Goal: Transaction & Acquisition: Book appointment/travel/reservation

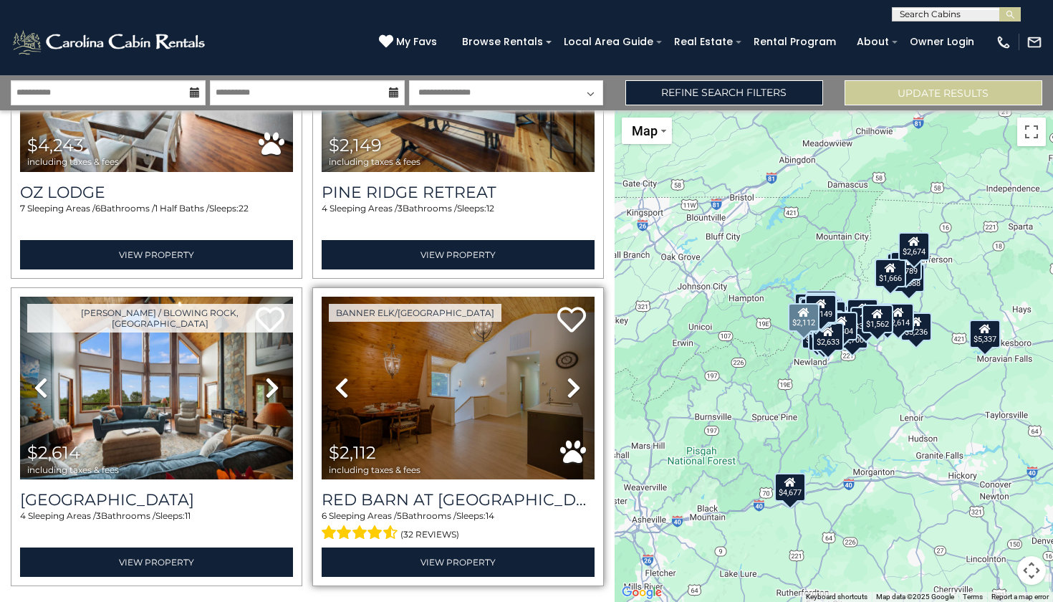
scroll to position [8788, 0]
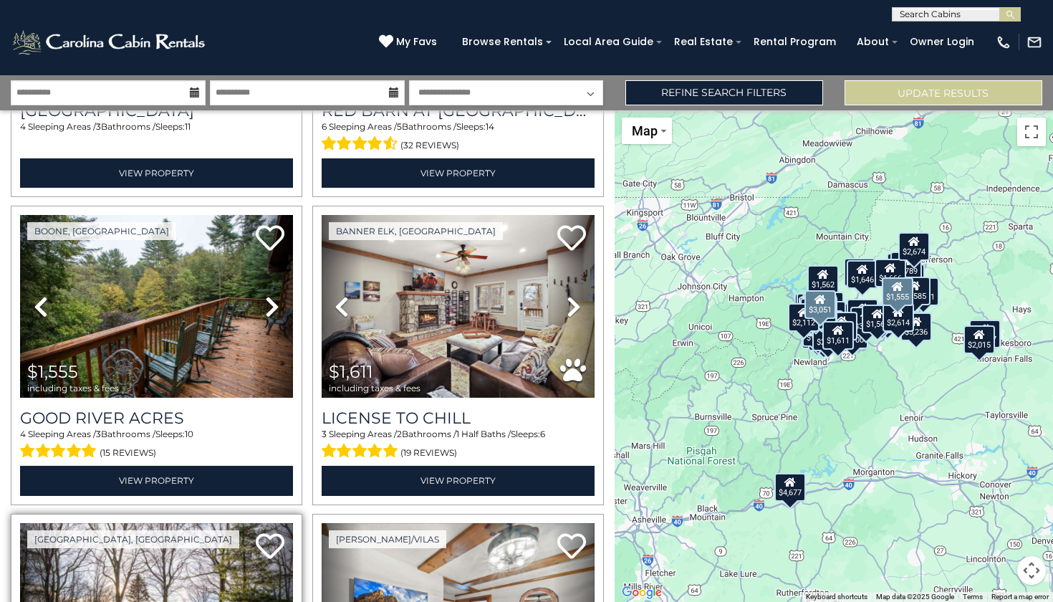
scroll to position [9180, 0]
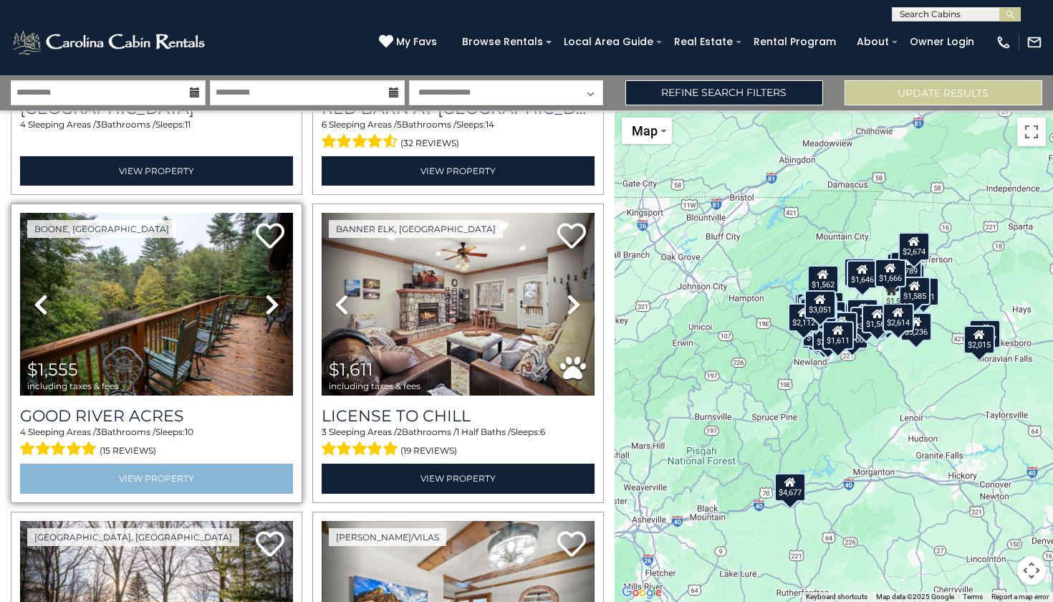
click at [162, 463] on link "View Property" at bounding box center [156, 477] width 273 height 29
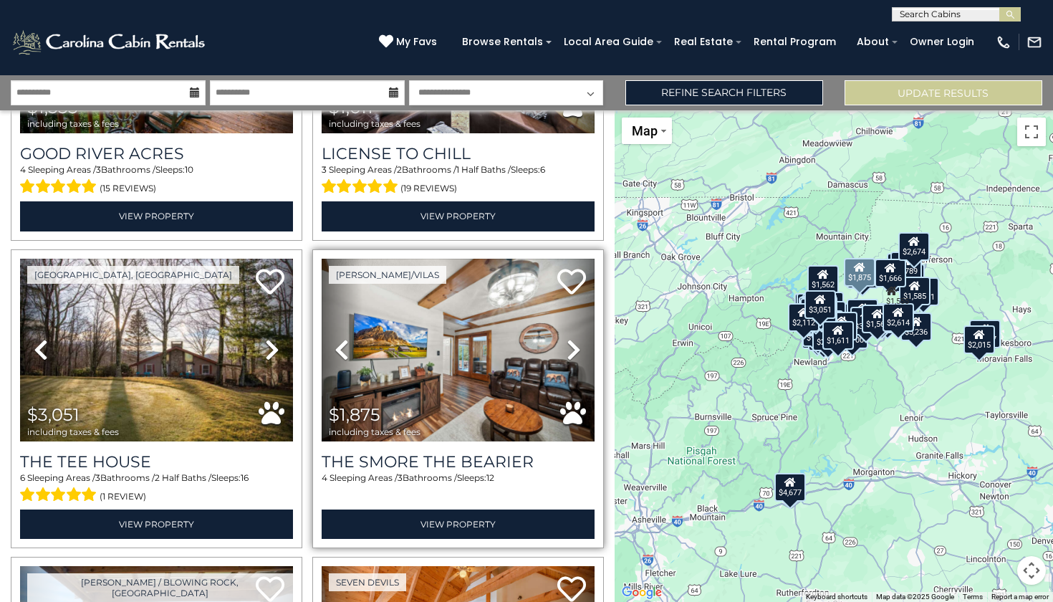
scroll to position [9461, 0]
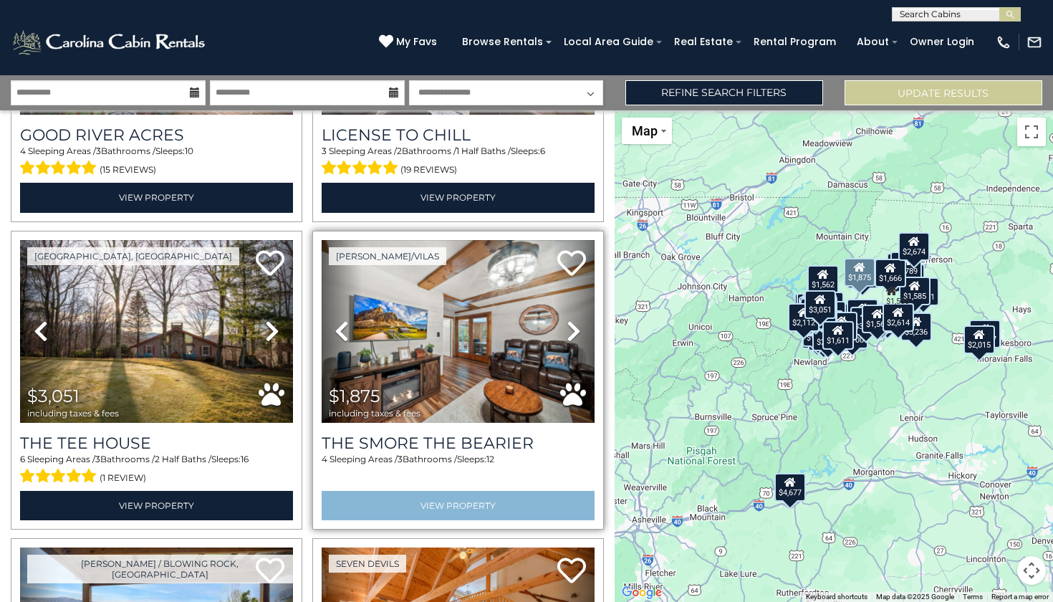
click at [428, 491] on link "View Property" at bounding box center [458, 505] width 273 height 29
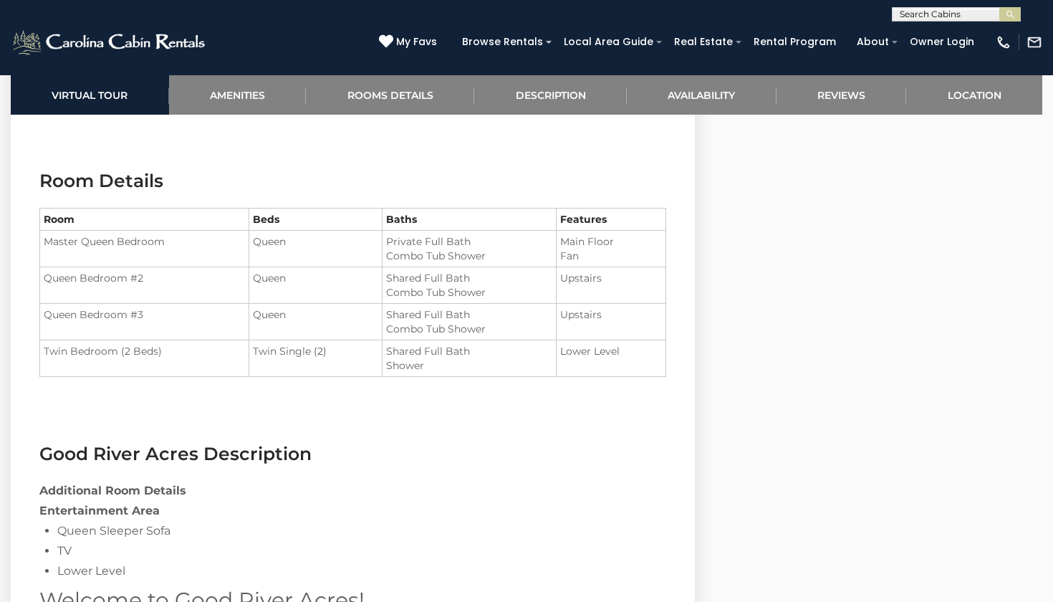
scroll to position [1568, 0]
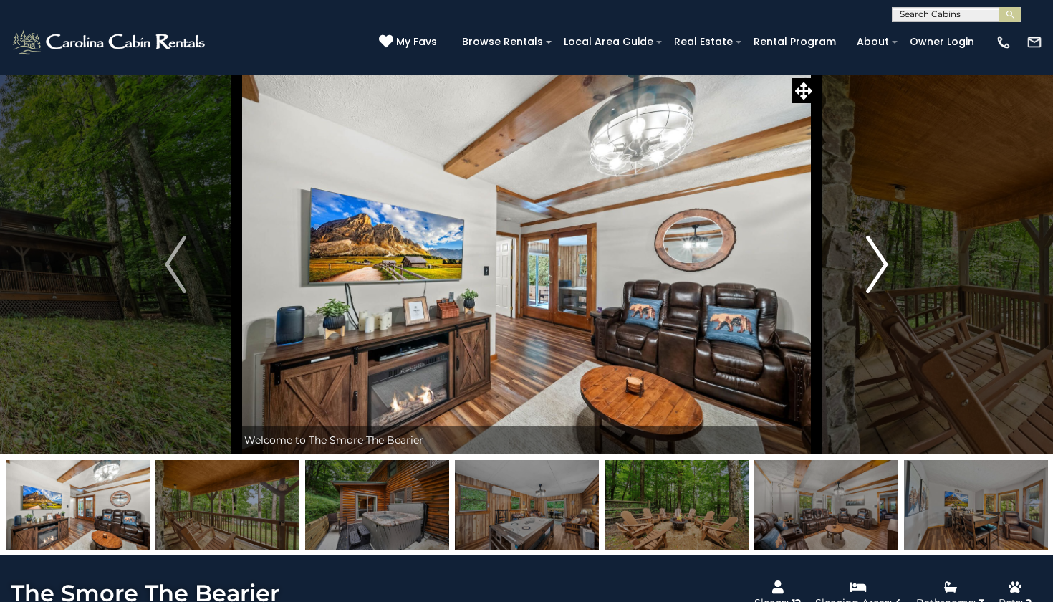
click at [883, 264] on img "Next" at bounding box center [877, 264] width 21 height 57
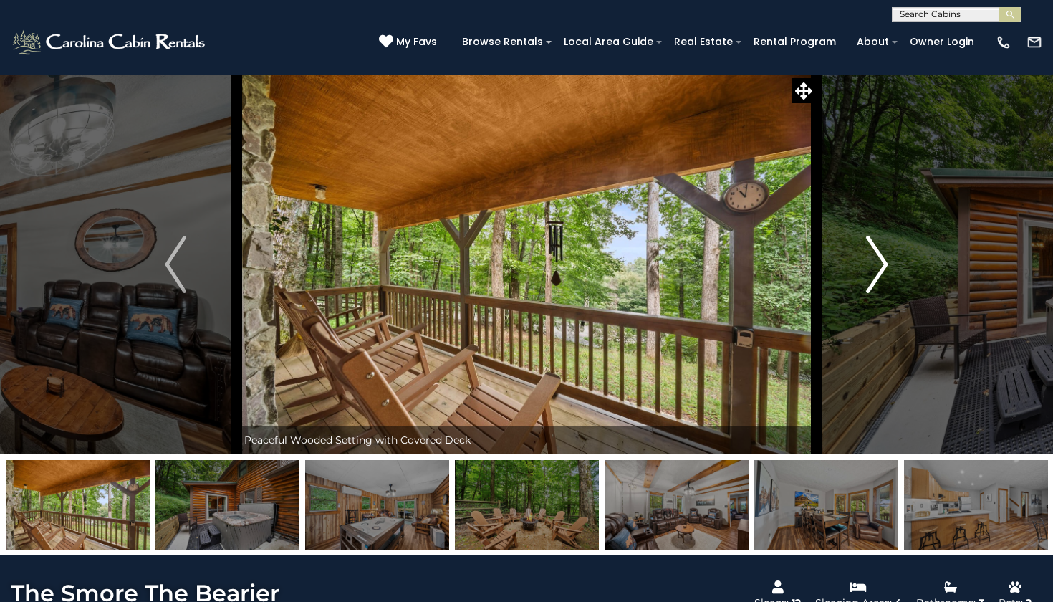
click at [883, 264] on img "Next" at bounding box center [877, 264] width 21 height 57
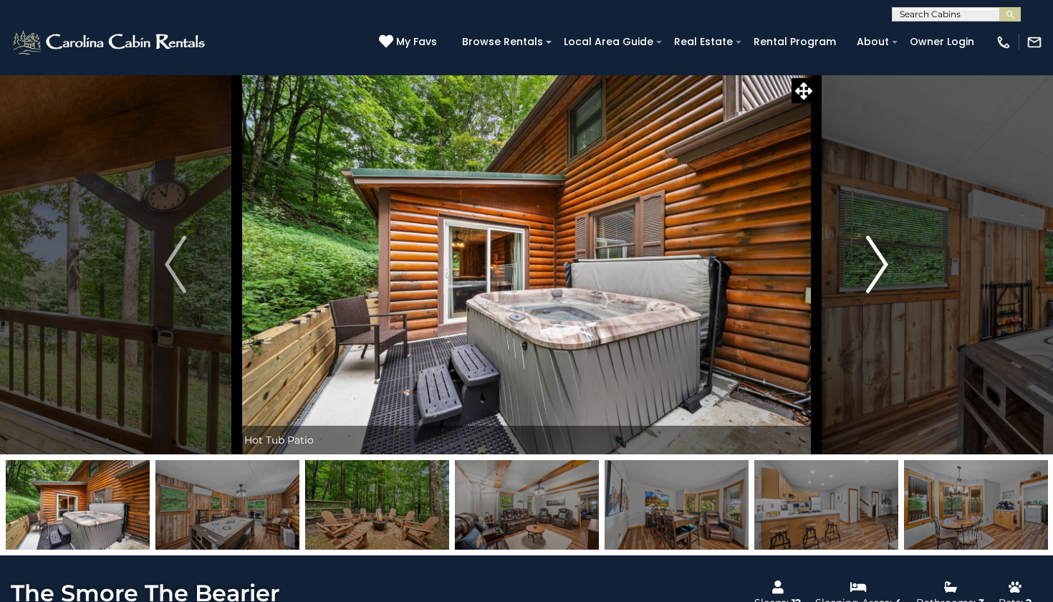
click at [883, 264] on img "Next" at bounding box center [877, 264] width 21 height 57
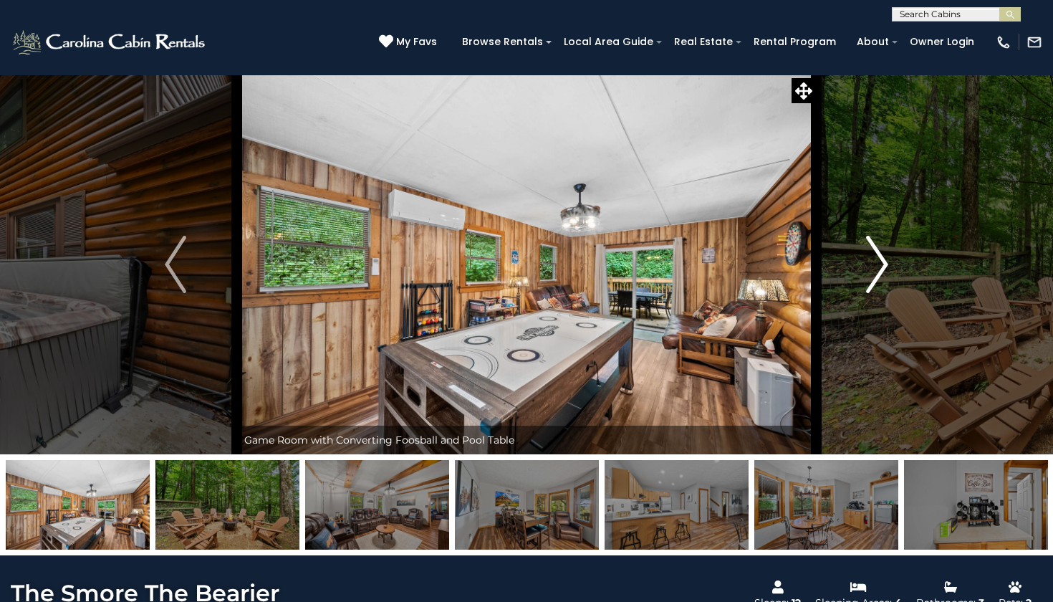
click at [883, 264] on img "Next" at bounding box center [877, 264] width 21 height 57
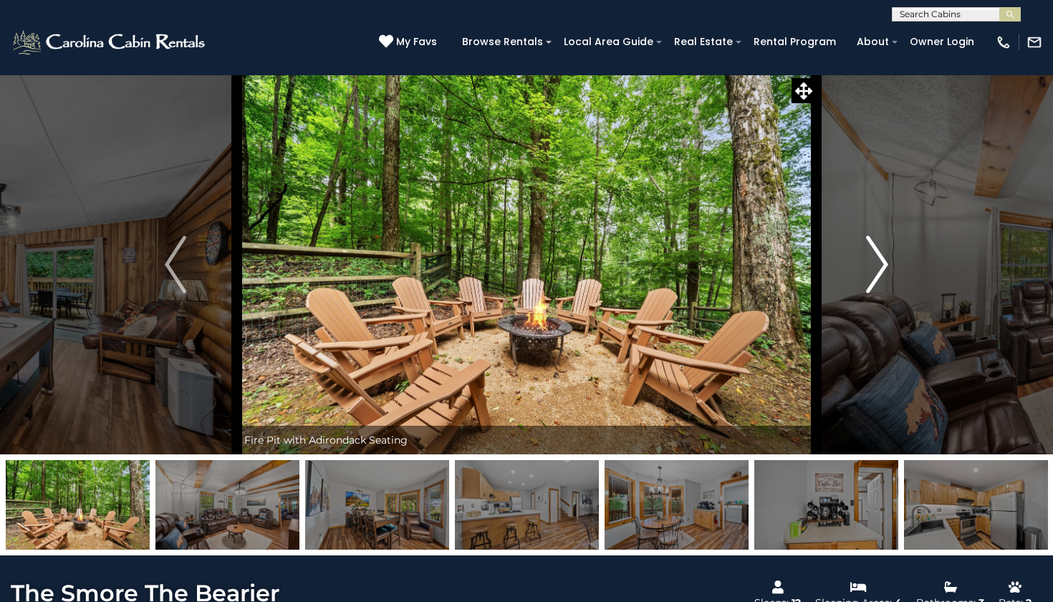
click at [883, 264] on img "Next" at bounding box center [877, 264] width 21 height 57
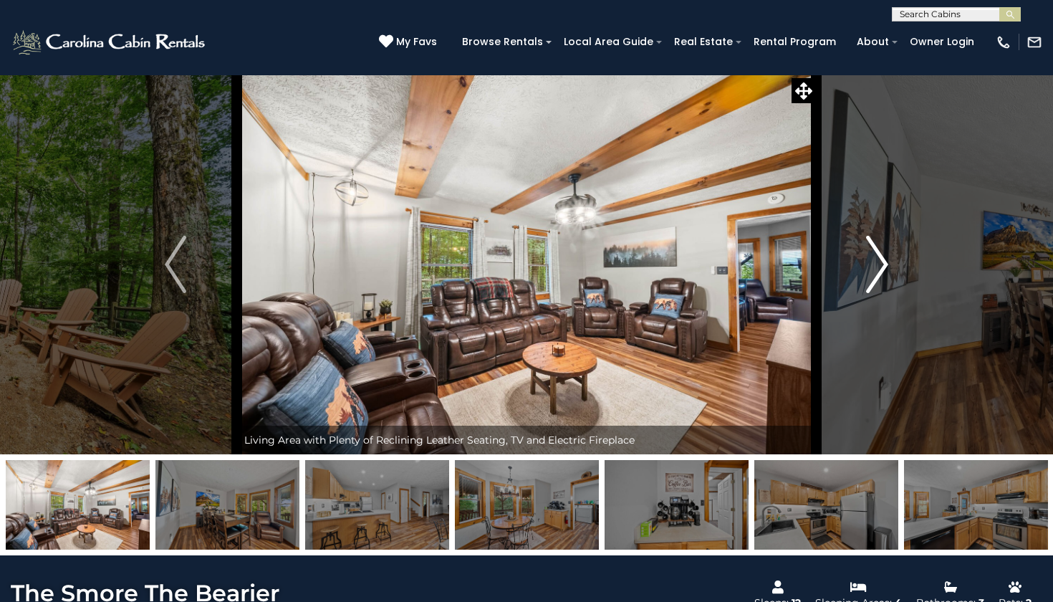
click at [883, 264] on img "Next" at bounding box center [877, 264] width 21 height 57
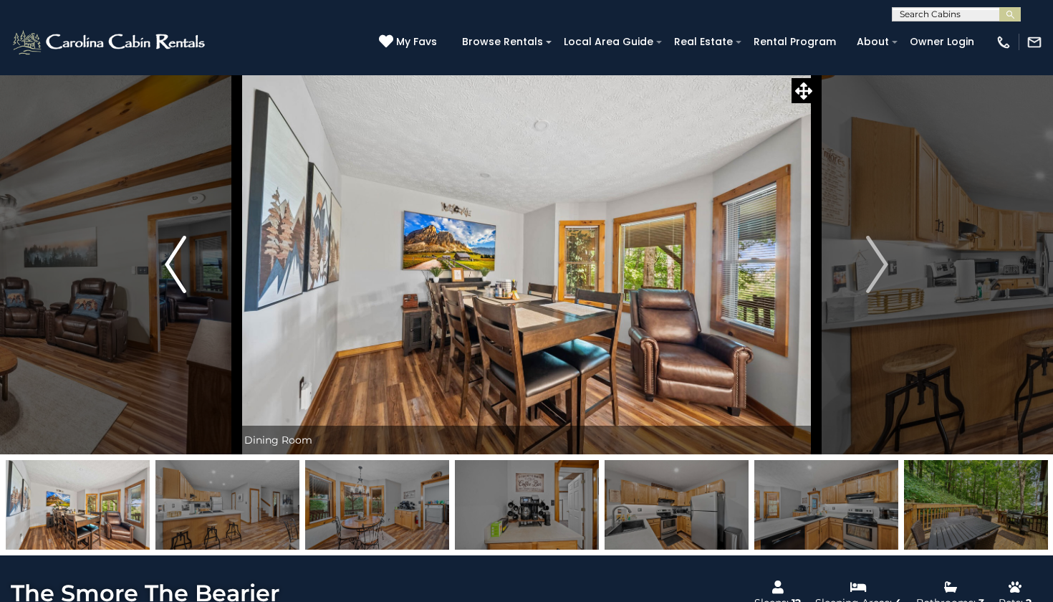
click at [190, 256] on button "Previous" at bounding box center [176, 264] width 122 height 380
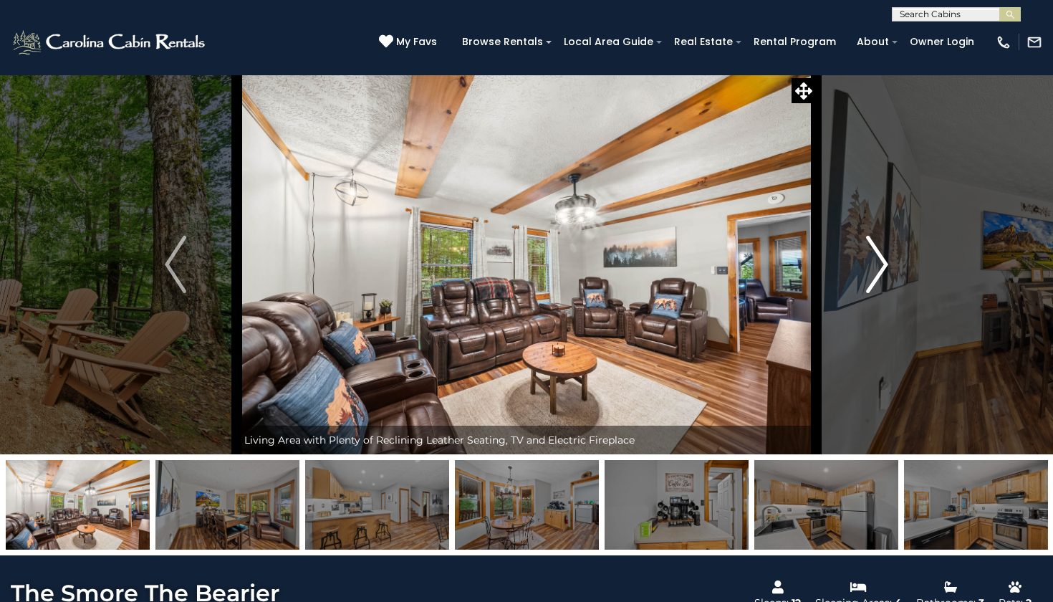
click at [881, 276] on img "Next" at bounding box center [877, 264] width 21 height 57
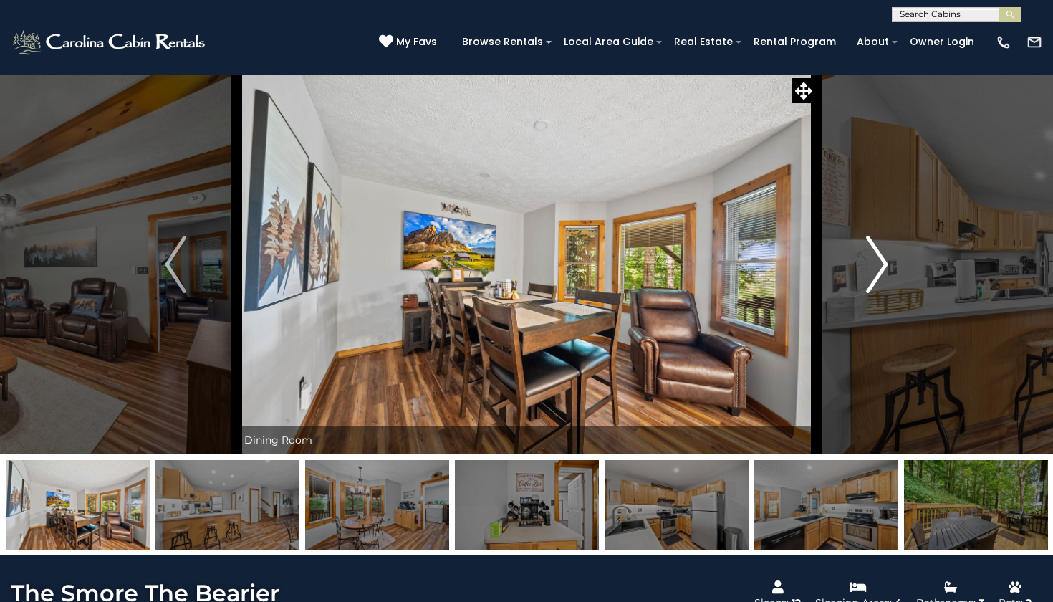
click at [881, 276] on img "Next" at bounding box center [877, 264] width 21 height 57
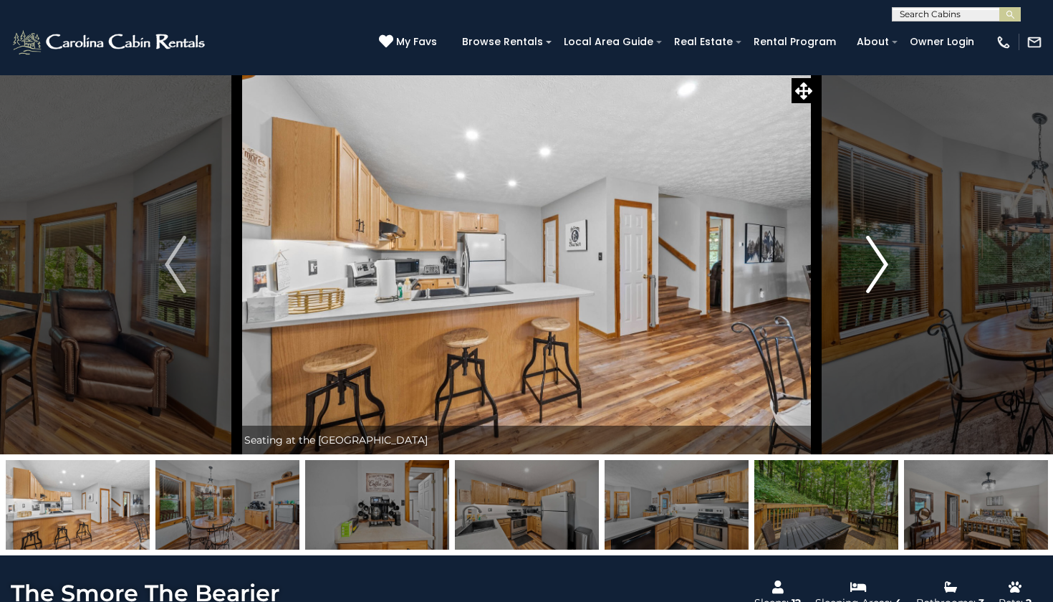
click at [881, 276] on img "Next" at bounding box center [877, 264] width 21 height 57
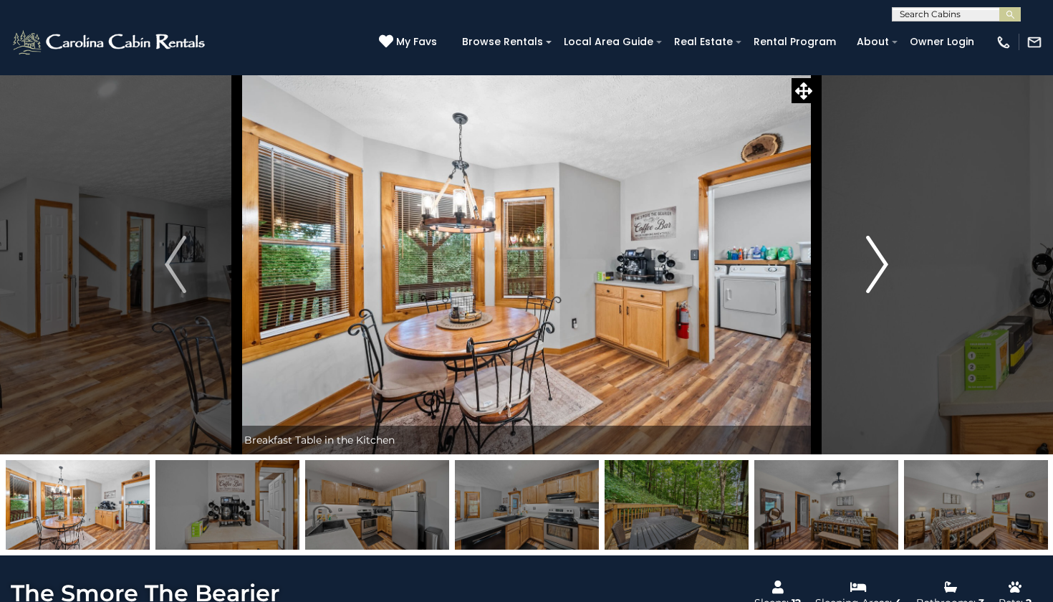
click at [881, 276] on img "Next" at bounding box center [877, 264] width 21 height 57
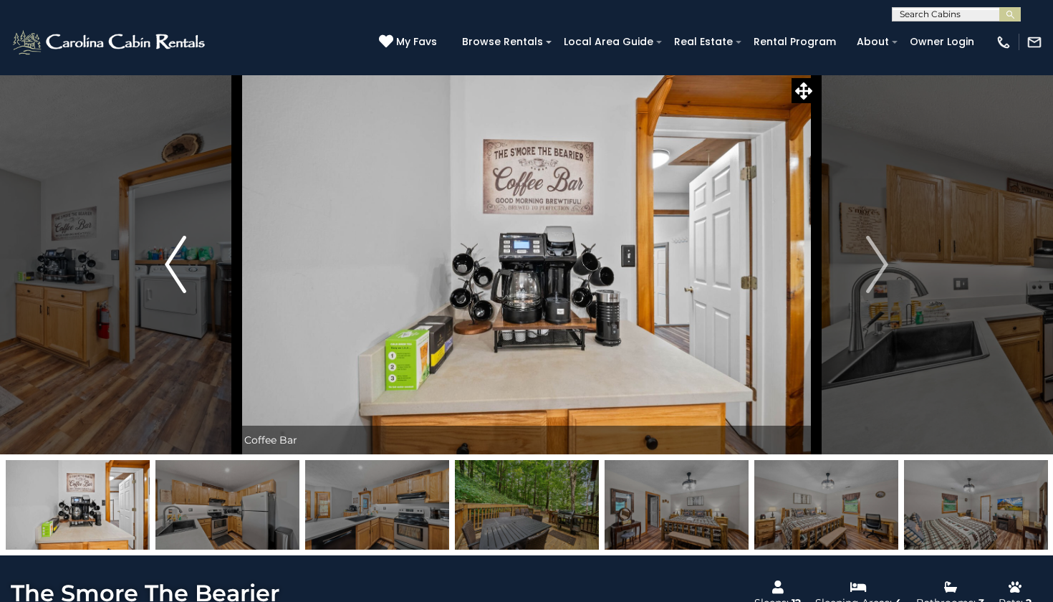
click at [186, 267] on img "Previous" at bounding box center [175, 264] width 21 height 57
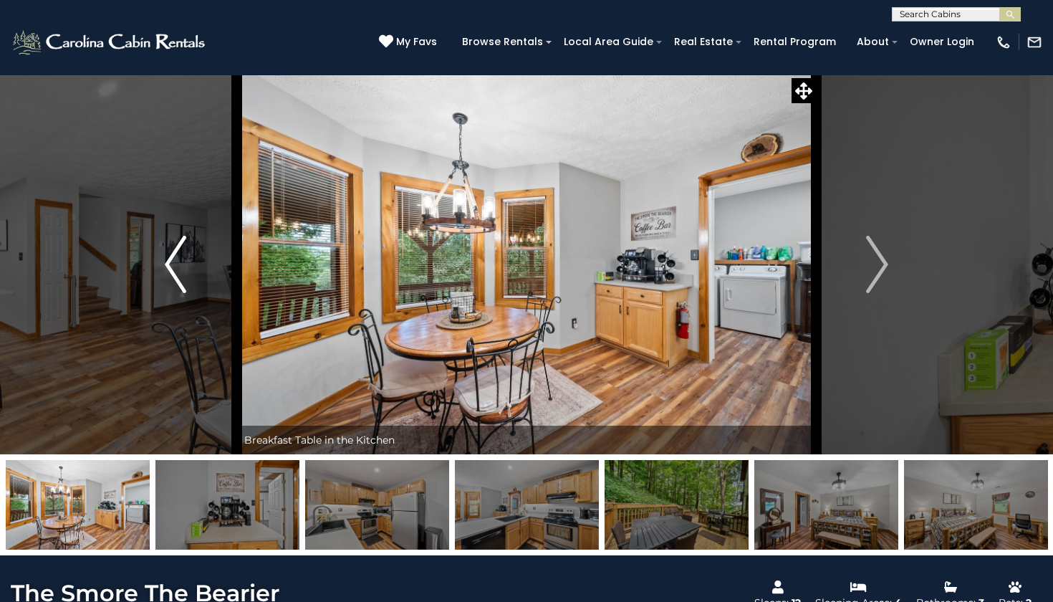
click at [186, 267] on img "Previous" at bounding box center [175, 264] width 21 height 57
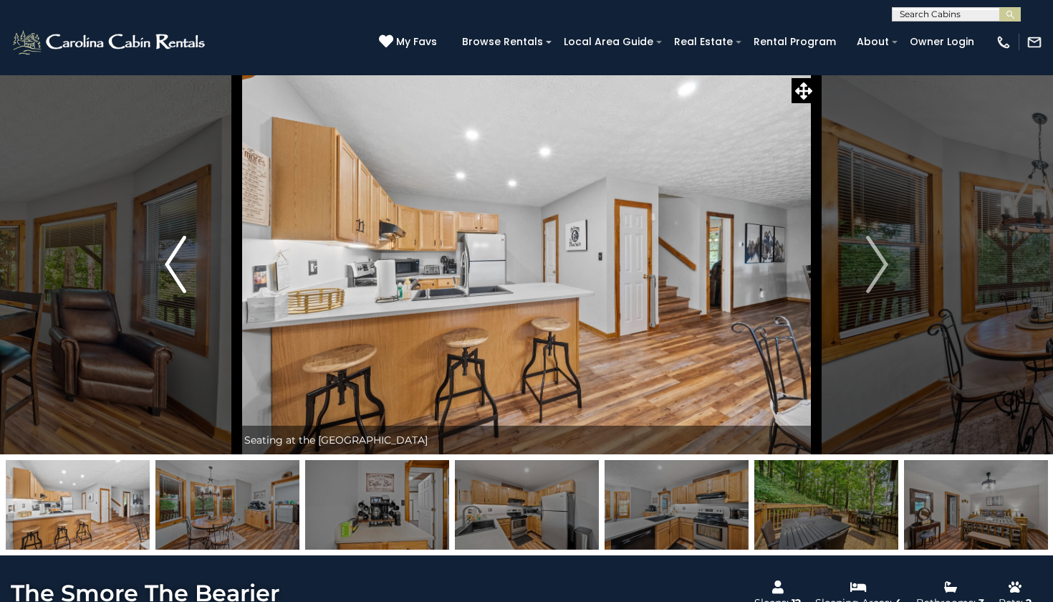
click at [186, 267] on img "Previous" at bounding box center [175, 264] width 21 height 57
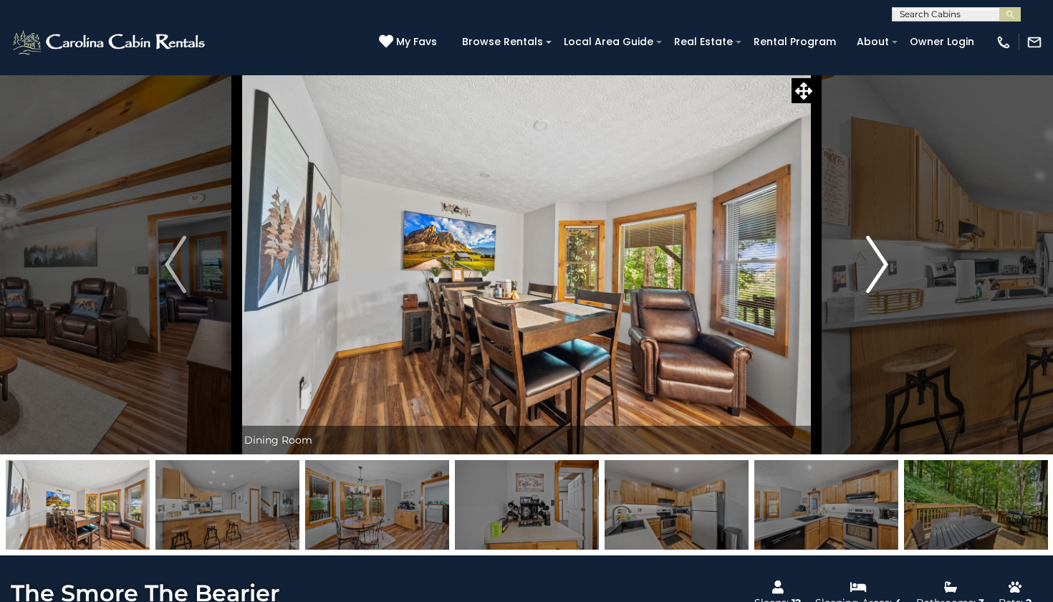
click at [878, 275] on img "Next" at bounding box center [877, 264] width 21 height 57
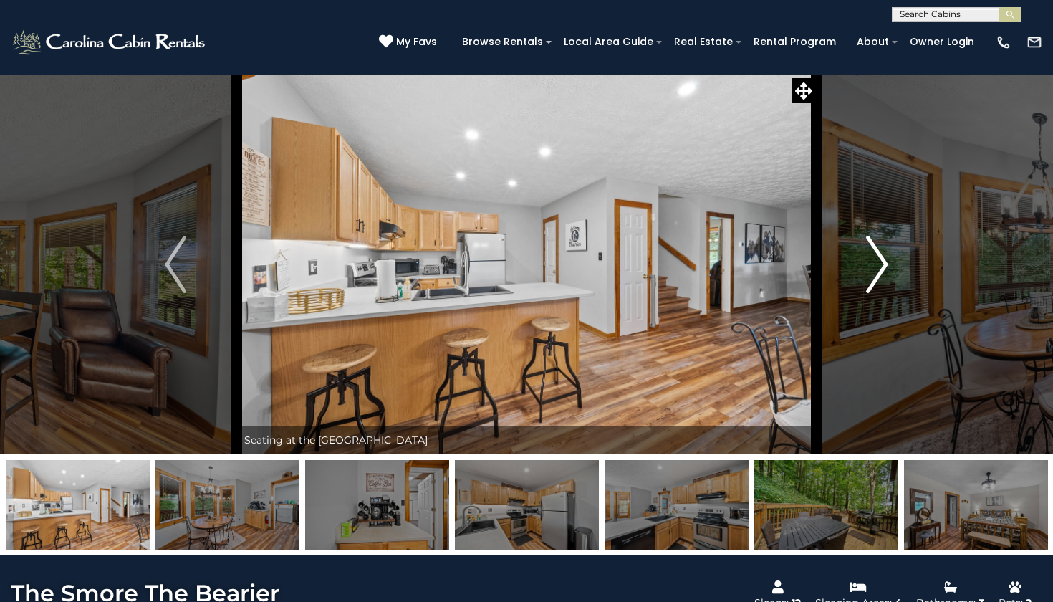
click at [878, 275] on img "Next" at bounding box center [877, 264] width 21 height 57
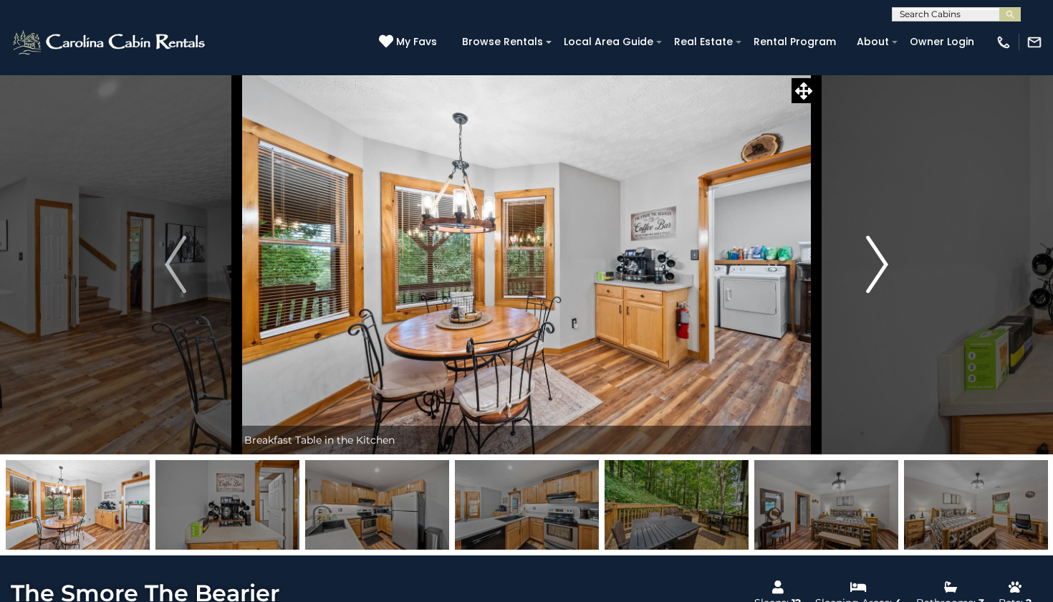
click at [878, 275] on img "Next" at bounding box center [877, 264] width 21 height 57
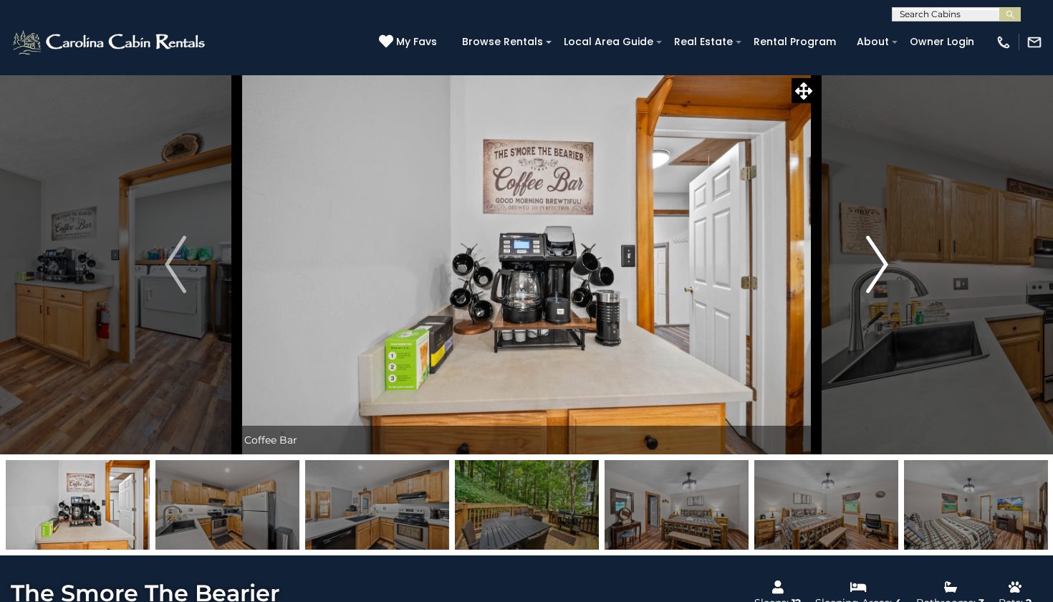
click at [878, 276] on img "Next" at bounding box center [877, 264] width 21 height 57
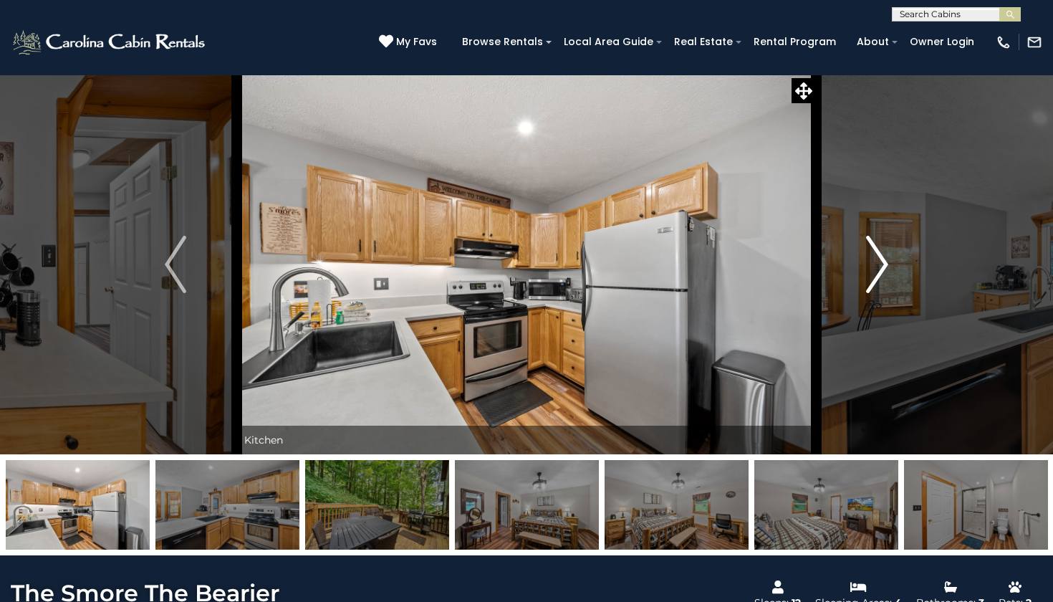
click at [878, 276] on img "Next" at bounding box center [877, 264] width 21 height 57
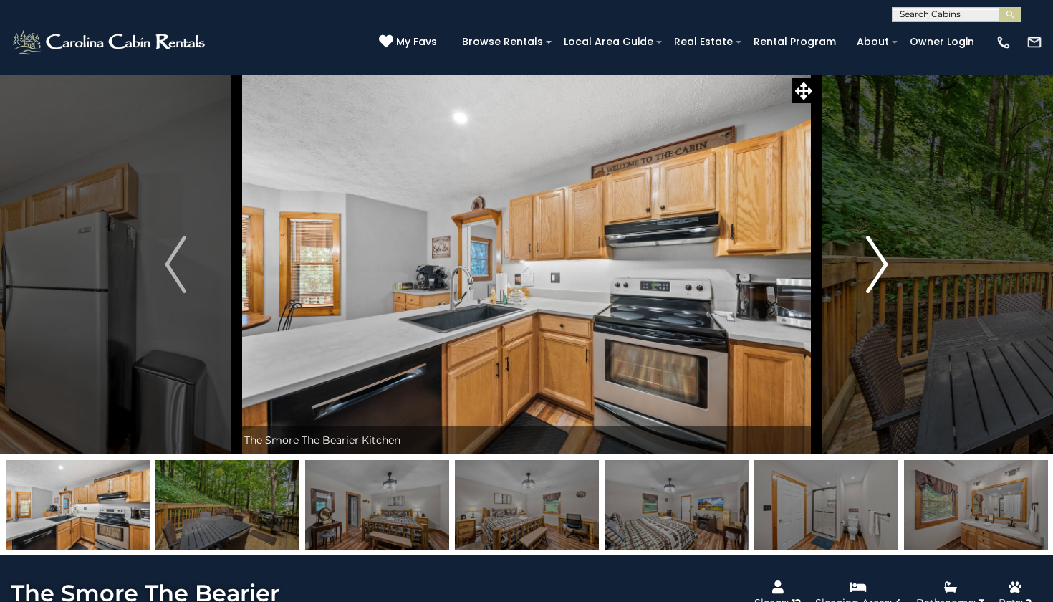
click at [878, 276] on img "Next" at bounding box center [877, 264] width 21 height 57
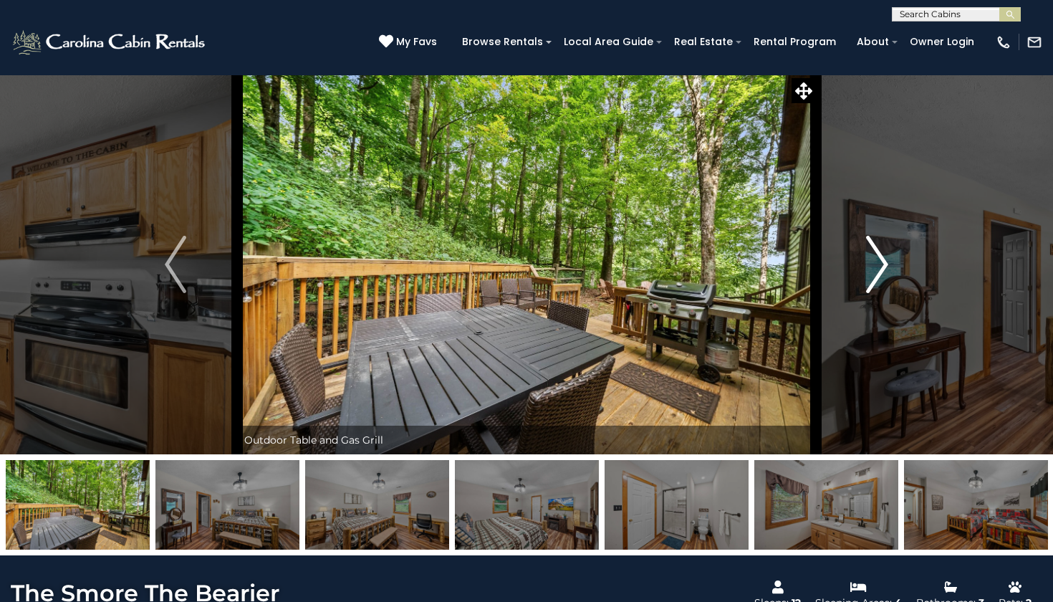
click at [878, 276] on img "Next" at bounding box center [877, 264] width 21 height 57
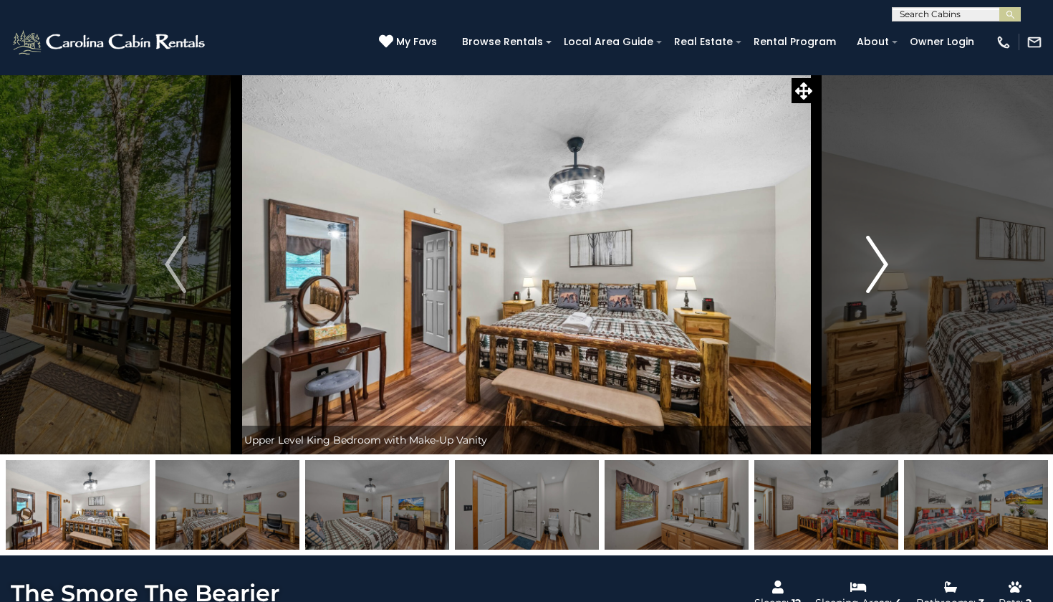
click at [878, 276] on img "Next" at bounding box center [877, 264] width 21 height 57
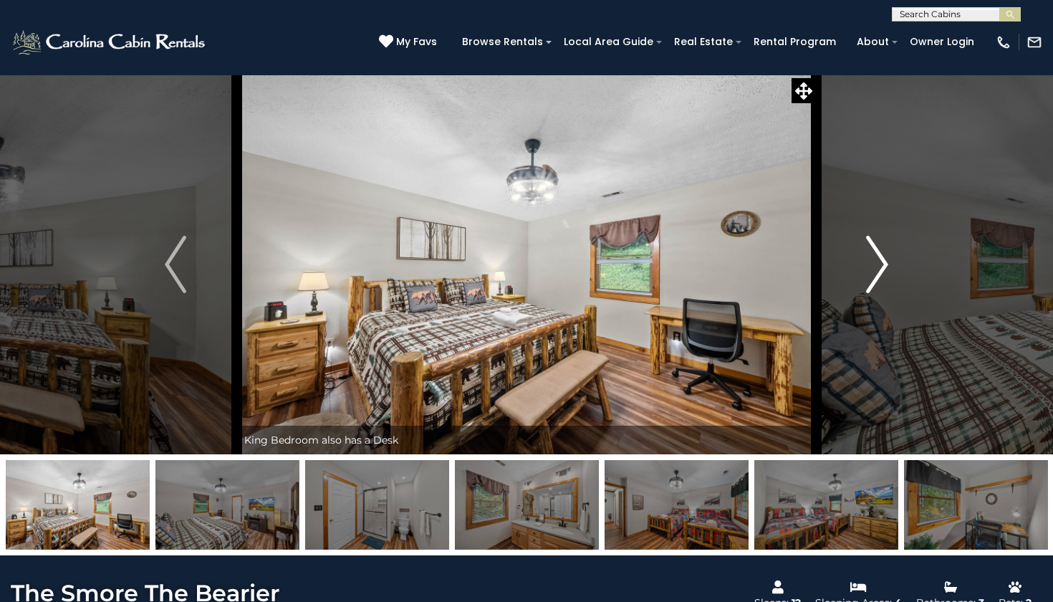
click at [878, 276] on img "Next" at bounding box center [877, 264] width 21 height 57
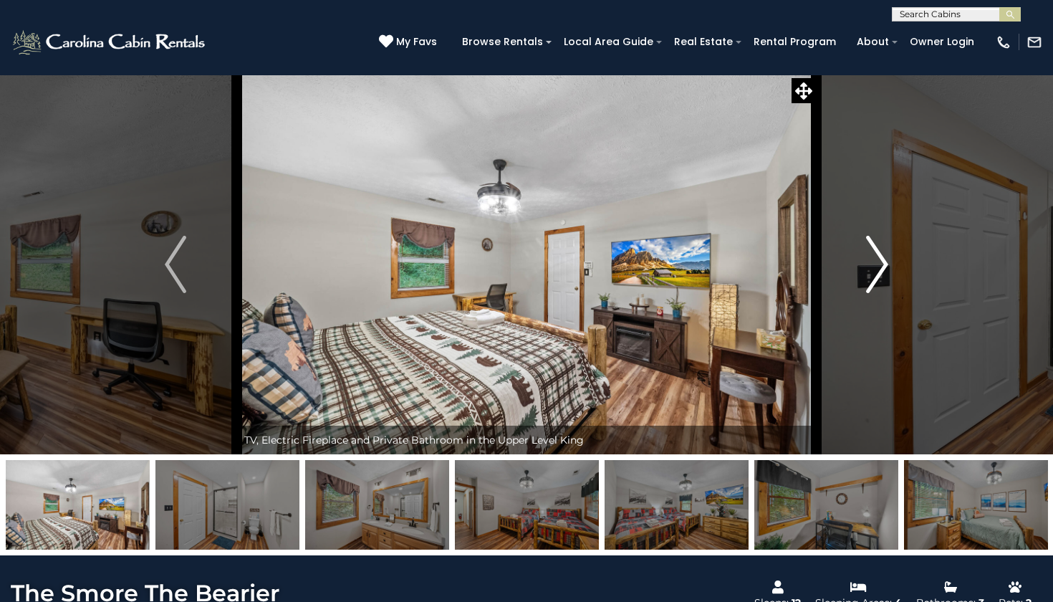
click at [878, 276] on img "Next" at bounding box center [877, 264] width 21 height 57
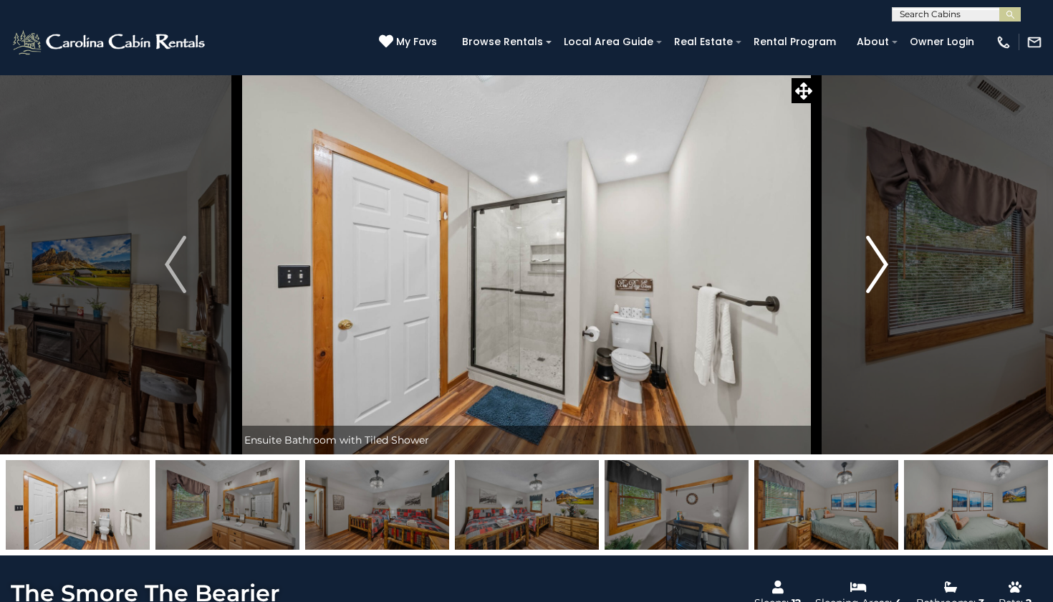
click at [878, 276] on img "Next" at bounding box center [877, 264] width 21 height 57
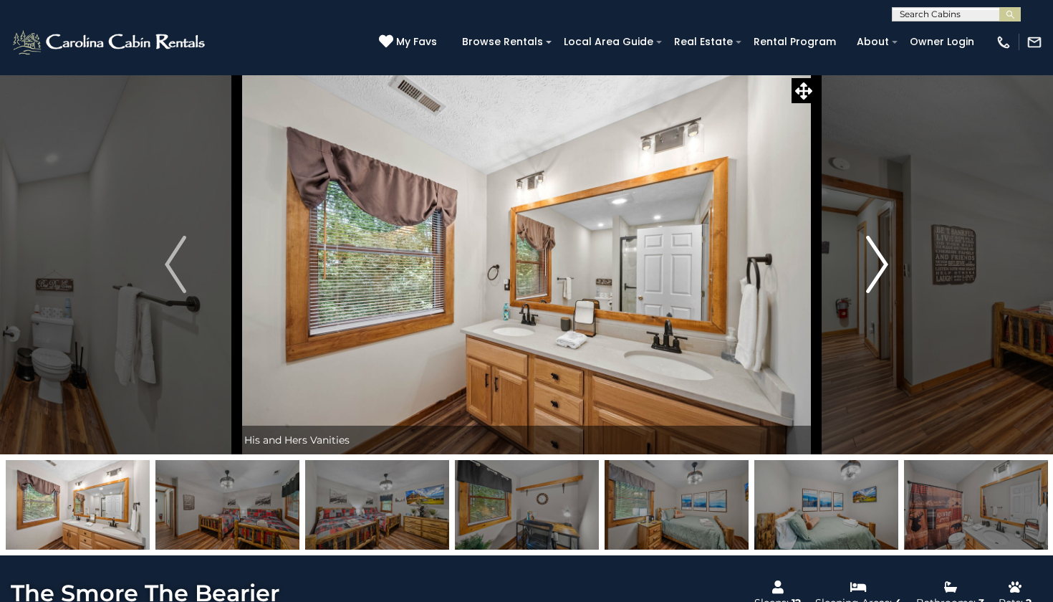
click at [878, 276] on img "Next" at bounding box center [877, 264] width 21 height 57
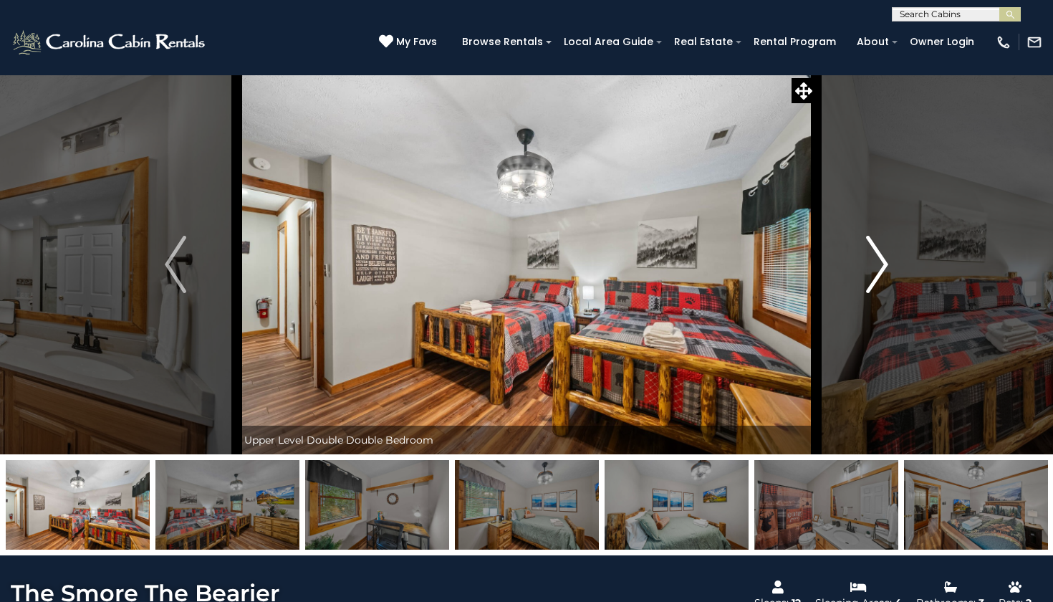
click at [878, 276] on img "Next" at bounding box center [877, 264] width 21 height 57
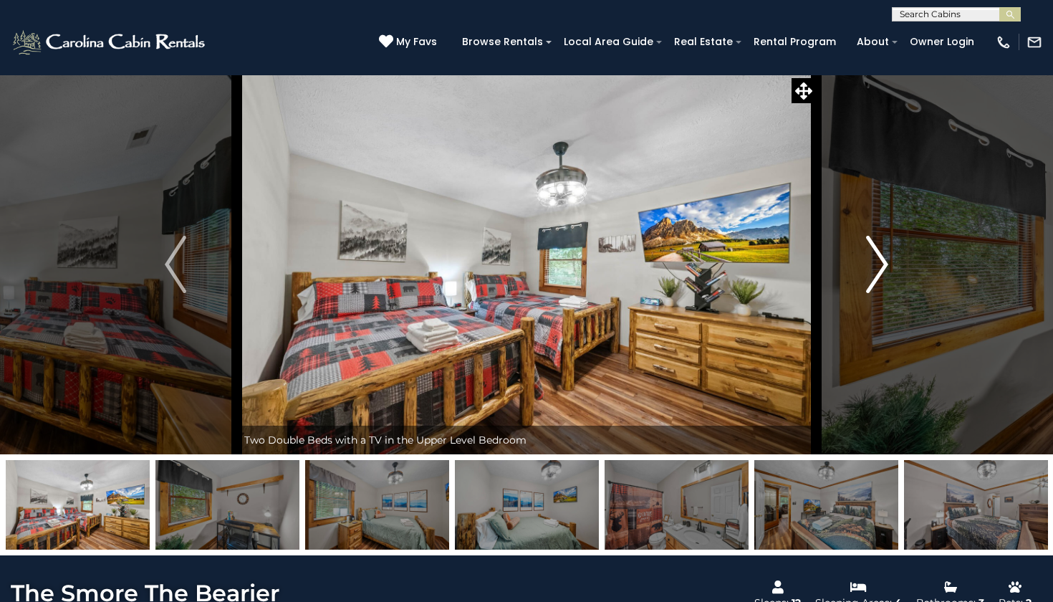
click at [878, 276] on img "Next" at bounding box center [877, 264] width 21 height 57
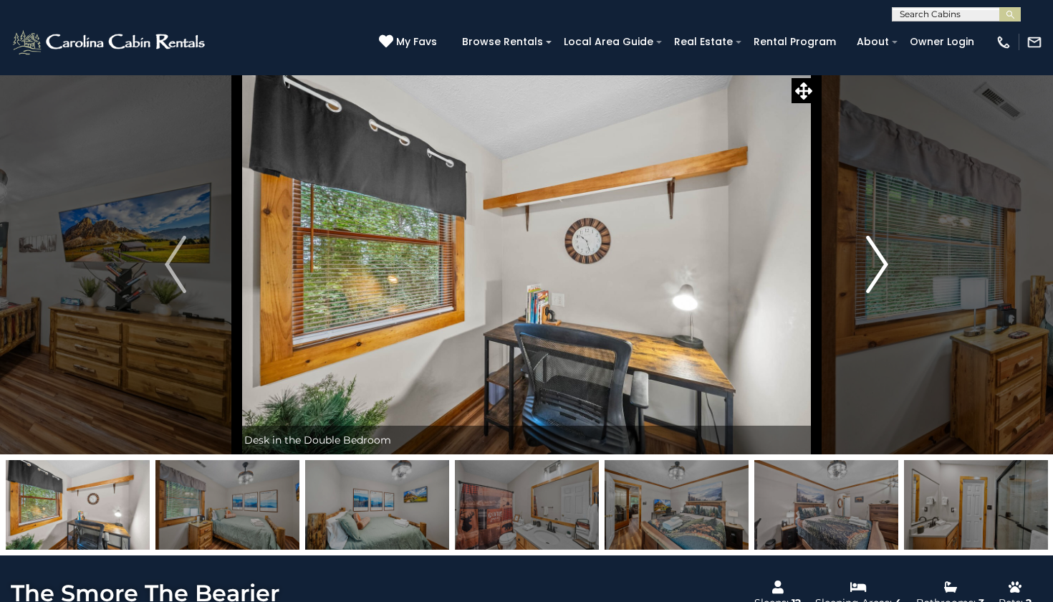
click at [878, 276] on img "Next" at bounding box center [877, 264] width 21 height 57
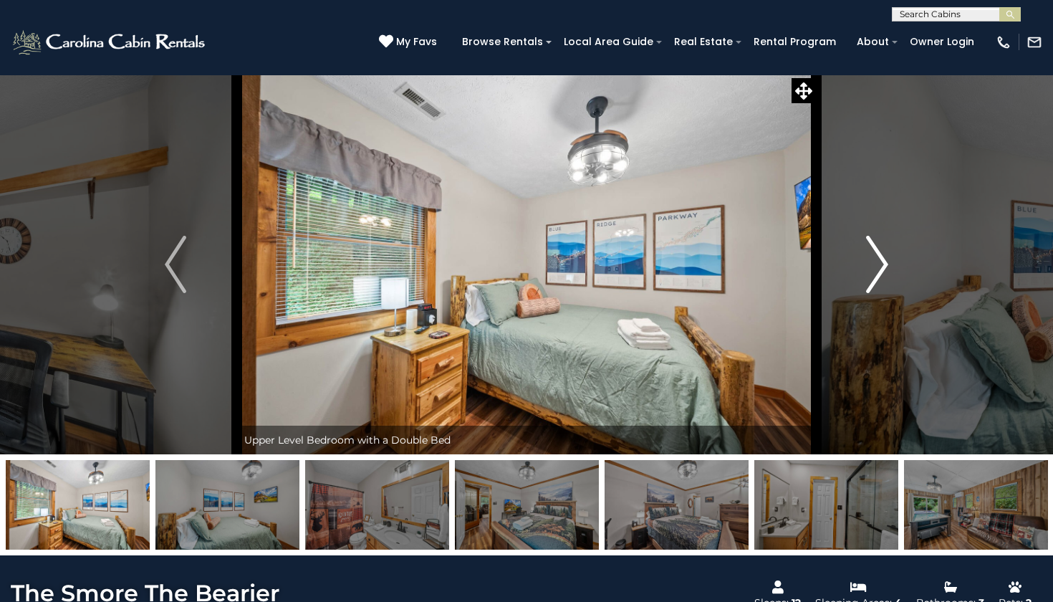
click at [878, 276] on img "Next" at bounding box center [877, 264] width 21 height 57
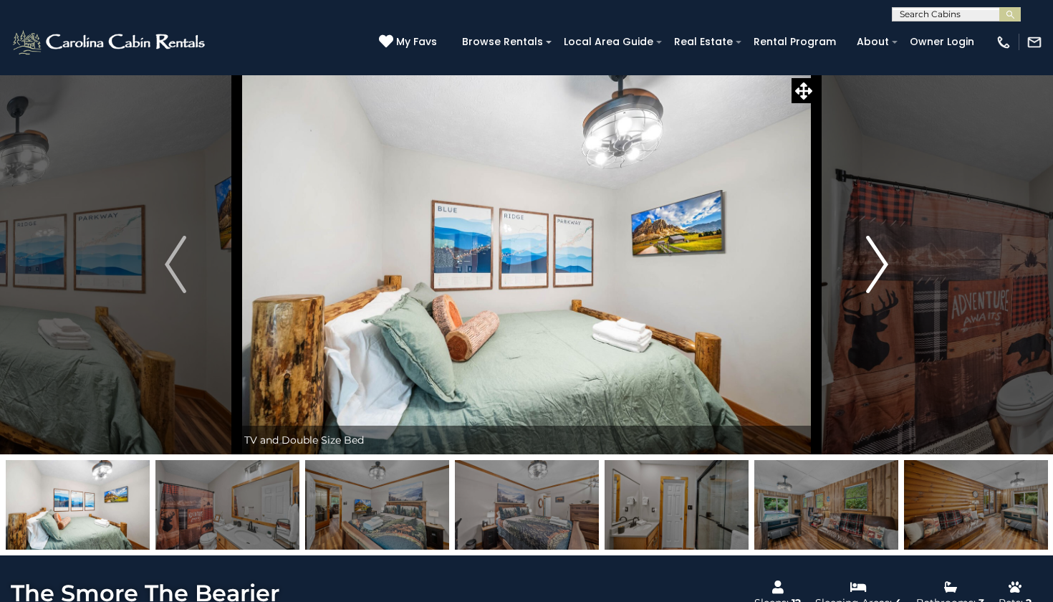
click at [878, 276] on img "Next" at bounding box center [877, 264] width 21 height 57
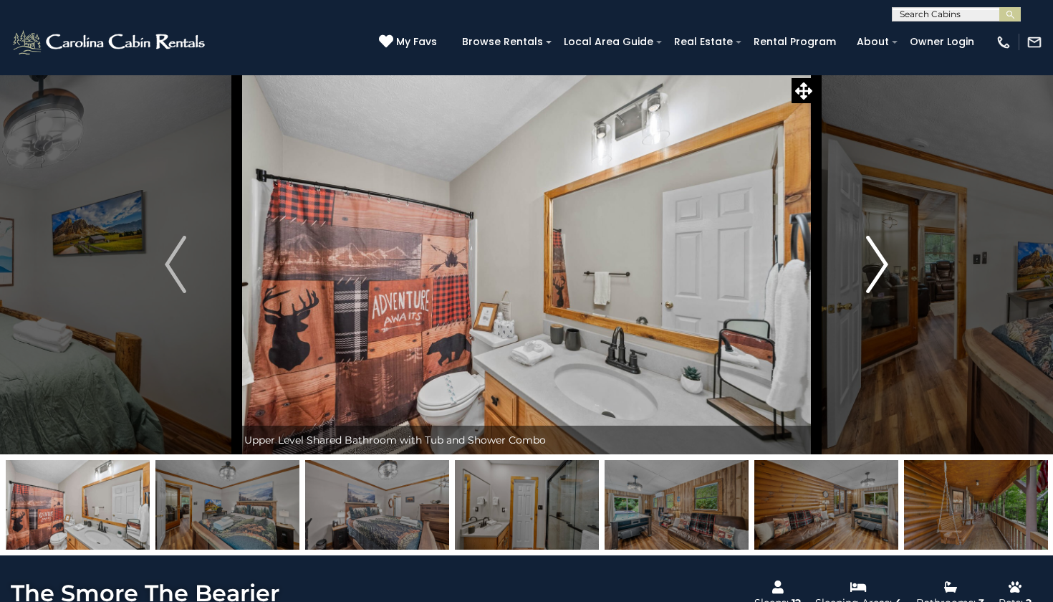
click at [878, 276] on img "Next" at bounding box center [877, 264] width 21 height 57
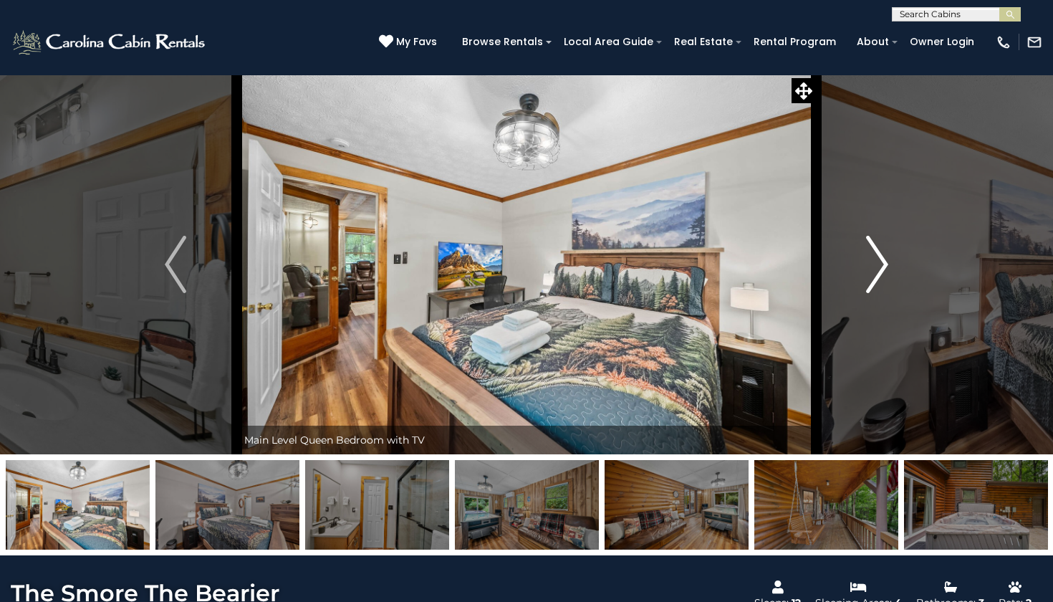
click at [878, 276] on img "Next" at bounding box center [877, 264] width 21 height 57
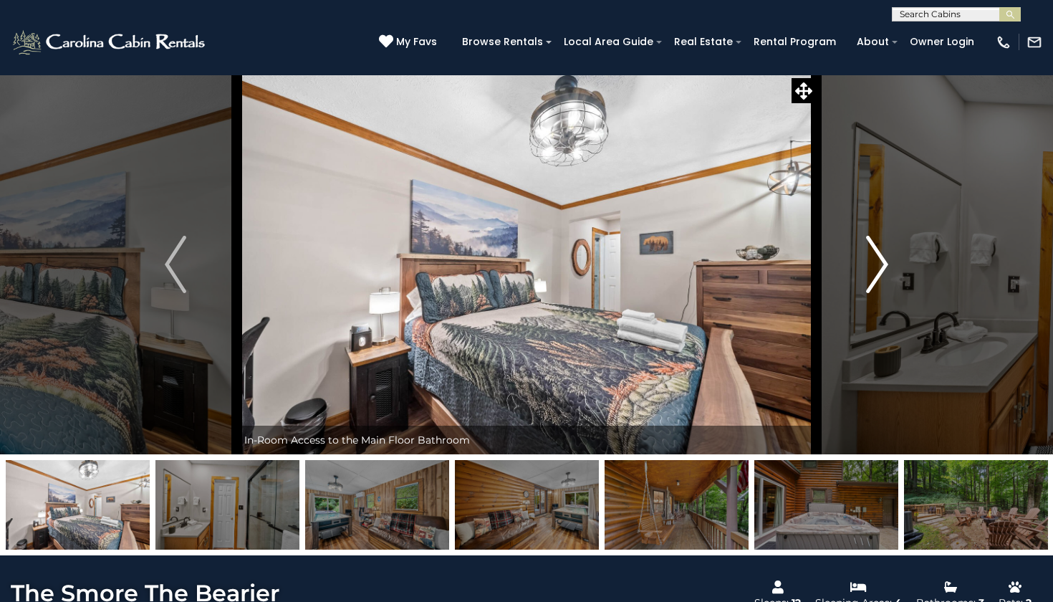
click at [878, 276] on img "Next" at bounding box center [877, 264] width 21 height 57
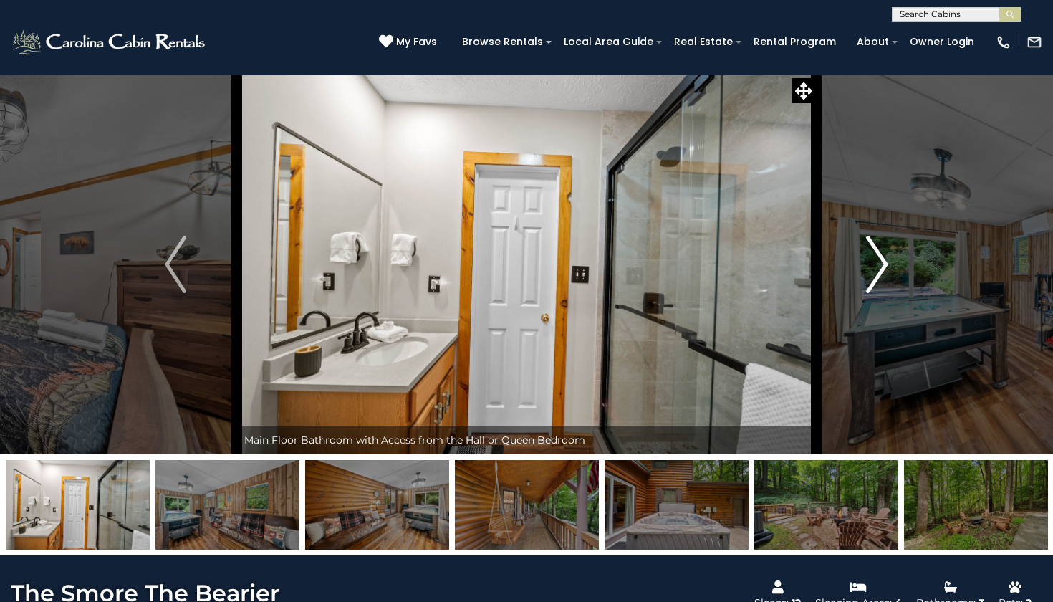
click at [878, 276] on img "Next" at bounding box center [877, 264] width 21 height 57
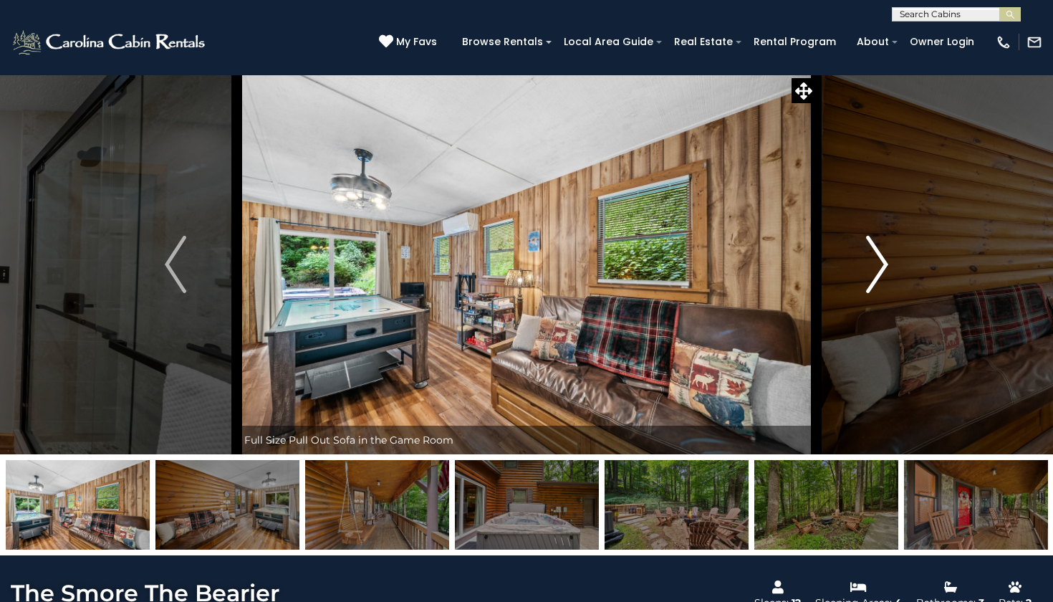
click at [878, 276] on img "Next" at bounding box center [877, 264] width 21 height 57
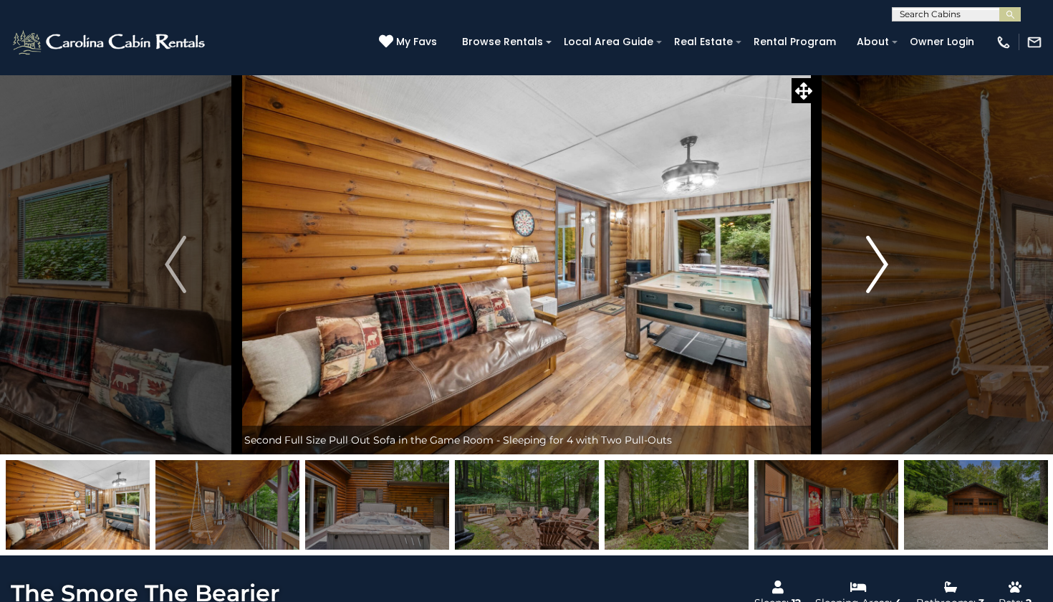
click at [878, 276] on img "Next" at bounding box center [877, 264] width 21 height 57
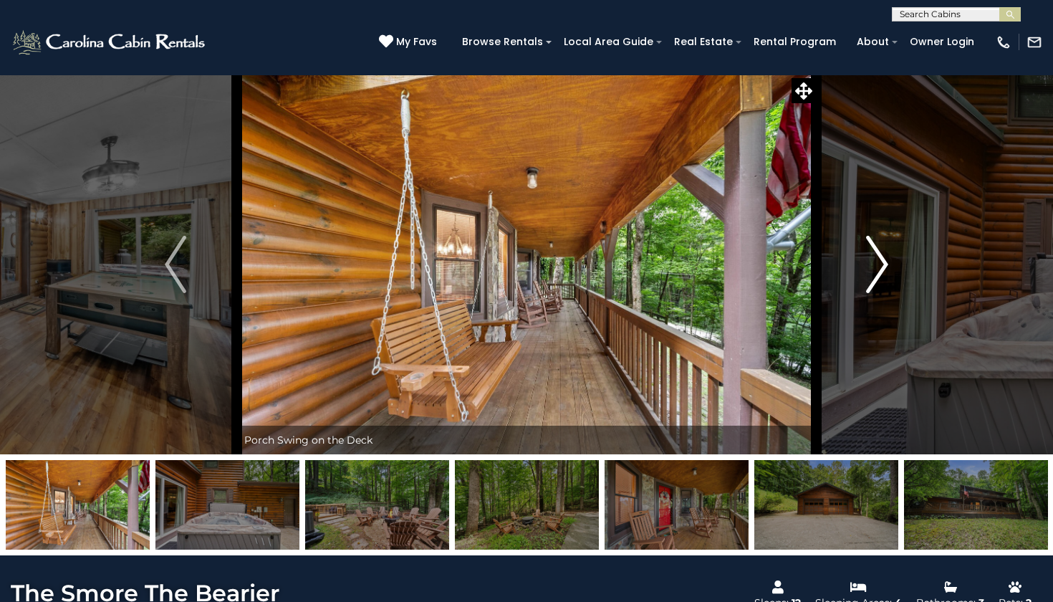
click at [878, 276] on img "Next" at bounding box center [877, 264] width 21 height 57
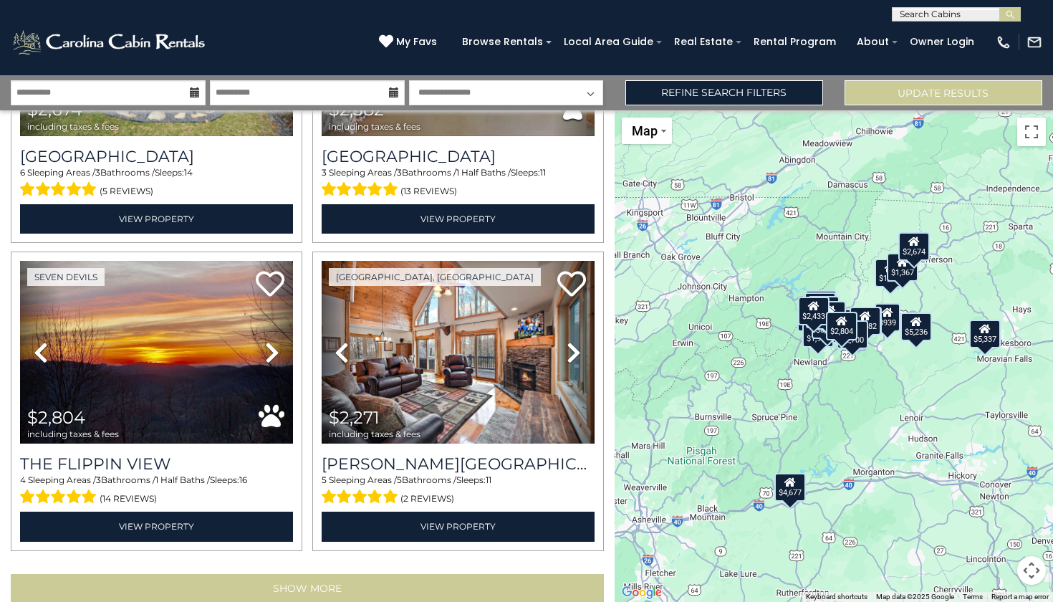
click at [287, 574] on button "Show More" at bounding box center [307, 588] width 593 height 29
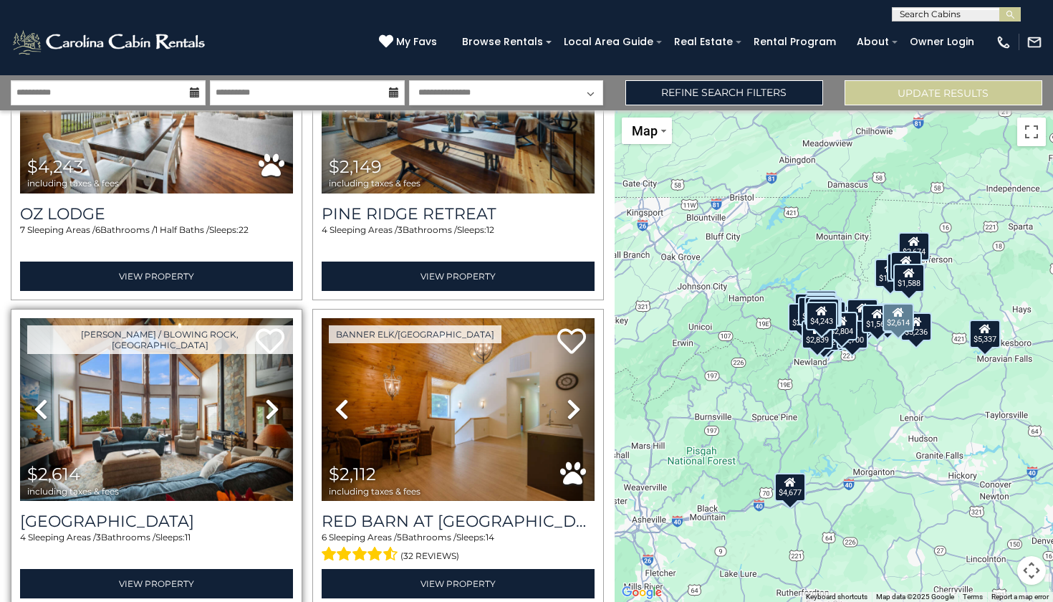
scroll to position [8788, 0]
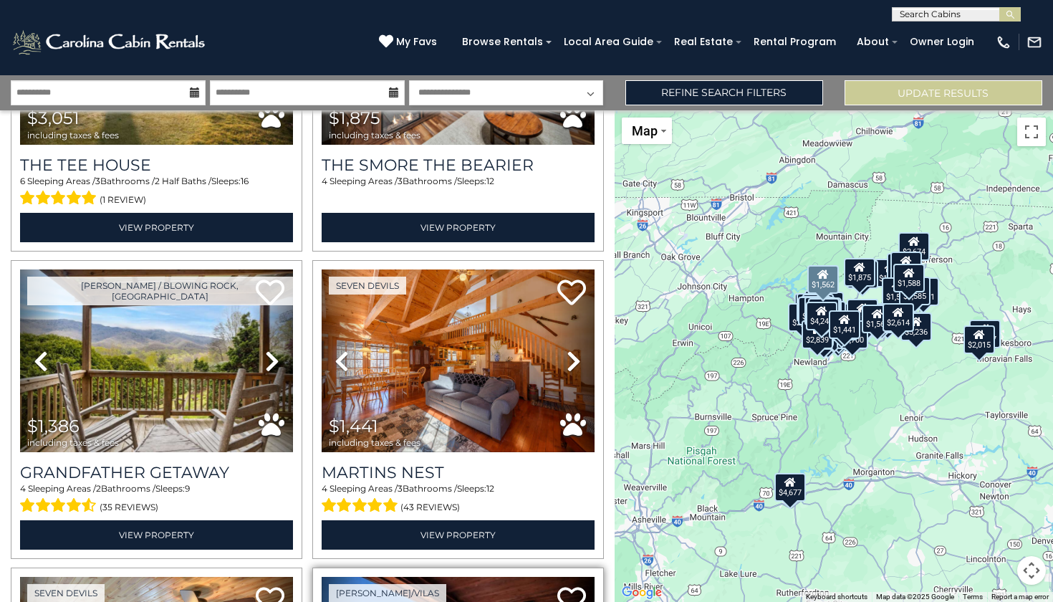
scroll to position [9743, 0]
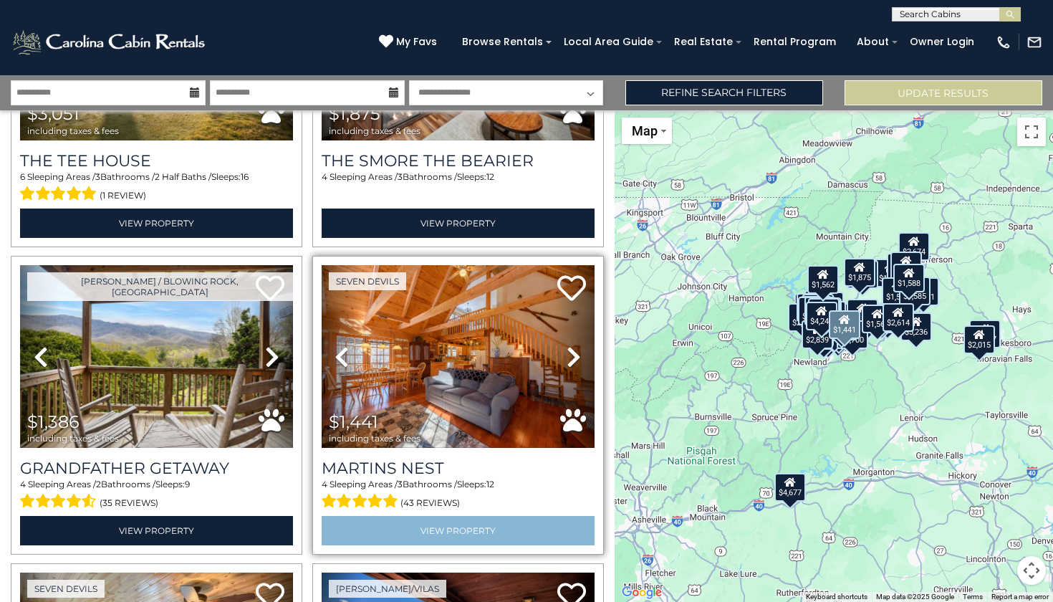
click at [435, 516] on link "View Property" at bounding box center [458, 530] width 273 height 29
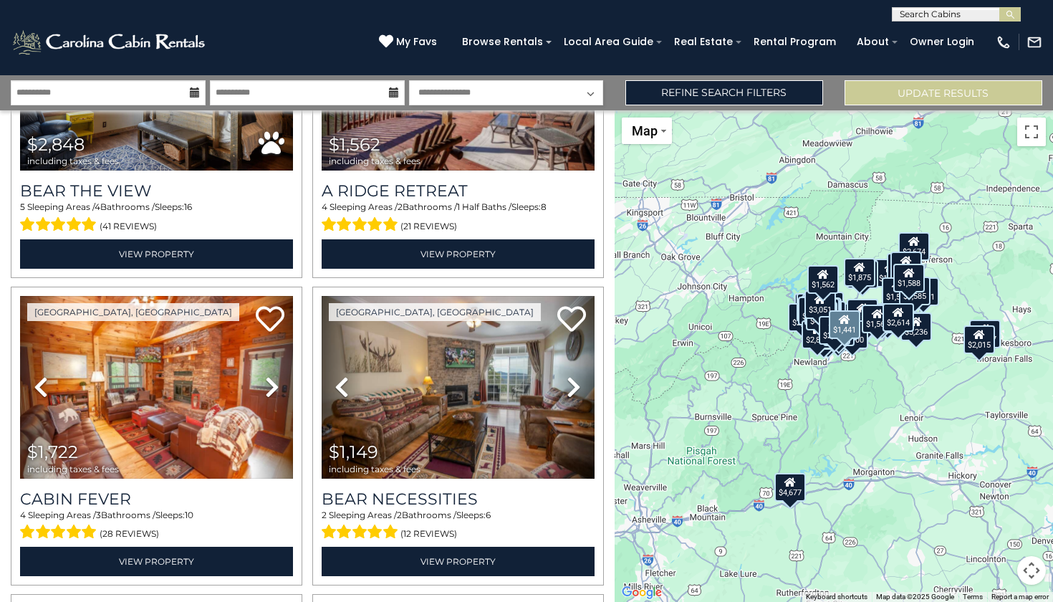
scroll to position [10330, 0]
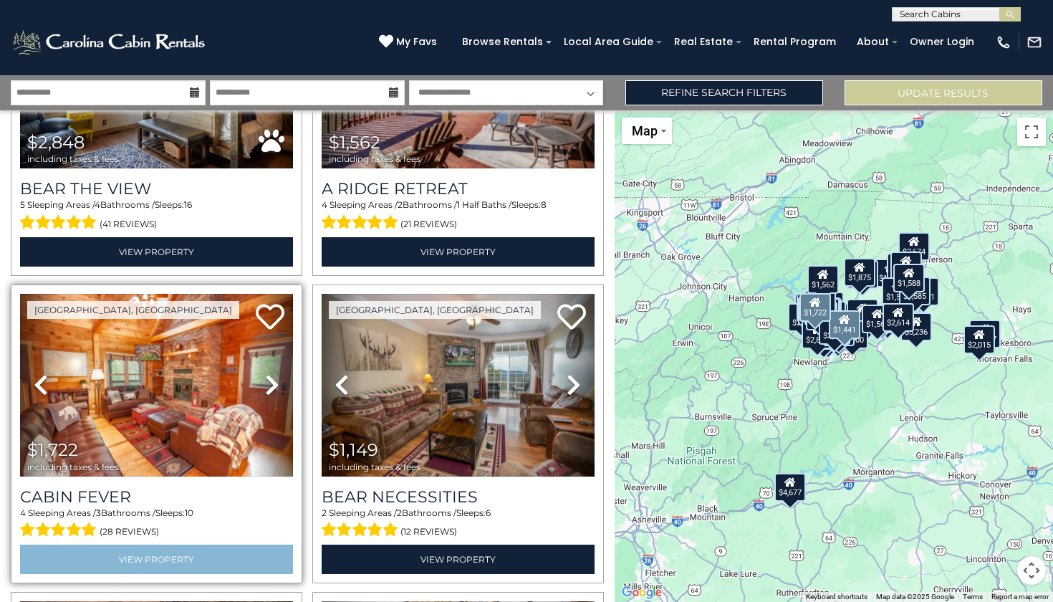
click at [143, 544] on link "View Property" at bounding box center [156, 558] width 273 height 29
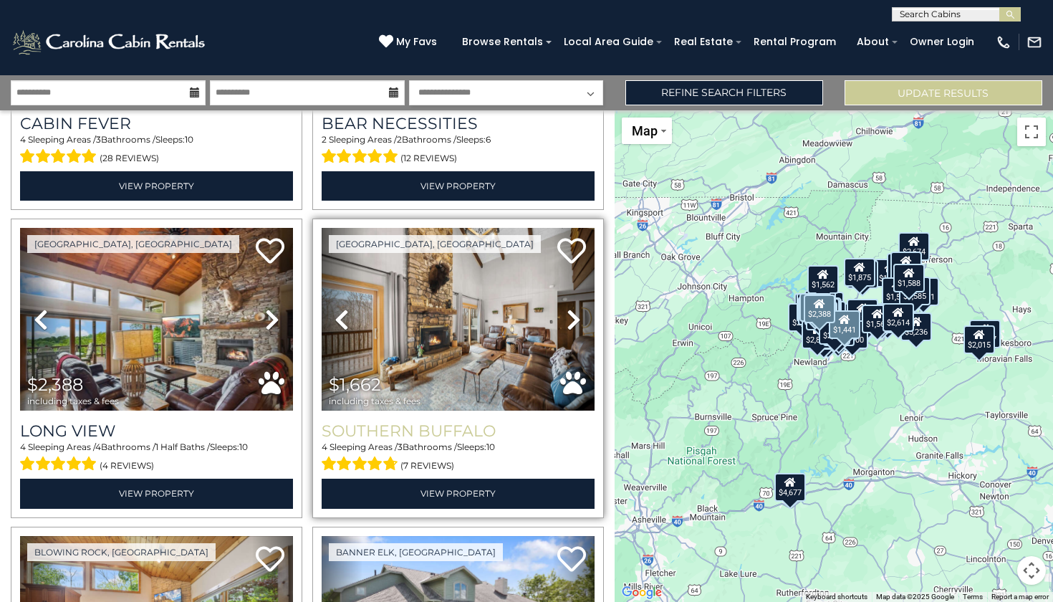
scroll to position [10704, 0]
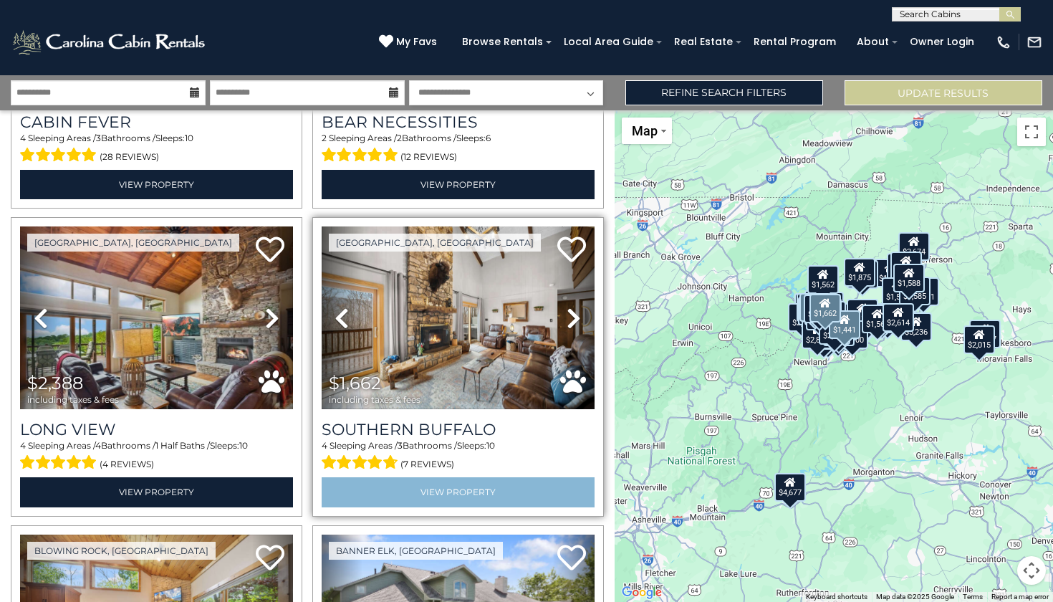
click at [466, 477] on link "View Property" at bounding box center [458, 491] width 273 height 29
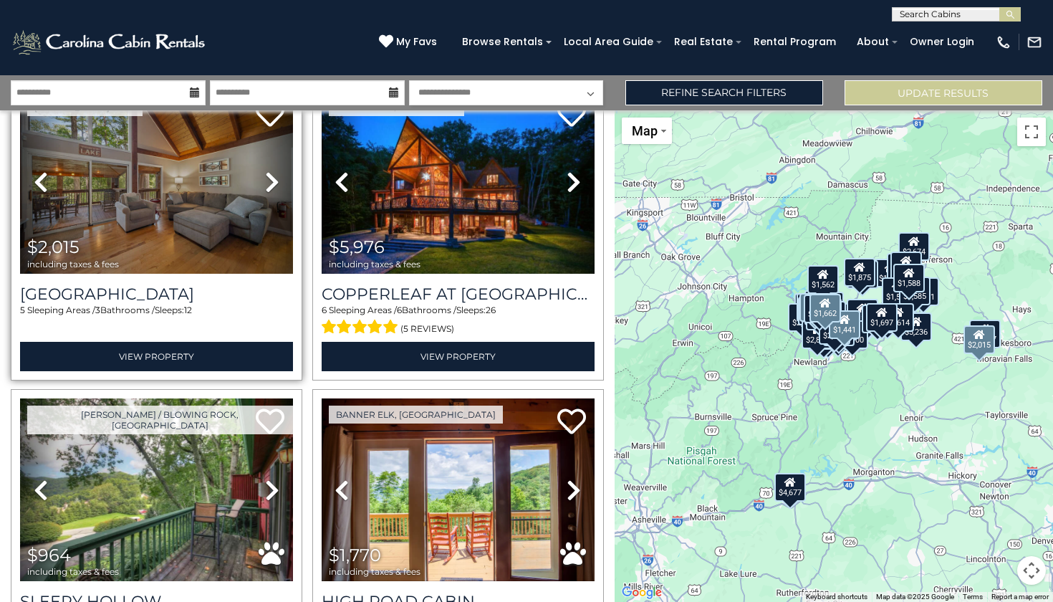
scroll to position [11456, 0]
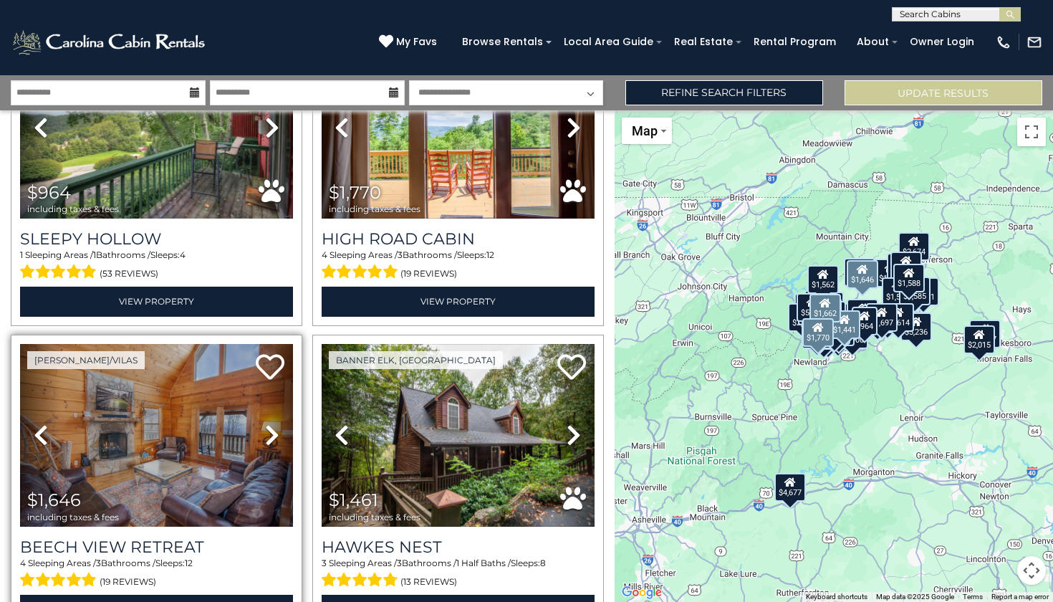
scroll to position [11822, 0]
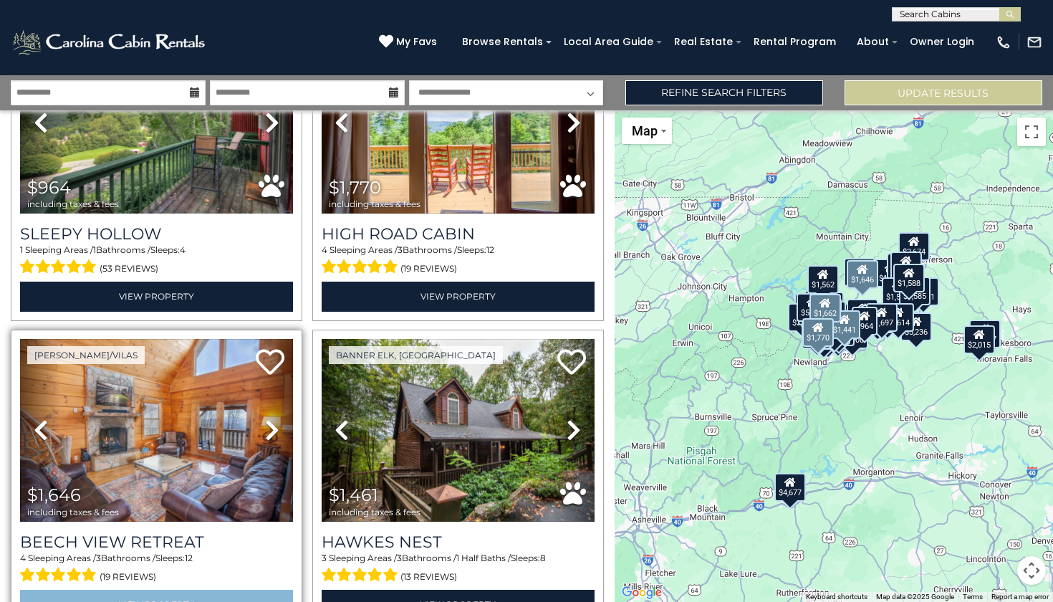
click at [198, 589] on link "View Property" at bounding box center [156, 603] width 273 height 29
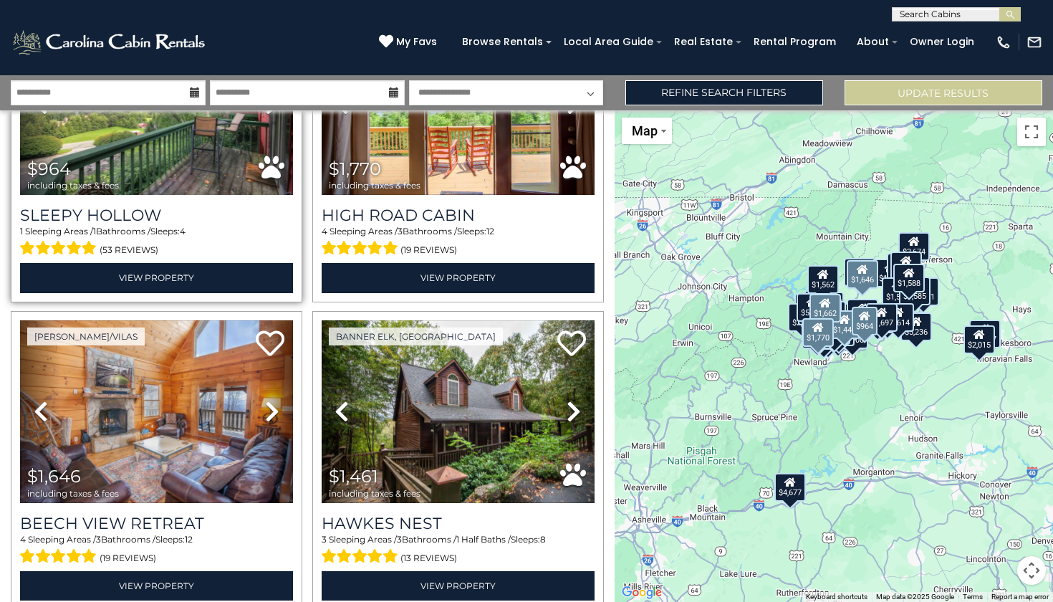
scroll to position [11844, 0]
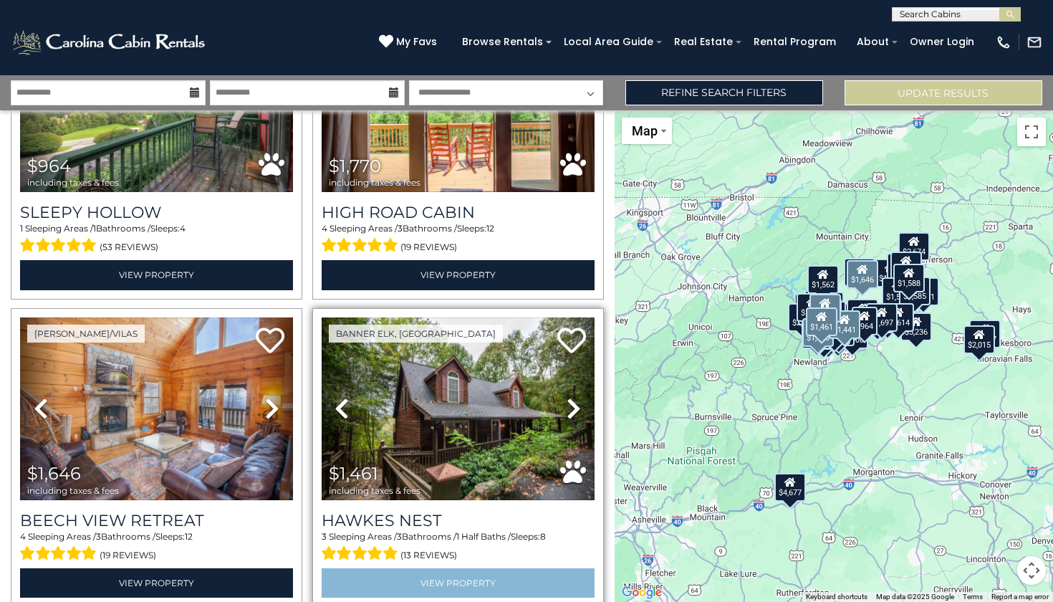
click at [445, 568] on link "View Property" at bounding box center [458, 582] width 273 height 29
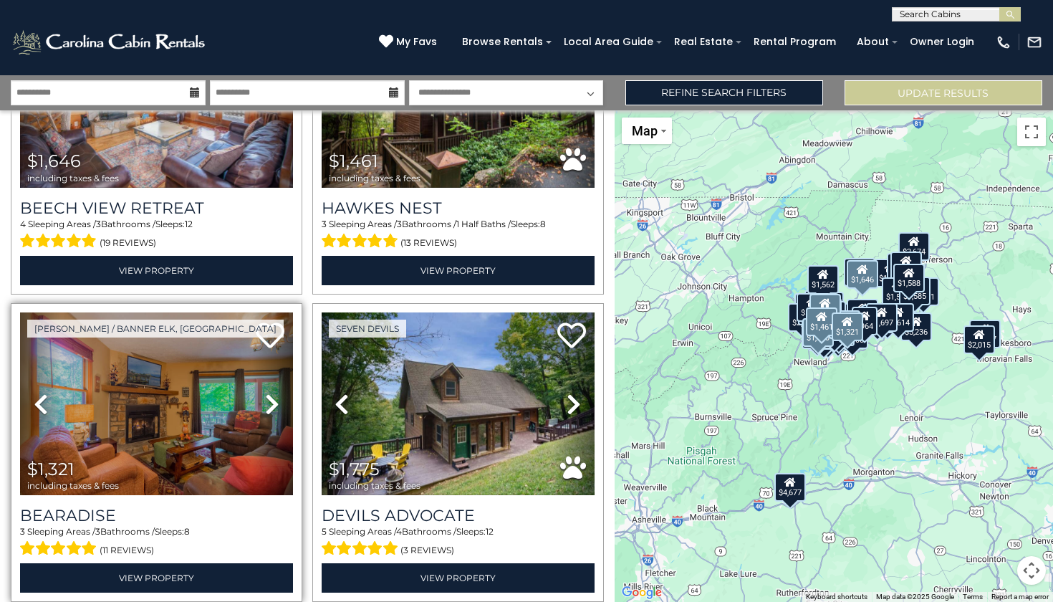
scroll to position [12160, 0]
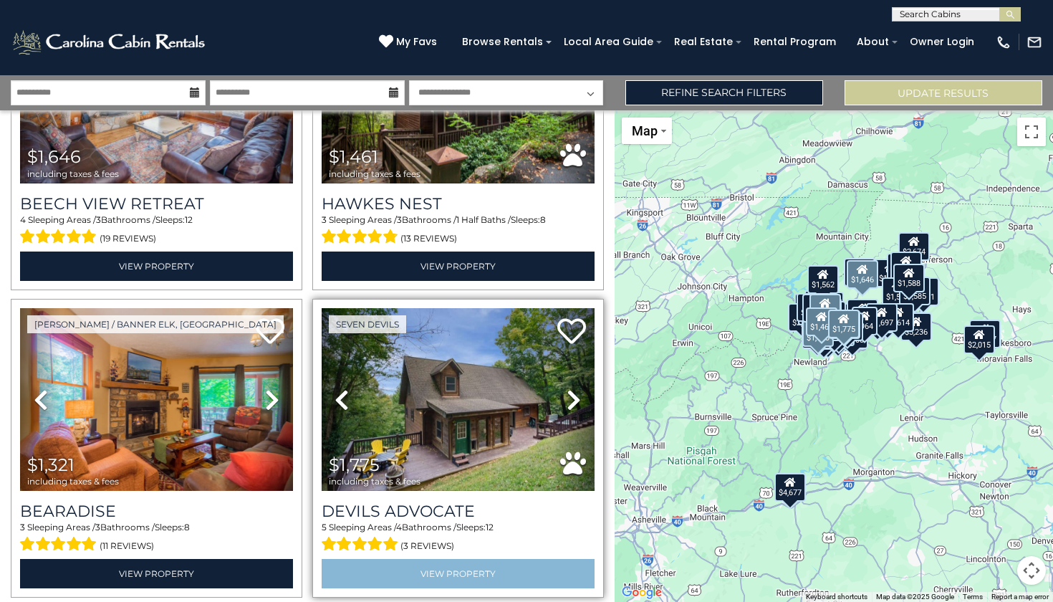
click at [426, 559] on link "View Property" at bounding box center [458, 573] width 273 height 29
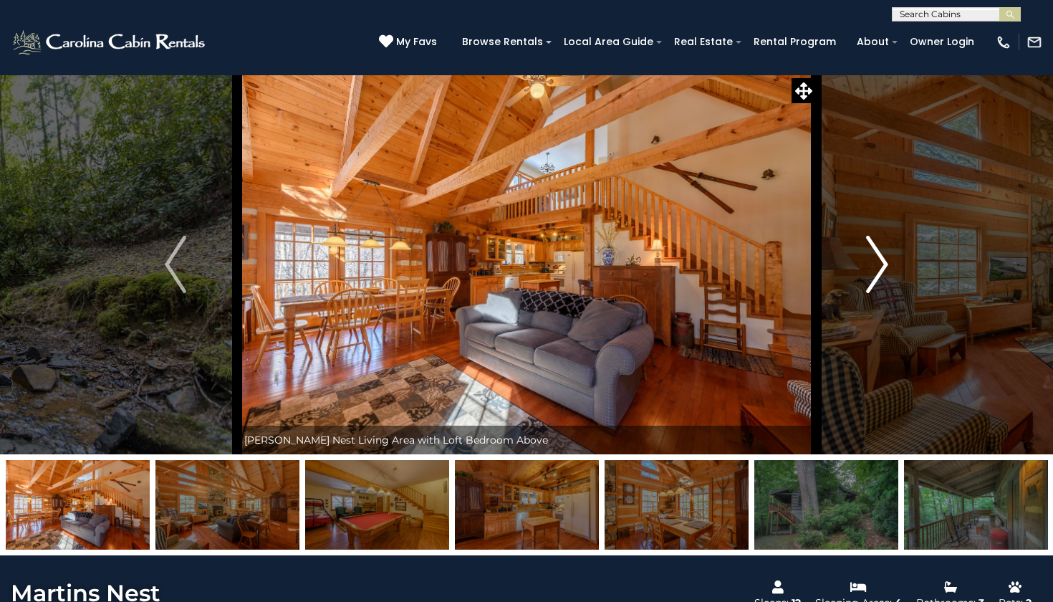
click at [864, 266] on button "Next" at bounding box center [877, 264] width 122 height 380
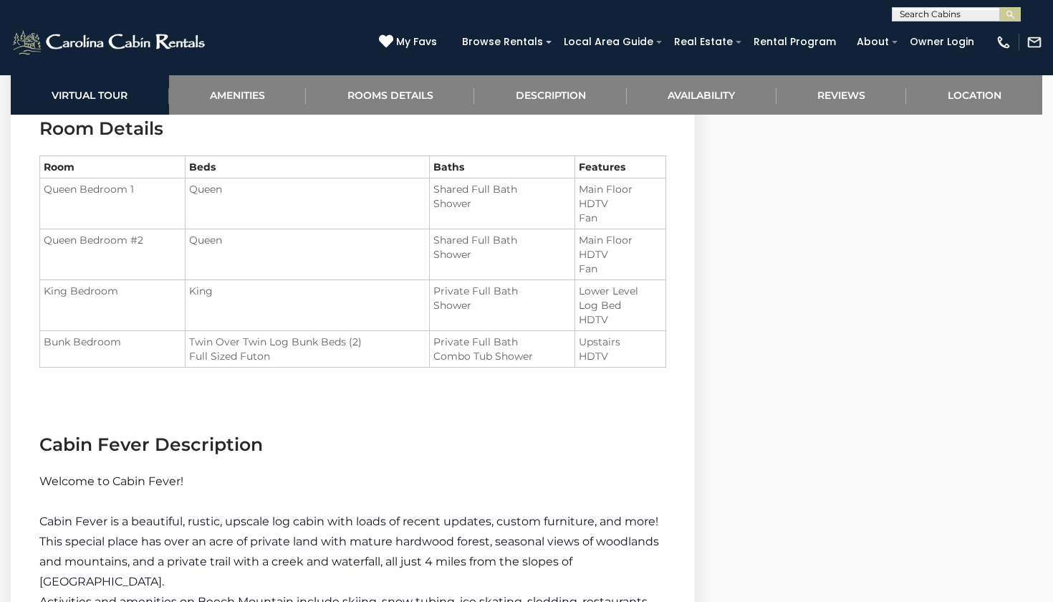
scroll to position [1627, 0]
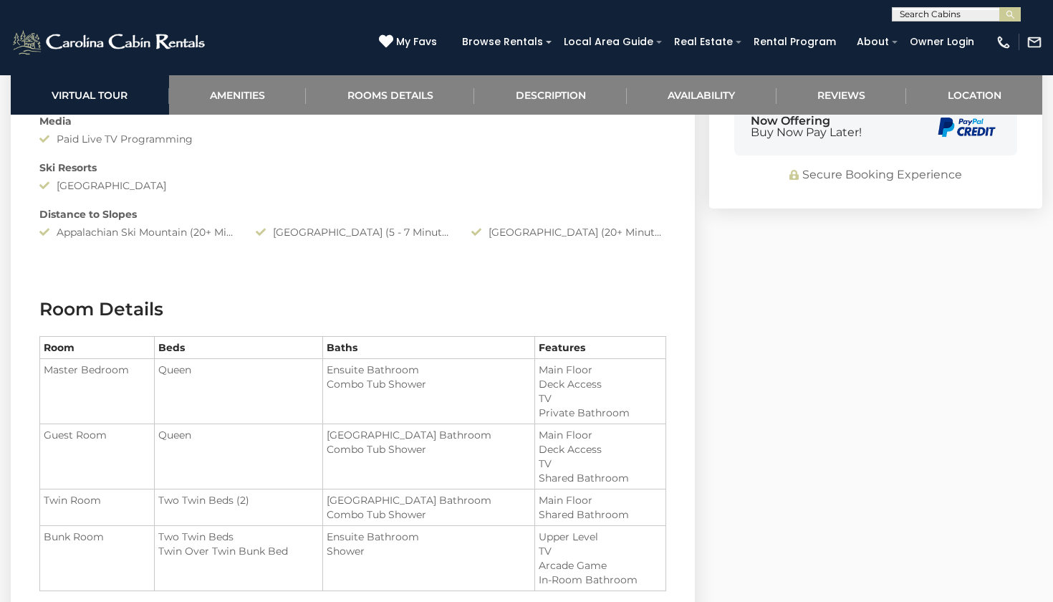
scroll to position [1532, 0]
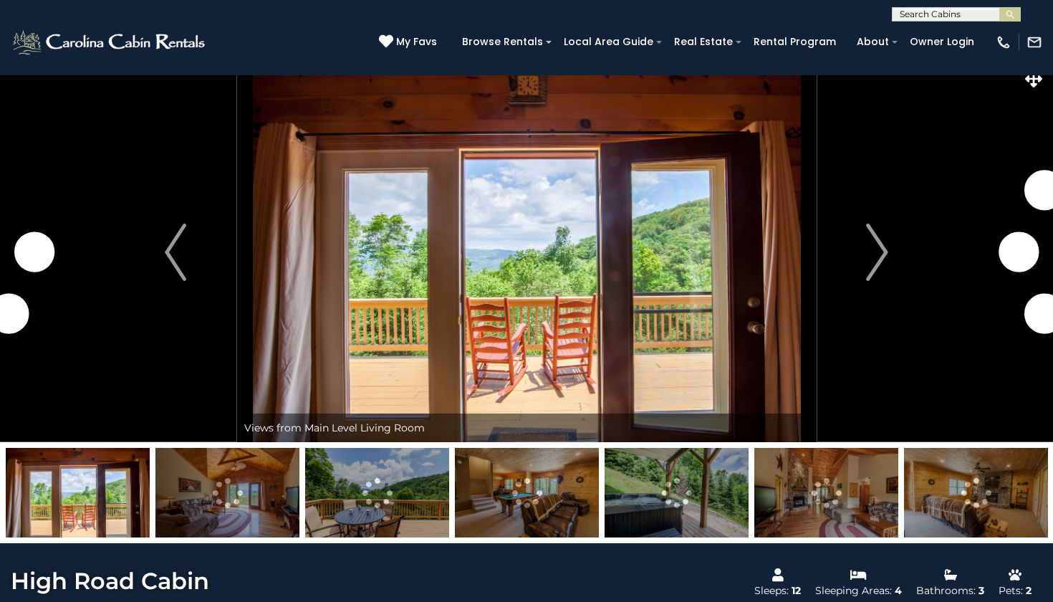
scroll to position [25, 0]
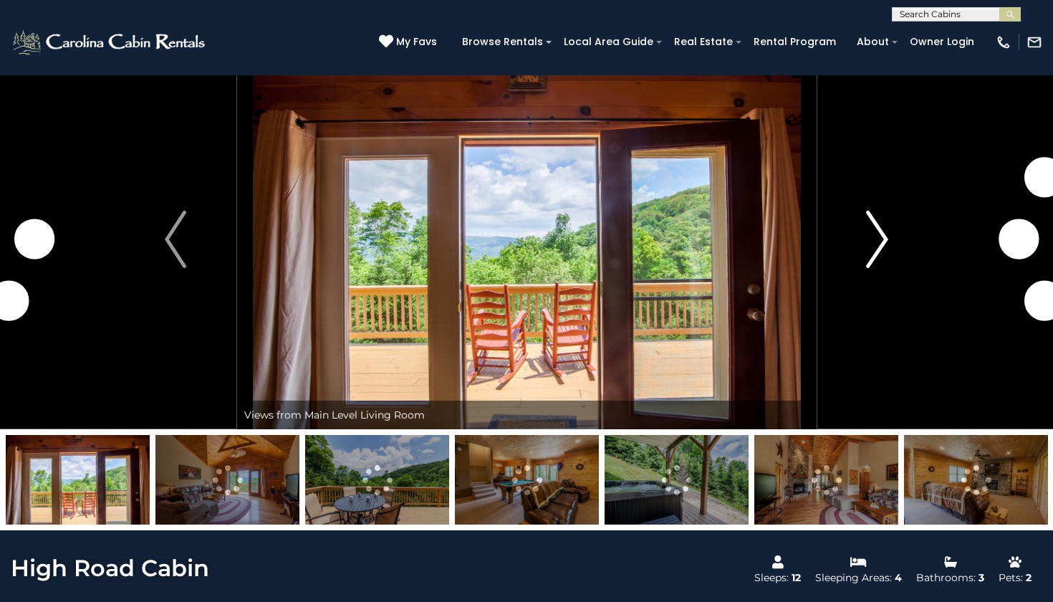
click at [888, 241] on img "Next" at bounding box center [877, 239] width 21 height 57
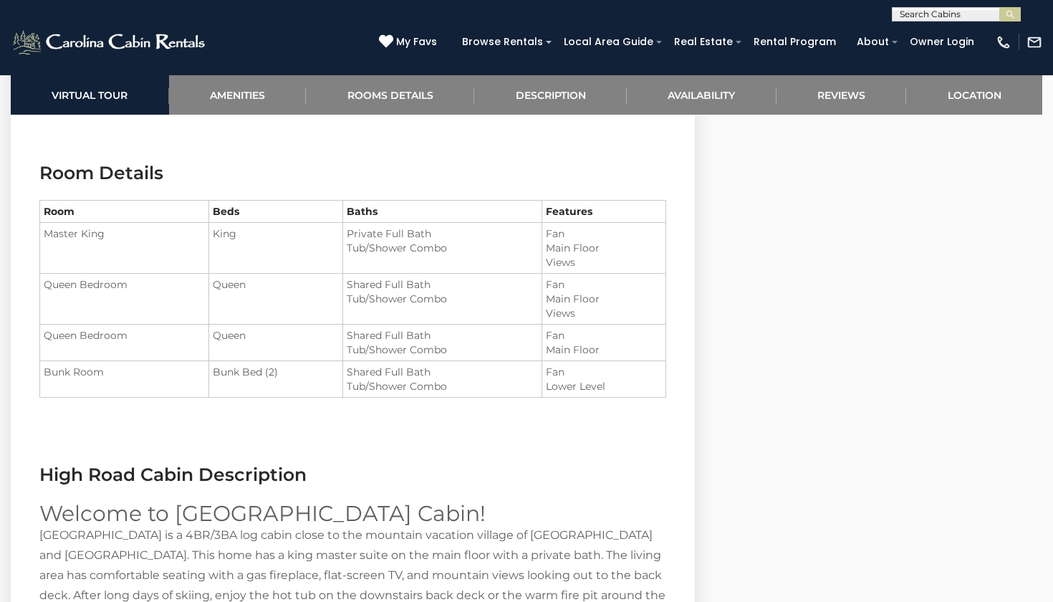
scroll to position [1598, 0]
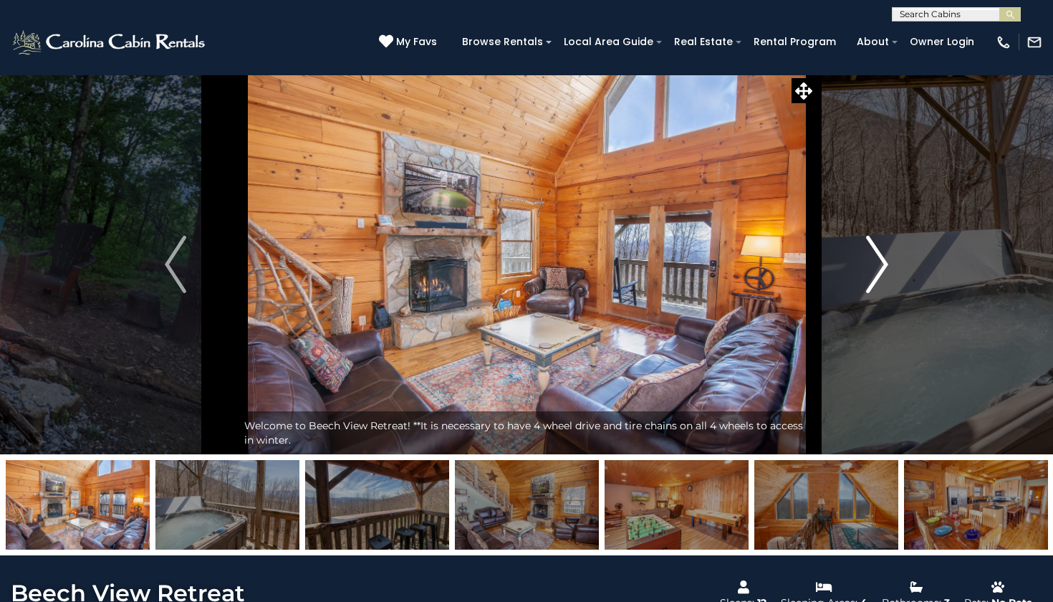
click at [885, 263] on img "Next" at bounding box center [877, 264] width 21 height 57
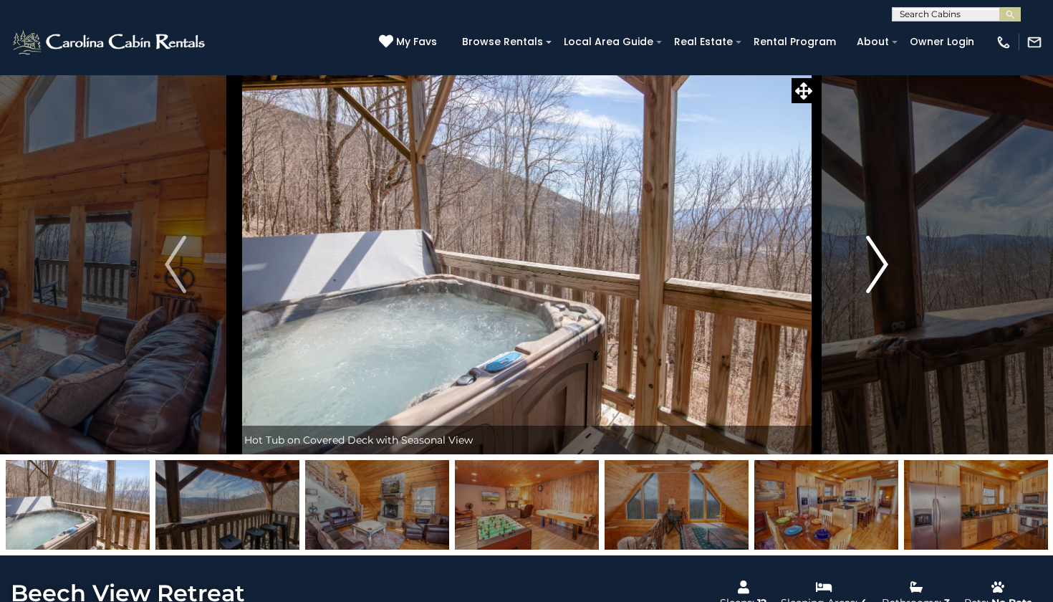
click at [885, 263] on img "Next" at bounding box center [877, 264] width 21 height 57
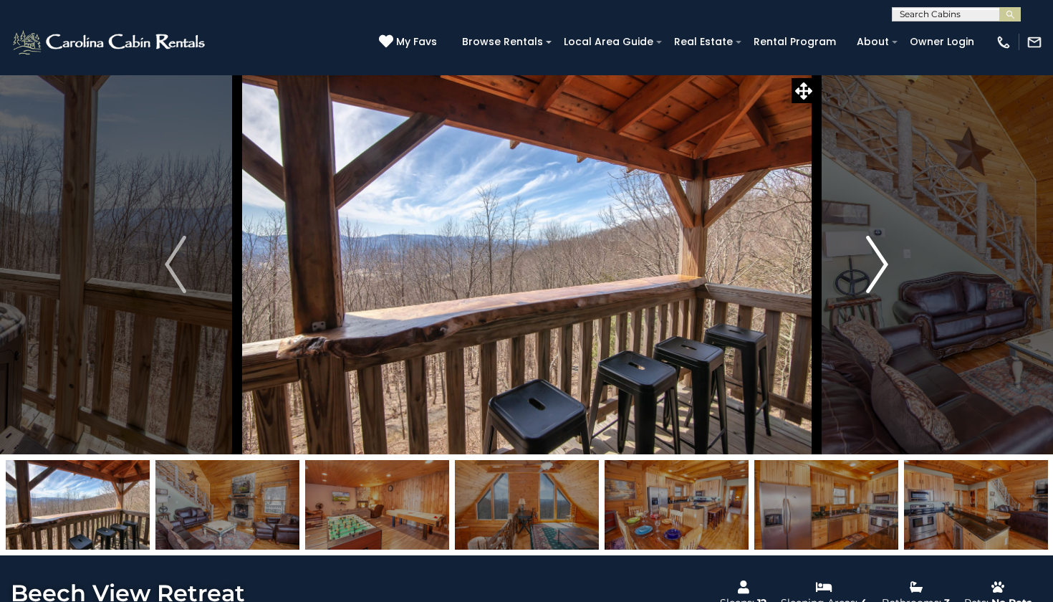
click at [885, 264] on img "Next" at bounding box center [877, 264] width 21 height 57
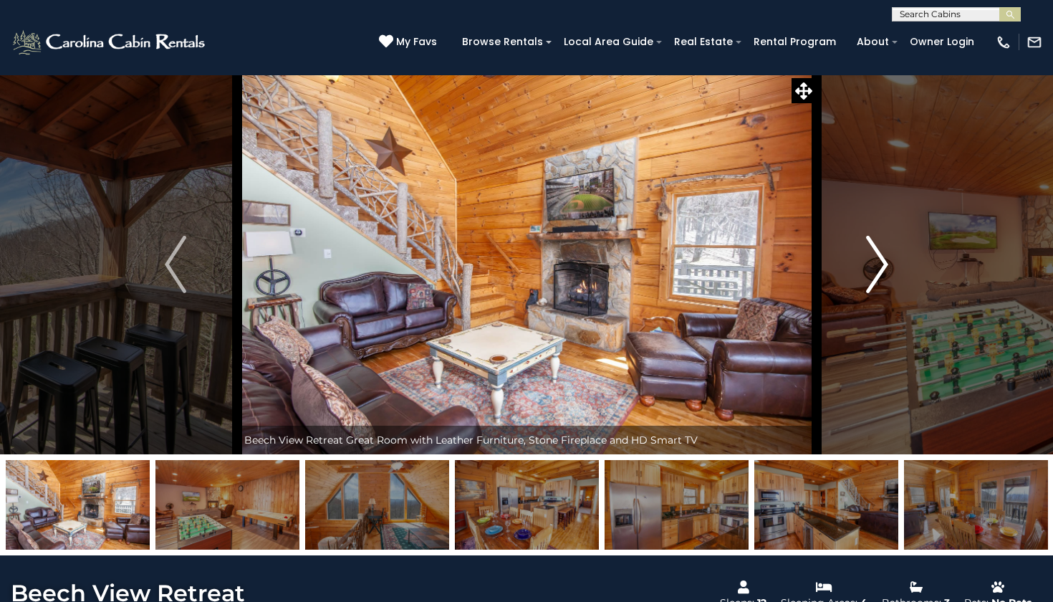
click at [885, 264] on img "Next" at bounding box center [877, 264] width 21 height 57
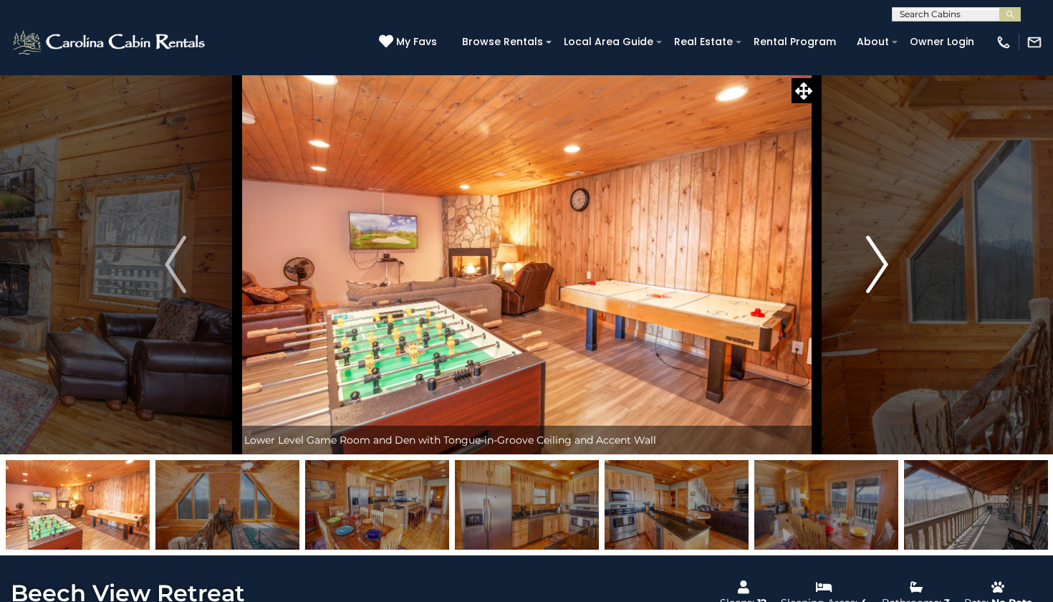
click at [885, 264] on img "Next" at bounding box center [877, 264] width 21 height 57
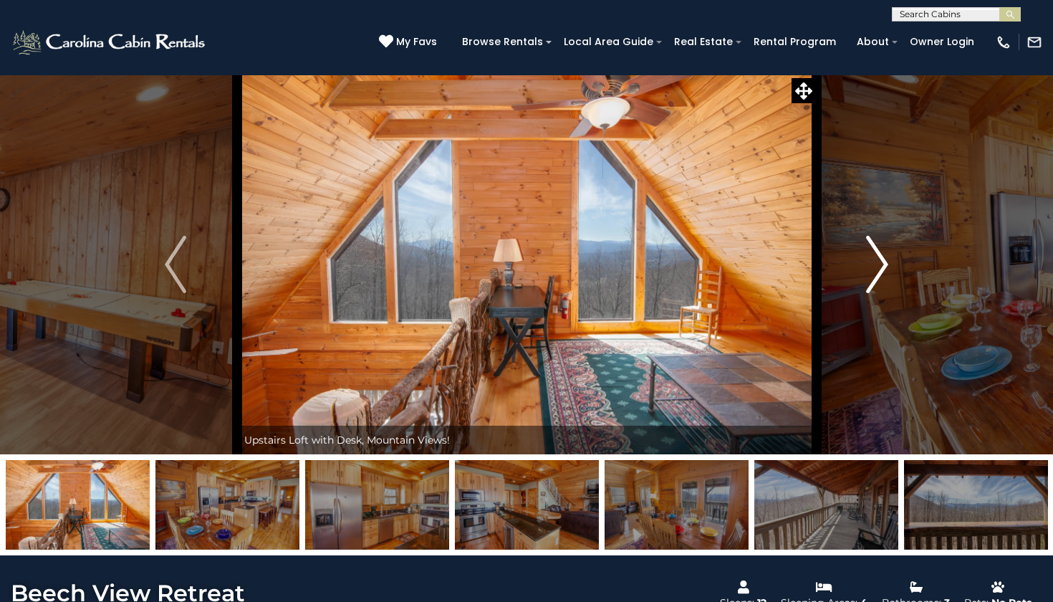
click at [885, 264] on img "Next" at bounding box center [877, 264] width 21 height 57
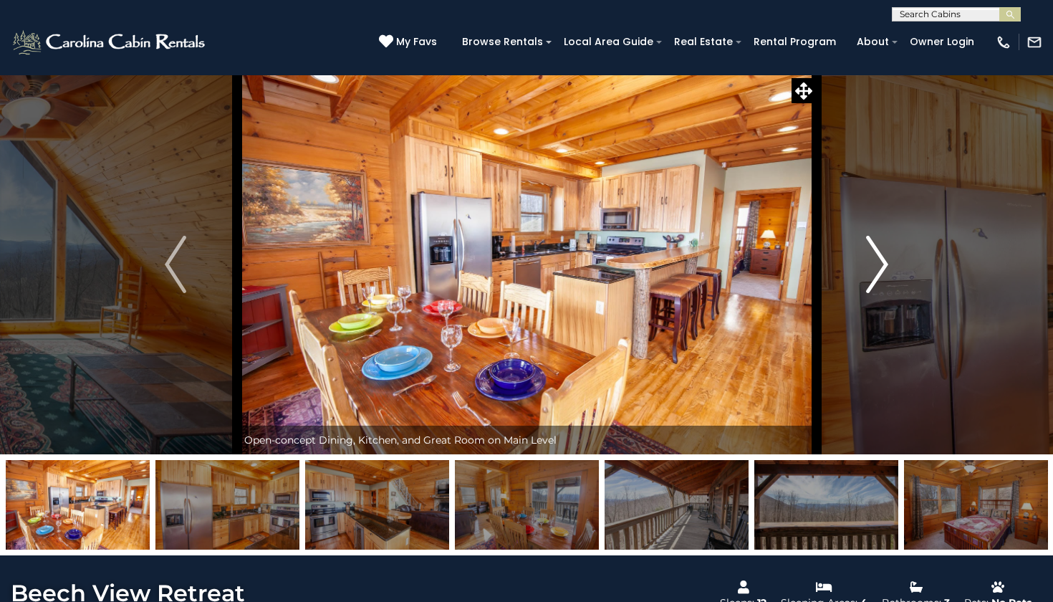
click at [885, 264] on img "Next" at bounding box center [877, 264] width 21 height 57
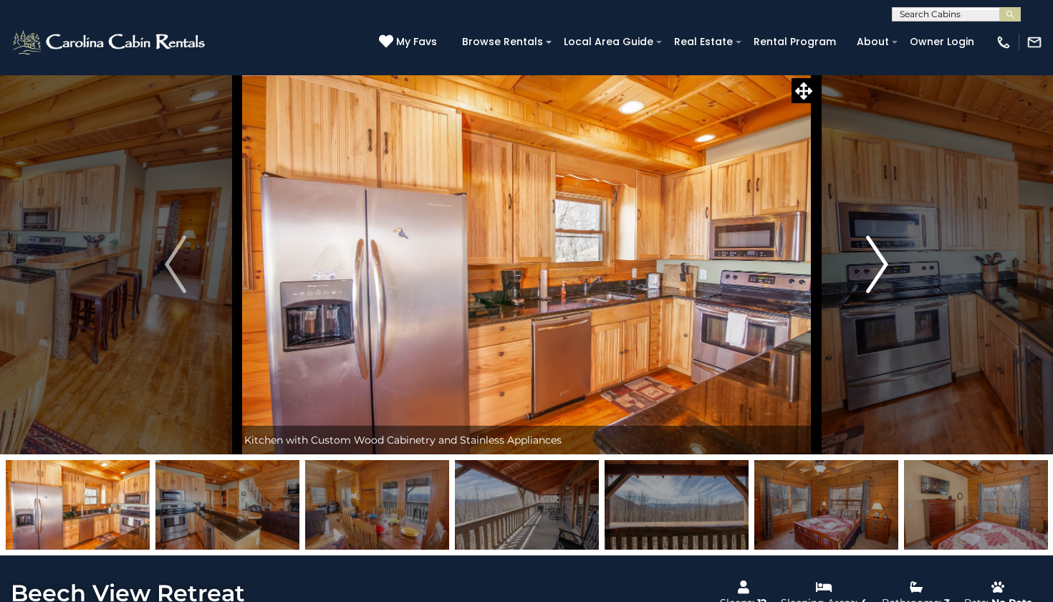
click at [885, 264] on img "Next" at bounding box center [877, 264] width 21 height 57
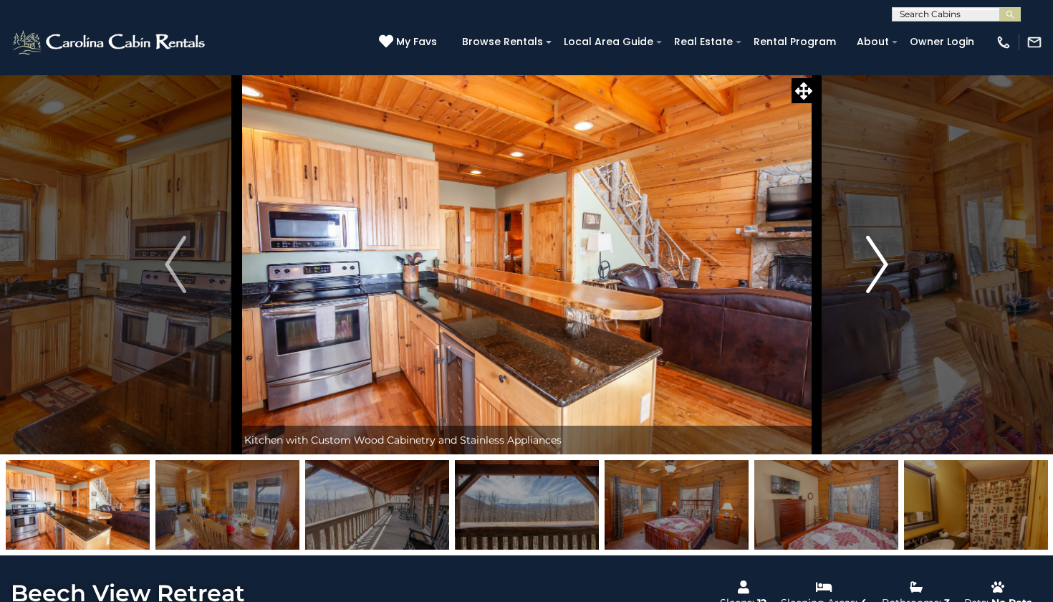
click at [885, 264] on img "Next" at bounding box center [877, 264] width 21 height 57
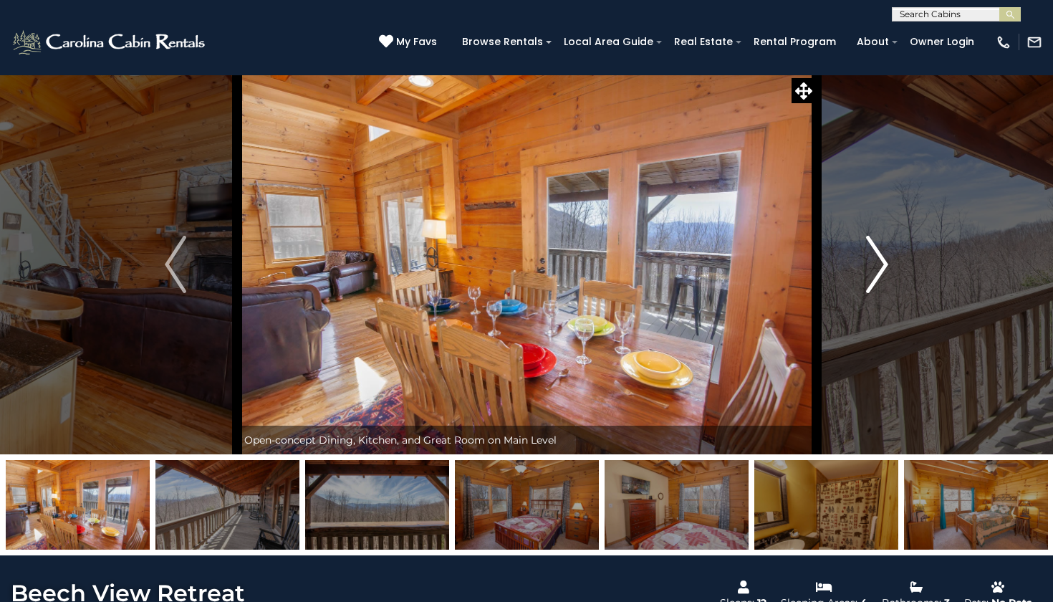
click at [885, 264] on img "Next" at bounding box center [877, 264] width 21 height 57
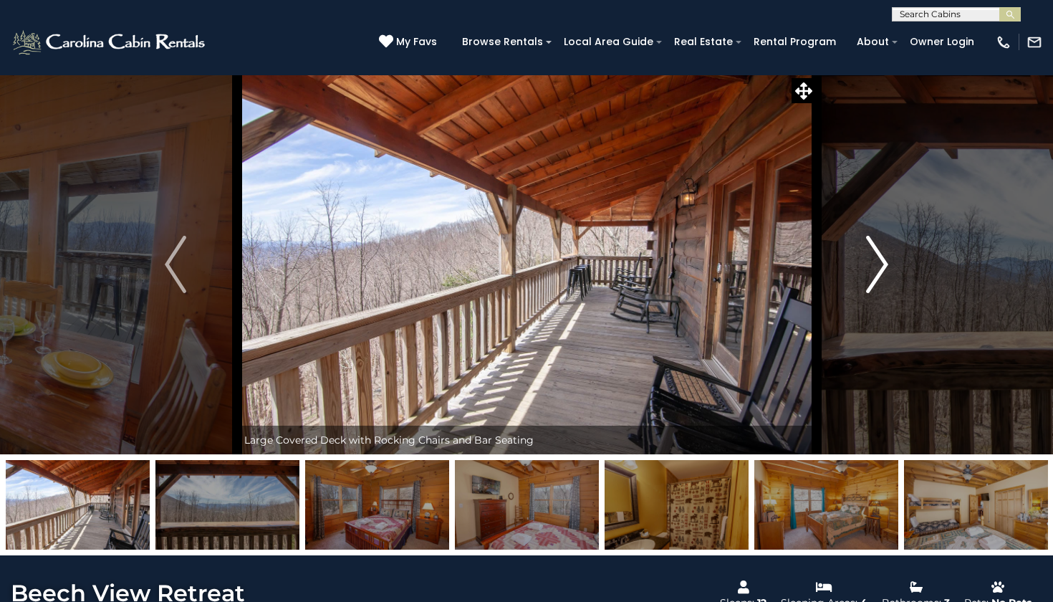
click at [885, 264] on img "Next" at bounding box center [877, 264] width 21 height 57
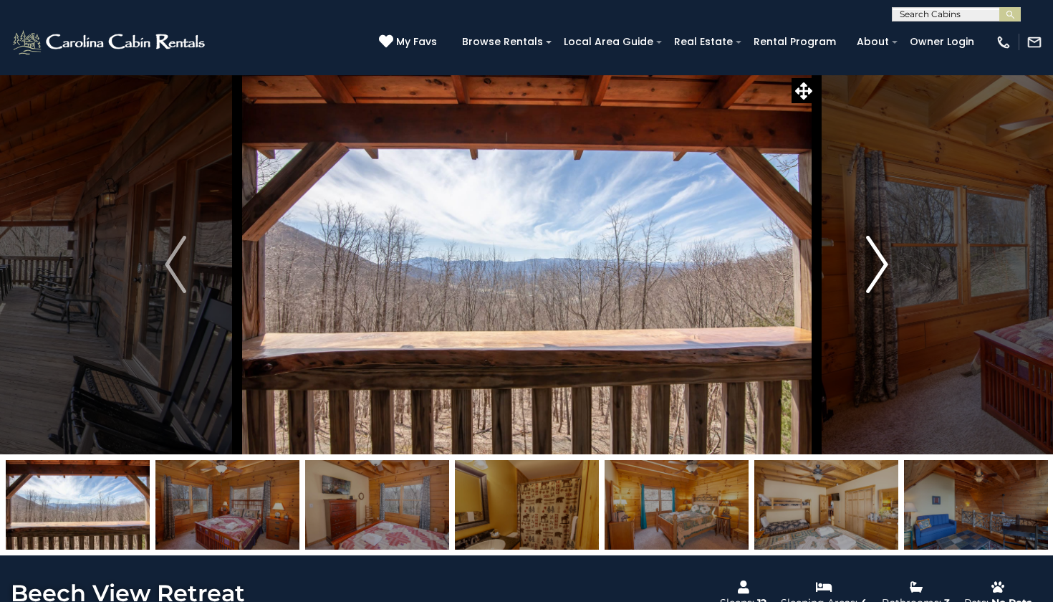
click at [885, 264] on img "Next" at bounding box center [877, 264] width 21 height 57
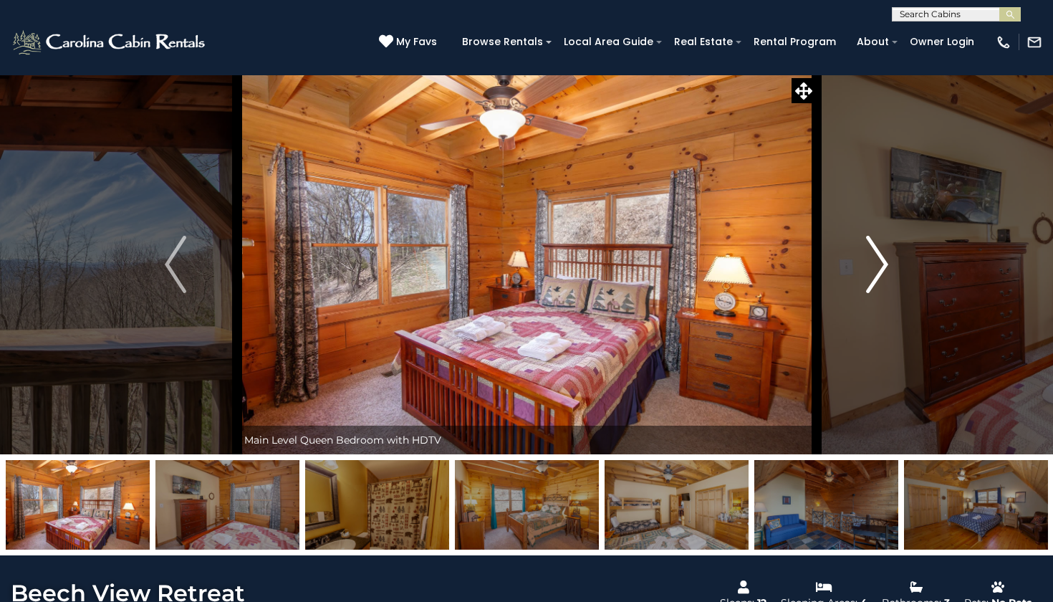
click at [885, 264] on img "Next" at bounding box center [877, 264] width 21 height 57
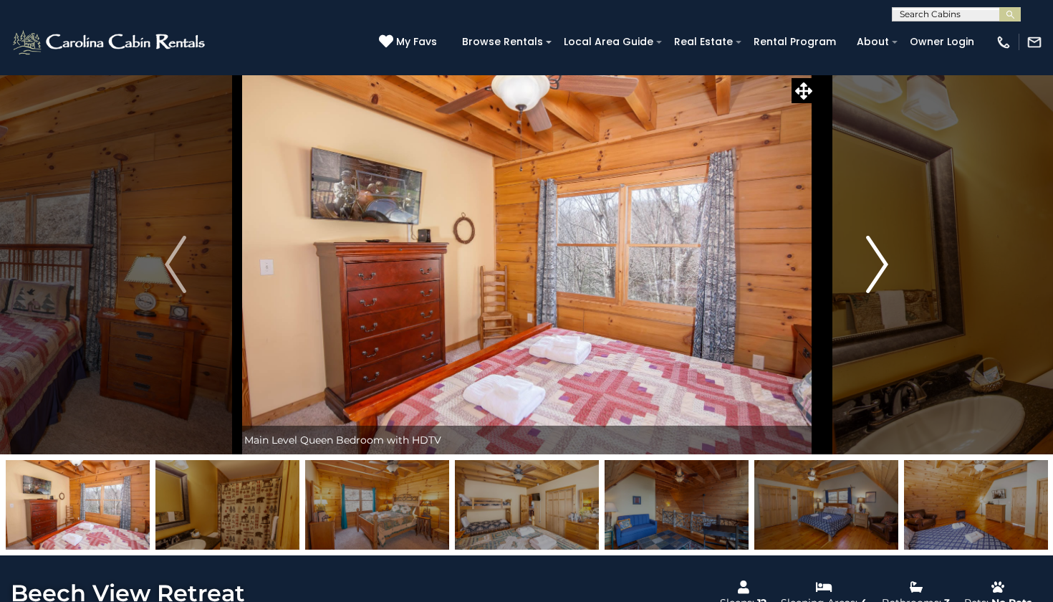
click at [885, 264] on img "Next" at bounding box center [877, 264] width 21 height 57
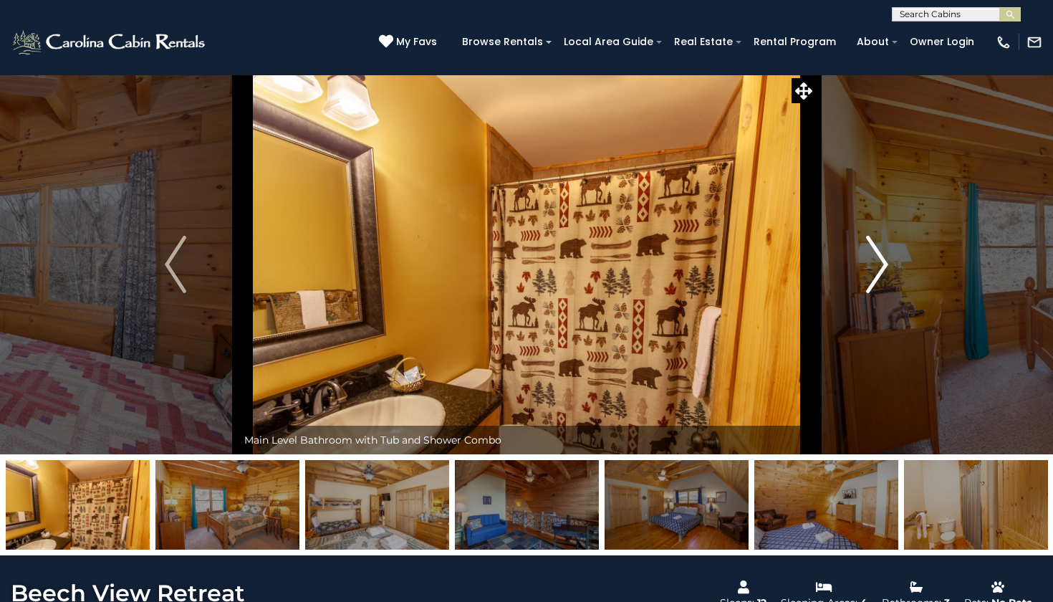
click at [885, 264] on img "Next" at bounding box center [877, 264] width 21 height 57
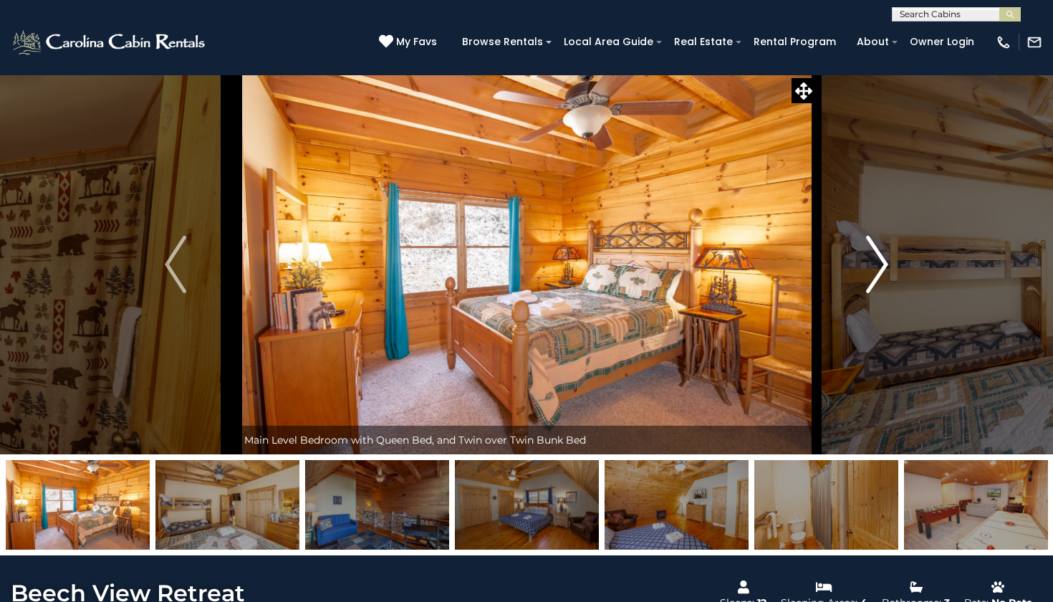
click at [885, 264] on img "Next" at bounding box center [877, 264] width 21 height 57
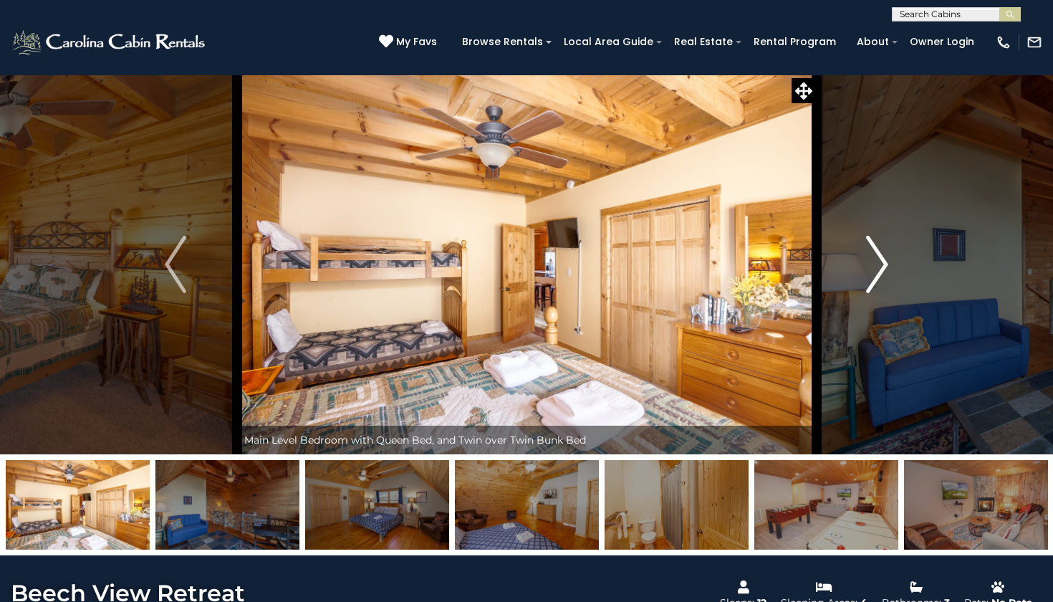
click at [885, 264] on img "Next" at bounding box center [877, 264] width 21 height 57
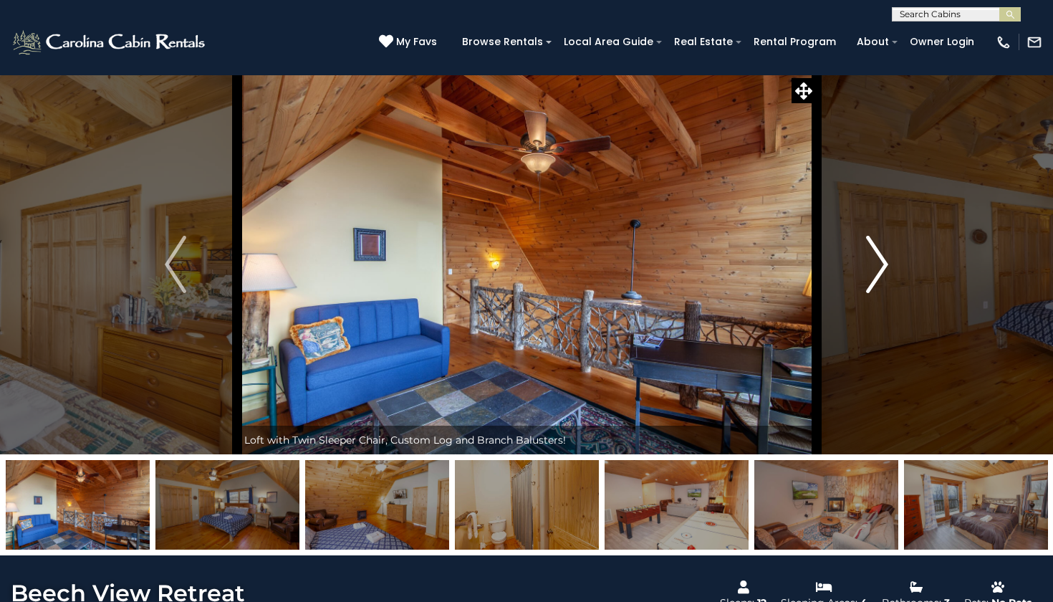
click at [885, 264] on img "Next" at bounding box center [877, 264] width 21 height 57
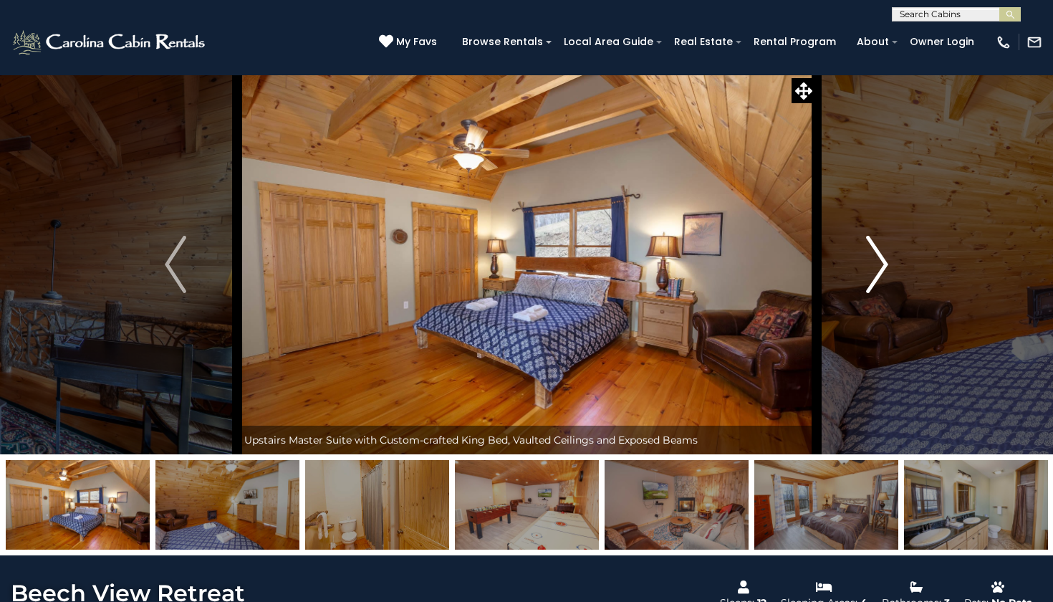
click at [885, 264] on img "Next" at bounding box center [877, 264] width 21 height 57
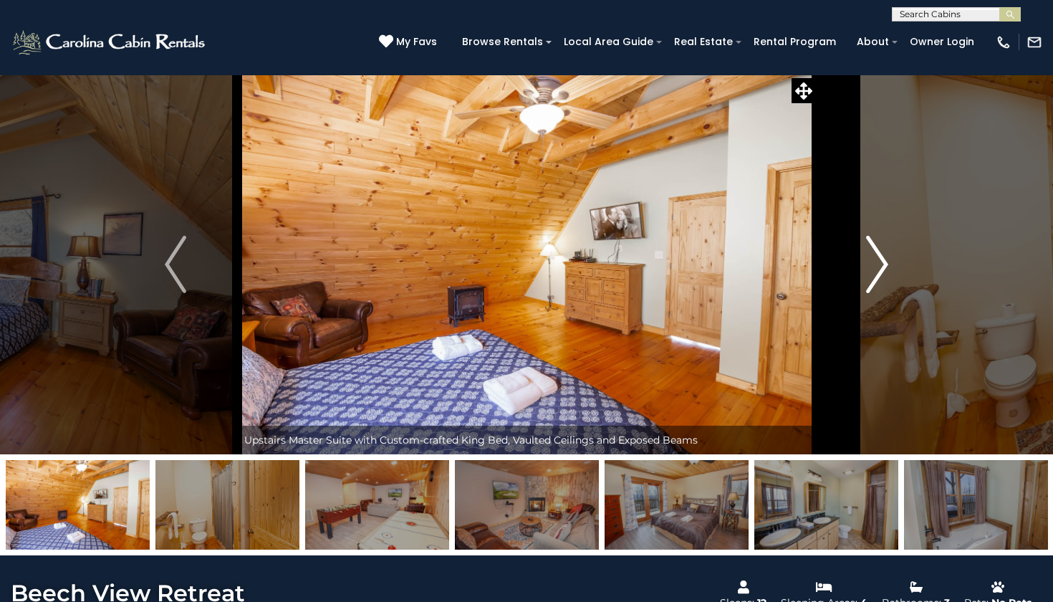
click at [885, 264] on img "Next" at bounding box center [877, 264] width 21 height 57
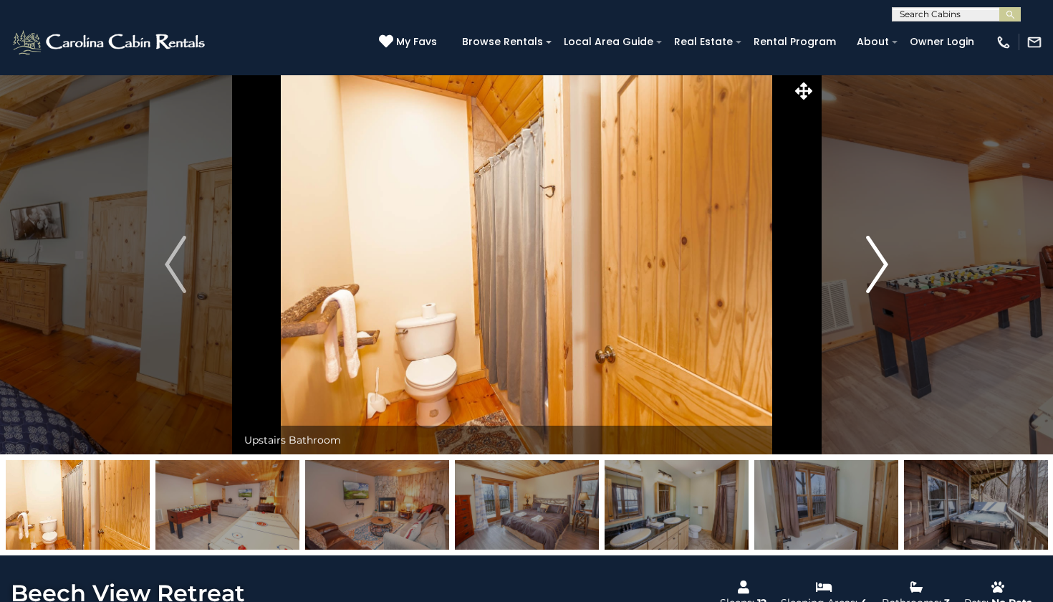
click at [885, 264] on img "Next" at bounding box center [877, 264] width 21 height 57
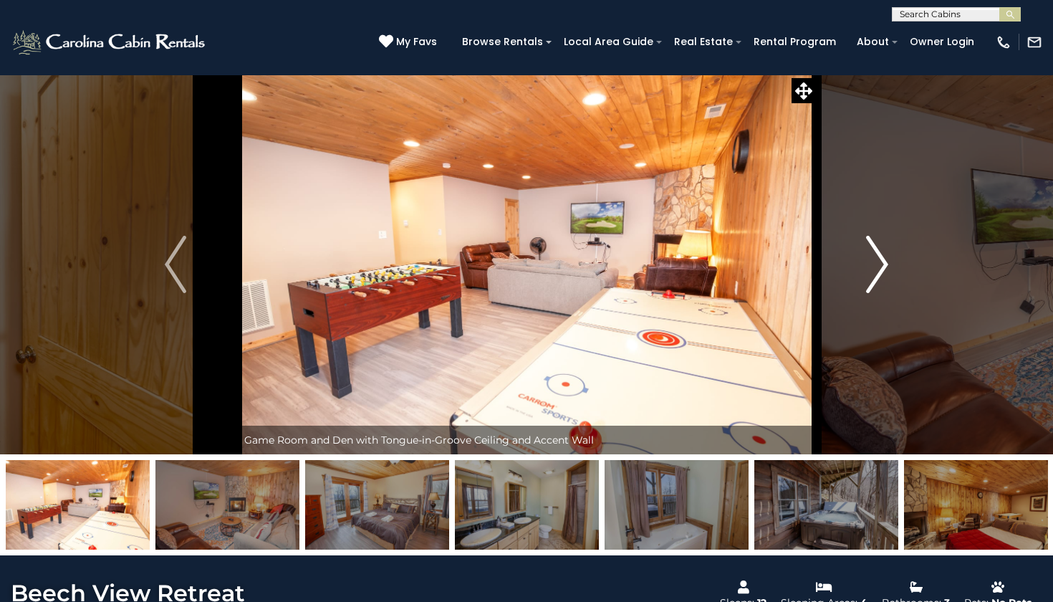
click at [885, 264] on img "Next" at bounding box center [877, 264] width 21 height 57
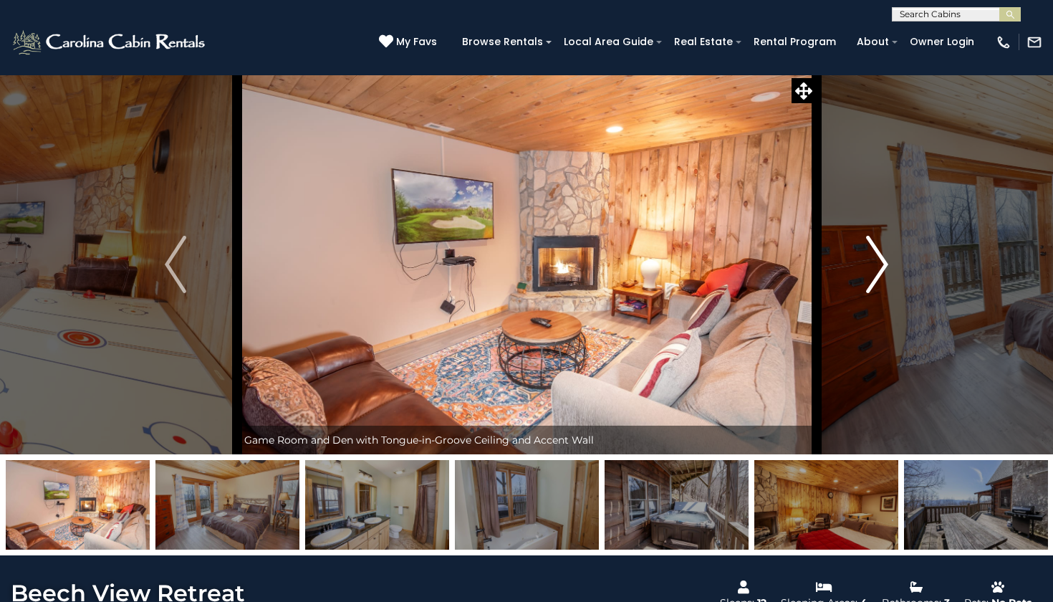
click at [885, 264] on img "Next" at bounding box center [877, 264] width 21 height 57
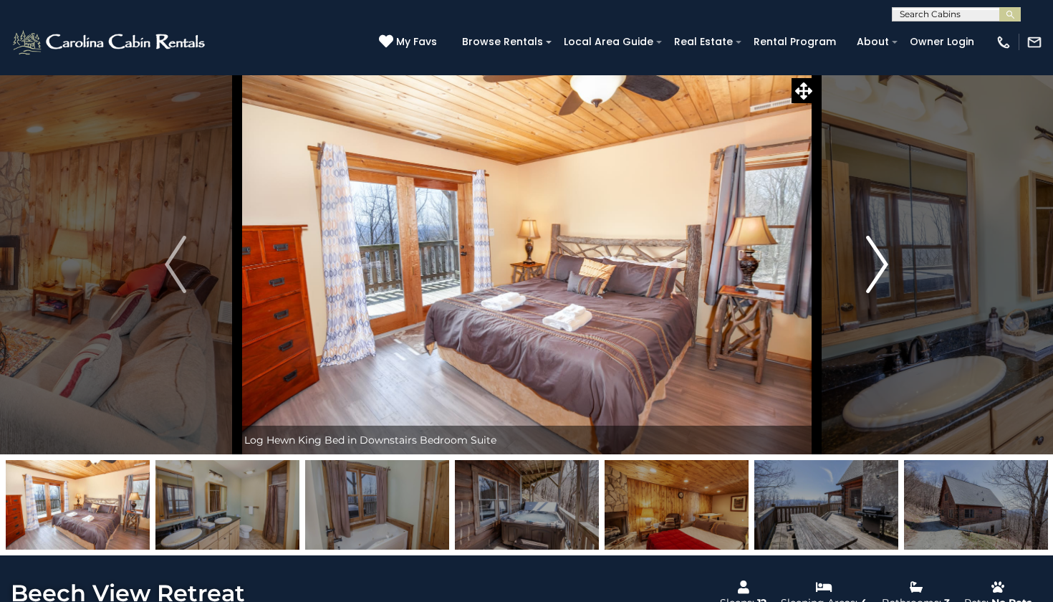
click at [886, 264] on img "Next" at bounding box center [877, 264] width 21 height 57
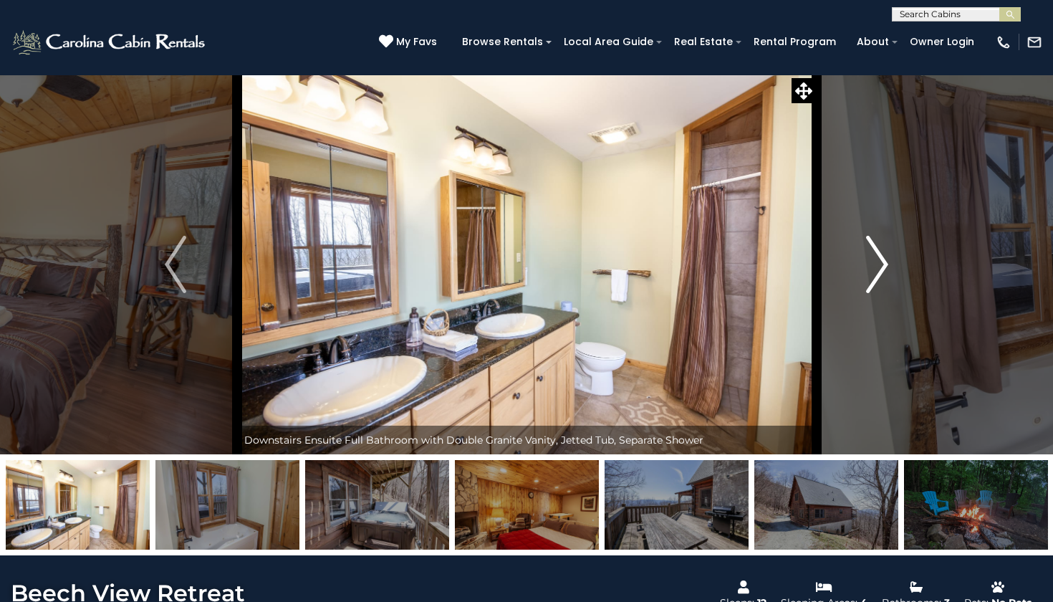
click at [886, 261] on img "Next" at bounding box center [877, 264] width 21 height 57
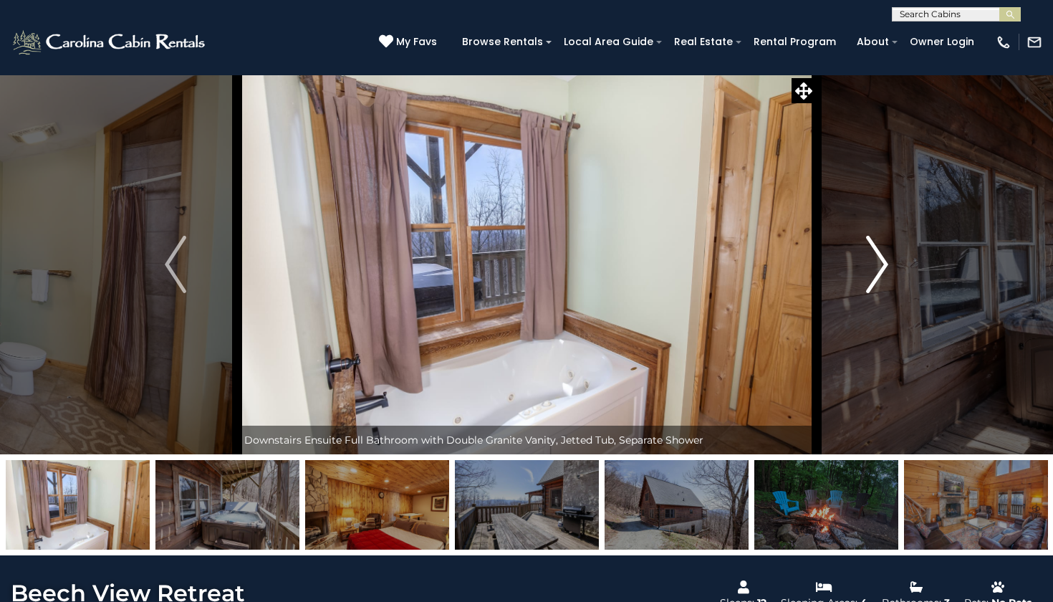
click at [886, 261] on img "Next" at bounding box center [877, 264] width 21 height 57
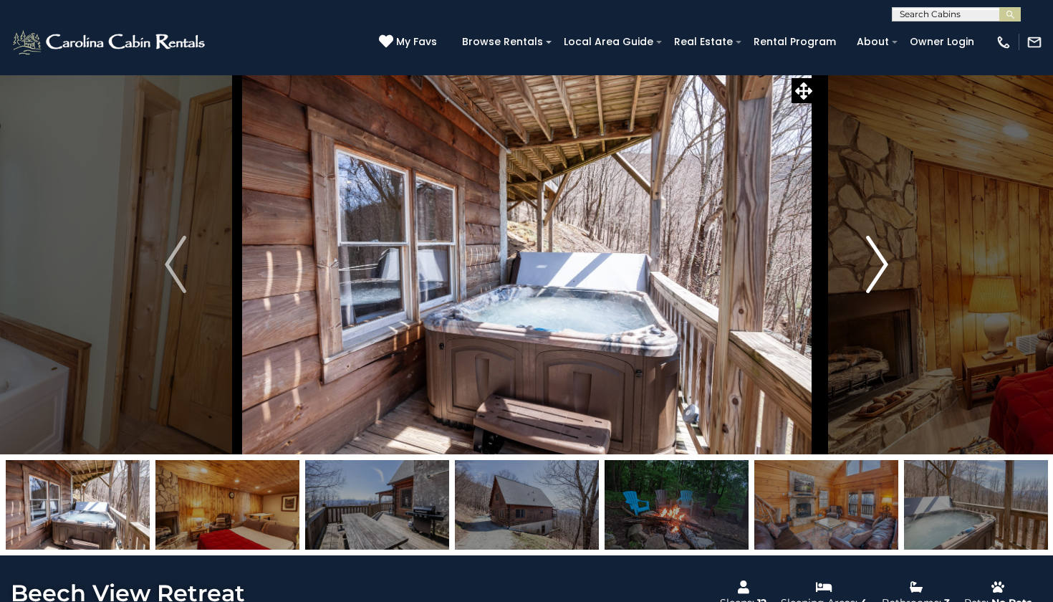
click at [886, 261] on img "Next" at bounding box center [877, 264] width 21 height 57
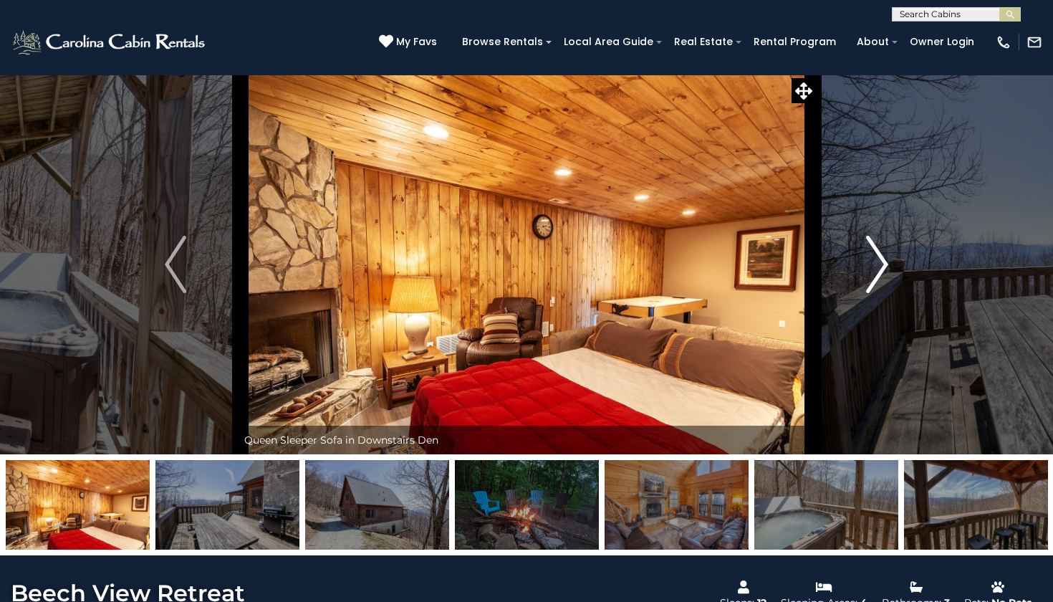
click at [886, 261] on img "Next" at bounding box center [877, 264] width 21 height 57
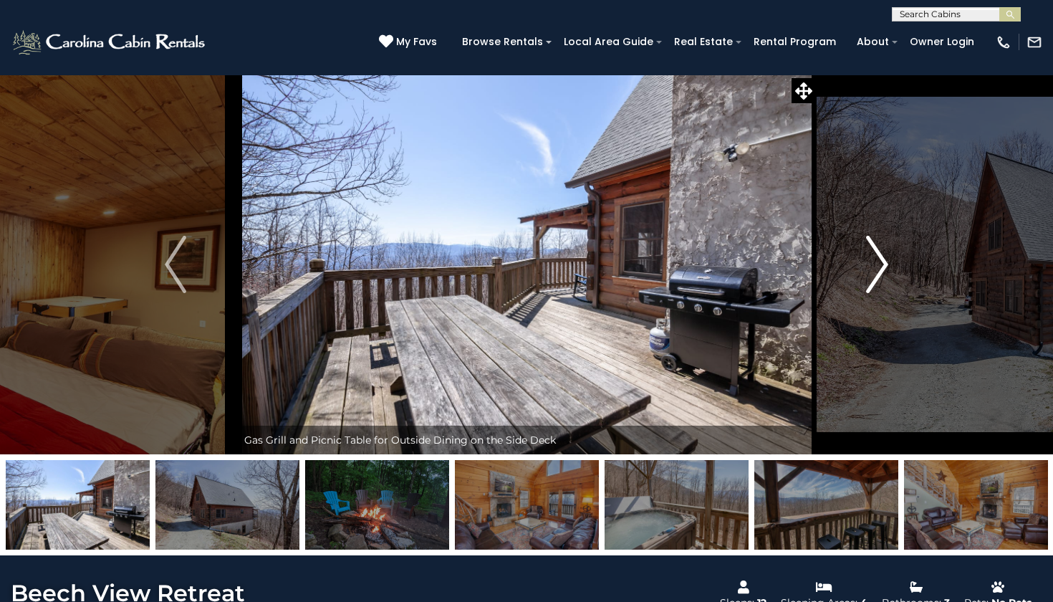
click at [886, 261] on img "Next" at bounding box center [877, 264] width 21 height 57
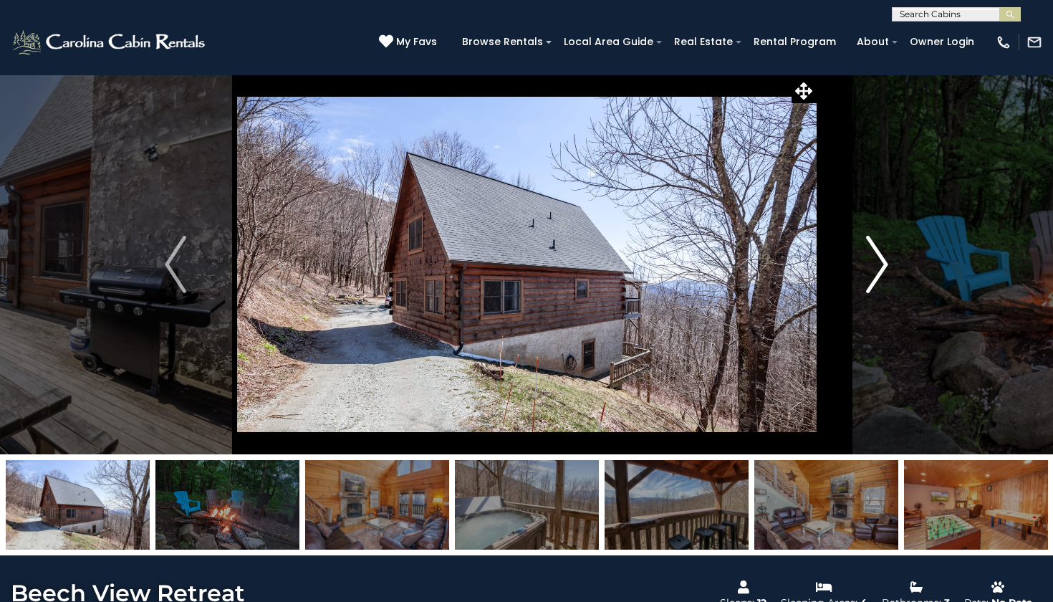
click at [885, 261] on img "Next" at bounding box center [877, 264] width 21 height 57
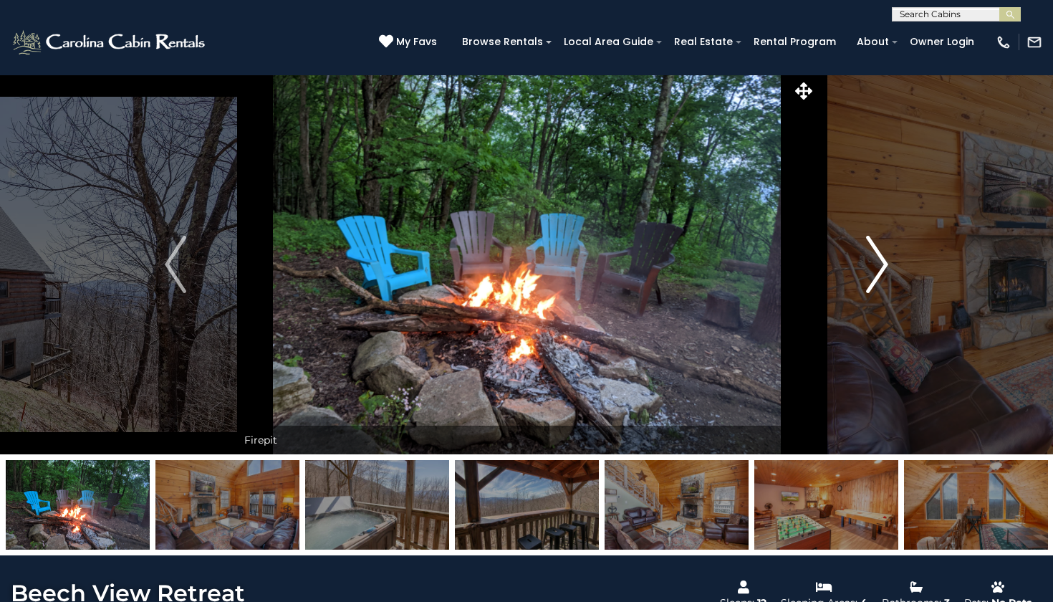
click at [885, 261] on img "Next" at bounding box center [877, 264] width 21 height 57
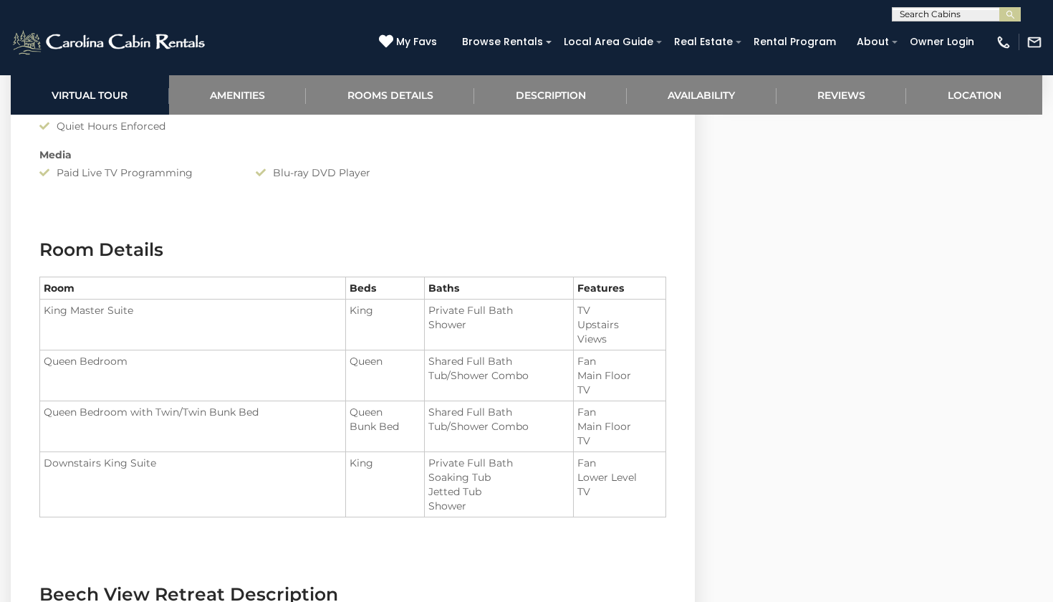
scroll to position [1448, 0]
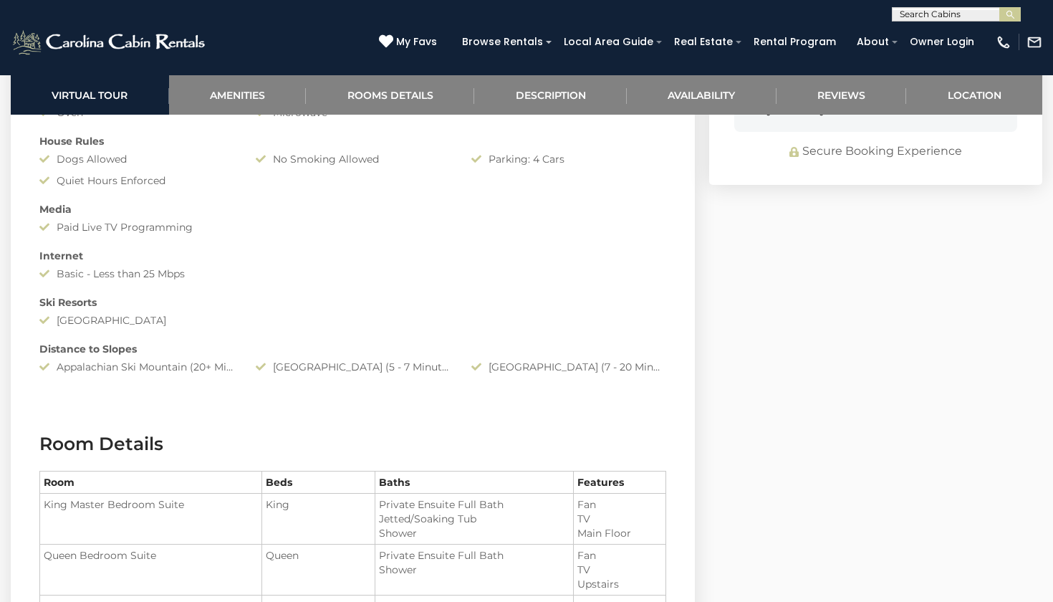
scroll to position [1385, 0]
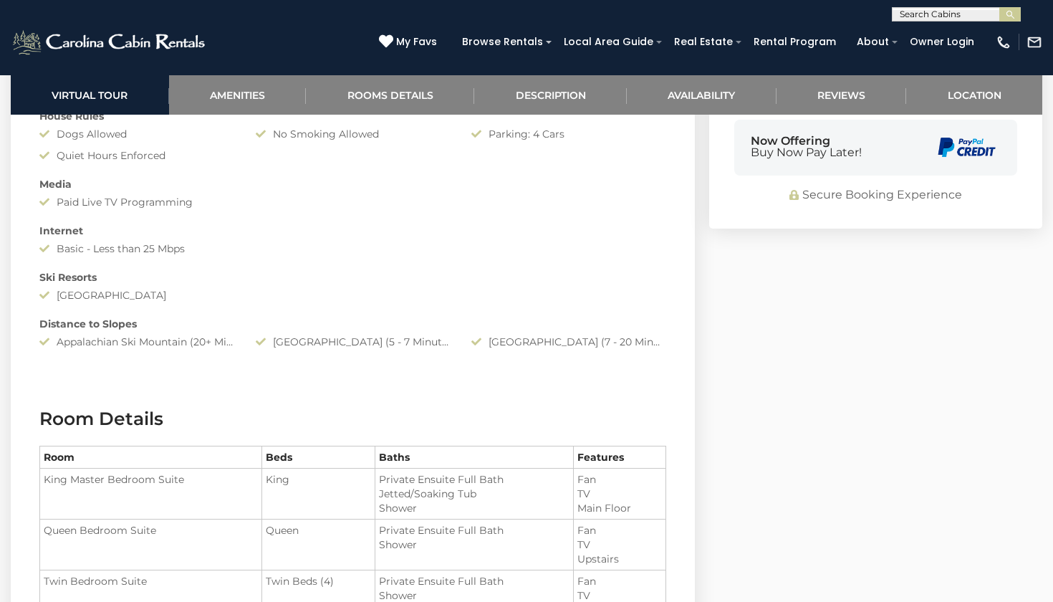
select select "*"
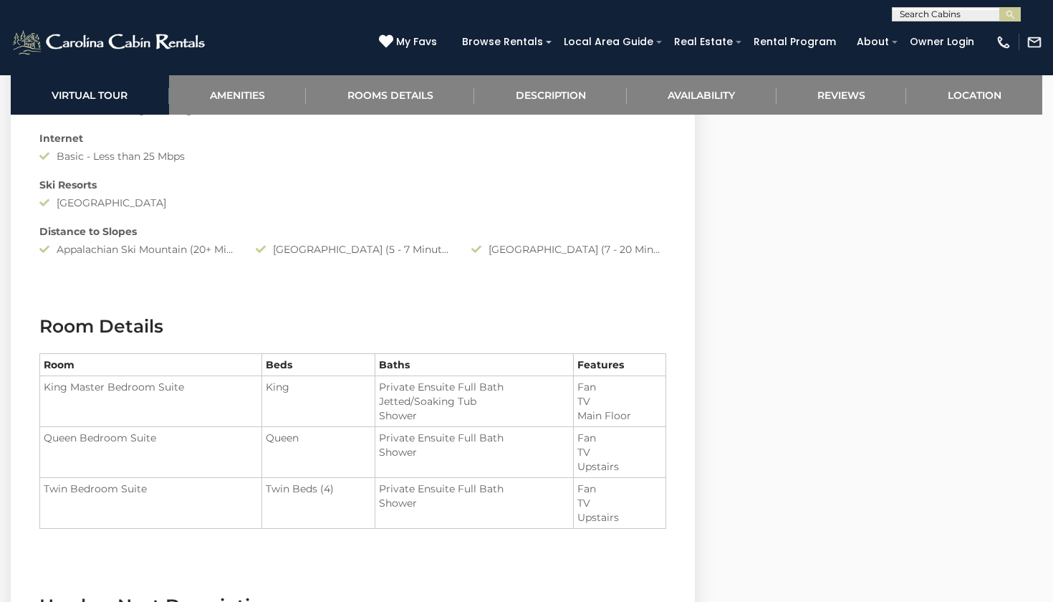
scroll to position [1478, 0]
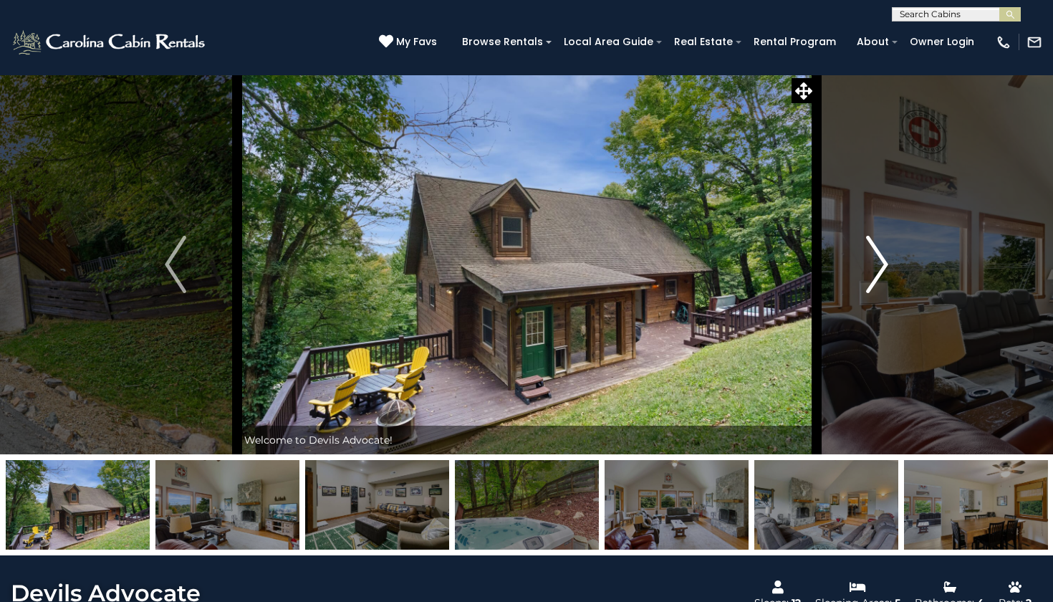
click at [880, 250] on img "Next" at bounding box center [877, 264] width 21 height 57
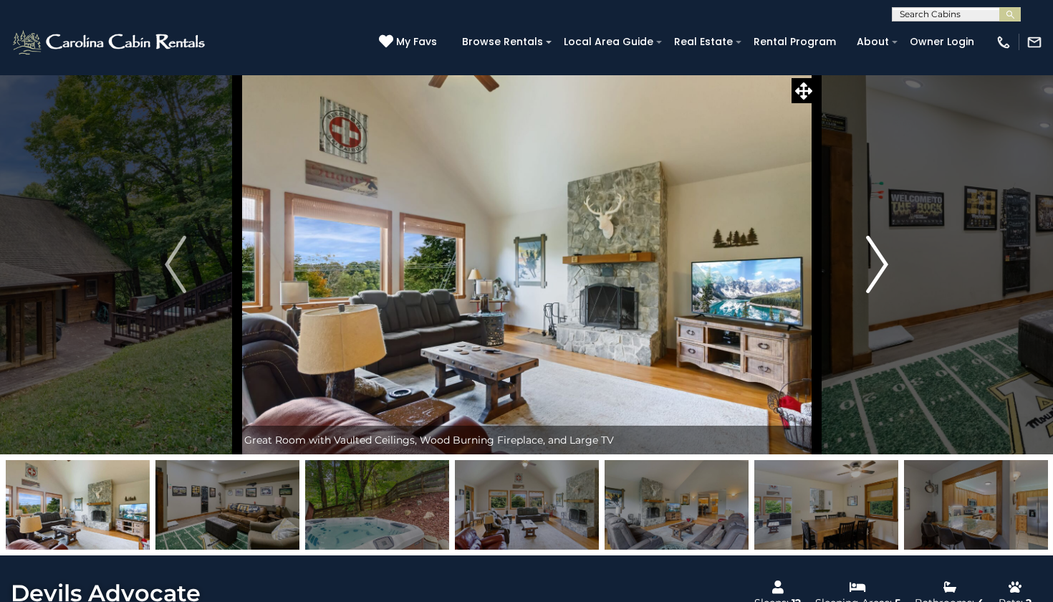
click at [880, 250] on img "Next" at bounding box center [877, 264] width 21 height 57
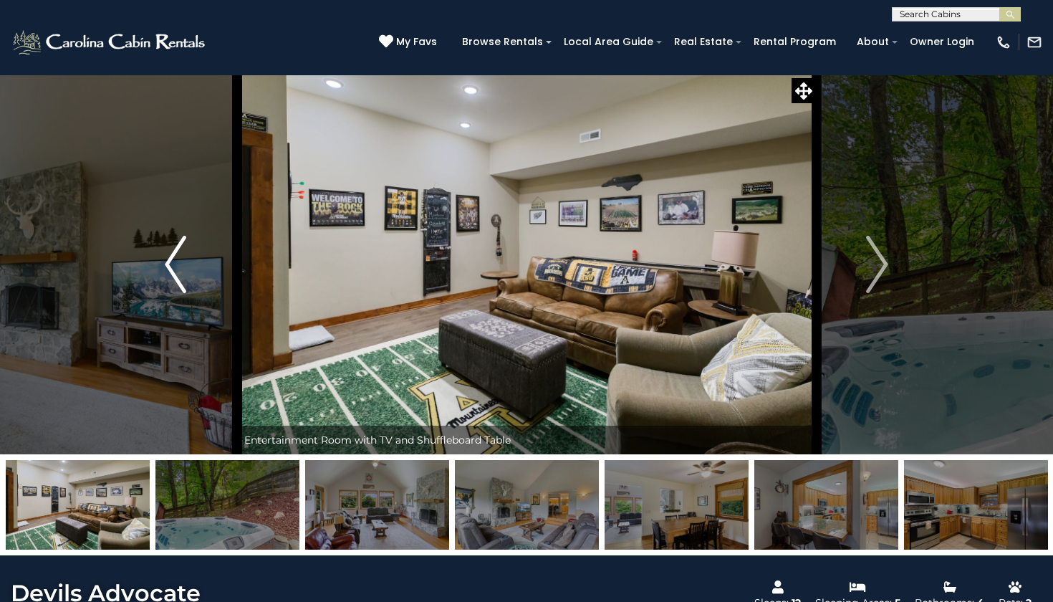
click at [173, 269] on img "Previous" at bounding box center [175, 264] width 21 height 57
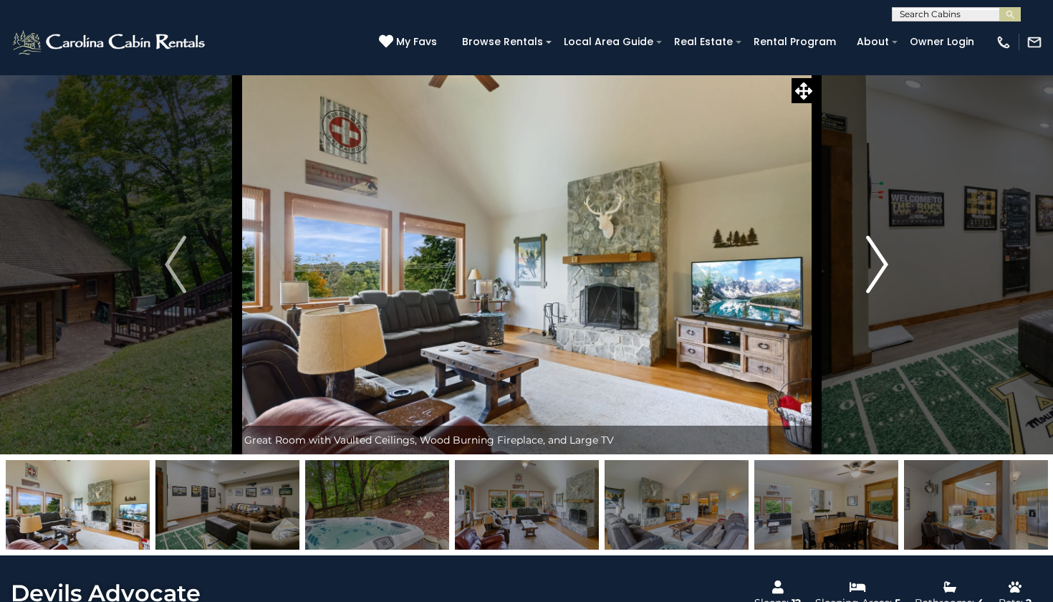
click at [875, 272] on img "Next" at bounding box center [877, 264] width 21 height 57
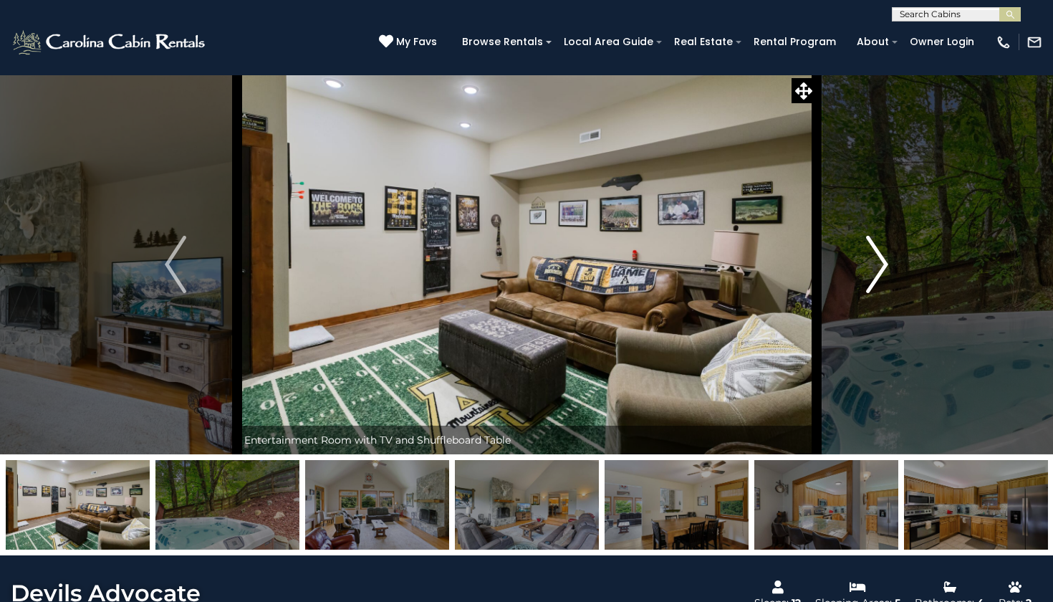
click at [875, 272] on img "Next" at bounding box center [877, 264] width 21 height 57
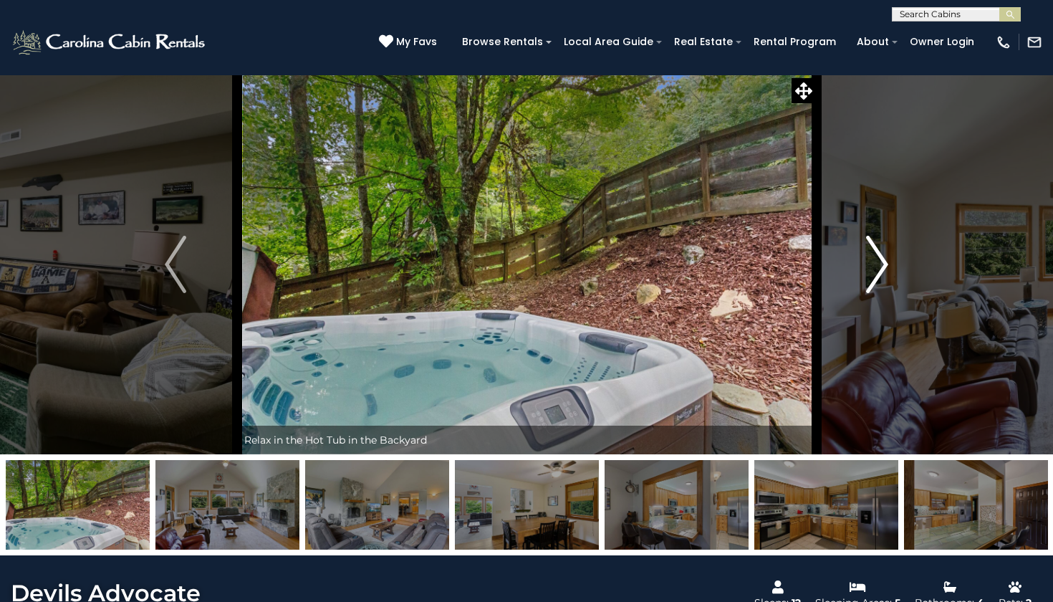
click at [875, 272] on img "Next" at bounding box center [877, 264] width 21 height 57
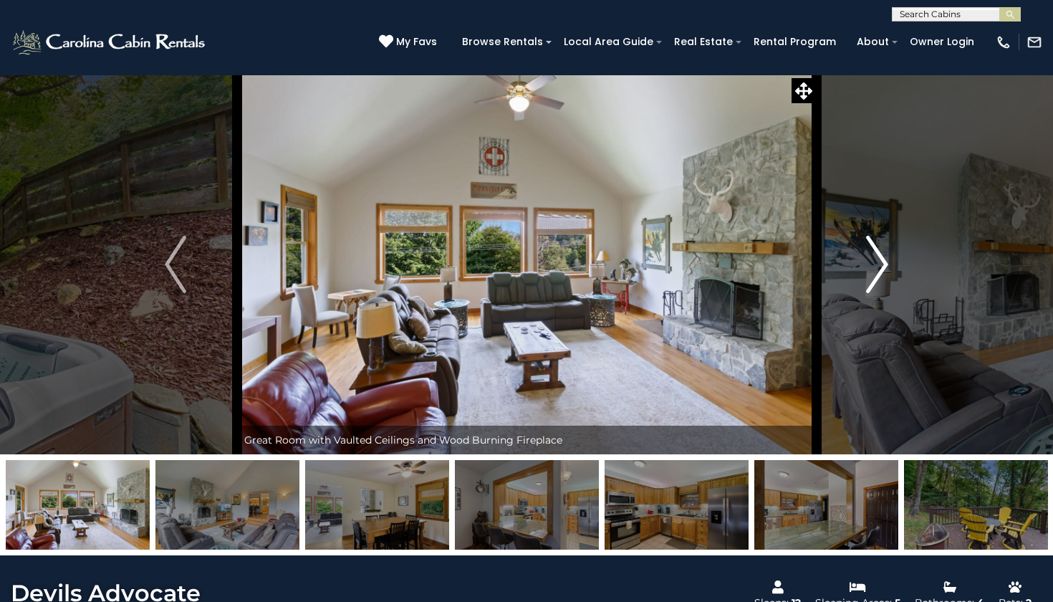
click at [875, 272] on img "Next" at bounding box center [877, 264] width 21 height 57
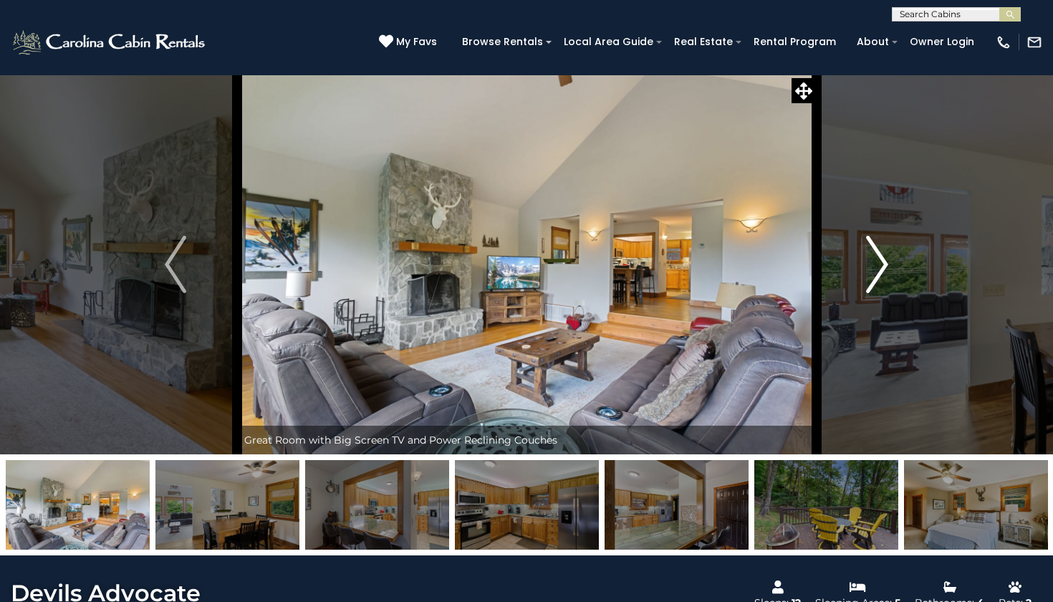
click at [875, 272] on img "Next" at bounding box center [877, 264] width 21 height 57
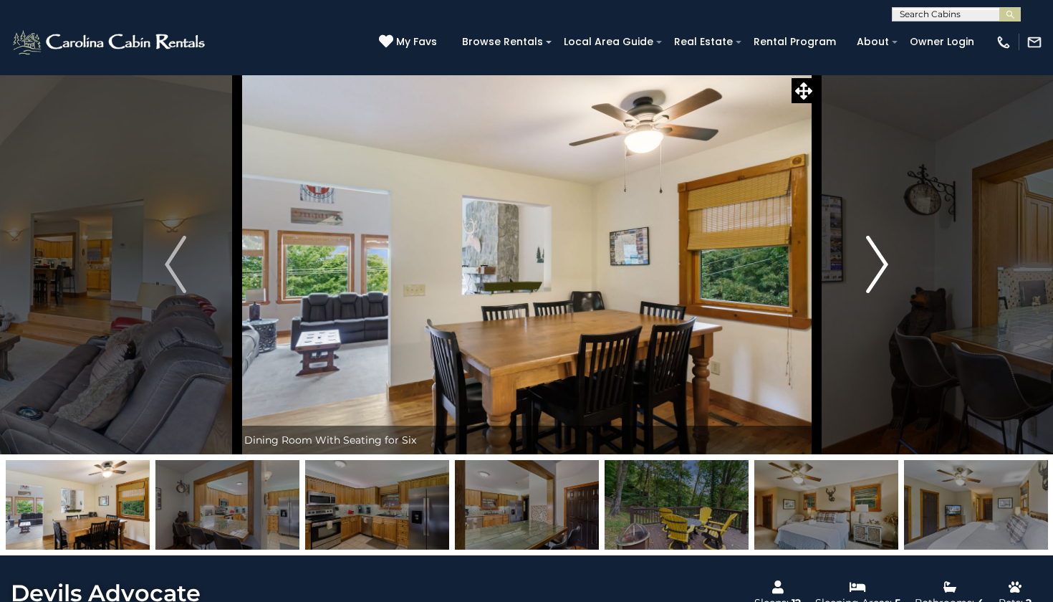
click at [875, 272] on img "Next" at bounding box center [877, 264] width 21 height 57
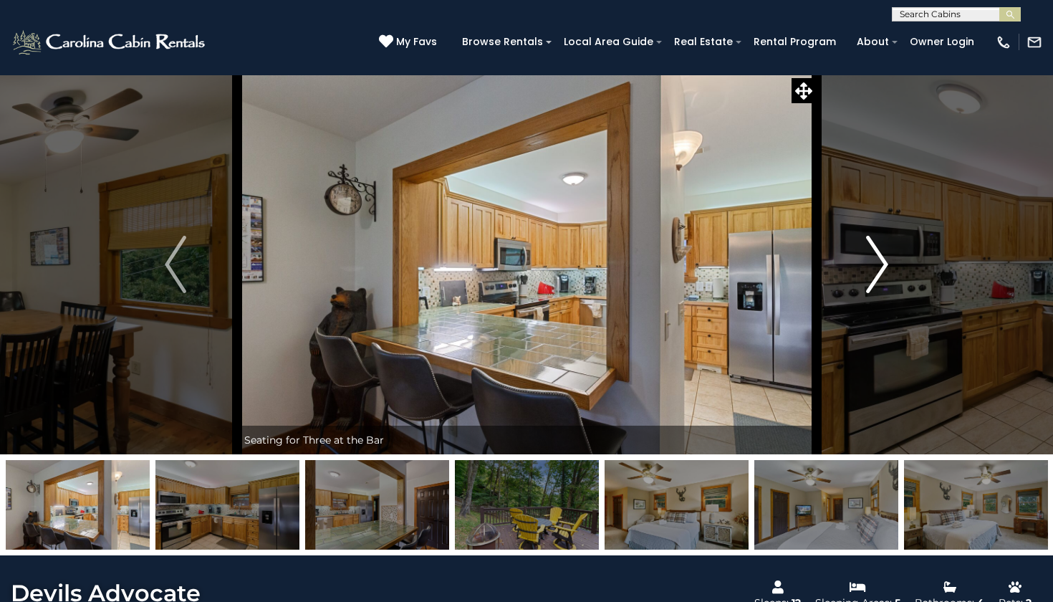
click at [875, 272] on img "Next" at bounding box center [877, 264] width 21 height 57
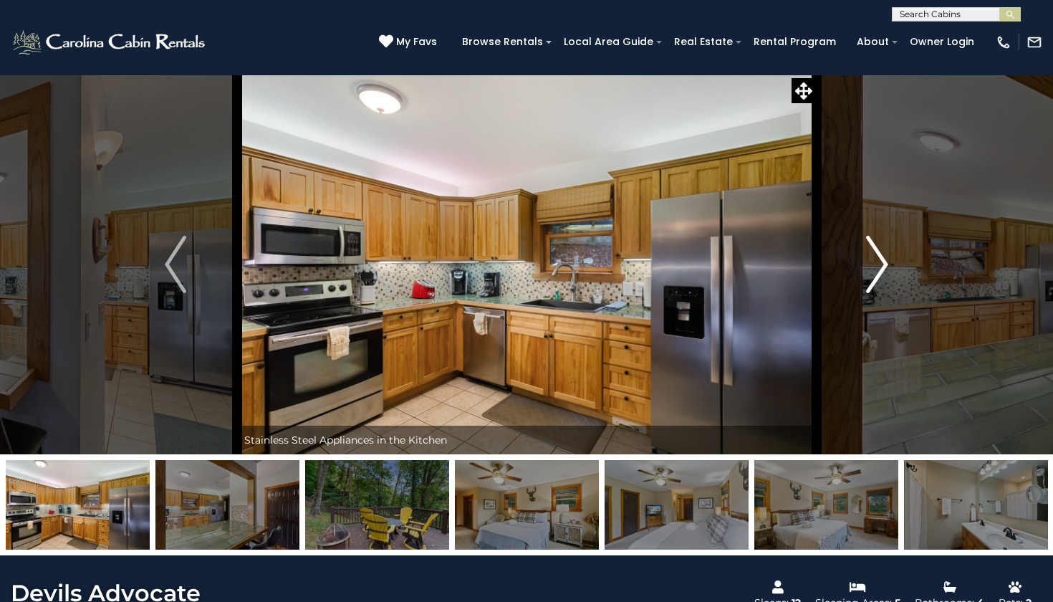
click at [875, 272] on img "Next" at bounding box center [877, 264] width 21 height 57
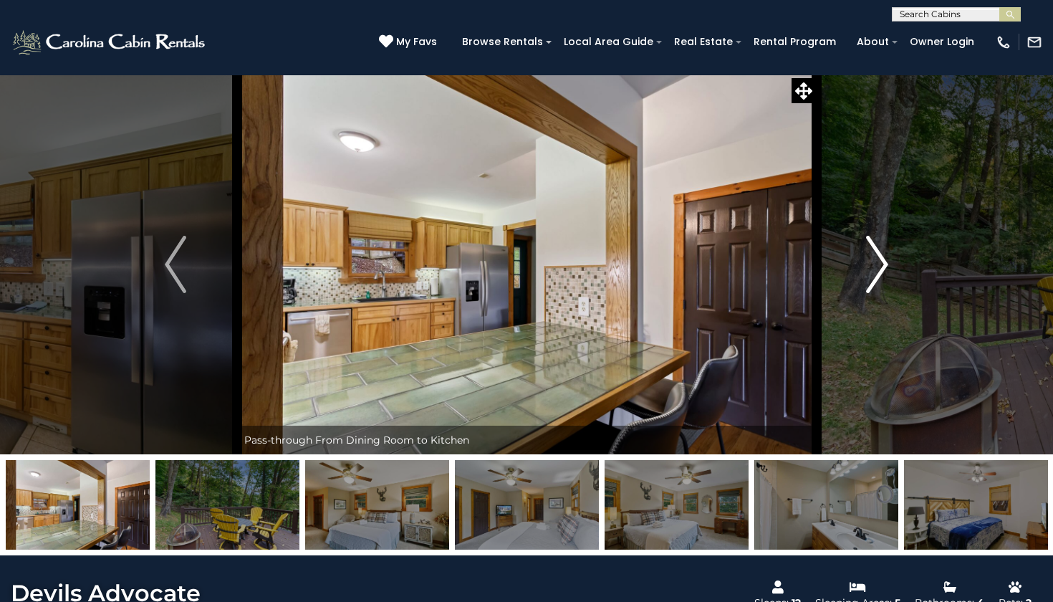
click at [875, 271] on img "Next" at bounding box center [877, 264] width 21 height 57
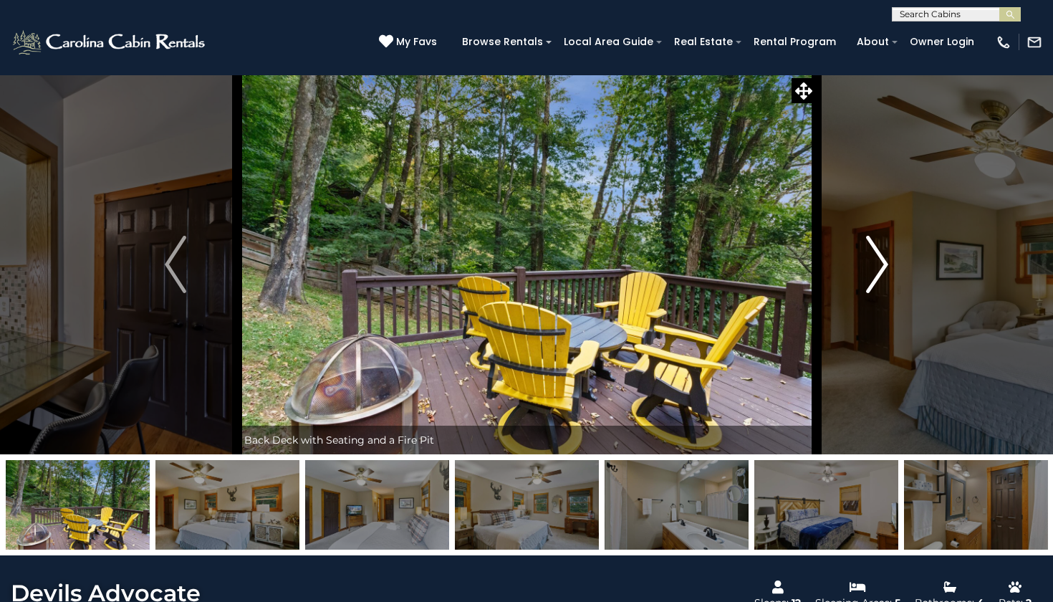
click at [876, 271] on img "Next" at bounding box center [877, 264] width 21 height 57
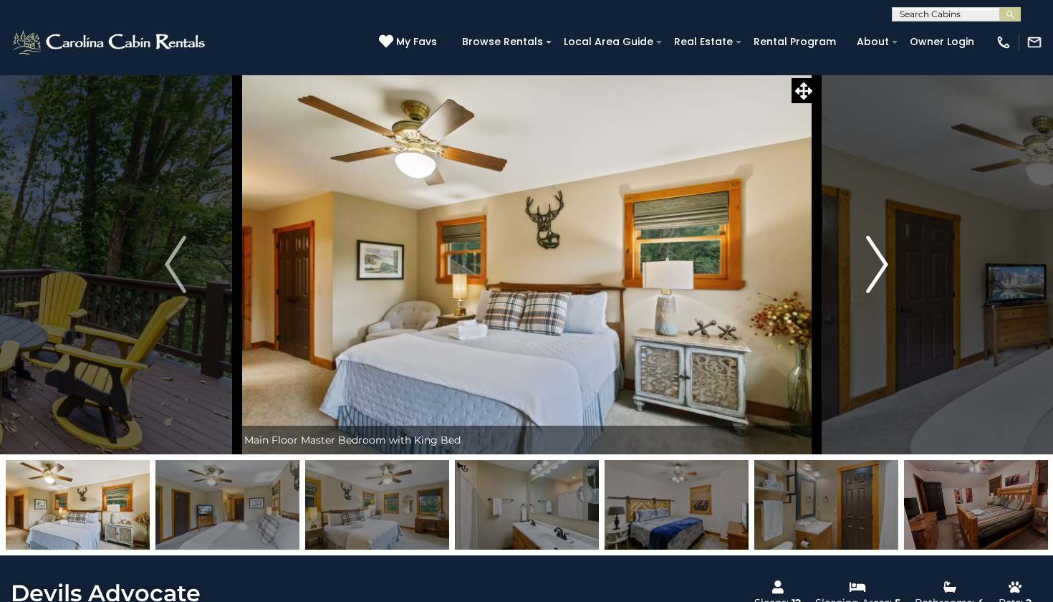
click at [875, 271] on img "Next" at bounding box center [877, 264] width 21 height 57
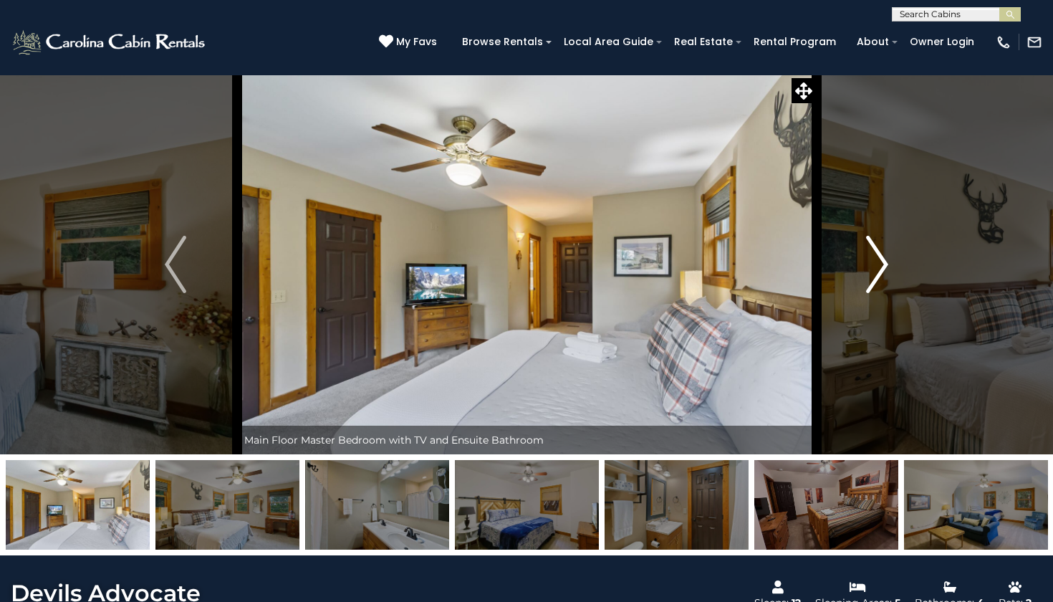
click at [875, 271] on img "Next" at bounding box center [877, 264] width 21 height 57
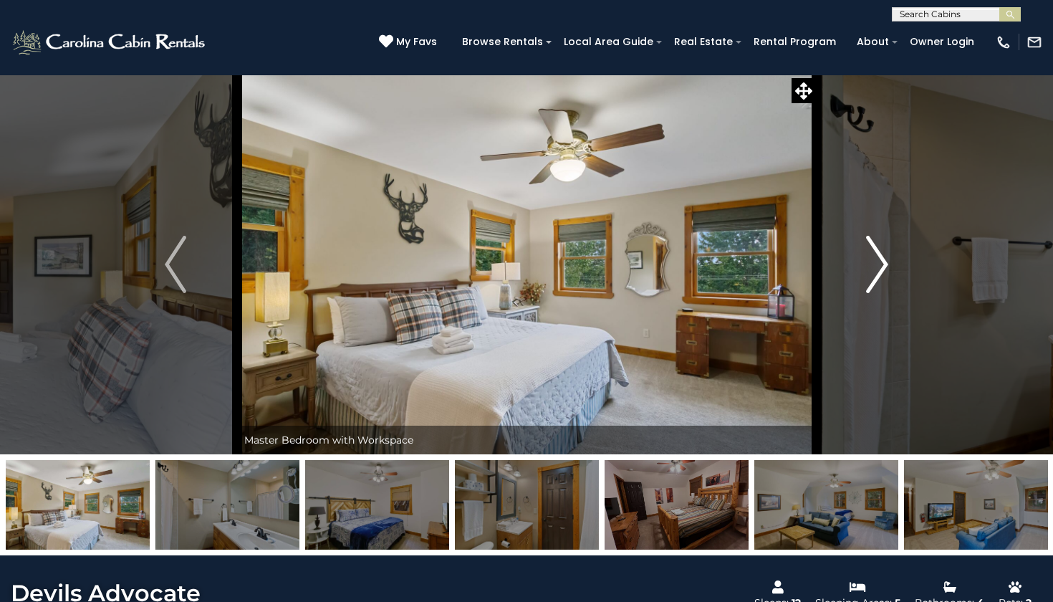
click at [875, 271] on img "Next" at bounding box center [877, 264] width 21 height 57
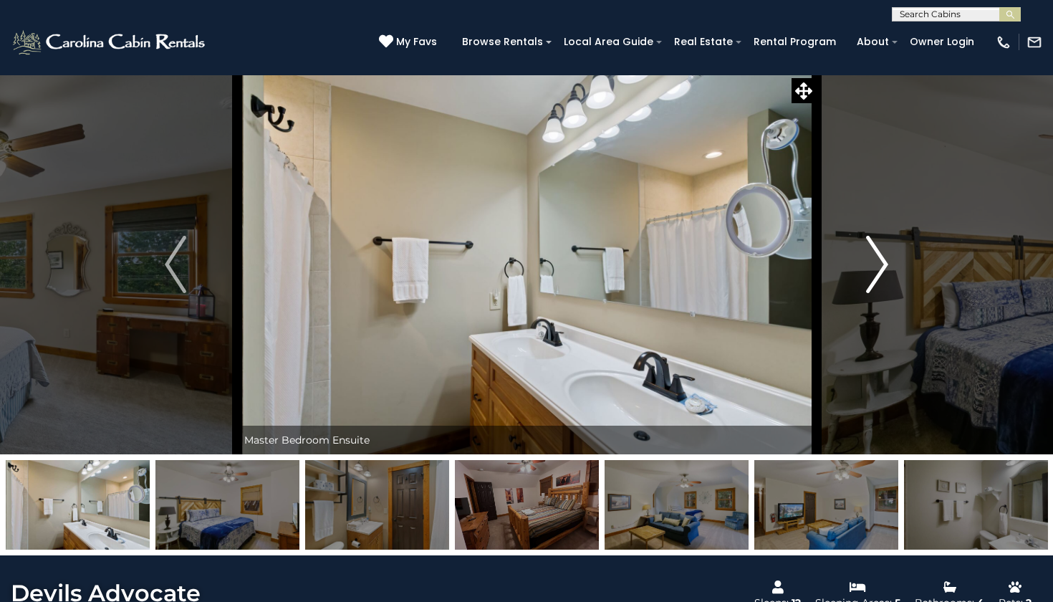
click at [875, 271] on img "Next" at bounding box center [877, 264] width 21 height 57
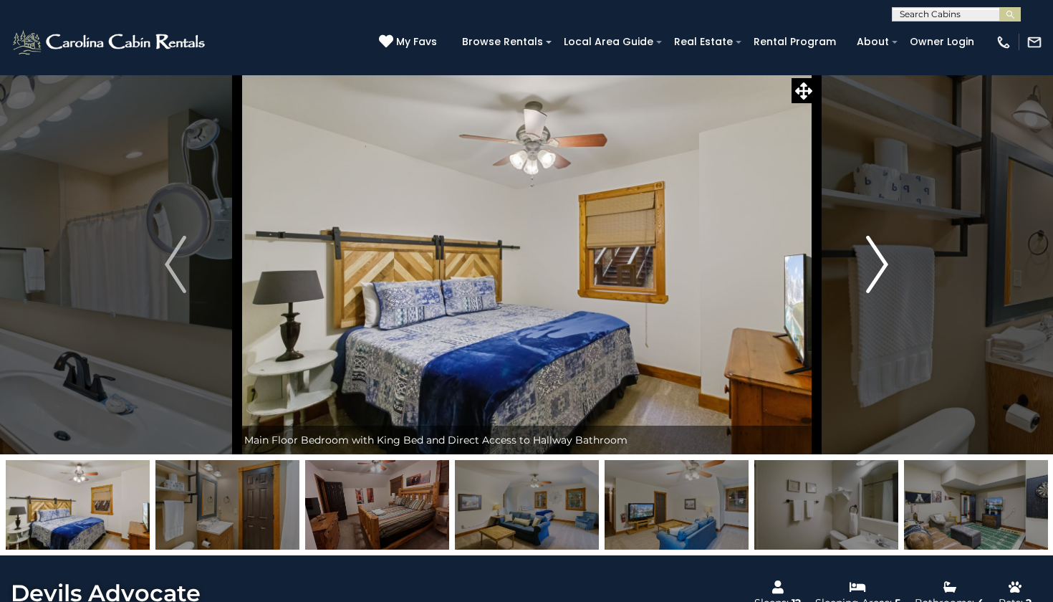
click at [875, 270] on img "Next" at bounding box center [877, 264] width 21 height 57
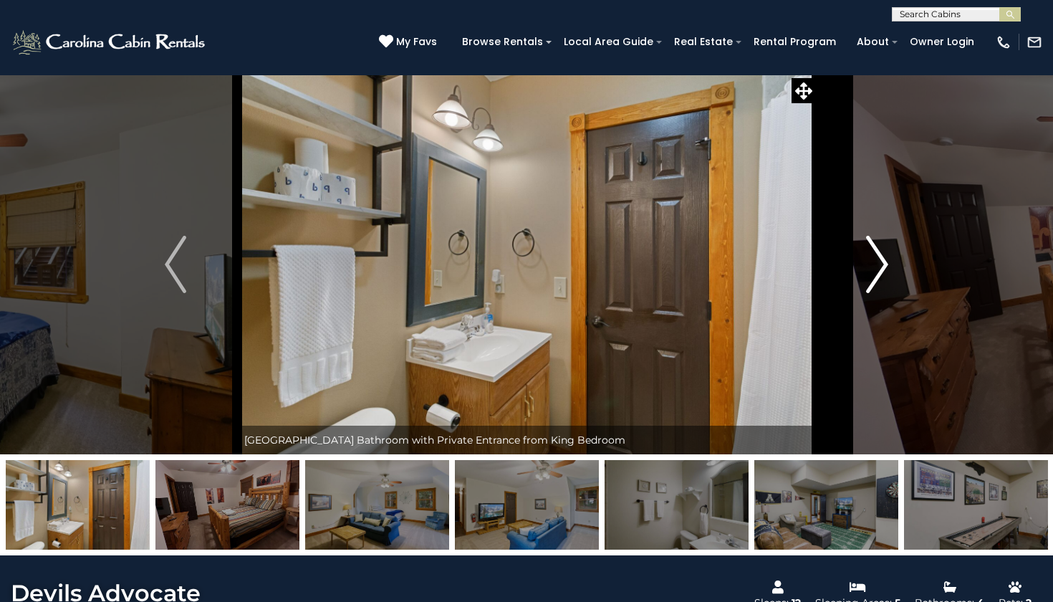
click at [875, 270] on img "Next" at bounding box center [877, 264] width 21 height 57
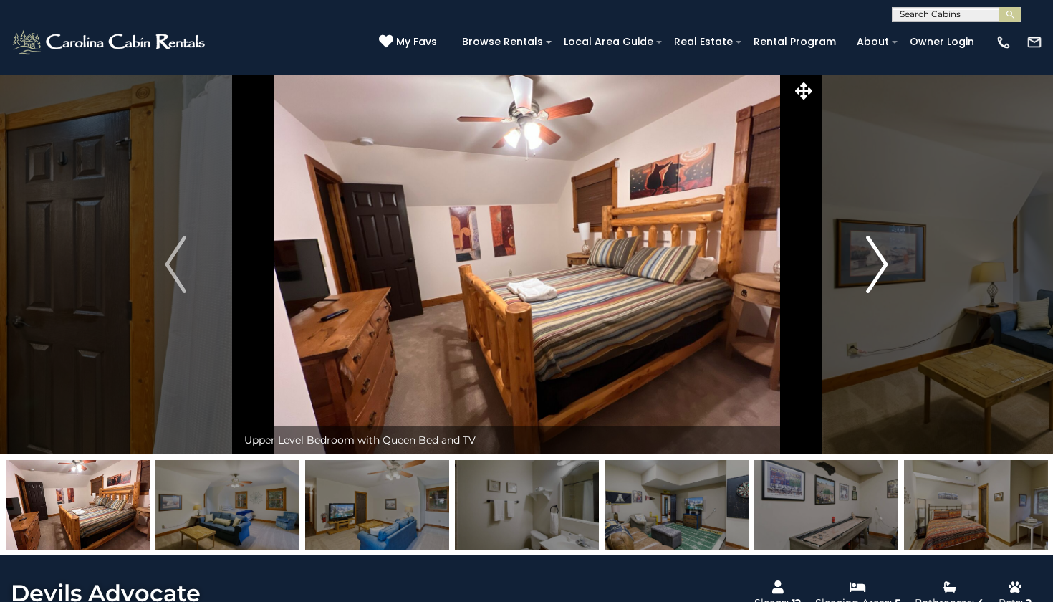
click at [875, 270] on img "Next" at bounding box center [877, 264] width 21 height 57
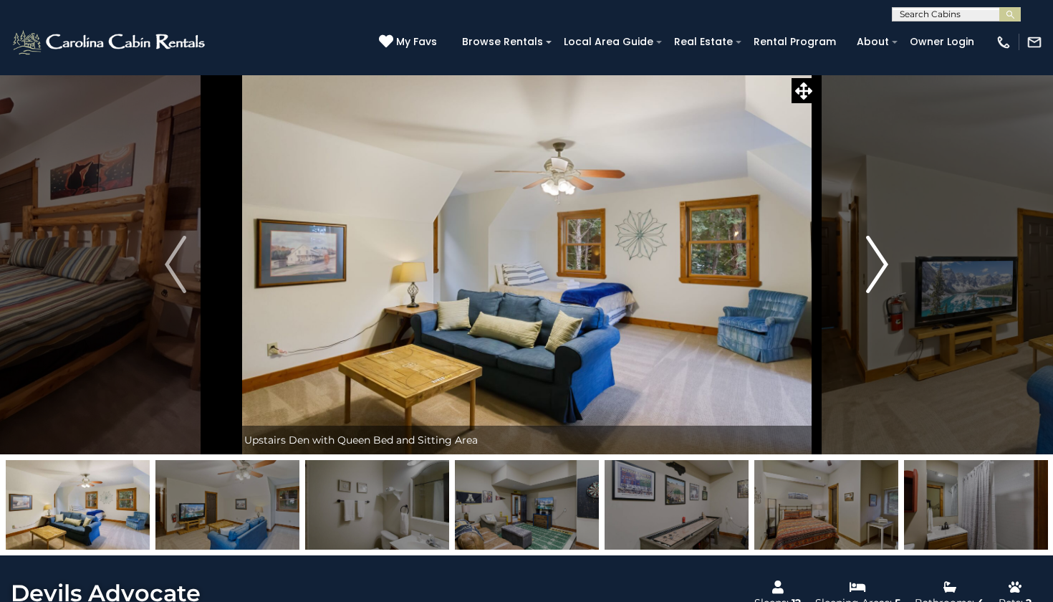
click at [875, 270] on img "Next" at bounding box center [877, 264] width 21 height 57
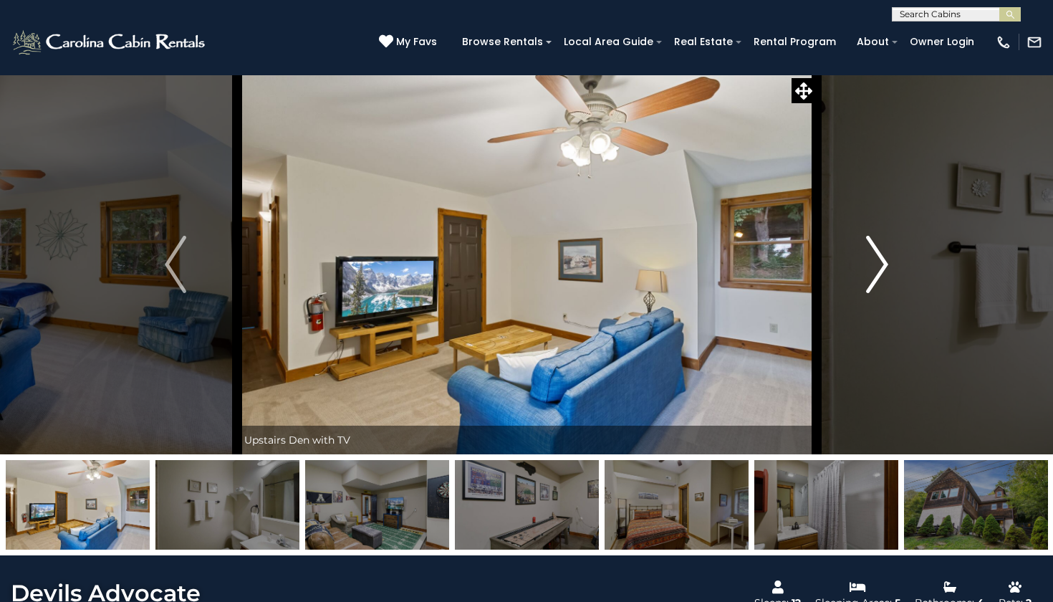
click at [875, 270] on img "Next" at bounding box center [877, 264] width 21 height 57
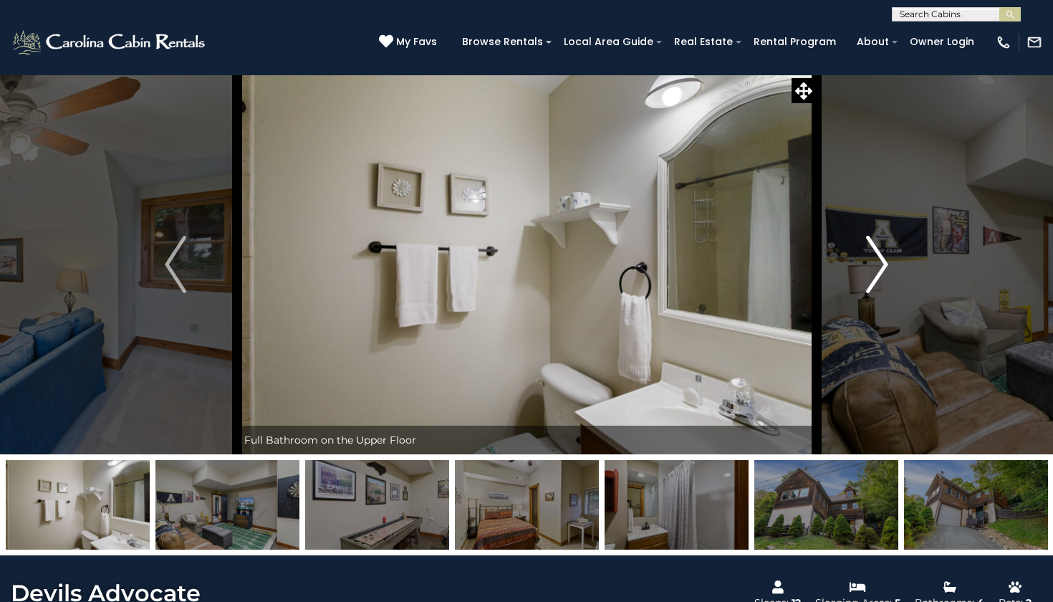
click at [875, 270] on img "Next" at bounding box center [877, 264] width 21 height 57
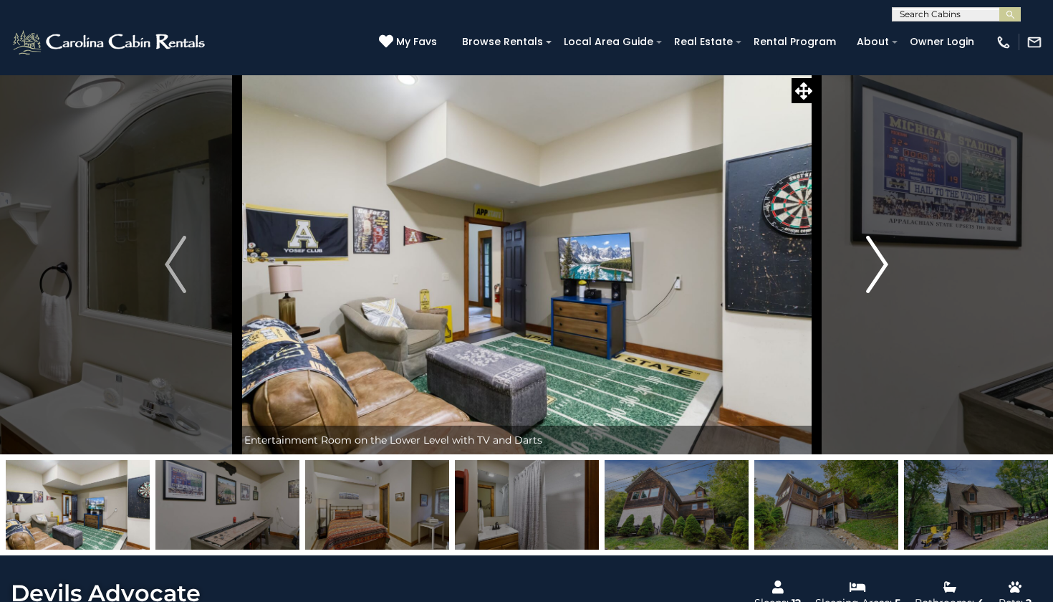
click at [875, 270] on img "Next" at bounding box center [877, 264] width 21 height 57
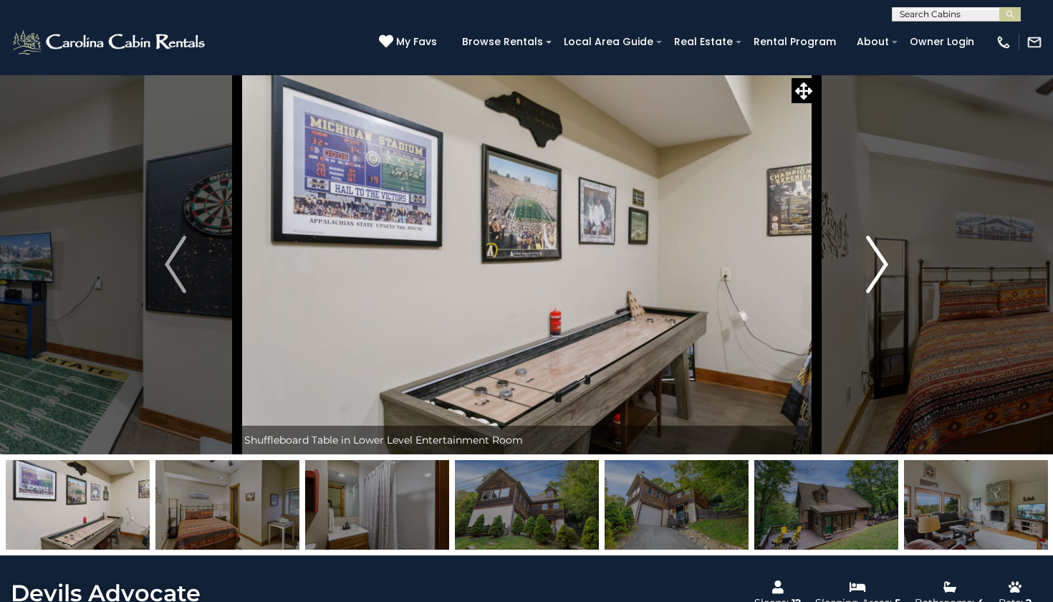
click at [875, 270] on img "Next" at bounding box center [877, 264] width 21 height 57
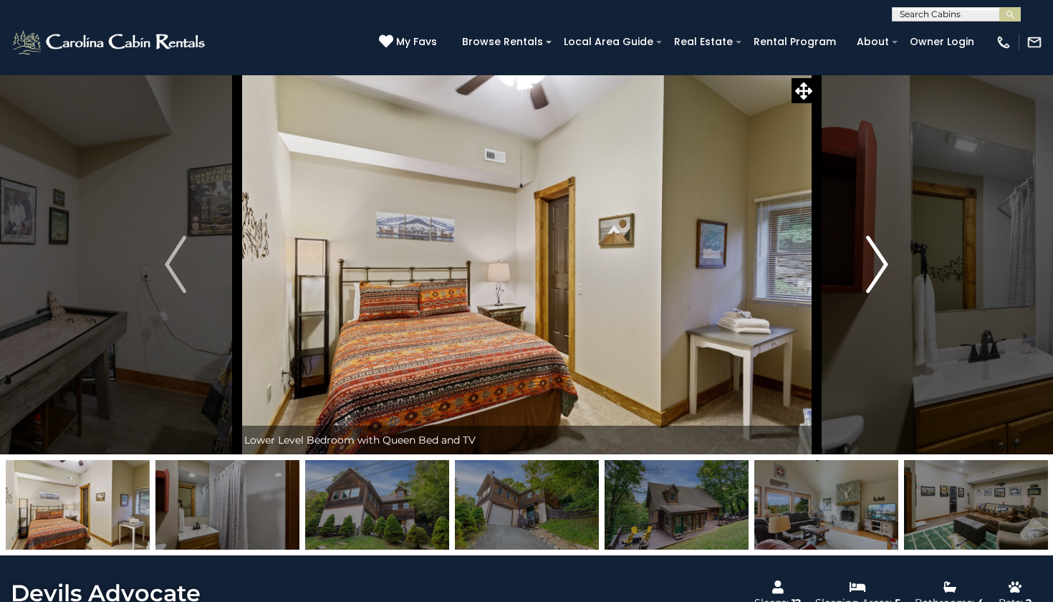
click at [875, 270] on img "Next" at bounding box center [877, 264] width 21 height 57
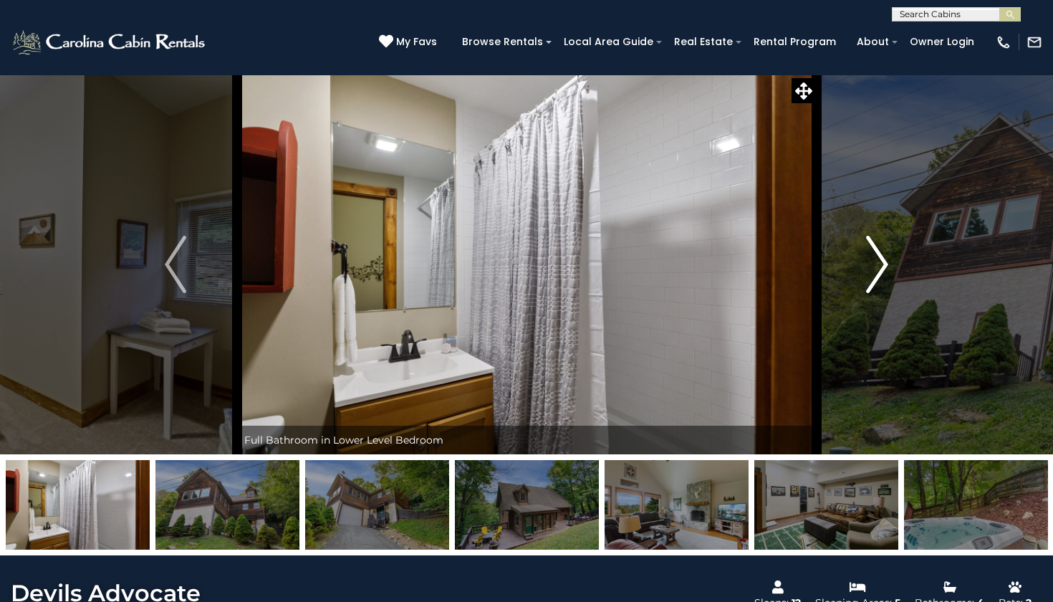
click at [875, 270] on img "Next" at bounding box center [877, 264] width 21 height 57
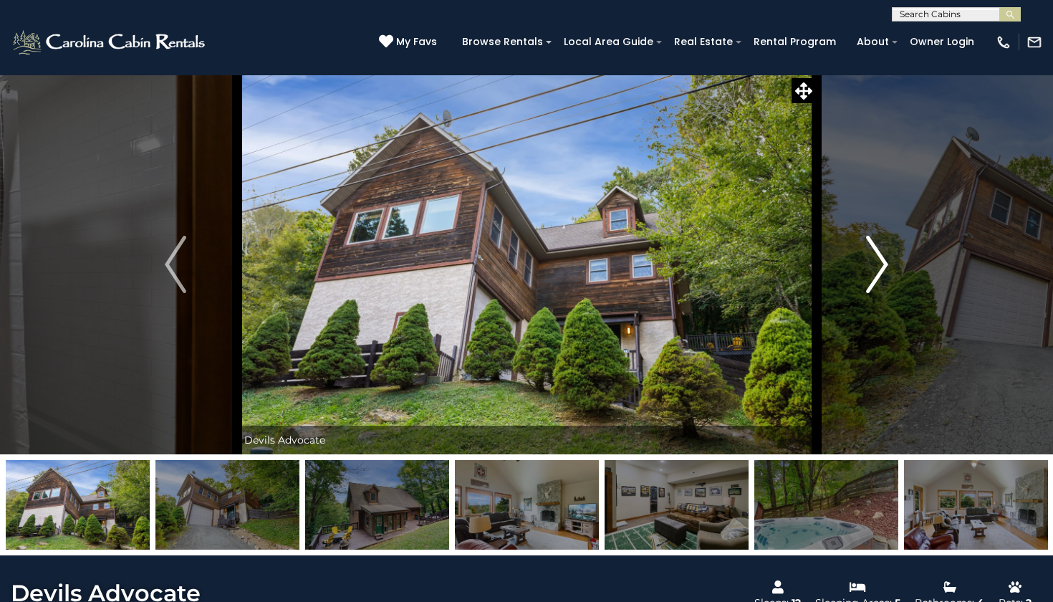
click at [875, 270] on img "Next" at bounding box center [877, 264] width 21 height 57
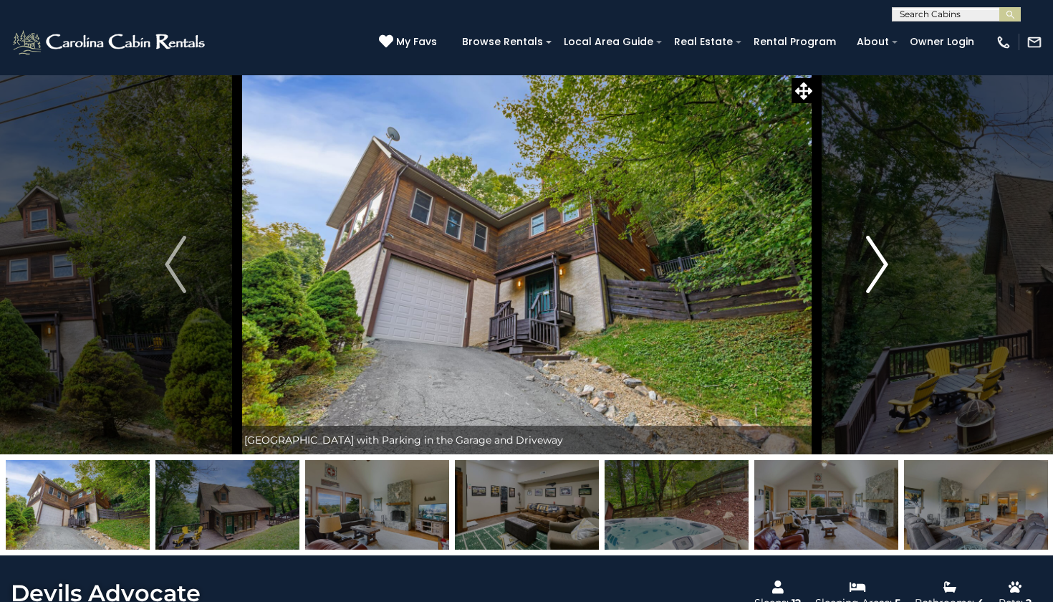
click at [875, 270] on img "Next" at bounding box center [877, 264] width 21 height 57
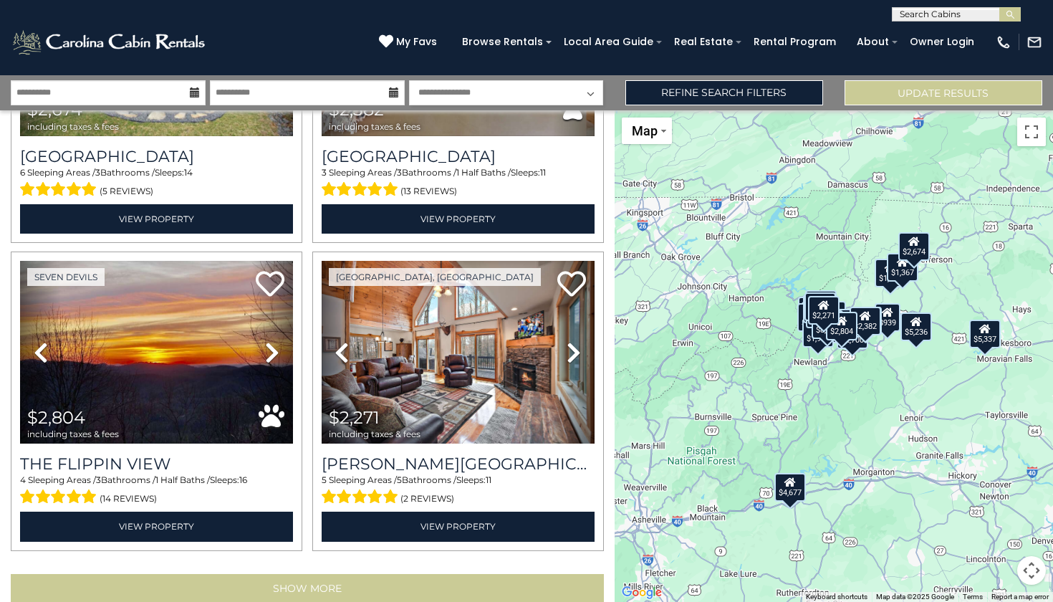
click at [264, 574] on button "Show More" at bounding box center [307, 588] width 593 height 29
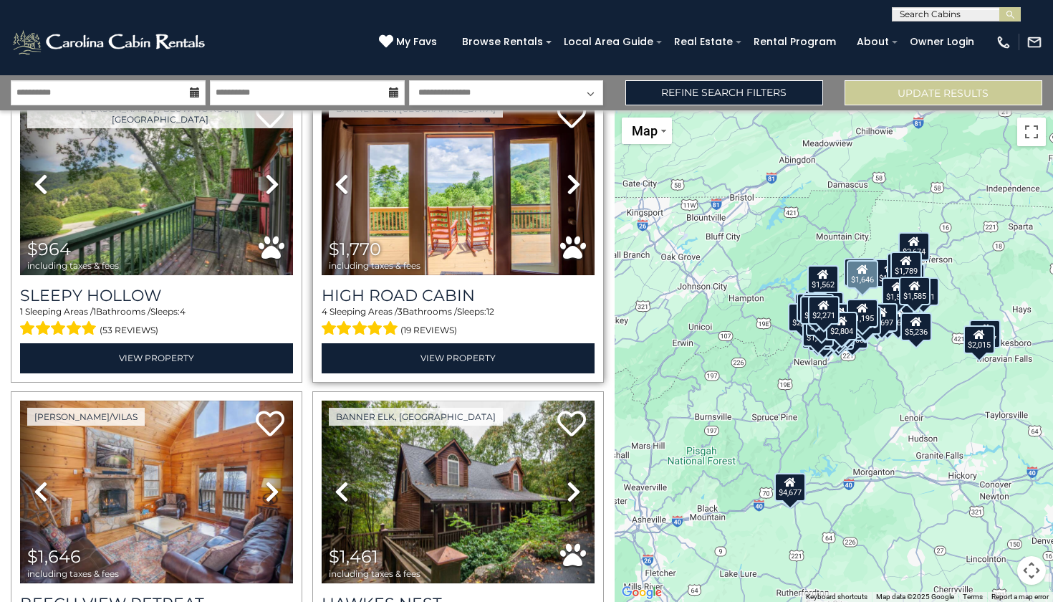
scroll to position [11761, 0]
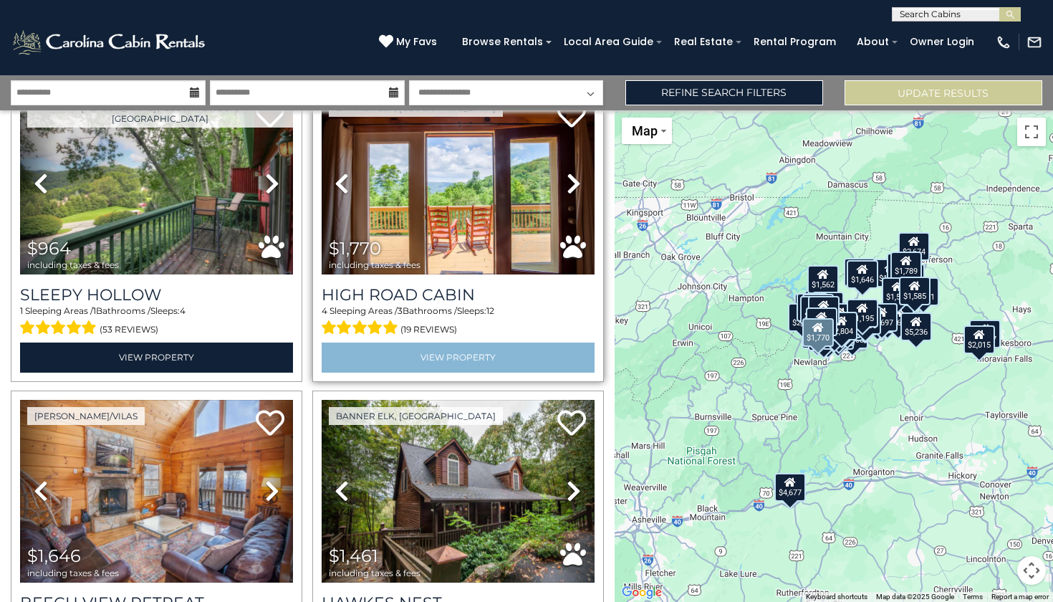
click at [433, 342] on link "View Property" at bounding box center [458, 356] width 273 height 29
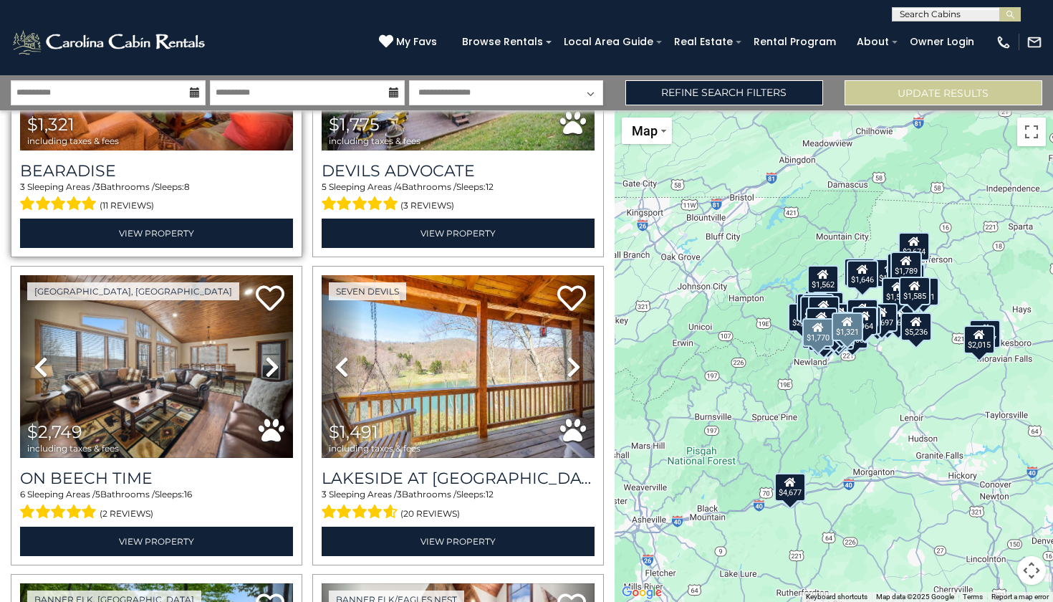
scroll to position [12505, 0]
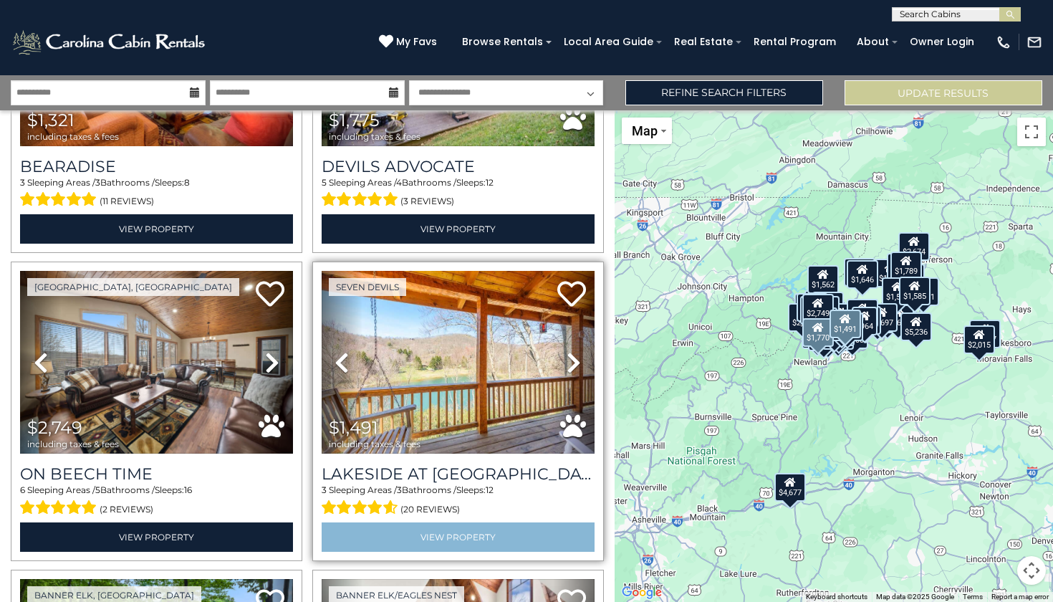
click at [417, 522] on link "View Property" at bounding box center [458, 536] width 273 height 29
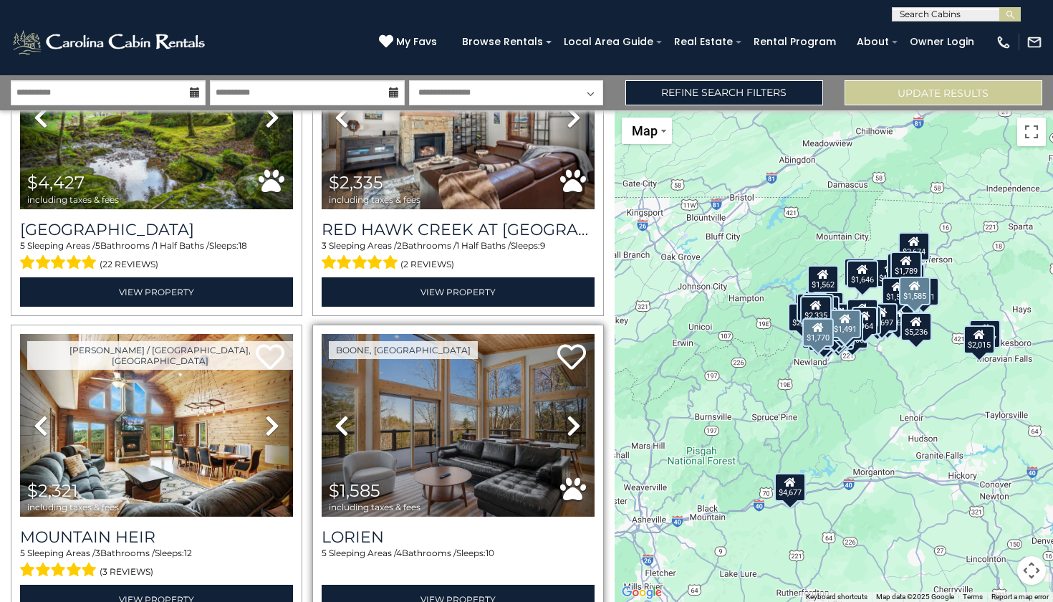
scroll to position [13065, 0]
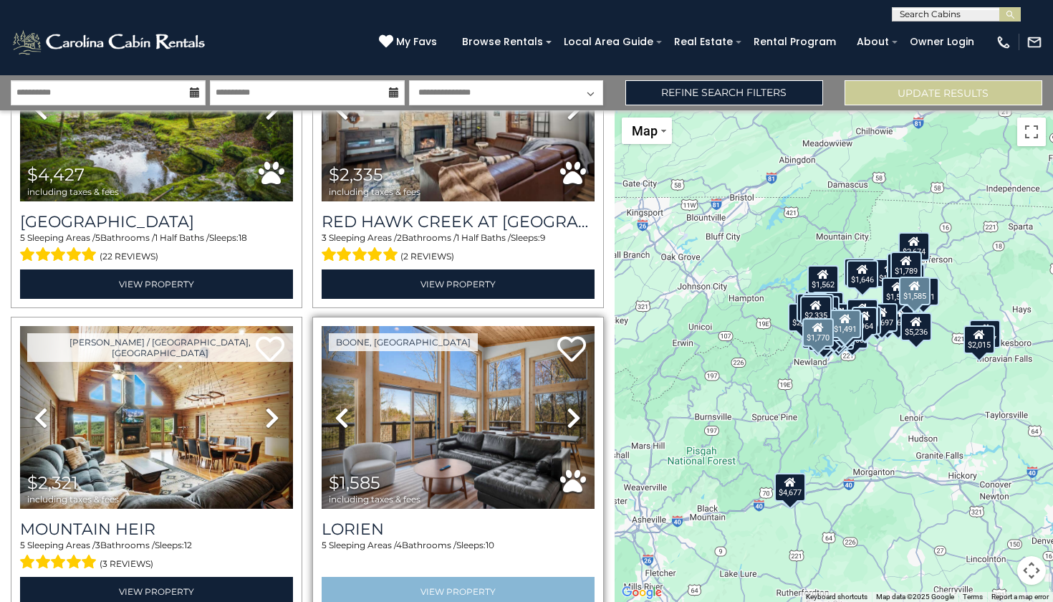
click at [449, 577] on link "View Property" at bounding box center [458, 591] width 273 height 29
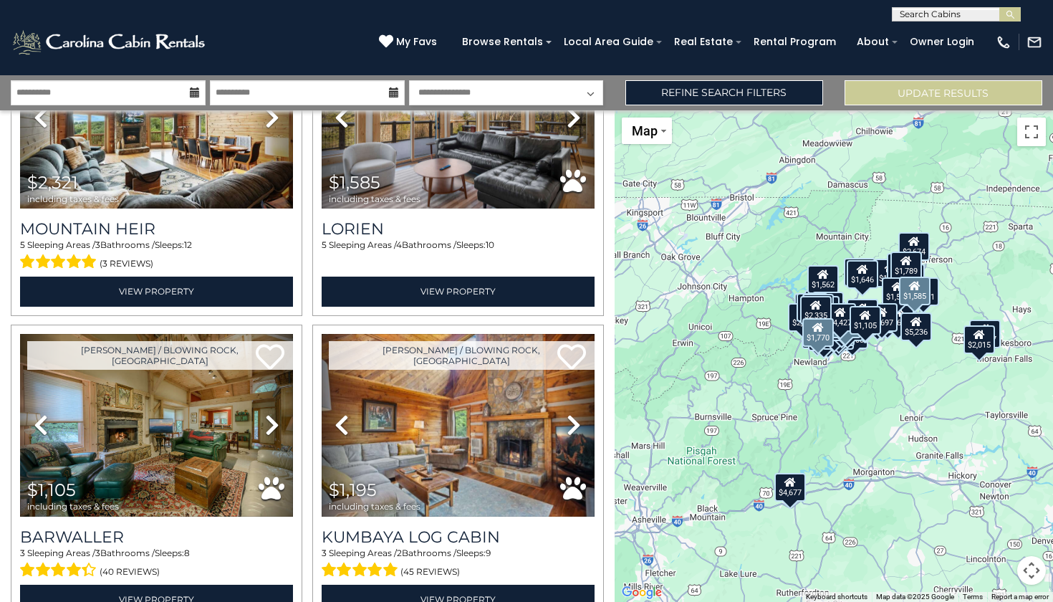
scroll to position [0, 0]
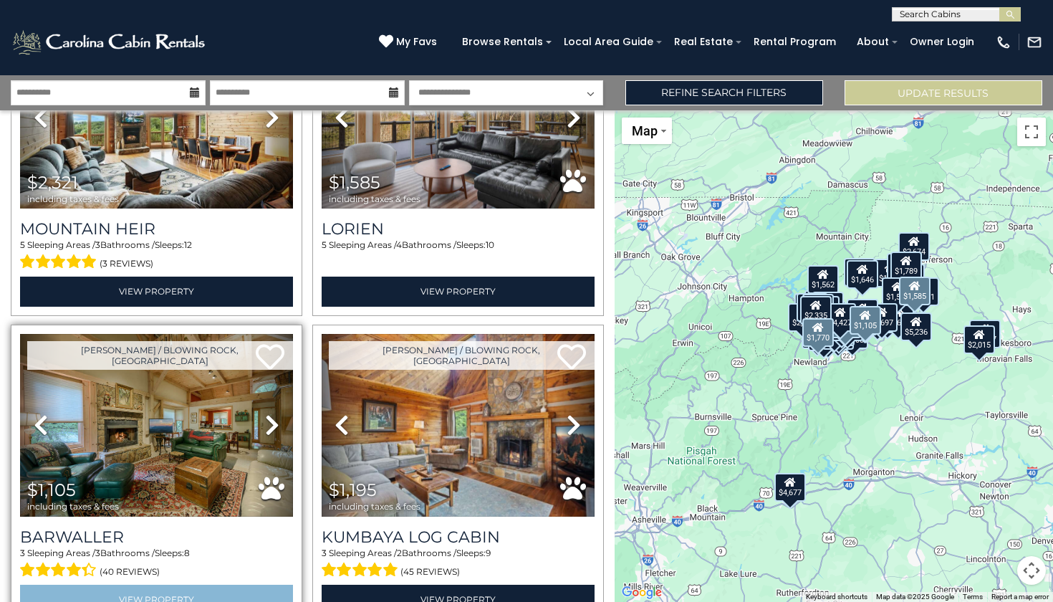
click at [184, 584] on link "View Property" at bounding box center [156, 598] width 273 height 29
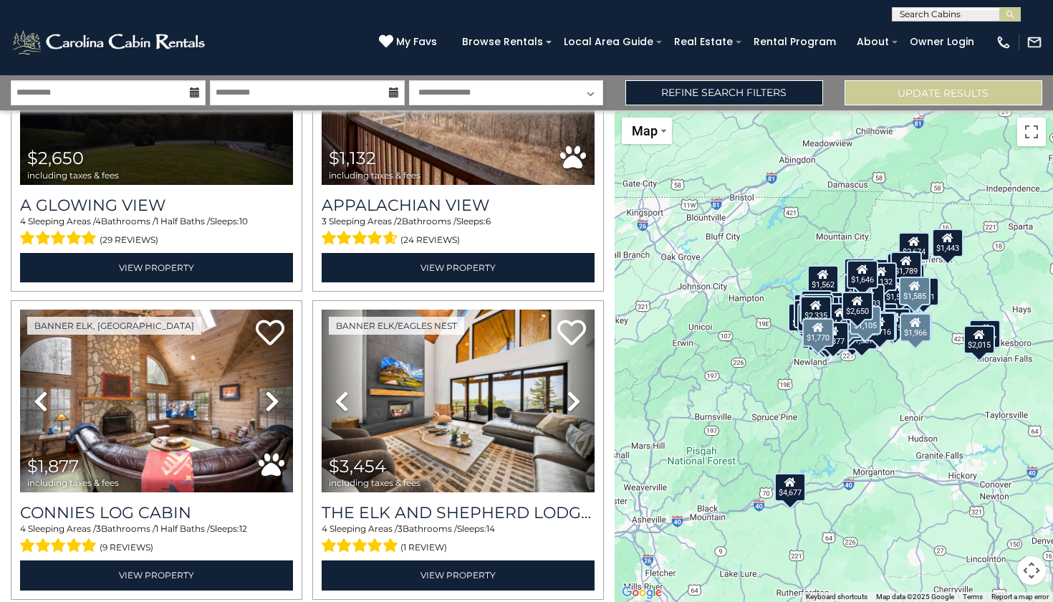
scroll to position [14006, 0]
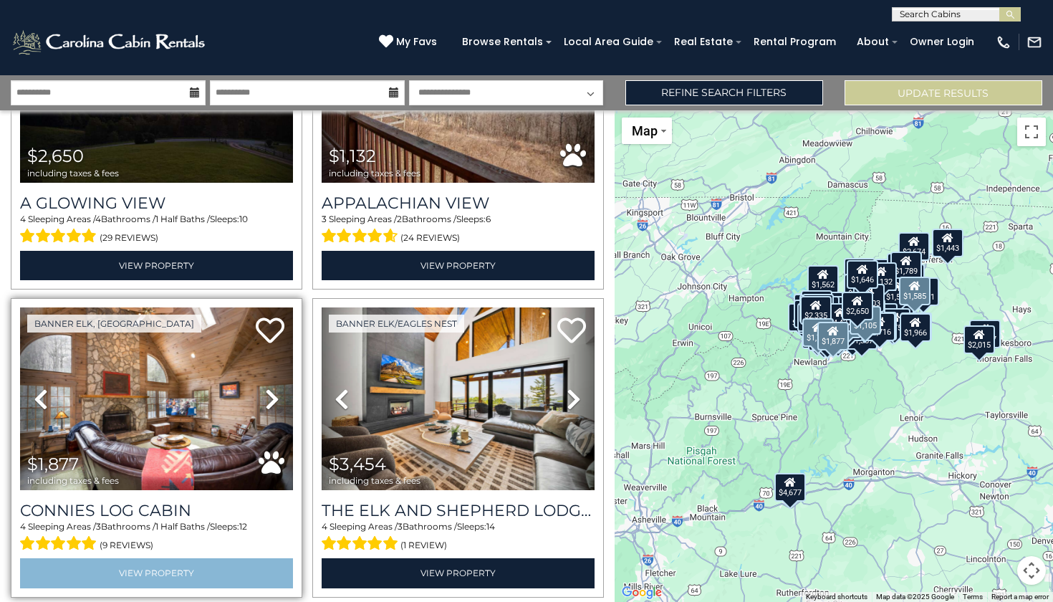
click at [236, 558] on link "View Property" at bounding box center [156, 572] width 273 height 29
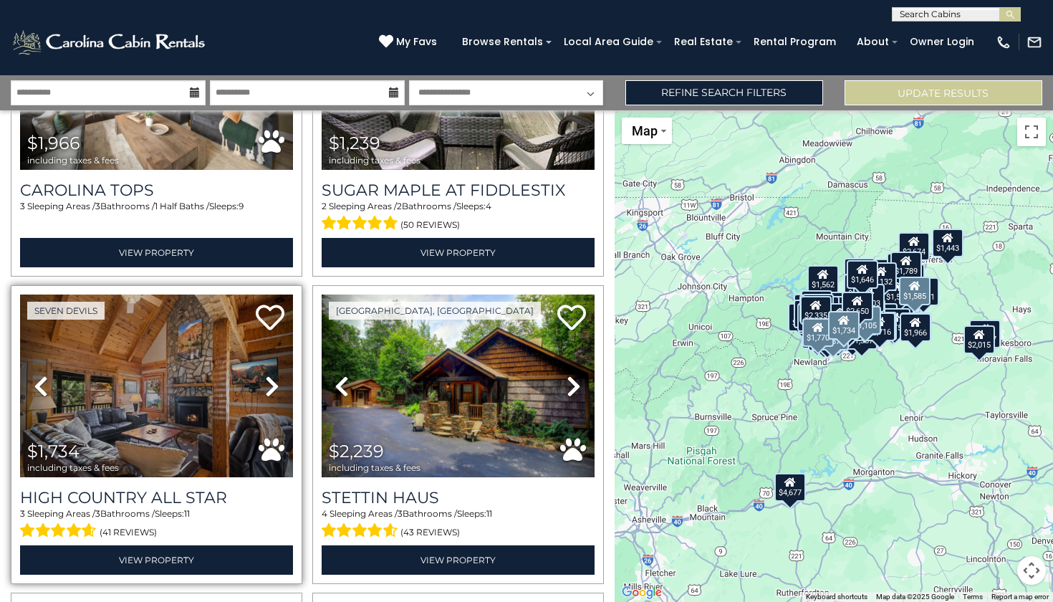
scroll to position [14638, 0]
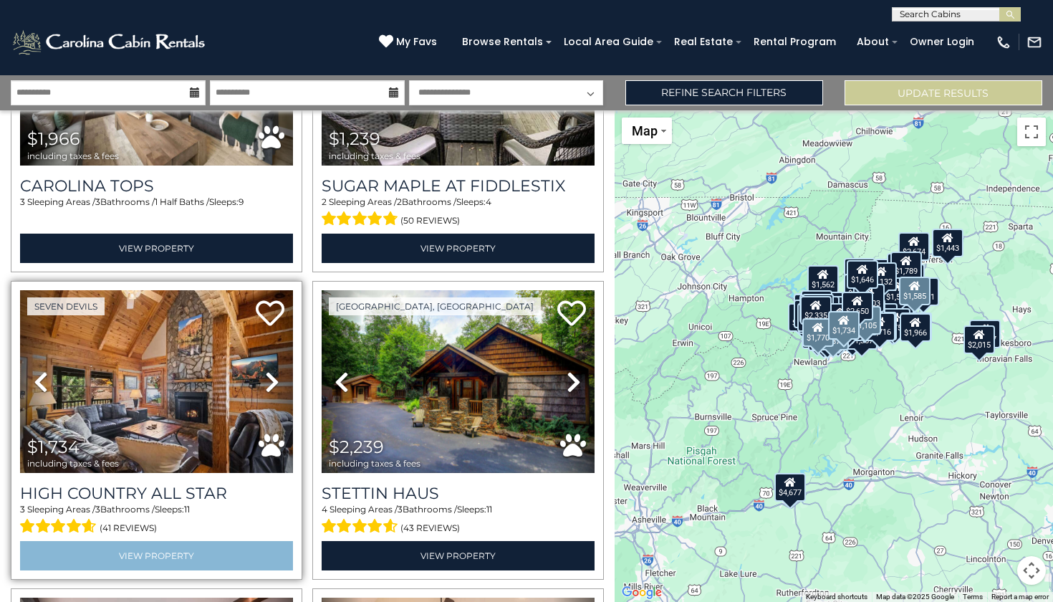
click at [153, 541] on link "View Property" at bounding box center [156, 555] width 273 height 29
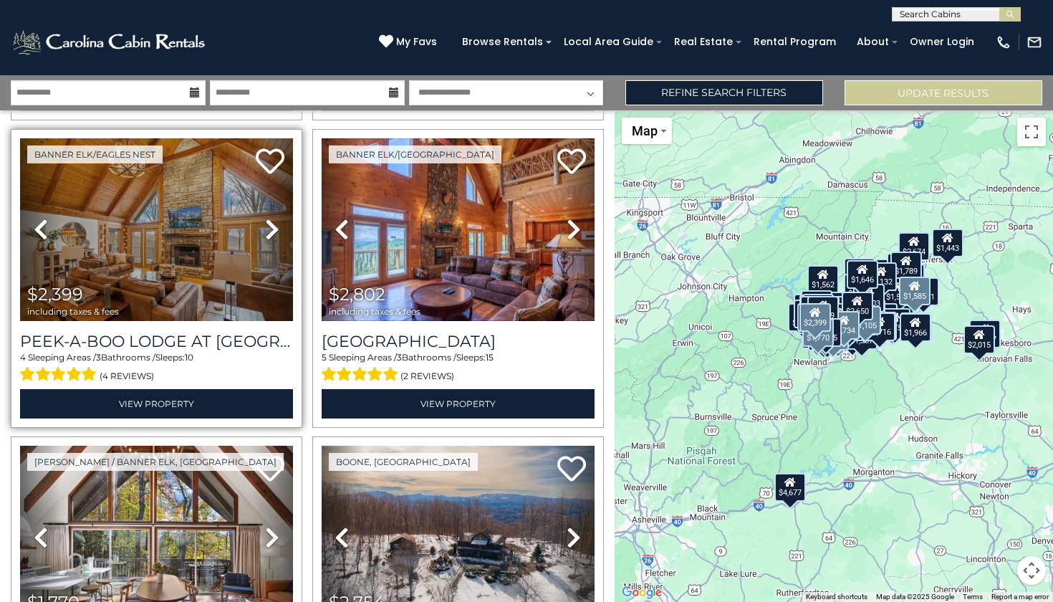
scroll to position [15406, 0]
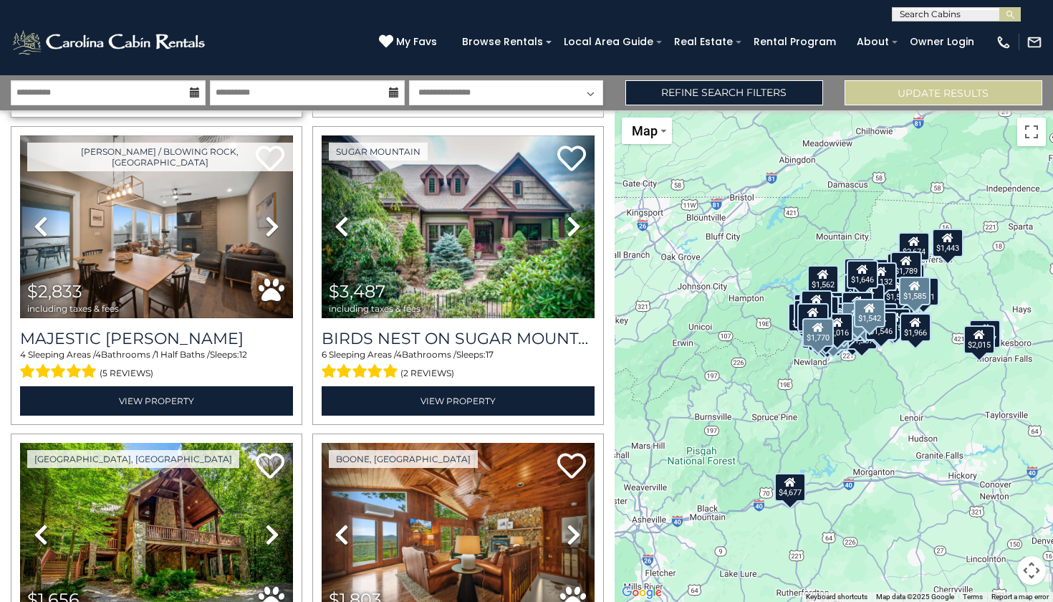
scroll to position [17871, 0]
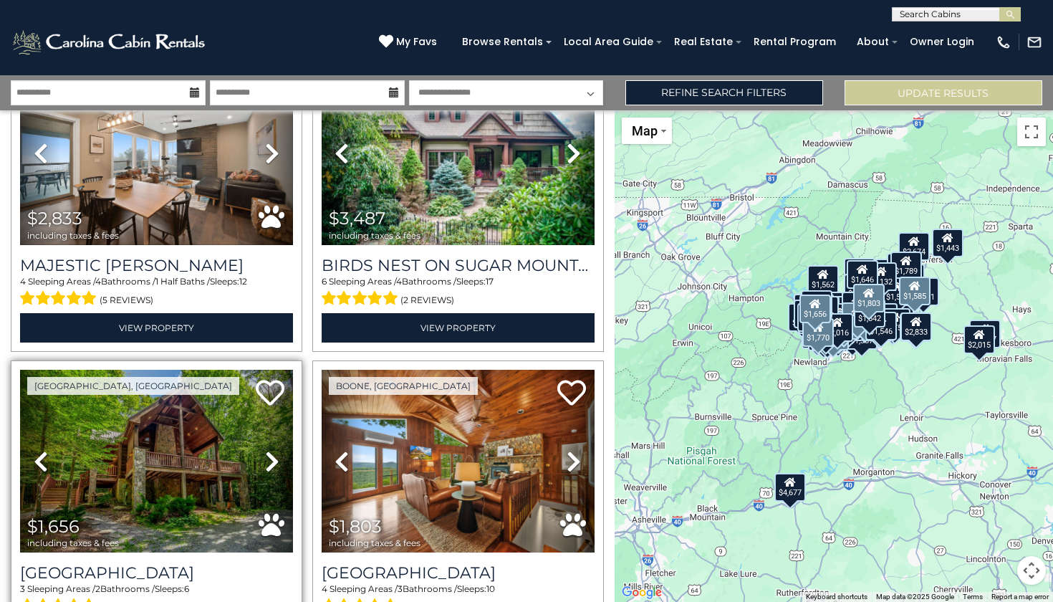
scroll to position [0, 0]
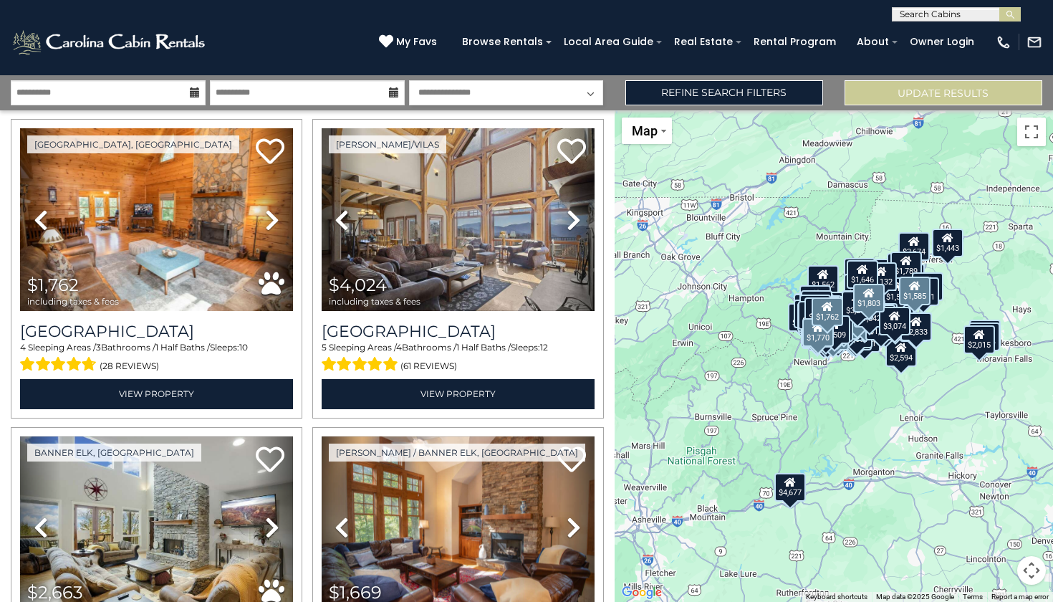
scroll to position [20663, 0]
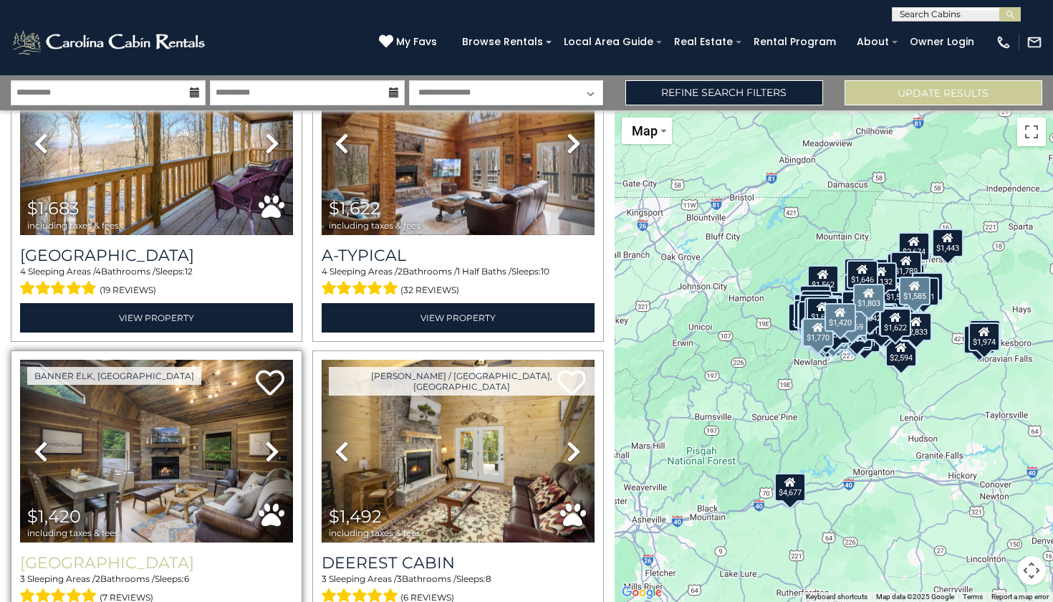
scroll to position [21950, 0]
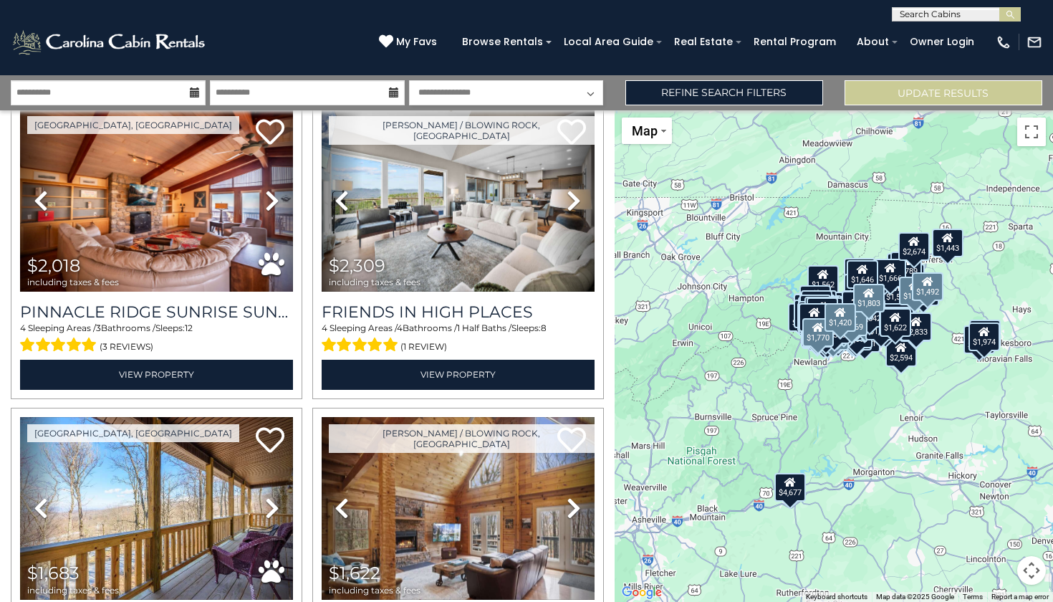
scroll to position [21587, 0]
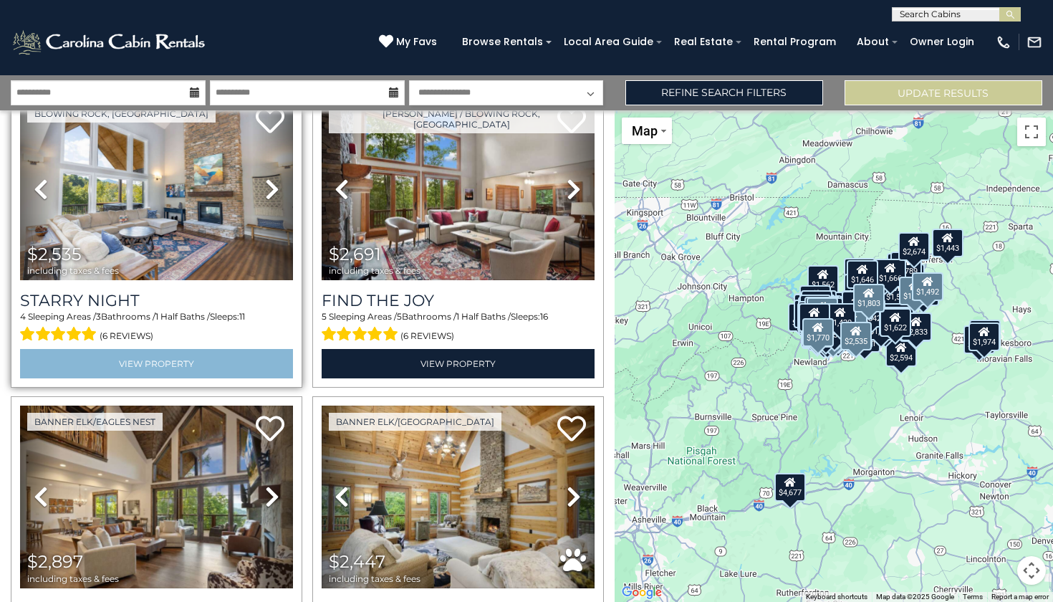
scroll to position [22518, 0]
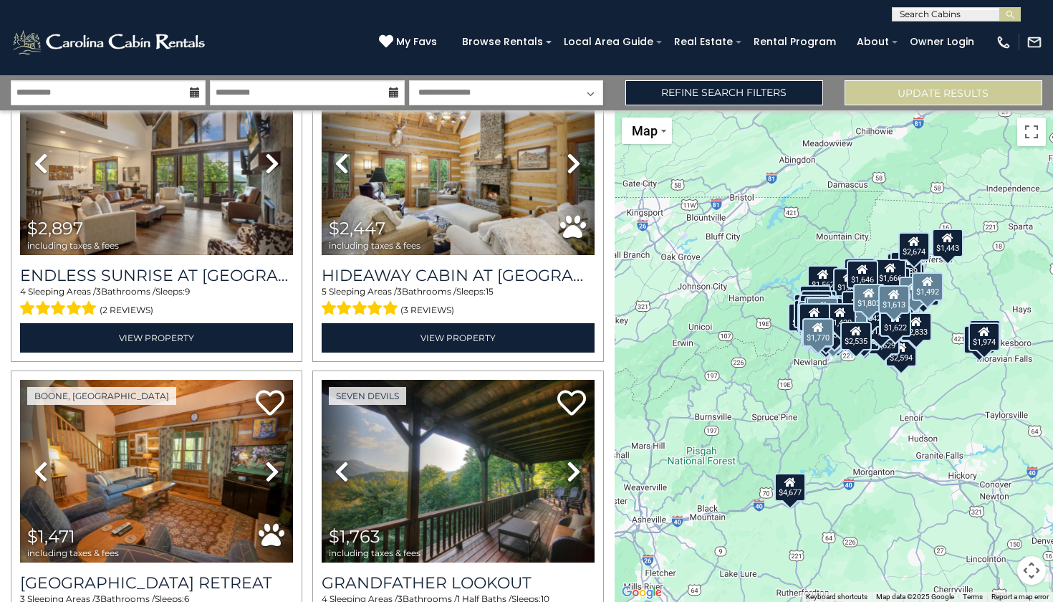
scroll to position [22855, 0]
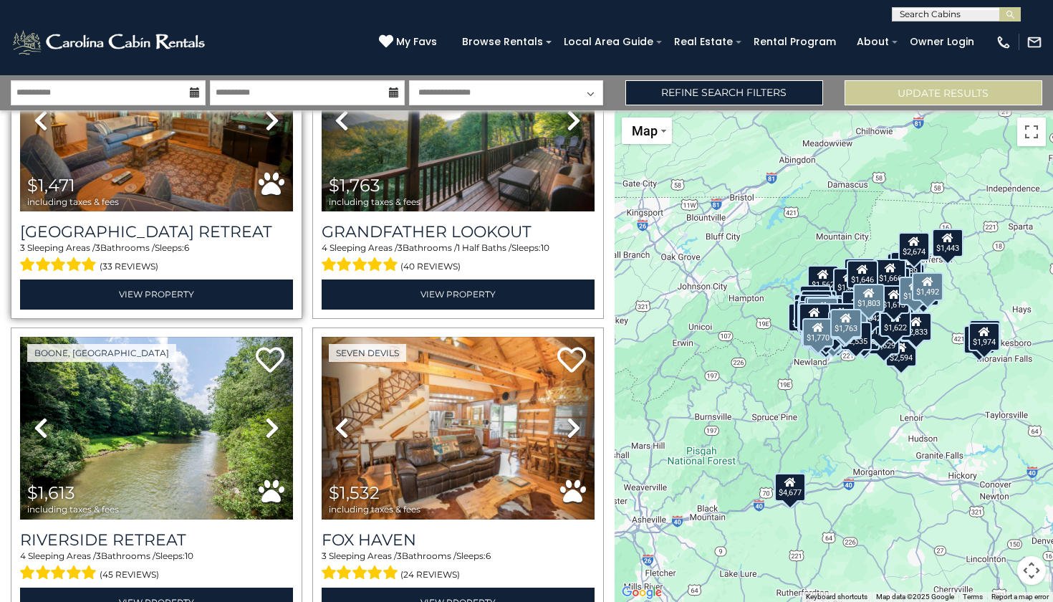
scroll to position [23205, 0]
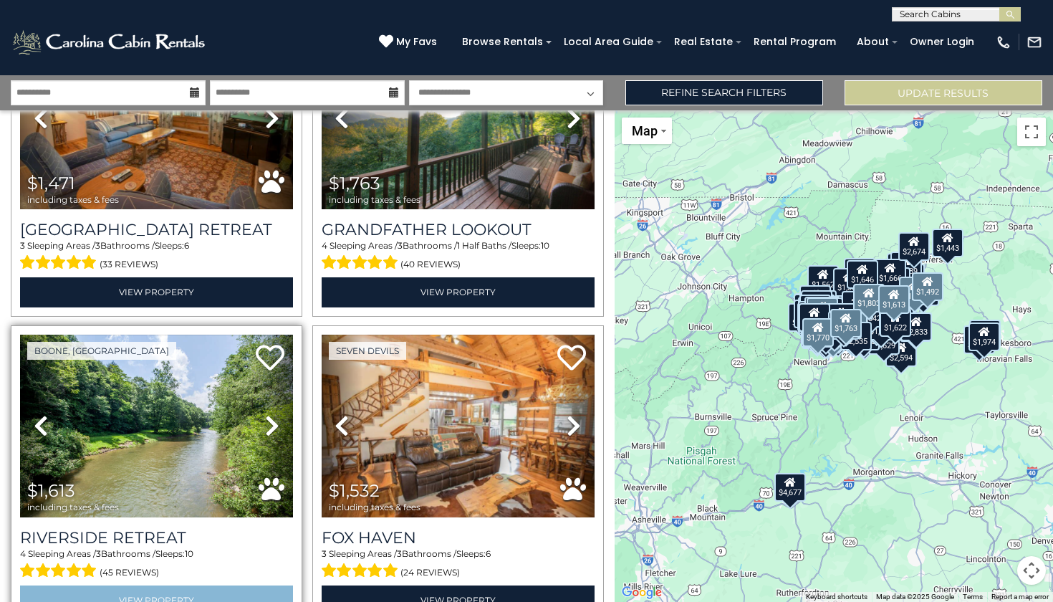
click at [231, 585] on link "View Property" at bounding box center [156, 599] width 273 height 29
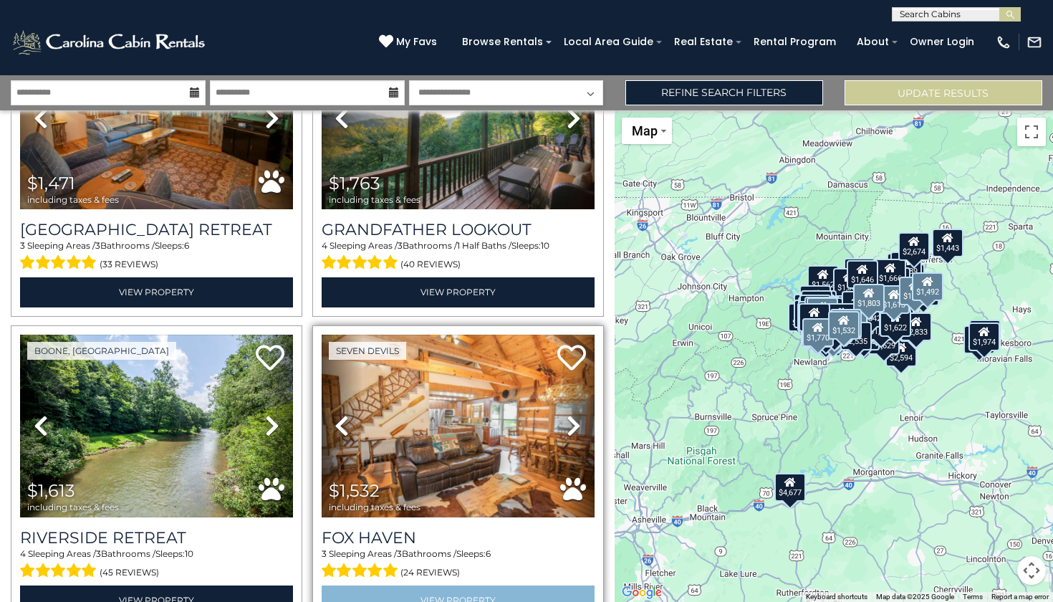
click at [370, 585] on link "View Property" at bounding box center [458, 599] width 273 height 29
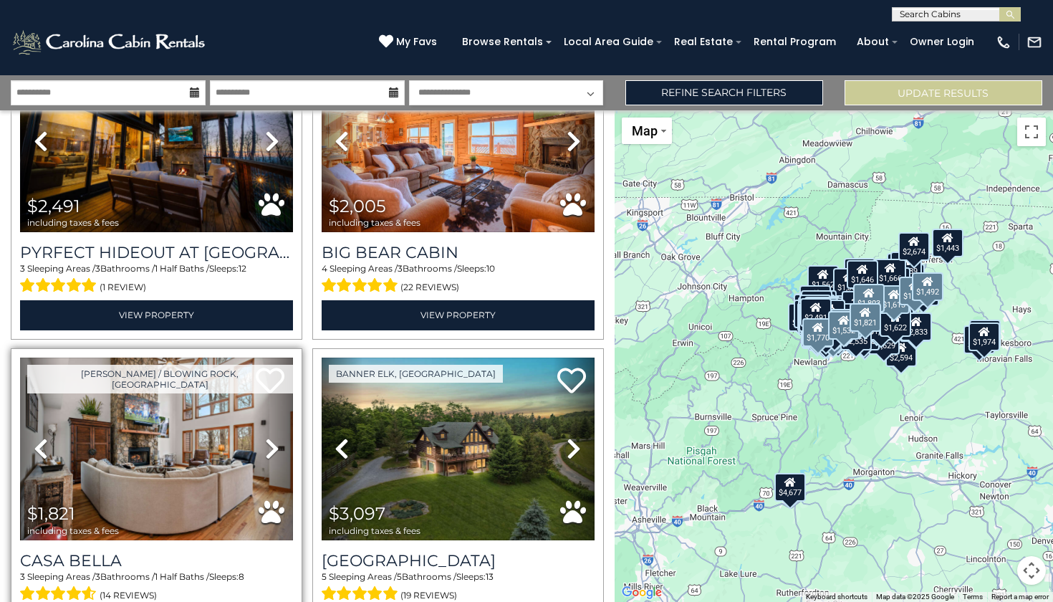
scroll to position [24106, 0]
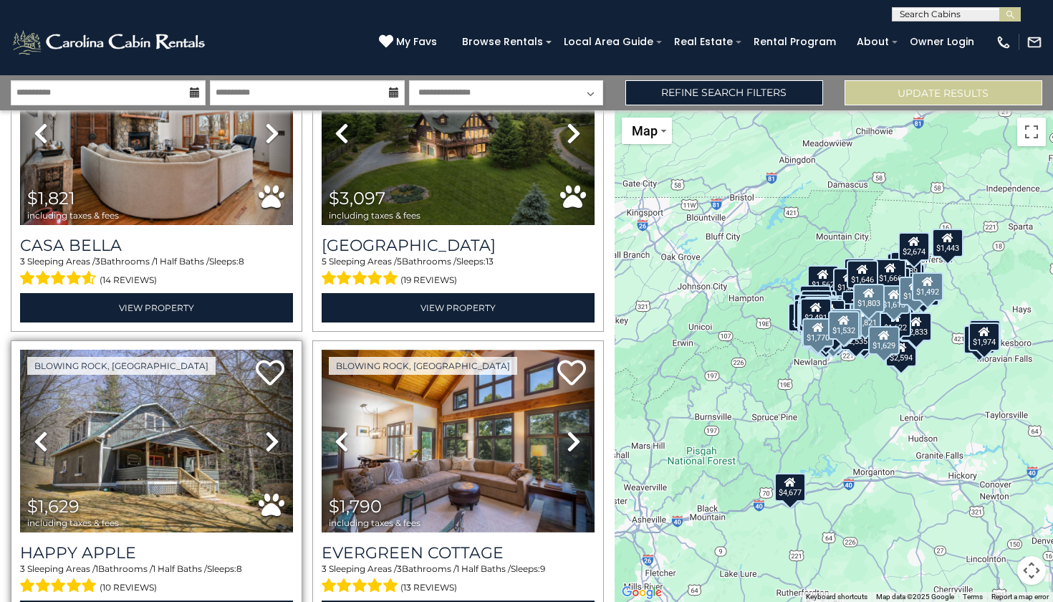
scroll to position [24430, 0]
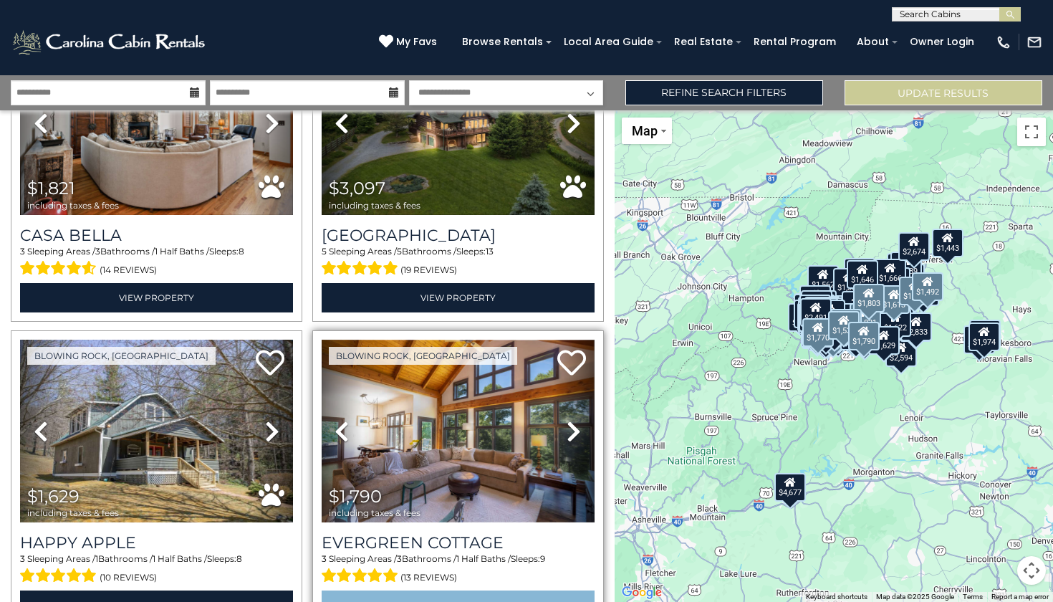
click at [405, 590] on link "View Property" at bounding box center [458, 604] width 273 height 29
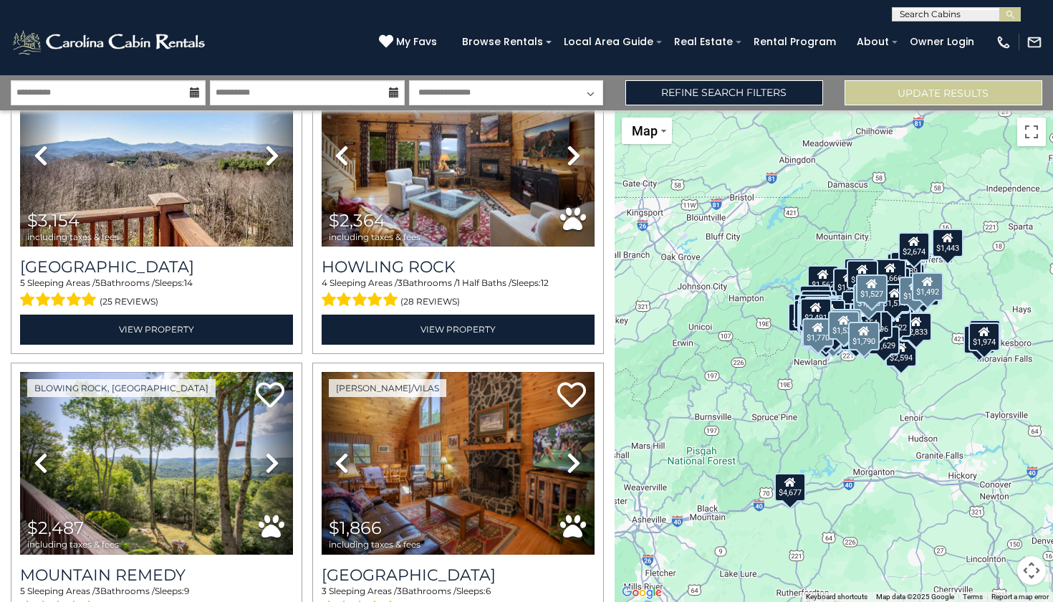
scroll to position [25633, 0]
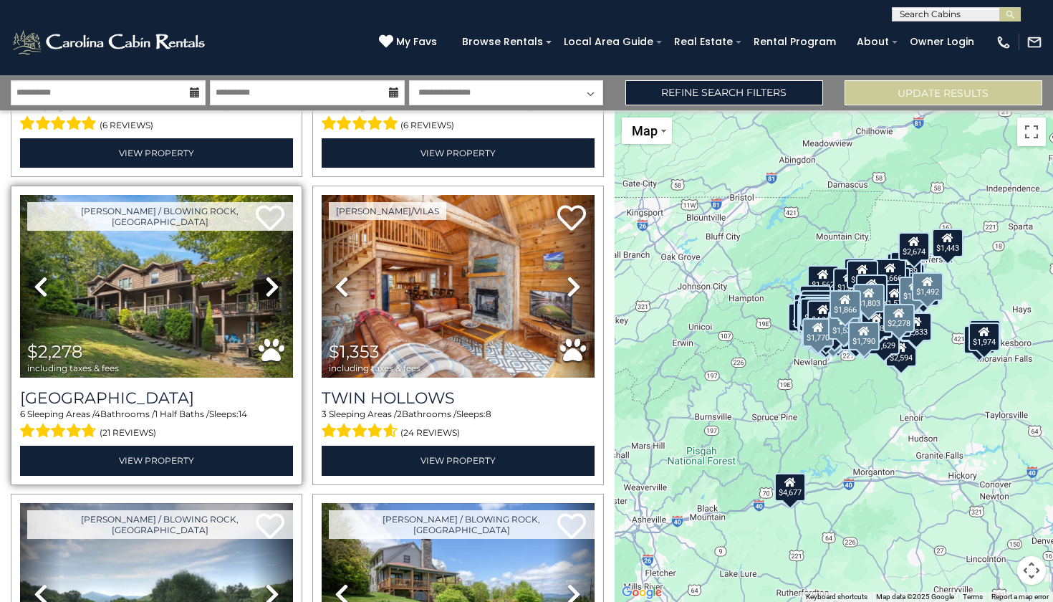
scroll to position [26423, 0]
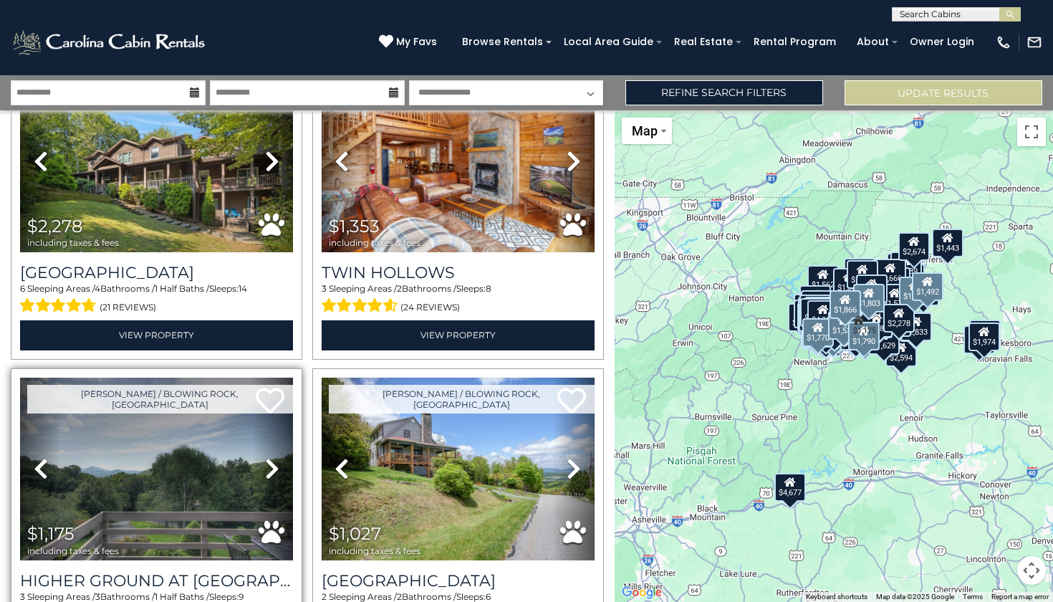
scroll to position [26547, 0]
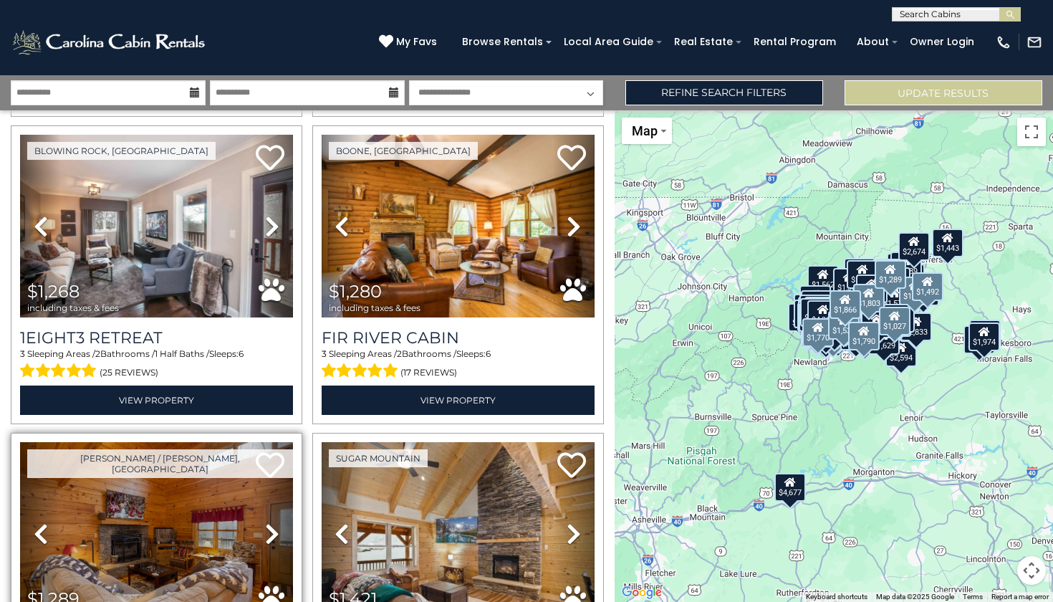
scroll to position [0, 0]
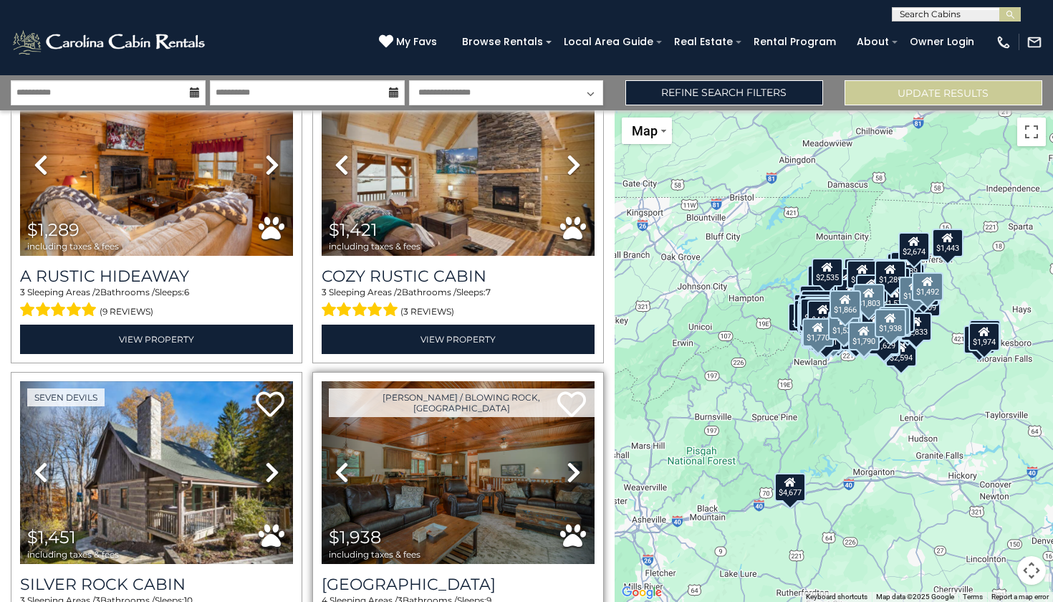
scroll to position [27465, 0]
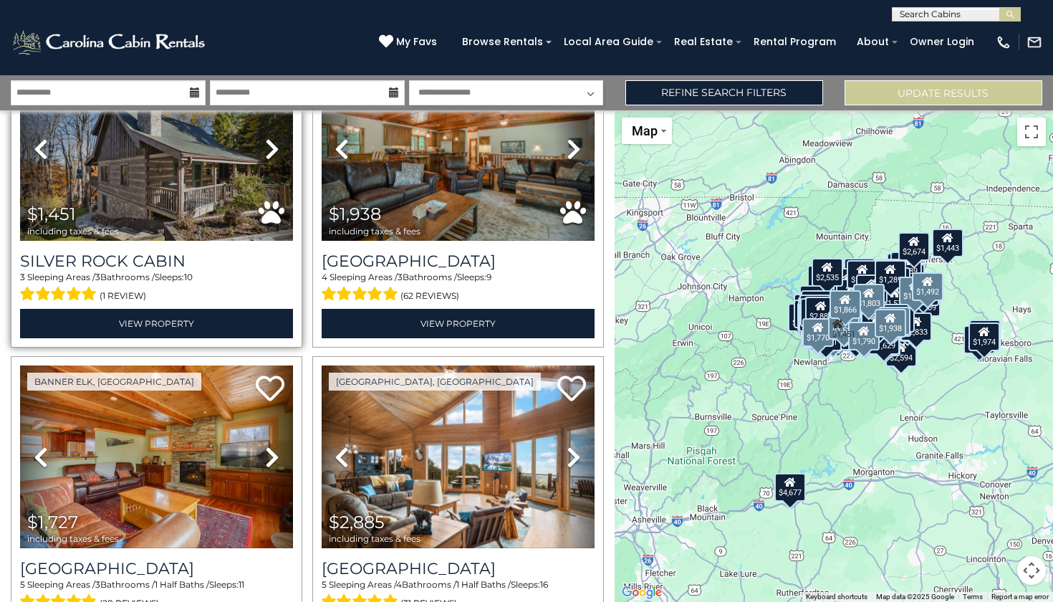
scroll to position [27789, 0]
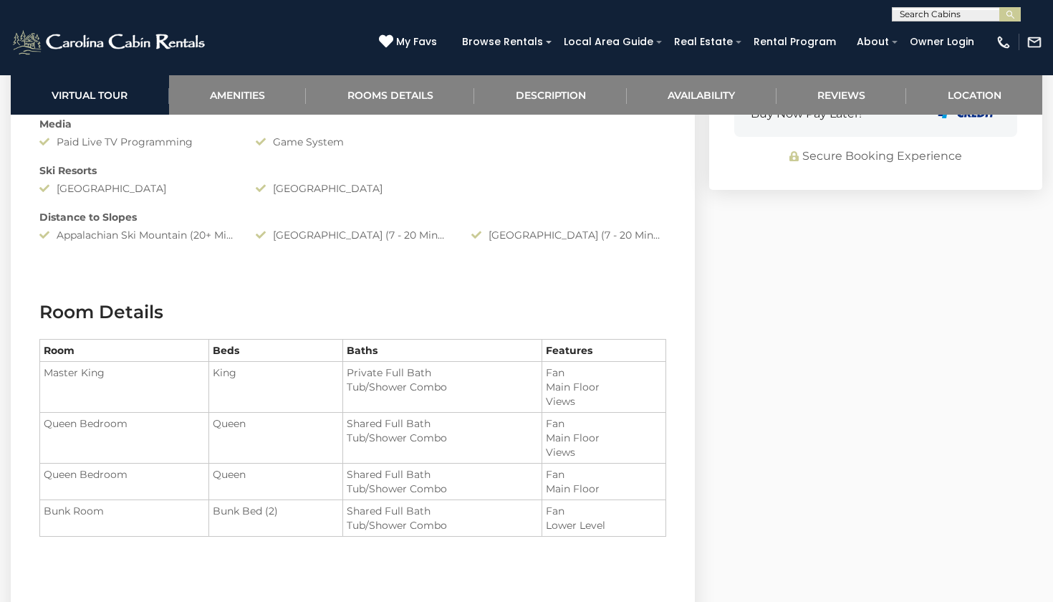
scroll to position [1427, 0]
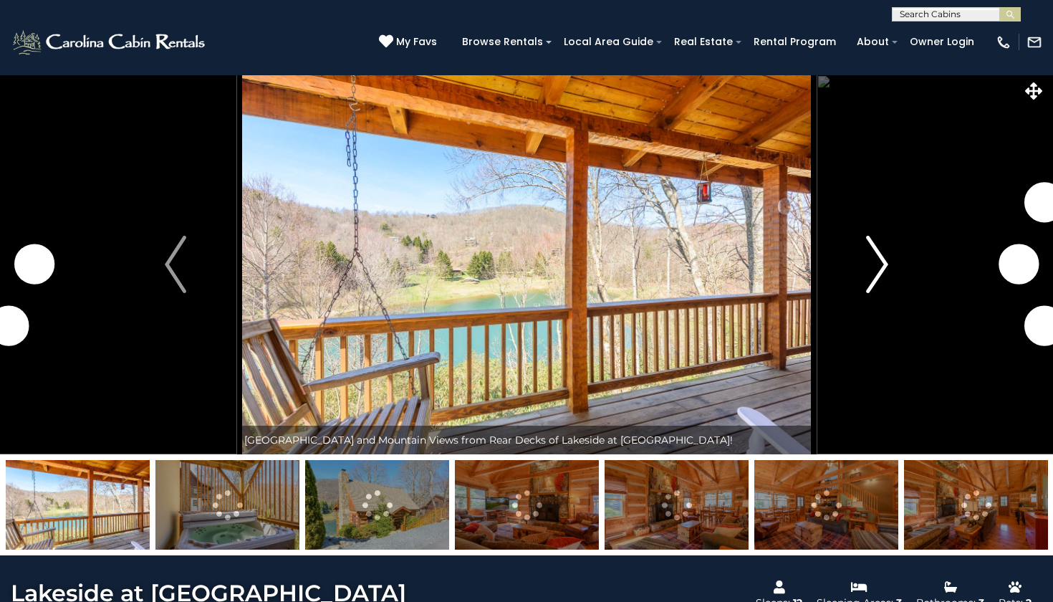
click at [880, 273] on img "Next" at bounding box center [877, 264] width 21 height 57
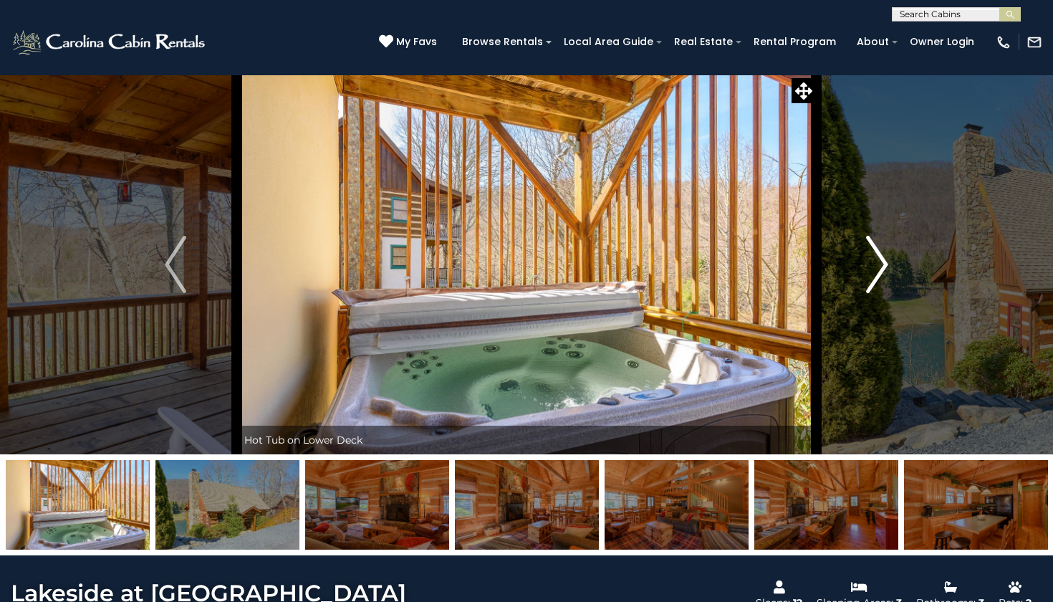
click at [880, 273] on img "Next" at bounding box center [877, 264] width 21 height 57
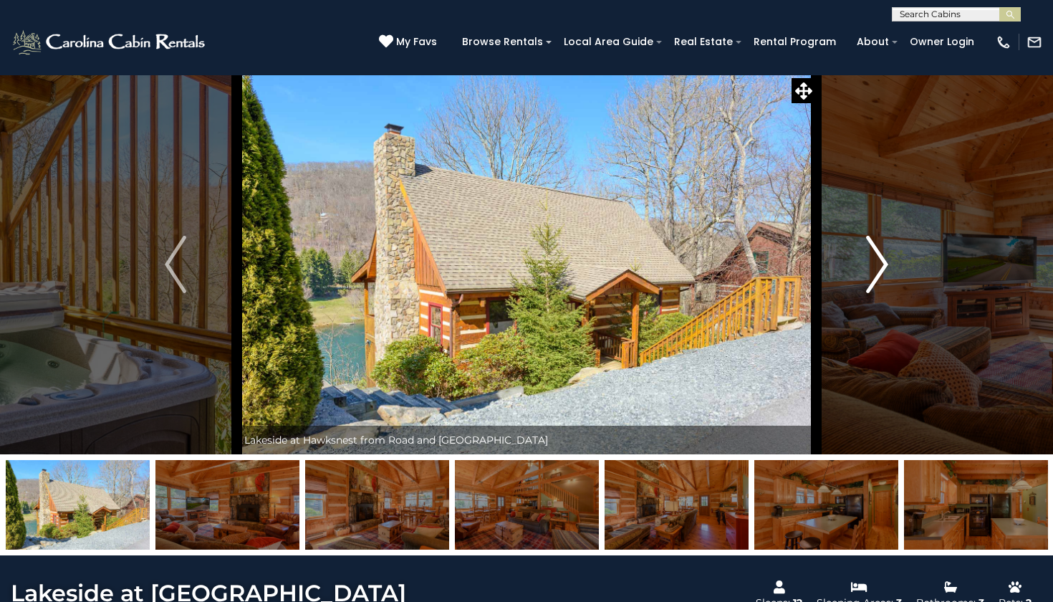
click at [880, 273] on img "Next" at bounding box center [877, 264] width 21 height 57
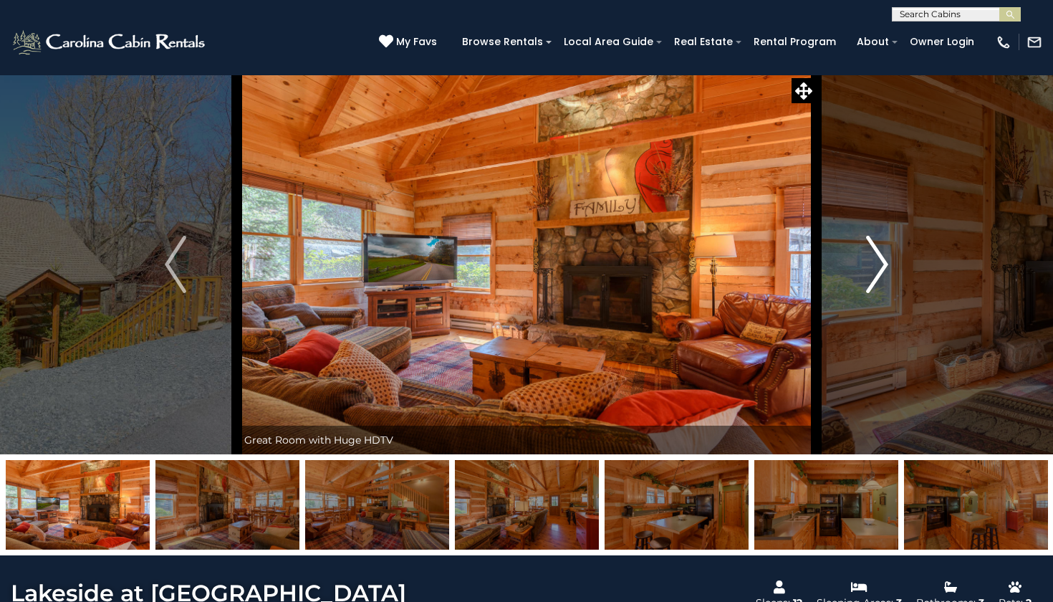
click at [880, 274] on img "Next" at bounding box center [877, 264] width 21 height 57
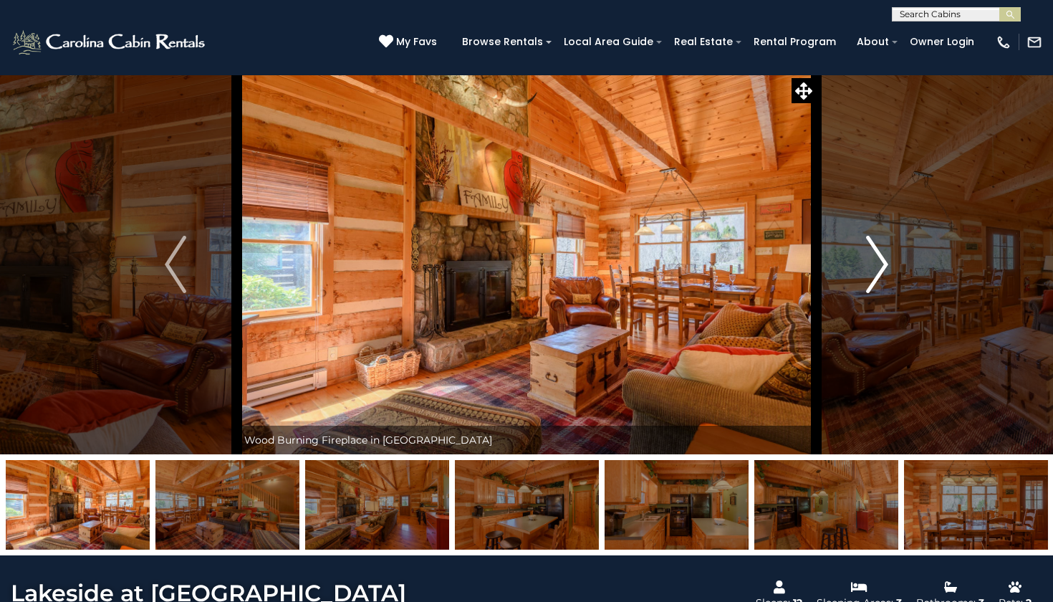
click at [880, 274] on img "Next" at bounding box center [877, 264] width 21 height 57
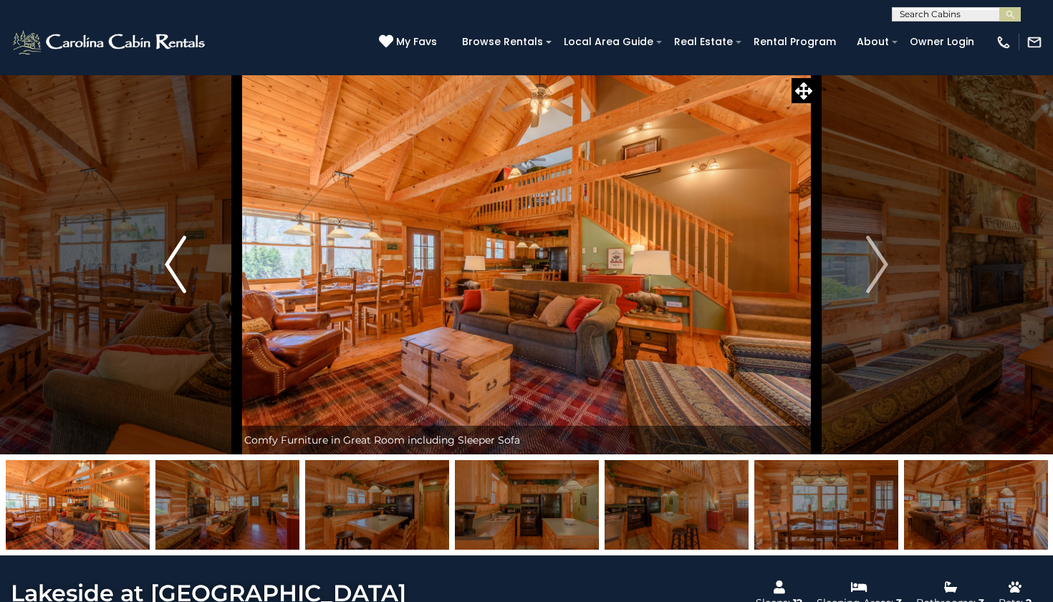
click at [188, 266] on button "Previous" at bounding box center [176, 264] width 122 height 380
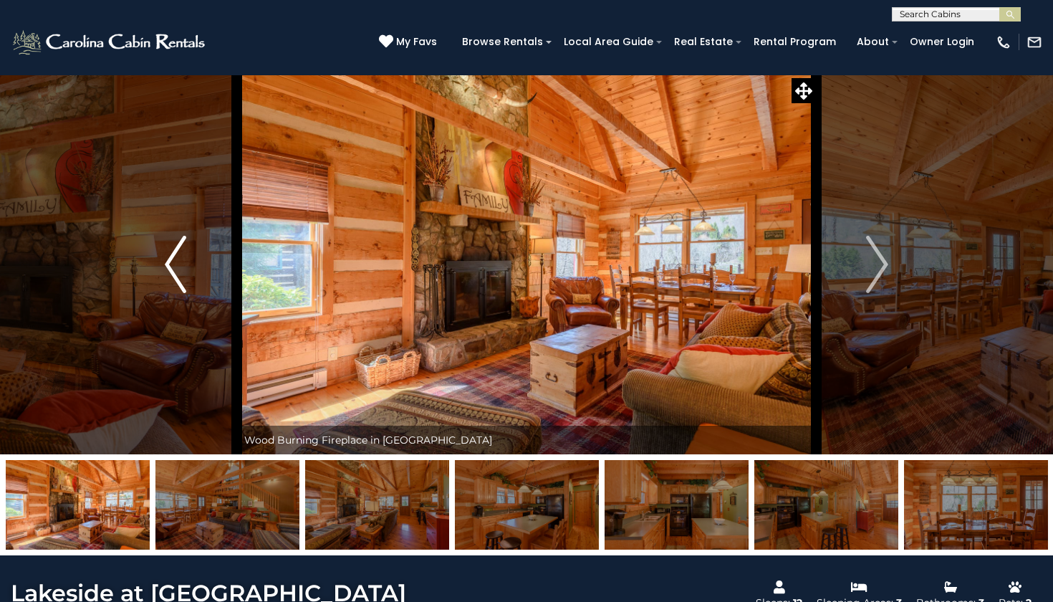
click at [188, 266] on button "Previous" at bounding box center [176, 264] width 122 height 380
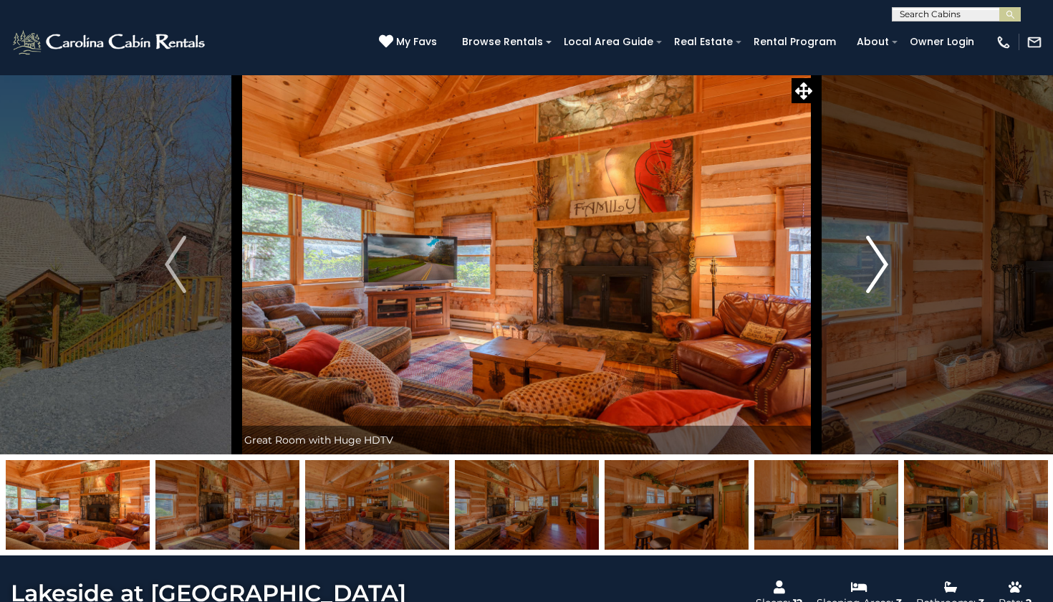
click at [877, 264] on img "Next" at bounding box center [877, 264] width 21 height 57
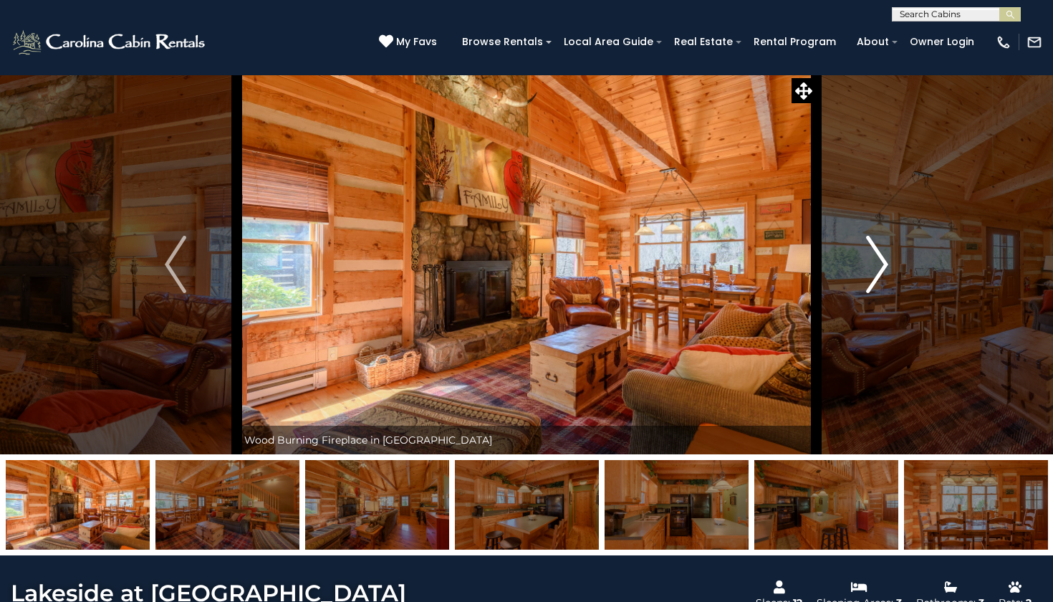
click at [877, 264] on img "Next" at bounding box center [877, 264] width 21 height 57
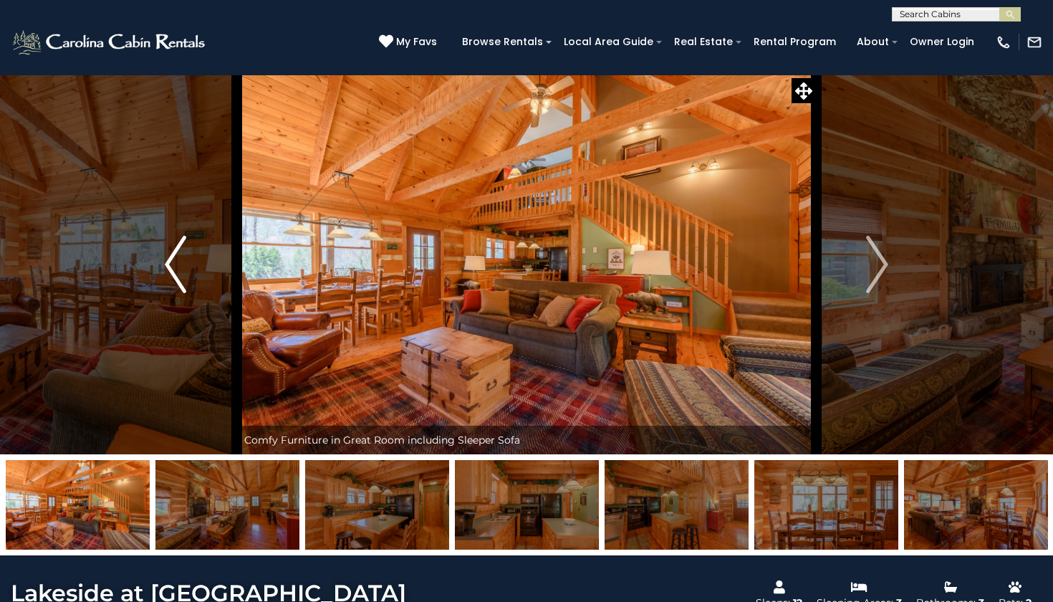
click at [168, 269] on img "Previous" at bounding box center [175, 264] width 21 height 57
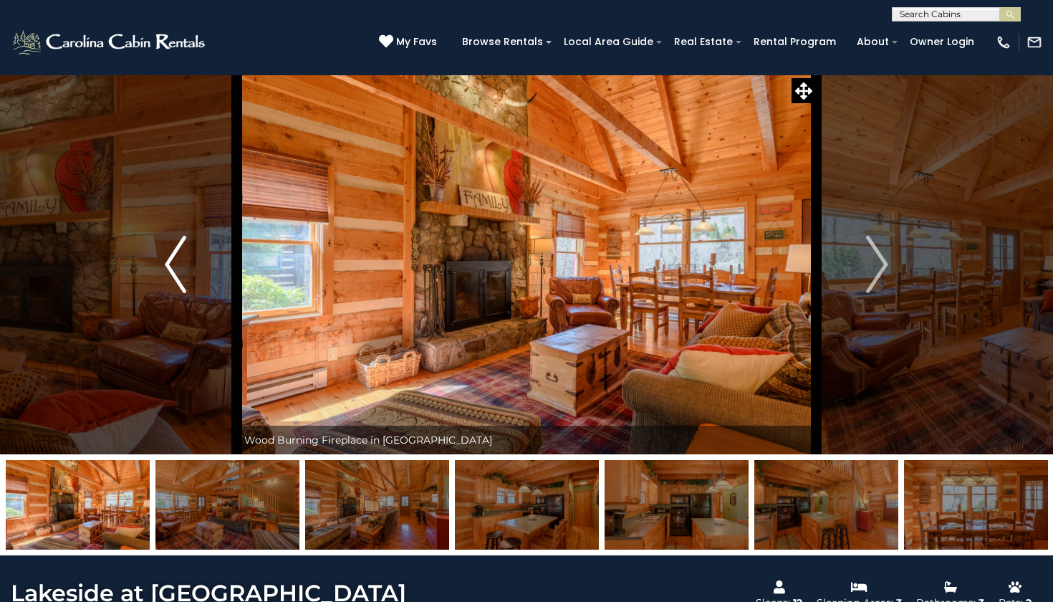
click at [191, 279] on button "Previous" at bounding box center [176, 264] width 122 height 380
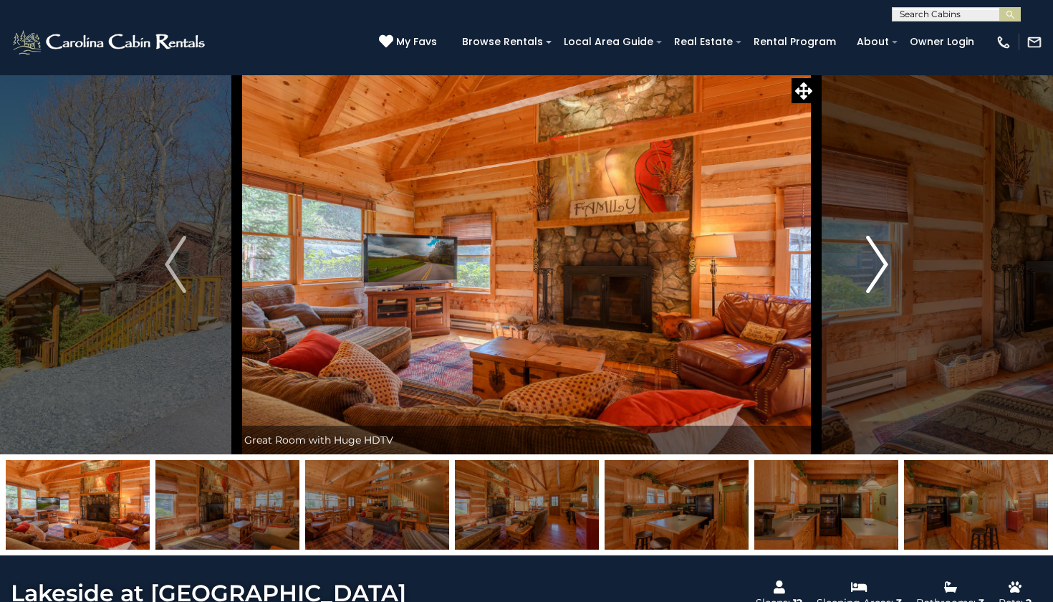
click at [875, 264] on img "Next" at bounding box center [877, 264] width 21 height 57
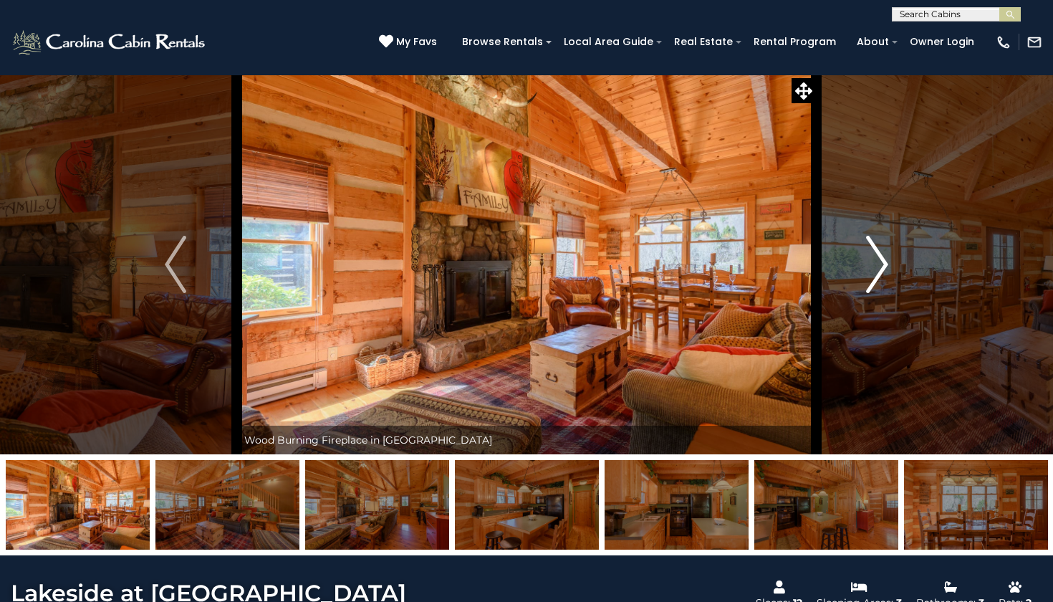
click at [875, 264] on img "Next" at bounding box center [877, 264] width 21 height 57
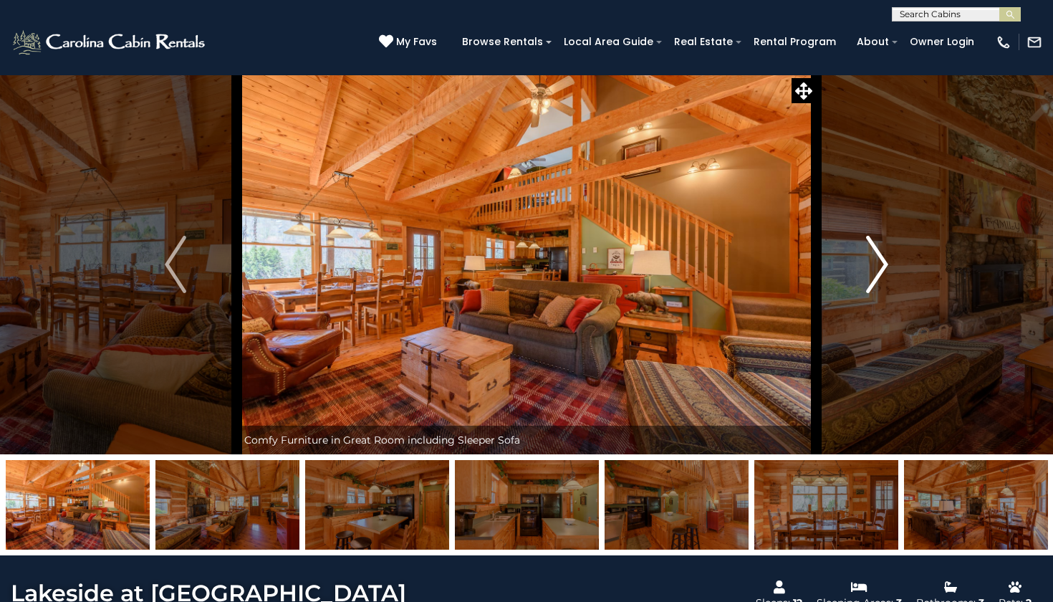
click at [875, 264] on img "Next" at bounding box center [877, 264] width 21 height 57
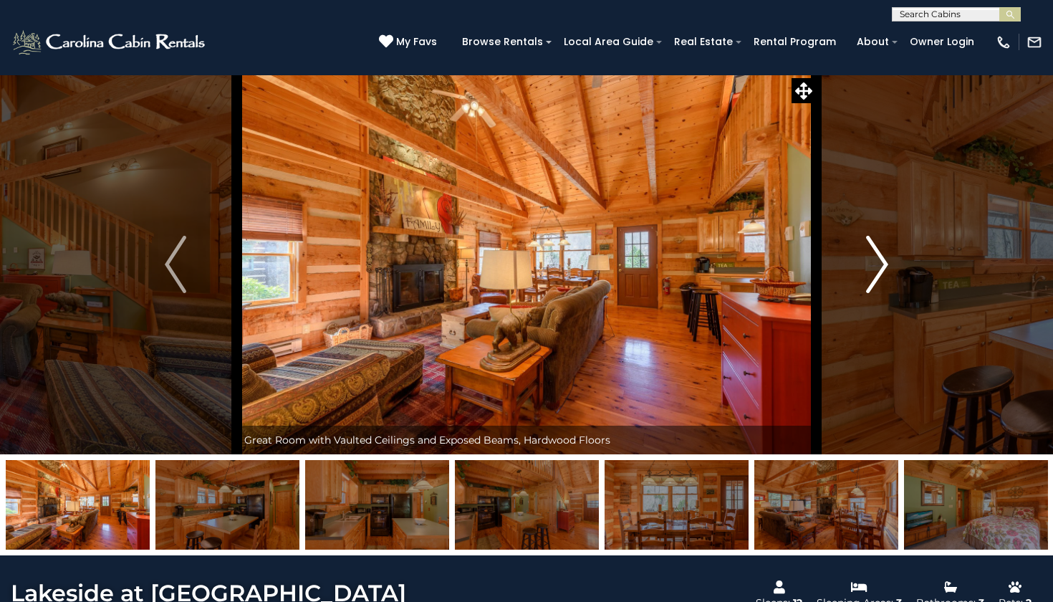
click at [875, 264] on img "Next" at bounding box center [877, 264] width 21 height 57
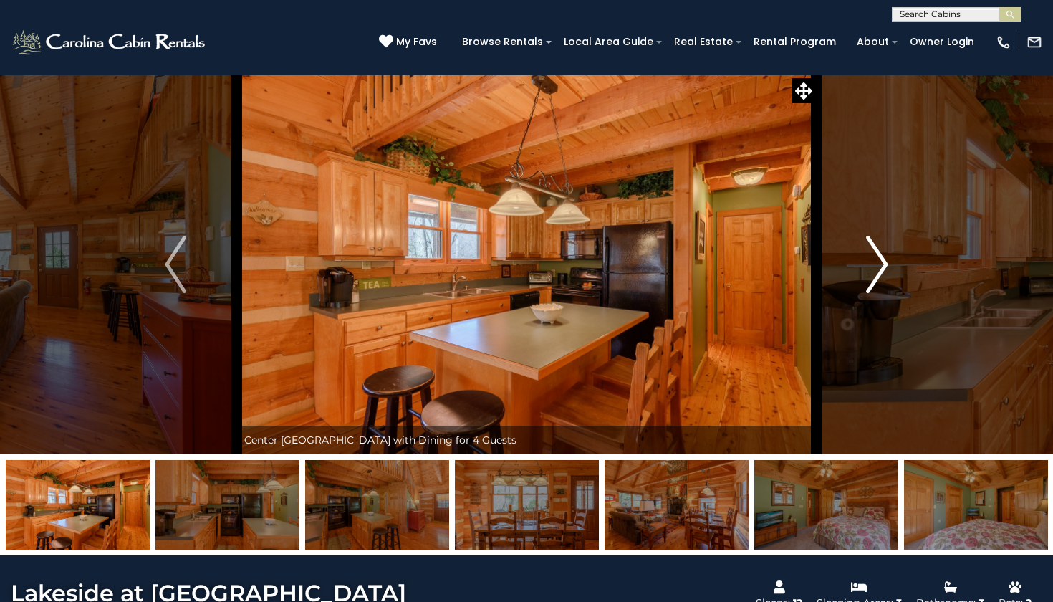
click at [875, 264] on img "Next" at bounding box center [877, 264] width 21 height 57
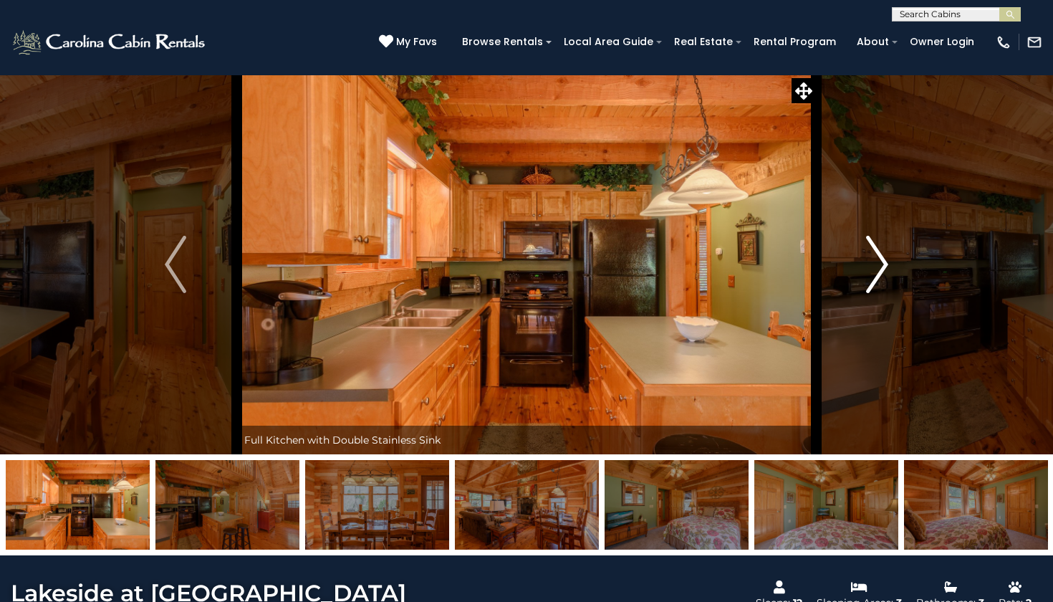
click at [875, 264] on img "Next" at bounding box center [877, 264] width 21 height 57
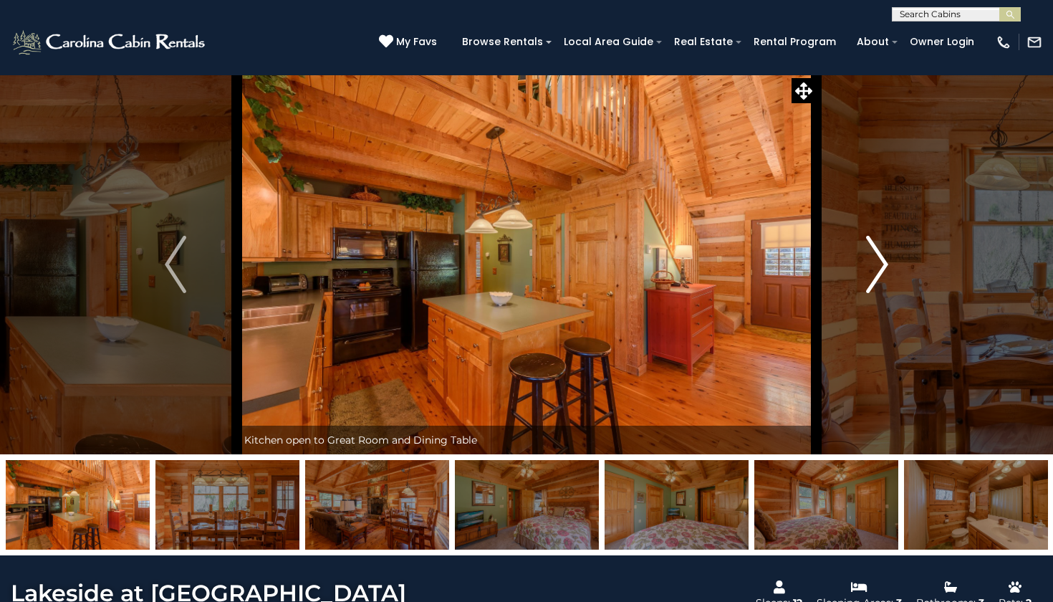
click at [875, 264] on img "Next" at bounding box center [877, 264] width 21 height 57
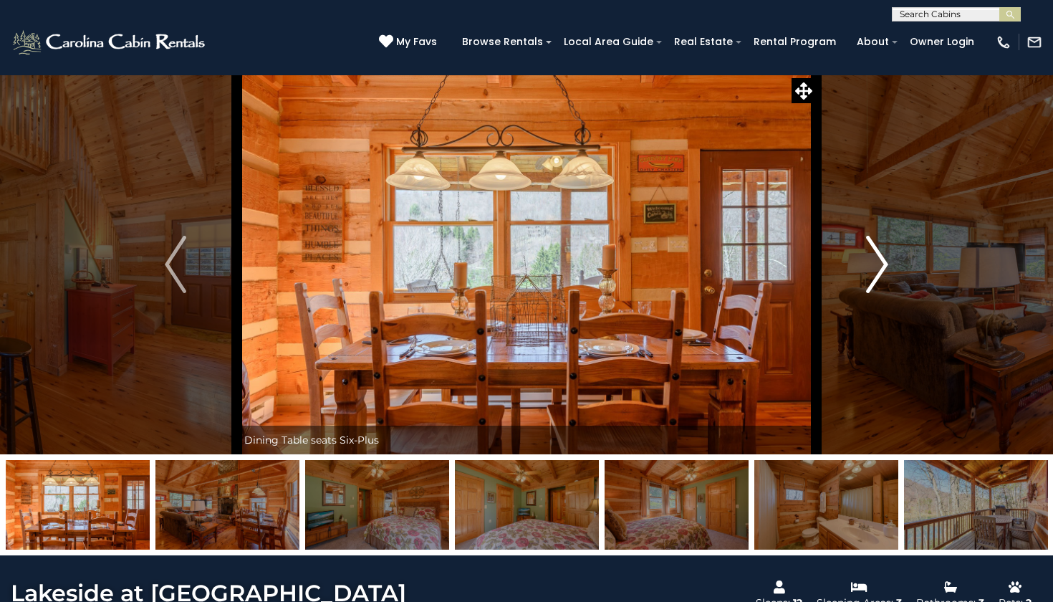
click at [875, 264] on img "Next" at bounding box center [877, 264] width 21 height 57
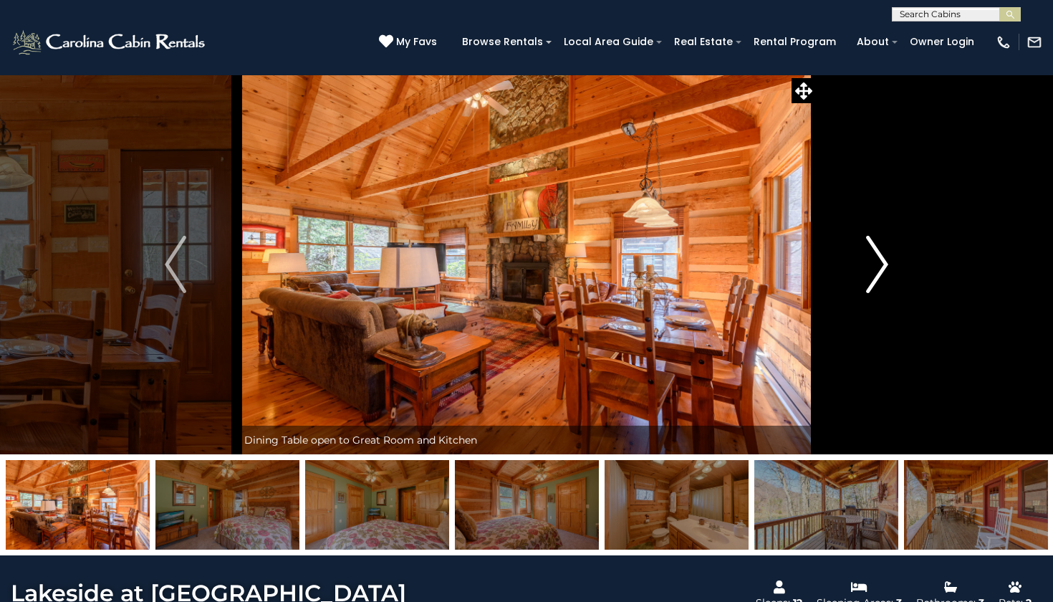
click at [875, 264] on img "Next" at bounding box center [877, 264] width 21 height 57
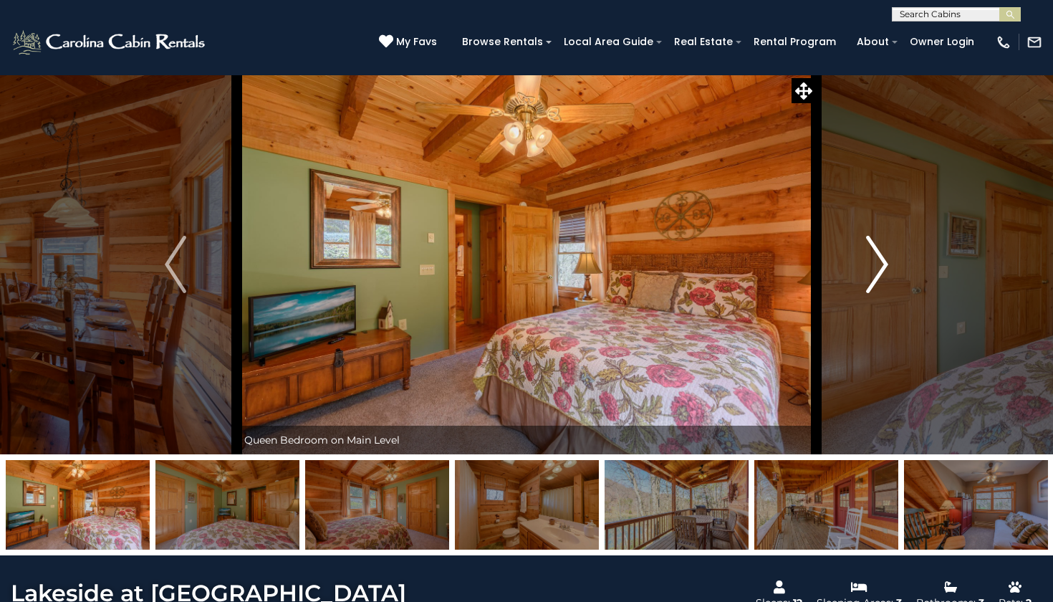
click at [875, 264] on img "Next" at bounding box center [877, 264] width 21 height 57
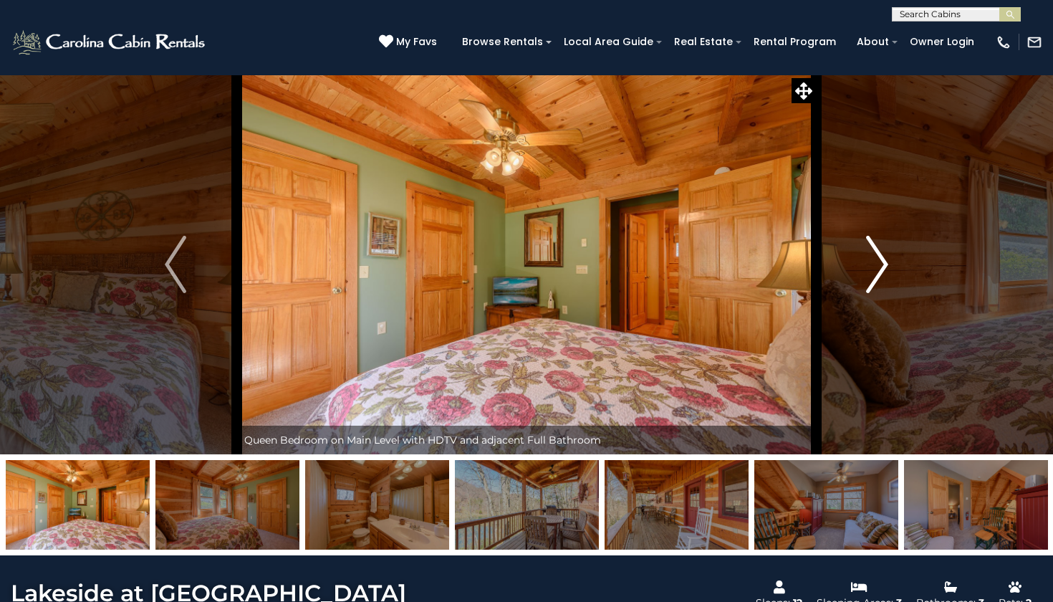
click at [875, 264] on img "Next" at bounding box center [877, 264] width 21 height 57
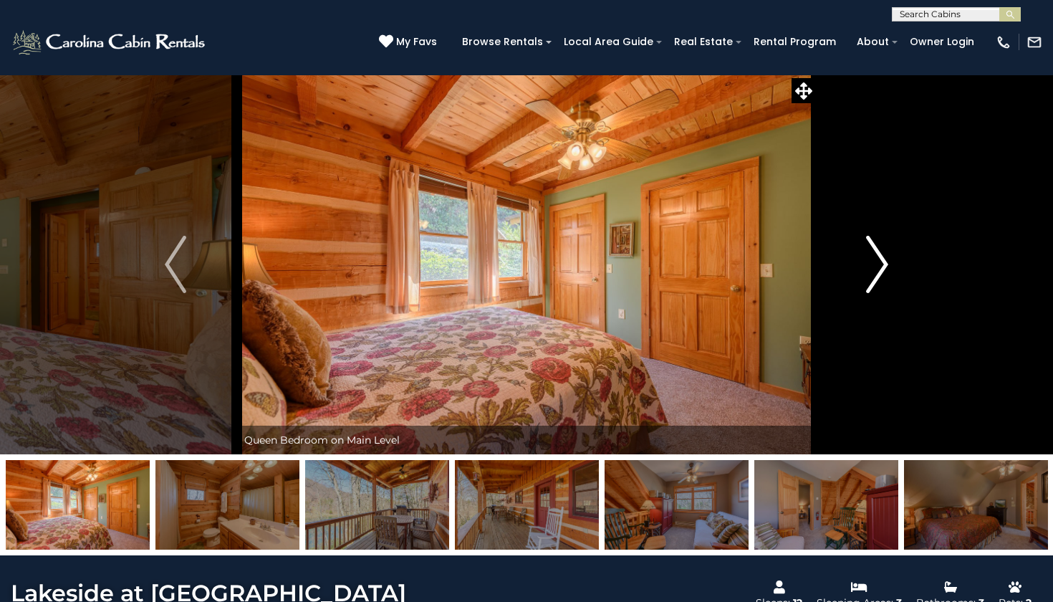
click at [875, 264] on img "Next" at bounding box center [877, 264] width 21 height 57
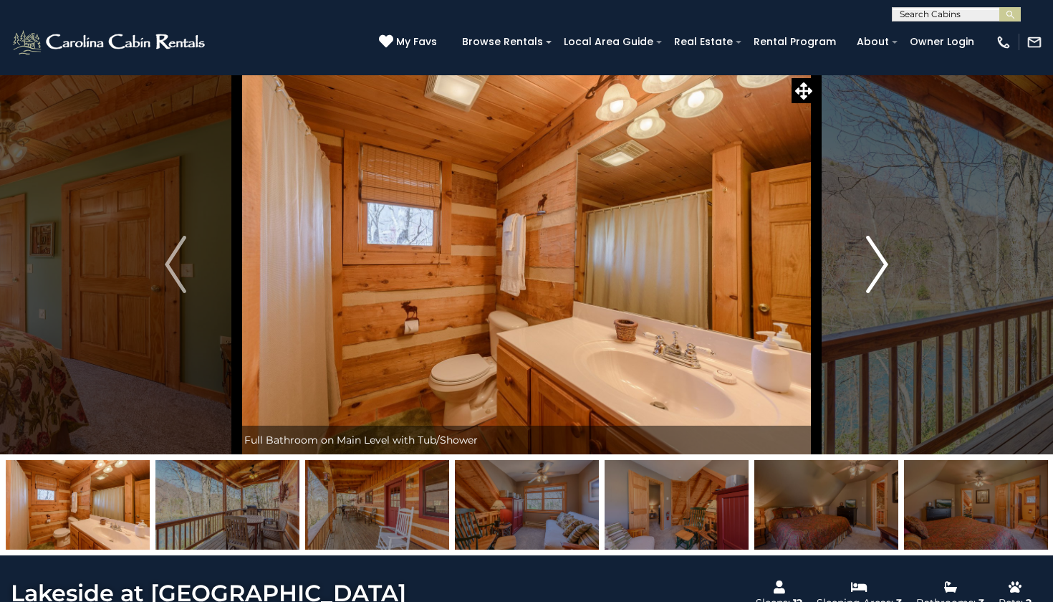
click at [875, 264] on img "Next" at bounding box center [877, 264] width 21 height 57
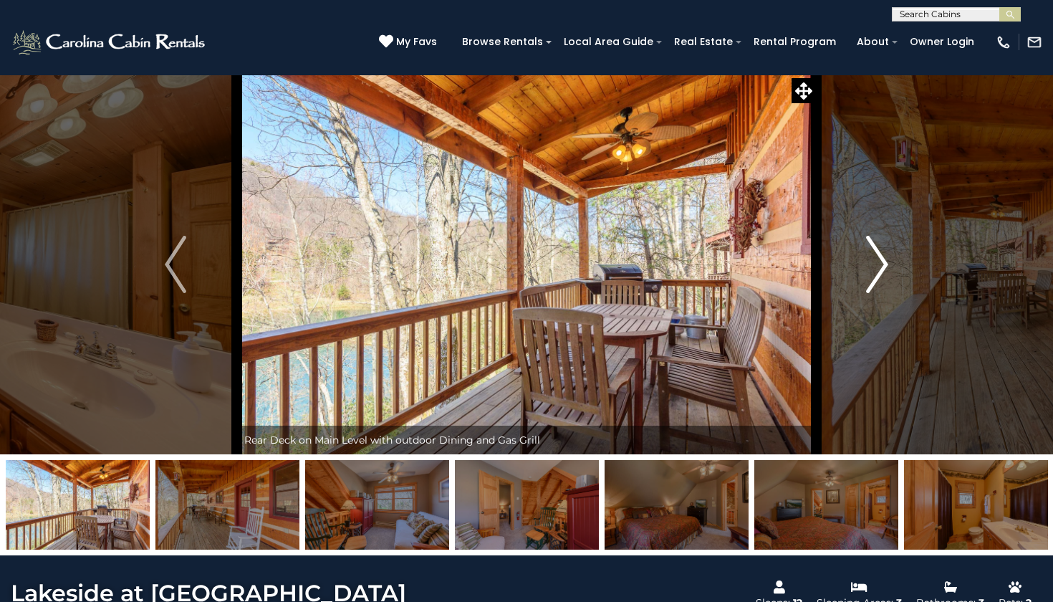
click at [876, 264] on img "Next" at bounding box center [877, 264] width 21 height 57
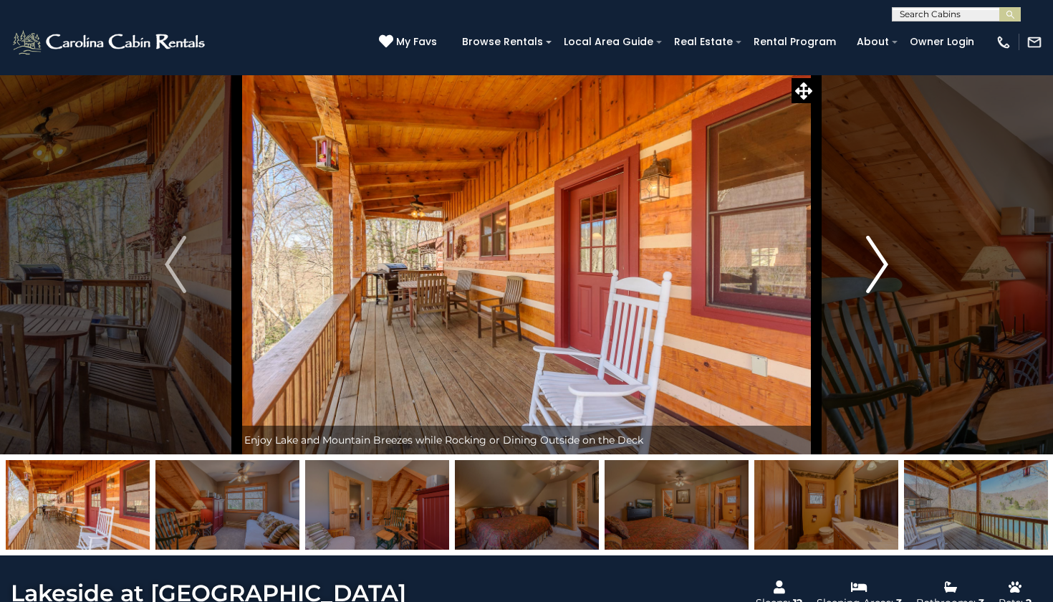
click at [876, 265] on img "Next" at bounding box center [877, 264] width 21 height 57
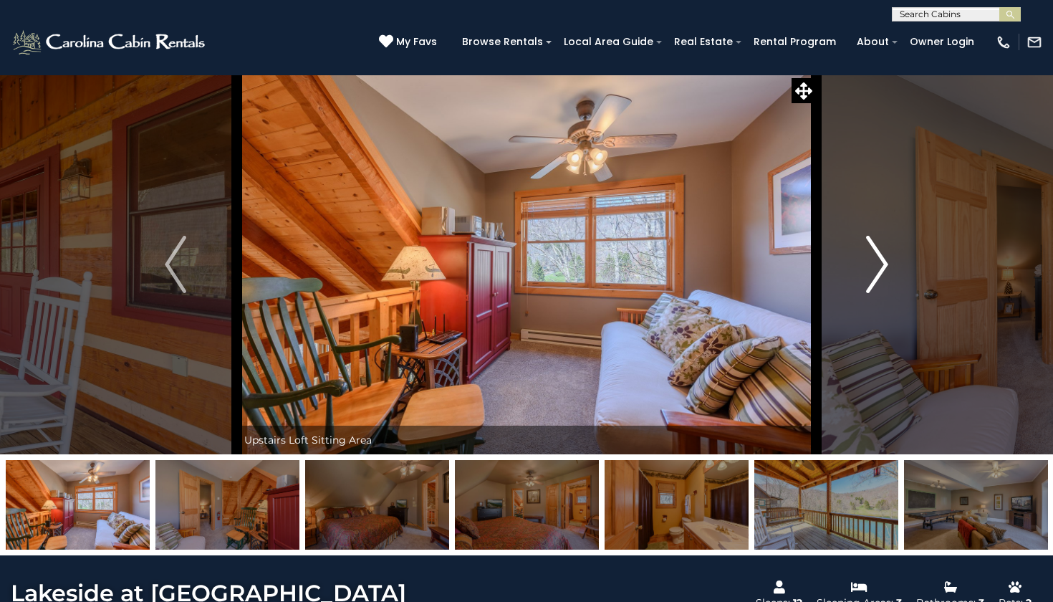
click at [876, 265] on img "Next" at bounding box center [877, 264] width 21 height 57
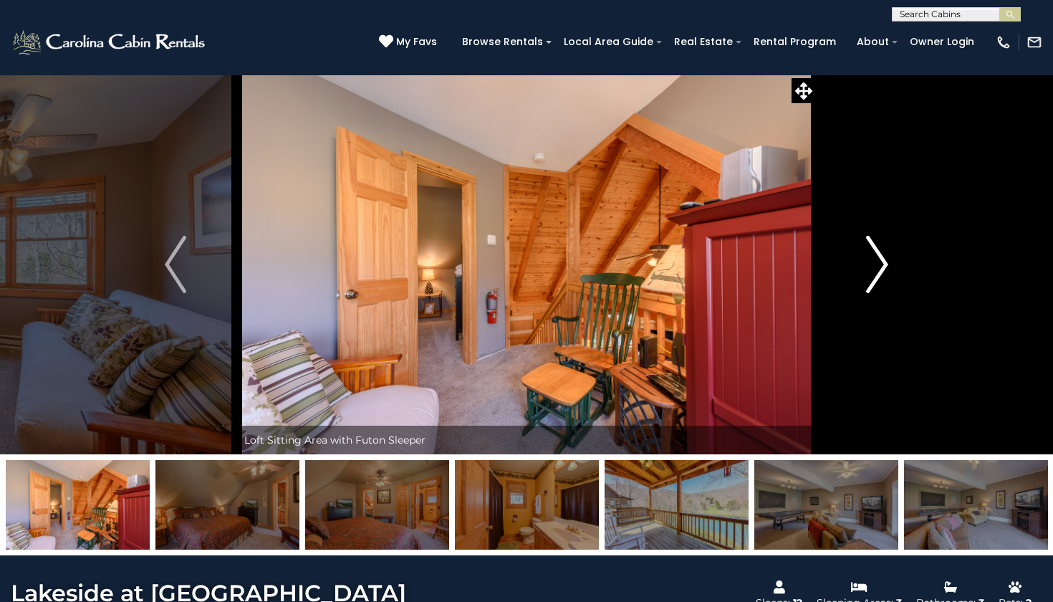
click at [876, 266] on img "Next" at bounding box center [877, 264] width 21 height 57
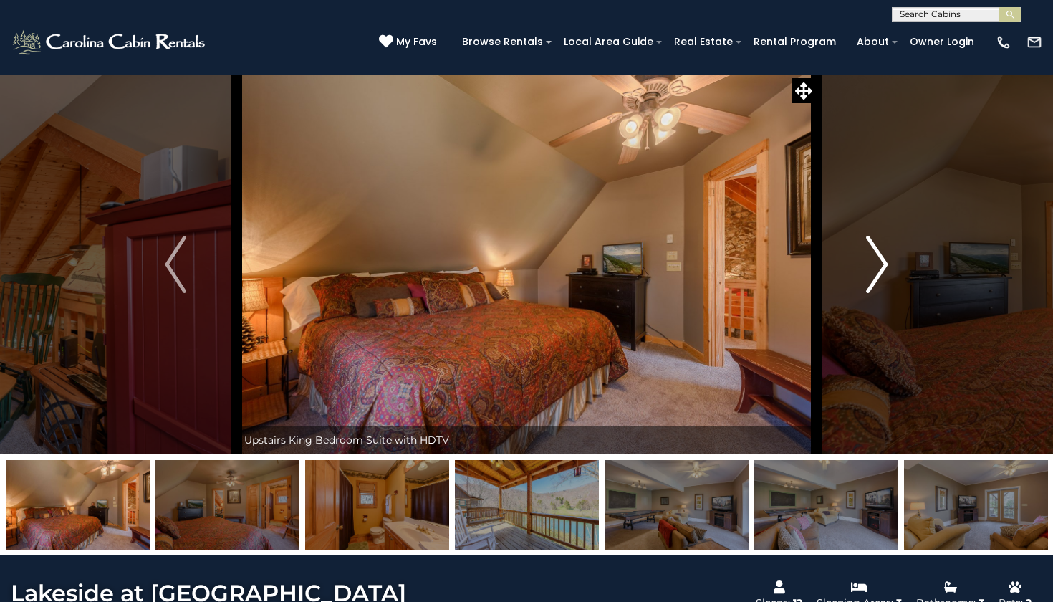
click at [876, 266] on img "Next" at bounding box center [877, 264] width 21 height 57
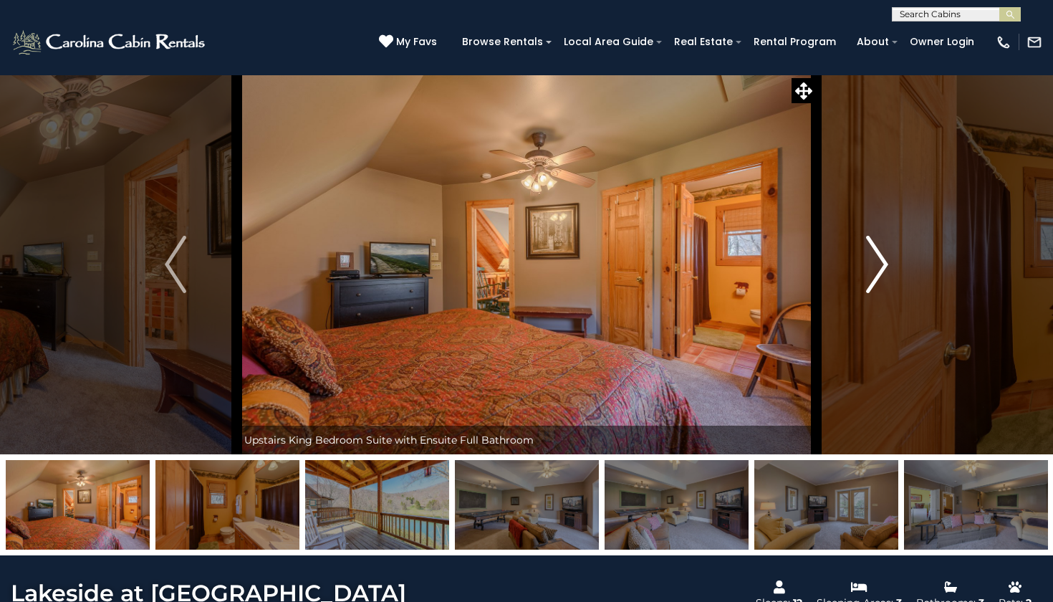
click at [876, 265] on img "Next" at bounding box center [877, 264] width 21 height 57
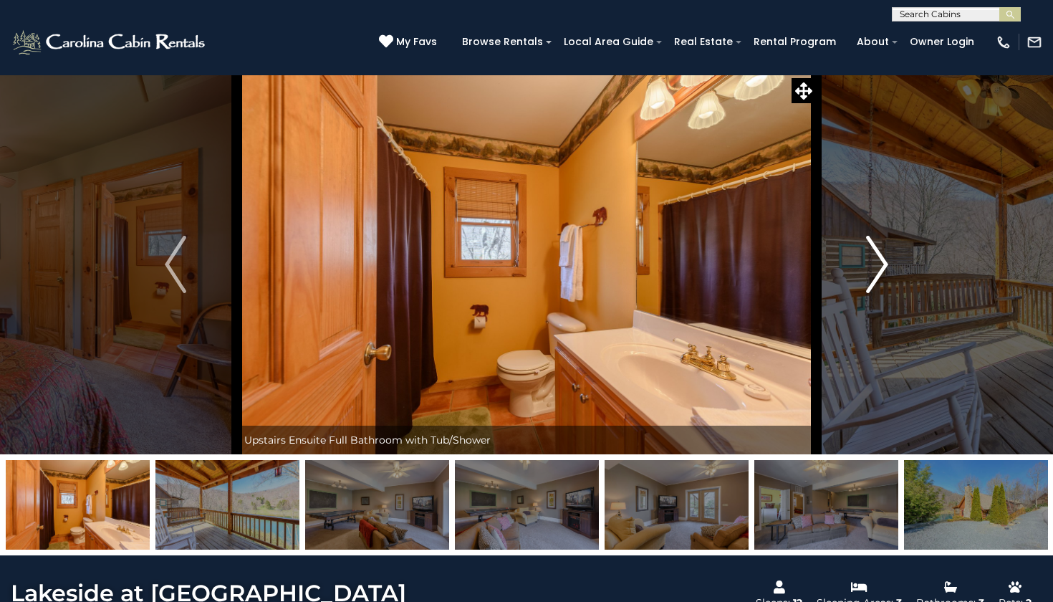
click at [877, 266] on img "Next" at bounding box center [877, 264] width 21 height 57
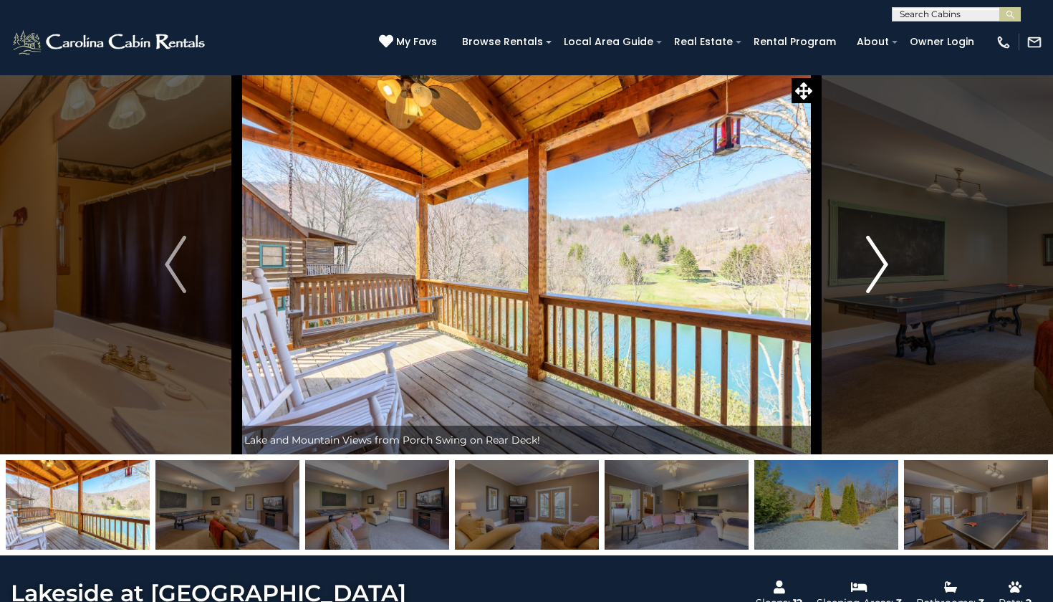
click at [877, 266] on img "Next" at bounding box center [877, 264] width 21 height 57
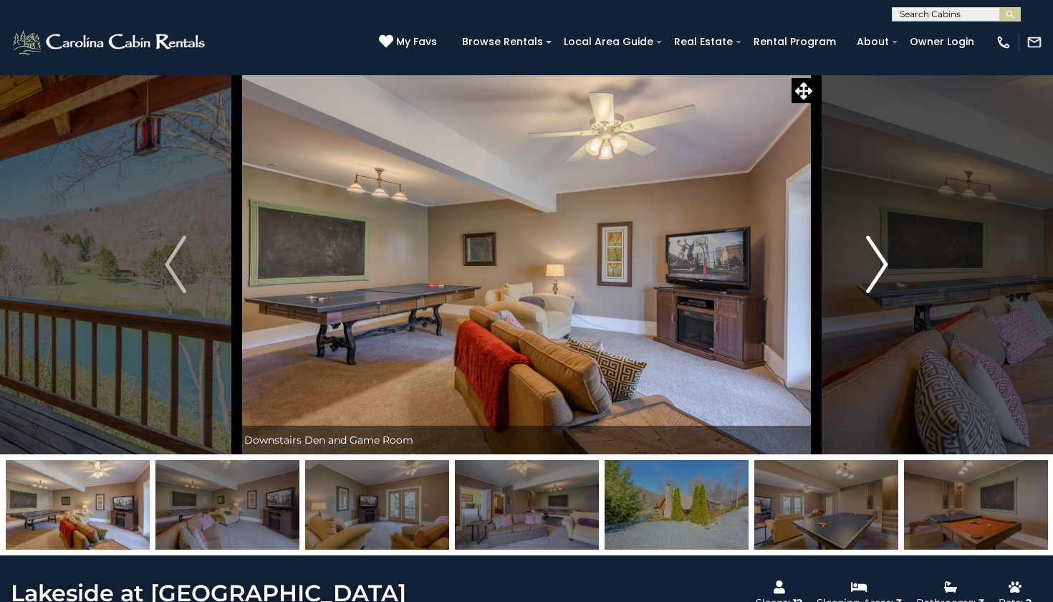
click at [877, 266] on img "Next" at bounding box center [877, 264] width 21 height 57
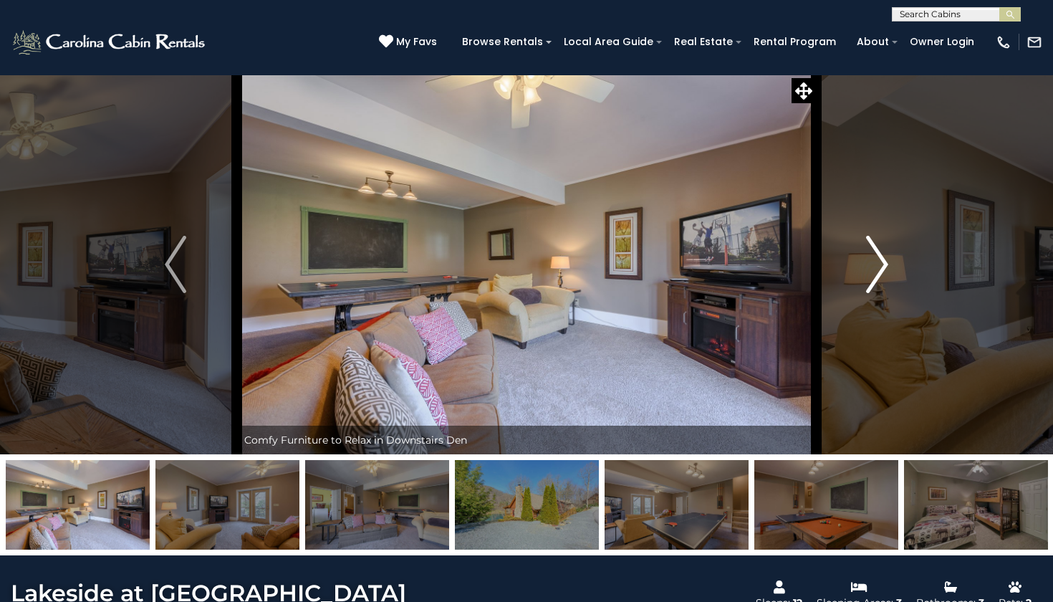
click at [877, 267] on img "Next" at bounding box center [877, 264] width 21 height 57
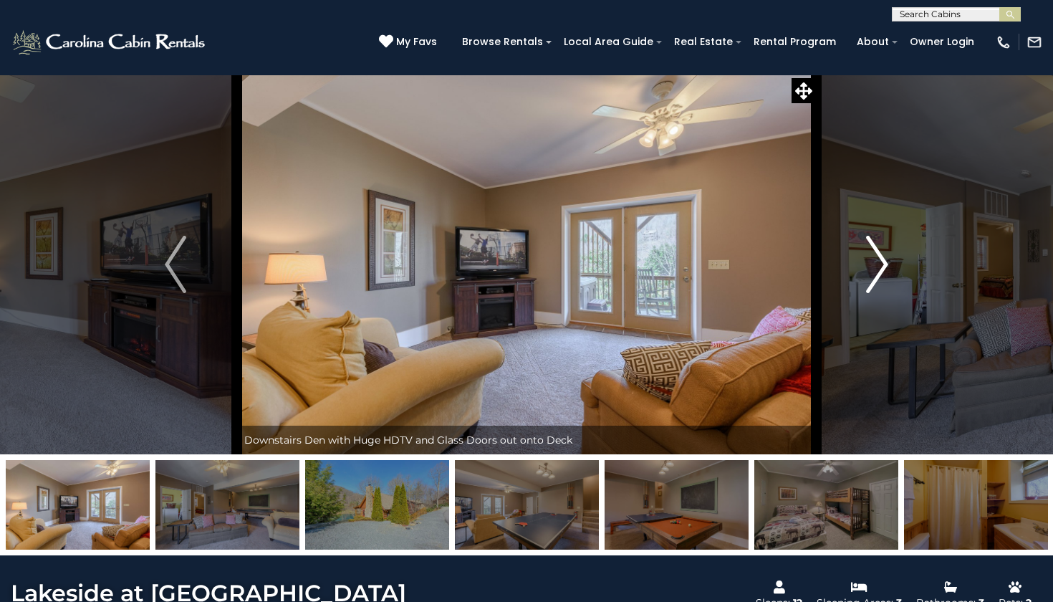
click at [878, 267] on img "Next" at bounding box center [877, 264] width 21 height 57
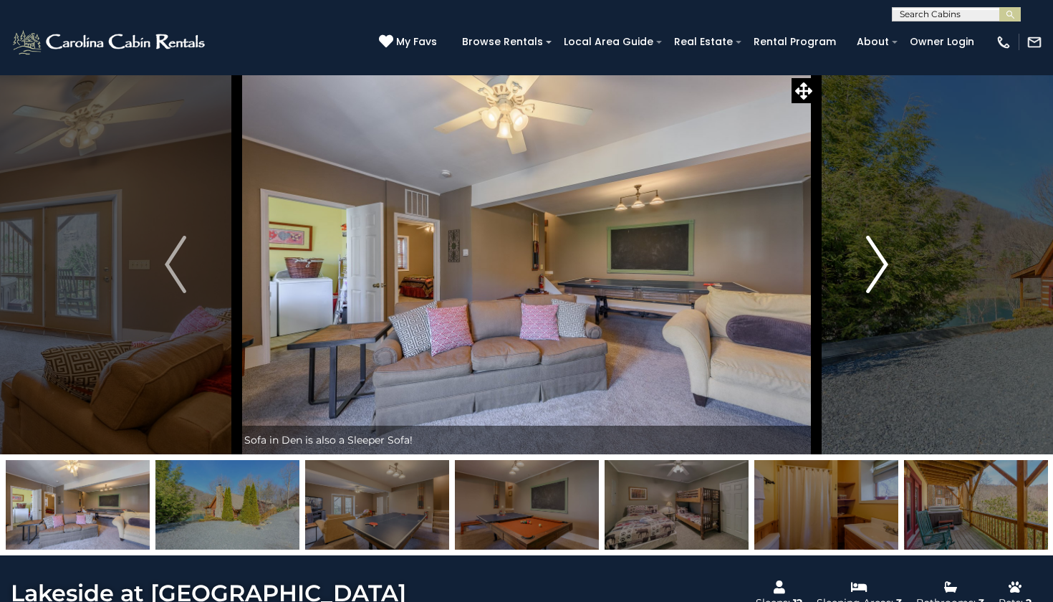
click at [878, 267] on img "Next" at bounding box center [877, 264] width 21 height 57
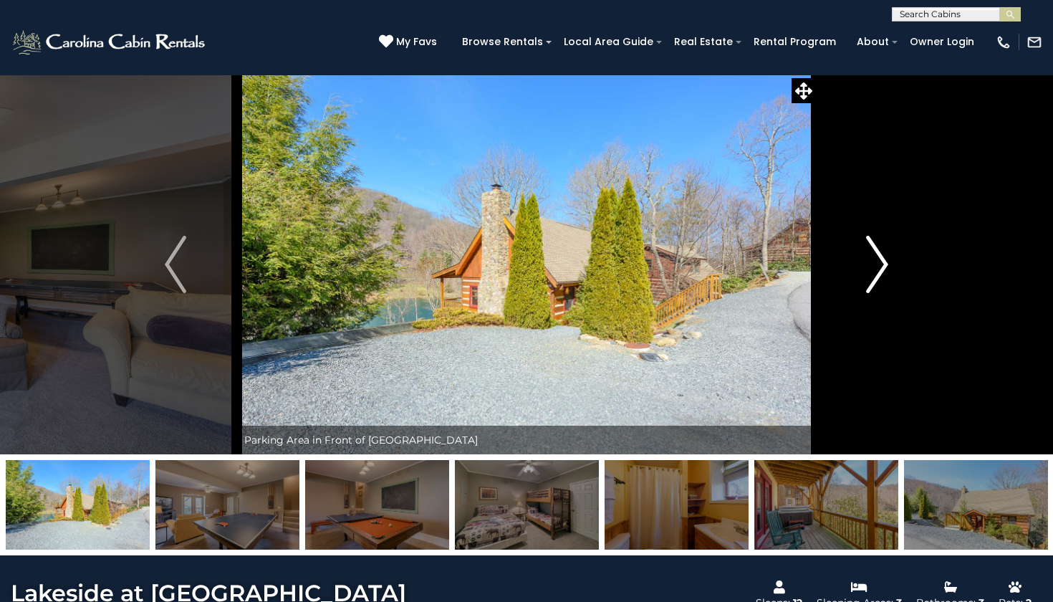
click at [878, 268] on img "Next" at bounding box center [877, 264] width 21 height 57
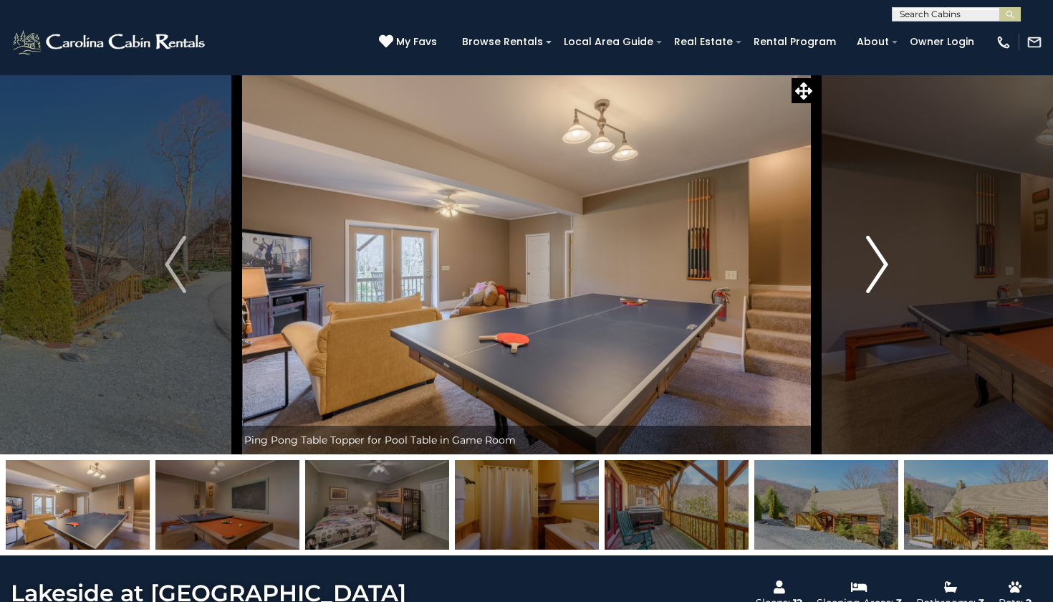
click at [877, 266] on img "Next" at bounding box center [877, 264] width 21 height 57
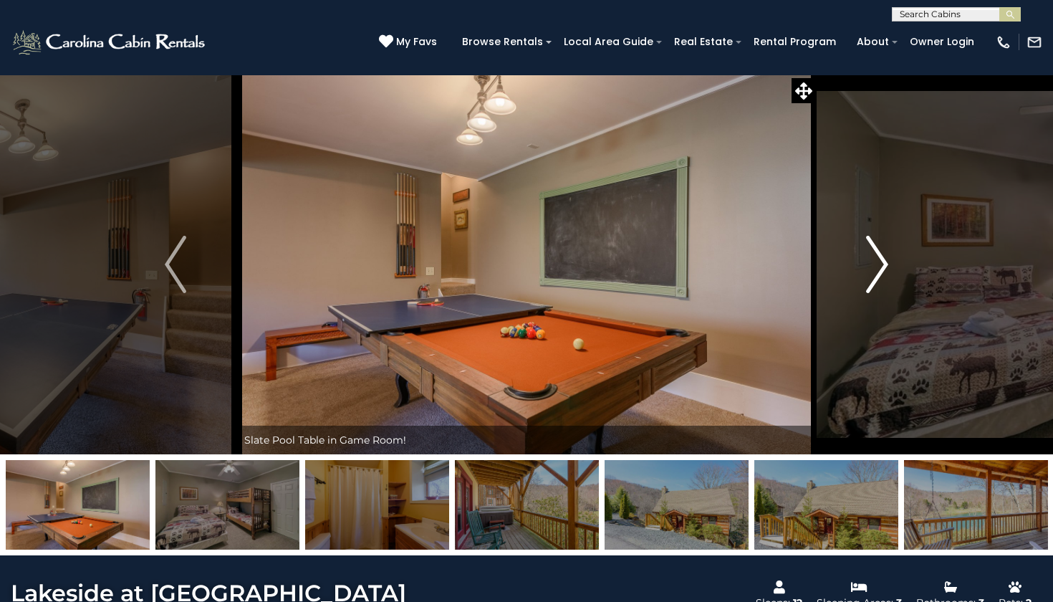
click at [877, 266] on img "Next" at bounding box center [877, 264] width 21 height 57
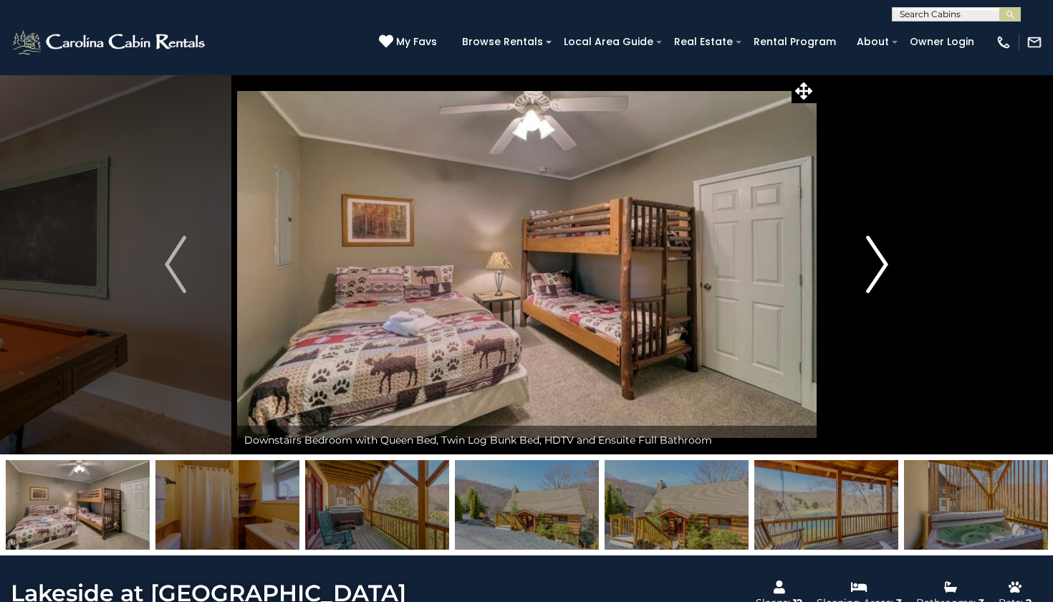
click at [877, 266] on img "Next" at bounding box center [877, 264] width 21 height 57
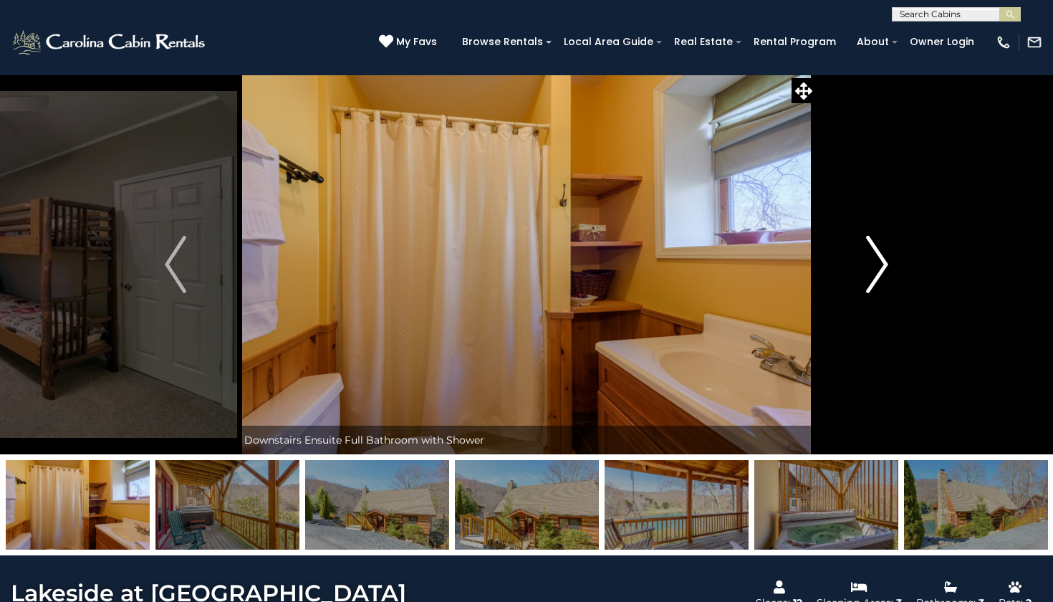
click at [877, 266] on img "Next" at bounding box center [877, 264] width 21 height 57
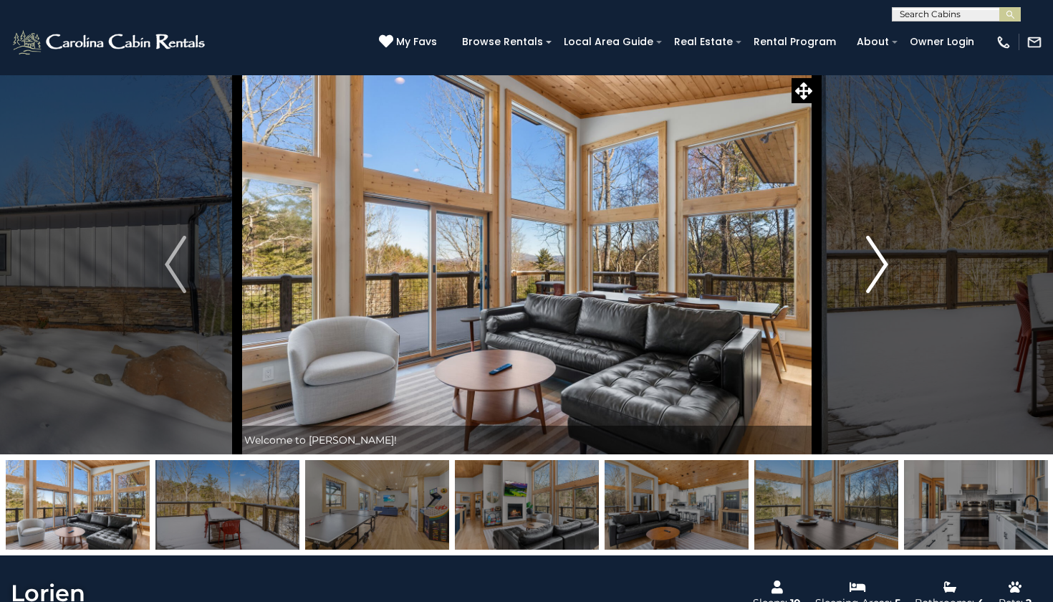
click at [884, 276] on img "Next" at bounding box center [877, 264] width 21 height 57
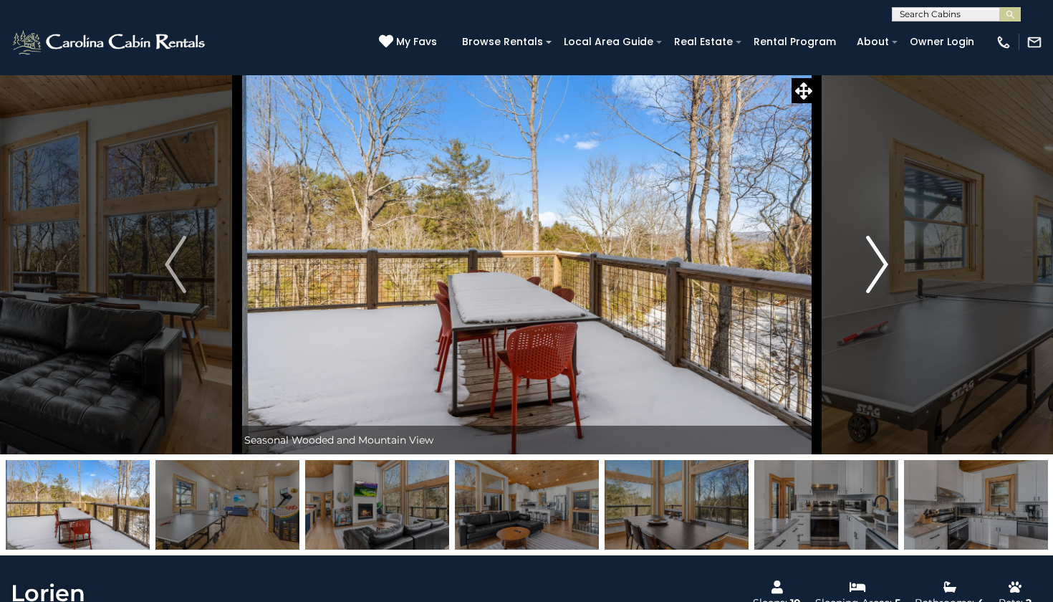
click at [884, 276] on img "Next" at bounding box center [877, 264] width 21 height 57
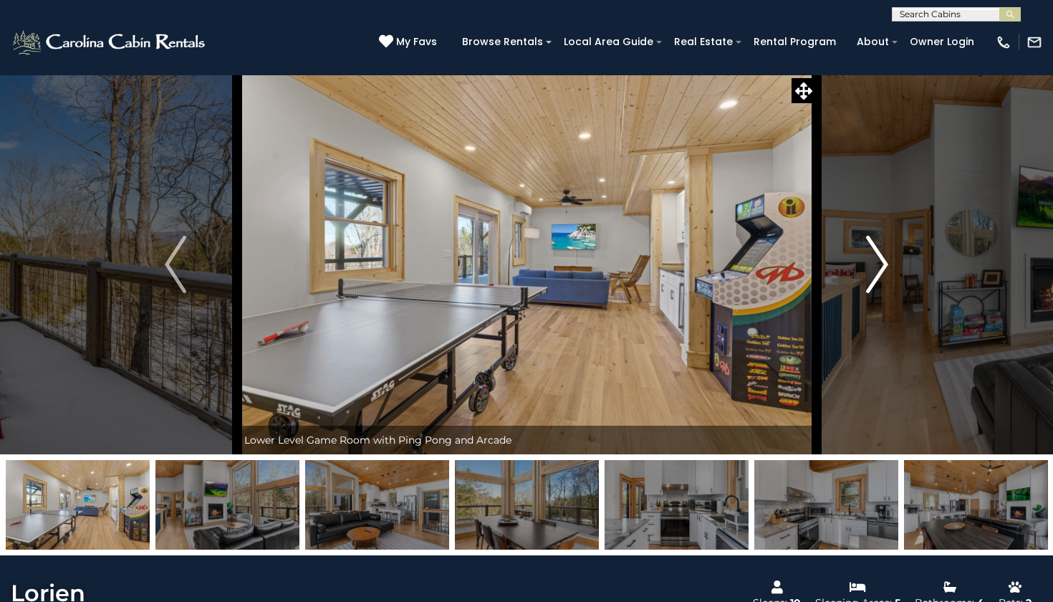
click at [884, 276] on img "Next" at bounding box center [877, 264] width 21 height 57
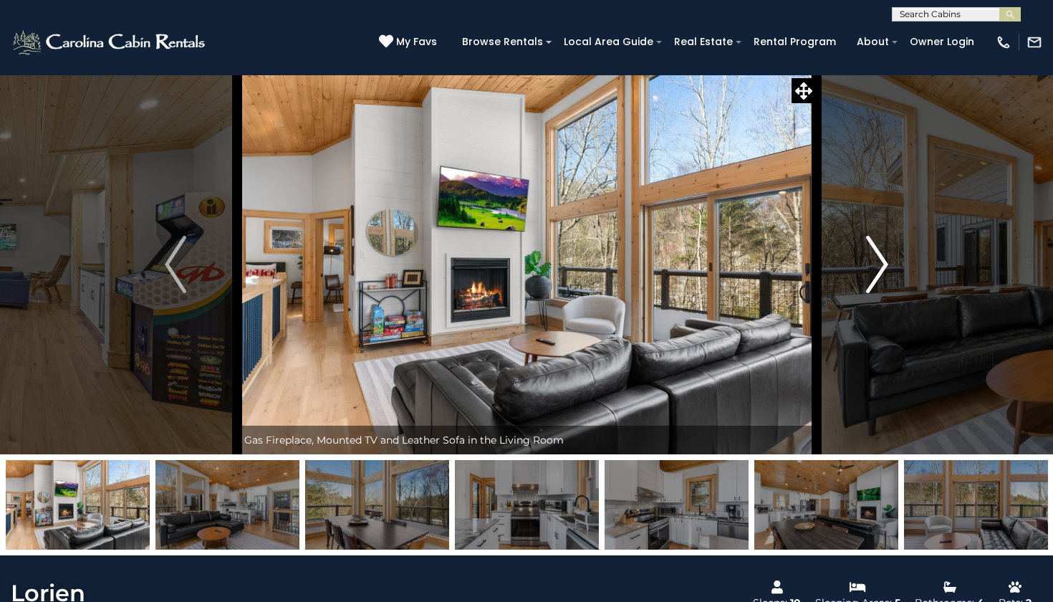
click at [884, 276] on img "Next" at bounding box center [877, 264] width 21 height 57
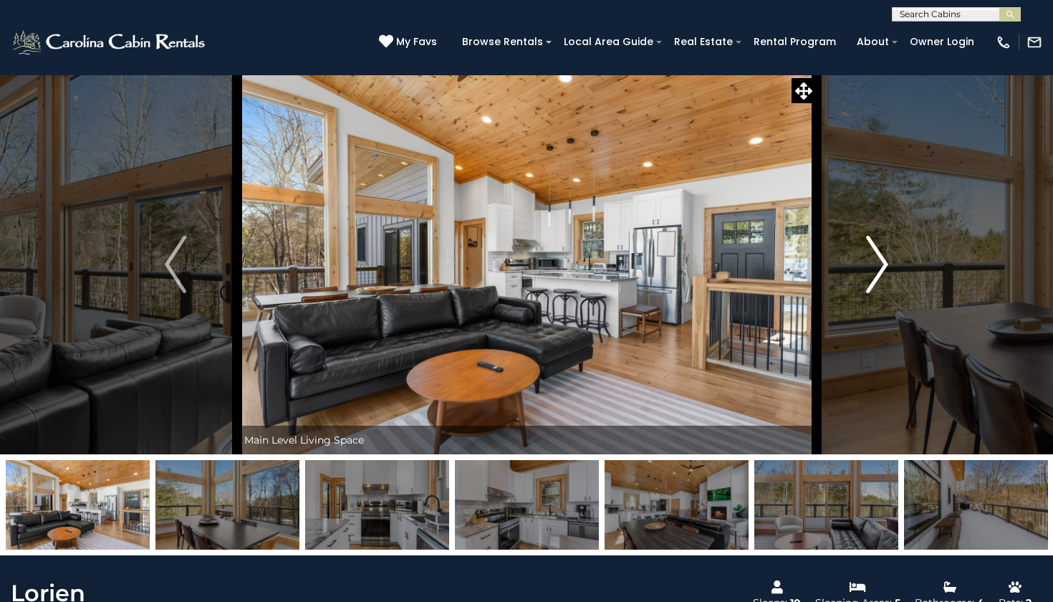
click at [884, 276] on img "Next" at bounding box center [877, 264] width 21 height 57
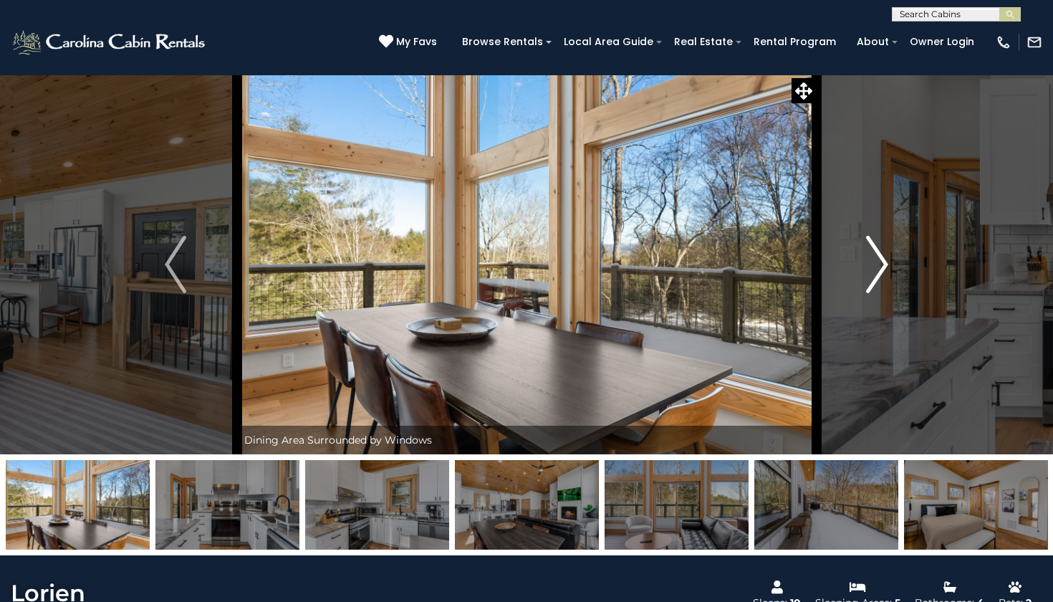
click at [884, 276] on img "Next" at bounding box center [877, 264] width 21 height 57
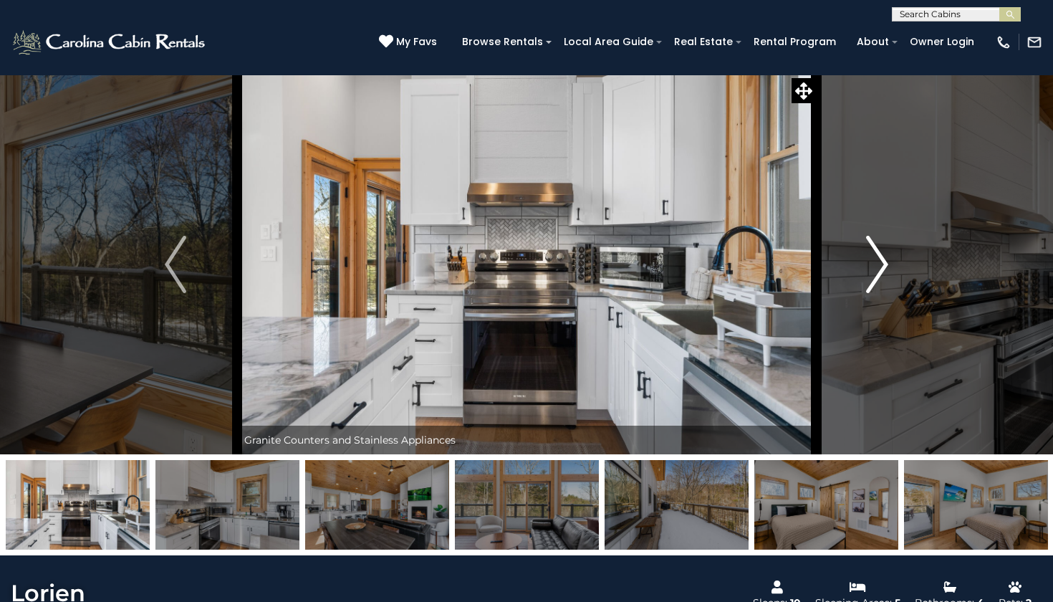
click at [884, 276] on img "Next" at bounding box center [877, 264] width 21 height 57
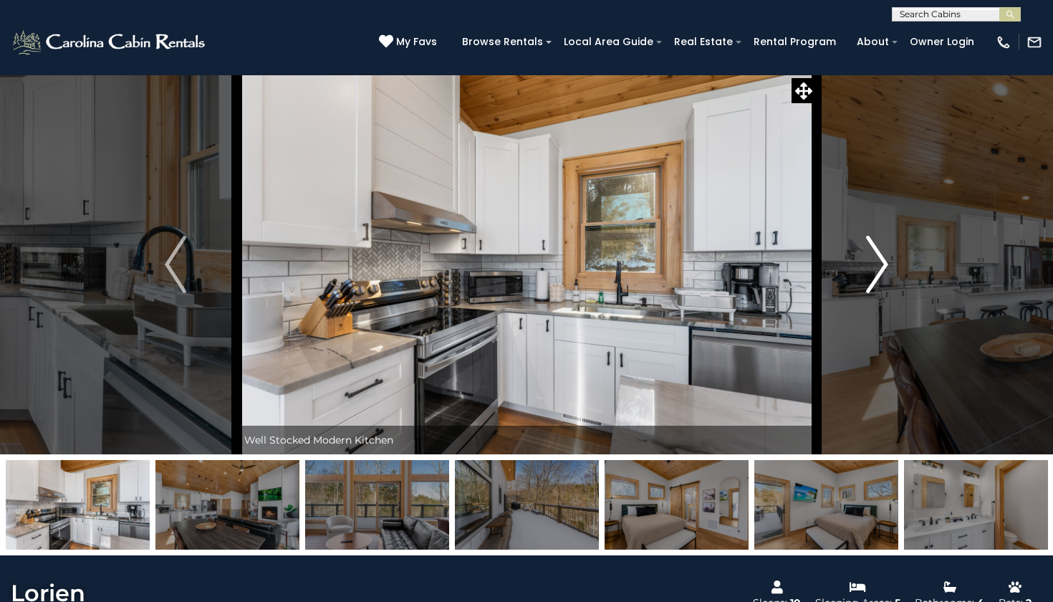
click at [884, 276] on img "Next" at bounding box center [877, 264] width 21 height 57
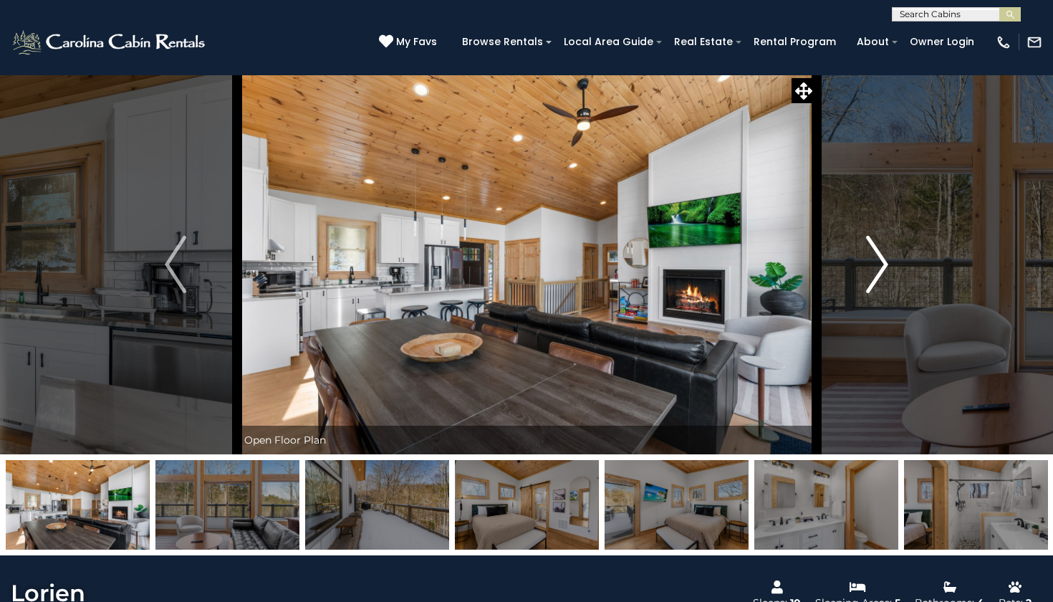
click at [884, 276] on img "Next" at bounding box center [877, 264] width 21 height 57
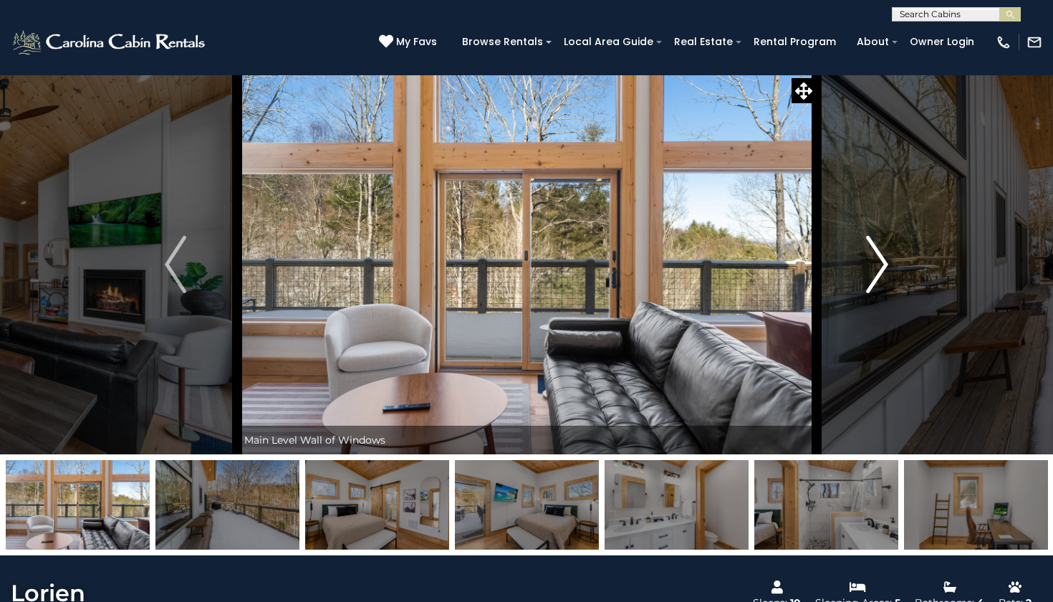
click at [884, 276] on img "Next" at bounding box center [877, 264] width 21 height 57
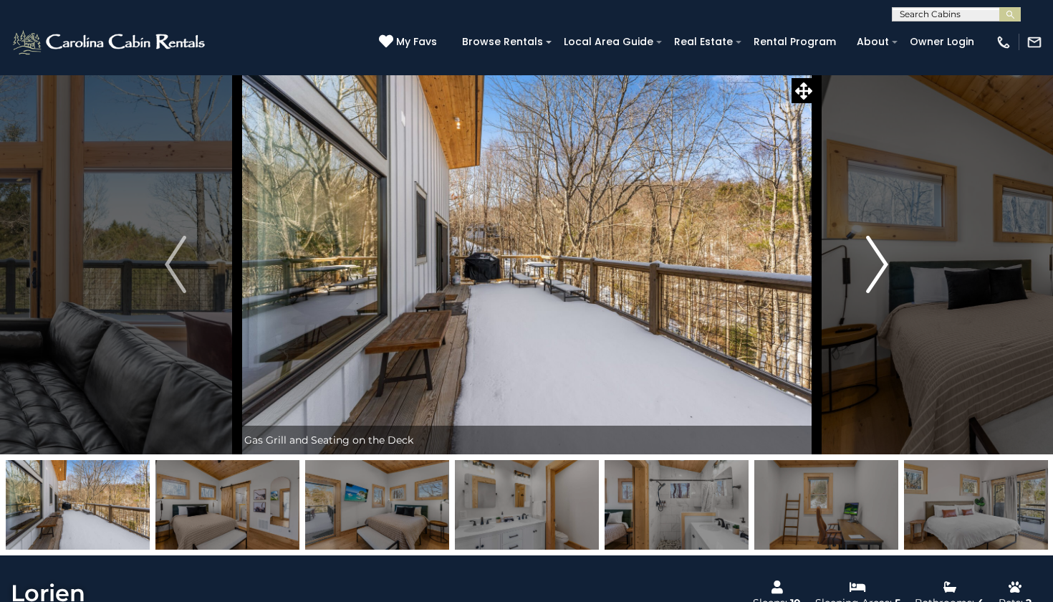
click at [884, 276] on img "Next" at bounding box center [877, 264] width 21 height 57
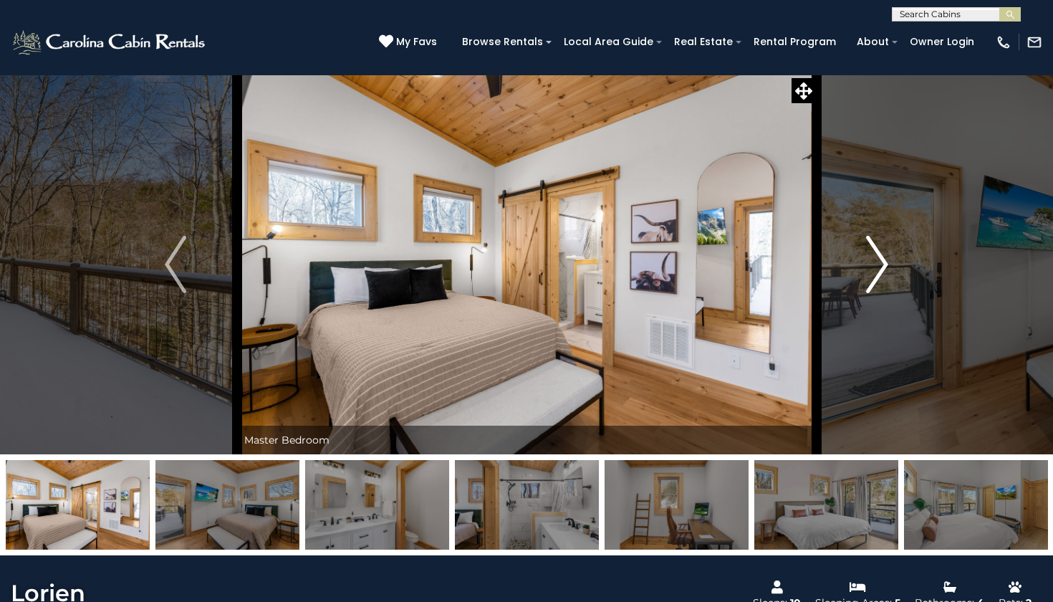
click at [884, 276] on img "Next" at bounding box center [877, 264] width 21 height 57
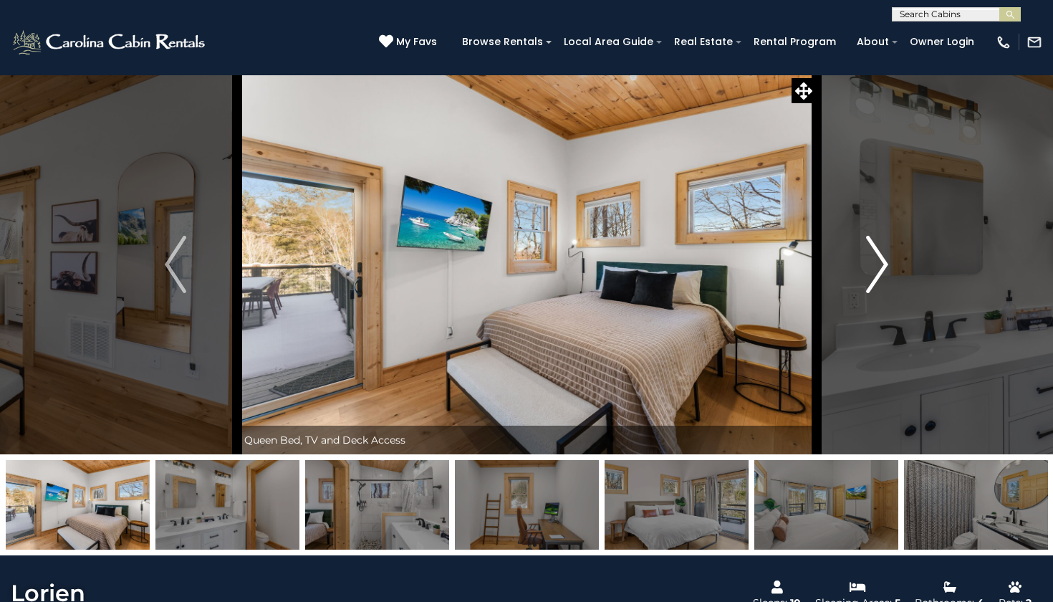
click at [884, 276] on img "Next" at bounding box center [877, 264] width 21 height 57
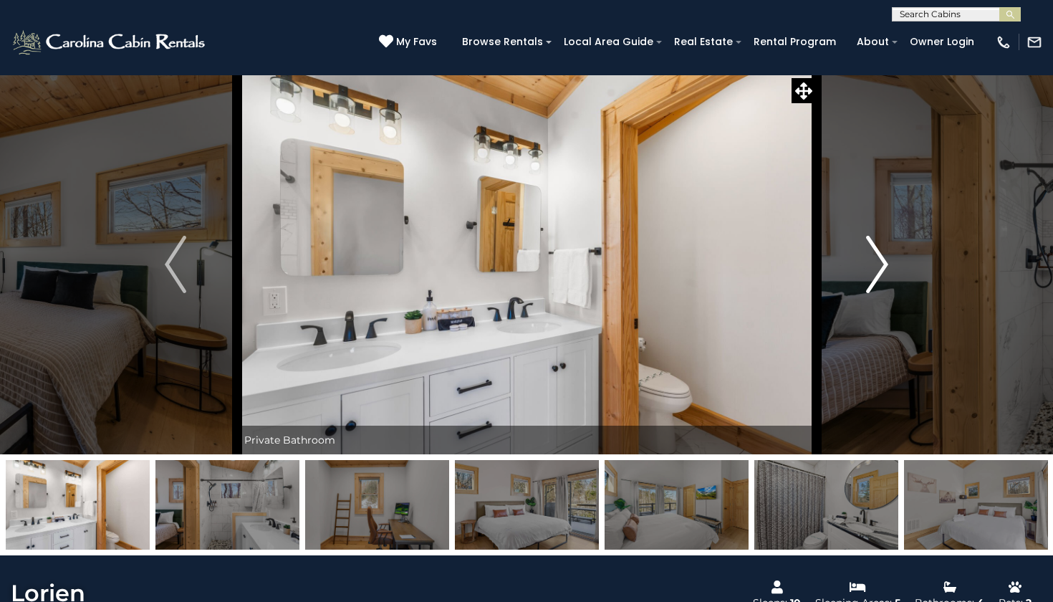
click at [884, 276] on img "Next" at bounding box center [877, 264] width 21 height 57
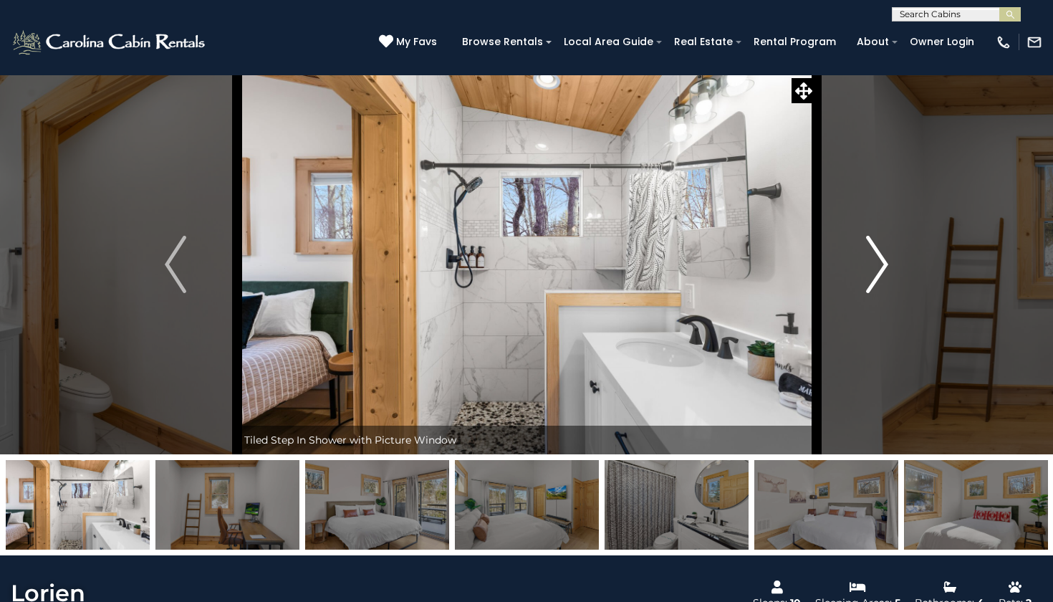
click at [884, 276] on img "Next" at bounding box center [877, 264] width 21 height 57
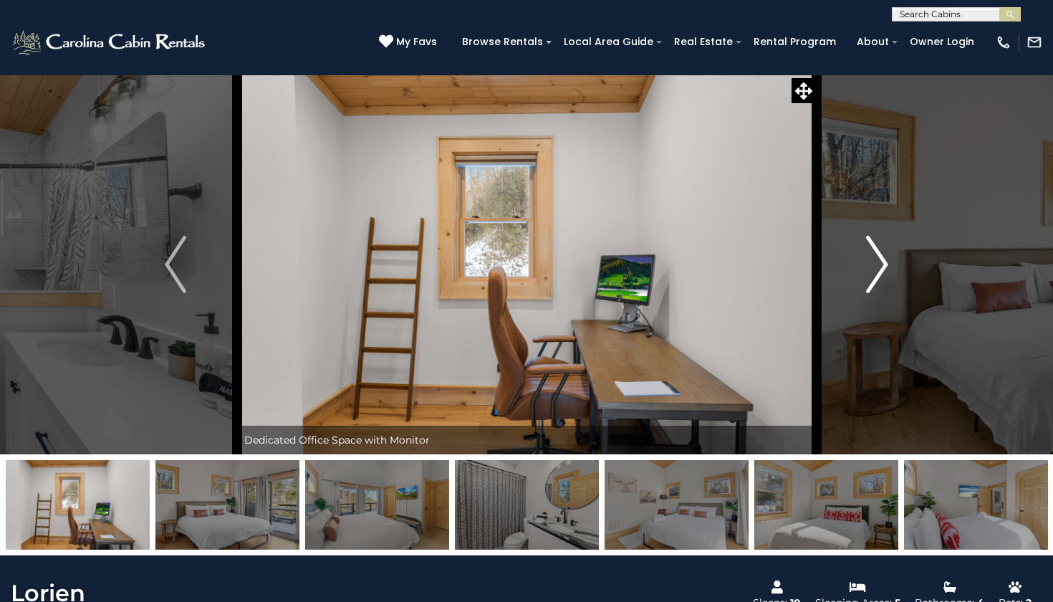
click at [884, 276] on img "Next" at bounding box center [877, 264] width 21 height 57
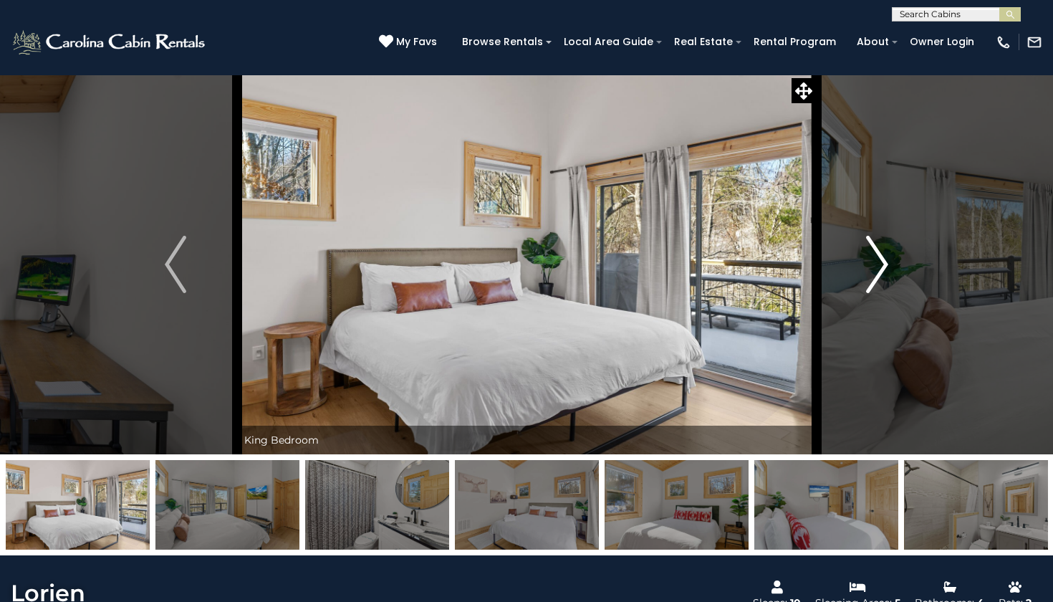
click at [884, 276] on img "Next" at bounding box center [877, 264] width 21 height 57
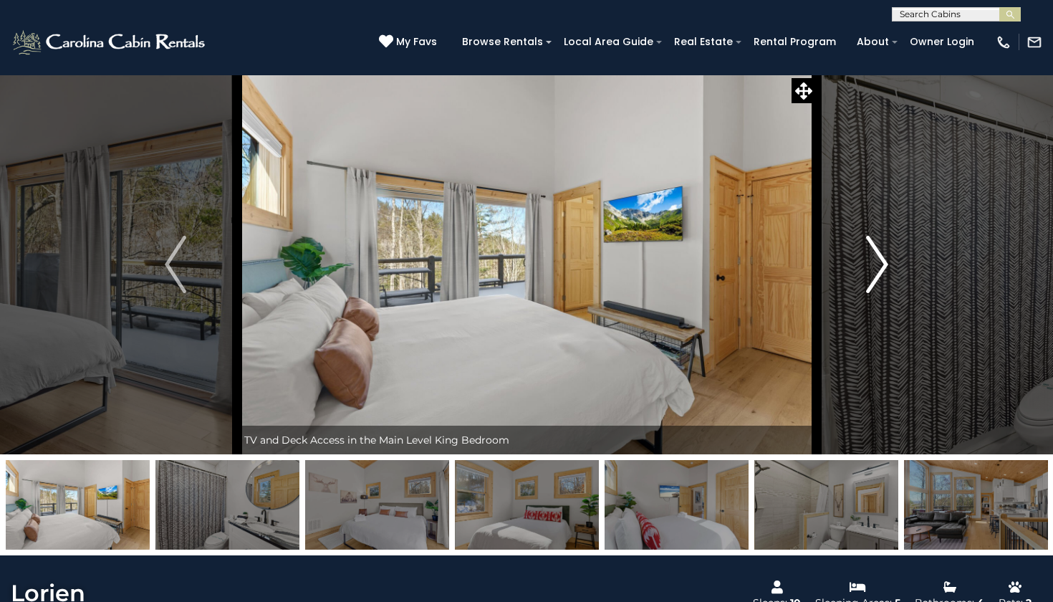
click at [884, 276] on img "Next" at bounding box center [877, 264] width 21 height 57
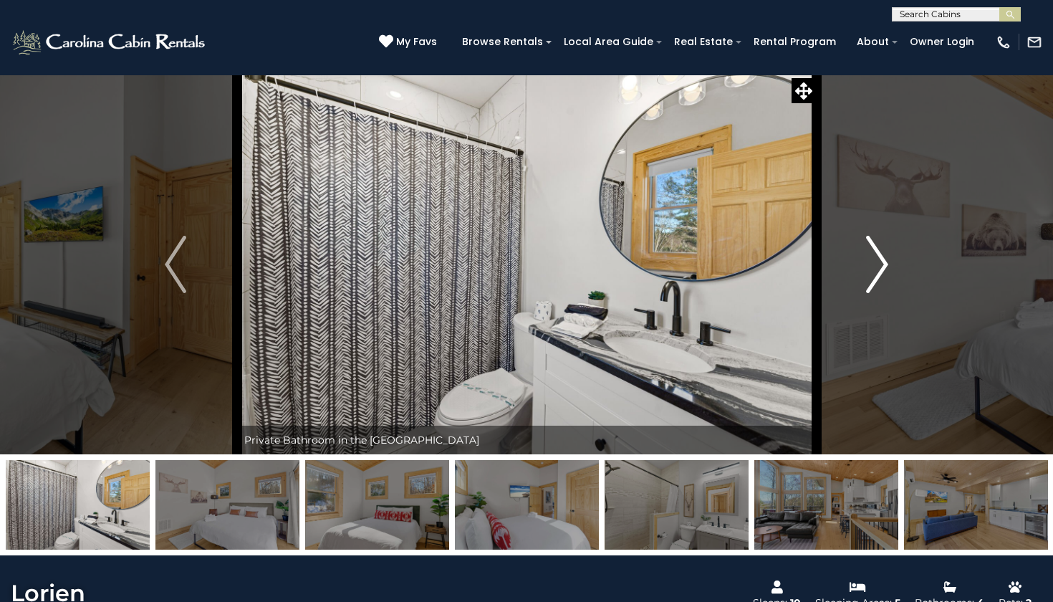
click at [884, 276] on img "Next" at bounding box center [877, 264] width 21 height 57
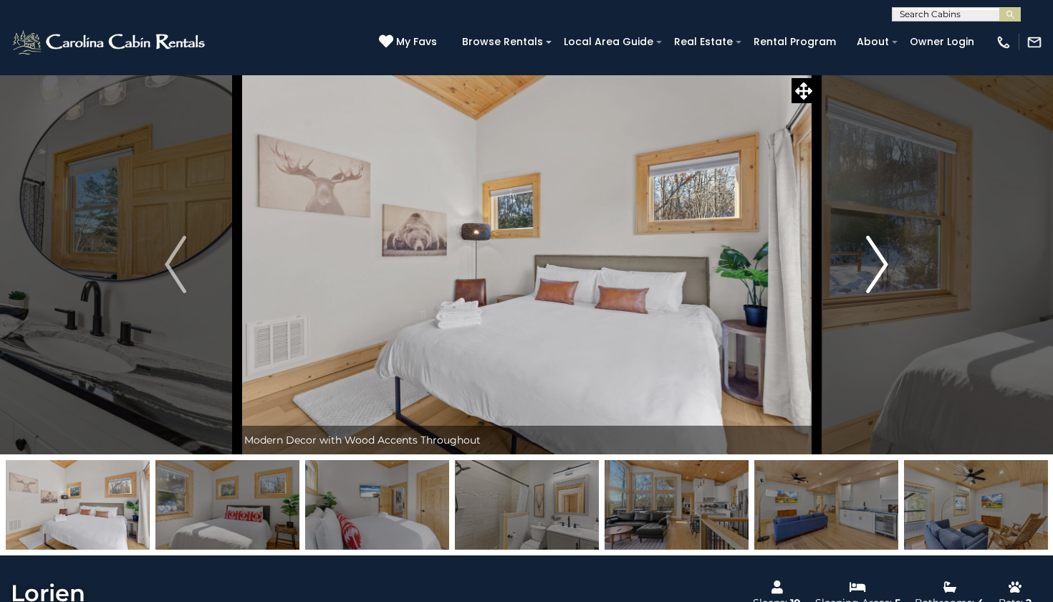
click at [884, 276] on img "Next" at bounding box center [877, 264] width 21 height 57
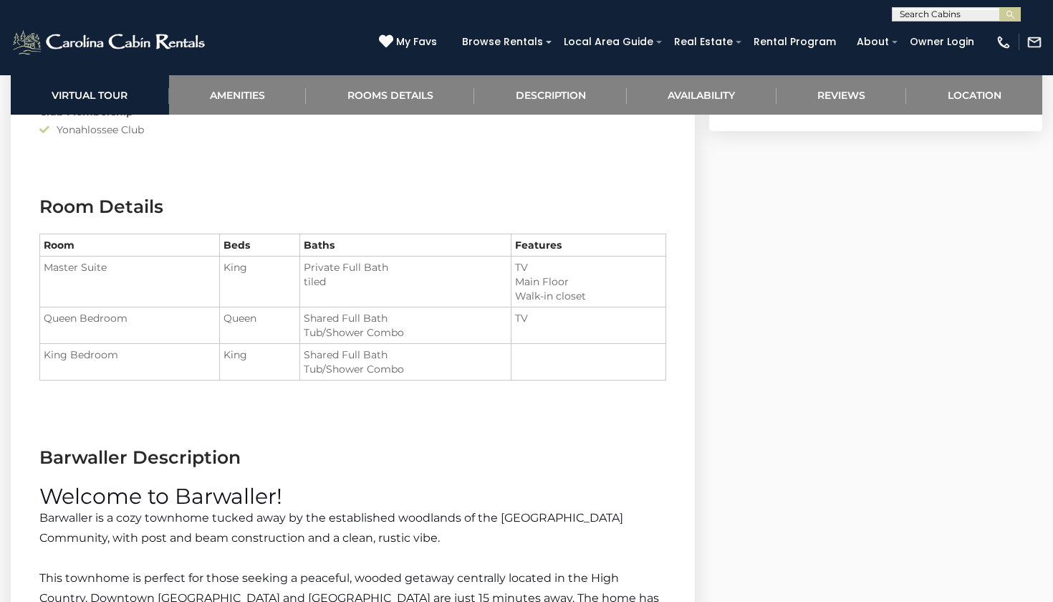
scroll to position [1483, 0]
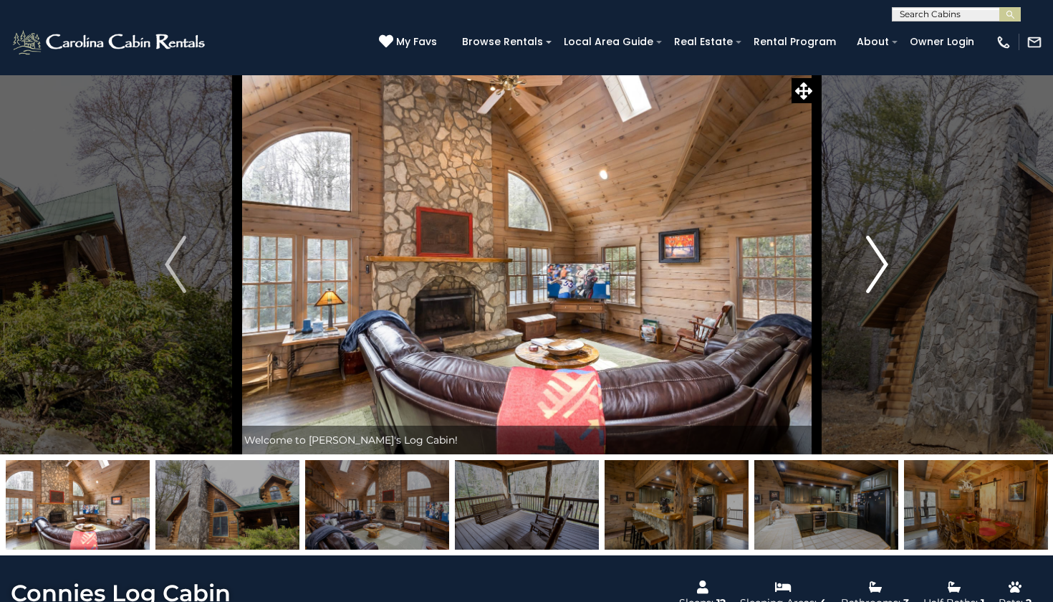
click at [878, 274] on img "Next" at bounding box center [877, 264] width 21 height 57
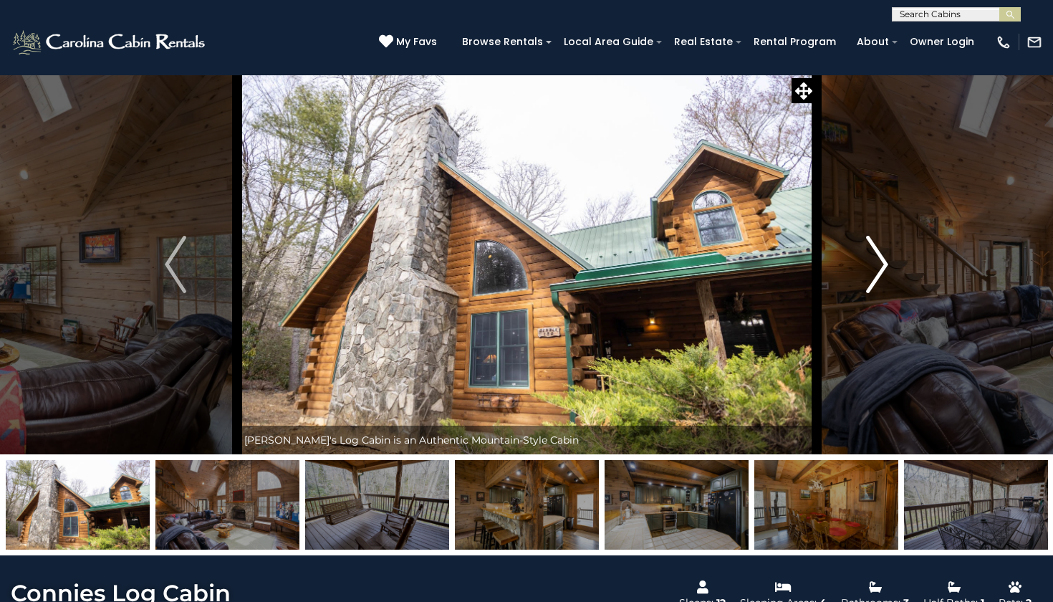
click at [878, 275] on img "Next" at bounding box center [877, 264] width 21 height 57
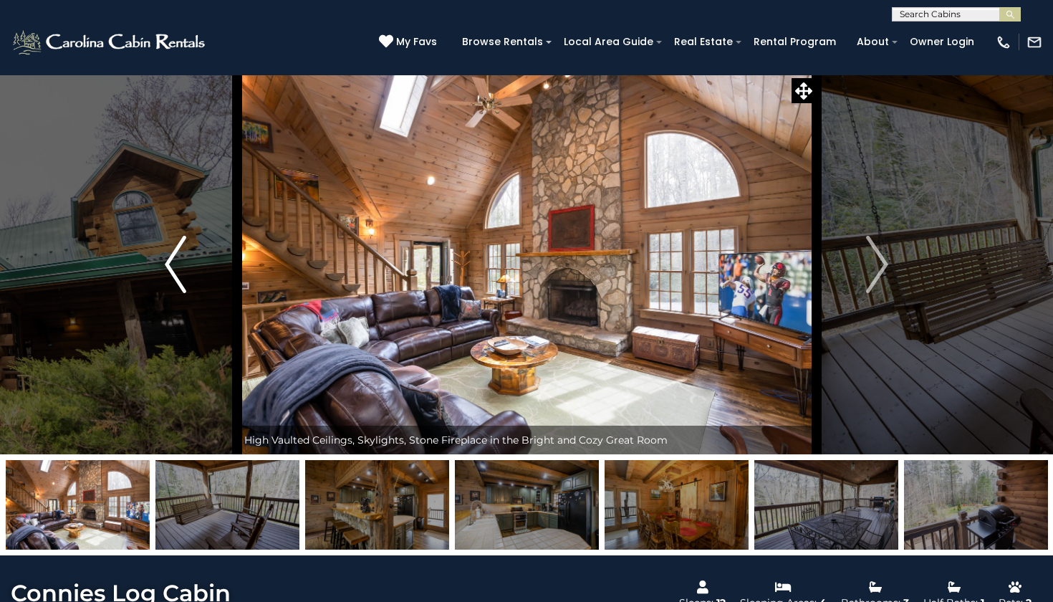
click at [179, 272] on img "Previous" at bounding box center [175, 264] width 21 height 57
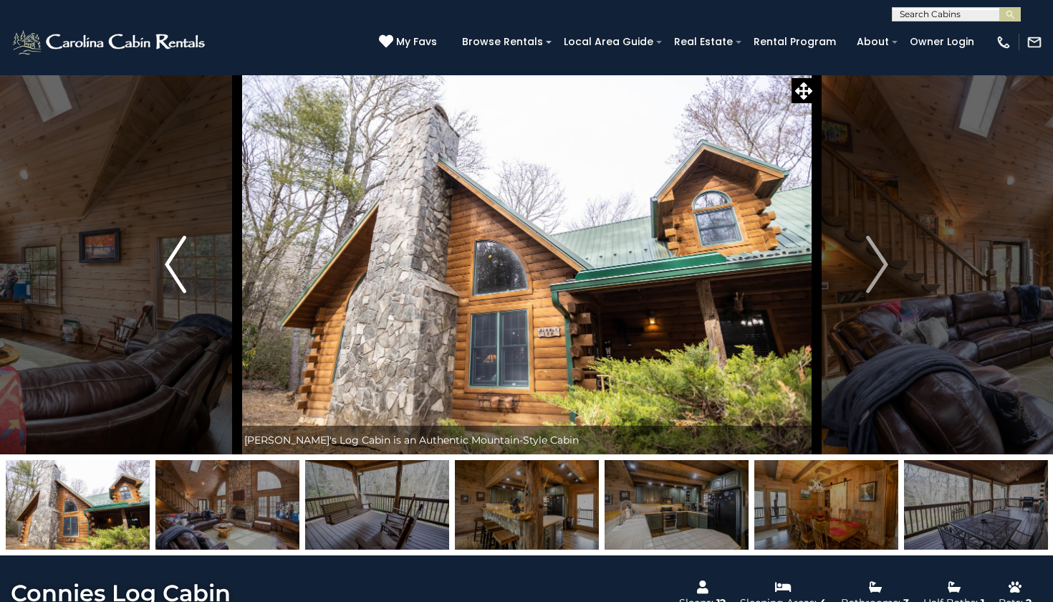
click at [180, 271] on img "Previous" at bounding box center [175, 264] width 21 height 57
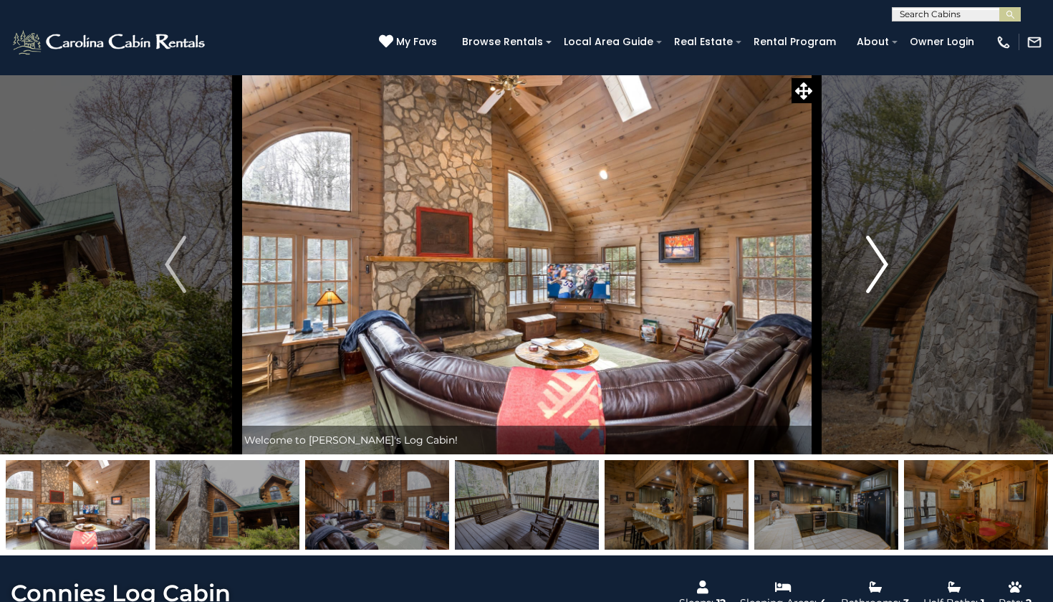
click at [882, 281] on img "Next" at bounding box center [877, 264] width 21 height 57
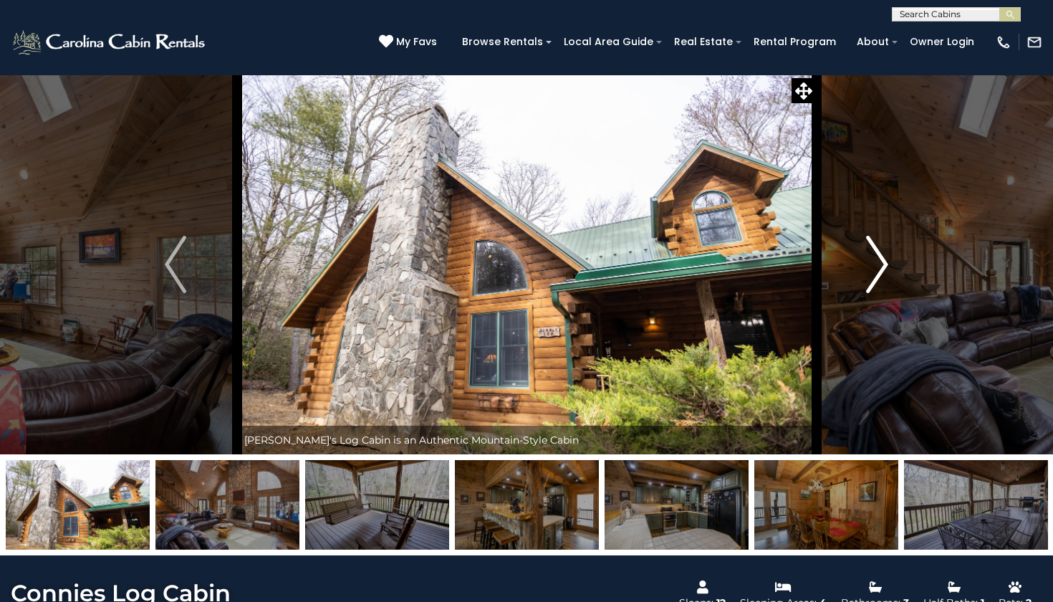
click at [882, 281] on img "Next" at bounding box center [877, 264] width 21 height 57
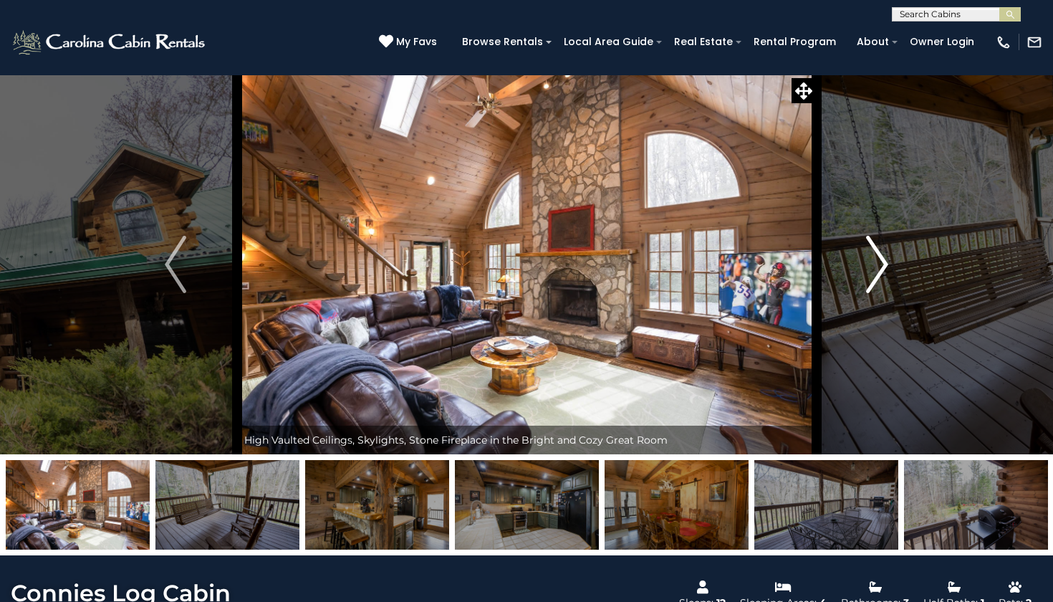
click at [890, 271] on button "Next" at bounding box center [877, 264] width 122 height 380
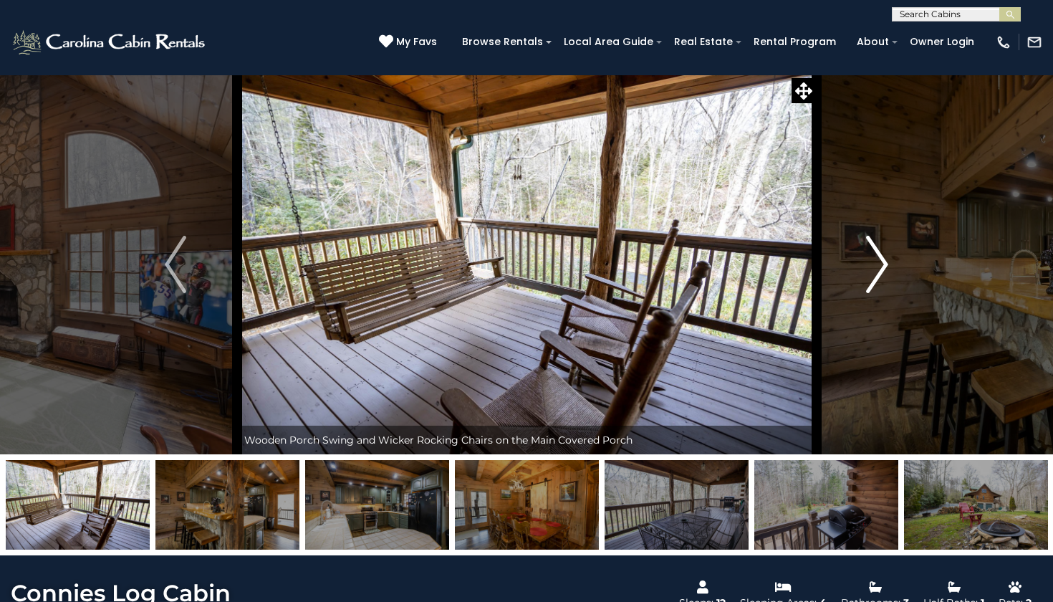
click at [890, 271] on button "Next" at bounding box center [877, 264] width 122 height 380
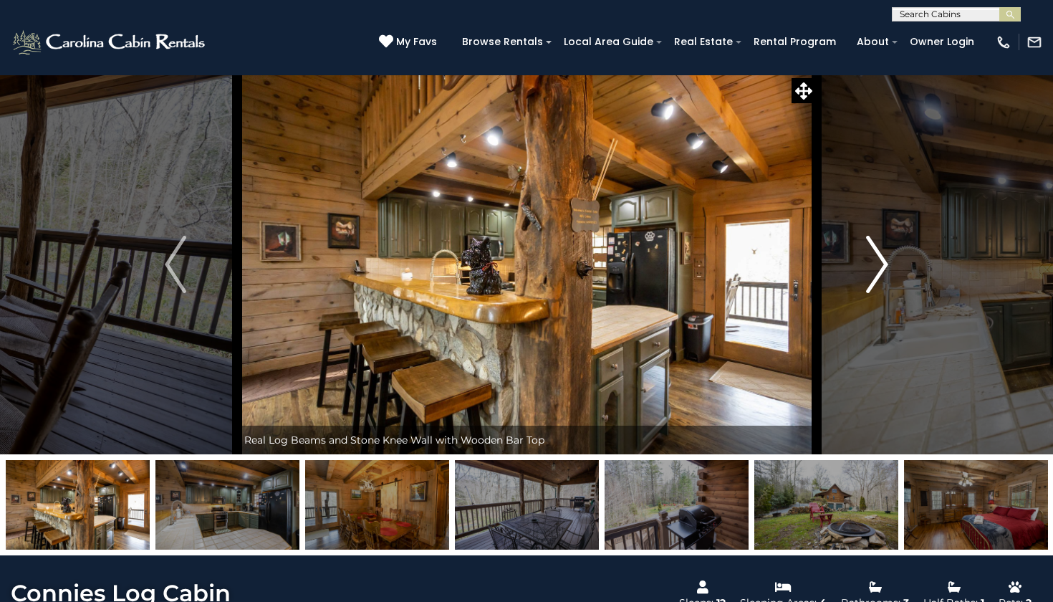
click at [890, 271] on button "Next" at bounding box center [877, 264] width 122 height 380
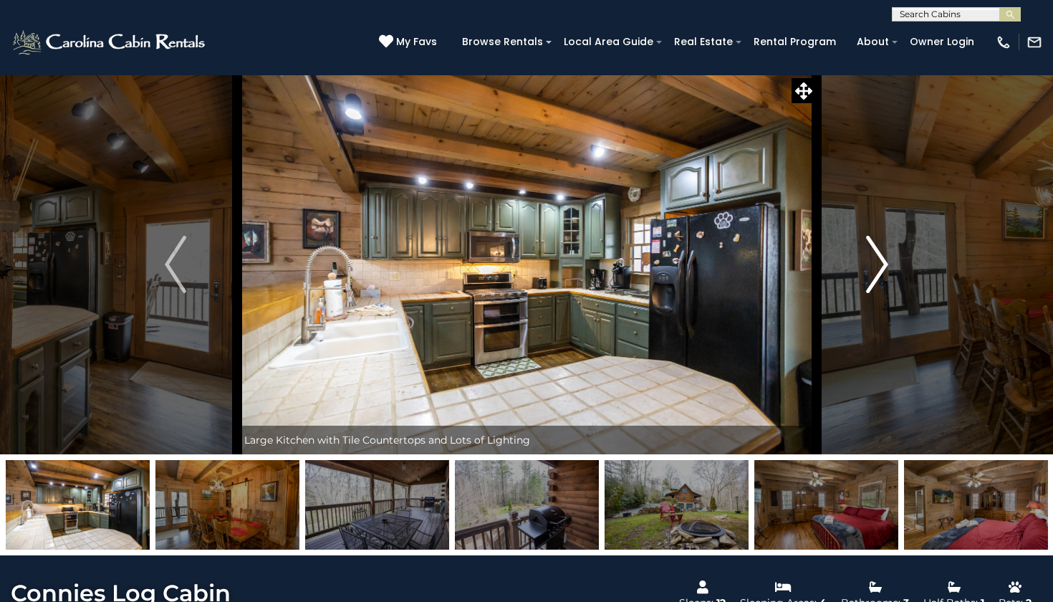
click at [890, 271] on button "Next" at bounding box center [877, 264] width 122 height 380
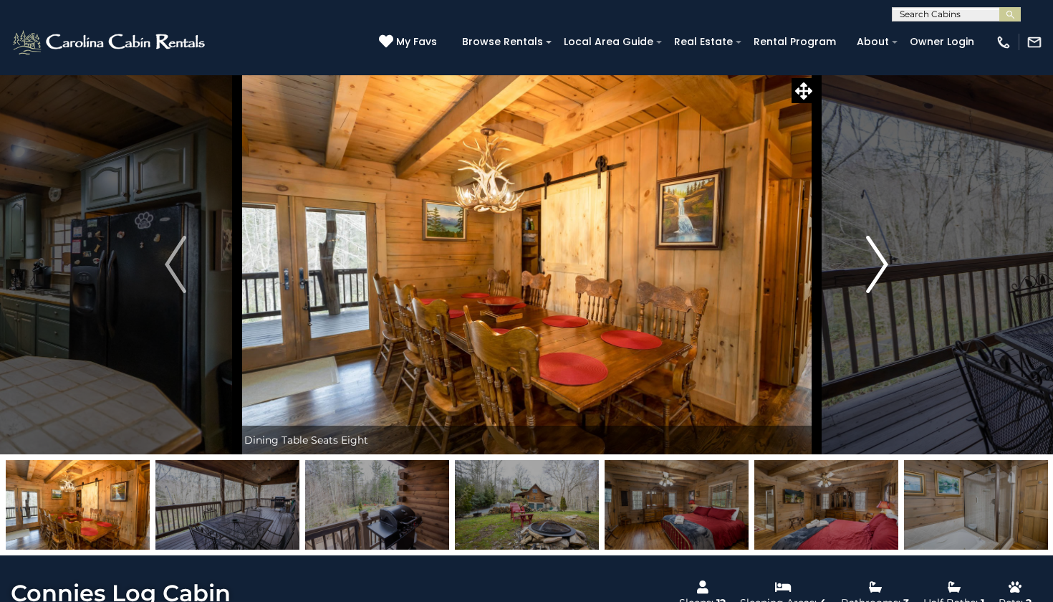
click at [890, 270] on button "Next" at bounding box center [877, 264] width 122 height 380
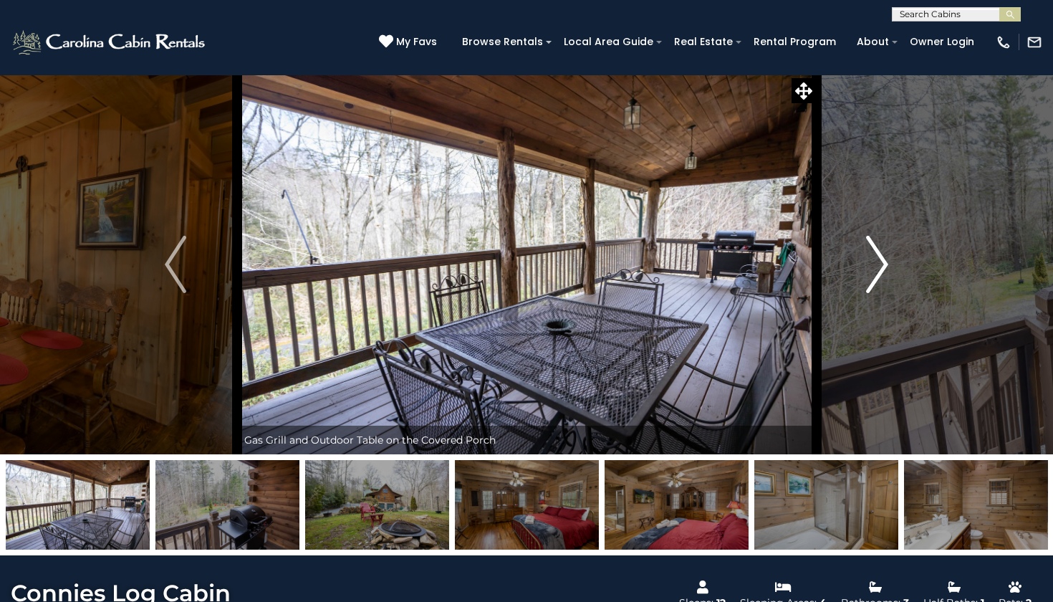
click at [890, 270] on button "Next" at bounding box center [877, 264] width 122 height 380
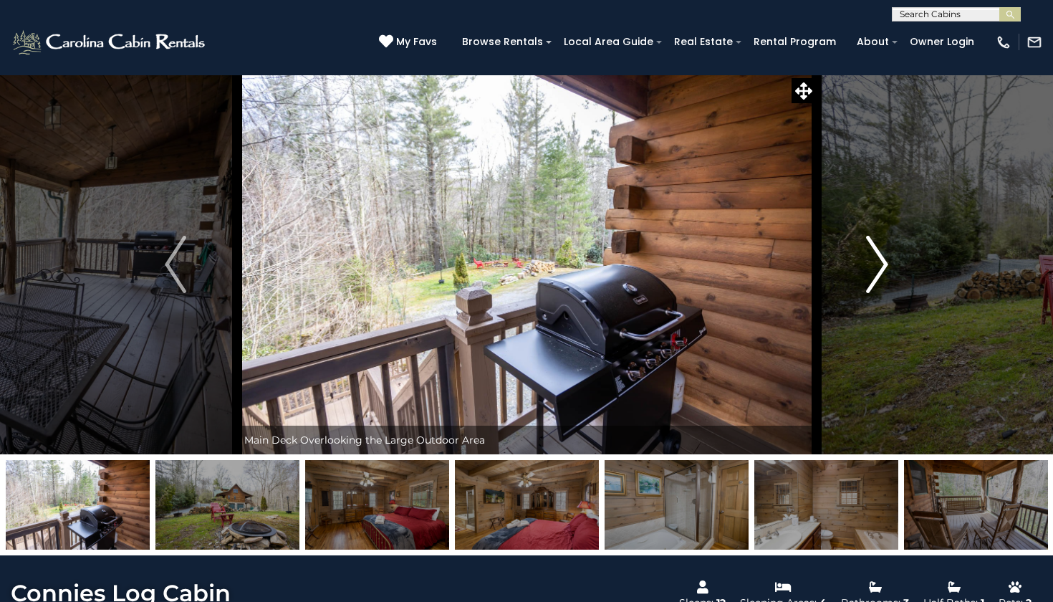
click at [890, 270] on button "Next" at bounding box center [877, 264] width 122 height 380
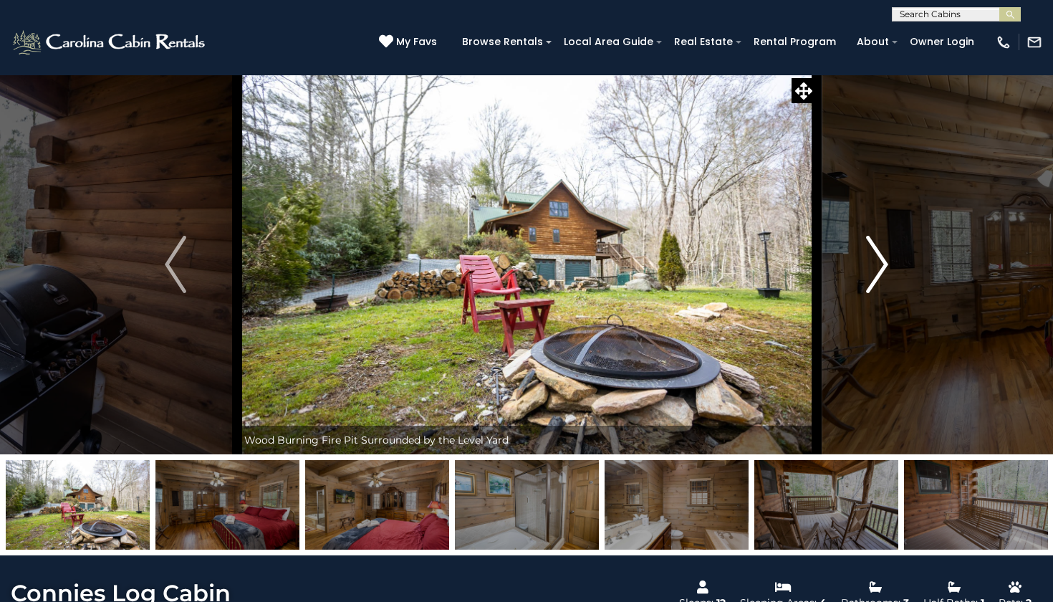
click at [890, 271] on button "Next" at bounding box center [877, 264] width 122 height 380
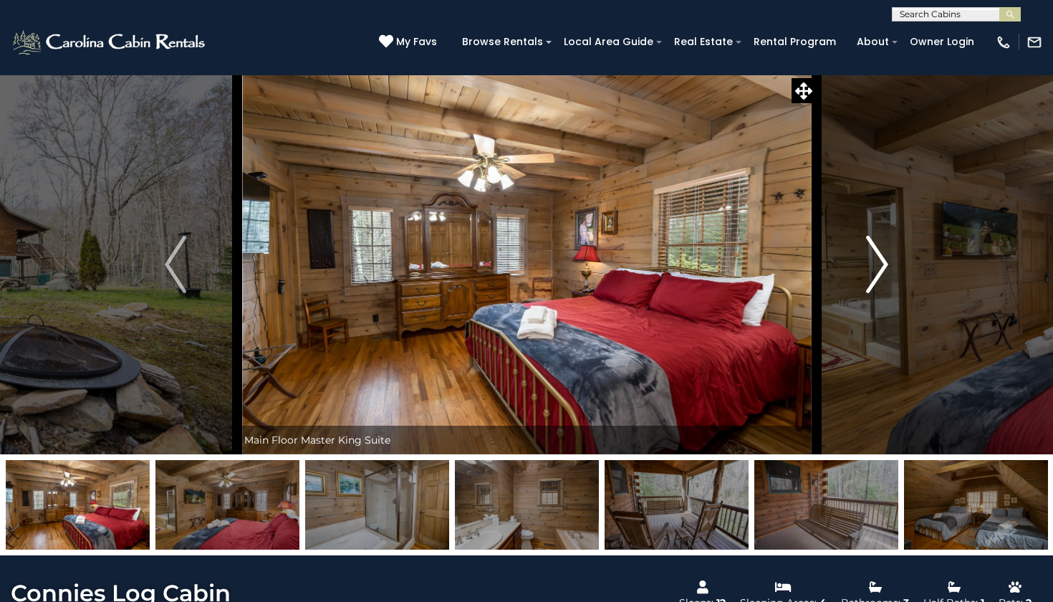
click at [890, 271] on button "Next" at bounding box center [877, 264] width 122 height 380
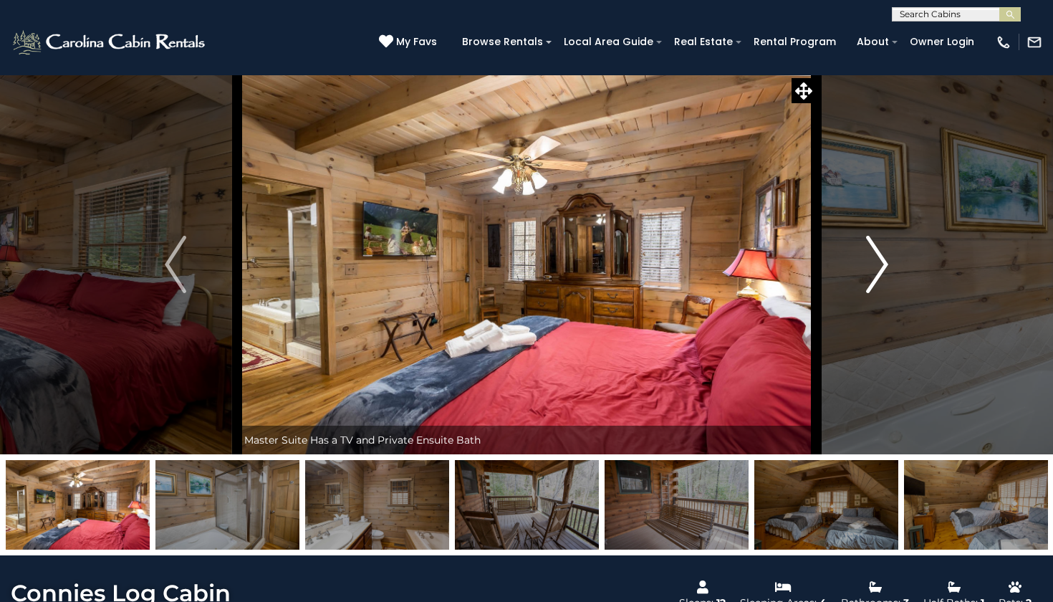
click at [890, 271] on button "Next" at bounding box center [877, 264] width 122 height 380
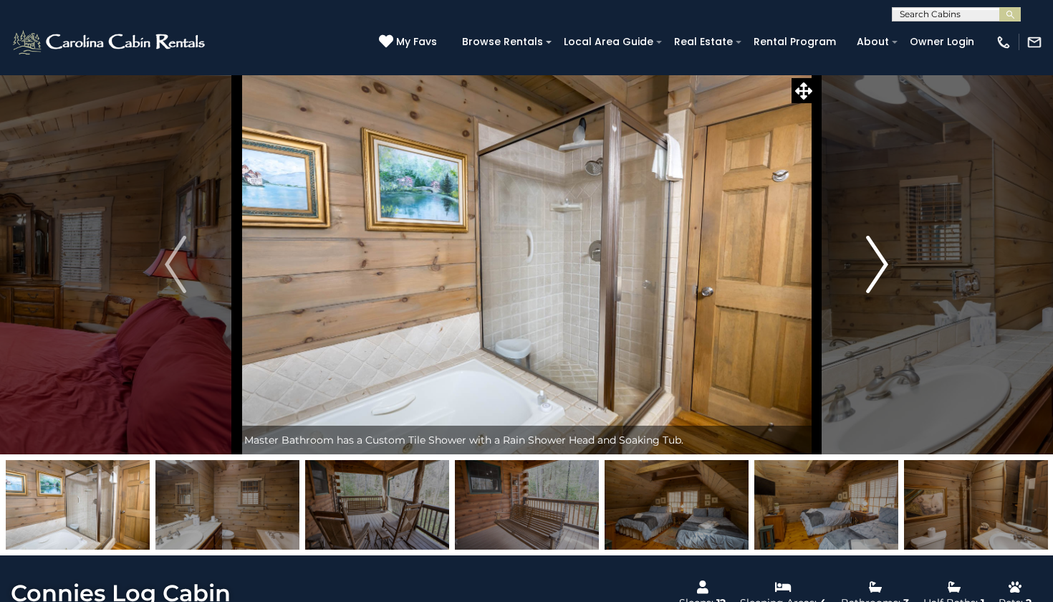
click at [890, 271] on button "Next" at bounding box center [877, 264] width 122 height 380
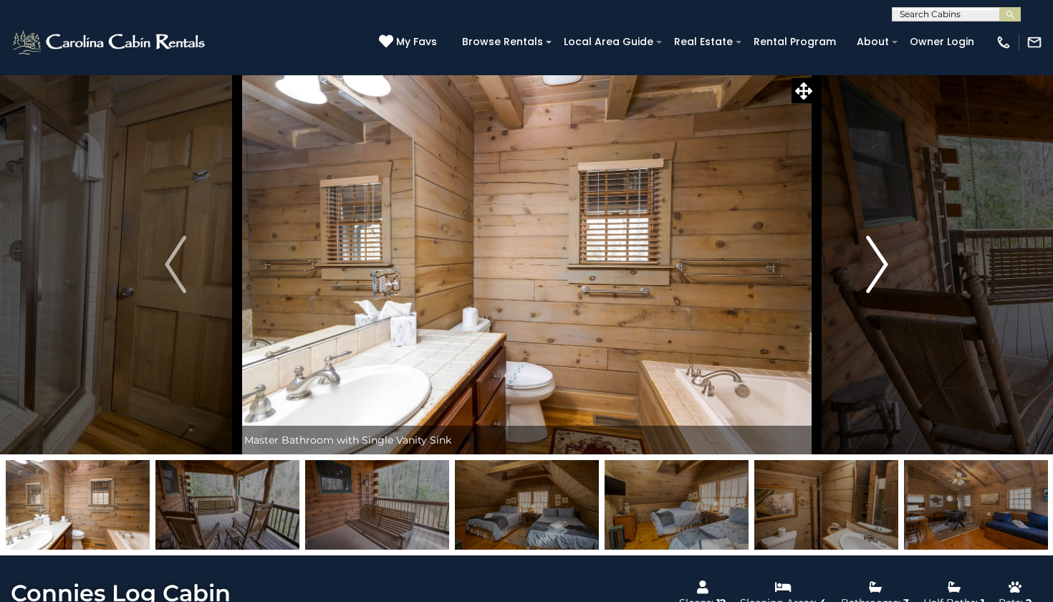
click at [890, 271] on button "Next" at bounding box center [877, 264] width 122 height 380
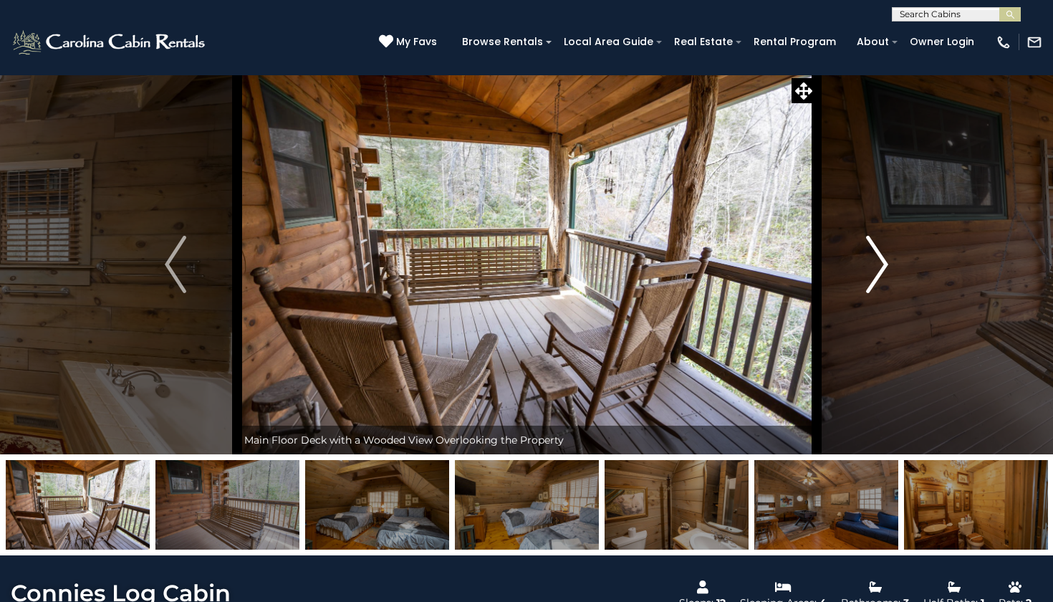
click at [890, 271] on button "Next" at bounding box center [877, 264] width 122 height 380
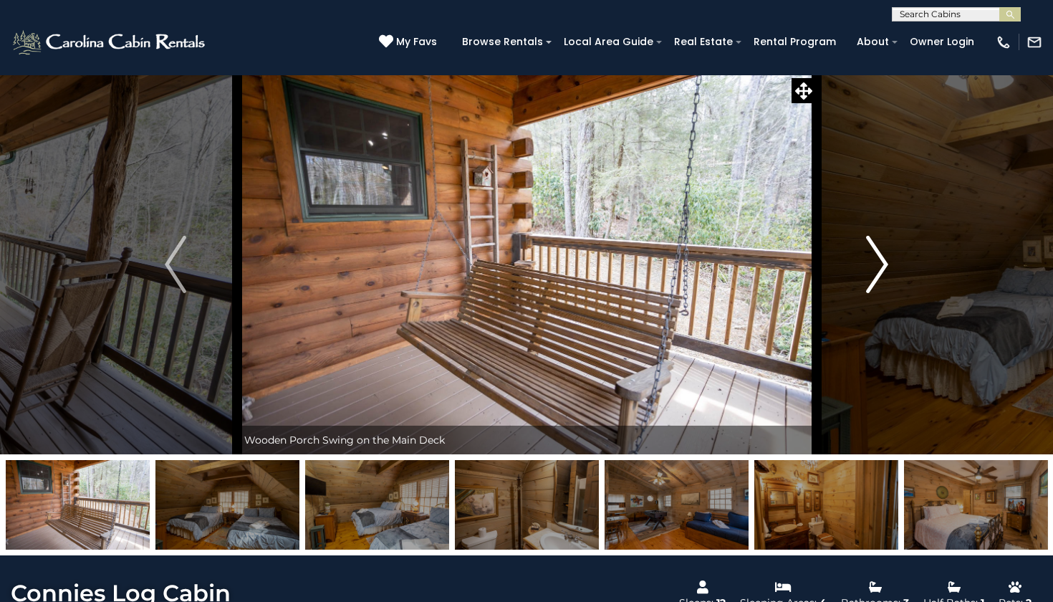
click at [890, 271] on button "Next" at bounding box center [877, 264] width 122 height 380
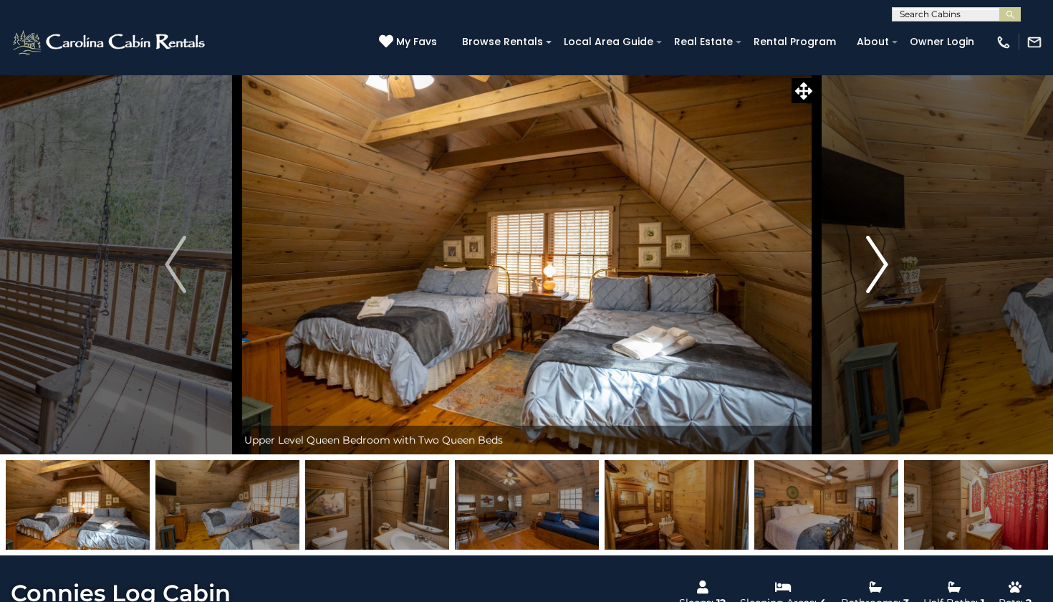
click at [890, 271] on button "Next" at bounding box center [877, 264] width 122 height 380
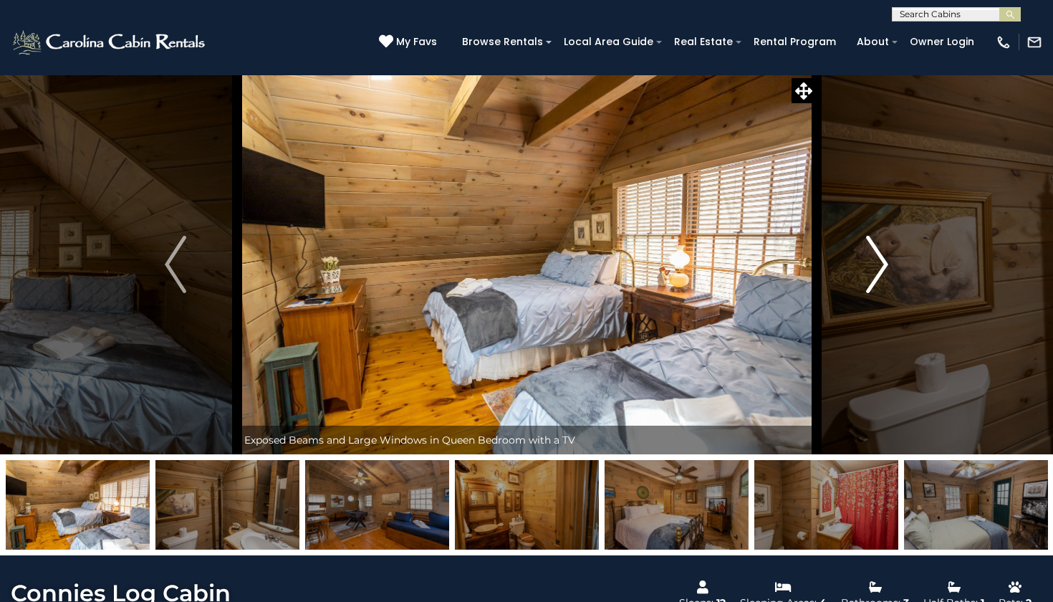
click at [890, 270] on button "Next" at bounding box center [877, 264] width 122 height 380
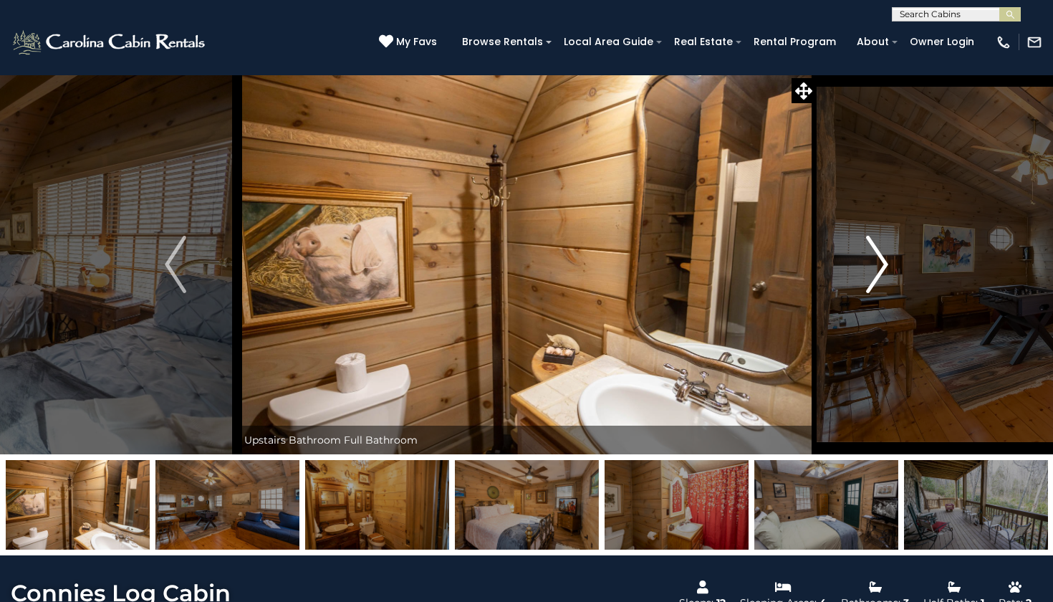
click at [890, 270] on button "Next" at bounding box center [877, 264] width 122 height 380
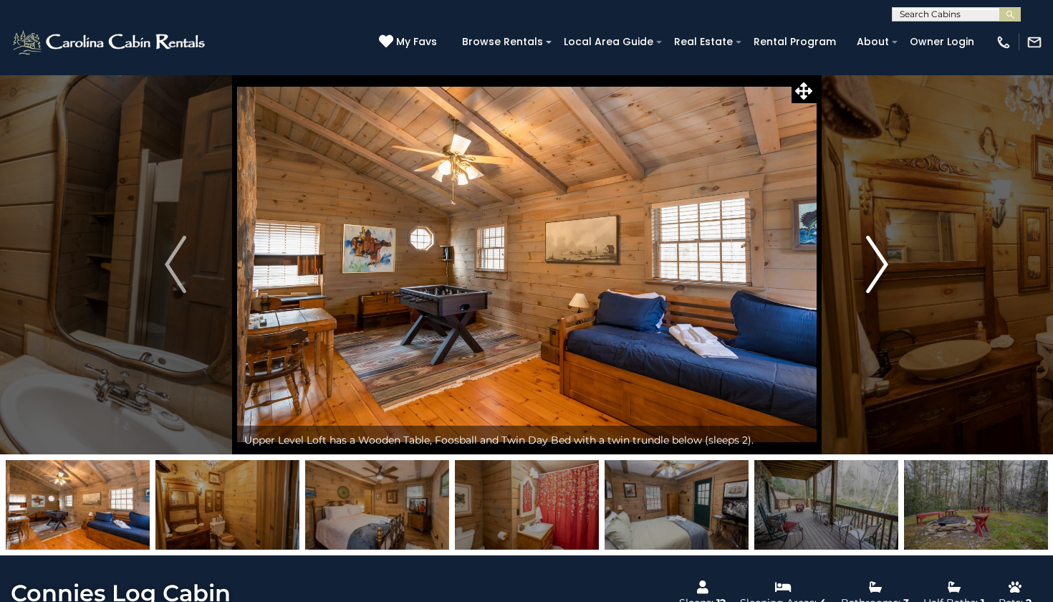
click at [890, 270] on button "Next" at bounding box center [877, 264] width 122 height 380
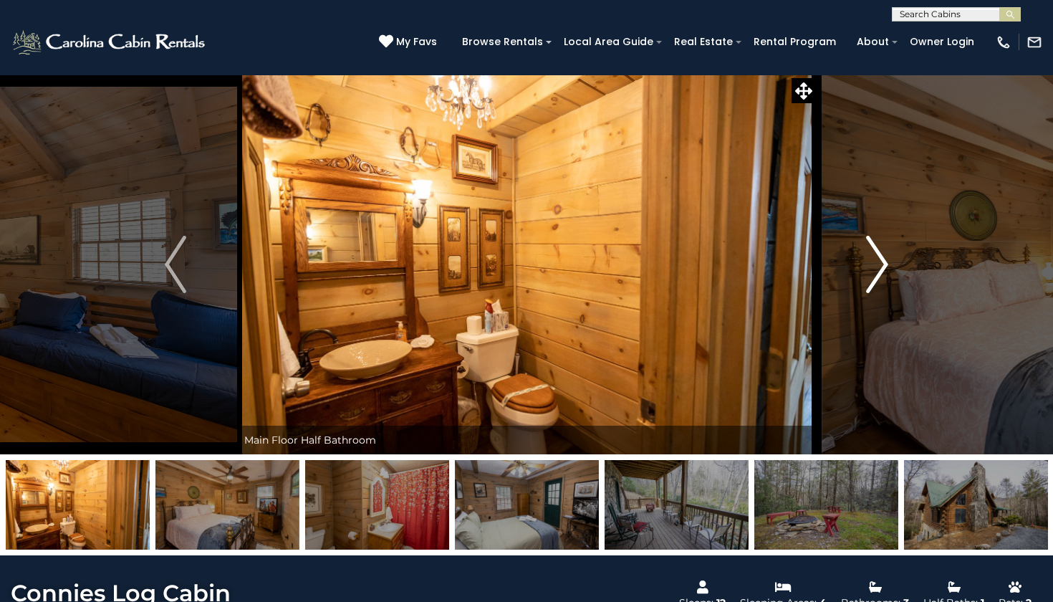
click at [890, 270] on button "Next" at bounding box center [877, 264] width 122 height 380
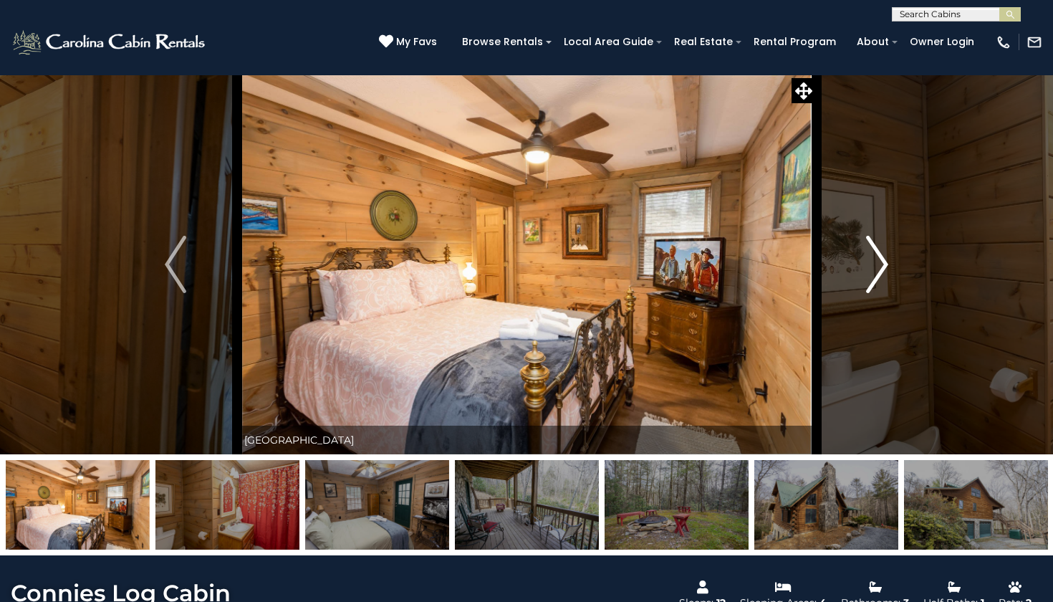
click at [890, 270] on button "Next" at bounding box center [877, 264] width 122 height 380
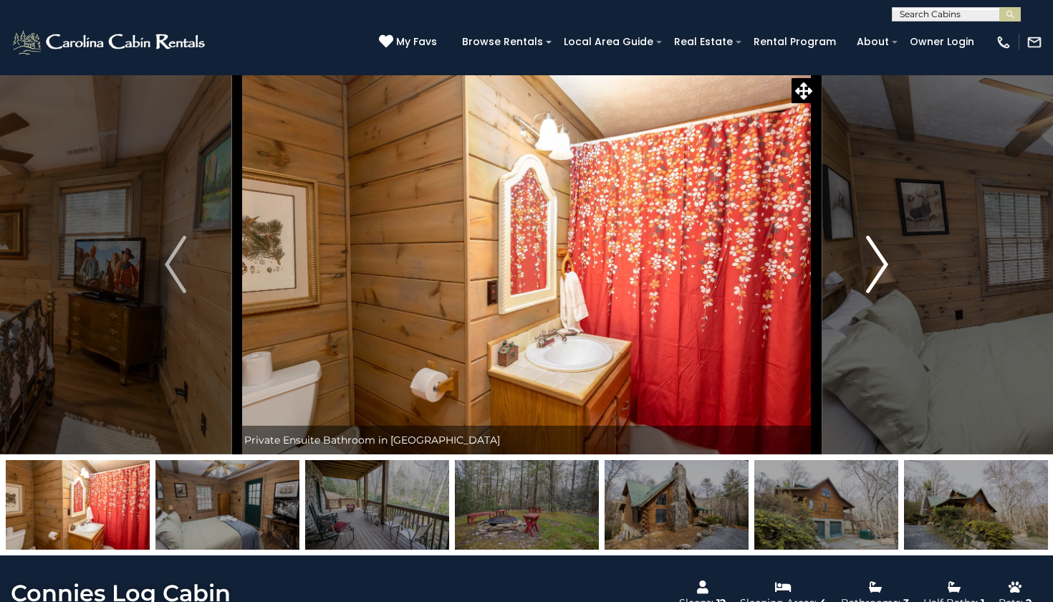
click at [876, 256] on img "Next" at bounding box center [877, 264] width 21 height 57
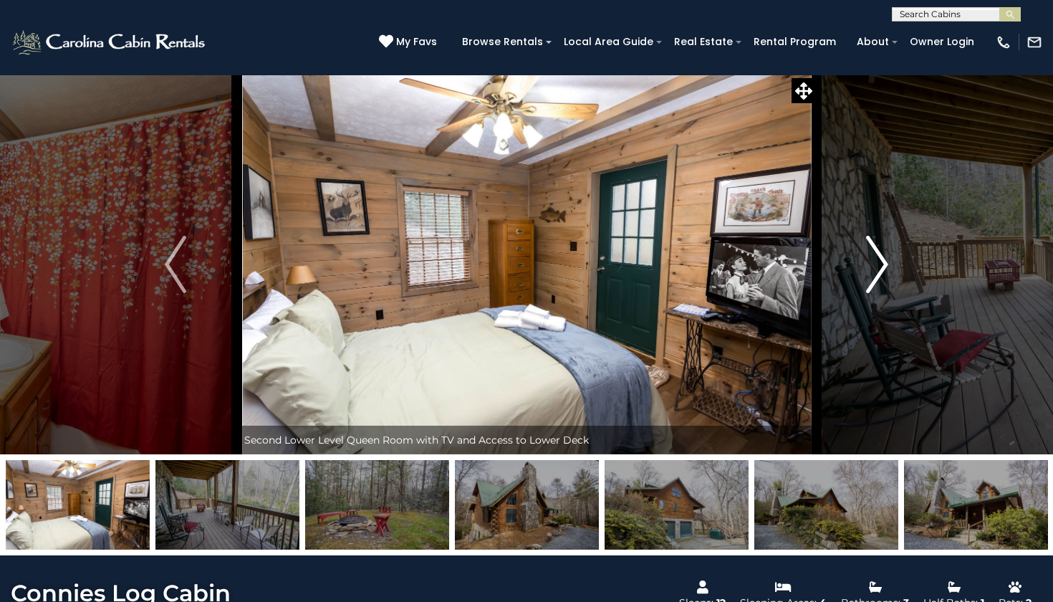
click at [876, 256] on img "Next" at bounding box center [877, 264] width 21 height 57
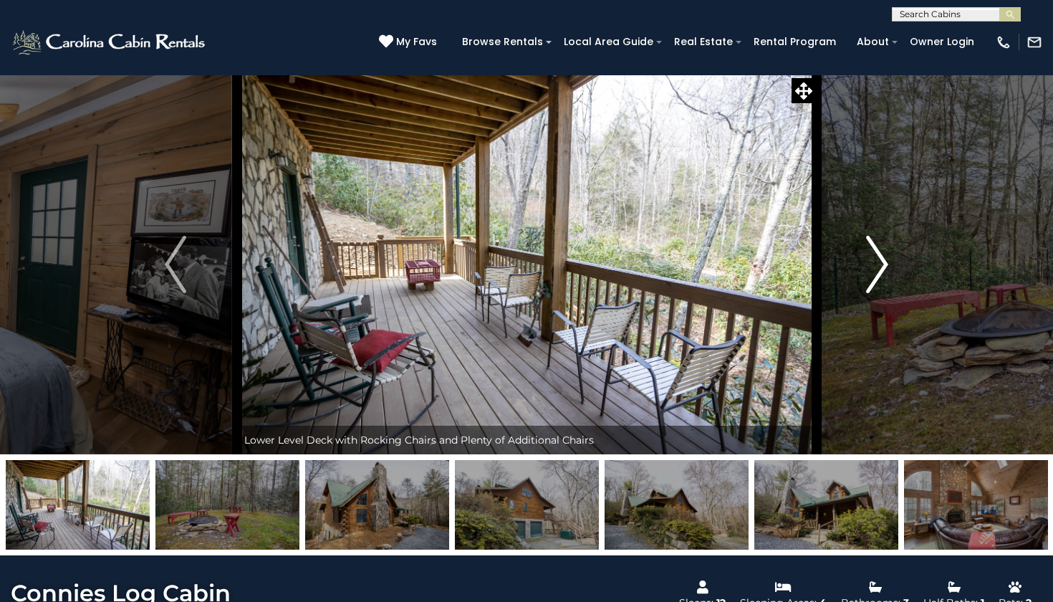
click at [876, 256] on img "Next" at bounding box center [877, 264] width 21 height 57
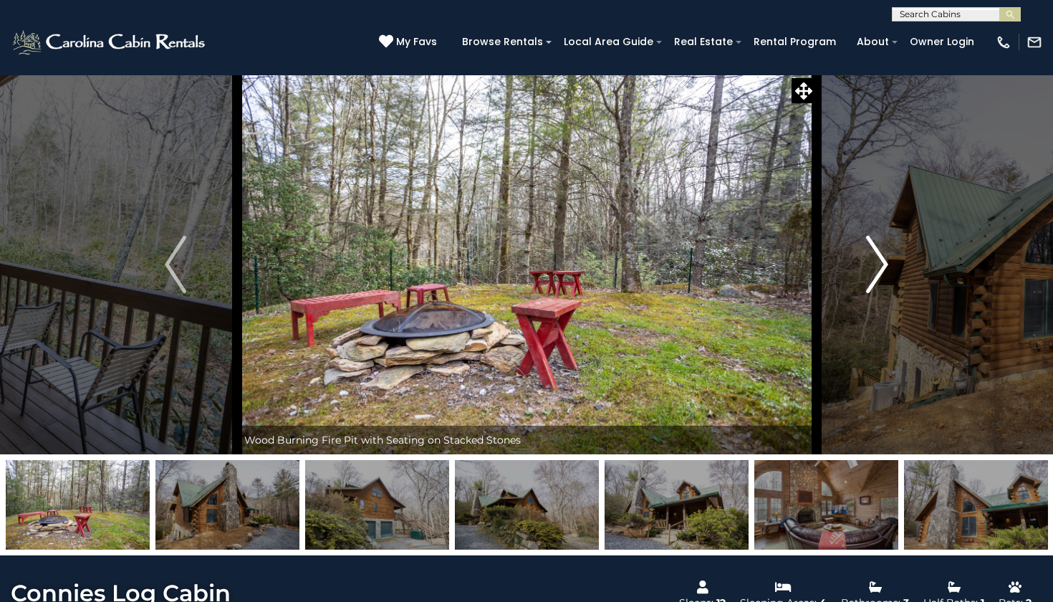
click at [876, 256] on img "Next" at bounding box center [877, 264] width 21 height 57
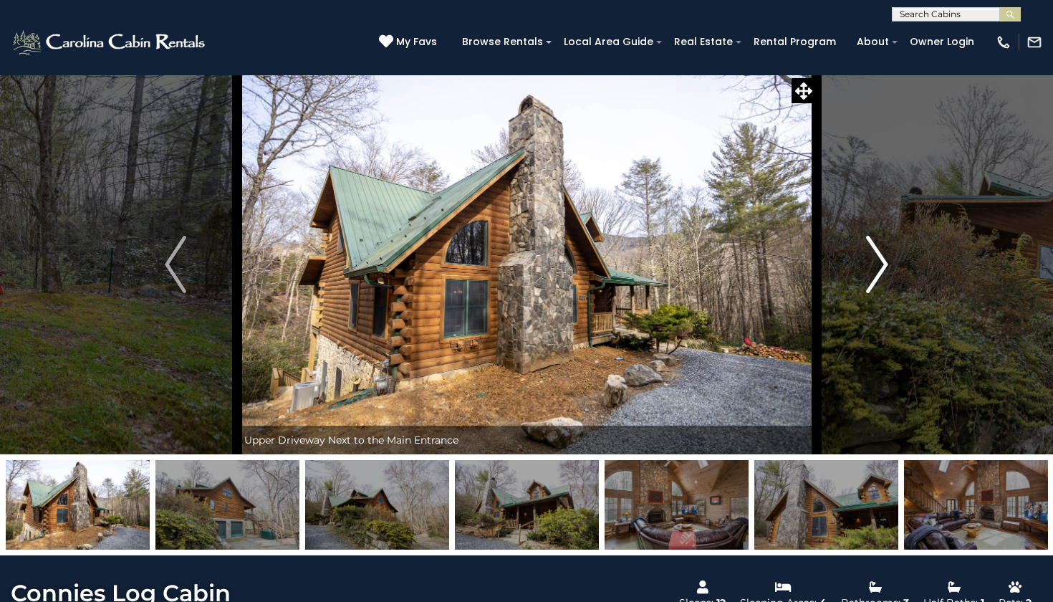
click at [876, 256] on img "Next" at bounding box center [877, 264] width 21 height 57
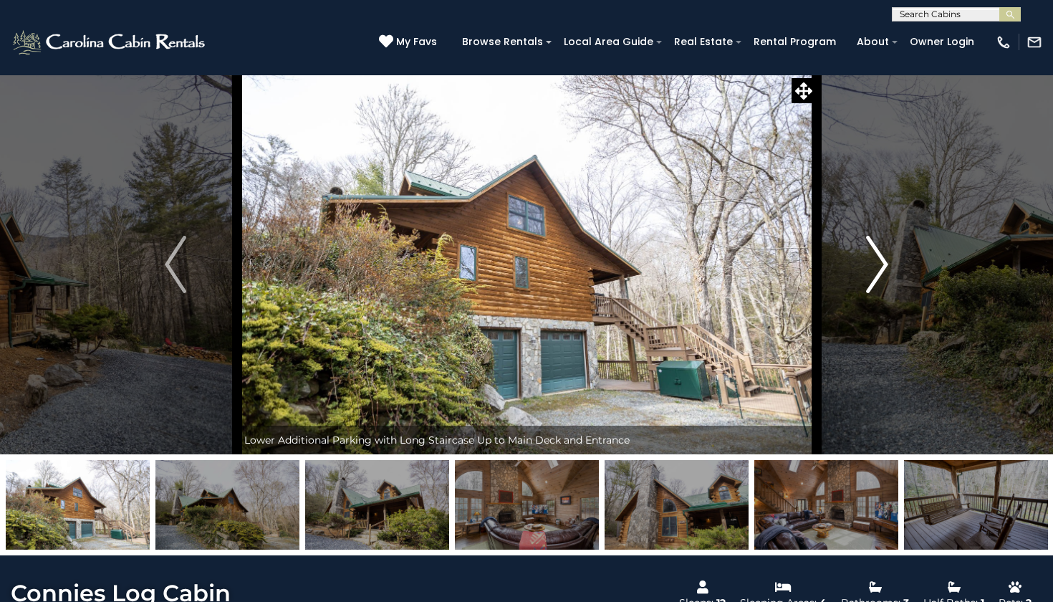
click at [876, 256] on img "Next" at bounding box center [877, 264] width 21 height 57
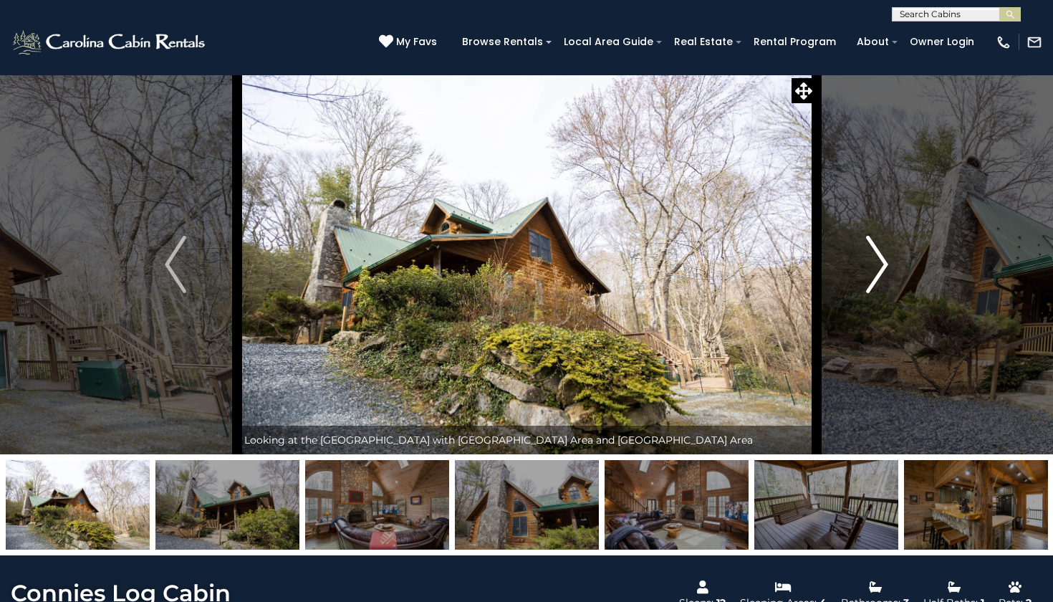
click at [876, 256] on img "Next" at bounding box center [877, 264] width 21 height 57
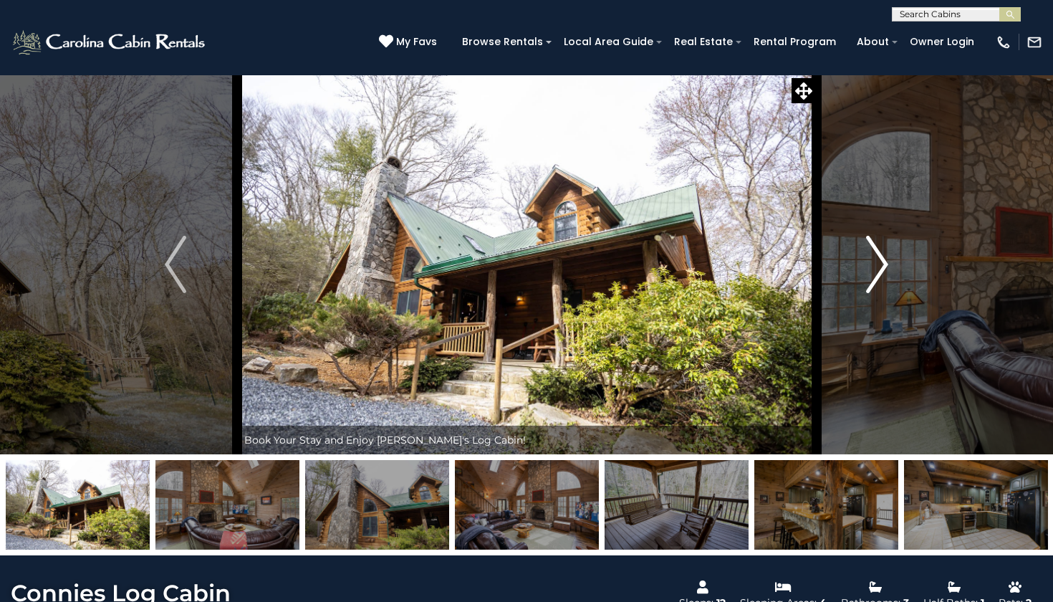
click at [876, 256] on img "Next" at bounding box center [877, 264] width 21 height 57
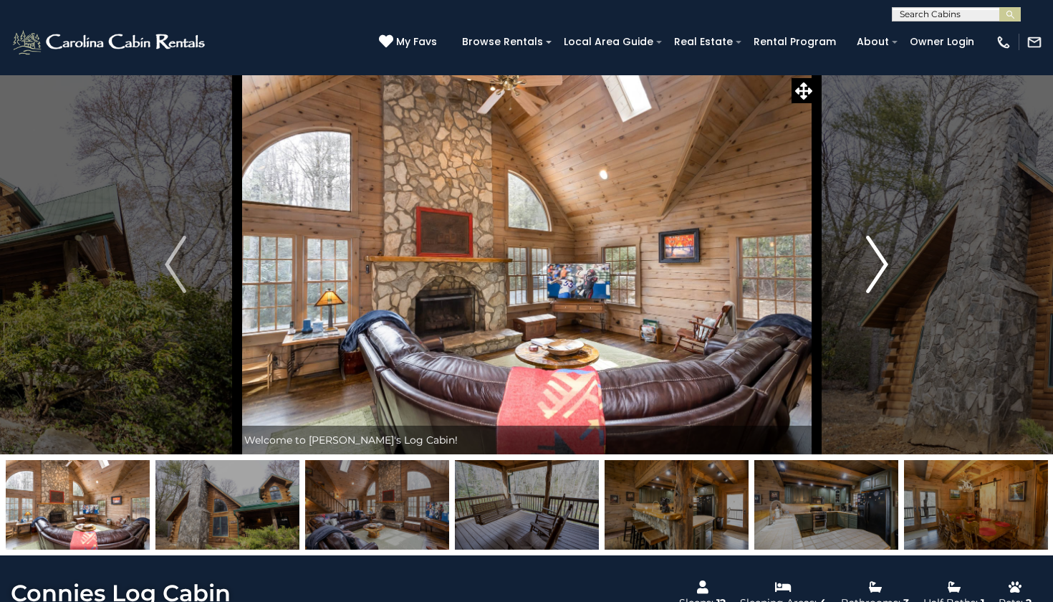
click at [876, 256] on img "Next" at bounding box center [877, 264] width 21 height 57
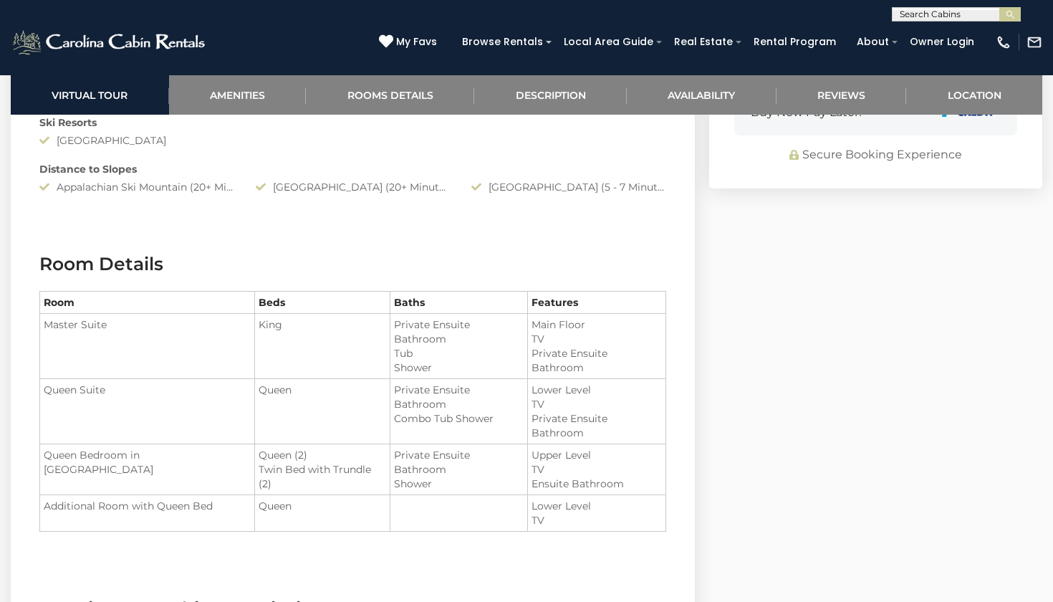
scroll to position [1416, 0]
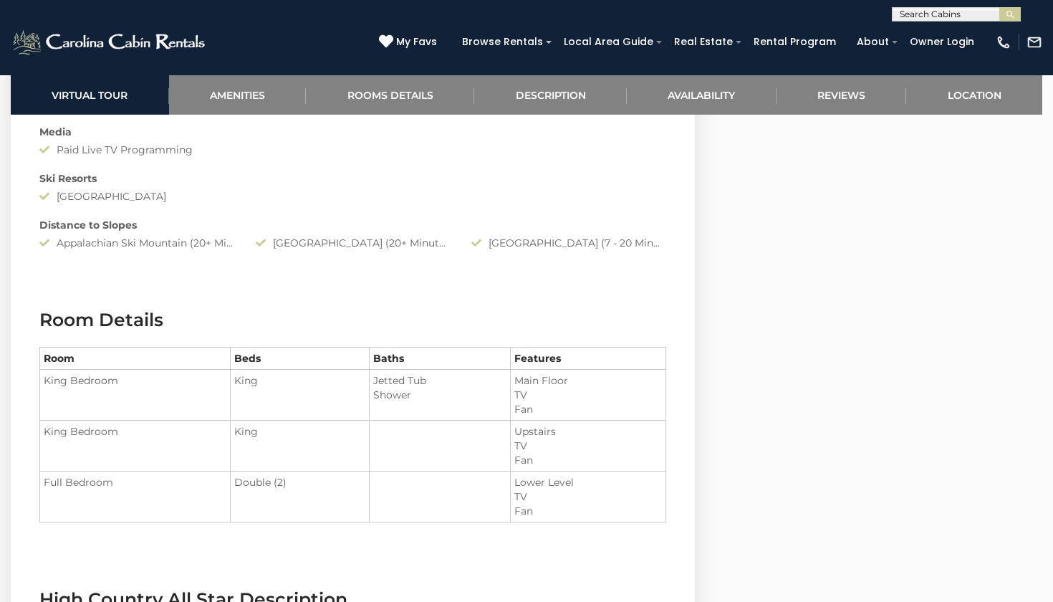
scroll to position [1463, 0]
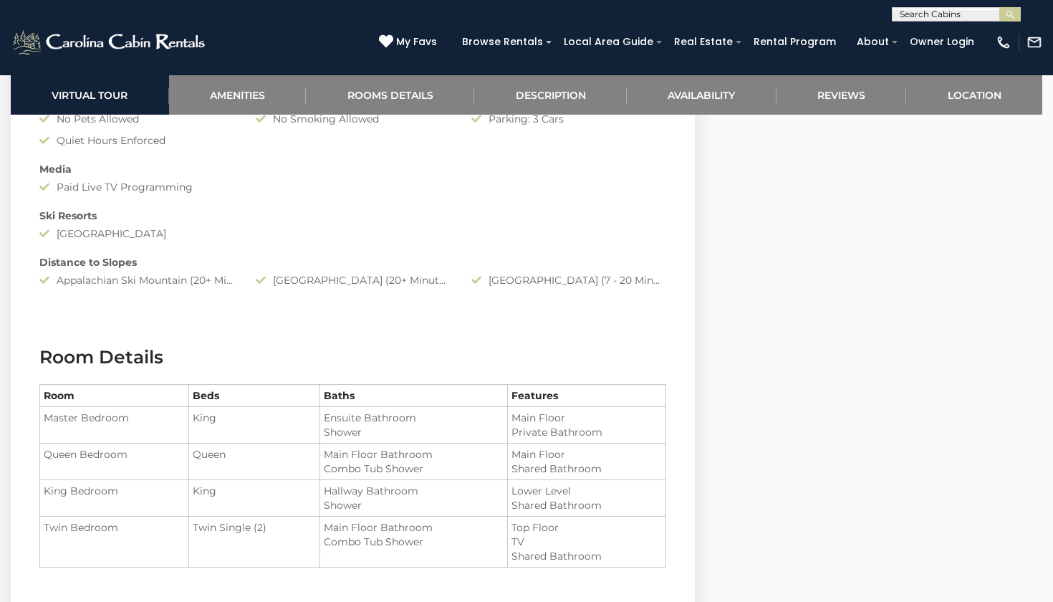
scroll to position [1460, 0]
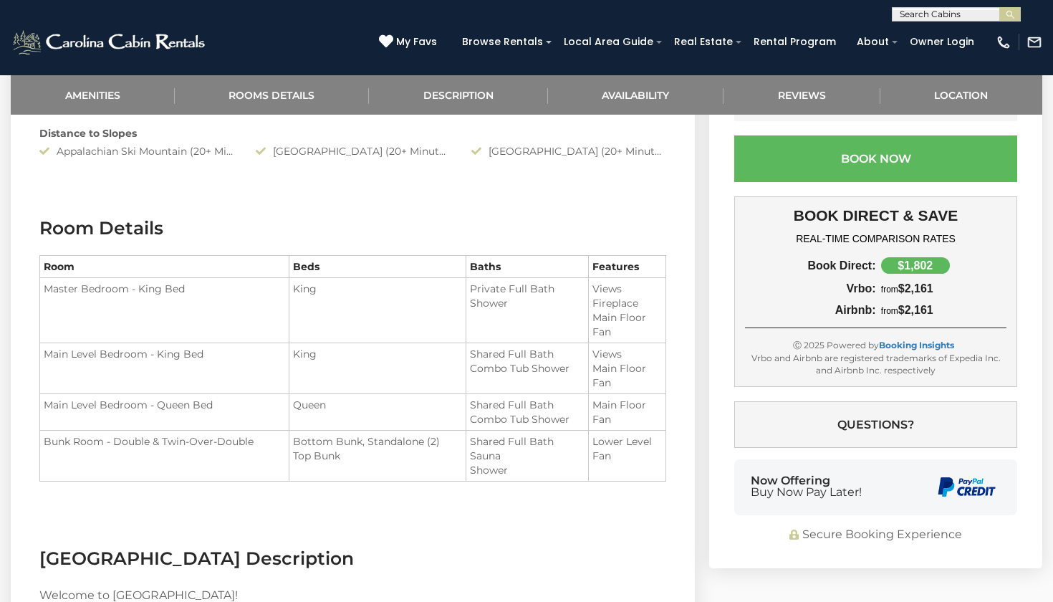
scroll to position [1047, 0]
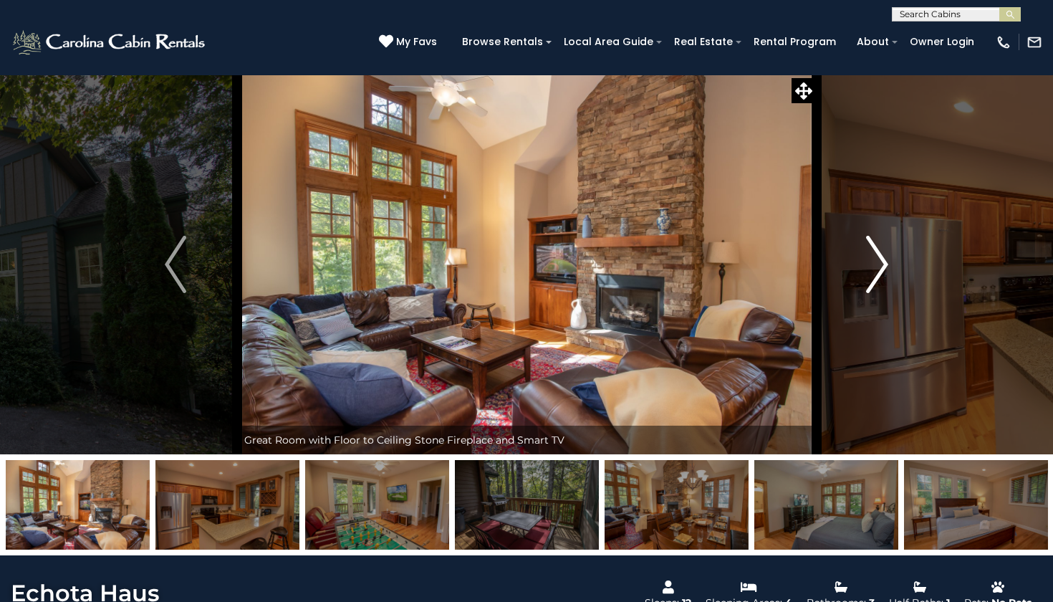
click at [887, 260] on img "Next" at bounding box center [877, 264] width 21 height 57
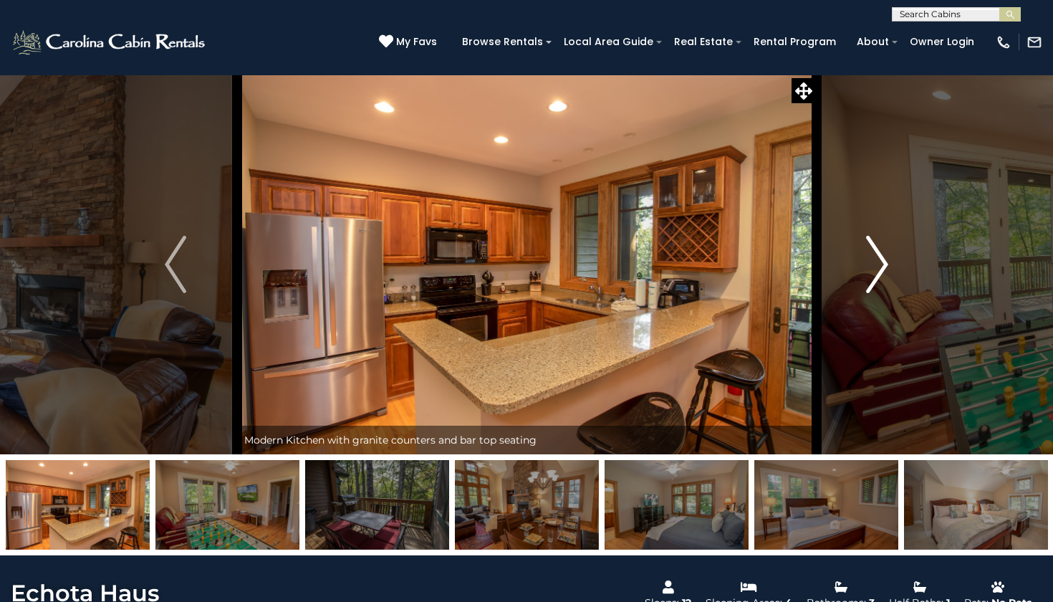
click at [887, 260] on img "Next" at bounding box center [877, 264] width 21 height 57
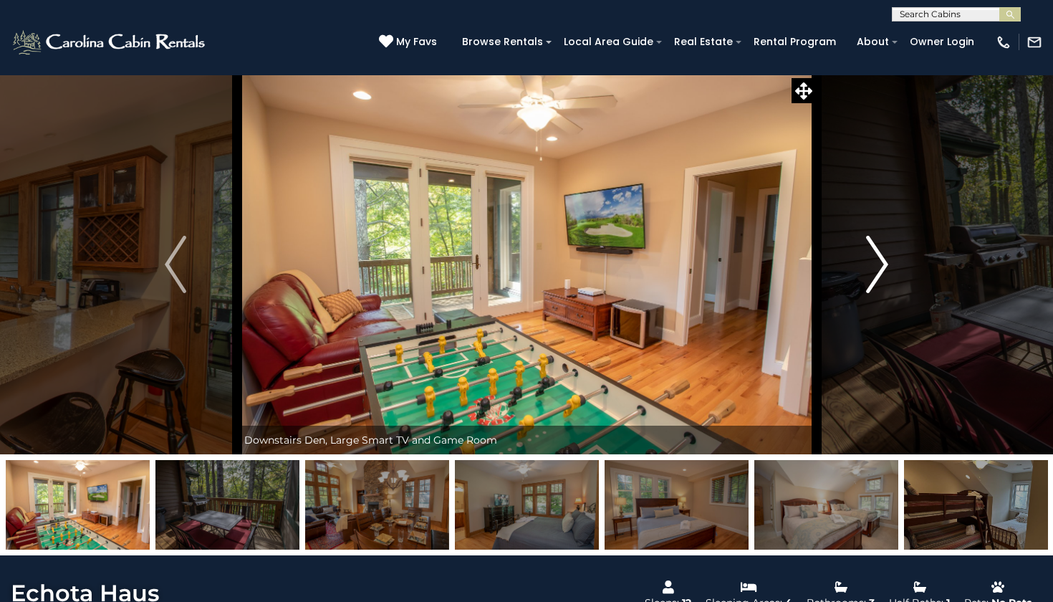
click at [887, 260] on img "Next" at bounding box center [877, 264] width 21 height 57
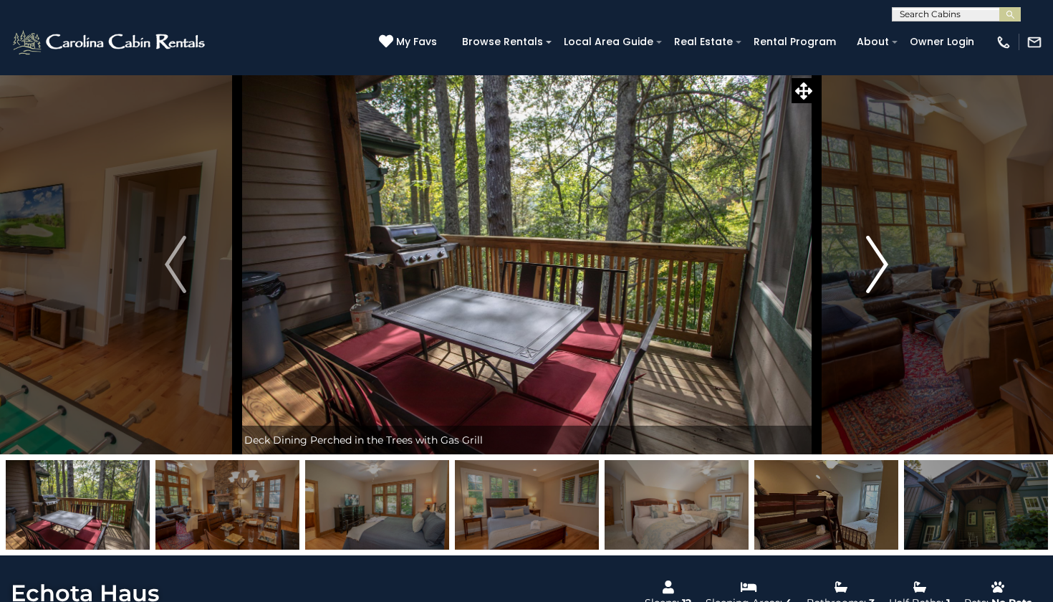
click at [887, 260] on img "Next" at bounding box center [877, 264] width 21 height 57
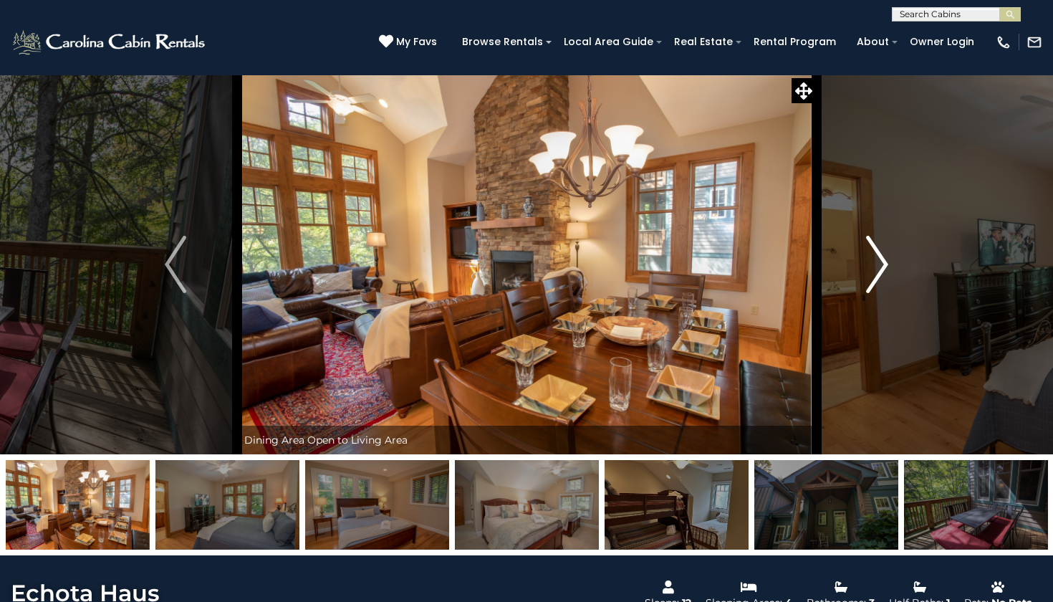
click at [887, 260] on img "Next" at bounding box center [877, 264] width 21 height 57
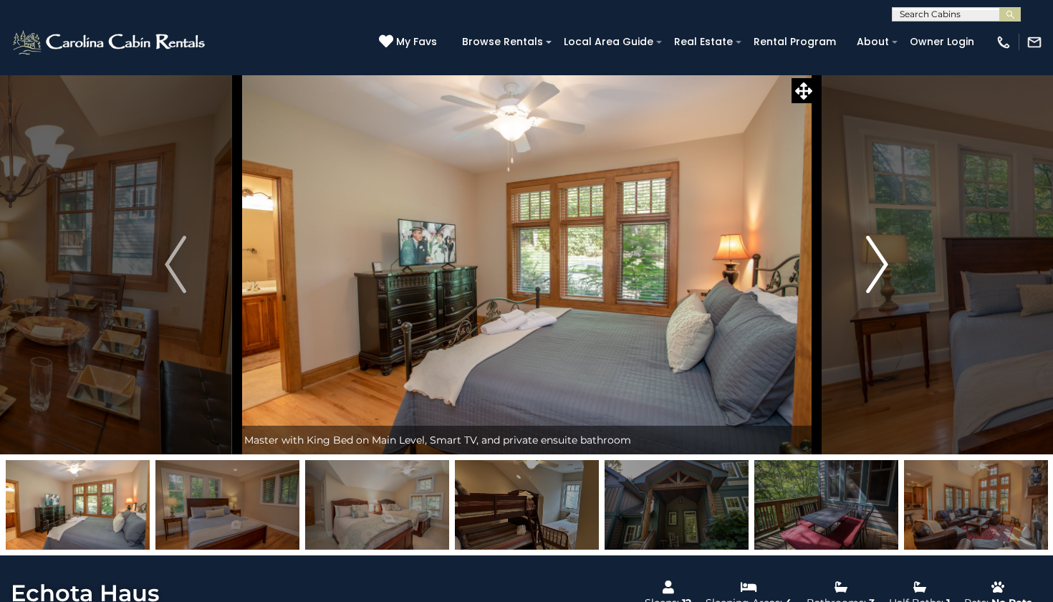
click at [887, 260] on img "Next" at bounding box center [877, 264] width 21 height 57
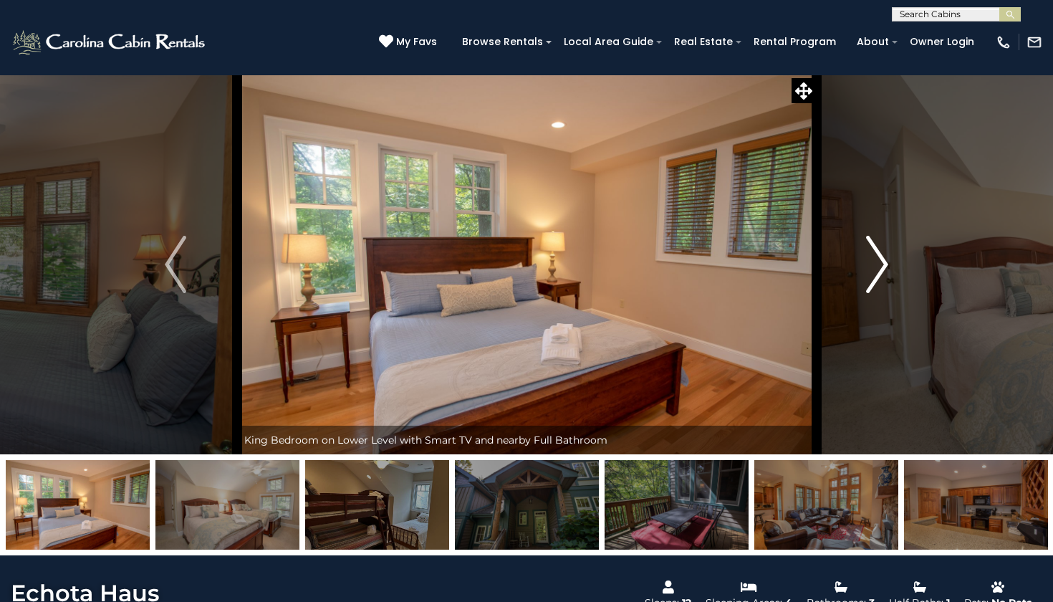
click at [887, 260] on img "Next" at bounding box center [877, 264] width 21 height 57
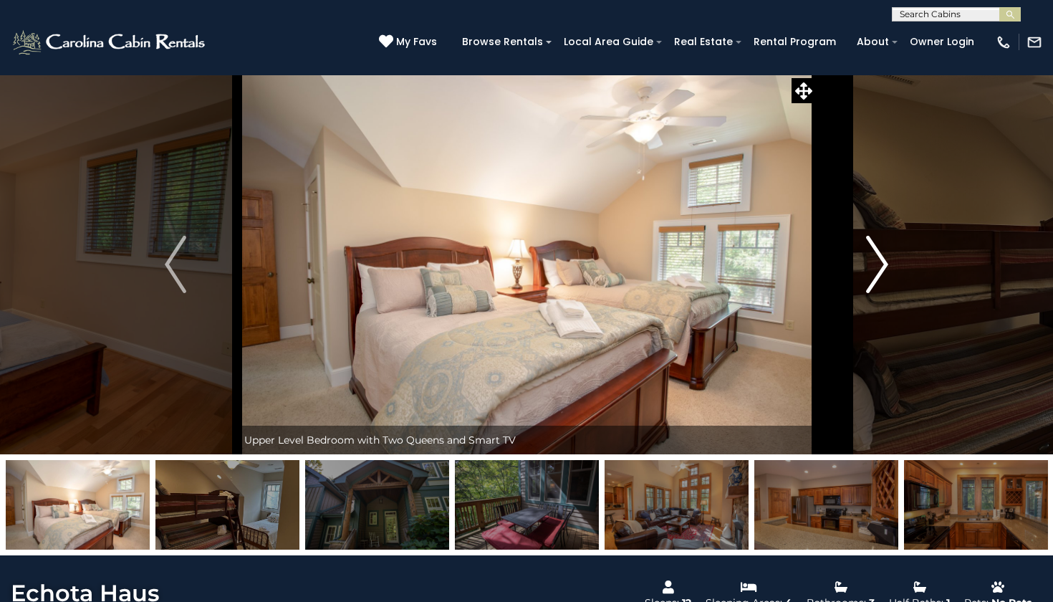
click at [887, 260] on img "Next" at bounding box center [877, 264] width 21 height 57
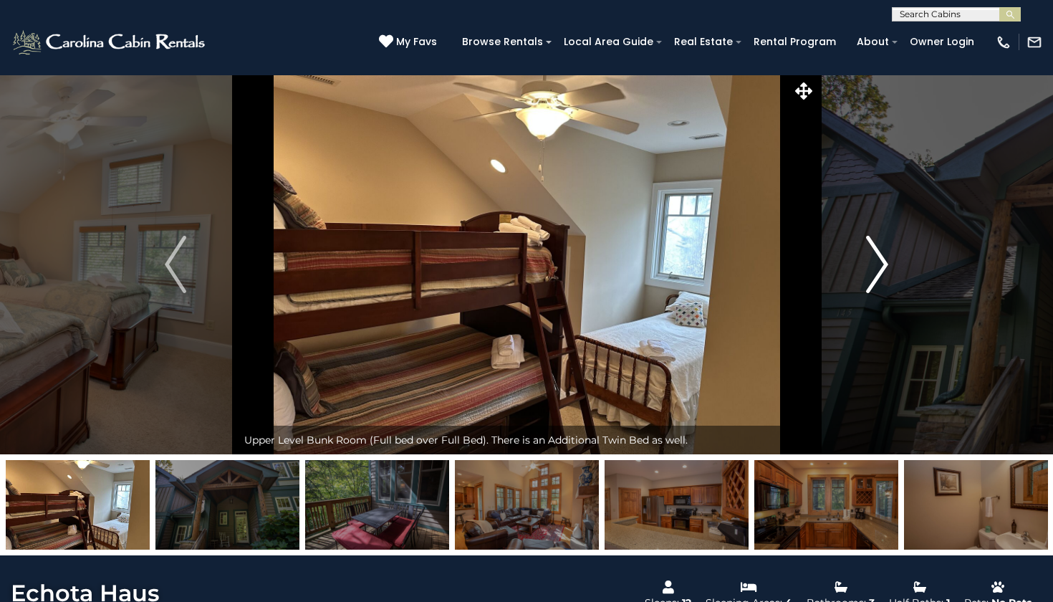
click at [887, 260] on img "Next" at bounding box center [877, 264] width 21 height 57
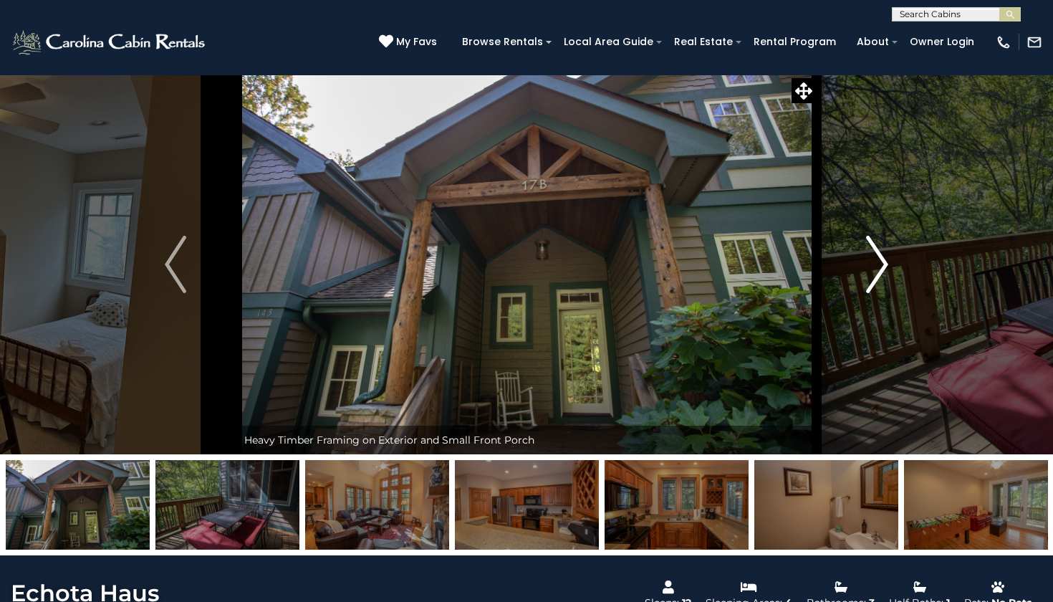
click at [887, 260] on img "Next" at bounding box center [877, 264] width 21 height 57
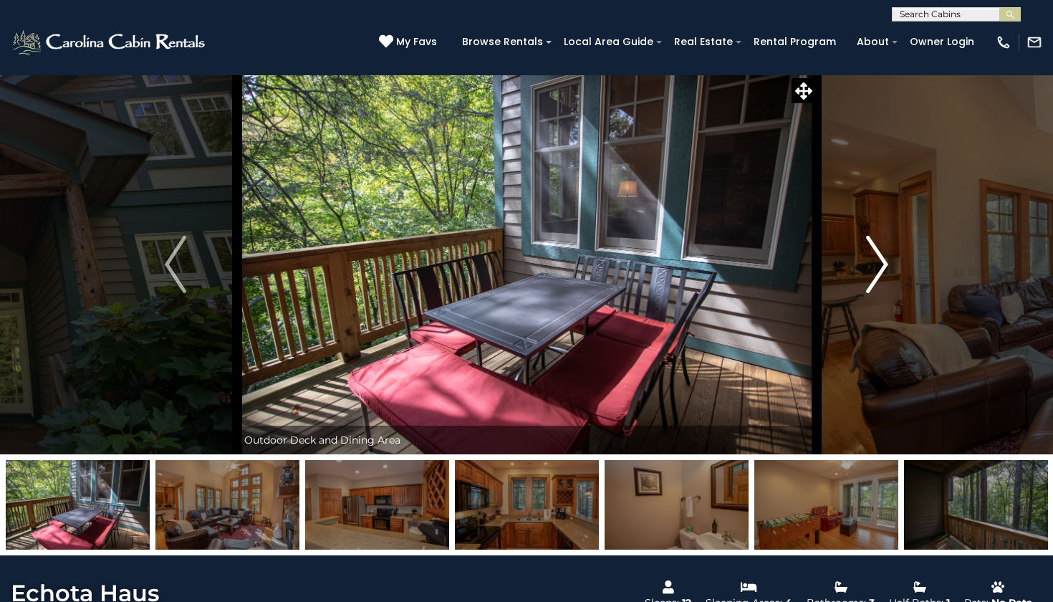
click at [889, 258] on button "Next" at bounding box center [877, 264] width 122 height 380
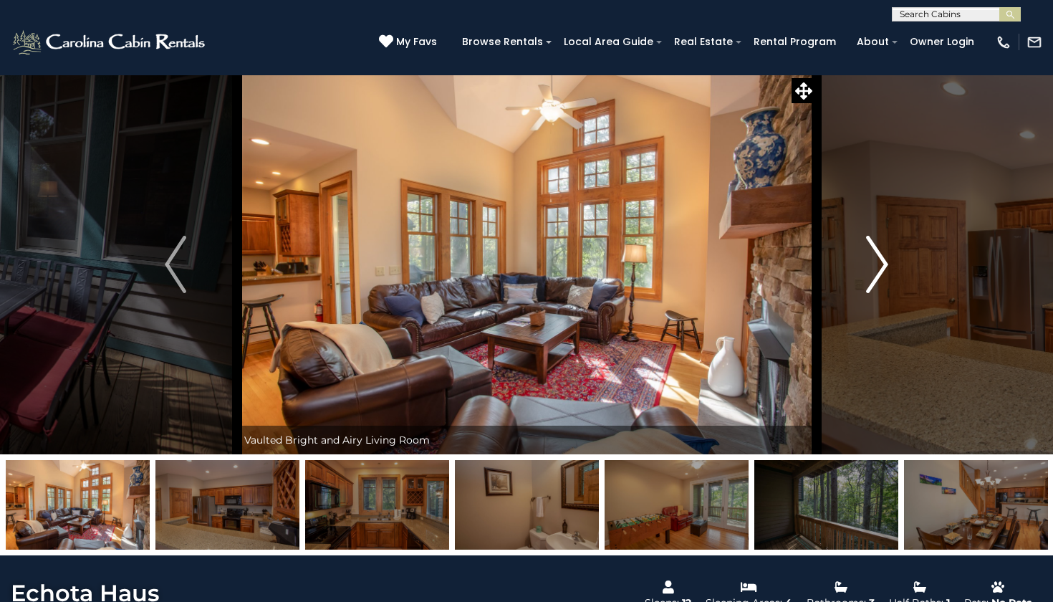
click at [889, 258] on button "Next" at bounding box center [877, 264] width 122 height 380
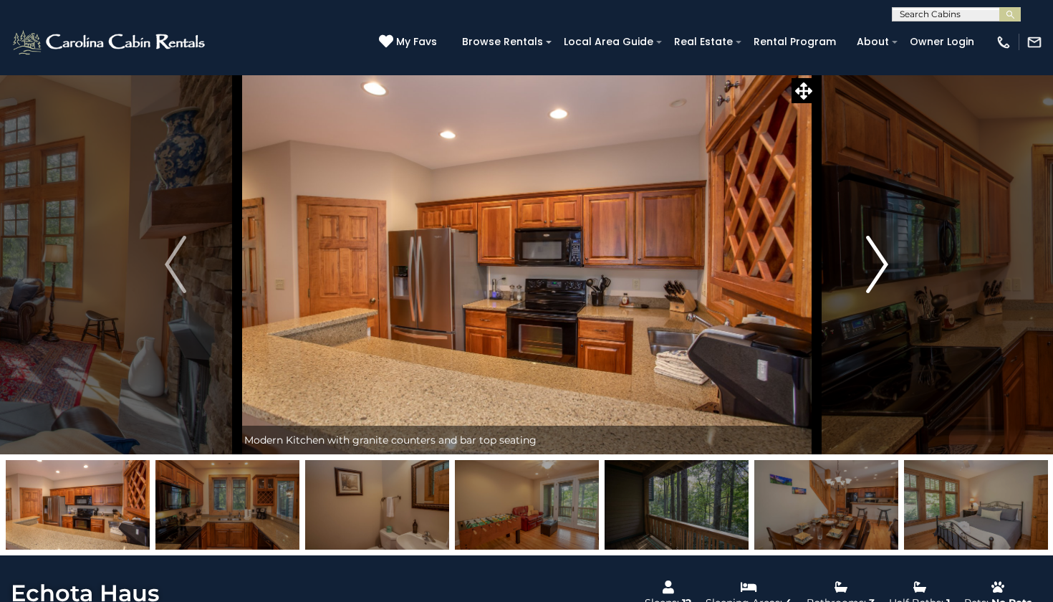
click at [889, 258] on button "Next" at bounding box center [877, 264] width 122 height 380
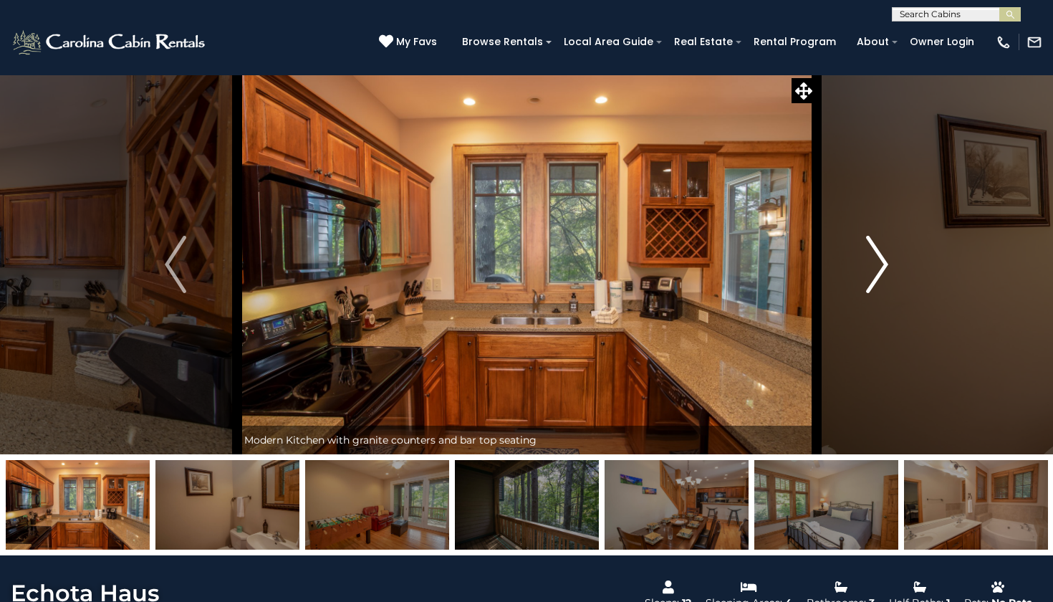
click at [889, 258] on button "Next" at bounding box center [877, 264] width 122 height 380
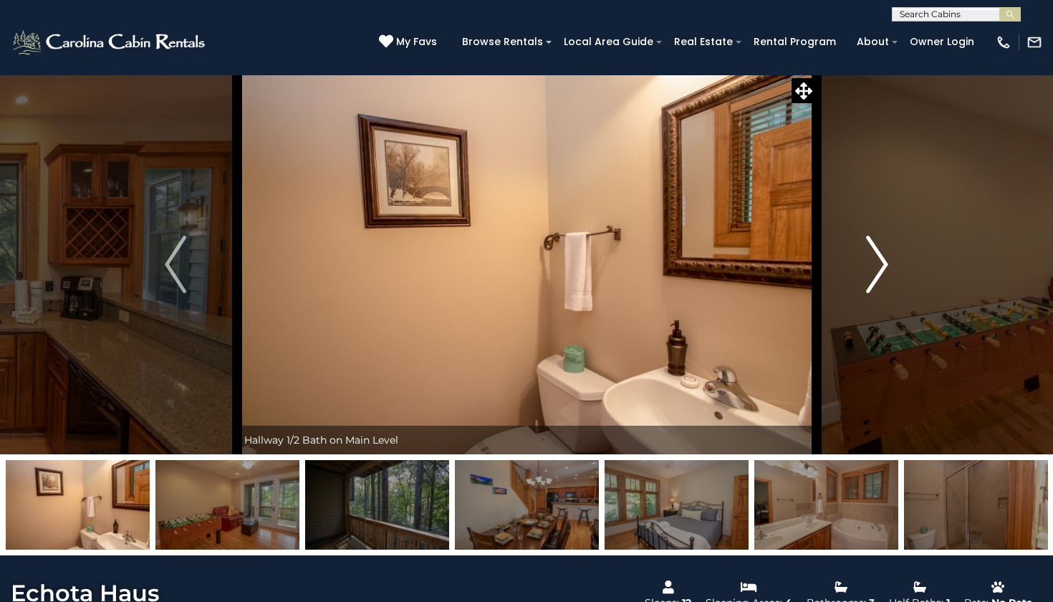
click at [889, 259] on button "Next" at bounding box center [877, 264] width 122 height 380
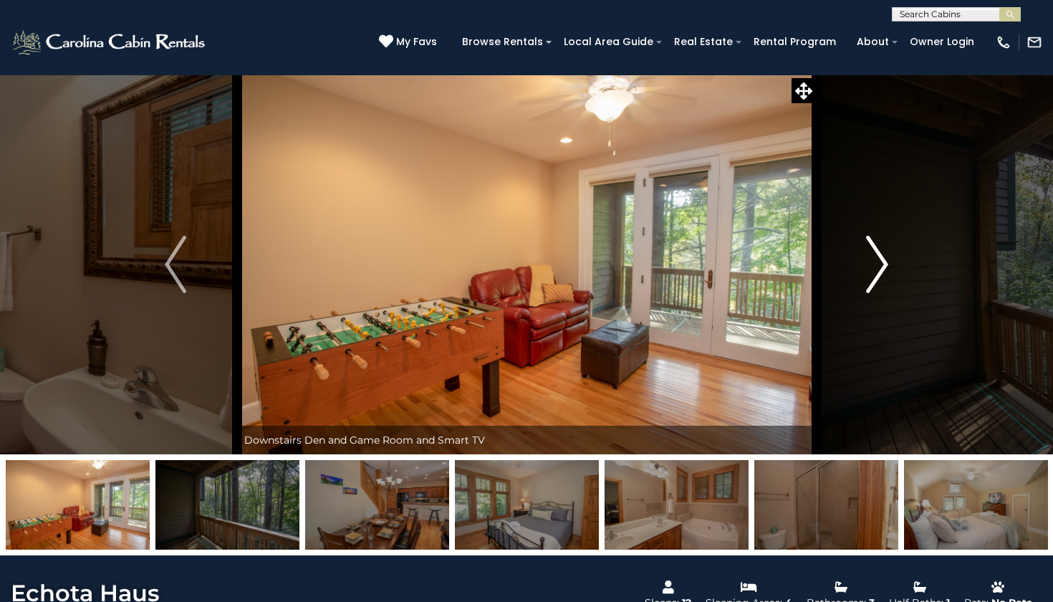
click at [889, 260] on button "Next" at bounding box center [877, 264] width 122 height 380
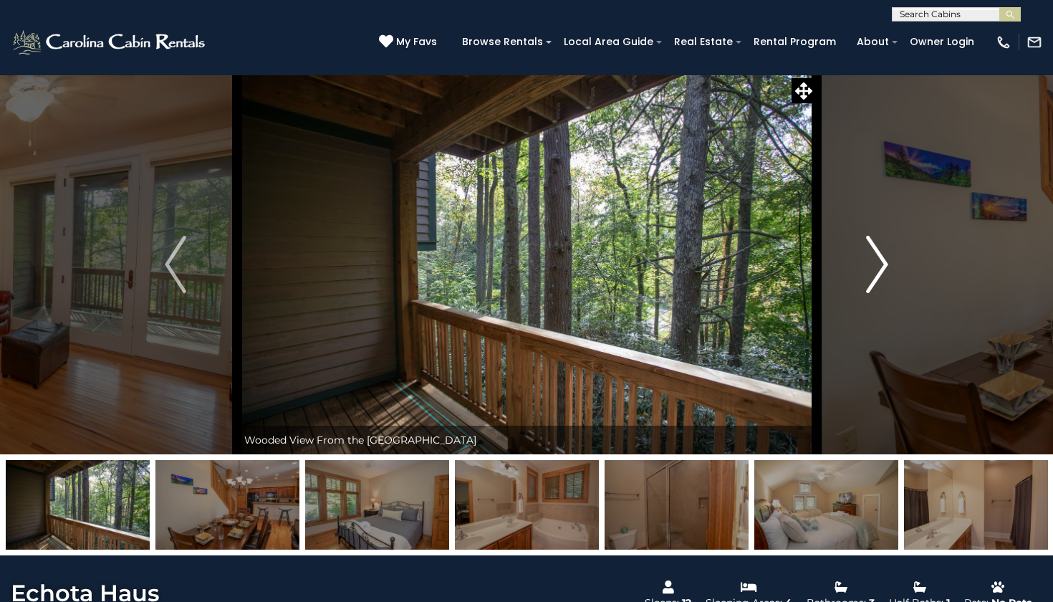
click at [889, 260] on button "Next" at bounding box center [877, 264] width 122 height 380
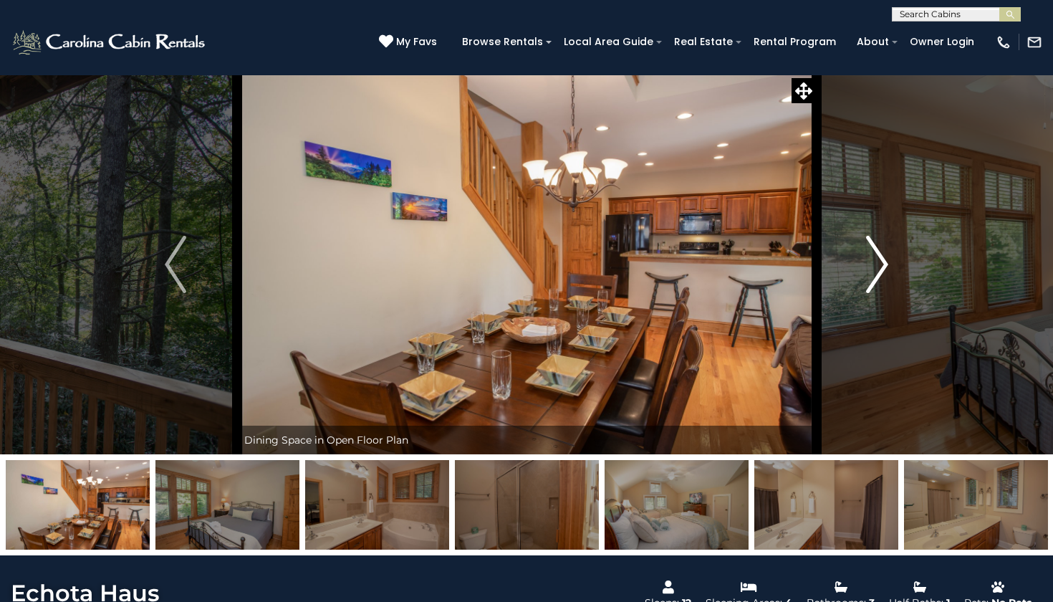
click at [889, 260] on button "Next" at bounding box center [877, 264] width 122 height 380
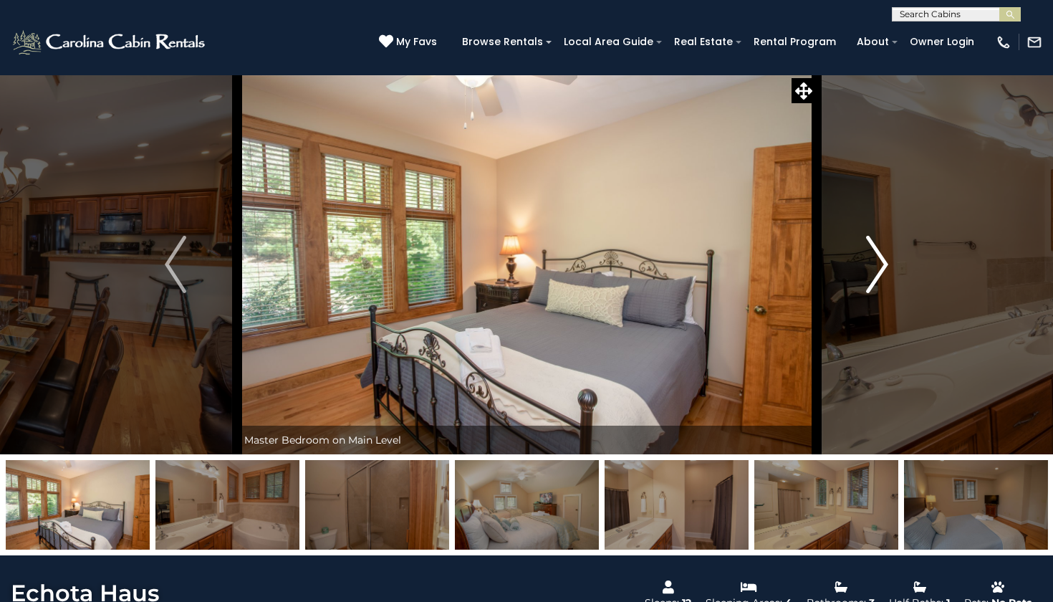
click at [889, 260] on button "Next" at bounding box center [877, 264] width 122 height 380
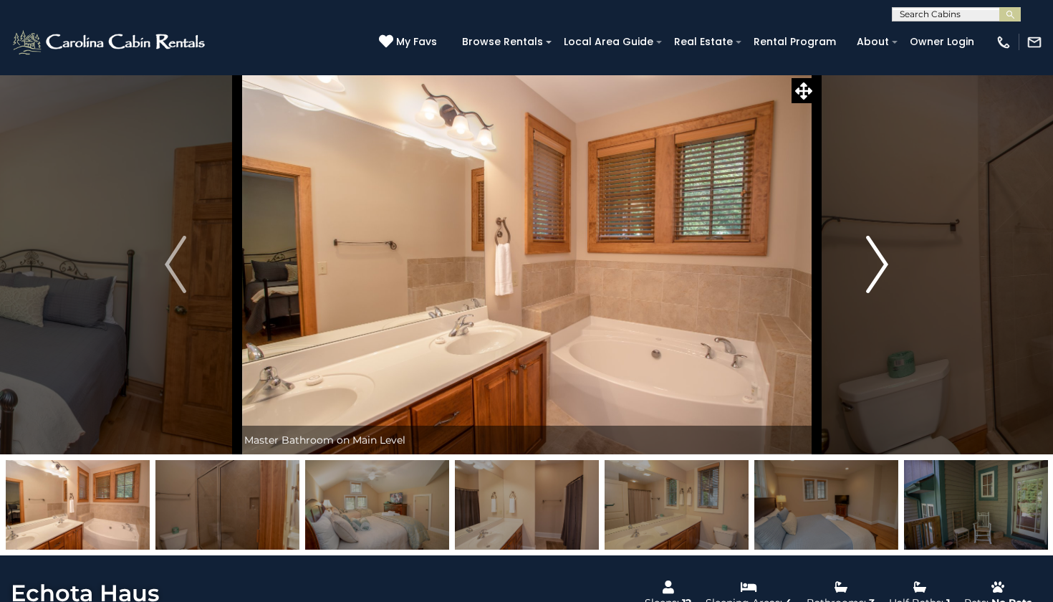
click at [889, 260] on button "Next" at bounding box center [877, 264] width 122 height 380
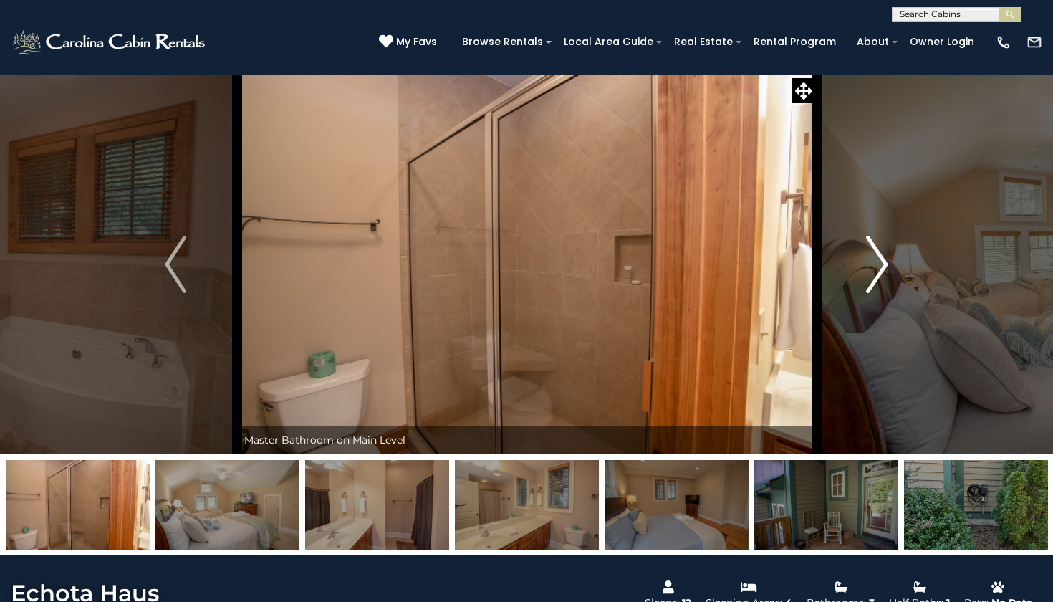
click at [889, 260] on button "Next" at bounding box center [877, 264] width 122 height 380
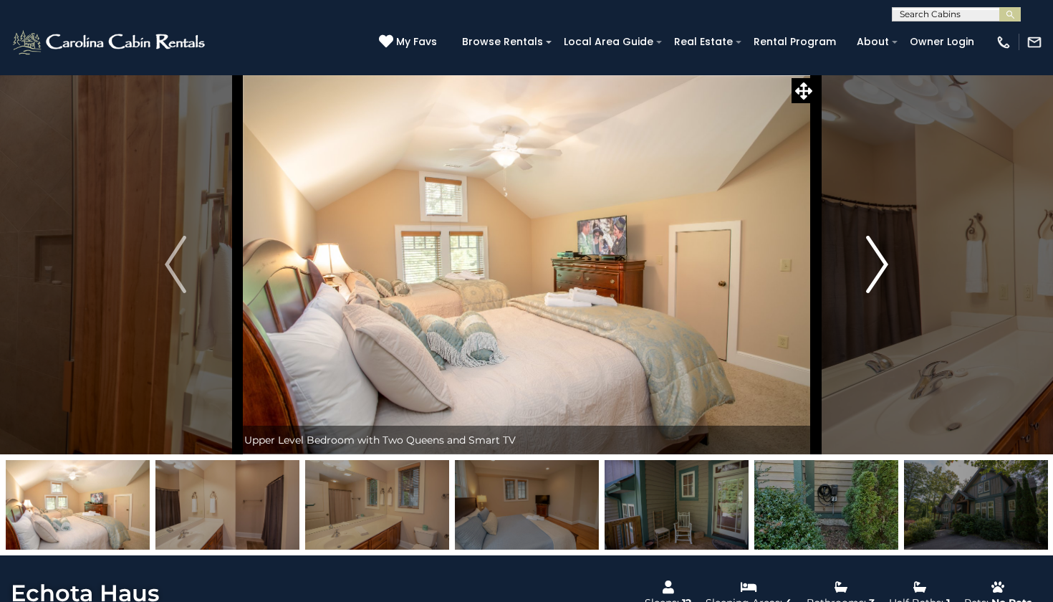
click at [889, 260] on button "Next" at bounding box center [877, 264] width 122 height 380
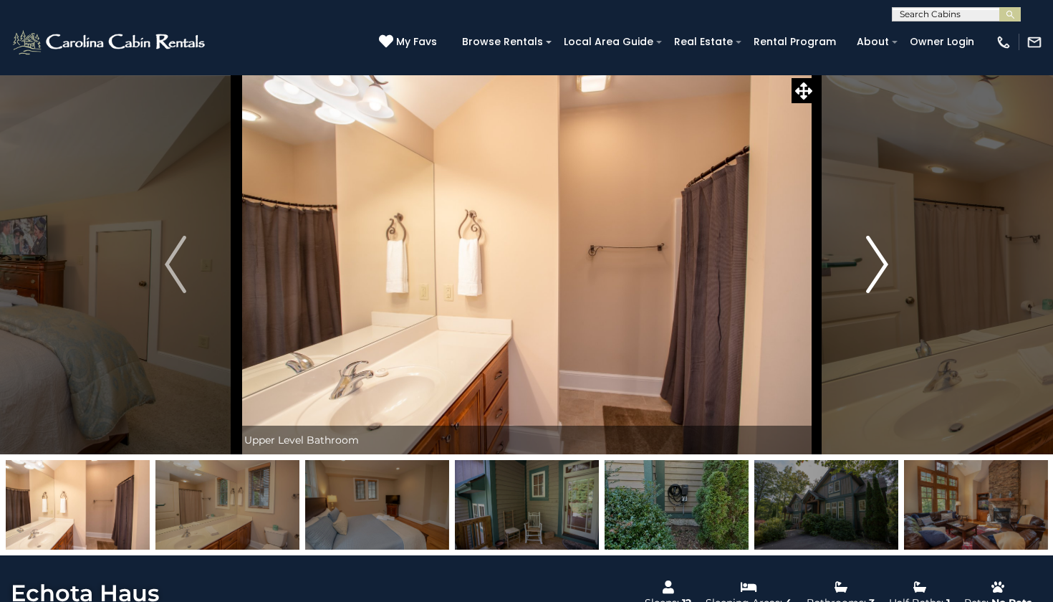
click at [889, 260] on button "Next" at bounding box center [877, 264] width 122 height 380
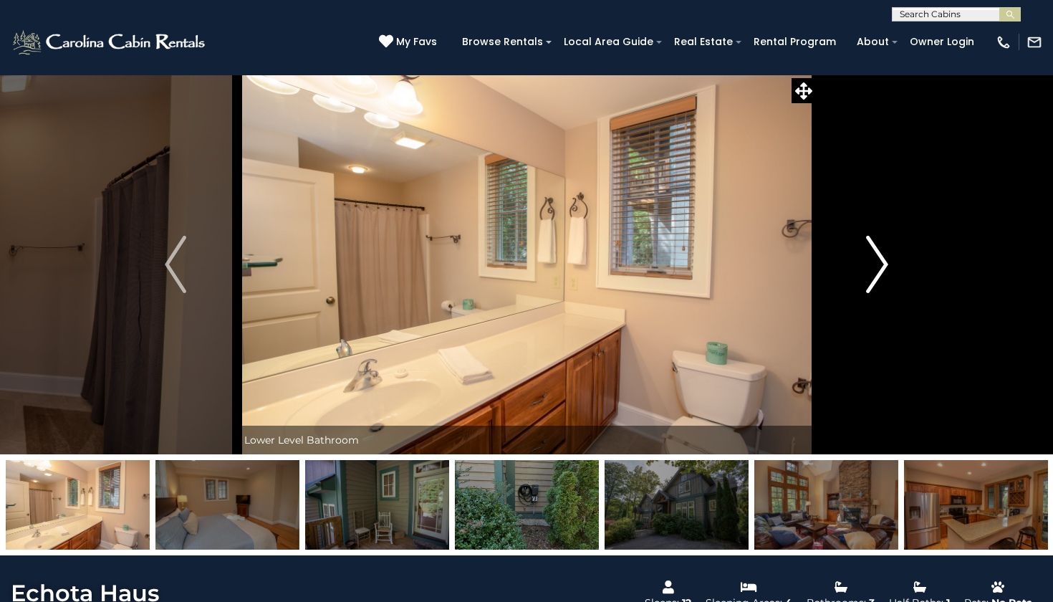
click at [889, 260] on button "Next" at bounding box center [877, 264] width 122 height 380
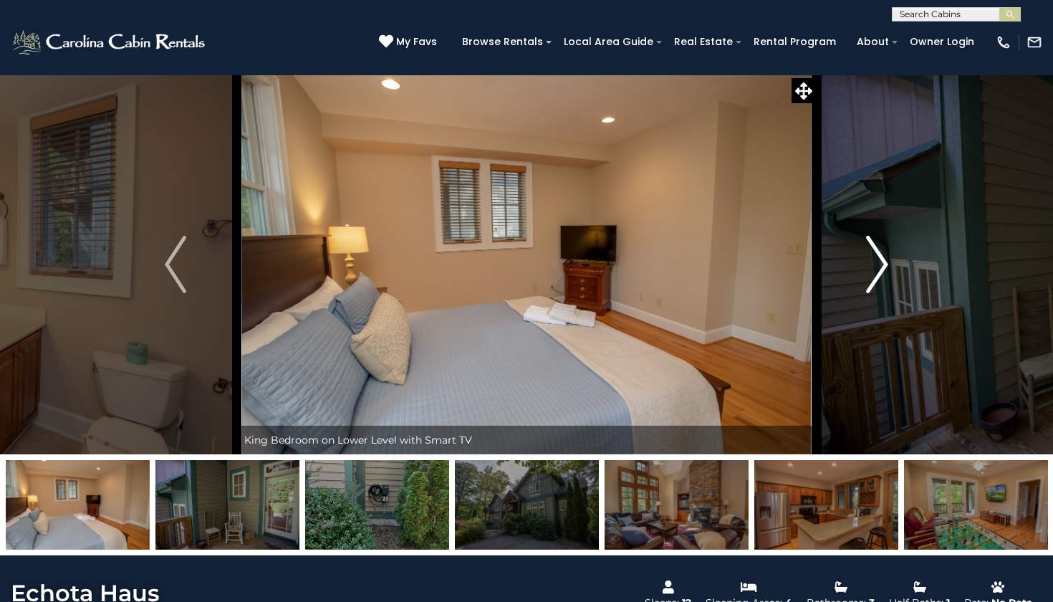
click at [889, 260] on button "Next" at bounding box center [877, 264] width 122 height 380
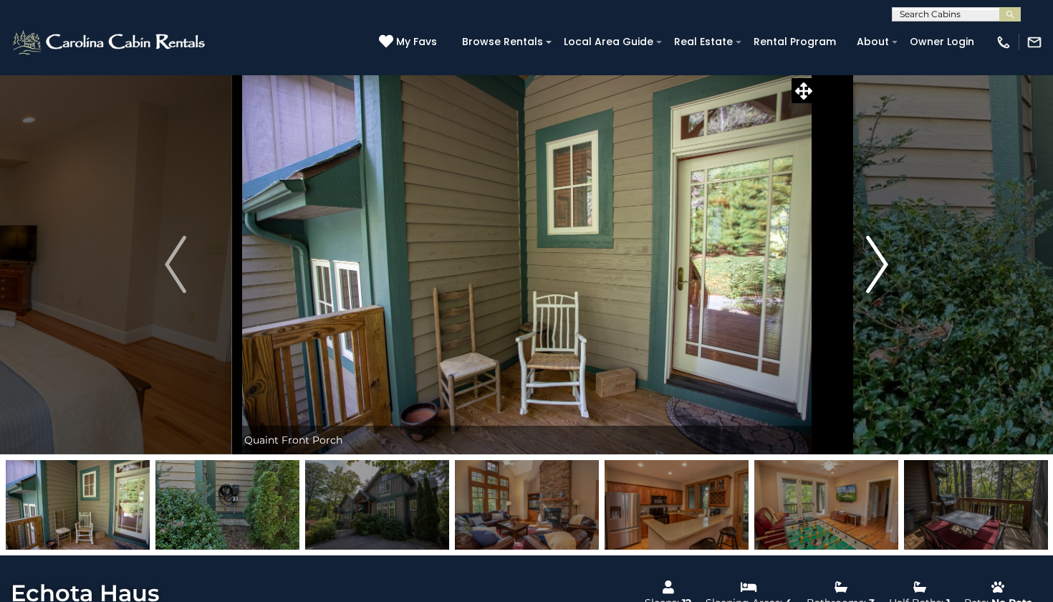
click at [889, 260] on button "Next" at bounding box center [877, 264] width 122 height 380
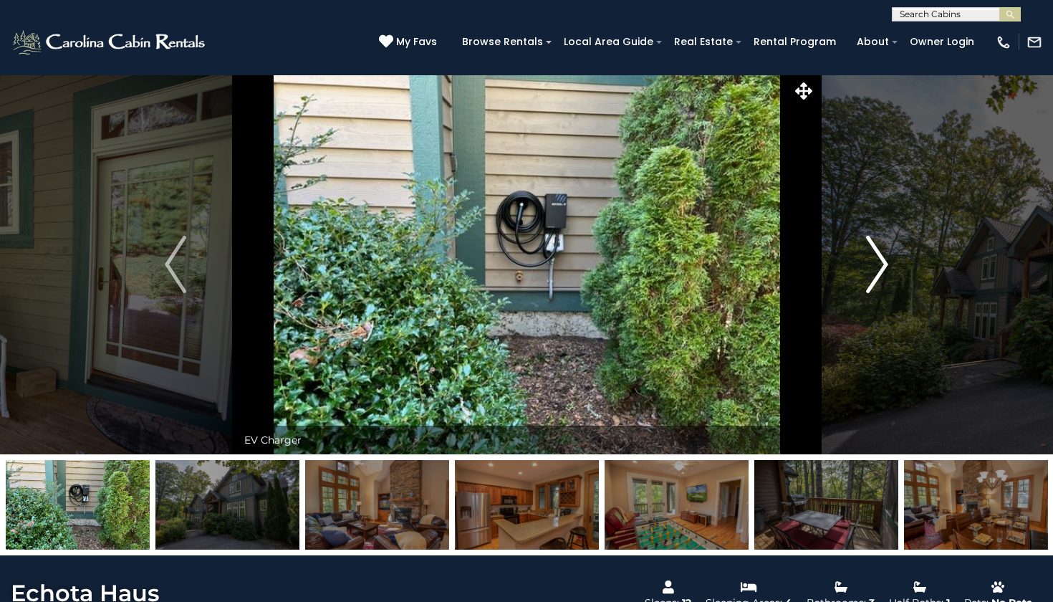
click at [889, 260] on button "Next" at bounding box center [877, 264] width 122 height 380
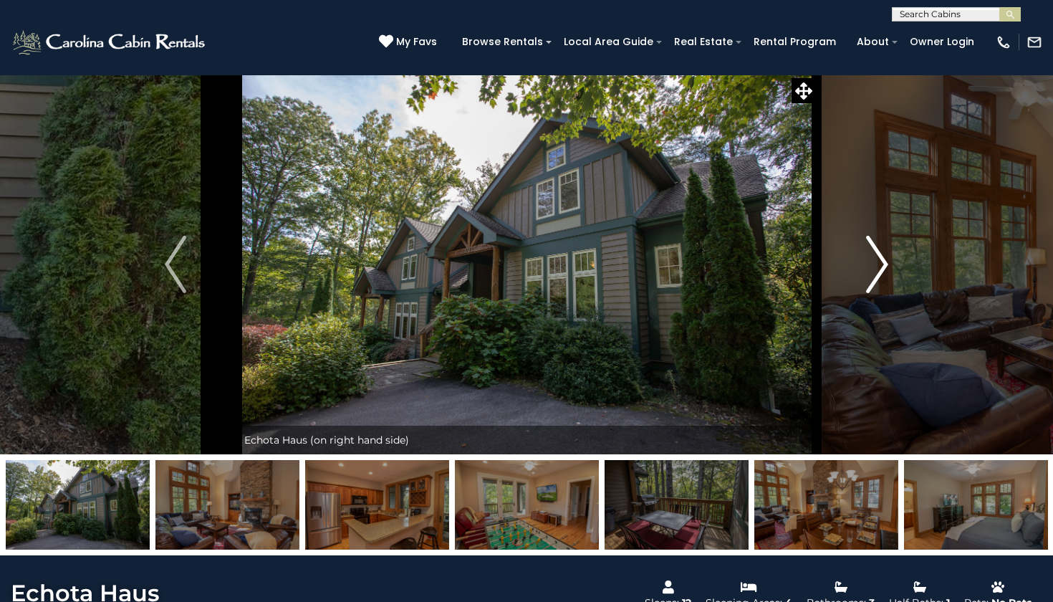
click at [889, 260] on button "Next" at bounding box center [877, 264] width 122 height 380
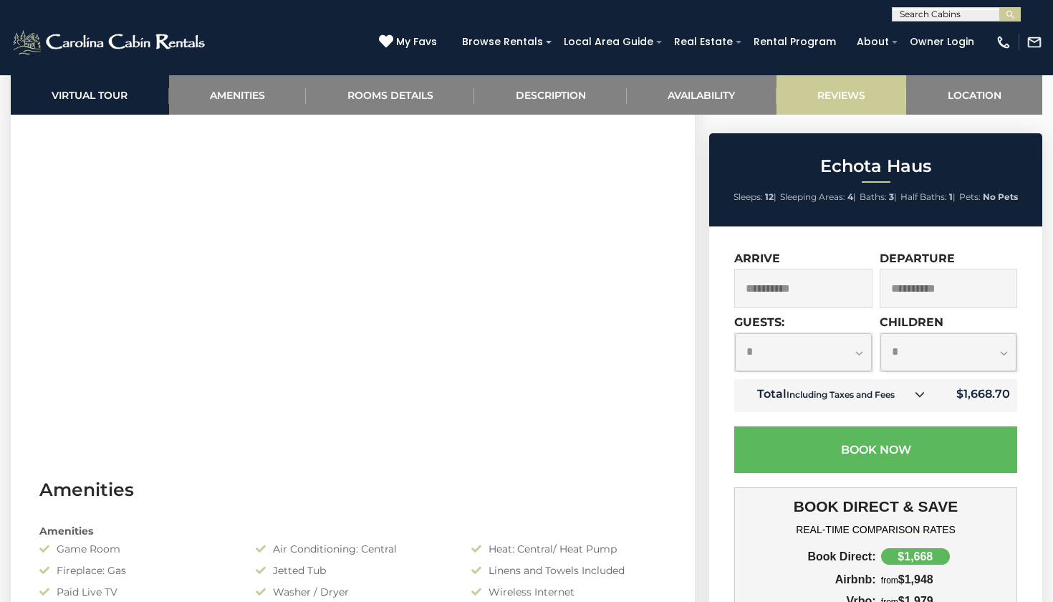
scroll to position [678, 0]
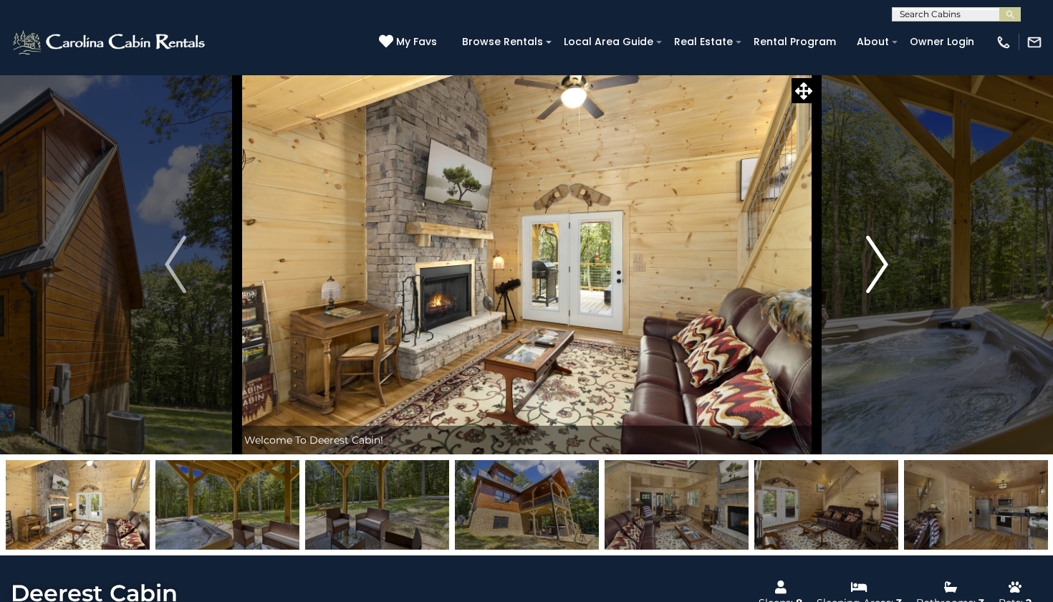
click at [885, 251] on img "Next" at bounding box center [877, 264] width 21 height 57
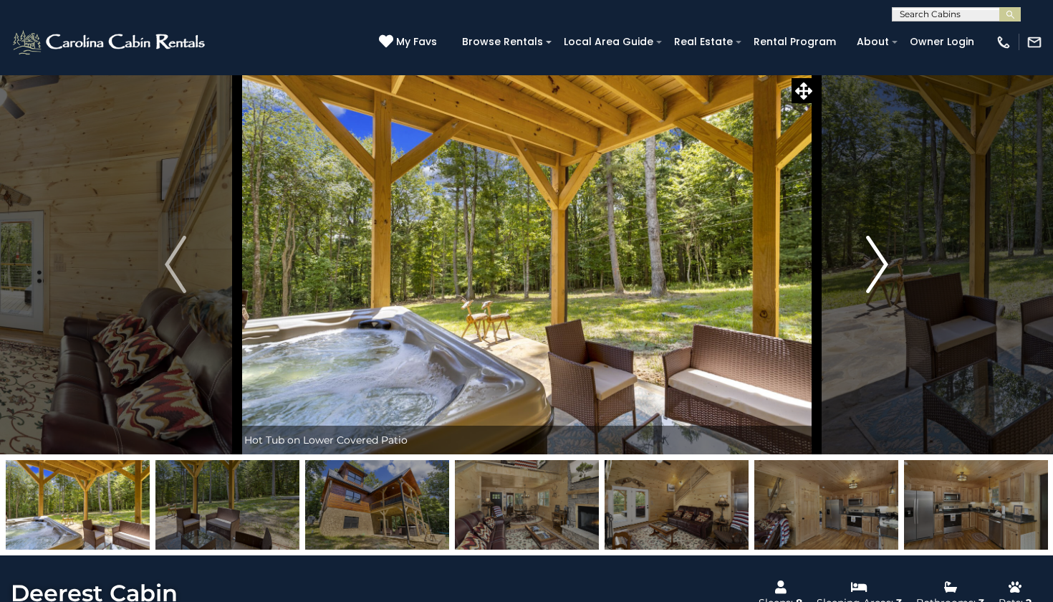
click at [885, 251] on img "Next" at bounding box center [877, 264] width 21 height 57
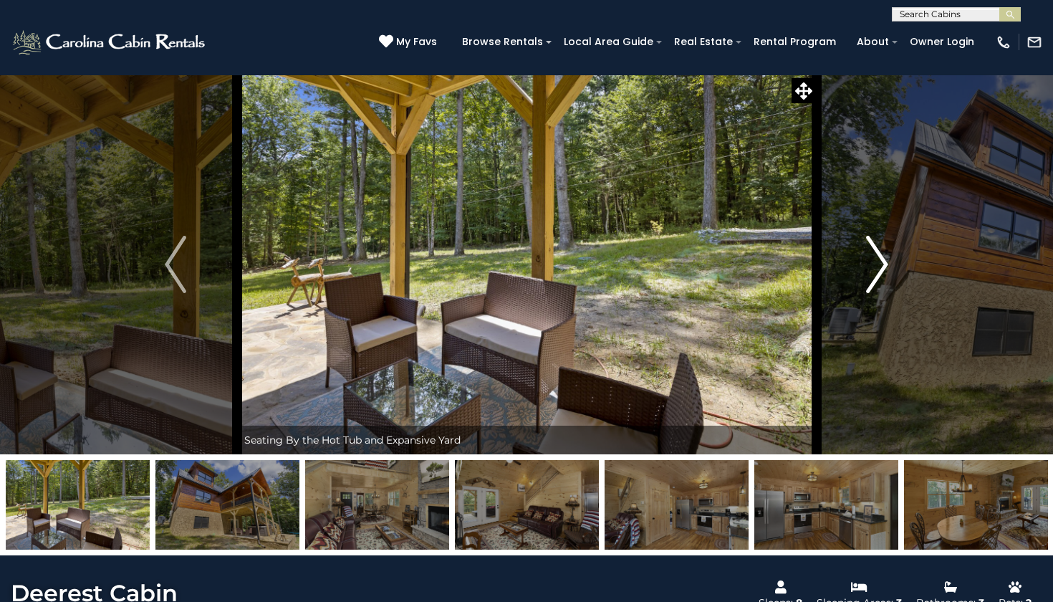
click at [885, 251] on img "Next" at bounding box center [877, 264] width 21 height 57
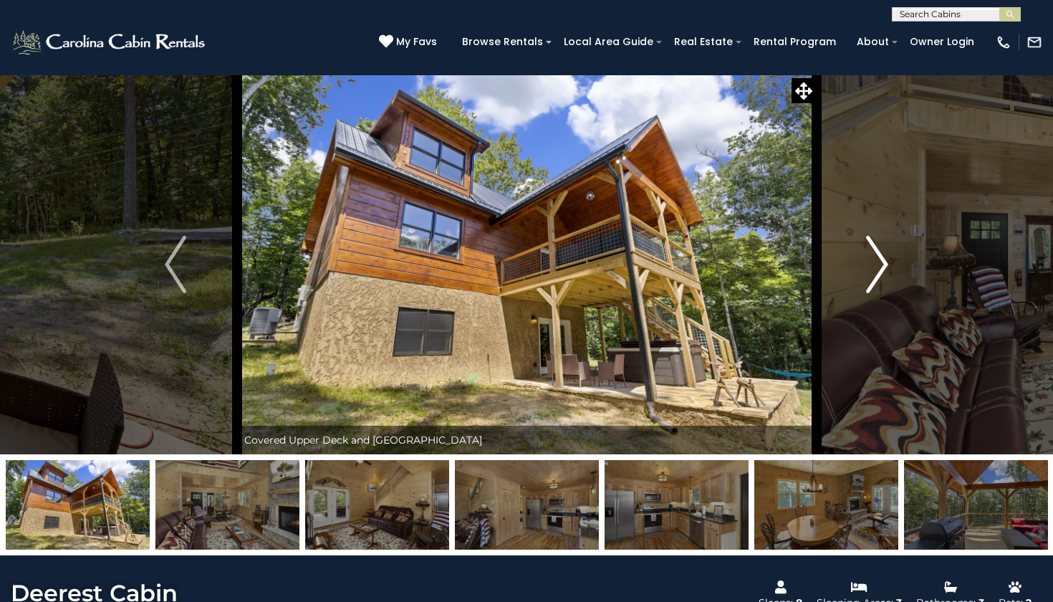
click at [886, 252] on img "Next" at bounding box center [877, 264] width 21 height 57
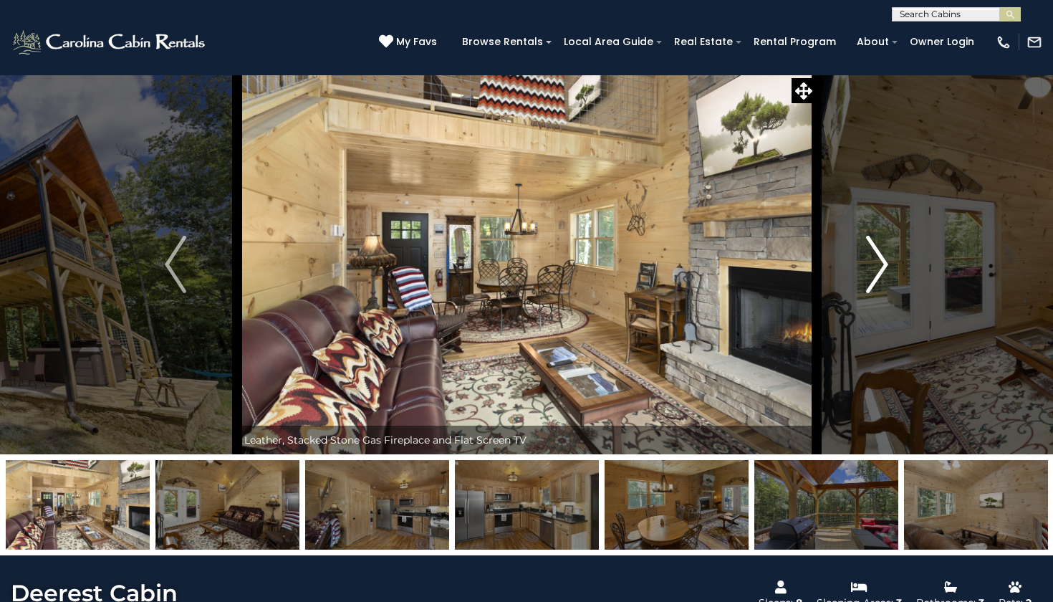
click at [886, 252] on img "Next" at bounding box center [877, 264] width 21 height 57
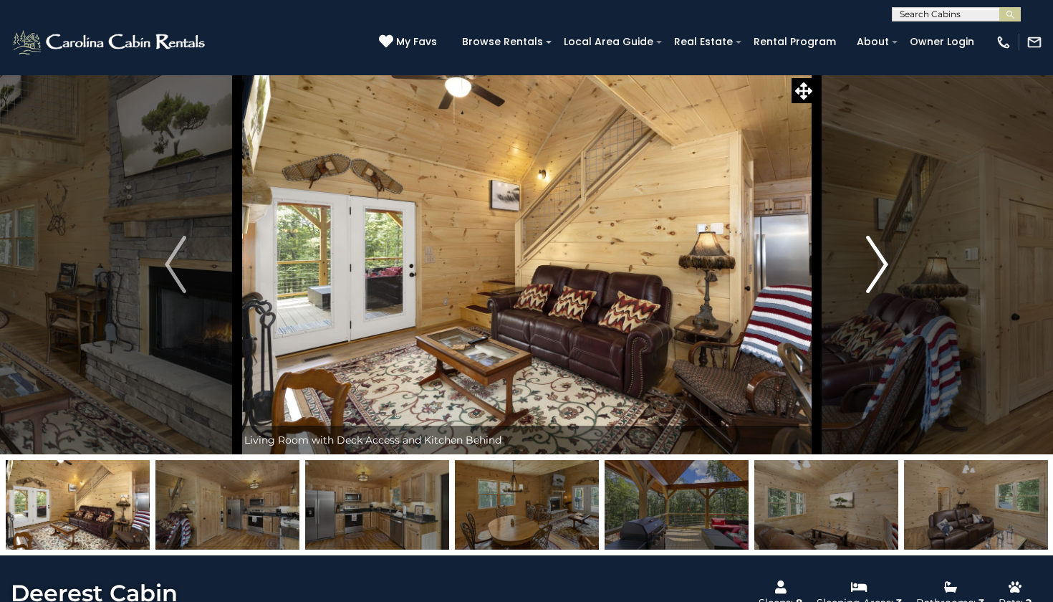
click at [886, 252] on img "Next" at bounding box center [877, 264] width 21 height 57
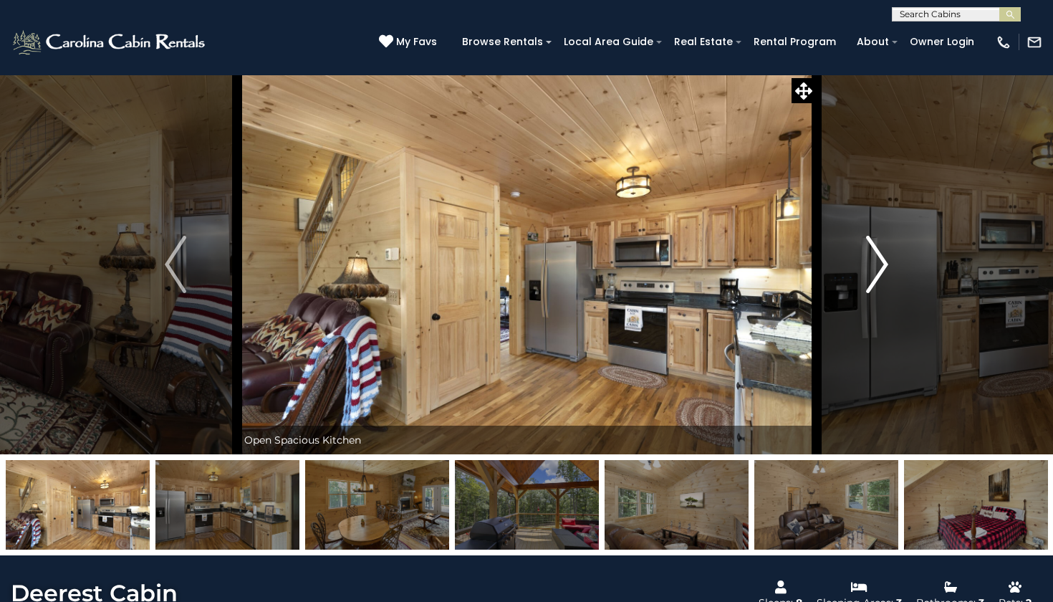
click at [886, 252] on img "Next" at bounding box center [877, 264] width 21 height 57
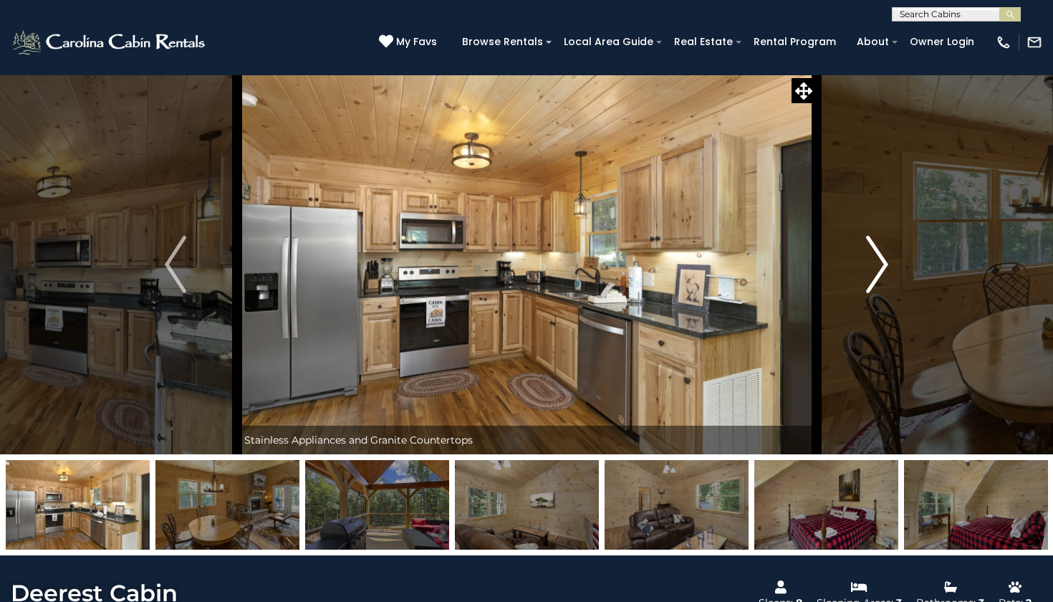
click at [886, 252] on img "Next" at bounding box center [877, 264] width 21 height 57
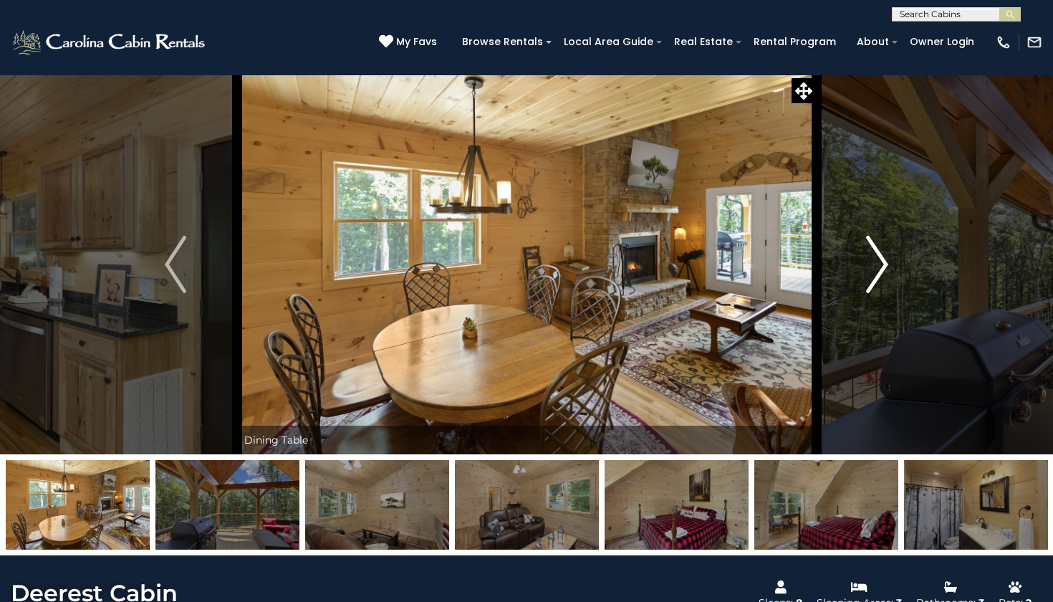
click at [886, 252] on img "Next" at bounding box center [877, 264] width 21 height 57
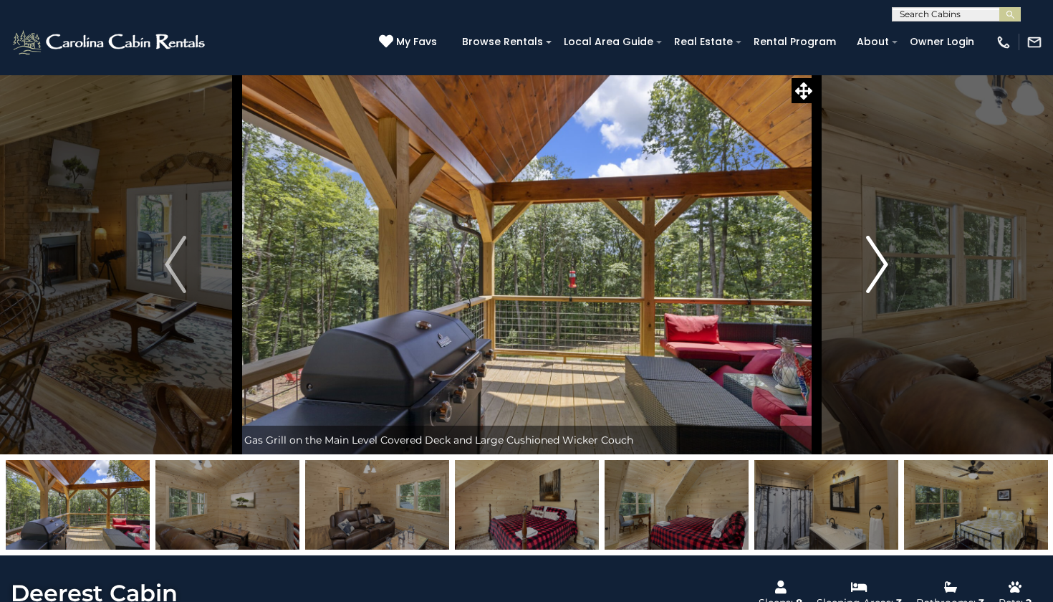
click at [886, 253] on img "Next" at bounding box center [877, 264] width 21 height 57
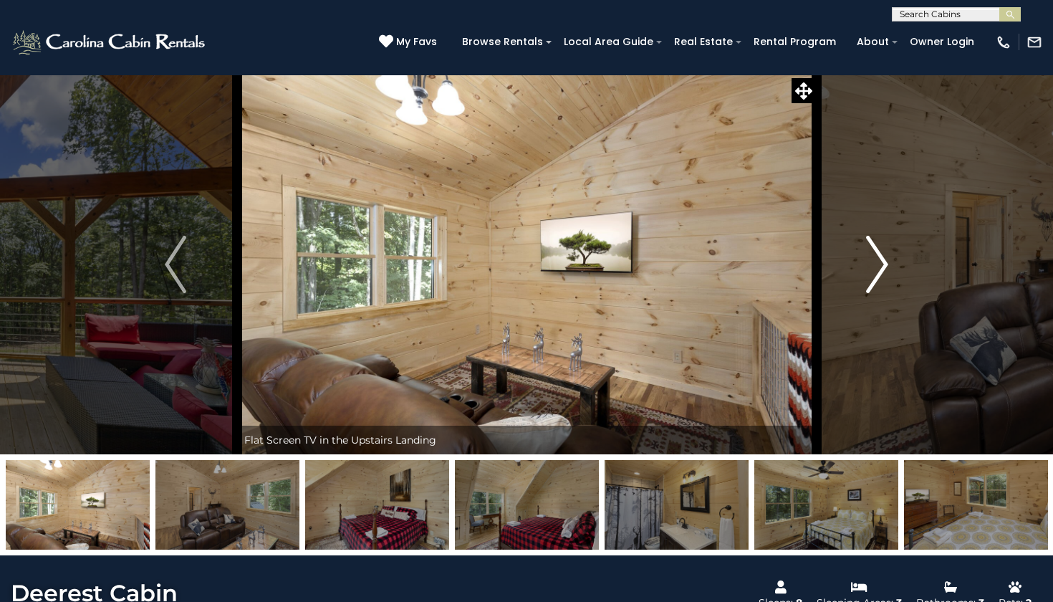
click at [886, 253] on img "Next" at bounding box center [877, 264] width 21 height 57
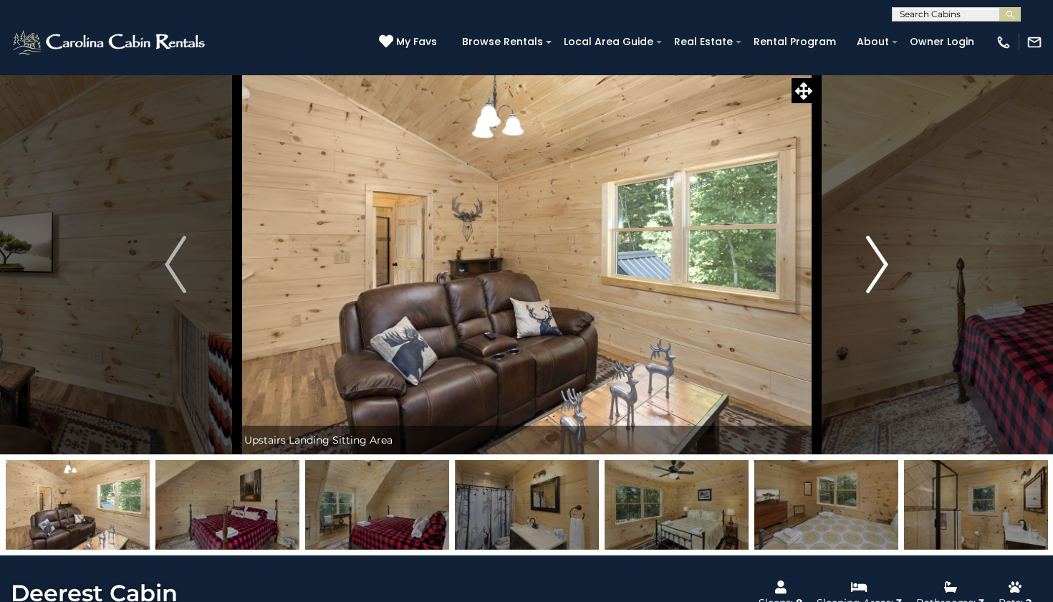
click at [886, 253] on img "Next" at bounding box center [877, 264] width 21 height 57
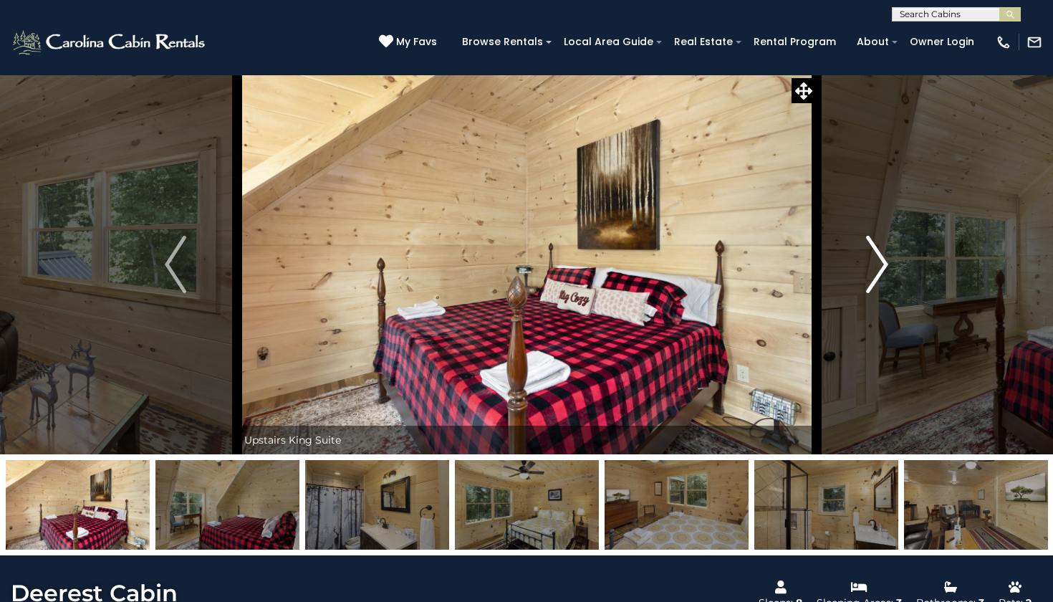
click at [886, 253] on img "Next" at bounding box center [877, 264] width 21 height 57
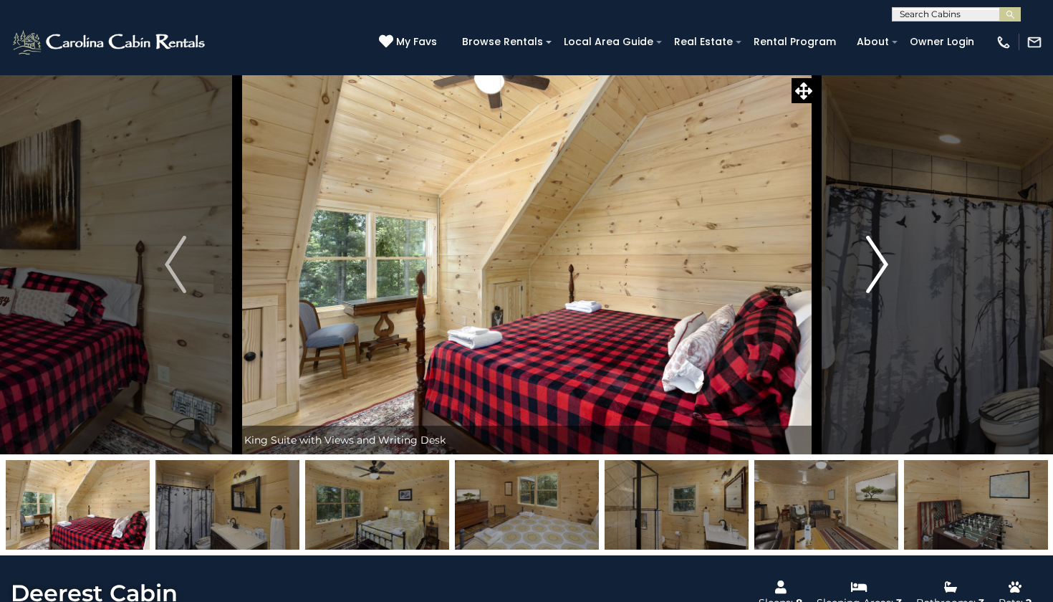
click at [886, 253] on img "Next" at bounding box center [877, 264] width 21 height 57
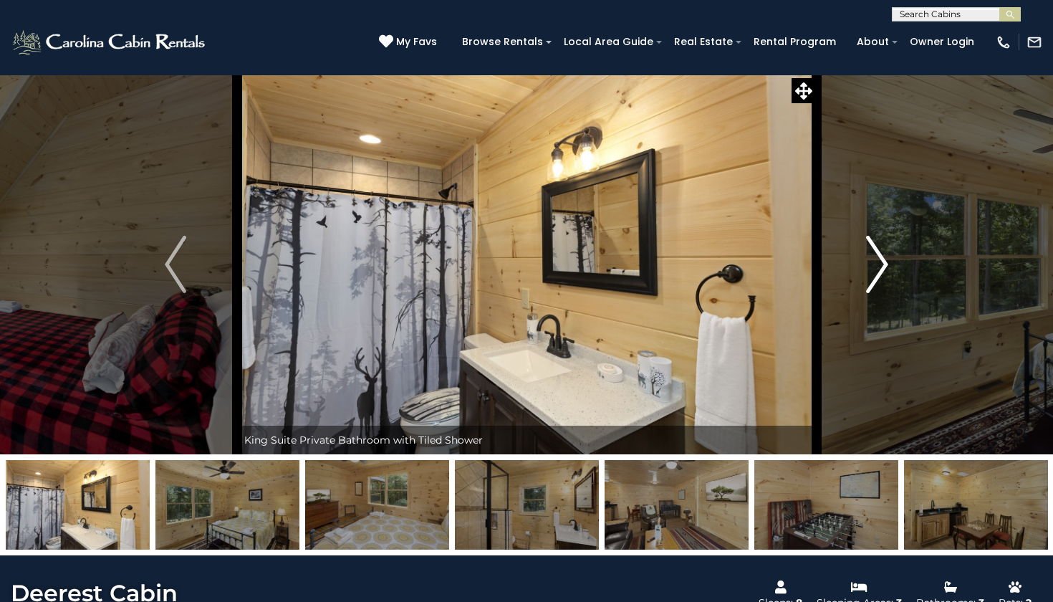
click at [886, 253] on img "Next" at bounding box center [877, 264] width 21 height 57
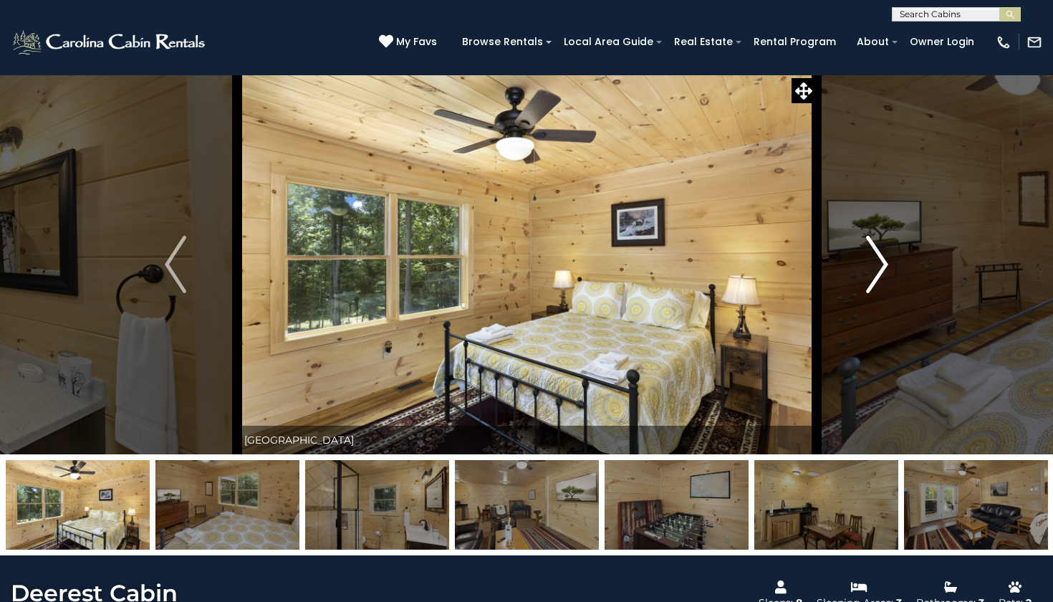
click at [884, 254] on img "Next" at bounding box center [877, 264] width 21 height 57
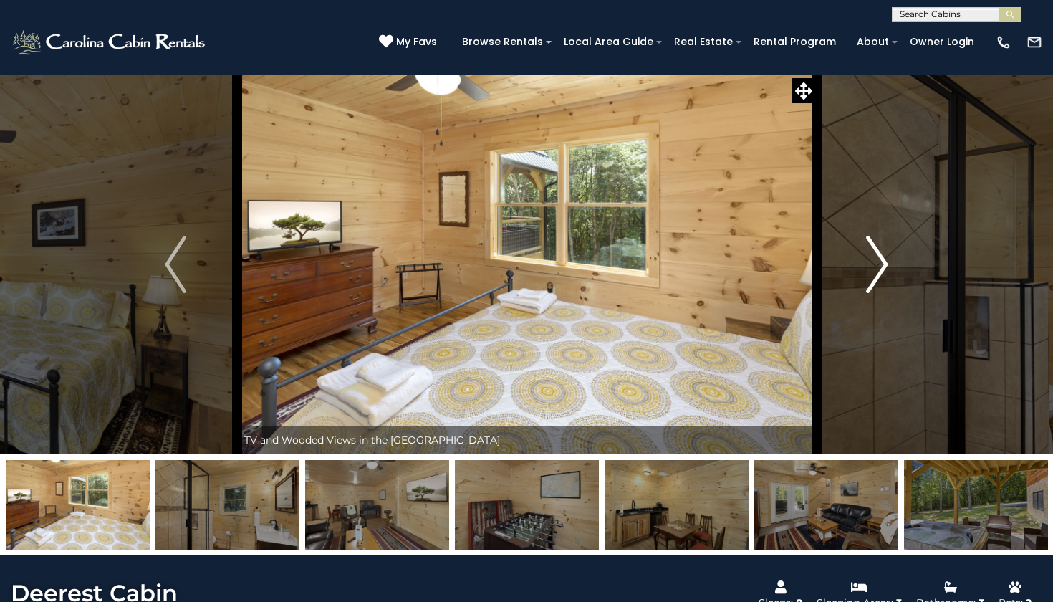
click at [884, 254] on img "Next" at bounding box center [877, 264] width 21 height 57
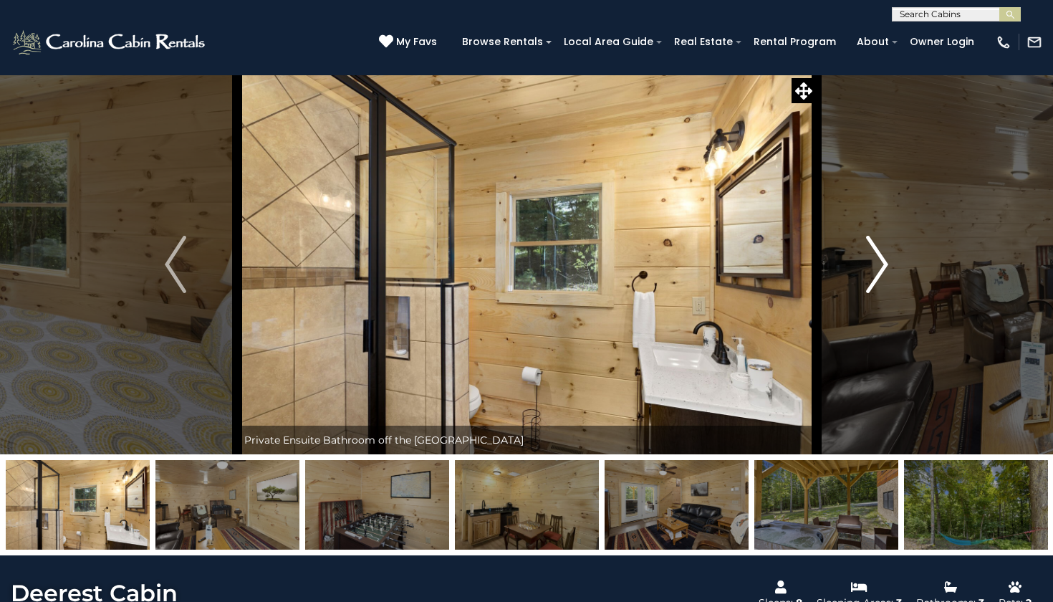
click at [884, 254] on img "Next" at bounding box center [877, 264] width 21 height 57
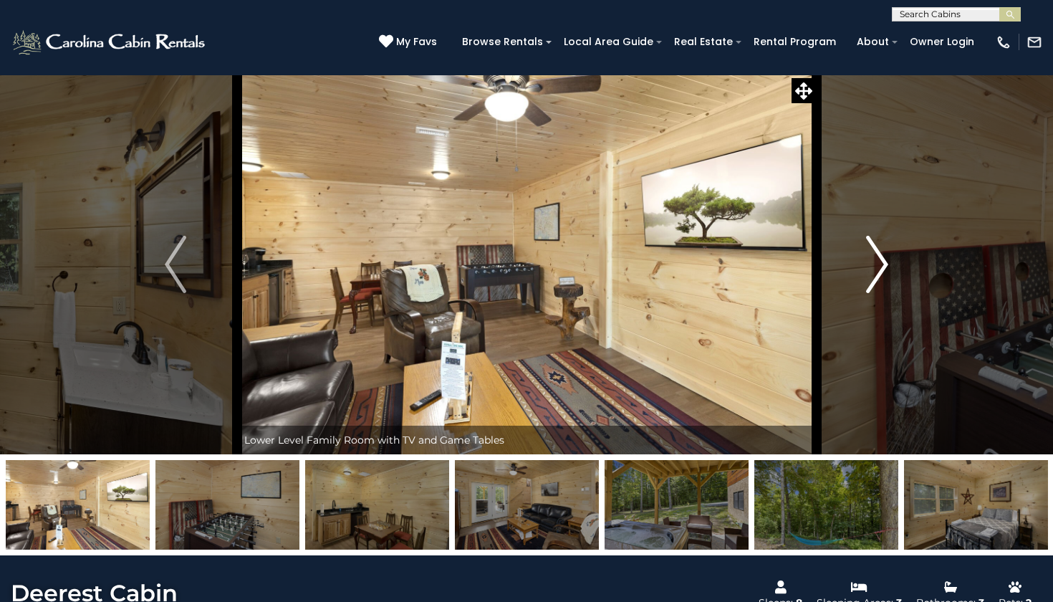
click at [884, 254] on img "Next" at bounding box center [877, 264] width 21 height 57
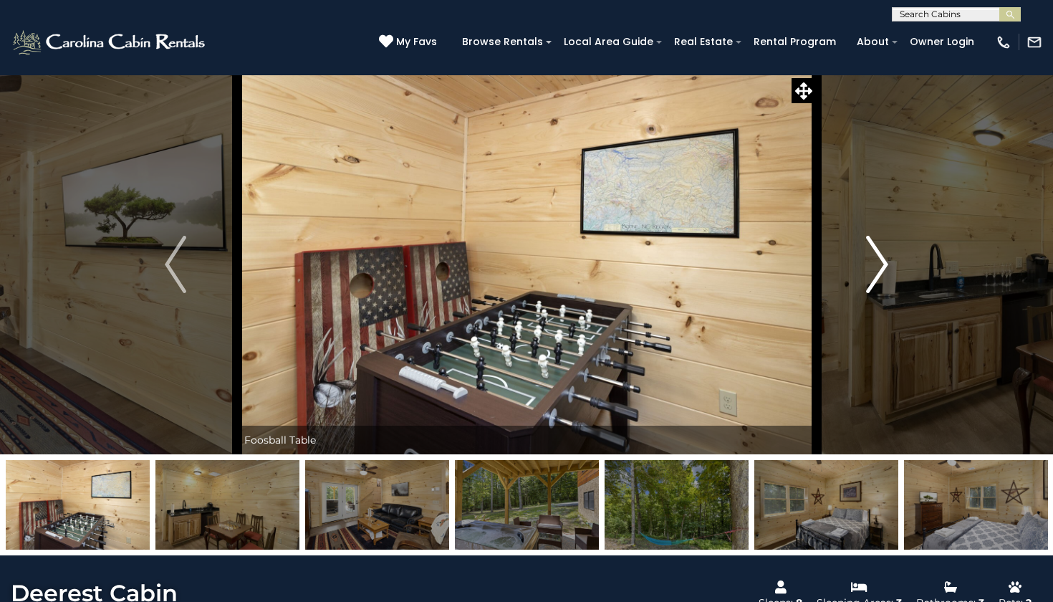
click at [884, 254] on img "Next" at bounding box center [877, 264] width 21 height 57
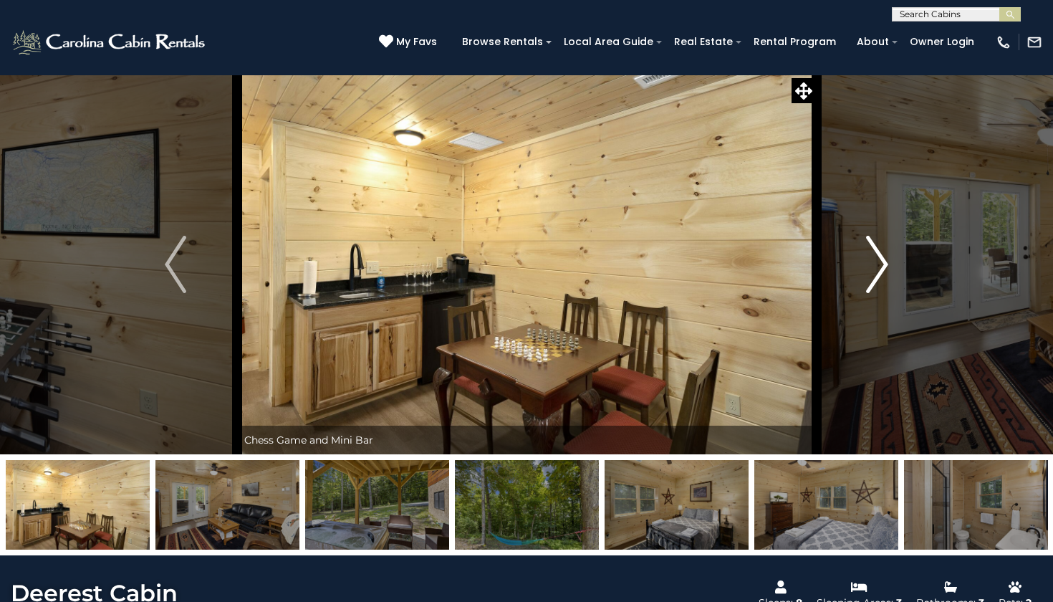
click at [884, 254] on img "Next" at bounding box center [877, 264] width 21 height 57
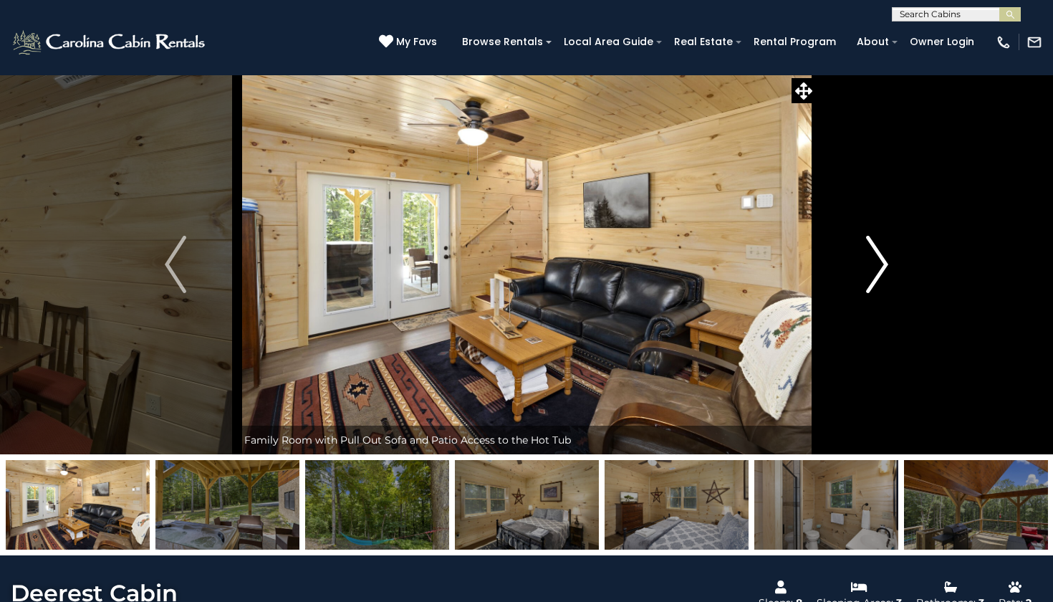
click at [884, 254] on img "Next" at bounding box center [877, 264] width 21 height 57
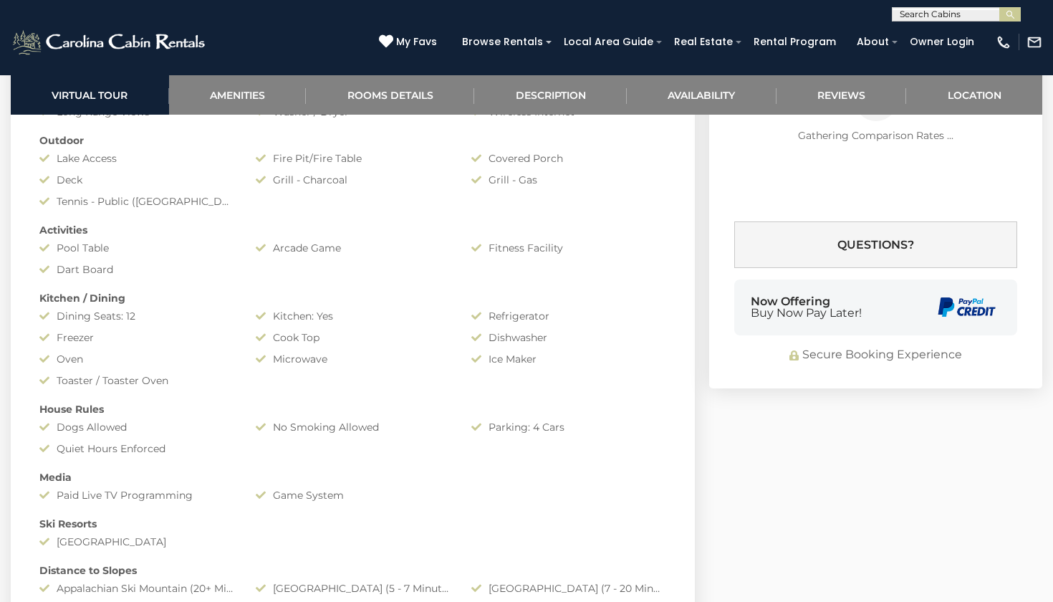
scroll to position [1218, 0]
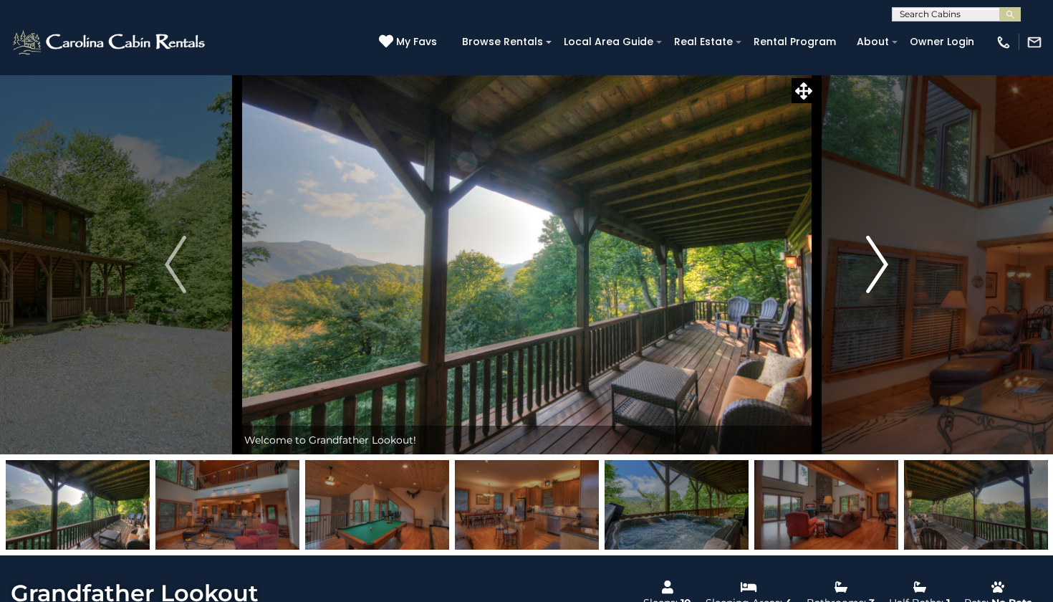
click at [885, 276] on img "Next" at bounding box center [877, 264] width 21 height 57
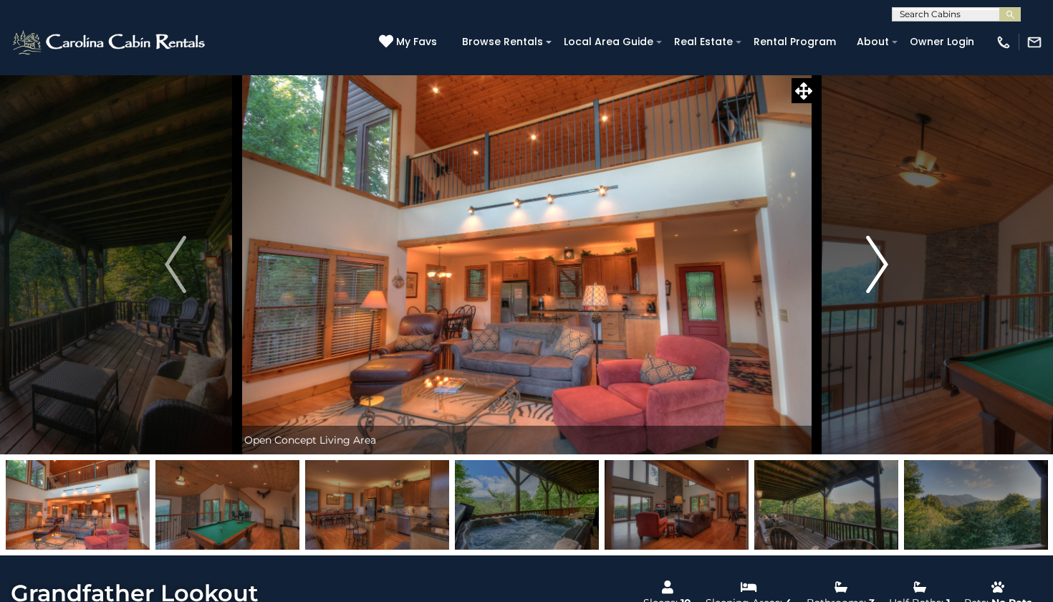
click at [885, 276] on img "Next" at bounding box center [877, 264] width 21 height 57
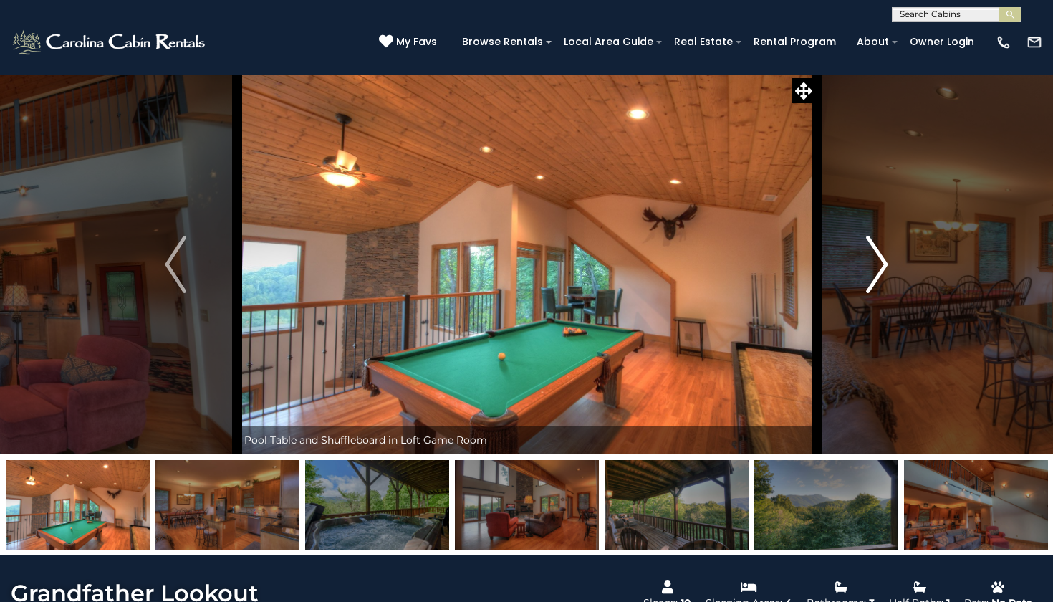
click at [886, 276] on img "Next" at bounding box center [877, 264] width 21 height 57
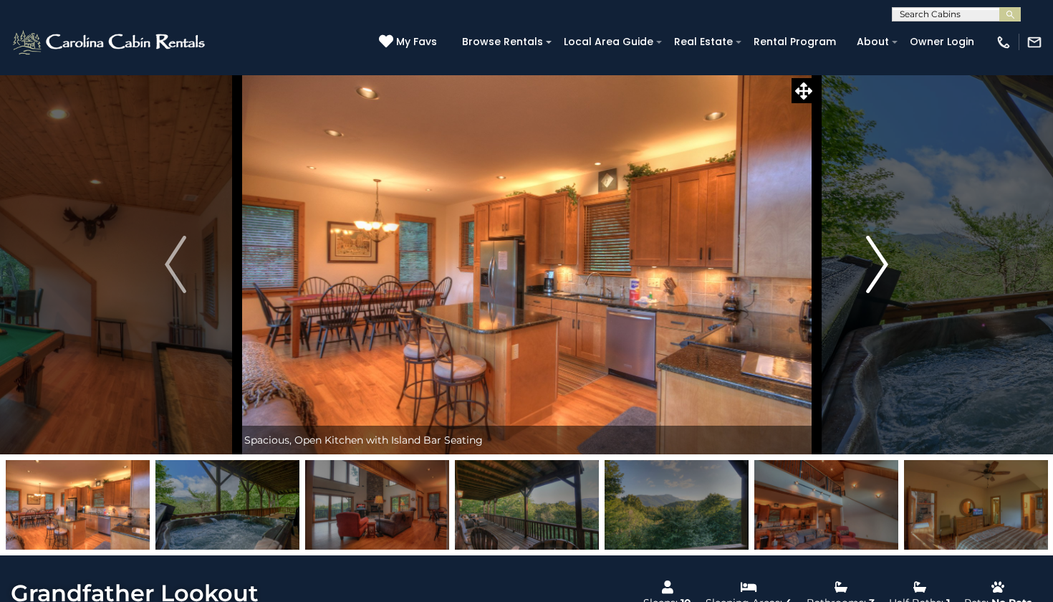
click at [886, 276] on img "Next" at bounding box center [877, 264] width 21 height 57
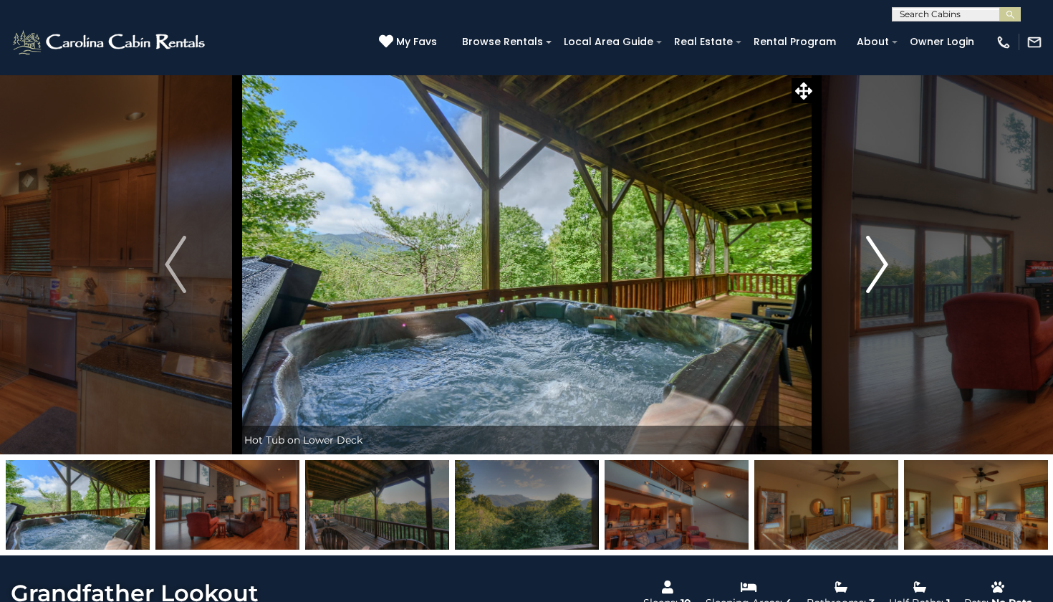
click at [886, 276] on img "Next" at bounding box center [877, 264] width 21 height 57
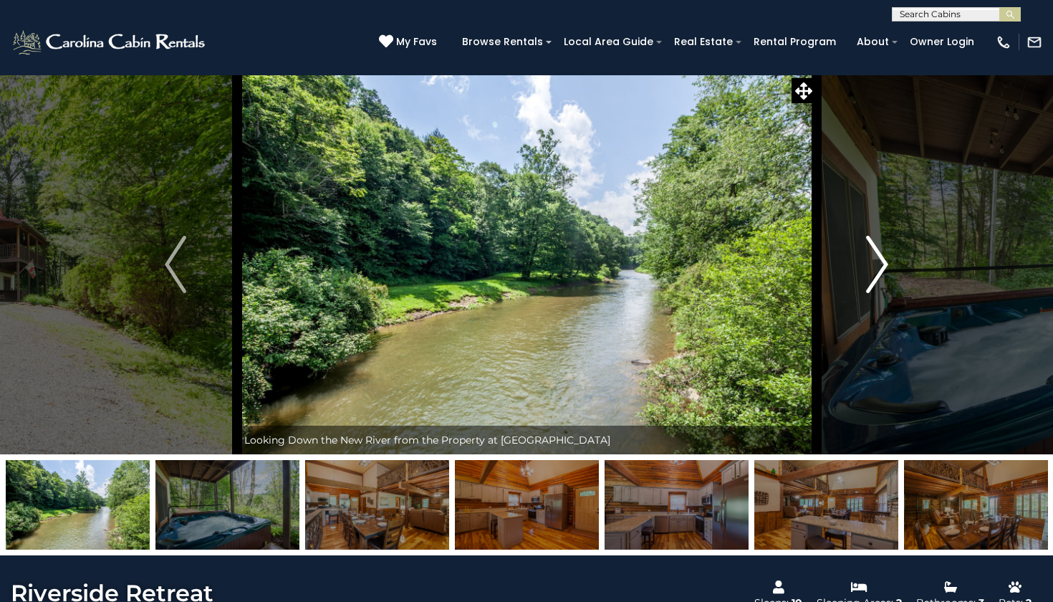
click at [882, 259] on img "Next" at bounding box center [877, 264] width 21 height 57
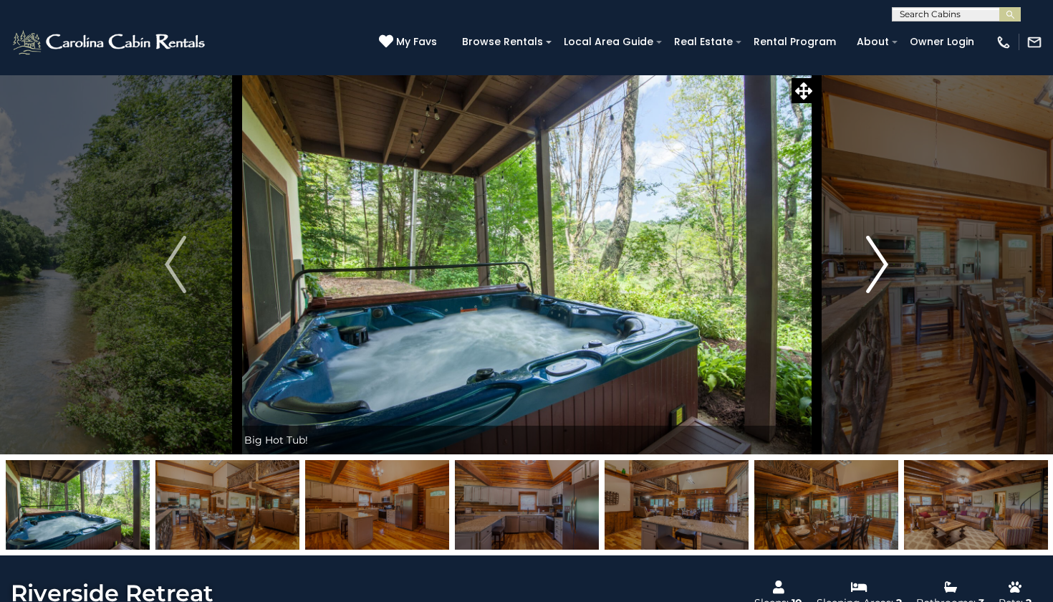
click at [883, 260] on img "Next" at bounding box center [877, 264] width 21 height 57
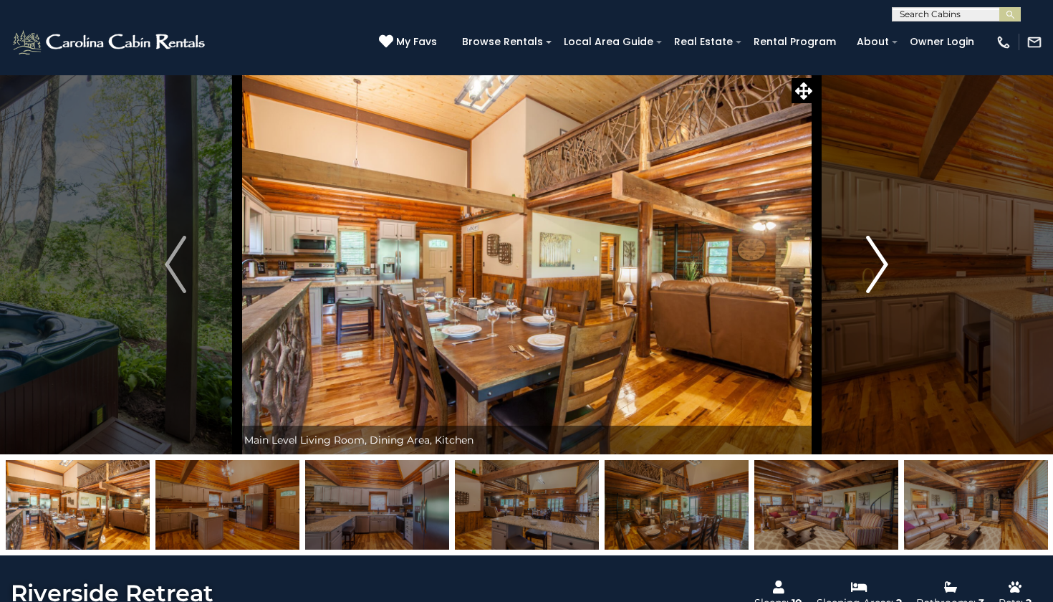
click at [883, 260] on img "Next" at bounding box center [877, 264] width 21 height 57
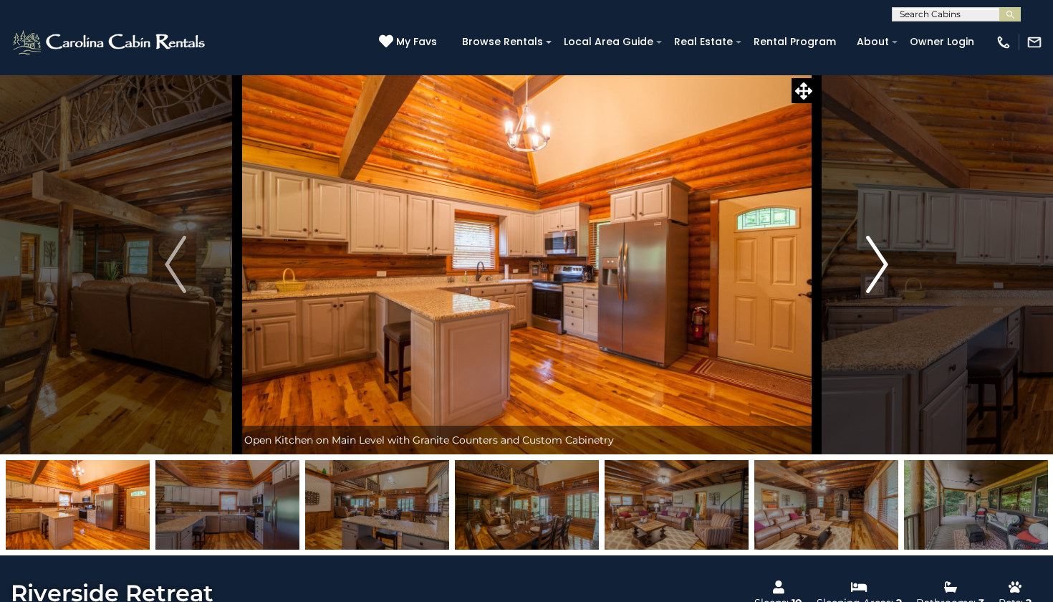
click at [883, 260] on img "Next" at bounding box center [877, 264] width 21 height 57
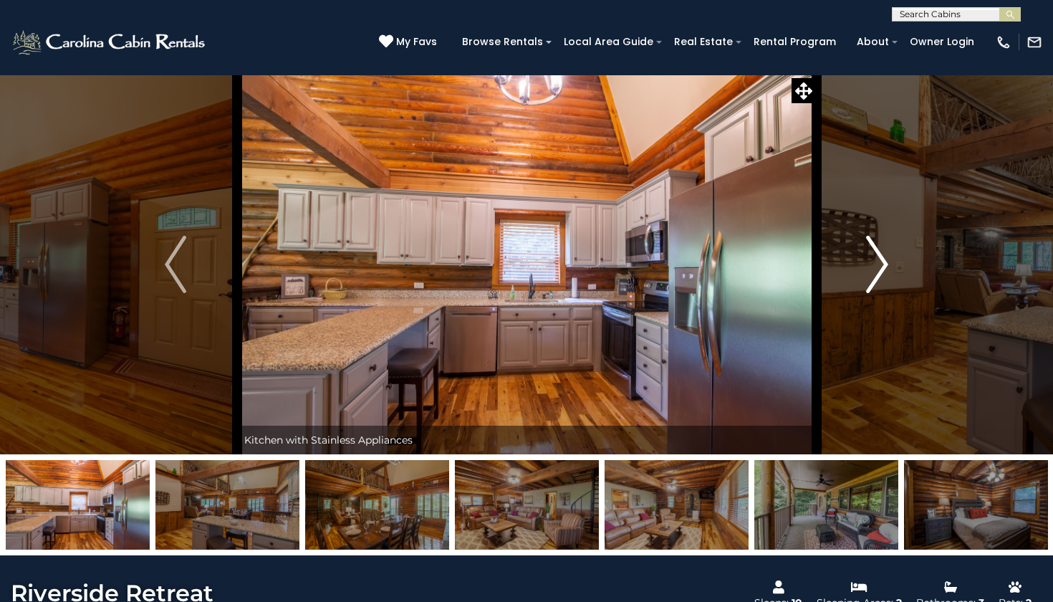
click at [883, 260] on img "Next" at bounding box center [877, 264] width 21 height 57
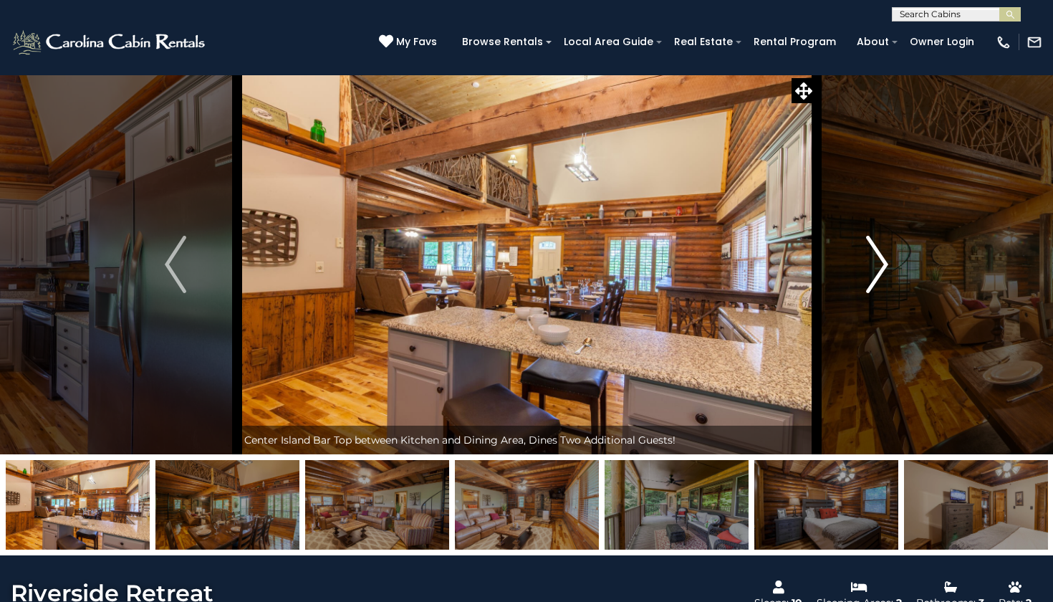
click at [883, 260] on img "Next" at bounding box center [877, 264] width 21 height 57
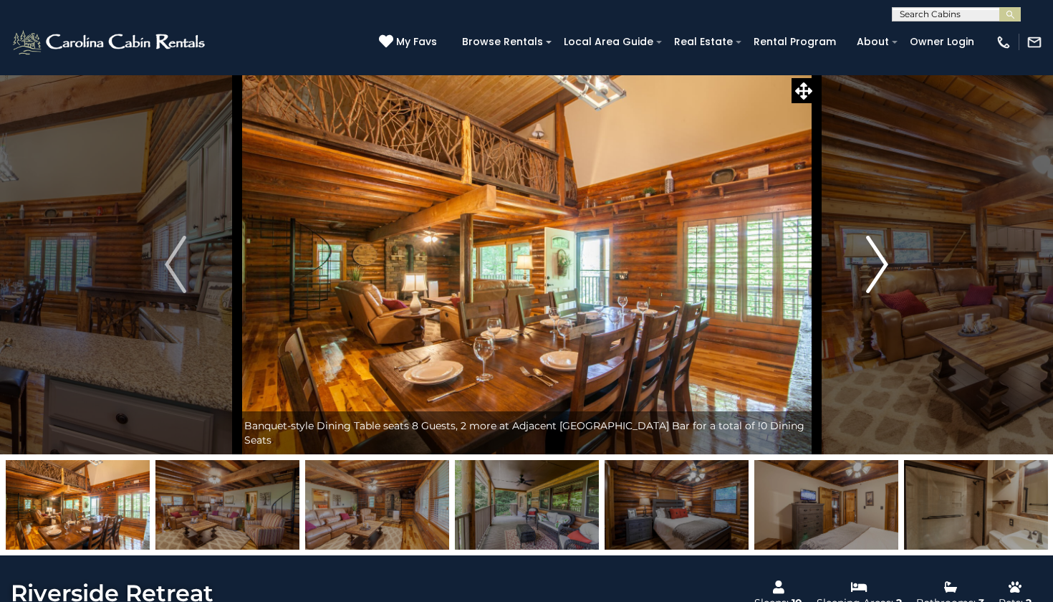
click at [883, 260] on img "Next" at bounding box center [877, 264] width 21 height 57
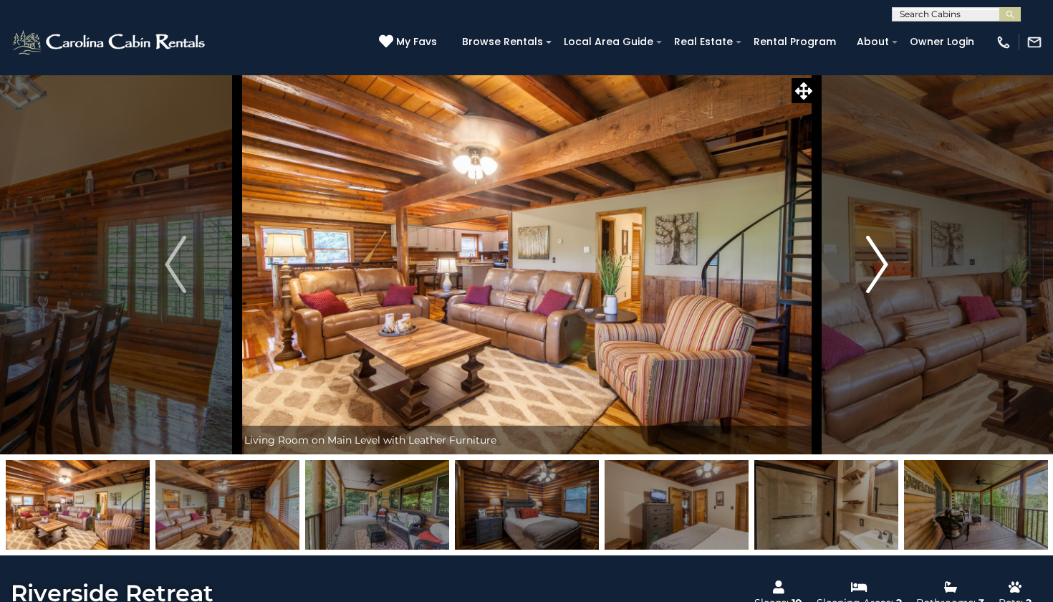
click at [884, 260] on img "Next" at bounding box center [877, 264] width 21 height 57
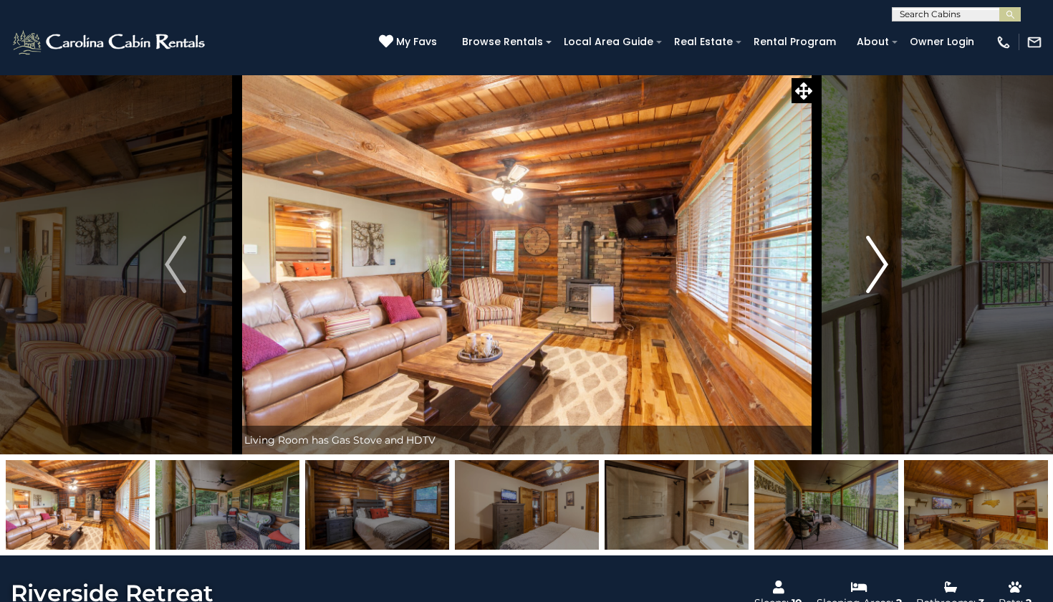
click at [884, 260] on img "Next" at bounding box center [877, 264] width 21 height 57
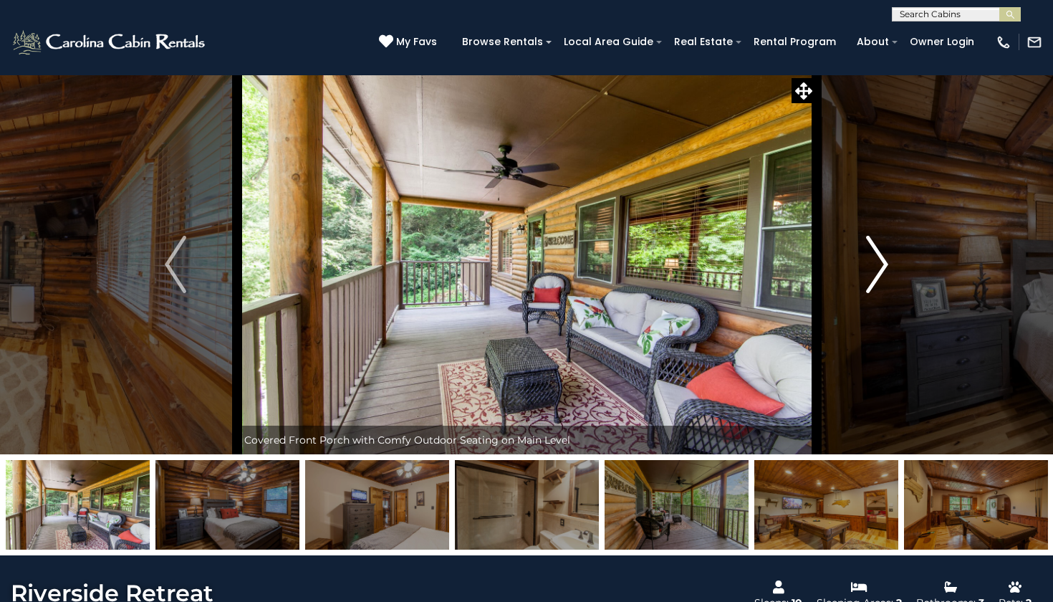
click at [884, 260] on img "Next" at bounding box center [877, 264] width 21 height 57
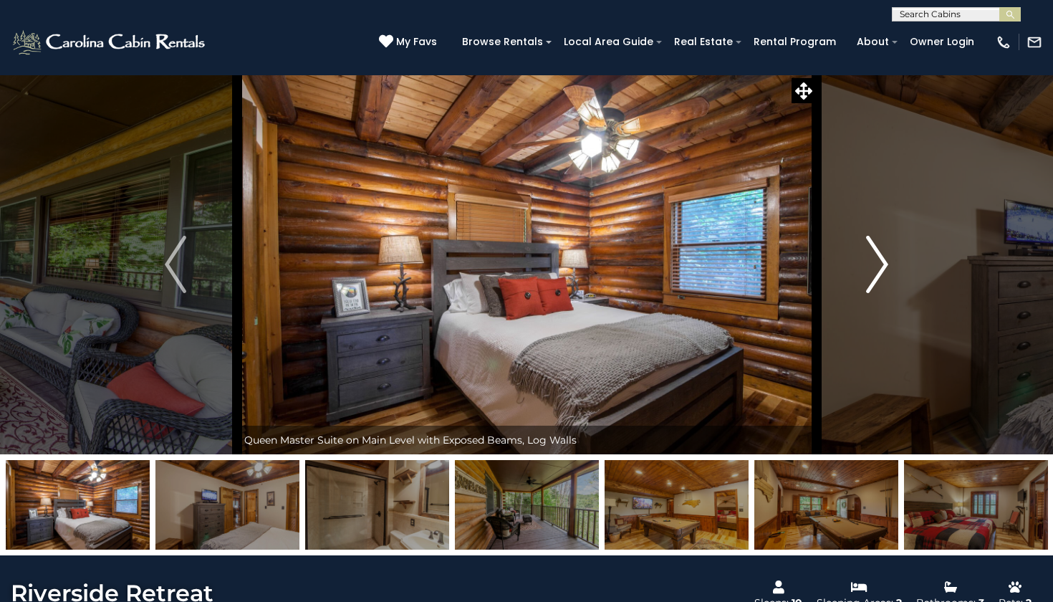
click at [884, 259] on img "Next" at bounding box center [877, 264] width 21 height 57
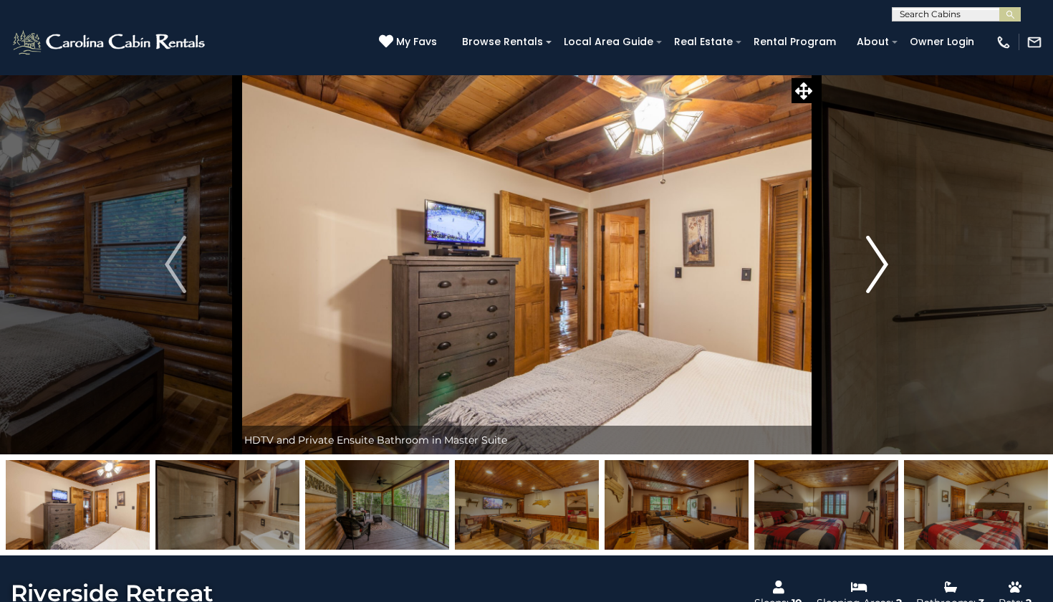
click at [884, 259] on img "Next" at bounding box center [877, 264] width 21 height 57
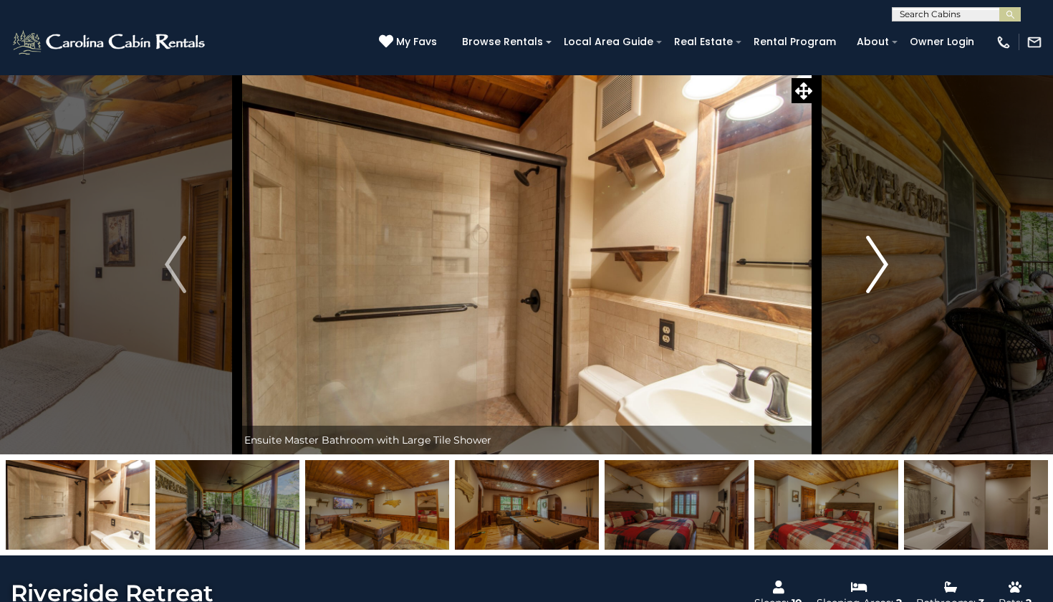
click at [884, 259] on img "Next" at bounding box center [877, 264] width 21 height 57
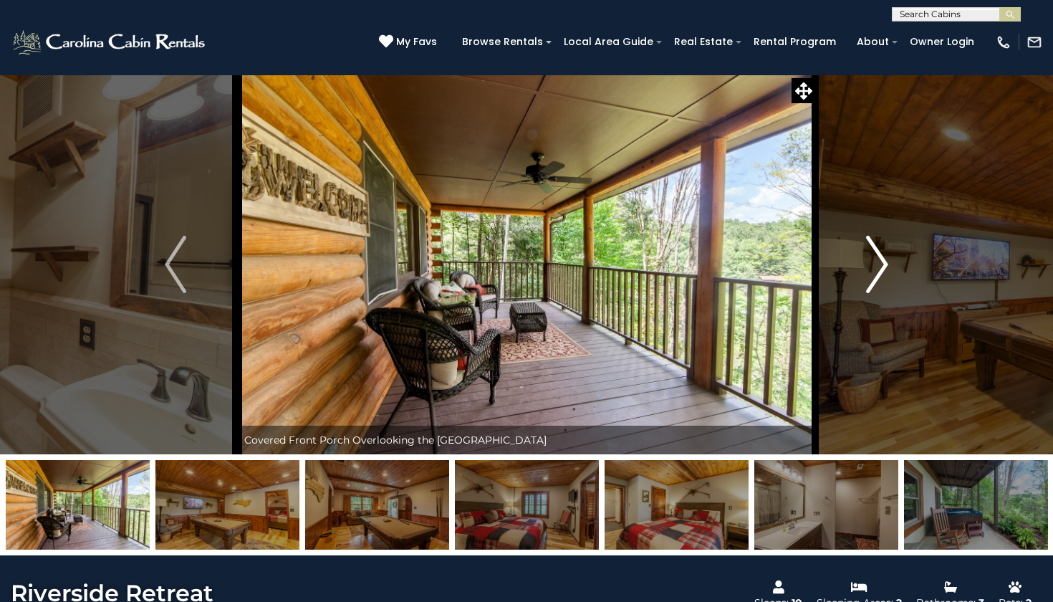
click at [884, 260] on img "Next" at bounding box center [877, 264] width 21 height 57
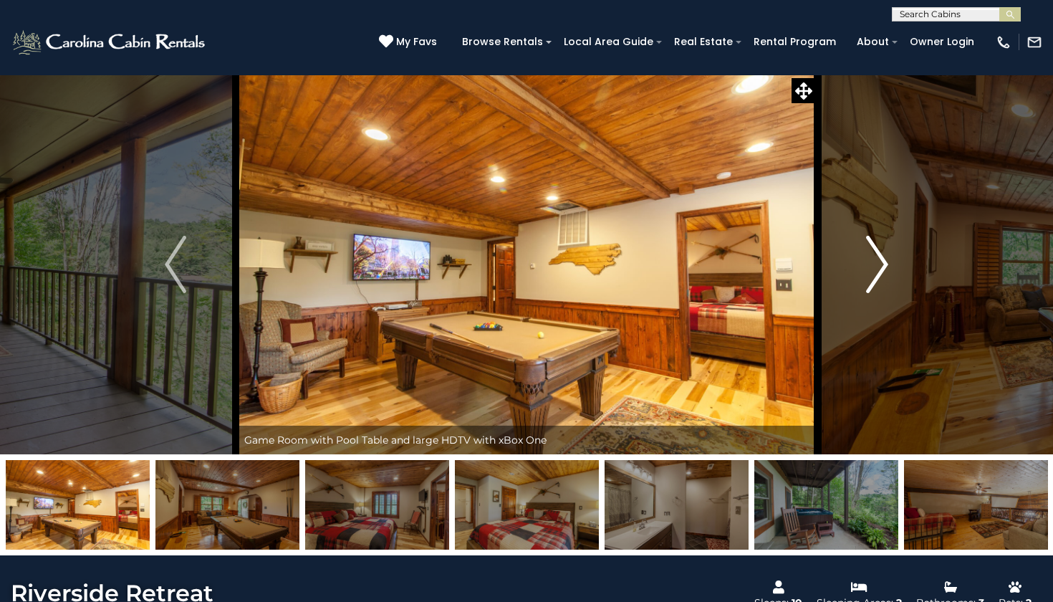
click at [884, 260] on img "Next" at bounding box center [877, 264] width 21 height 57
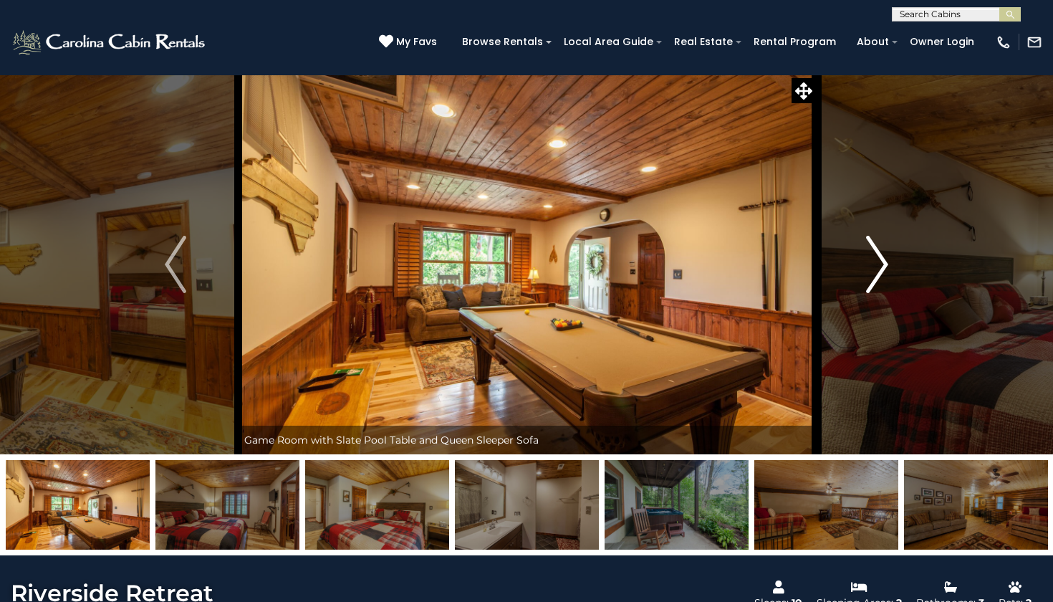
click at [884, 260] on img "Next" at bounding box center [877, 264] width 21 height 57
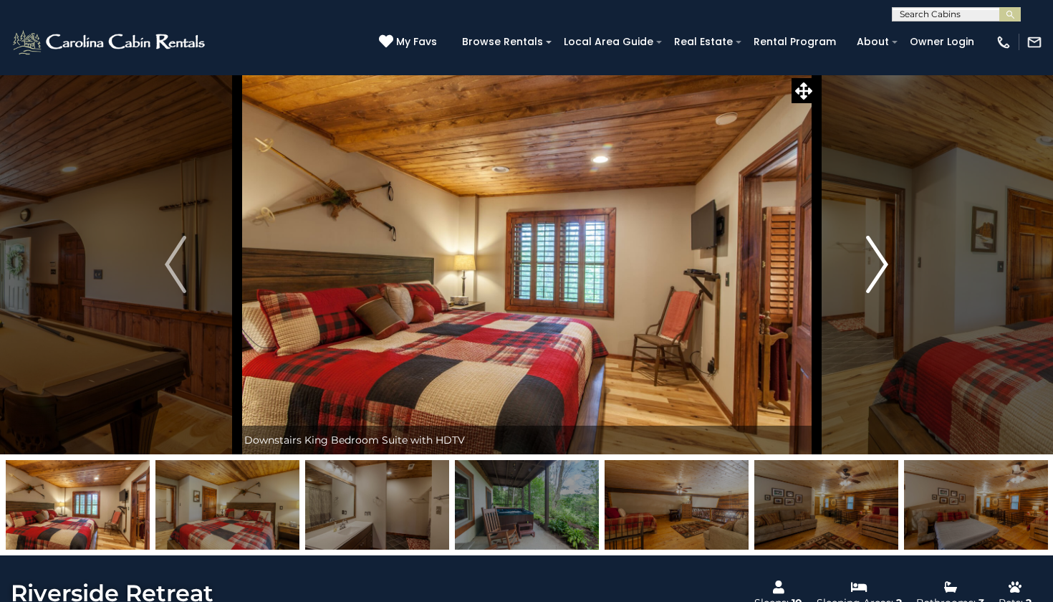
click at [884, 260] on img "Next" at bounding box center [877, 264] width 21 height 57
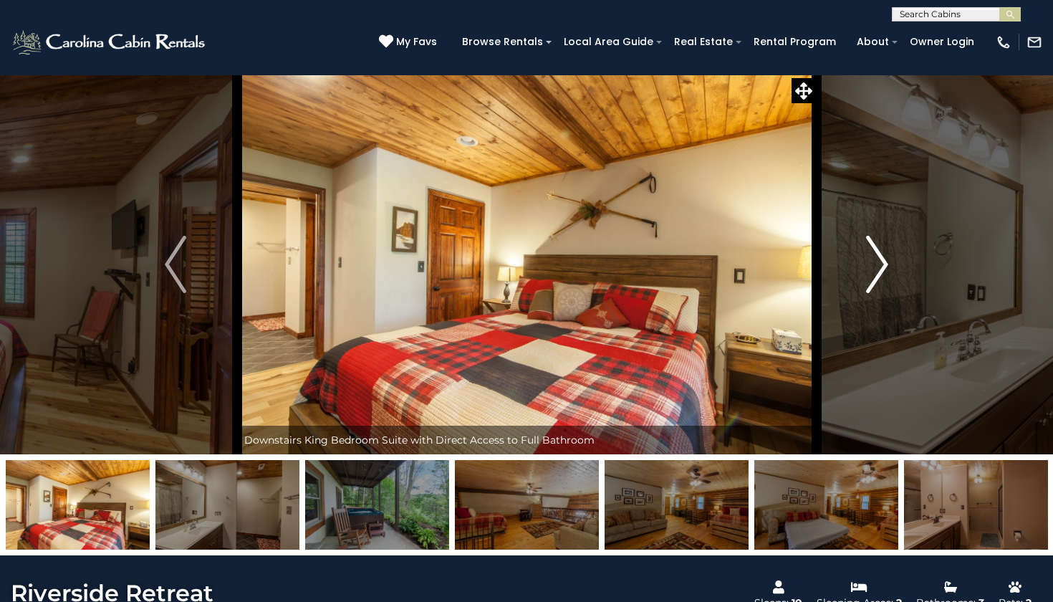
click at [884, 260] on img "Next" at bounding box center [877, 264] width 21 height 57
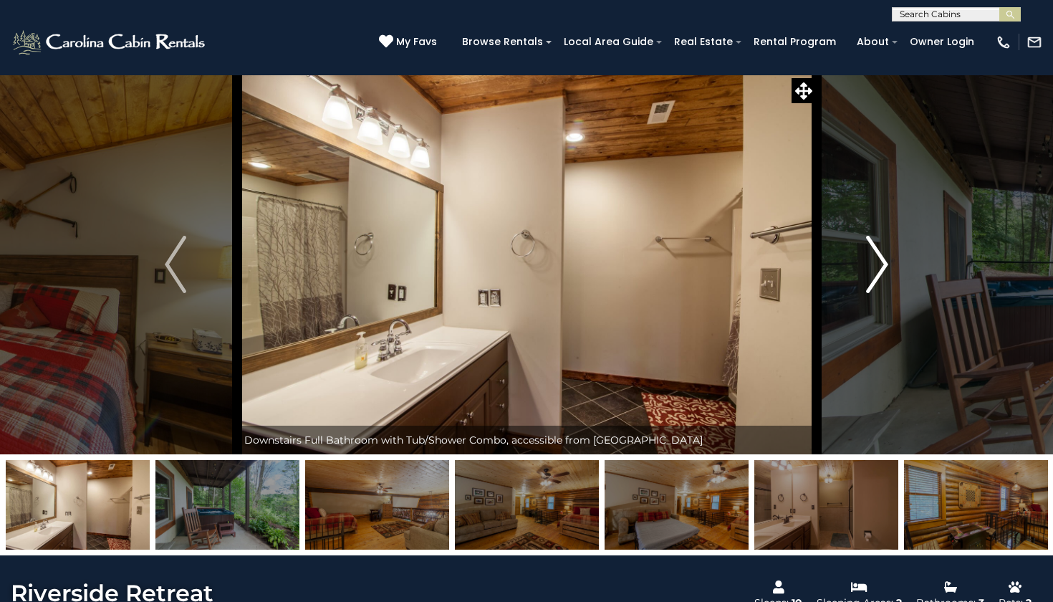
click at [884, 260] on img "Next" at bounding box center [877, 264] width 21 height 57
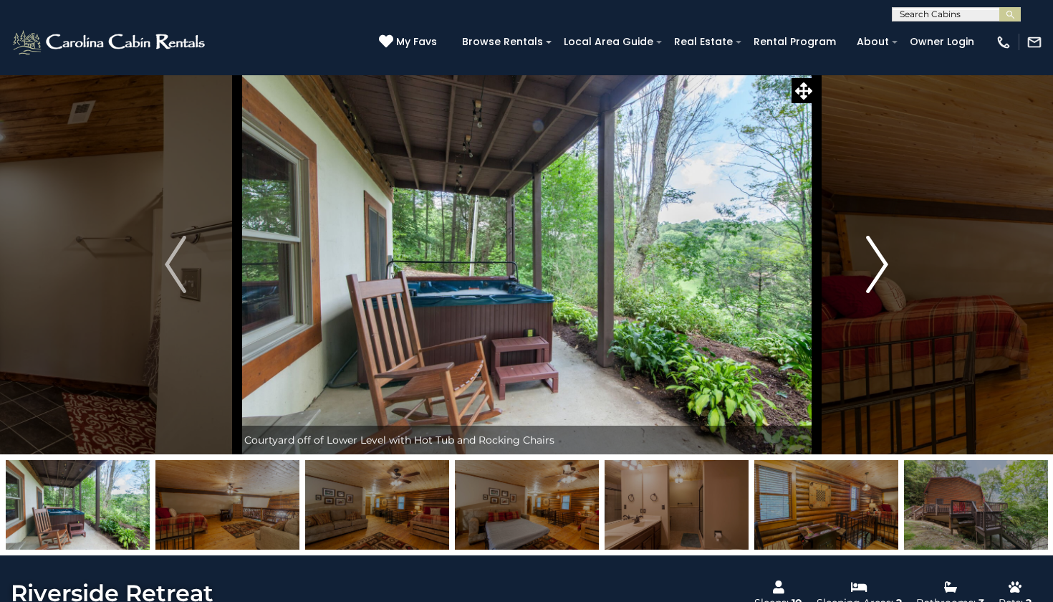
click at [884, 260] on img "Next" at bounding box center [877, 264] width 21 height 57
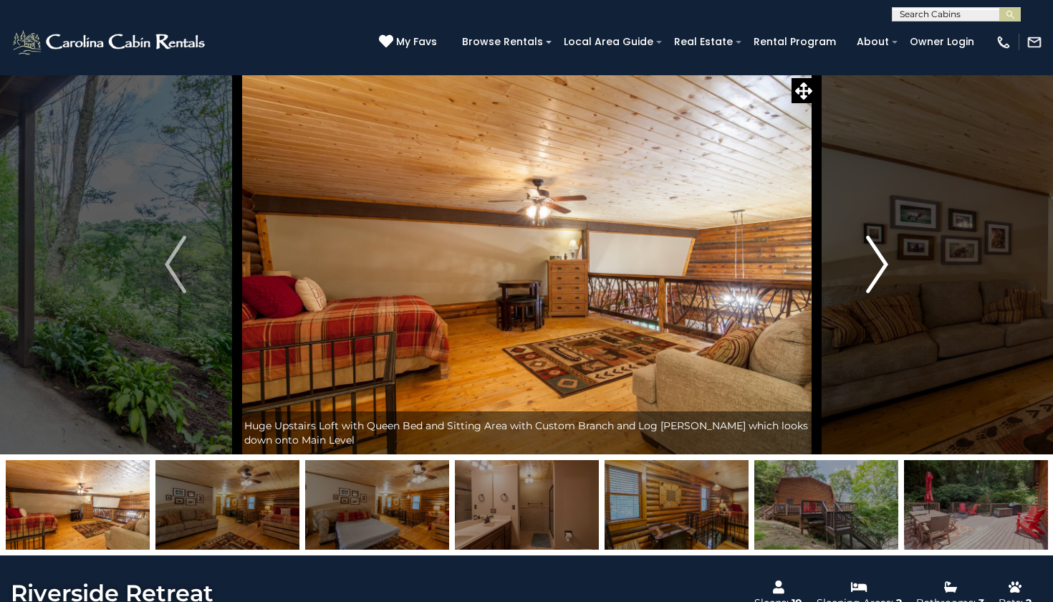
click at [884, 260] on img "Next" at bounding box center [877, 264] width 21 height 57
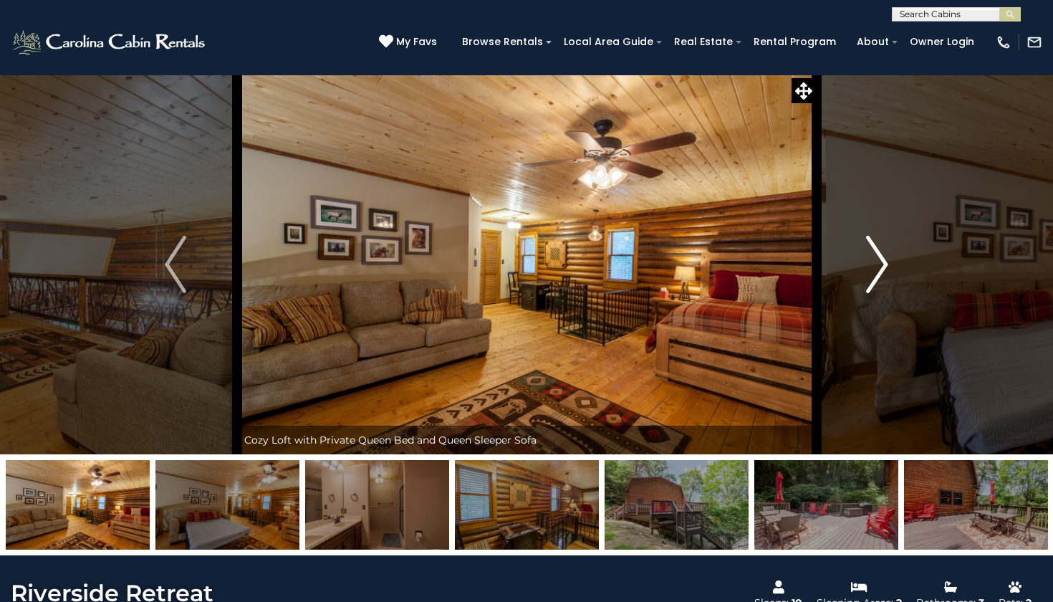
click at [884, 260] on img "Next" at bounding box center [877, 264] width 21 height 57
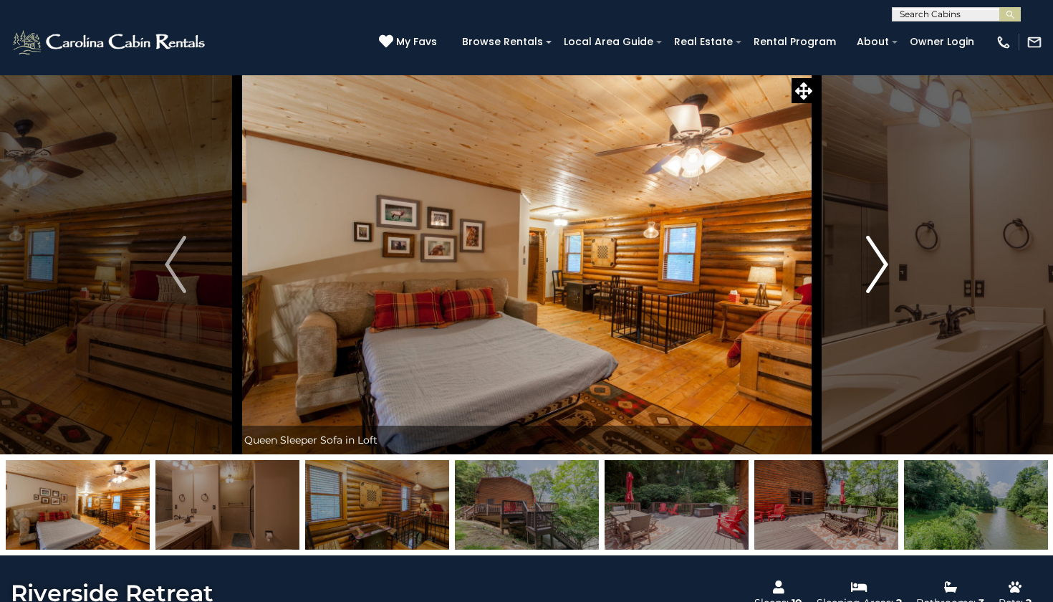
click at [884, 260] on img "Next" at bounding box center [877, 264] width 21 height 57
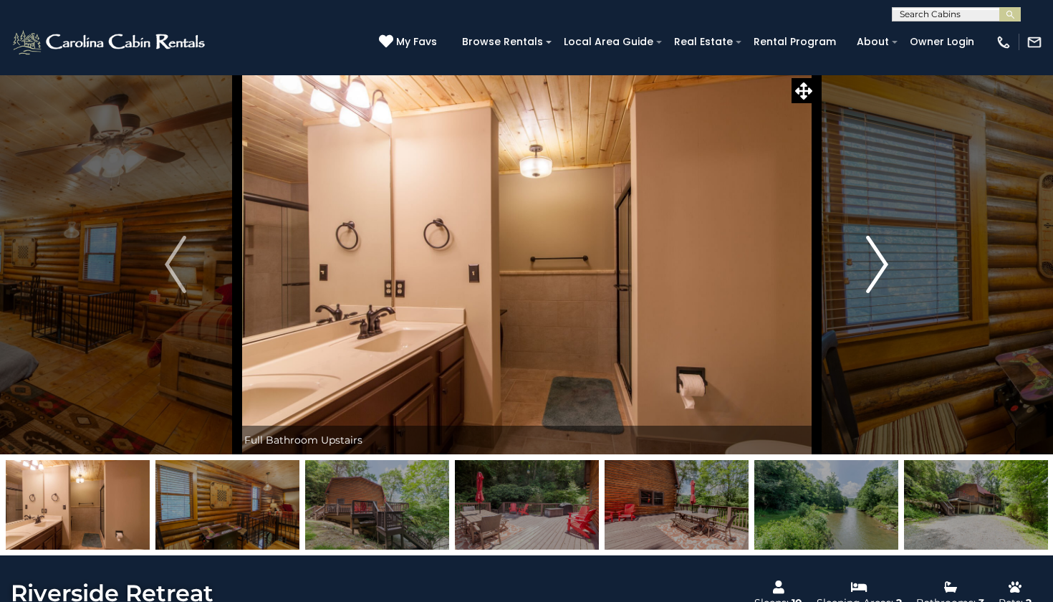
click at [884, 260] on img "Next" at bounding box center [877, 264] width 21 height 57
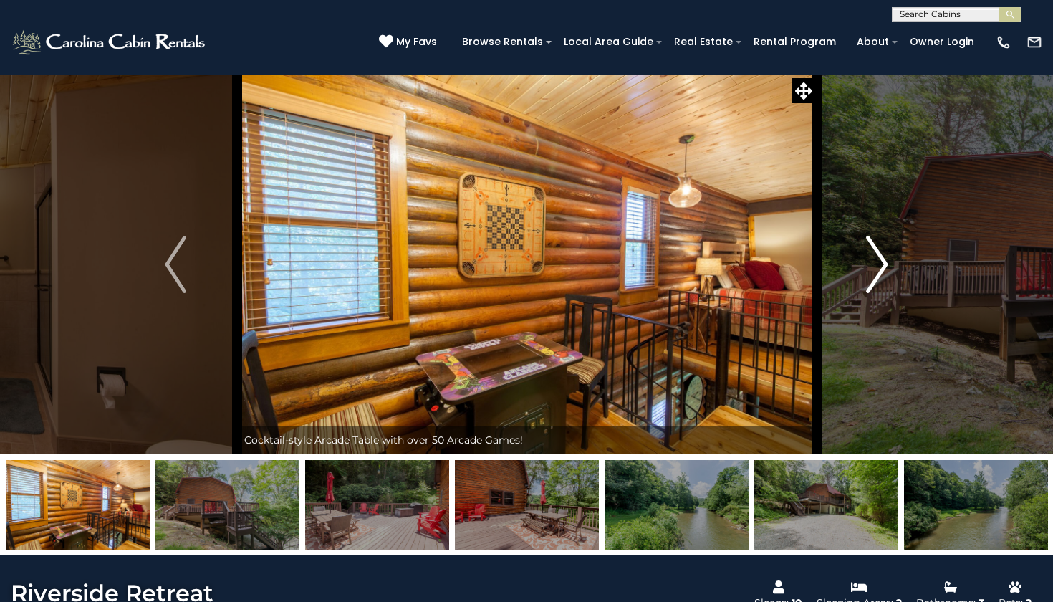
click at [884, 260] on img "Next" at bounding box center [877, 264] width 21 height 57
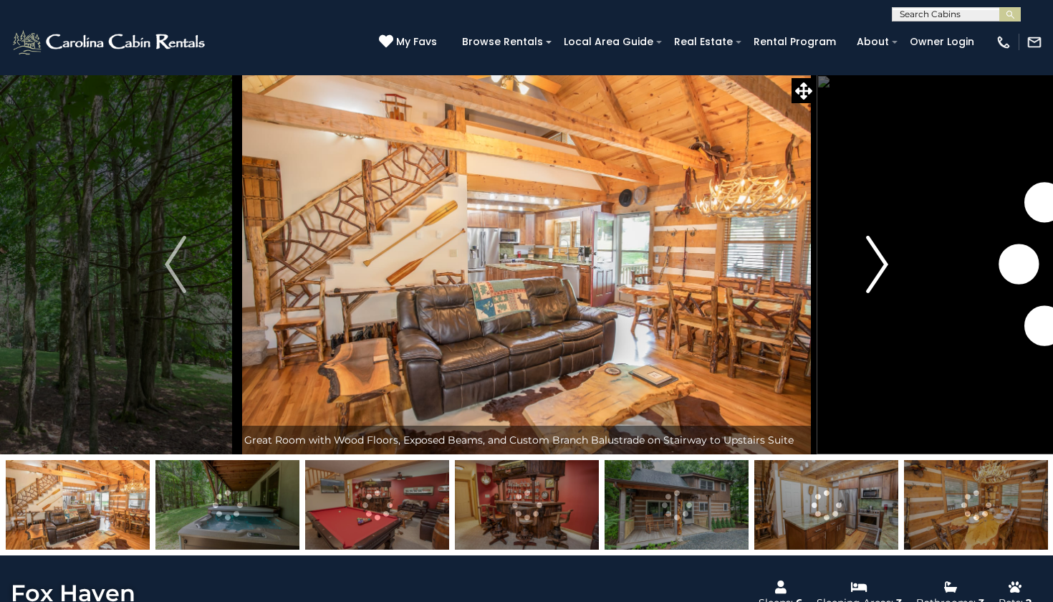
click at [882, 271] on img "Next" at bounding box center [877, 264] width 21 height 57
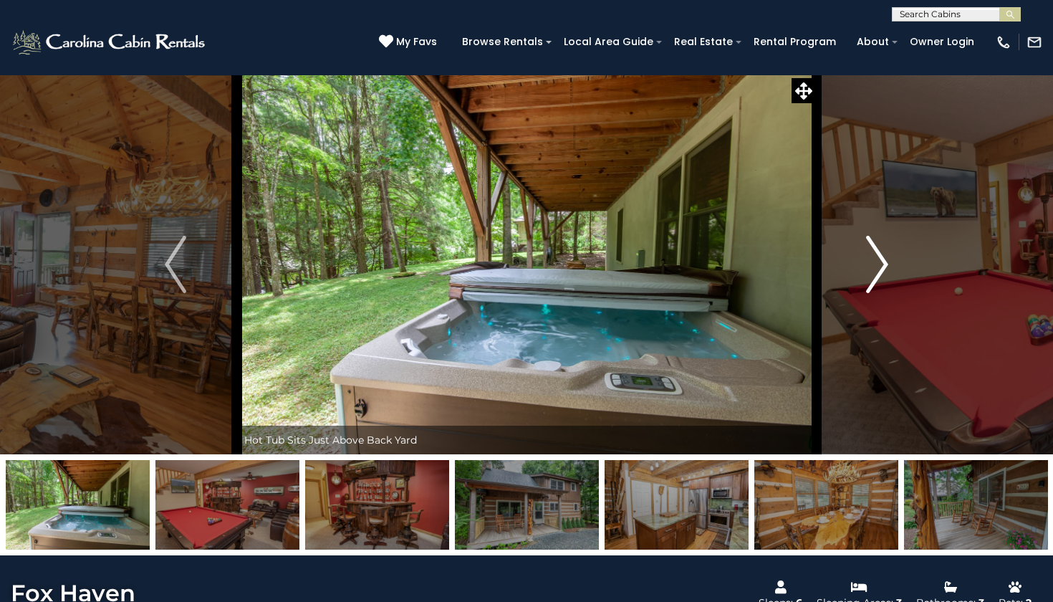
click at [882, 271] on img "Next" at bounding box center [877, 264] width 21 height 57
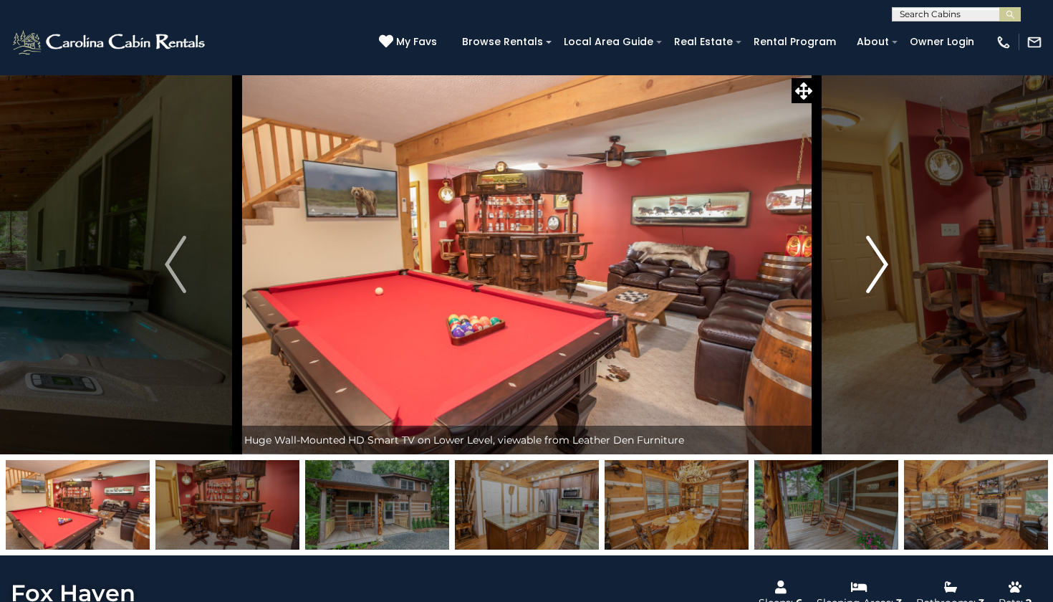
click at [882, 271] on img "Next" at bounding box center [877, 264] width 21 height 57
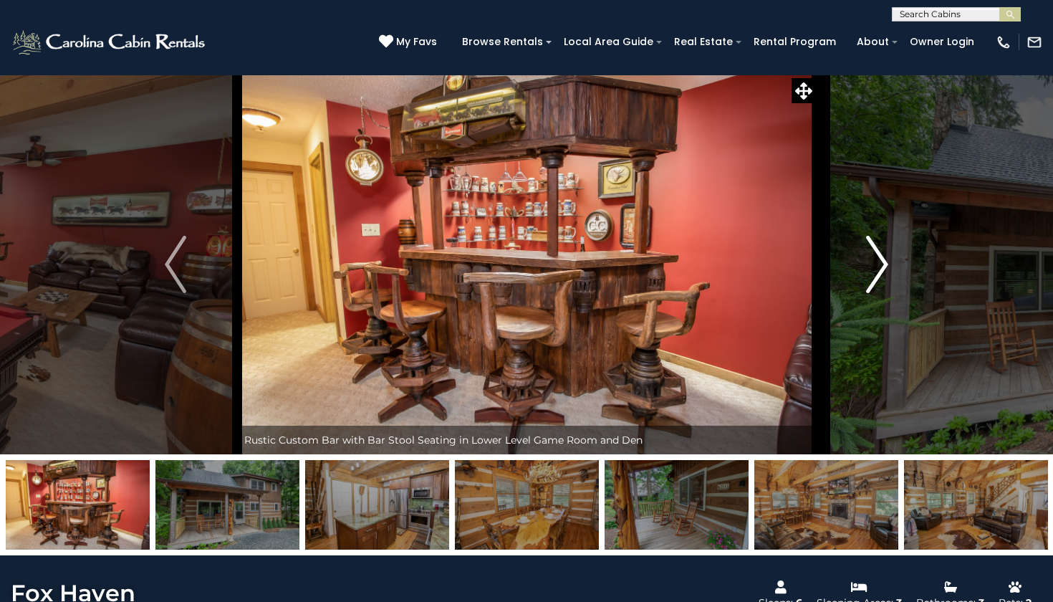
click at [882, 271] on img "Next" at bounding box center [877, 264] width 21 height 57
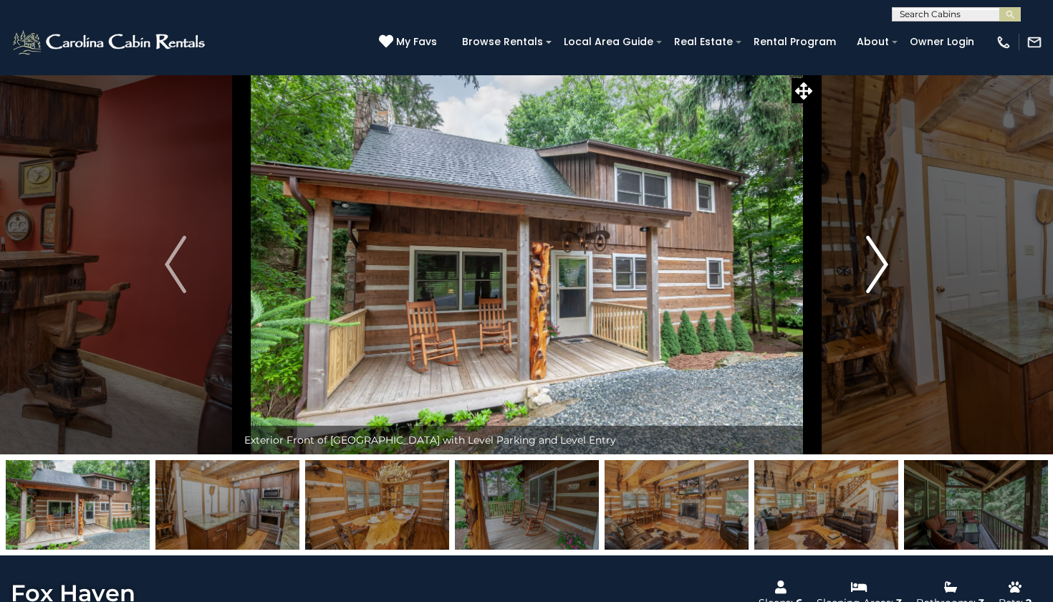
click at [882, 271] on img "Next" at bounding box center [877, 264] width 21 height 57
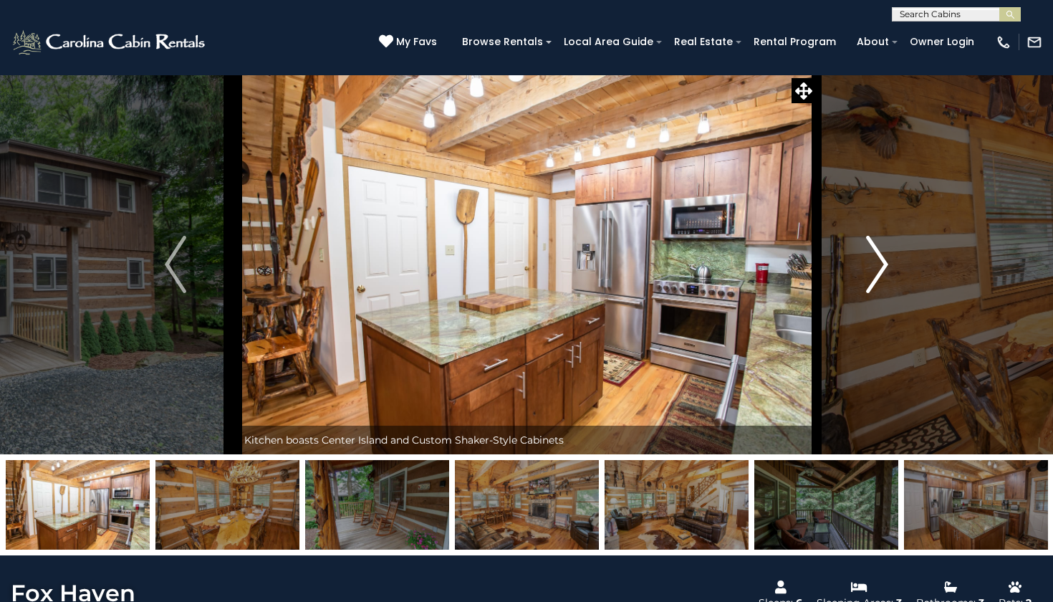
click at [882, 271] on img "Next" at bounding box center [877, 264] width 21 height 57
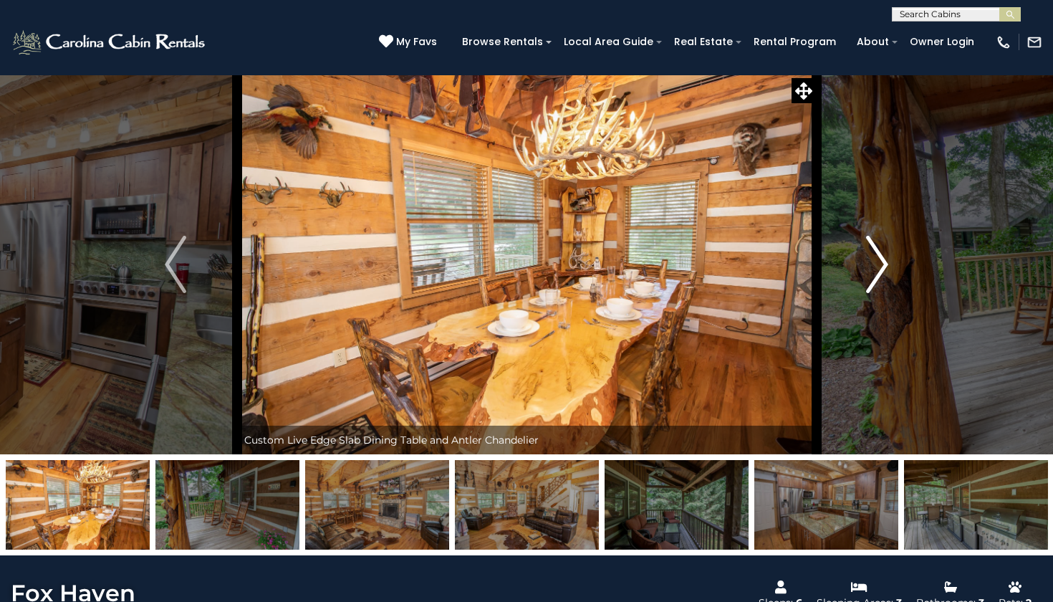
click at [882, 271] on img "Next" at bounding box center [877, 264] width 21 height 57
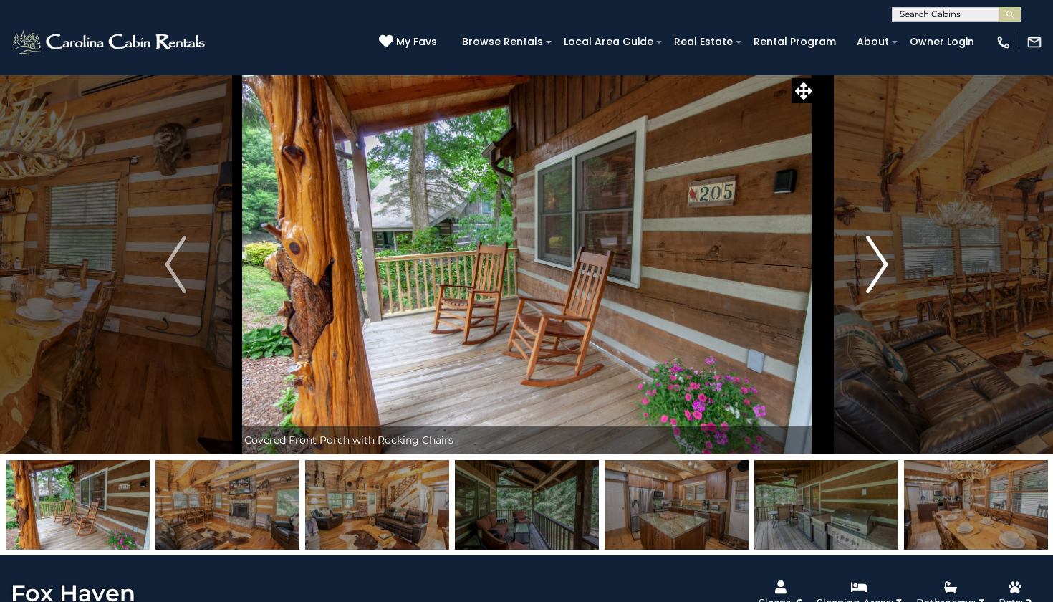
click at [882, 271] on img "Next" at bounding box center [877, 264] width 21 height 57
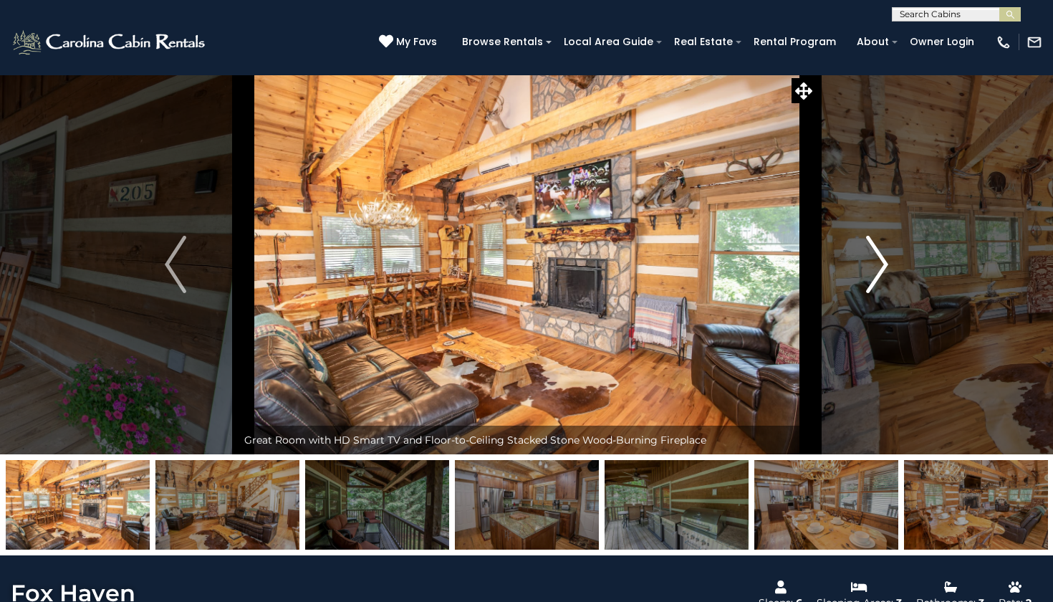
click at [878, 269] on img "Next" at bounding box center [877, 264] width 21 height 57
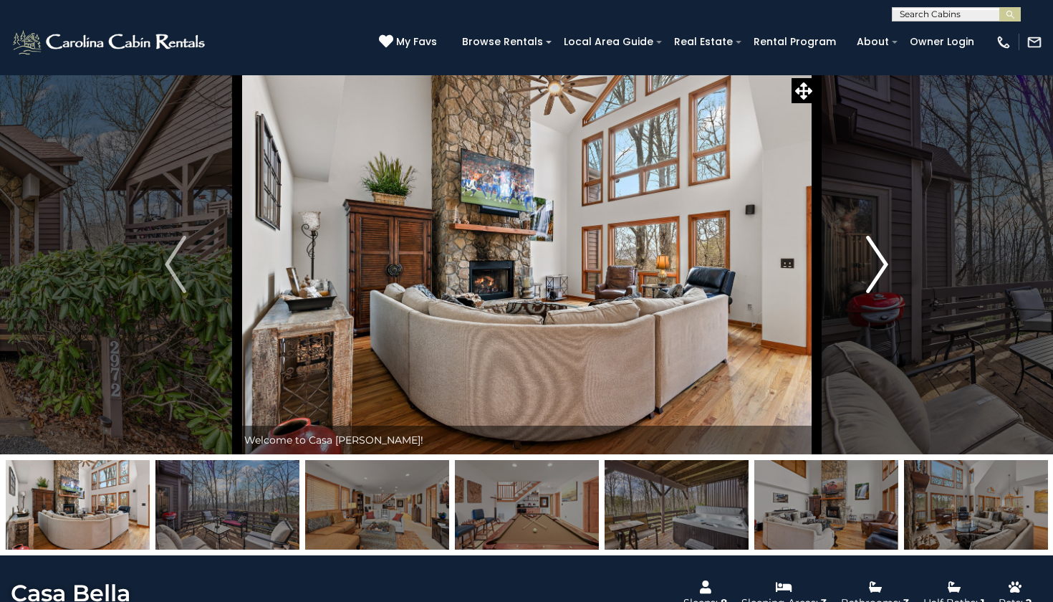
click at [867, 259] on img "Next" at bounding box center [877, 264] width 21 height 57
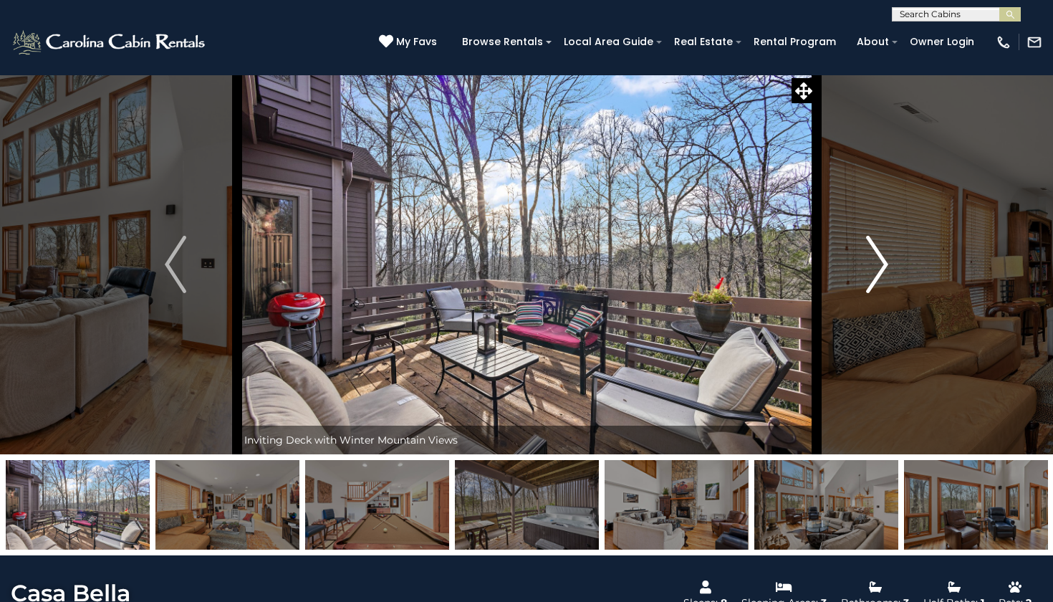
click at [867, 259] on img "Next" at bounding box center [877, 264] width 21 height 57
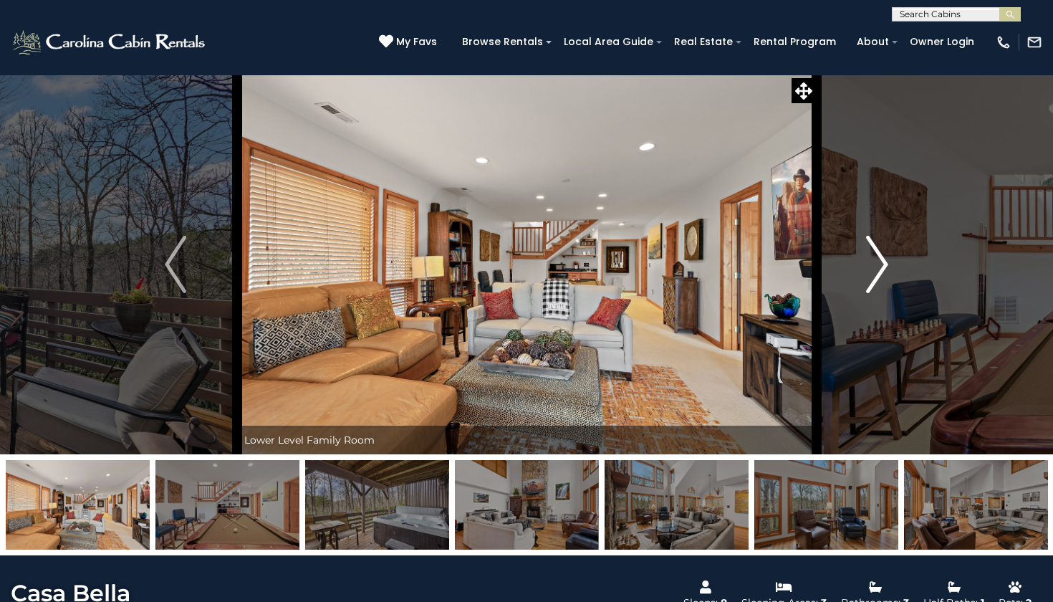
click at [867, 259] on img "Next" at bounding box center [877, 264] width 21 height 57
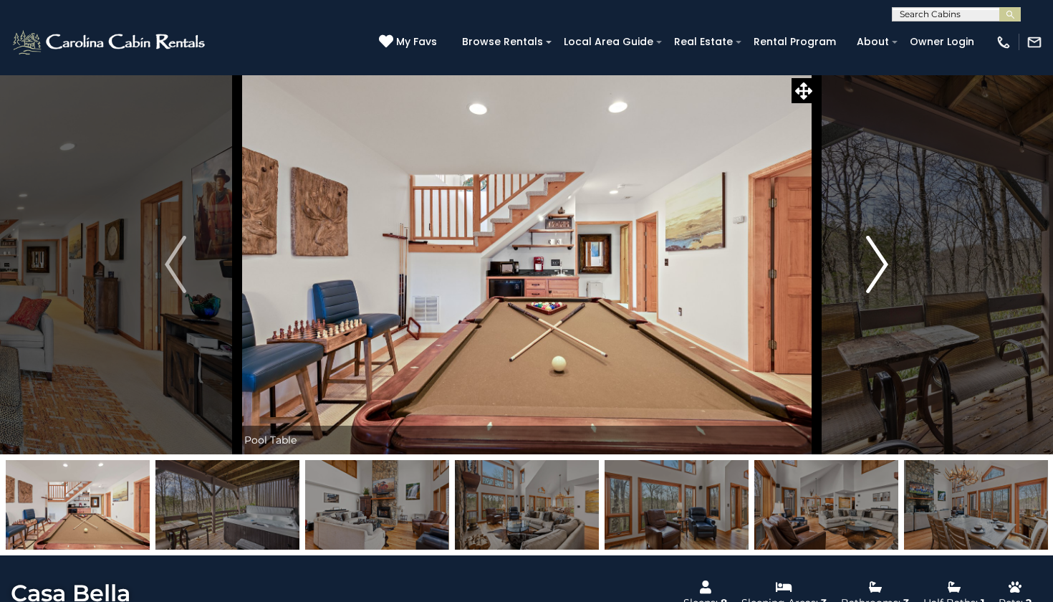
click at [867, 259] on img "Next" at bounding box center [877, 264] width 21 height 57
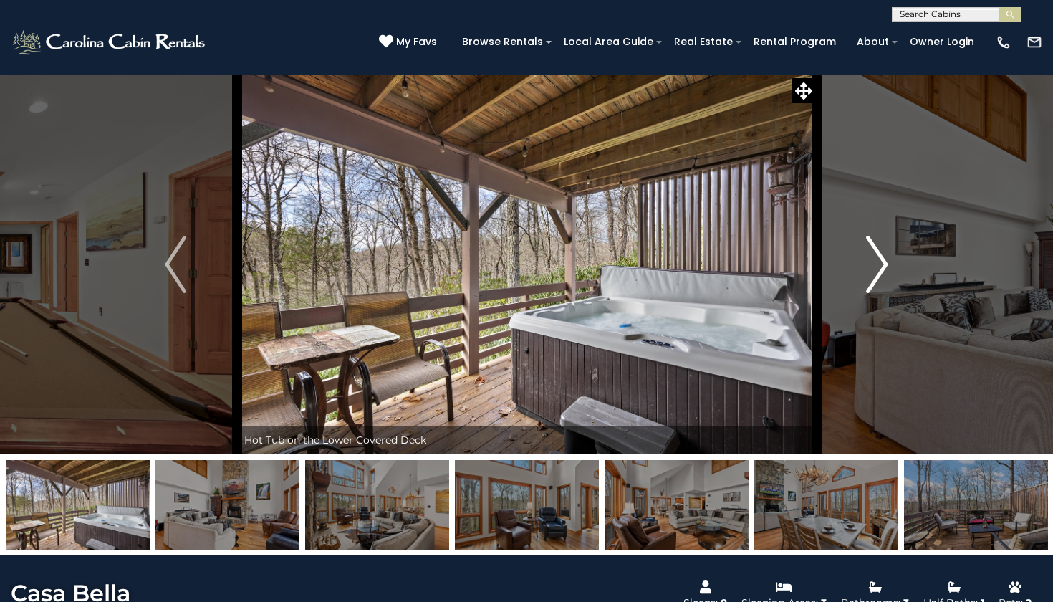
click at [868, 259] on img "Next" at bounding box center [877, 264] width 21 height 57
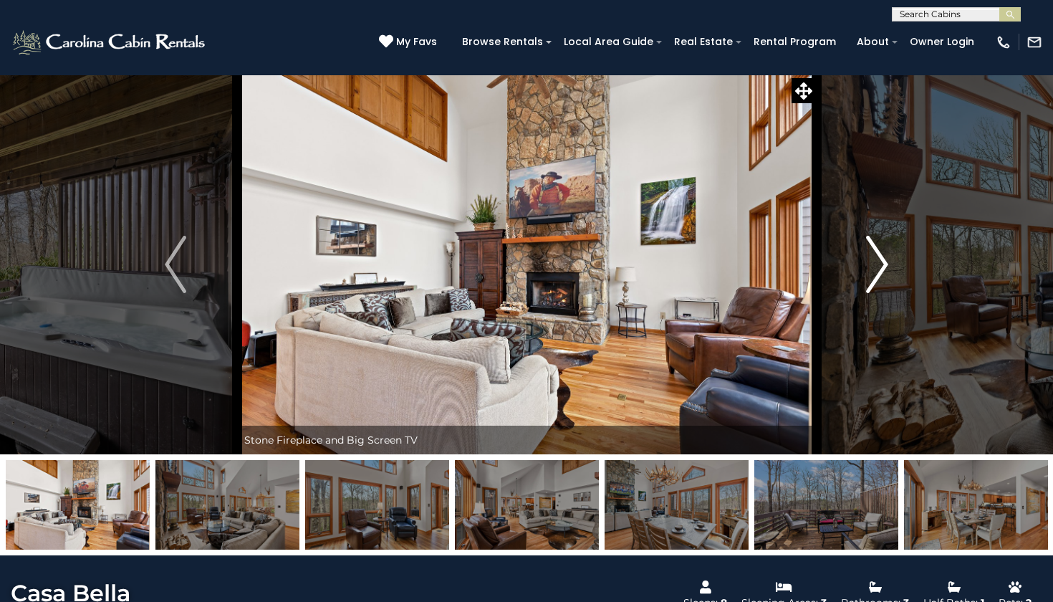
click at [868, 259] on img "Next" at bounding box center [877, 264] width 21 height 57
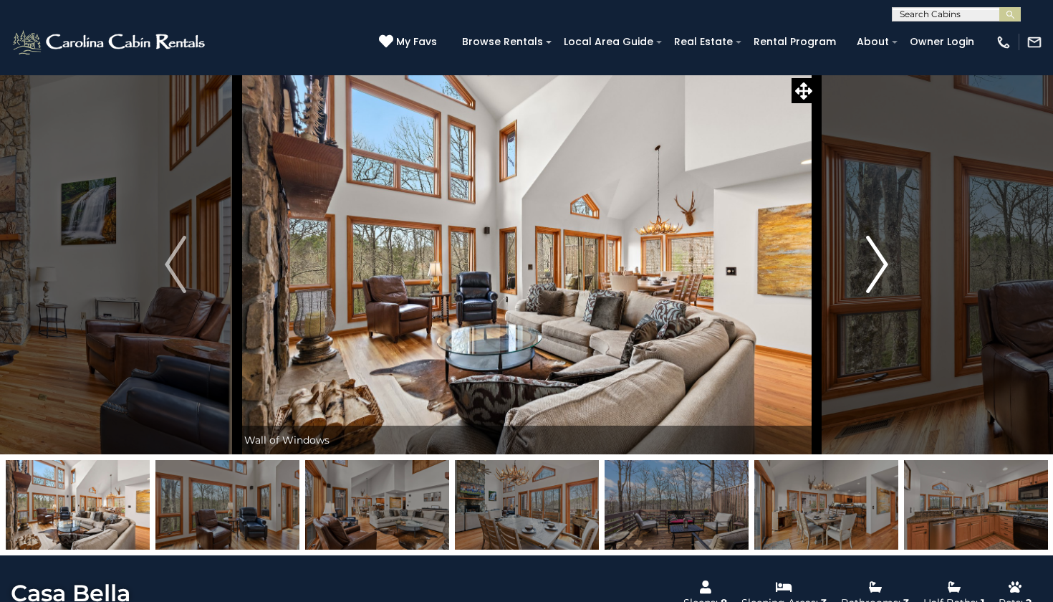
click at [868, 259] on img "Next" at bounding box center [877, 264] width 21 height 57
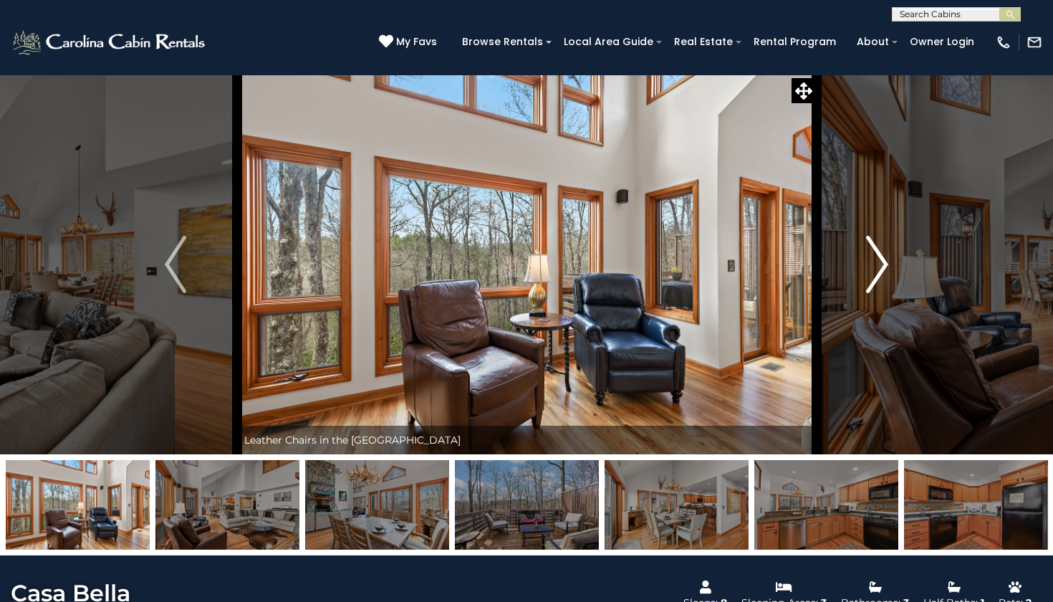
click at [868, 259] on img "Next" at bounding box center [877, 264] width 21 height 57
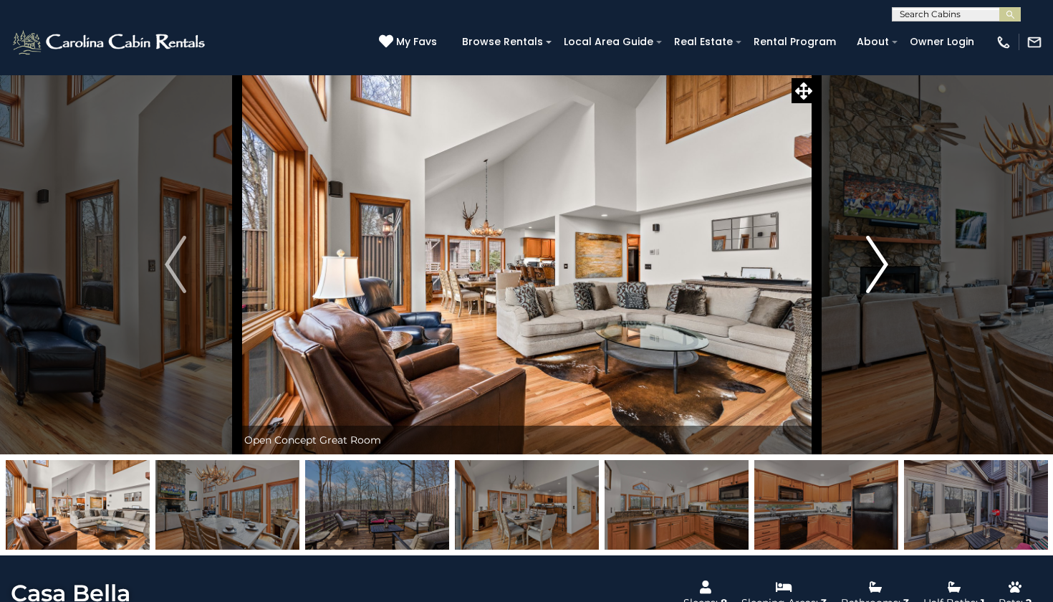
click at [868, 259] on img "Next" at bounding box center [877, 264] width 21 height 57
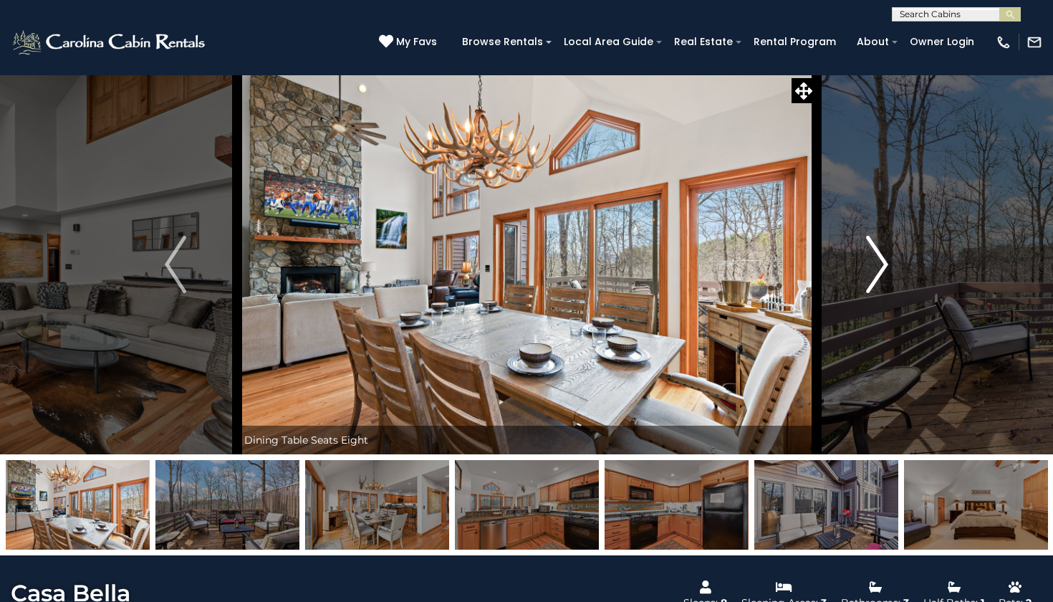
click at [868, 259] on img "Next" at bounding box center [877, 264] width 21 height 57
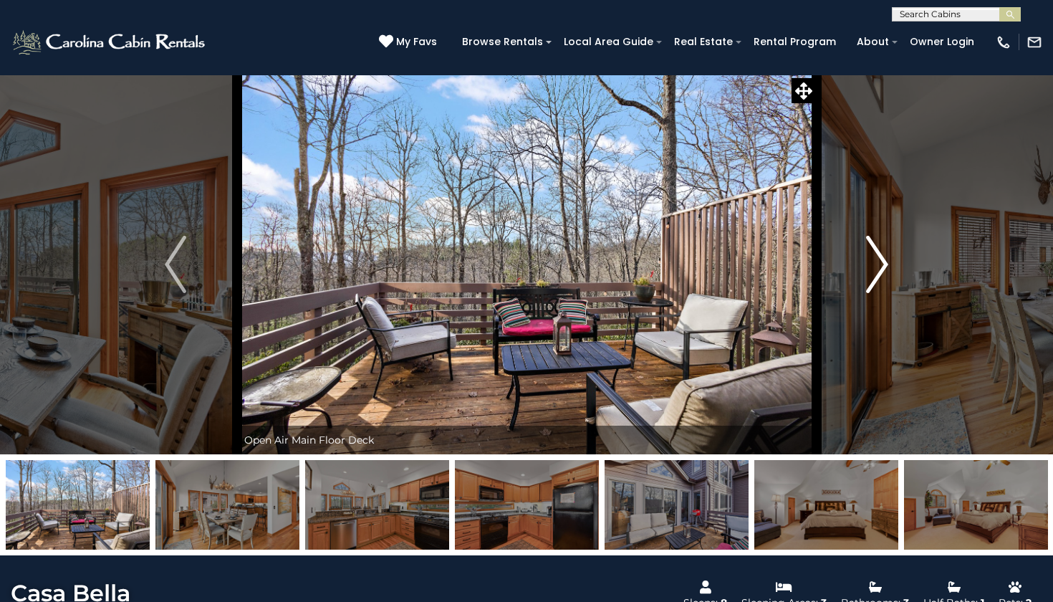
click at [868, 259] on img "Next" at bounding box center [877, 264] width 21 height 57
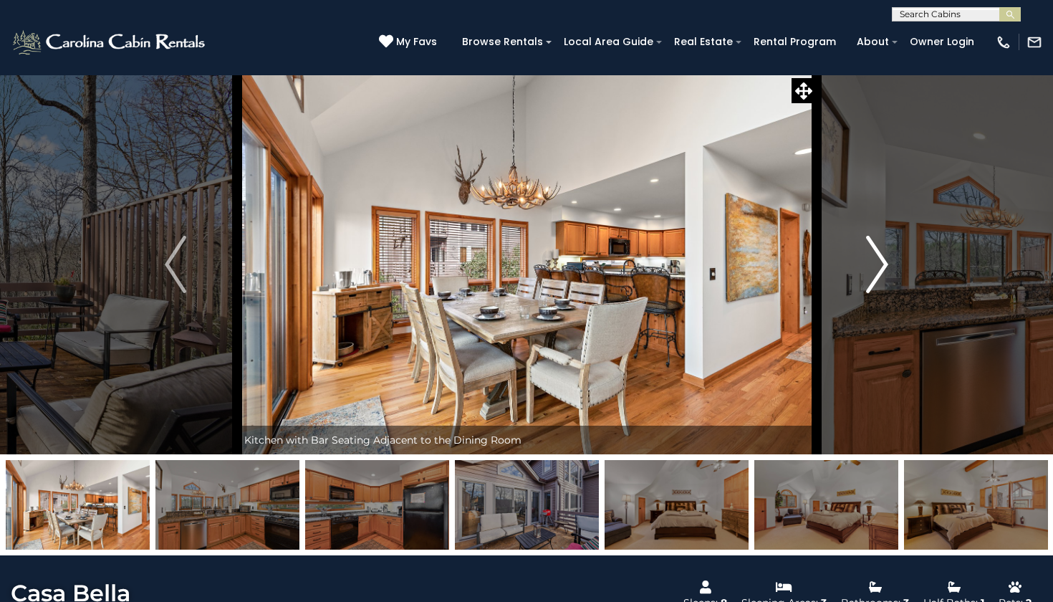
click at [868, 259] on img "Next" at bounding box center [877, 264] width 21 height 57
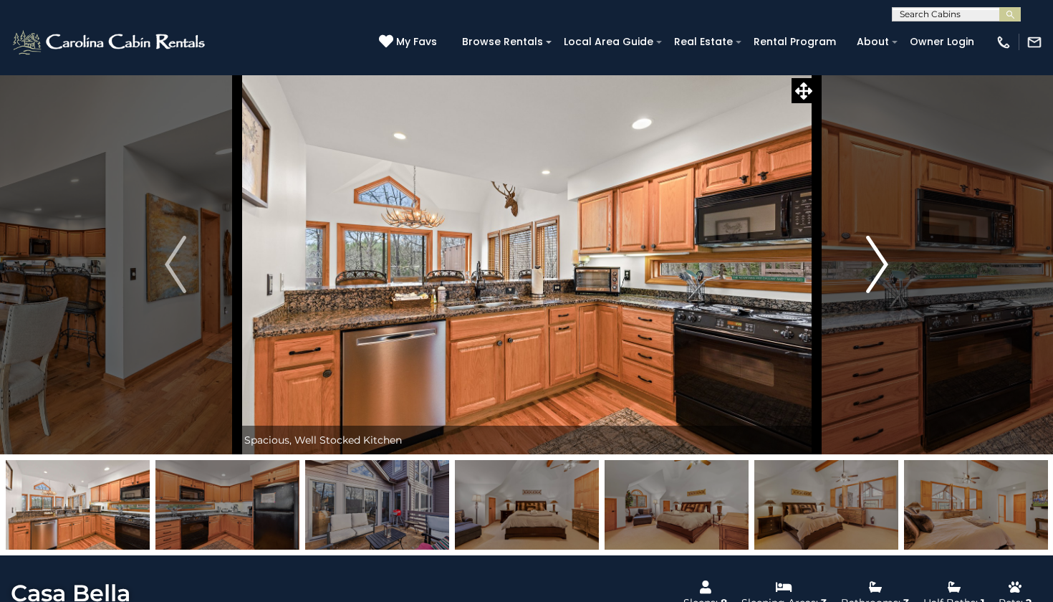
click at [869, 259] on img "Next" at bounding box center [877, 264] width 21 height 57
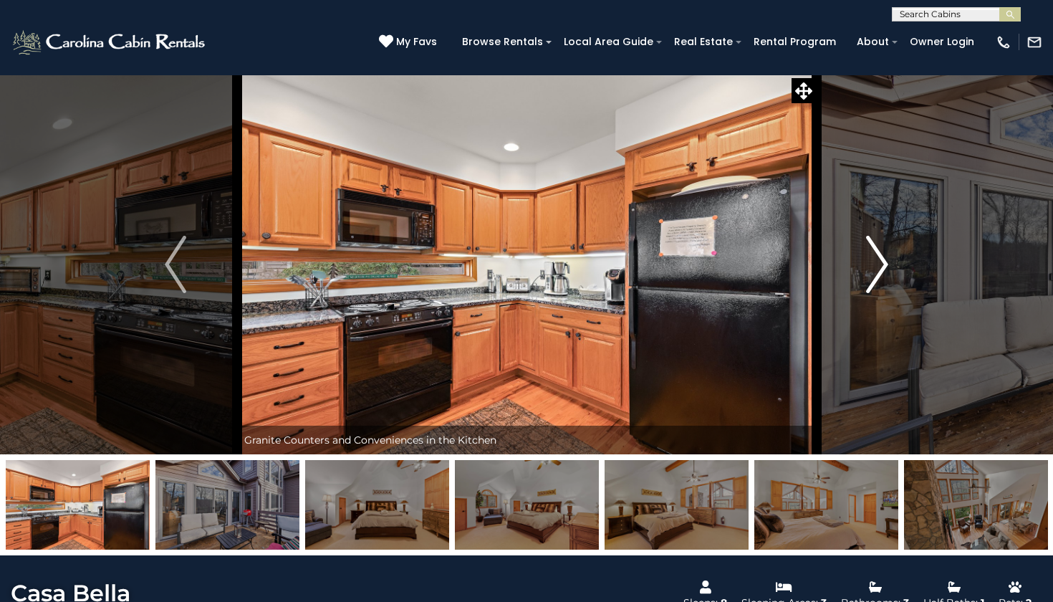
click at [869, 260] on img "Next" at bounding box center [877, 264] width 21 height 57
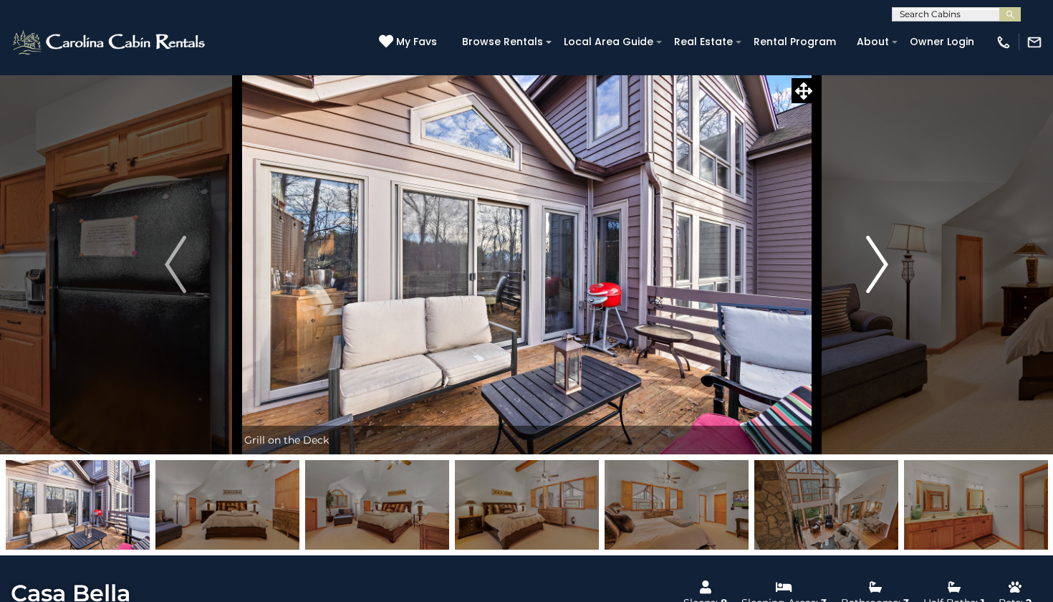
click at [869, 260] on img "Next" at bounding box center [877, 264] width 21 height 57
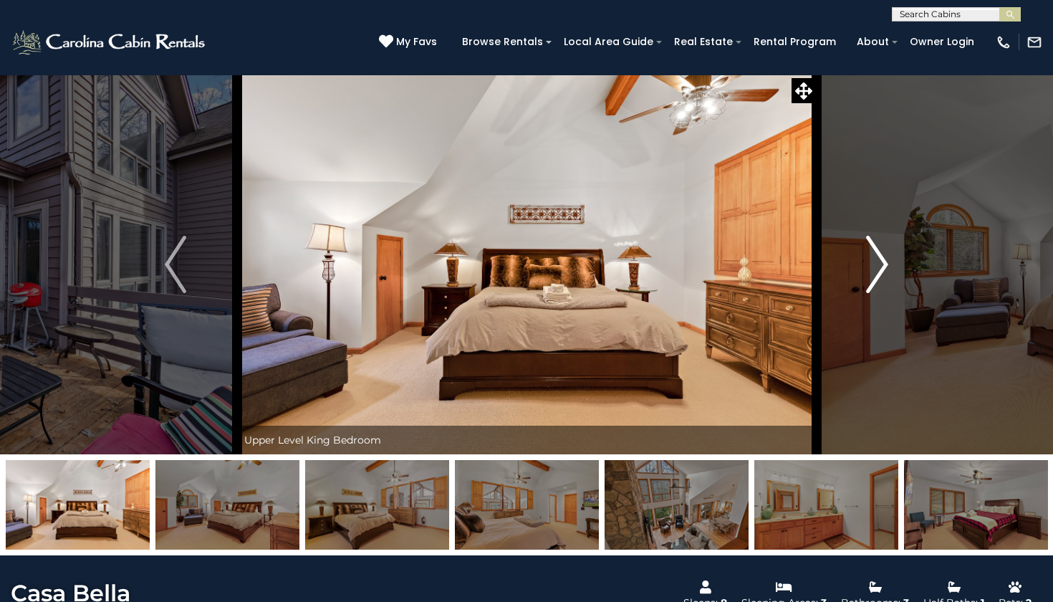
click at [869, 260] on img "Next" at bounding box center [877, 264] width 21 height 57
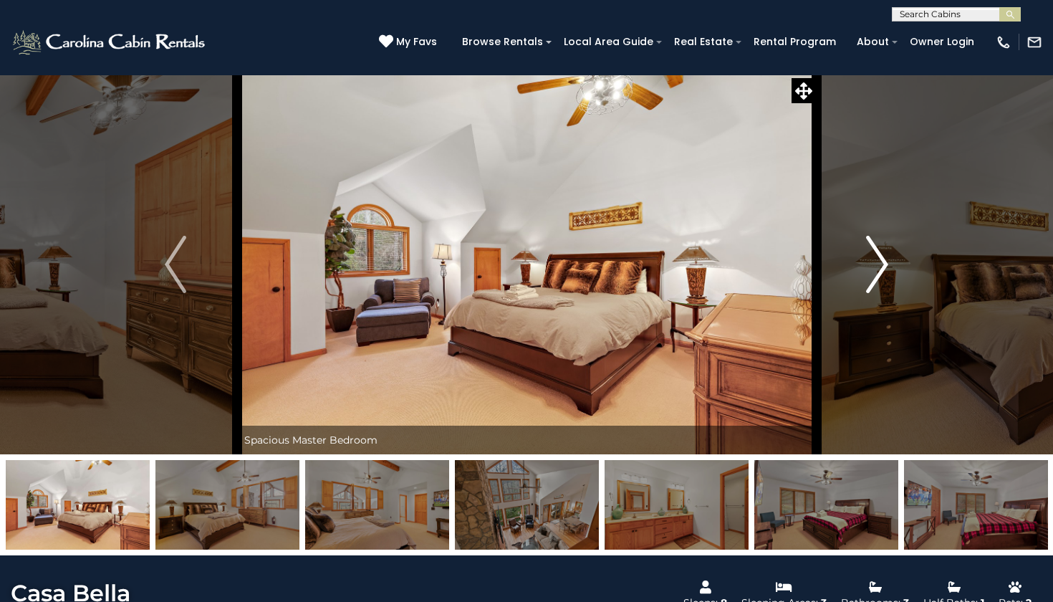
click at [869, 260] on img "Next" at bounding box center [877, 264] width 21 height 57
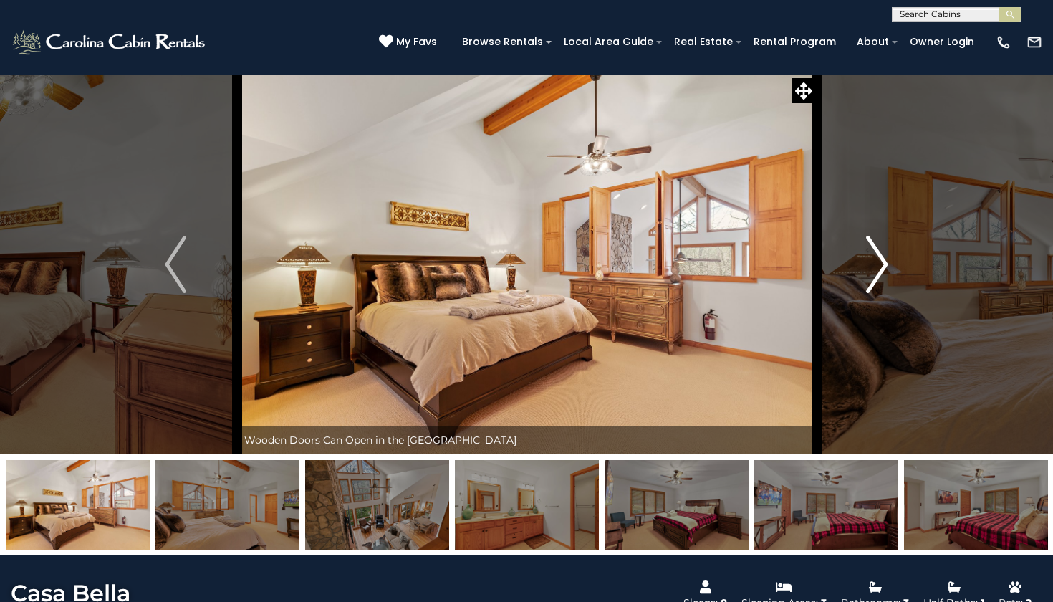
click at [869, 260] on img "Next" at bounding box center [877, 264] width 21 height 57
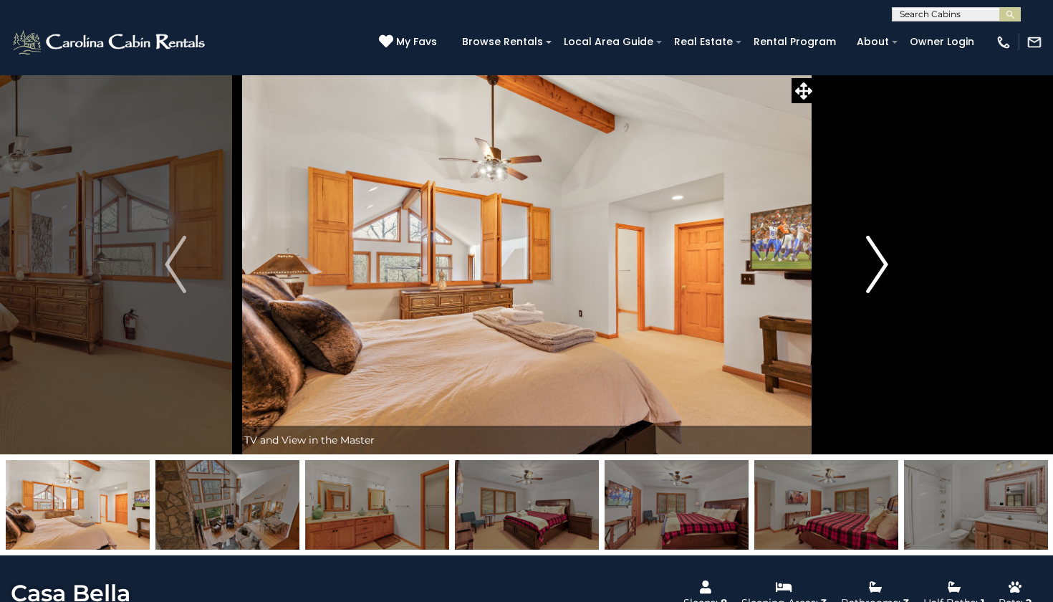
click at [869, 260] on img "Next" at bounding box center [877, 264] width 21 height 57
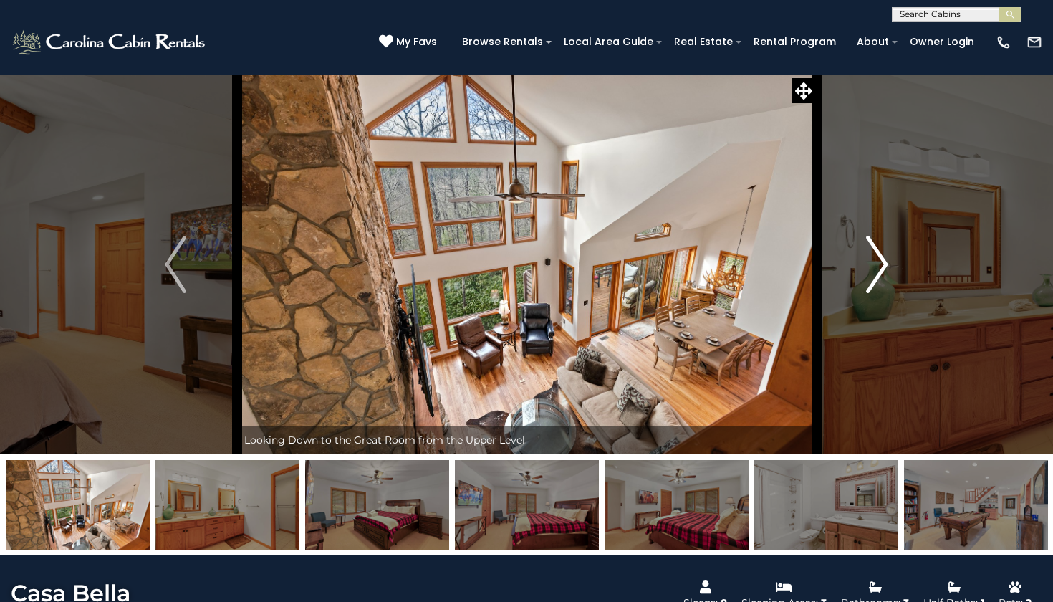
click at [869, 260] on img "Next" at bounding box center [877, 264] width 21 height 57
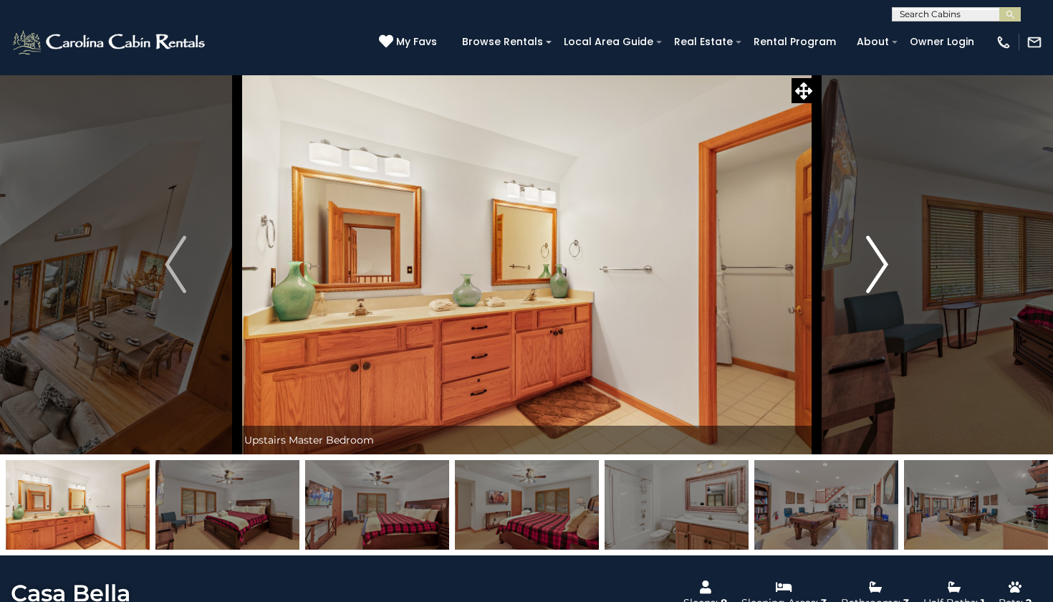
click at [869, 260] on img "Next" at bounding box center [877, 264] width 21 height 57
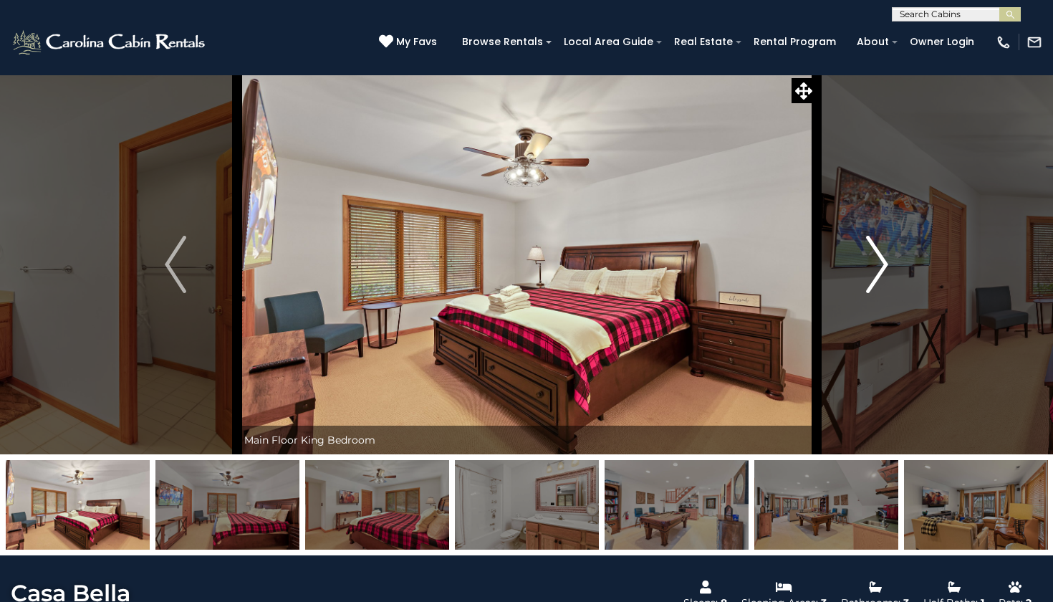
click at [869, 260] on img "Next" at bounding box center [877, 264] width 21 height 57
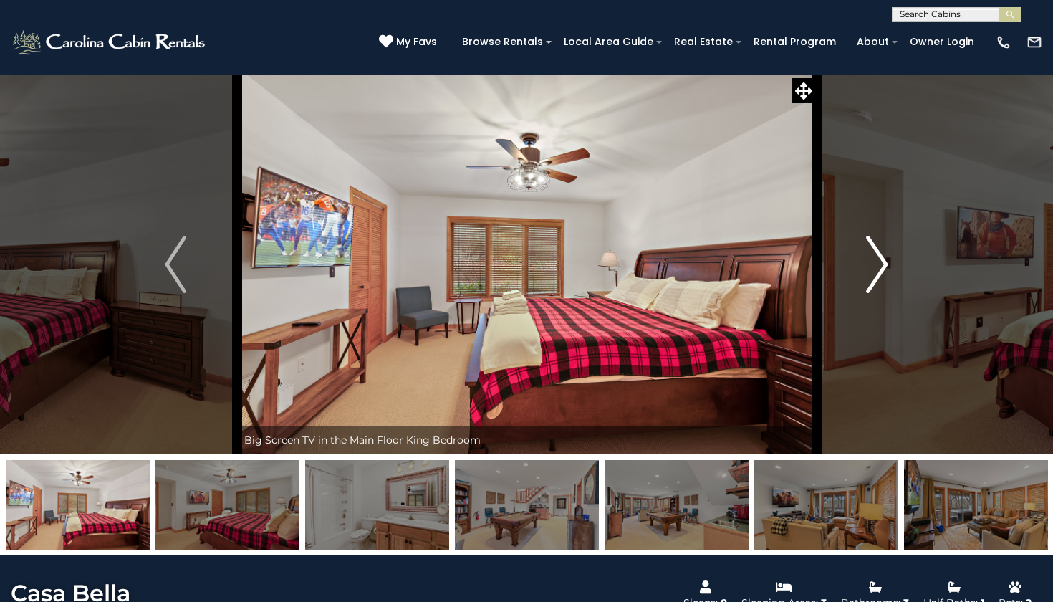
click at [869, 260] on img "Next" at bounding box center [877, 264] width 21 height 57
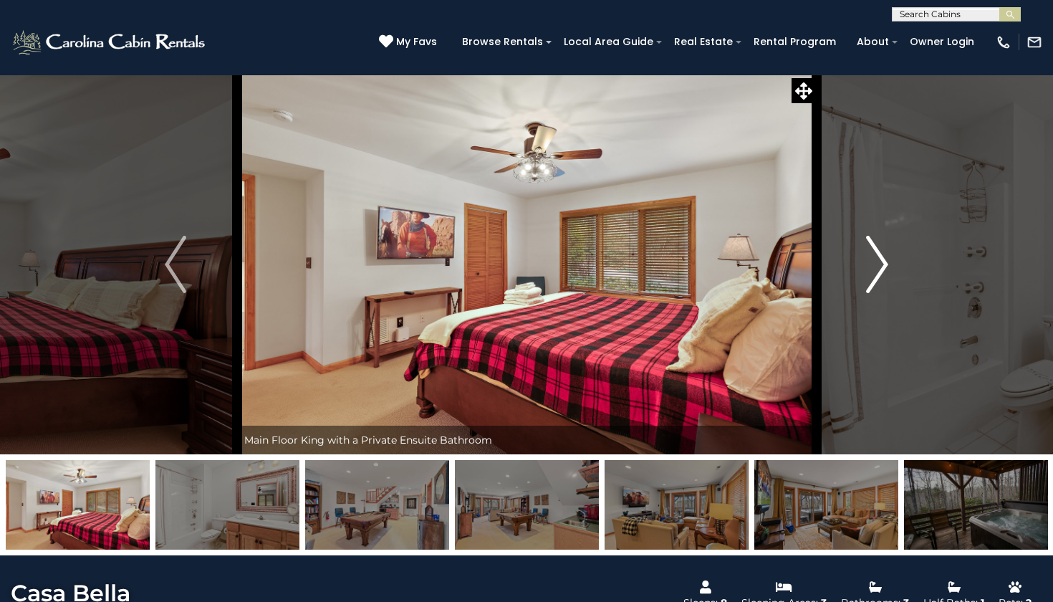
click at [869, 260] on img "Next" at bounding box center [877, 264] width 21 height 57
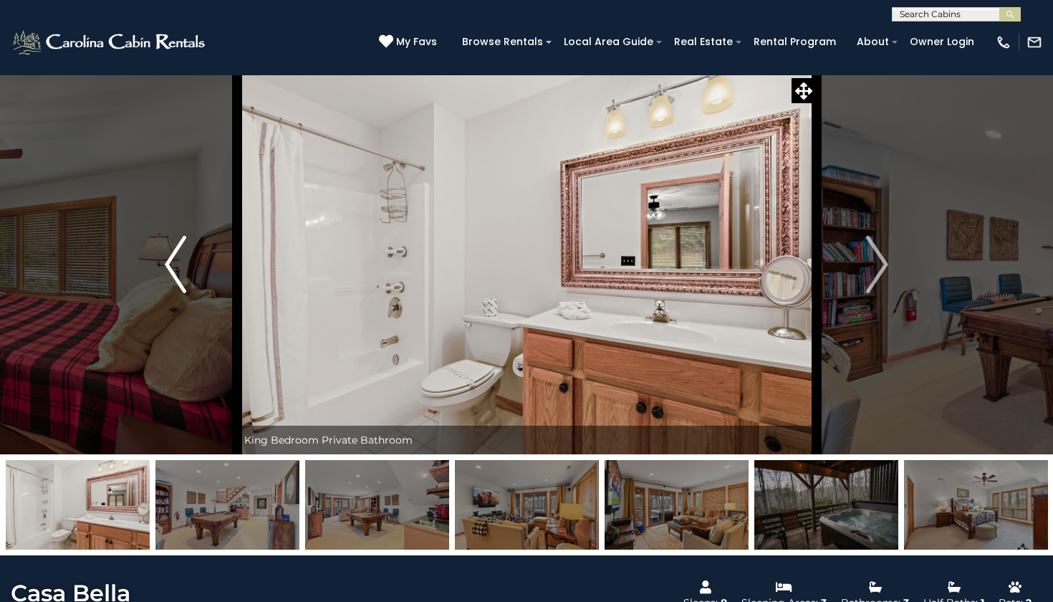
click at [176, 269] on img "Previous" at bounding box center [175, 264] width 21 height 57
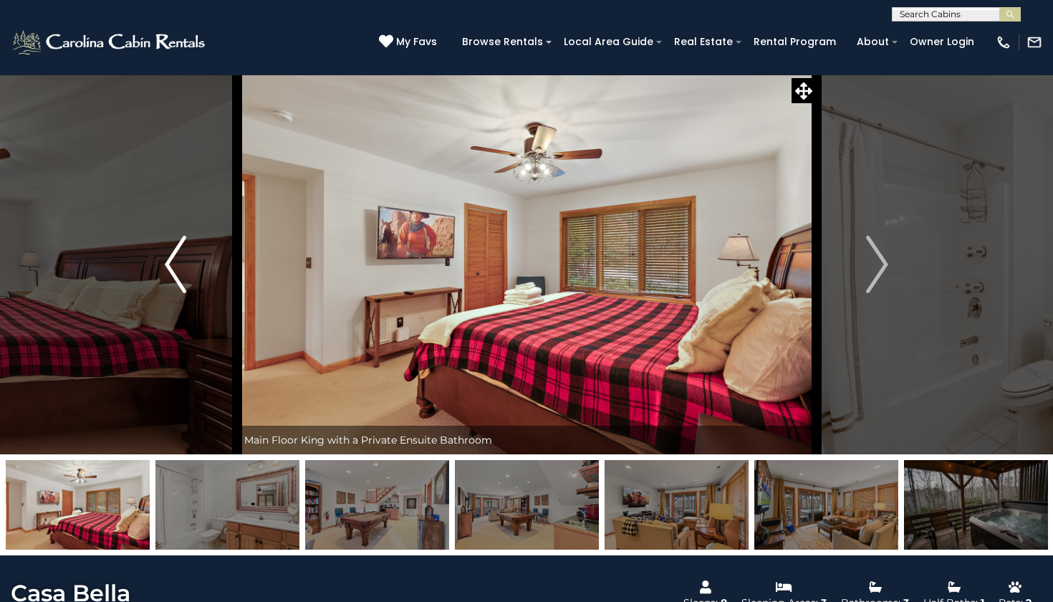
click at [176, 269] on img "Previous" at bounding box center [175, 264] width 21 height 57
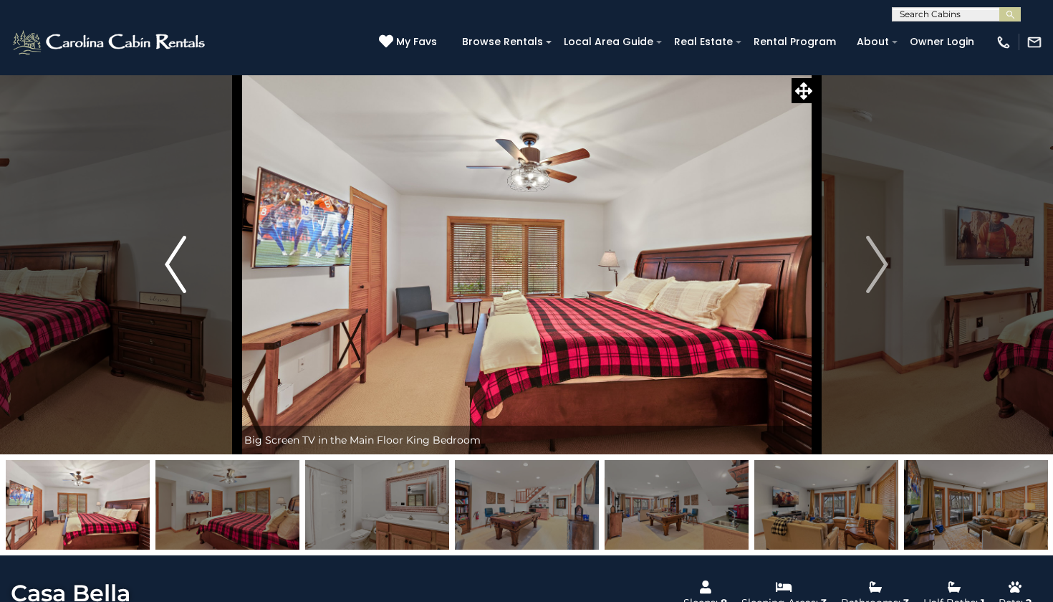
click at [176, 269] on img "Previous" at bounding box center [175, 264] width 21 height 57
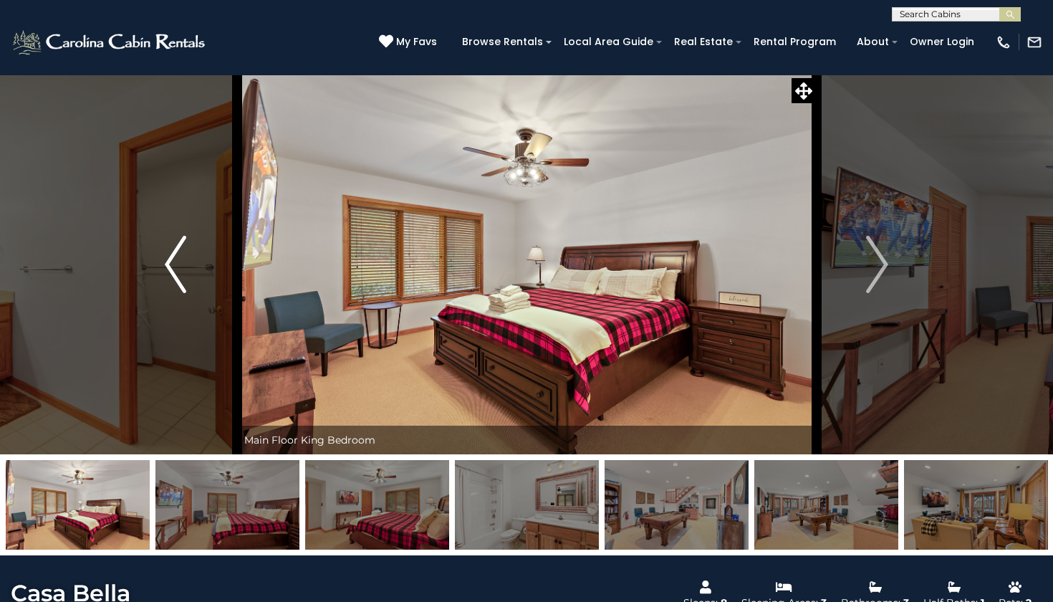
click at [176, 269] on img "Previous" at bounding box center [175, 264] width 21 height 57
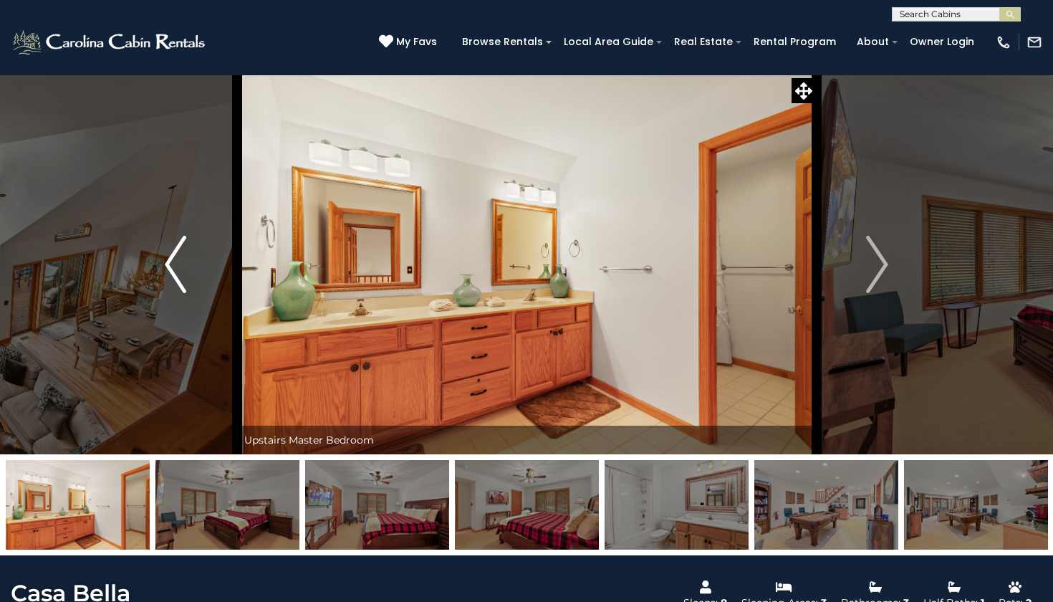
click at [176, 269] on img "Previous" at bounding box center [175, 264] width 21 height 57
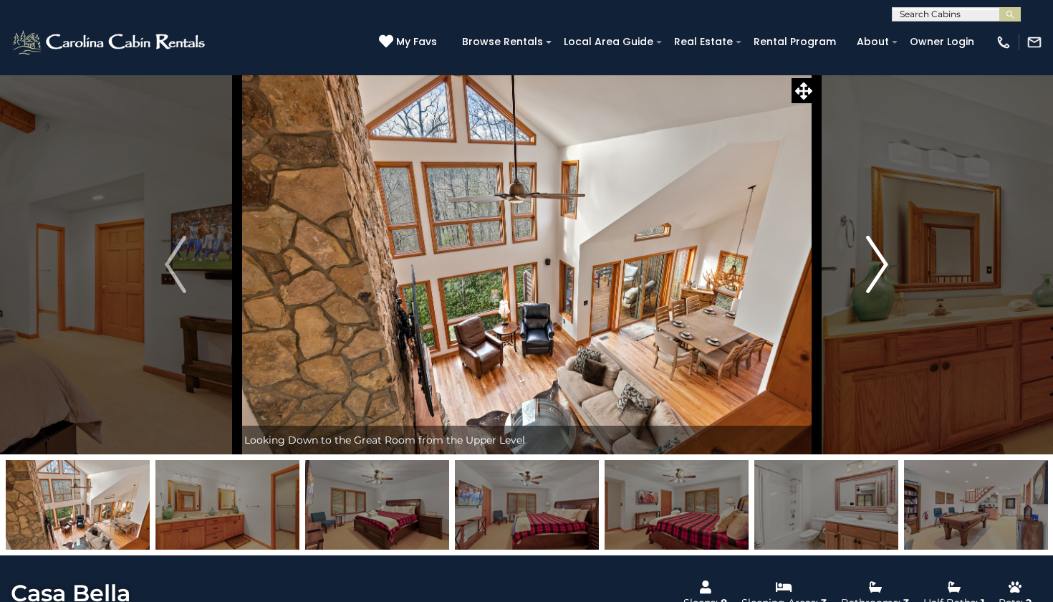
click at [890, 256] on button "Next" at bounding box center [877, 264] width 122 height 380
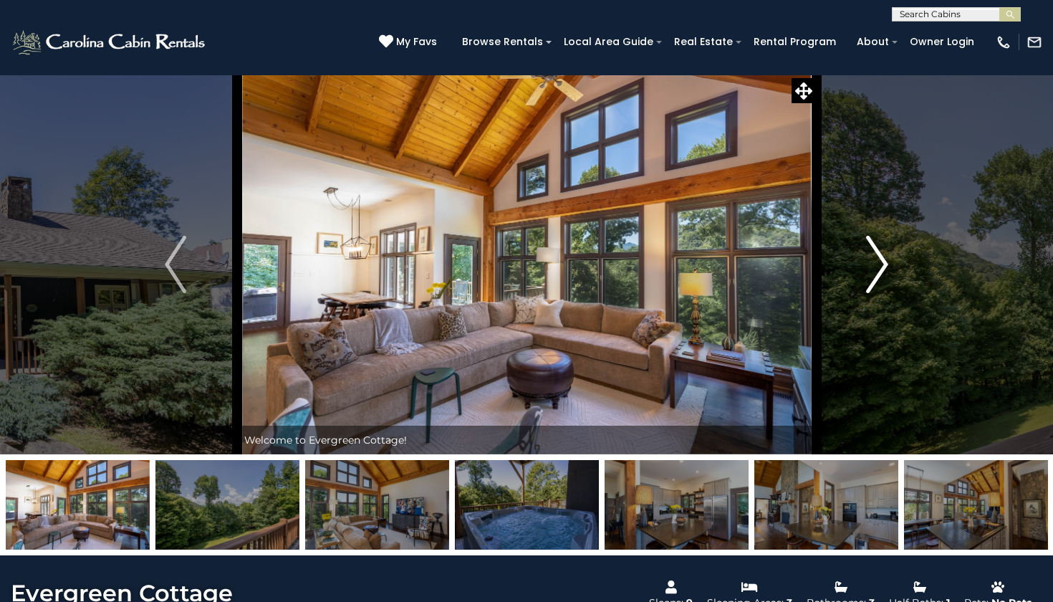
click at [882, 261] on img "Next" at bounding box center [877, 264] width 21 height 57
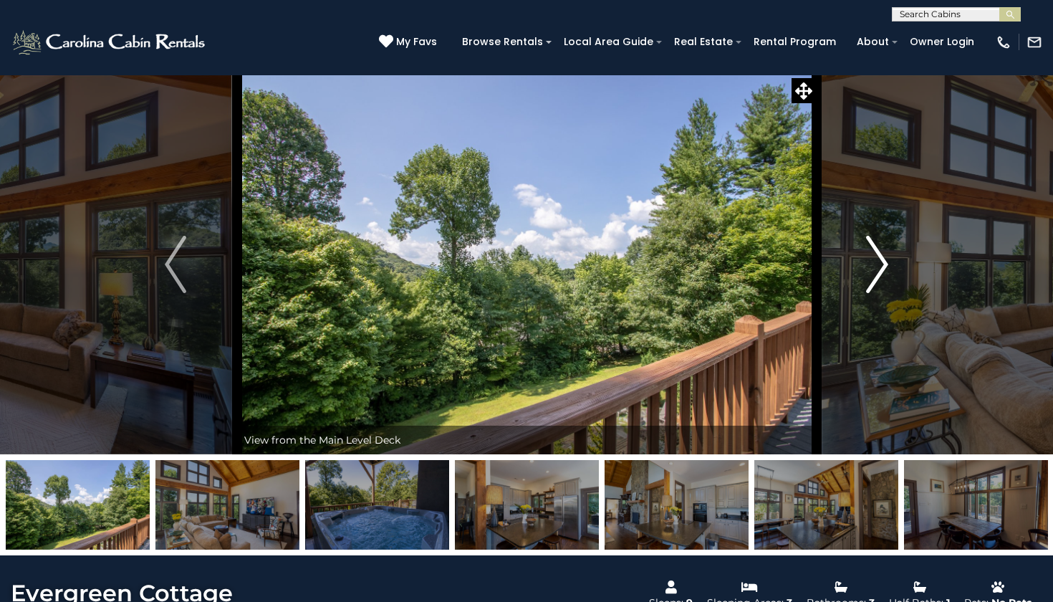
click at [882, 260] on img "Next" at bounding box center [877, 264] width 21 height 57
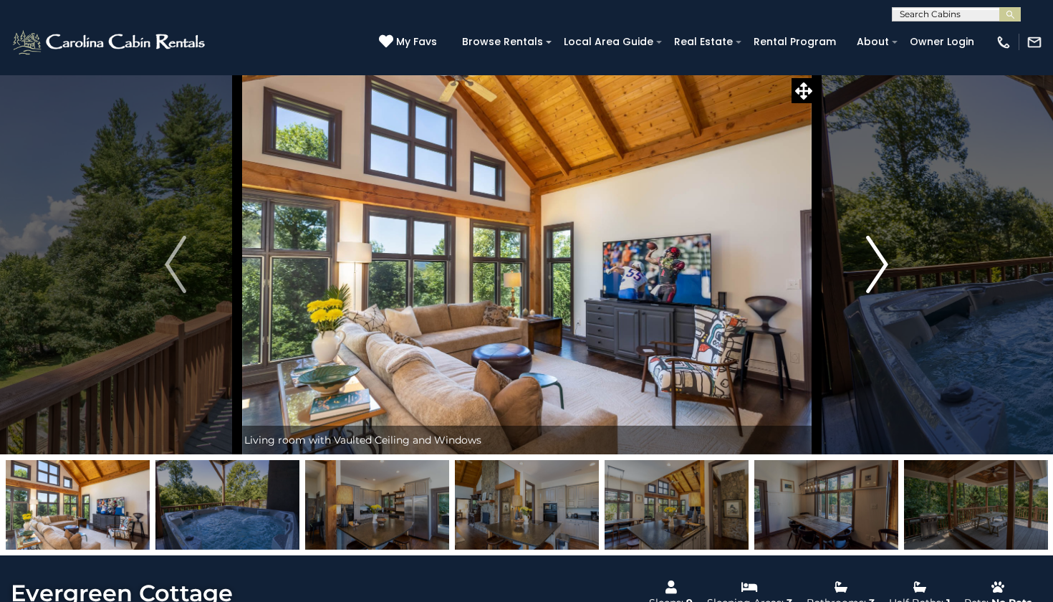
click at [882, 260] on img "Next" at bounding box center [877, 264] width 21 height 57
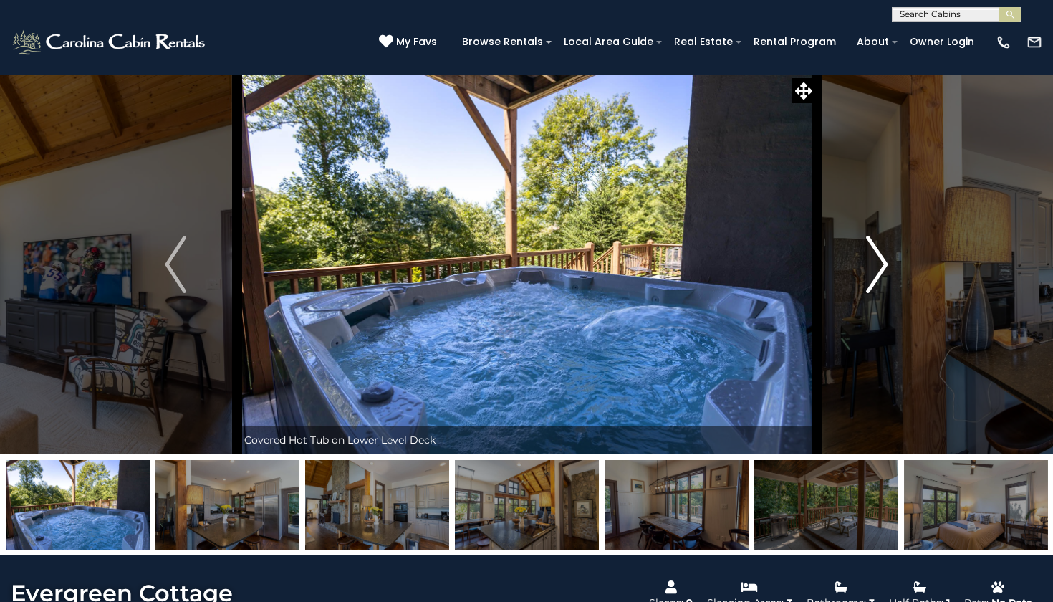
click at [882, 260] on img "Next" at bounding box center [877, 264] width 21 height 57
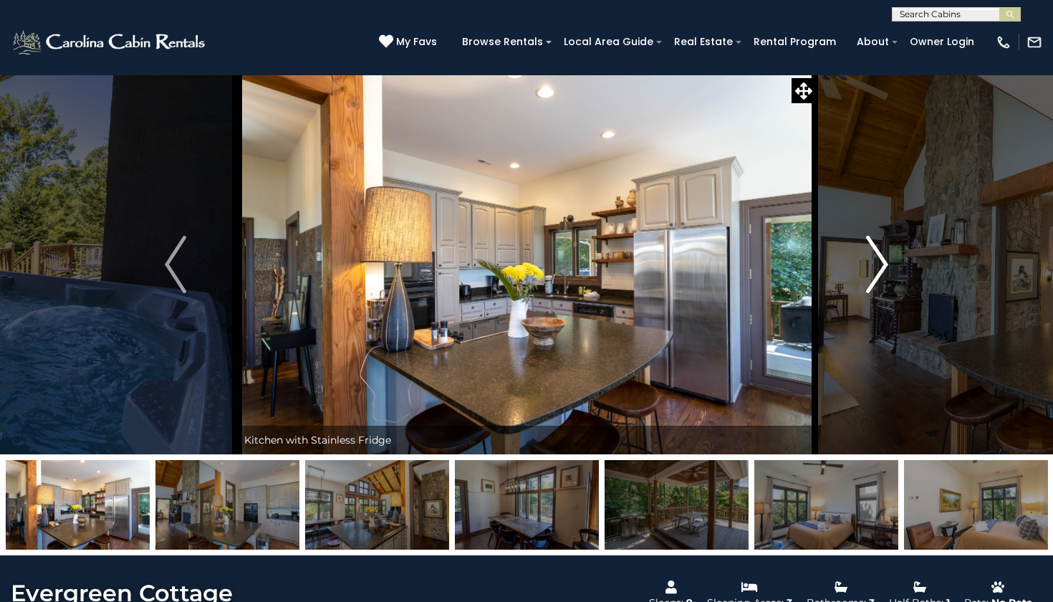
click at [882, 260] on img "Next" at bounding box center [877, 264] width 21 height 57
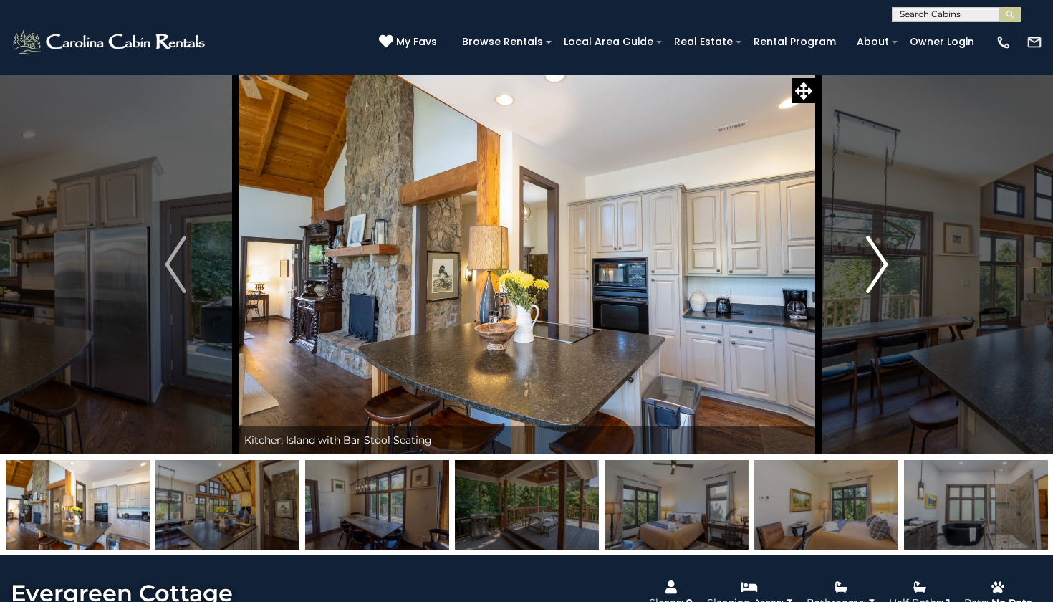
click at [882, 260] on img "Next" at bounding box center [877, 264] width 21 height 57
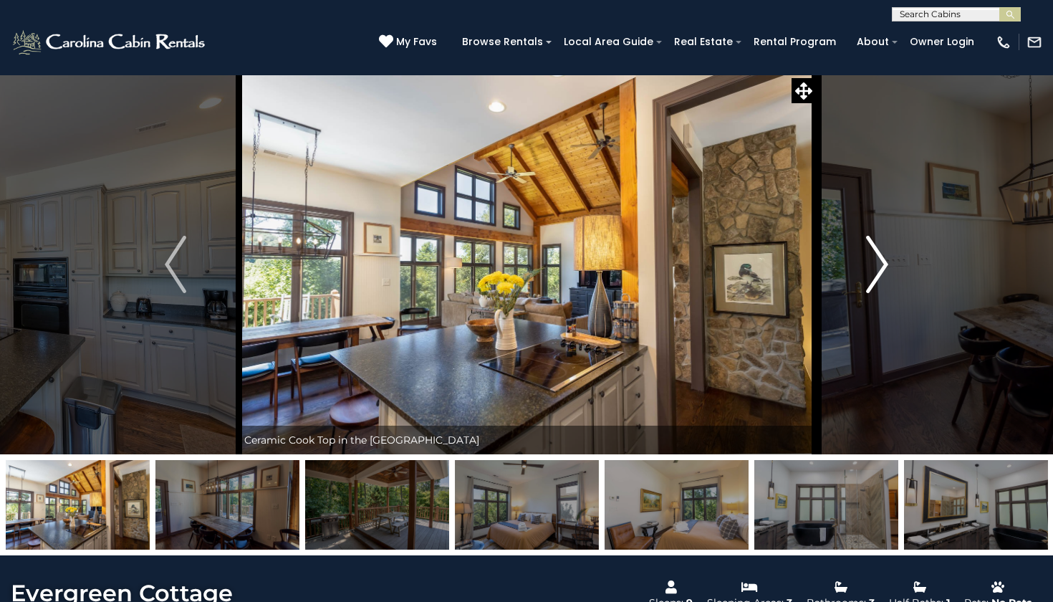
click at [882, 260] on img "Next" at bounding box center [877, 264] width 21 height 57
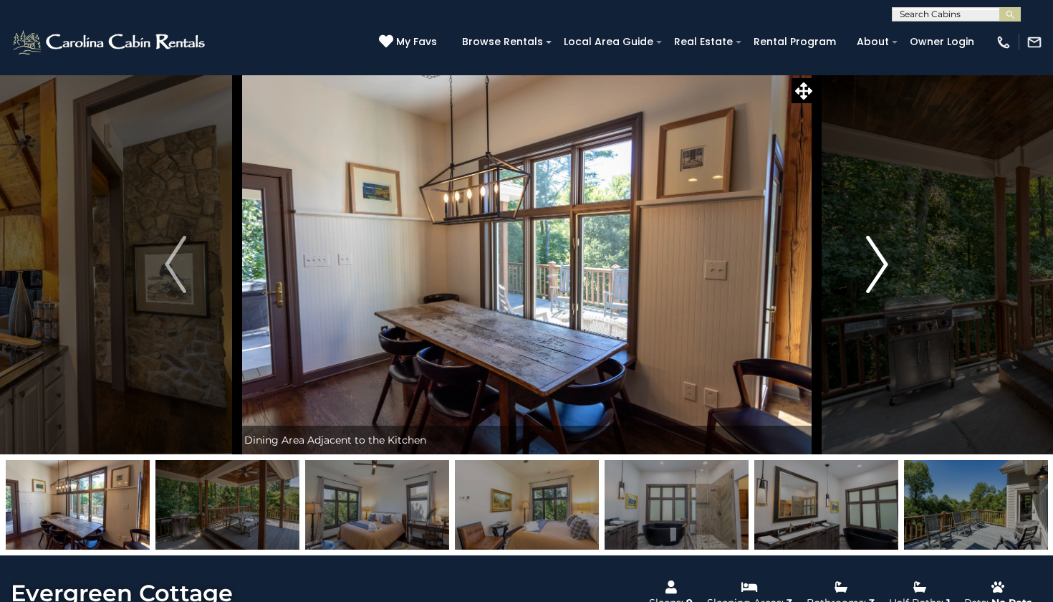
click at [882, 260] on img "Next" at bounding box center [877, 264] width 21 height 57
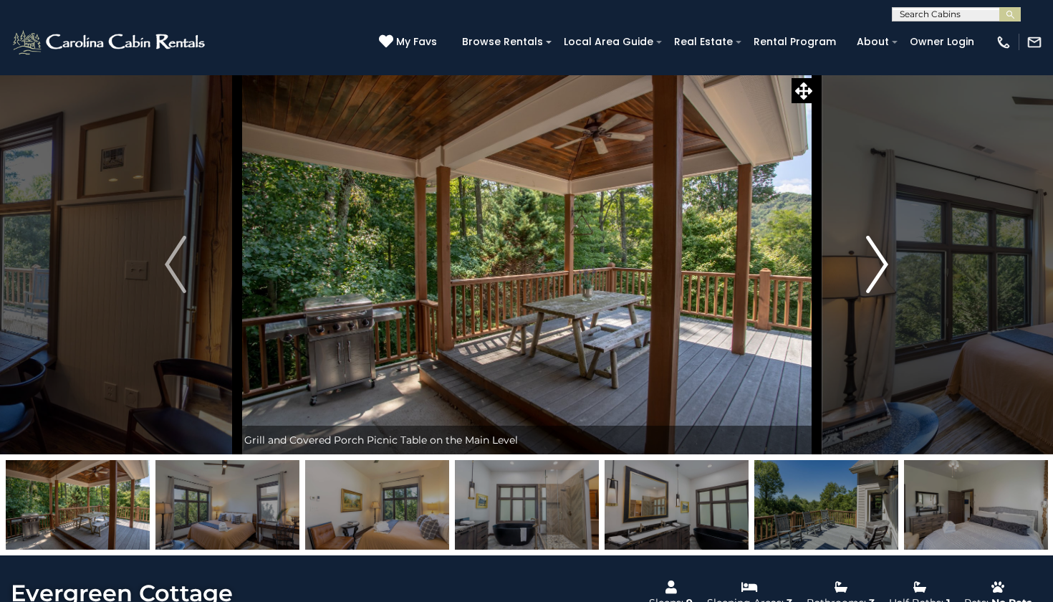
click at [882, 260] on img "Next" at bounding box center [877, 264] width 21 height 57
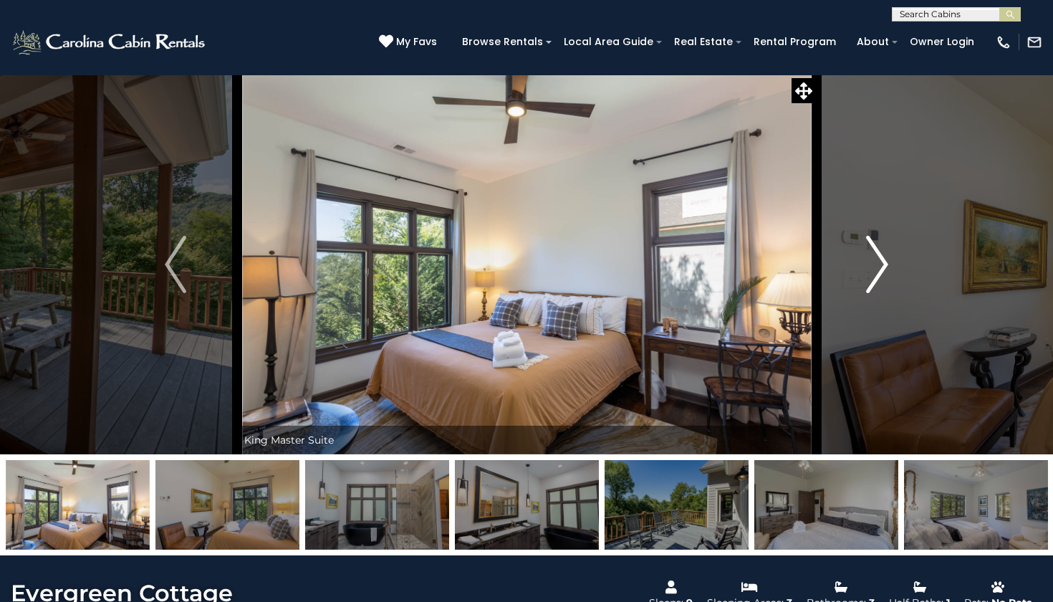
click at [882, 260] on img "Next" at bounding box center [877, 264] width 21 height 57
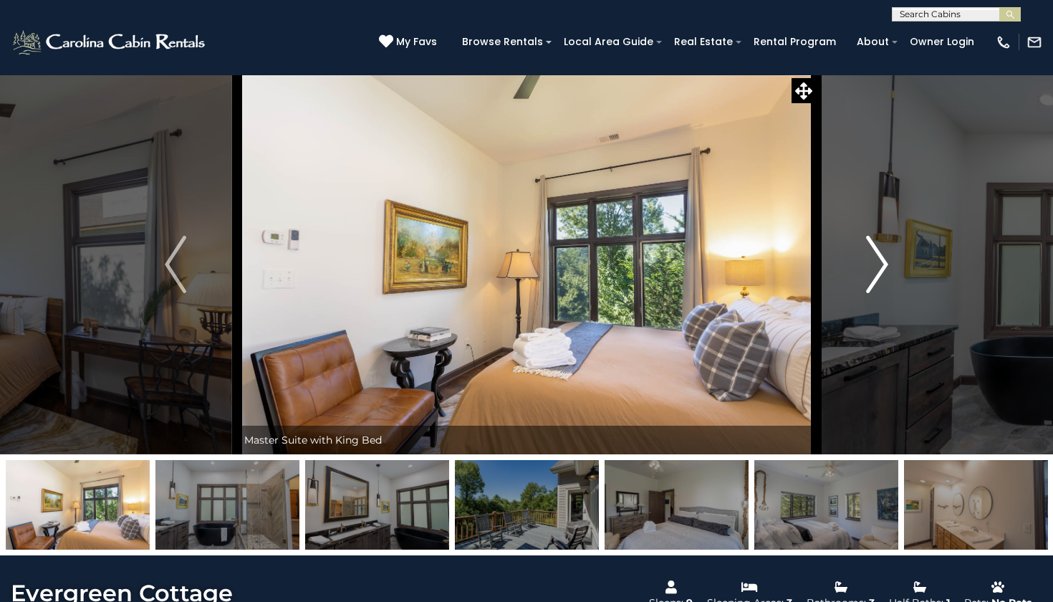
click at [882, 260] on img "Next" at bounding box center [877, 264] width 21 height 57
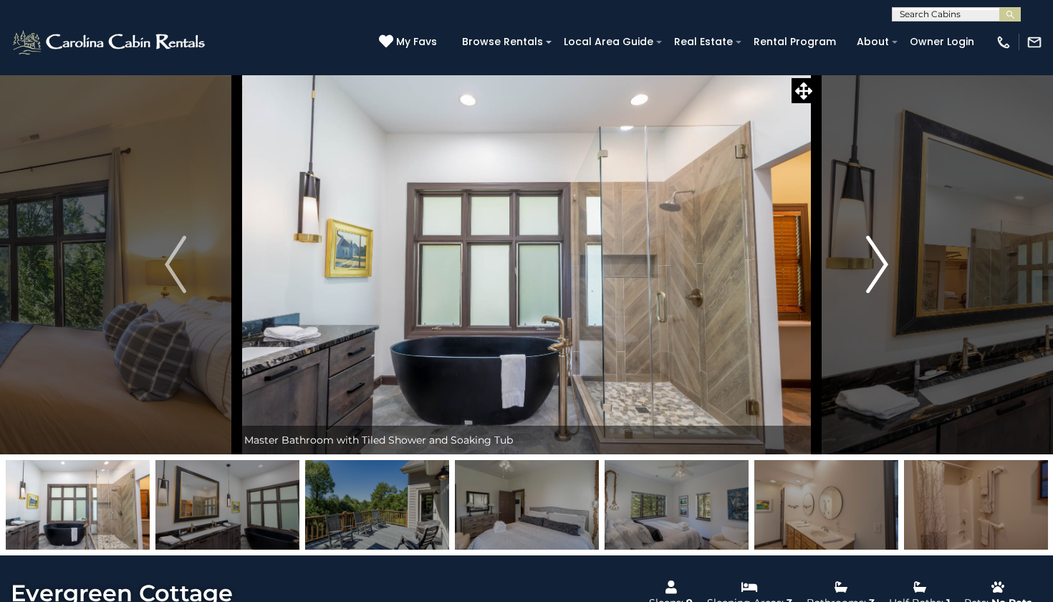
click at [882, 260] on img "Next" at bounding box center [877, 264] width 21 height 57
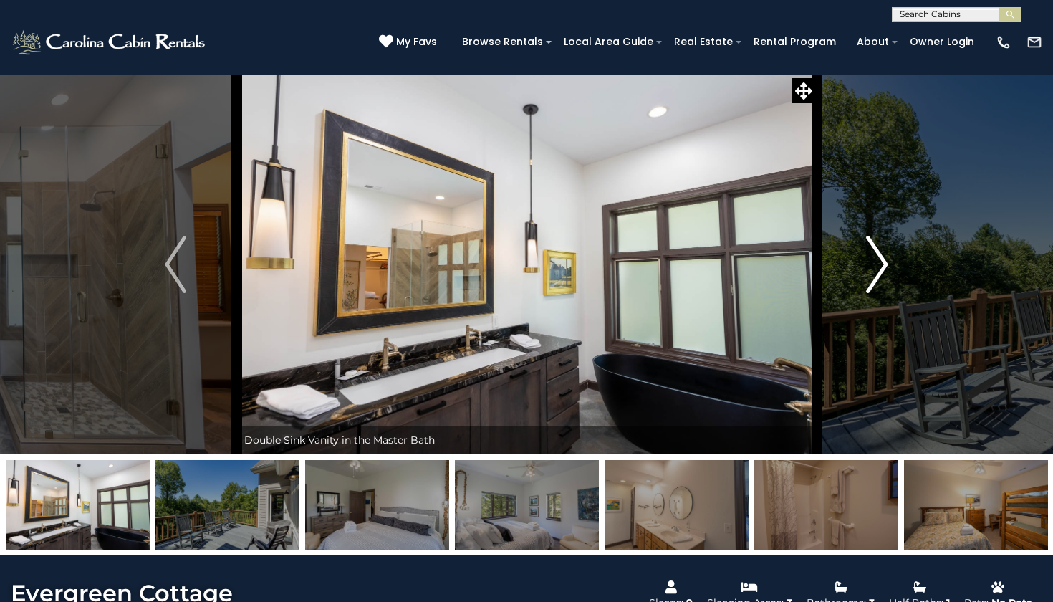
click at [882, 260] on img "Next" at bounding box center [877, 264] width 21 height 57
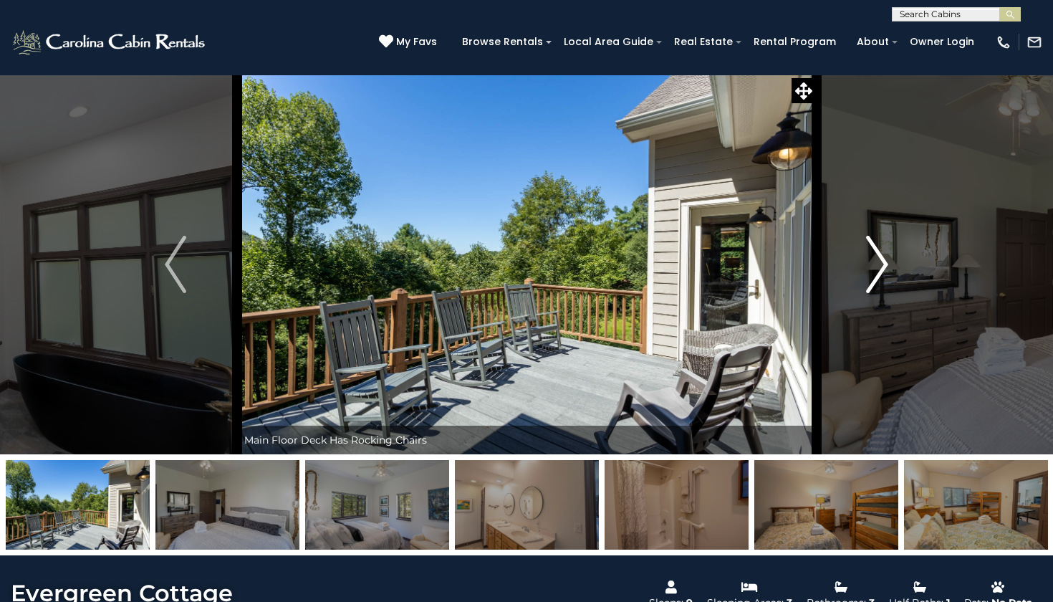
click at [882, 260] on img "Next" at bounding box center [877, 264] width 21 height 57
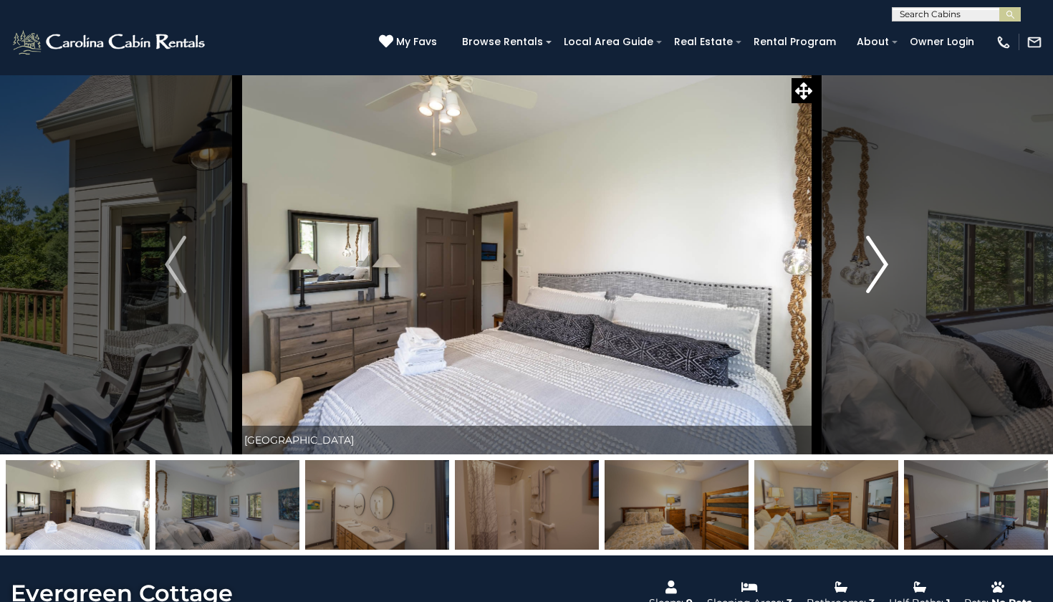
click at [882, 260] on img "Next" at bounding box center [877, 264] width 21 height 57
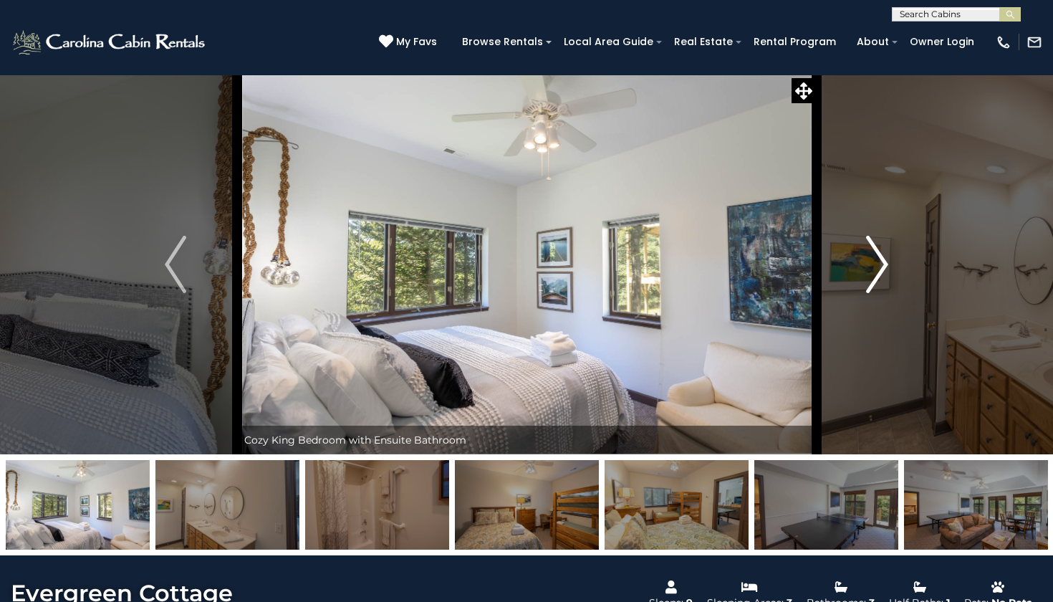
click at [882, 260] on img "Next" at bounding box center [877, 264] width 21 height 57
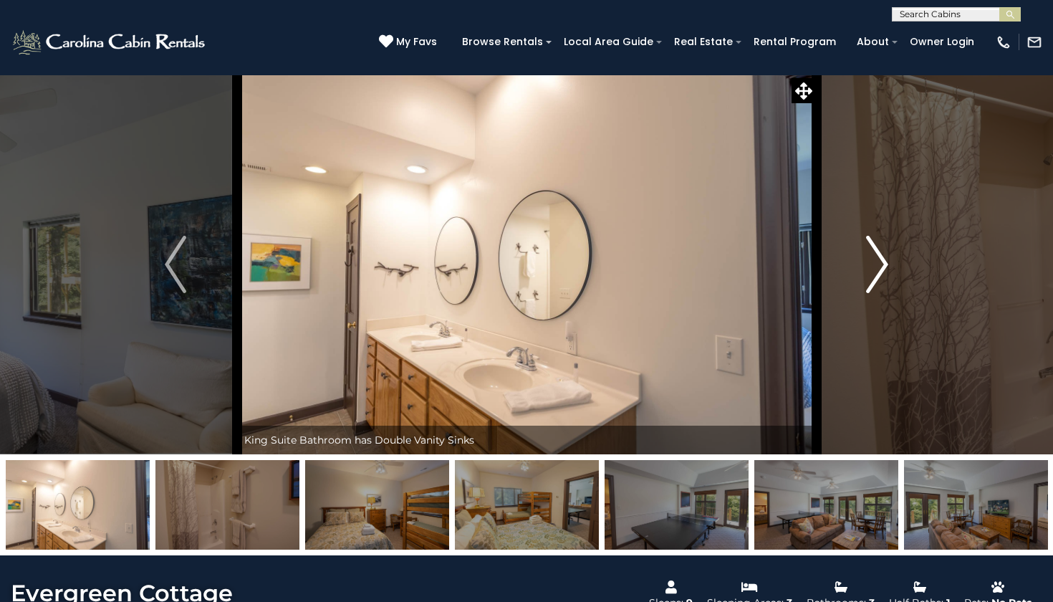
click at [883, 260] on img "Next" at bounding box center [877, 264] width 21 height 57
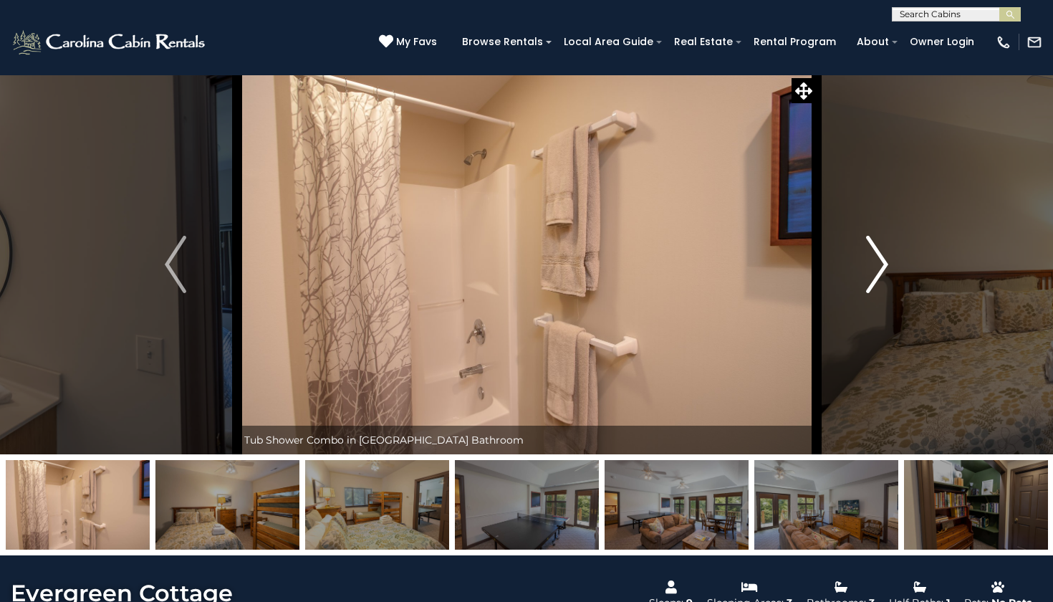
click at [883, 261] on img "Next" at bounding box center [877, 264] width 21 height 57
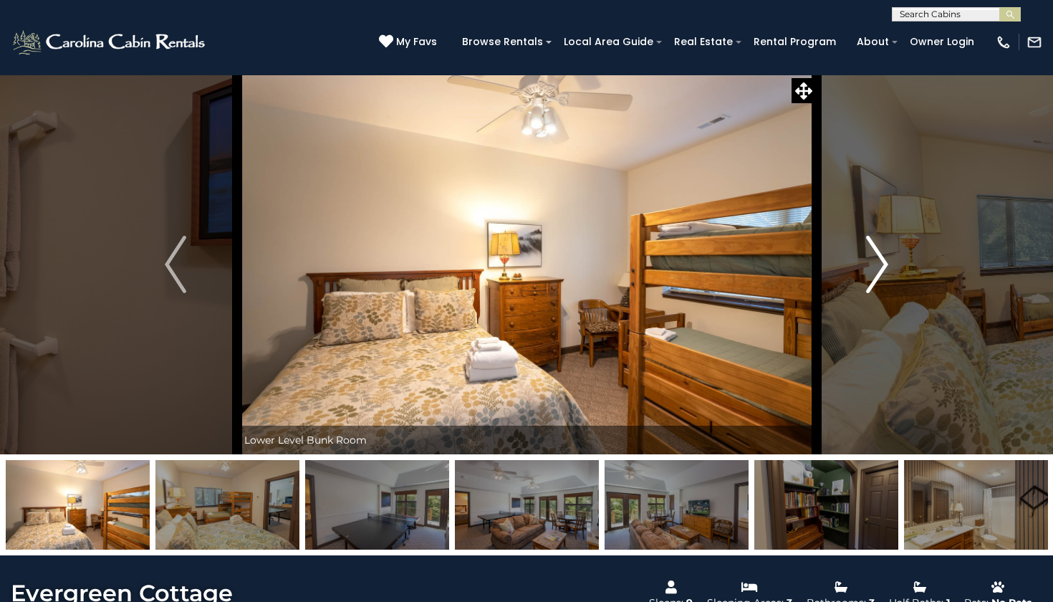
click at [883, 261] on img "Next" at bounding box center [877, 264] width 21 height 57
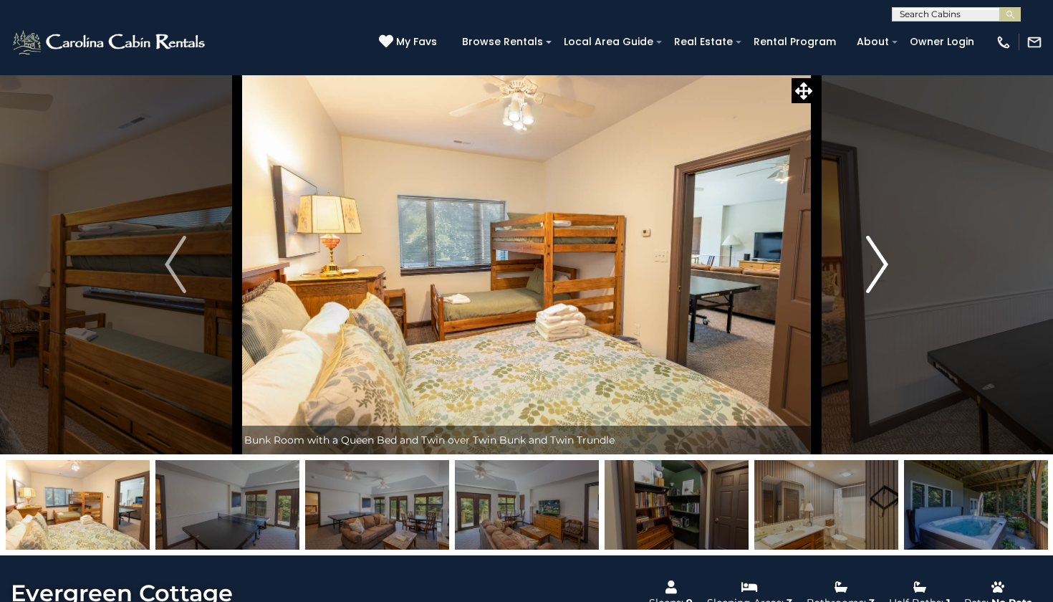
click at [883, 261] on img "Next" at bounding box center [877, 264] width 21 height 57
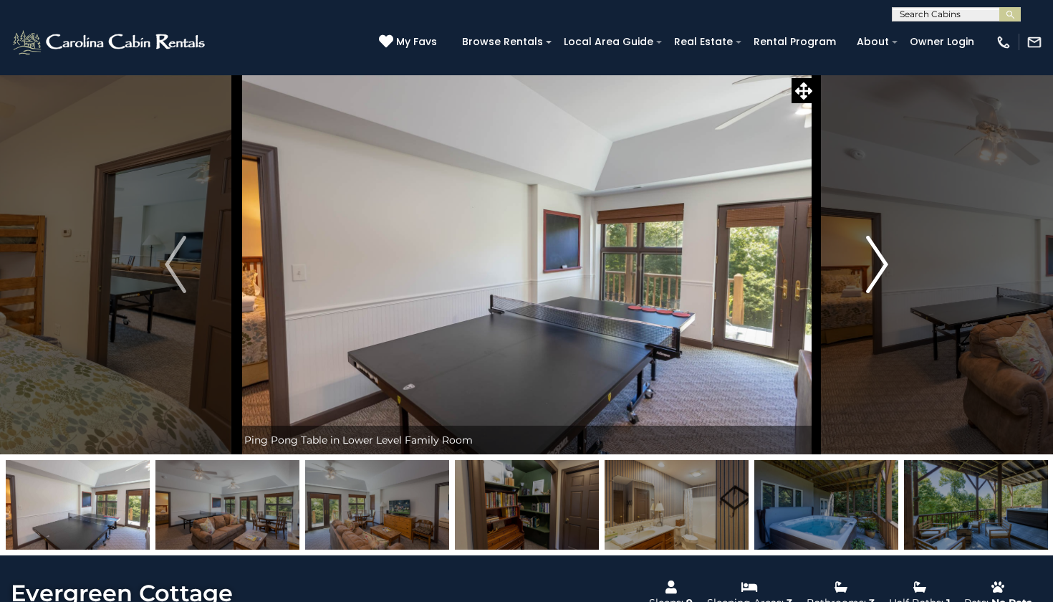
click at [883, 261] on img "Next" at bounding box center [877, 264] width 21 height 57
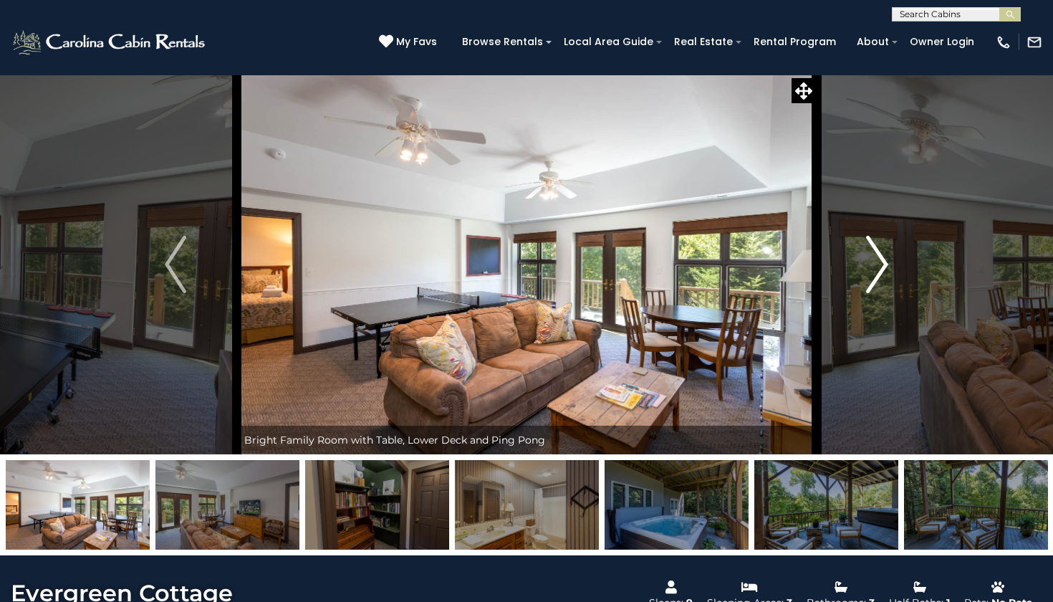
click at [883, 261] on img "Next" at bounding box center [877, 264] width 21 height 57
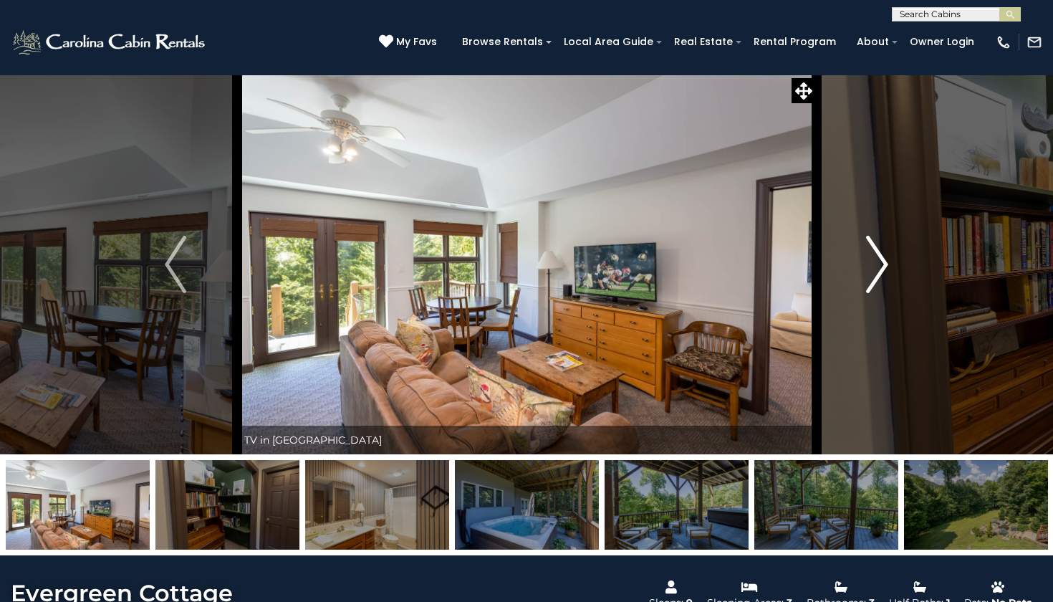
click at [883, 261] on img "Next" at bounding box center [877, 264] width 21 height 57
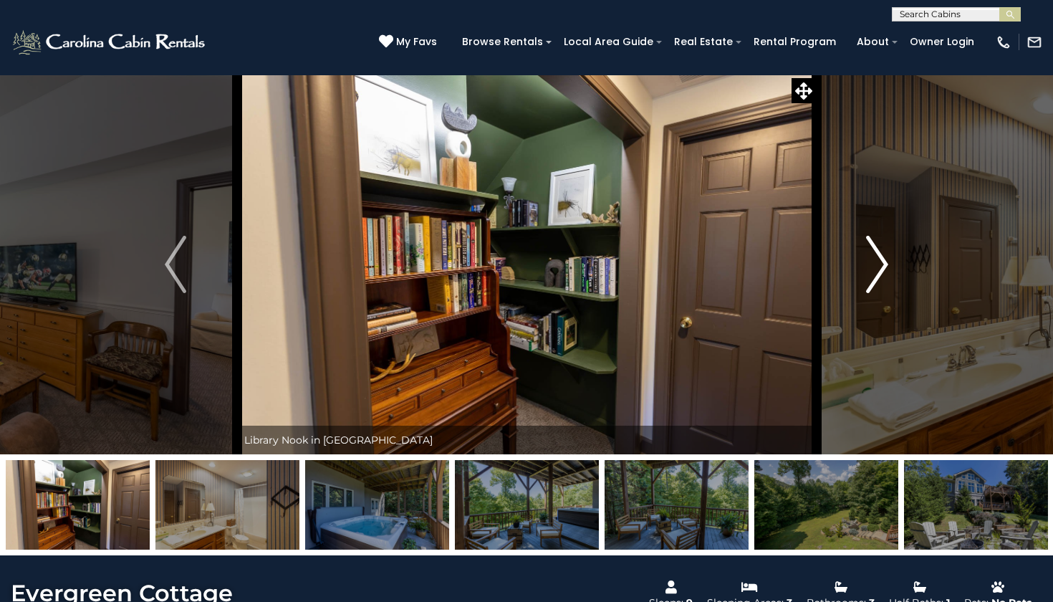
click at [883, 261] on img "Next" at bounding box center [877, 264] width 21 height 57
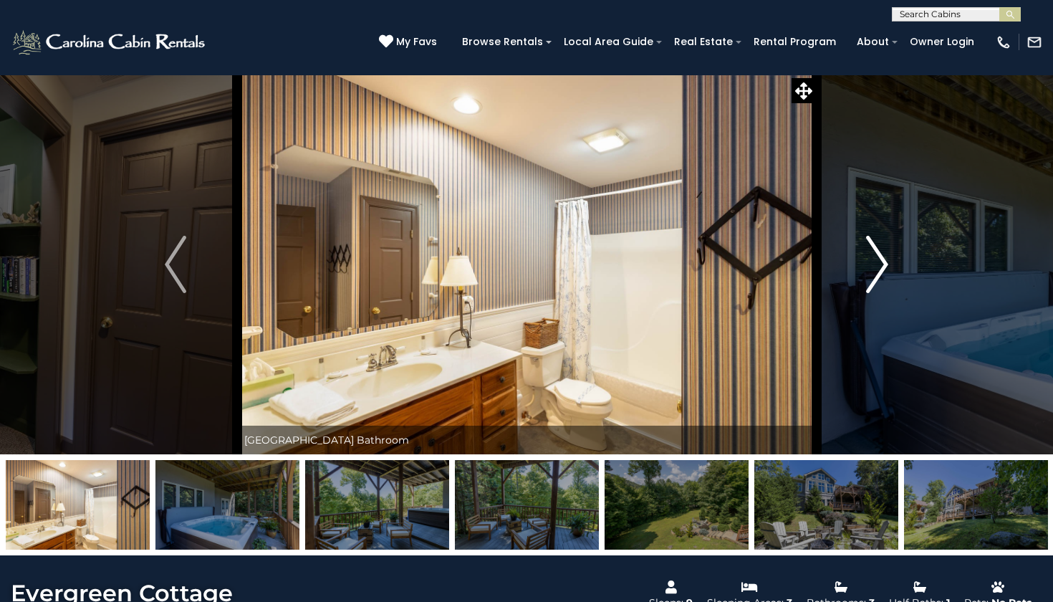
click at [883, 261] on img "Next" at bounding box center [877, 264] width 21 height 57
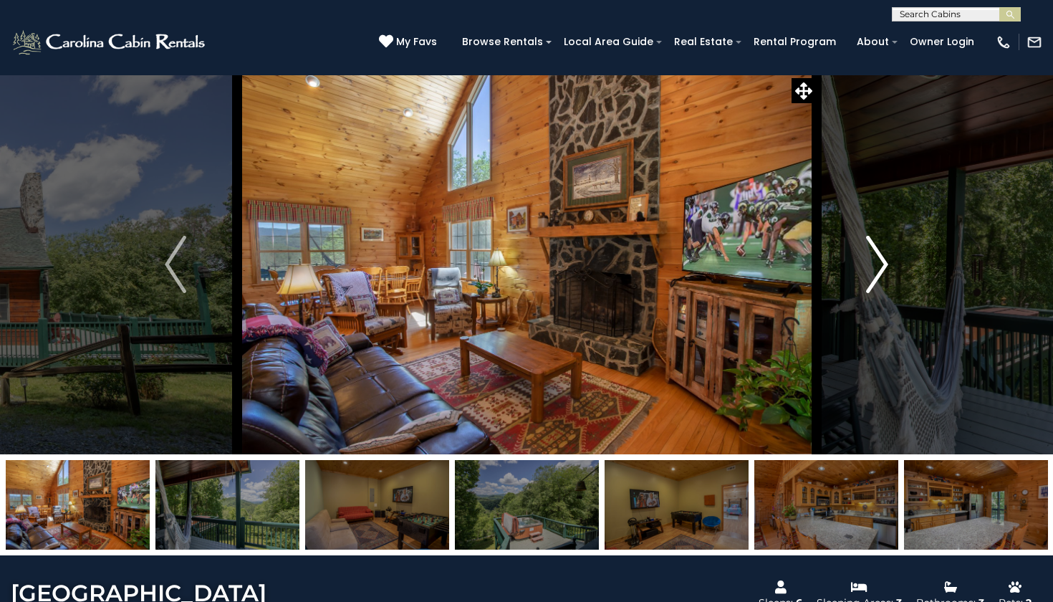
click at [883, 271] on img "Next" at bounding box center [877, 264] width 21 height 57
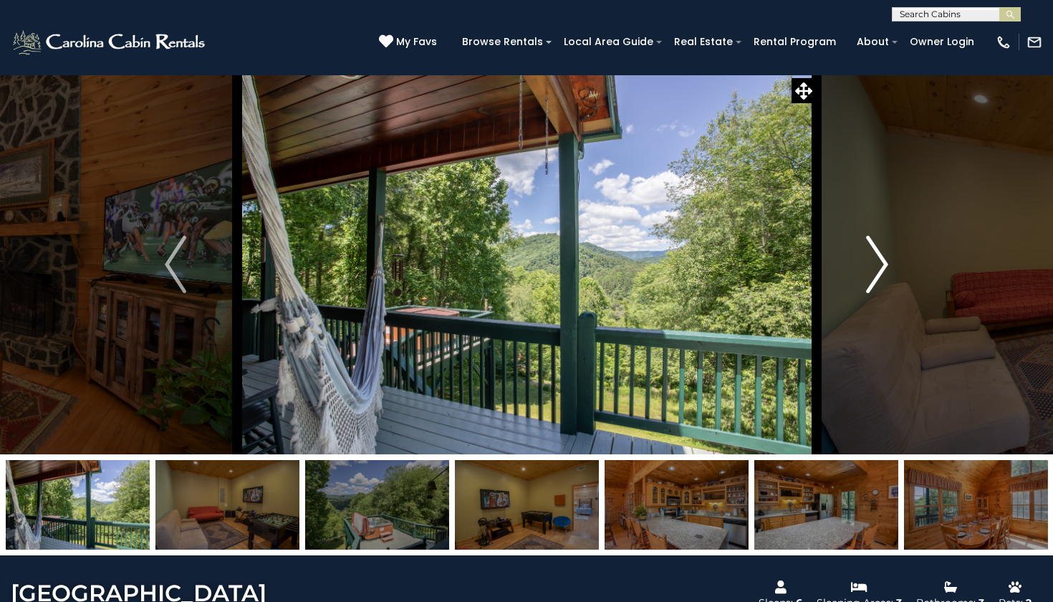
click at [884, 271] on img "Next" at bounding box center [877, 264] width 21 height 57
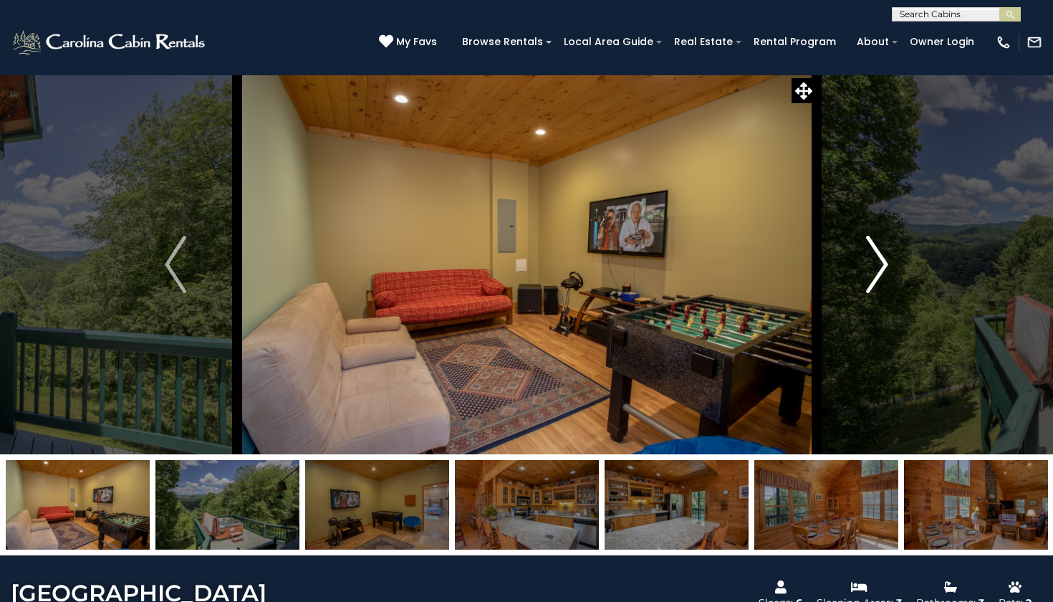
click at [884, 271] on img "Next" at bounding box center [877, 264] width 21 height 57
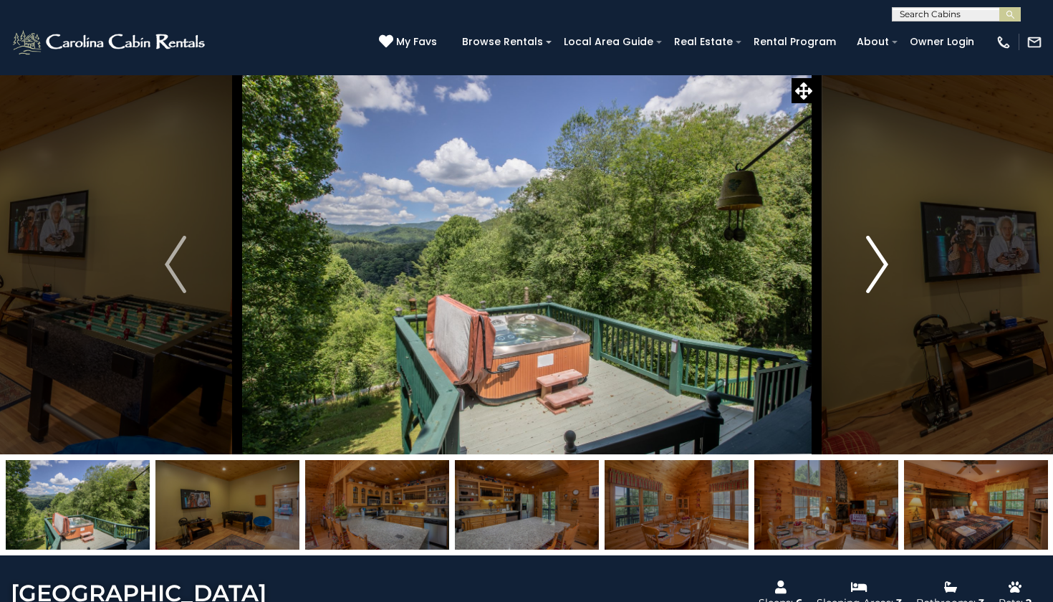
click at [884, 271] on img "Next" at bounding box center [877, 264] width 21 height 57
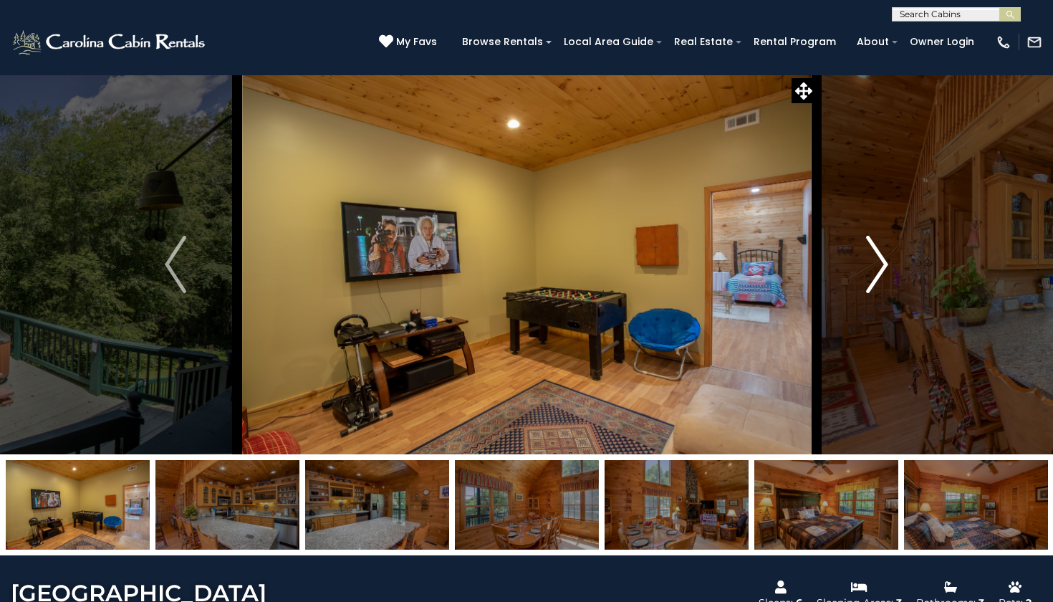
click at [884, 271] on img "Next" at bounding box center [877, 264] width 21 height 57
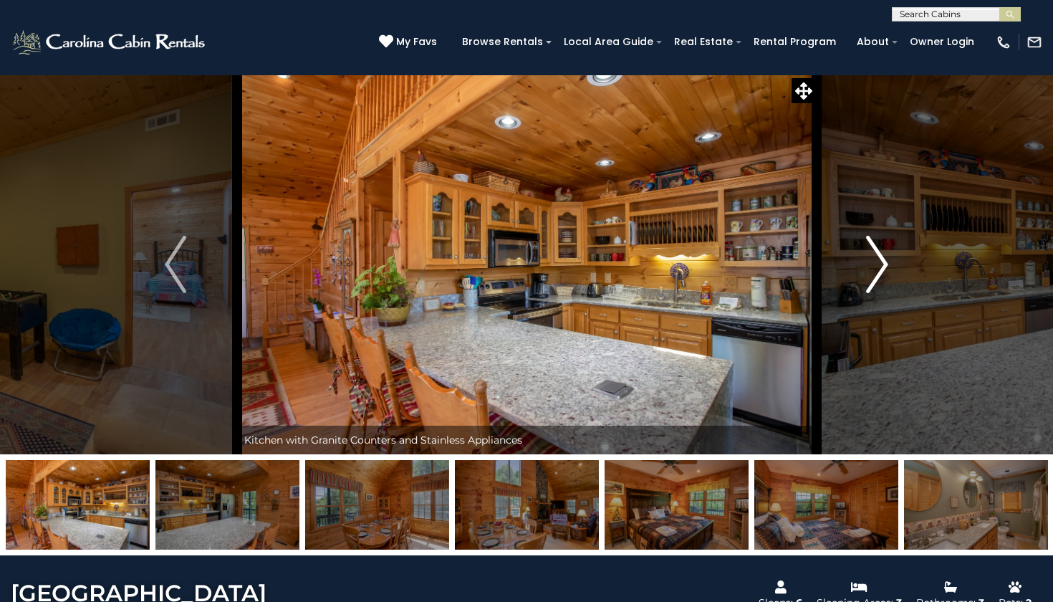
click at [884, 271] on img "Next" at bounding box center [877, 264] width 21 height 57
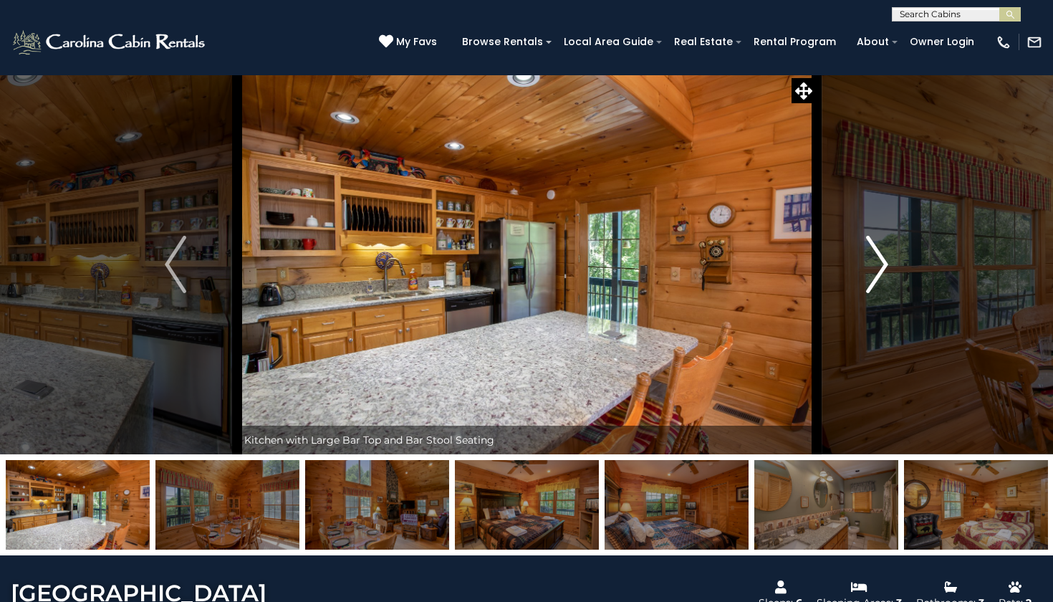
click at [884, 271] on img "Next" at bounding box center [877, 264] width 21 height 57
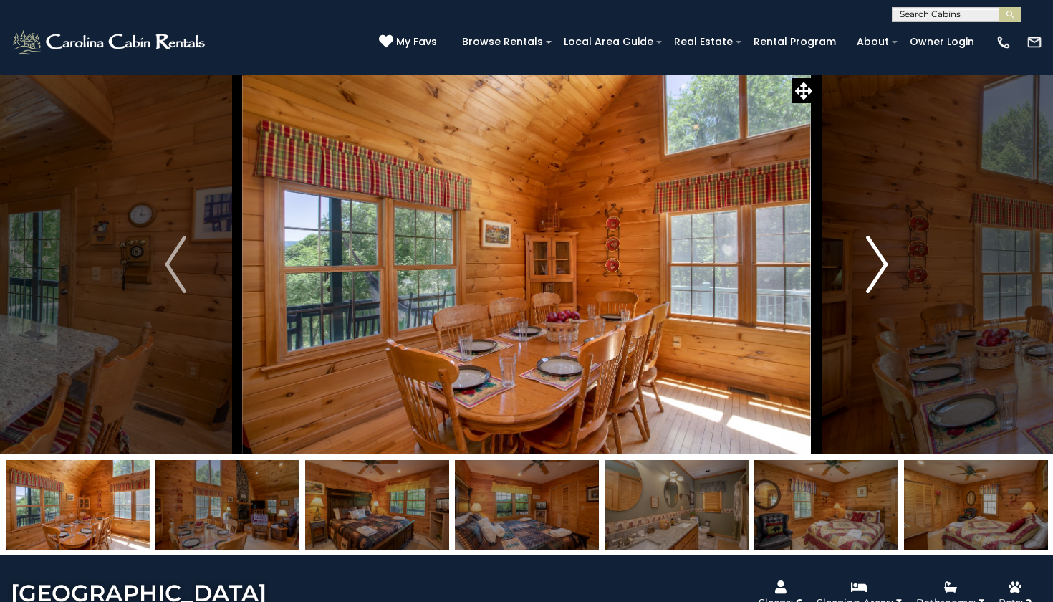
click at [884, 271] on img "Next" at bounding box center [877, 264] width 21 height 57
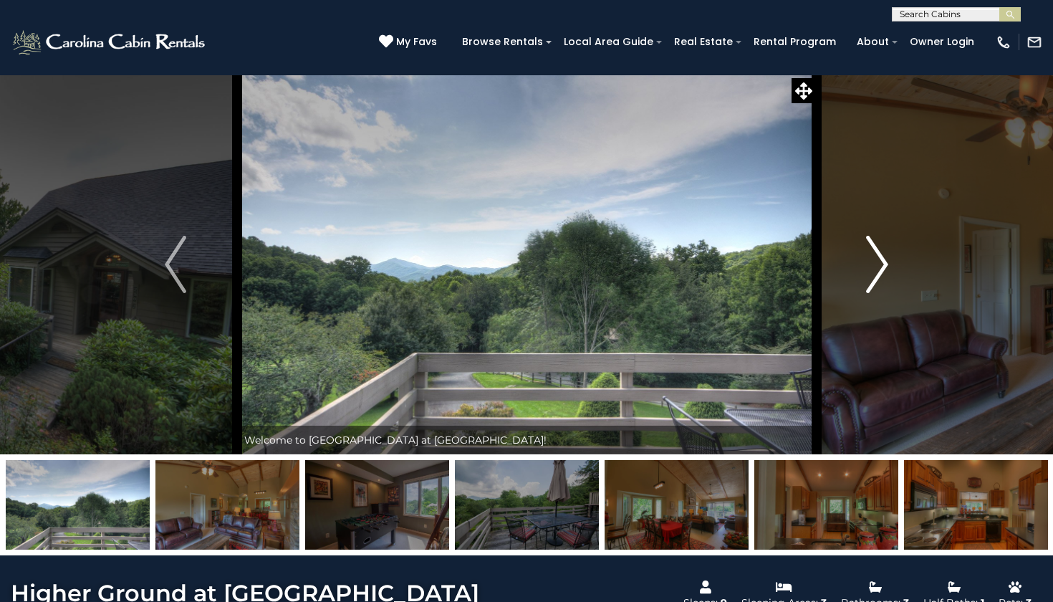
click at [880, 259] on img "Next" at bounding box center [877, 264] width 21 height 57
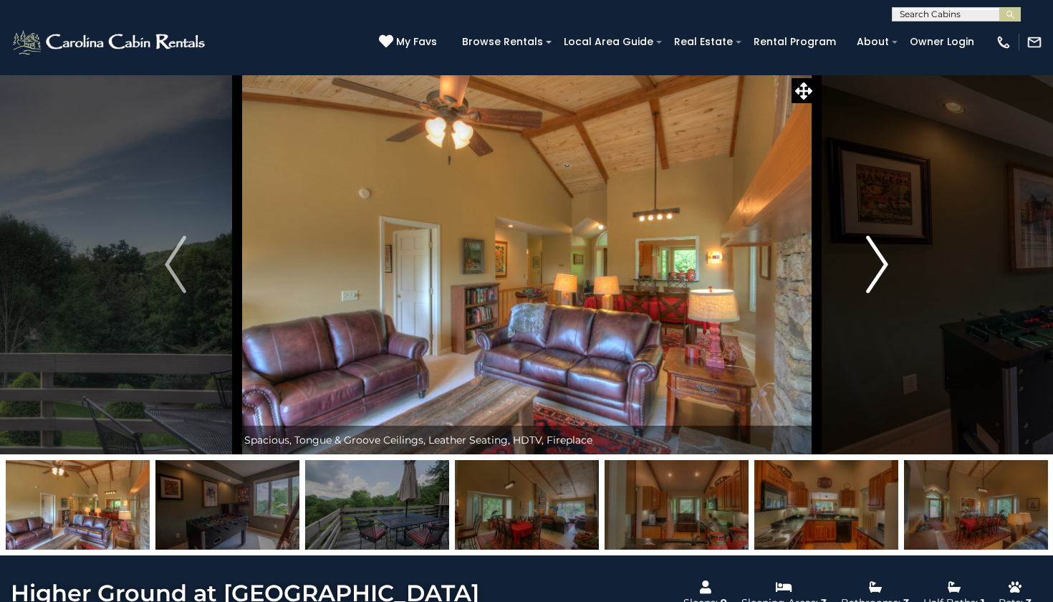
click at [880, 259] on img "Next" at bounding box center [877, 264] width 21 height 57
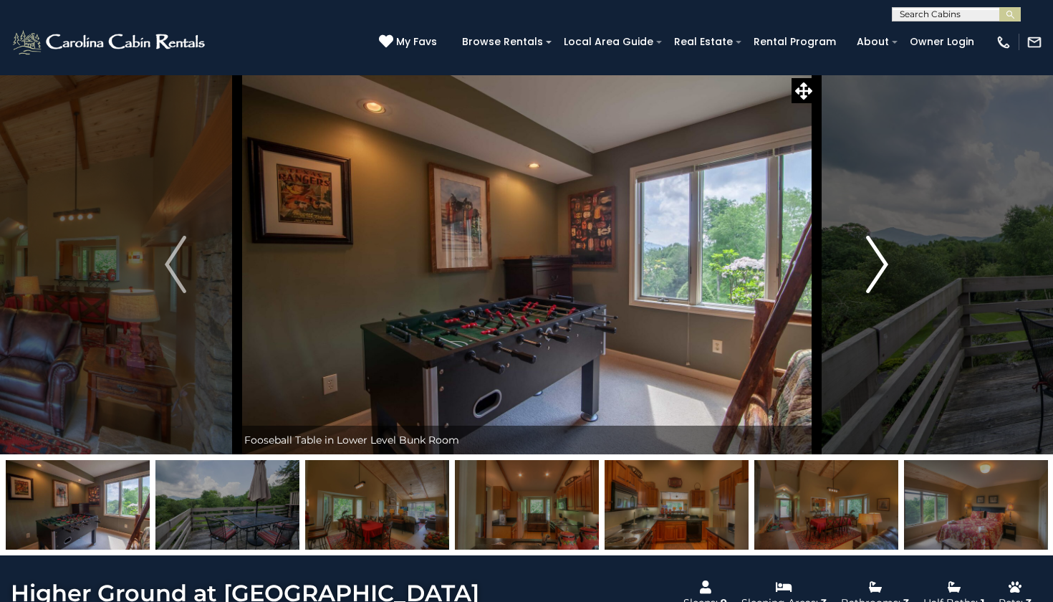
click at [880, 260] on img "Next" at bounding box center [877, 264] width 21 height 57
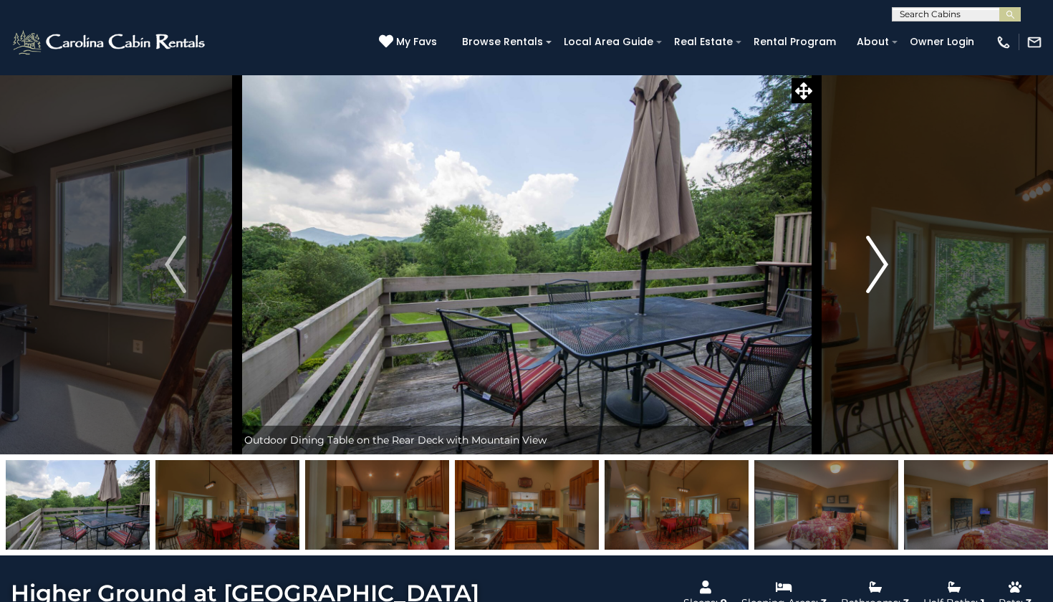
click at [880, 261] on img "Next" at bounding box center [877, 264] width 21 height 57
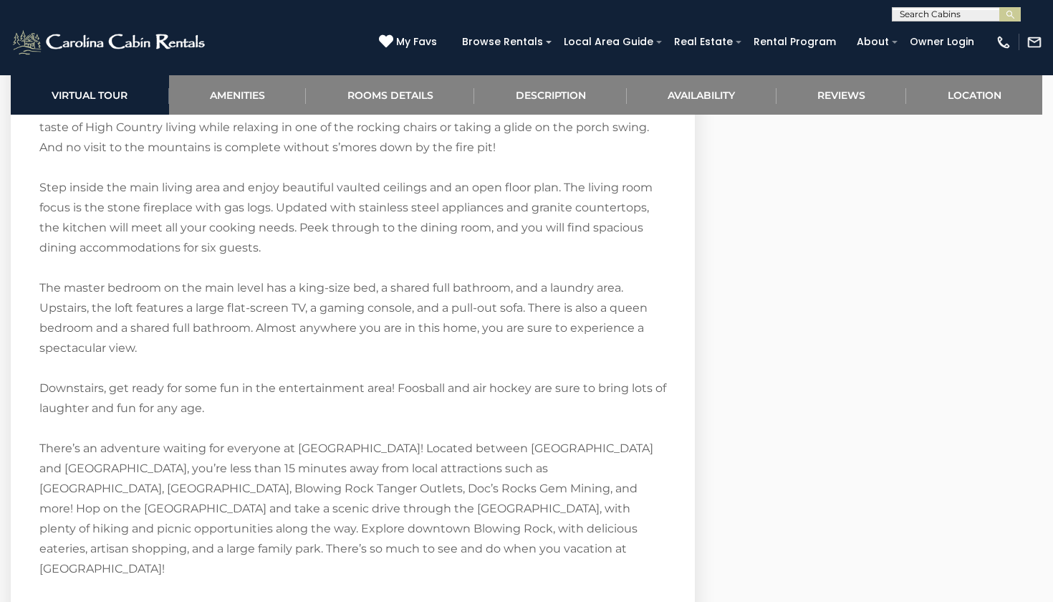
scroll to position [1934, 0]
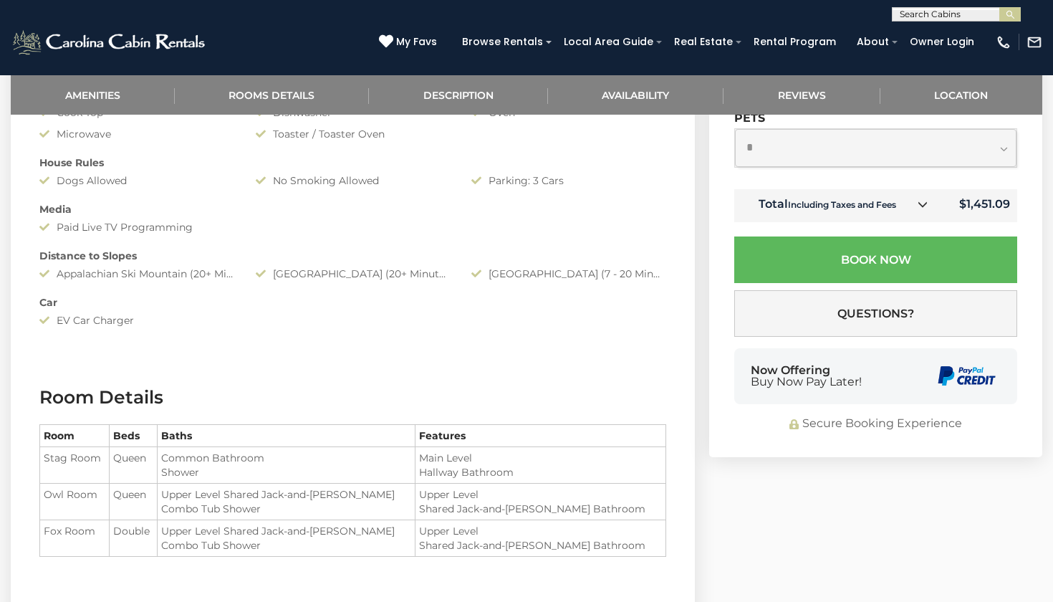
scroll to position [955, 0]
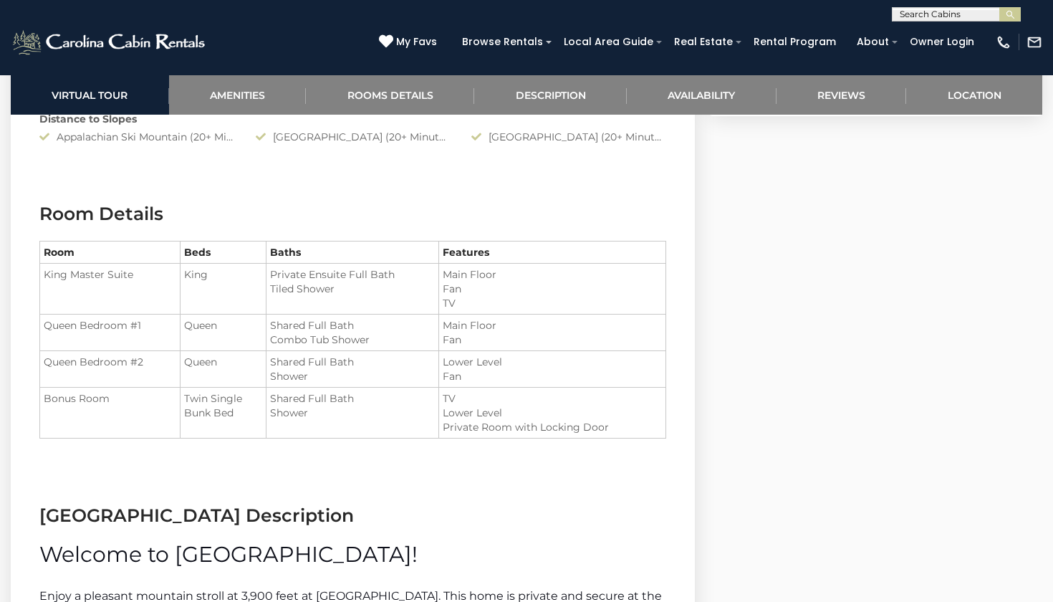
scroll to position [1428, 0]
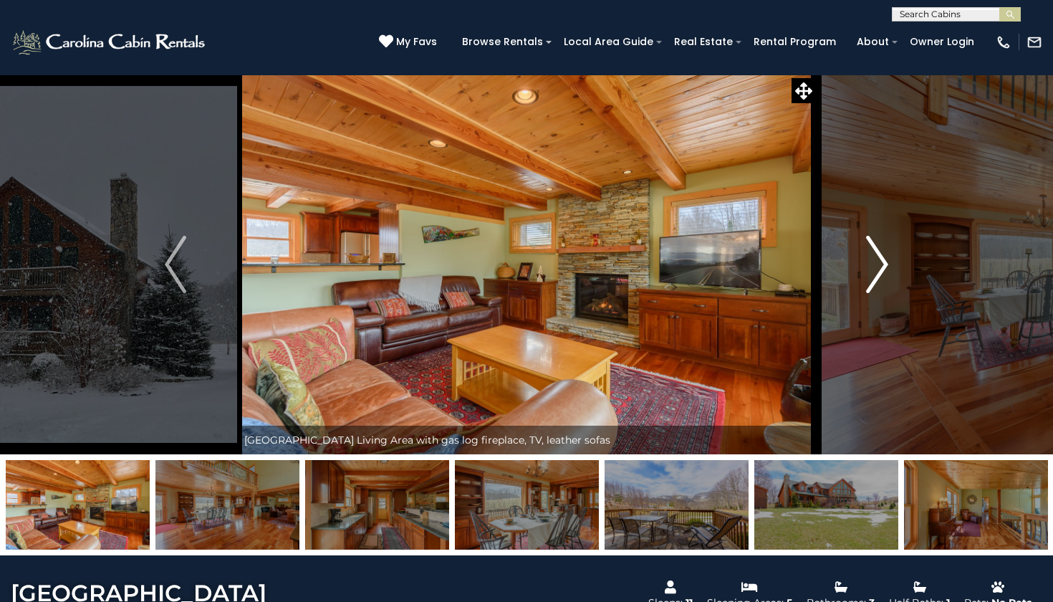
click at [870, 266] on img "Next" at bounding box center [877, 264] width 21 height 57
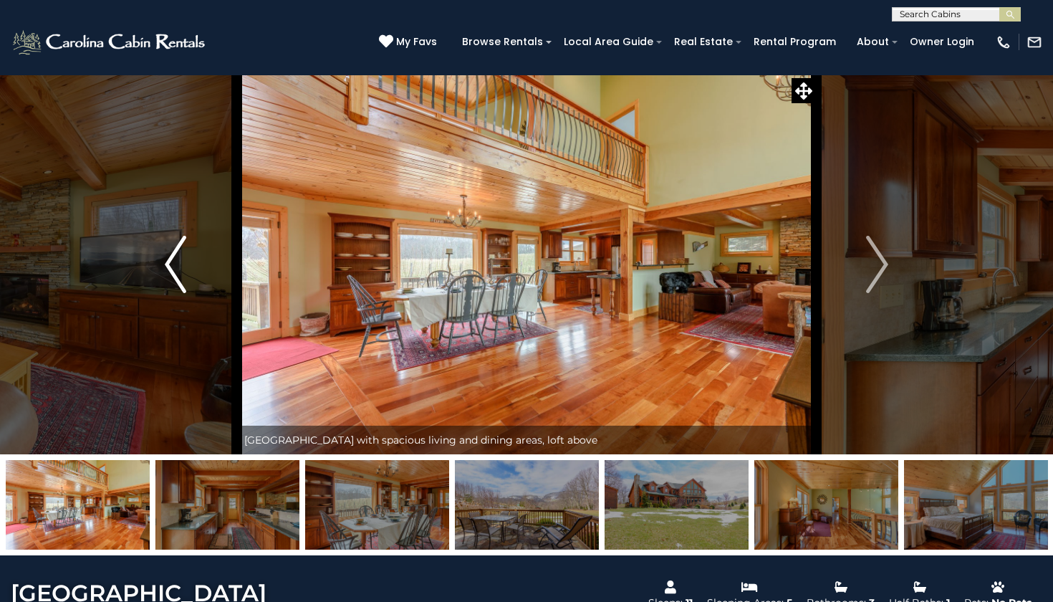
click at [163, 246] on button "Previous" at bounding box center [176, 264] width 122 height 380
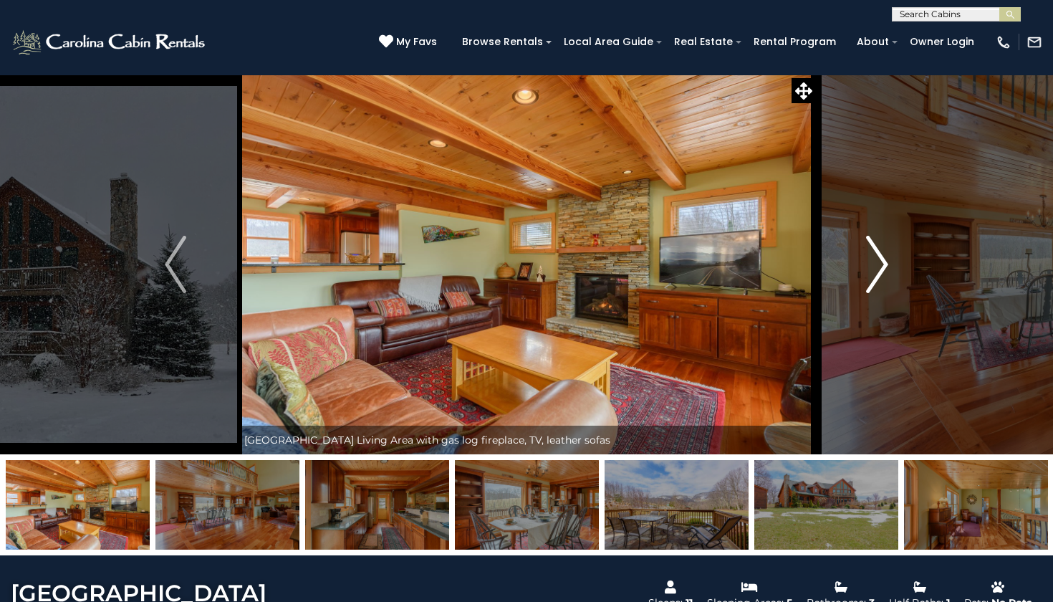
click at [869, 267] on img "Next" at bounding box center [877, 264] width 21 height 57
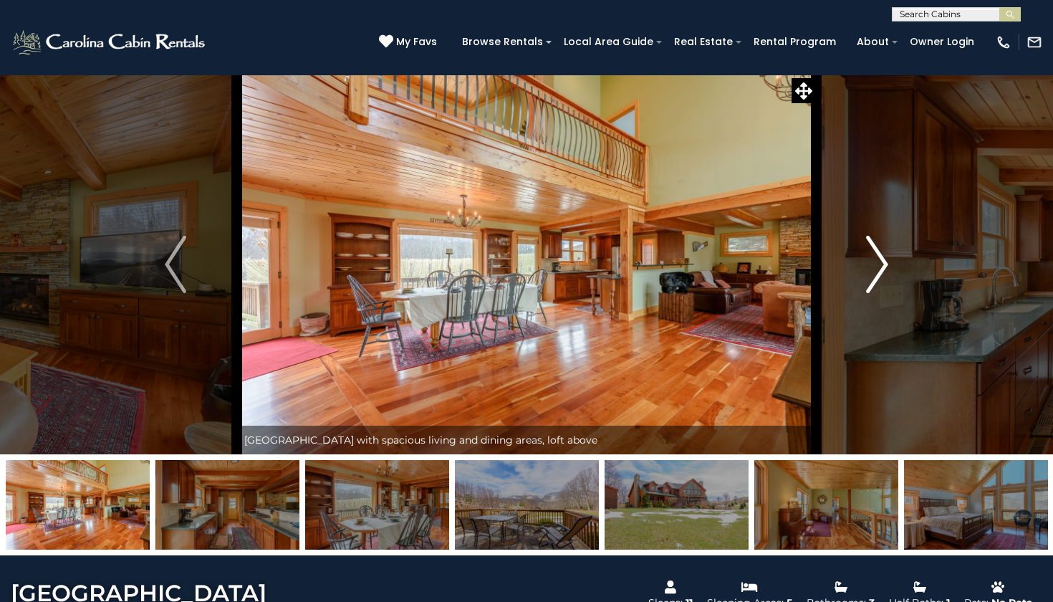
click at [870, 266] on img "Next" at bounding box center [877, 264] width 21 height 57
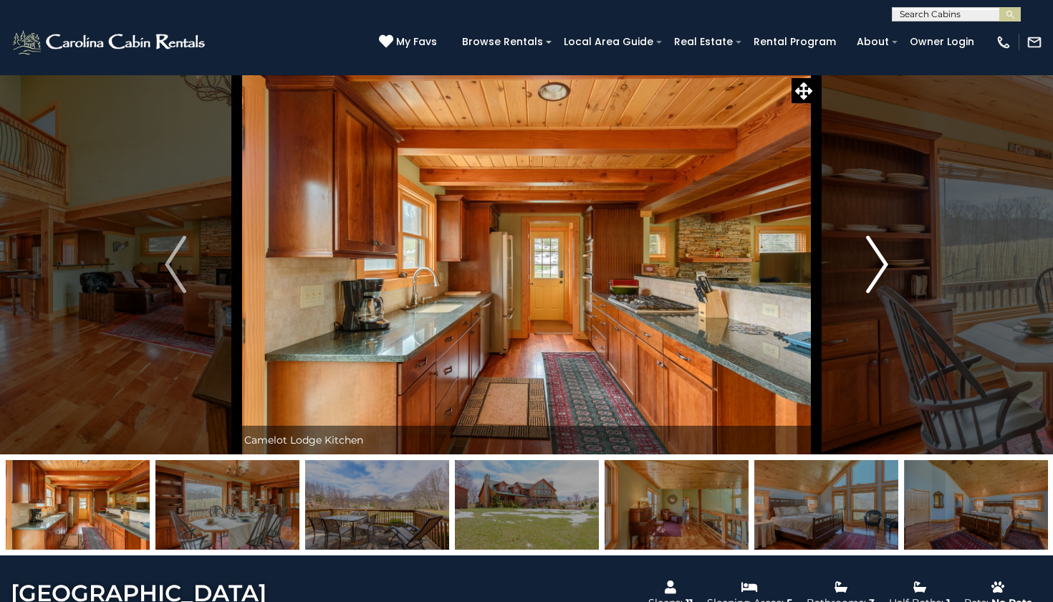
click at [870, 266] on img "Next" at bounding box center [877, 264] width 21 height 57
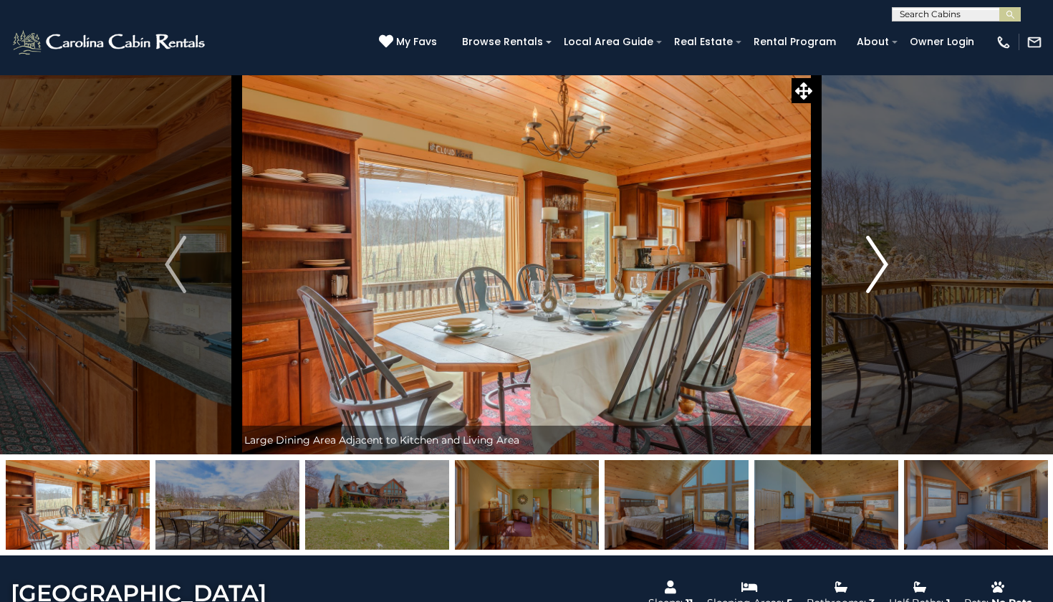
click at [870, 266] on img "Next" at bounding box center [877, 264] width 21 height 57
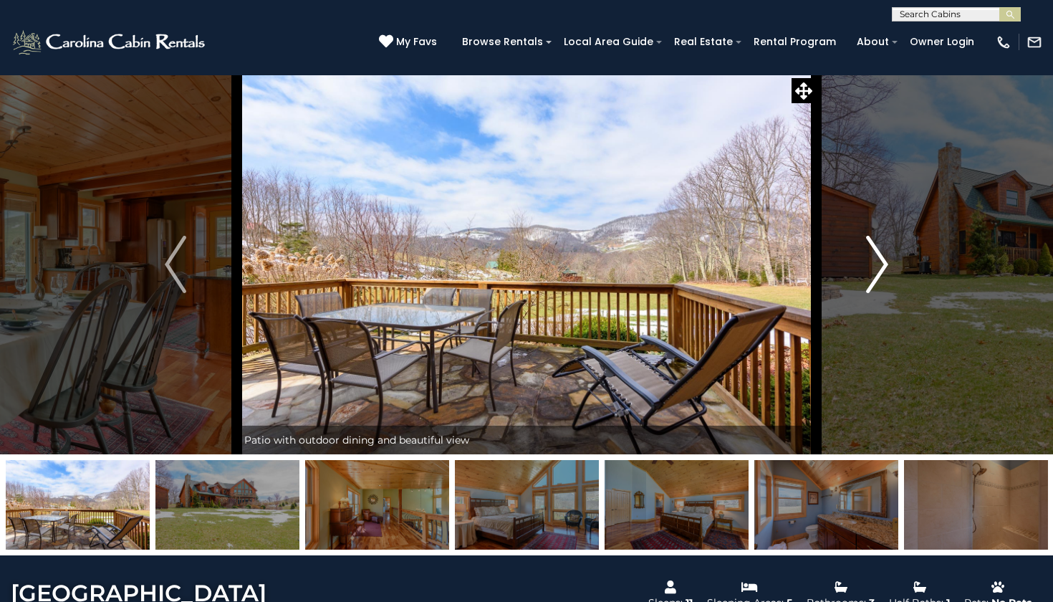
click at [870, 267] on img "Next" at bounding box center [877, 264] width 21 height 57
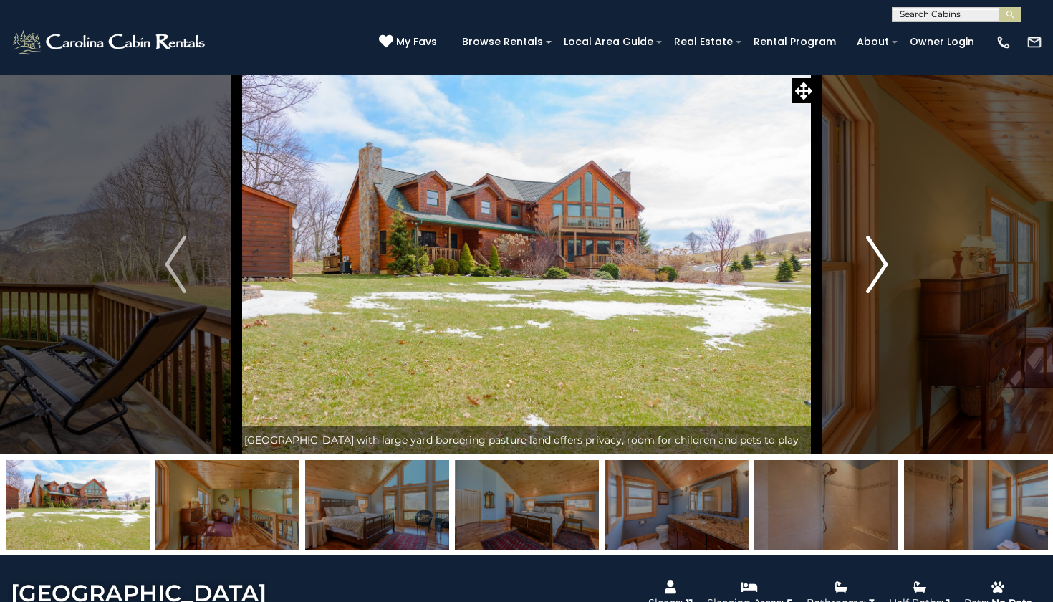
click at [870, 267] on img "Next" at bounding box center [877, 264] width 21 height 57
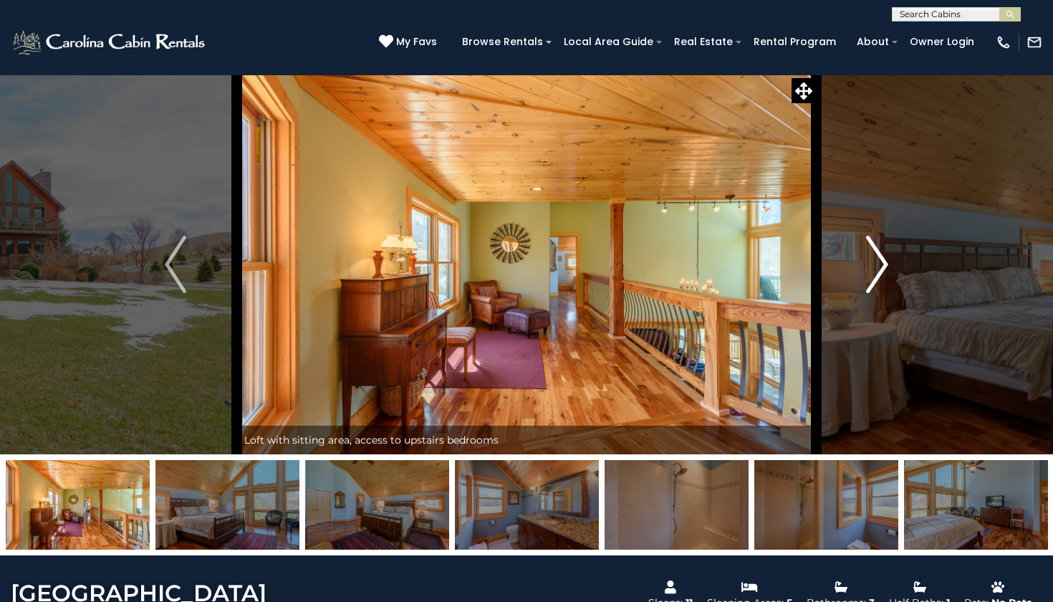
click at [870, 267] on img "Next" at bounding box center [877, 264] width 21 height 57
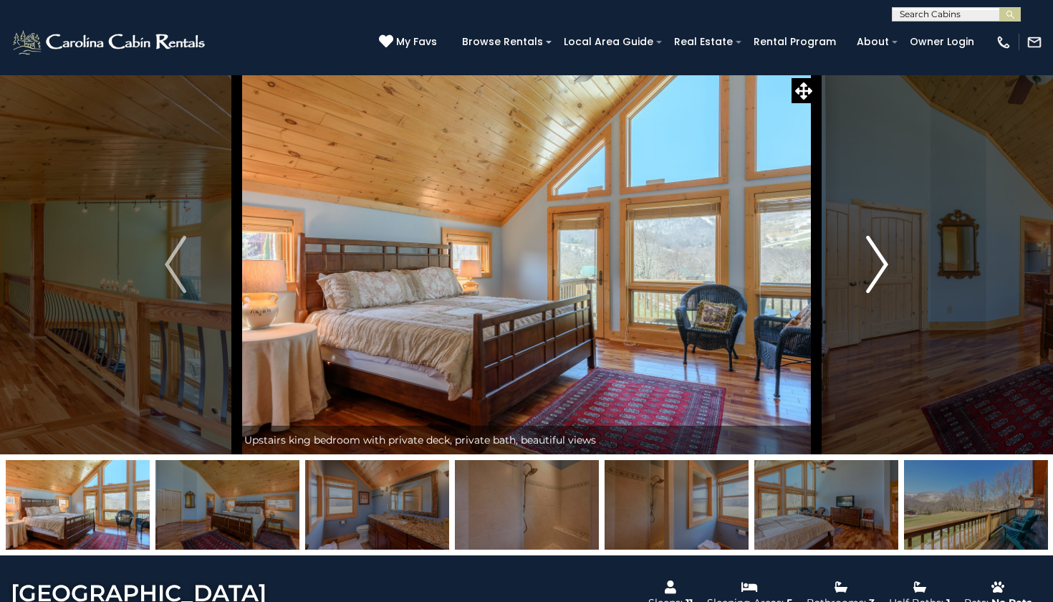
click at [870, 267] on img "Next" at bounding box center [877, 264] width 21 height 57
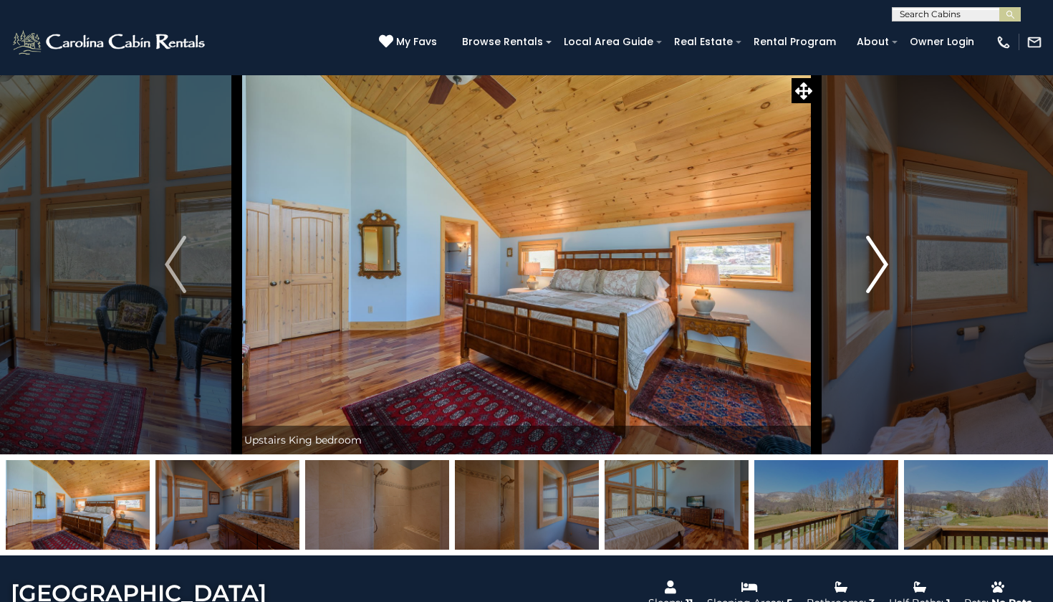
click at [870, 267] on img "Next" at bounding box center [877, 264] width 21 height 57
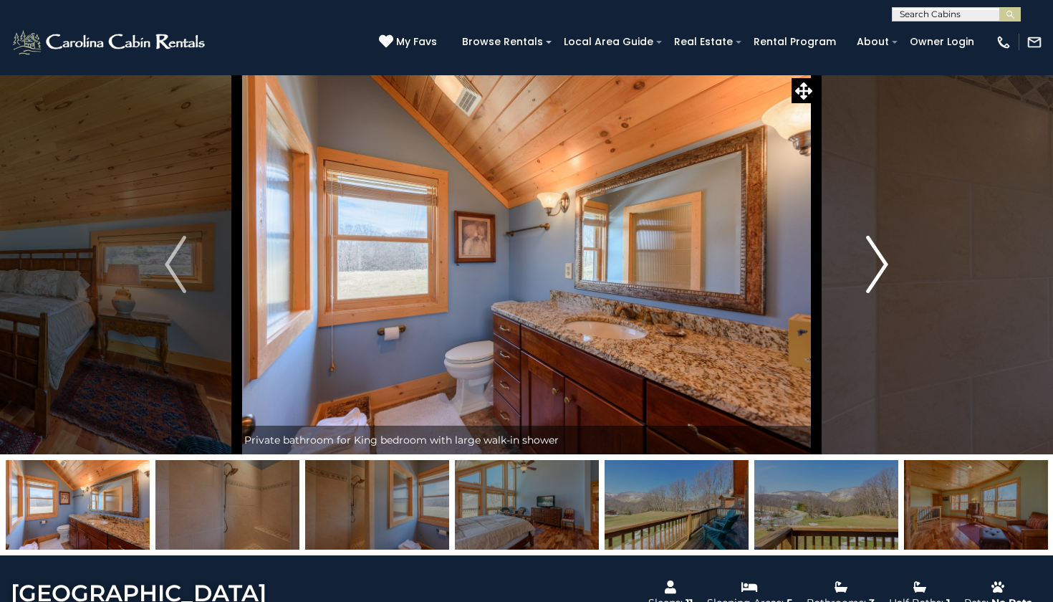
click at [870, 267] on img "Next" at bounding box center [877, 264] width 21 height 57
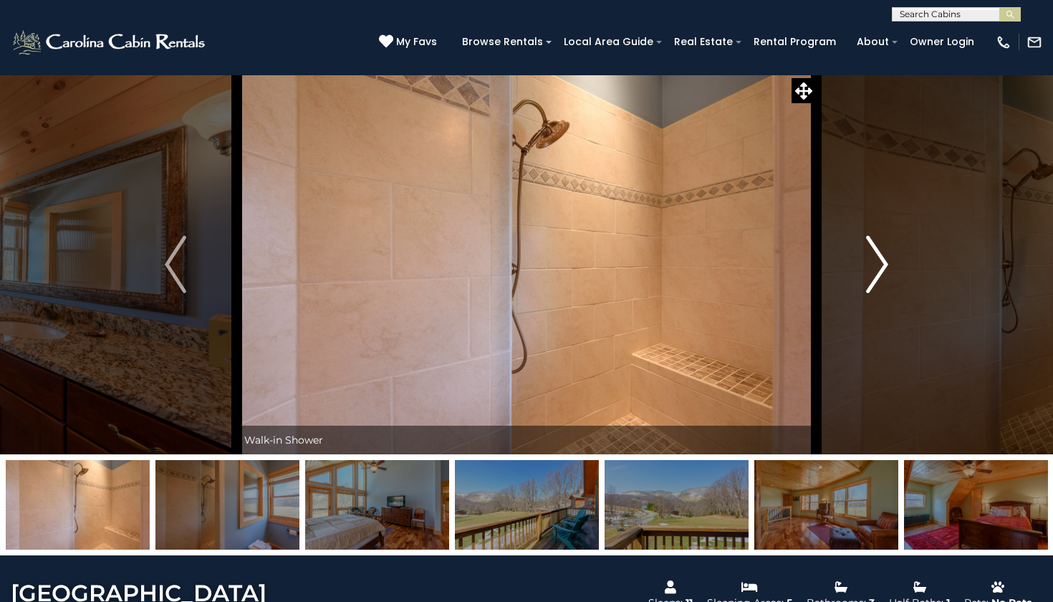
click at [870, 267] on img "Next" at bounding box center [877, 264] width 21 height 57
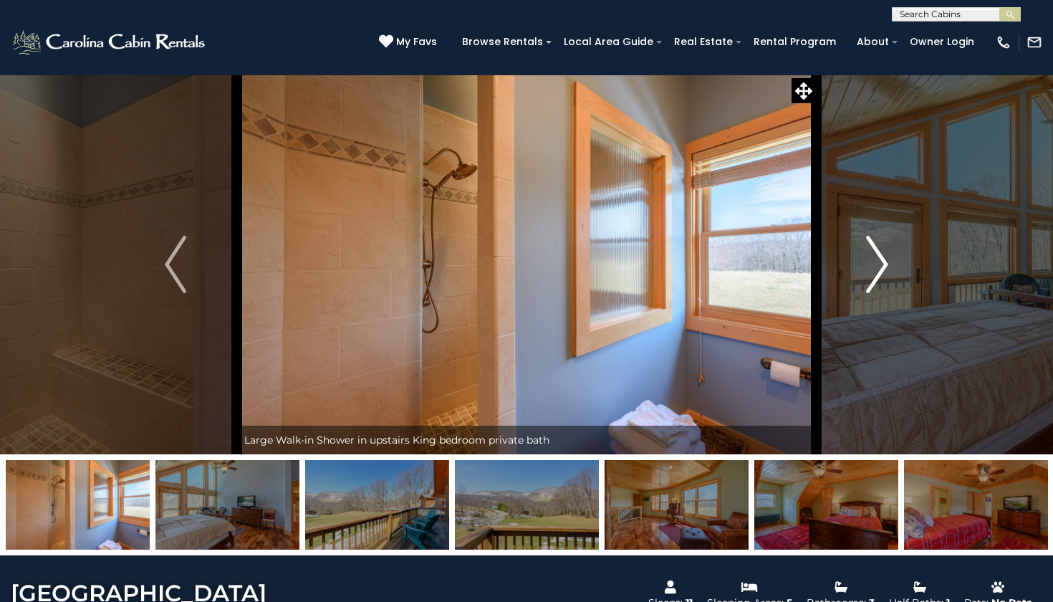
click at [870, 267] on img "Next" at bounding box center [877, 264] width 21 height 57
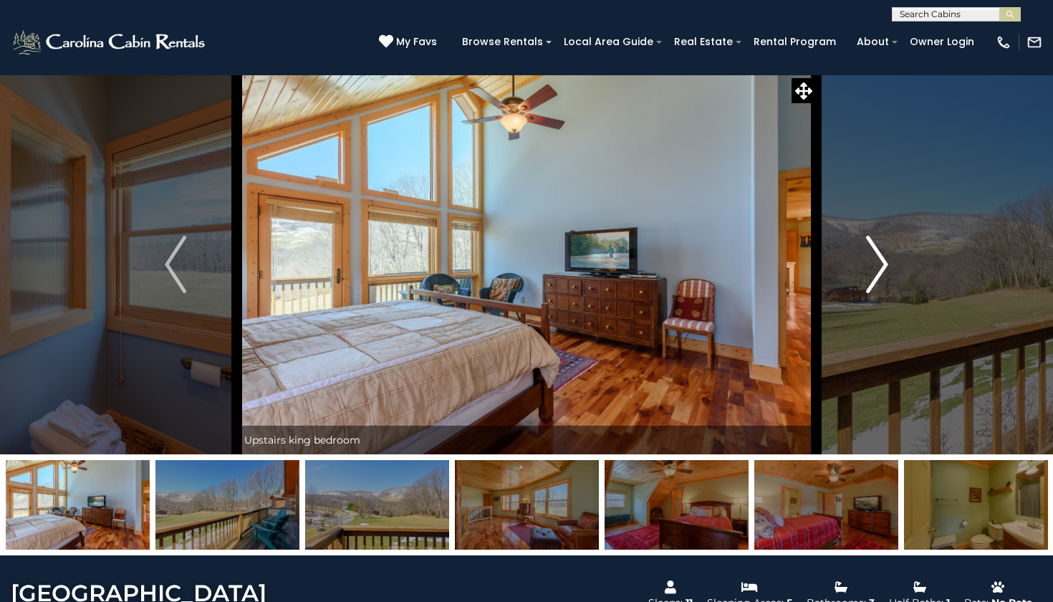
click at [870, 267] on img "Next" at bounding box center [877, 264] width 21 height 57
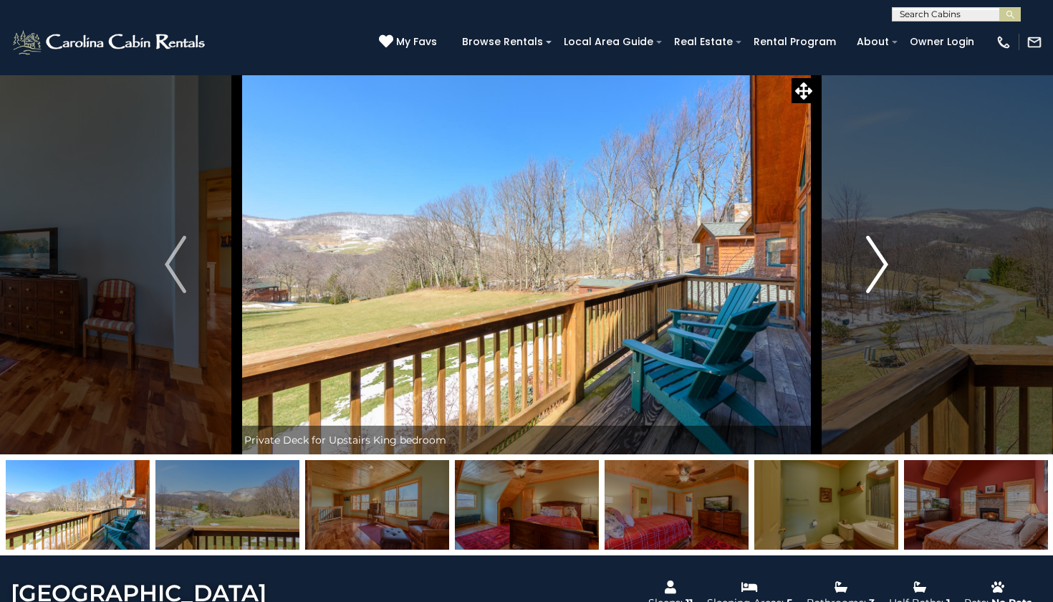
click at [870, 267] on img "Next" at bounding box center [877, 264] width 21 height 57
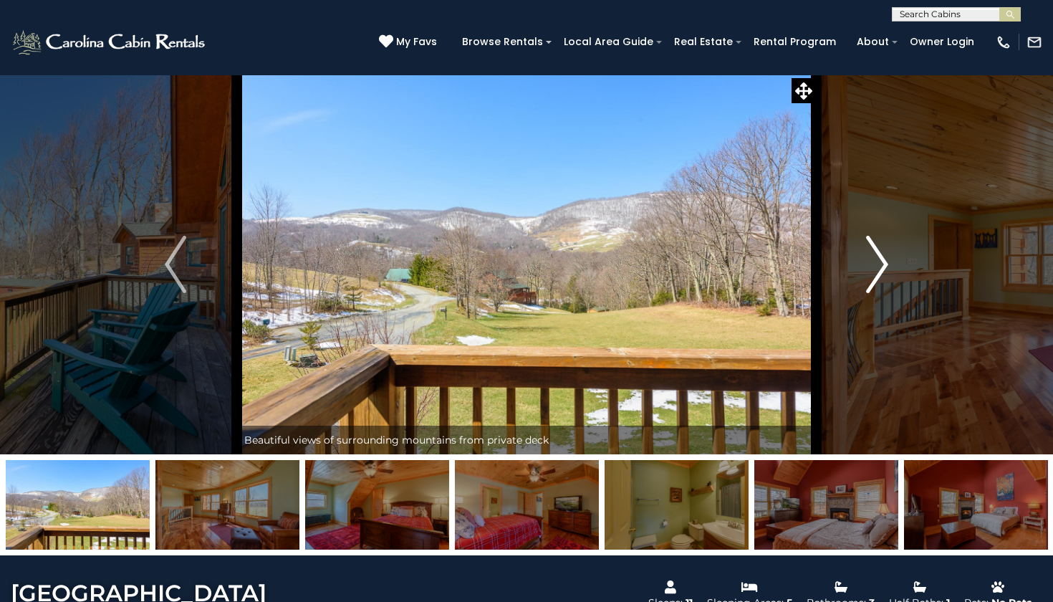
click at [870, 267] on img "Next" at bounding box center [877, 264] width 21 height 57
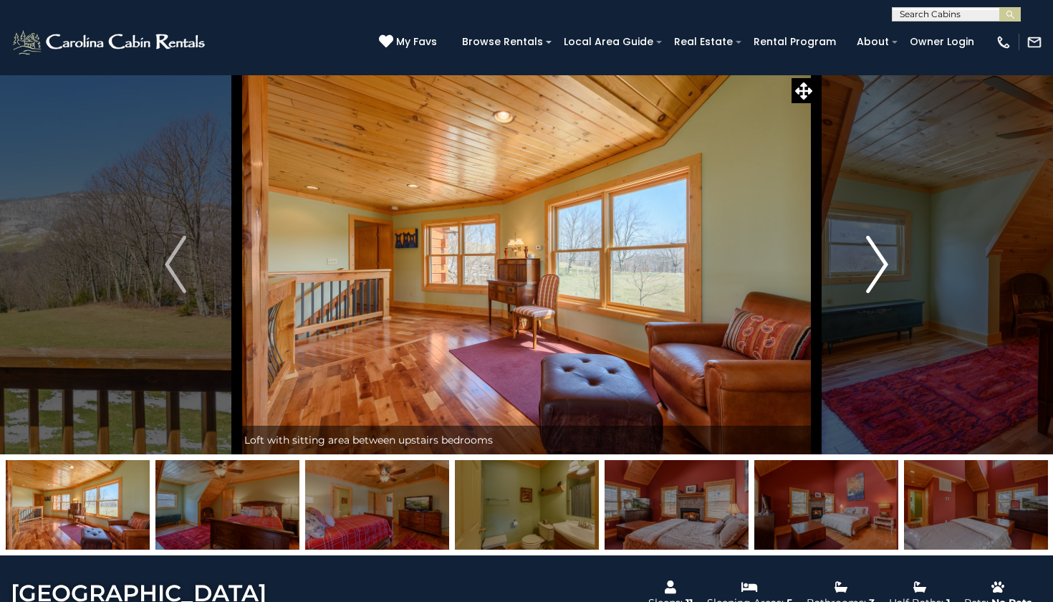
click at [870, 267] on img "Next" at bounding box center [877, 264] width 21 height 57
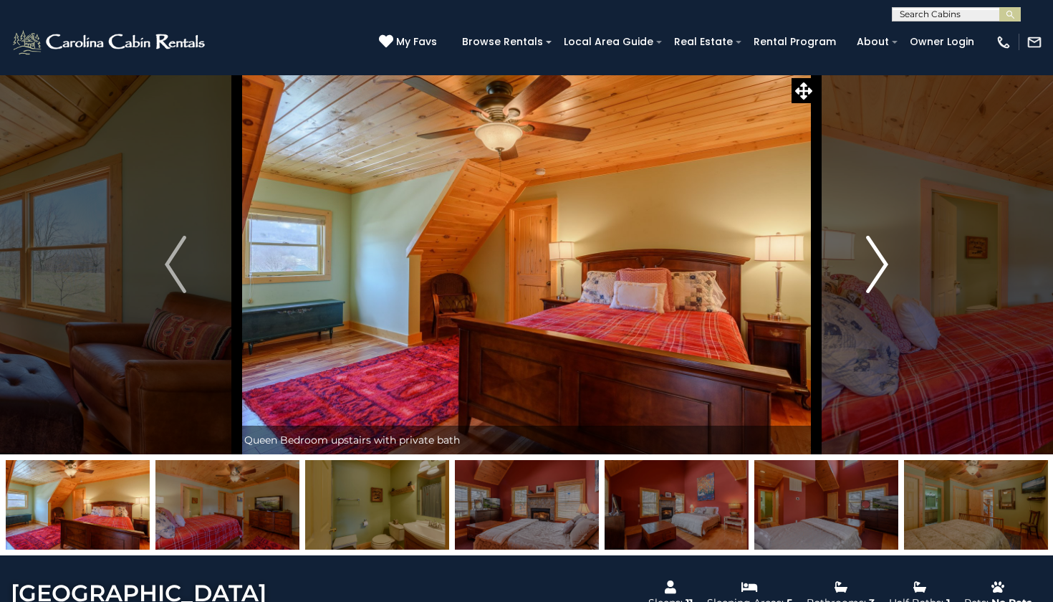
click at [870, 267] on img "Next" at bounding box center [877, 264] width 21 height 57
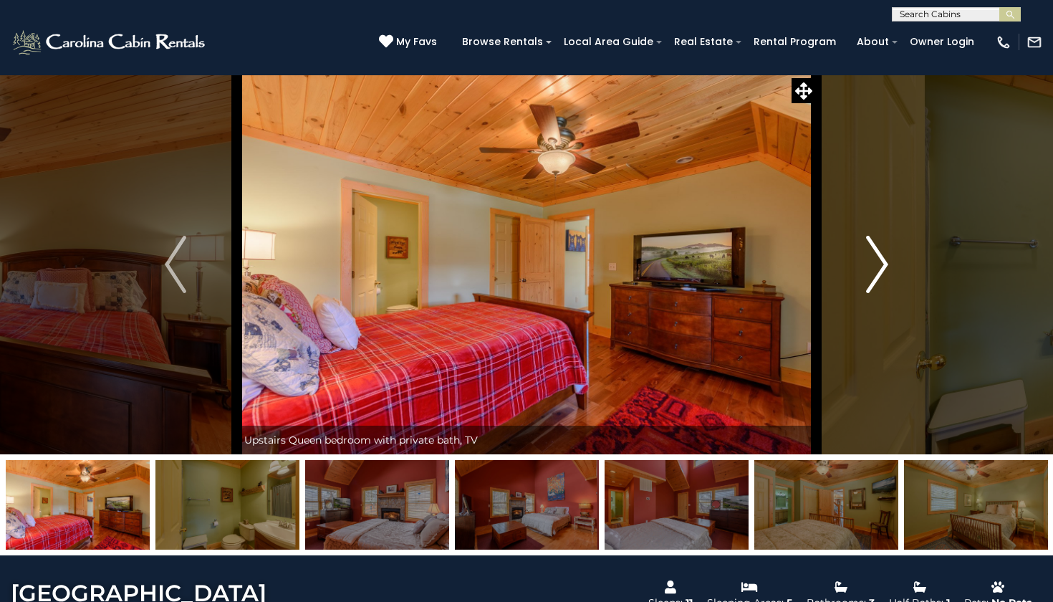
click at [870, 267] on img "Next" at bounding box center [877, 264] width 21 height 57
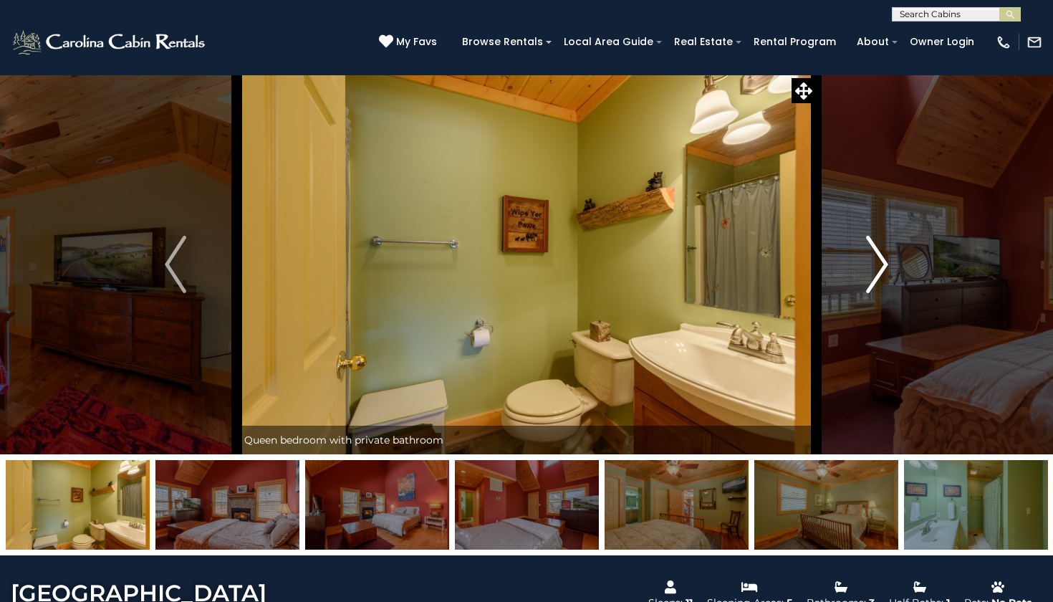
click at [870, 267] on img "Next" at bounding box center [877, 264] width 21 height 57
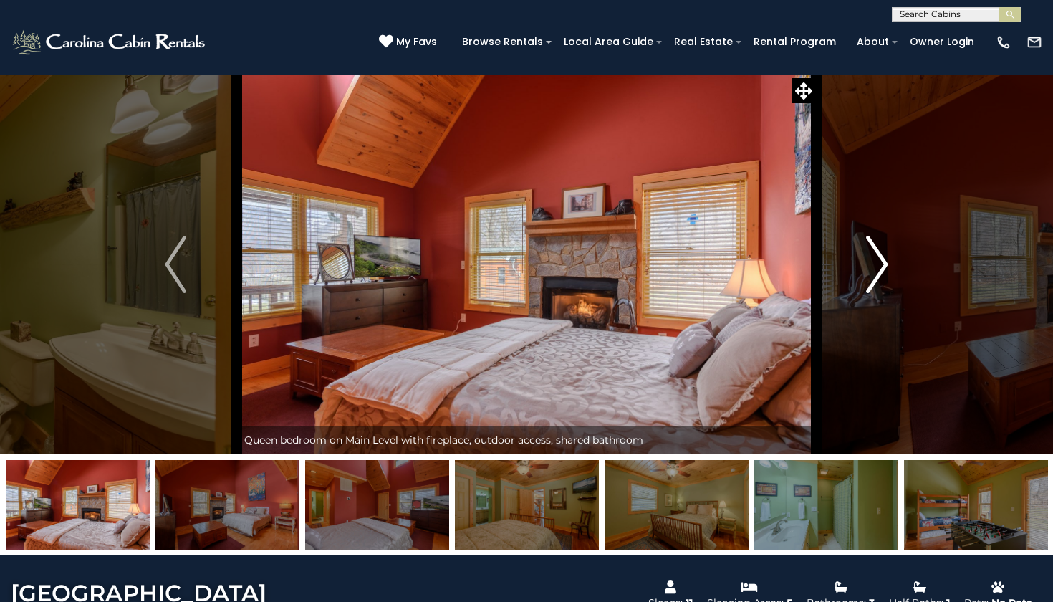
click at [870, 267] on img "Next" at bounding box center [877, 264] width 21 height 57
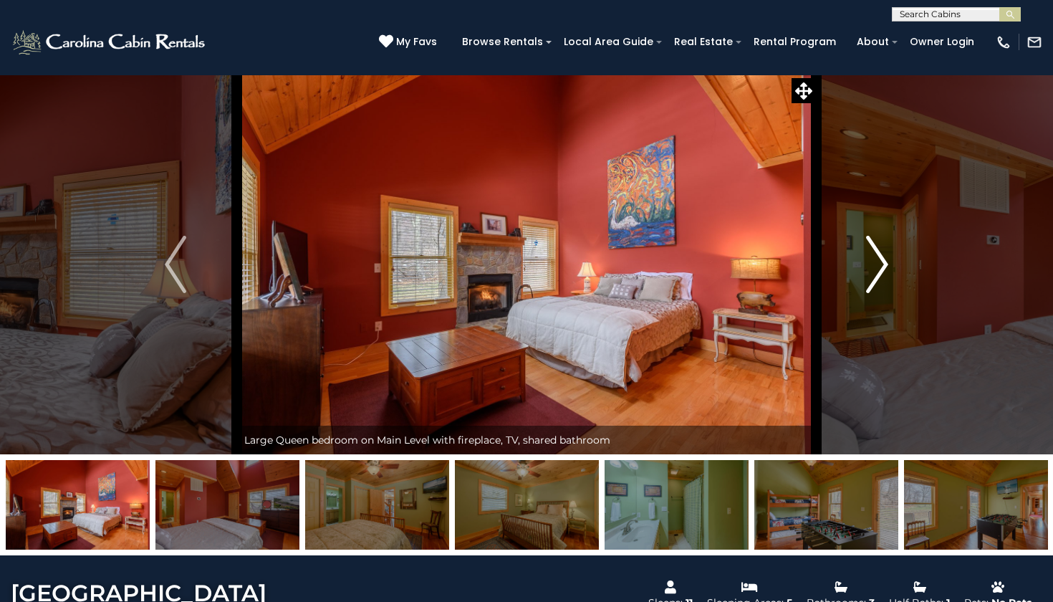
click at [870, 267] on img "Next" at bounding box center [877, 264] width 21 height 57
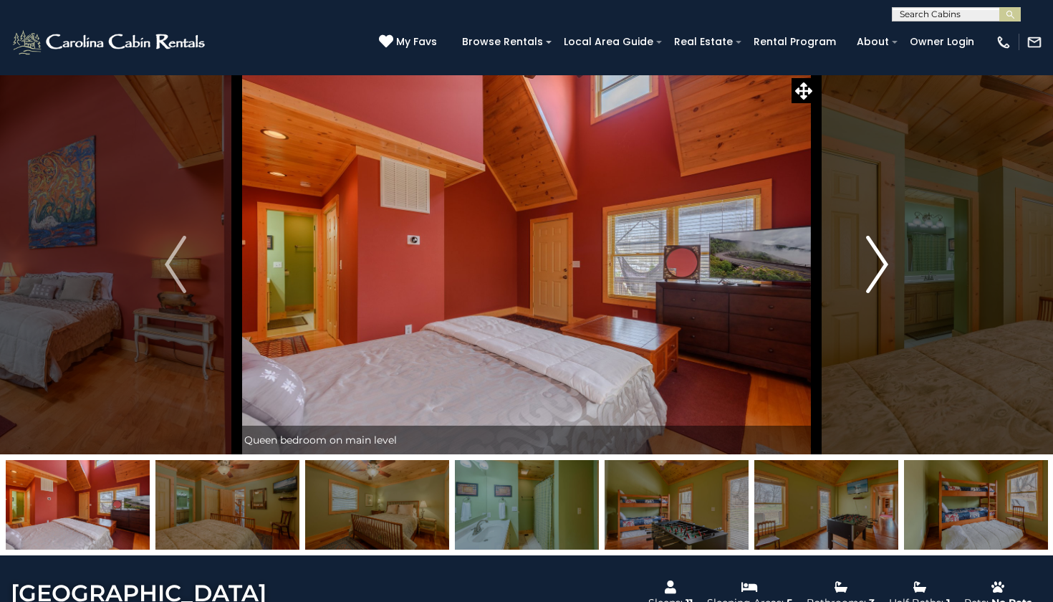
click at [870, 267] on img "Next" at bounding box center [877, 264] width 21 height 57
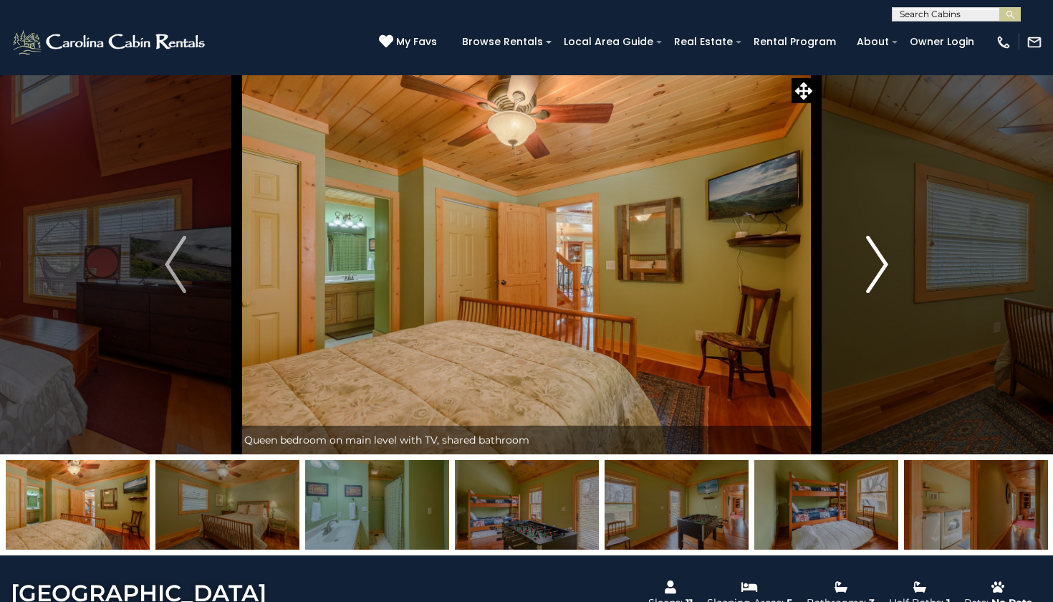
click at [870, 266] on img "Next" at bounding box center [877, 264] width 21 height 57
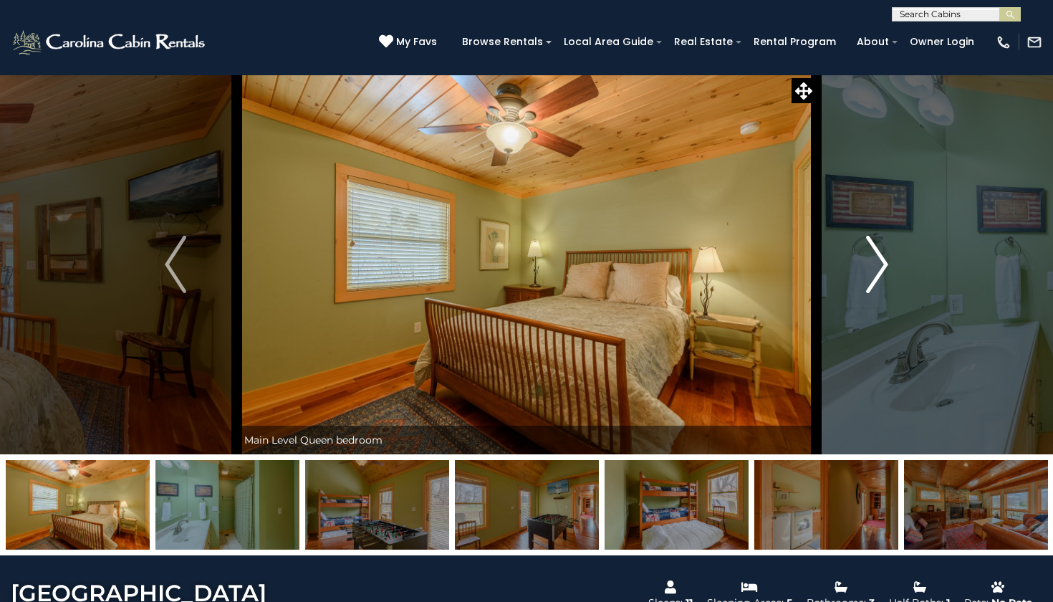
click at [870, 266] on img "Next" at bounding box center [877, 264] width 21 height 57
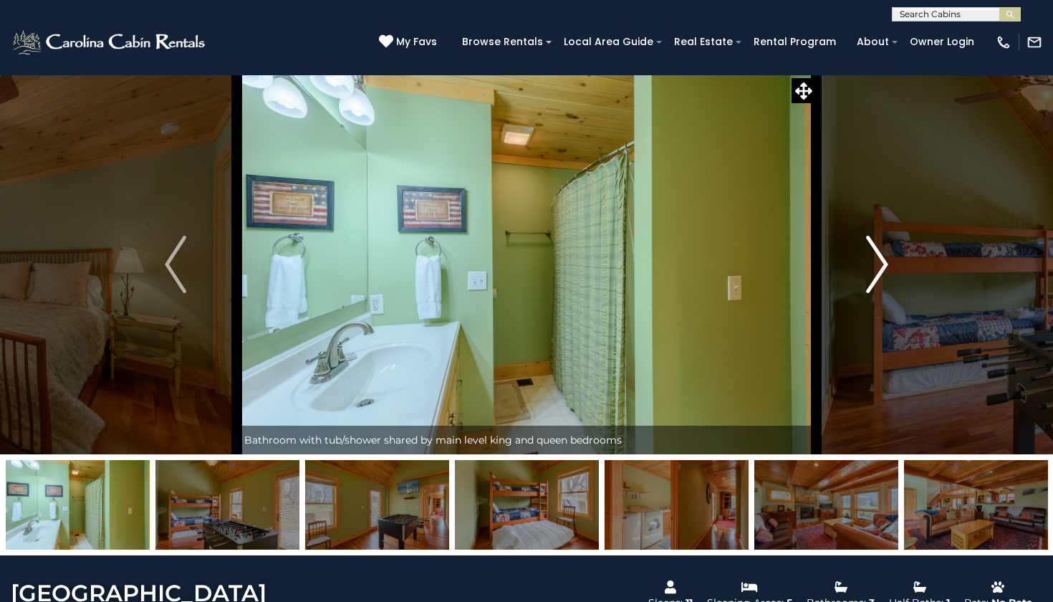
click at [870, 266] on img "Next" at bounding box center [877, 264] width 21 height 57
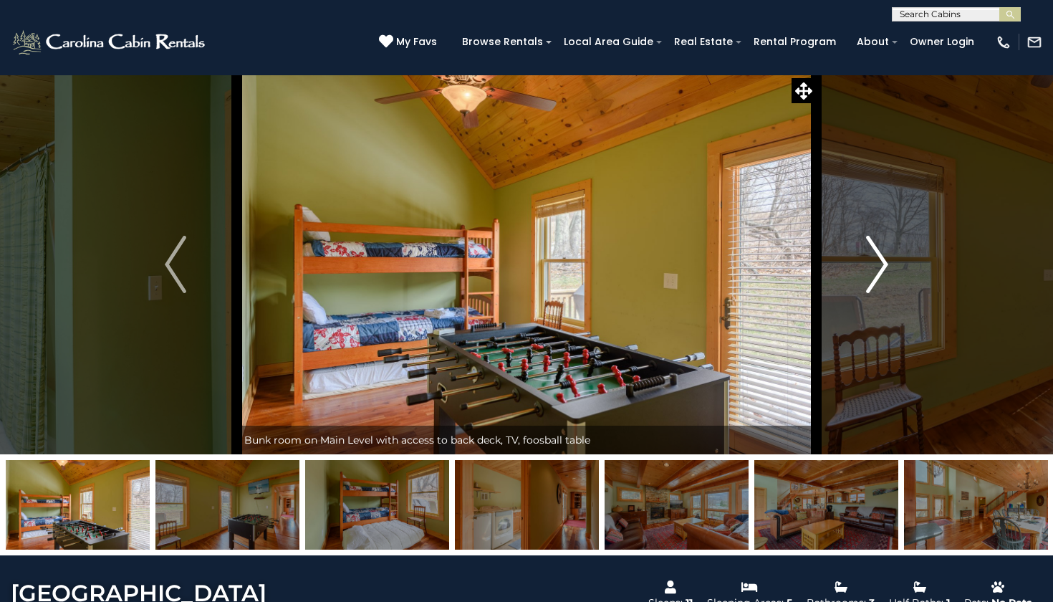
click at [870, 266] on img "Next" at bounding box center [877, 264] width 21 height 57
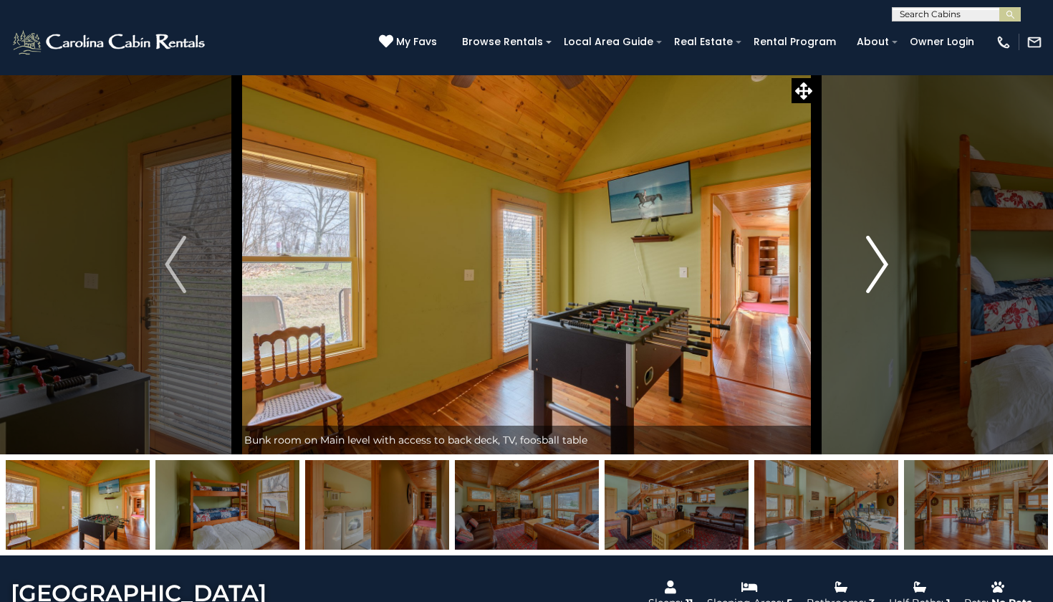
click at [870, 266] on img "Next" at bounding box center [877, 264] width 21 height 57
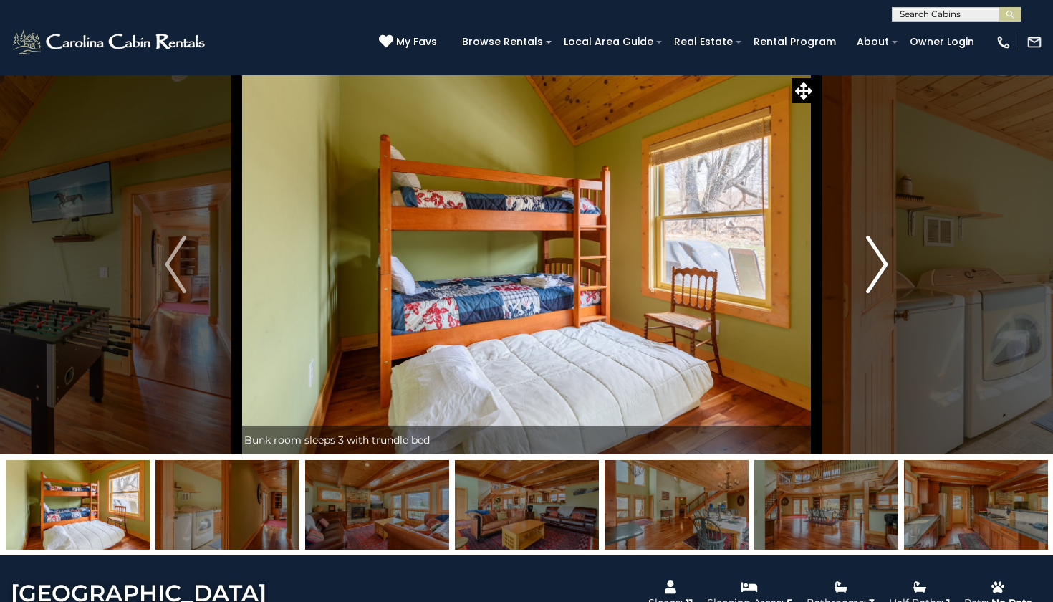
click at [870, 266] on img "Next" at bounding box center [877, 264] width 21 height 57
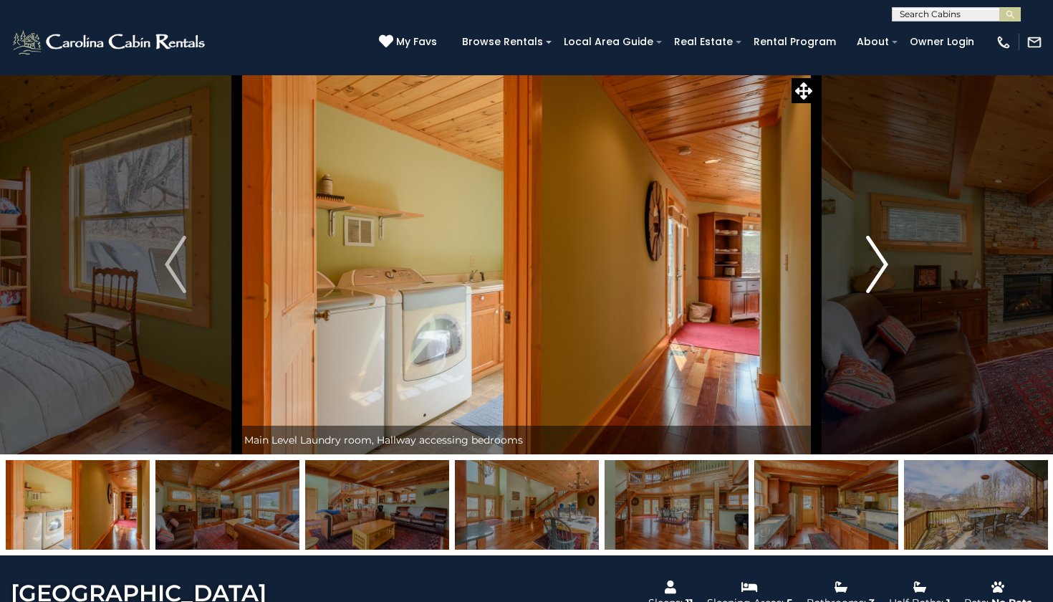
click at [870, 266] on img "Next" at bounding box center [877, 264] width 21 height 57
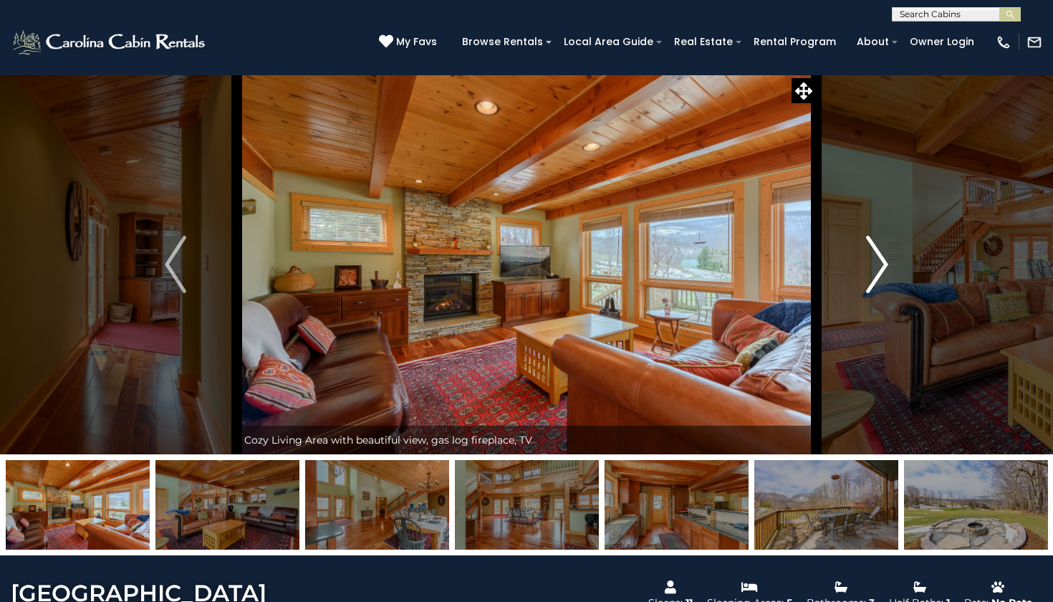
click at [871, 264] on img "Next" at bounding box center [877, 264] width 21 height 57
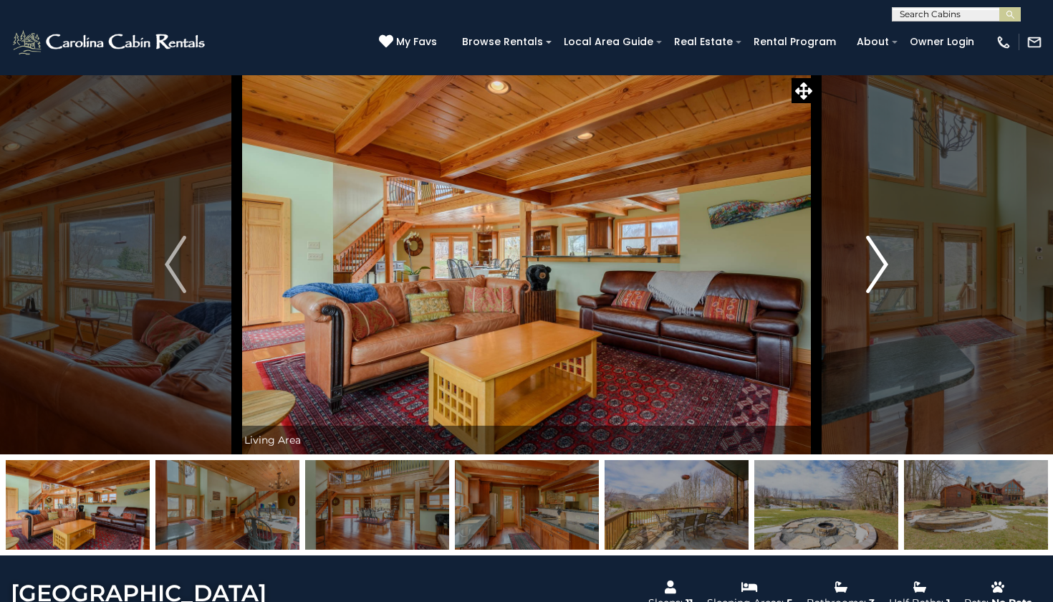
click at [871, 264] on img "Next" at bounding box center [877, 264] width 21 height 57
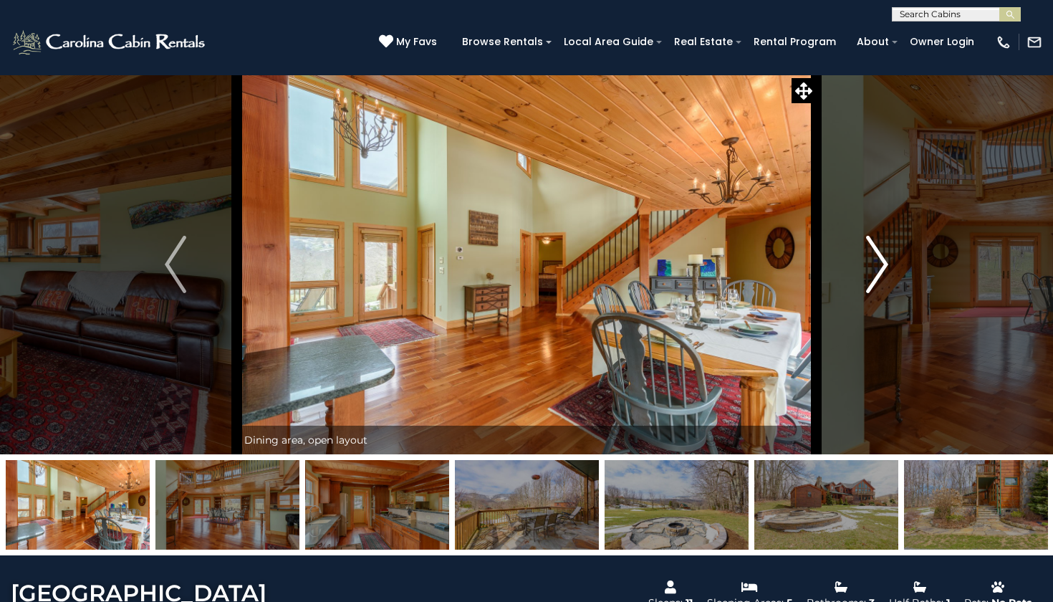
click at [870, 265] on img "Next" at bounding box center [877, 264] width 21 height 57
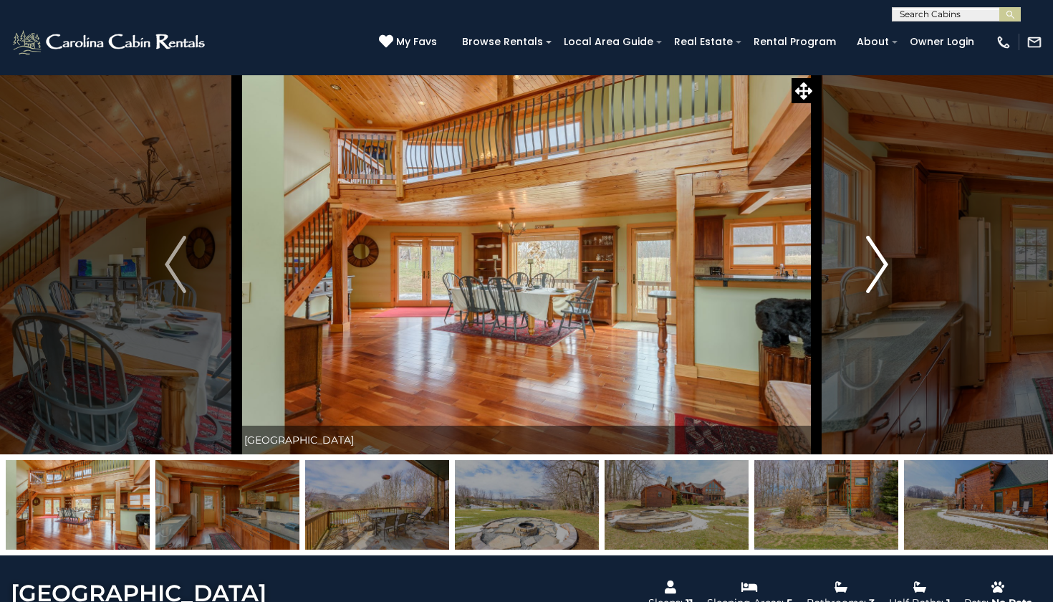
click at [870, 265] on img "Next" at bounding box center [877, 264] width 21 height 57
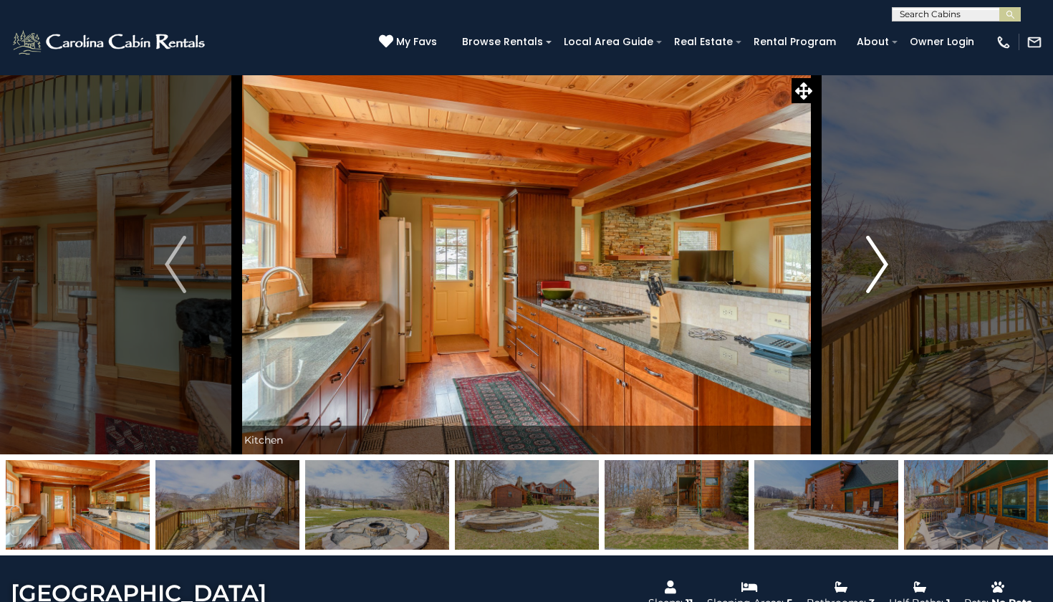
click at [870, 265] on img "Next" at bounding box center [877, 264] width 21 height 57
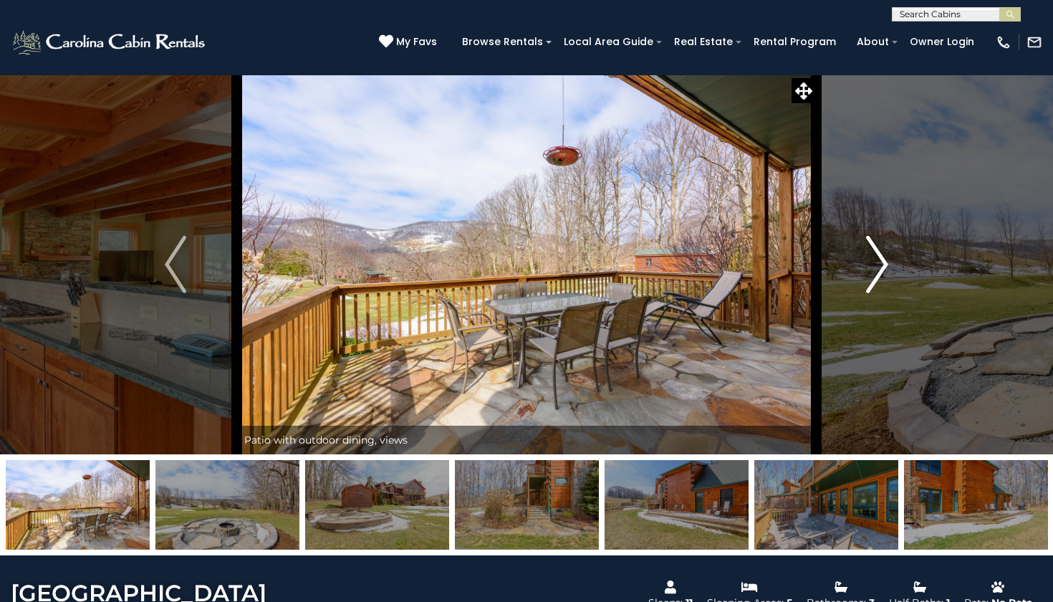
click at [870, 265] on img "Next" at bounding box center [877, 264] width 21 height 57
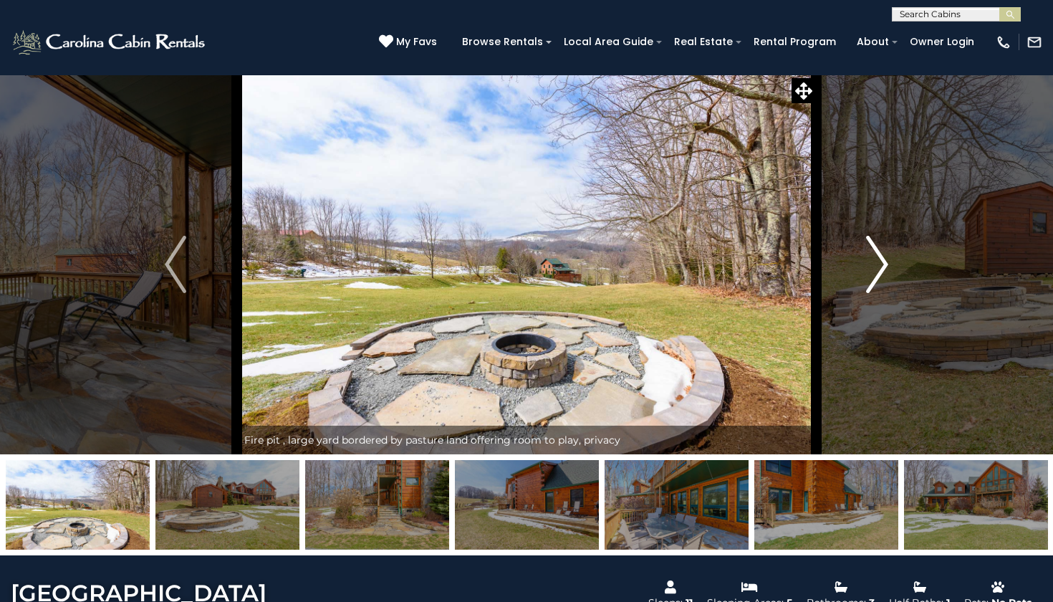
click at [870, 265] on img "Next" at bounding box center [877, 264] width 21 height 57
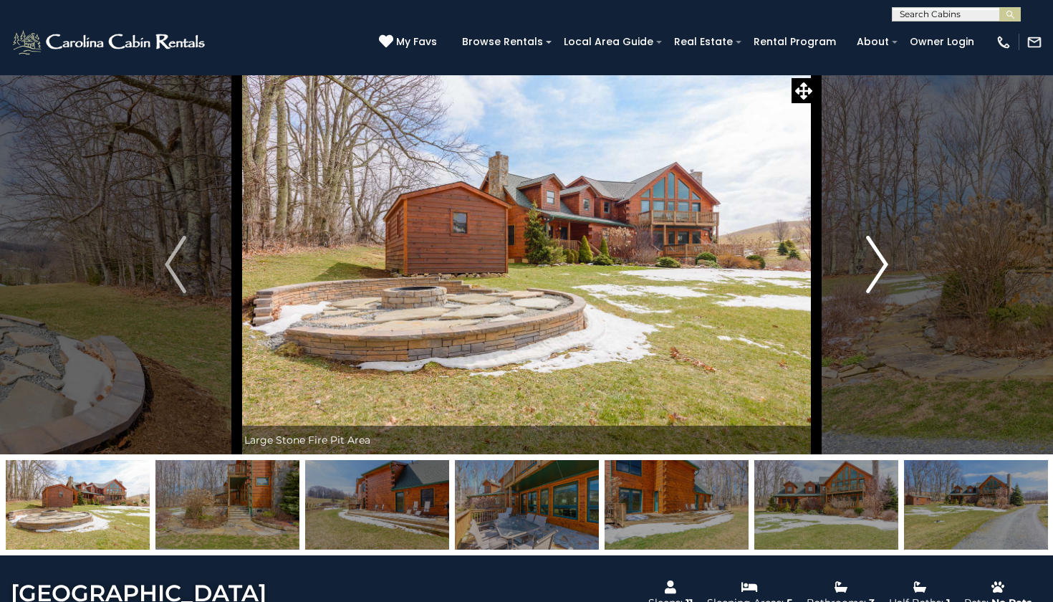
click at [870, 265] on img "Next" at bounding box center [877, 264] width 21 height 57
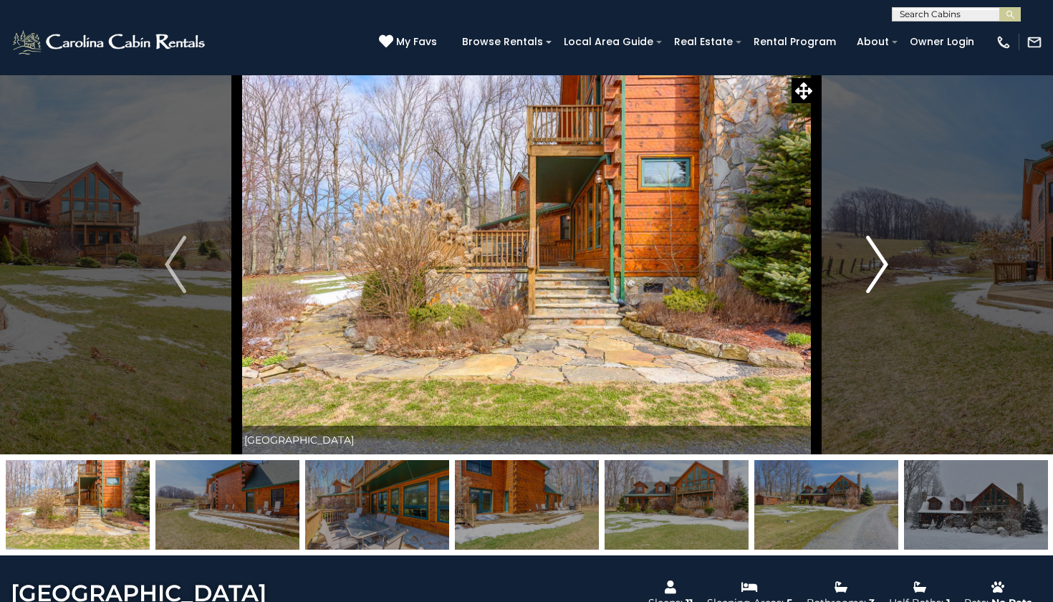
click at [870, 266] on img "Next" at bounding box center [877, 264] width 21 height 57
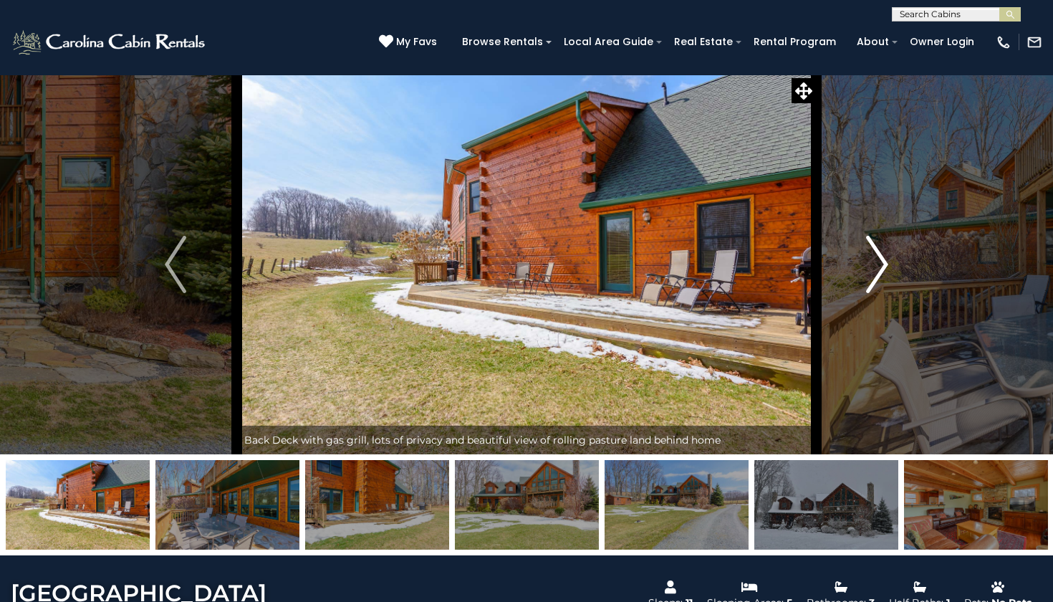
click at [870, 266] on img "Next" at bounding box center [877, 264] width 21 height 57
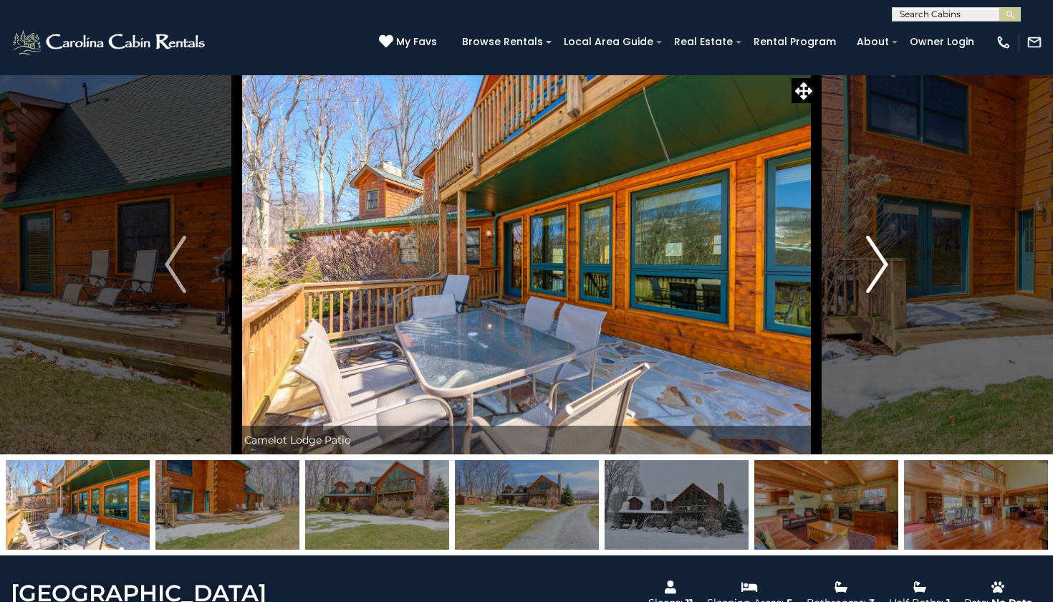
click at [871, 266] on img "Next" at bounding box center [877, 264] width 21 height 57
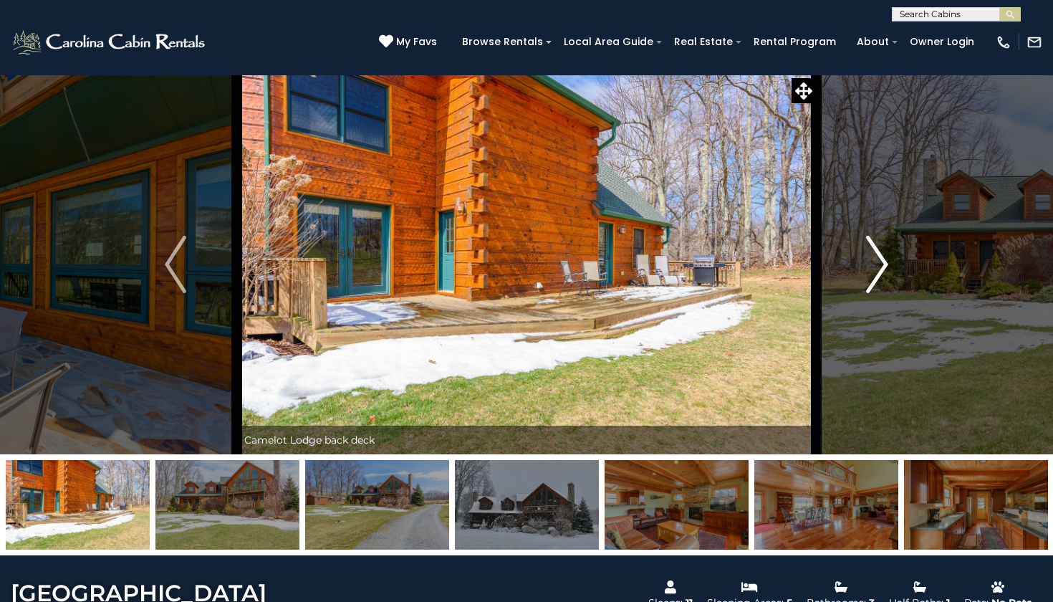
click at [871, 266] on img "Next" at bounding box center [877, 264] width 21 height 57
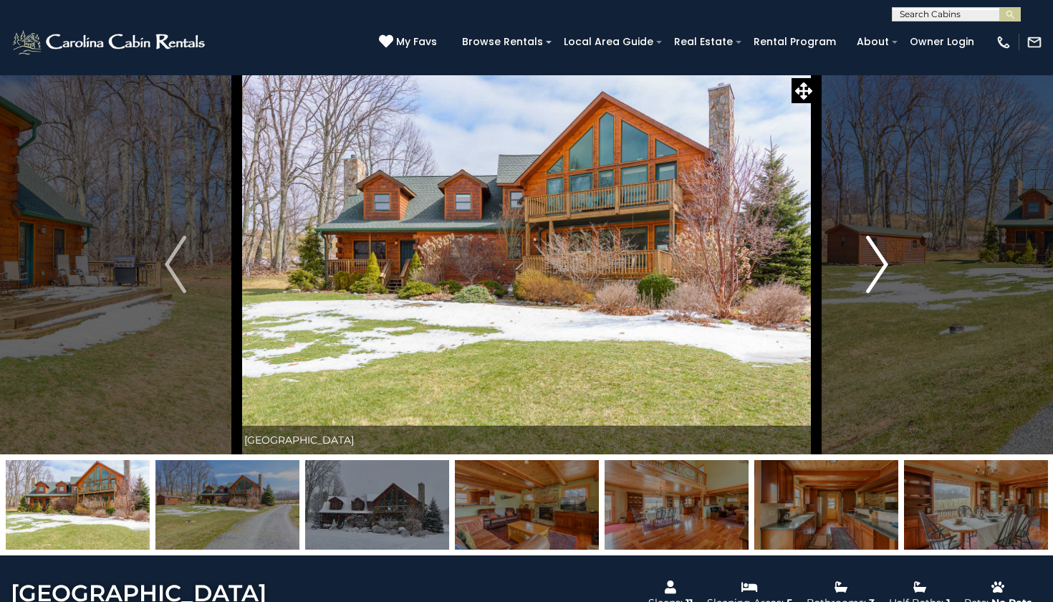
click at [868, 247] on img "Next" at bounding box center [877, 264] width 21 height 57
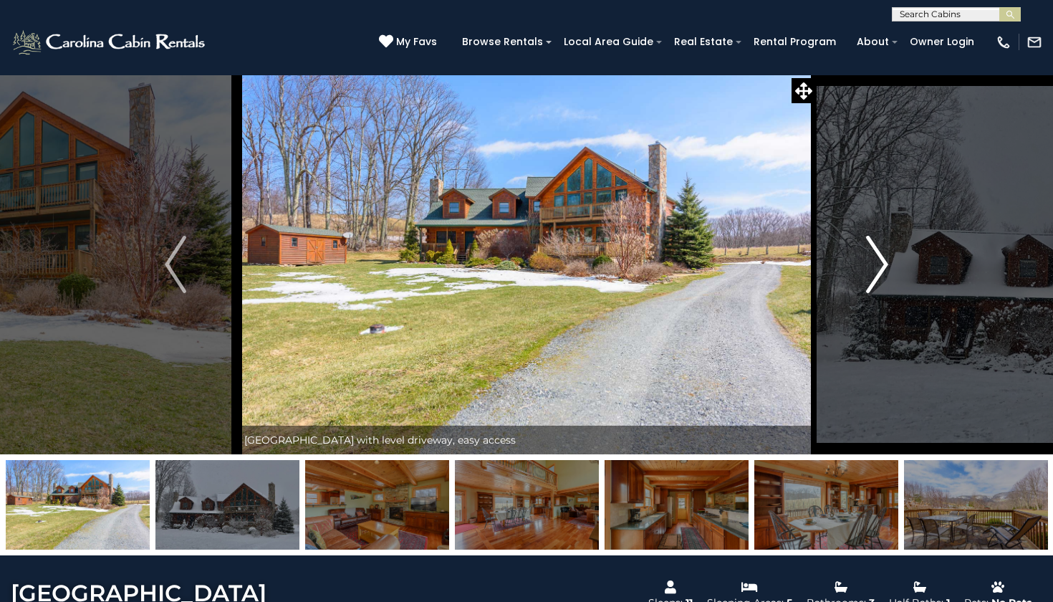
click at [868, 247] on img "Next" at bounding box center [877, 264] width 21 height 57
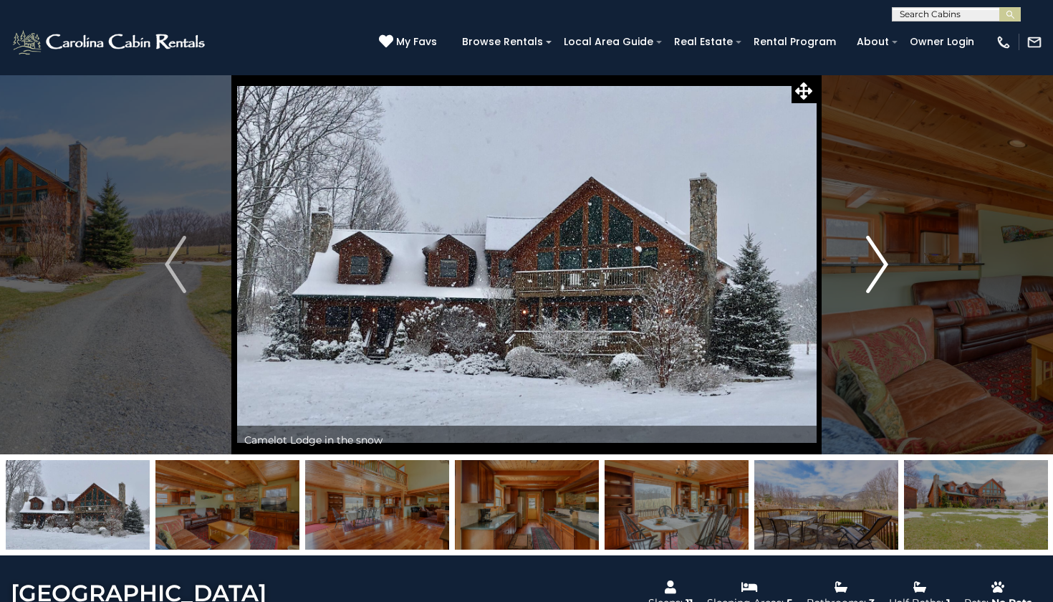
click at [868, 247] on img "Next" at bounding box center [877, 264] width 21 height 57
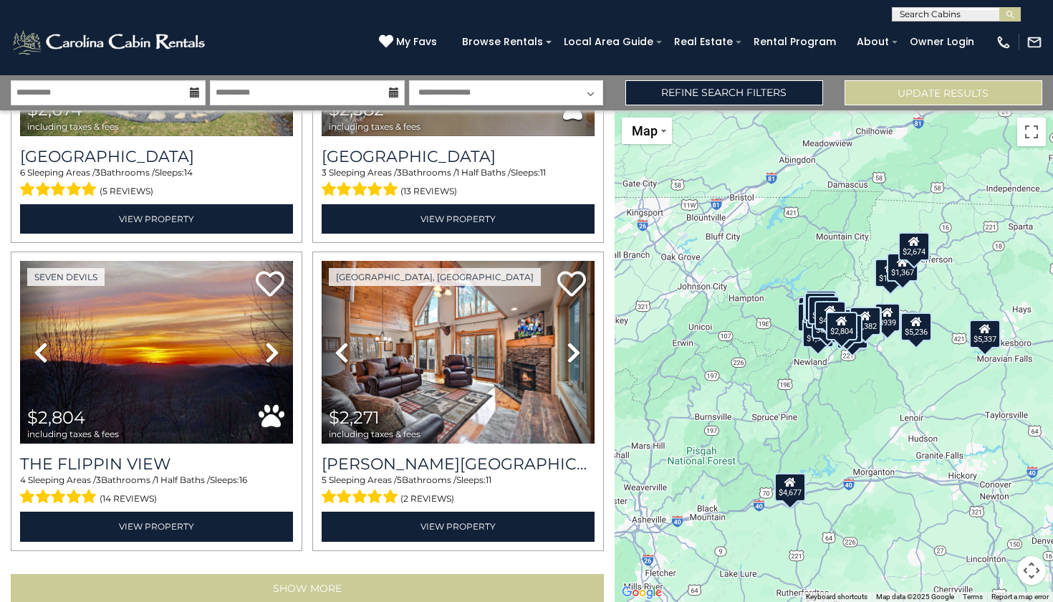
click at [226, 574] on button "Show More" at bounding box center [307, 588] width 593 height 29
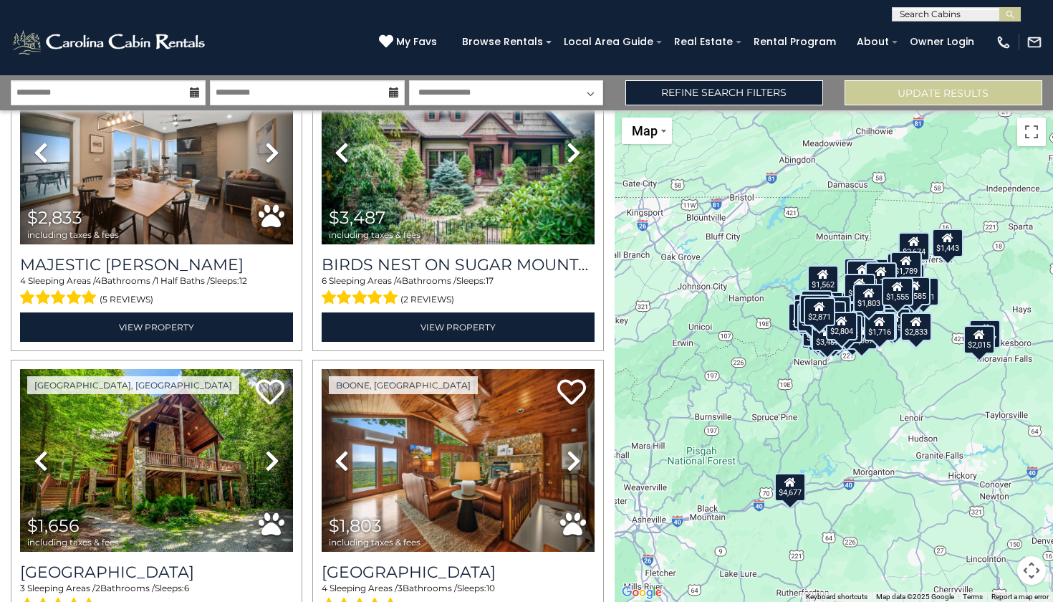
scroll to position [17942, 0]
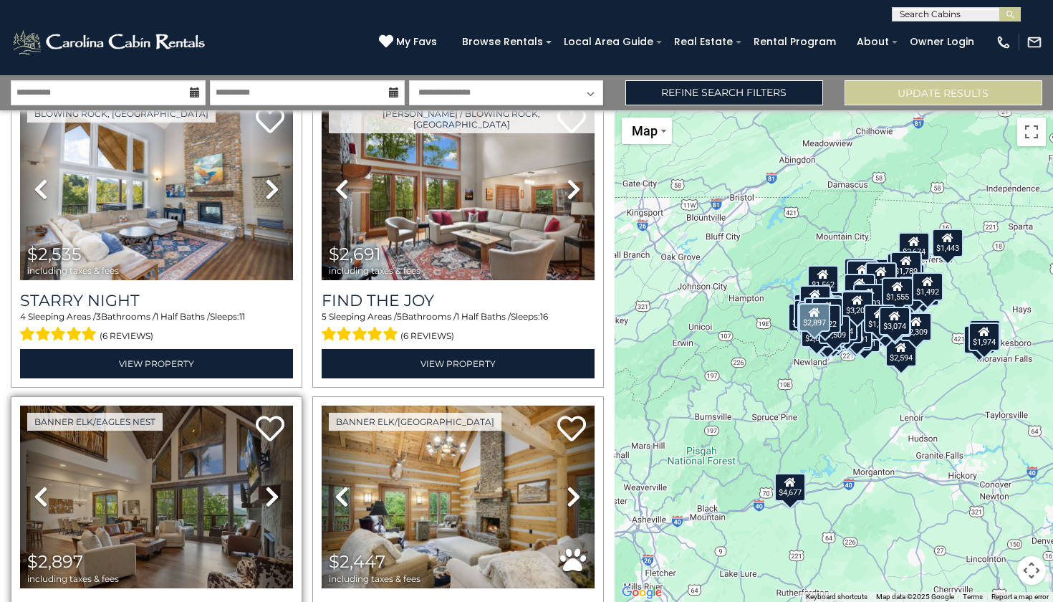
scroll to position [22518, 0]
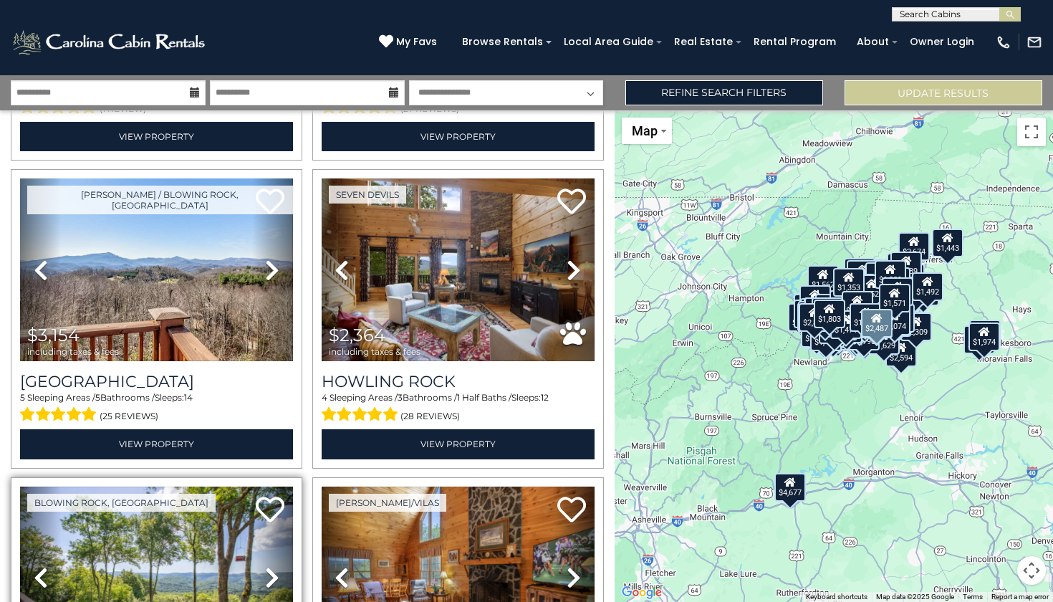
scroll to position [25524, 0]
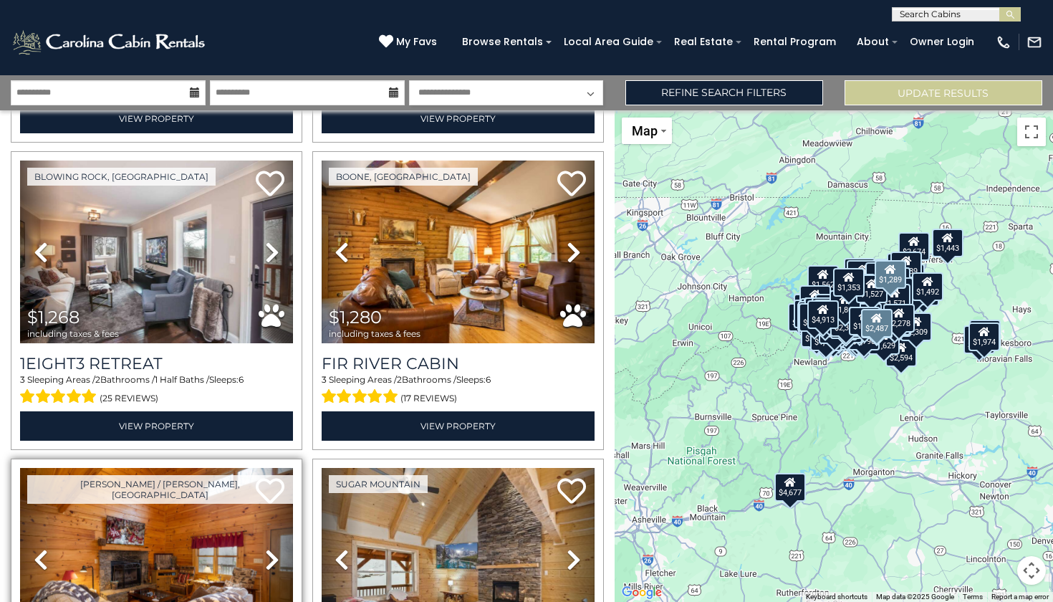
scroll to position [27076, 0]
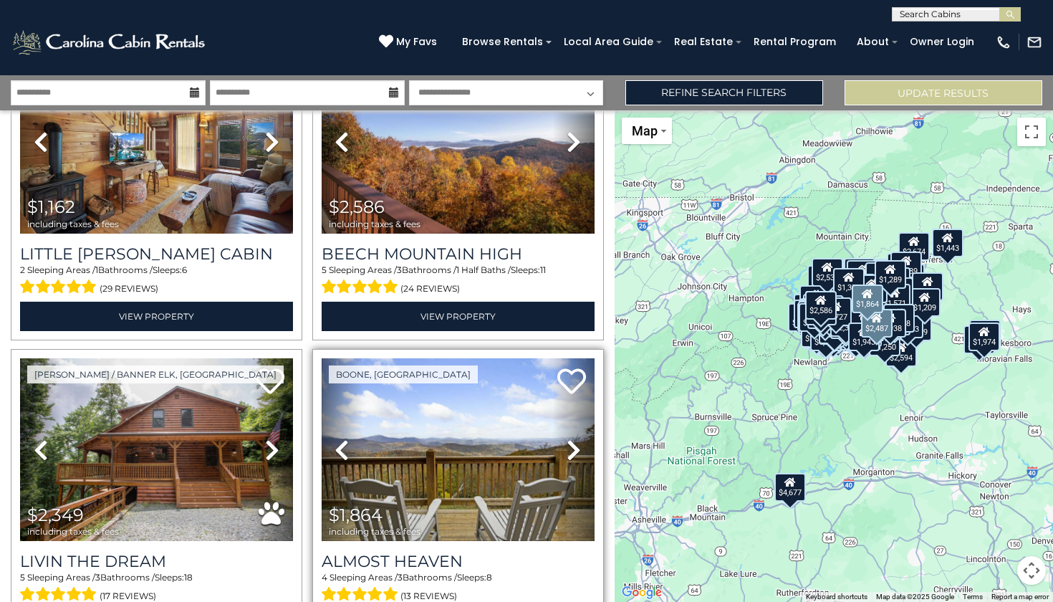
scroll to position [28723, 0]
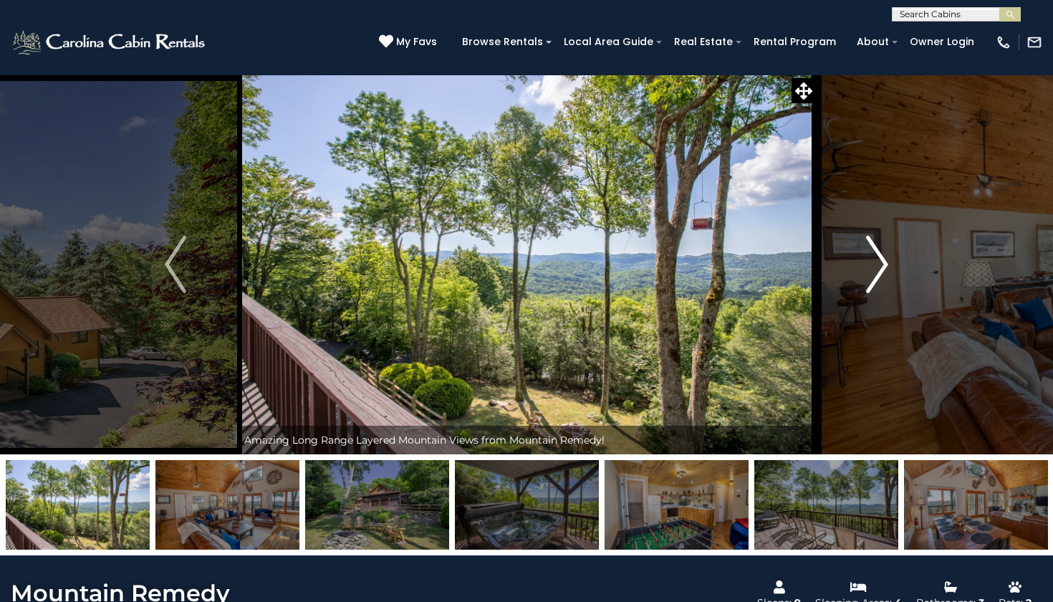
click at [875, 274] on img "Next" at bounding box center [877, 264] width 21 height 57
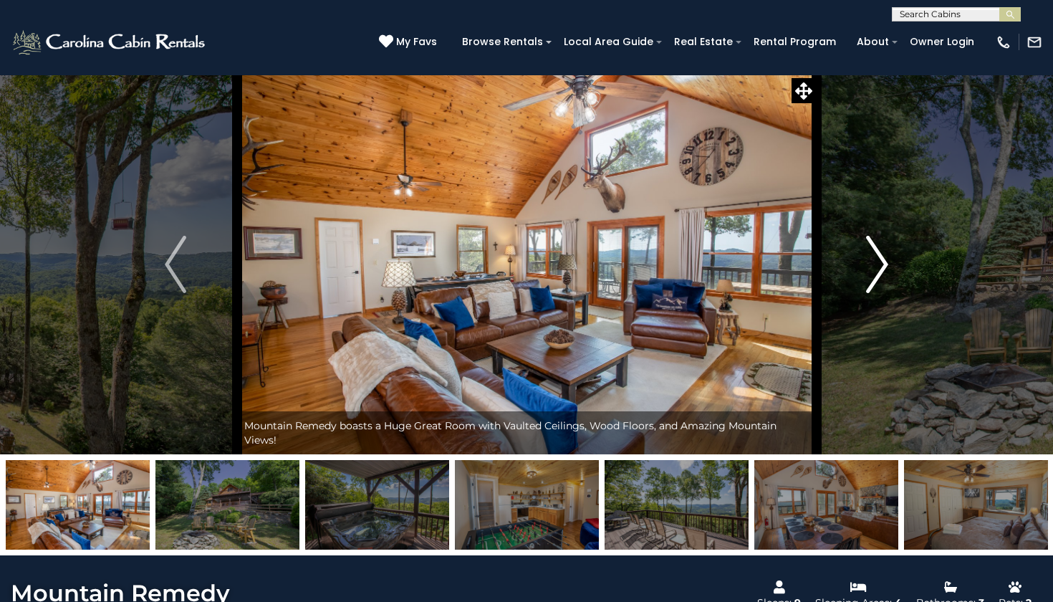
click at [875, 274] on img "Next" at bounding box center [877, 264] width 21 height 57
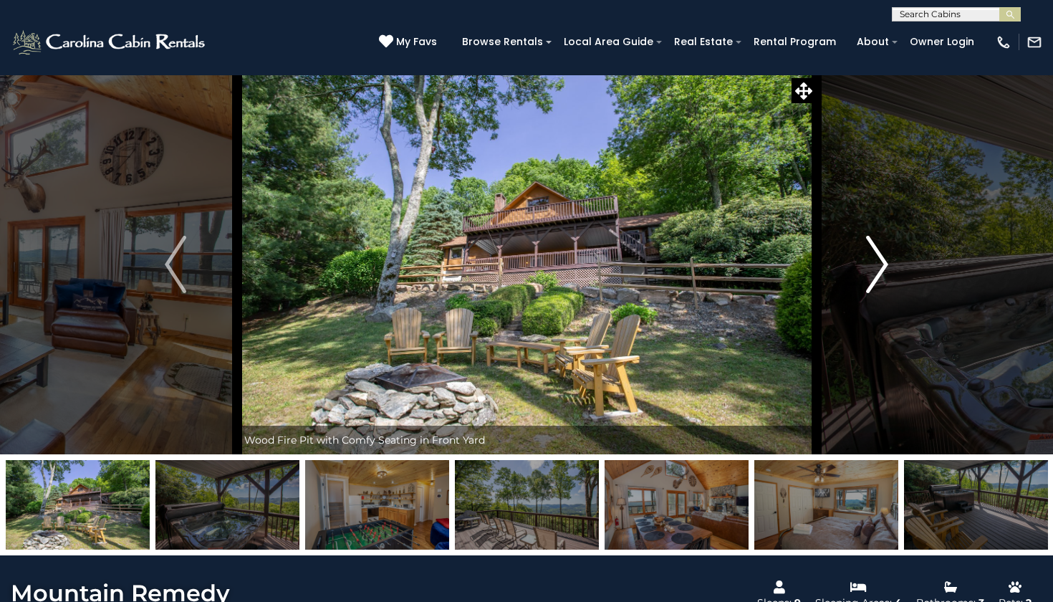
click at [875, 274] on img "Next" at bounding box center [877, 264] width 21 height 57
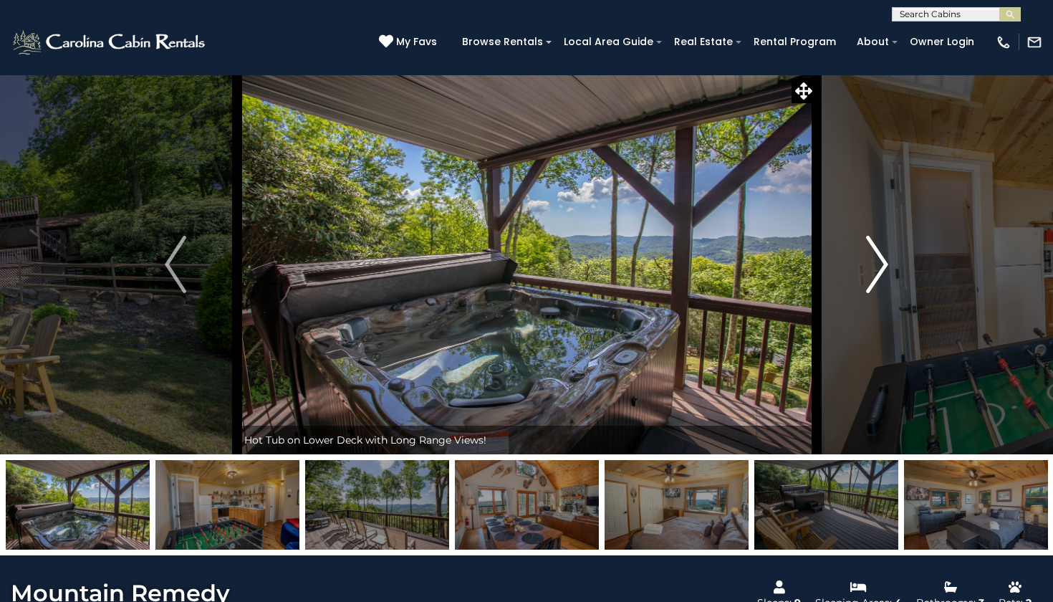
click at [875, 274] on img "Next" at bounding box center [877, 264] width 21 height 57
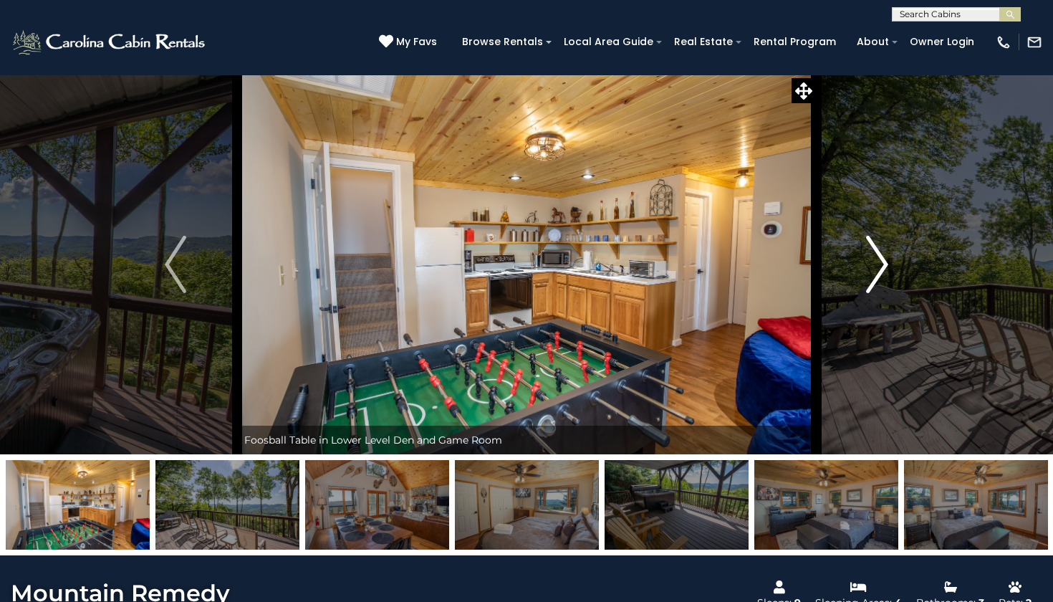
click at [875, 274] on img "Next" at bounding box center [877, 264] width 21 height 57
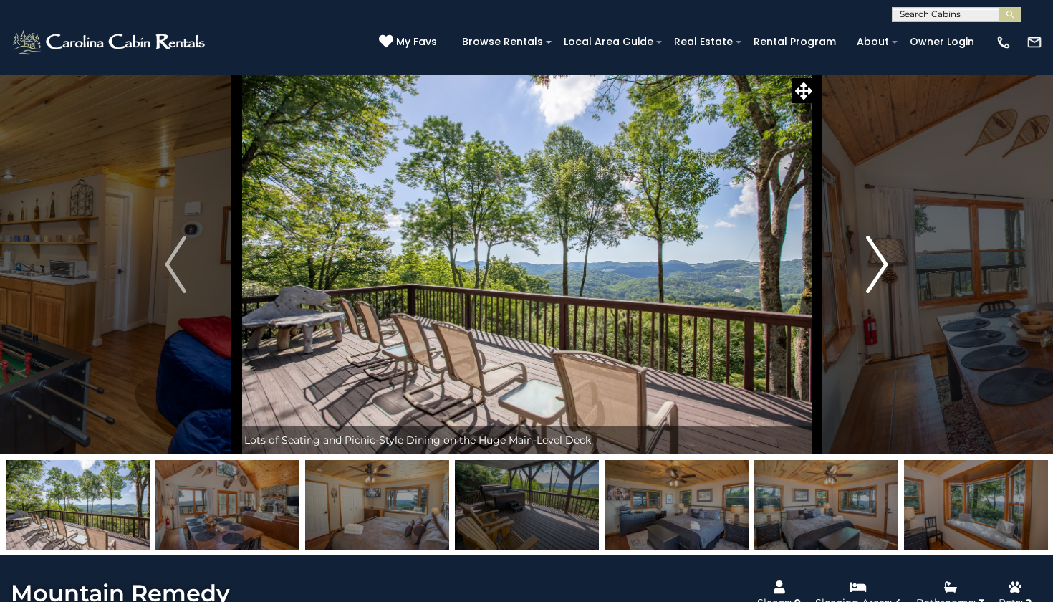
click at [875, 274] on img "Next" at bounding box center [877, 264] width 21 height 57
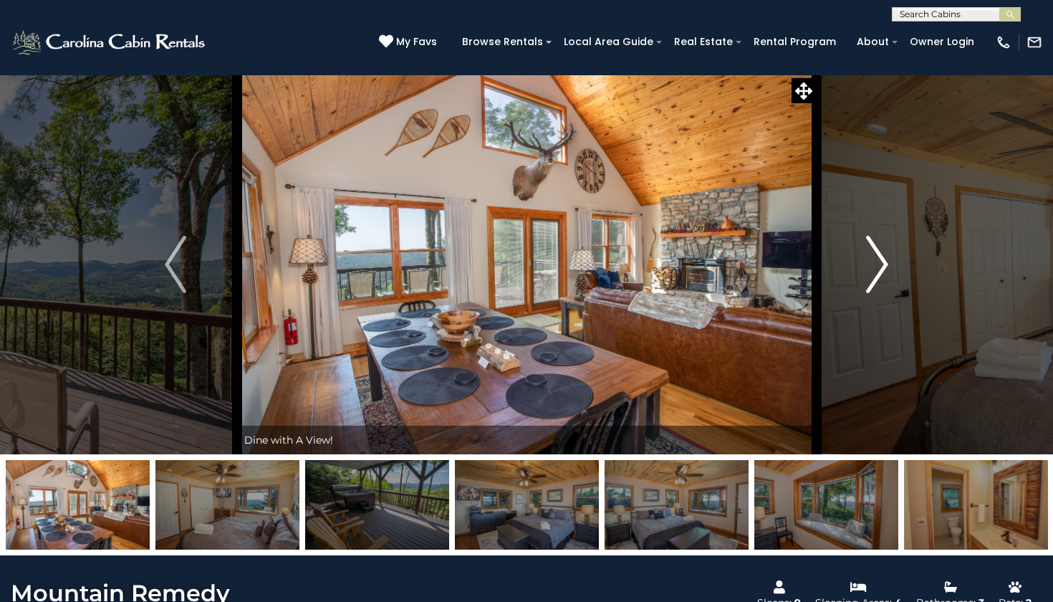
click at [875, 274] on img "Next" at bounding box center [877, 264] width 21 height 57
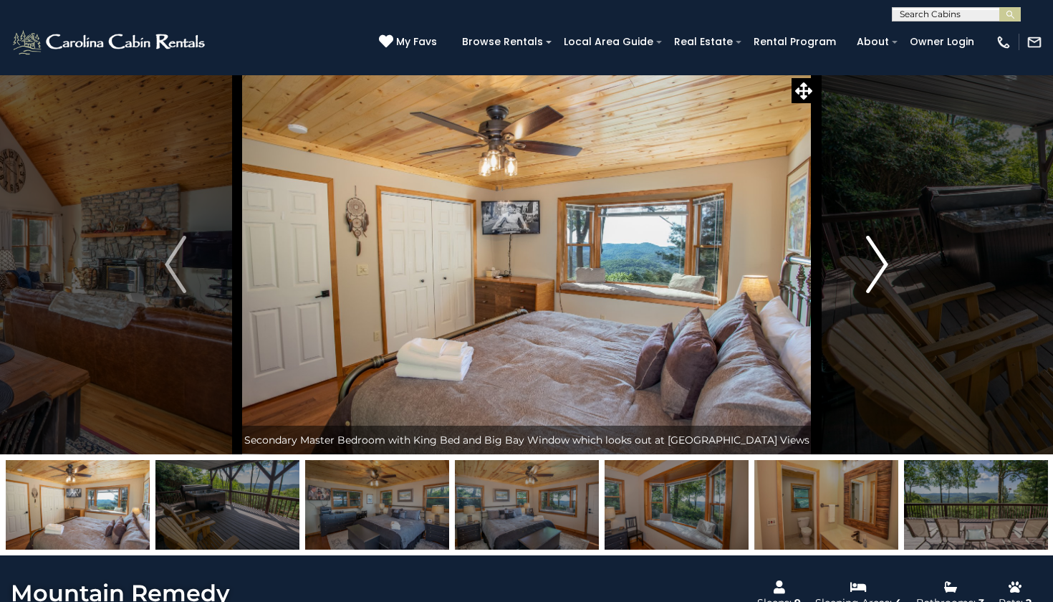
click at [875, 274] on img "Next" at bounding box center [877, 264] width 21 height 57
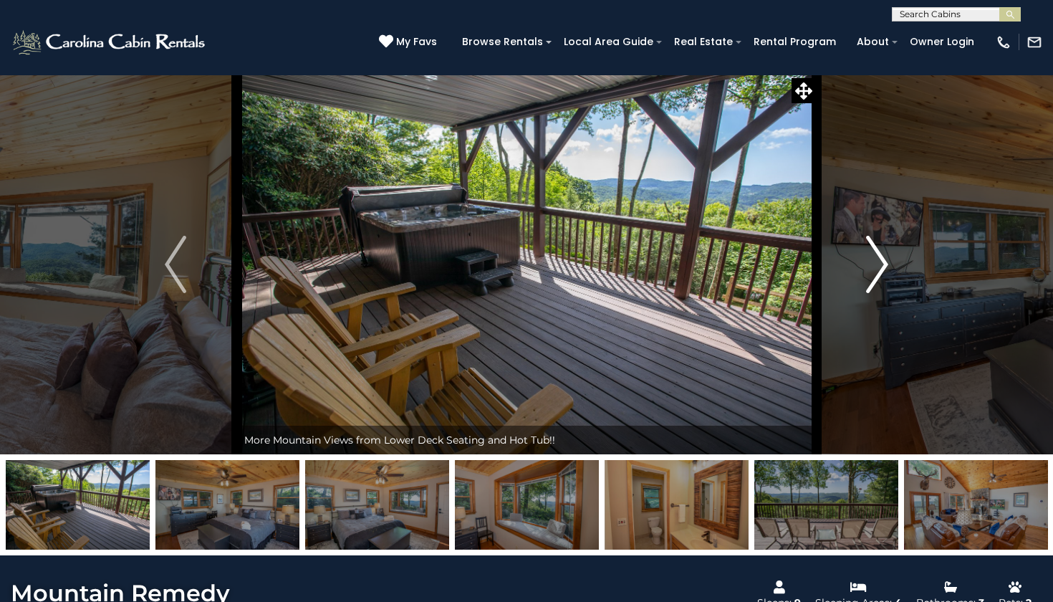
click at [875, 274] on img "Next" at bounding box center [877, 264] width 21 height 57
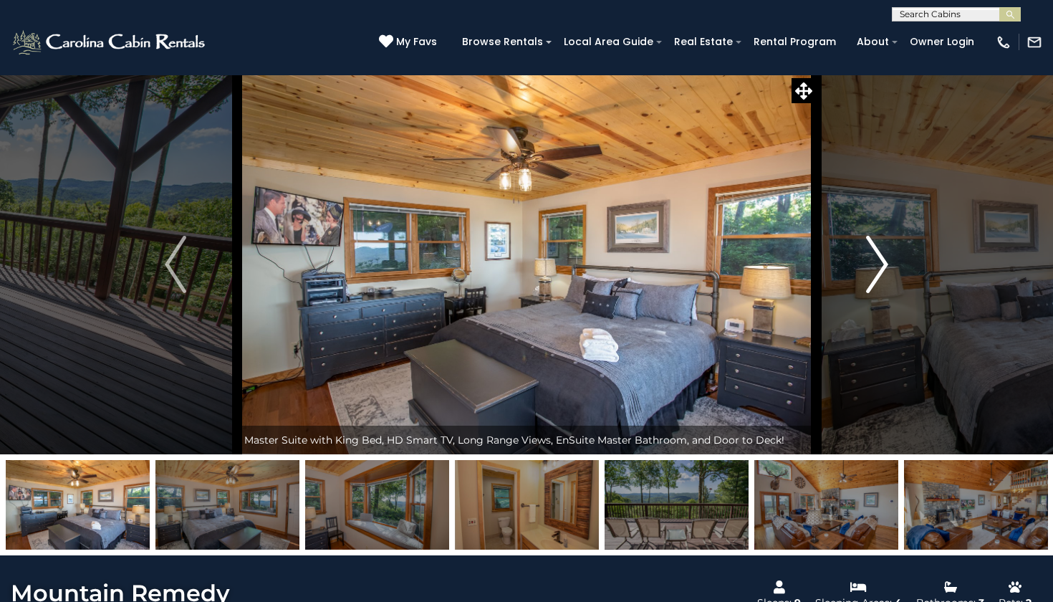
click at [875, 274] on img "Next" at bounding box center [877, 264] width 21 height 57
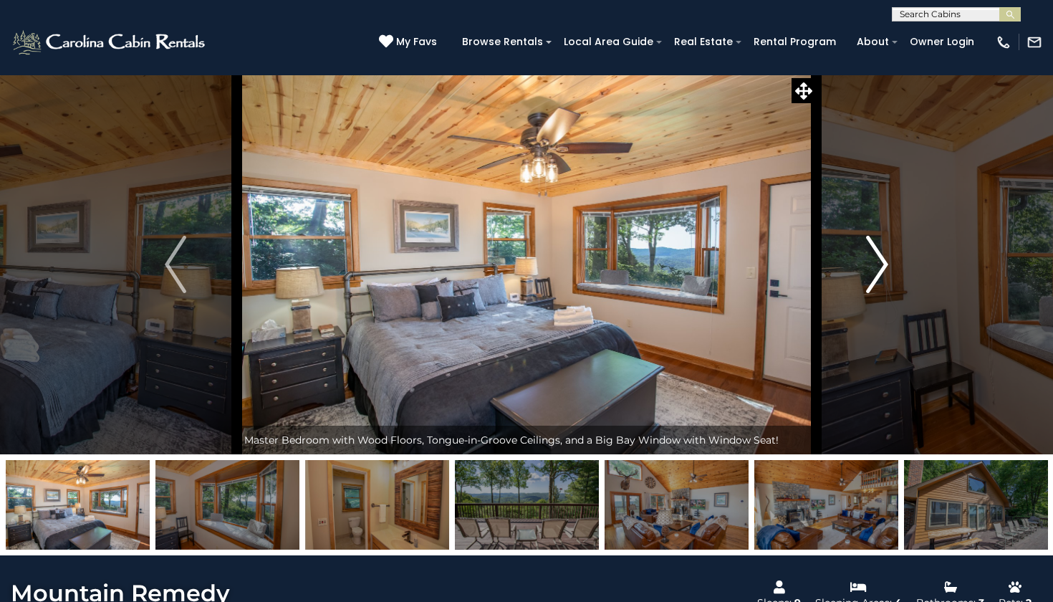
click at [875, 275] on img "Next" at bounding box center [877, 264] width 21 height 57
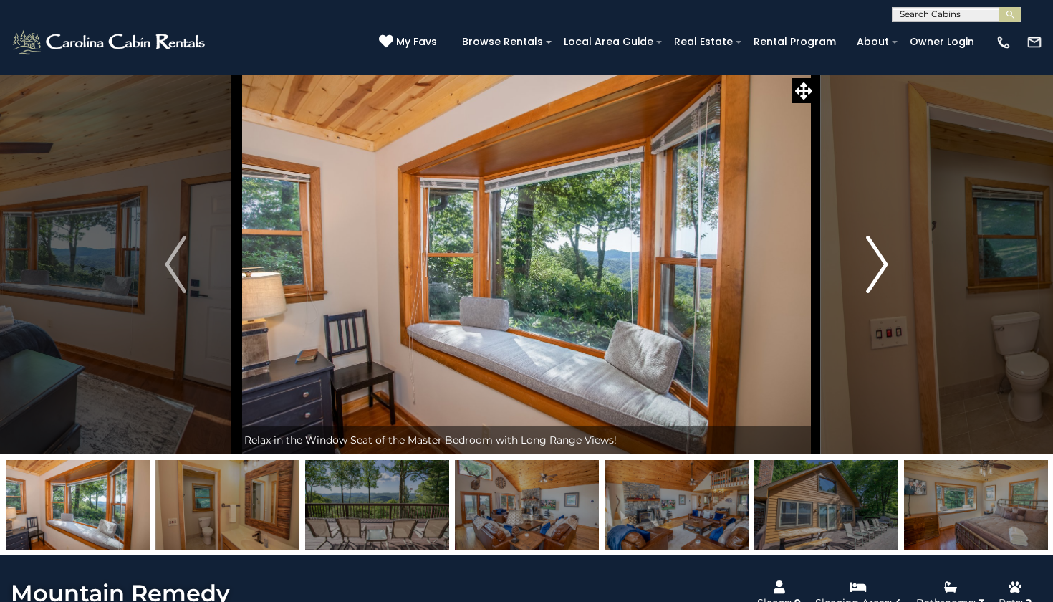
click at [875, 275] on img "Next" at bounding box center [877, 264] width 21 height 57
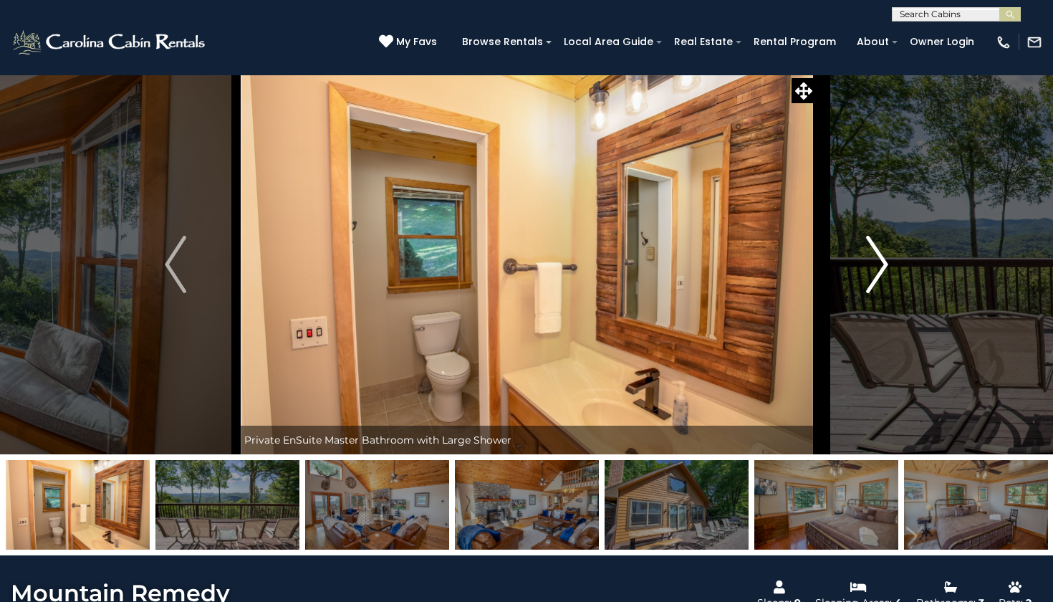
click at [875, 275] on img "Next" at bounding box center [877, 264] width 21 height 57
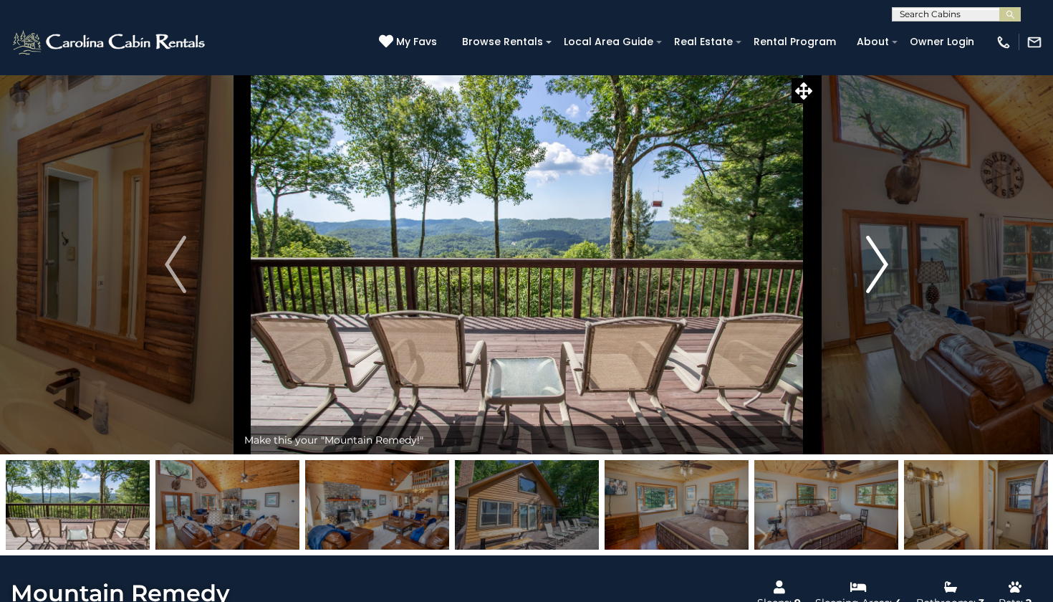
click at [875, 275] on img "Next" at bounding box center [877, 264] width 21 height 57
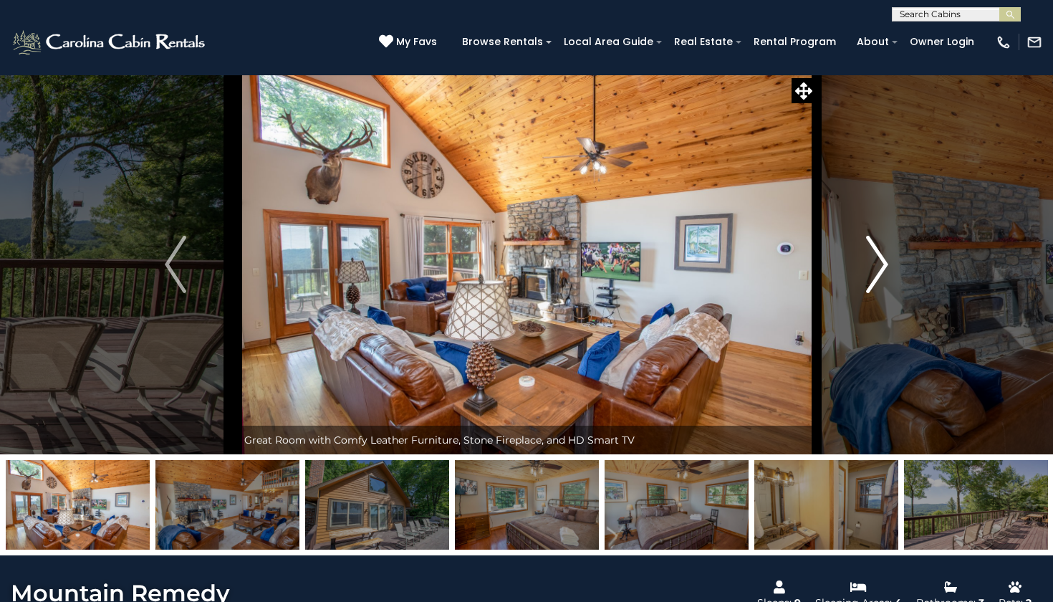
click at [875, 275] on img "Next" at bounding box center [877, 264] width 21 height 57
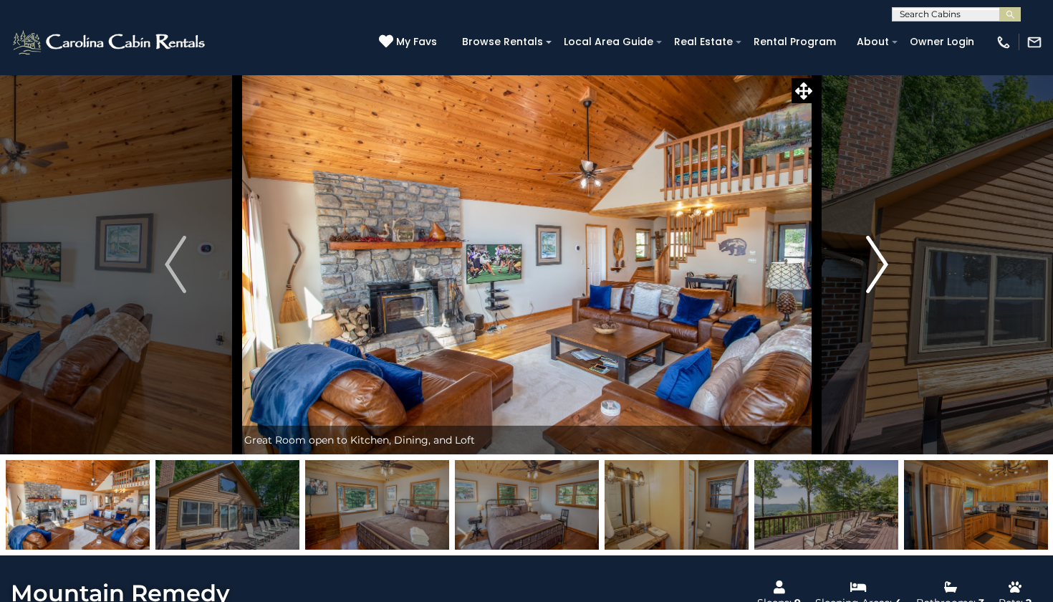
click at [875, 275] on img "Next" at bounding box center [877, 264] width 21 height 57
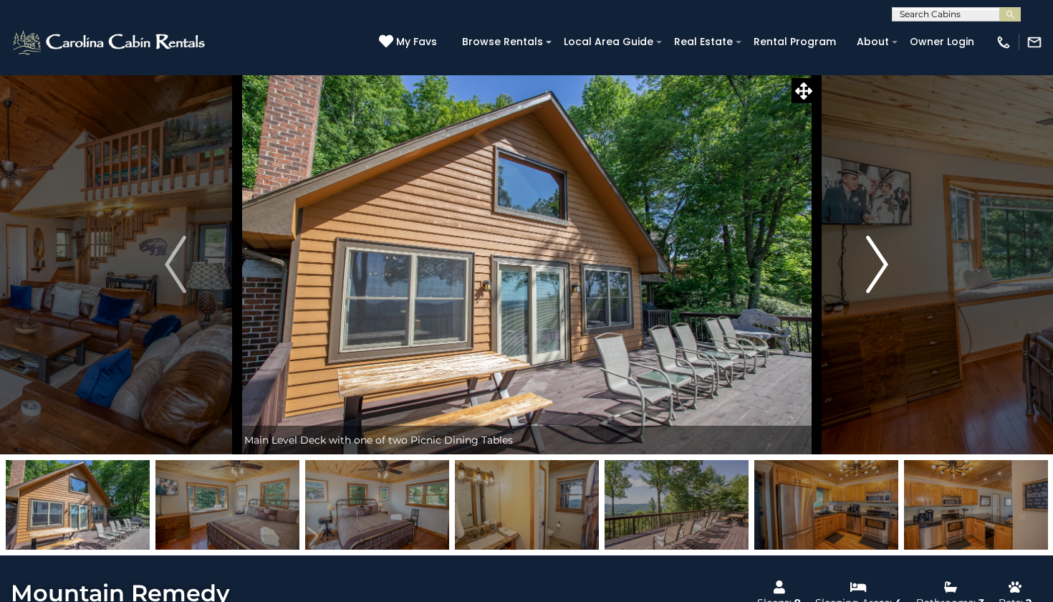
click at [875, 275] on img "Next" at bounding box center [877, 264] width 21 height 57
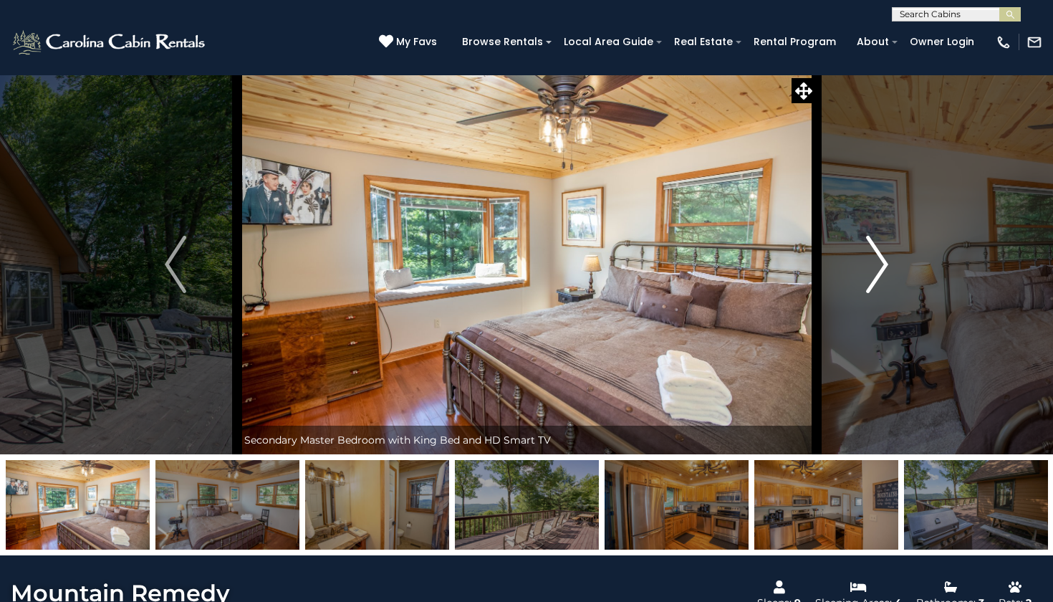
click at [875, 275] on img "Next" at bounding box center [877, 264] width 21 height 57
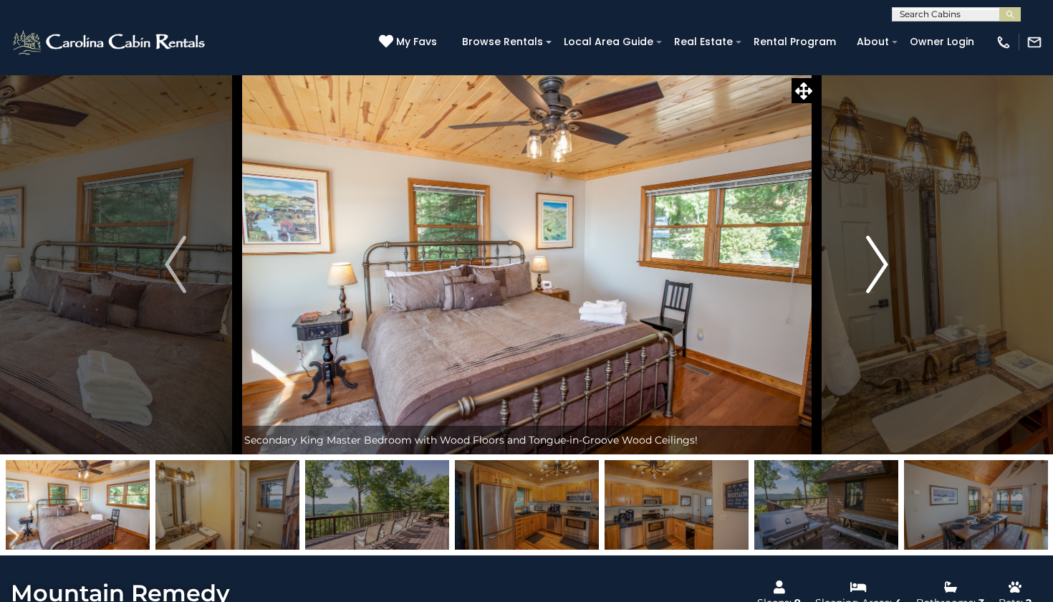
click at [875, 275] on img "Next" at bounding box center [877, 264] width 21 height 57
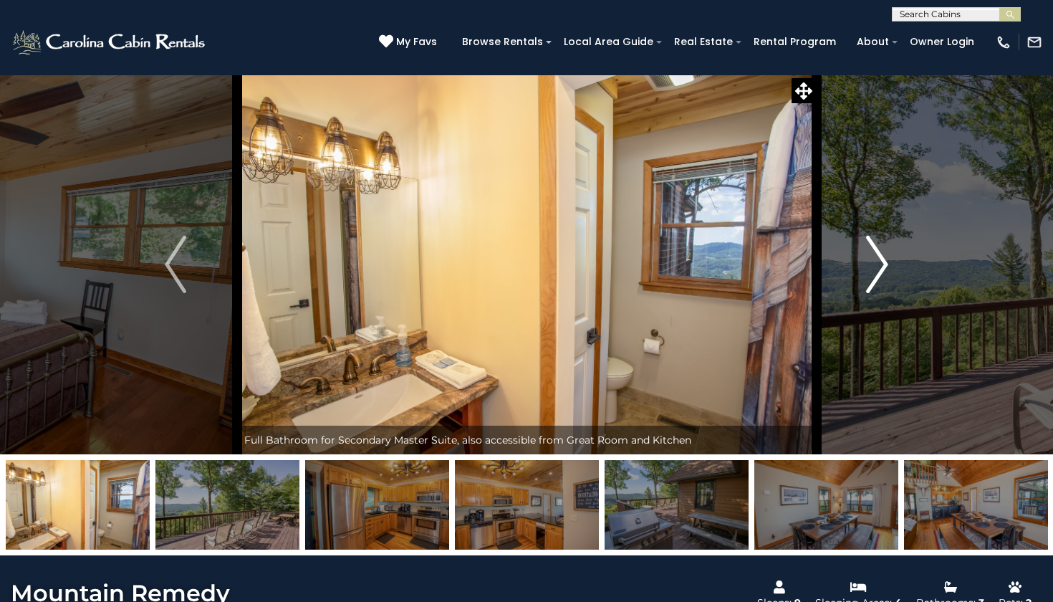
click at [875, 275] on img "Next" at bounding box center [877, 264] width 21 height 57
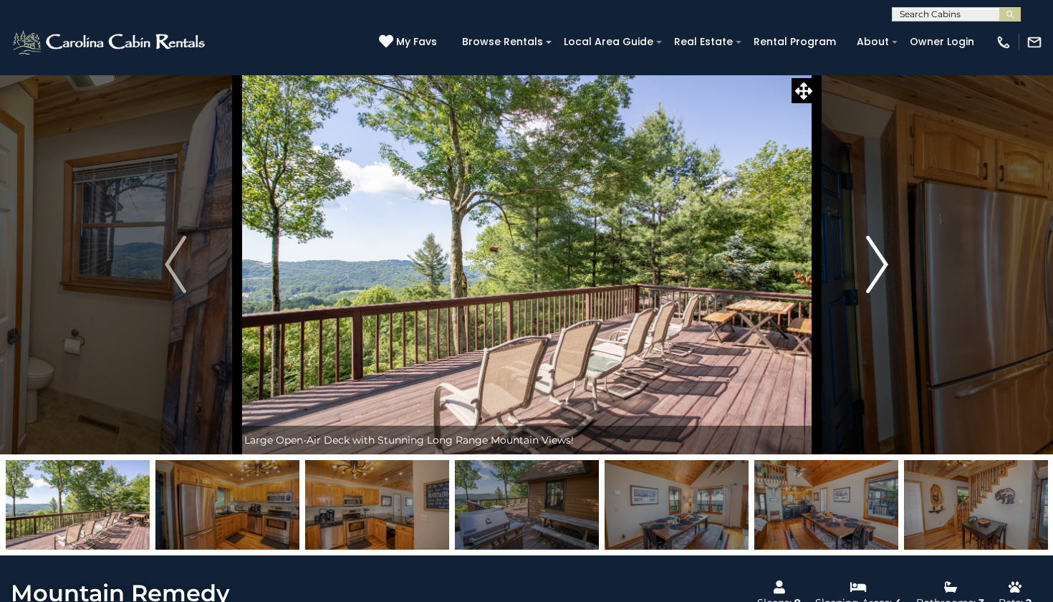
click at [875, 275] on img "Next" at bounding box center [877, 264] width 21 height 57
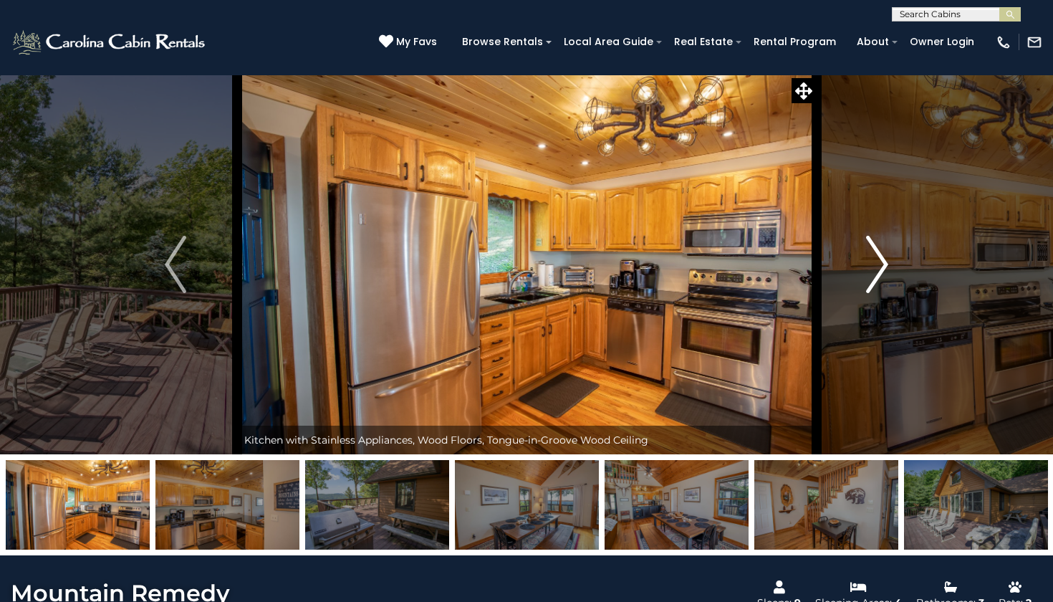
click at [875, 275] on img "Next" at bounding box center [877, 264] width 21 height 57
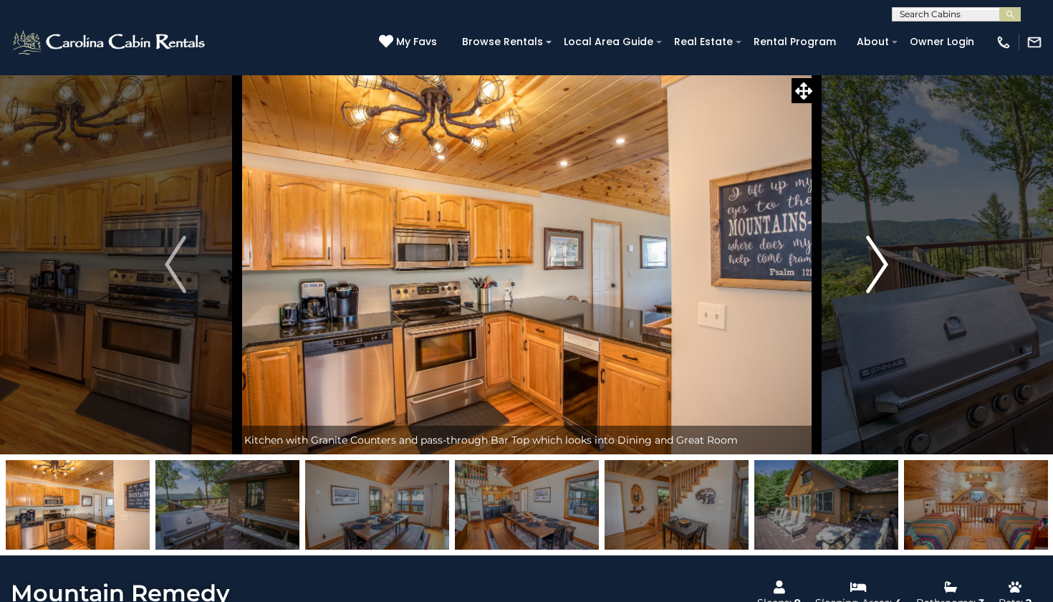
click at [875, 275] on img "Next" at bounding box center [877, 264] width 21 height 57
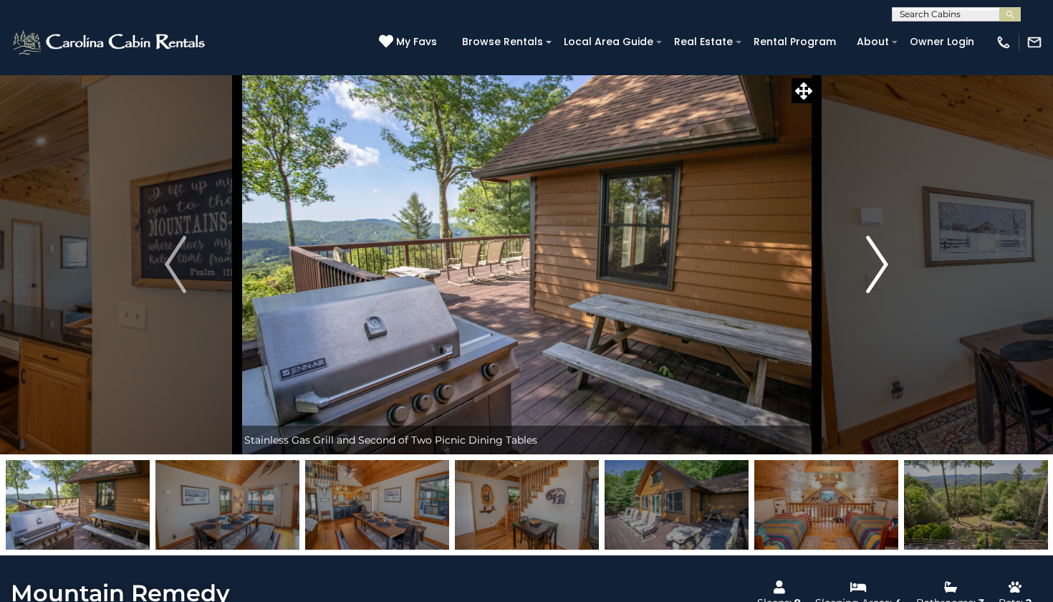
click at [875, 275] on img "Next" at bounding box center [877, 264] width 21 height 57
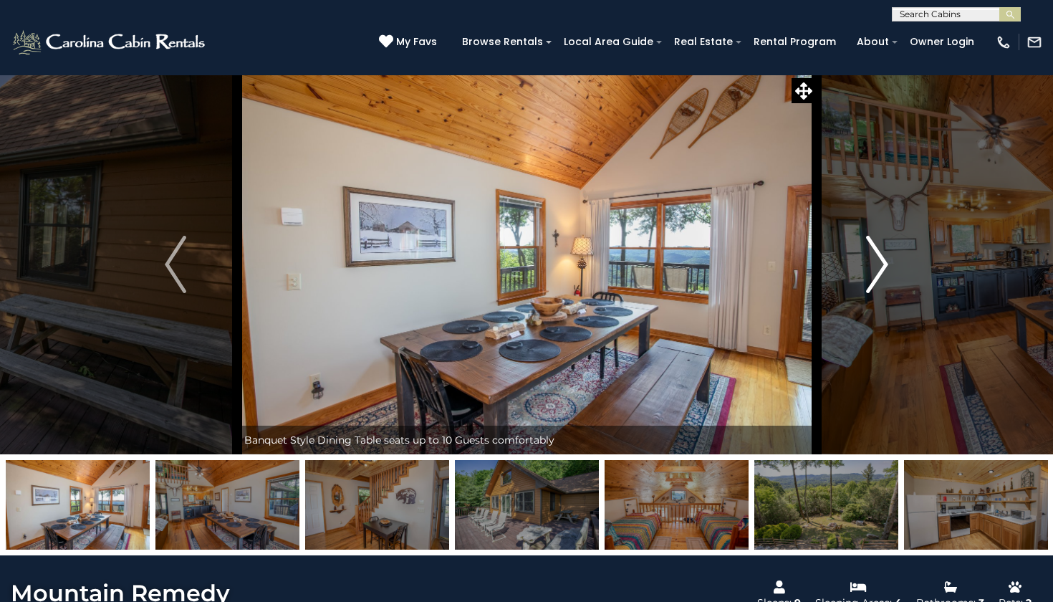
click at [875, 276] on img "Next" at bounding box center [877, 264] width 21 height 57
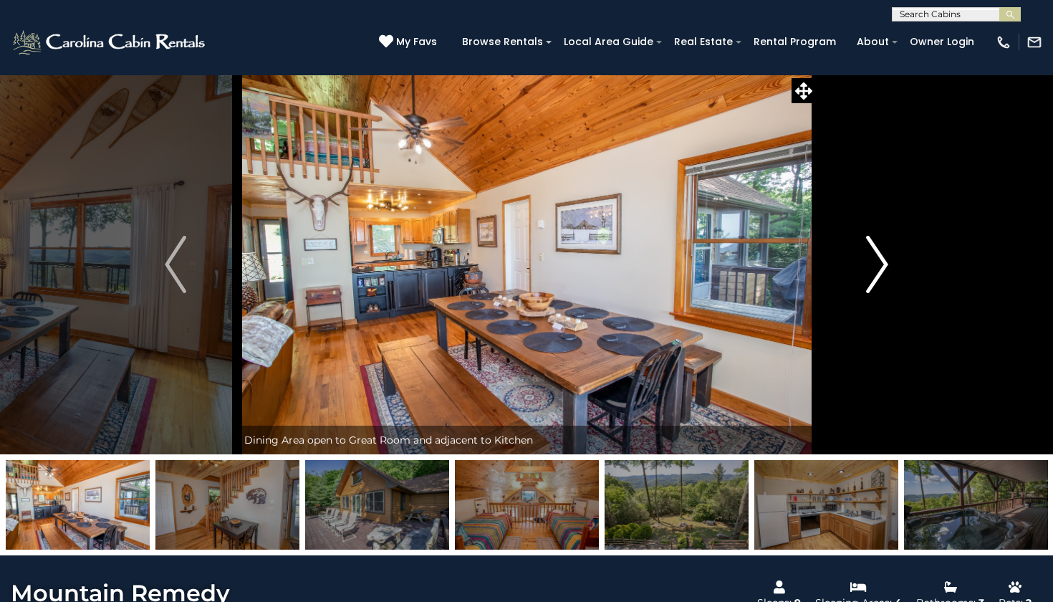
click at [875, 276] on img "Next" at bounding box center [877, 264] width 21 height 57
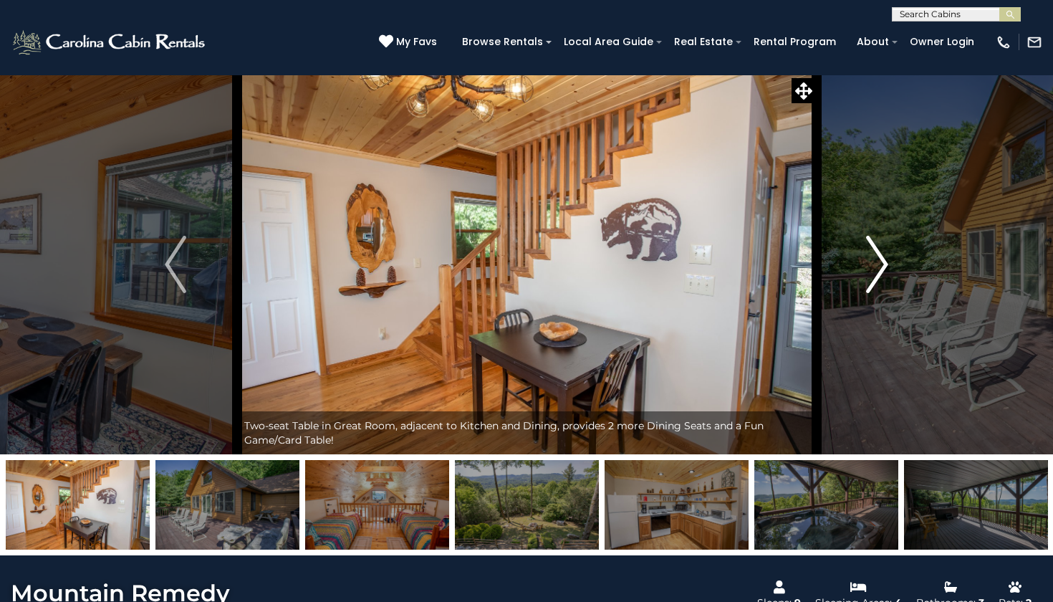
click at [875, 276] on img "Next" at bounding box center [877, 264] width 21 height 57
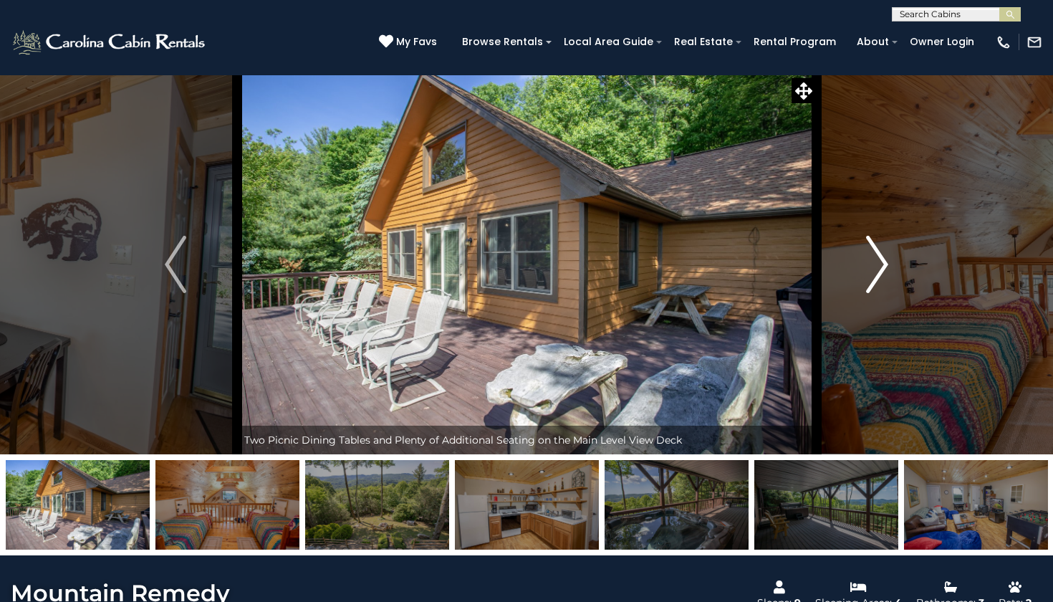
click at [875, 276] on img "Next" at bounding box center [877, 264] width 21 height 57
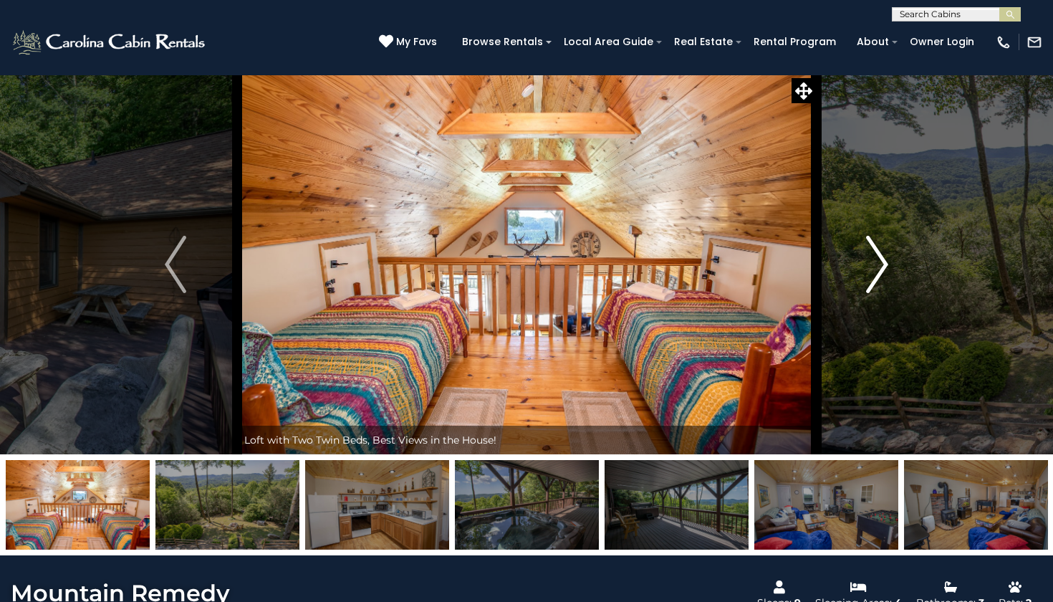
click at [875, 276] on img "Next" at bounding box center [877, 264] width 21 height 57
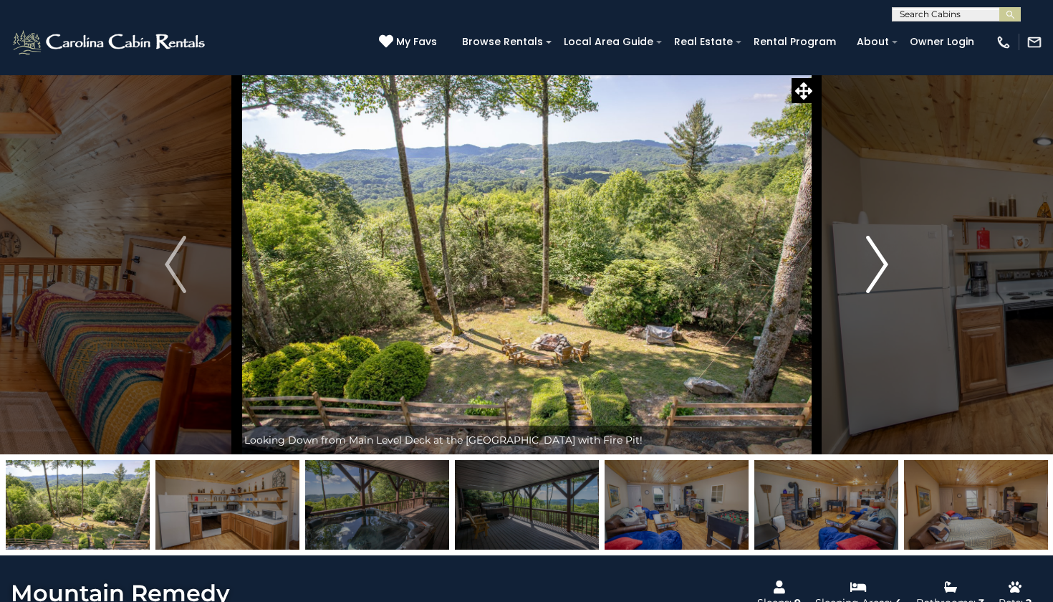
click at [875, 276] on img "Next" at bounding box center [877, 264] width 21 height 57
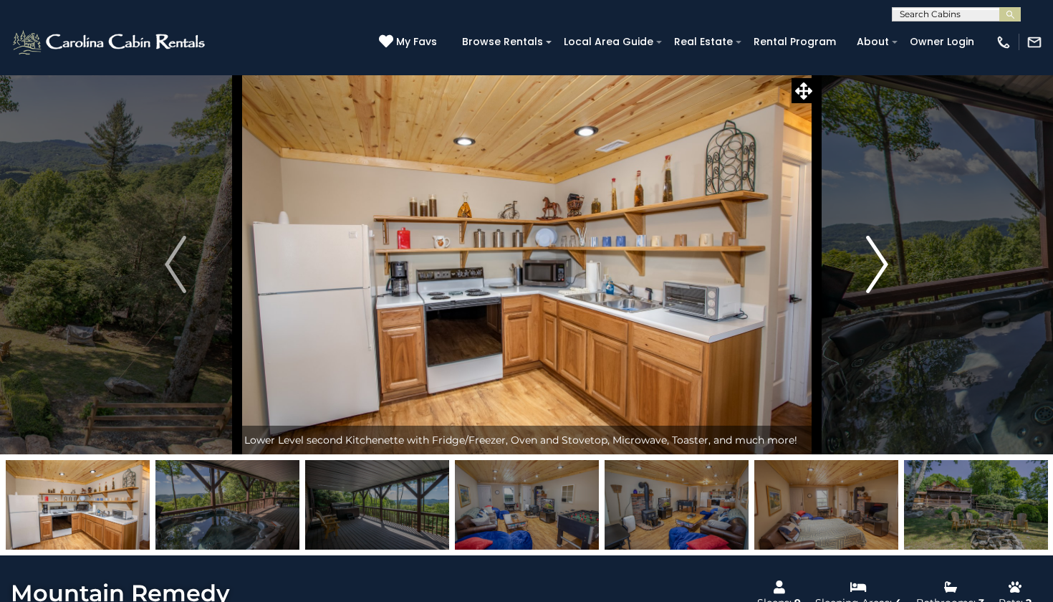
click at [875, 276] on img "Next" at bounding box center [877, 264] width 21 height 57
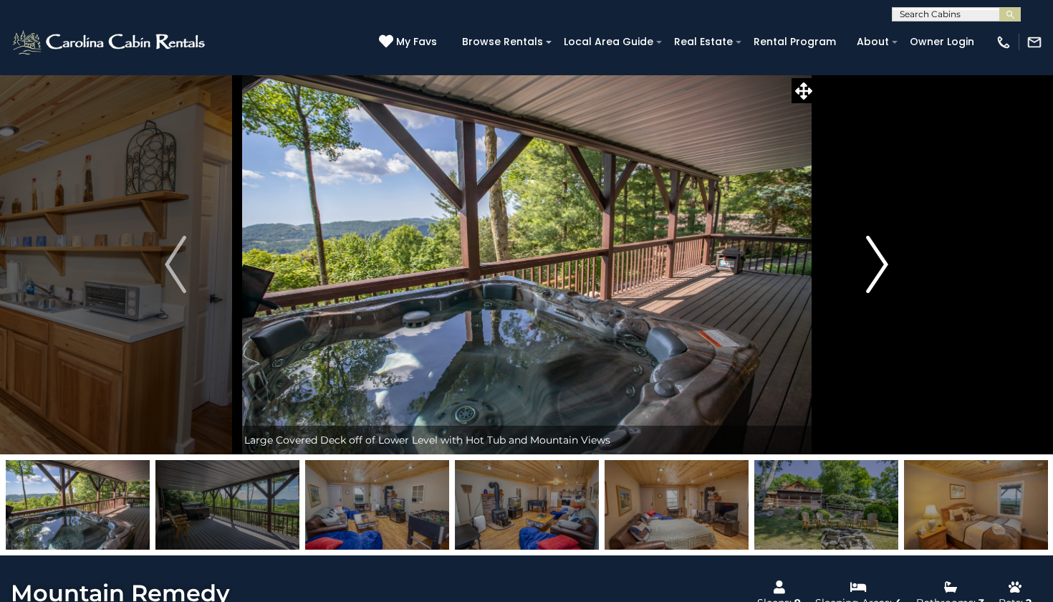
click at [875, 276] on img "Next" at bounding box center [877, 264] width 21 height 57
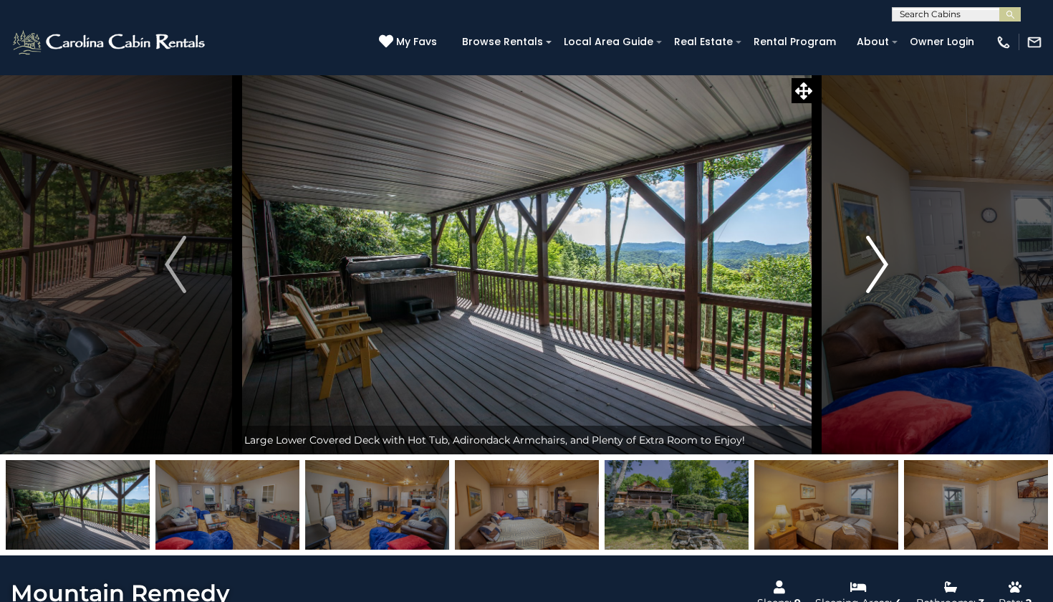
click at [875, 276] on img "Next" at bounding box center [877, 264] width 21 height 57
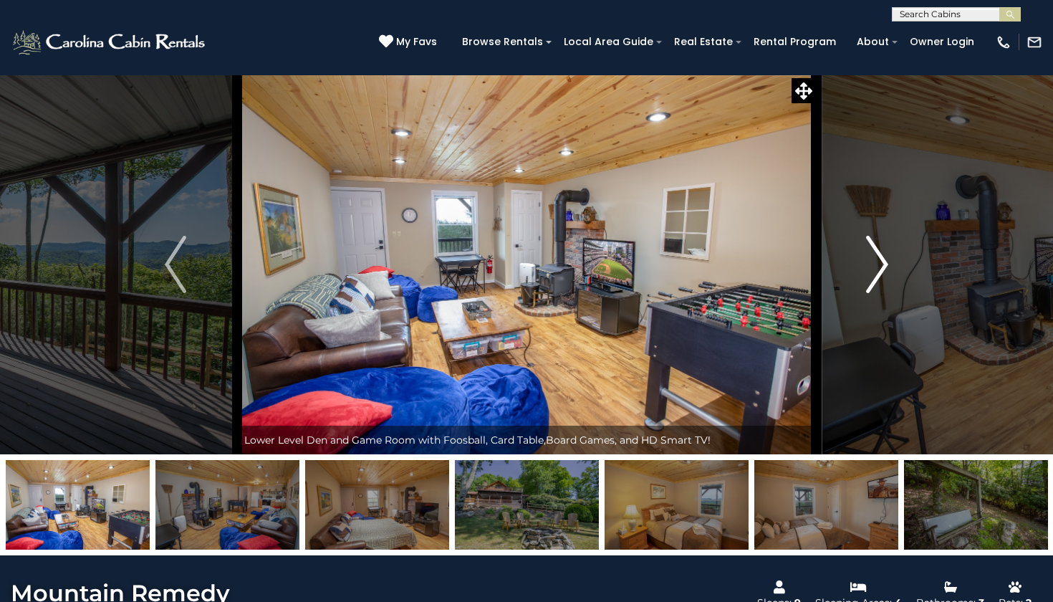
click at [876, 276] on img "Next" at bounding box center [877, 264] width 21 height 57
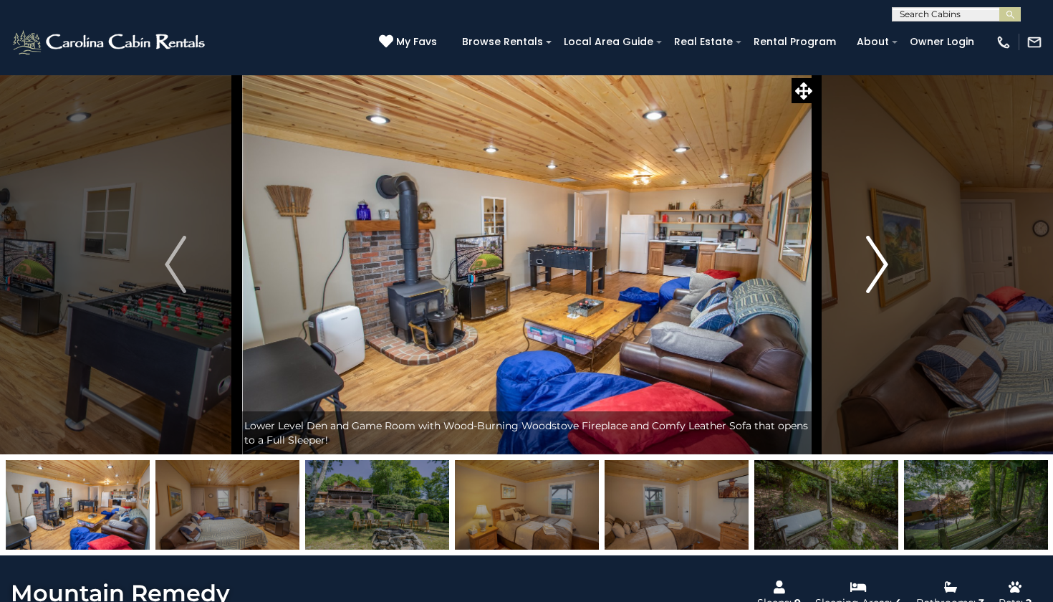
click at [876, 276] on img "Next" at bounding box center [877, 264] width 21 height 57
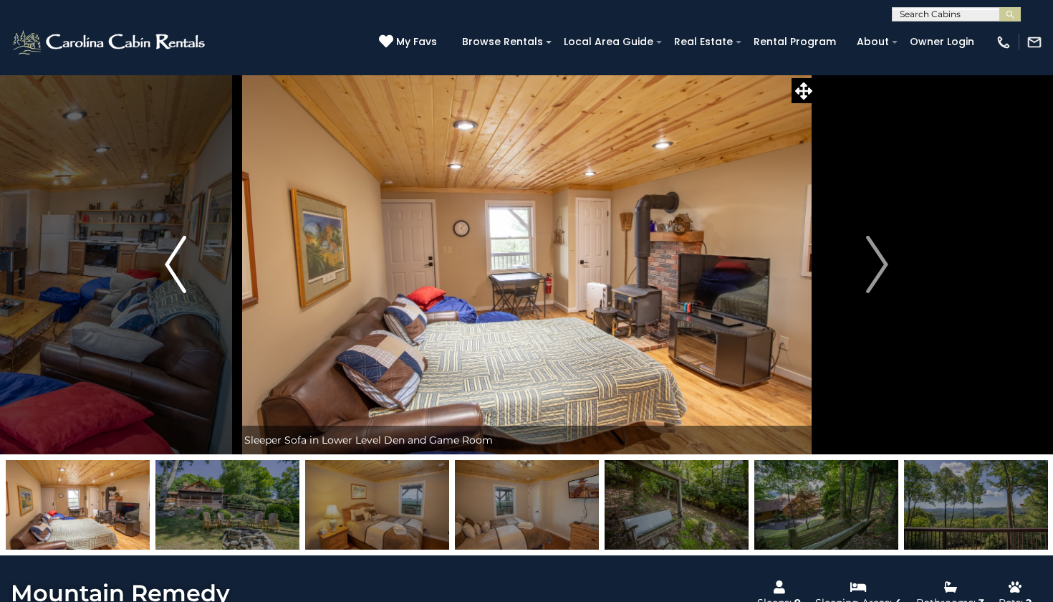
click at [178, 263] on img "Previous" at bounding box center [175, 264] width 21 height 57
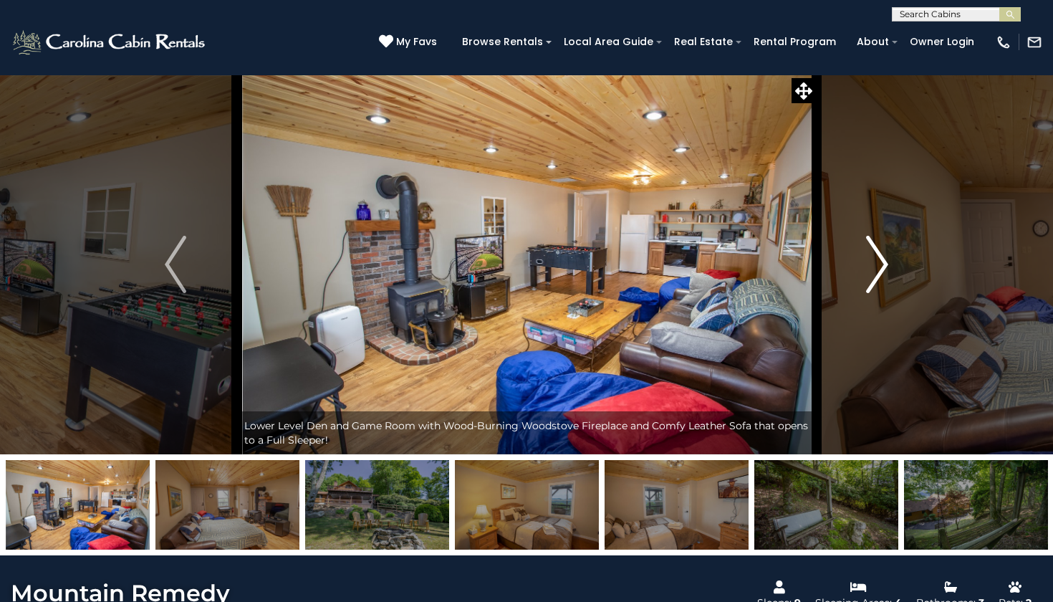
click at [890, 264] on button "Next" at bounding box center [877, 264] width 122 height 380
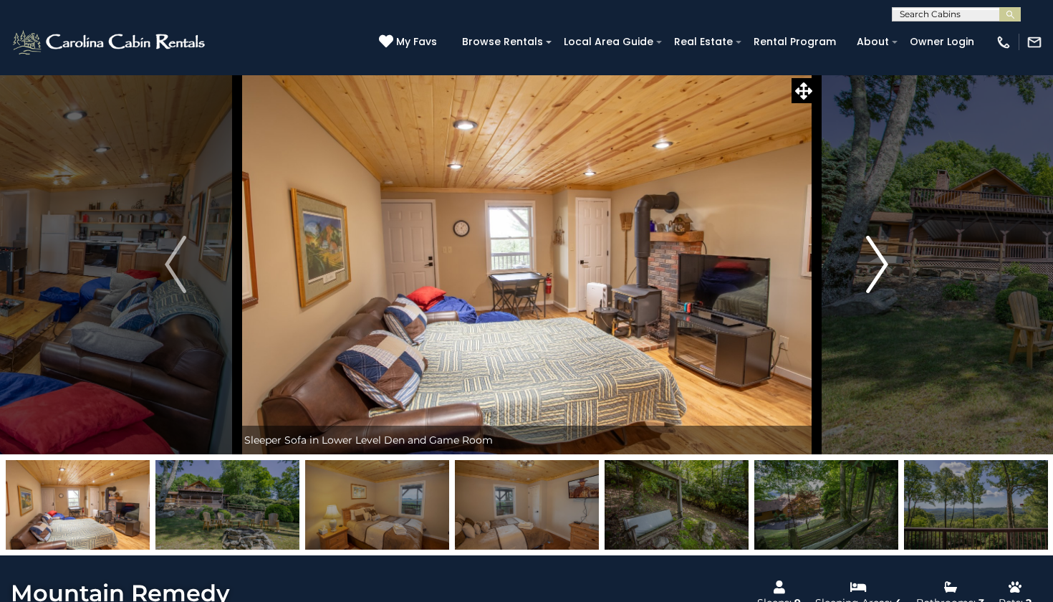
click at [890, 264] on button "Next" at bounding box center [877, 264] width 122 height 380
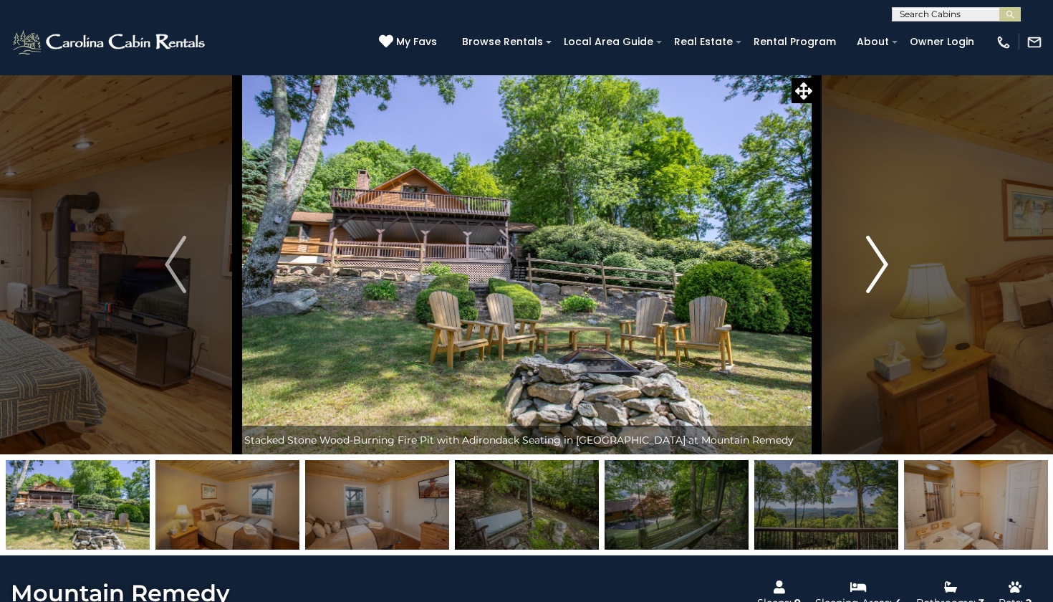
click at [890, 264] on button "Next" at bounding box center [877, 264] width 122 height 380
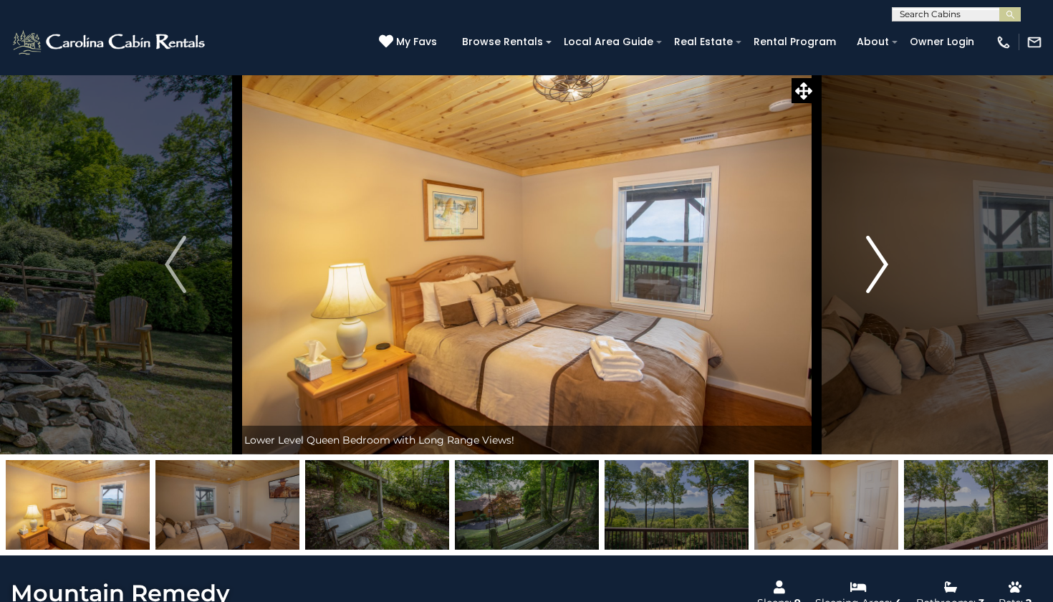
click at [890, 263] on button "Next" at bounding box center [877, 264] width 122 height 380
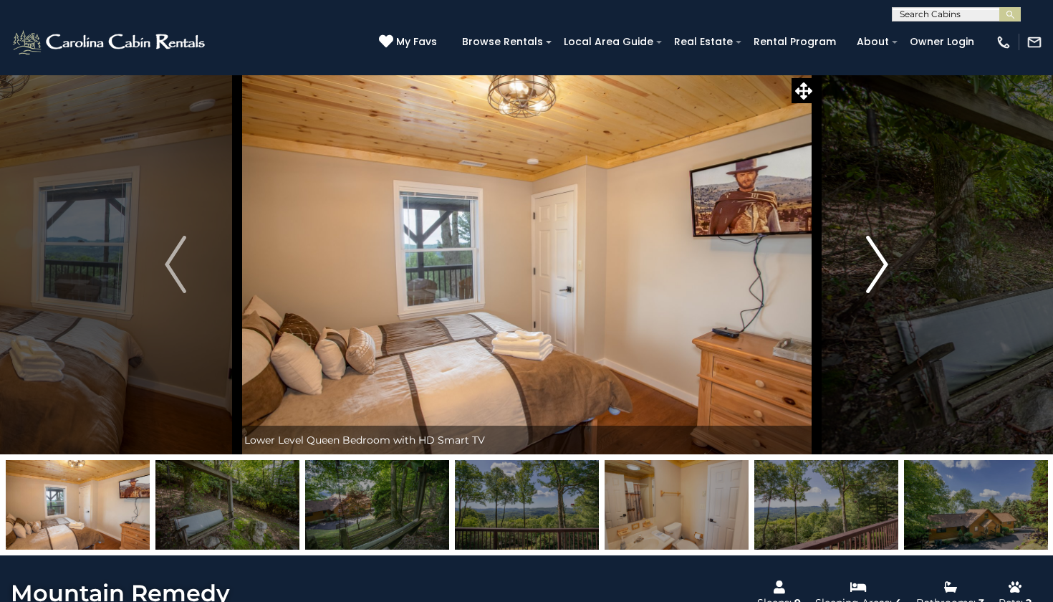
click at [890, 263] on button "Next" at bounding box center [877, 264] width 122 height 380
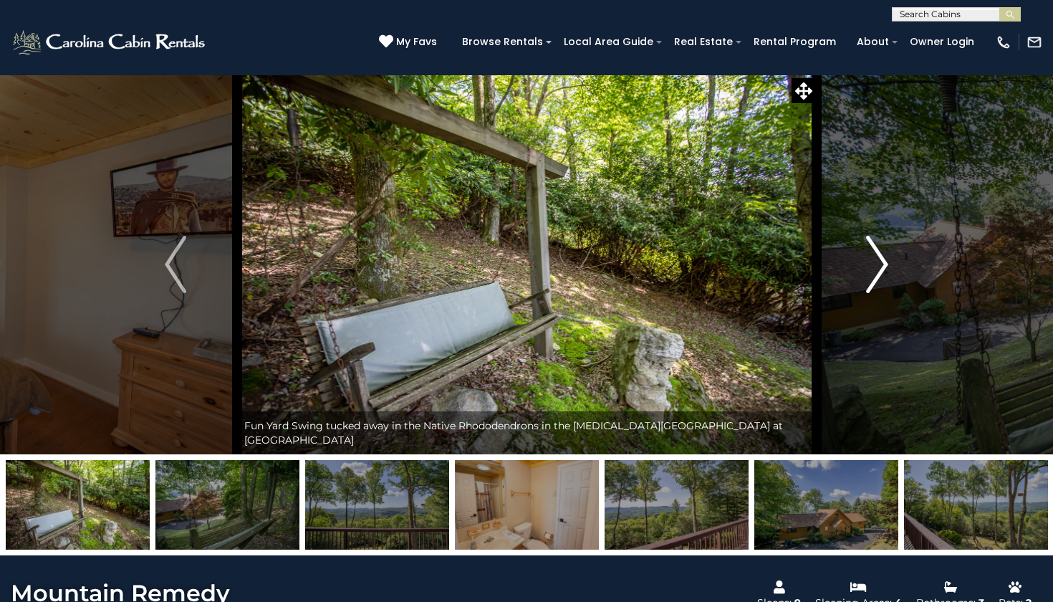
click at [890, 263] on button "Next" at bounding box center [877, 264] width 122 height 380
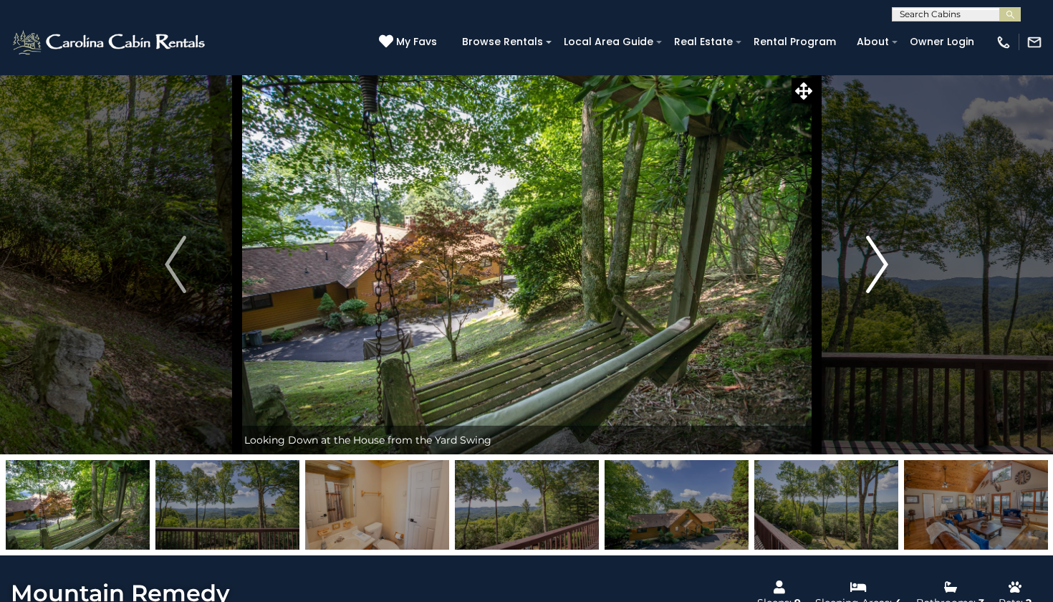
click at [890, 263] on button "Next" at bounding box center [877, 264] width 122 height 380
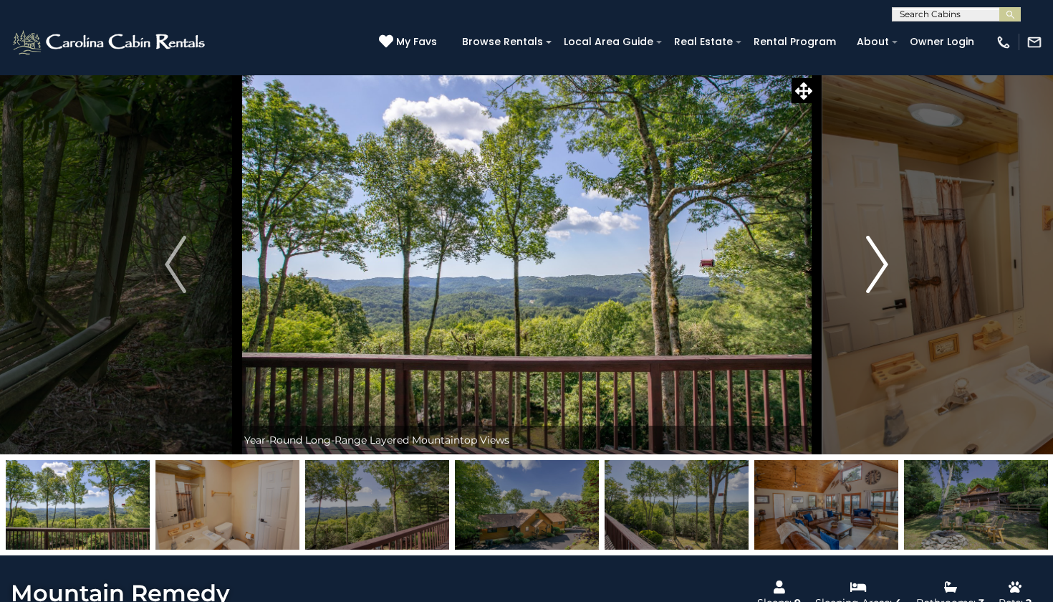
click at [890, 263] on button "Next" at bounding box center [877, 264] width 122 height 380
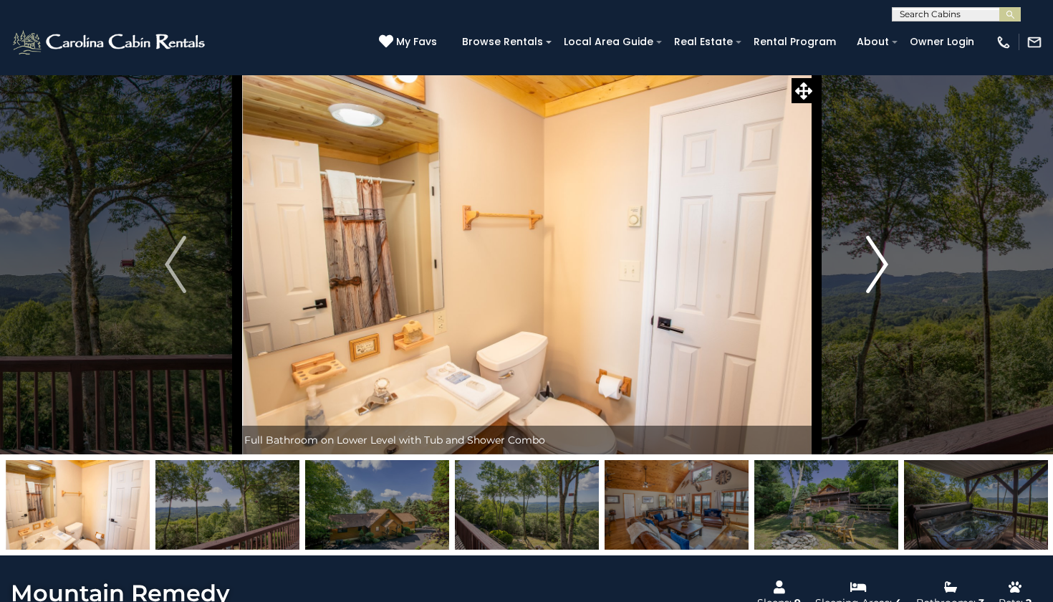
click at [890, 263] on button "Next" at bounding box center [877, 264] width 122 height 380
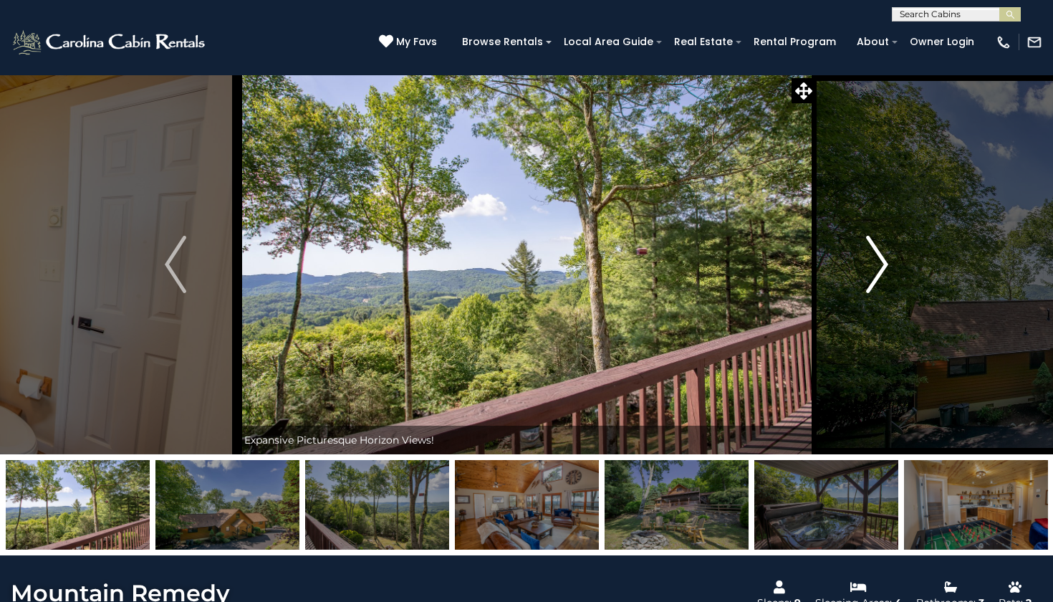
click at [890, 263] on button "Next" at bounding box center [877, 264] width 122 height 380
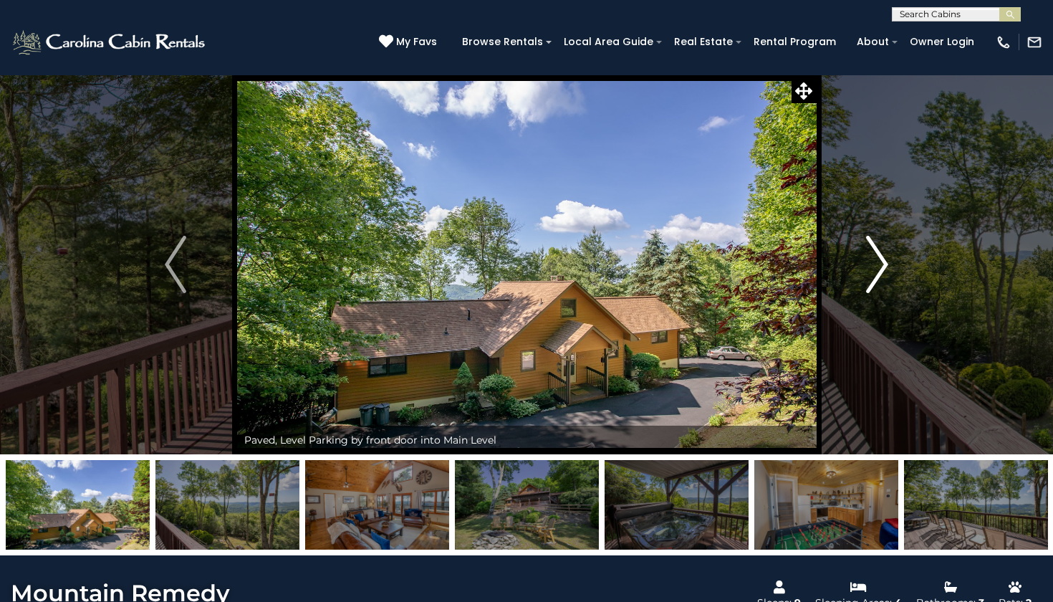
click at [890, 264] on button "Next" at bounding box center [877, 264] width 122 height 380
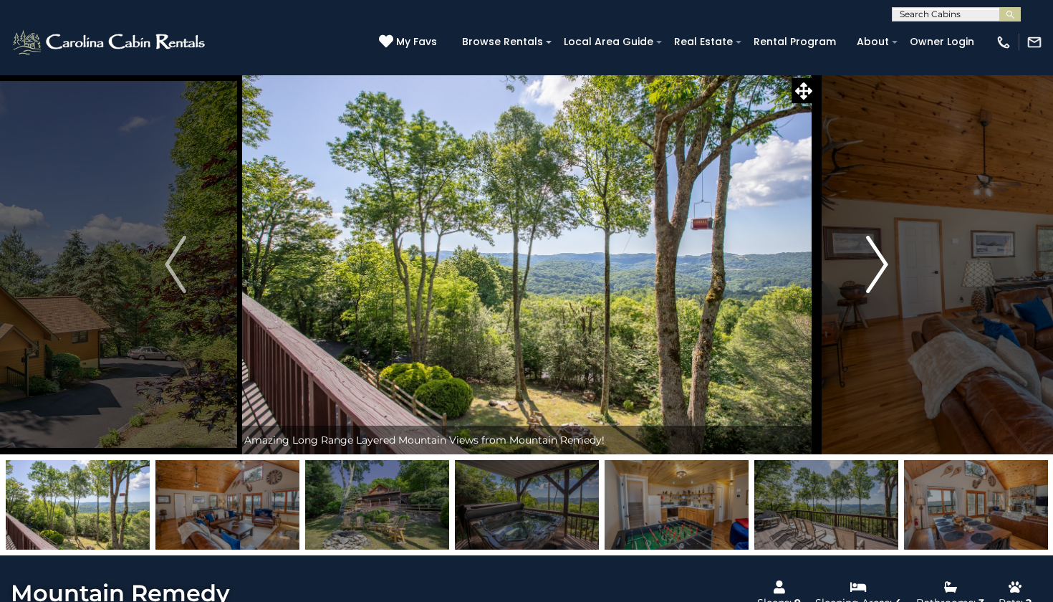
click at [890, 264] on button "Next" at bounding box center [877, 264] width 122 height 380
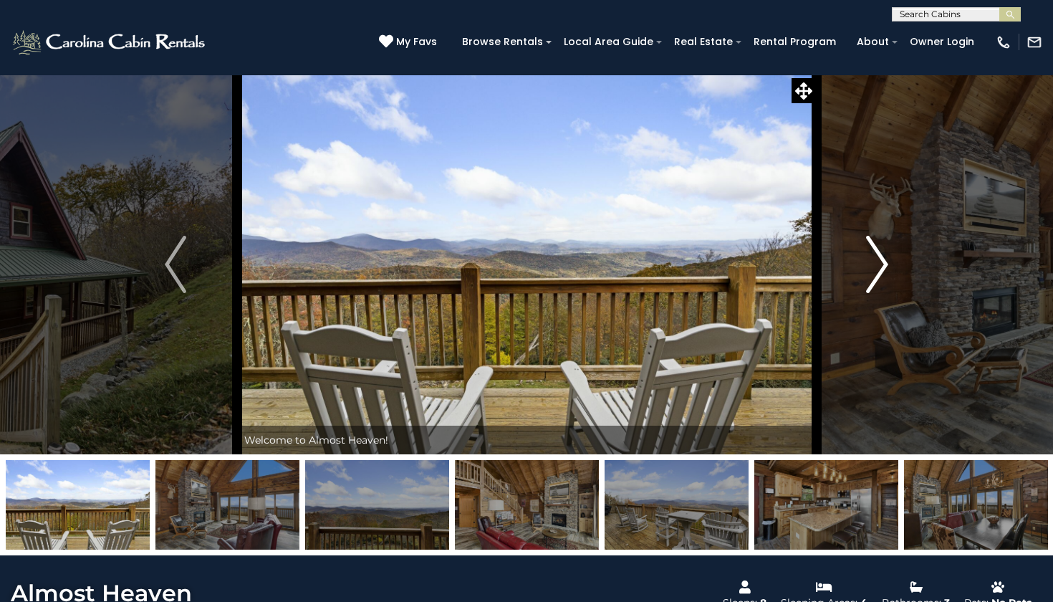
click at [877, 264] on img "Next" at bounding box center [877, 264] width 21 height 57
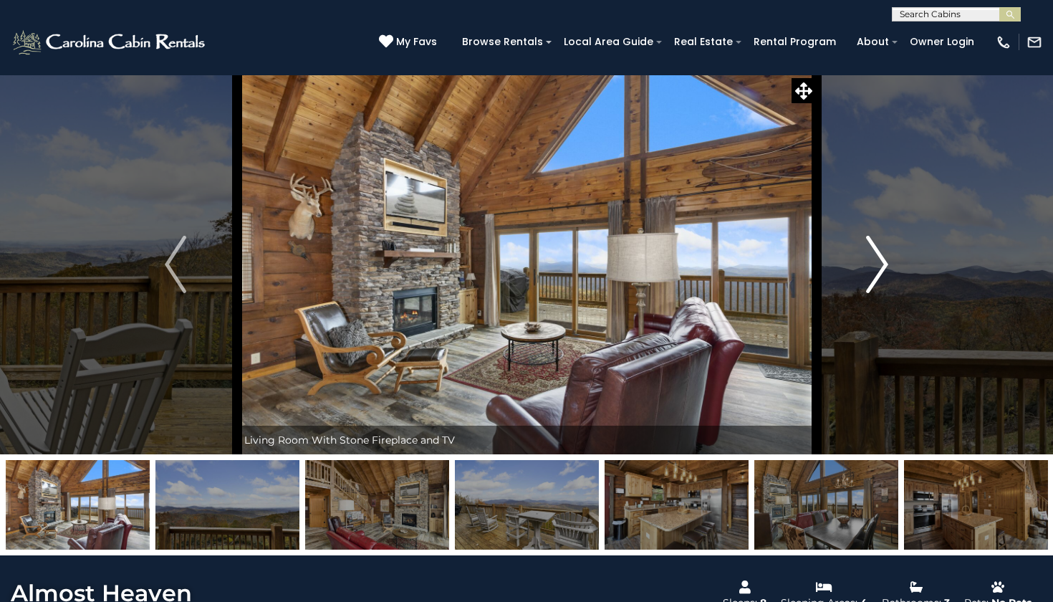
click at [877, 264] on img "Next" at bounding box center [877, 264] width 21 height 57
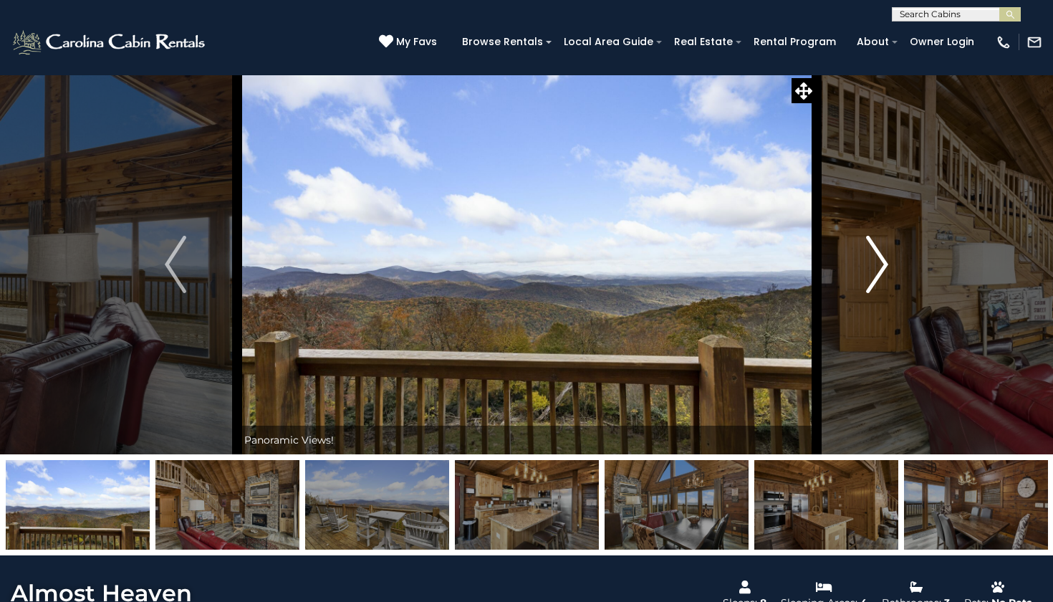
click at [877, 264] on img "Next" at bounding box center [877, 264] width 21 height 57
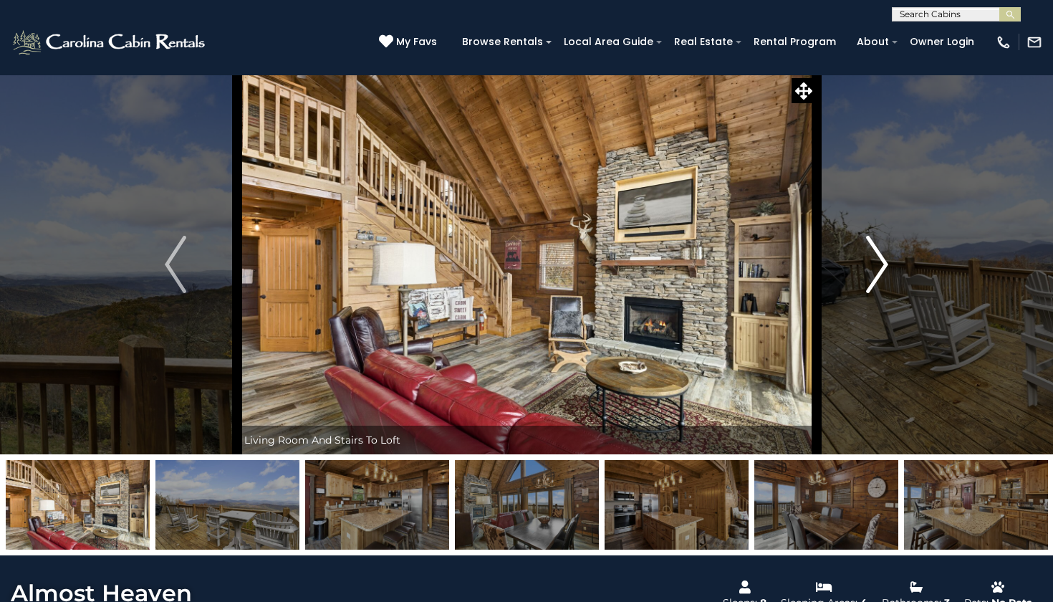
click at [877, 264] on img "Next" at bounding box center [877, 264] width 21 height 57
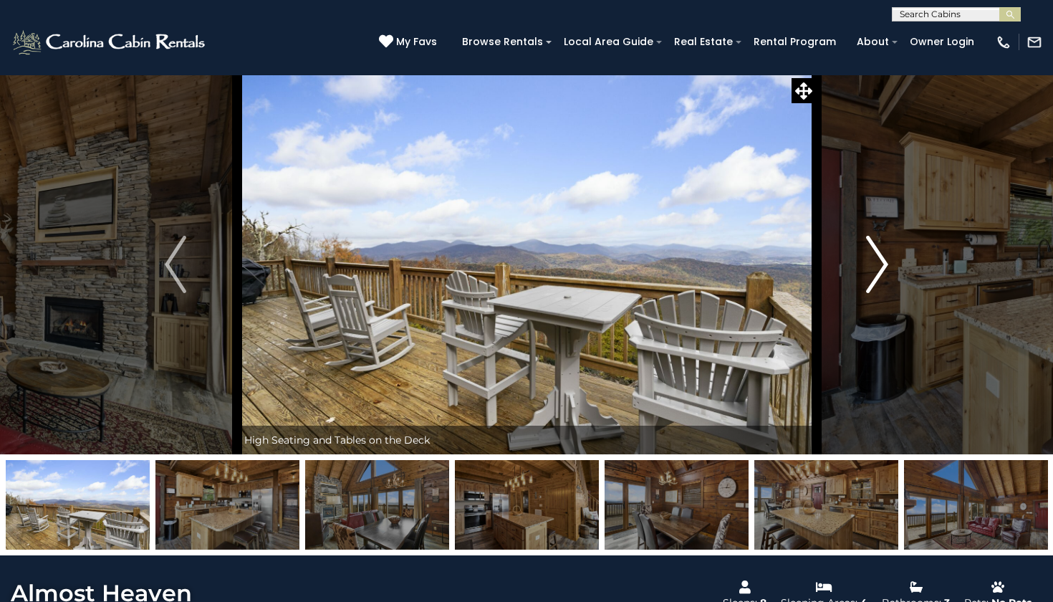
click at [878, 264] on img "Next" at bounding box center [877, 264] width 21 height 57
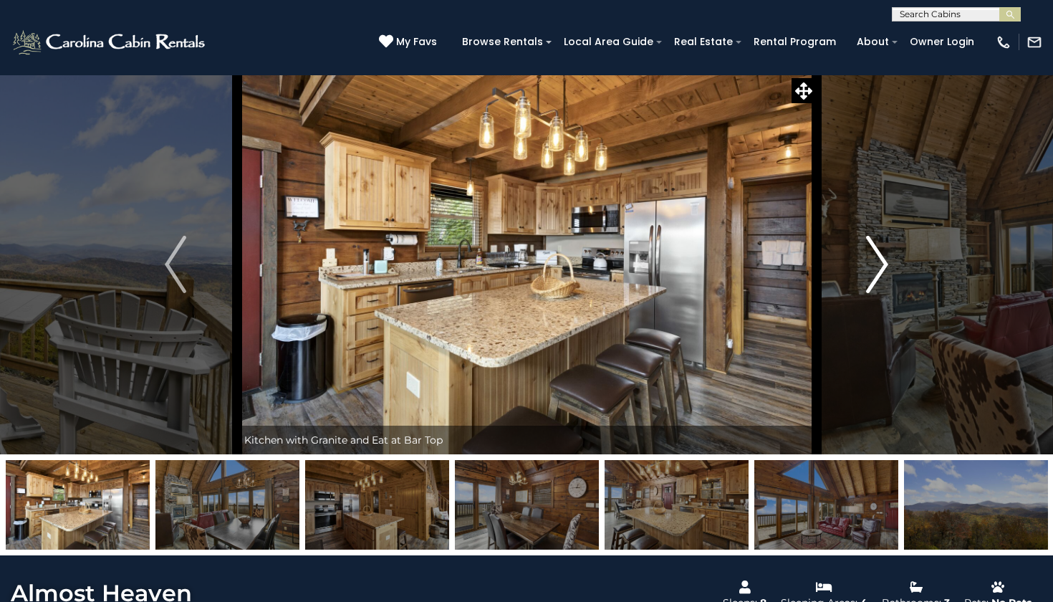
click at [878, 265] on img "Next" at bounding box center [877, 264] width 21 height 57
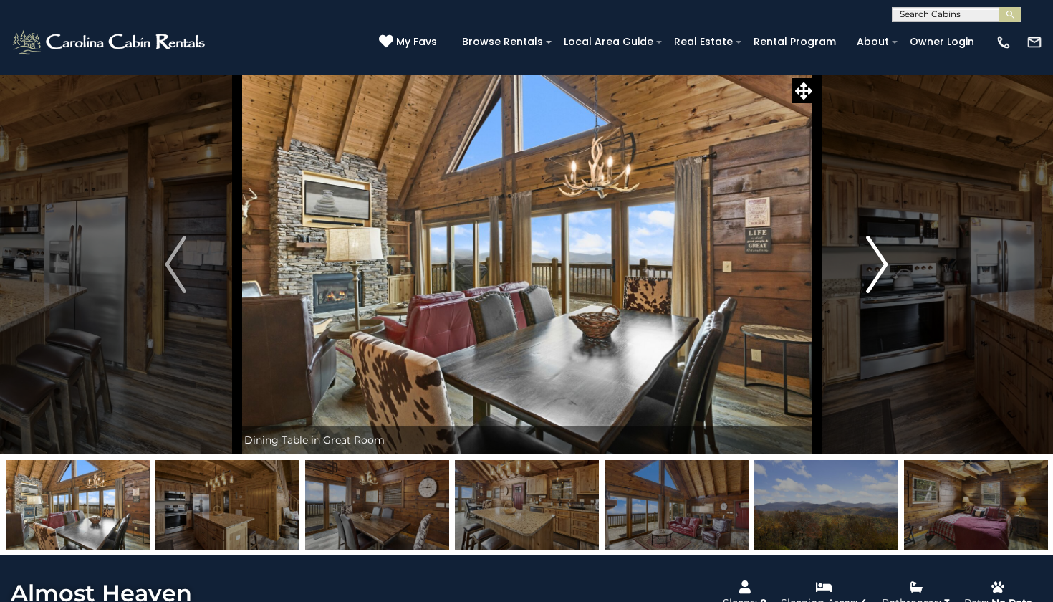
click at [878, 265] on img "Next" at bounding box center [877, 264] width 21 height 57
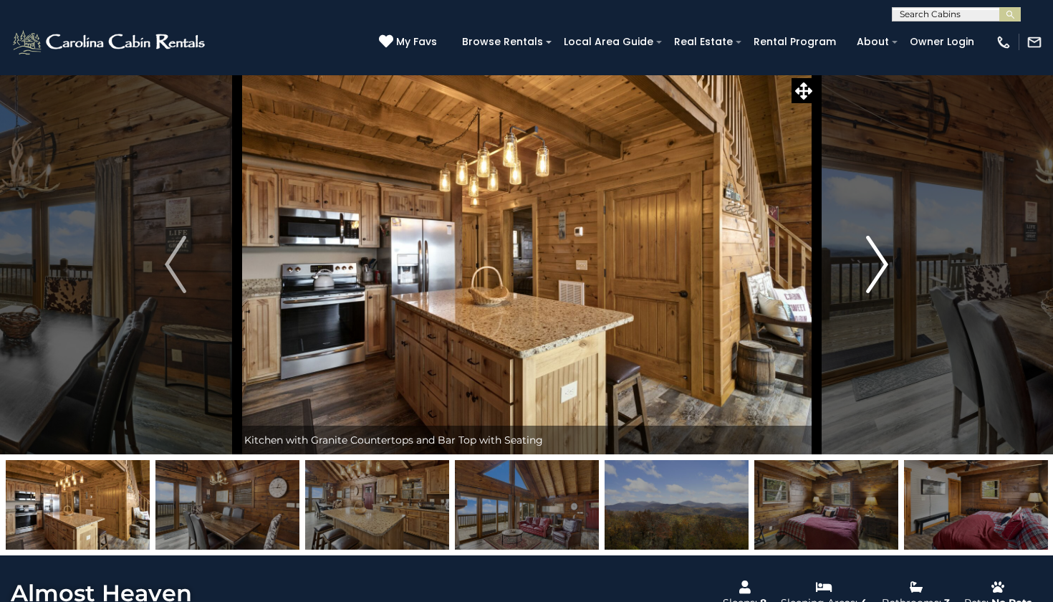
click at [878, 265] on img "Next" at bounding box center [877, 264] width 21 height 57
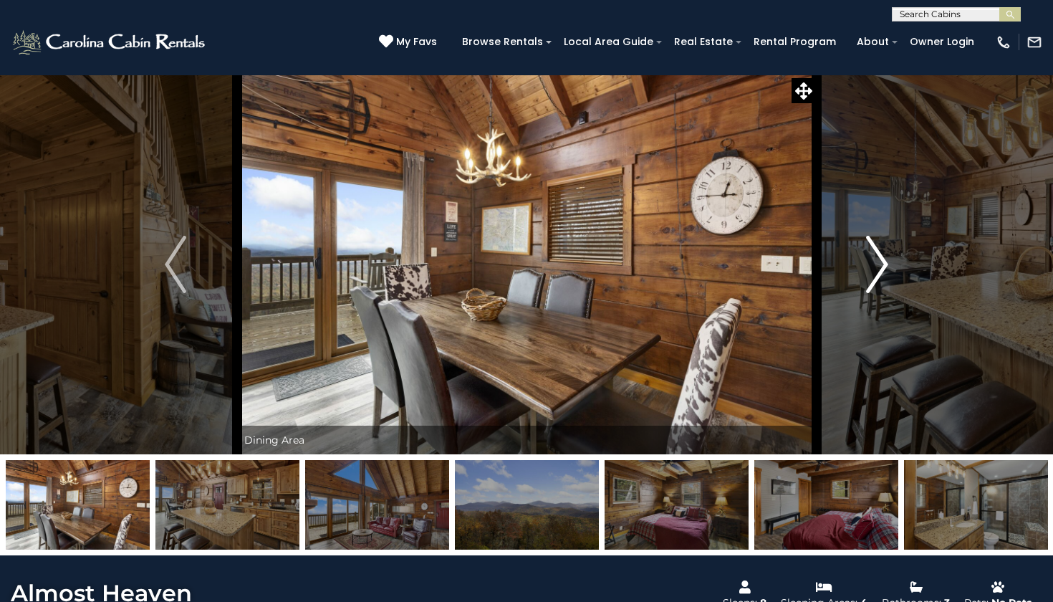
click at [878, 265] on img "Next" at bounding box center [877, 264] width 21 height 57
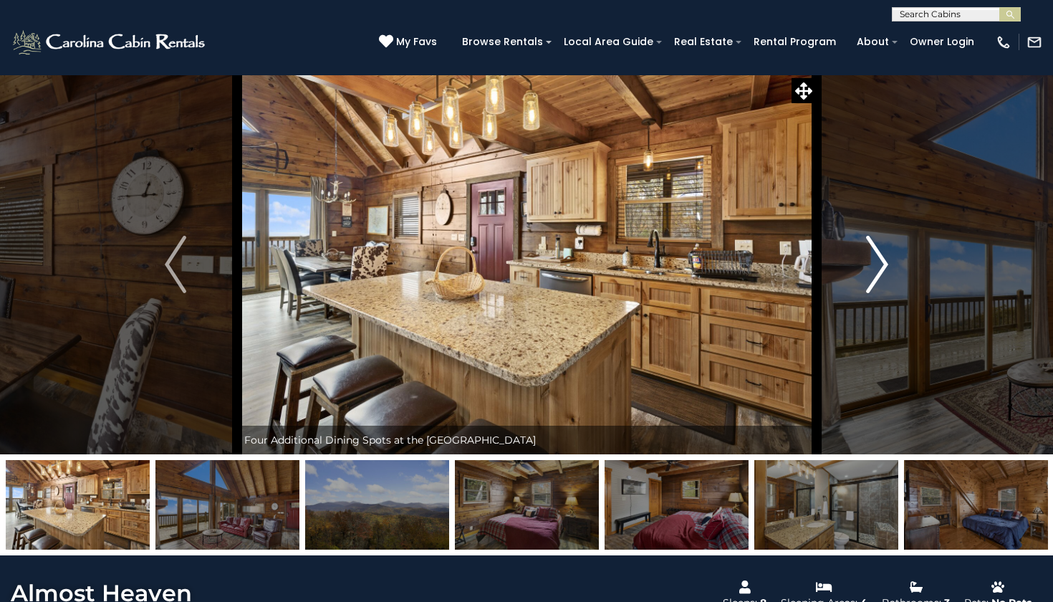
click at [878, 266] on img "Next" at bounding box center [877, 264] width 21 height 57
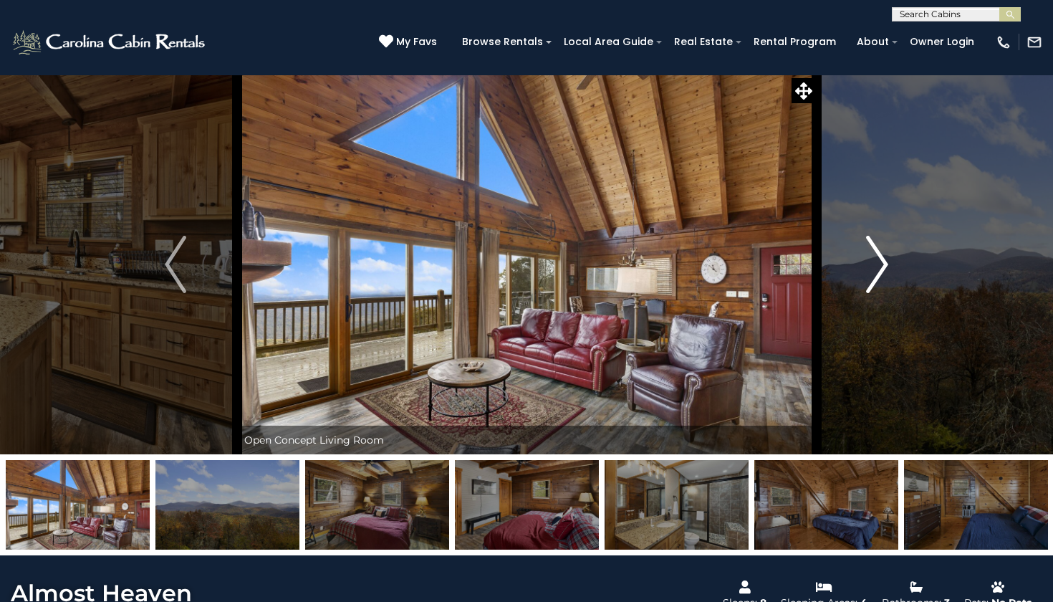
click at [878, 266] on img "Next" at bounding box center [877, 264] width 21 height 57
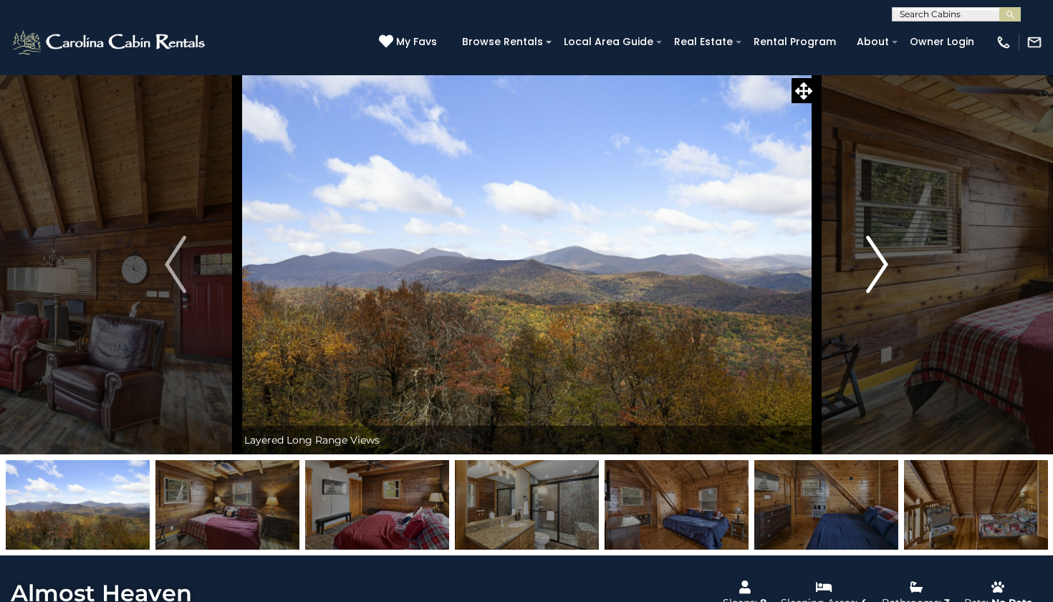
click at [879, 266] on img "Next" at bounding box center [877, 264] width 21 height 57
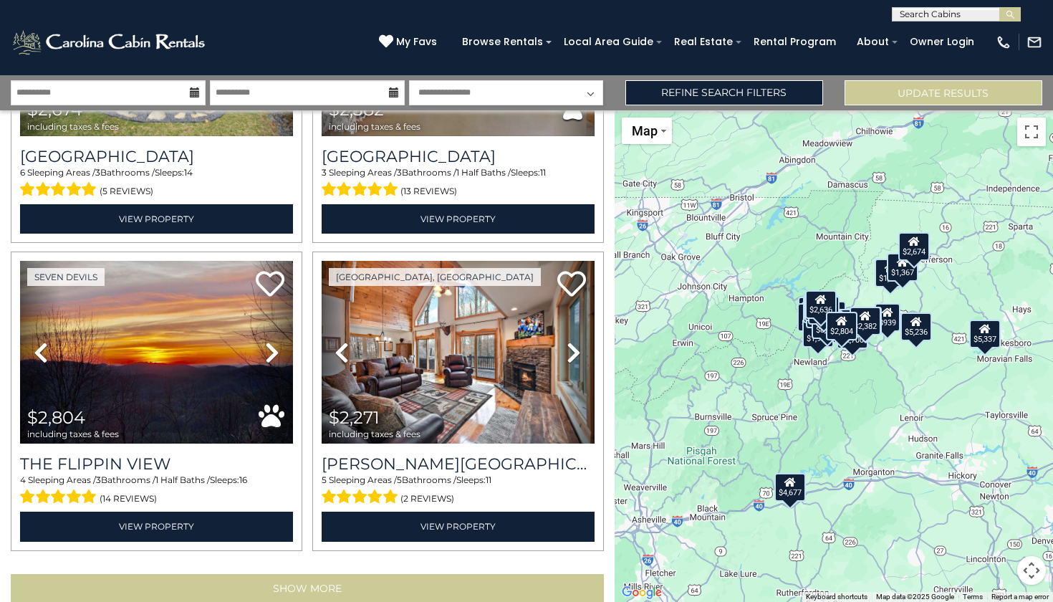
click at [284, 574] on button "Show More" at bounding box center [307, 588] width 593 height 29
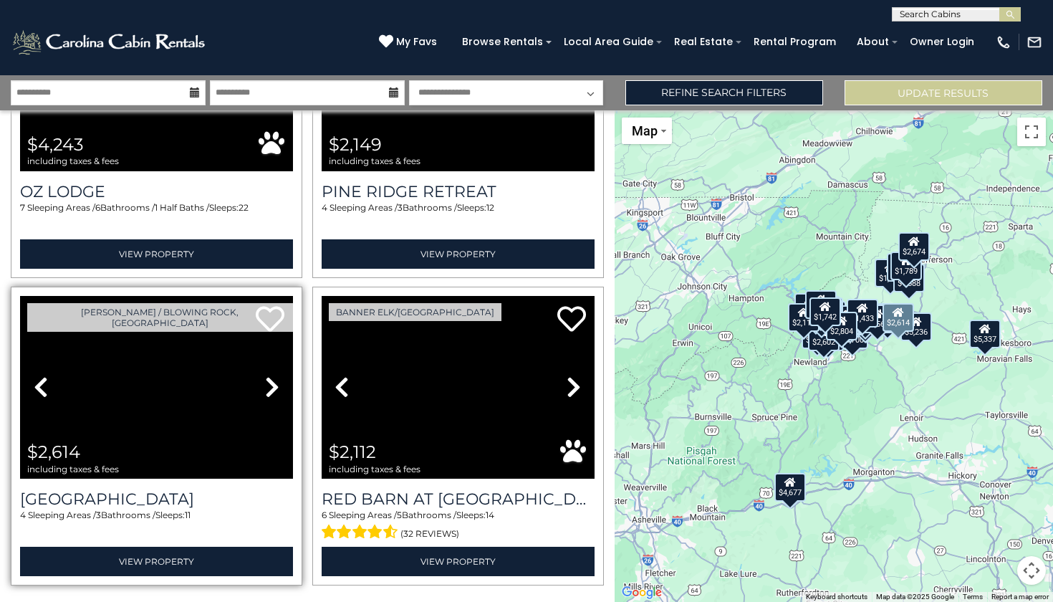
scroll to position [8788, 0]
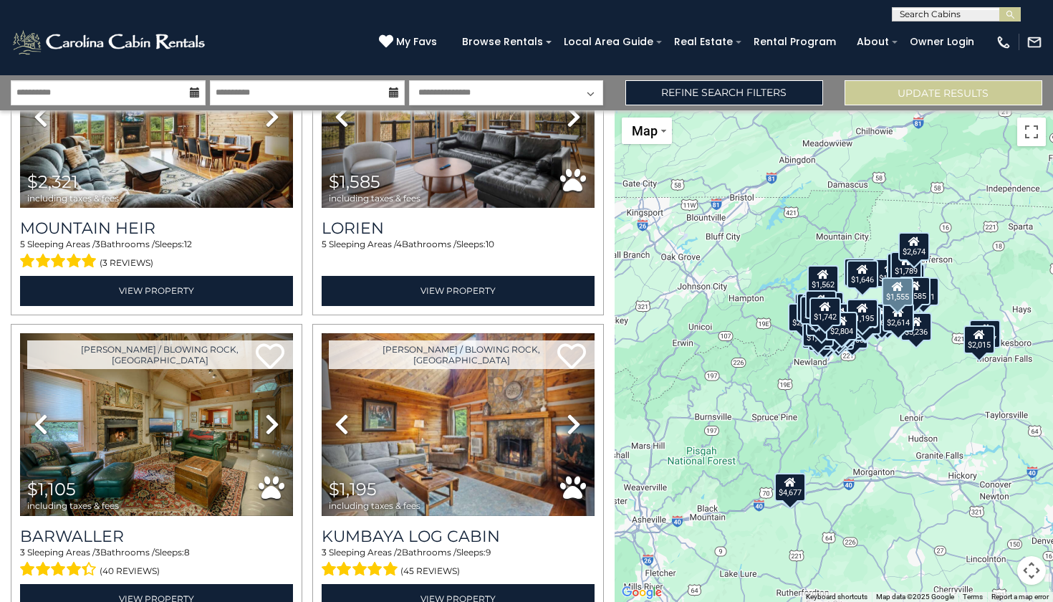
scroll to position [13365, 0]
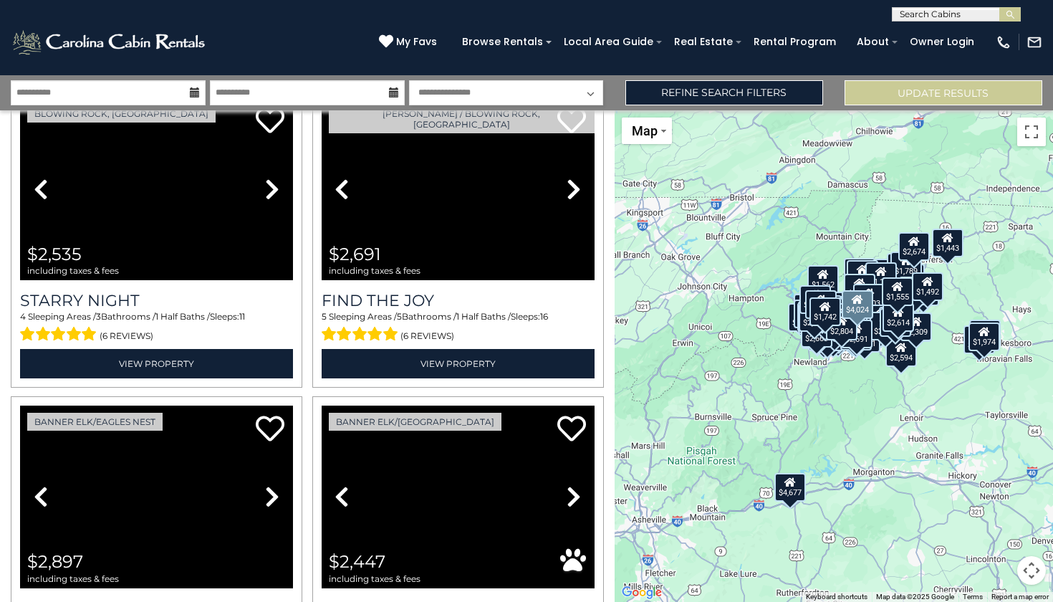
scroll to position [22518, 0]
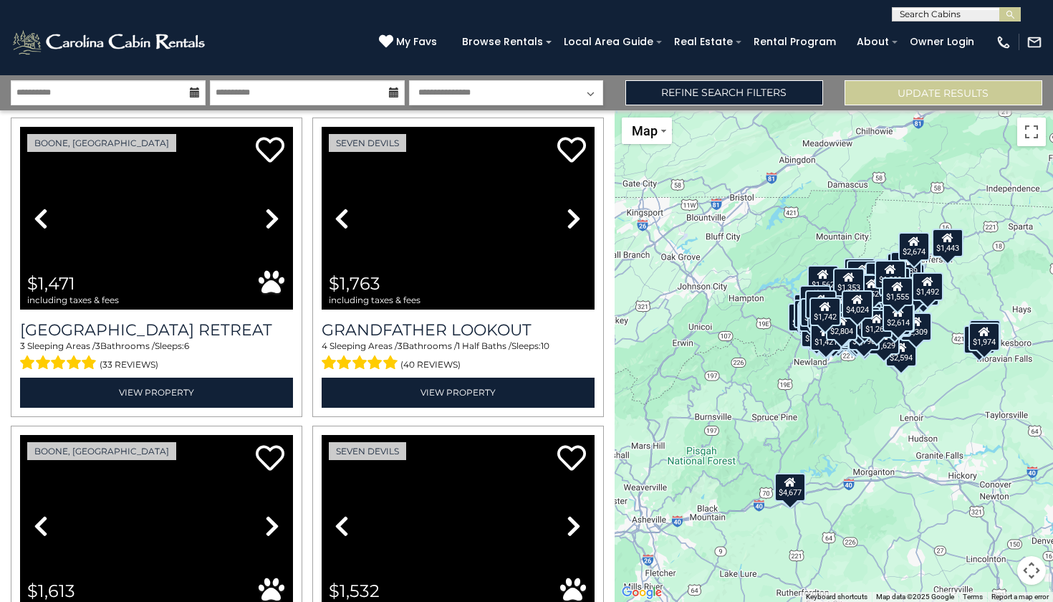
scroll to position [23114, 0]
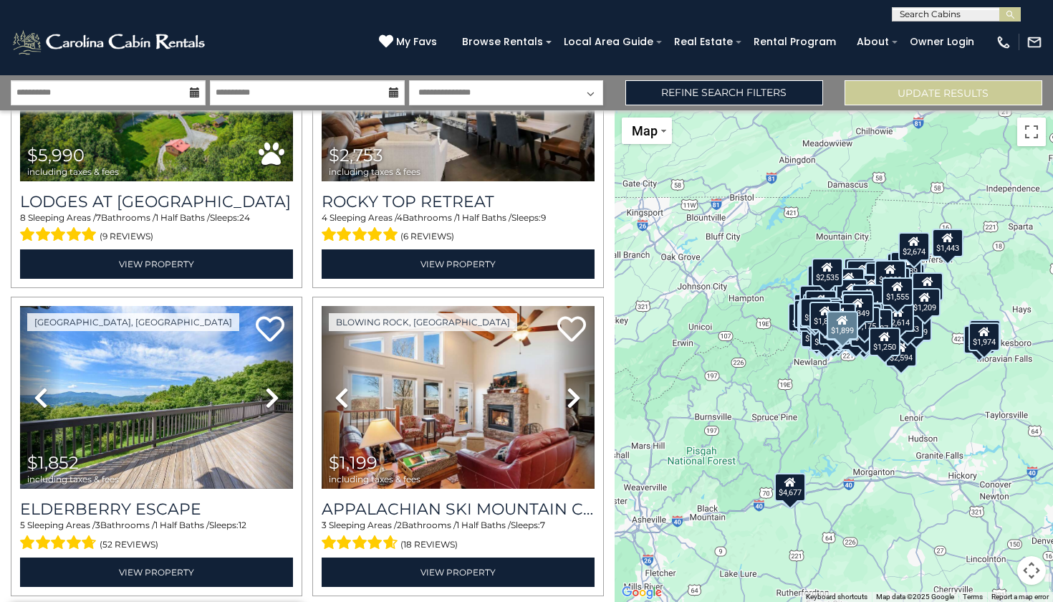
scroll to position [29671, 0]
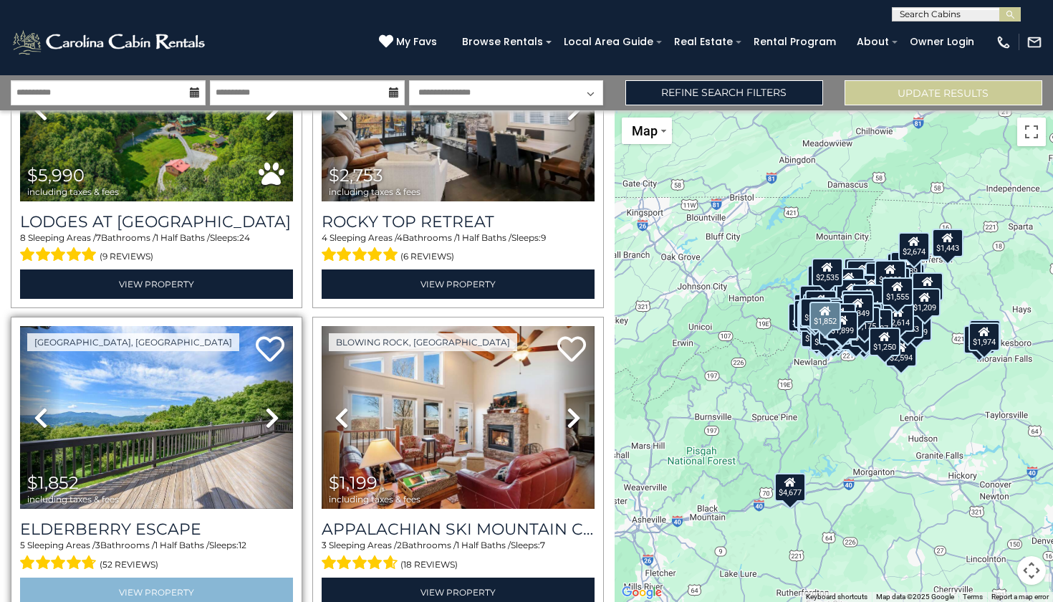
click at [202, 577] on link "View Property" at bounding box center [156, 591] width 273 height 29
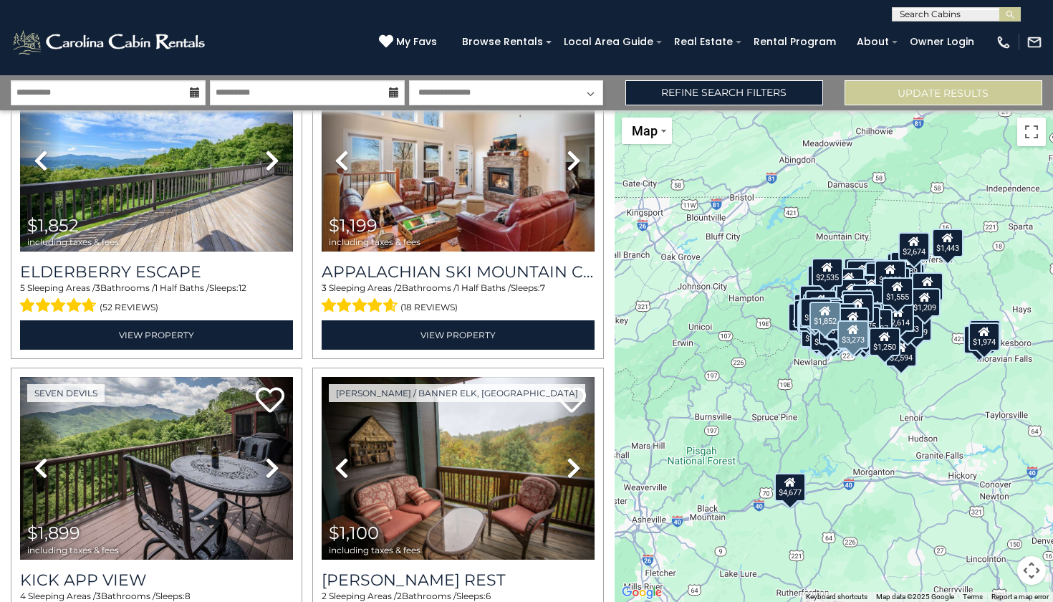
scroll to position [29934, 0]
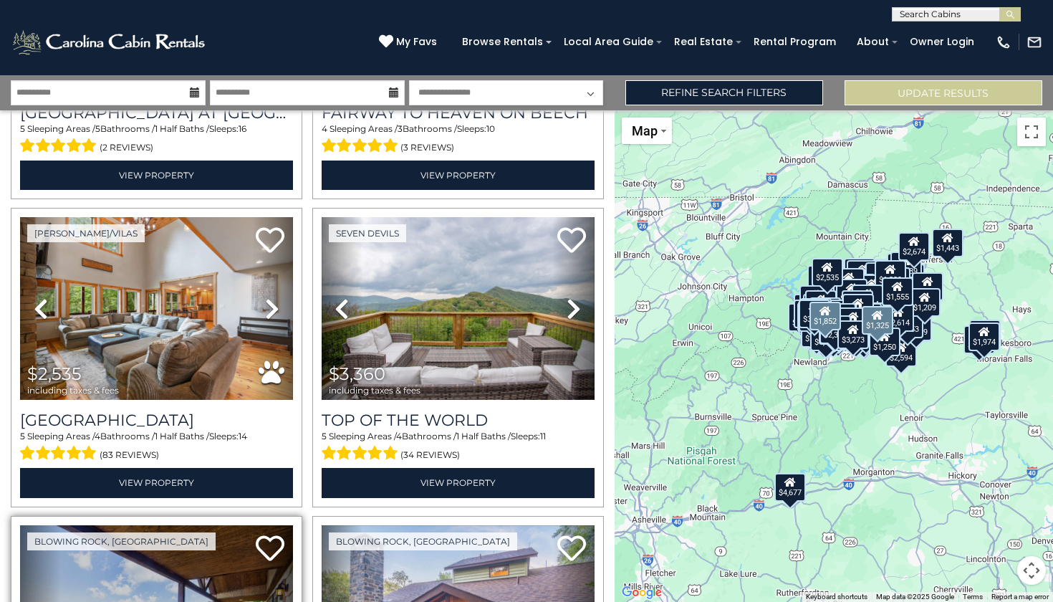
scroll to position [31321, 0]
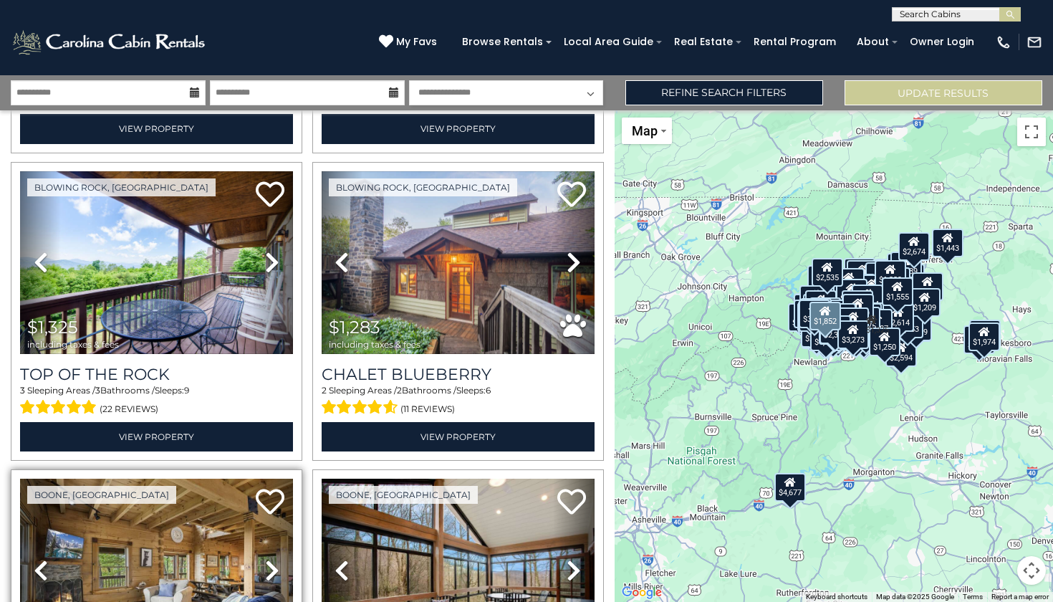
scroll to position [0, 0]
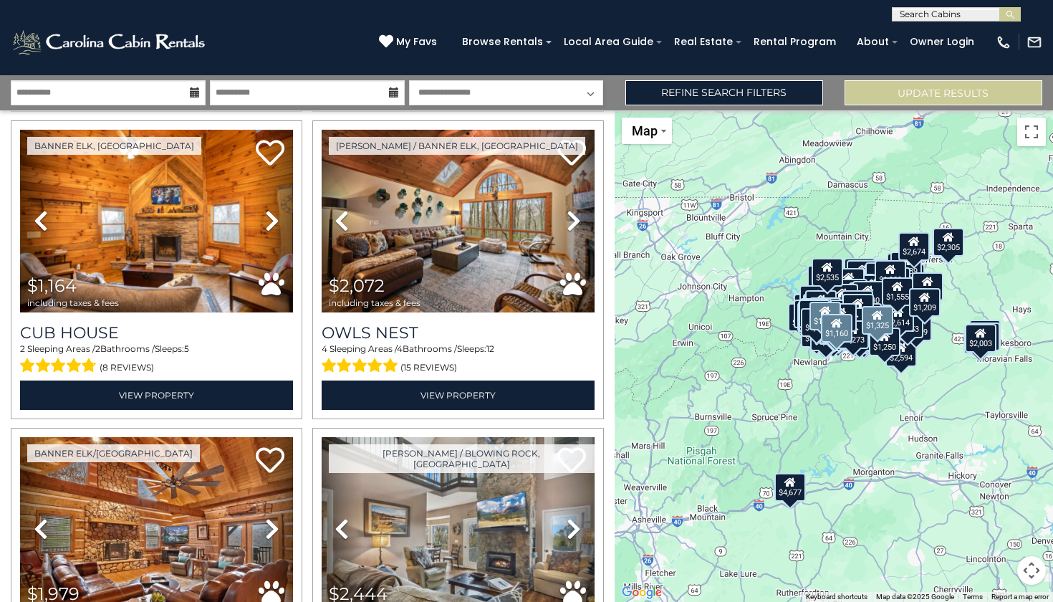
scroll to position [32637, 0]
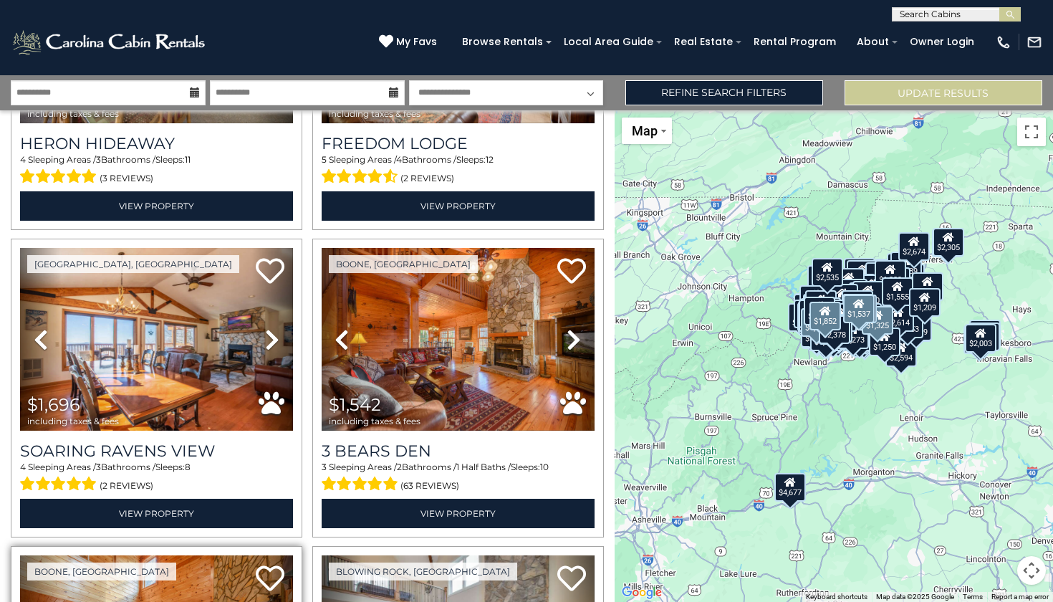
scroll to position [34365, 0]
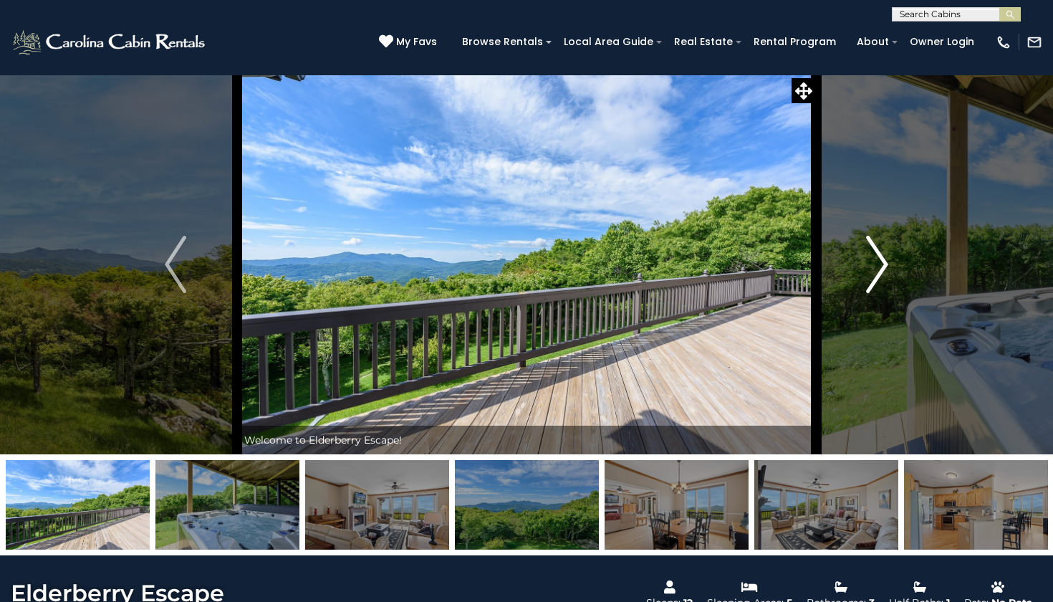
click at [882, 248] on img "Next" at bounding box center [877, 264] width 21 height 57
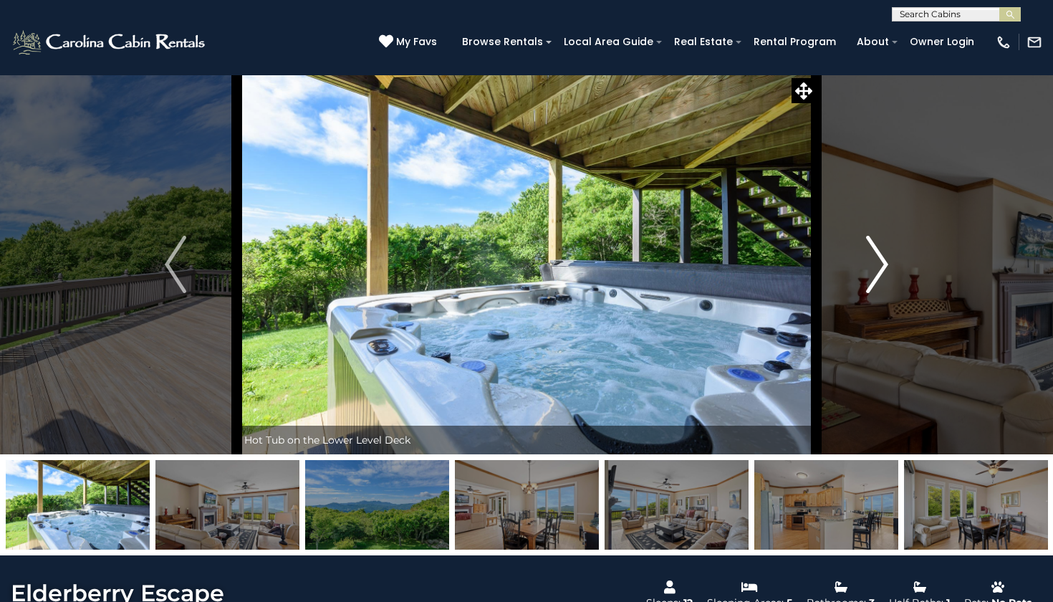
click at [882, 248] on img "Next" at bounding box center [877, 264] width 21 height 57
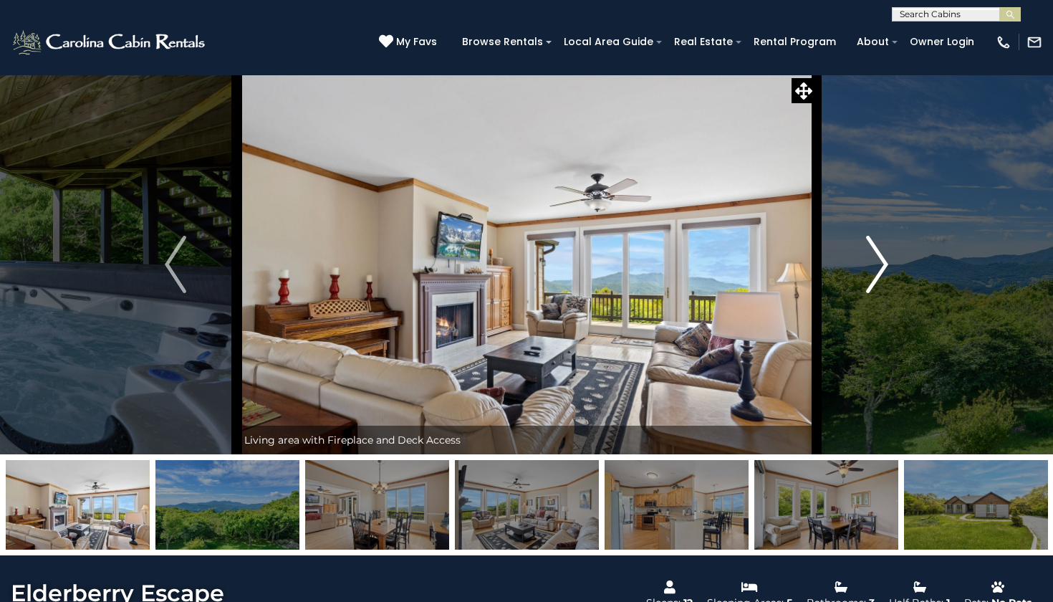
click at [882, 248] on img "Next" at bounding box center [877, 264] width 21 height 57
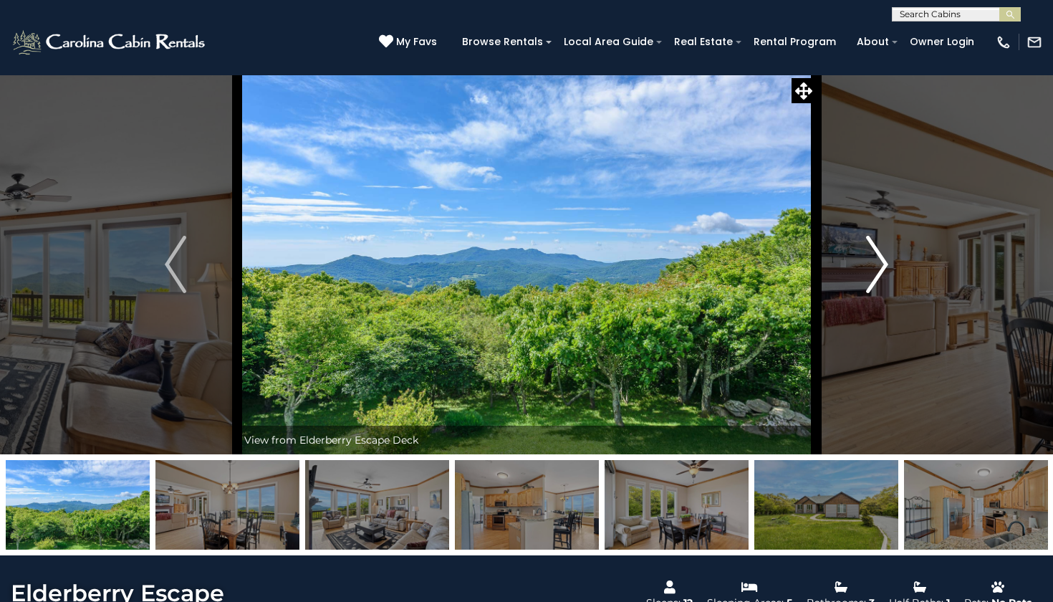
click at [882, 248] on img "Next" at bounding box center [877, 264] width 21 height 57
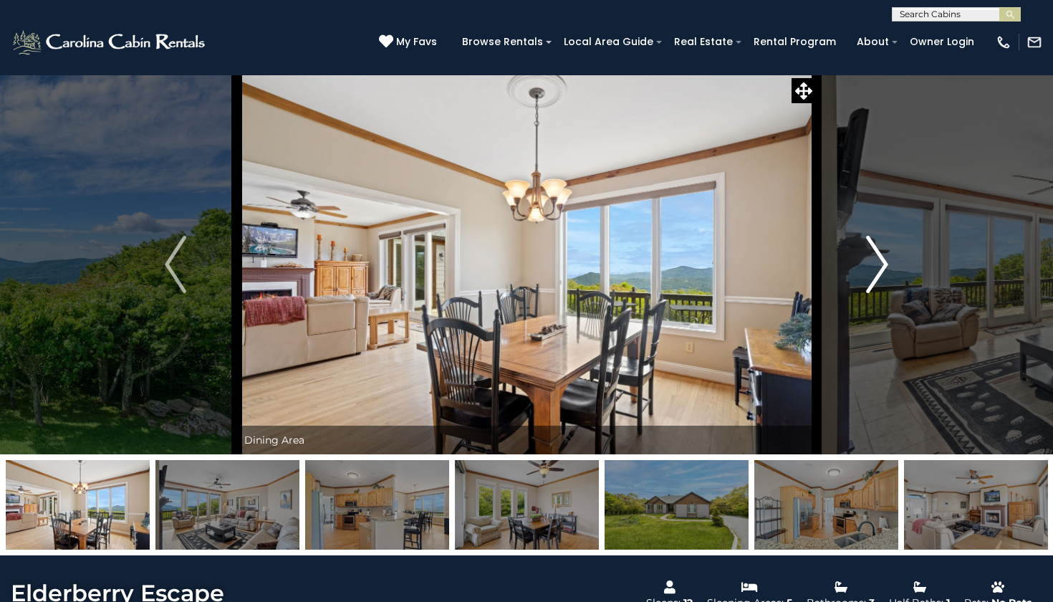
click at [882, 248] on img "Next" at bounding box center [877, 264] width 21 height 57
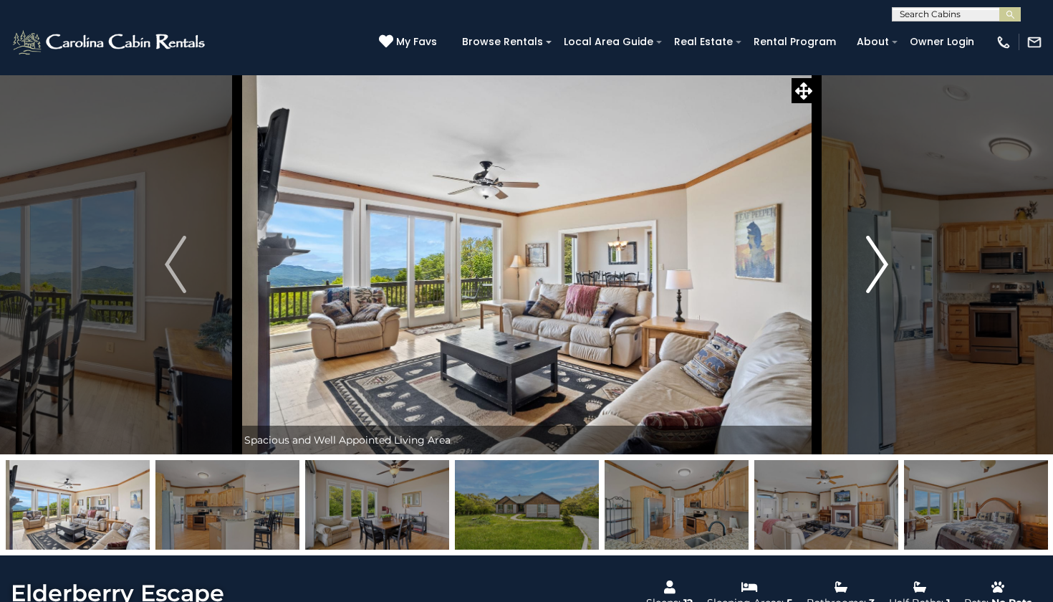
click at [882, 248] on img "Next" at bounding box center [877, 264] width 21 height 57
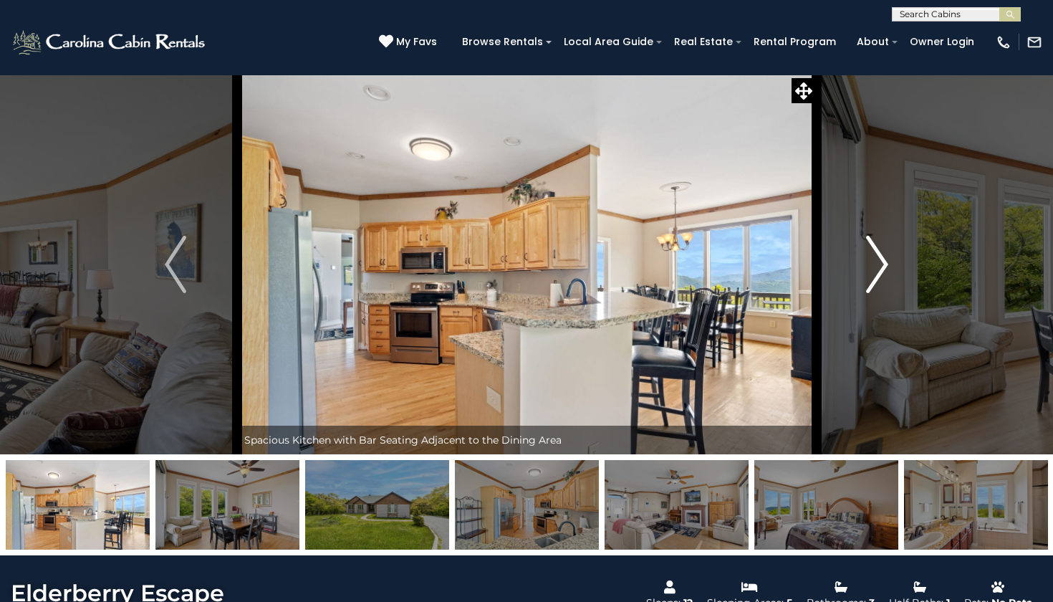
click at [882, 248] on img "Next" at bounding box center [877, 264] width 21 height 57
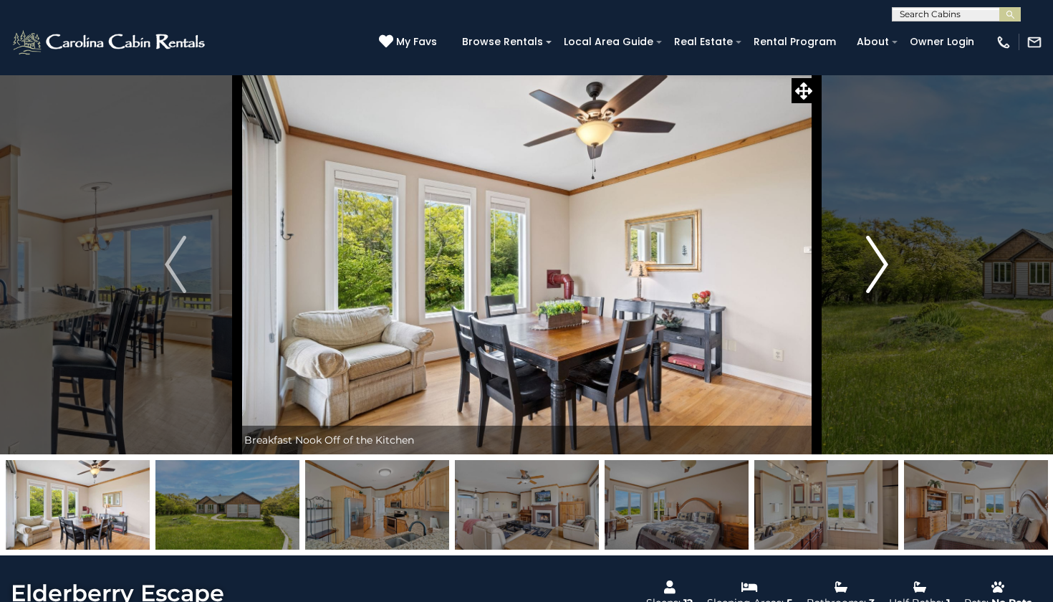
click at [882, 248] on img "Next" at bounding box center [877, 264] width 21 height 57
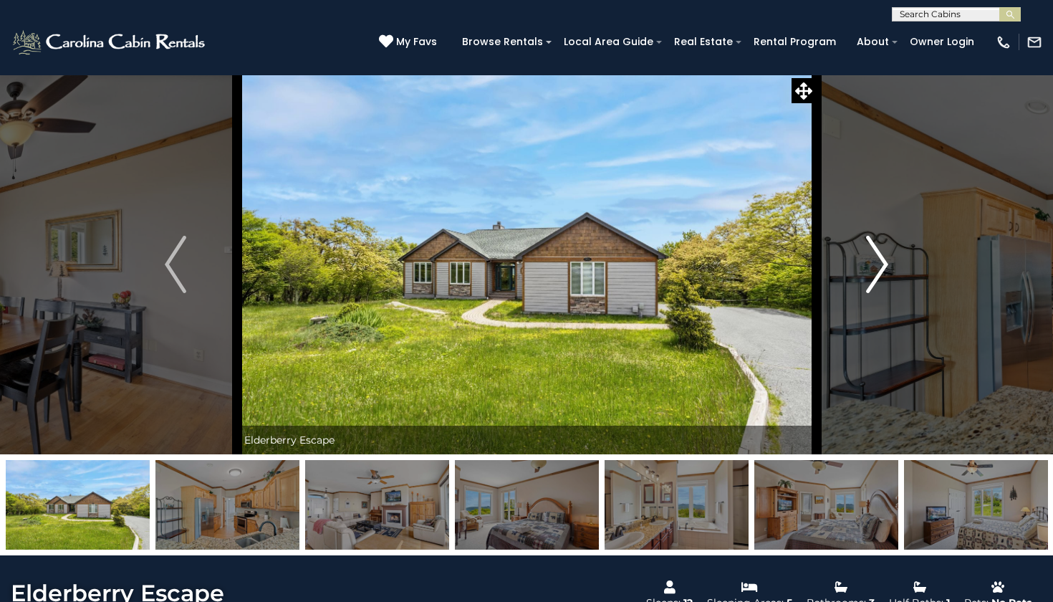
click at [884, 251] on img "Next" at bounding box center [877, 264] width 21 height 57
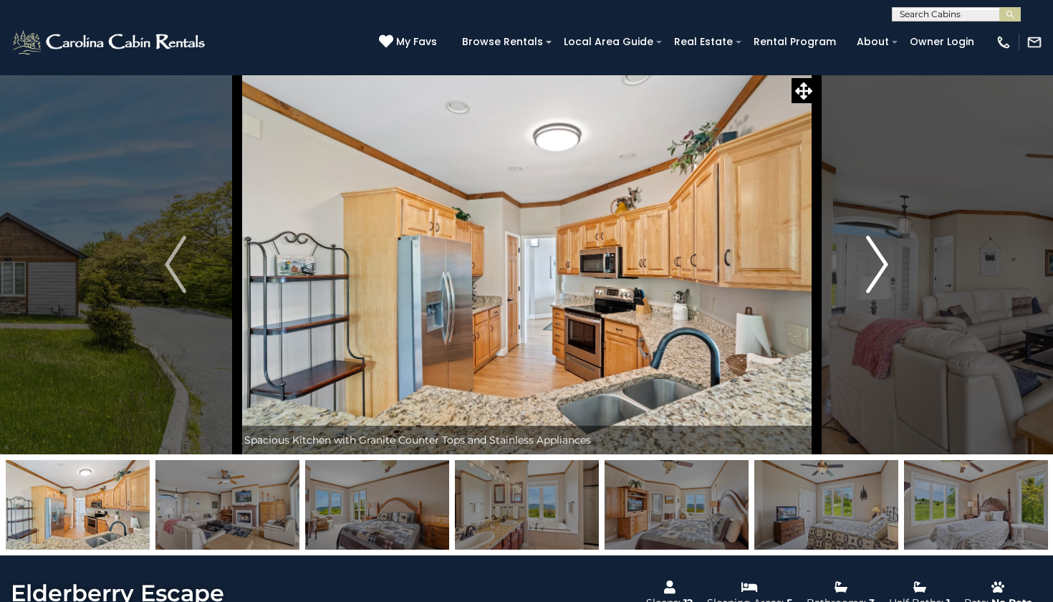
click at [884, 251] on img "Next" at bounding box center [877, 264] width 21 height 57
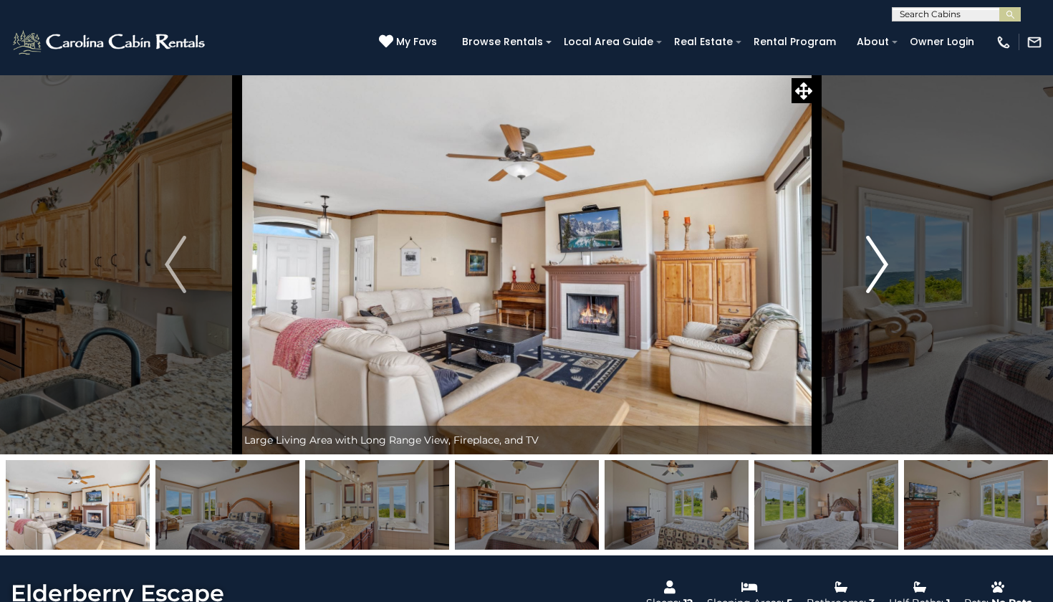
click at [884, 252] on img "Next" at bounding box center [877, 264] width 21 height 57
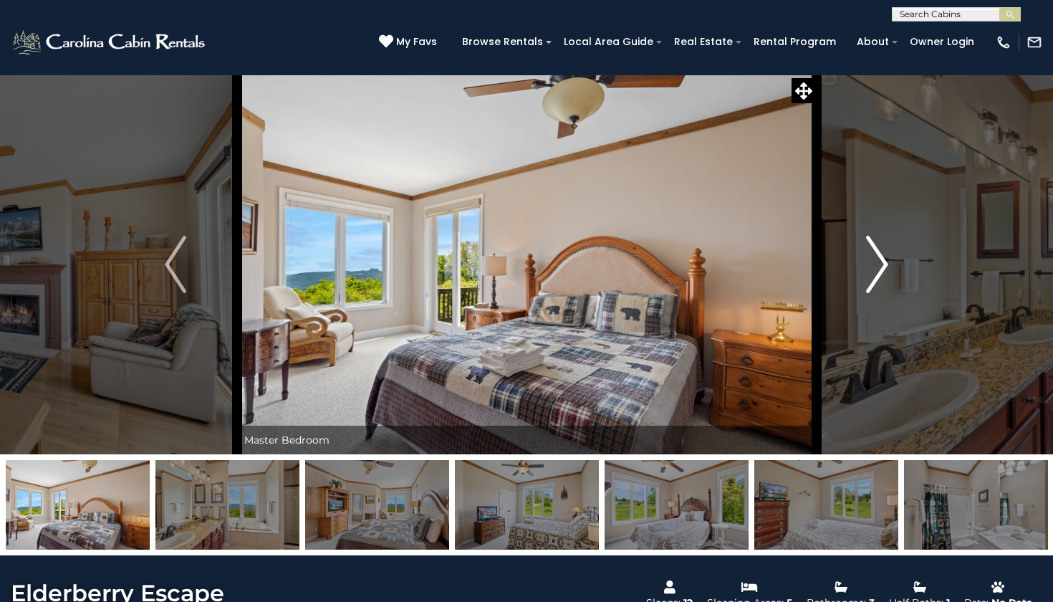
click at [884, 252] on img "Next" at bounding box center [877, 264] width 21 height 57
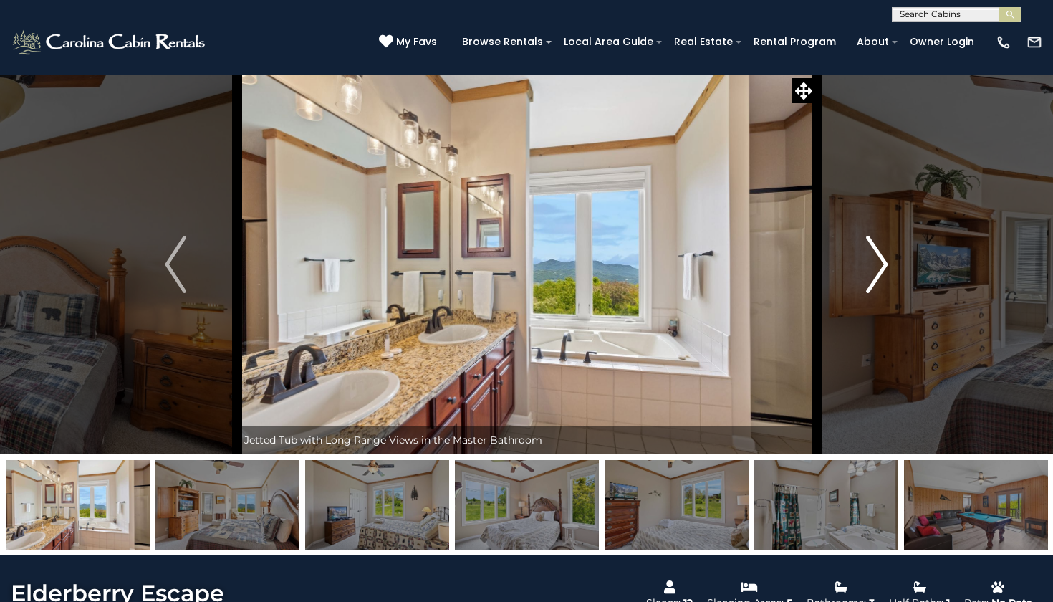
click at [884, 253] on img "Next" at bounding box center [877, 264] width 21 height 57
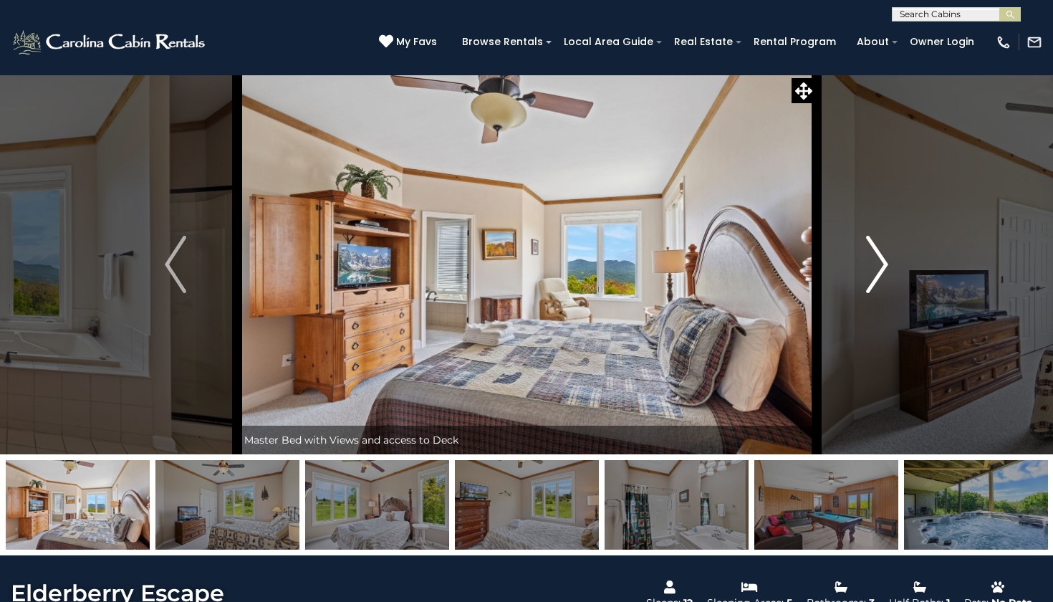
click at [883, 251] on img "Next" at bounding box center [877, 264] width 21 height 57
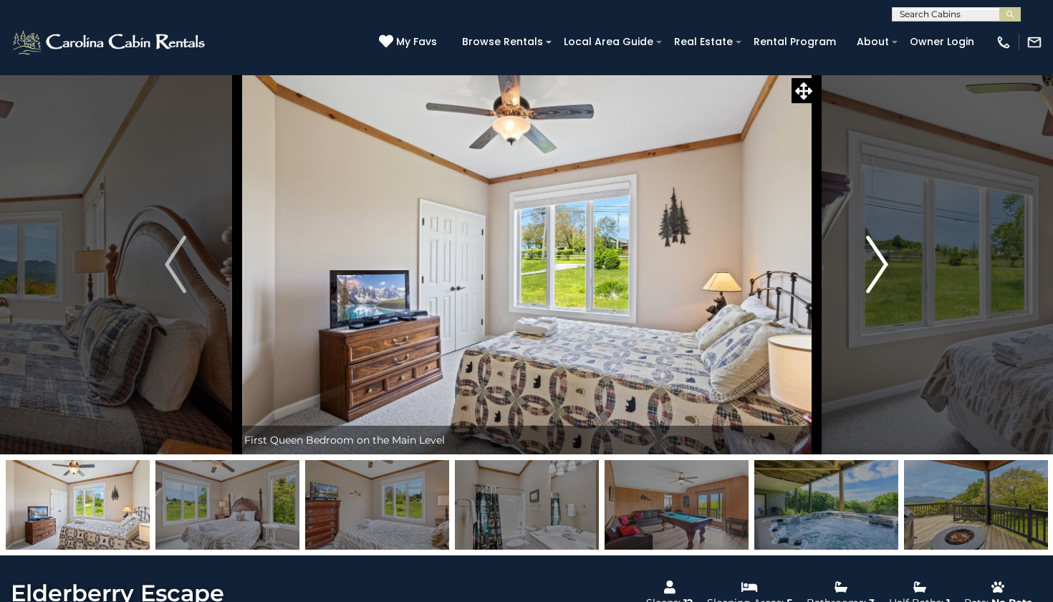
click at [883, 251] on img "Next" at bounding box center [877, 264] width 21 height 57
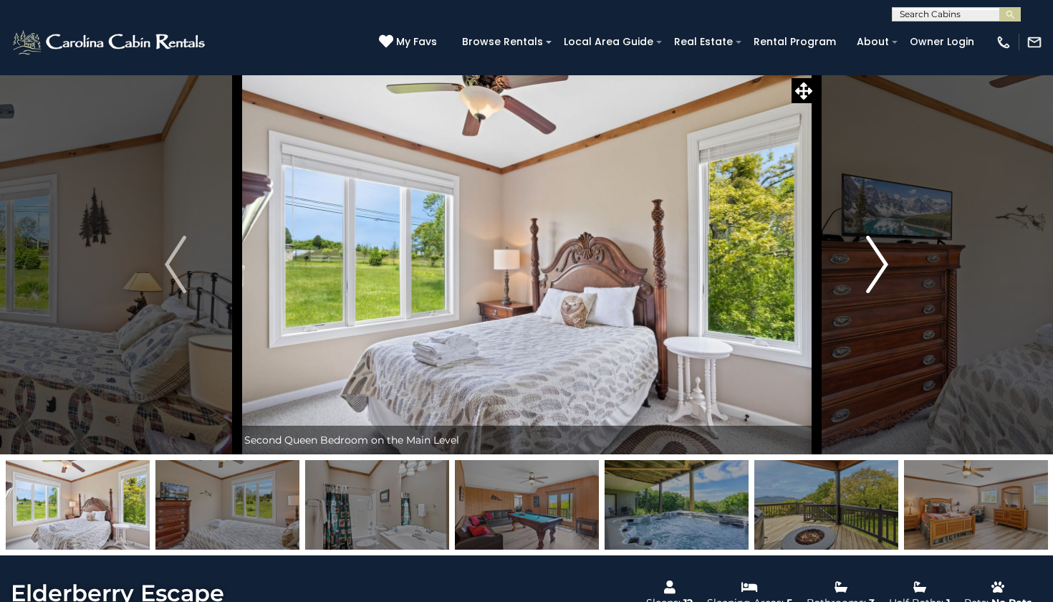
click at [883, 251] on img "Next" at bounding box center [877, 264] width 21 height 57
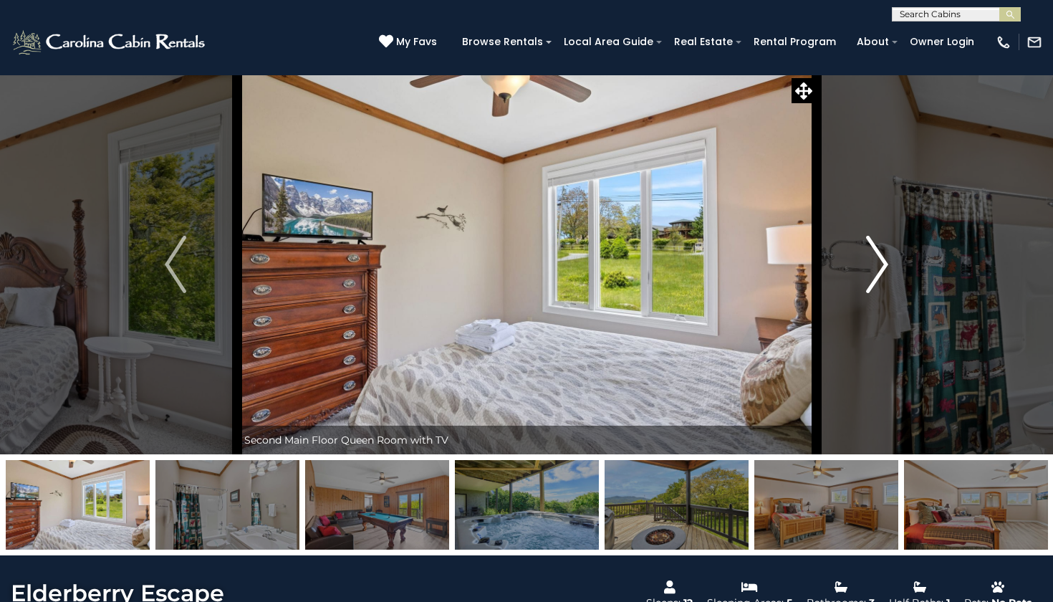
click at [883, 251] on img "Next" at bounding box center [877, 264] width 21 height 57
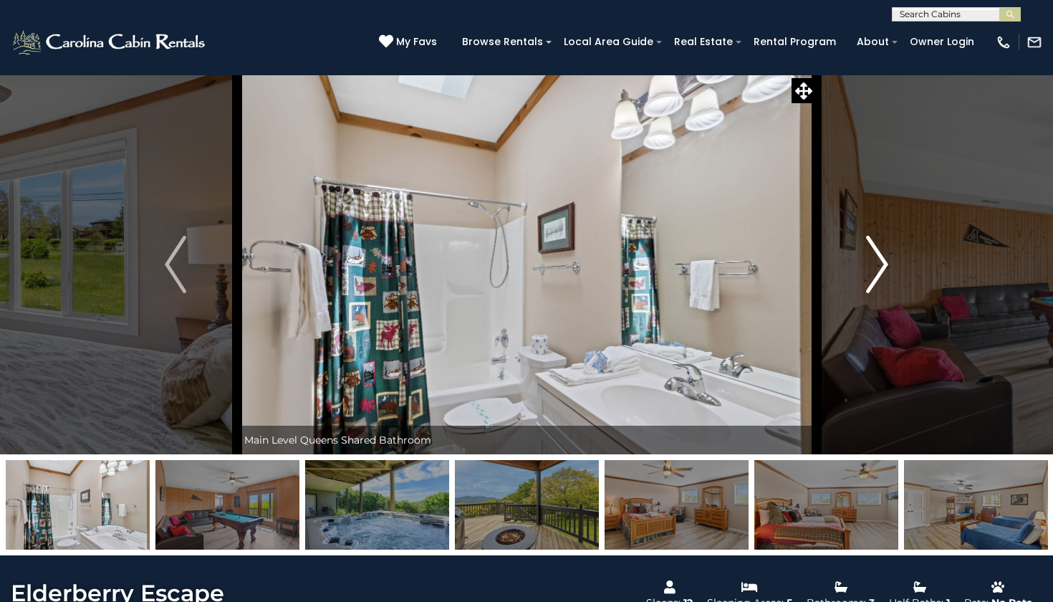
click at [882, 250] on img "Next" at bounding box center [877, 264] width 21 height 57
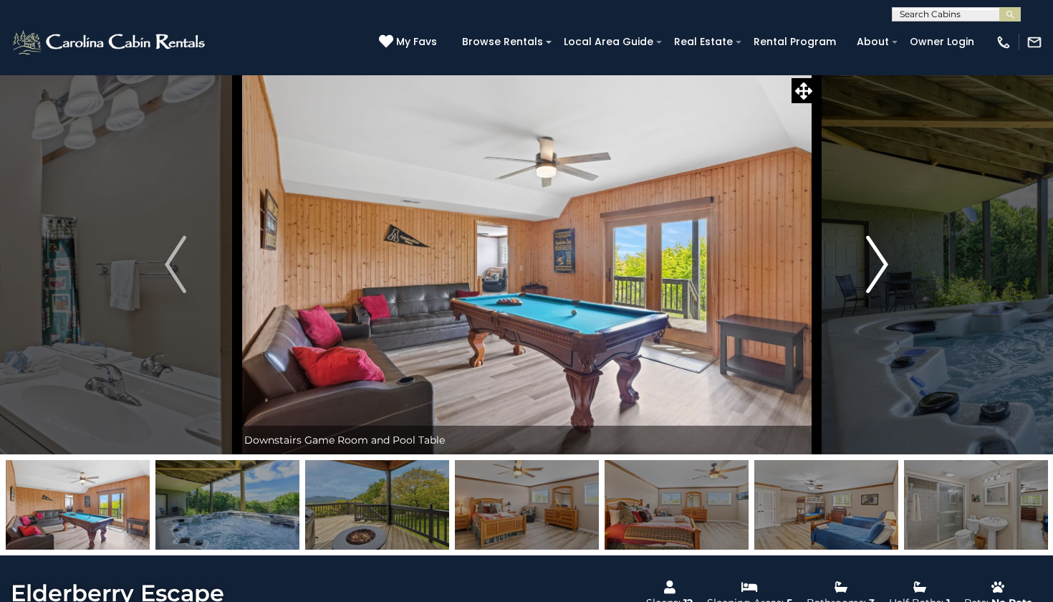
click at [882, 250] on img "Next" at bounding box center [877, 264] width 21 height 57
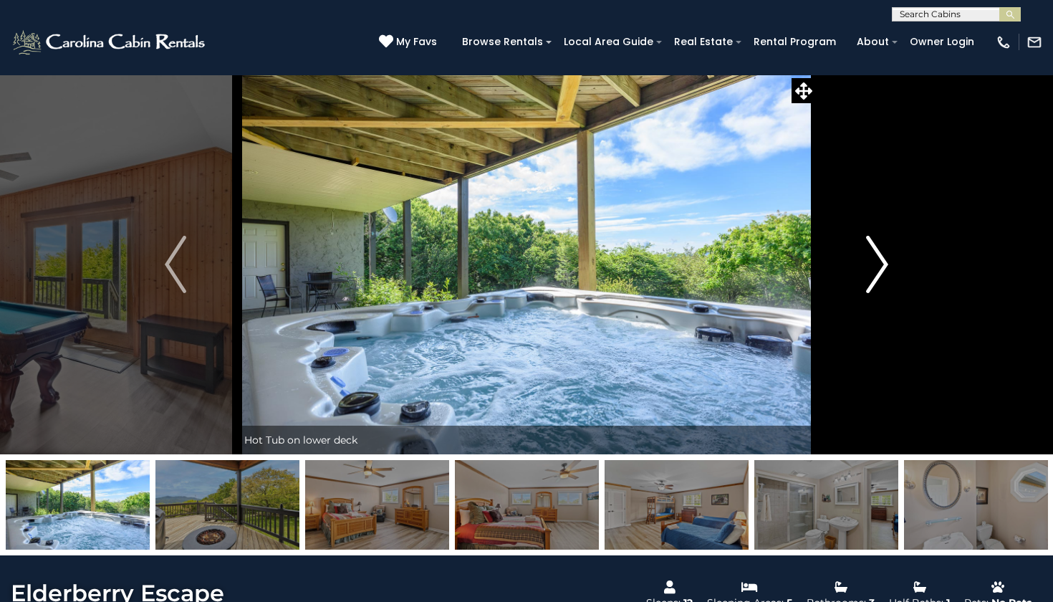
click at [882, 250] on img "Next" at bounding box center [877, 264] width 21 height 57
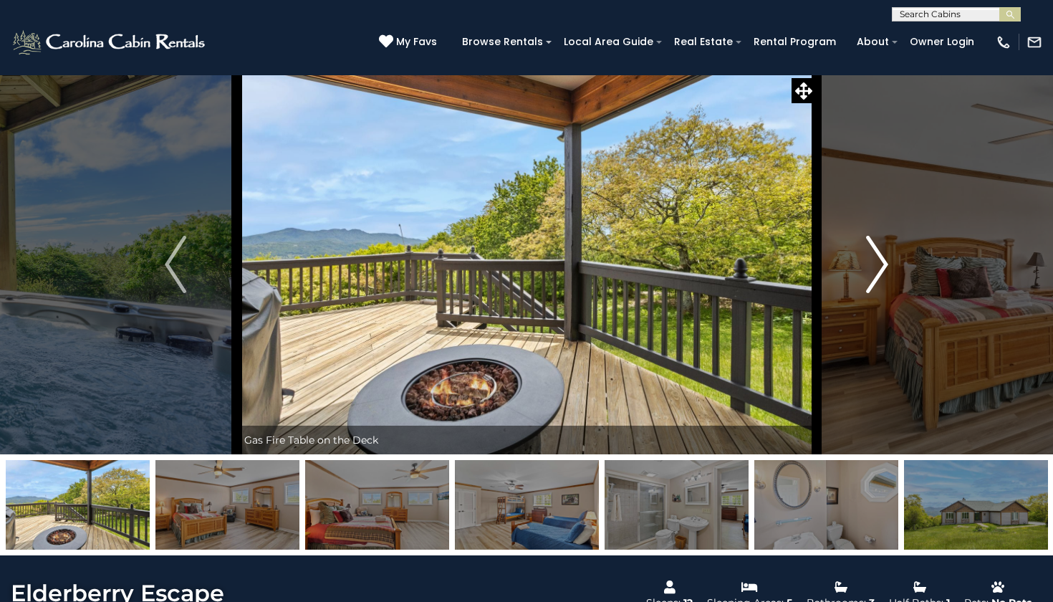
click at [882, 251] on img "Next" at bounding box center [877, 264] width 21 height 57
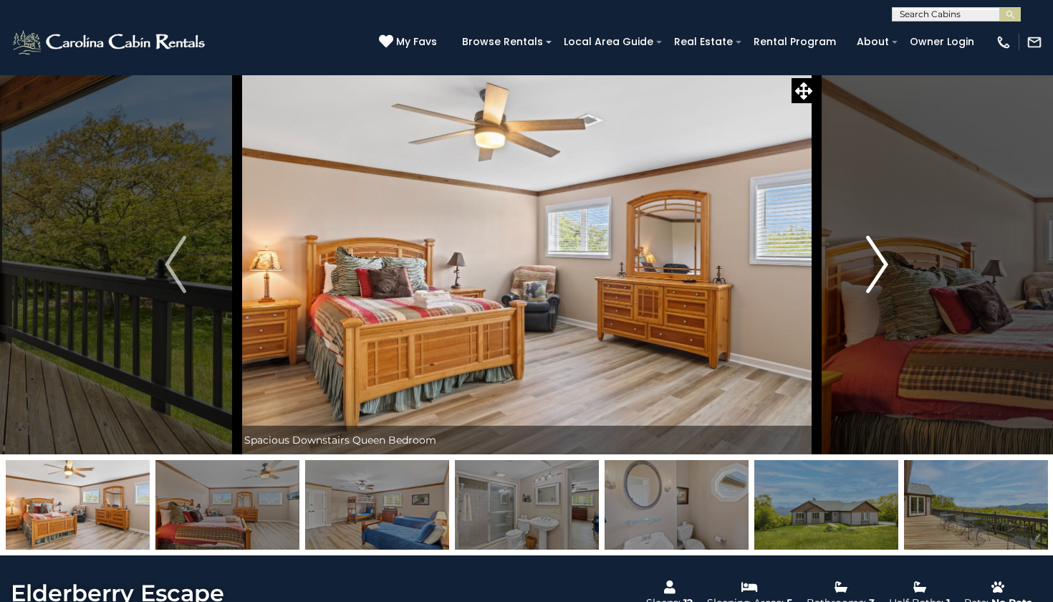
click at [882, 251] on img "Next" at bounding box center [877, 264] width 21 height 57
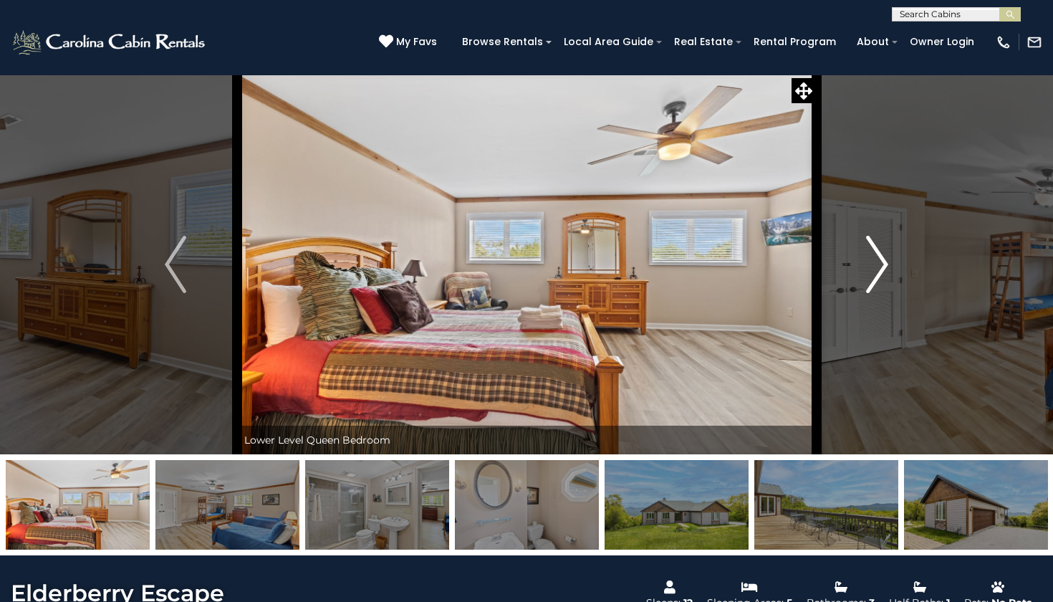
click at [882, 251] on img "Next" at bounding box center [877, 264] width 21 height 57
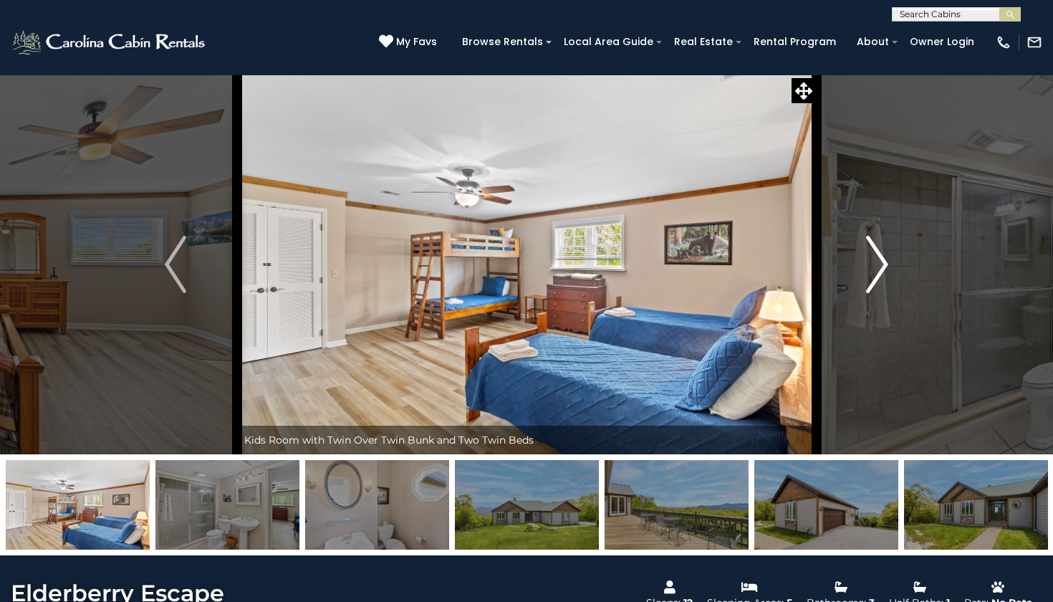
click at [882, 251] on img "Next" at bounding box center [877, 264] width 21 height 57
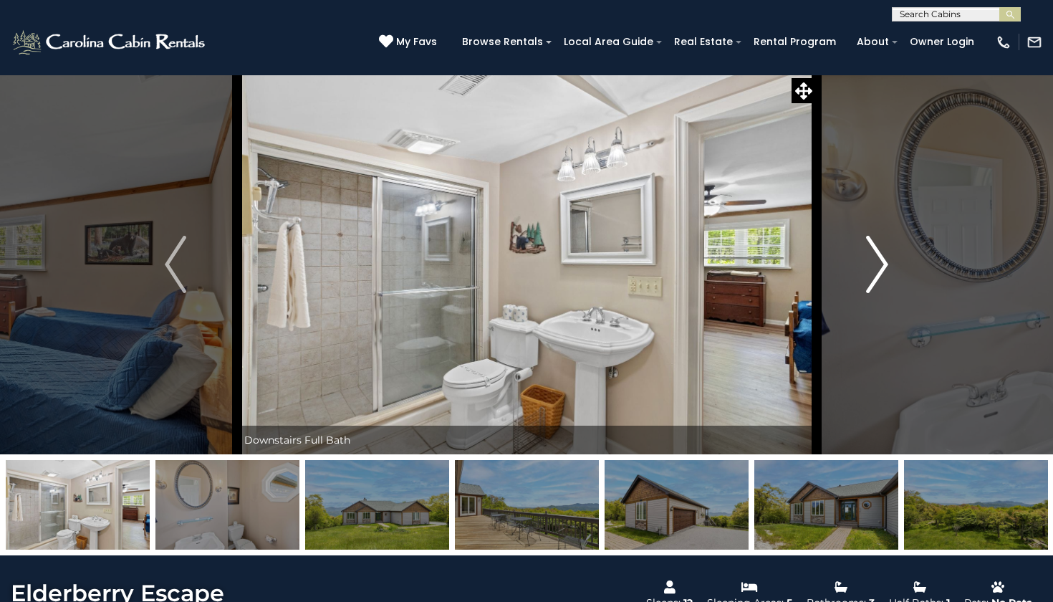
click at [882, 251] on img "Next" at bounding box center [877, 264] width 21 height 57
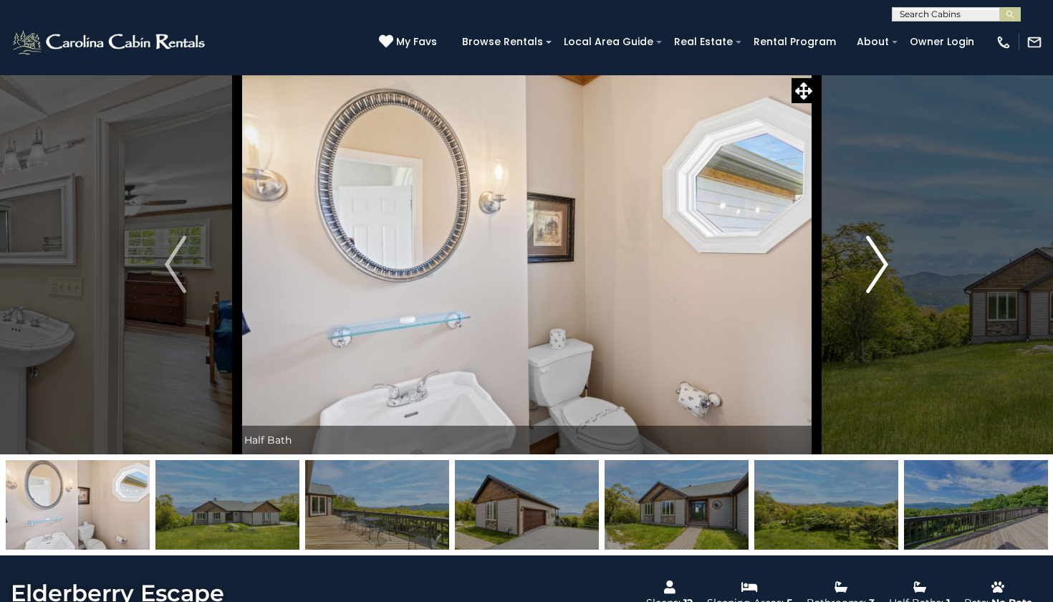
click at [882, 251] on img "Next" at bounding box center [877, 264] width 21 height 57
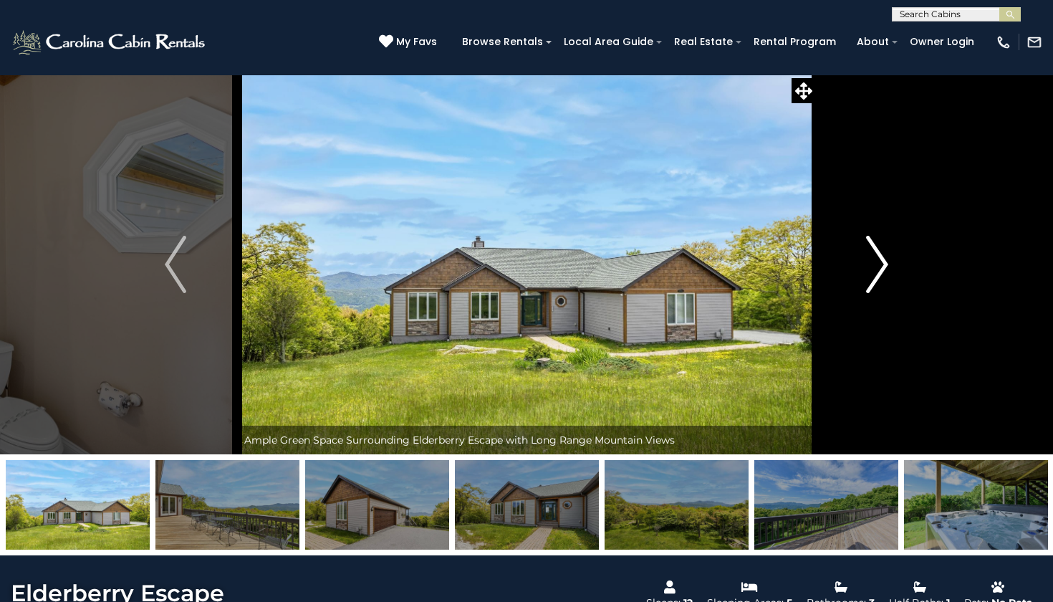
click at [883, 249] on img "Next" at bounding box center [877, 264] width 21 height 57
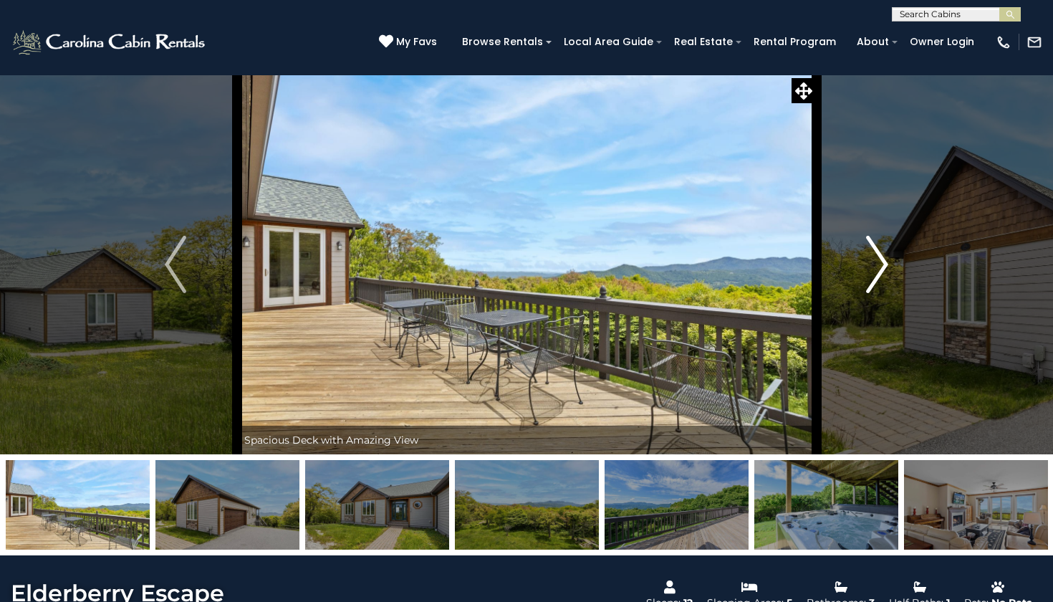
click at [883, 249] on img "Next" at bounding box center [877, 264] width 21 height 57
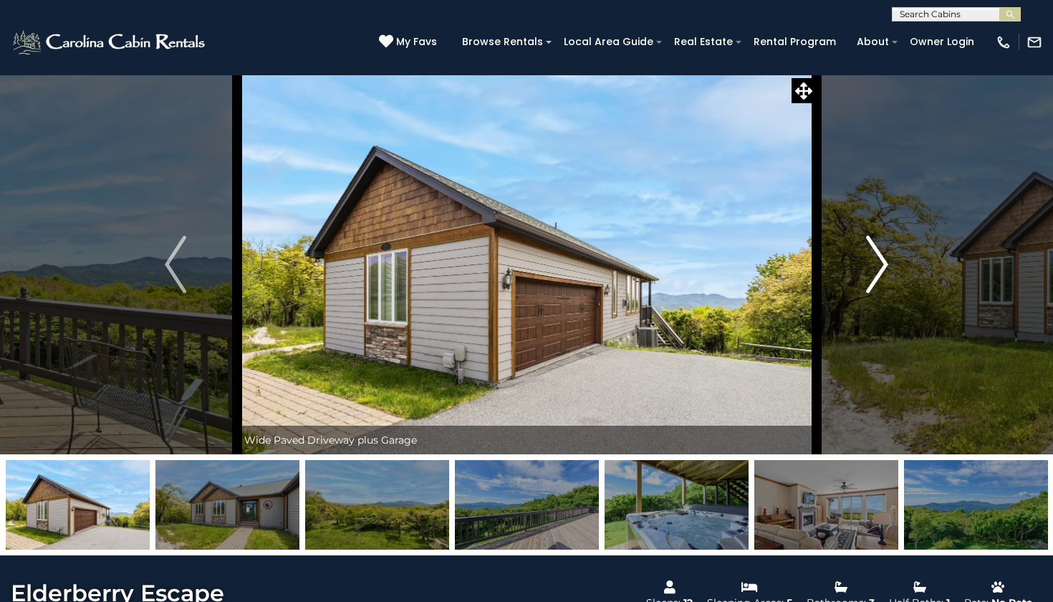
click at [883, 248] on img "Next" at bounding box center [877, 264] width 21 height 57
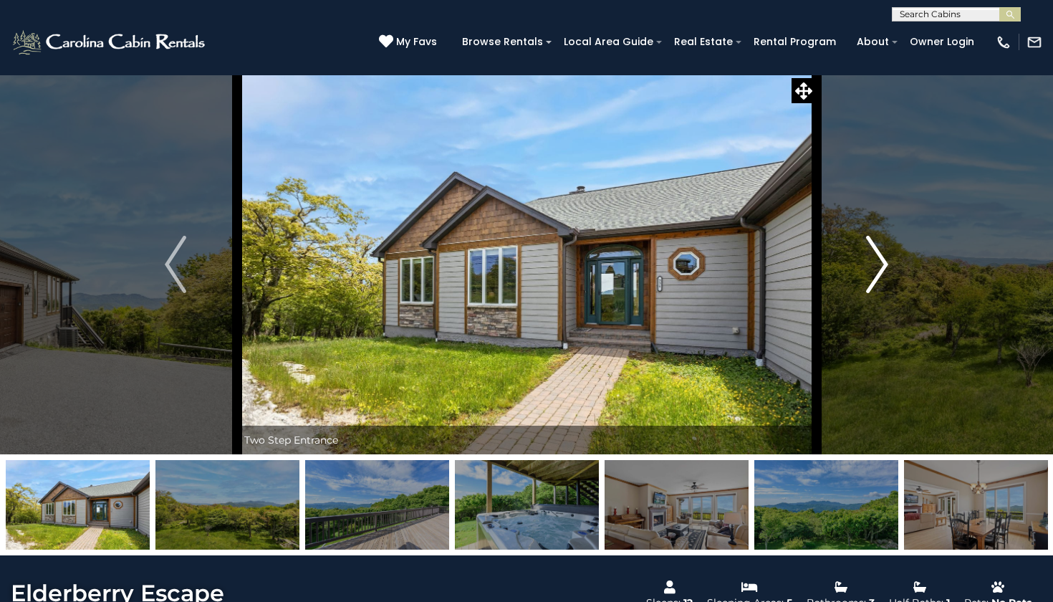
click at [883, 248] on img "Next" at bounding box center [877, 264] width 21 height 57
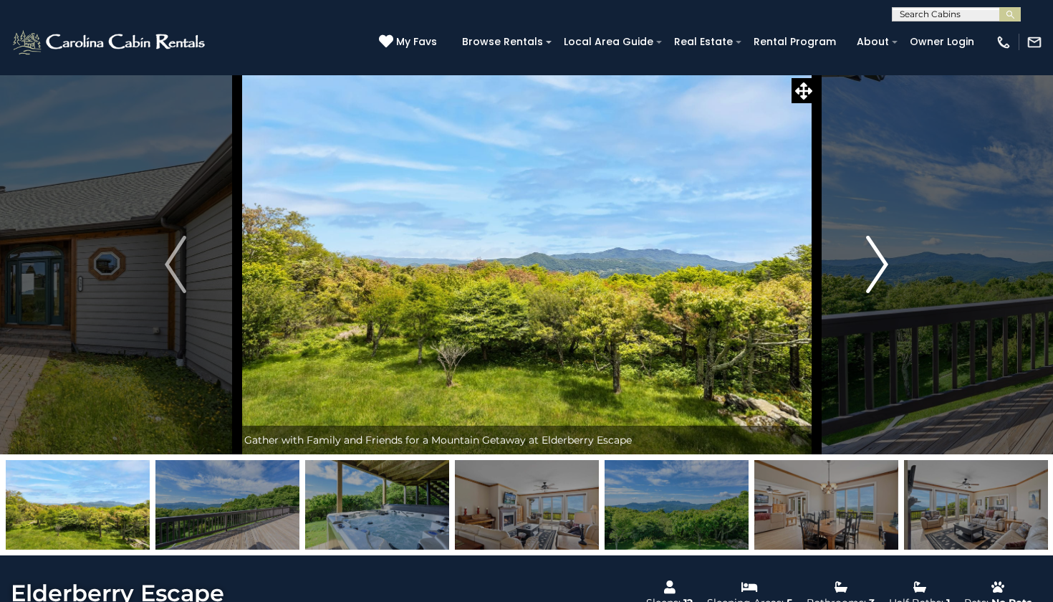
click at [883, 248] on img "Next" at bounding box center [877, 264] width 21 height 57
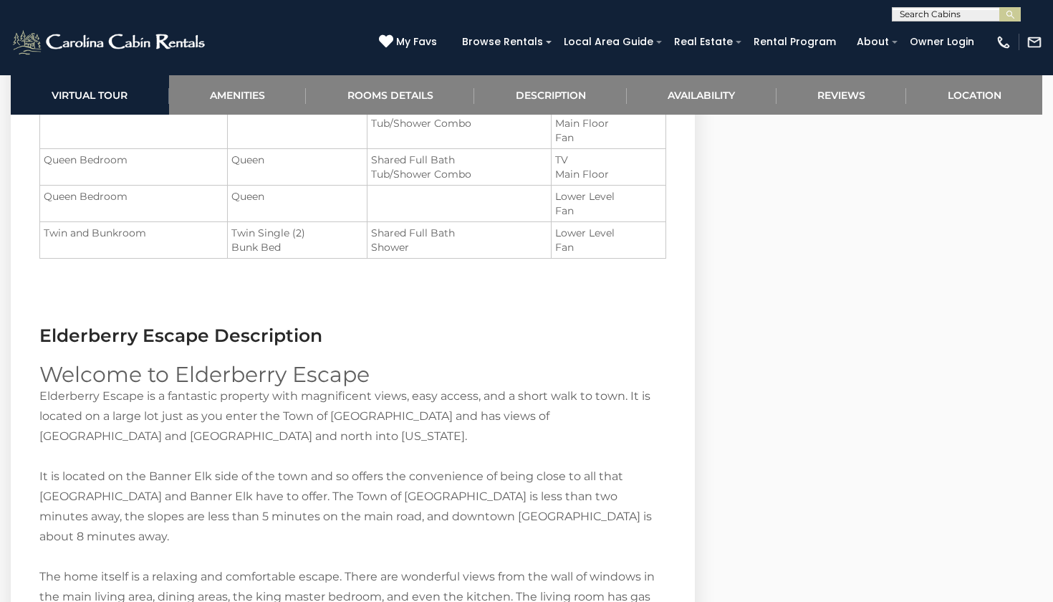
scroll to position [1797, 0]
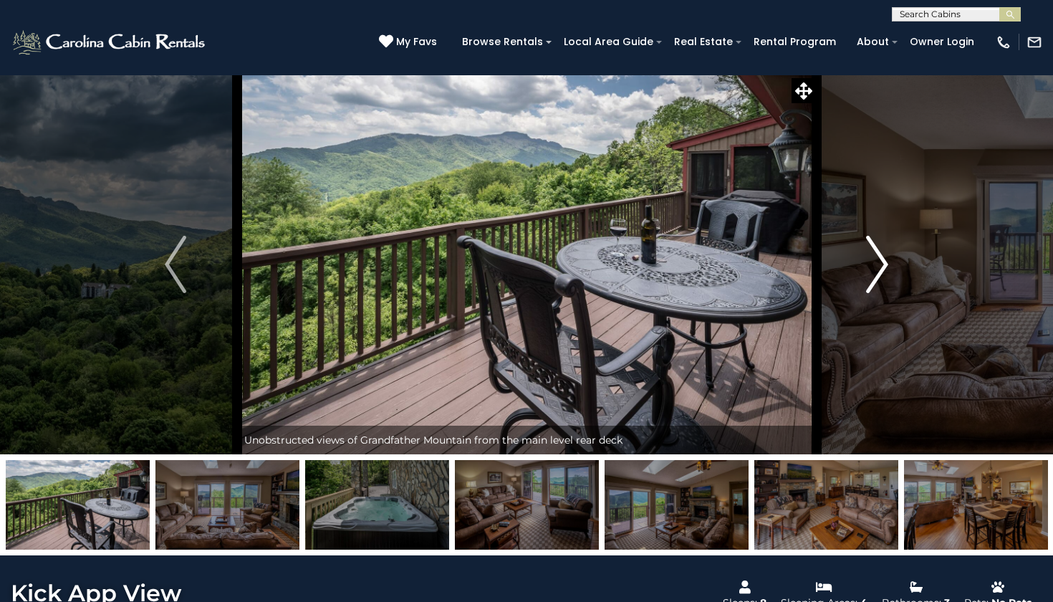
click at [869, 259] on img "Next" at bounding box center [877, 264] width 21 height 57
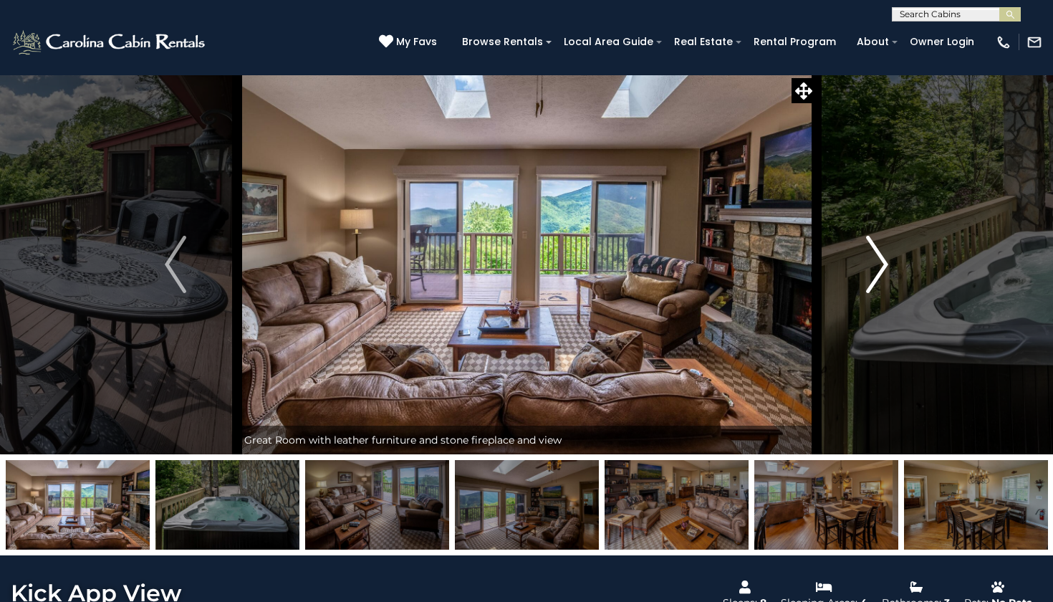
click at [869, 259] on img "Next" at bounding box center [877, 264] width 21 height 57
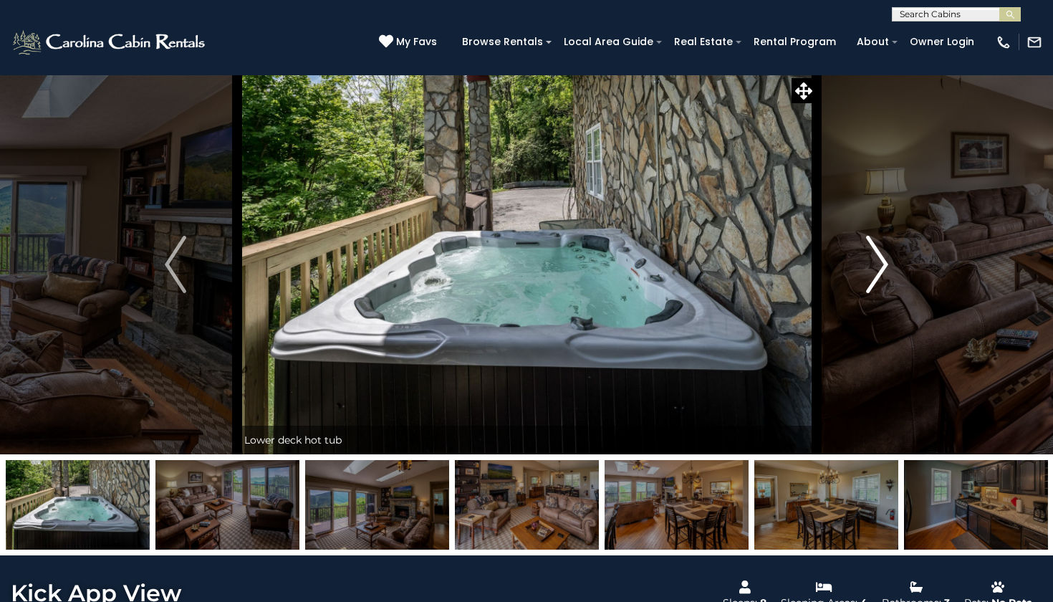
click at [869, 259] on img "Next" at bounding box center [877, 264] width 21 height 57
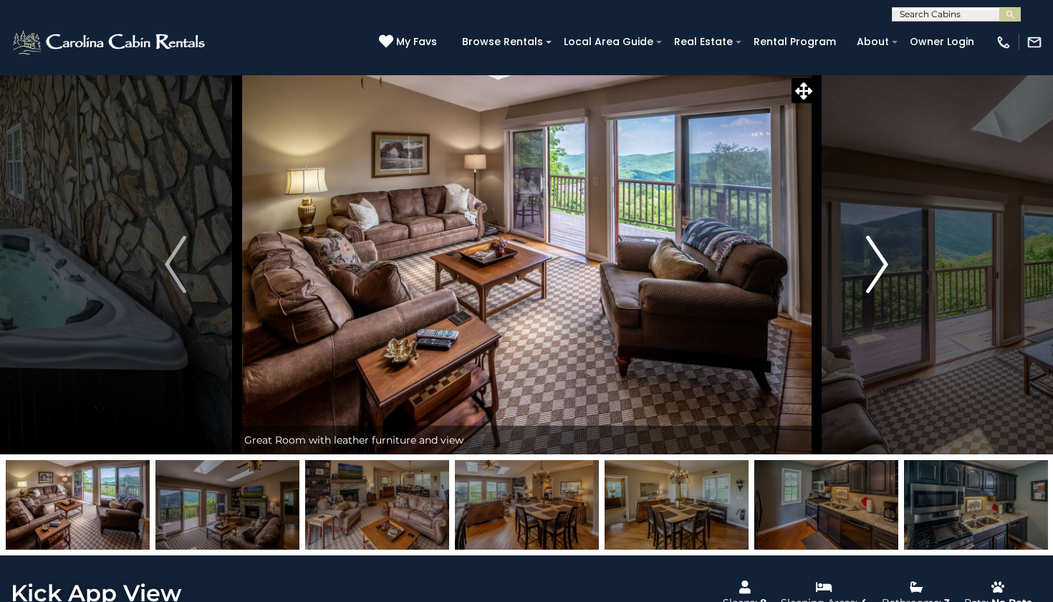
click at [869, 259] on img "Next" at bounding box center [877, 264] width 21 height 57
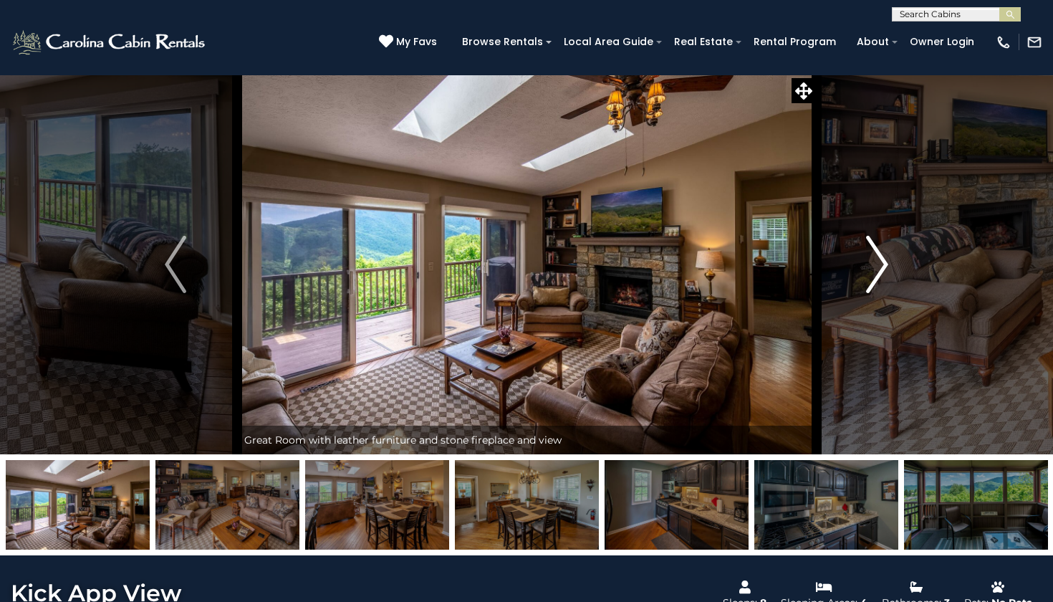
click at [869, 259] on img "Next" at bounding box center [877, 264] width 21 height 57
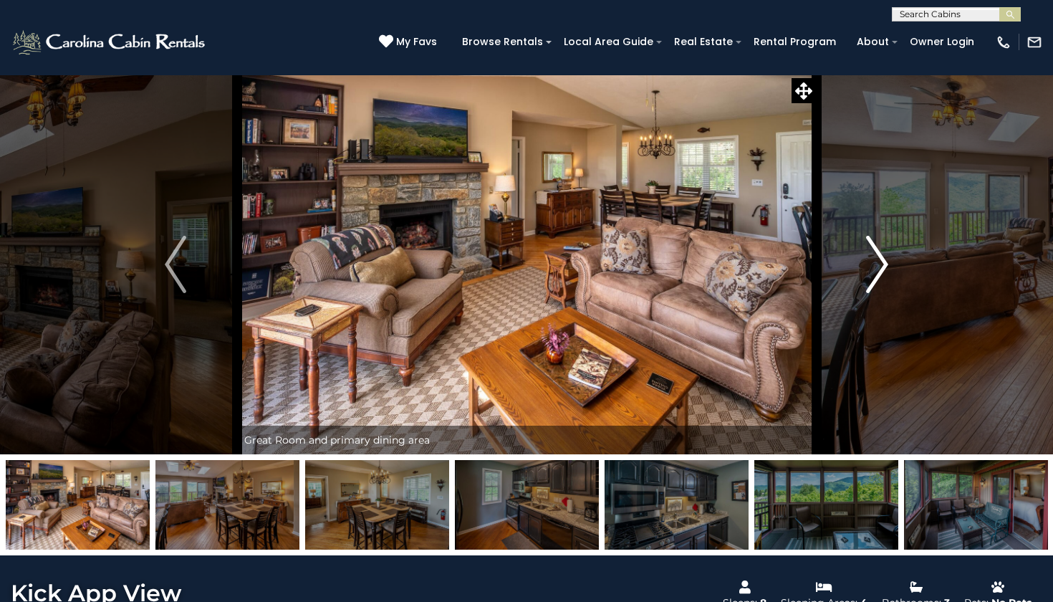
click at [869, 259] on img "Next" at bounding box center [877, 264] width 21 height 57
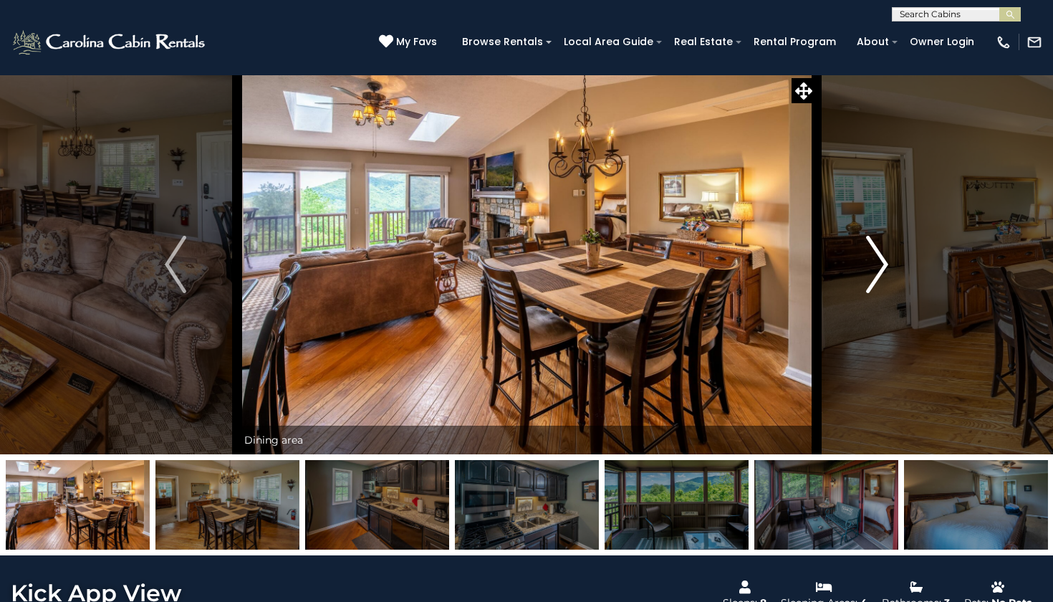
click at [869, 259] on img "Next" at bounding box center [877, 264] width 21 height 57
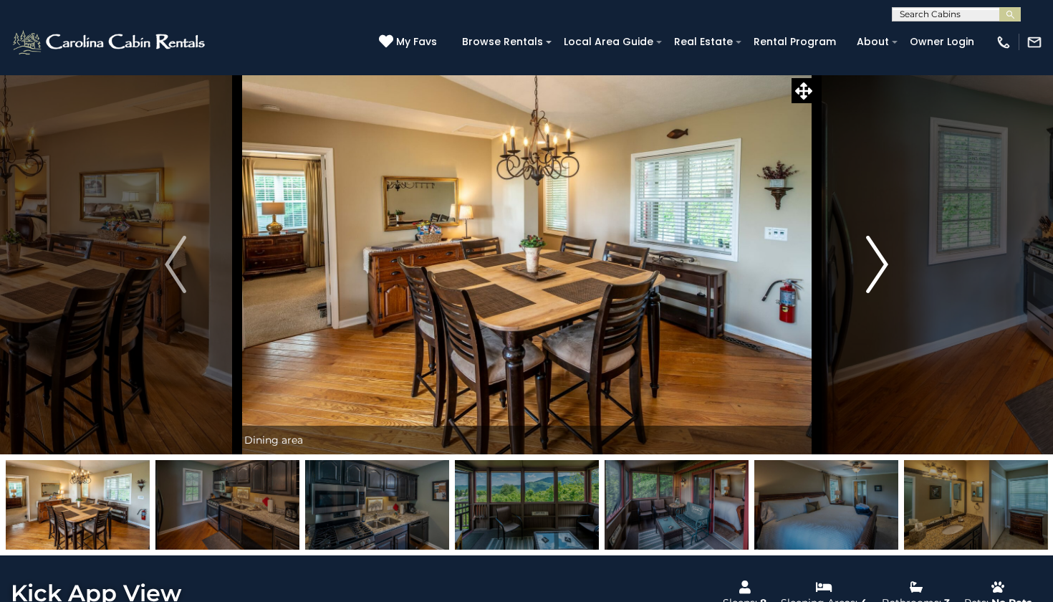
click at [869, 259] on img "Next" at bounding box center [877, 264] width 21 height 57
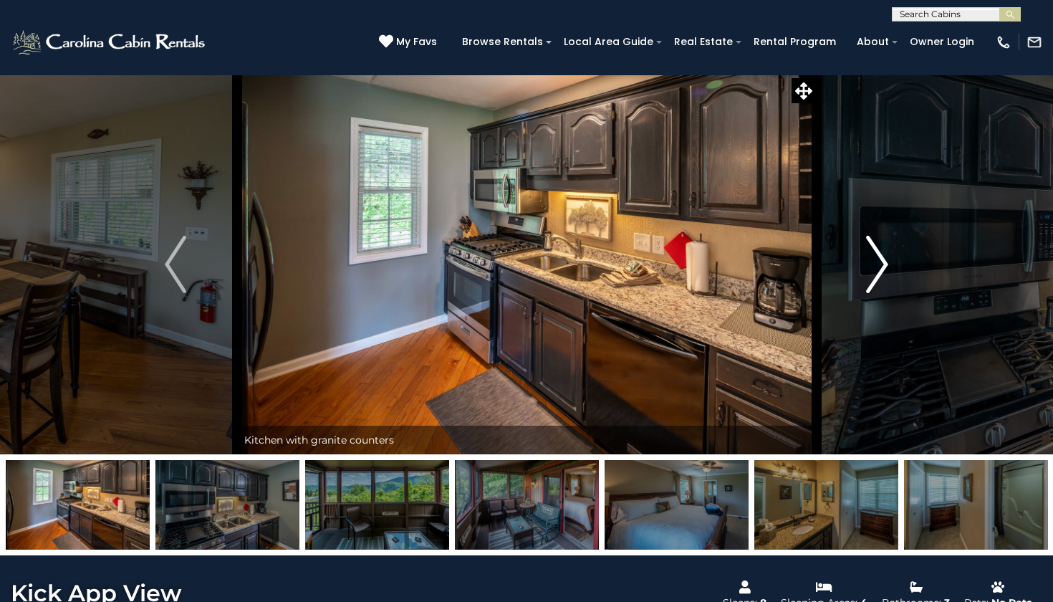
click at [870, 259] on img "Next" at bounding box center [877, 264] width 21 height 57
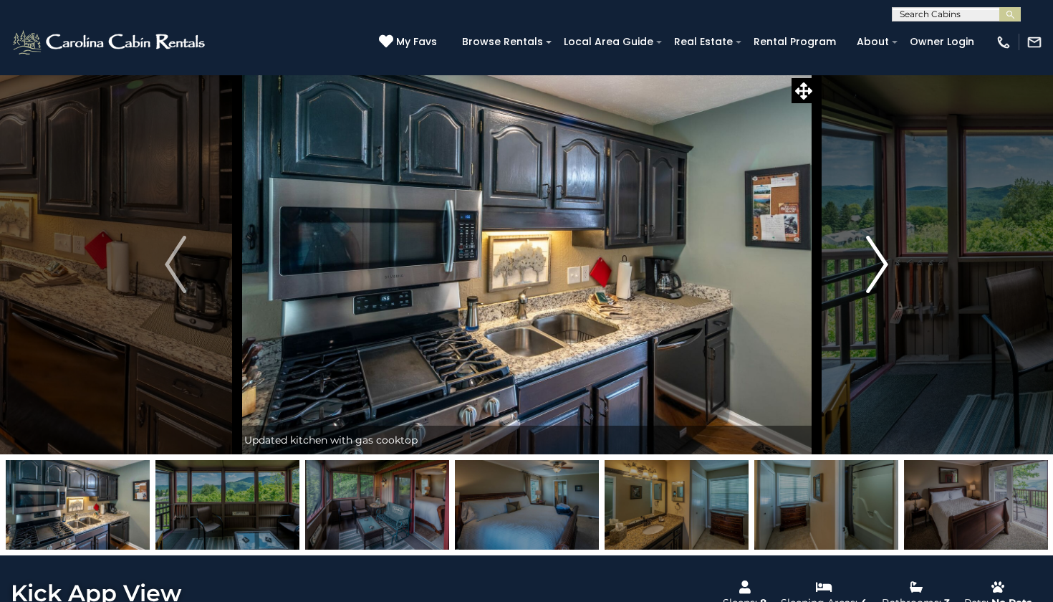
click at [870, 260] on img "Next" at bounding box center [877, 264] width 21 height 57
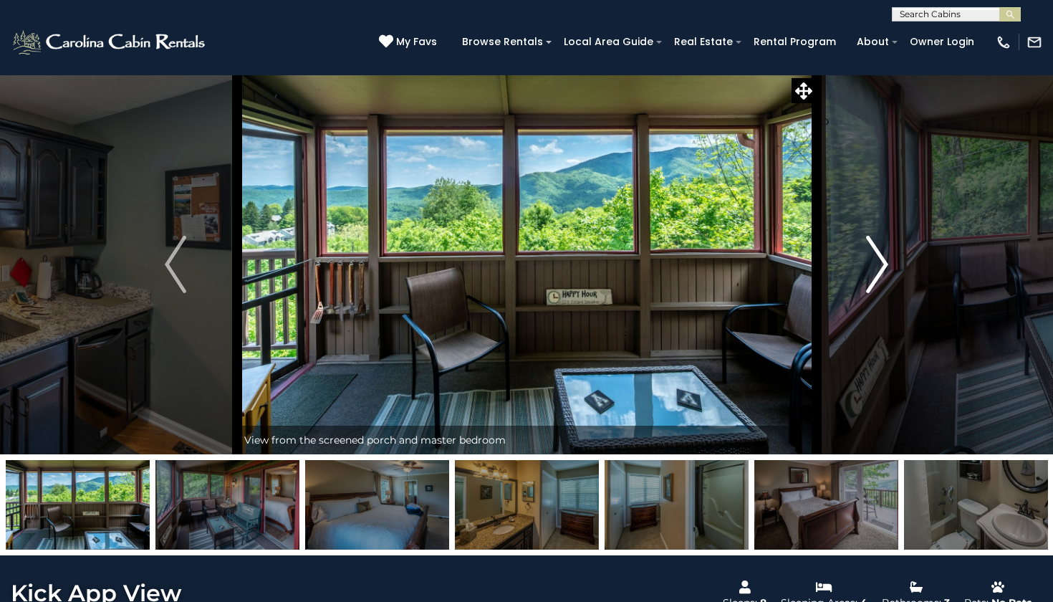
click at [867, 256] on img "Next" at bounding box center [877, 264] width 21 height 57
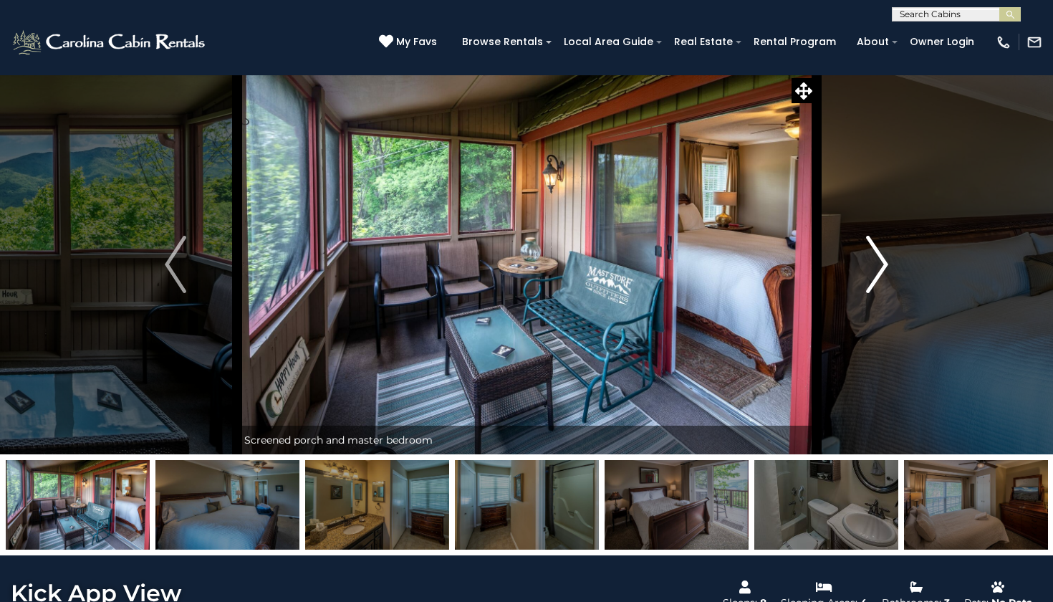
click at [867, 256] on img "Next" at bounding box center [877, 264] width 21 height 57
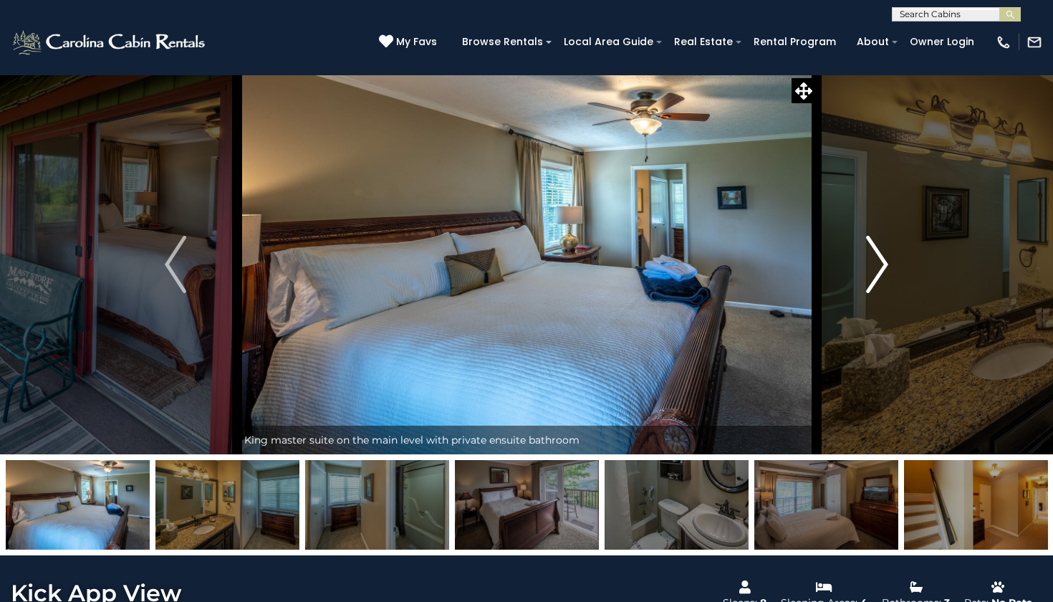
click at [867, 257] on img "Next" at bounding box center [877, 264] width 21 height 57
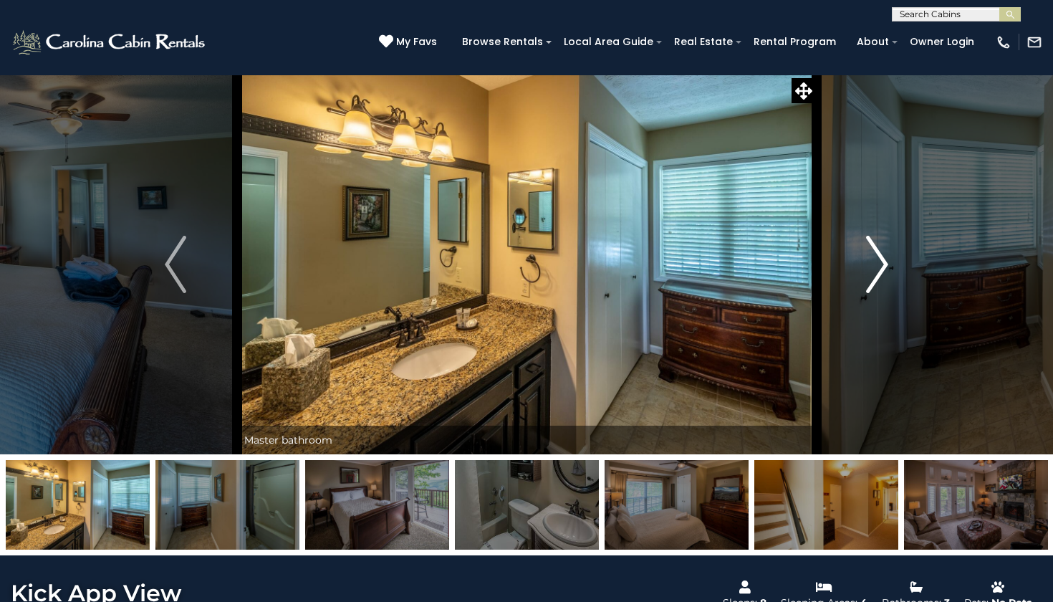
click at [868, 259] on img "Next" at bounding box center [877, 264] width 21 height 57
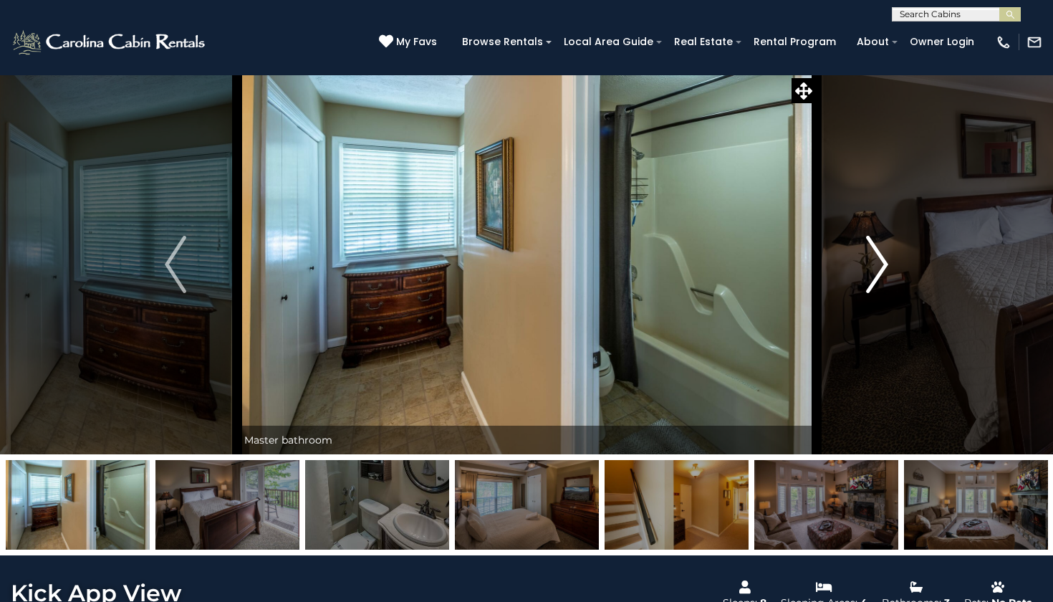
click at [868, 259] on img "Next" at bounding box center [877, 264] width 21 height 57
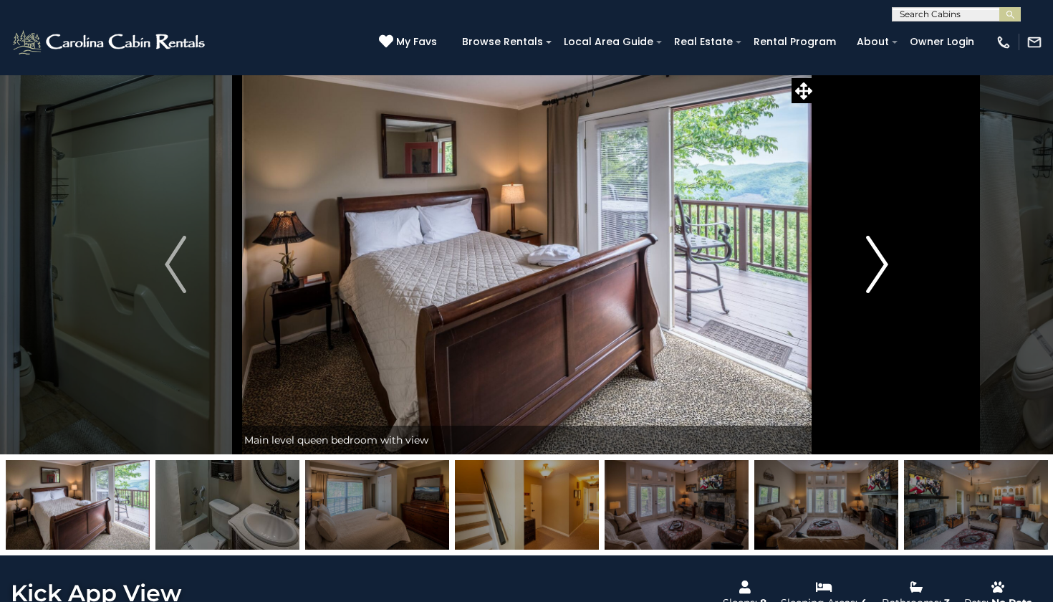
click at [868, 259] on img "Next" at bounding box center [877, 264] width 21 height 57
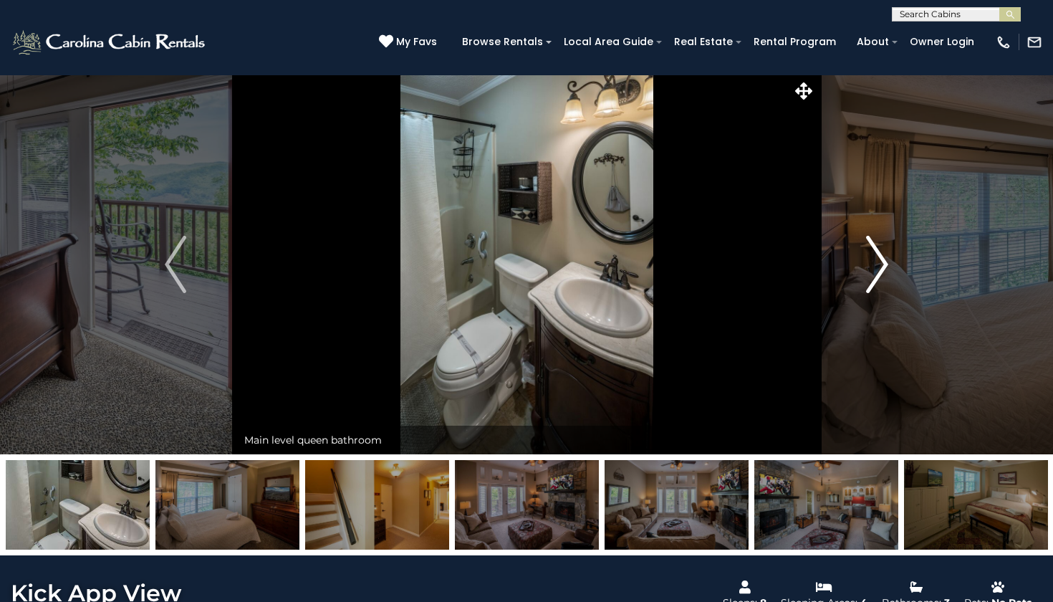
click at [868, 259] on img "Next" at bounding box center [877, 264] width 21 height 57
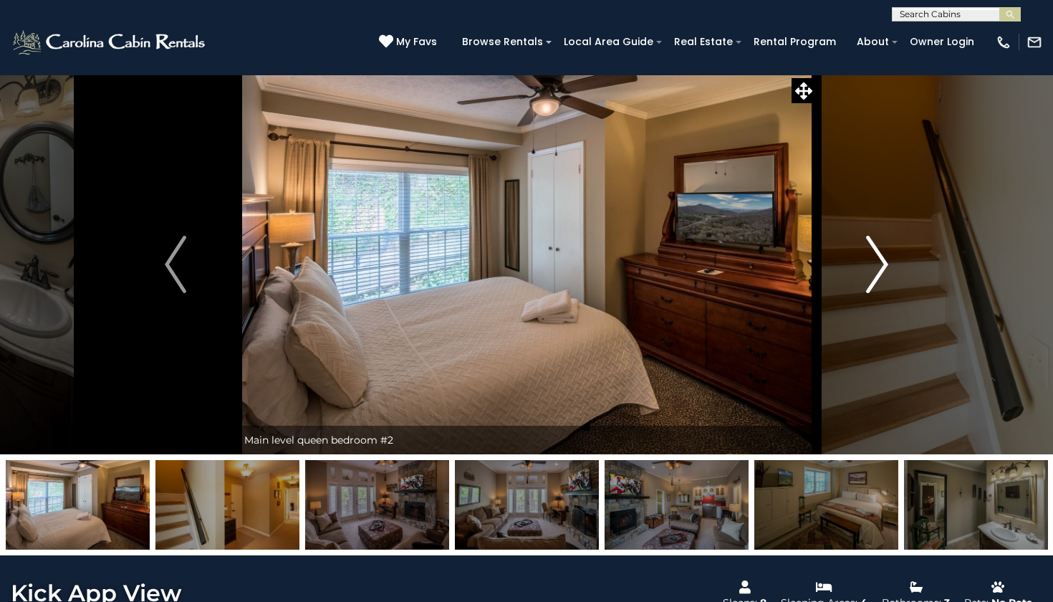
click at [868, 259] on img "Next" at bounding box center [877, 264] width 21 height 57
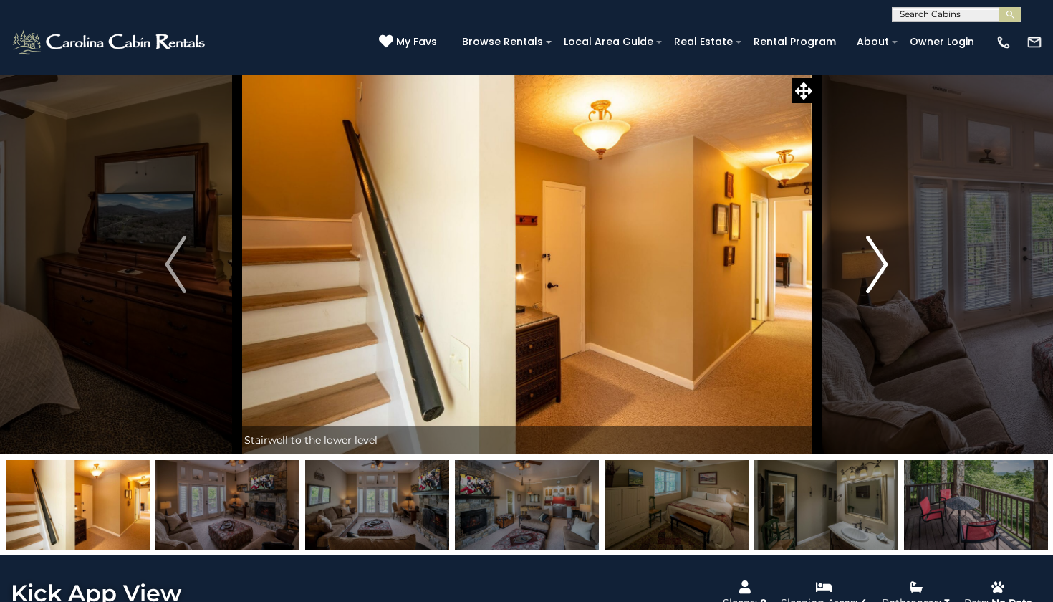
click at [868, 259] on img "Next" at bounding box center [877, 264] width 21 height 57
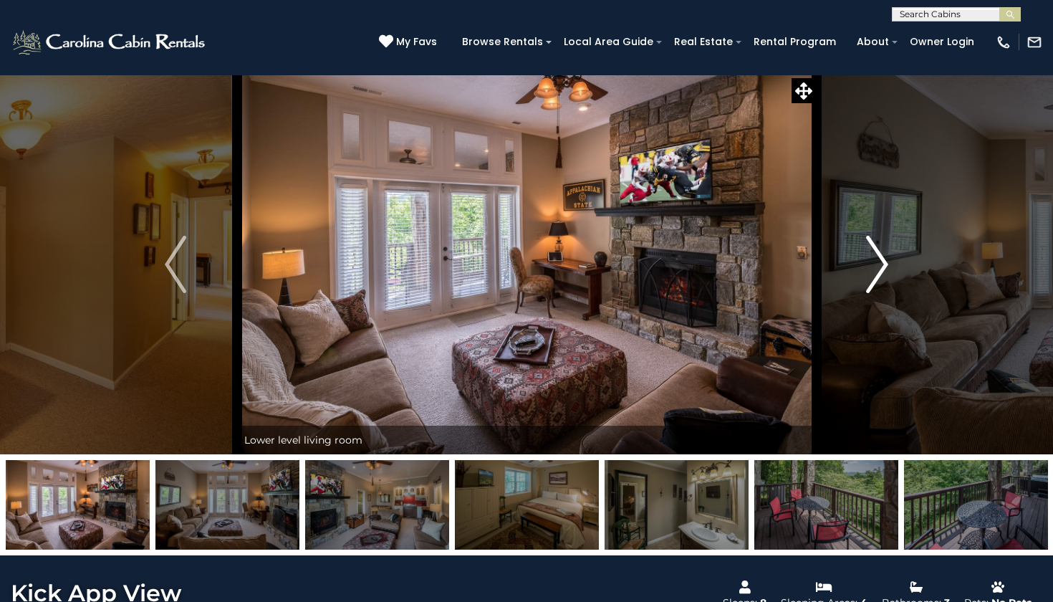
click at [868, 259] on img "Next" at bounding box center [877, 264] width 21 height 57
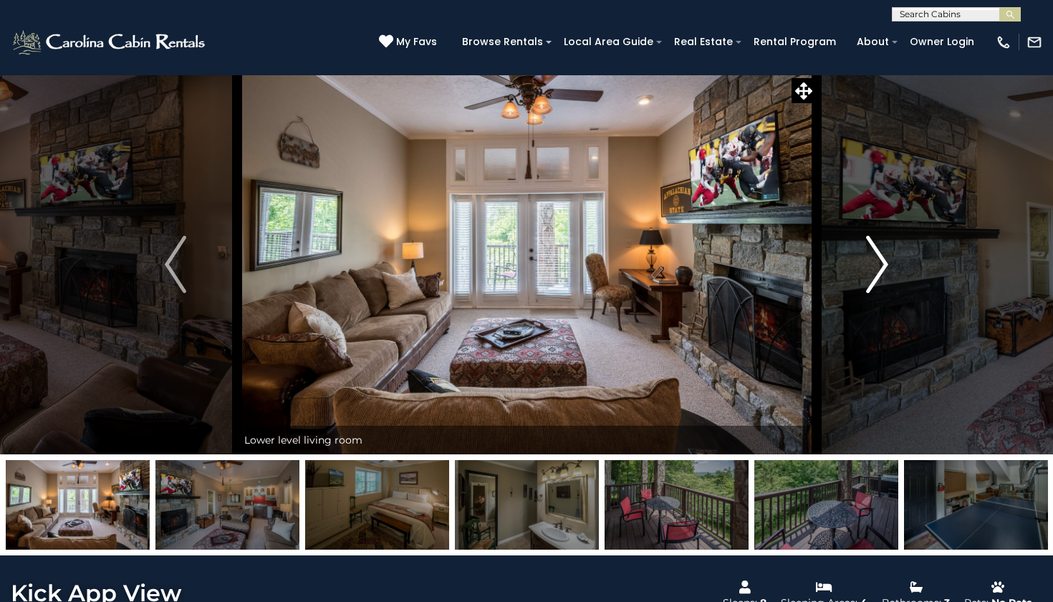
click at [868, 260] on img "Next" at bounding box center [877, 264] width 21 height 57
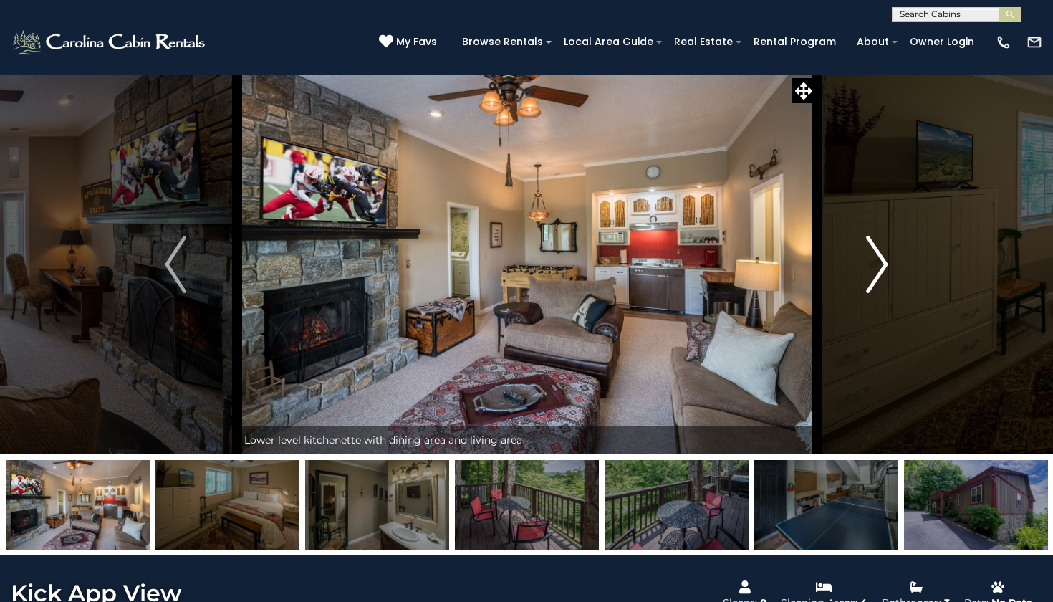
click at [868, 261] on img "Next" at bounding box center [877, 264] width 21 height 57
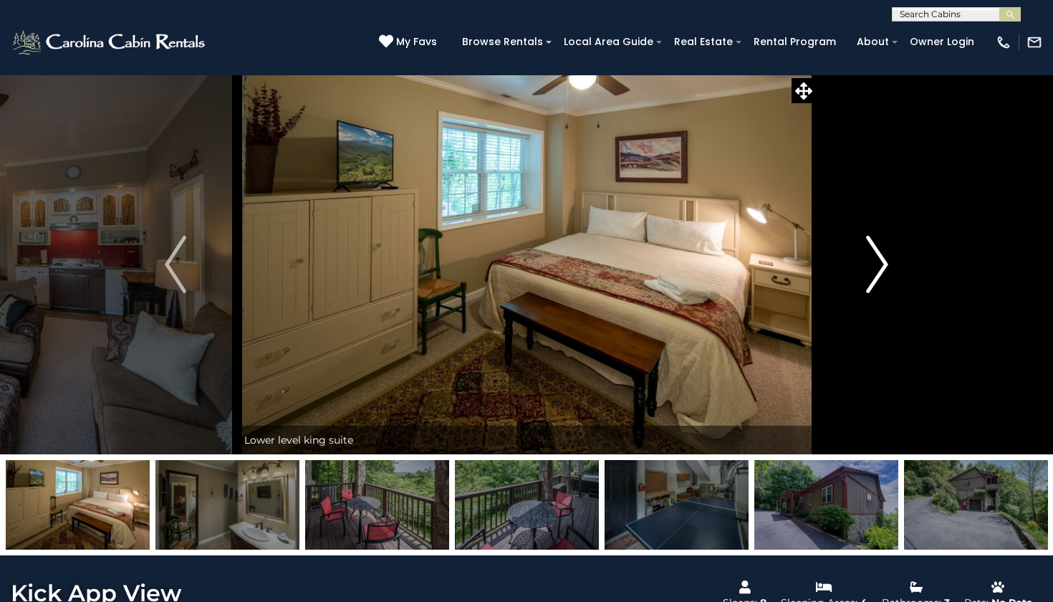
click at [868, 261] on img "Next" at bounding box center [877, 264] width 21 height 57
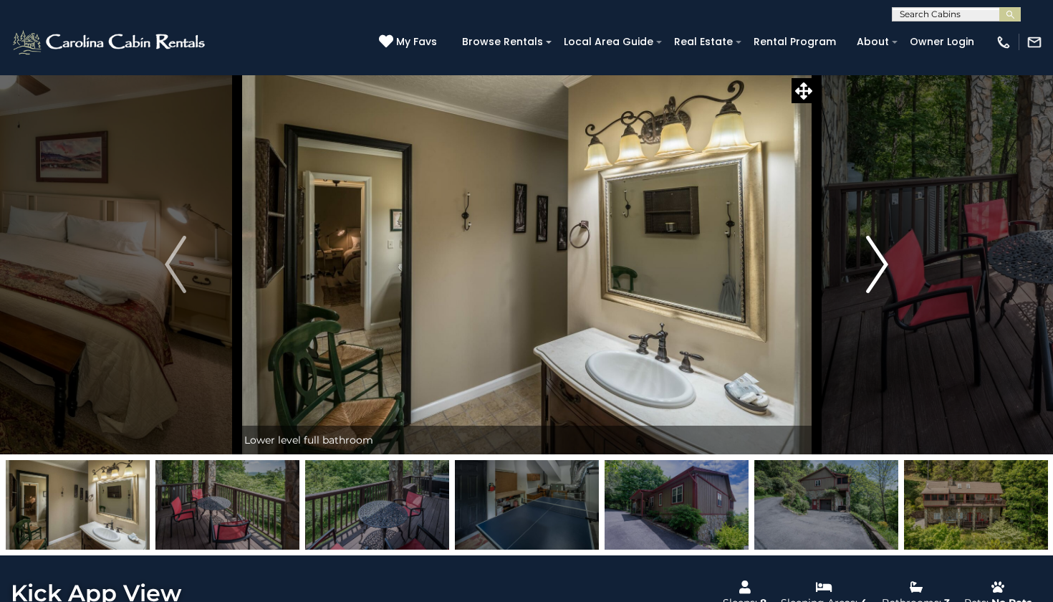
click at [867, 259] on img "Next" at bounding box center [877, 264] width 21 height 57
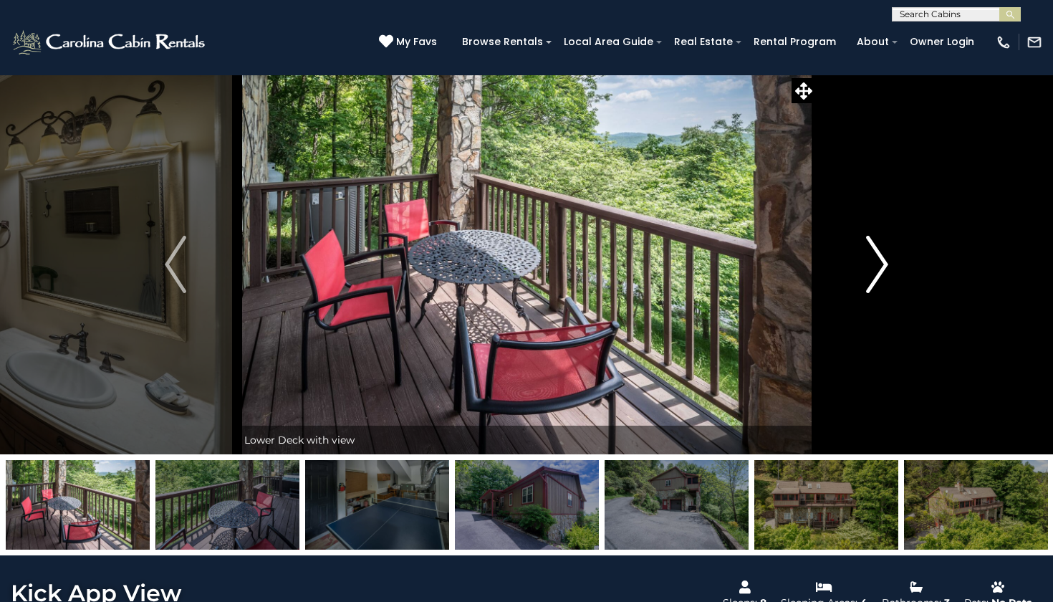
click at [867, 259] on img "Next" at bounding box center [877, 264] width 21 height 57
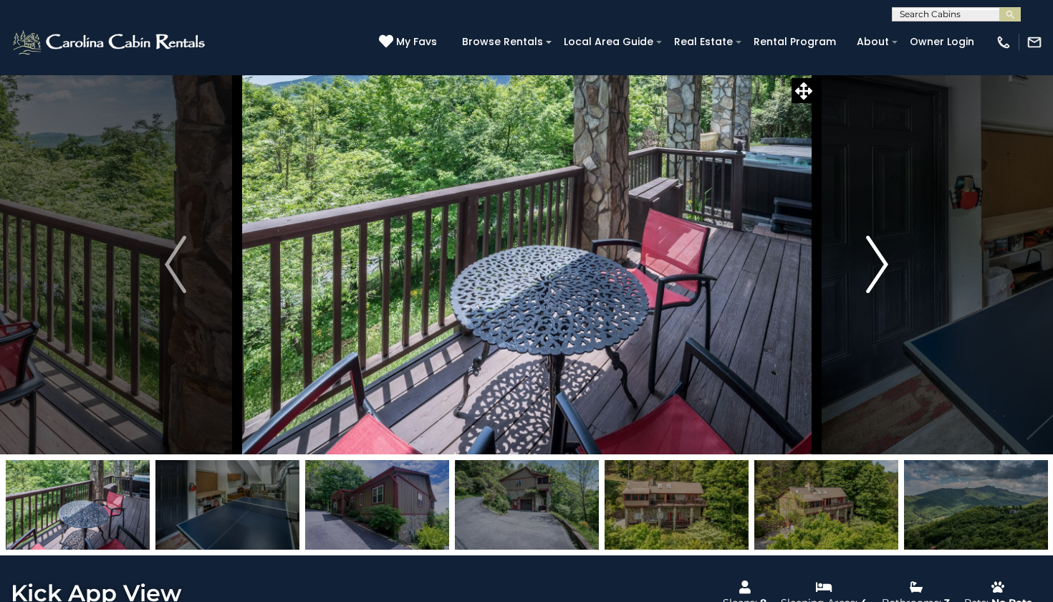
click at [867, 259] on img "Next" at bounding box center [877, 264] width 21 height 57
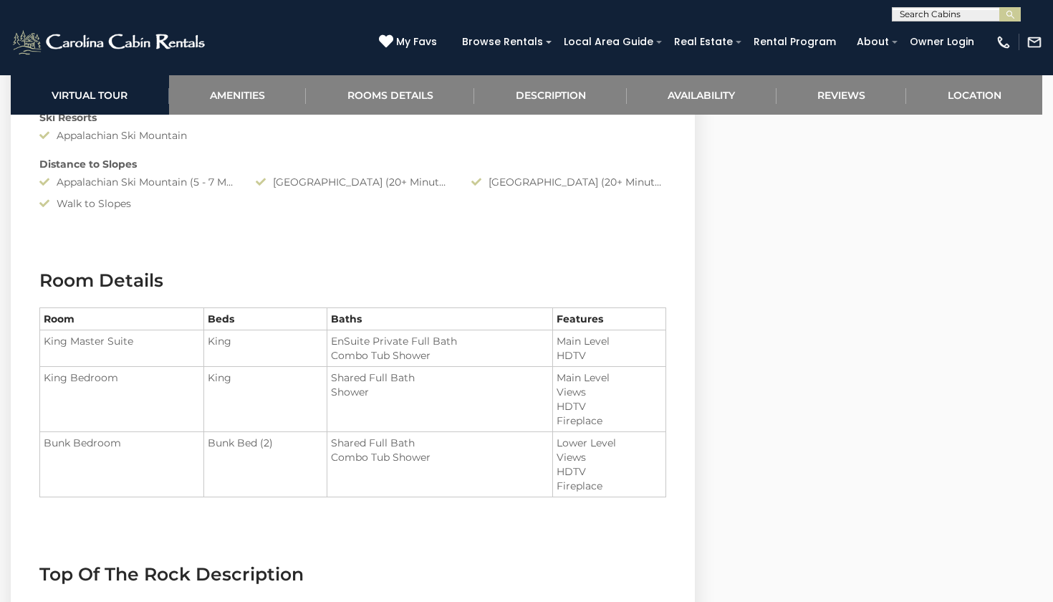
scroll to position [1566, 0]
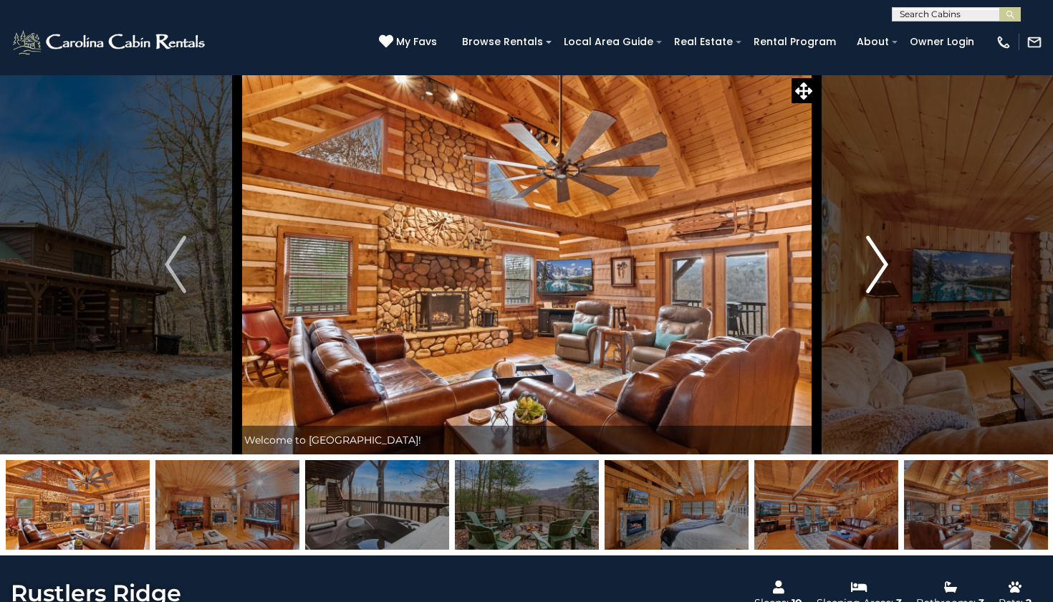
click at [874, 276] on img "Next" at bounding box center [877, 264] width 21 height 57
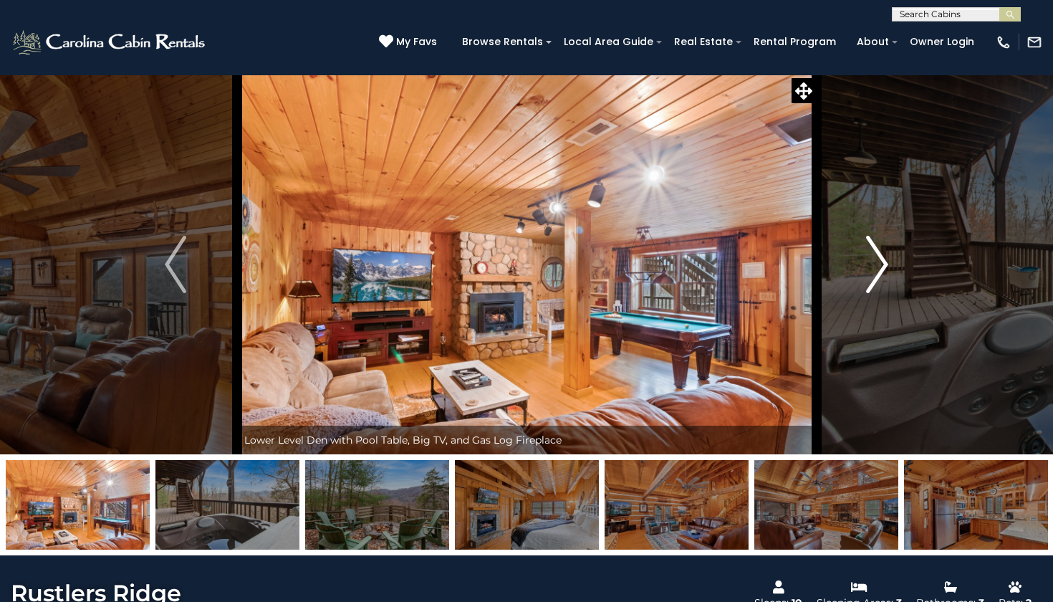
click at [874, 276] on img "Next" at bounding box center [877, 264] width 21 height 57
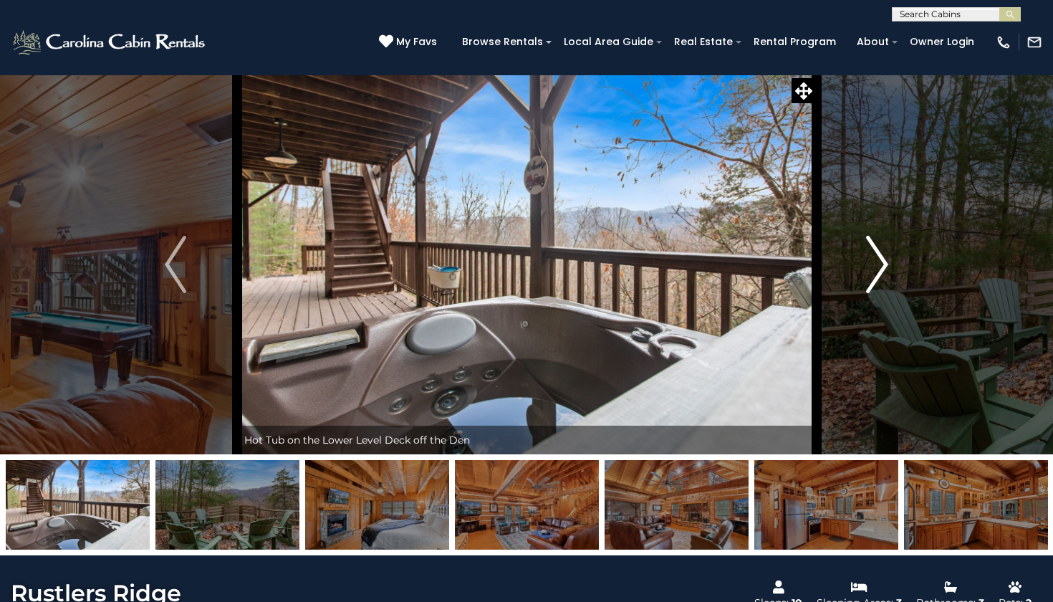
click at [874, 276] on img "Next" at bounding box center [877, 264] width 21 height 57
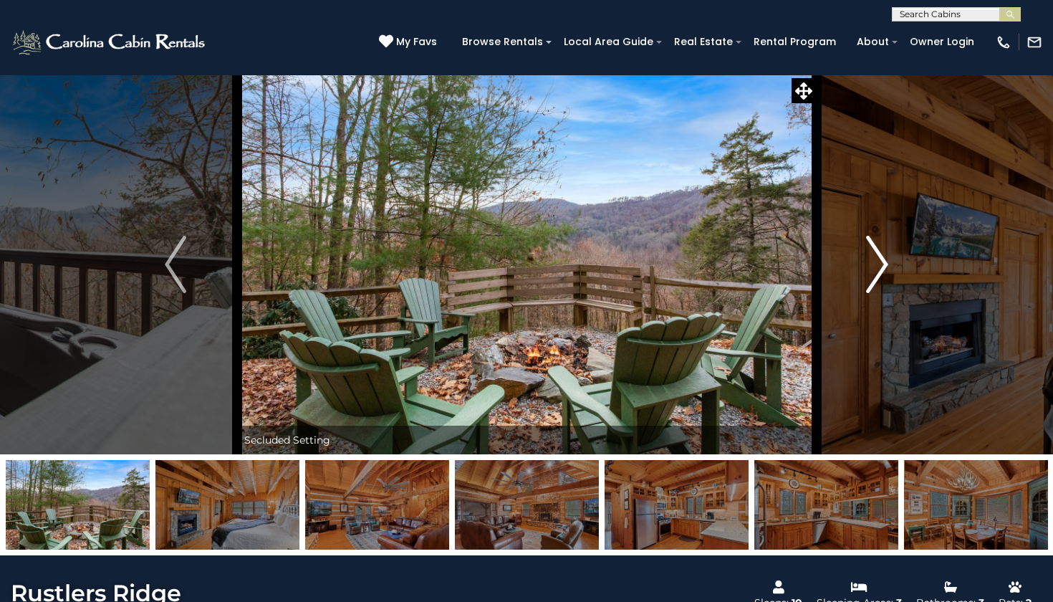
click at [874, 276] on img "Next" at bounding box center [877, 264] width 21 height 57
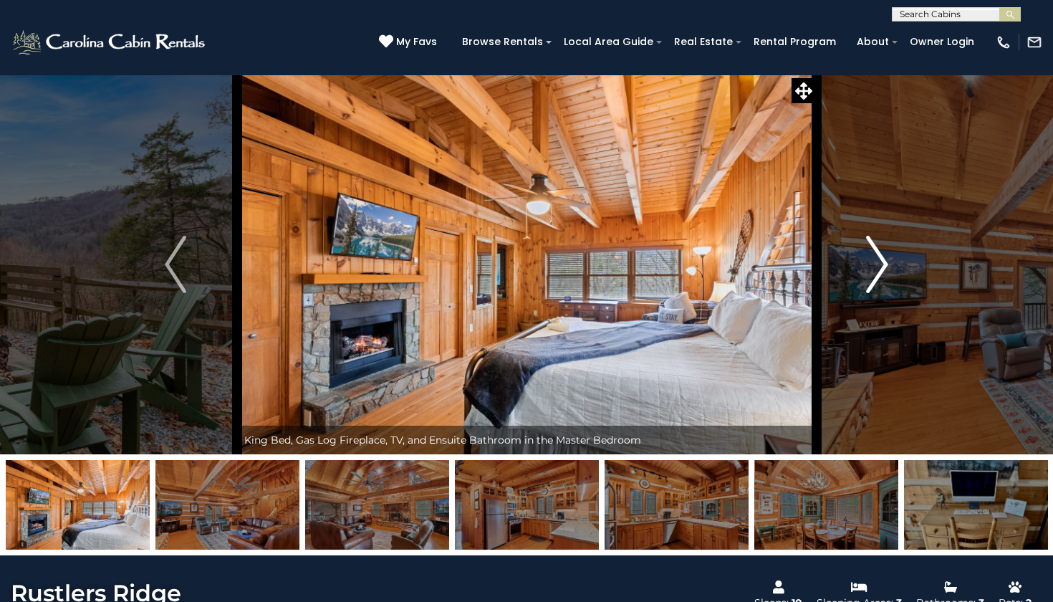
click at [874, 276] on img "Next" at bounding box center [877, 264] width 21 height 57
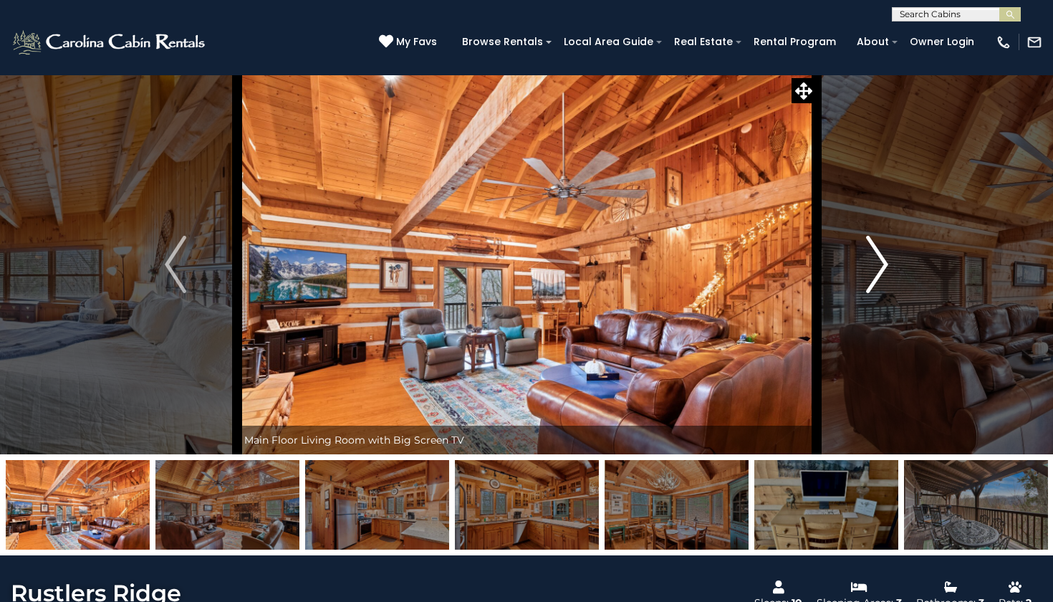
click at [874, 276] on img "Next" at bounding box center [877, 264] width 21 height 57
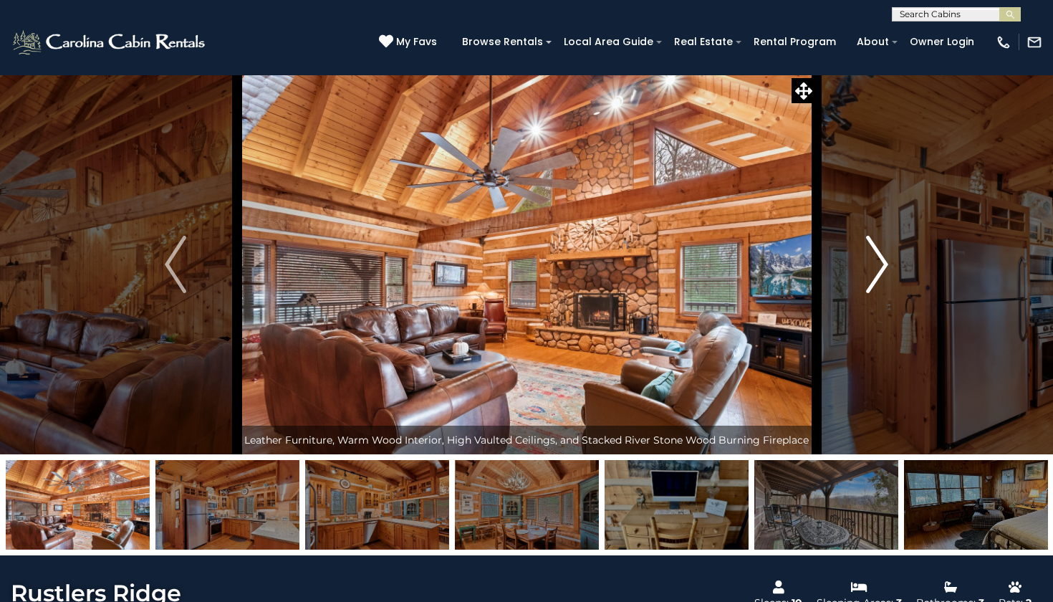
click at [874, 276] on img "Next" at bounding box center [877, 264] width 21 height 57
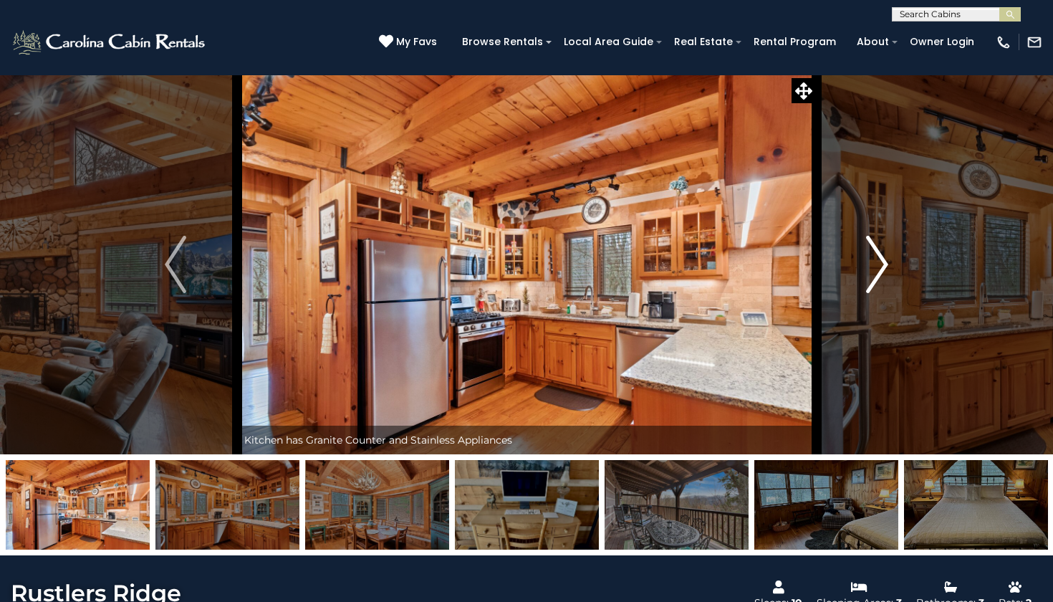
click at [874, 276] on img "Next" at bounding box center [877, 264] width 21 height 57
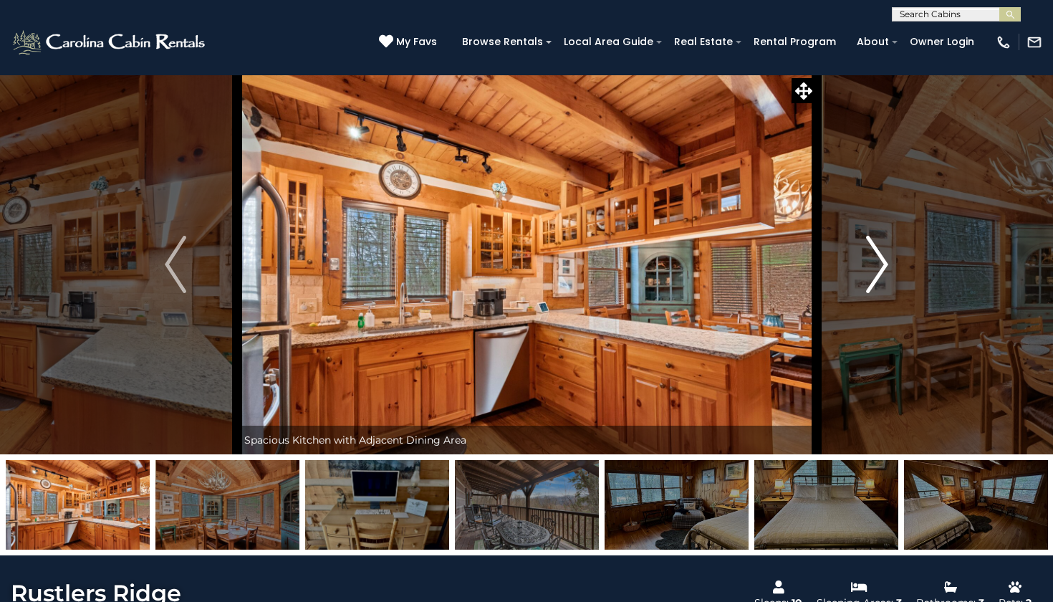
click at [874, 276] on img "Next" at bounding box center [877, 264] width 21 height 57
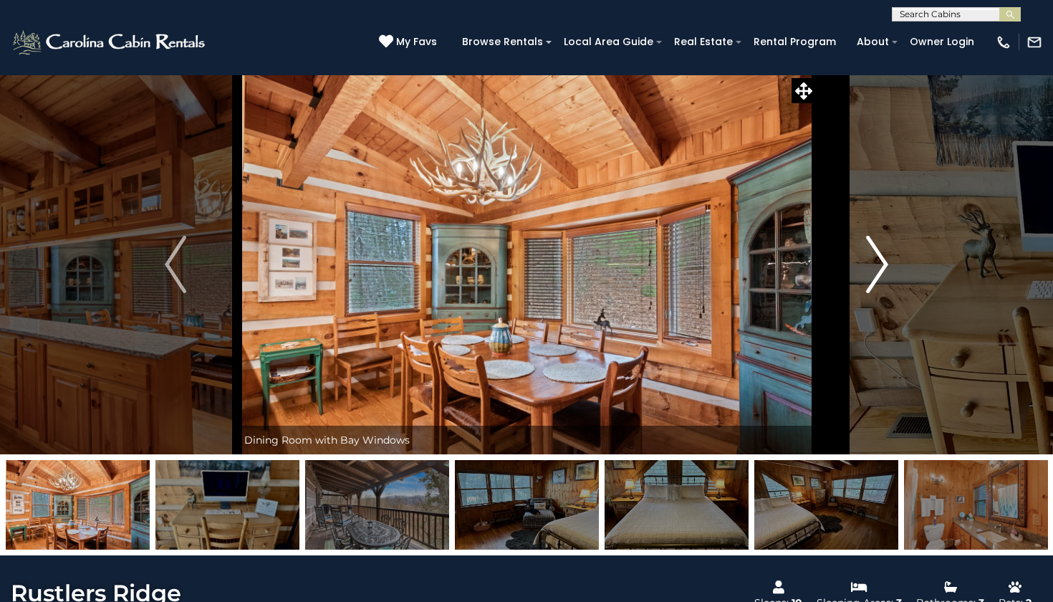
click at [874, 277] on img "Next" at bounding box center [877, 264] width 21 height 57
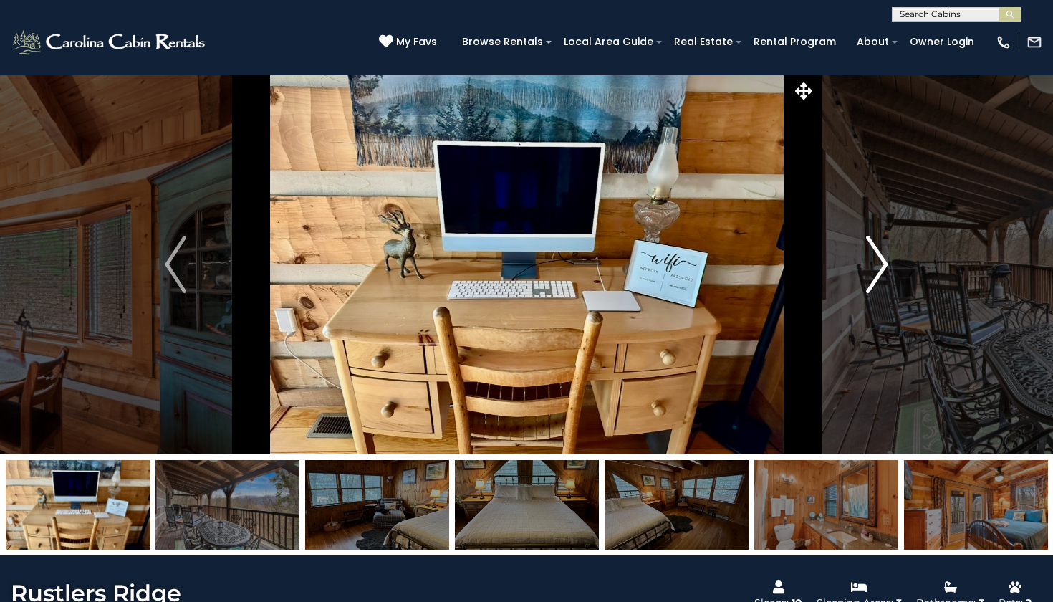
click at [874, 277] on img "Next" at bounding box center [877, 264] width 21 height 57
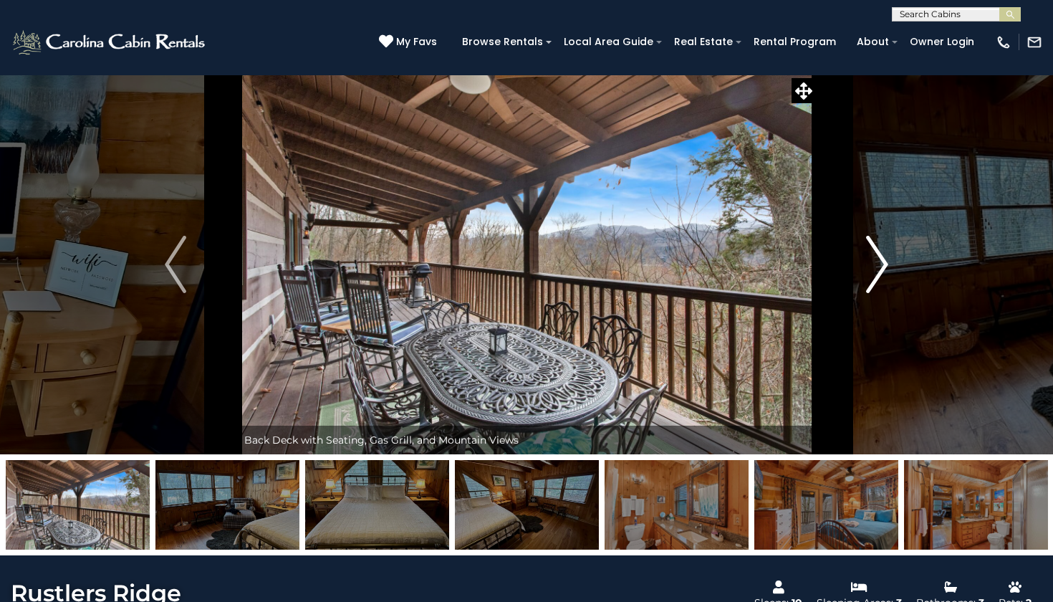
click at [874, 277] on img "Next" at bounding box center [877, 264] width 21 height 57
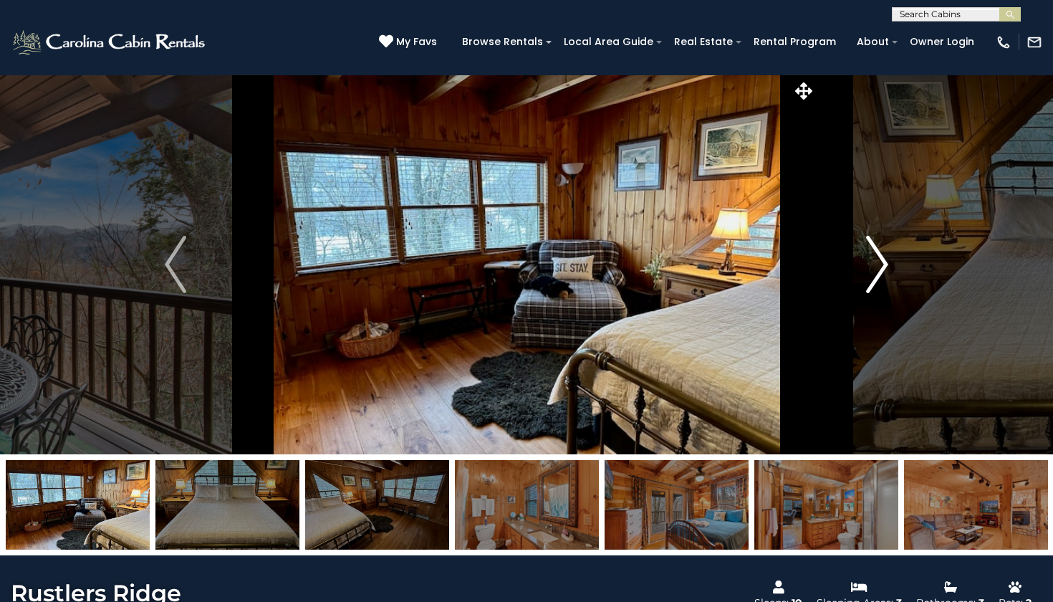
click at [874, 276] on img "Next" at bounding box center [877, 264] width 21 height 57
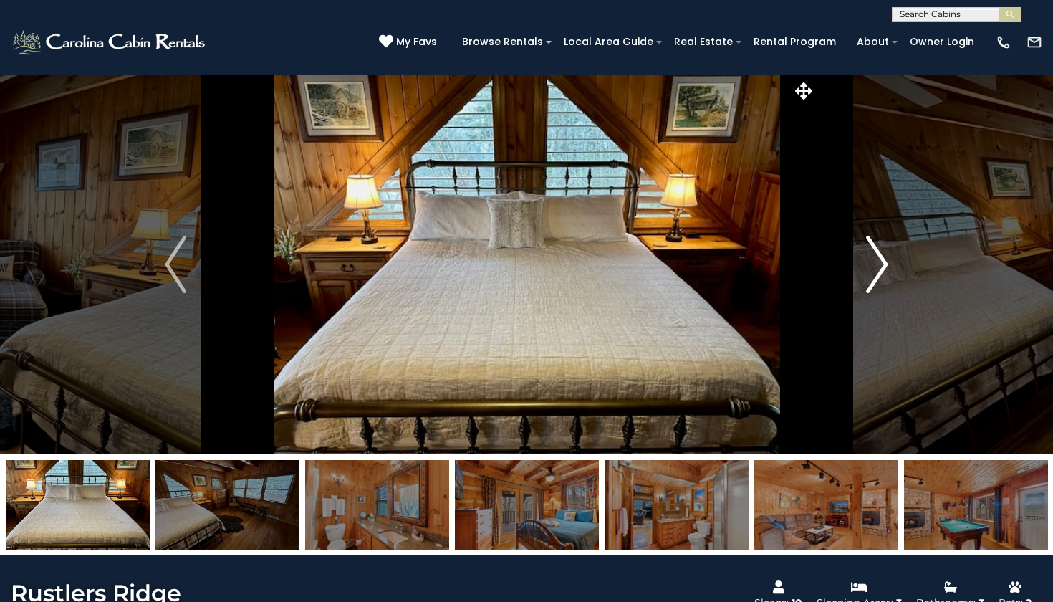
click at [874, 276] on img "Next" at bounding box center [877, 264] width 21 height 57
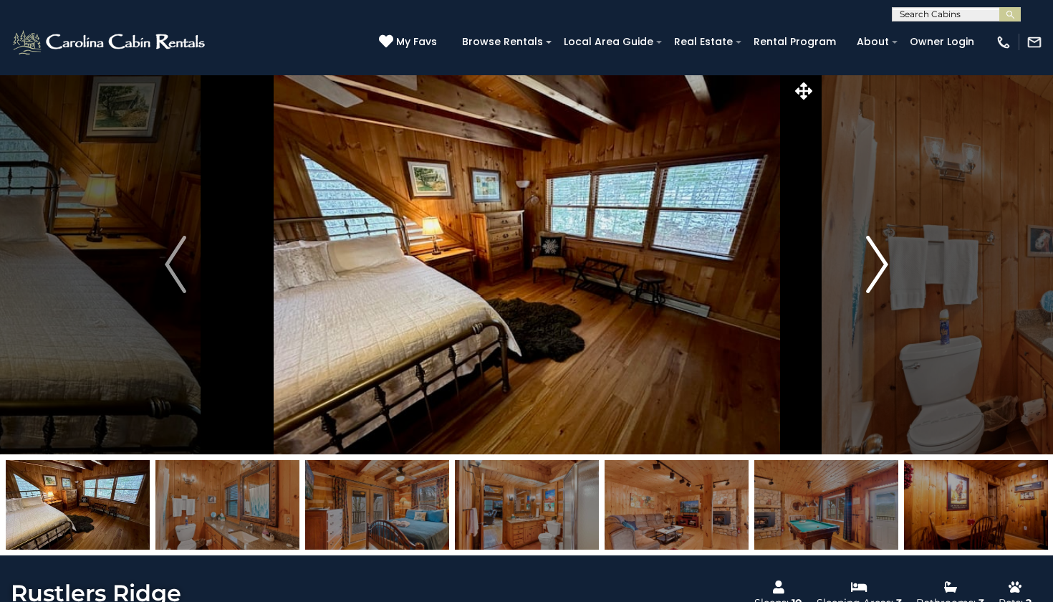
click at [874, 276] on img "Next" at bounding box center [877, 264] width 21 height 57
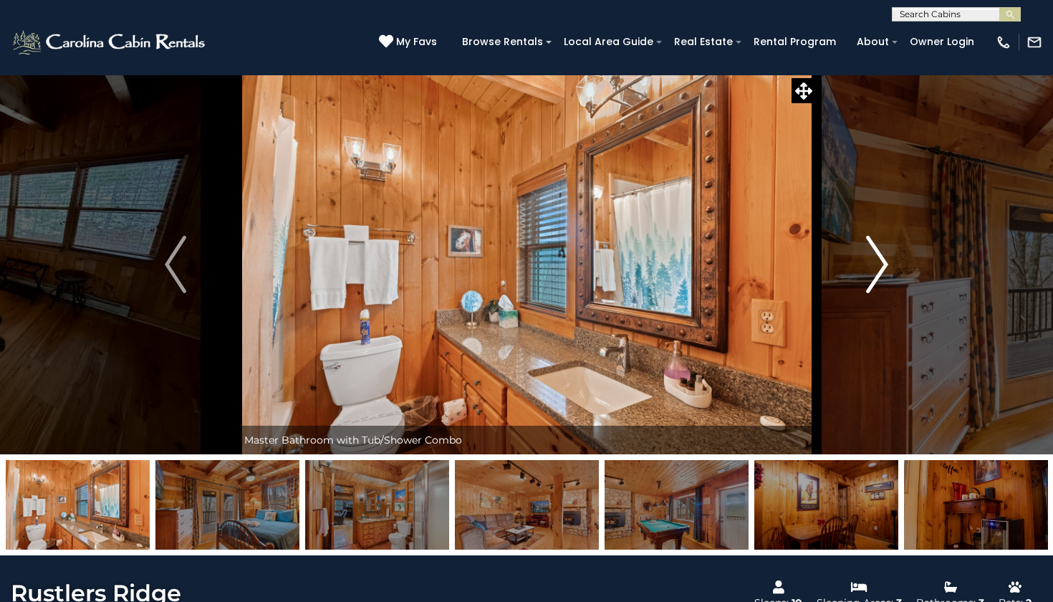
click at [874, 276] on img "Next" at bounding box center [877, 264] width 21 height 57
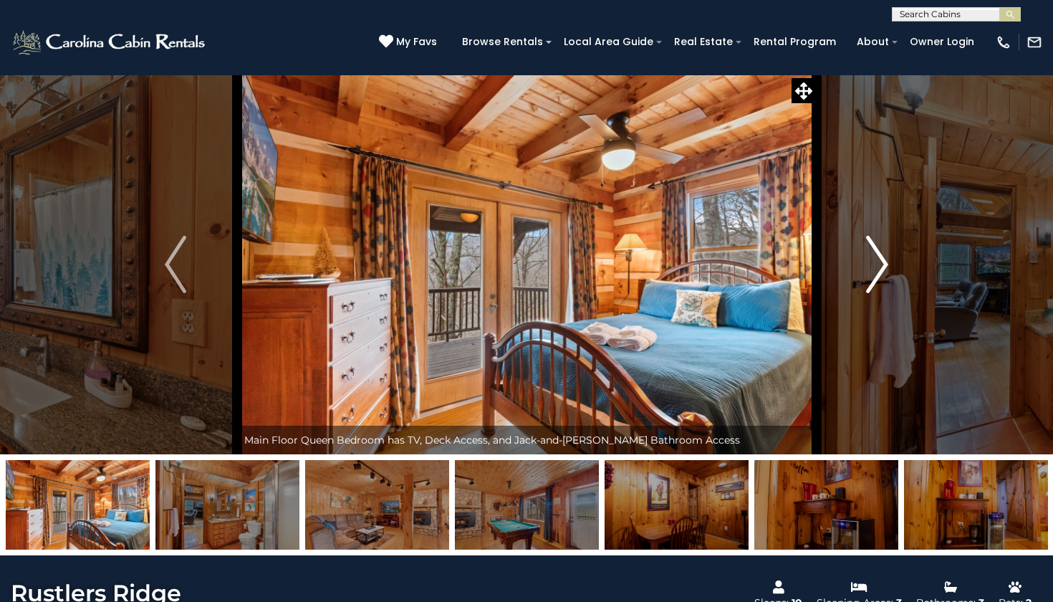
click at [874, 274] on img "Next" at bounding box center [877, 264] width 21 height 57
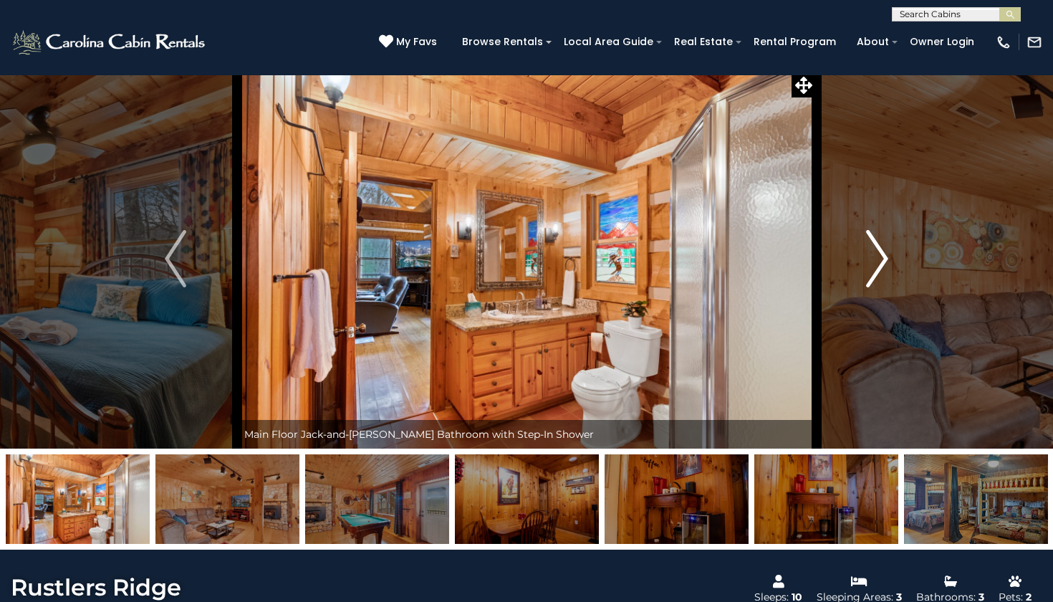
scroll to position [6, 0]
click at [883, 269] on img "Next" at bounding box center [877, 258] width 21 height 57
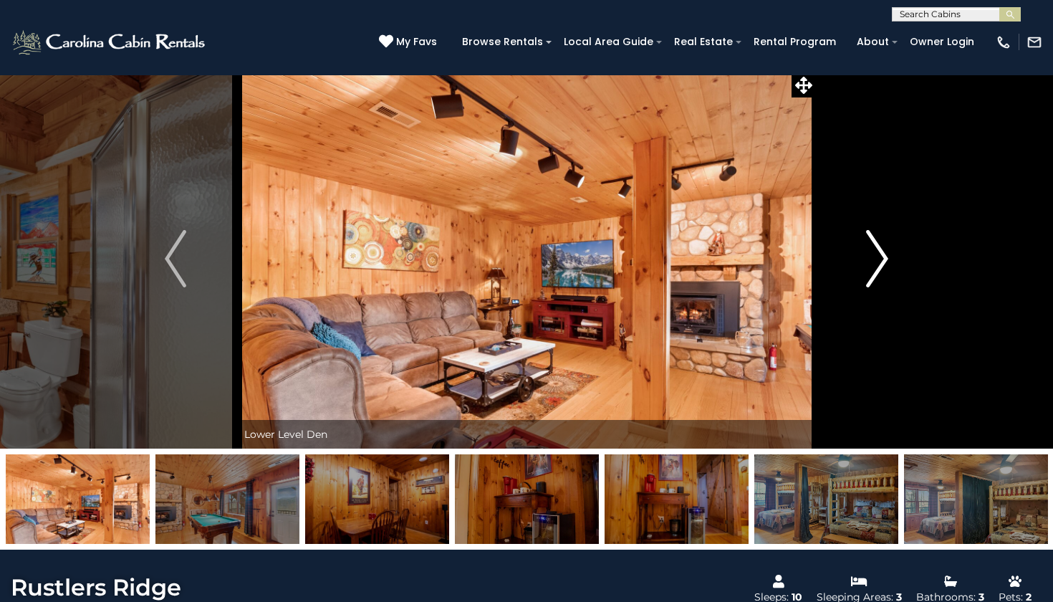
click at [883, 269] on img "Next" at bounding box center [877, 258] width 21 height 57
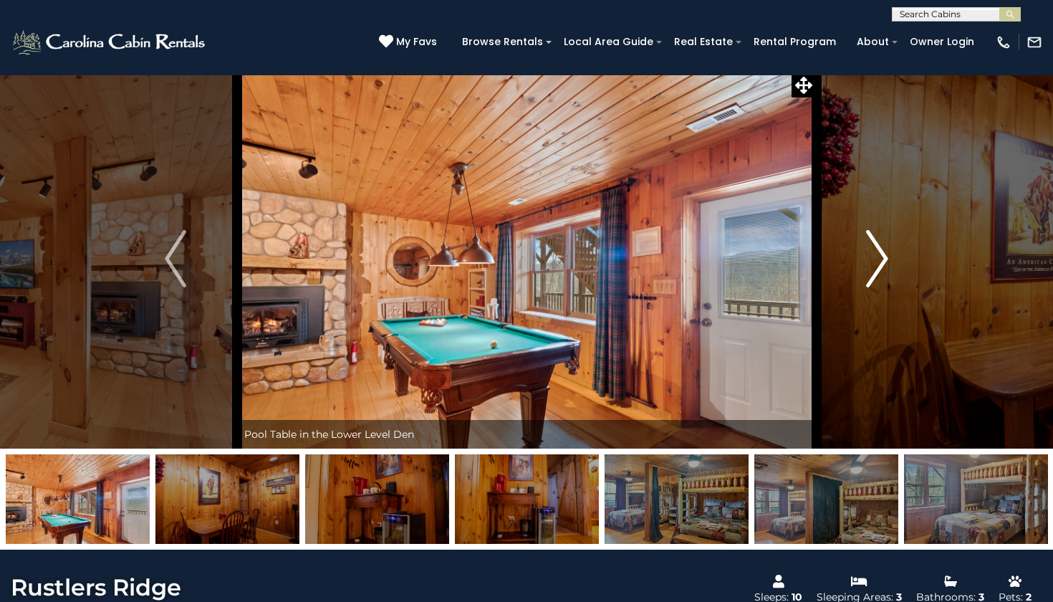
click at [881, 267] on img "Next" at bounding box center [877, 258] width 21 height 57
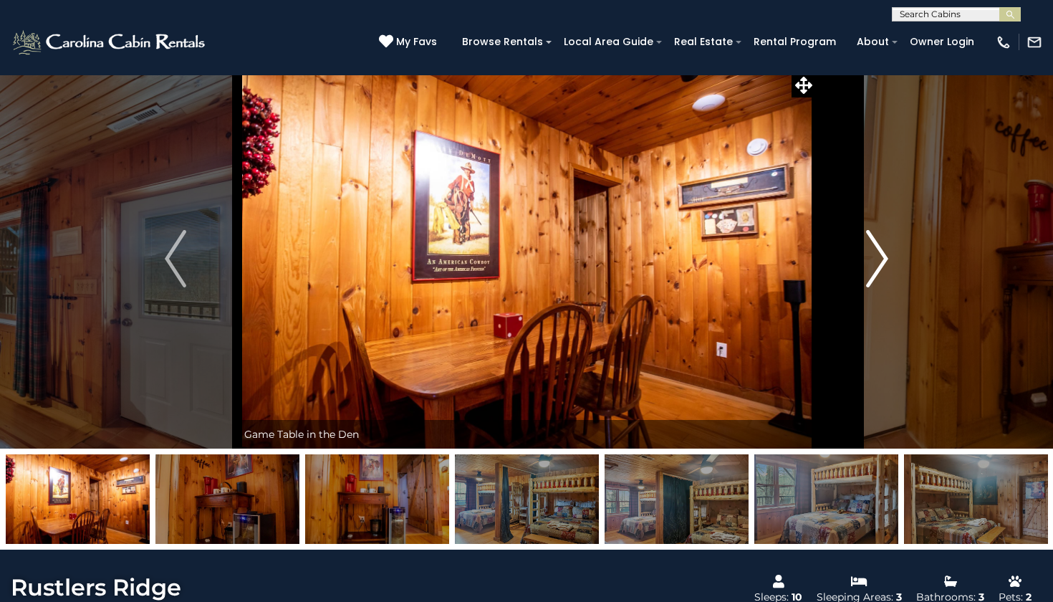
click at [881, 267] on img "Next" at bounding box center [877, 258] width 21 height 57
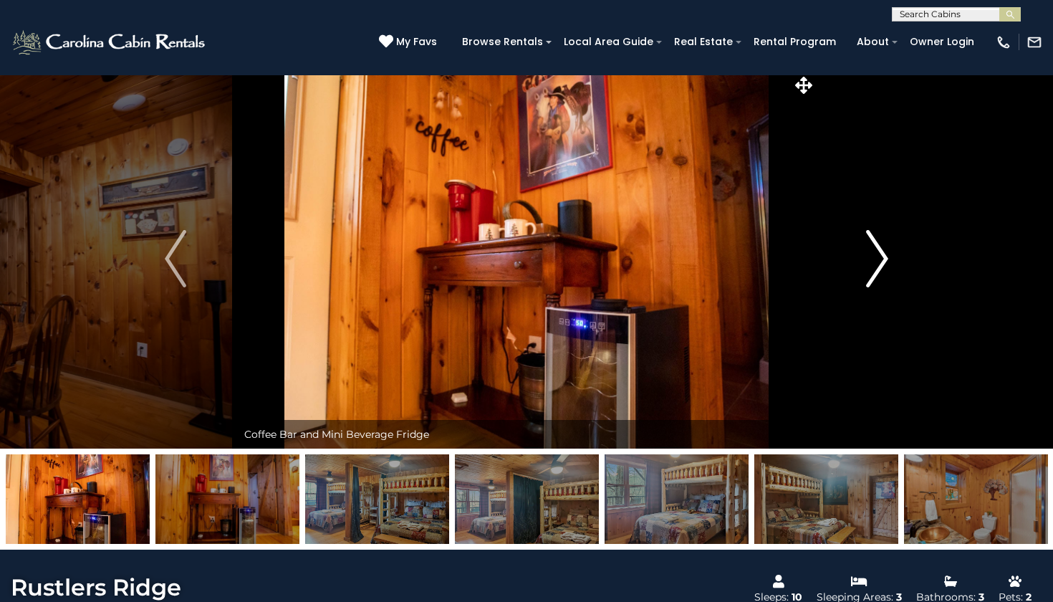
click at [882, 266] on img "Next" at bounding box center [877, 258] width 21 height 57
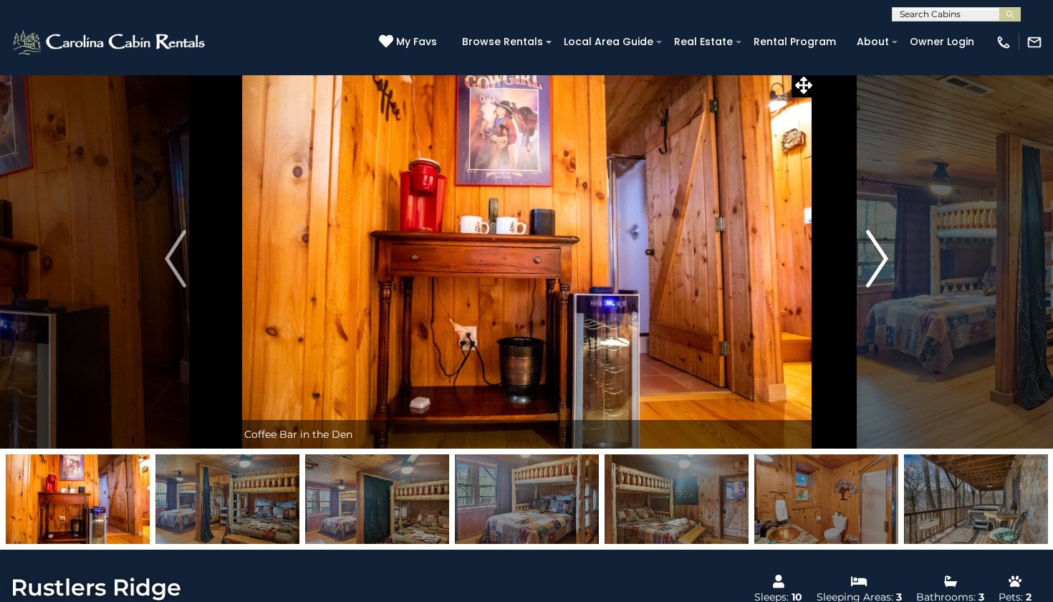
click at [882, 266] on img "Next" at bounding box center [877, 258] width 21 height 57
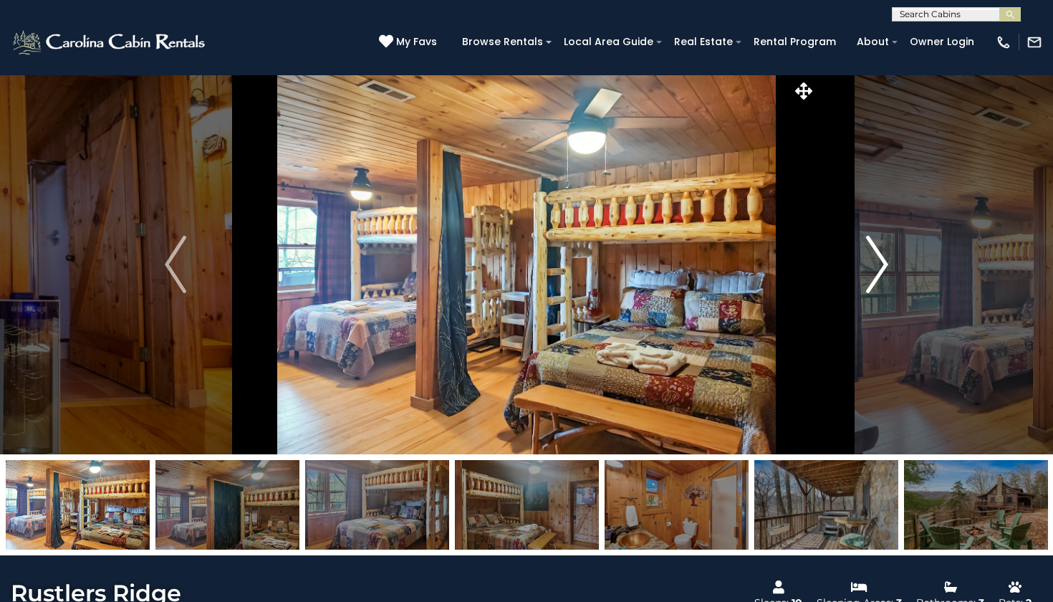
scroll to position [0, 0]
click at [882, 281] on img "Next" at bounding box center [877, 264] width 21 height 57
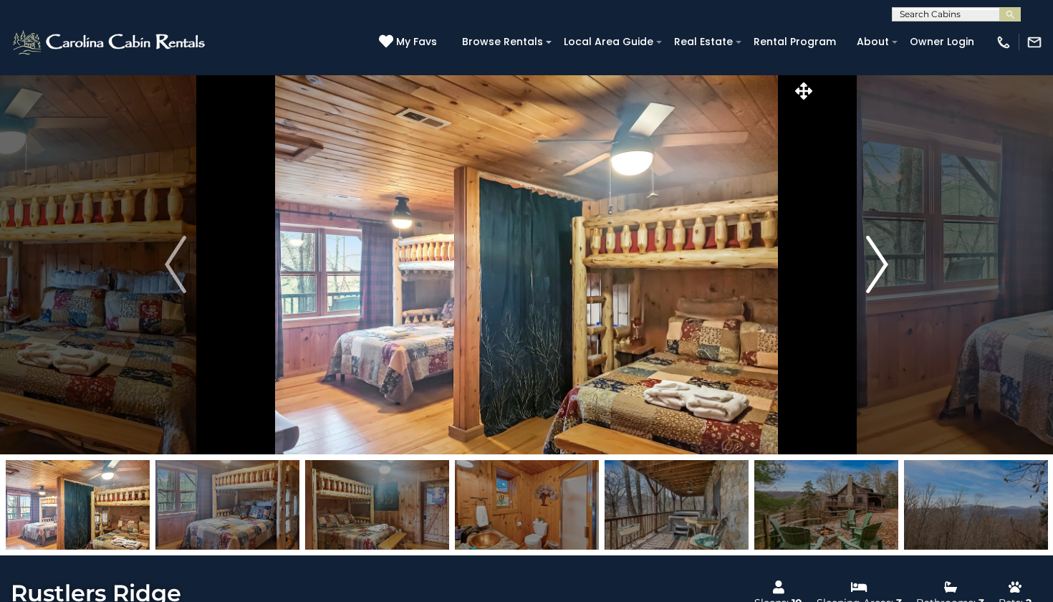
click at [882, 281] on img "Next" at bounding box center [877, 264] width 21 height 57
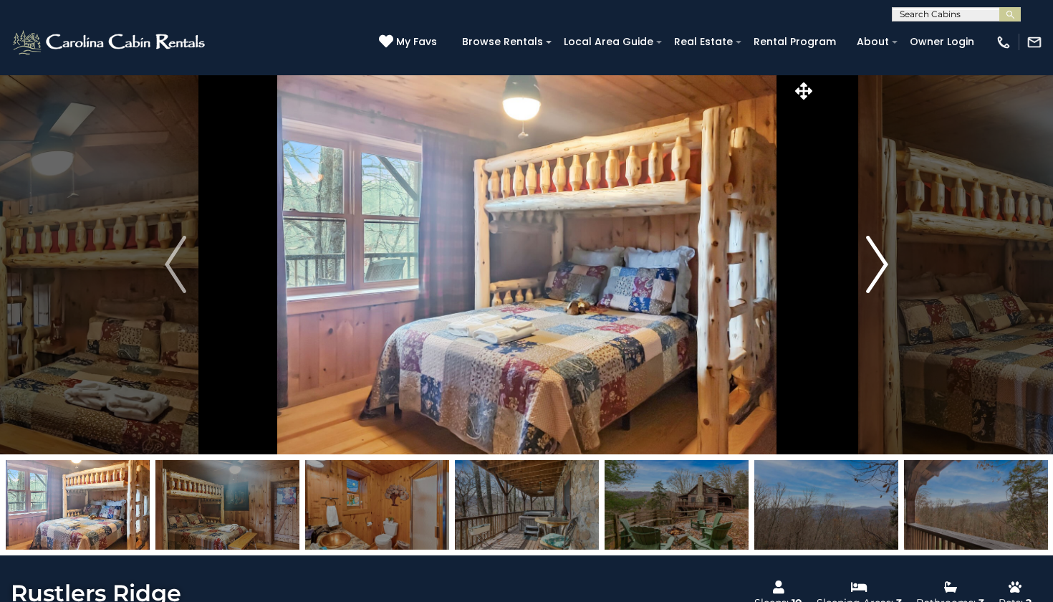
click at [882, 280] on img "Next" at bounding box center [877, 264] width 21 height 57
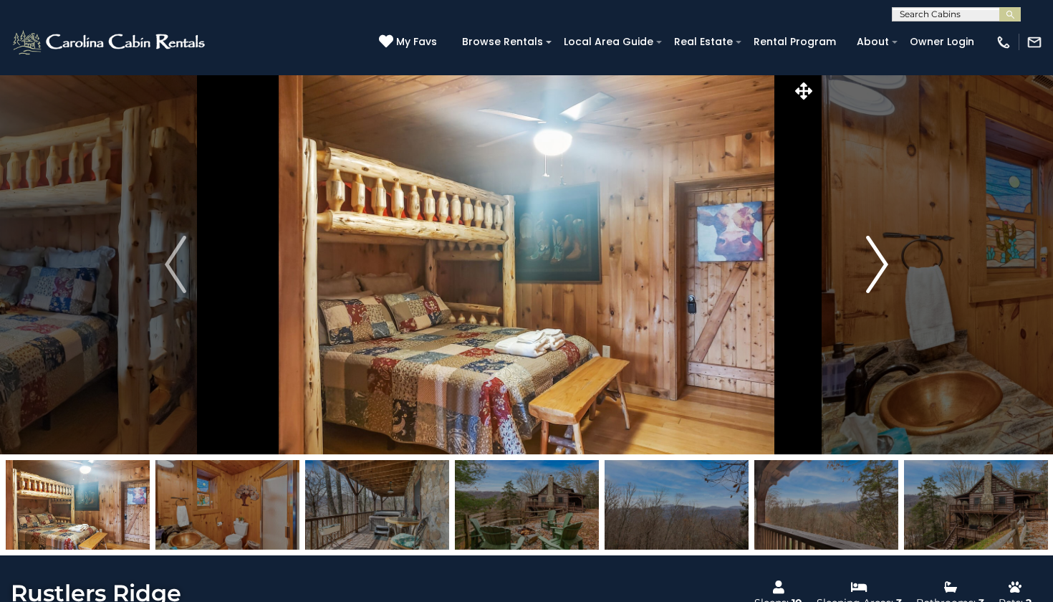
click at [882, 280] on img "Next" at bounding box center [877, 264] width 21 height 57
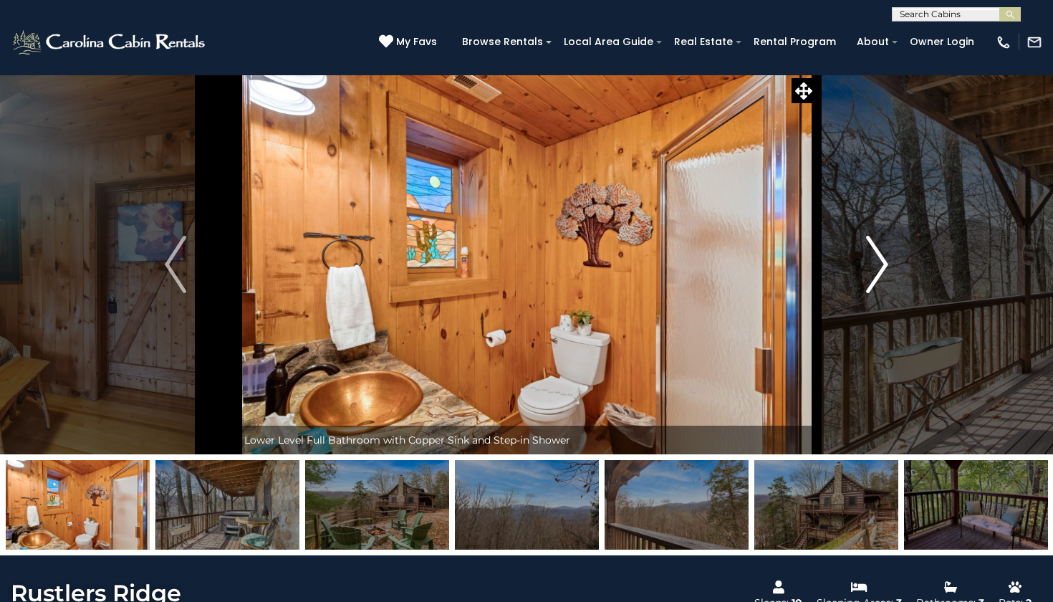
click at [882, 280] on img "Next" at bounding box center [877, 264] width 21 height 57
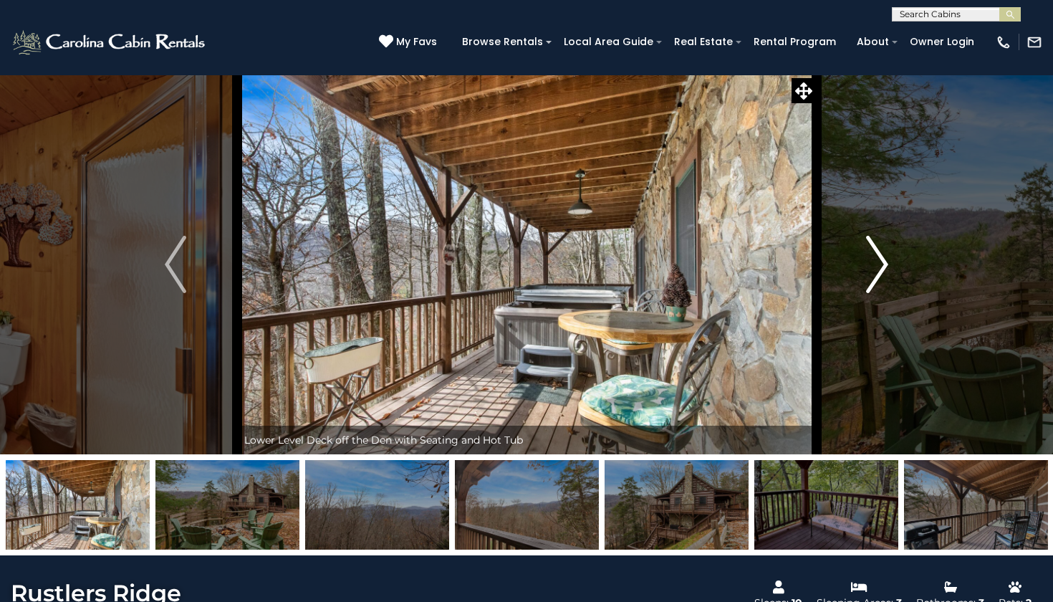
click at [882, 280] on img "Next" at bounding box center [877, 264] width 21 height 57
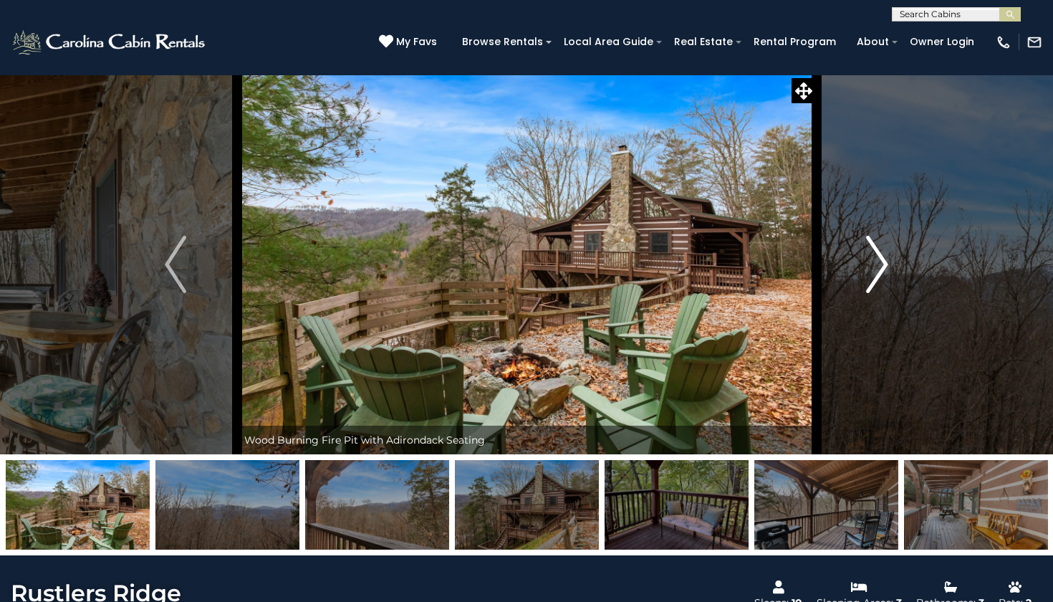
click at [881, 279] on img "Next" at bounding box center [877, 264] width 21 height 57
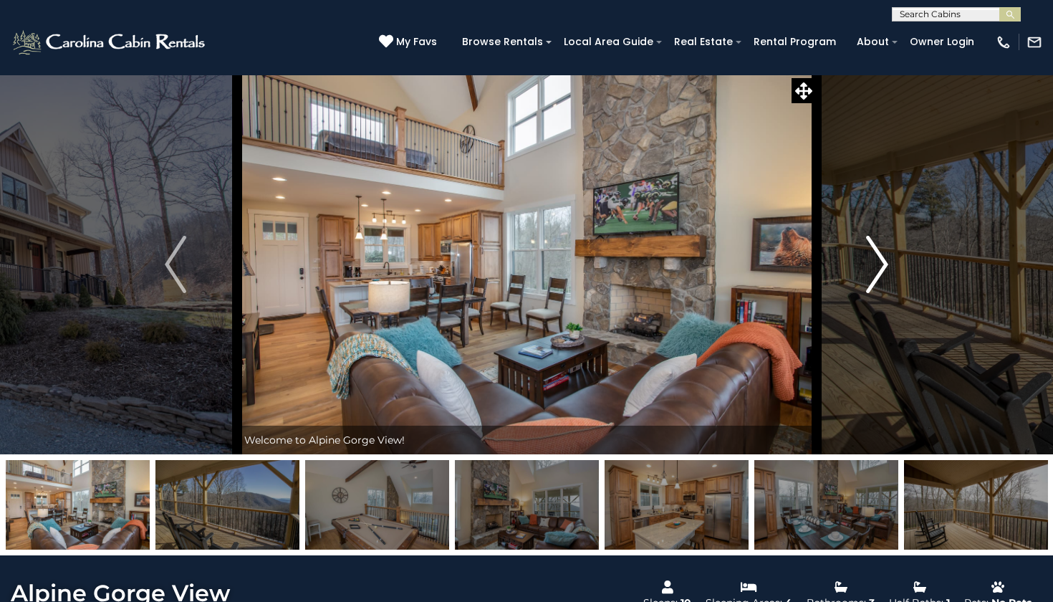
click at [892, 263] on button "Next" at bounding box center [877, 264] width 122 height 380
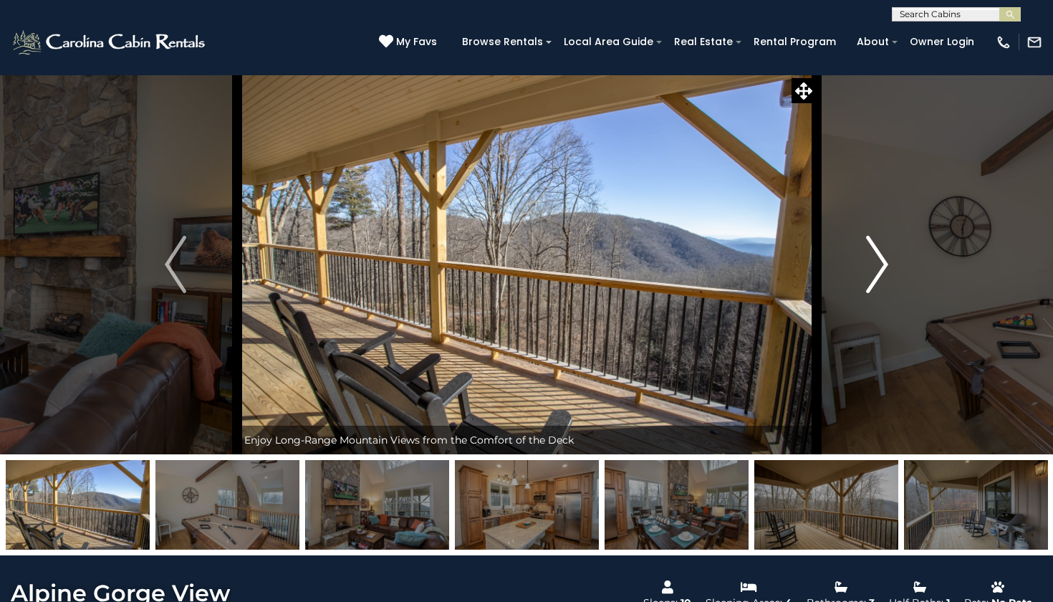
click at [892, 263] on button "Next" at bounding box center [877, 264] width 122 height 380
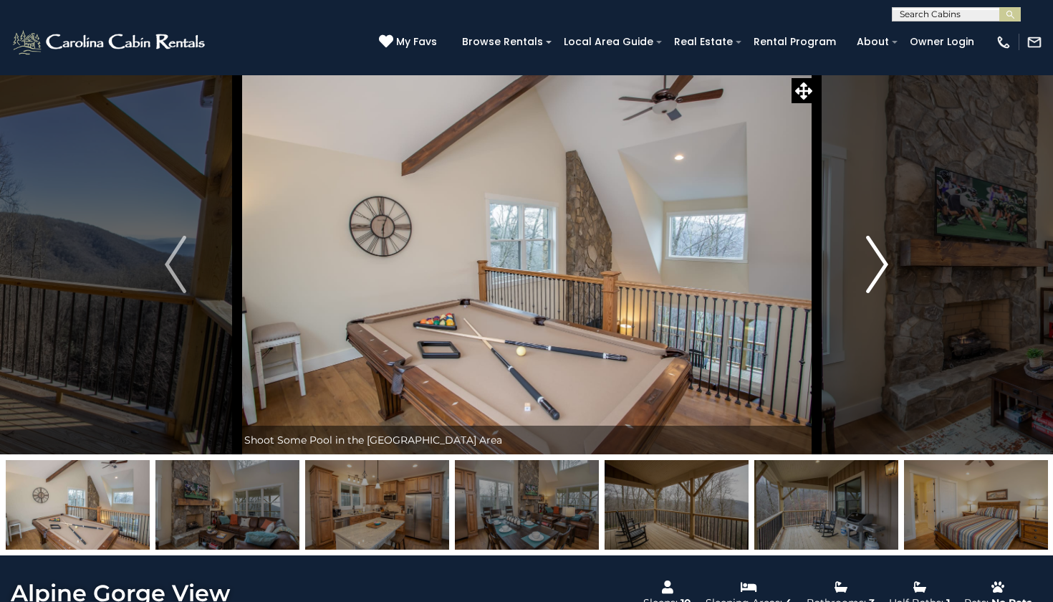
click at [892, 263] on button "Next" at bounding box center [877, 264] width 122 height 380
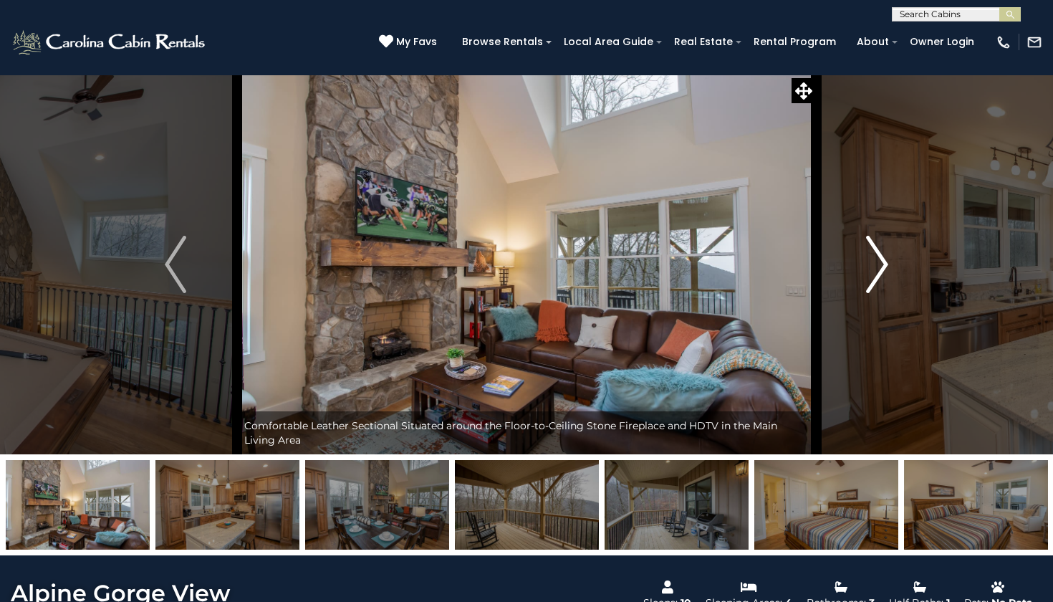
click at [890, 266] on button "Next" at bounding box center [877, 264] width 122 height 380
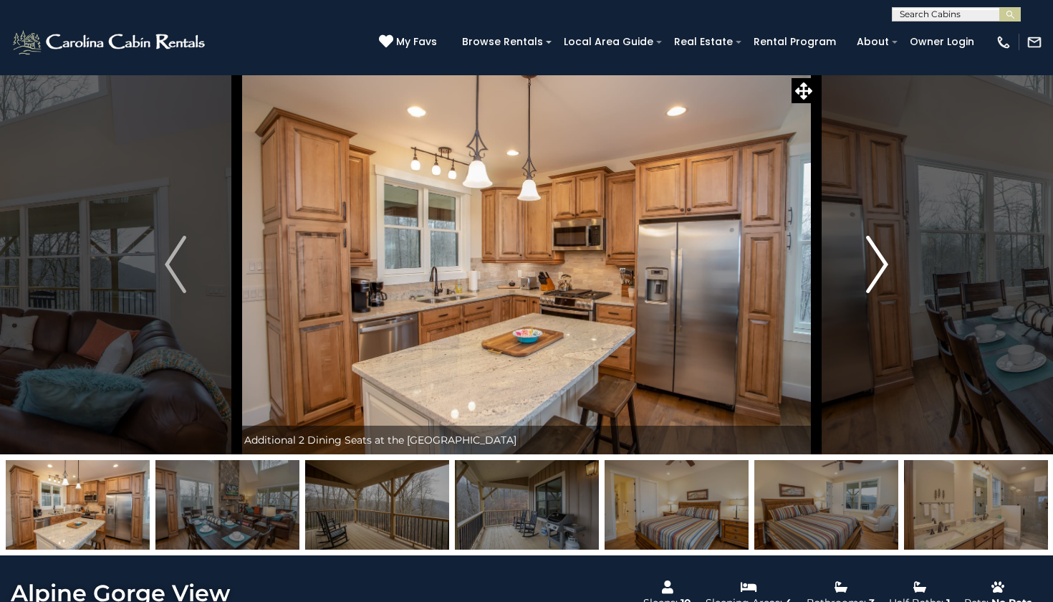
click at [890, 266] on button "Next" at bounding box center [877, 264] width 122 height 380
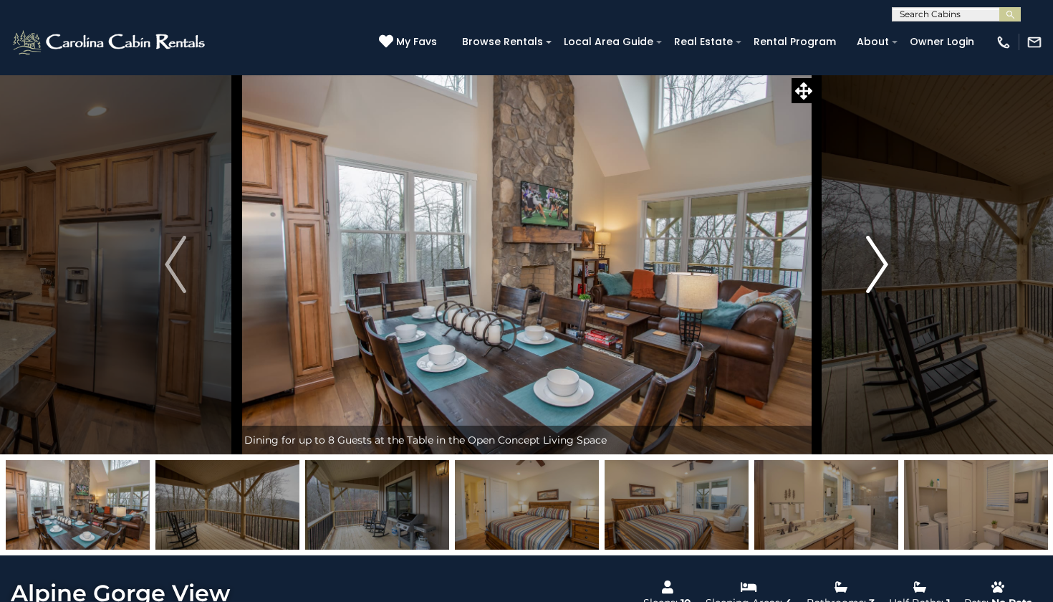
click at [891, 266] on button "Next" at bounding box center [877, 264] width 122 height 380
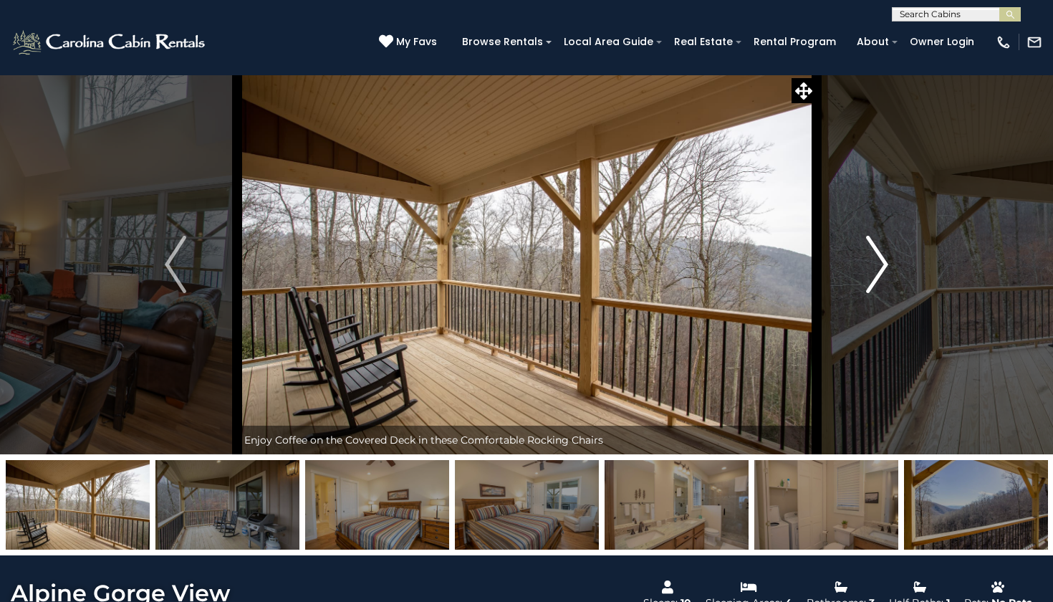
click at [880, 268] on img "Next" at bounding box center [877, 264] width 21 height 57
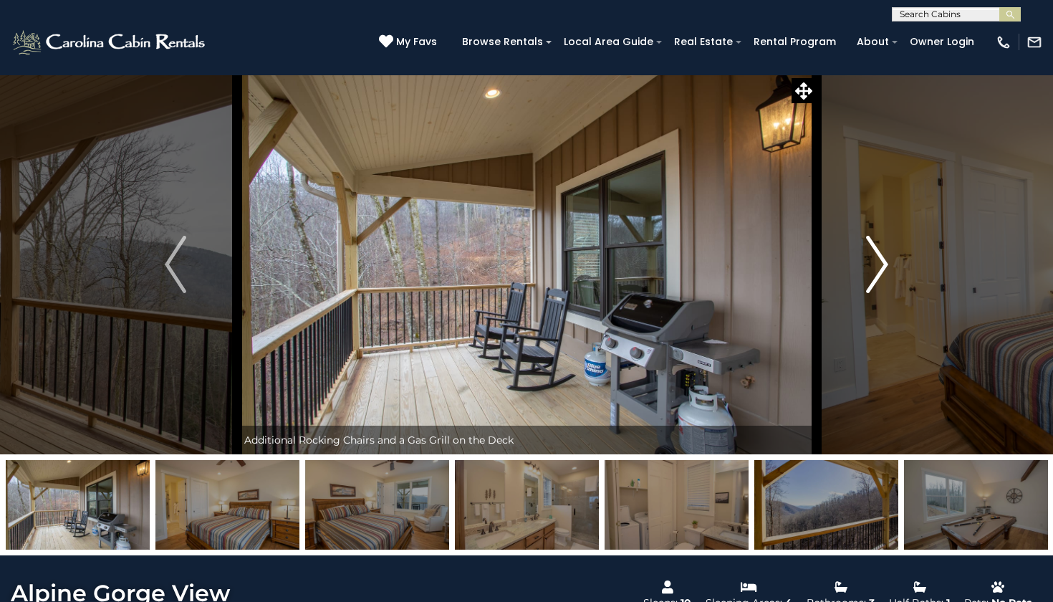
click at [880, 268] on img "Next" at bounding box center [877, 264] width 21 height 57
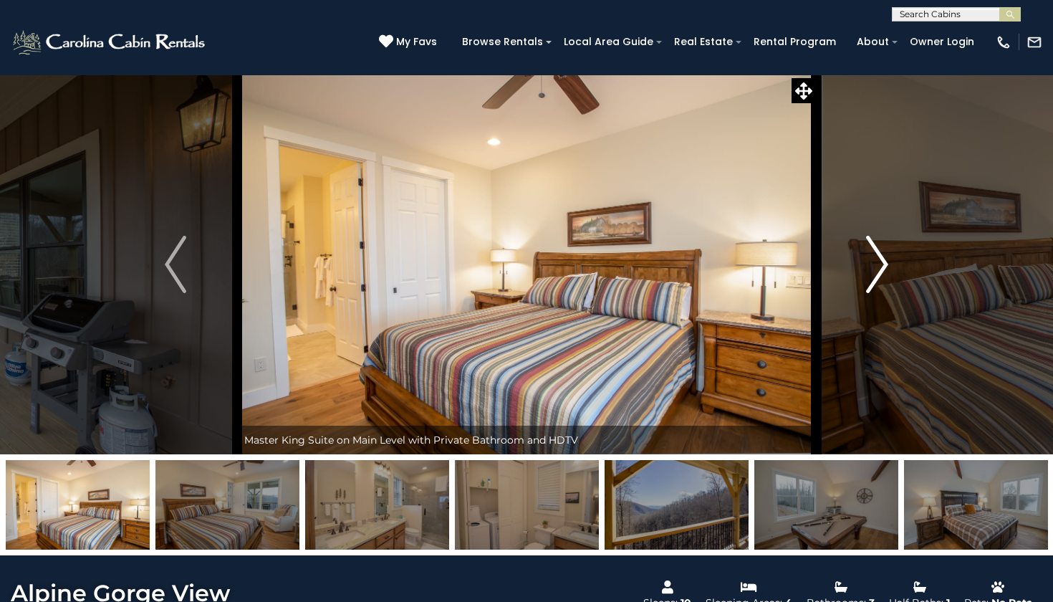
click at [880, 268] on img "Next" at bounding box center [877, 264] width 21 height 57
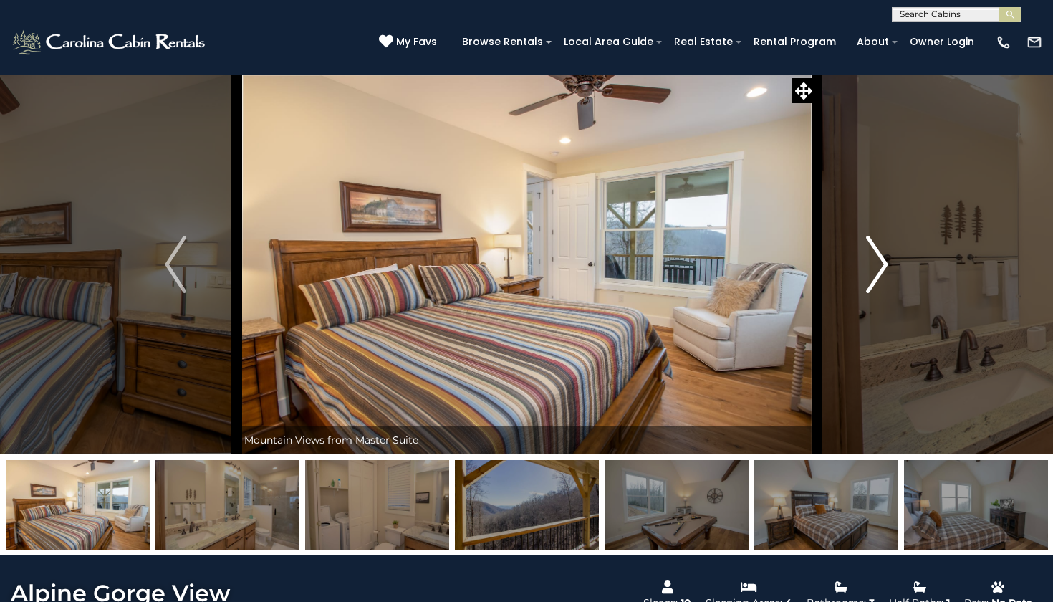
click at [880, 268] on img "Next" at bounding box center [877, 264] width 21 height 57
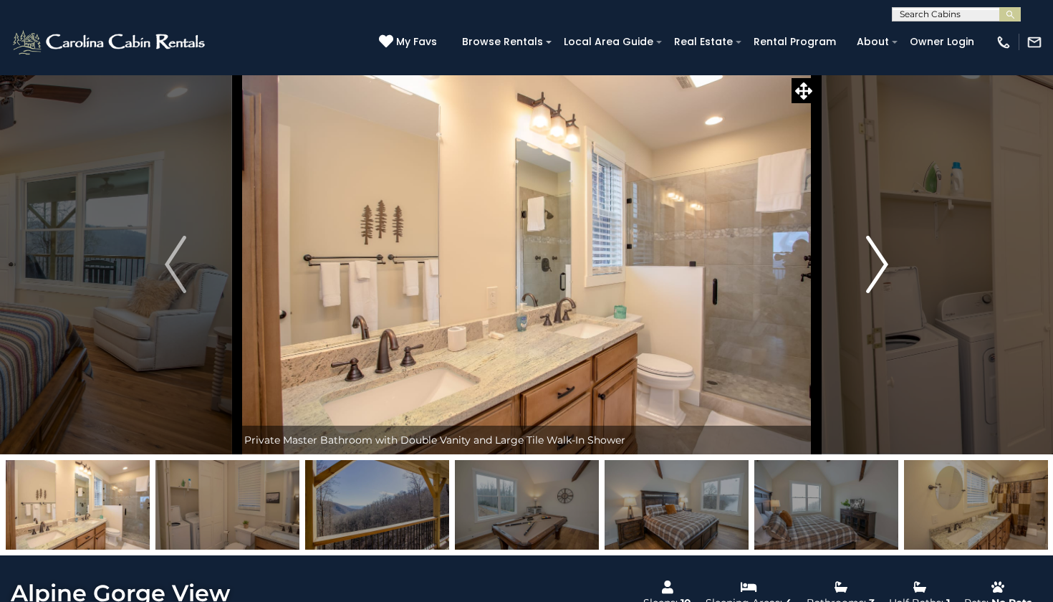
click at [880, 268] on img "Next" at bounding box center [877, 264] width 21 height 57
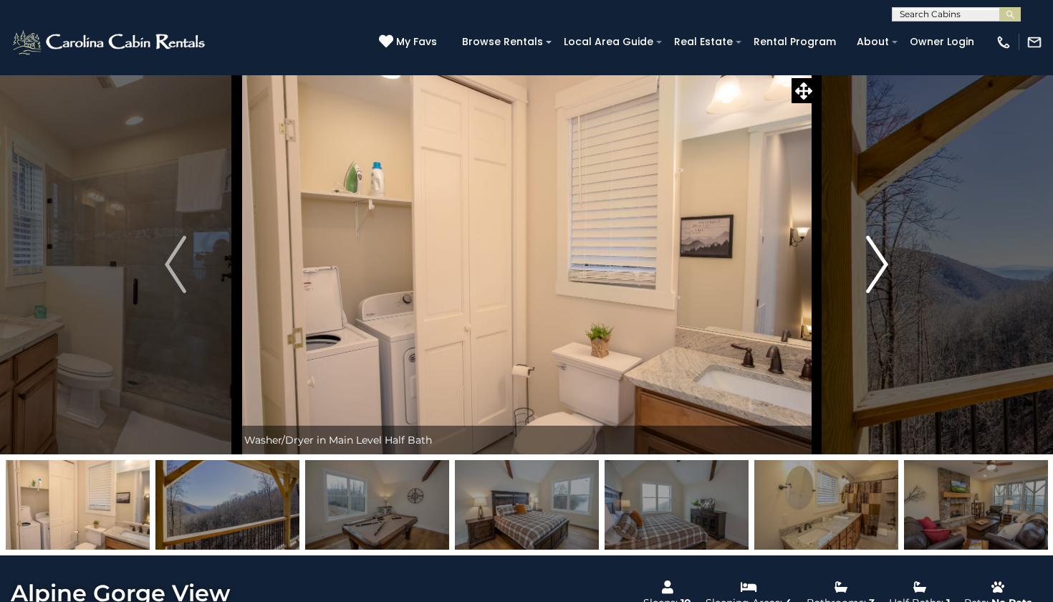
click at [880, 268] on img "Next" at bounding box center [877, 264] width 21 height 57
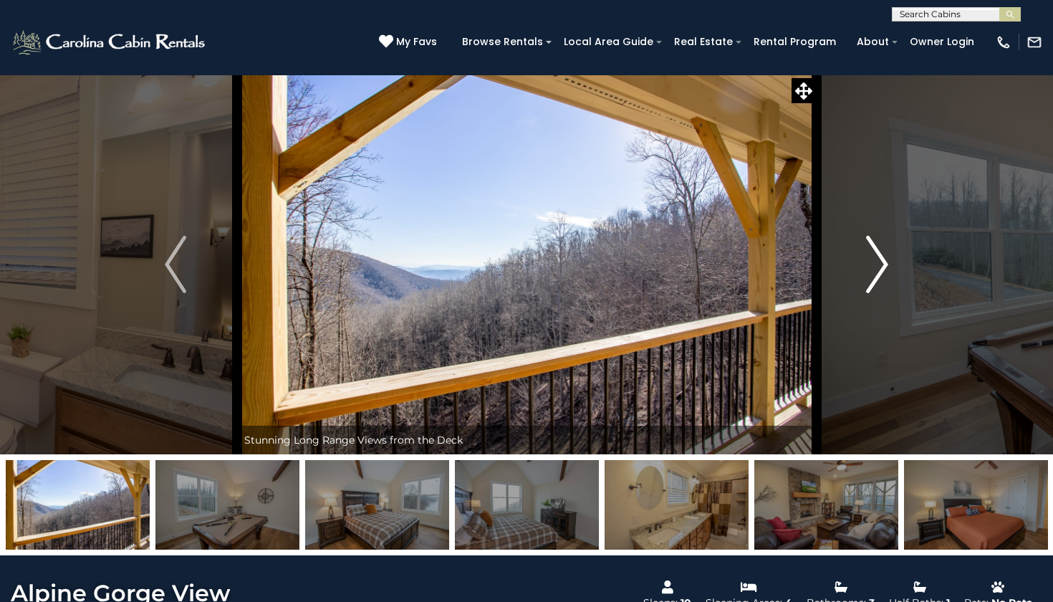
click at [880, 268] on img "Next" at bounding box center [877, 264] width 21 height 57
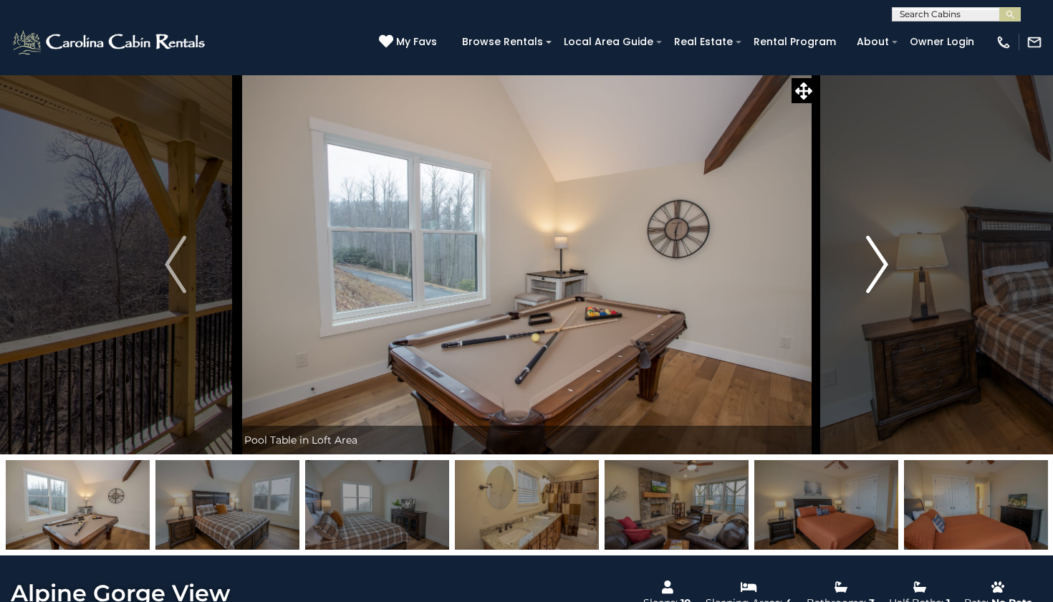
click at [880, 268] on img "Next" at bounding box center [877, 264] width 21 height 57
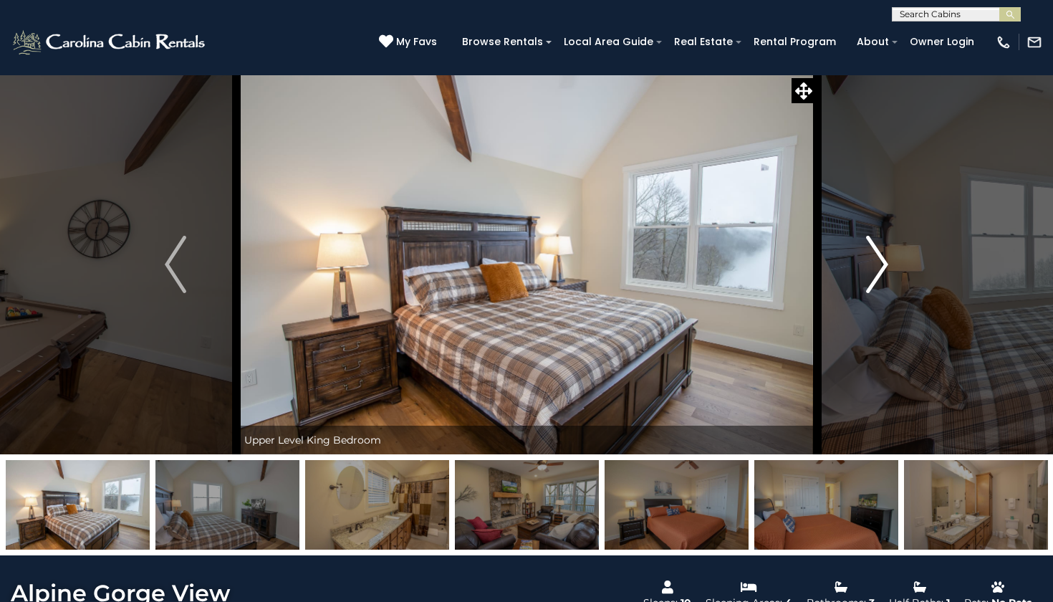
click at [880, 268] on img "Next" at bounding box center [877, 264] width 21 height 57
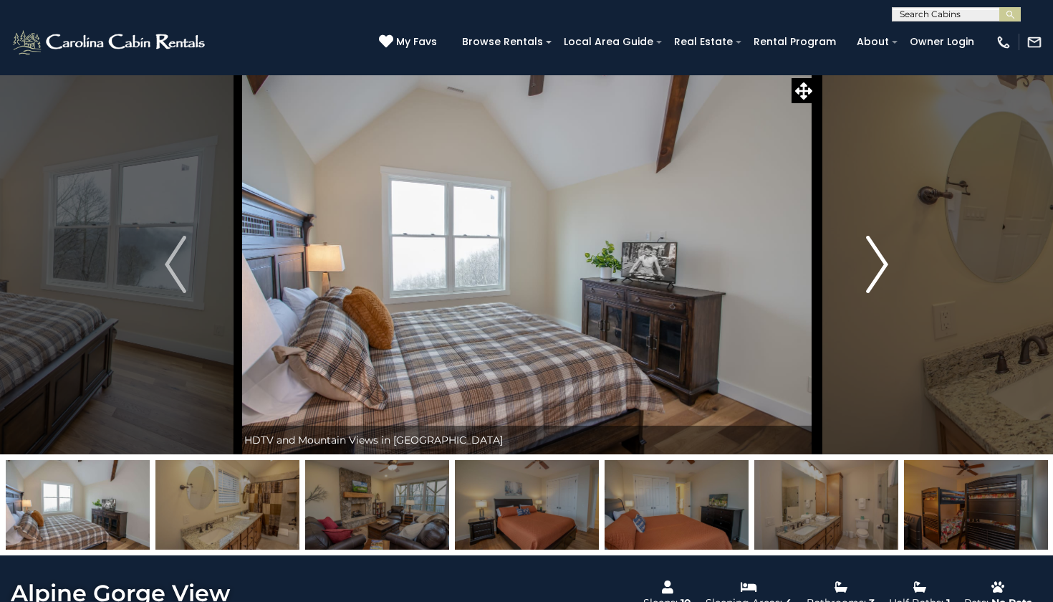
click at [880, 268] on img "Next" at bounding box center [877, 264] width 21 height 57
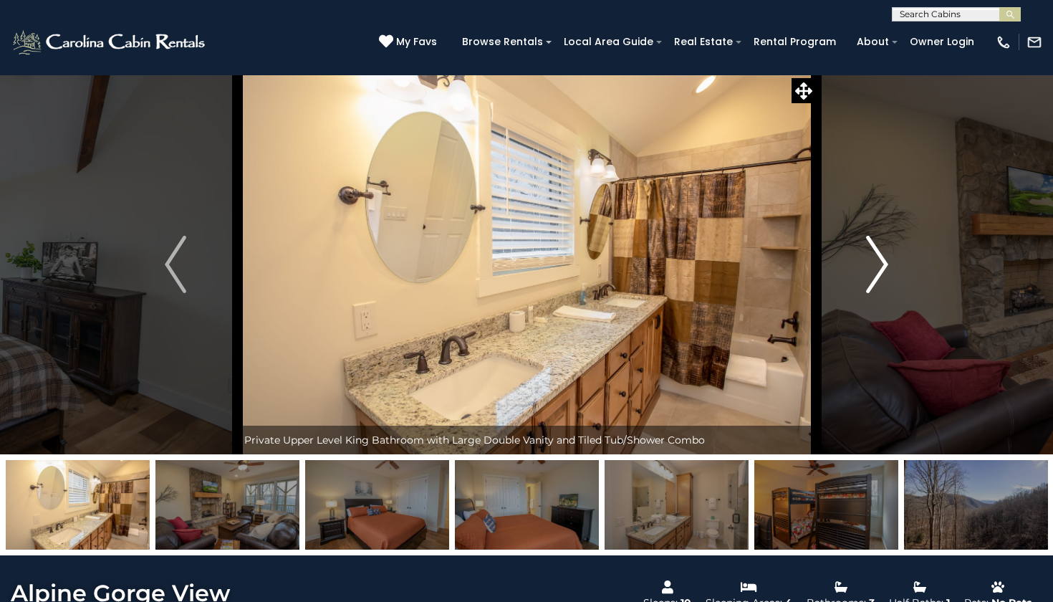
click at [880, 268] on img "Next" at bounding box center [877, 264] width 21 height 57
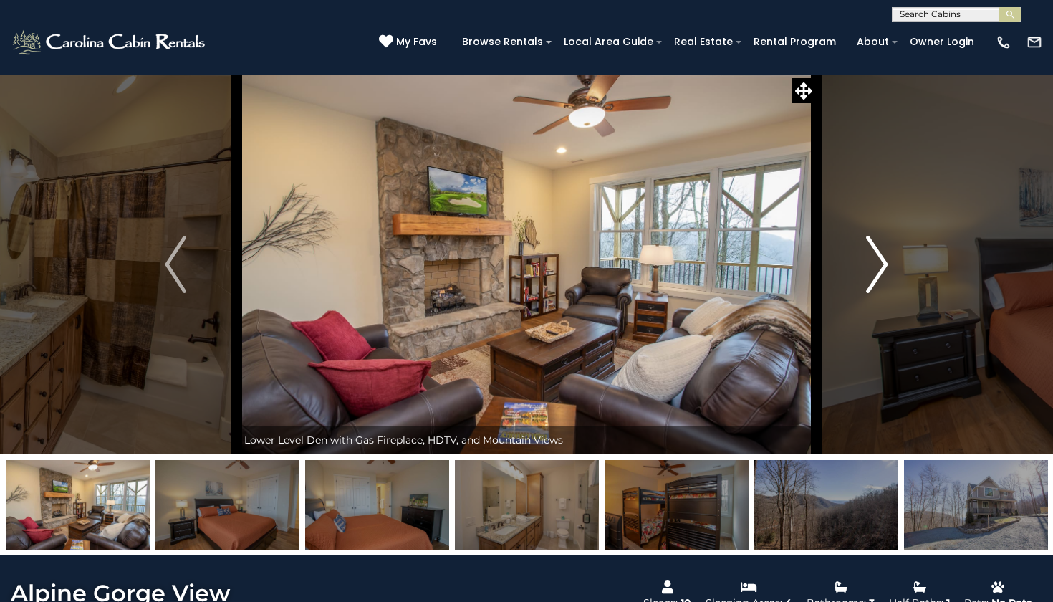
click at [880, 268] on img "Next" at bounding box center [877, 264] width 21 height 57
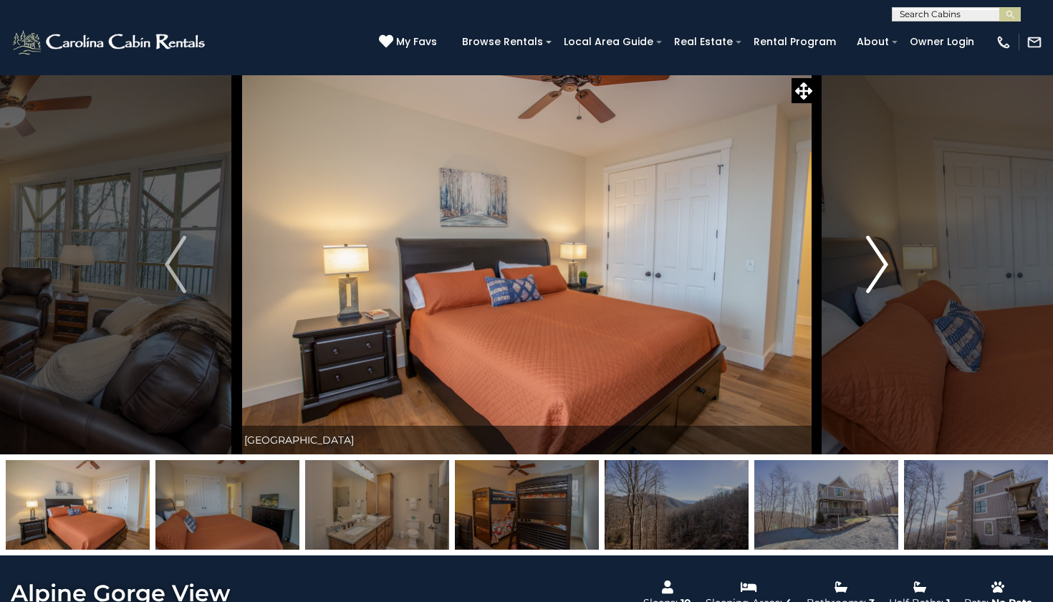
click at [878, 274] on img "Next" at bounding box center [877, 264] width 21 height 57
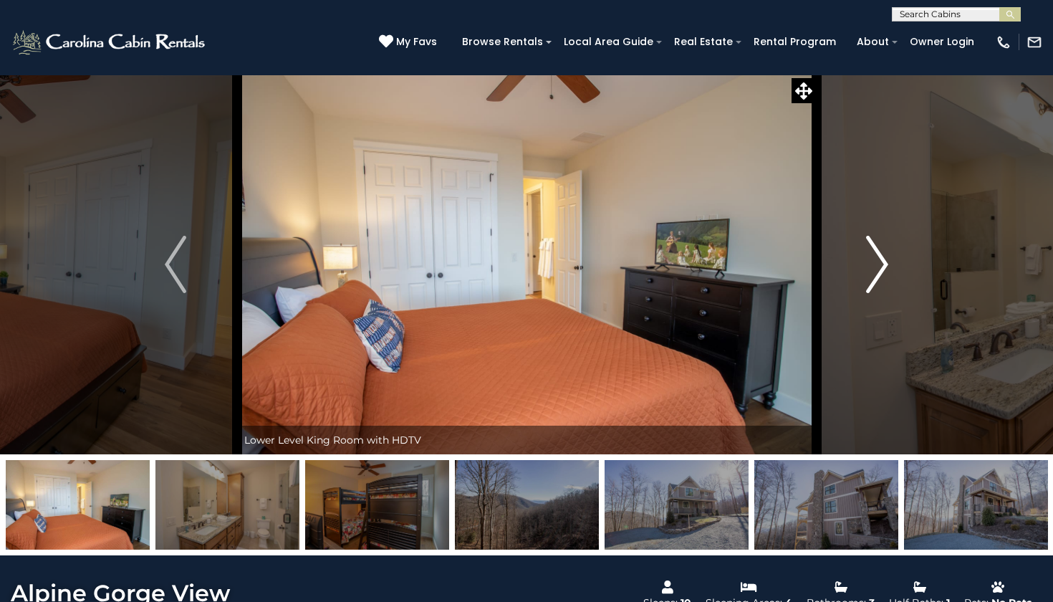
click at [878, 274] on img "Next" at bounding box center [877, 264] width 21 height 57
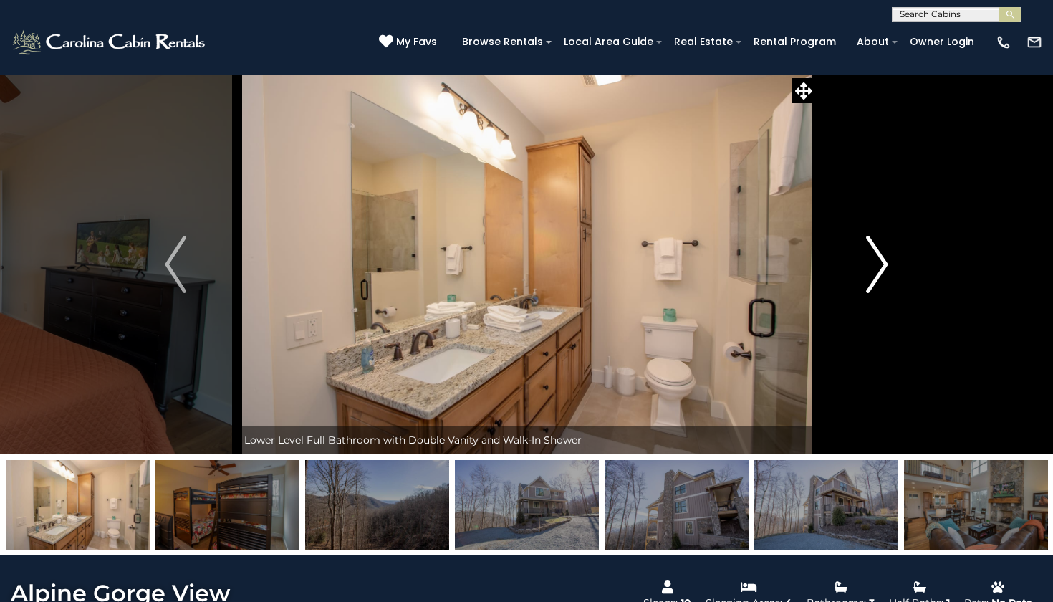
click at [878, 274] on img "Next" at bounding box center [877, 264] width 21 height 57
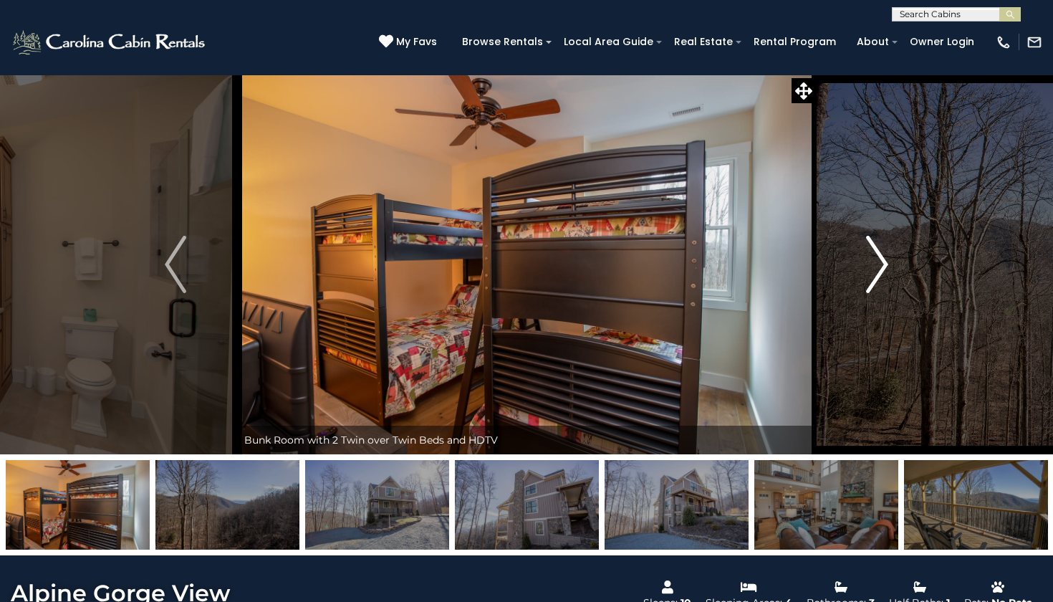
click at [878, 274] on img "Next" at bounding box center [877, 264] width 21 height 57
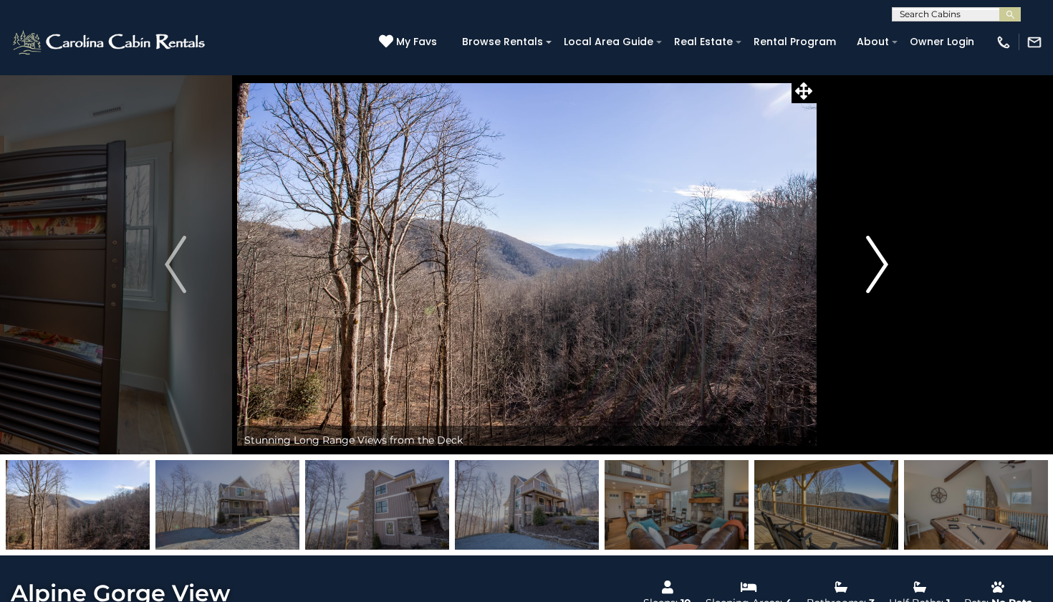
click at [878, 274] on img "Next" at bounding box center [877, 264] width 21 height 57
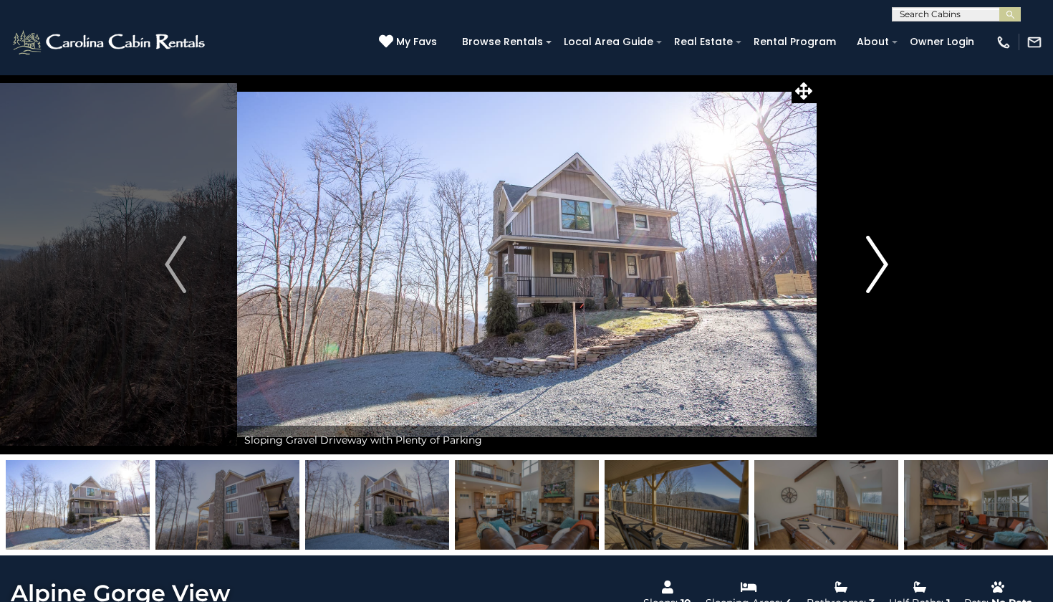
click at [878, 274] on img "Next" at bounding box center [877, 264] width 21 height 57
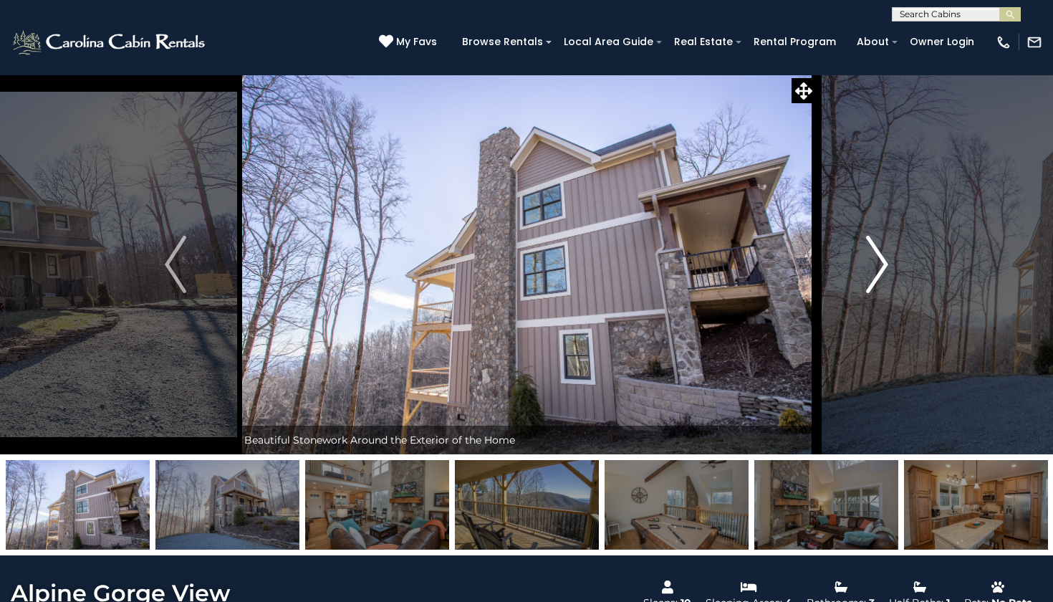
click at [878, 274] on img "Next" at bounding box center [877, 264] width 21 height 57
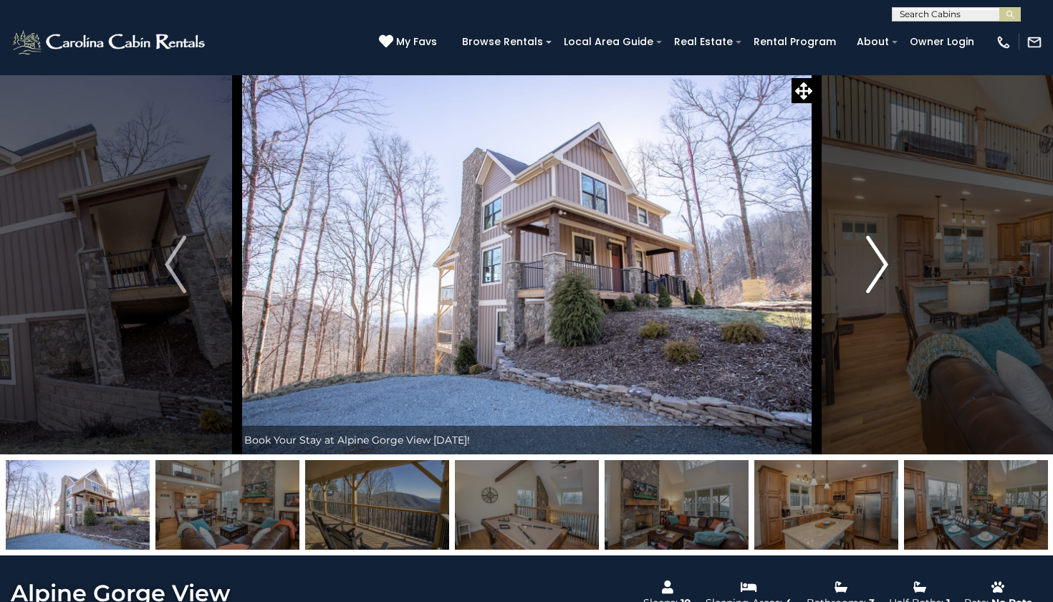
click at [878, 274] on img "Next" at bounding box center [877, 264] width 21 height 57
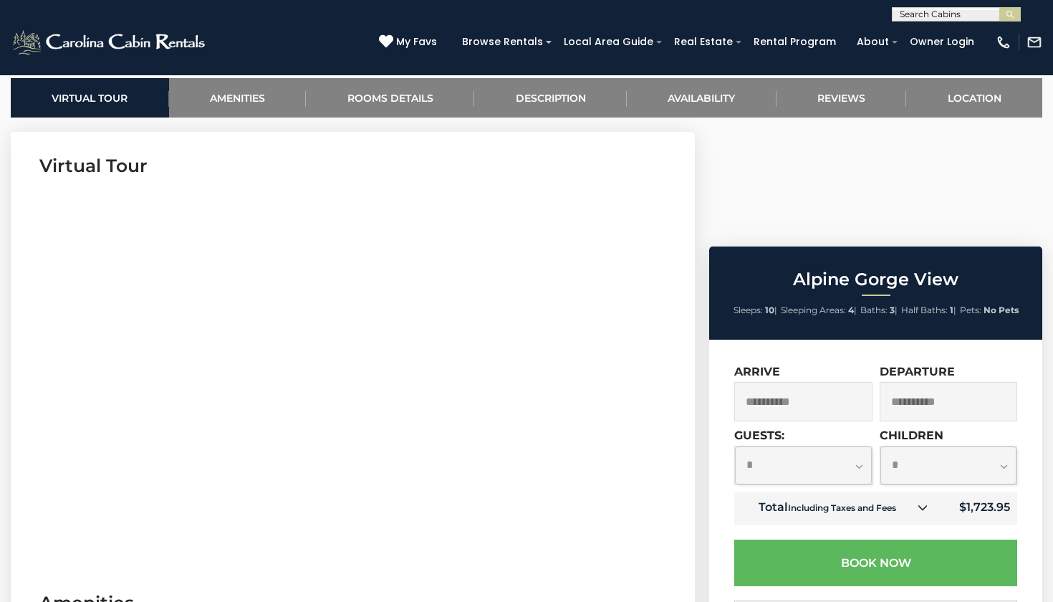
scroll to position [564, 0]
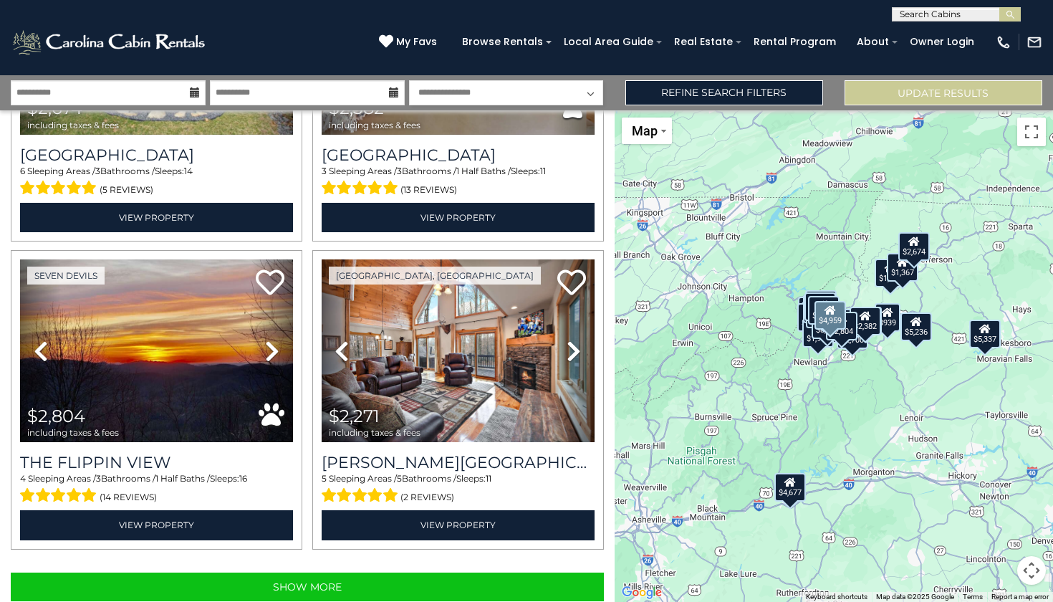
scroll to position [4211, 0]
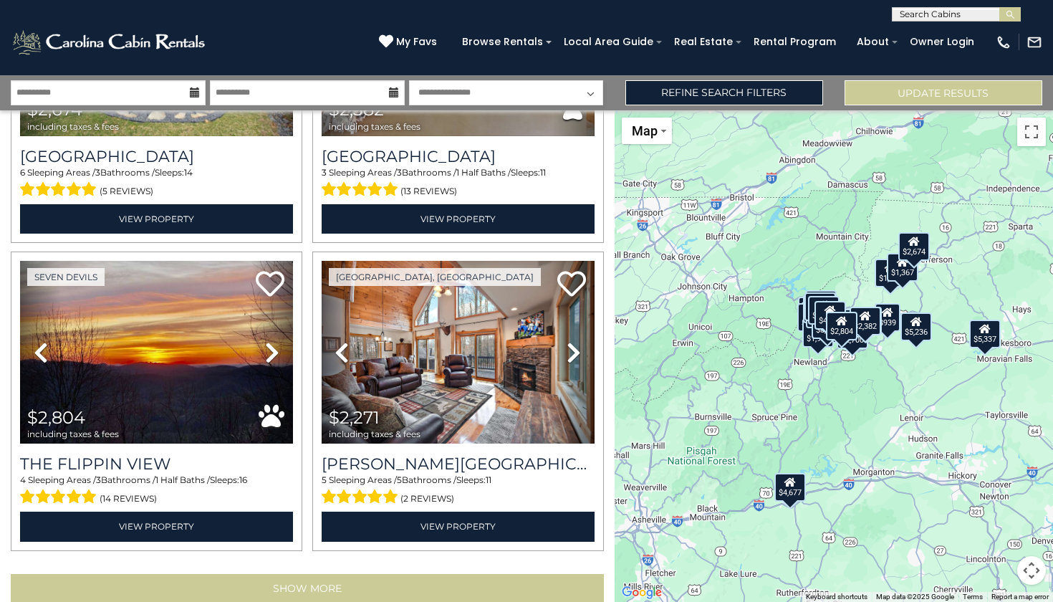
click at [270, 574] on button "Show More" at bounding box center [307, 588] width 593 height 29
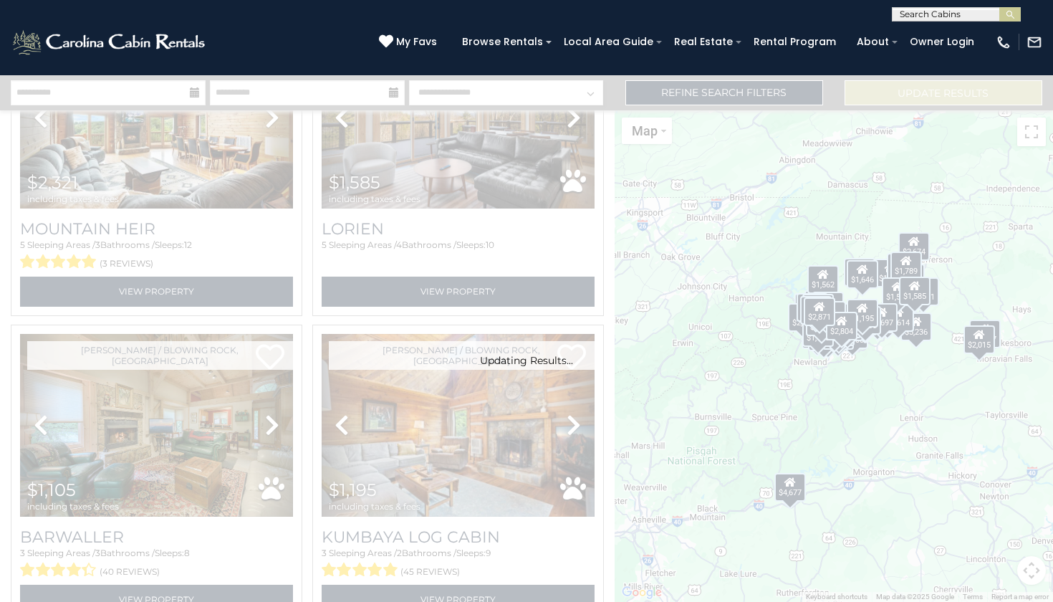
scroll to position [13343, 0]
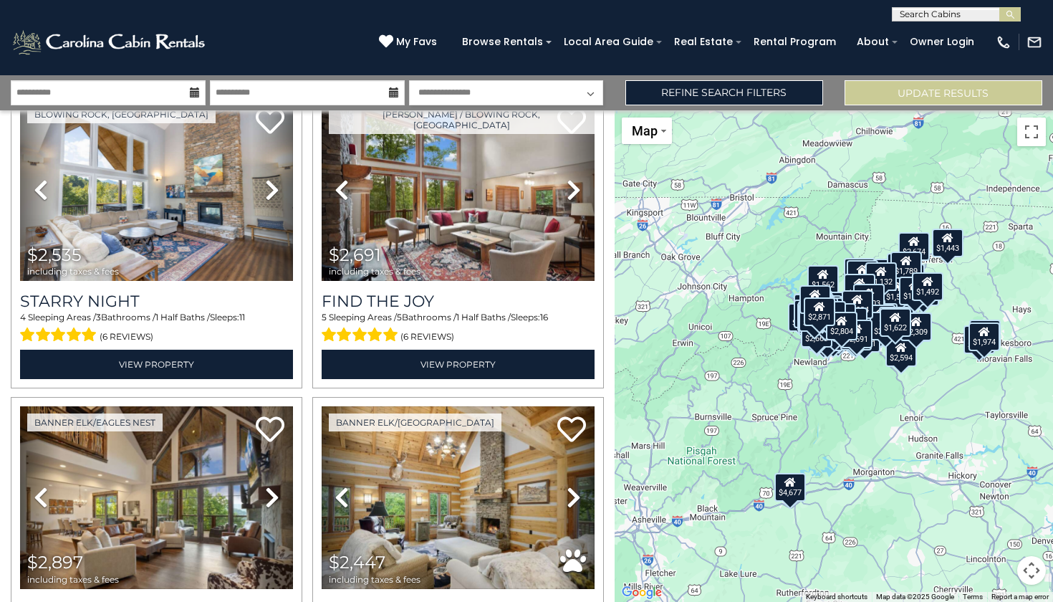
scroll to position [0, 0]
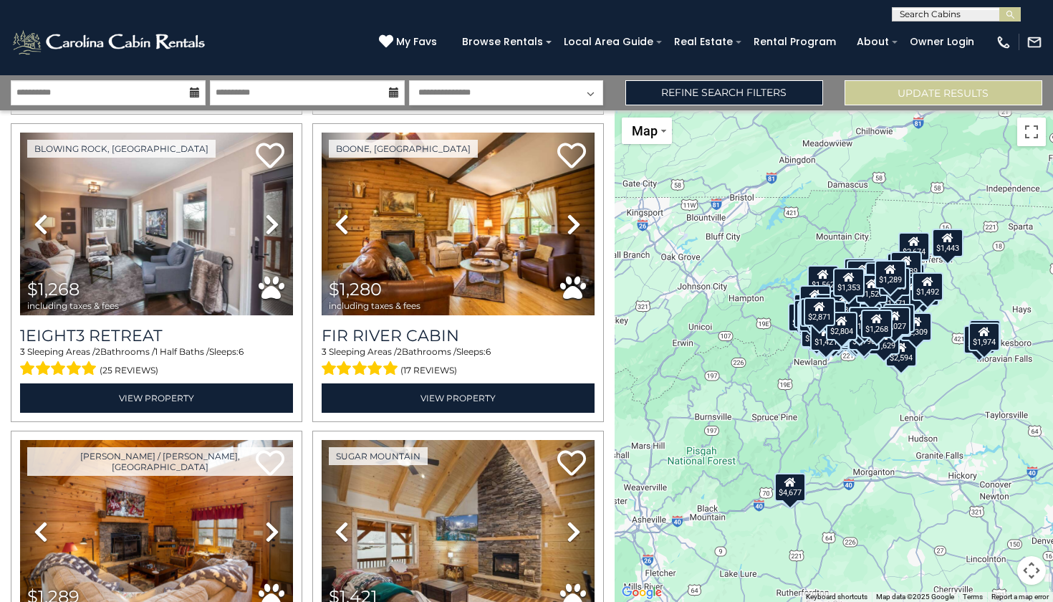
scroll to position [27095, 0]
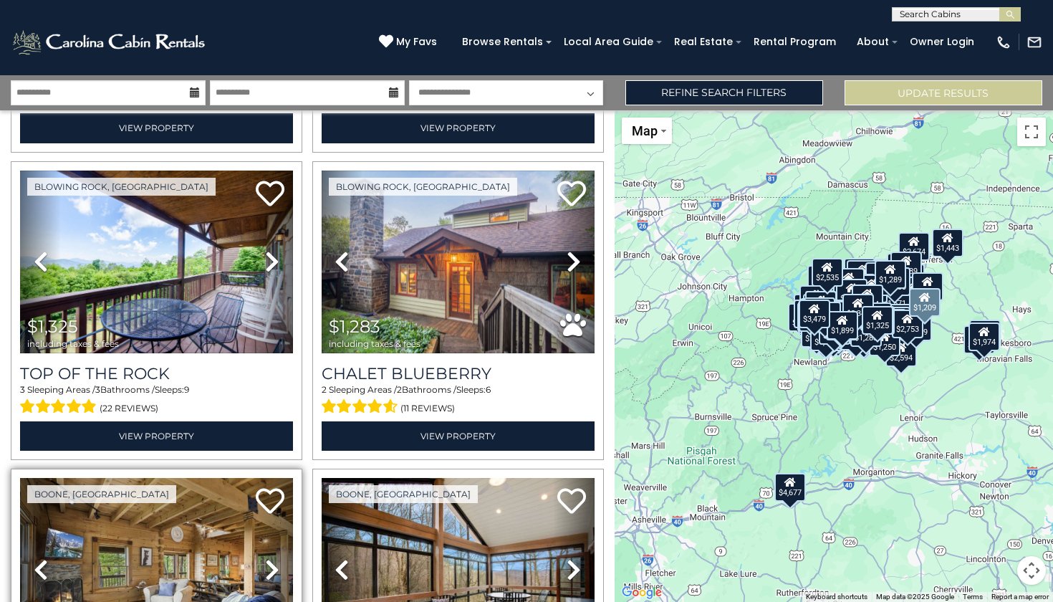
scroll to position [31672, 0]
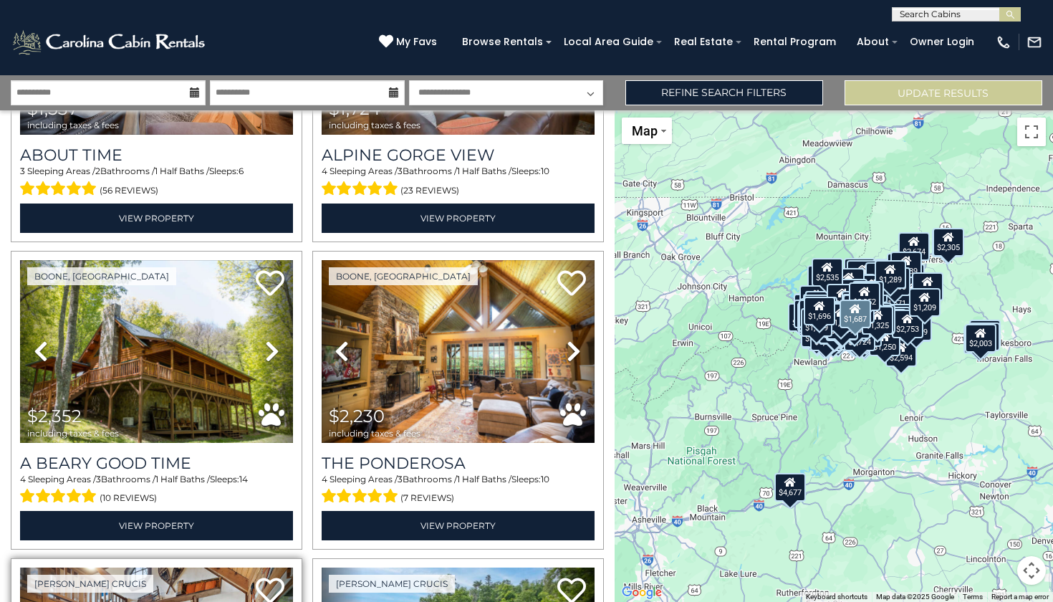
scroll to position [34970, 0]
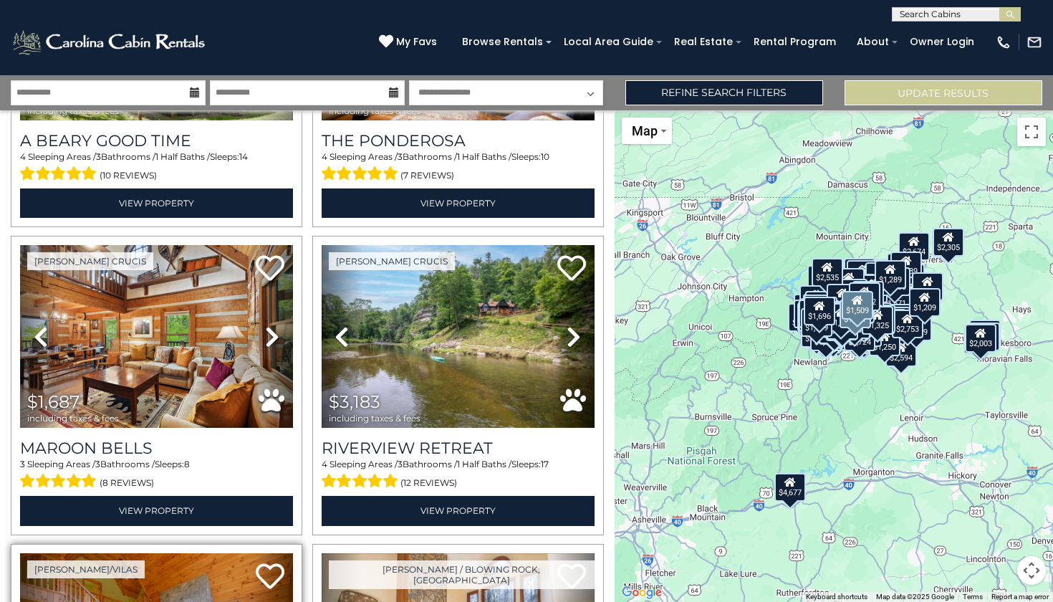
scroll to position [35290, 0]
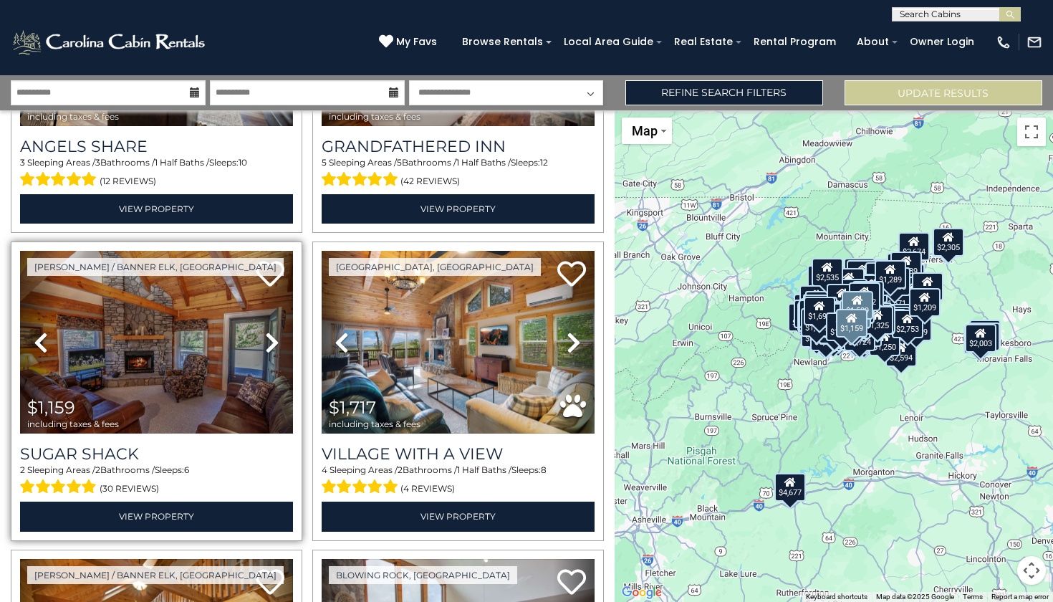
scroll to position [36219, 0]
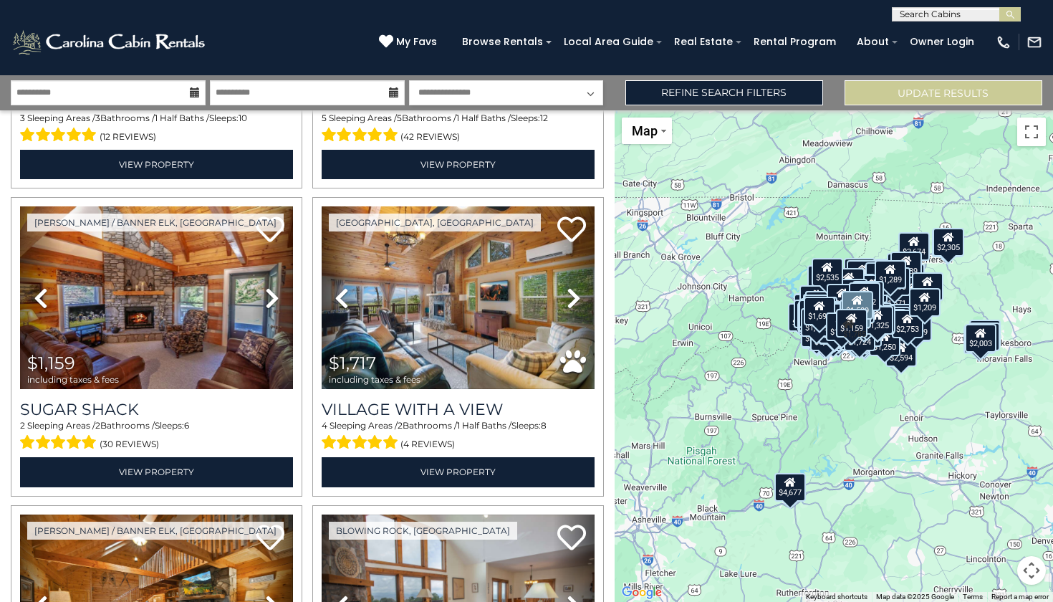
scroll to position [36249, 0]
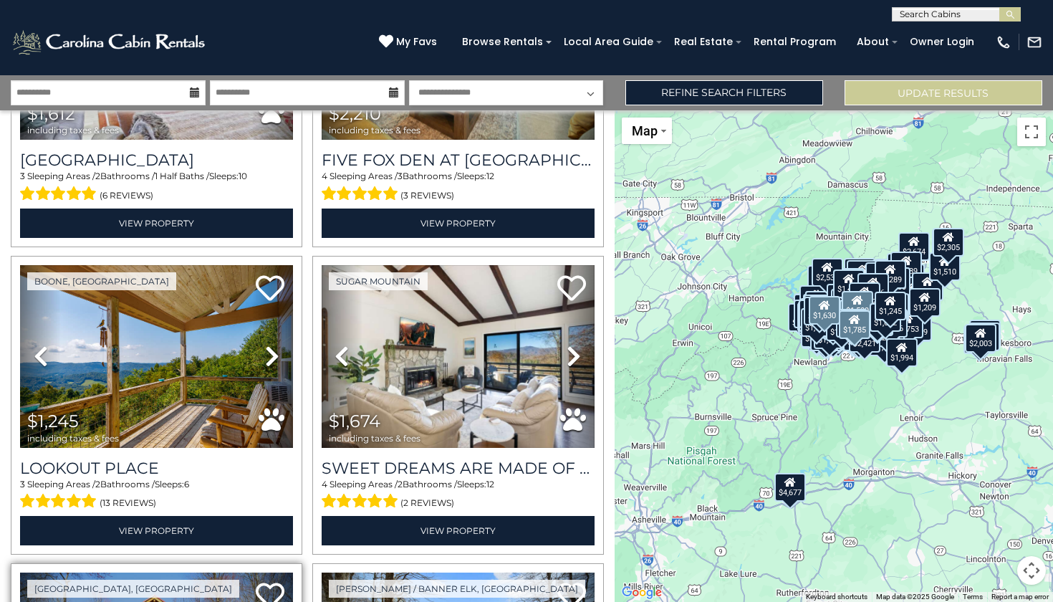
scroll to position [37438, 0]
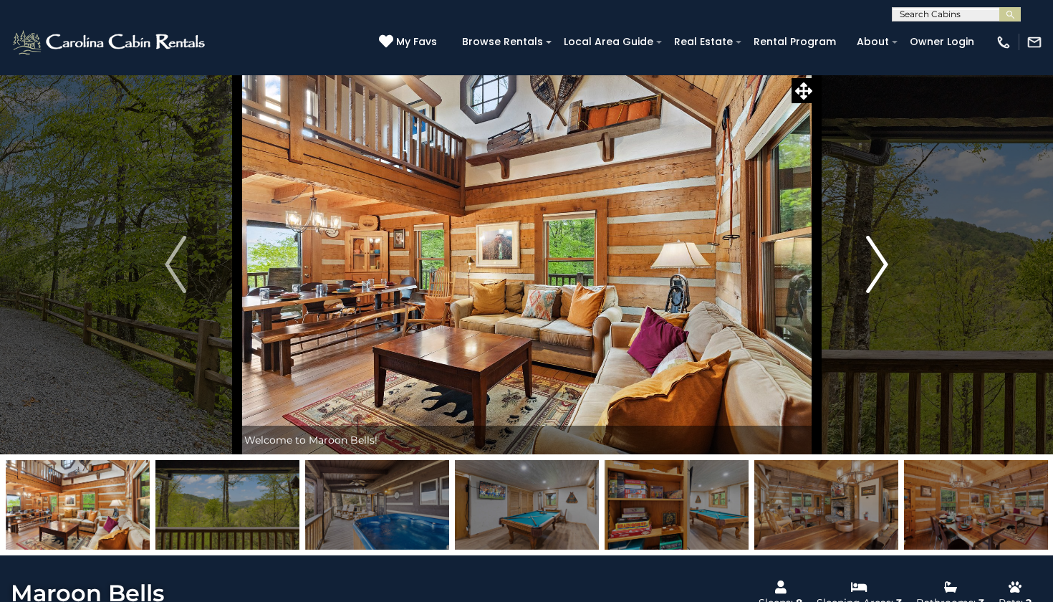
click at [870, 271] on img "Next" at bounding box center [877, 264] width 21 height 57
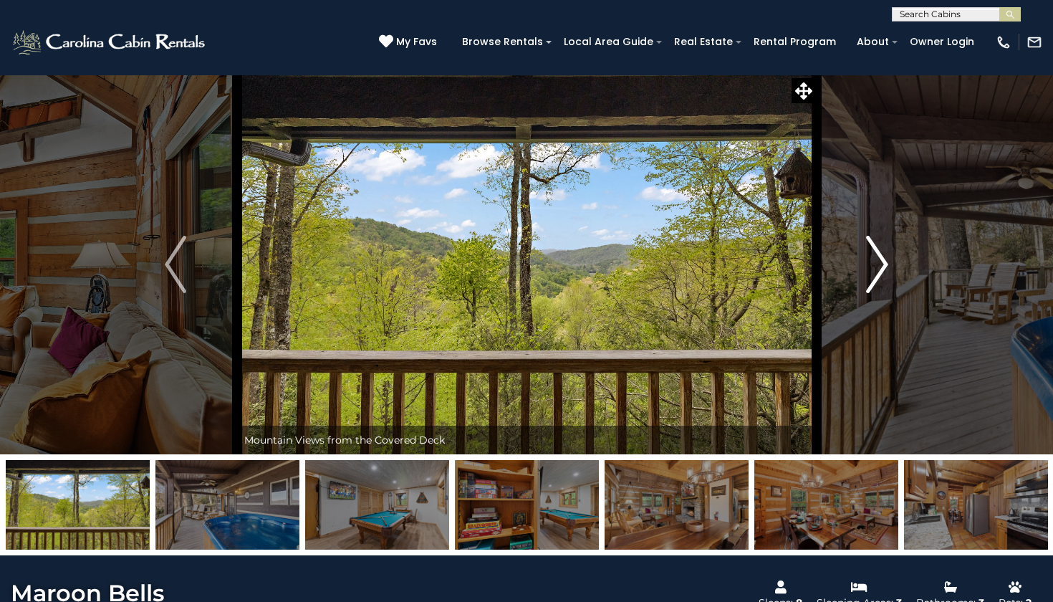
click at [870, 271] on img "Next" at bounding box center [877, 264] width 21 height 57
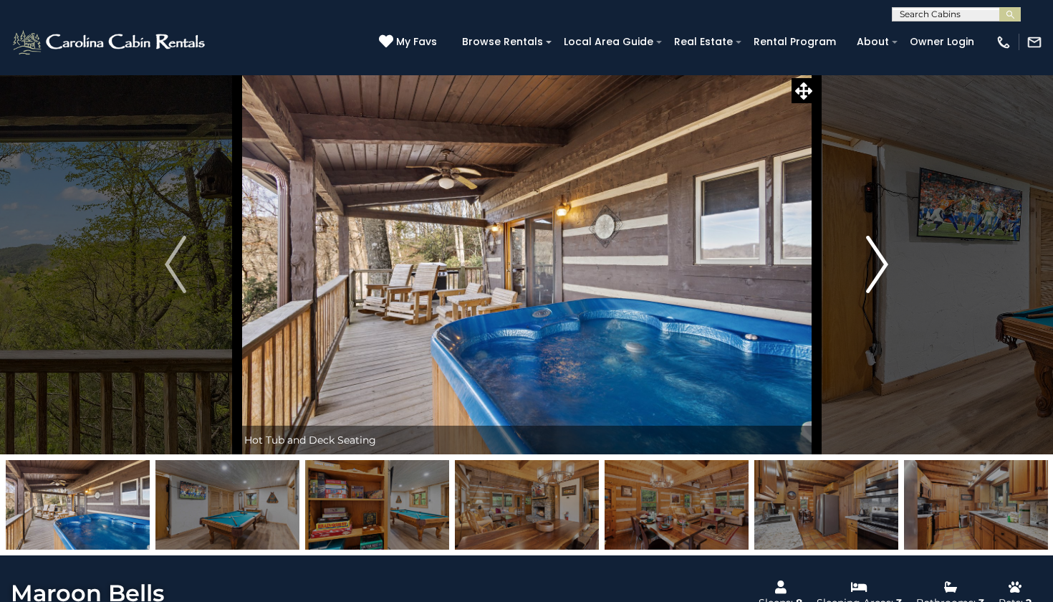
click at [870, 271] on img "Next" at bounding box center [877, 264] width 21 height 57
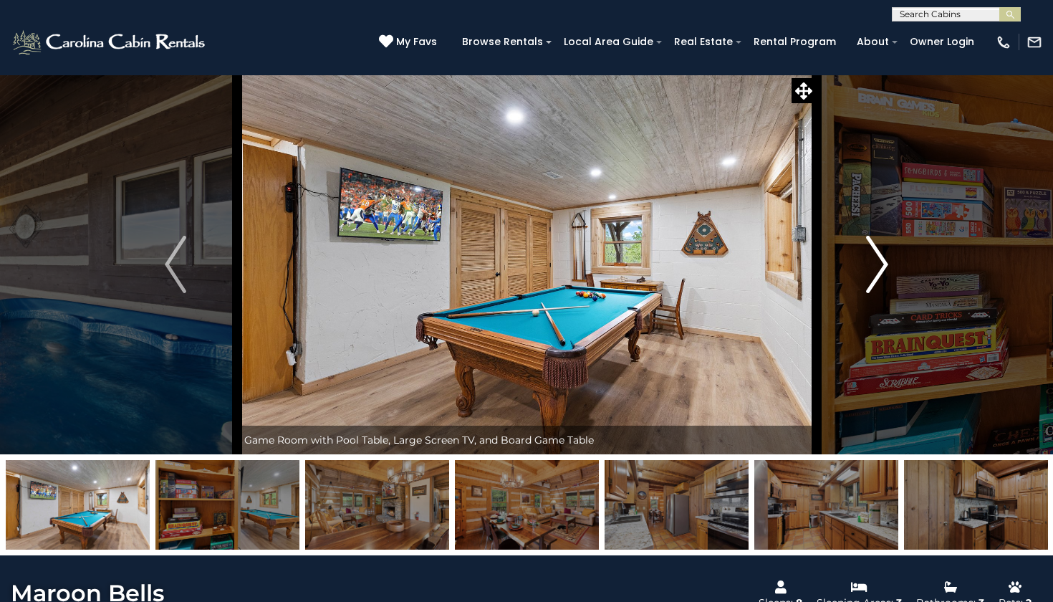
click at [870, 271] on img "Next" at bounding box center [877, 264] width 21 height 57
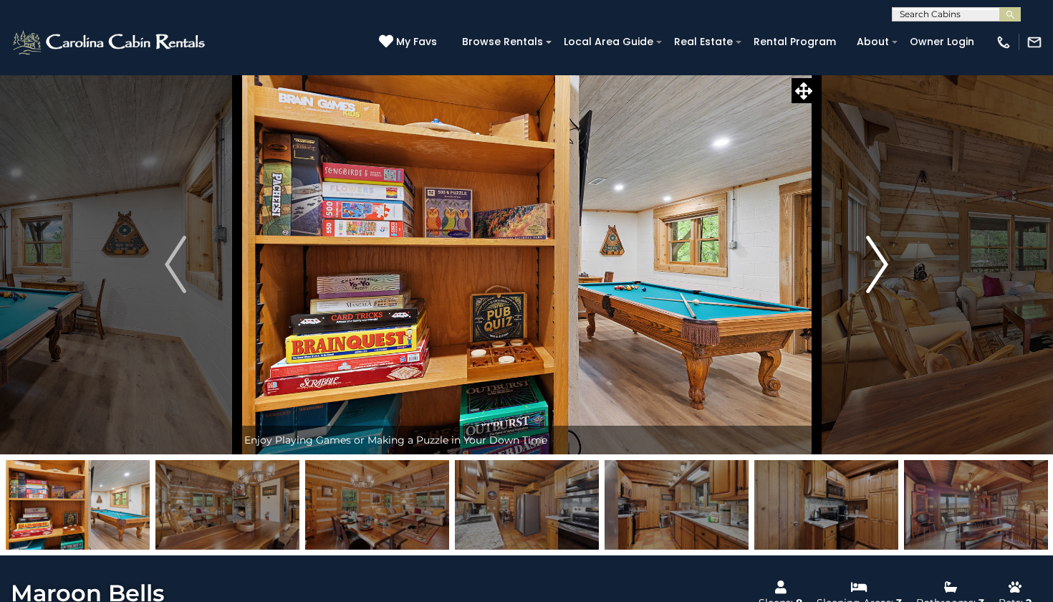
click at [870, 271] on img "Next" at bounding box center [877, 264] width 21 height 57
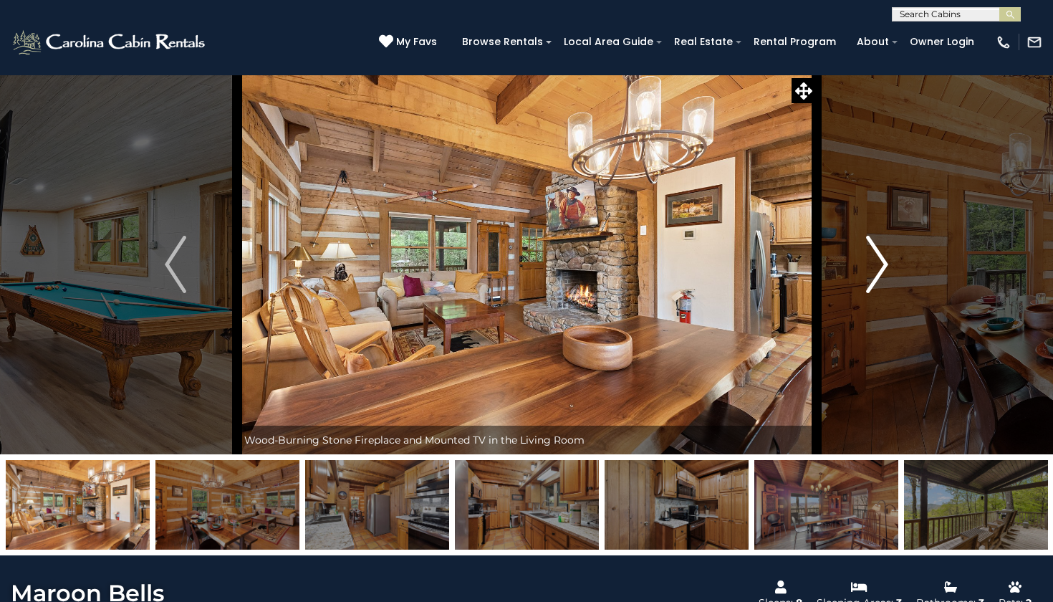
click at [870, 271] on img "Next" at bounding box center [877, 264] width 21 height 57
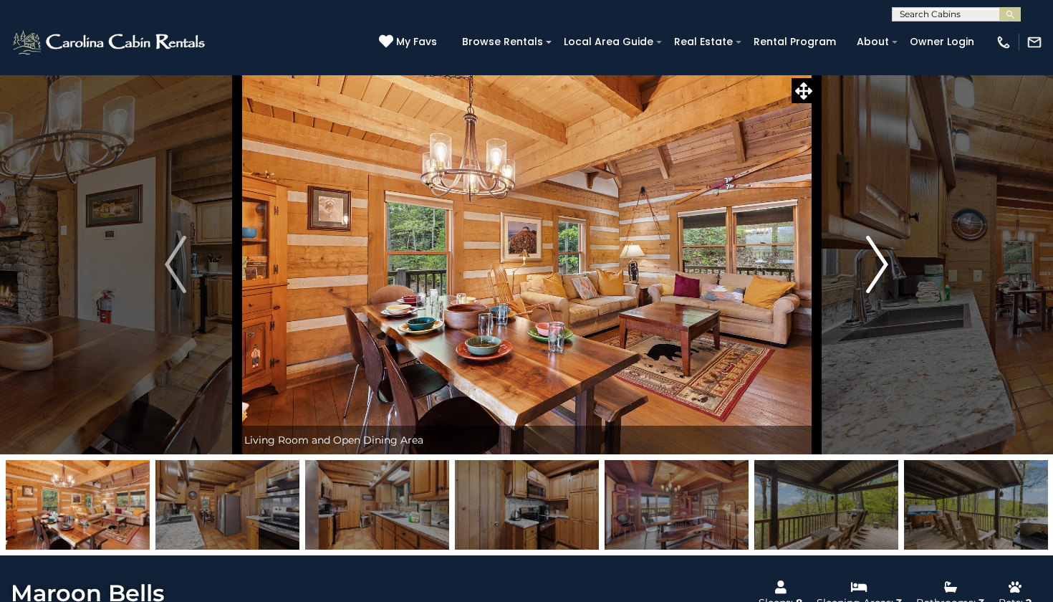
click at [870, 271] on img "Next" at bounding box center [877, 264] width 21 height 57
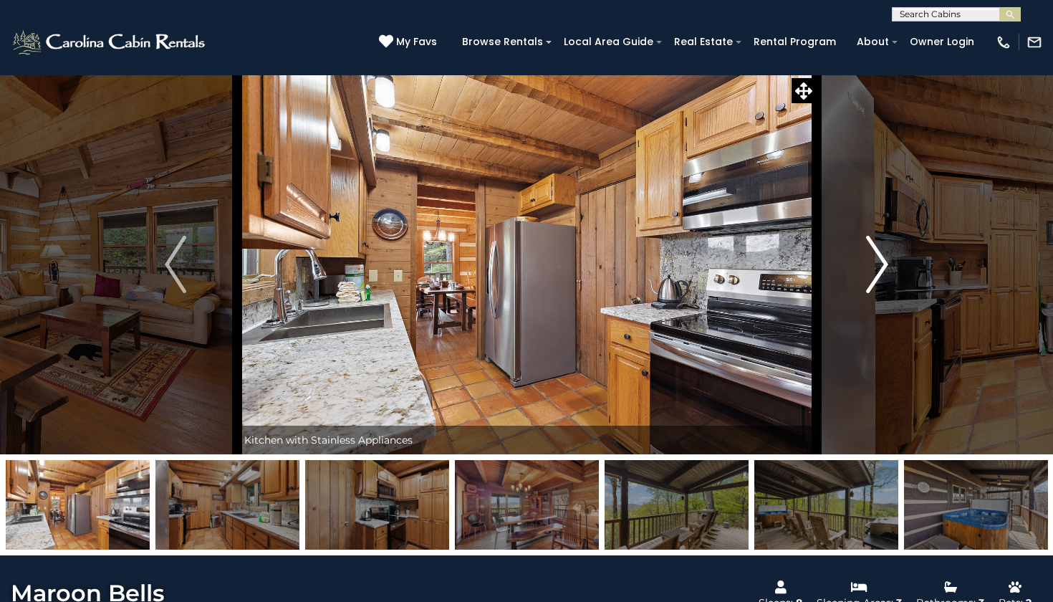
click at [870, 271] on img "Next" at bounding box center [877, 264] width 21 height 57
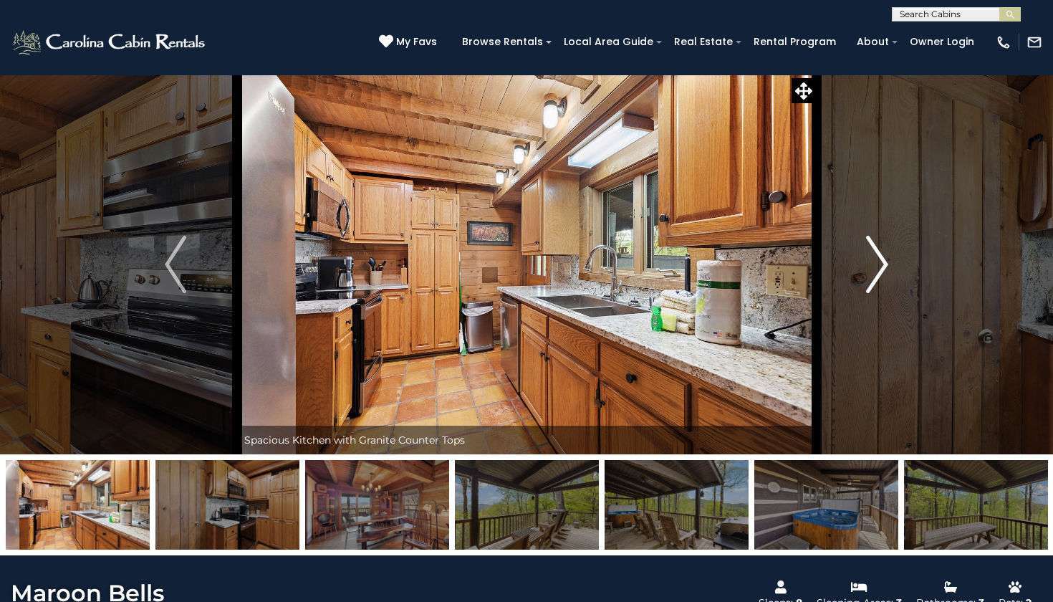
click at [870, 271] on img "Next" at bounding box center [877, 264] width 21 height 57
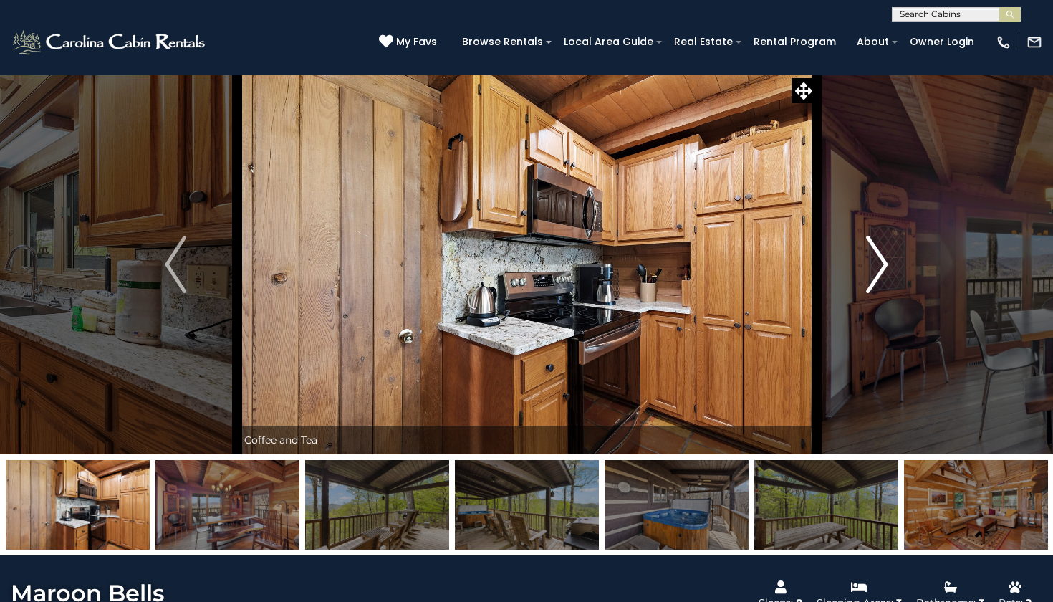
click at [870, 271] on img "Next" at bounding box center [877, 264] width 21 height 57
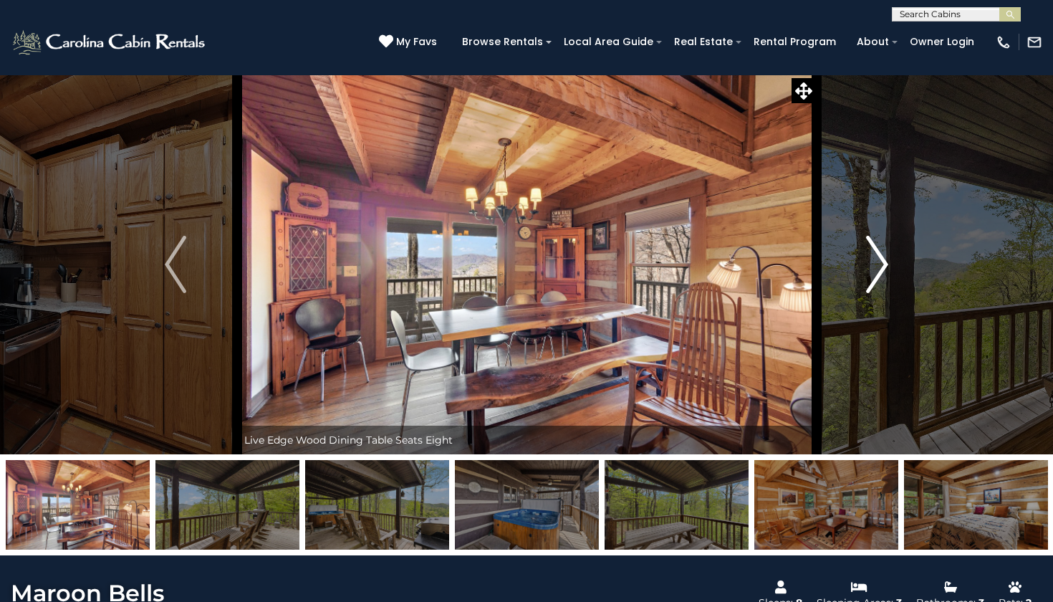
click at [870, 271] on img "Next" at bounding box center [877, 264] width 21 height 57
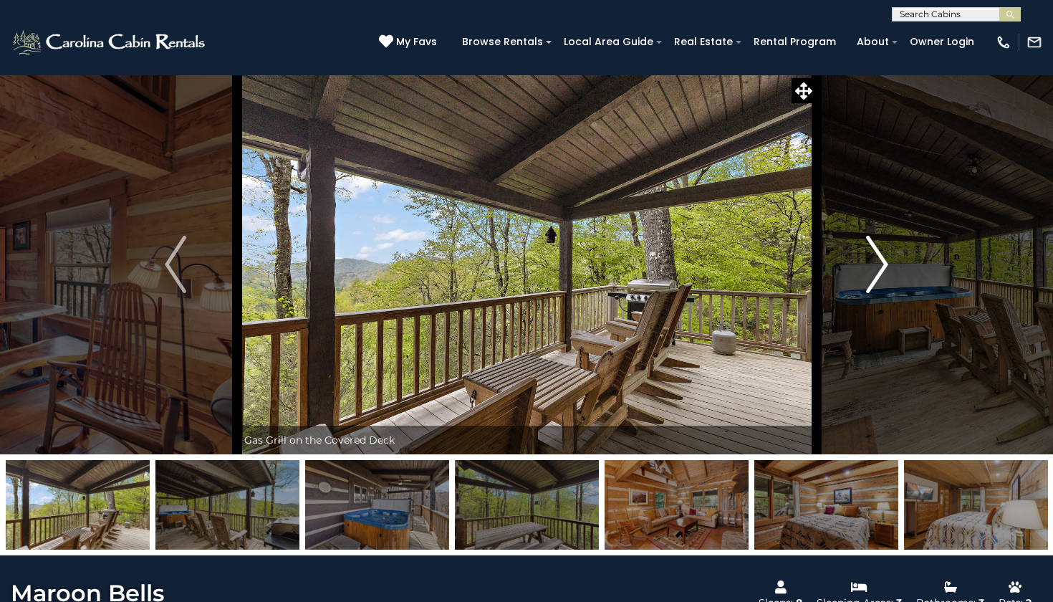
click at [870, 271] on img "Next" at bounding box center [877, 264] width 21 height 57
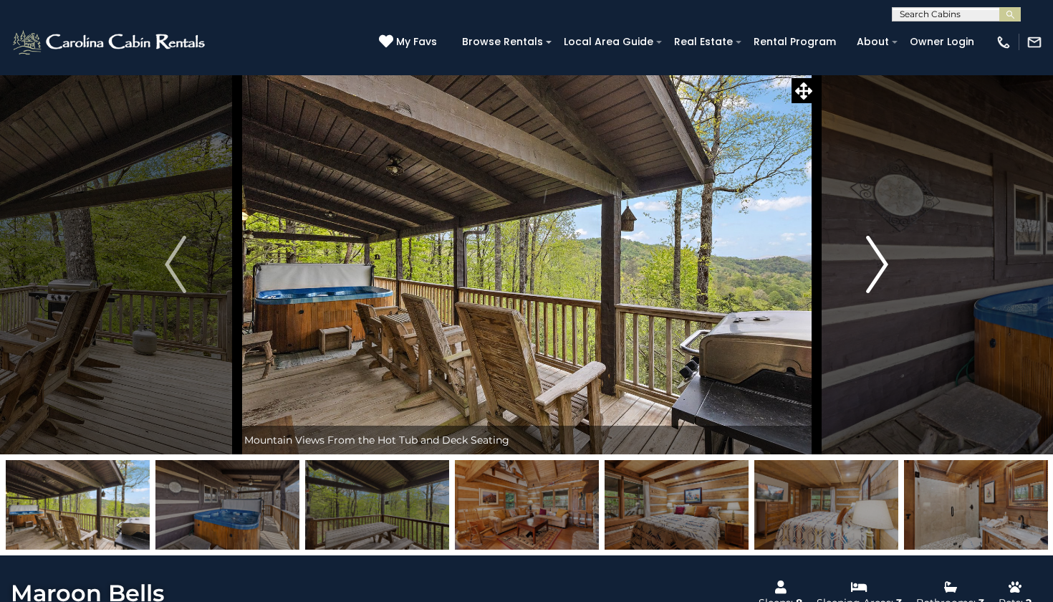
click at [870, 271] on img "Next" at bounding box center [877, 264] width 21 height 57
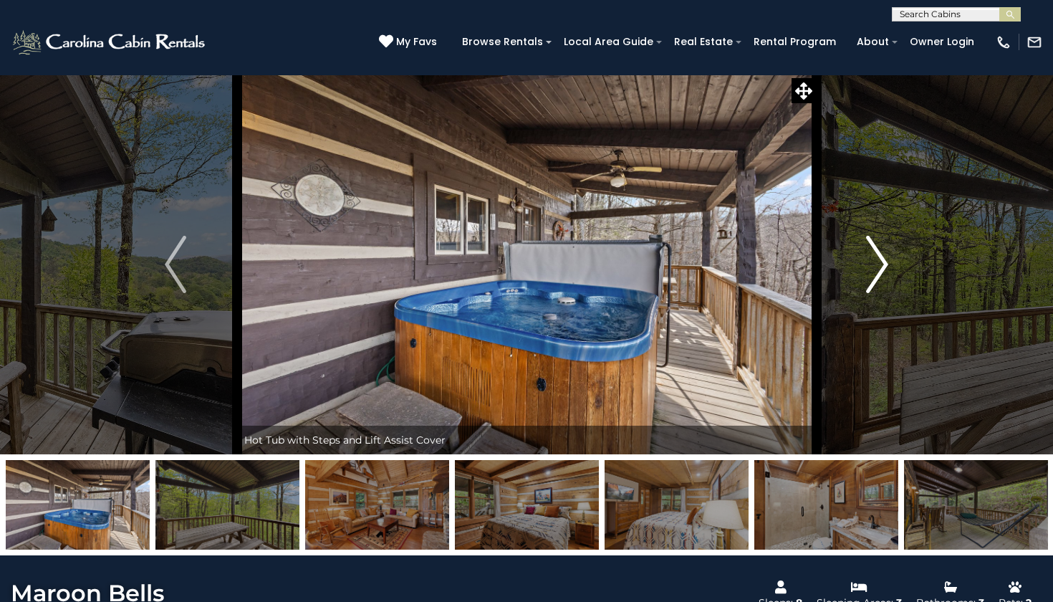
click at [870, 271] on img "Next" at bounding box center [877, 264] width 21 height 57
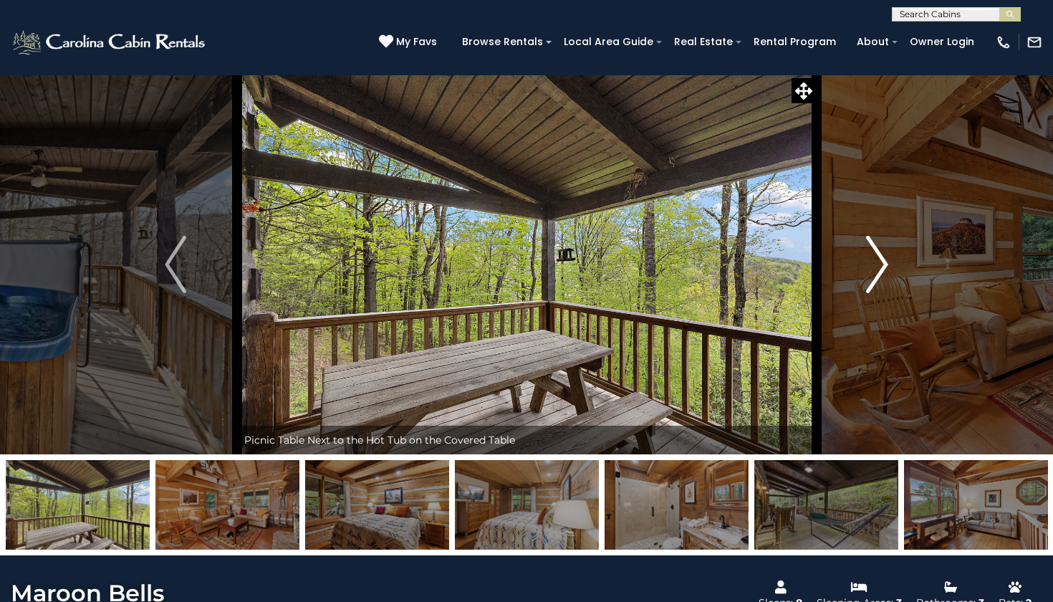
click at [870, 271] on img "Next" at bounding box center [877, 264] width 21 height 57
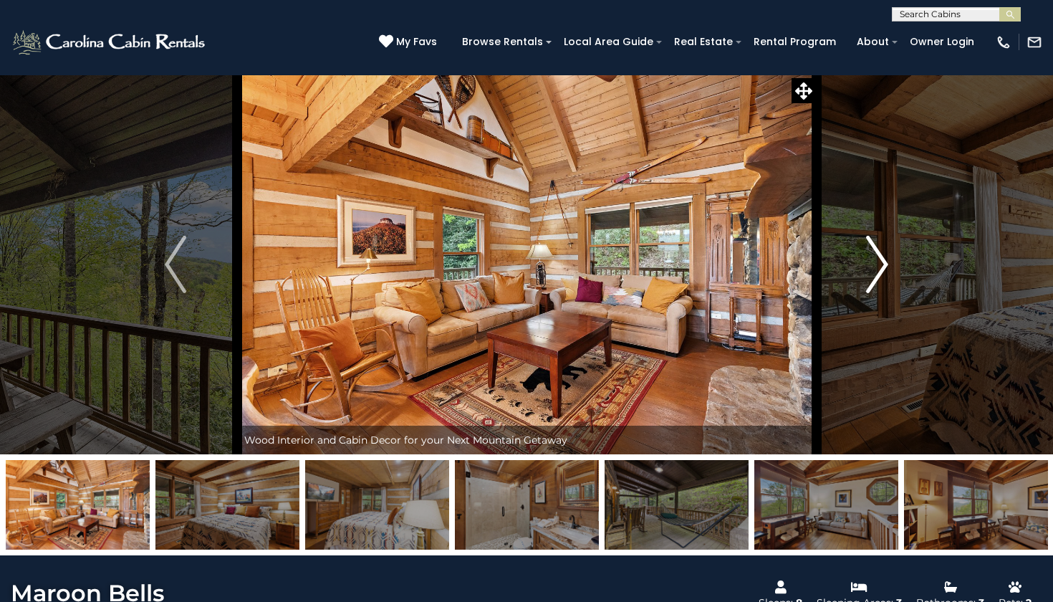
click at [870, 271] on img "Next" at bounding box center [877, 264] width 21 height 57
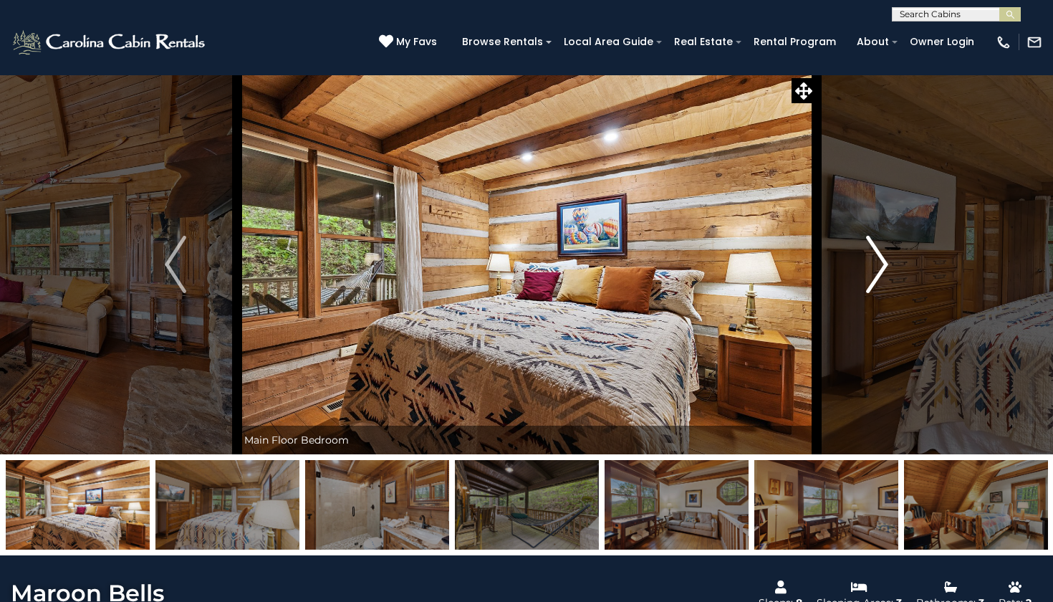
click at [870, 271] on img "Next" at bounding box center [877, 264] width 21 height 57
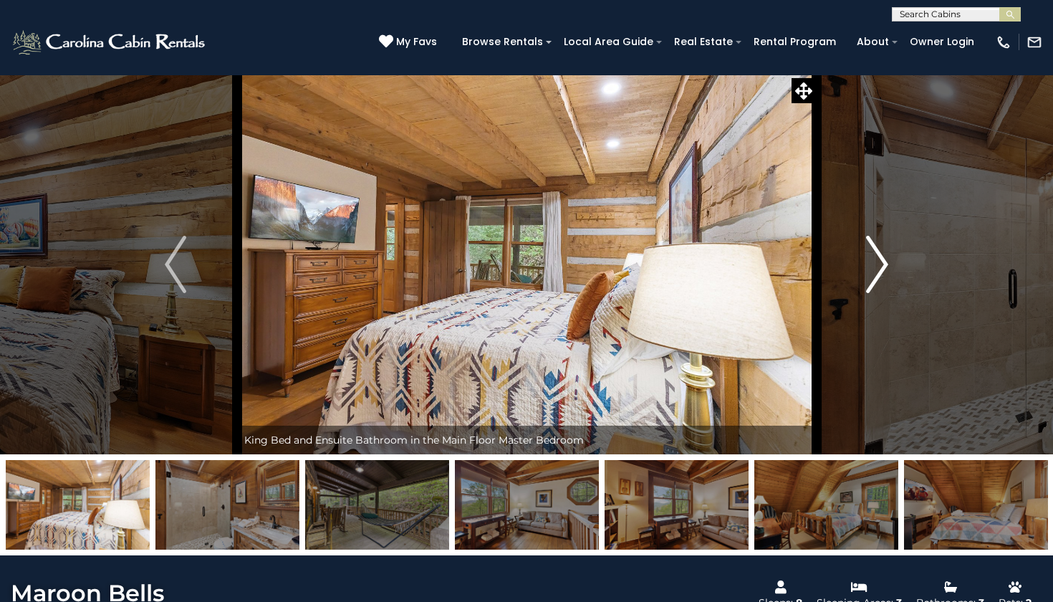
click at [870, 271] on img "Next" at bounding box center [877, 264] width 21 height 57
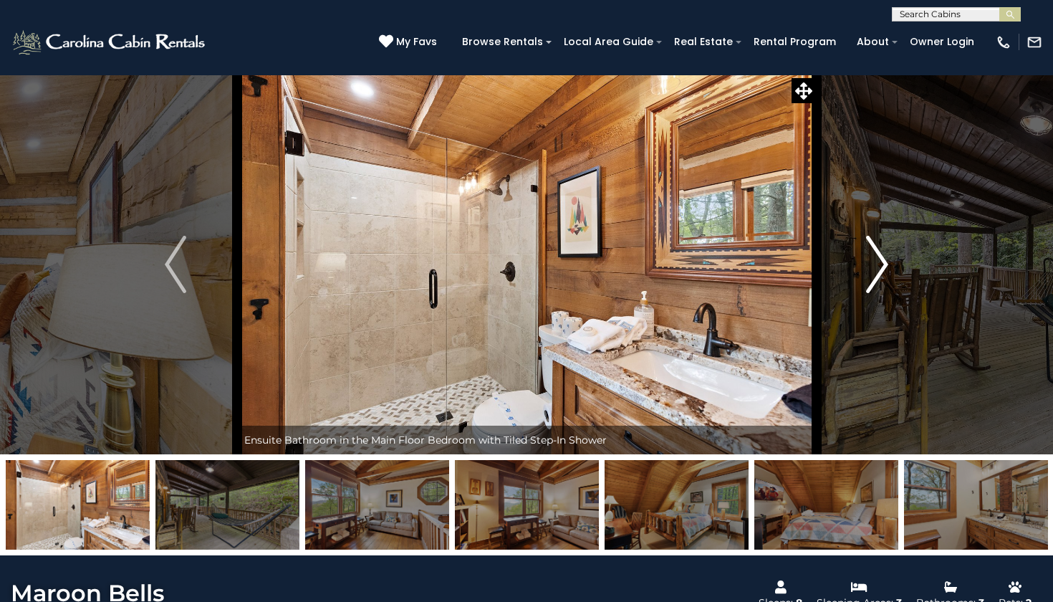
click at [870, 271] on img "Next" at bounding box center [877, 264] width 21 height 57
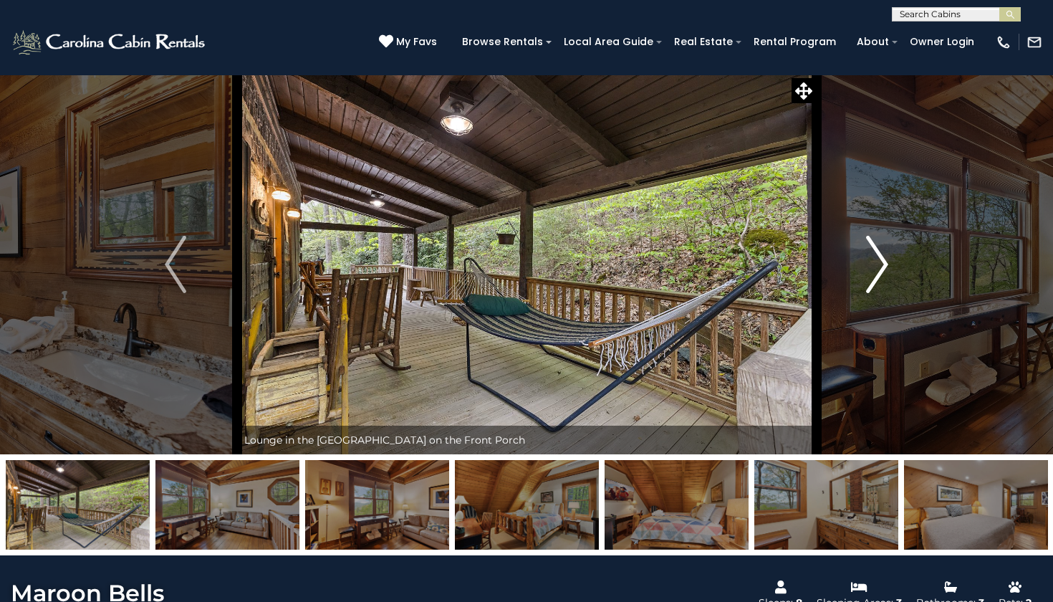
click at [870, 271] on img "Next" at bounding box center [877, 264] width 21 height 57
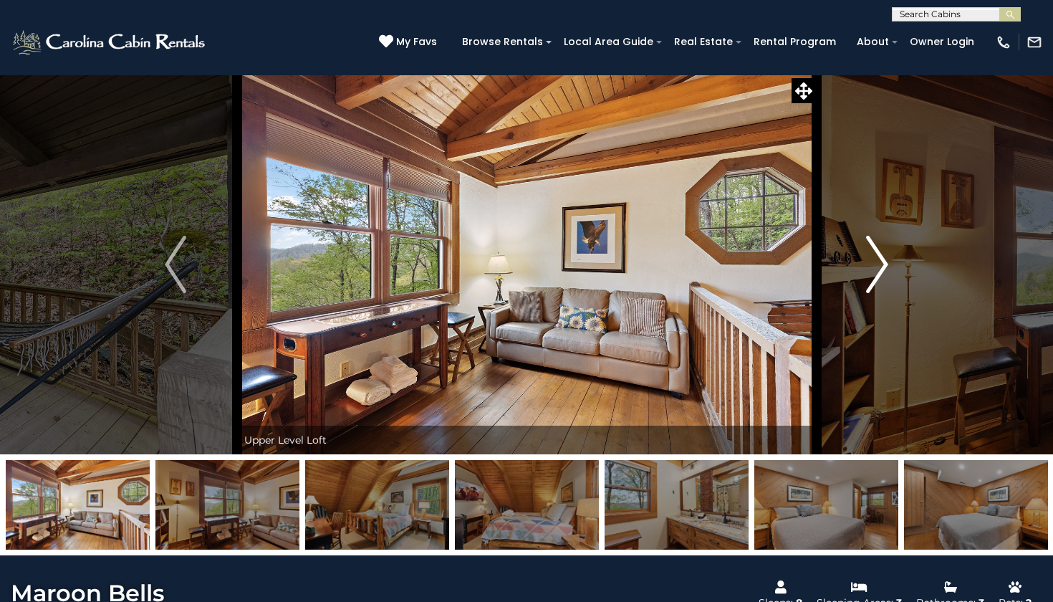
click at [870, 271] on img "Next" at bounding box center [877, 264] width 21 height 57
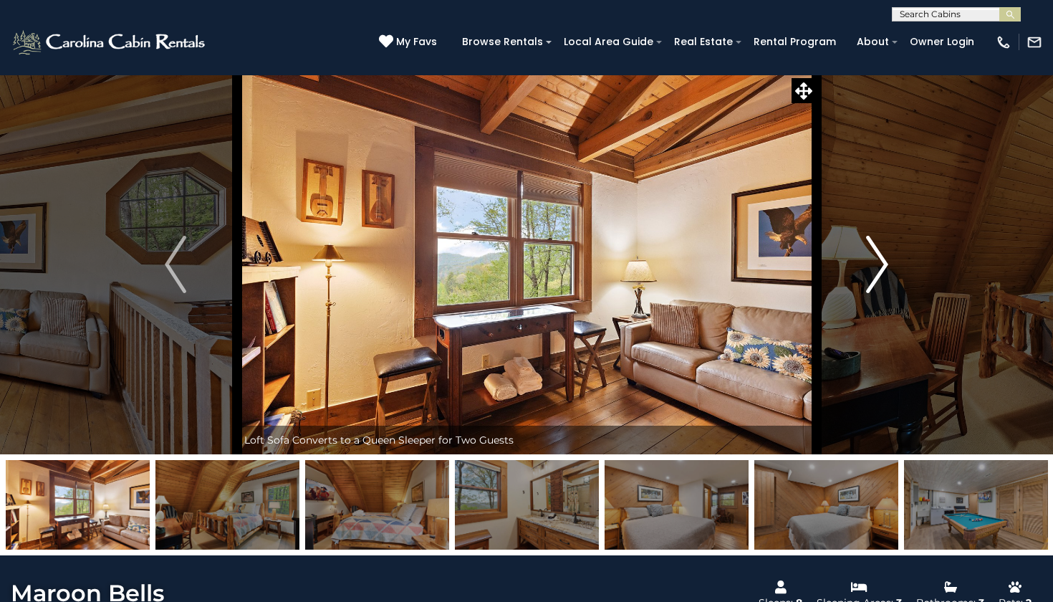
click at [870, 271] on img "Next" at bounding box center [877, 264] width 21 height 57
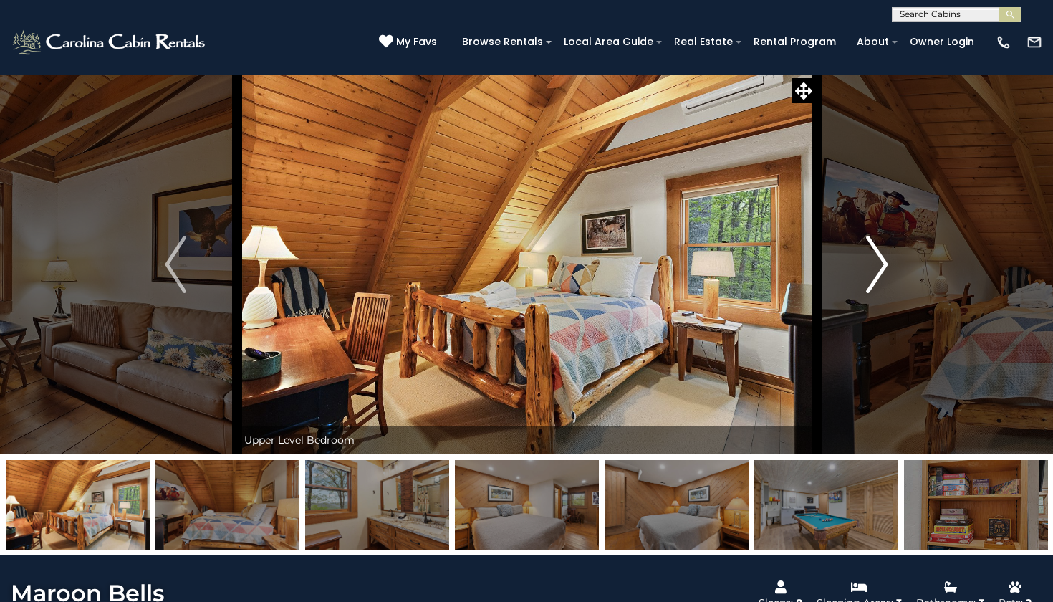
click at [870, 271] on img "Next" at bounding box center [877, 264] width 21 height 57
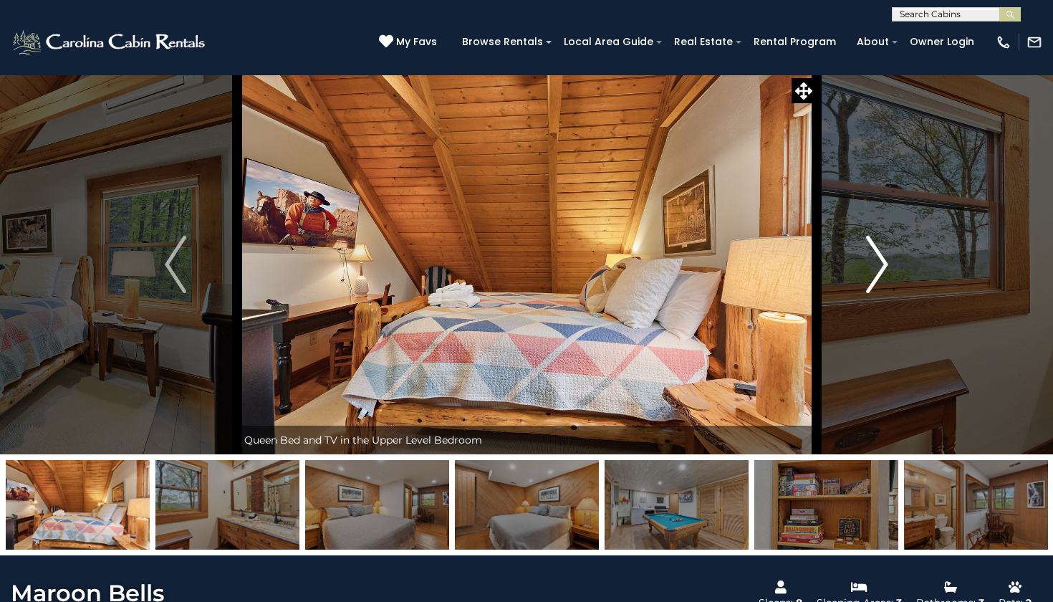
click at [870, 271] on img "Next" at bounding box center [877, 264] width 21 height 57
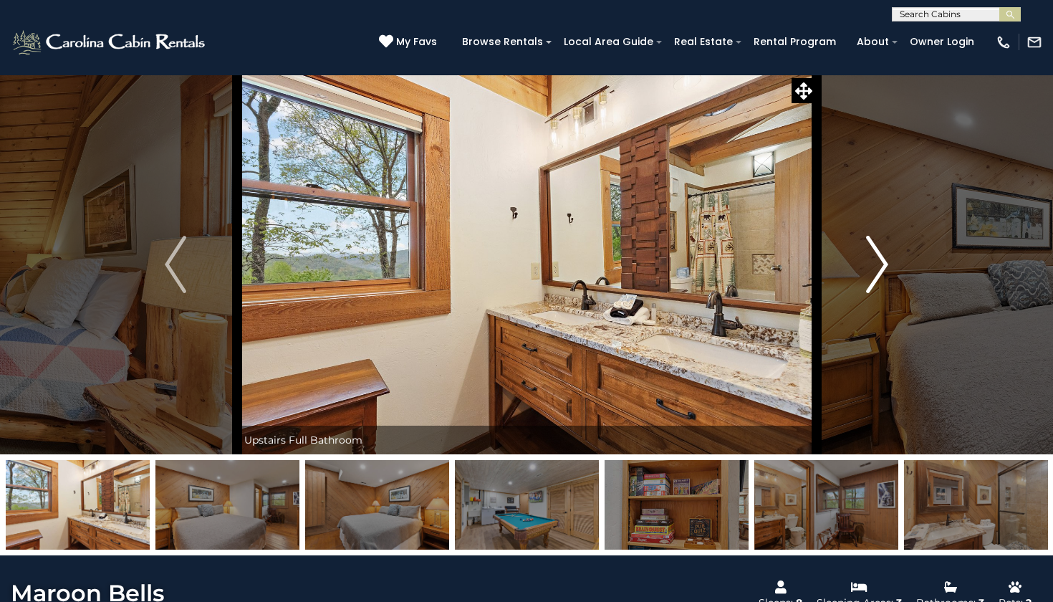
click at [870, 271] on img "Next" at bounding box center [877, 264] width 21 height 57
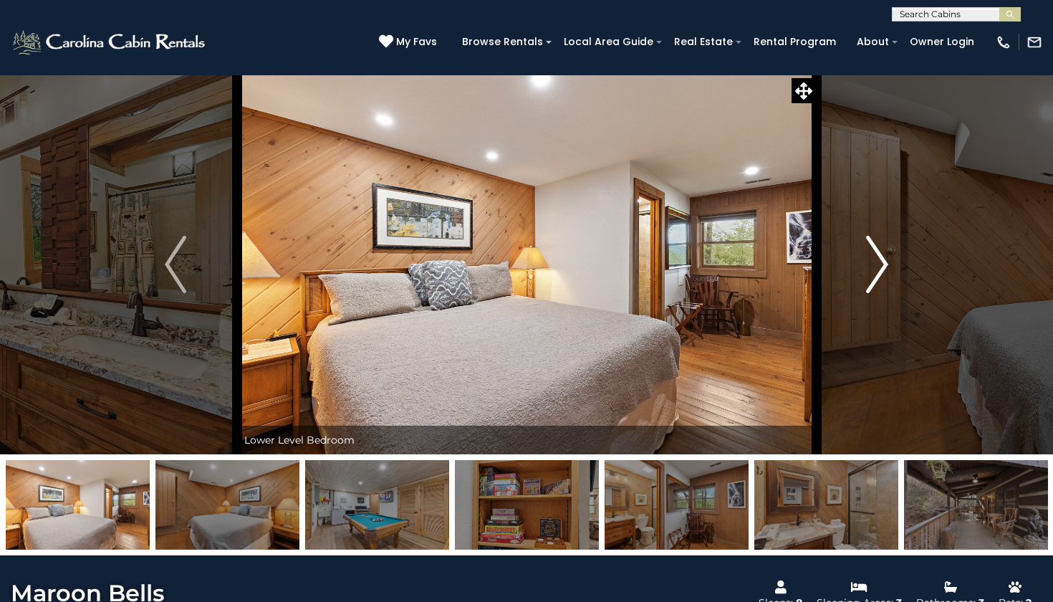
click at [870, 271] on img "Next" at bounding box center [877, 264] width 21 height 57
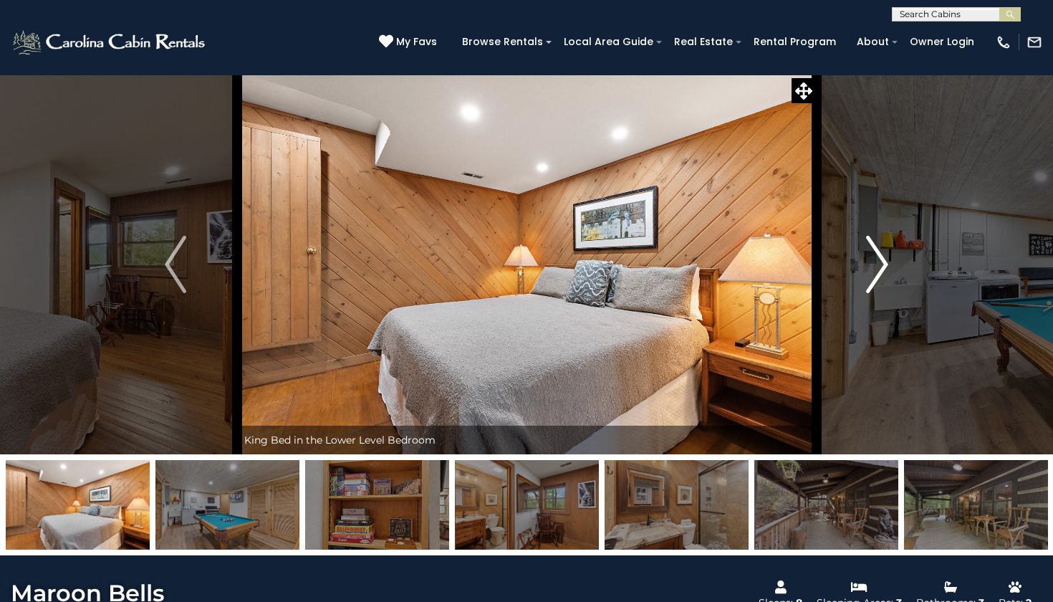
click at [870, 271] on img "Next" at bounding box center [877, 264] width 21 height 57
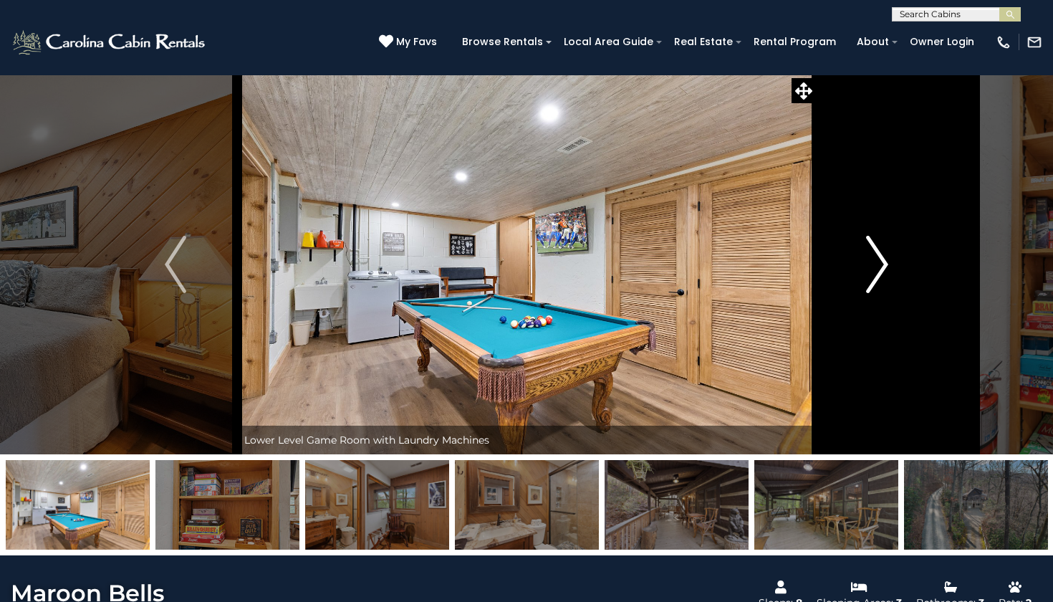
click at [870, 271] on img "Next" at bounding box center [877, 264] width 21 height 57
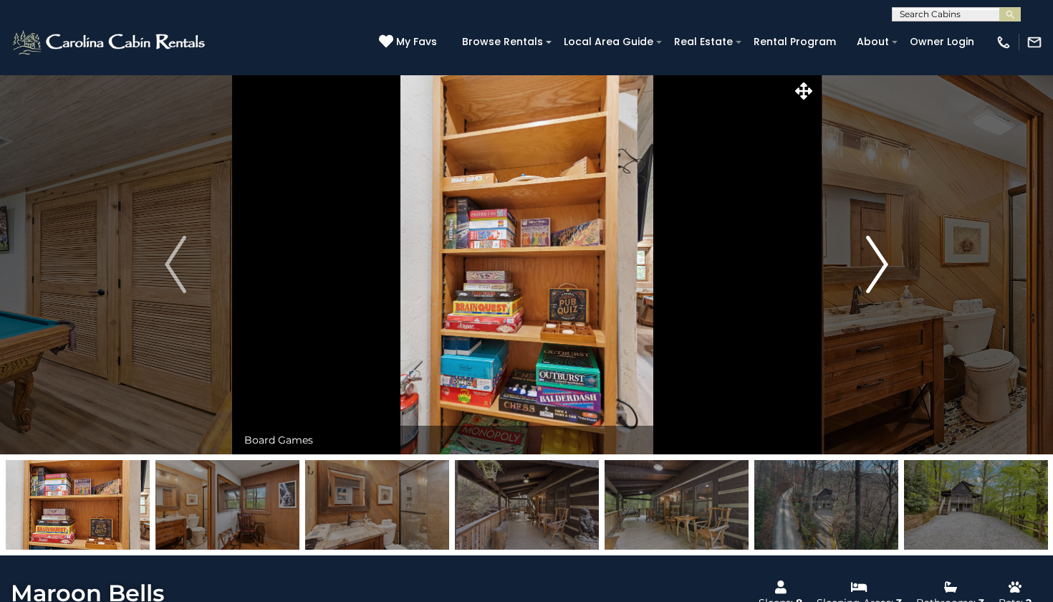
click at [870, 271] on img "Next" at bounding box center [877, 264] width 21 height 57
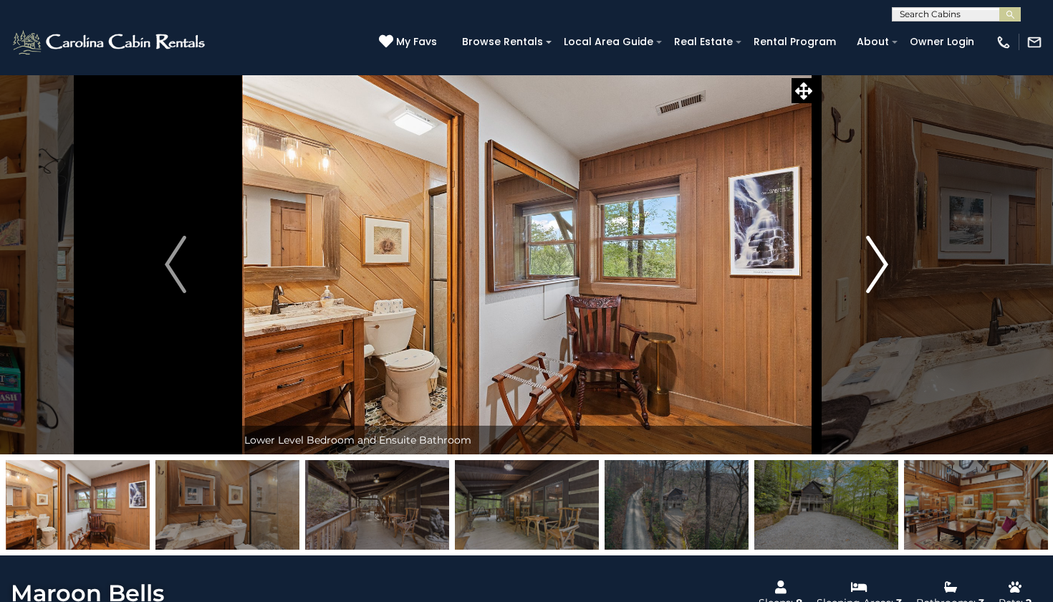
click at [870, 271] on img "Next" at bounding box center [877, 264] width 21 height 57
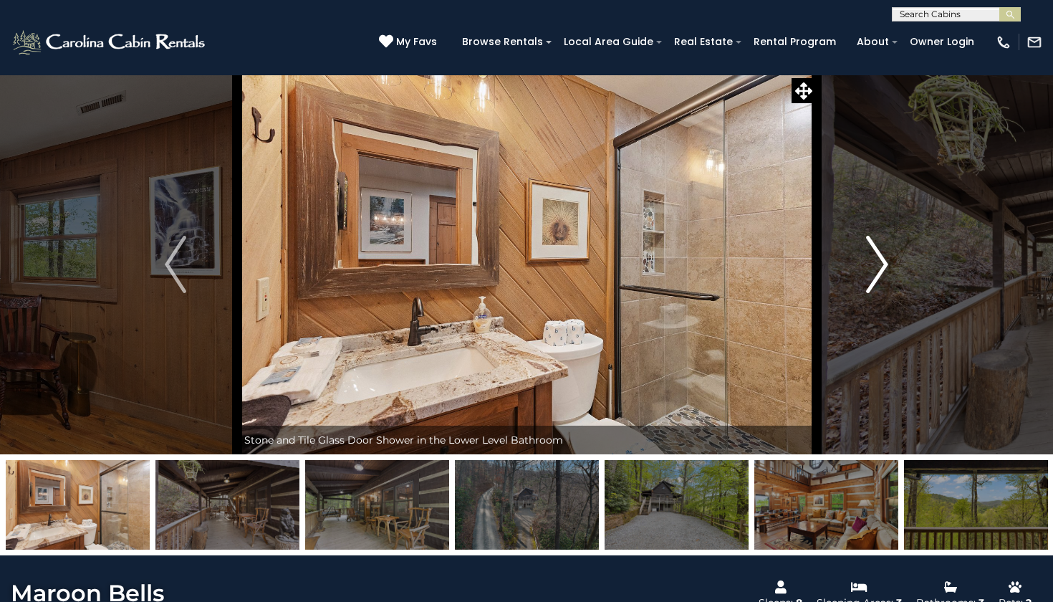
click at [870, 271] on img "Next" at bounding box center [877, 264] width 21 height 57
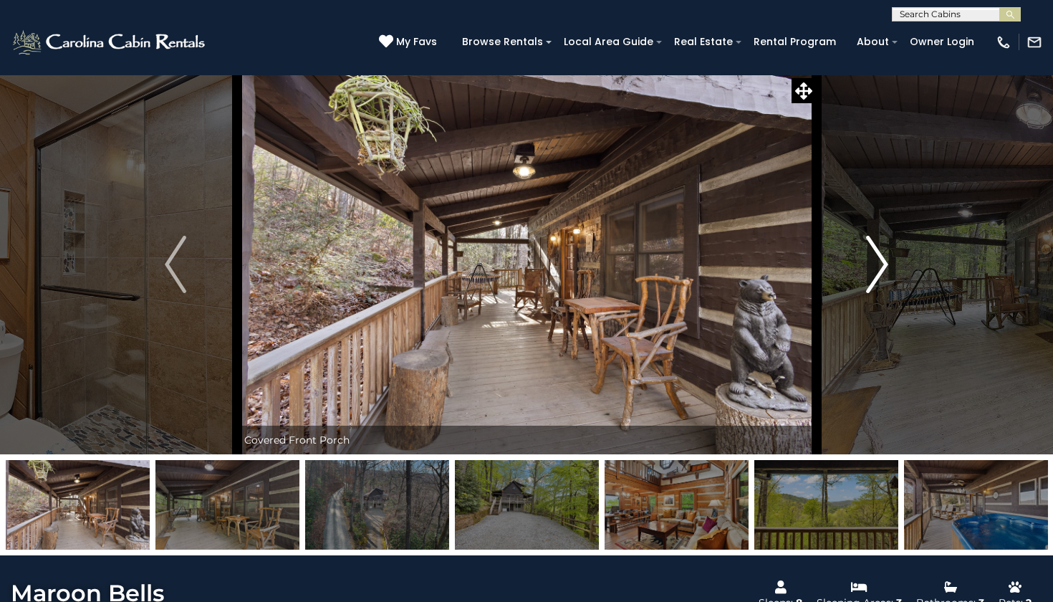
click at [870, 271] on img "Next" at bounding box center [877, 264] width 21 height 57
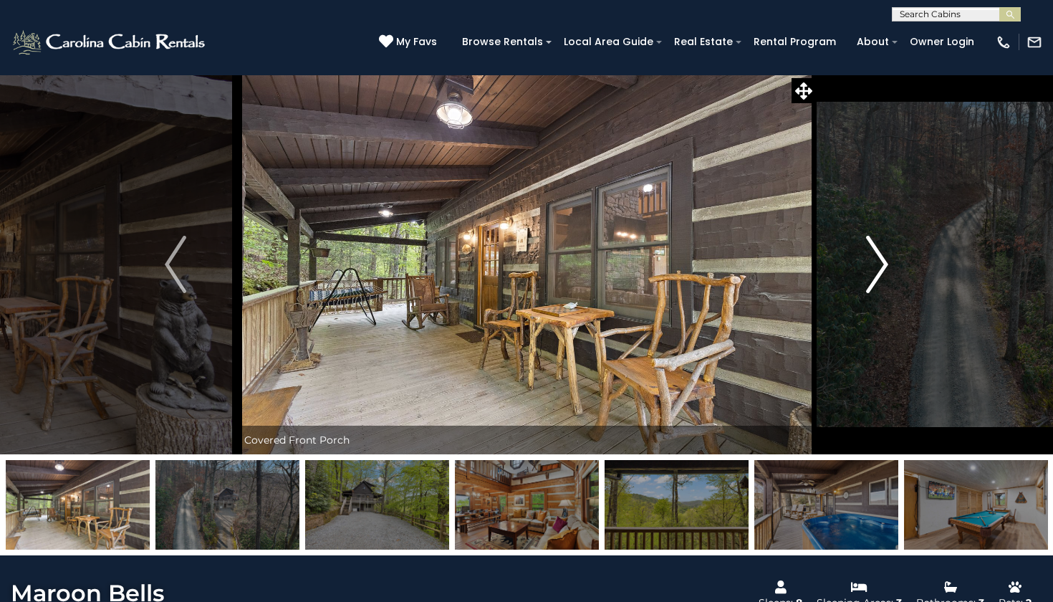
click at [870, 271] on img "Next" at bounding box center [877, 264] width 21 height 57
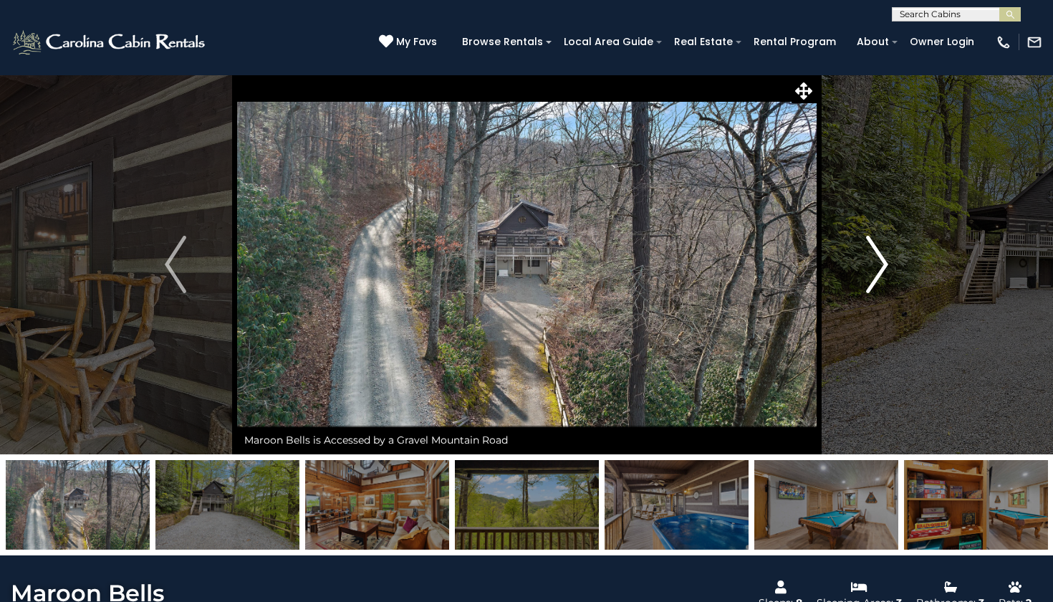
click at [870, 271] on img "Next" at bounding box center [877, 264] width 21 height 57
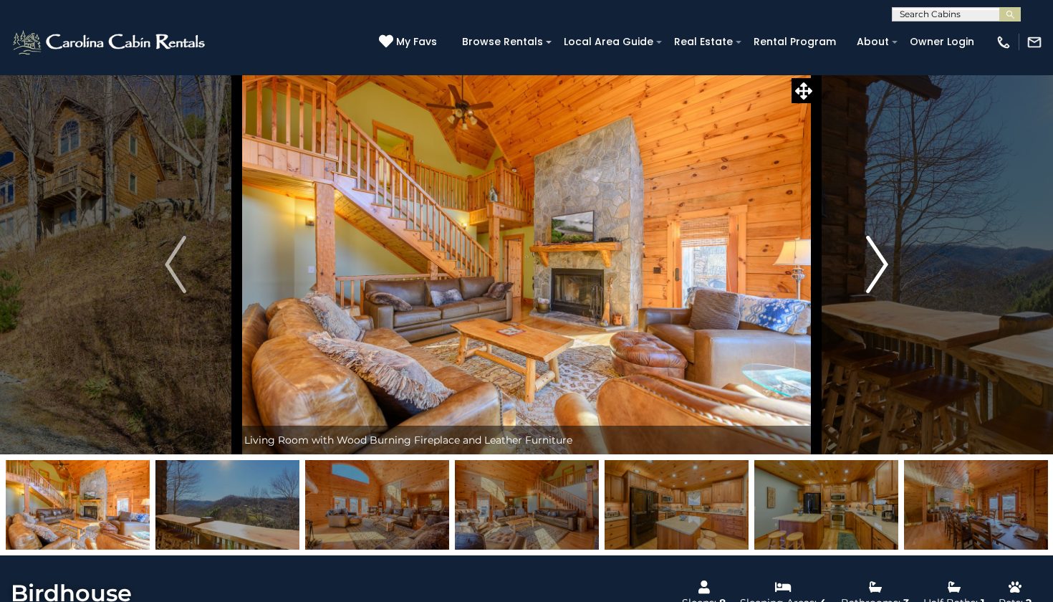
click at [878, 264] on img "Next" at bounding box center [877, 264] width 21 height 57
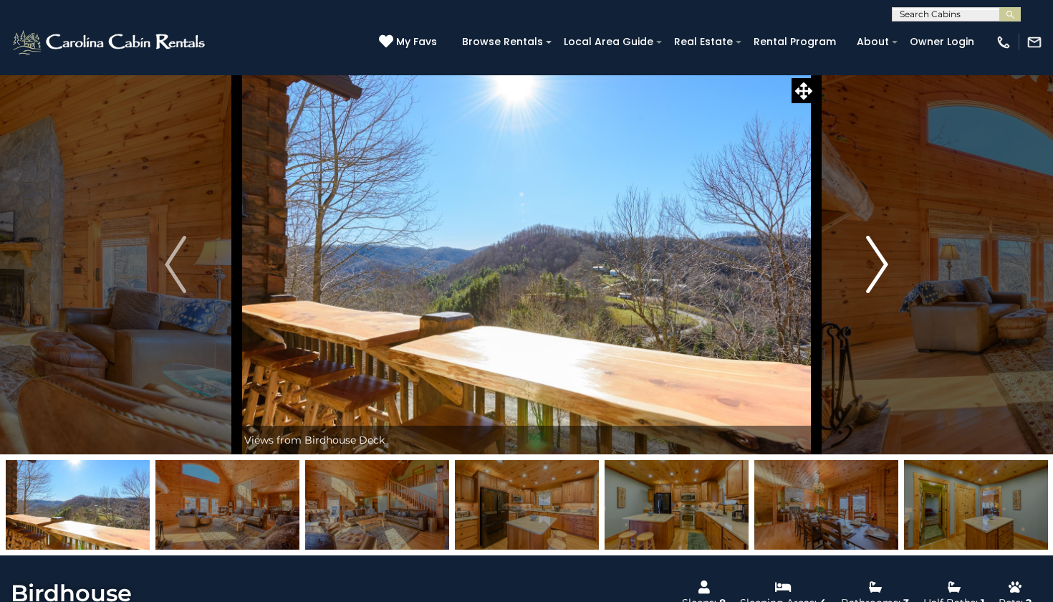
click at [878, 264] on img "Next" at bounding box center [877, 264] width 21 height 57
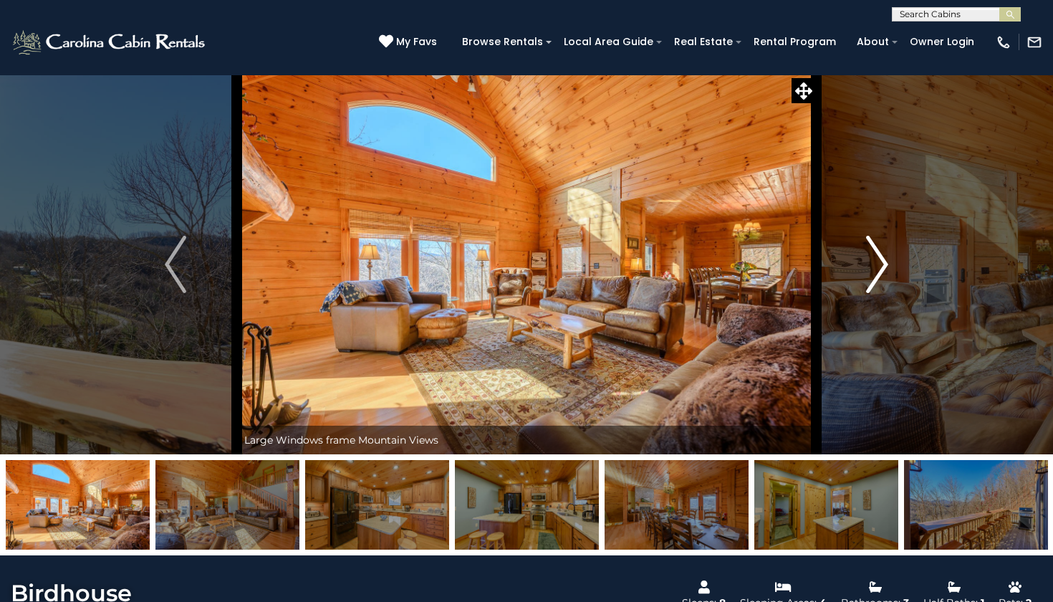
click at [878, 264] on img "Next" at bounding box center [877, 264] width 21 height 57
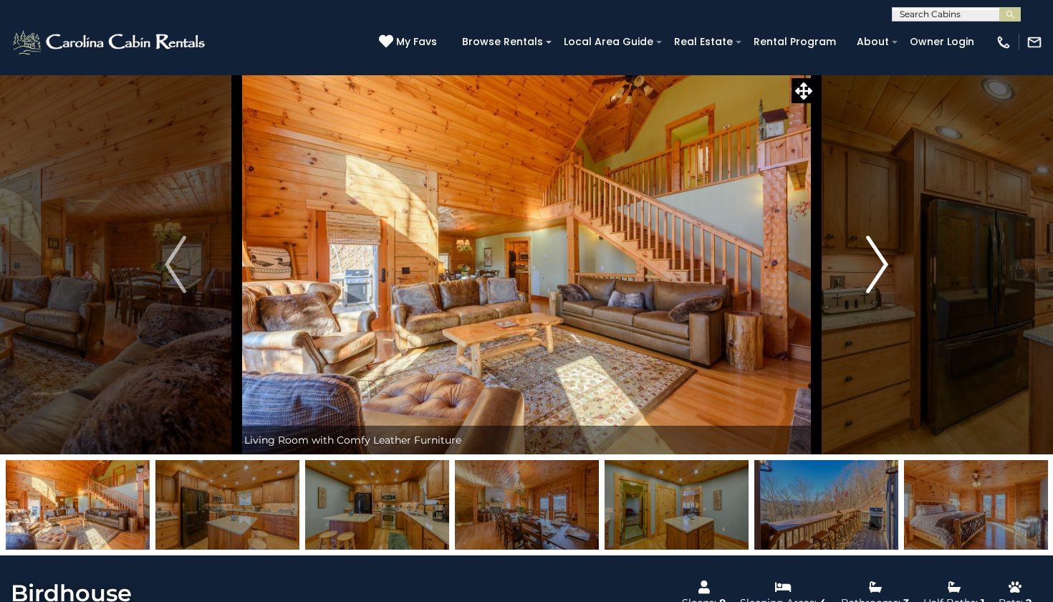
click at [883, 269] on img "Next" at bounding box center [877, 264] width 21 height 57
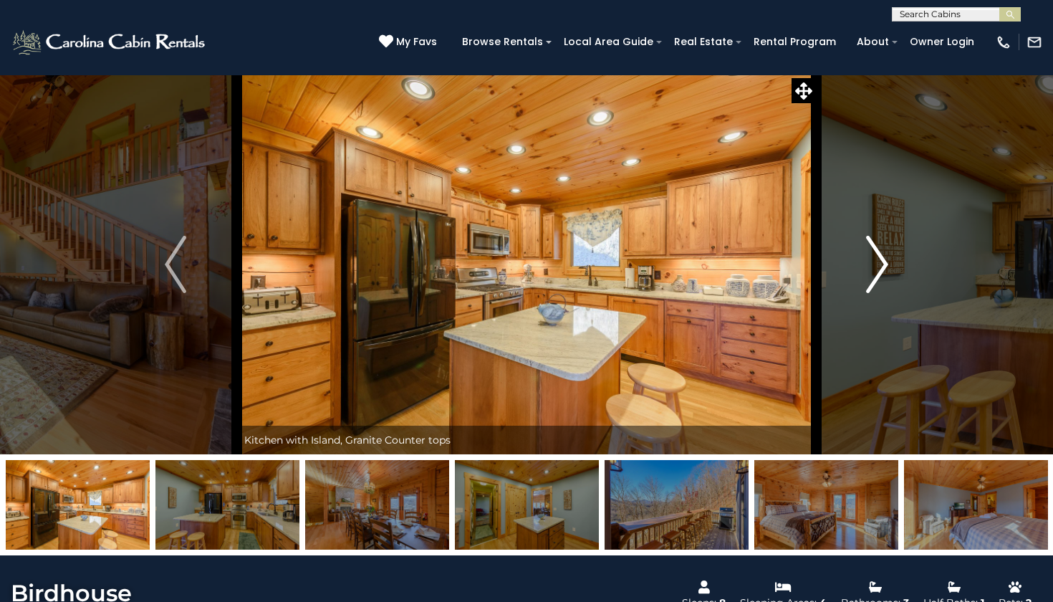
click at [881, 269] on img "Next" at bounding box center [877, 264] width 21 height 57
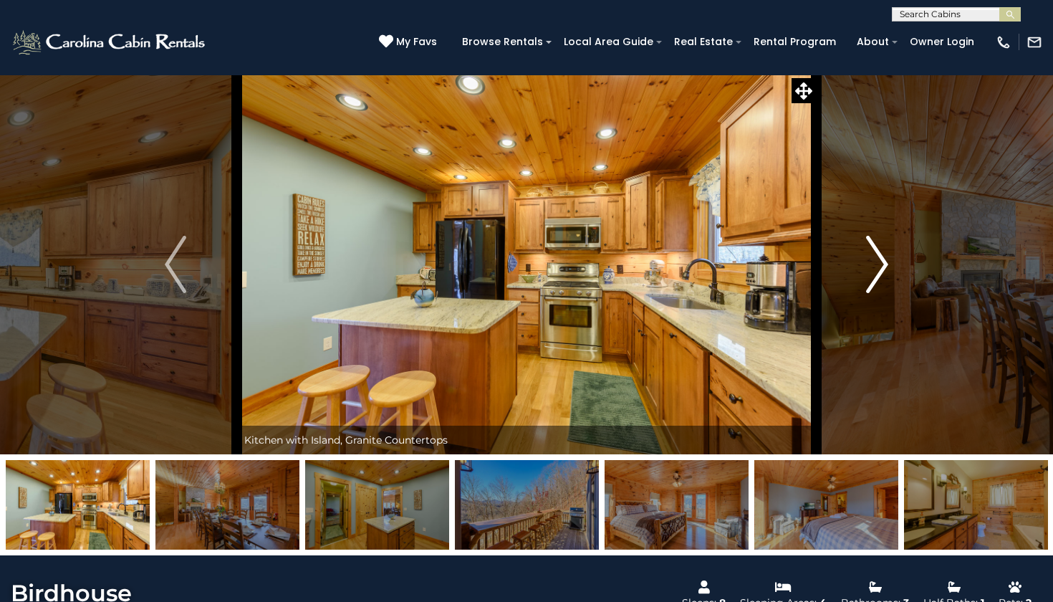
click at [881, 269] on img "Next" at bounding box center [877, 264] width 21 height 57
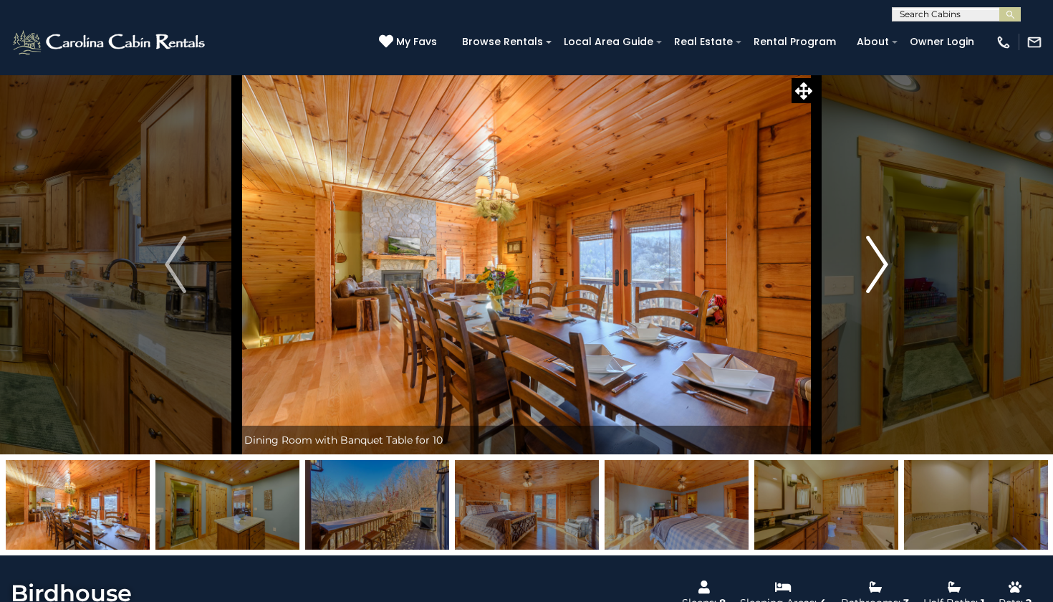
click at [881, 269] on img "Next" at bounding box center [877, 264] width 21 height 57
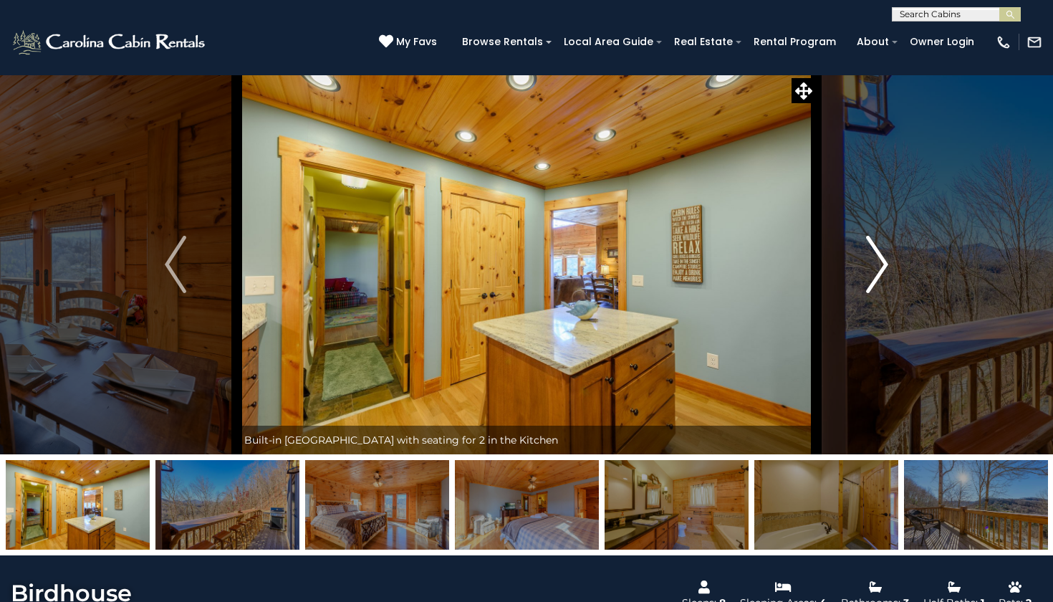
click at [881, 269] on img "Next" at bounding box center [877, 264] width 21 height 57
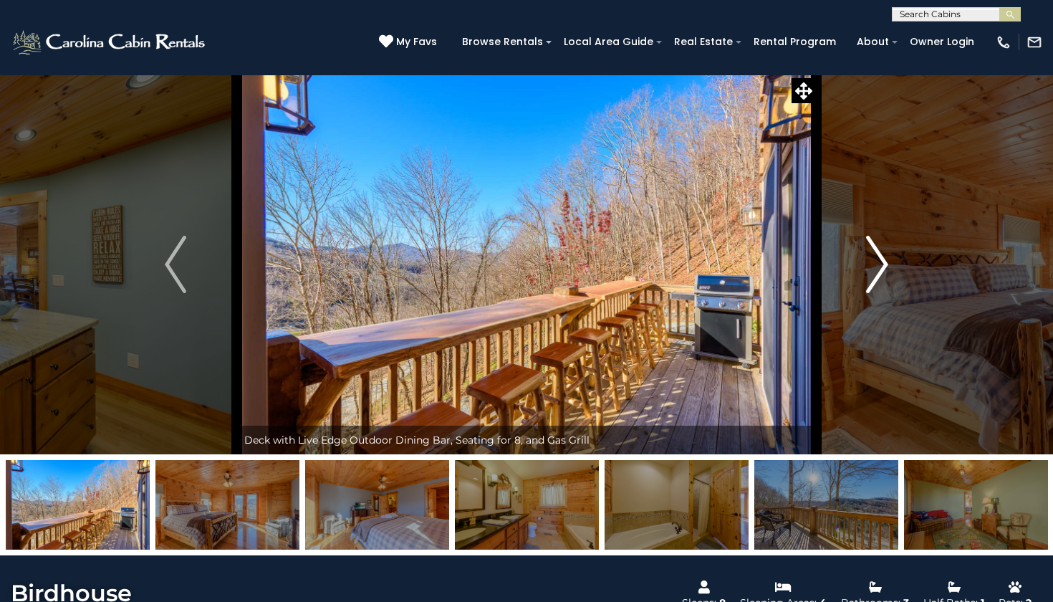
click at [881, 269] on img "Next" at bounding box center [877, 264] width 21 height 57
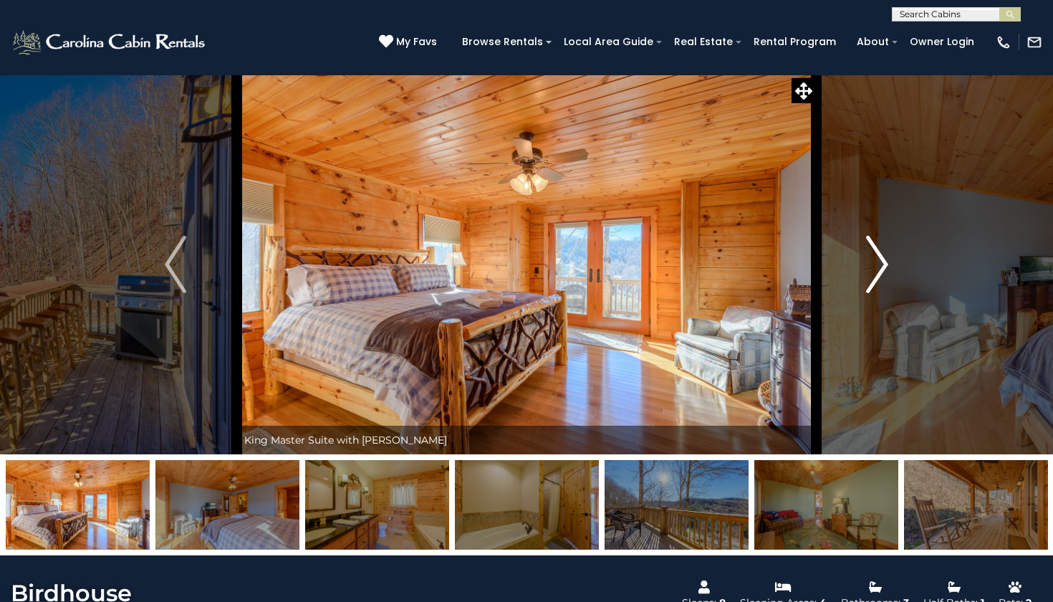
click at [881, 269] on img "Next" at bounding box center [877, 264] width 21 height 57
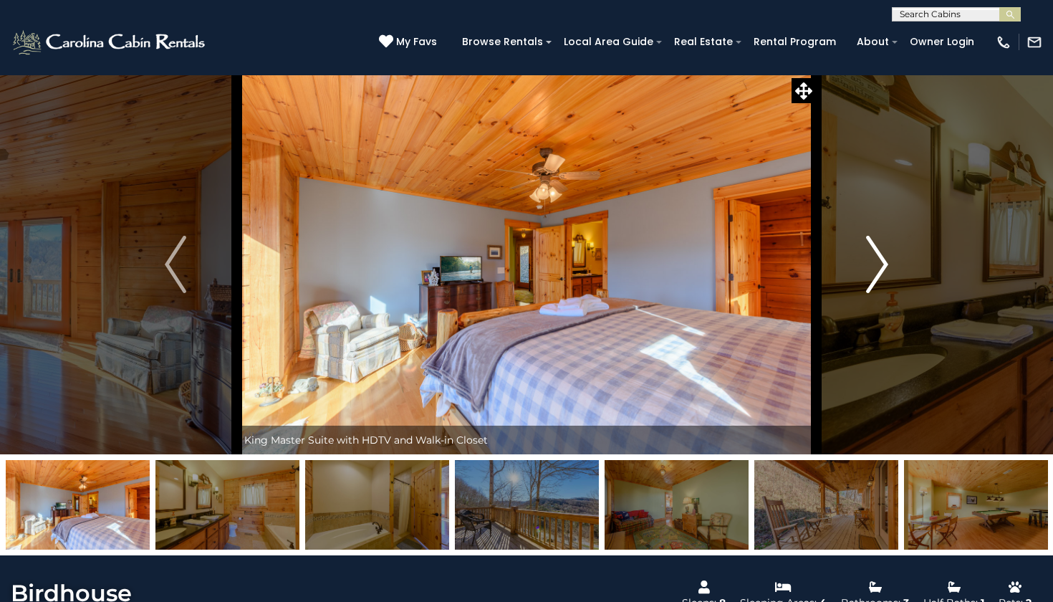
click at [881, 269] on img "Next" at bounding box center [877, 264] width 21 height 57
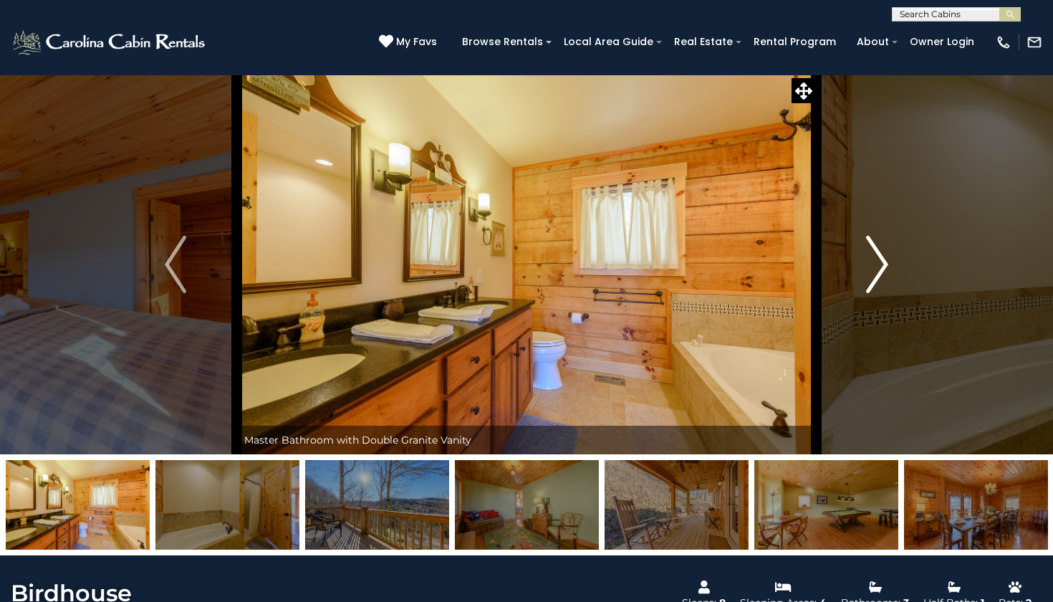
click at [881, 269] on img "Next" at bounding box center [877, 264] width 21 height 57
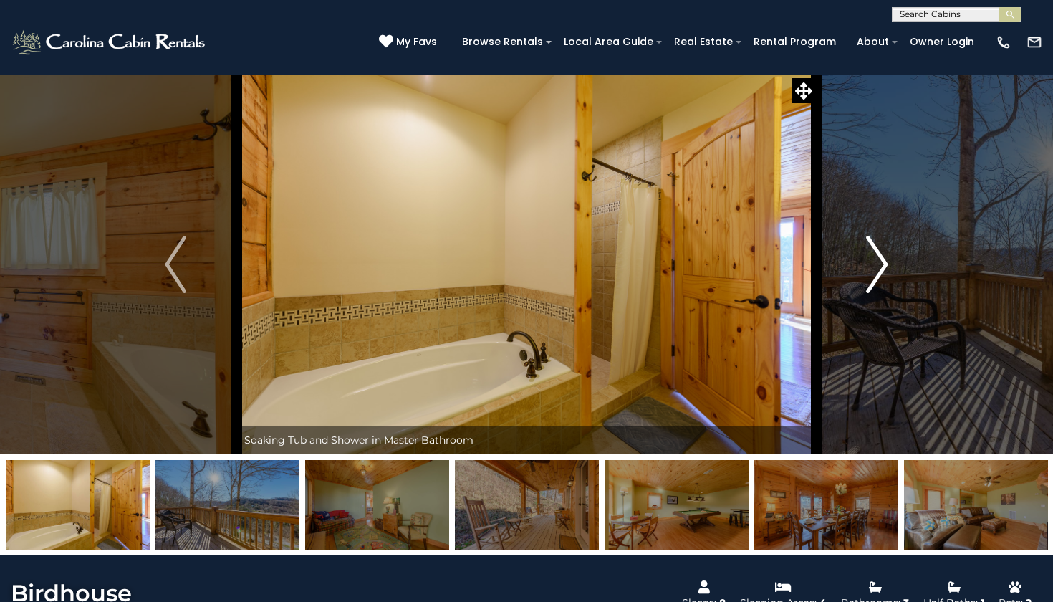
click at [881, 269] on img "Next" at bounding box center [877, 264] width 21 height 57
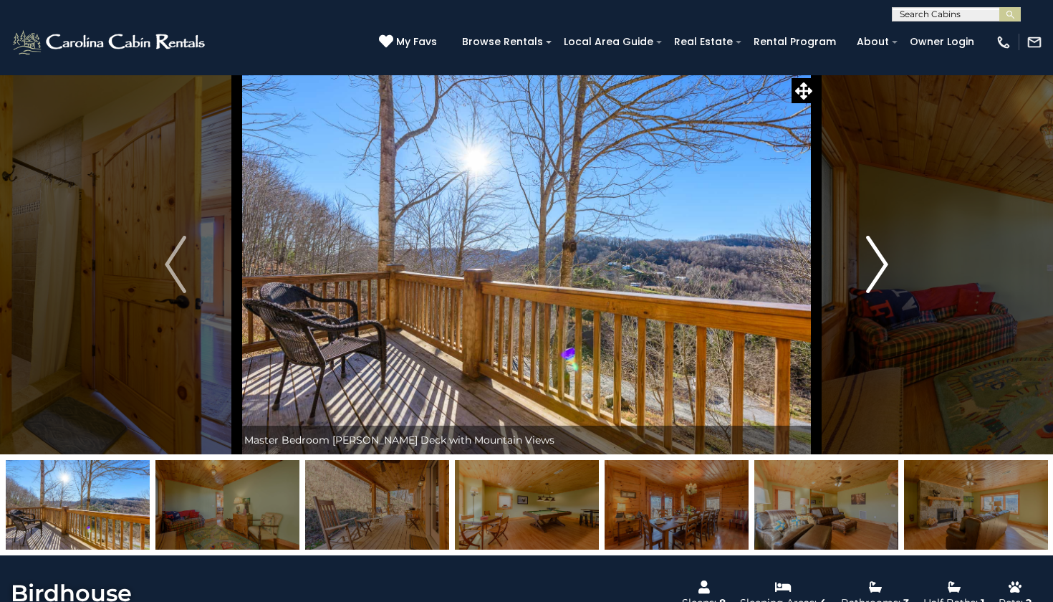
click at [881, 269] on img "Next" at bounding box center [877, 264] width 21 height 57
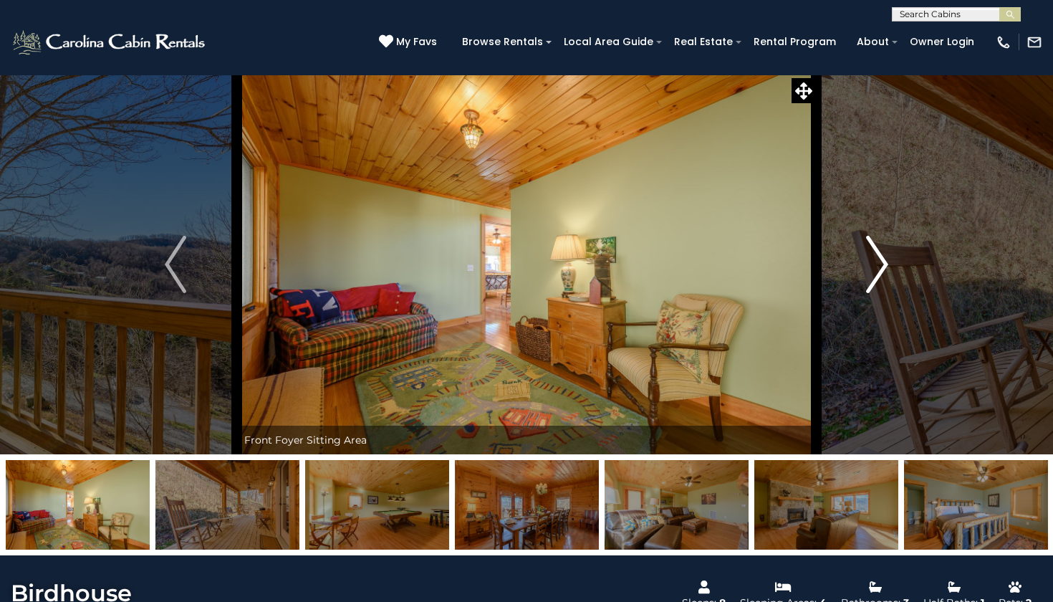
click at [881, 269] on img "Next" at bounding box center [877, 264] width 21 height 57
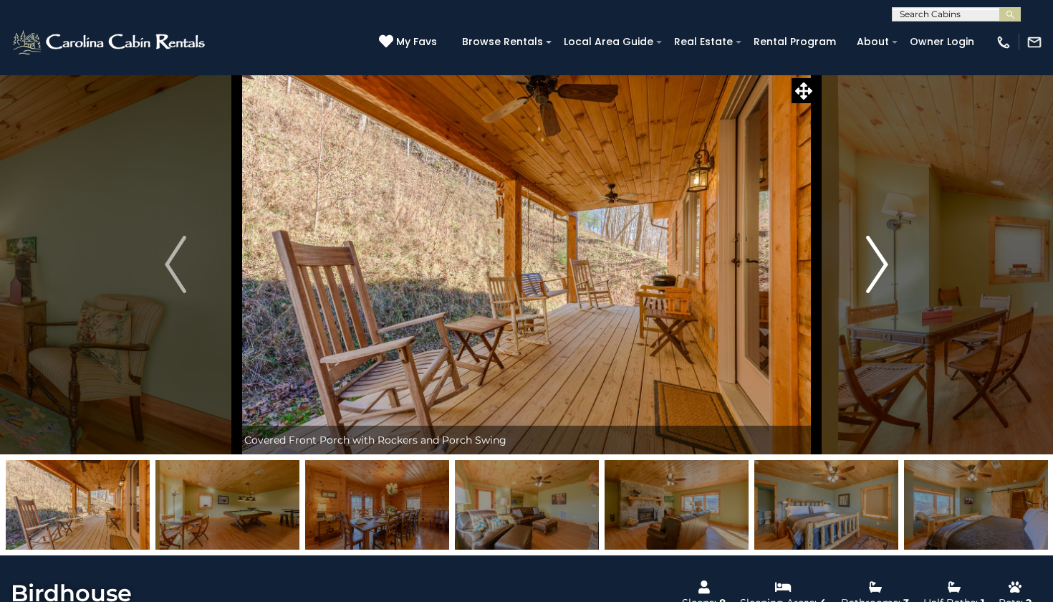
click at [881, 269] on img "Next" at bounding box center [877, 264] width 21 height 57
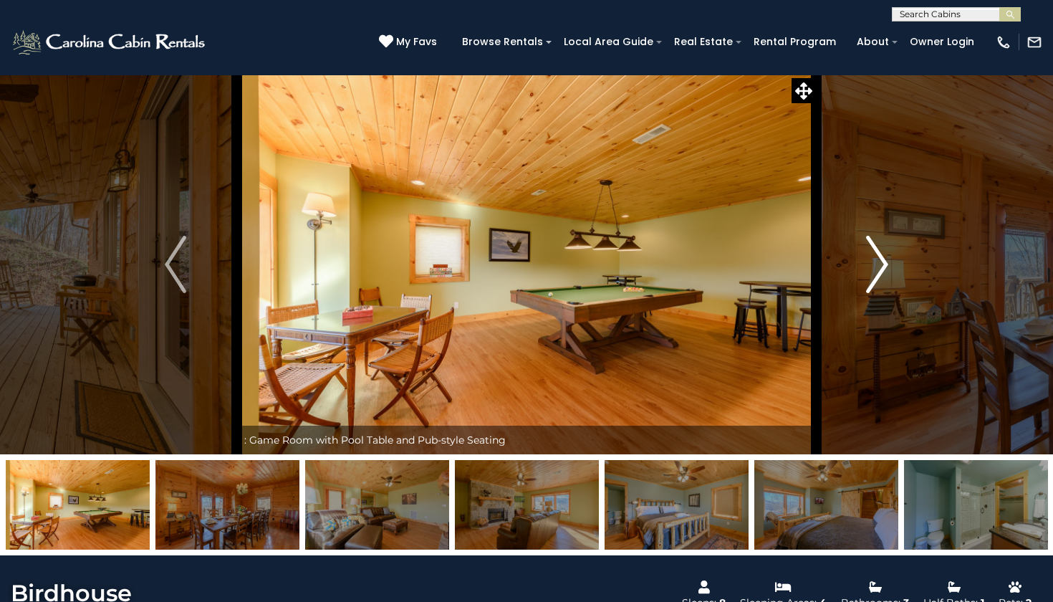
click at [881, 269] on img "Next" at bounding box center [877, 264] width 21 height 57
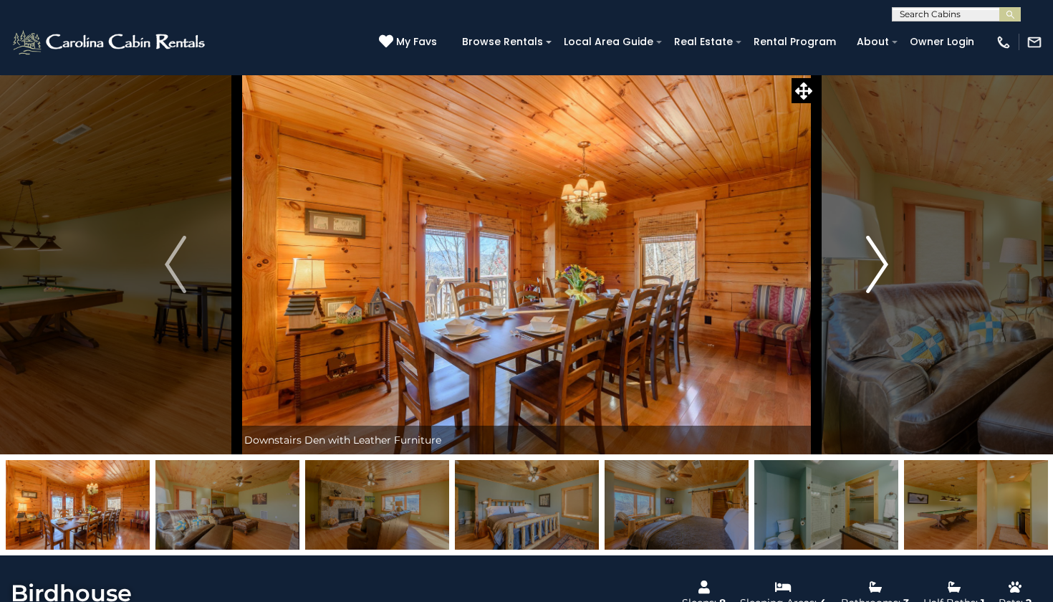
click at [881, 269] on img "Next" at bounding box center [877, 264] width 21 height 57
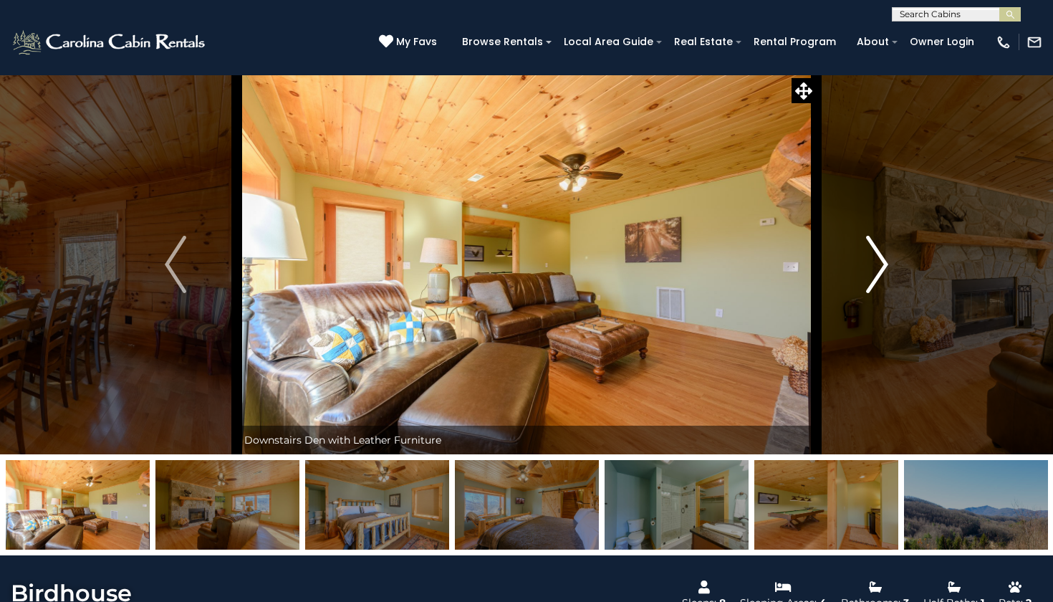
click at [881, 269] on img "Next" at bounding box center [877, 264] width 21 height 57
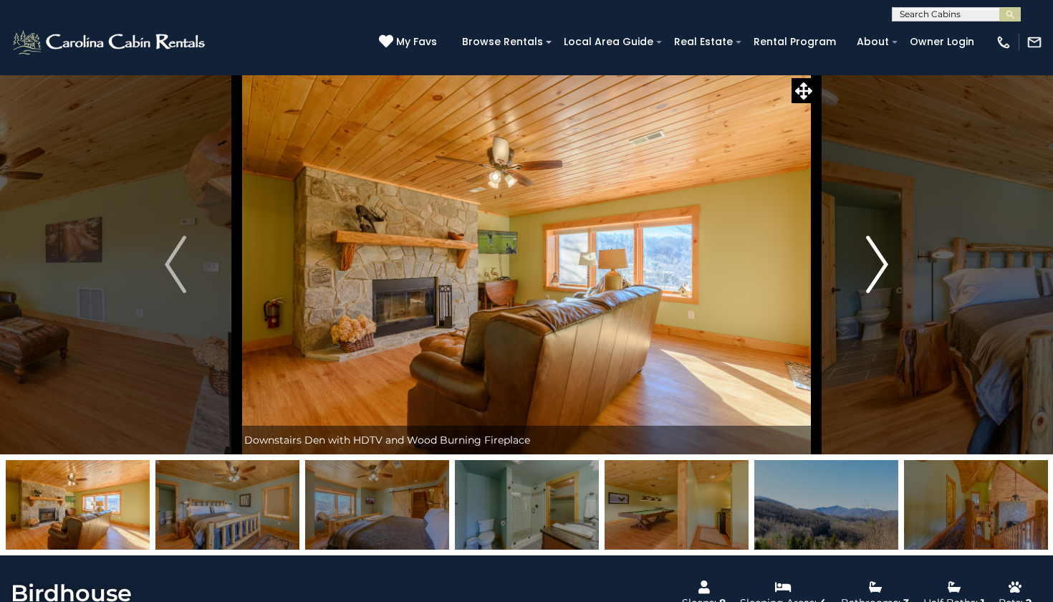
click at [881, 269] on img "Next" at bounding box center [877, 264] width 21 height 57
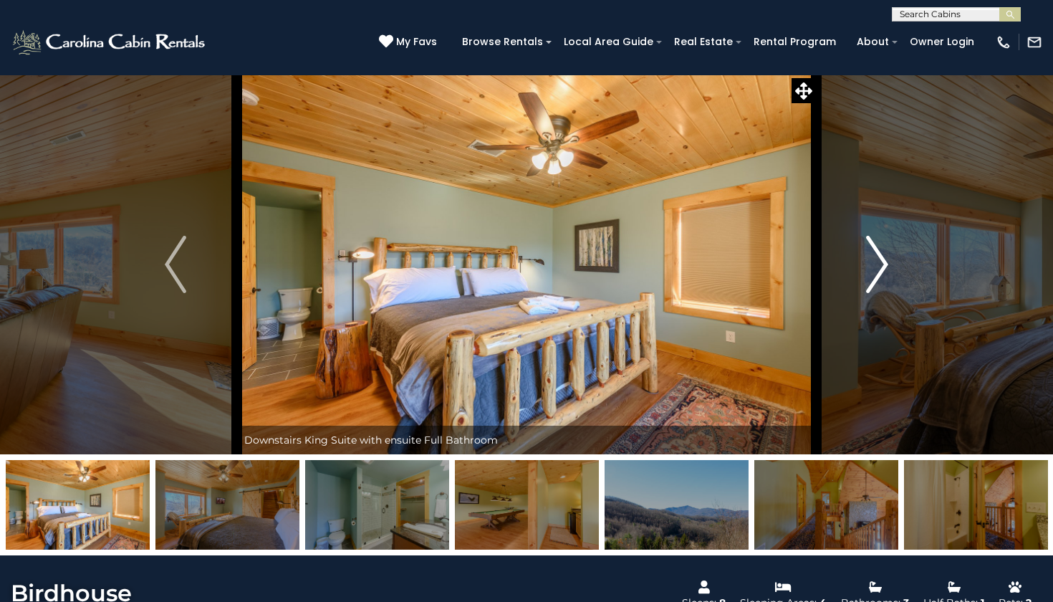
click at [881, 269] on img "Next" at bounding box center [877, 264] width 21 height 57
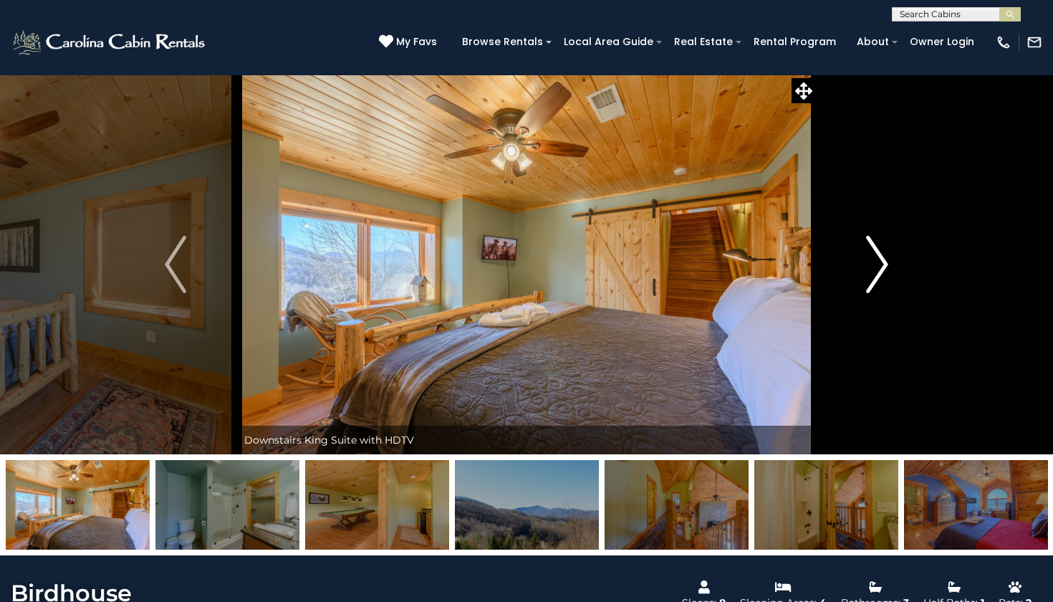
click at [881, 269] on img "Next" at bounding box center [877, 264] width 21 height 57
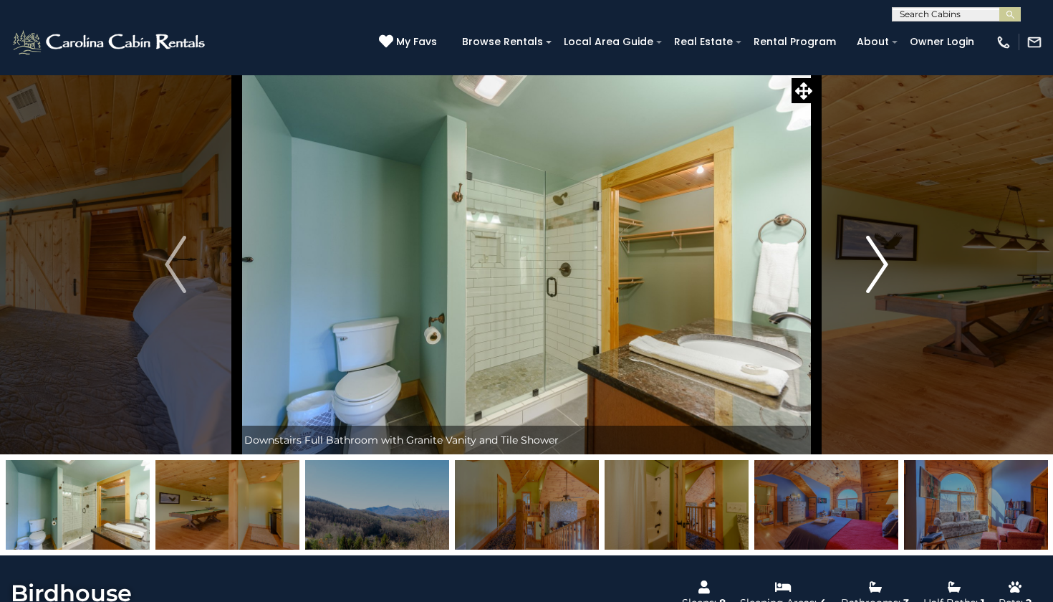
click at [881, 269] on img "Next" at bounding box center [877, 264] width 21 height 57
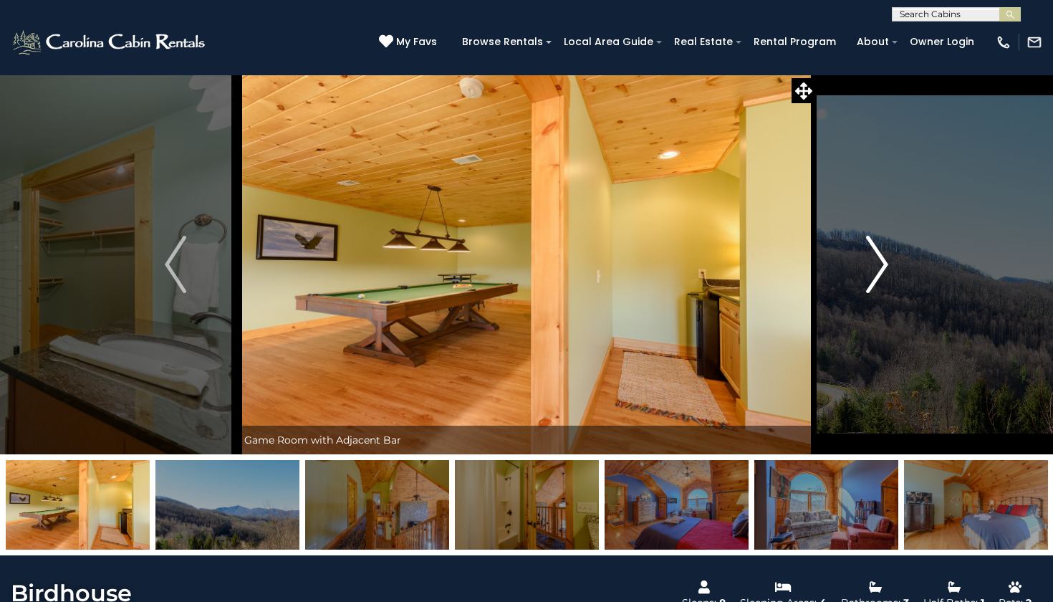
click at [881, 270] on img "Next" at bounding box center [877, 264] width 21 height 57
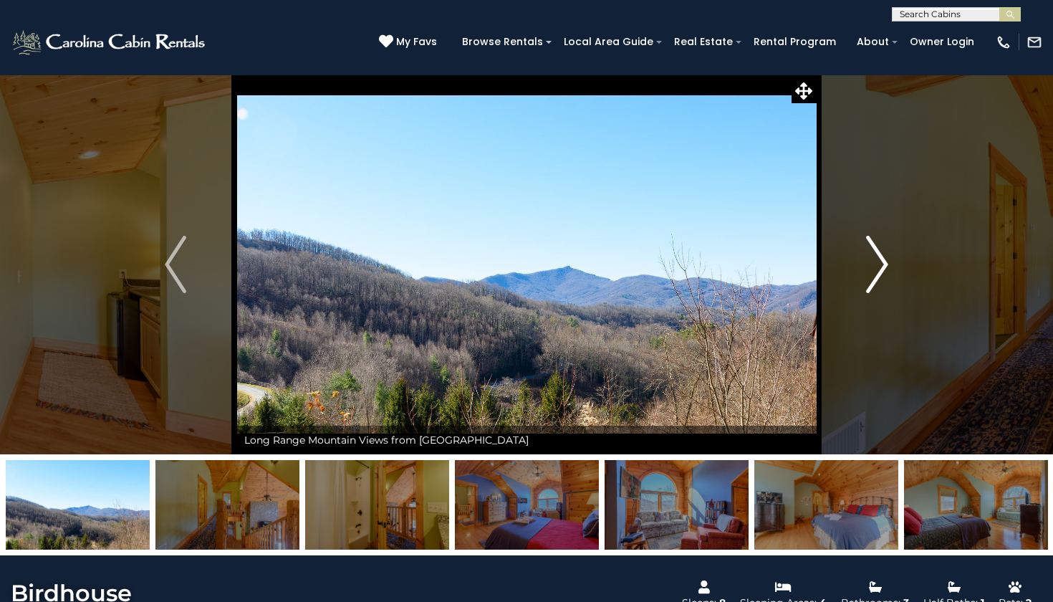
click at [881, 270] on img "Next" at bounding box center [877, 264] width 21 height 57
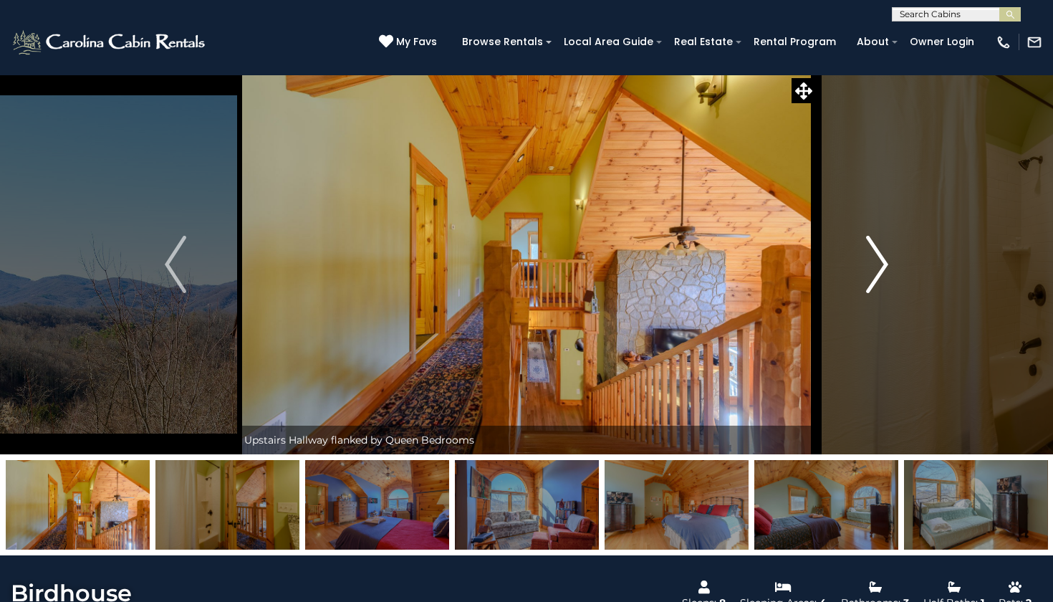
click at [881, 270] on img "Next" at bounding box center [877, 264] width 21 height 57
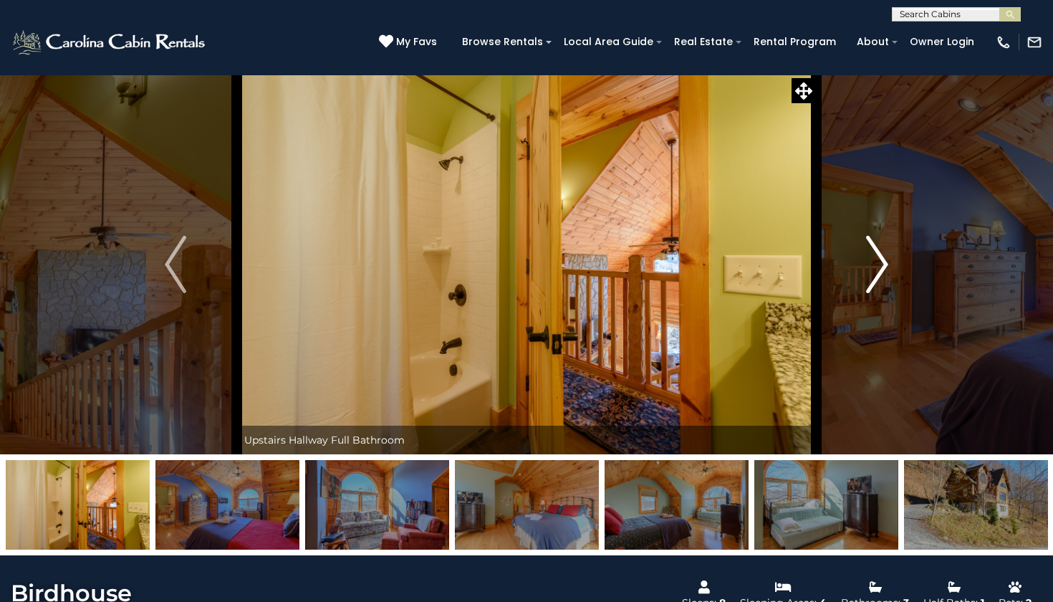
click at [881, 270] on img "Next" at bounding box center [877, 264] width 21 height 57
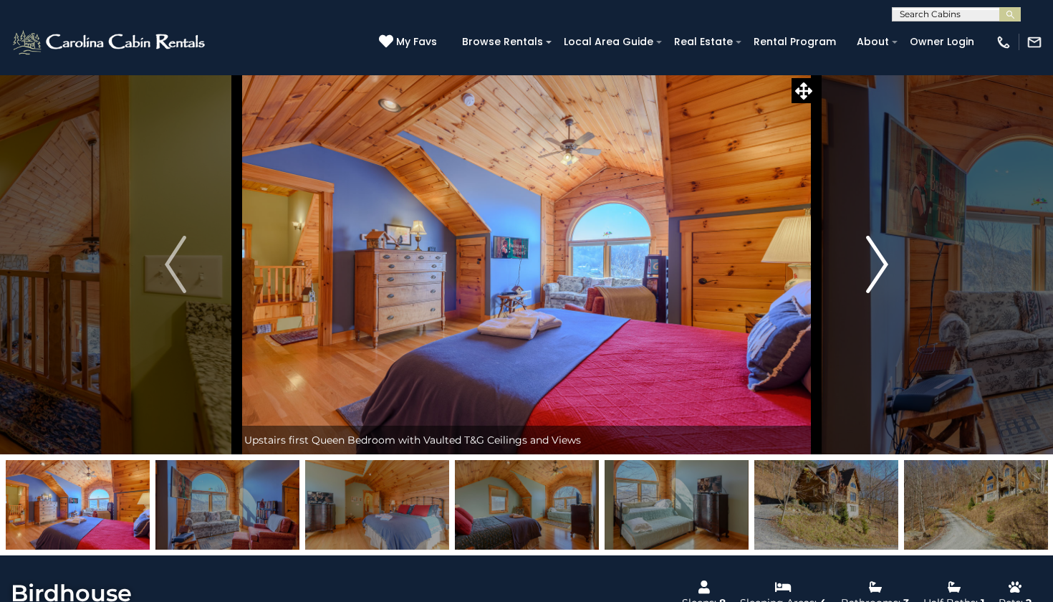
click at [881, 270] on img "Next" at bounding box center [877, 264] width 21 height 57
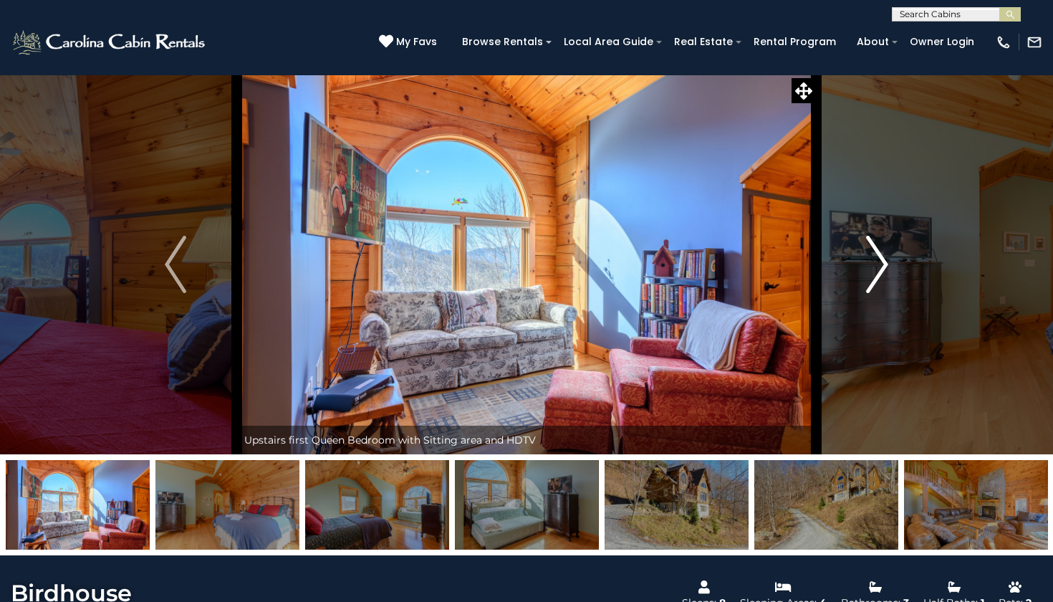
click at [881, 270] on img "Next" at bounding box center [877, 264] width 21 height 57
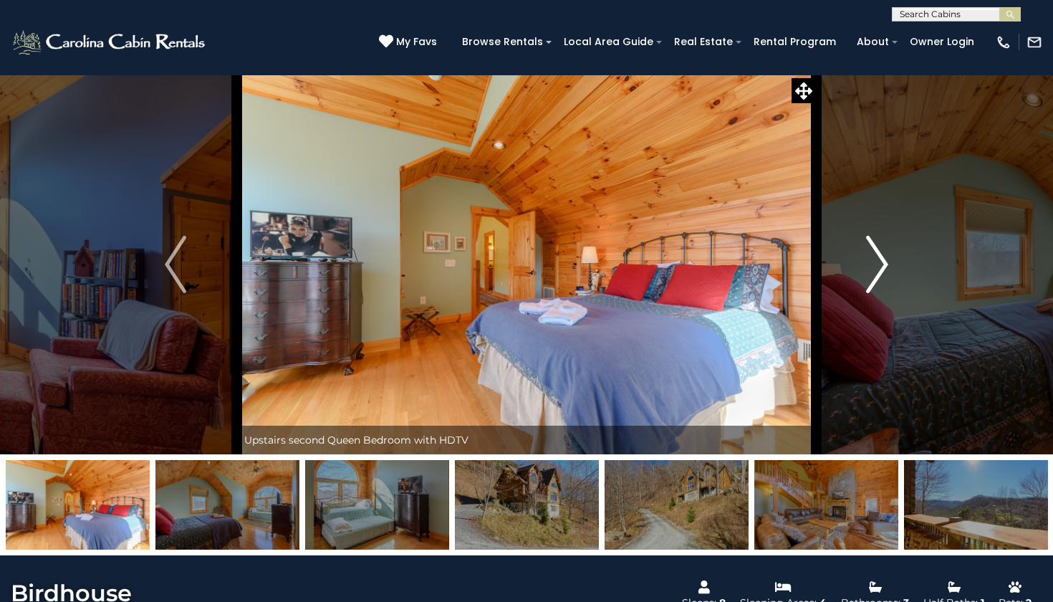
click at [881, 270] on img "Next" at bounding box center [877, 264] width 21 height 57
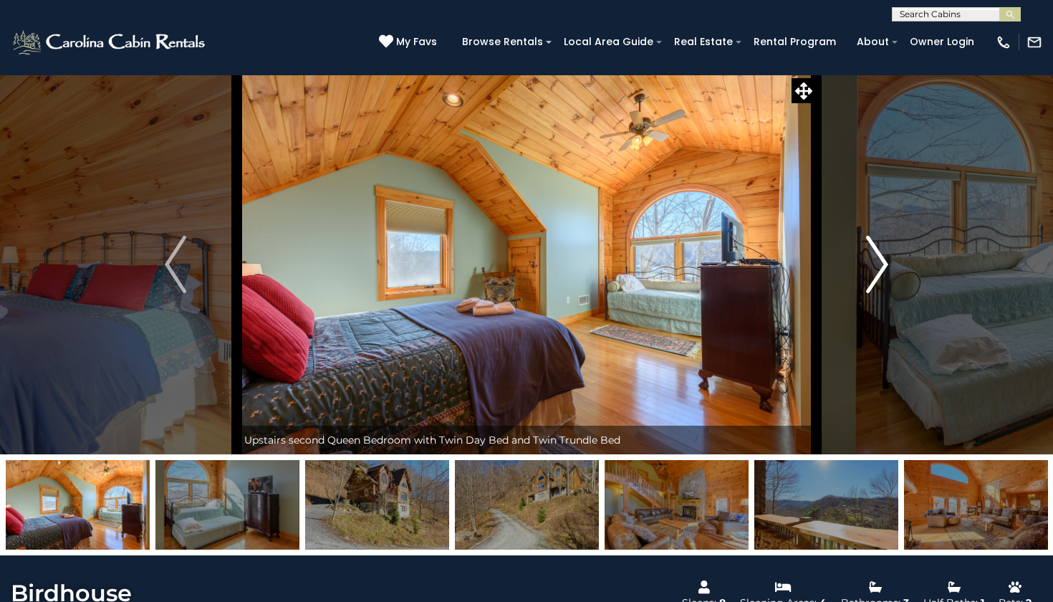
click at [880, 267] on img "Next" at bounding box center [877, 264] width 21 height 57
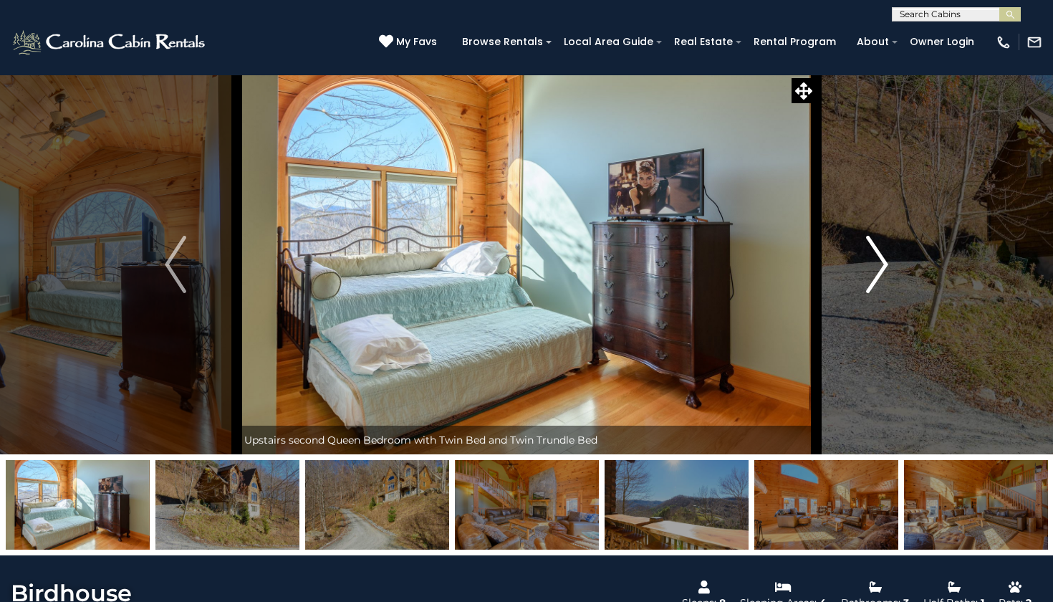
click at [880, 267] on img "Next" at bounding box center [877, 264] width 21 height 57
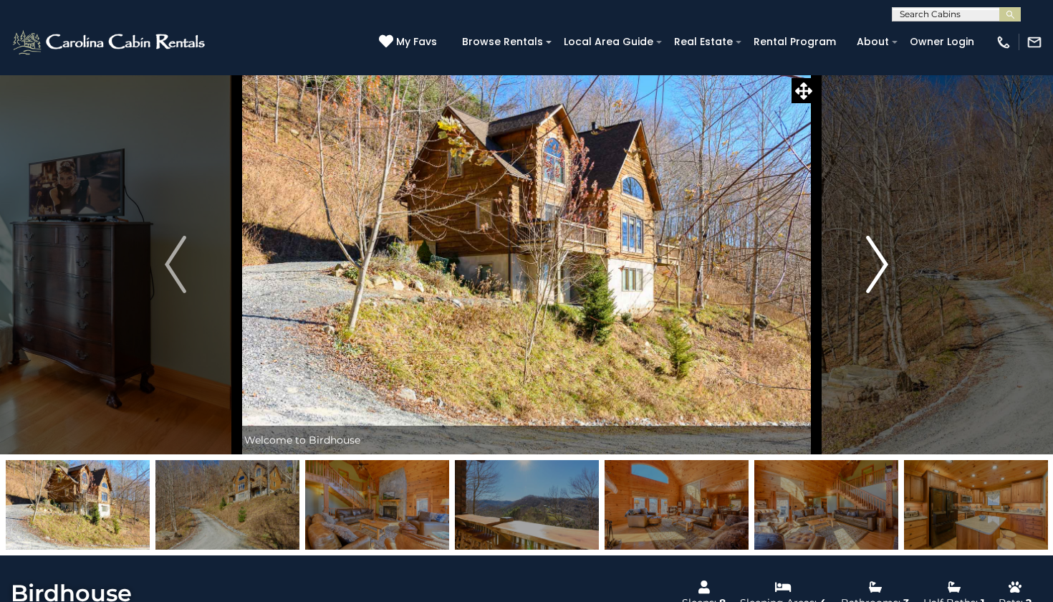
click at [880, 267] on img "Next" at bounding box center [877, 264] width 21 height 57
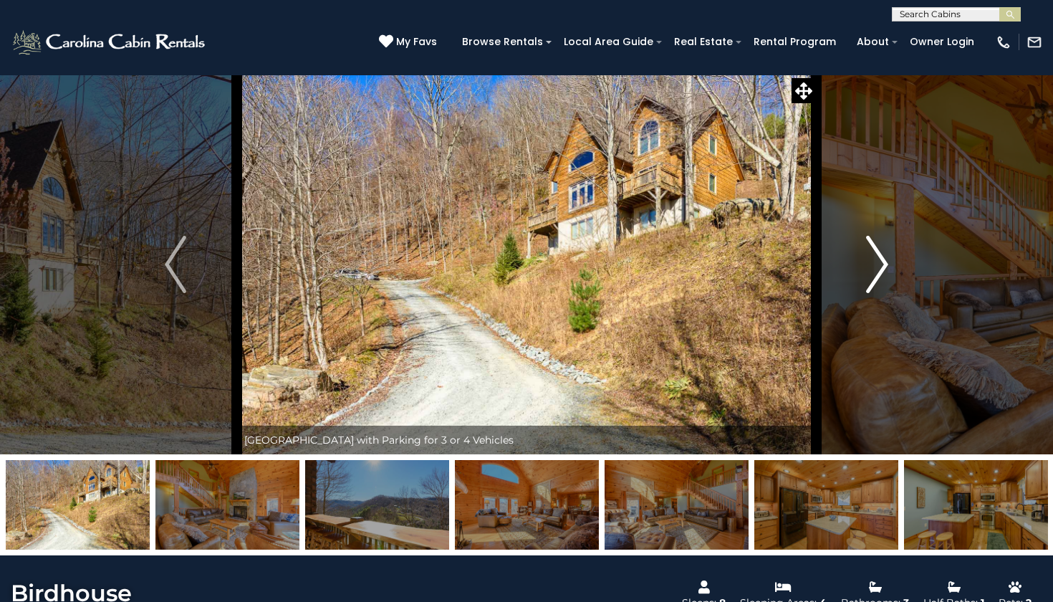
click at [880, 267] on img "Next" at bounding box center [877, 264] width 21 height 57
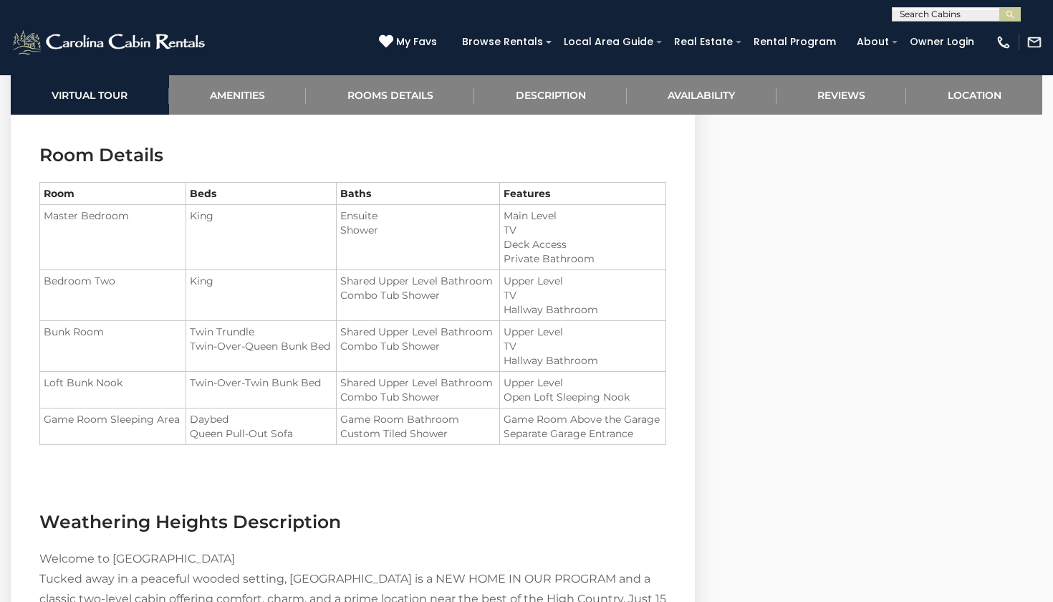
scroll to position [1556, 0]
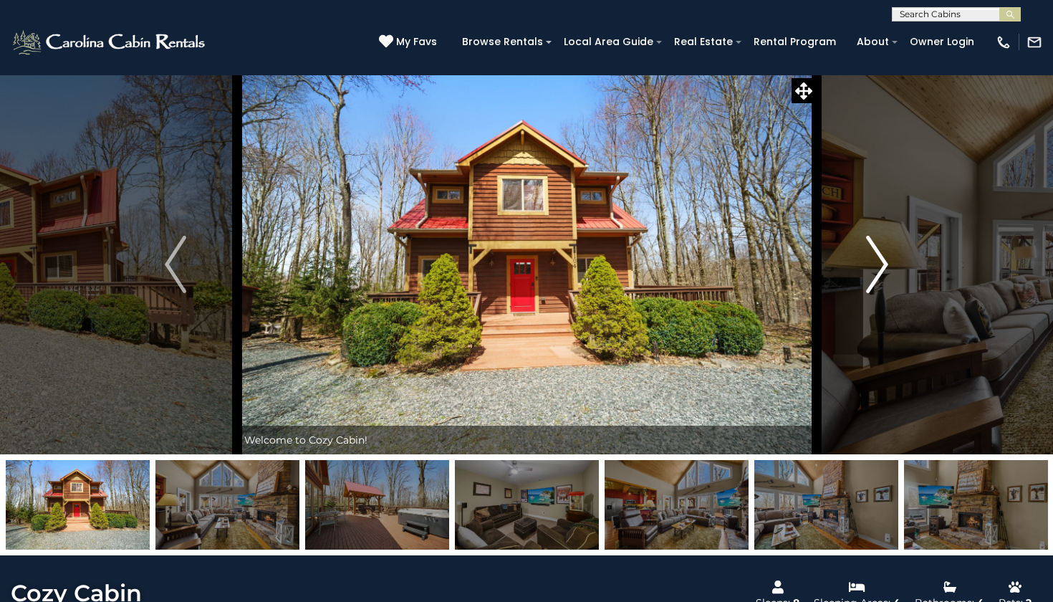
click at [877, 251] on img "Next" at bounding box center [877, 264] width 21 height 57
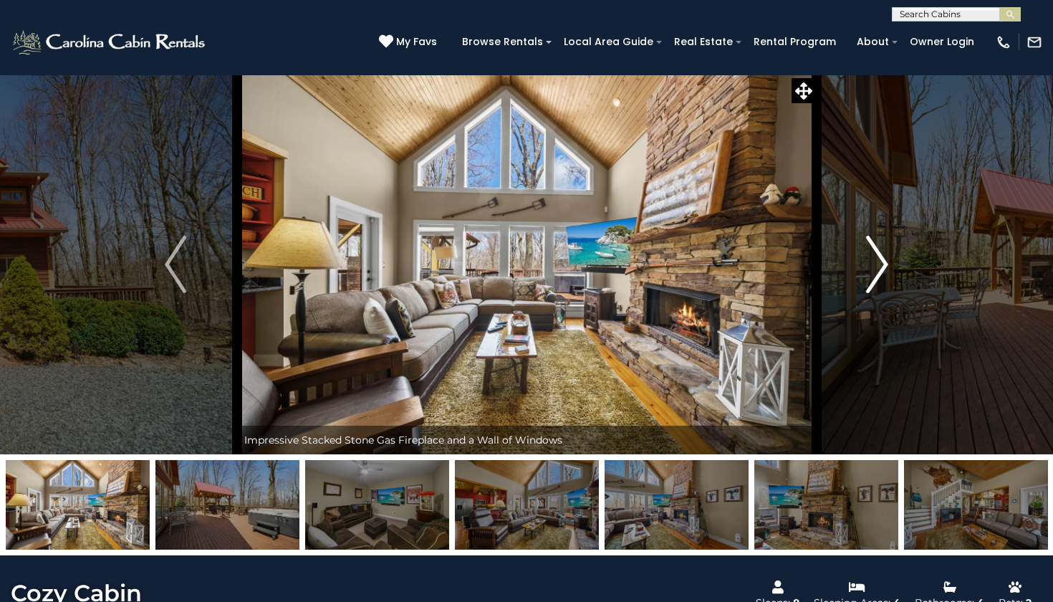
click at [877, 251] on img "Next" at bounding box center [877, 264] width 21 height 57
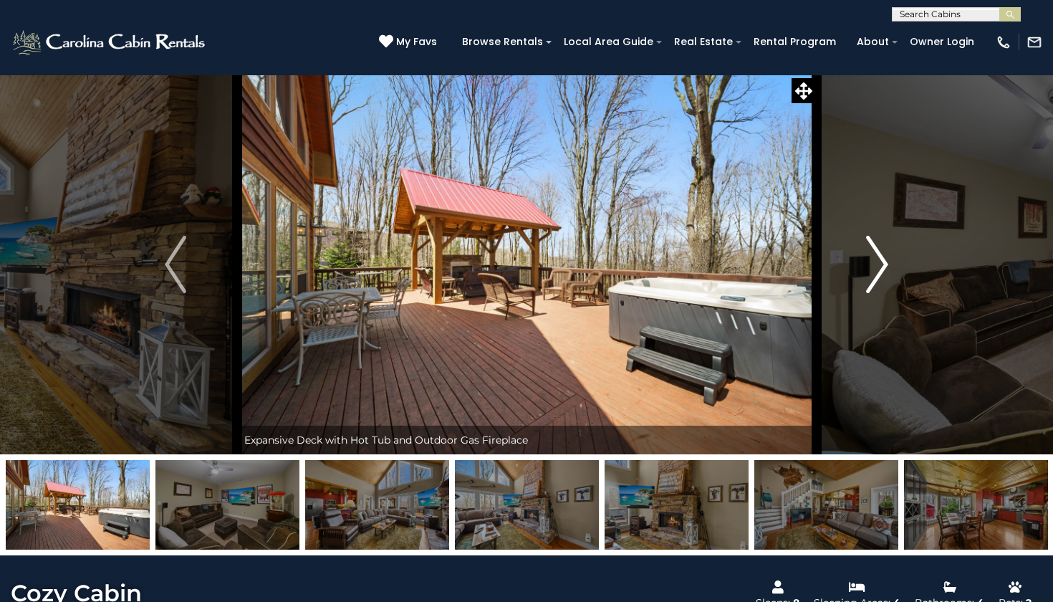
click at [877, 251] on img "Next" at bounding box center [877, 264] width 21 height 57
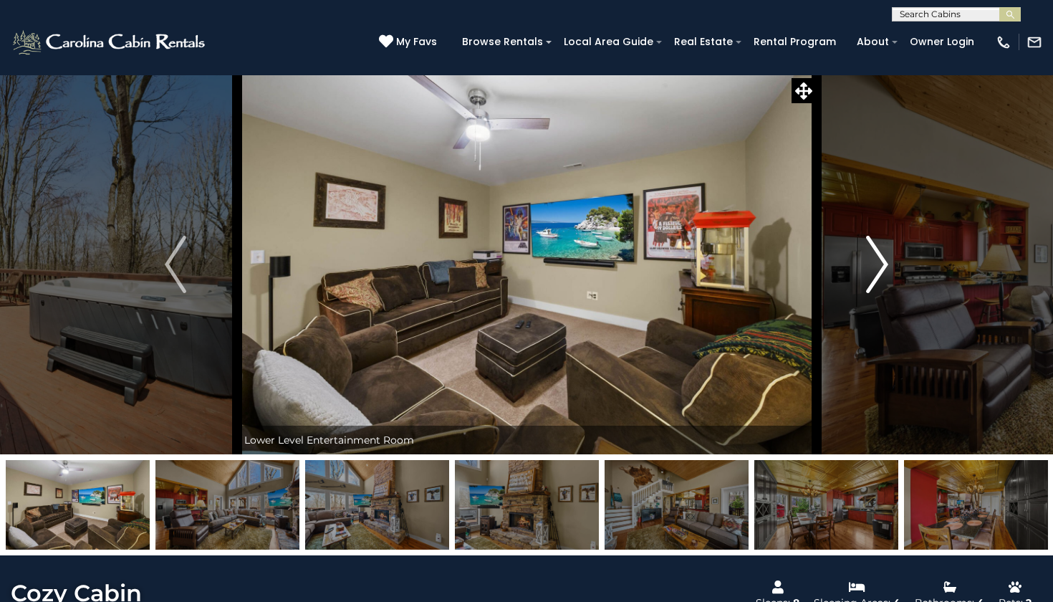
click at [877, 251] on img "Next" at bounding box center [877, 264] width 21 height 57
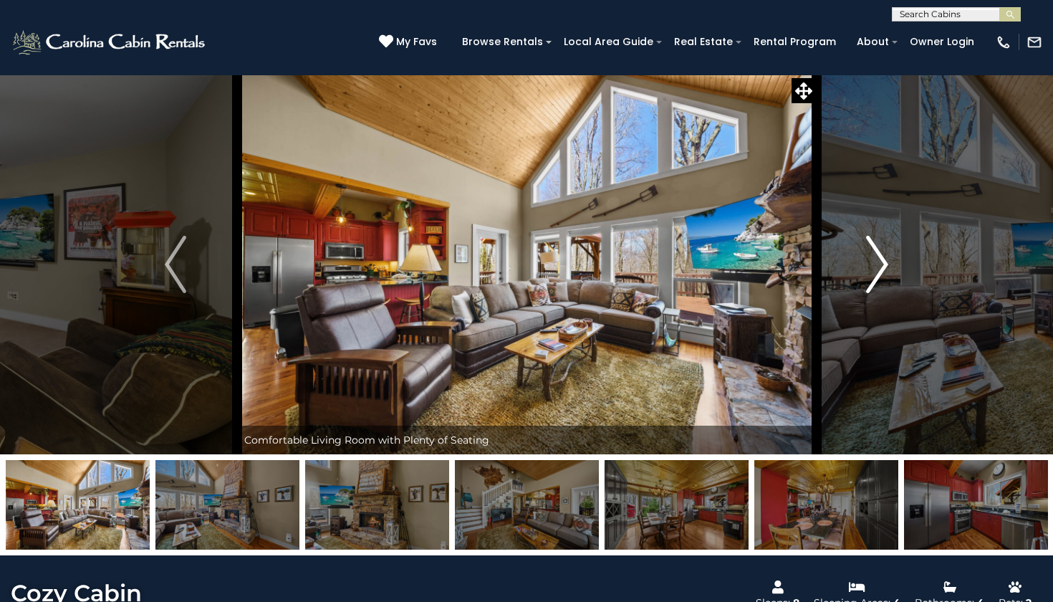
click at [877, 251] on img "Next" at bounding box center [877, 264] width 21 height 57
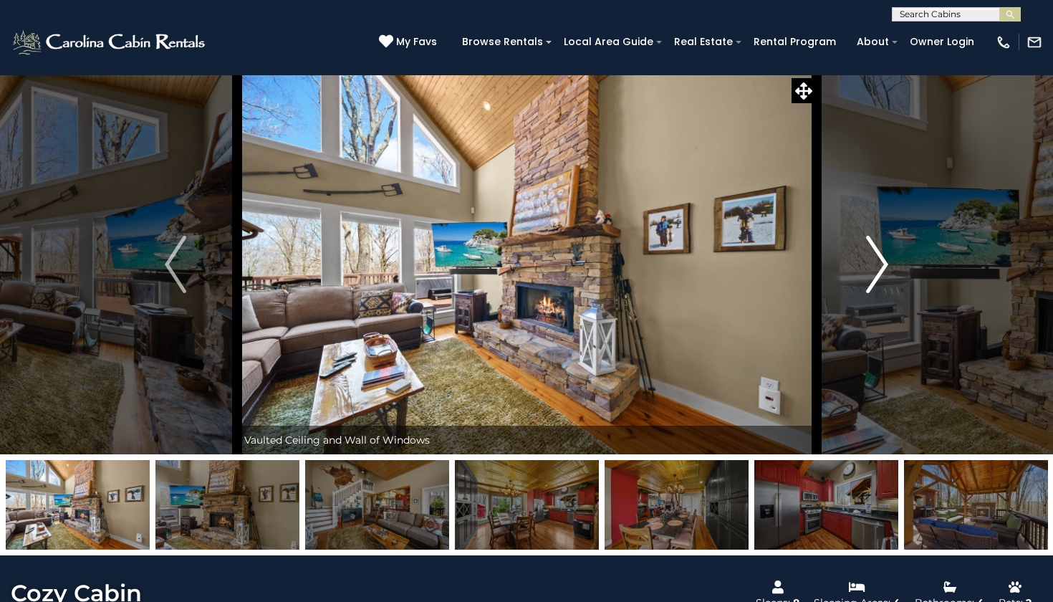
click at [877, 251] on img "Next" at bounding box center [877, 264] width 21 height 57
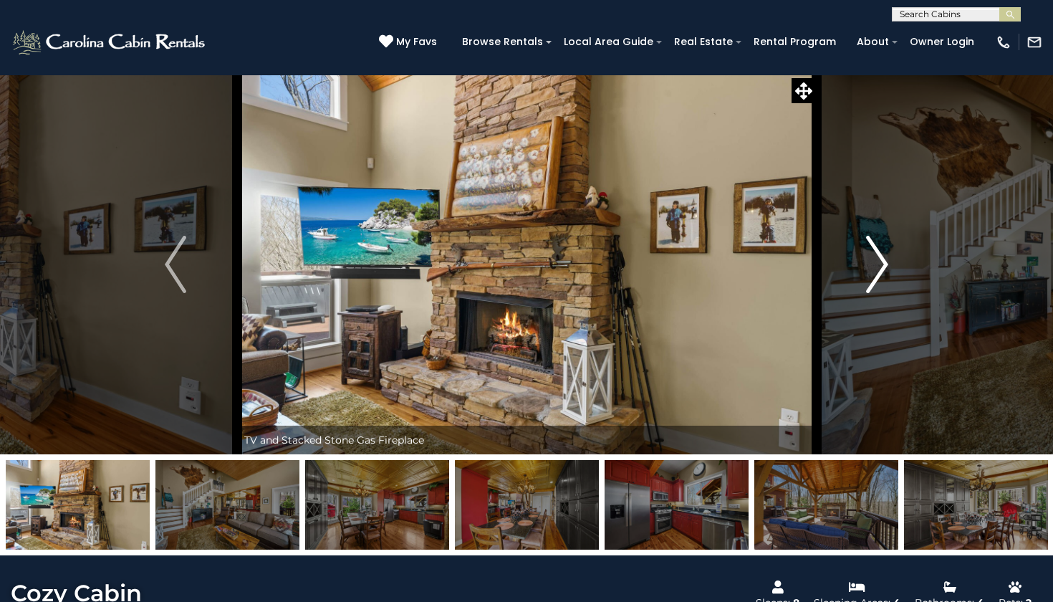
click at [877, 251] on img "Next" at bounding box center [877, 264] width 21 height 57
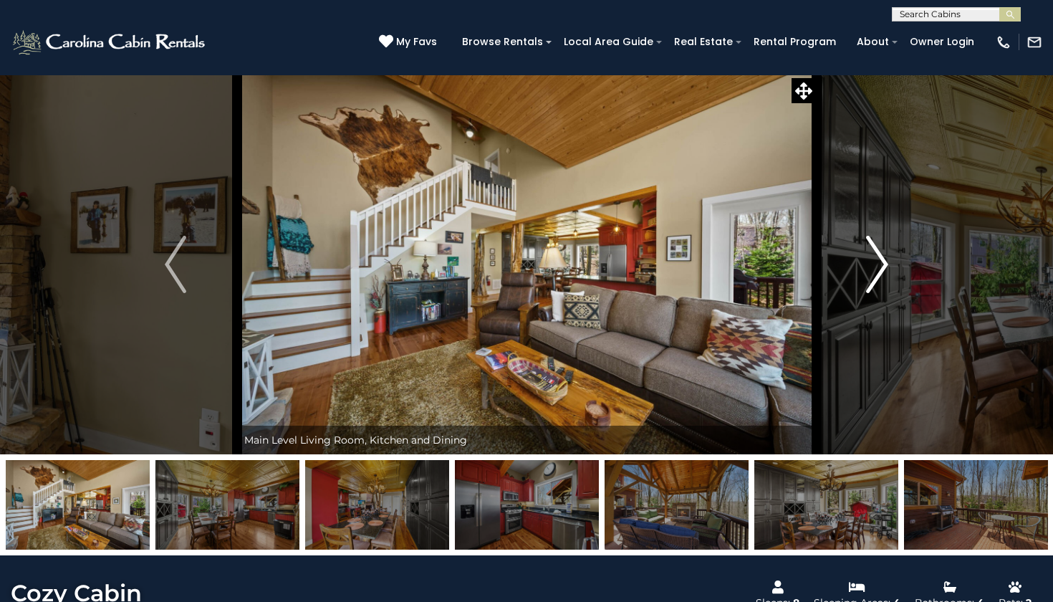
click at [877, 251] on img "Next" at bounding box center [877, 264] width 21 height 57
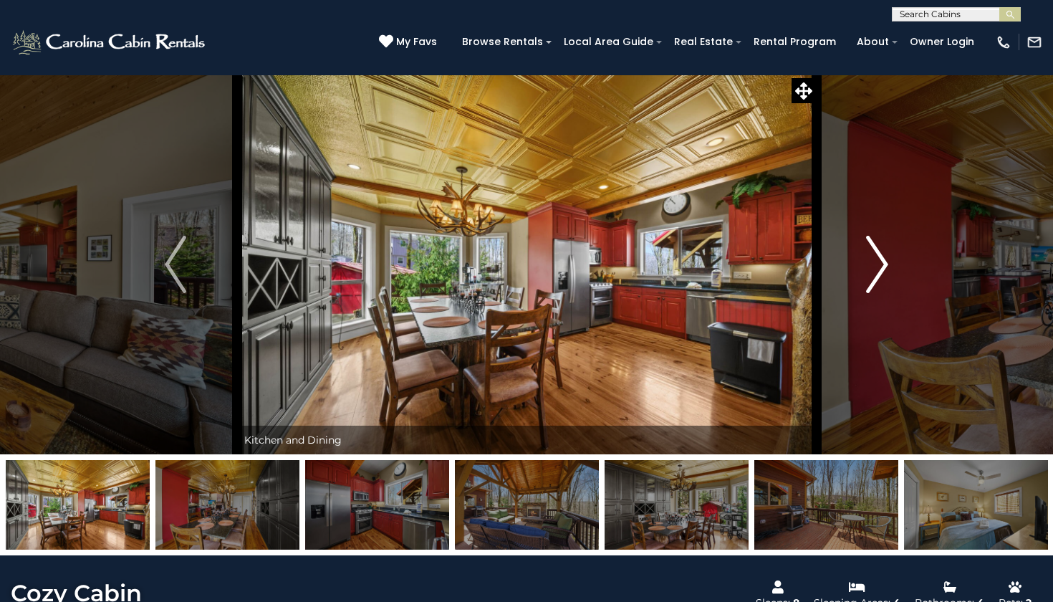
click at [877, 251] on img "Next" at bounding box center [877, 264] width 21 height 57
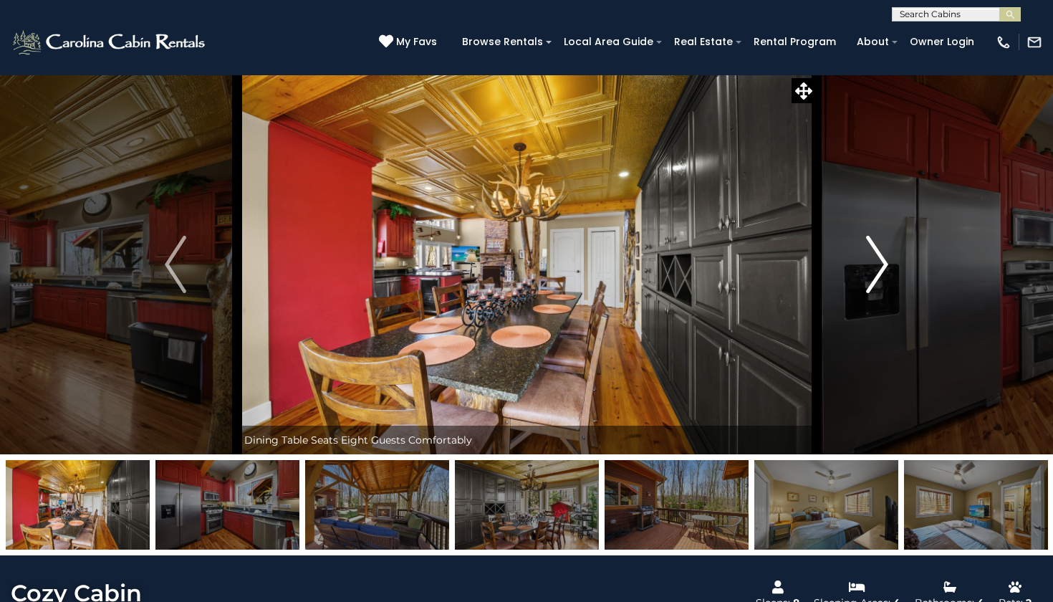
click at [877, 252] on img "Next" at bounding box center [877, 264] width 21 height 57
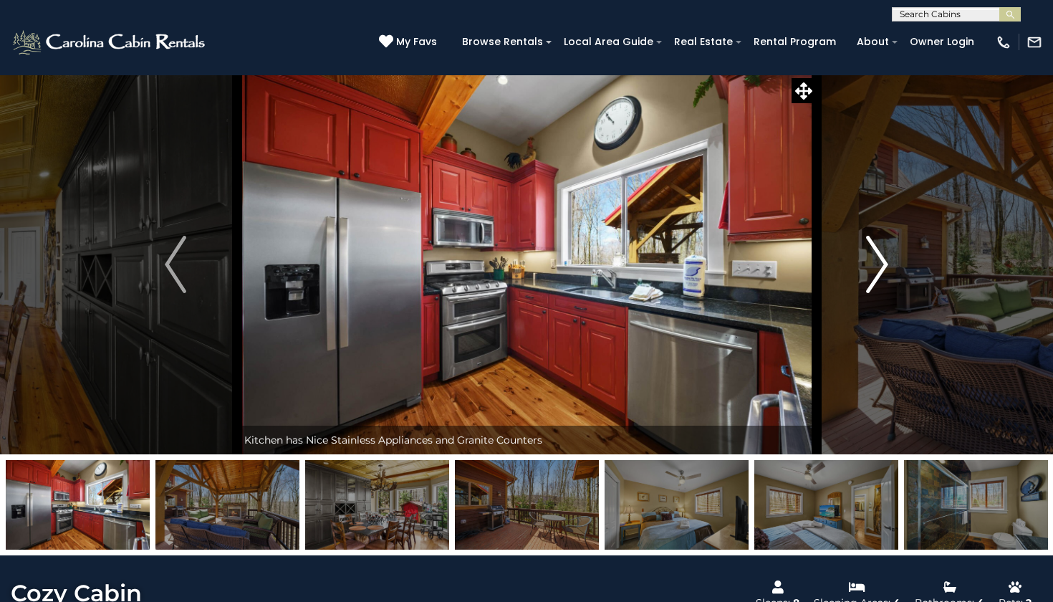
click at [877, 252] on img "Next" at bounding box center [877, 264] width 21 height 57
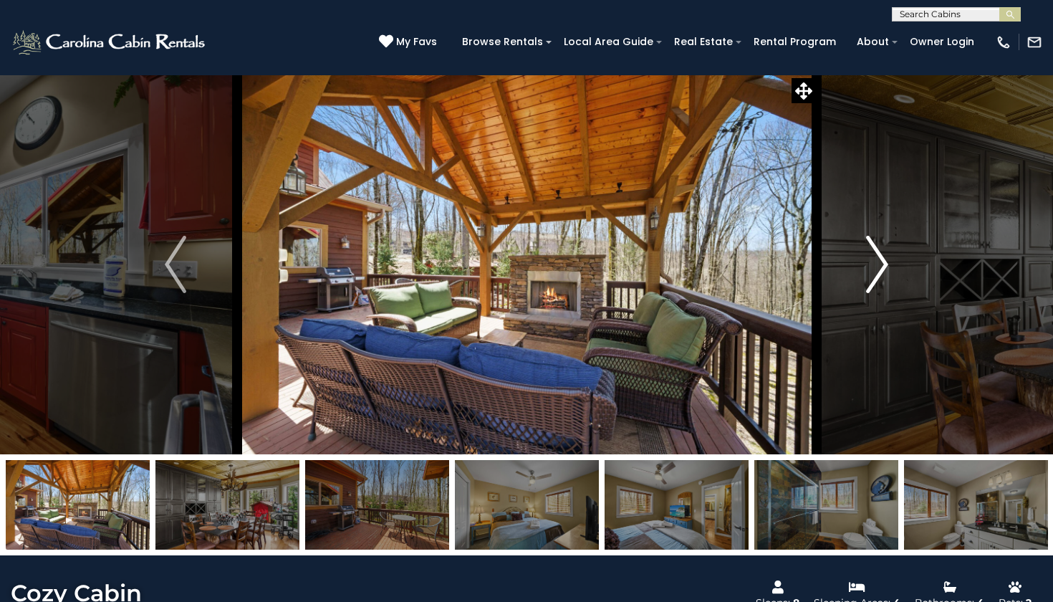
click at [877, 252] on img "Next" at bounding box center [877, 264] width 21 height 57
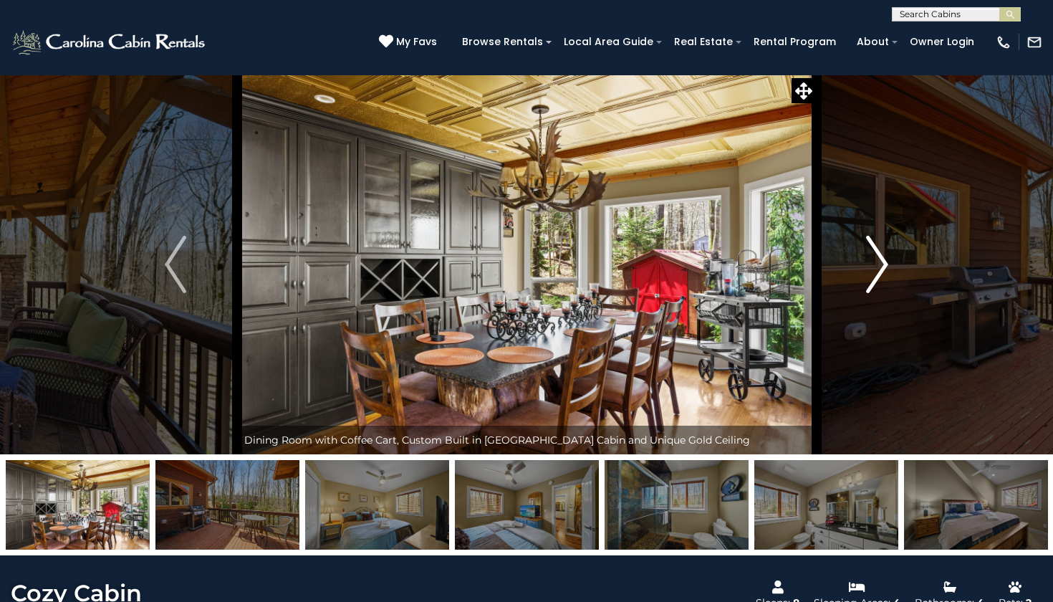
click at [877, 253] on img "Next" at bounding box center [877, 264] width 21 height 57
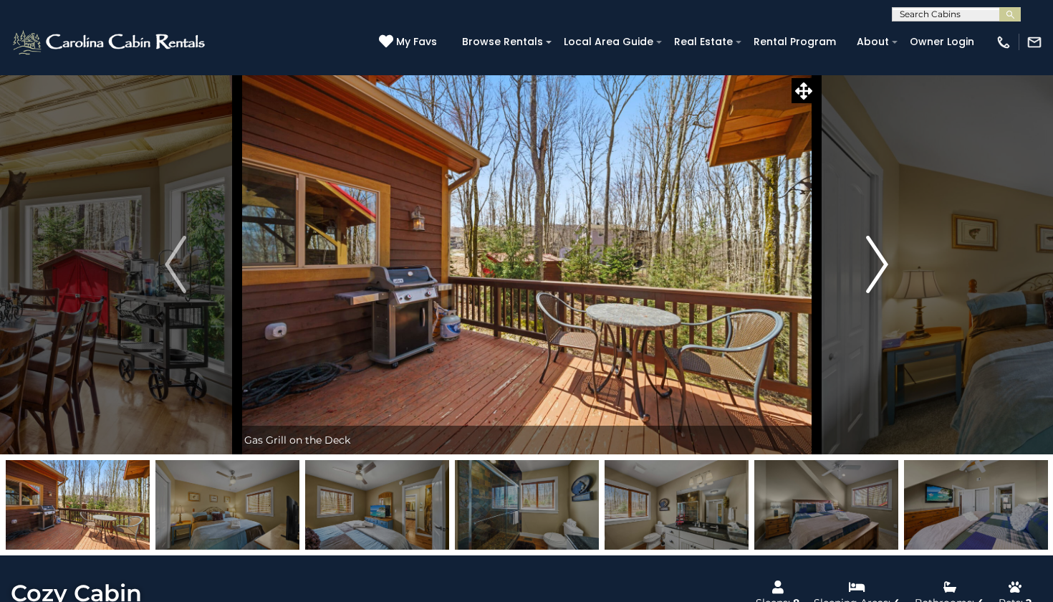
click at [877, 253] on img "Next" at bounding box center [877, 264] width 21 height 57
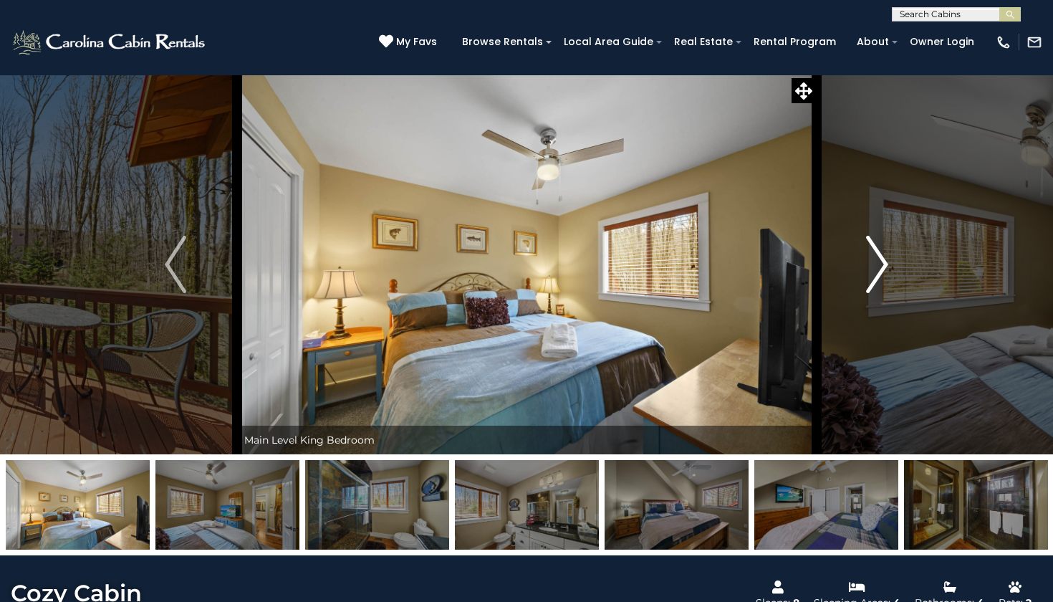
click at [877, 254] on img "Next" at bounding box center [877, 264] width 21 height 57
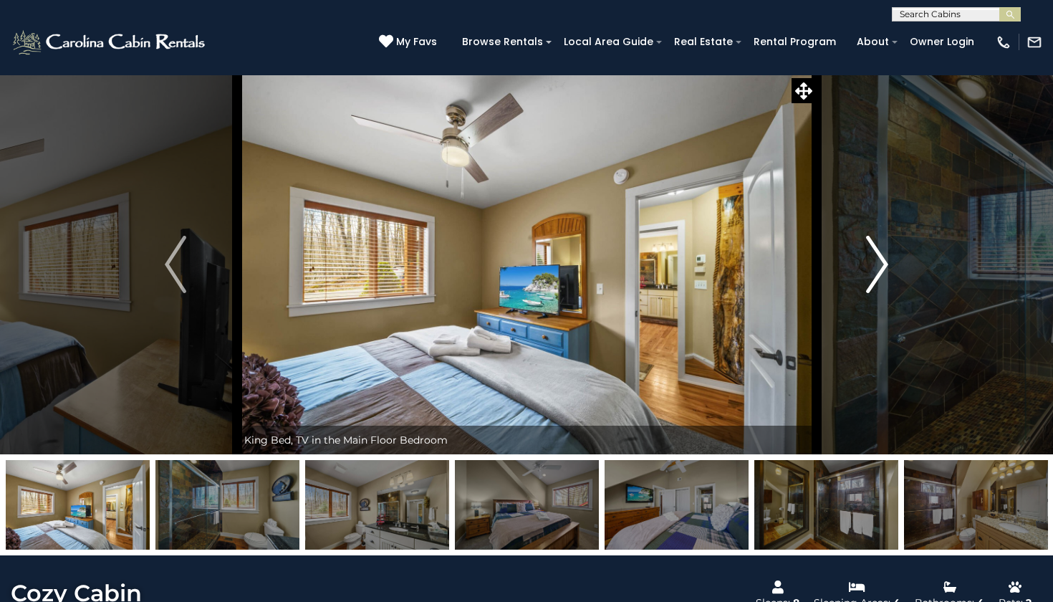
click at [877, 254] on img "Next" at bounding box center [877, 264] width 21 height 57
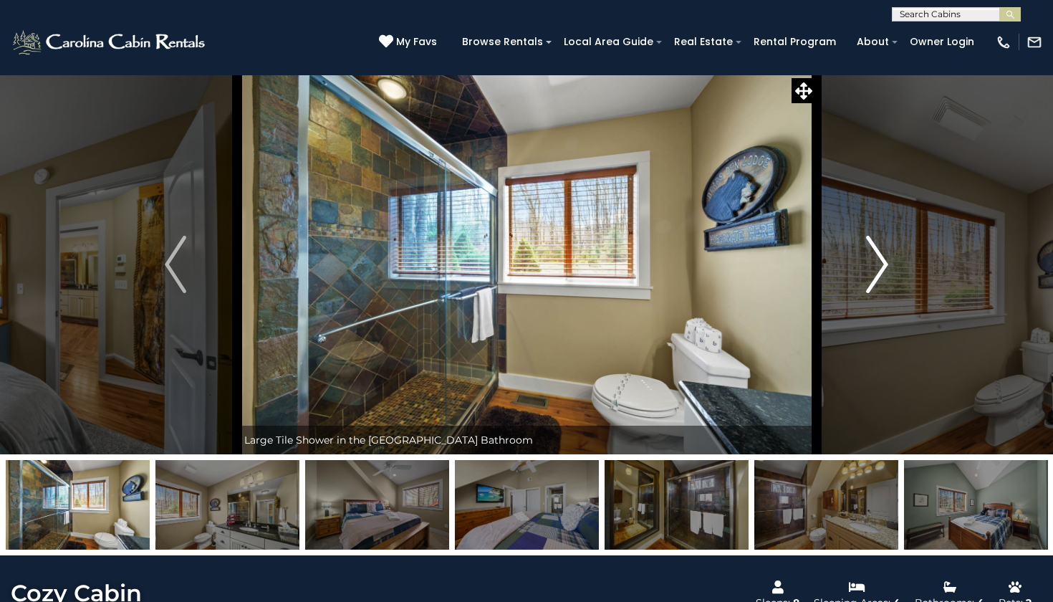
click at [877, 254] on img "Next" at bounding box center [877, 264] width 21 height 57
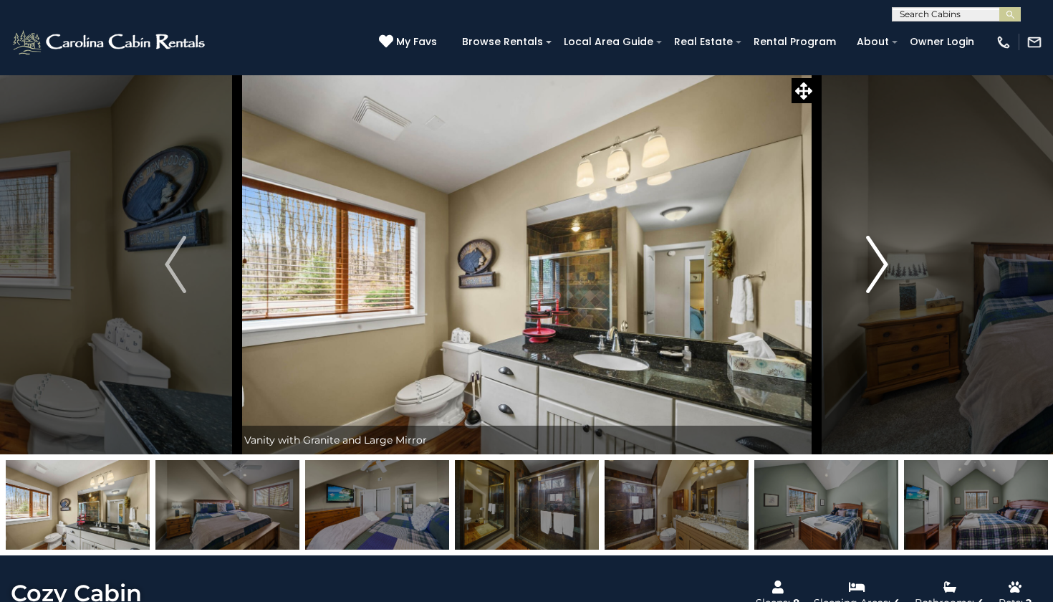
click at [877, 254] on img "Next" at bounding box center [877, 264] width 21 height 57
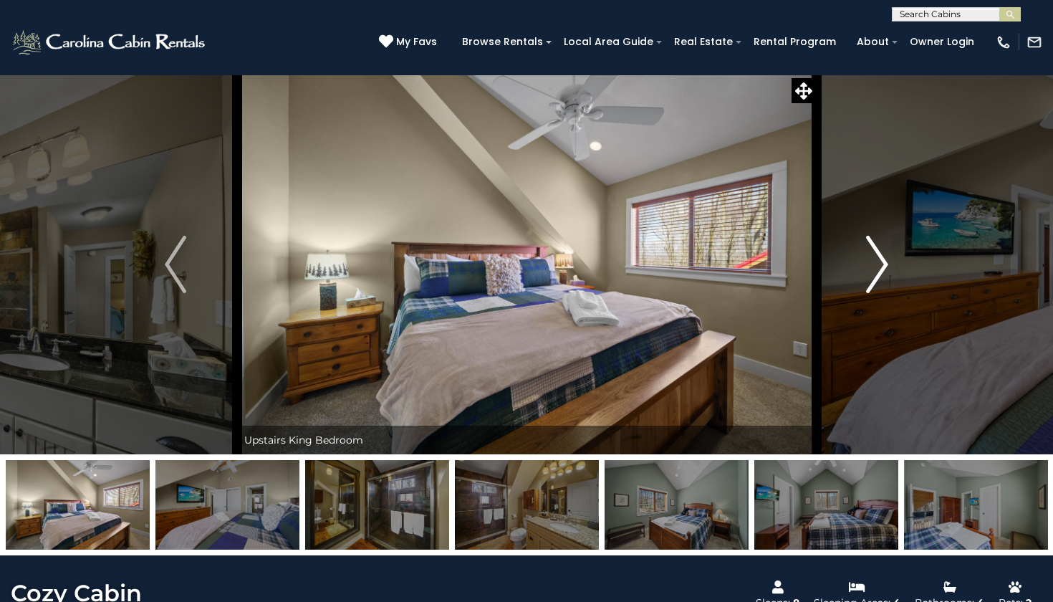
click at [877, 254] on img "Next" at bounding box center [877, 264] width 21 height 57
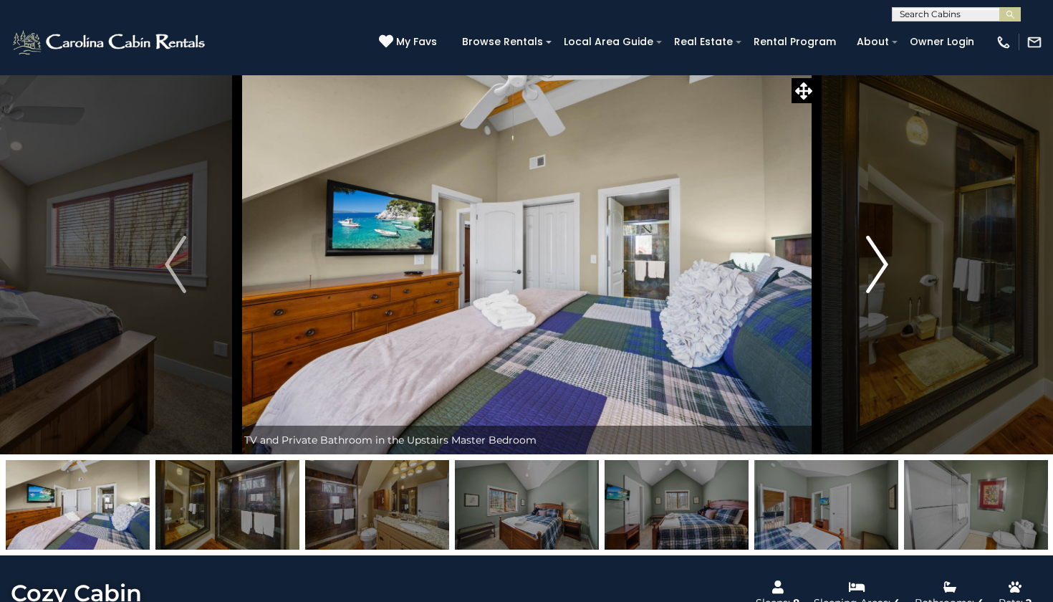
click at [877, 254] on img "Next" at bounding box center [877, 264] width 21 height 57
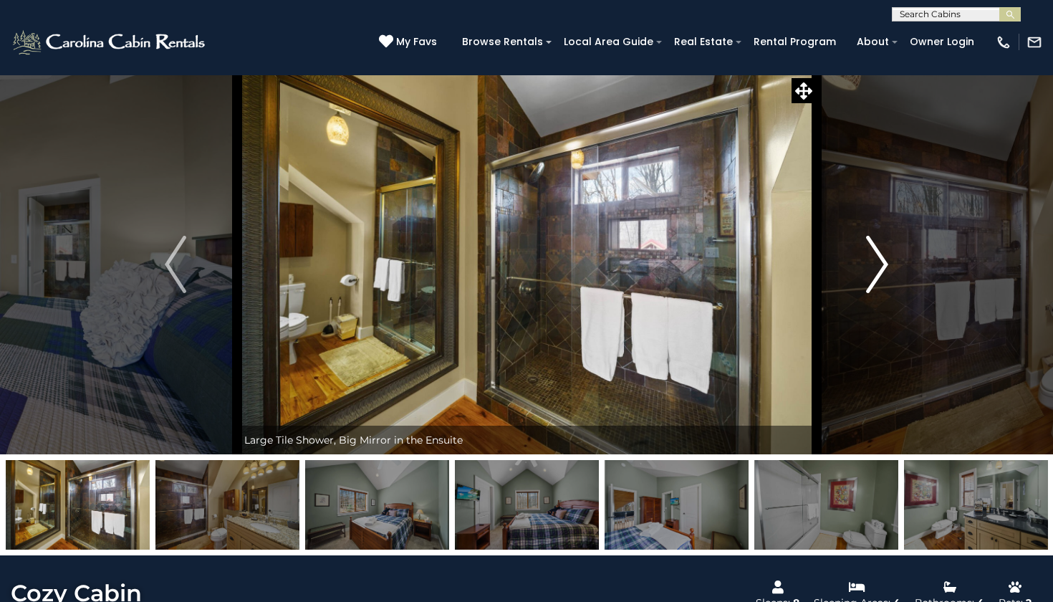
click at [877, 254] on img "Next" at bounding box center [877, 264] width 21 height 57
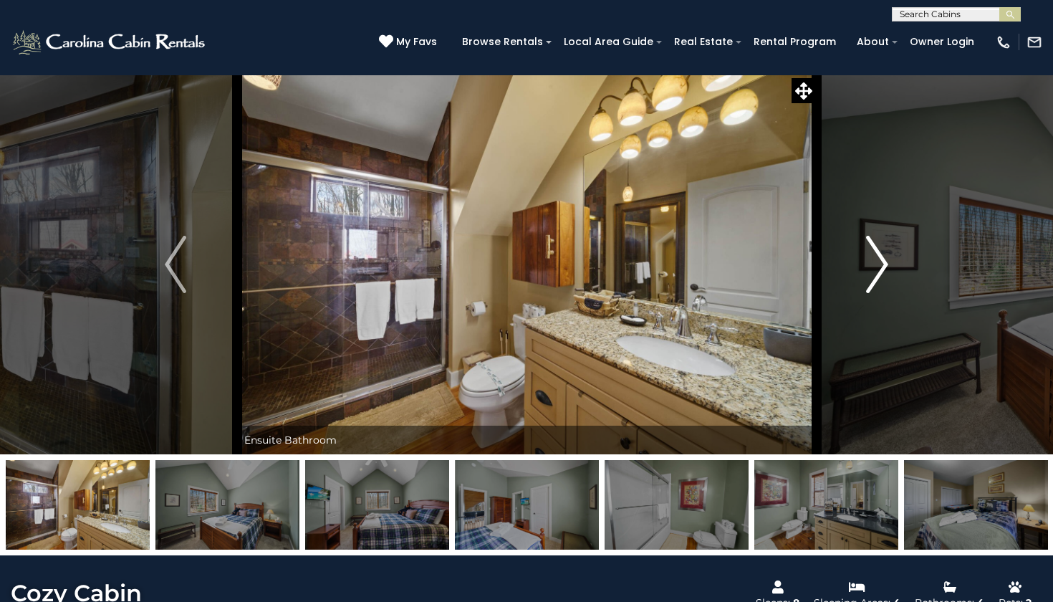
click at [877, 254] on img "Next" at bounding box center [877, 264] width 21 height 57
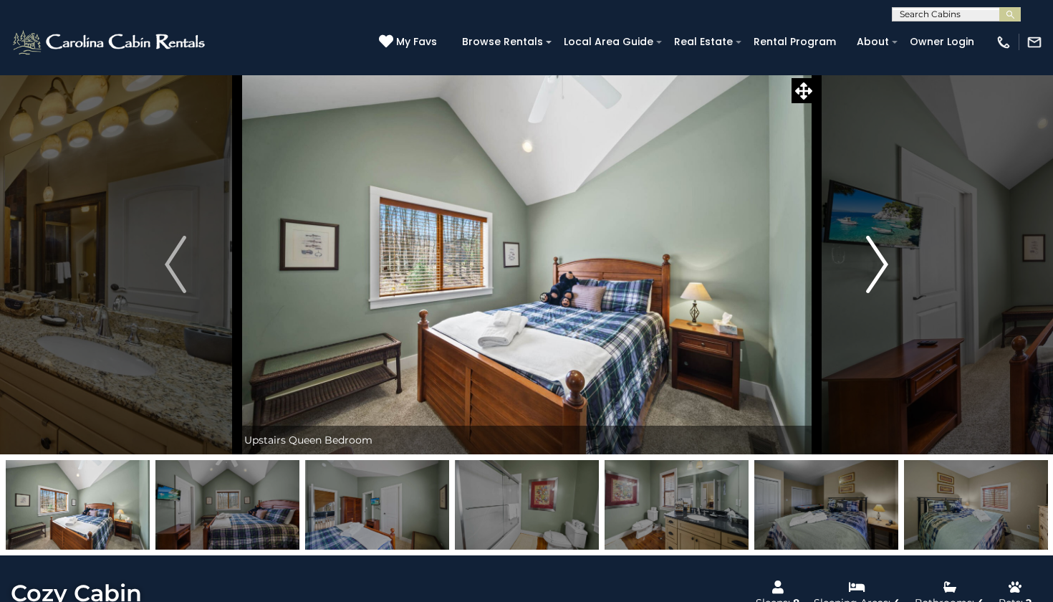
click at [877, 254] on img "Next" at bounding box center [877, 264] width 21 height 57
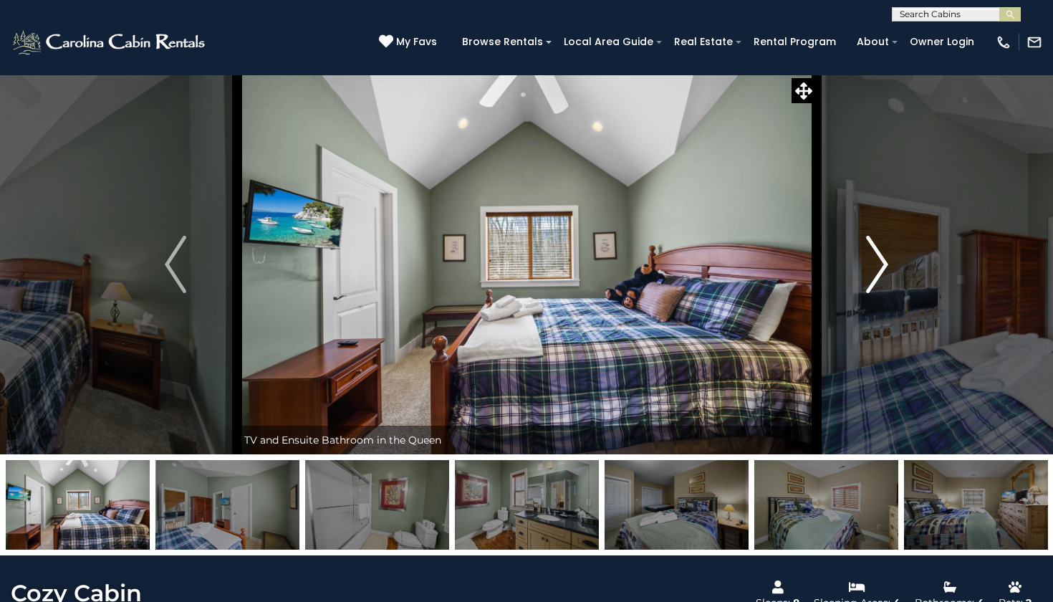
click at [877, 256] on img "Next" at bounding box center [877, 264] width 21 height 57
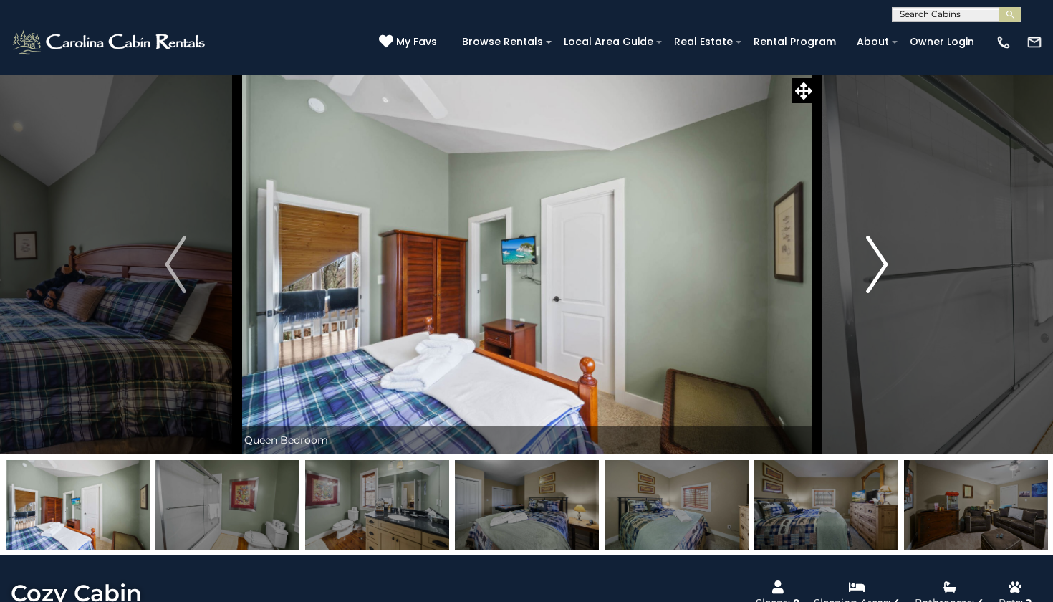
click at [877, 256] on img "Next" at bounding box center [877, 264] width 21 height 57
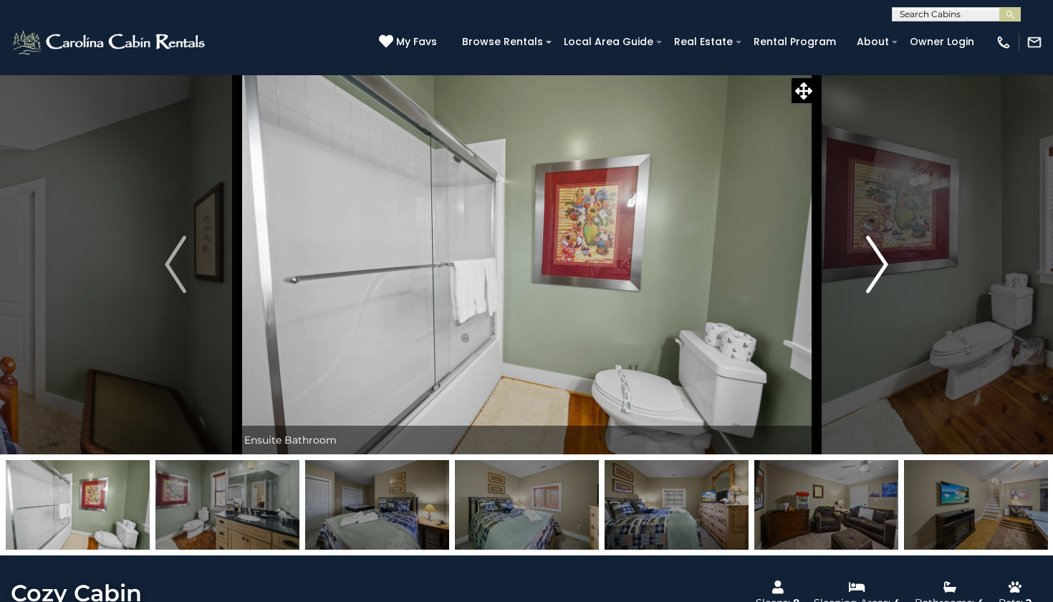
click at [877, 257] on img "Next" at bounding box center [877, 264] width 21 height 57
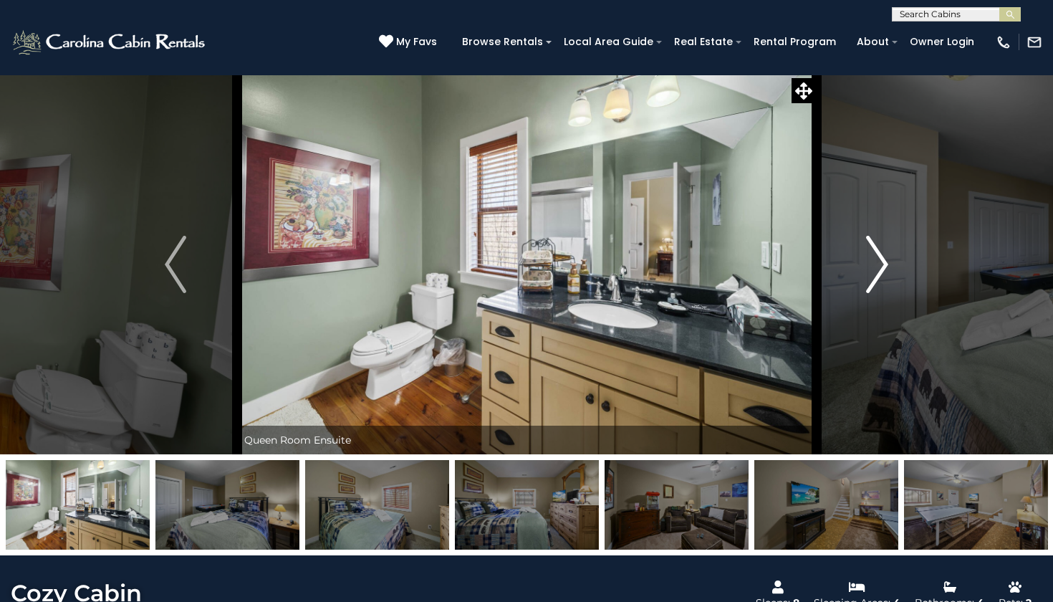
click at [877, 255] on img "Next" at bounding box center [877, 264] width 21 height 57
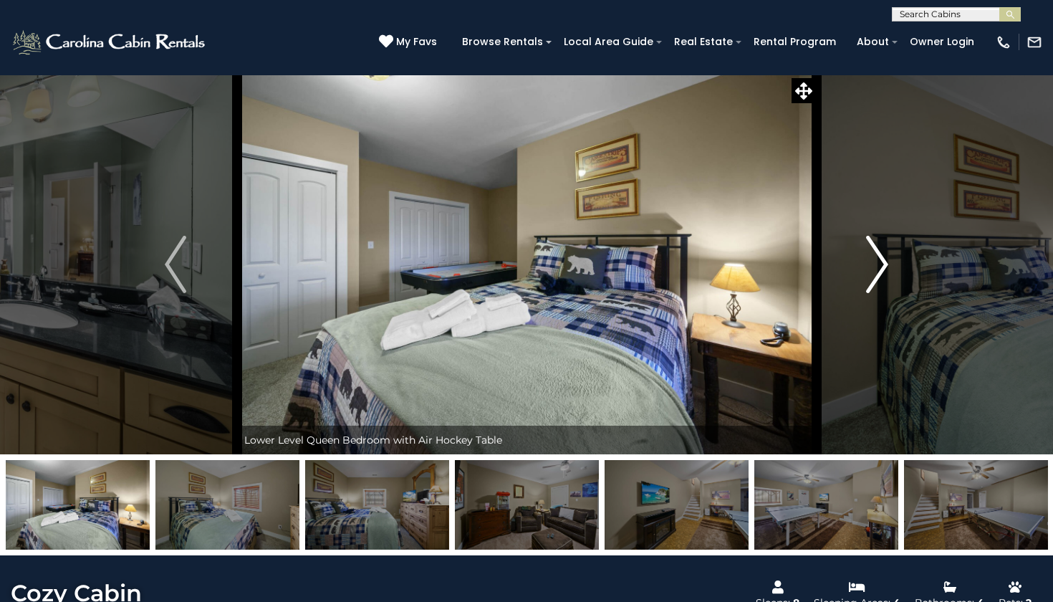
click at [877, 256] on img "Next" at bounding box center [877, 264] width 21 height 57
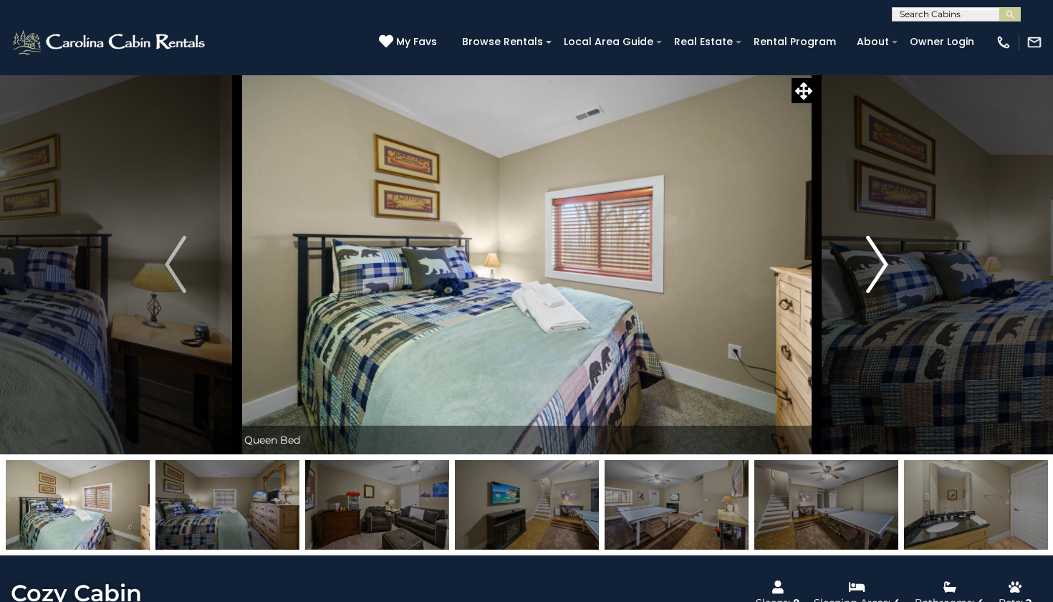
click at [877, 257] on img "Next" at bounding box center [877, 264] width 21 height 57
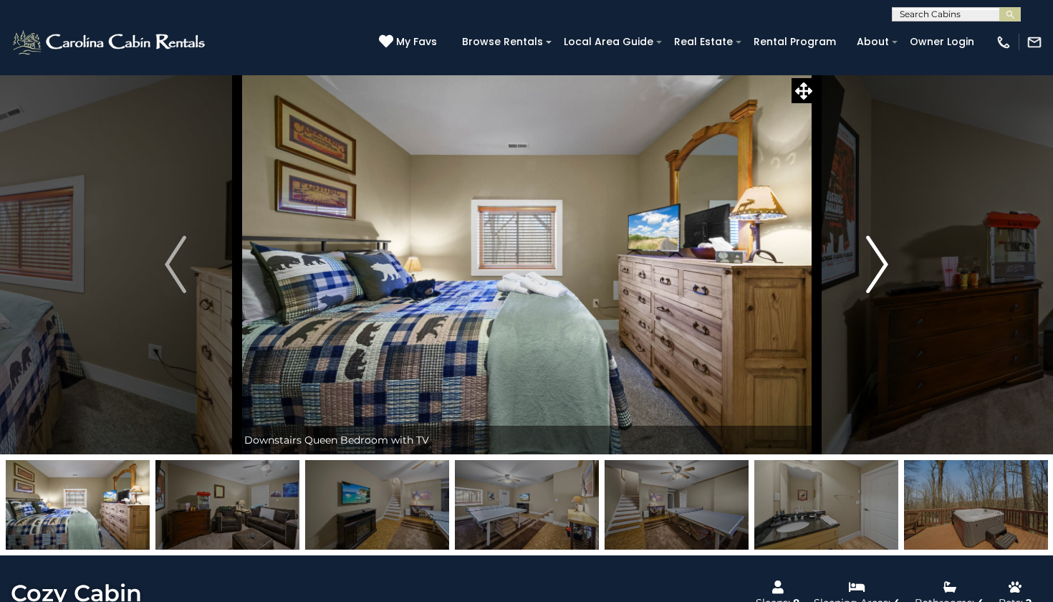
click at [877, 257] on img "Next" at bounding box center [877, 264] width 21 height 57
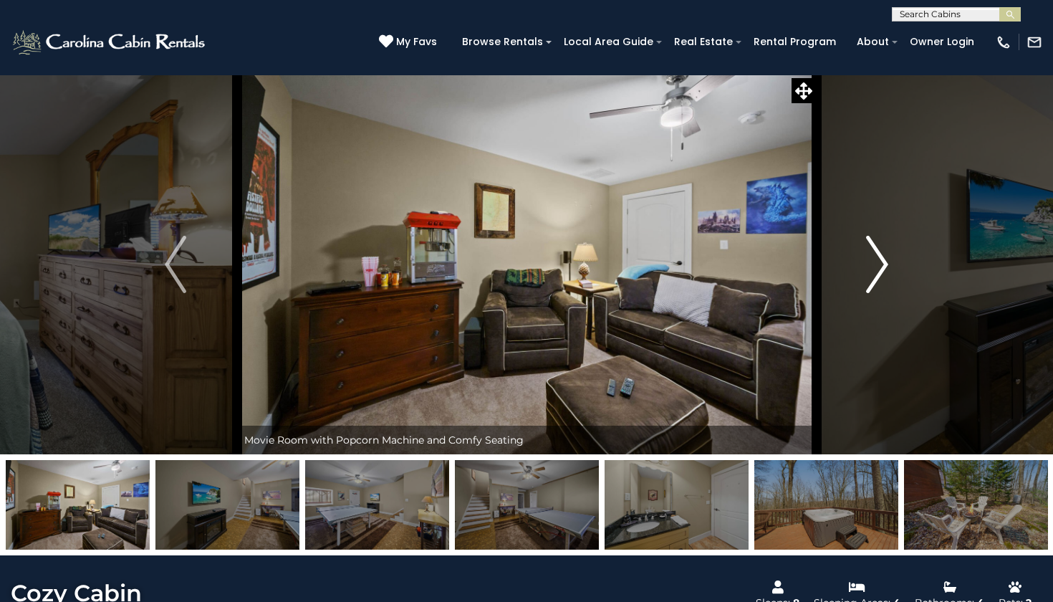
click at [877, 256] on img "Next" at bounding box center [877, 264] width 21 height 57
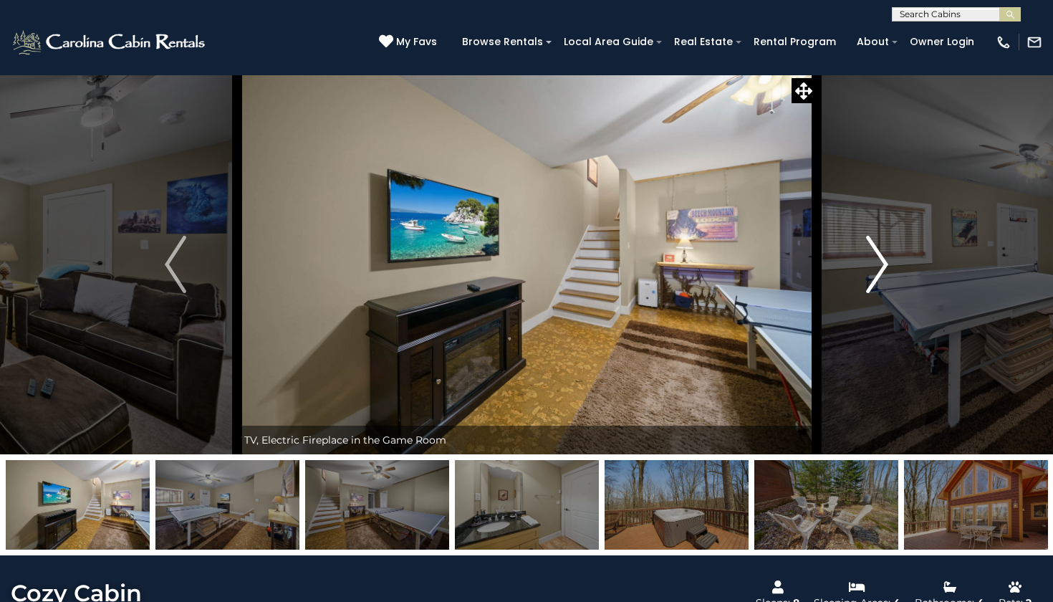
click at [877, 256] on img "Next" at bounding box center [877, 264] width 21 height 57
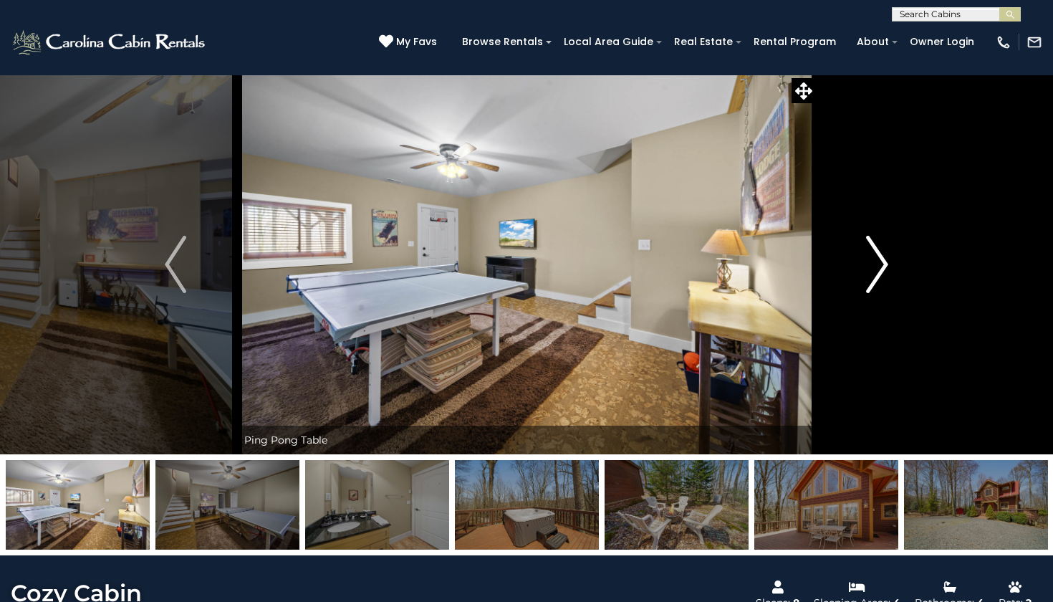
click at [877, 256] on img "Next" at bounding box center [877, 264] width 21 height 57
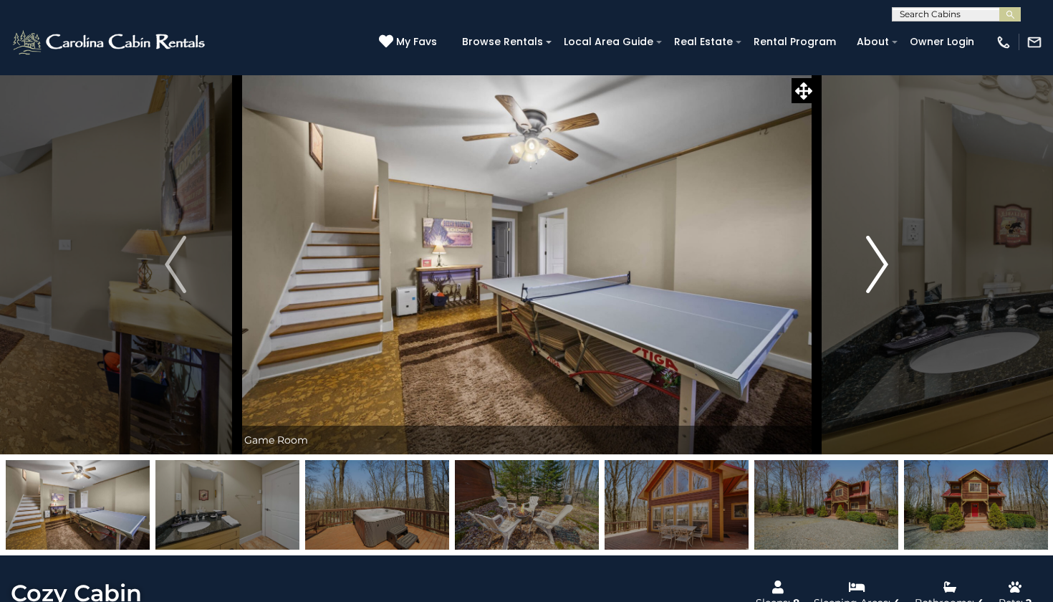
click at [877, 256] on img "Next" at bounding box center [877, 264] width 21 height 57
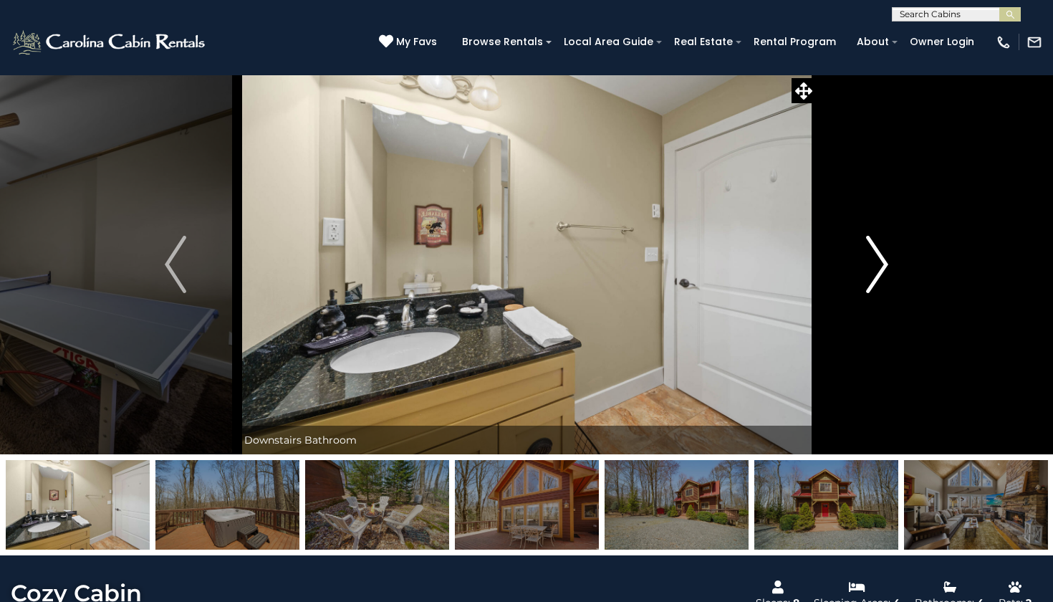
click at [877, 256] on img "Next" at bounding box center [877, 264] width 21 height 57
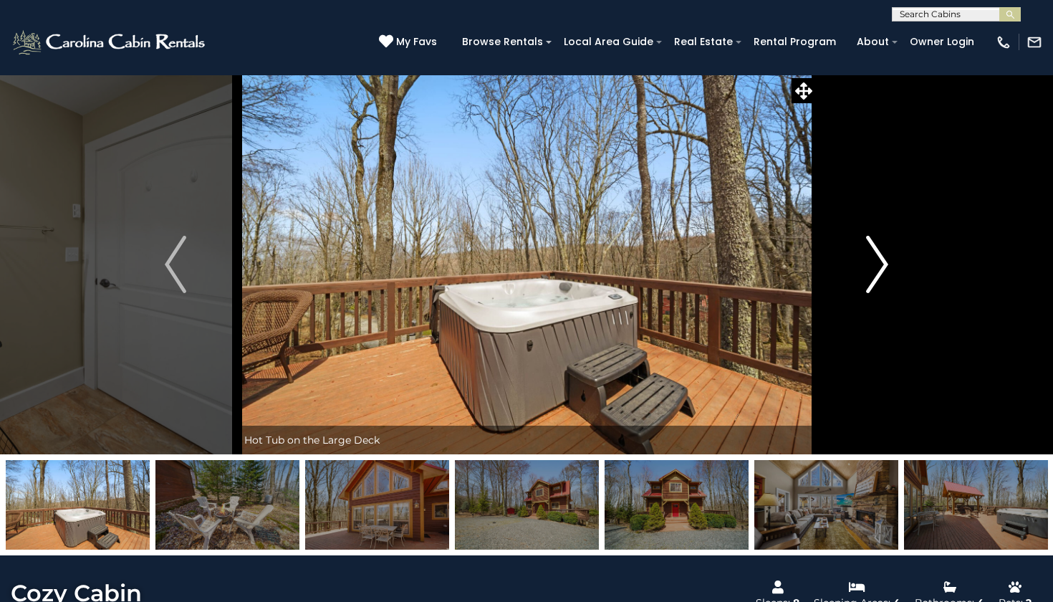
click at [877, 256] on img "Next" at bounding box center [877, 264] width 21 height 57
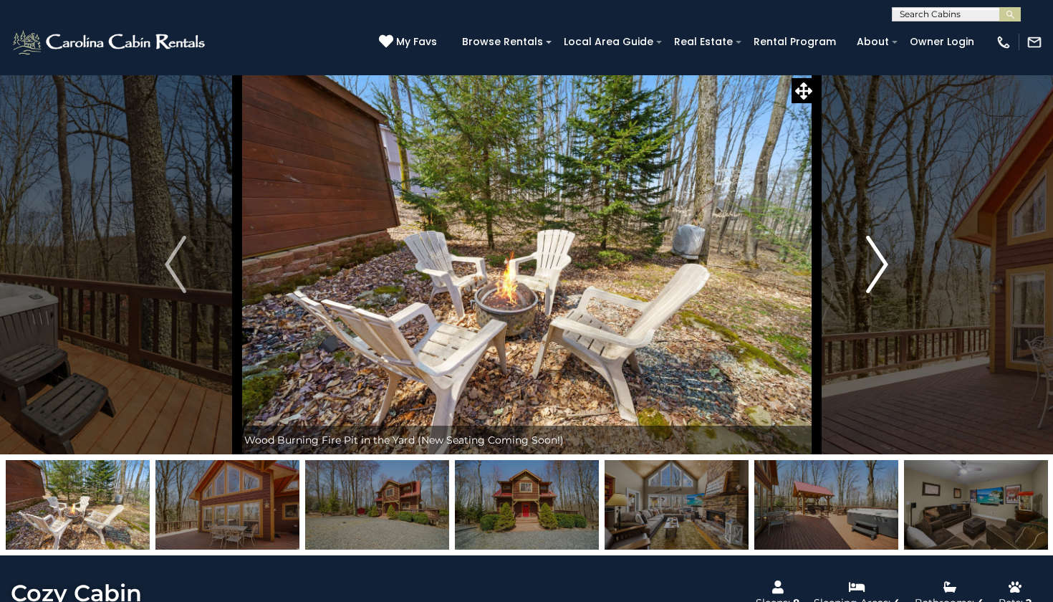
click at [877, 256] on img "Next" at bounding box center [877, 264] width 21 height 57
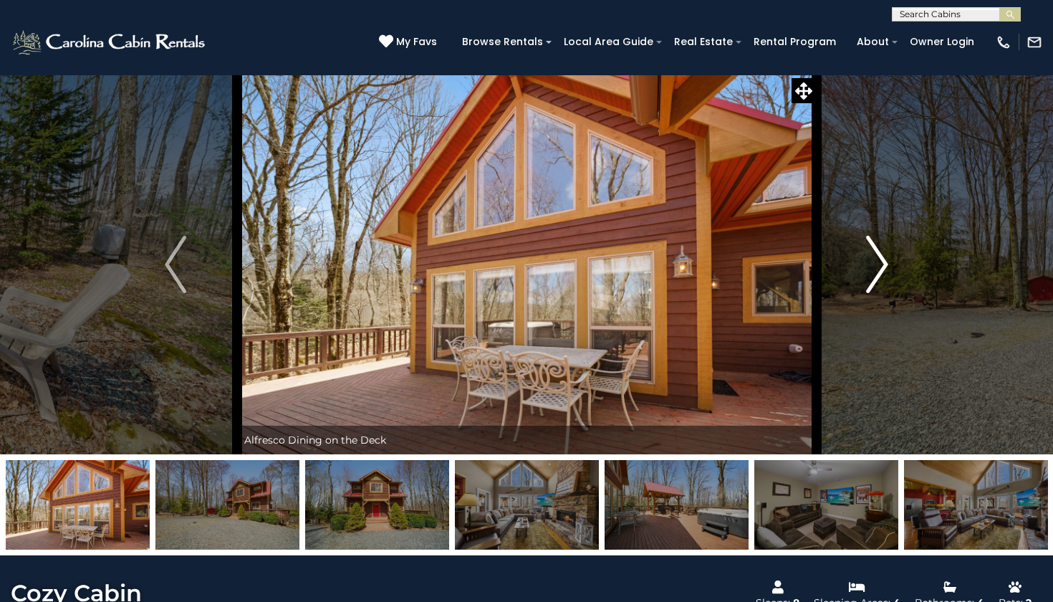
click at [877, 257] on img "Next" at bounding box center [877, 264] width 21 height 57
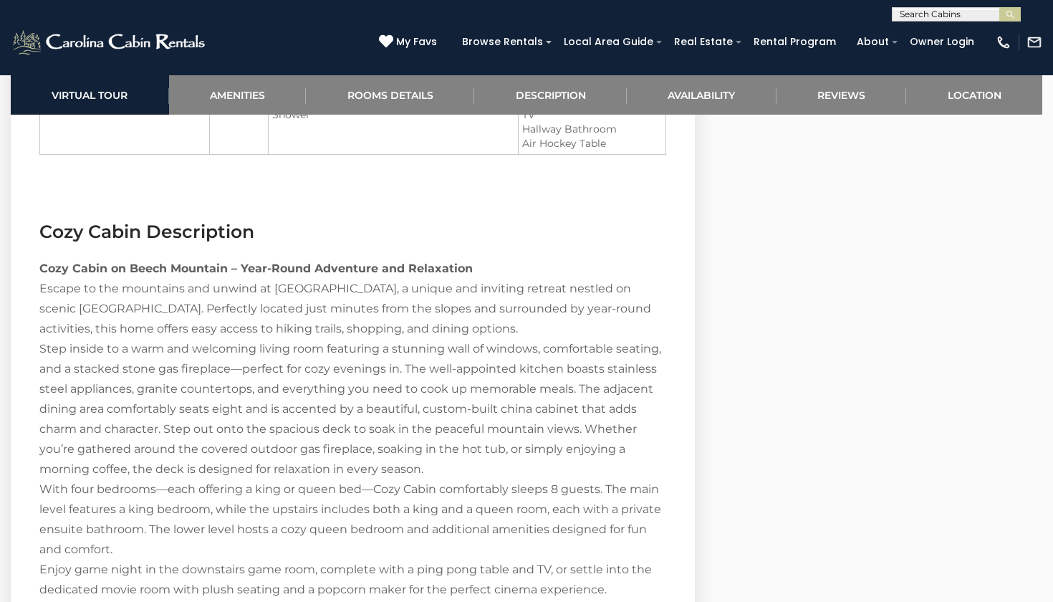
scroll to position [1854, 0]
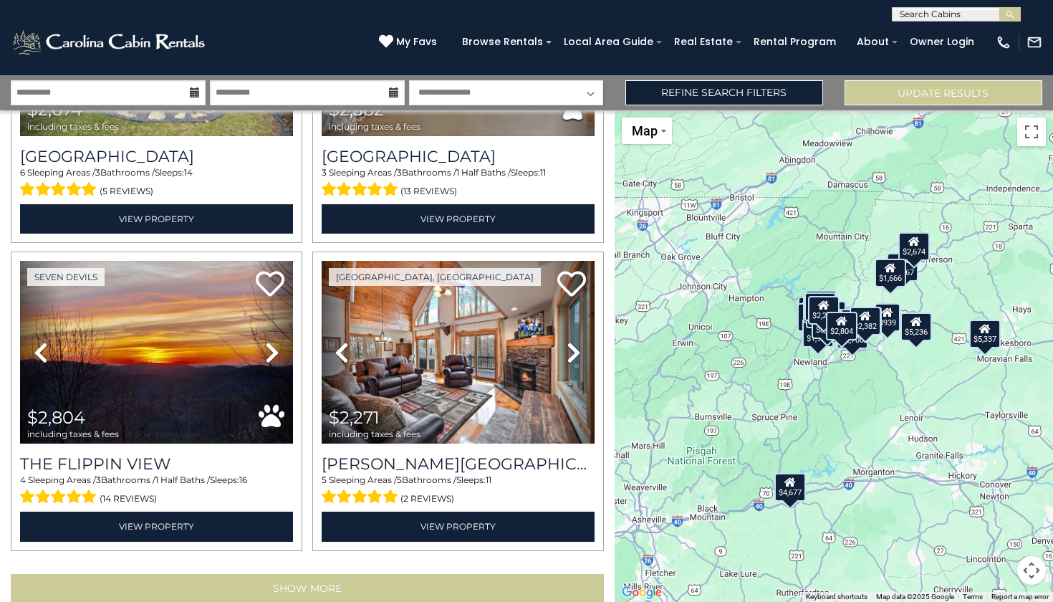
click at [281, 574] on button "Show More" at bounding box center [307, 588] width 593 height 29
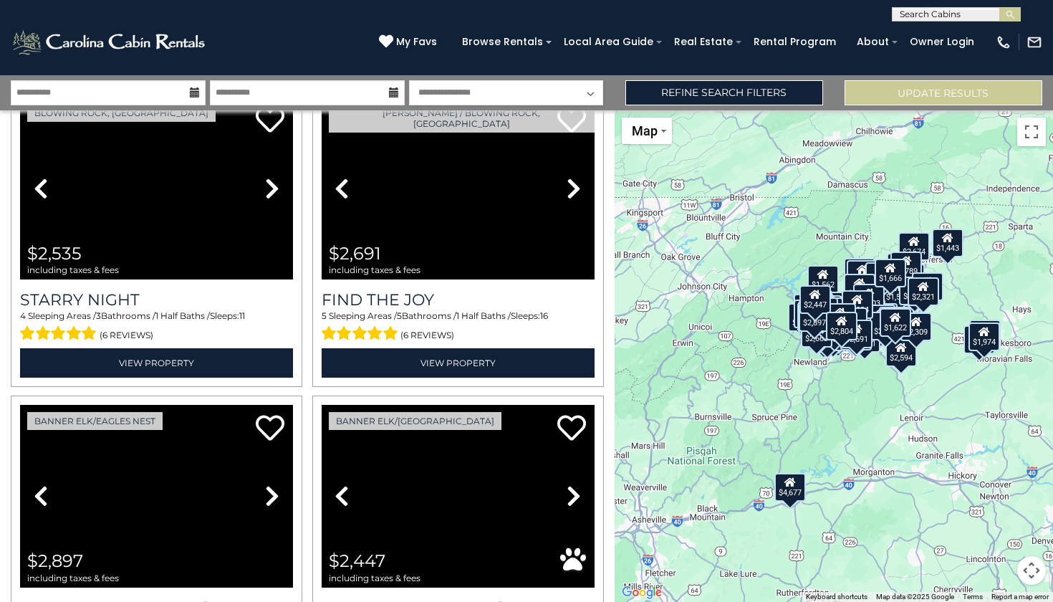
scroll to position [22518, 0]
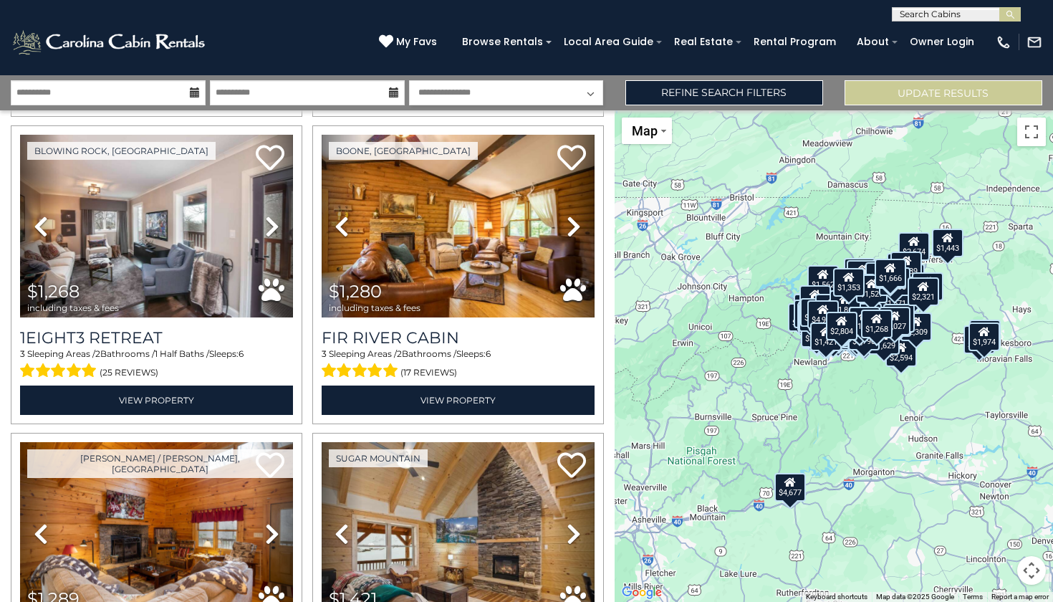
scroll to position [0, 0]
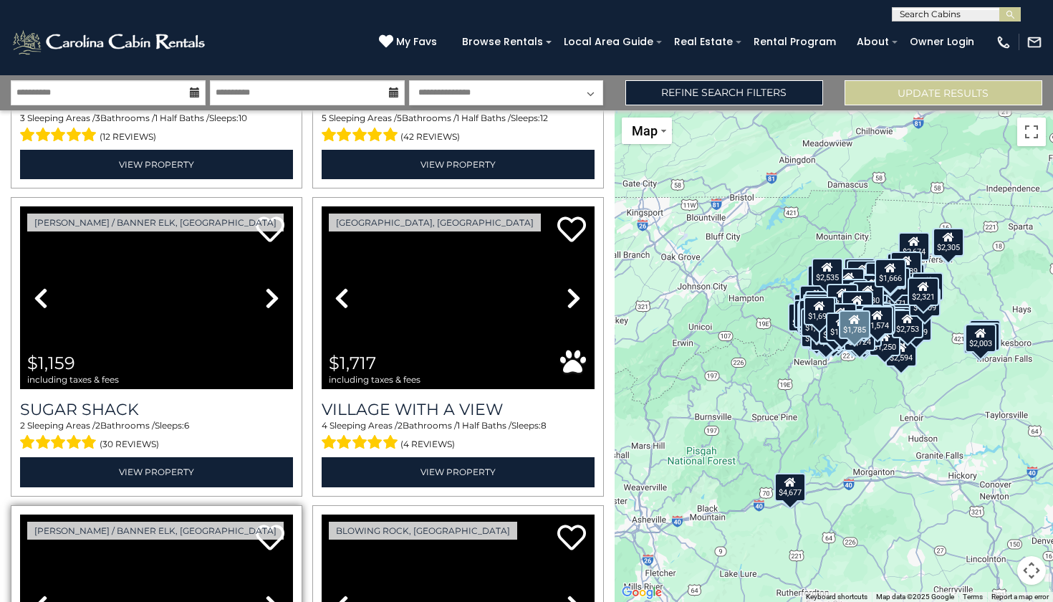
scroll to position [36249, 0]
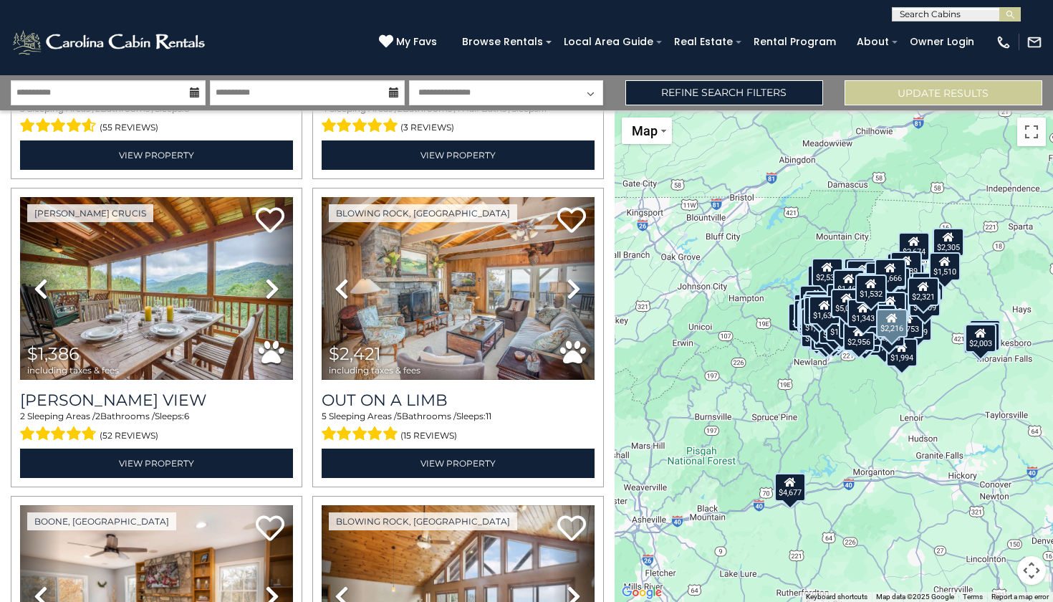
scroll to position [39643, 0]
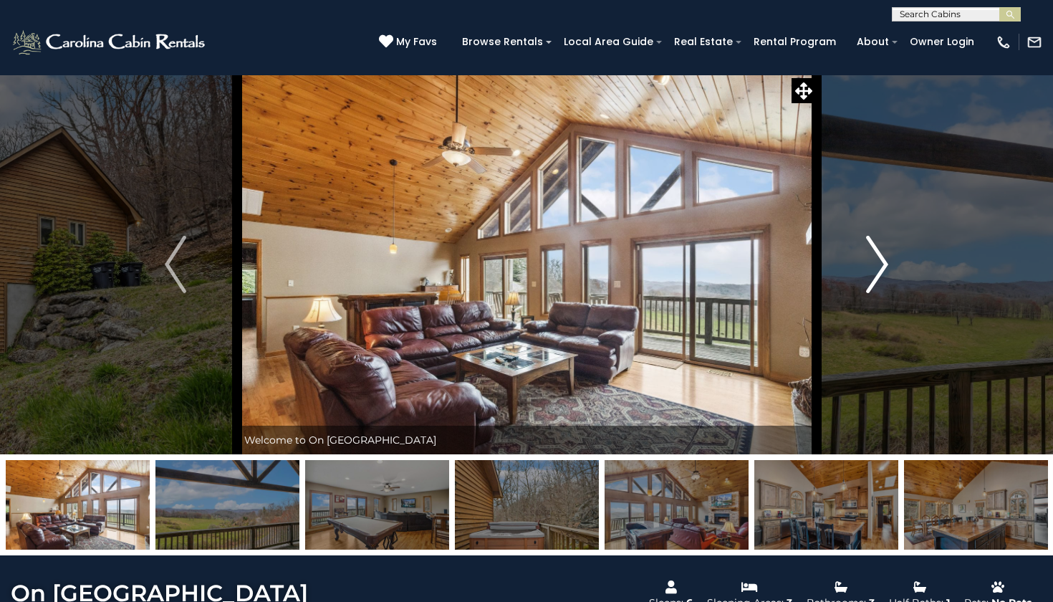
click at [884, 246] on img "Next" at bounding box center [877, 264] width 21 height 57
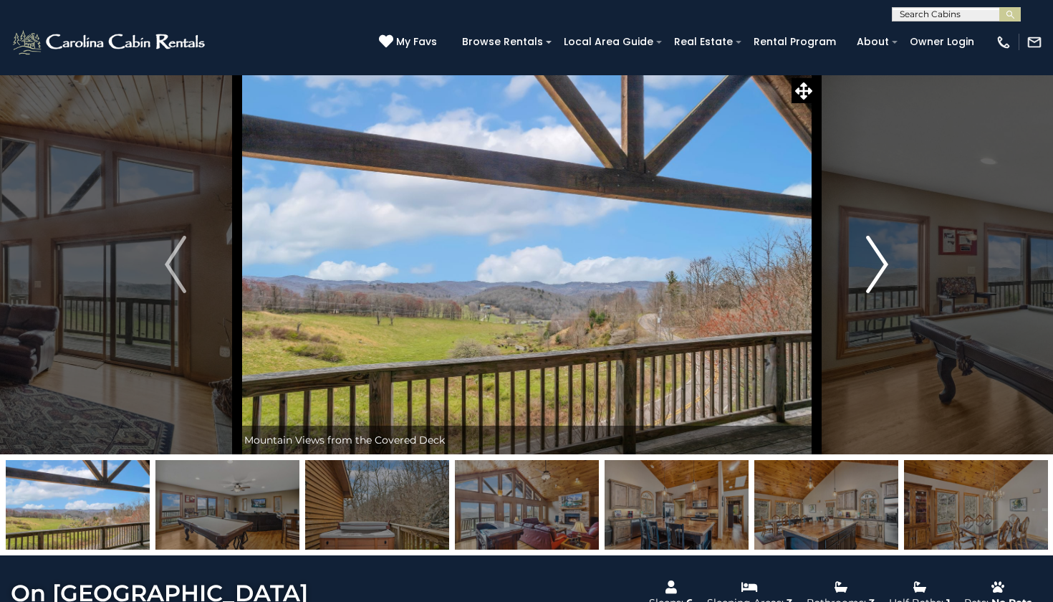
click at [884, 245] on img "Next" at bounding box center [877, 264] width 21 height 57
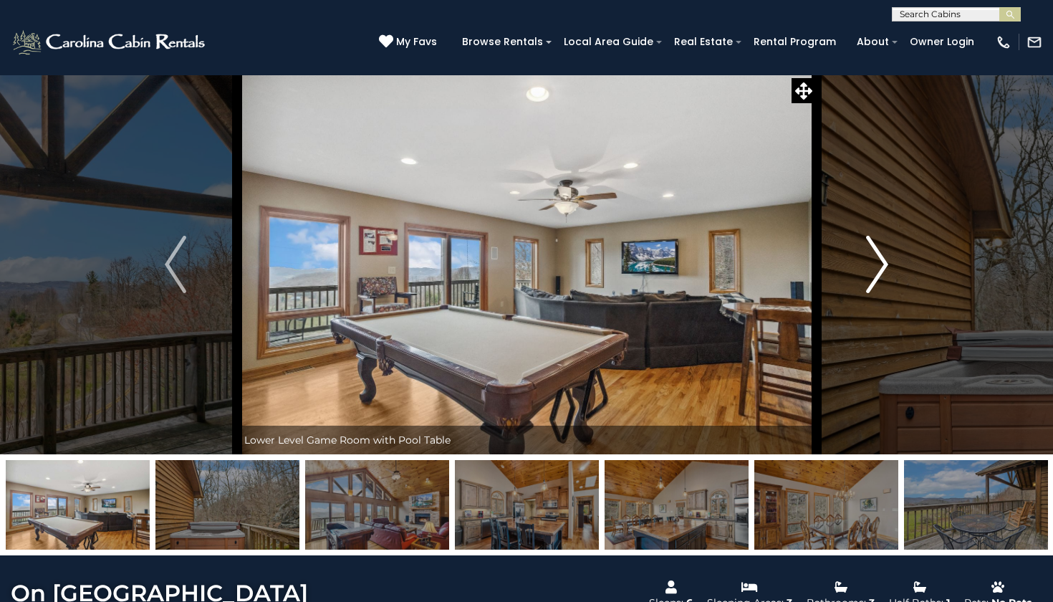
click at [882, 258] on img "Next" at bounding box center [877, 264] width 21 height 57
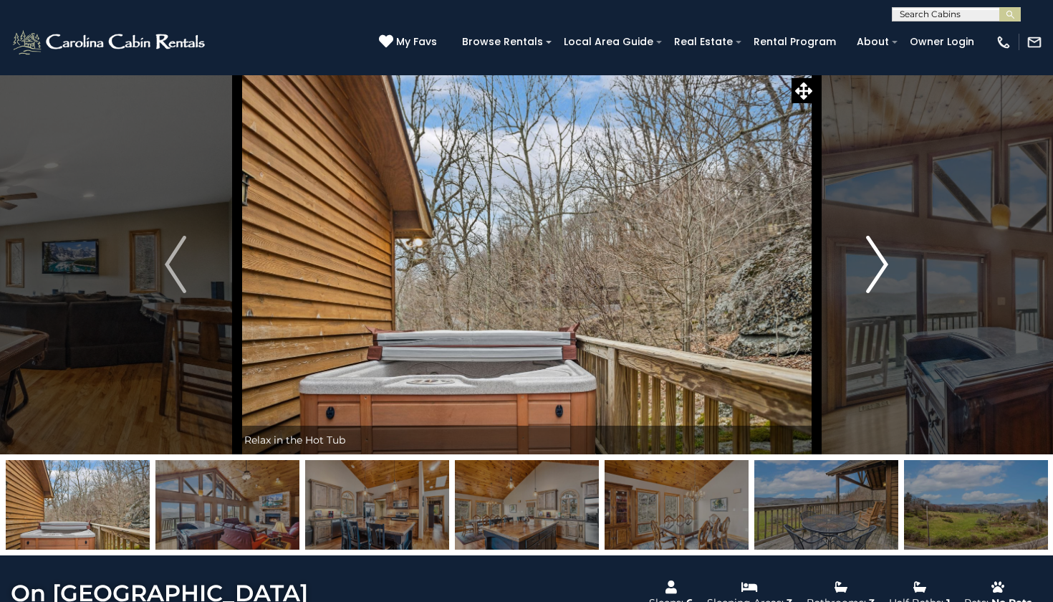
click at [882, 258] on img "Next" at bounding box center [877, 264] width 21 height 57
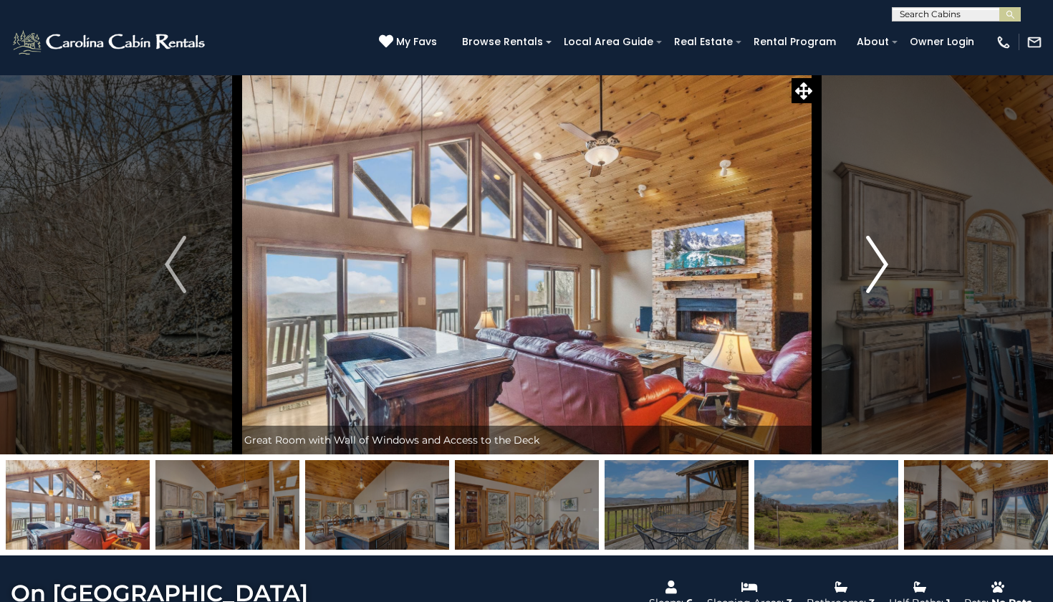
click at [882, 267] on img "Next" at bounding box center [877, 264] width 21 height 57
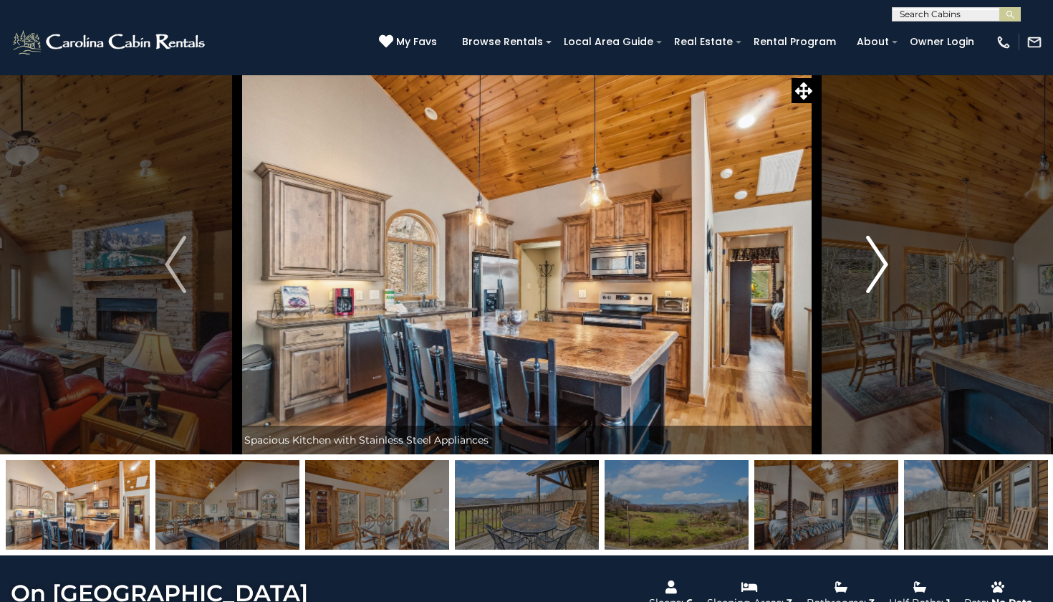
click at [882, 267] on img "Next" at bounding box center [877, 264] width 21 height 57
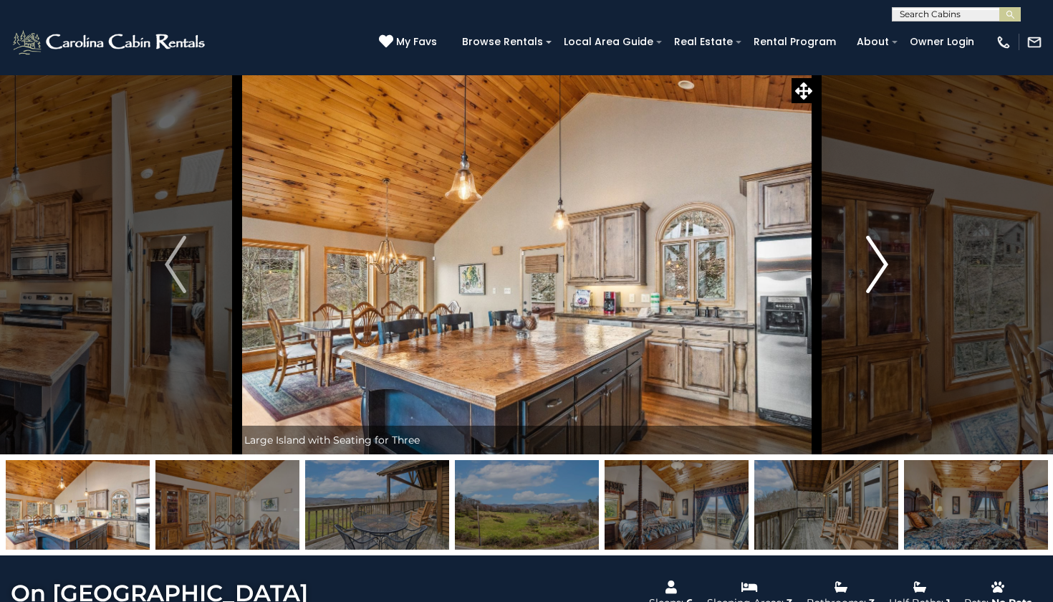
click at [882, 267] on img "Next" at bounding box center [877, 264] width 21 height 57
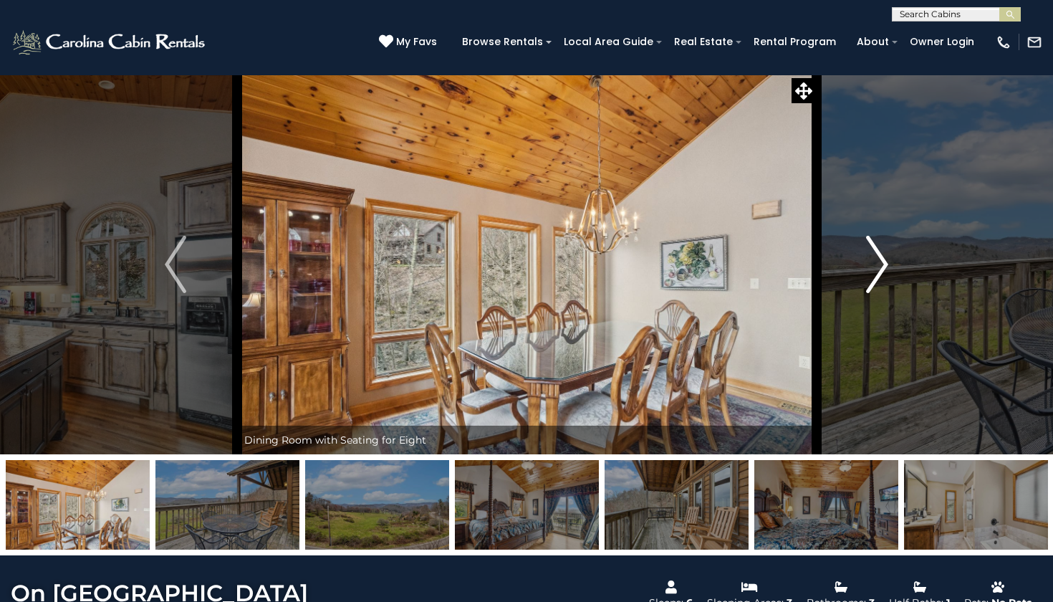
click at [882, 267] on img "Next" at bounding box center [877, 264] width 21 height 57
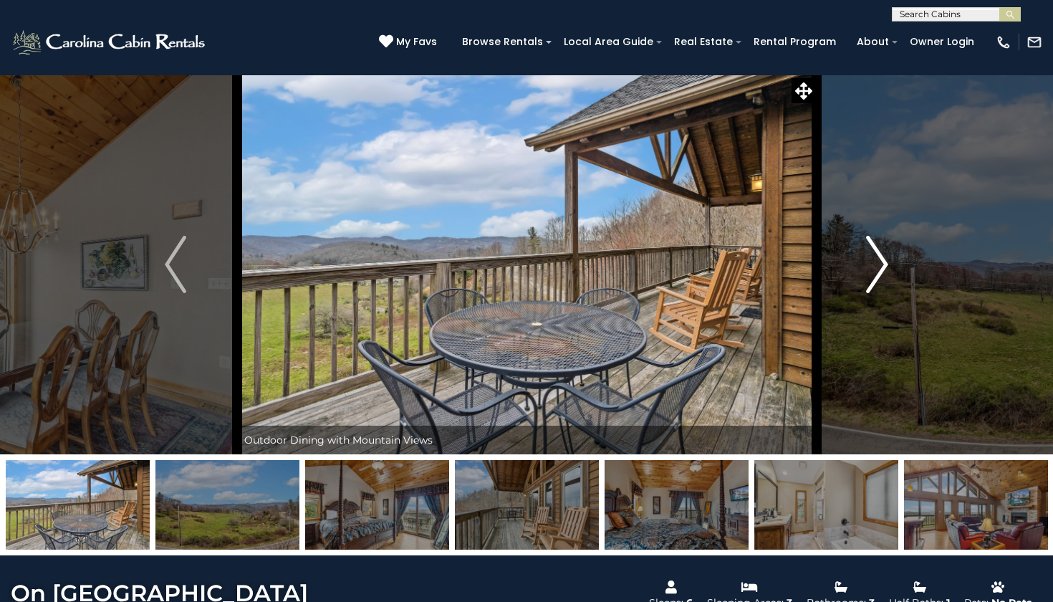
click at [882, 267] on img "Next" at bounding box center [877, 264] width 21 height 57
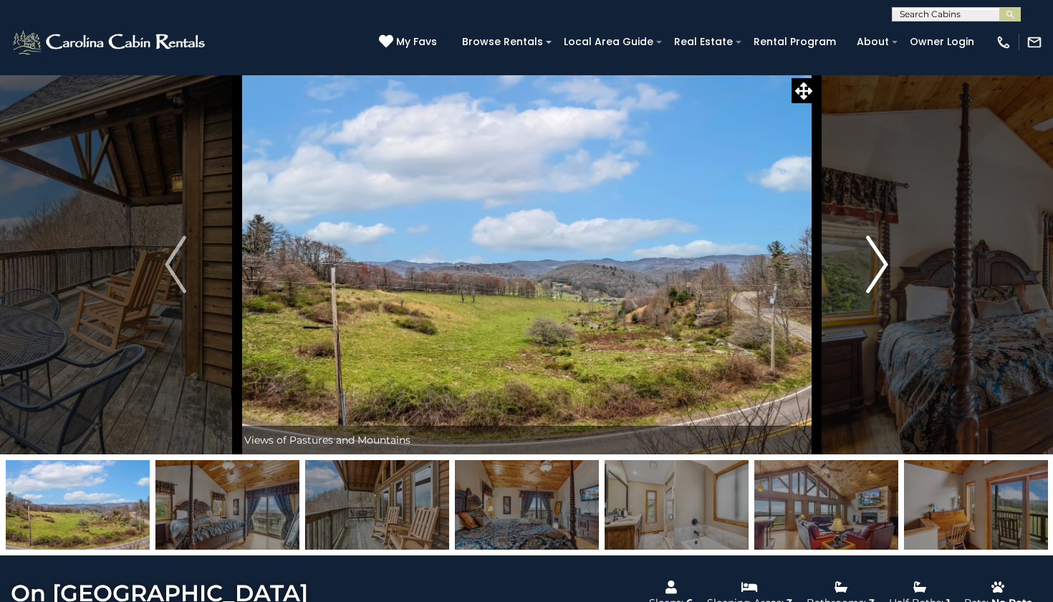
click at [882, 267] on img "Next" at bounding box center [877, 264] width 21 height 57
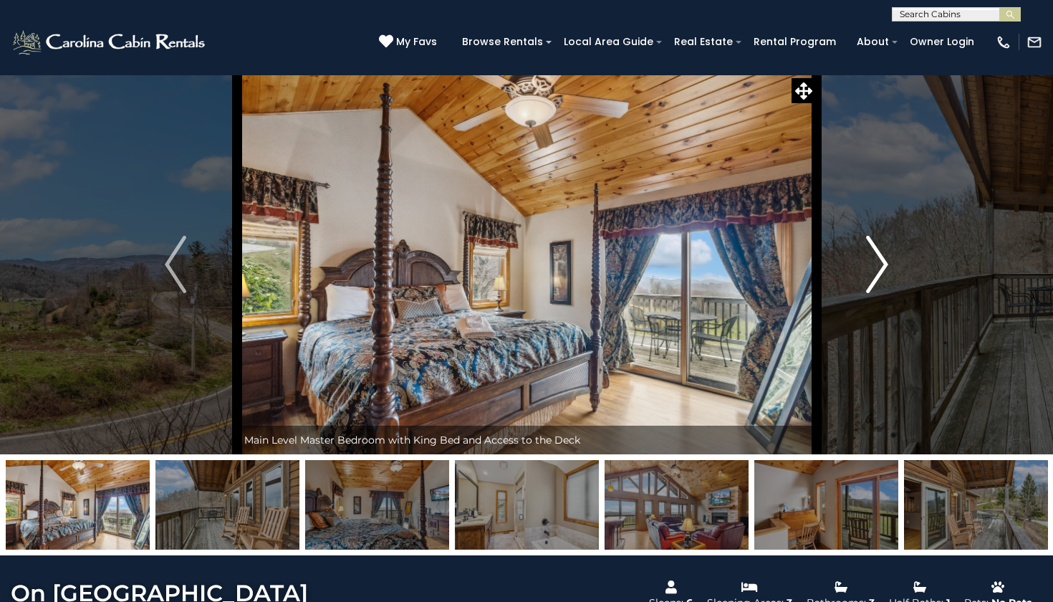
click at [882, 266] on img "Next" at bounding box center [877, 264] width 21 height 57
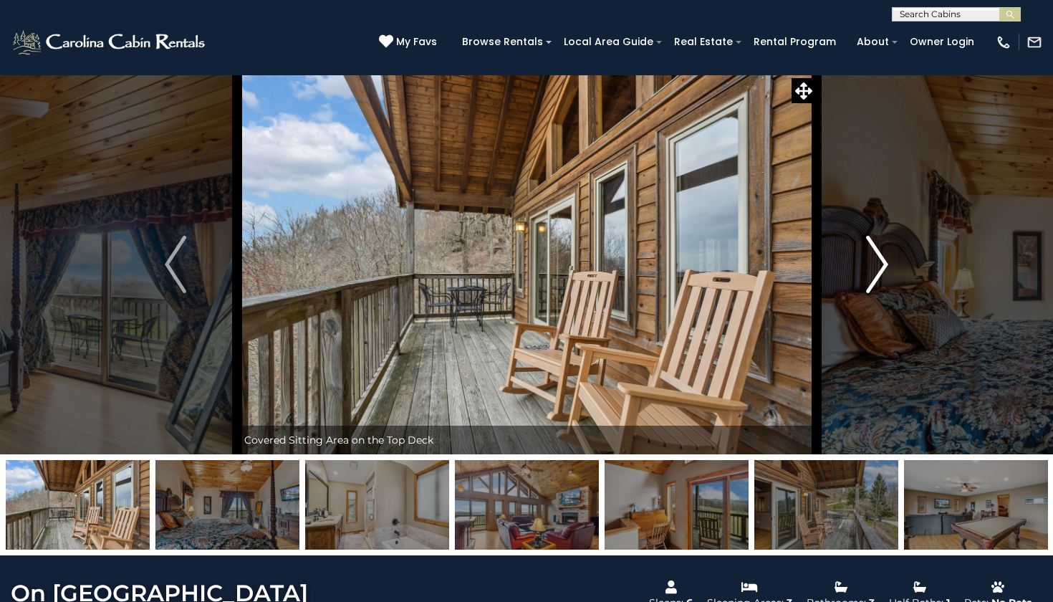
click at [882, 266] on img "Next" at bounding box center [877, 264] width 21 height 57
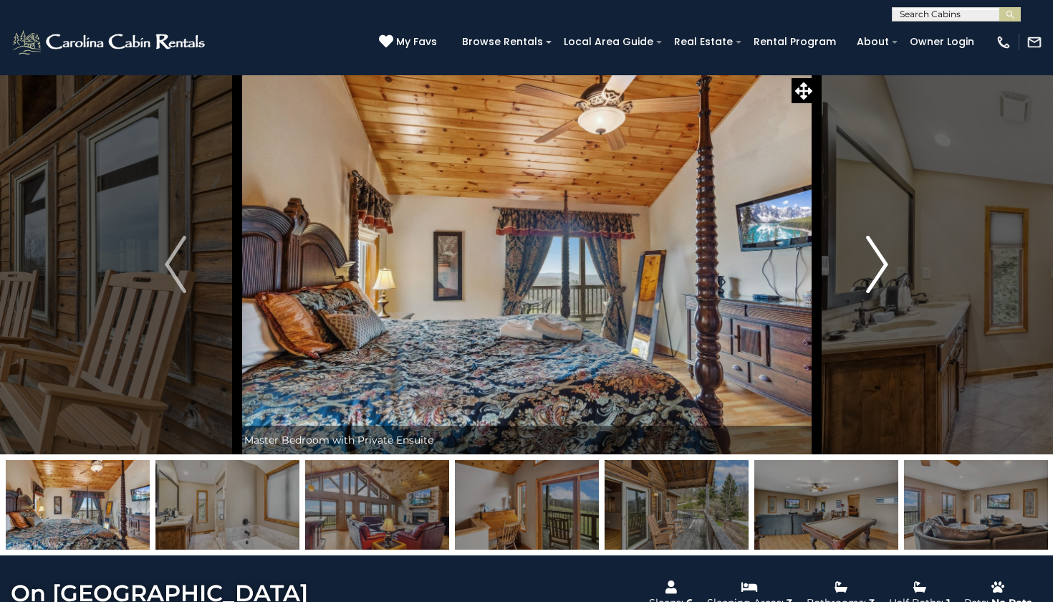
click at [882, 267] on img "Next" at bounding box center [877, 264] width 21 height 57
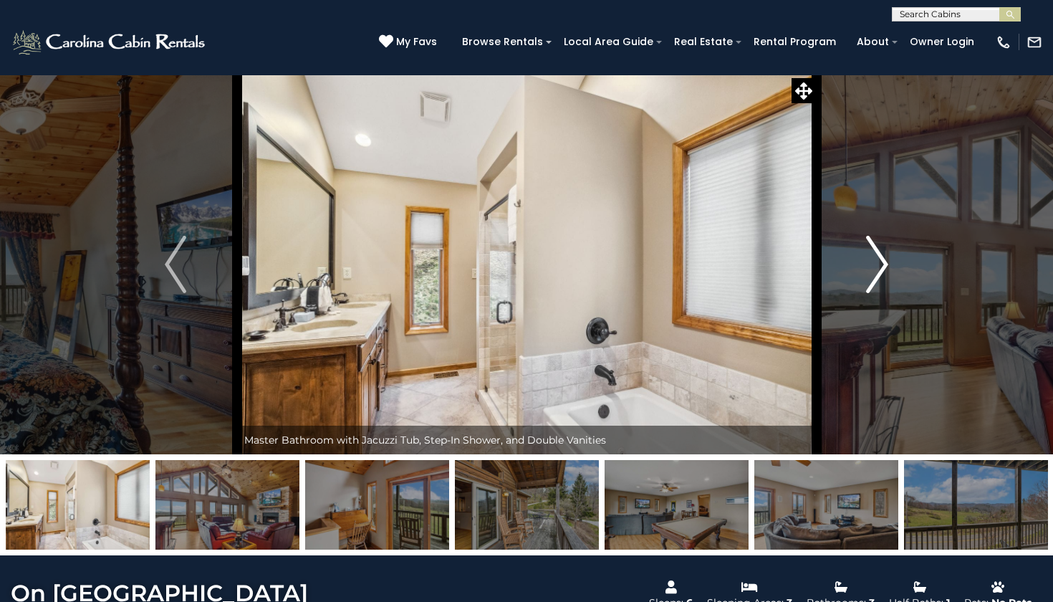
click at [882, 267] on img "Next" at bounding box center [877, 264] width 21 height 57
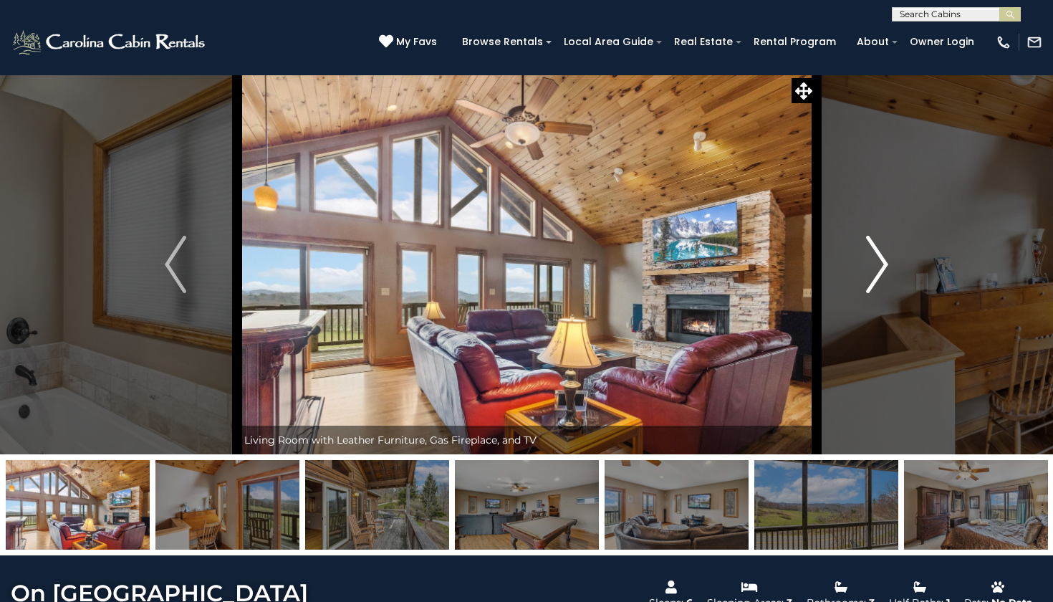
click at [882, 267] on img "Next" at bounding box center [877, 264] width 21 height 57
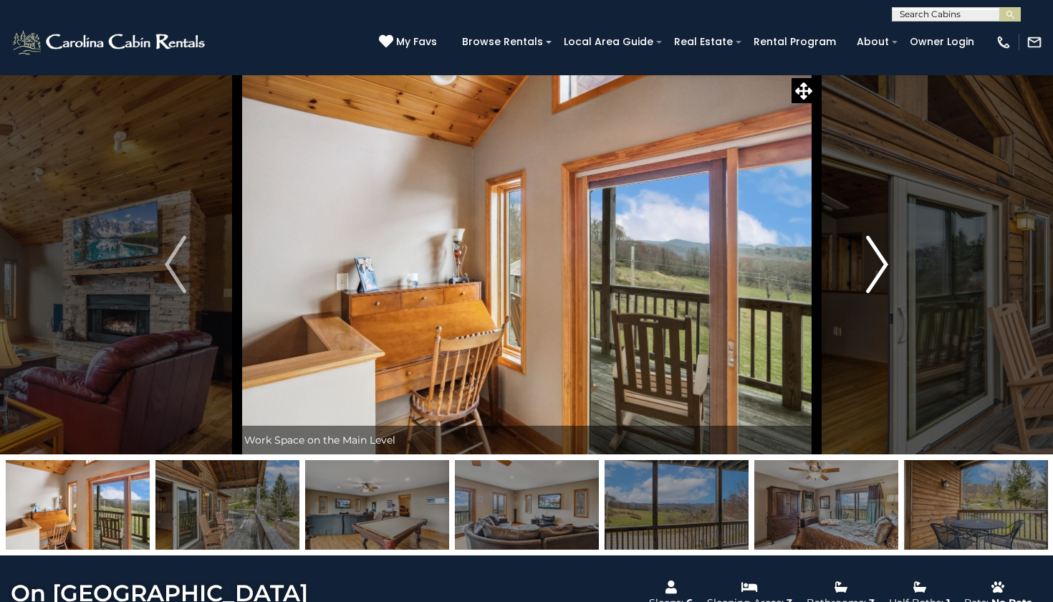
click at [882, 267] on img "Next" at bounding box center [877, 264] width 21 height 57
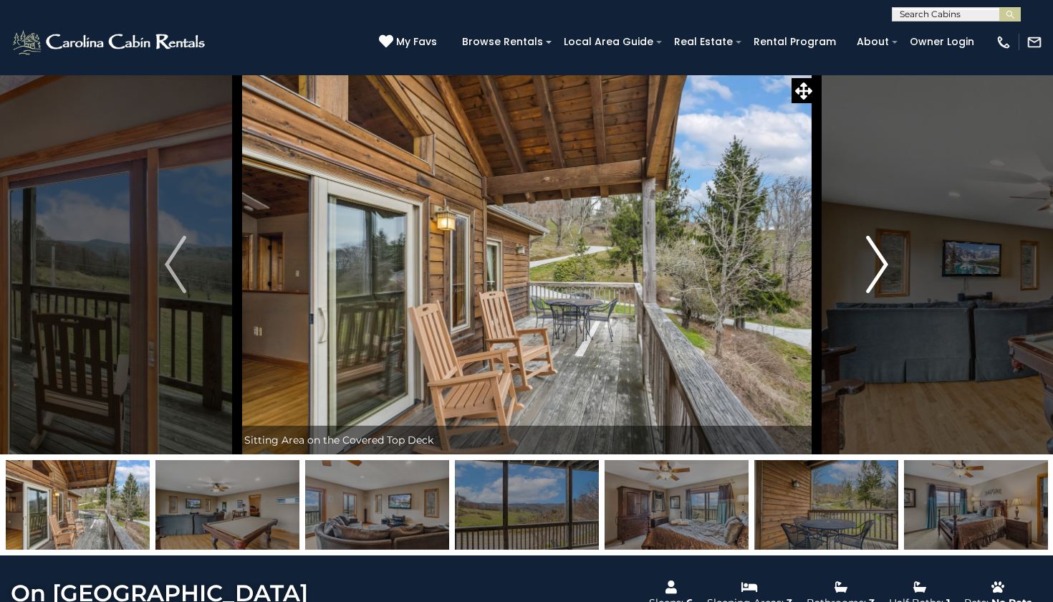
click at [883, 267] on img "Next" at bounding box center [877, 264] width 21 height 57
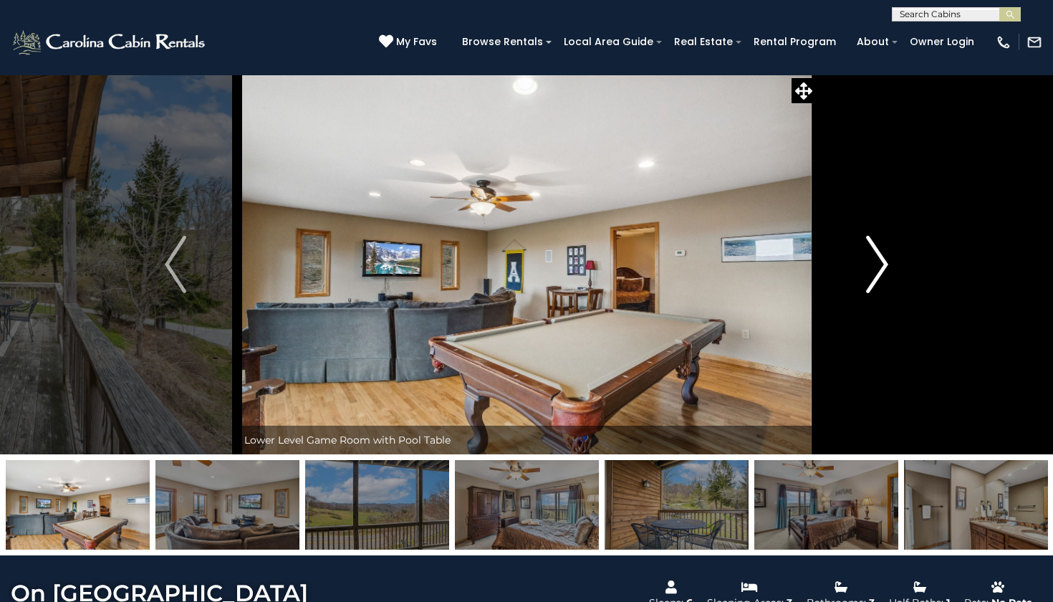
click at [883, 267] on img "Next" at bounding box center [877, 264] width 21 height 57
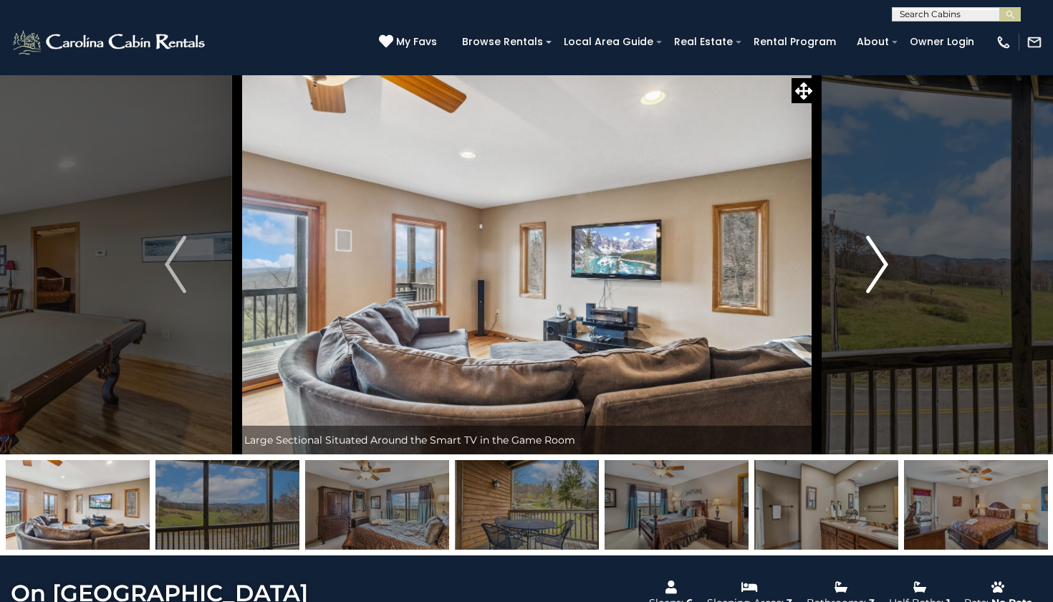
click at [883, 267] on img "Next" at bounding box center [877, 264] width 21 height 57
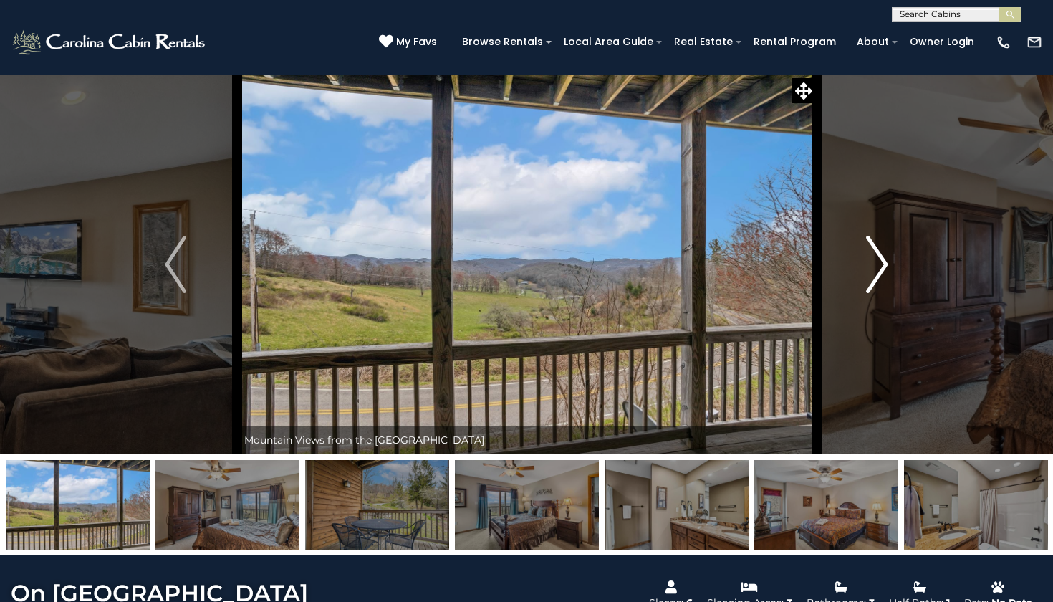
click at [883, 268] on img "Next" at bounding box center [877, 264] width 21 height 57
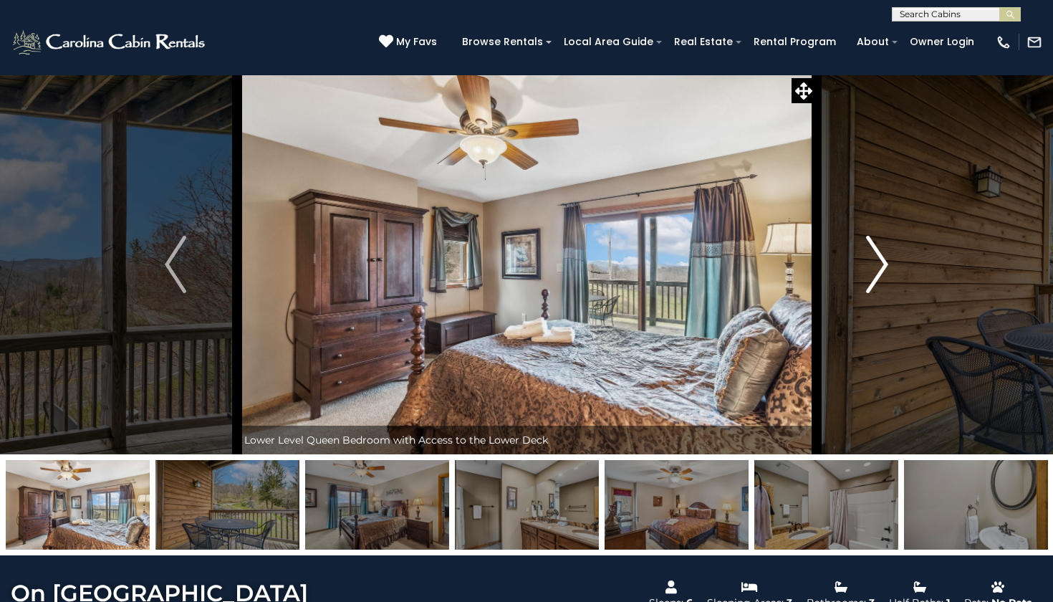
click at [883, 266] on img "Next" at bounding box center [877, 264] width 21 height 57
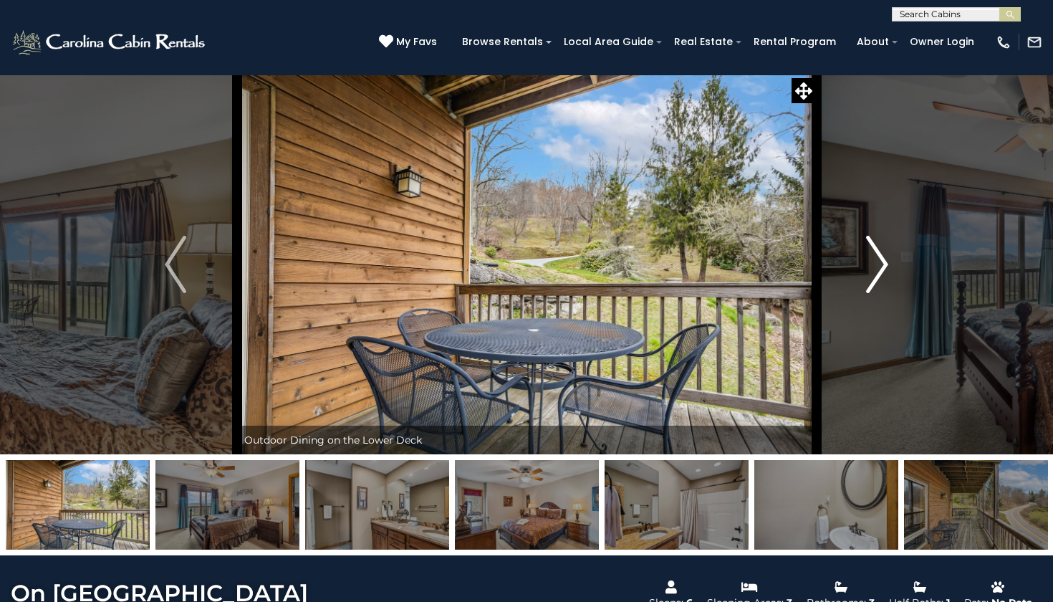
click at [883, 267] on img "Next" at bounding box center [877, 264] width 21 height 57
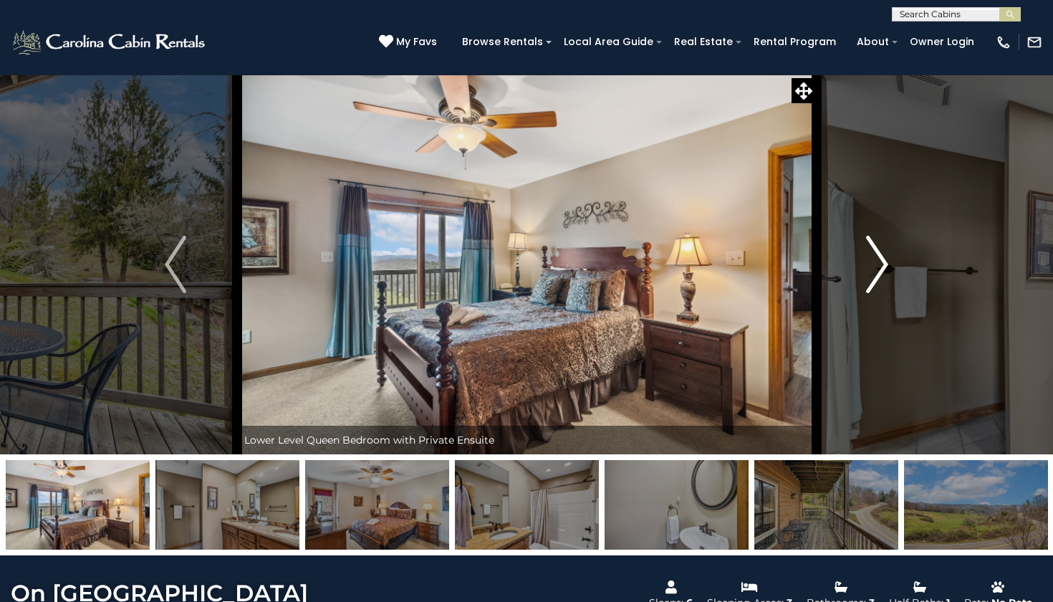
click at [883, 267] on img "Next" at bounding box center [877, 264] width 21 height 57
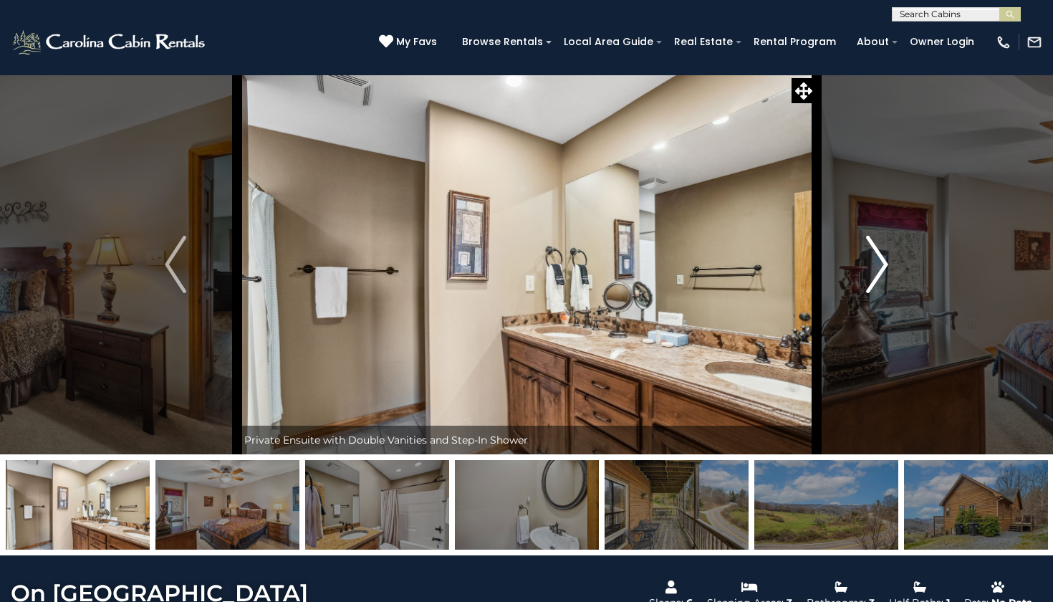
click at [883, 267] on img "Next" at bounding box center [877, 264] width 21 height 57
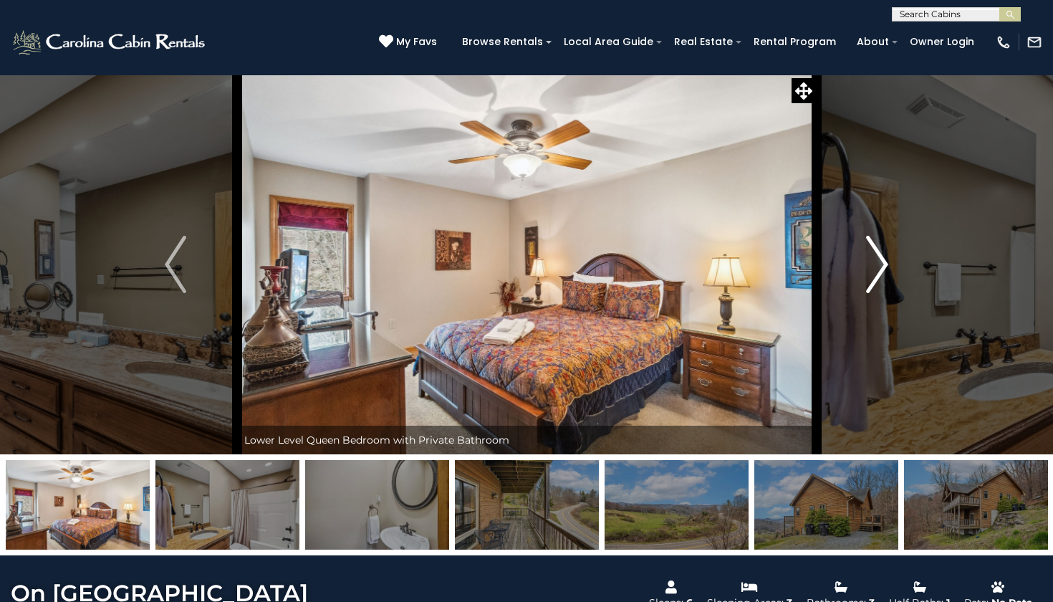
click at [883, 267] on img "Next" at bounding box center [877, 264] width 21 height 57
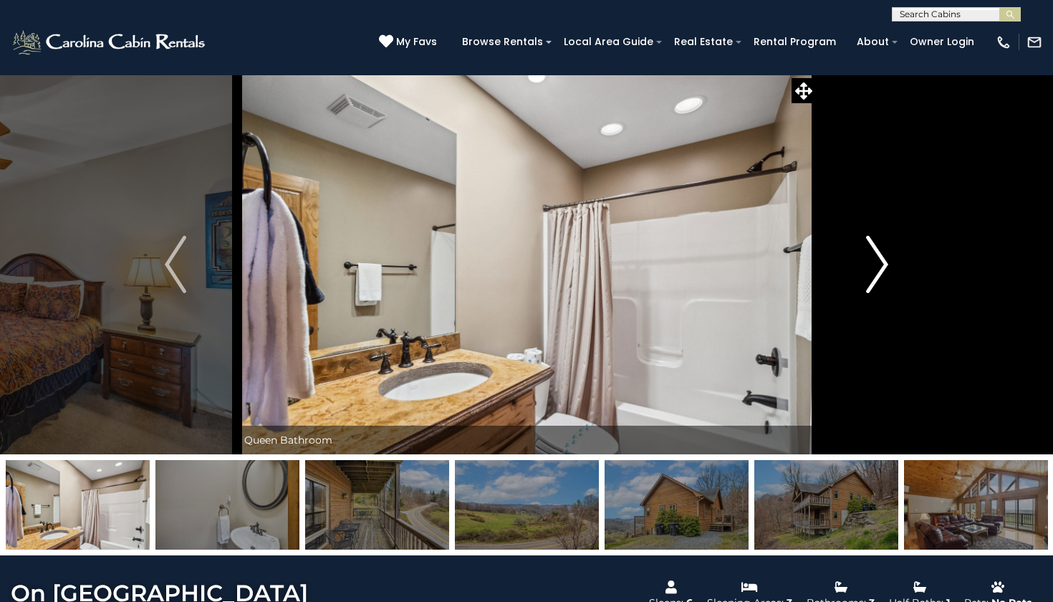
click at [883, 266] on img "Next" at bounding box center [877, 264] width 21 height 57
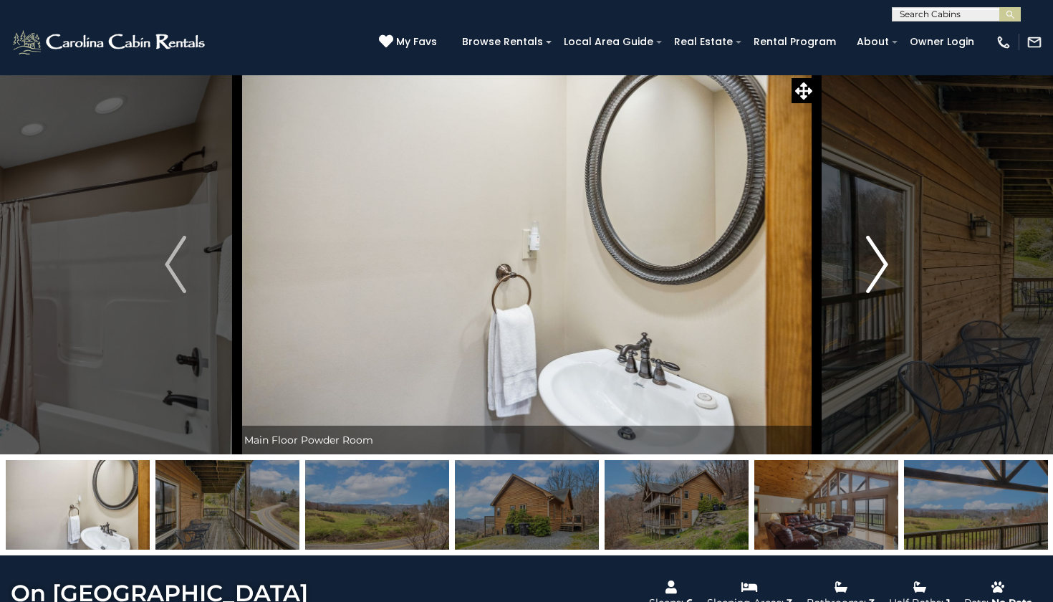
click at [883, 266] on img "Next" at bounding box center [877, 264] width 21 height 57
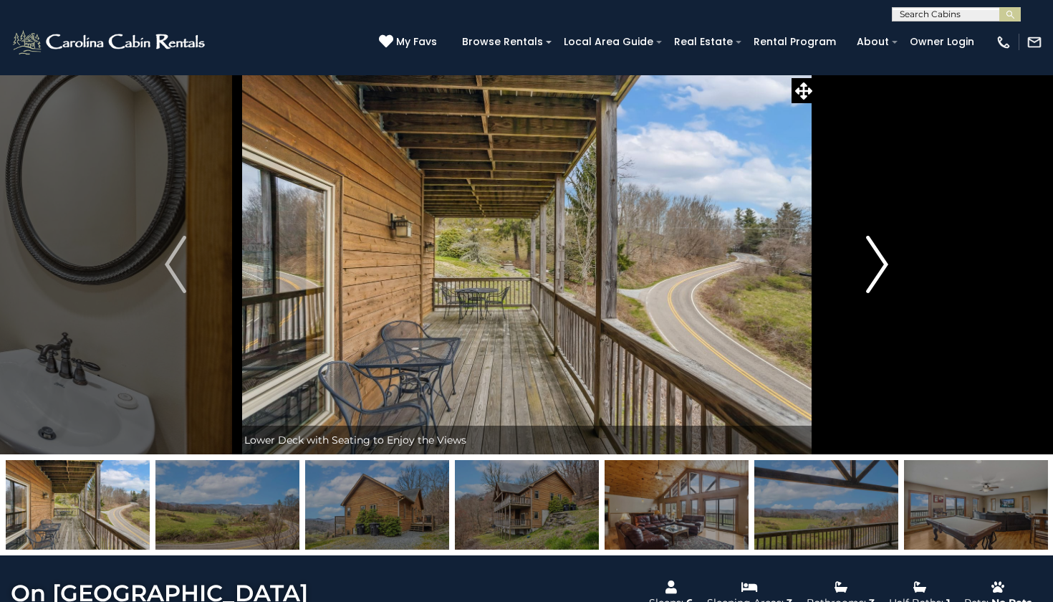
click at [883, 267] on img "Next" at bounding box center [877, 264] width 21 height 57
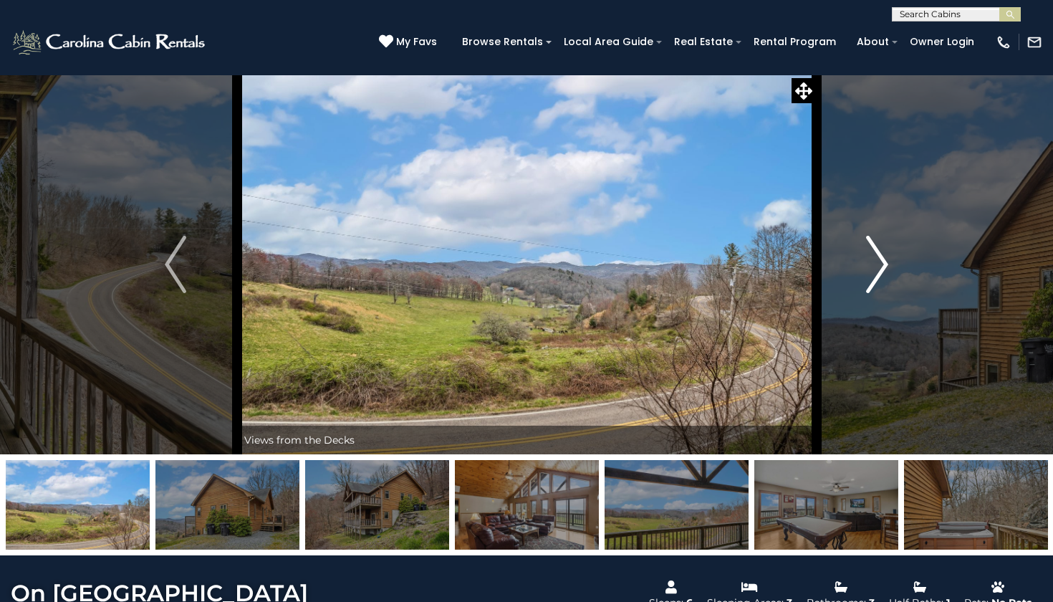
click at [883, 267] on img "Next" at bounding box center [877, 264] width 21 height 57
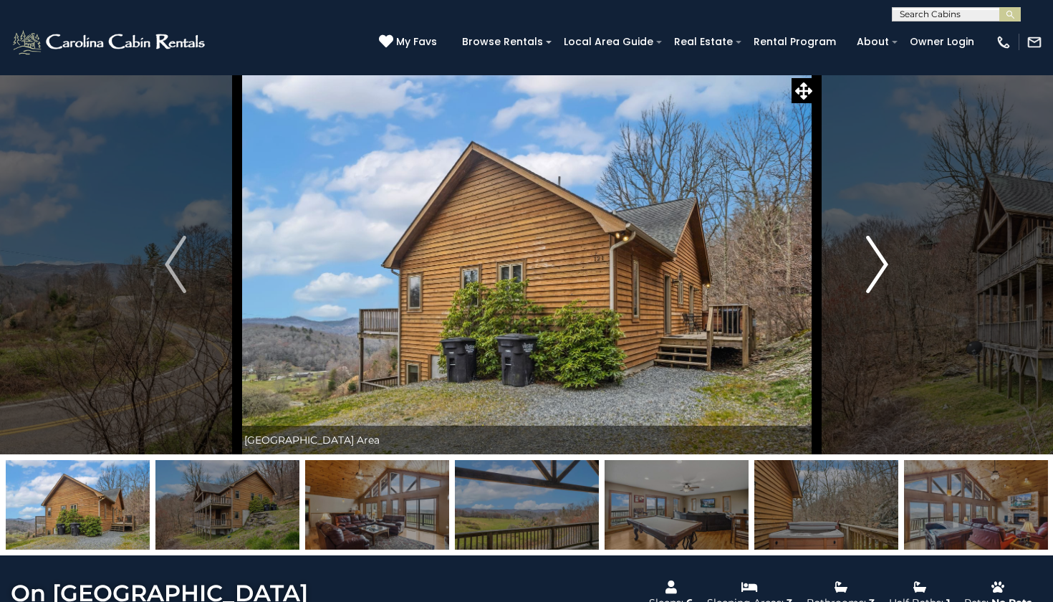
click at [883, 268] on img "Next" at bounding box center [877, 264] width 21 height 57
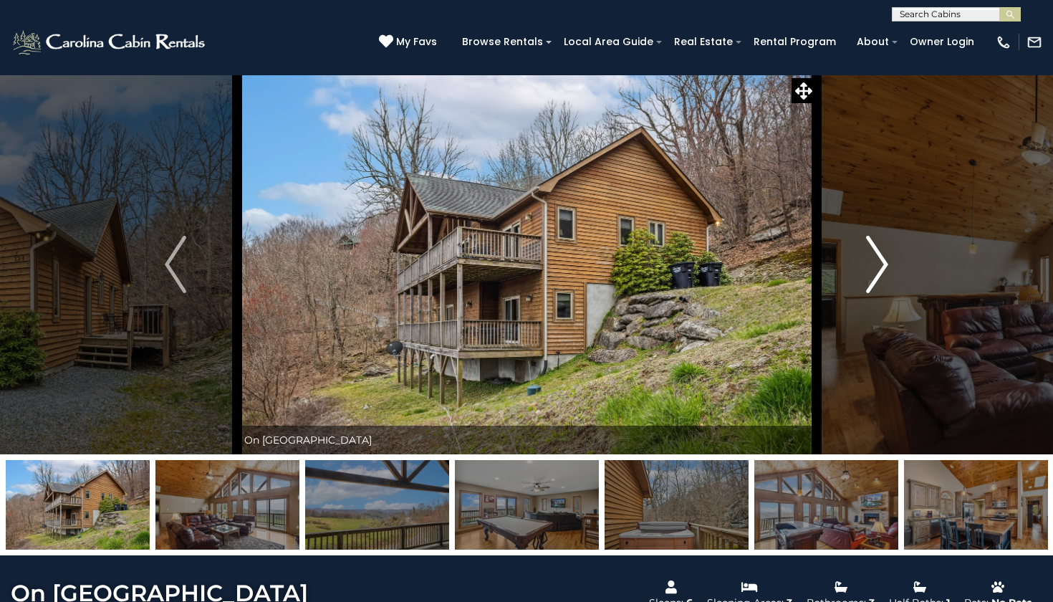
click at [883, 268] on img "Next" at bounding box center [877, 264] width 21 height 57
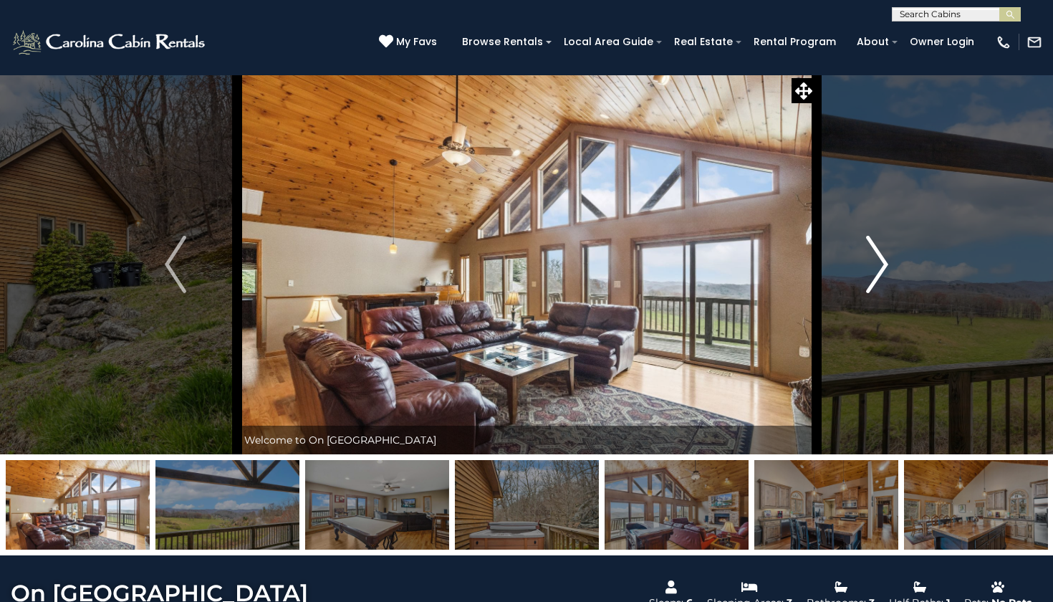
click at [883, 268] on img "Next" at bounding box center [877, 264] width 21 height 57
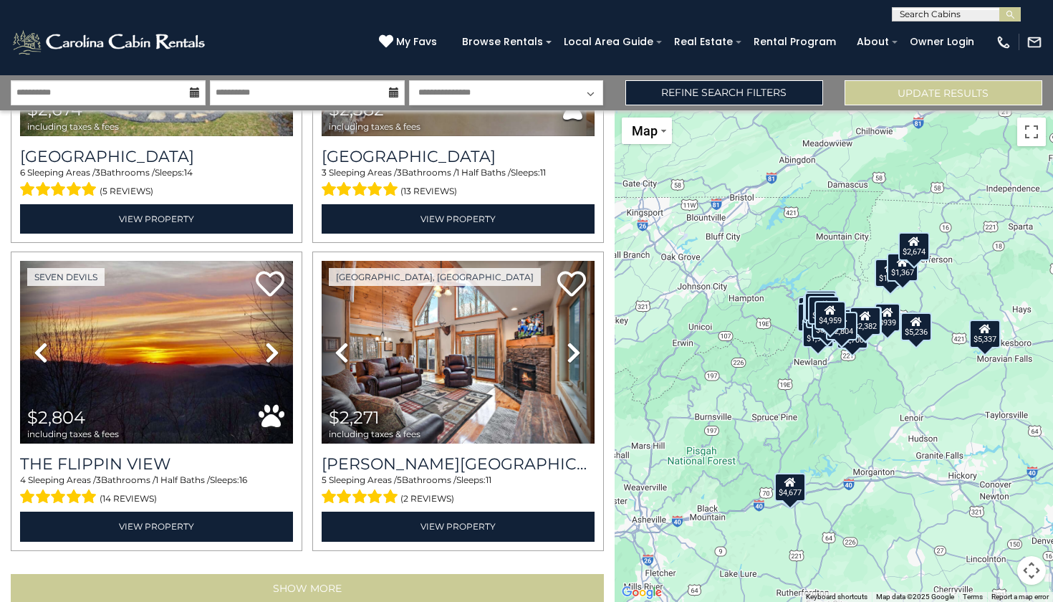
click at [563, 574] on button "Show More" at bounding box center [307, 588] width 593 height 29
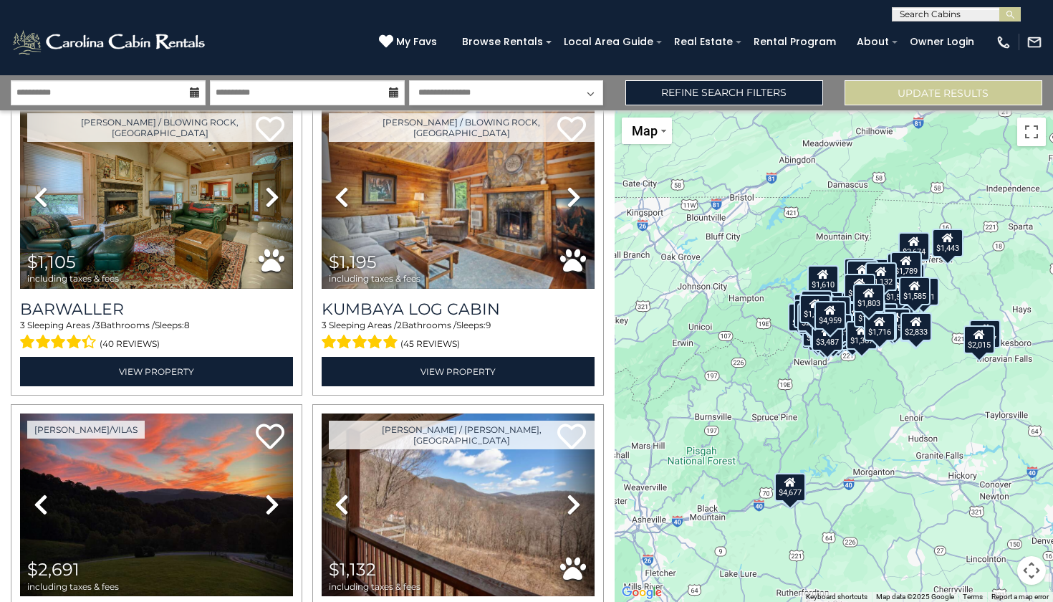
scroll to position [0, 0]
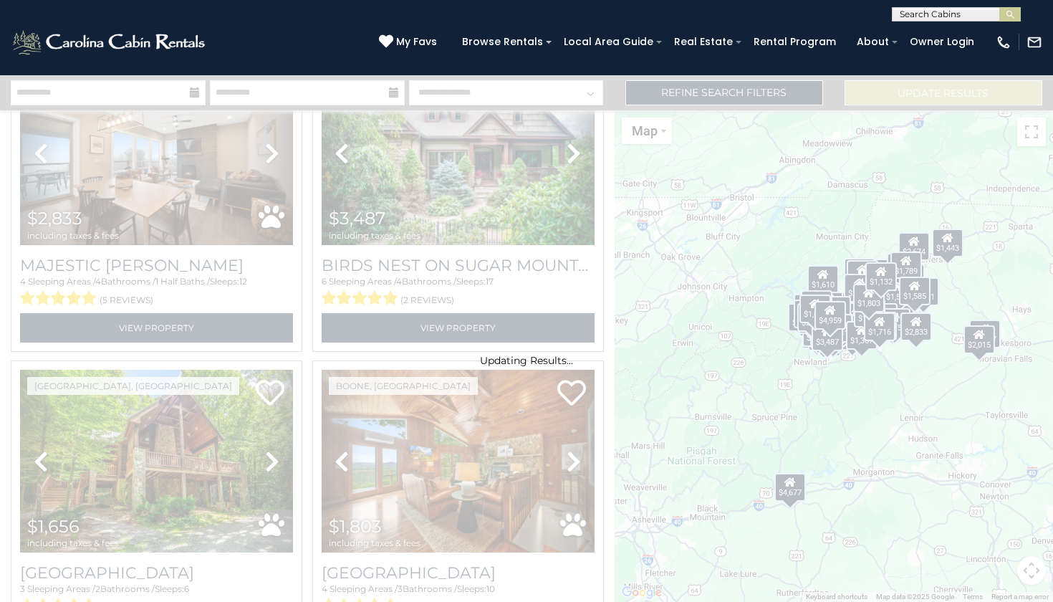
scroll to position [17920, 0]
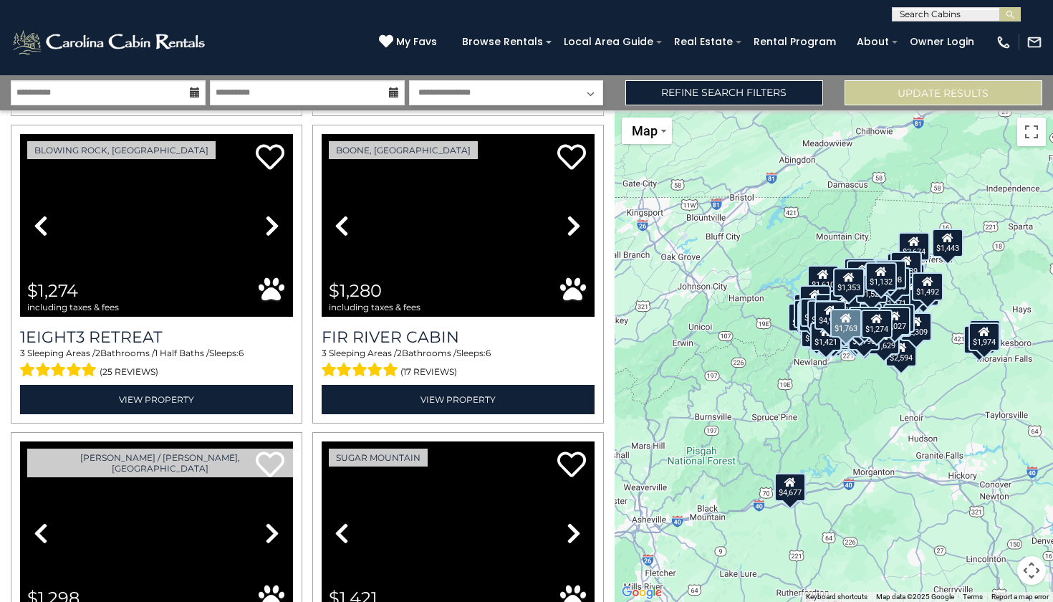
scroll to position [27095, 0]
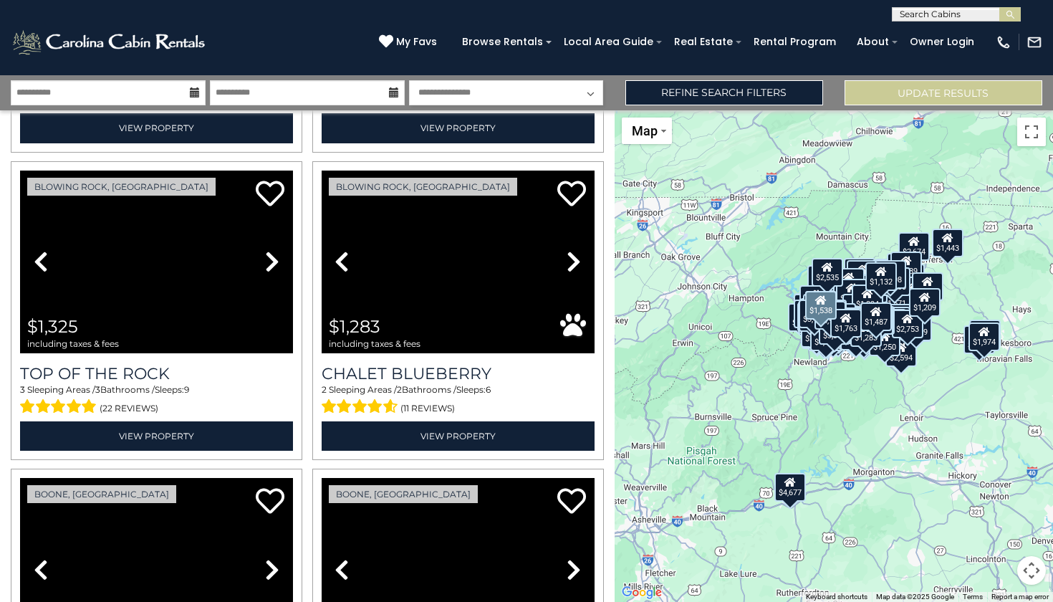
scroll to position [31672, 0]
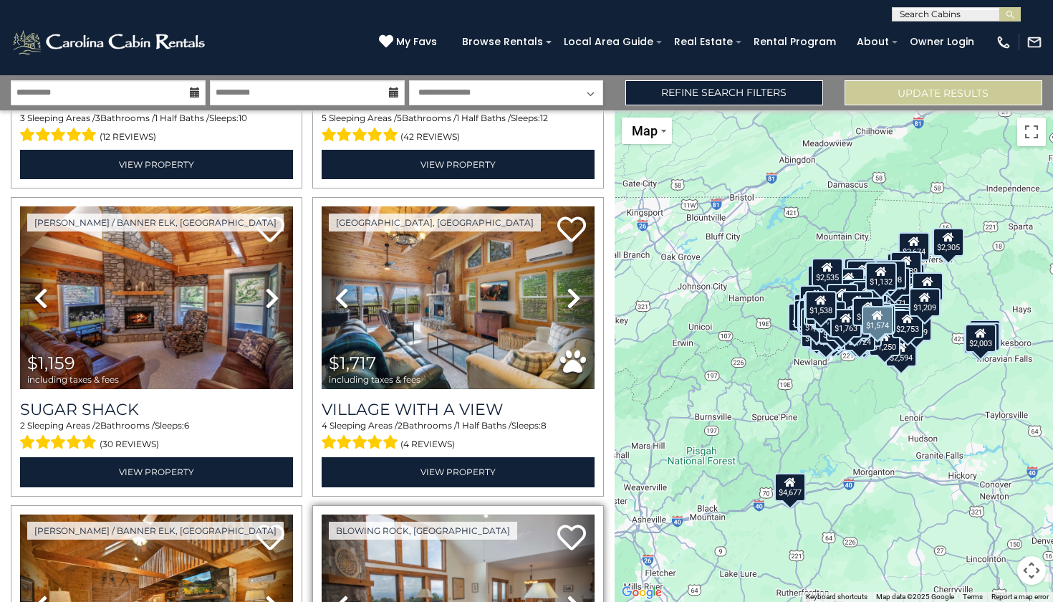
scroll to position [36249, 0]
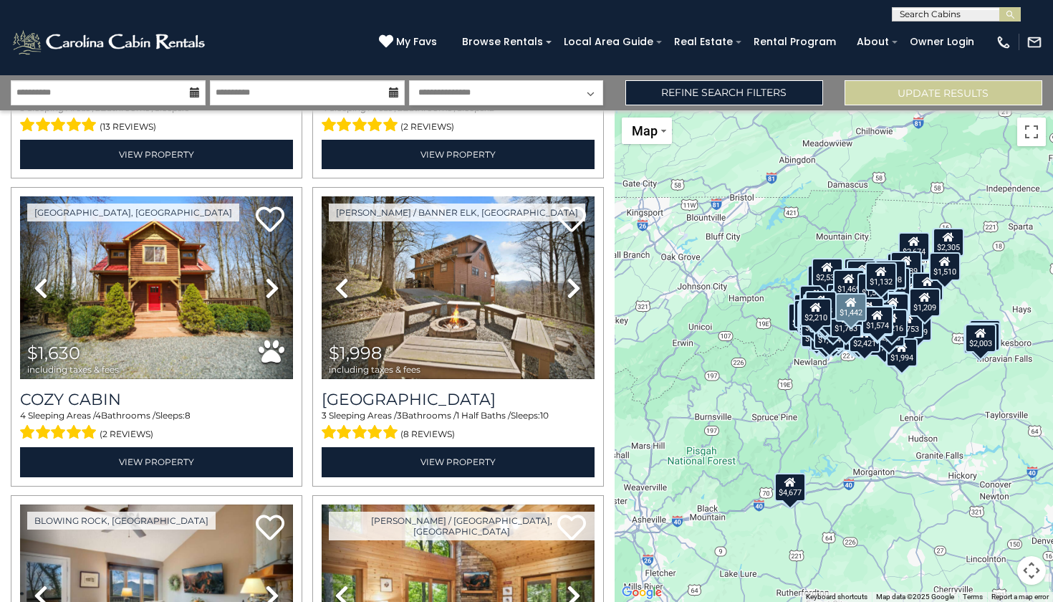
scroll to position [37796, 0]
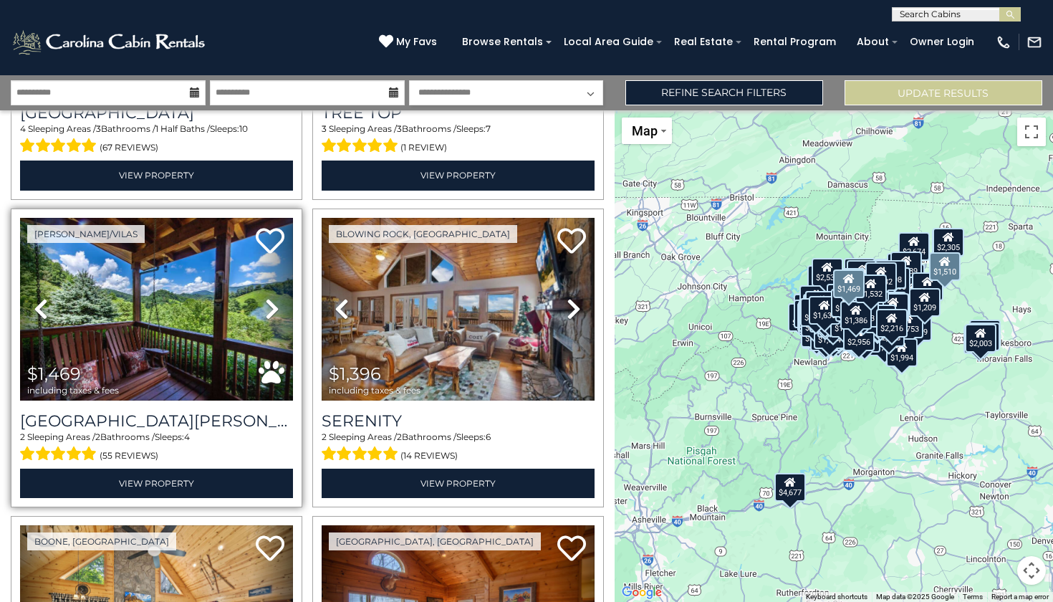
scroll to position [40546, 0]
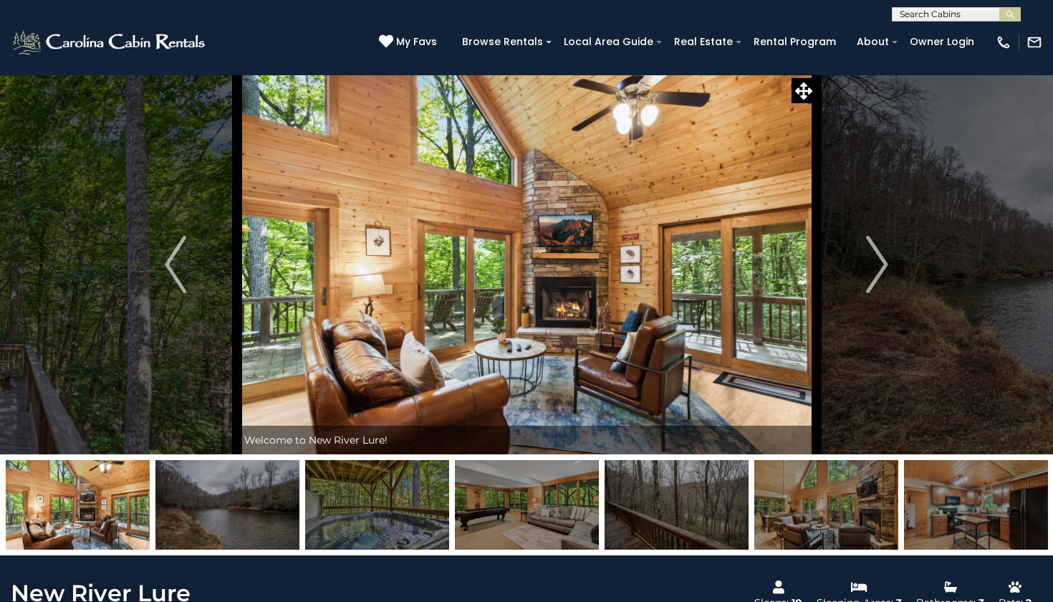
click at [483, 470] on img at bounding box center [527, 505] width 144 height 90
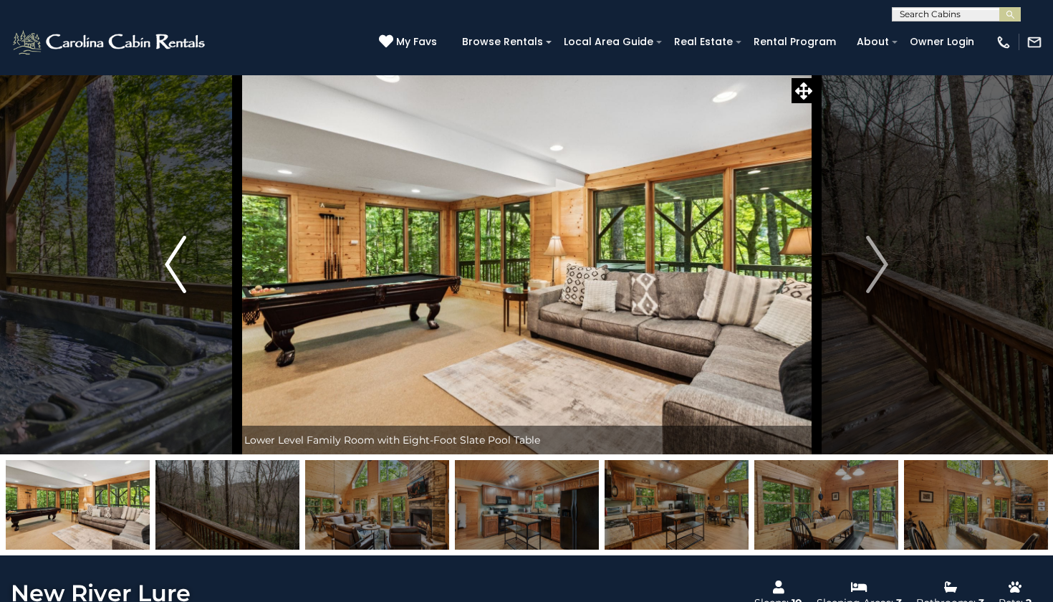
click at [160, 261] on button "Previous" at bounding box center [176, 264] width 122 height 380
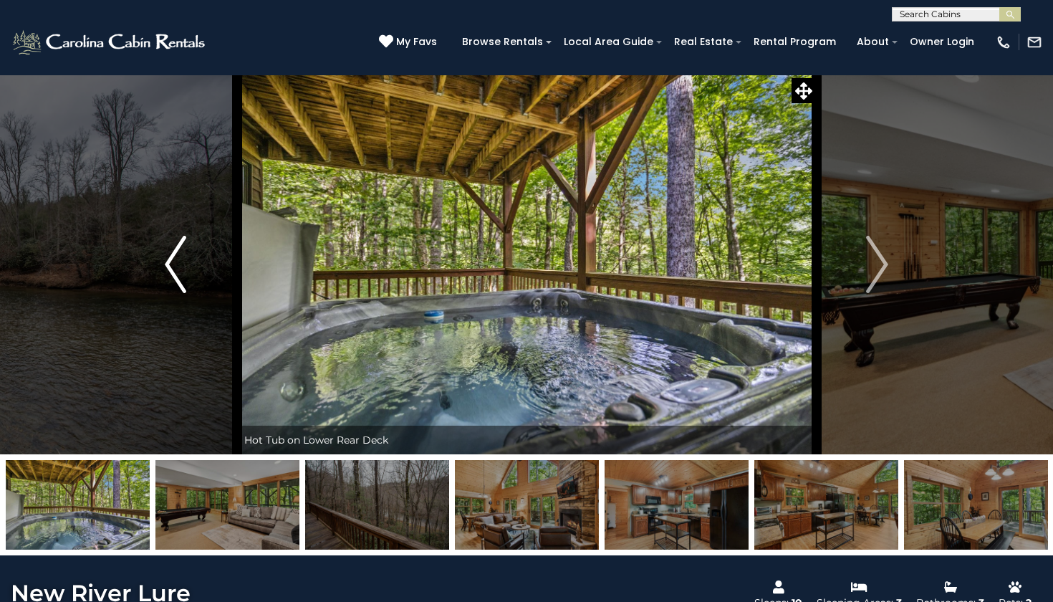
click at [168, 264] on img "Previous" at bounding box center [175, 264] width 21 height 57
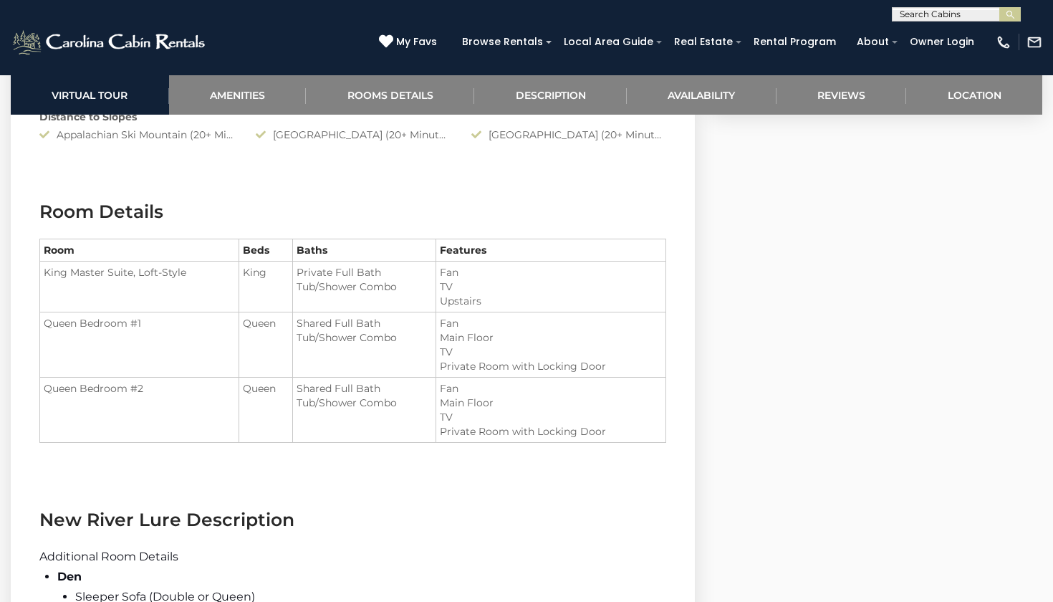
scroll to position [1501, 0]
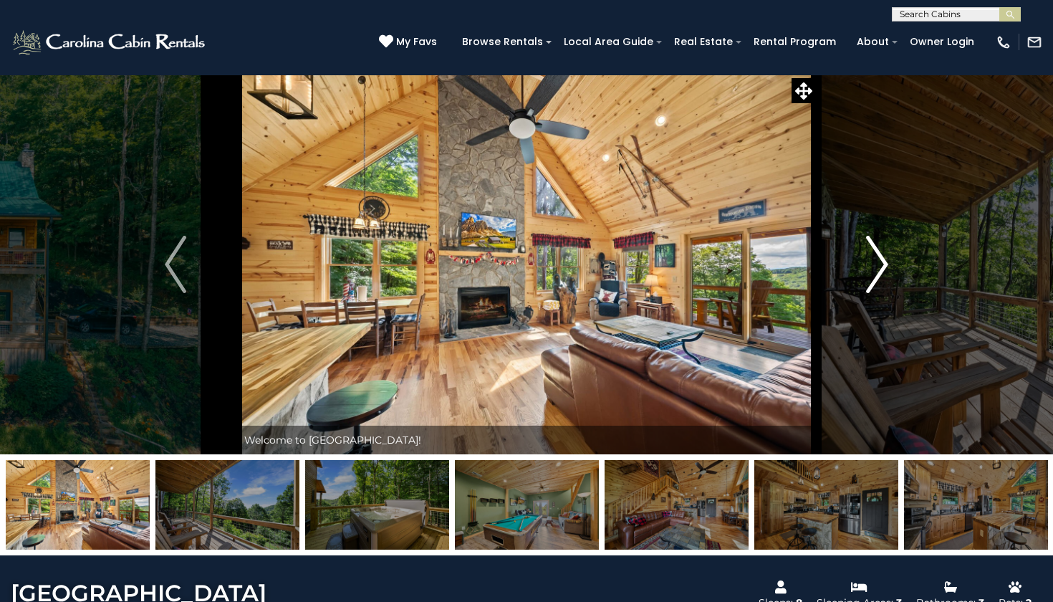
click at [882, 264] on img "Next" at bounding box center [877, 264] width 21 height 57
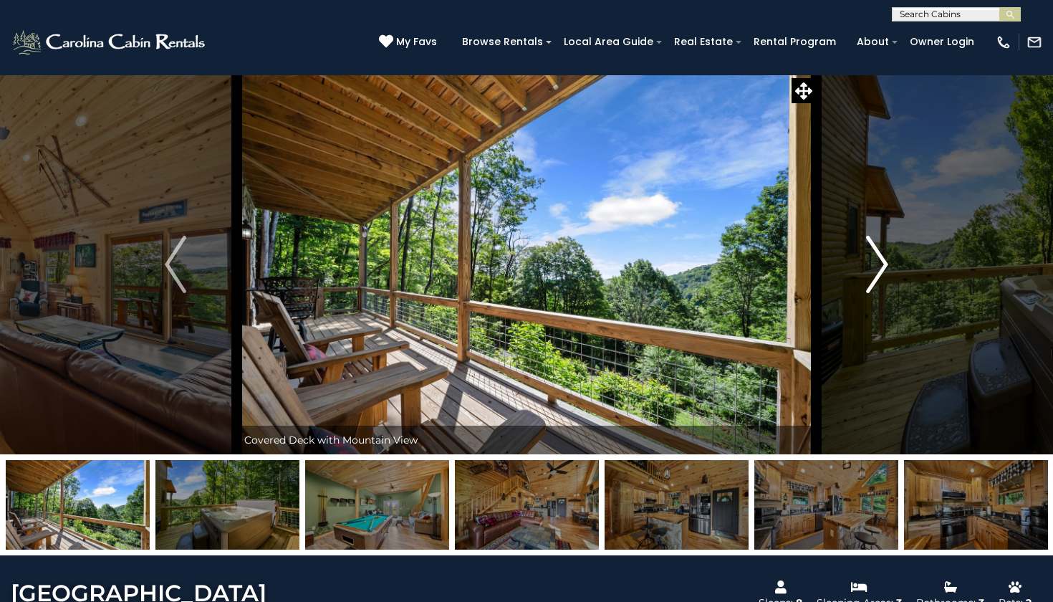
click at [882, 265] on img "Next" at bounding box center [877, 264] width 21 height 57
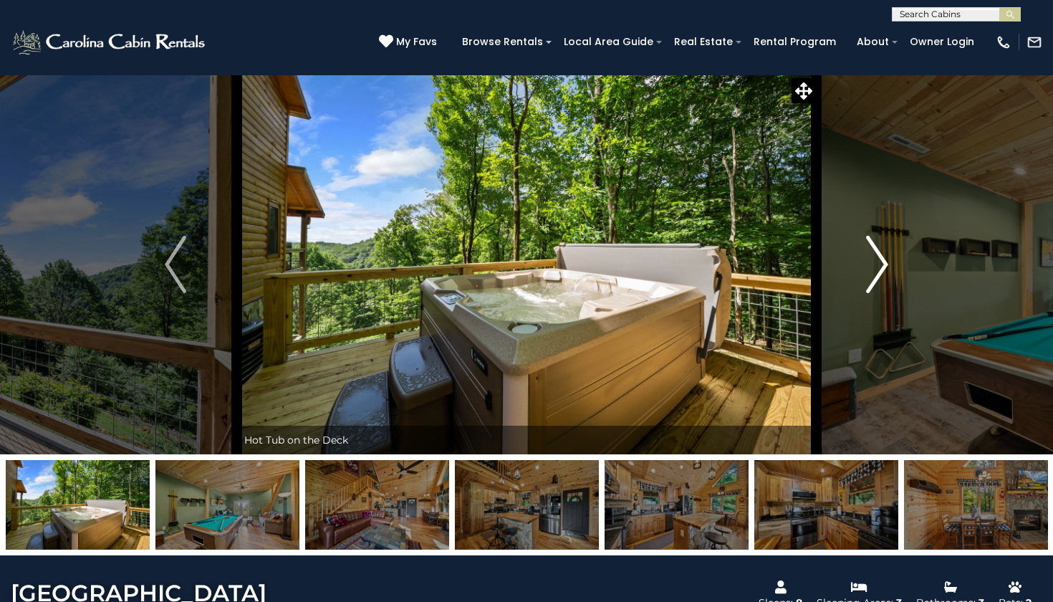
click at [882, 266] on img "Next" at bounding box center [877, 264] width 21 height 57
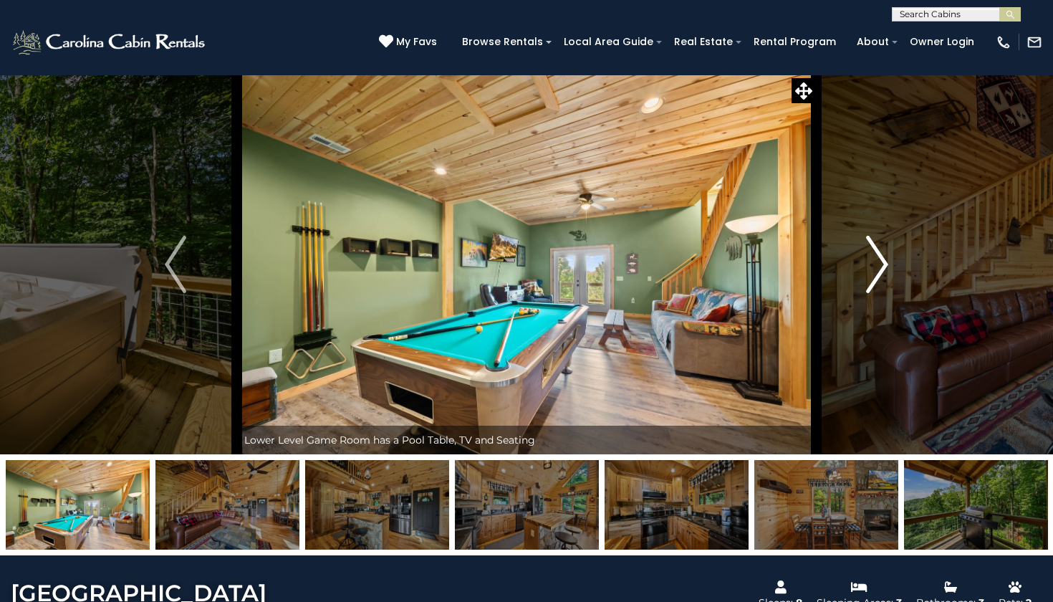
click at [882, 266] on img "Next" at bounding box center [877, 264] width 21 height 57
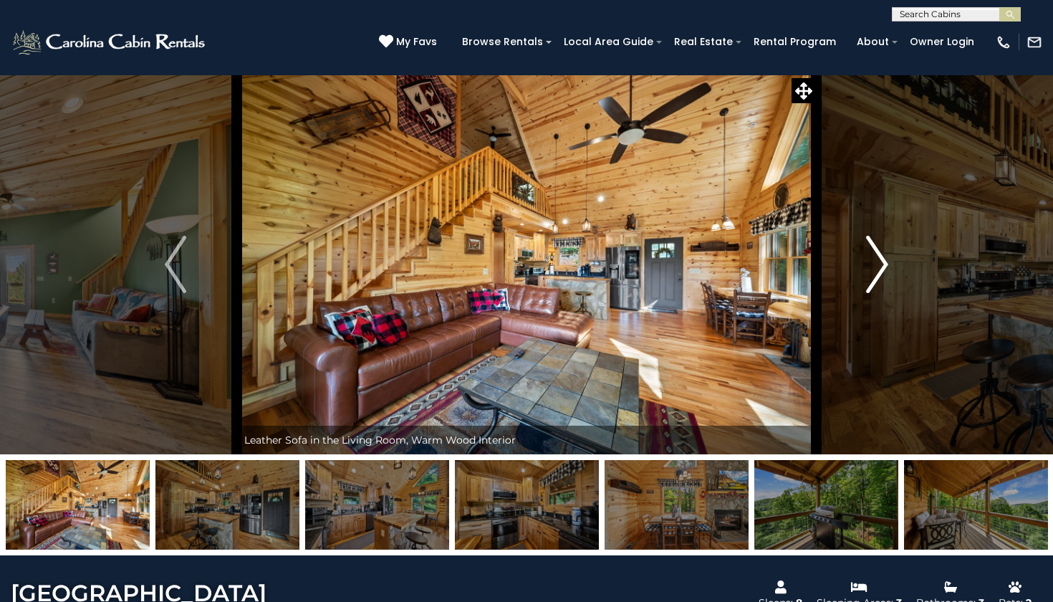
click at [882, 266] on img "Next" at bounding box center [877, 264] width 21 height 57
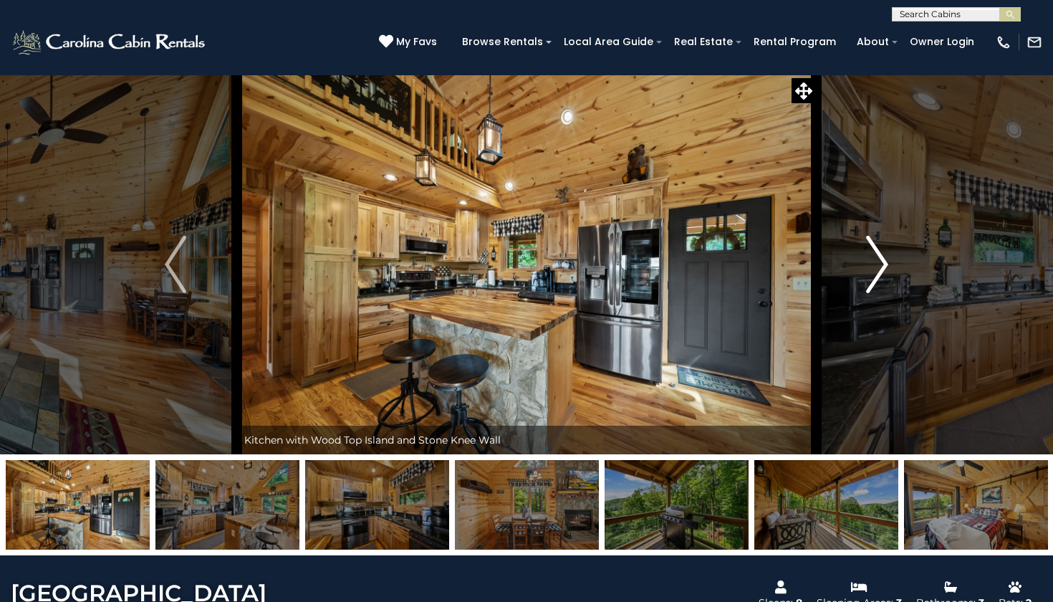
click at [882, 266] on img "Next" at bounding box center [877, 264] width 21 height 57
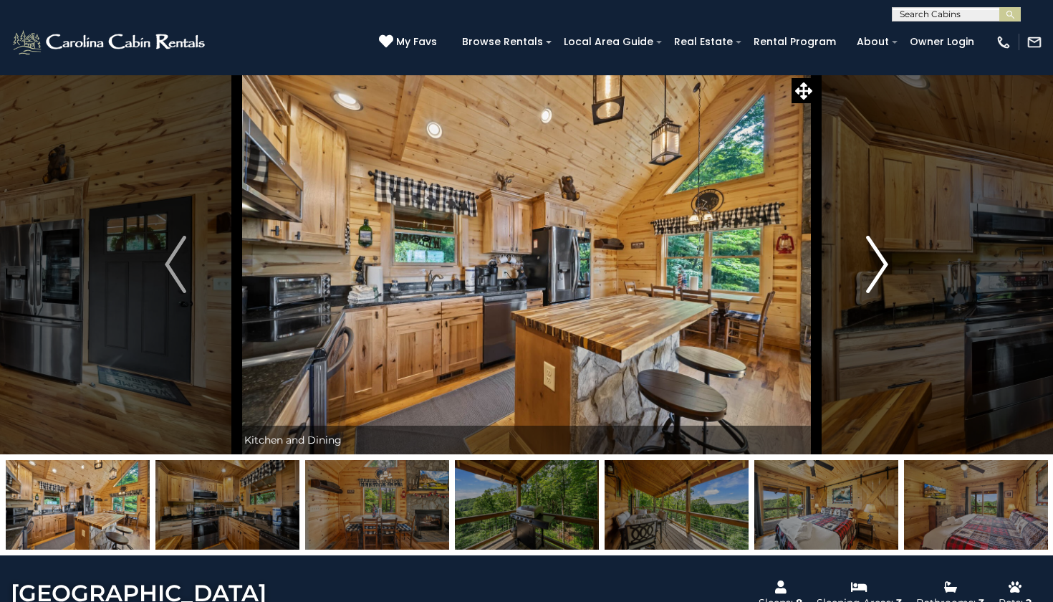
click at [882, 266] on img "Next" at bounding box center [877, 264] width 21 height 57
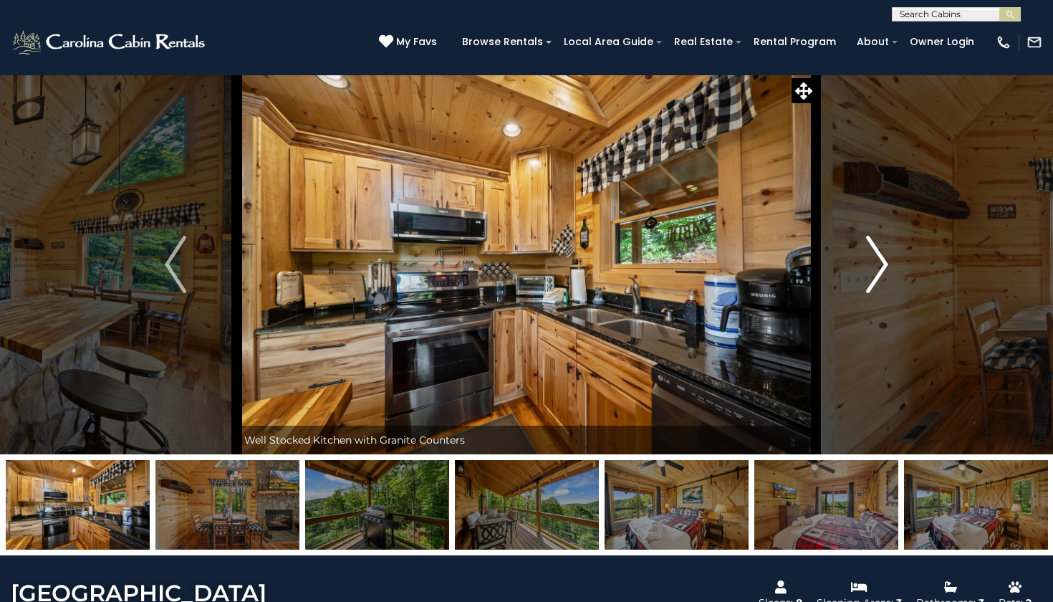
click at [882, 266] on img "Next" at bounding box center [877, 264] width 21 height 57
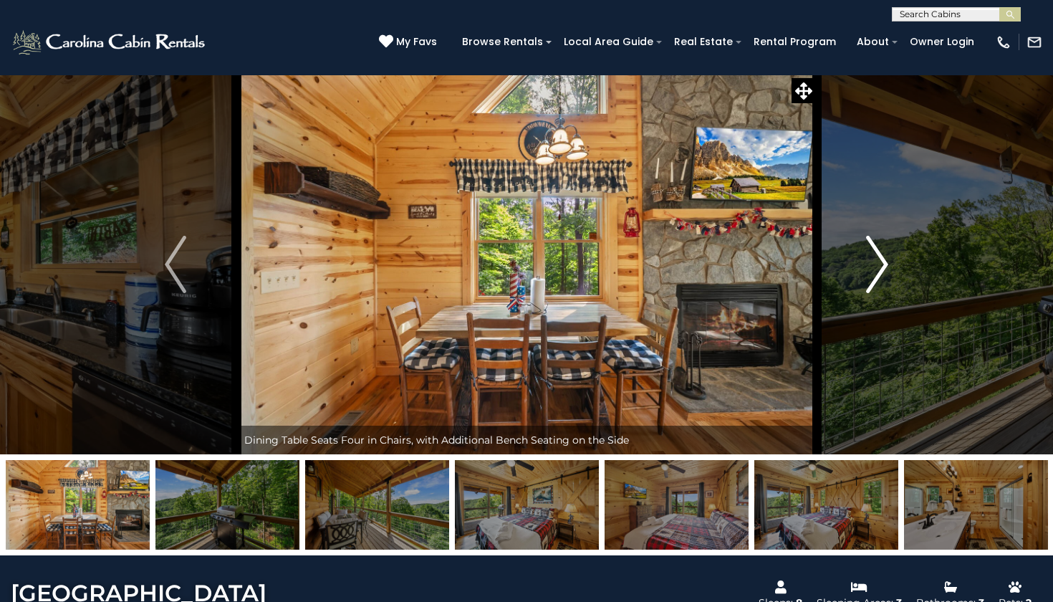
click at [882, 266] on img "Next" at bounding box center [877, 264] width 21 height 57
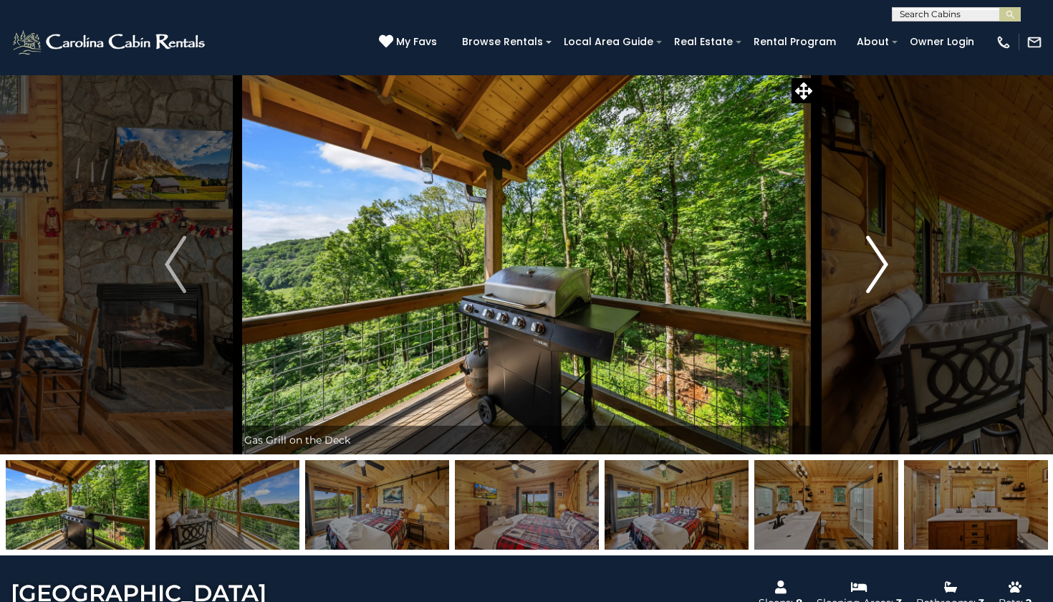
click at [882, 266] on img "Next" at bounding box center [877, 264] width 21 height 57
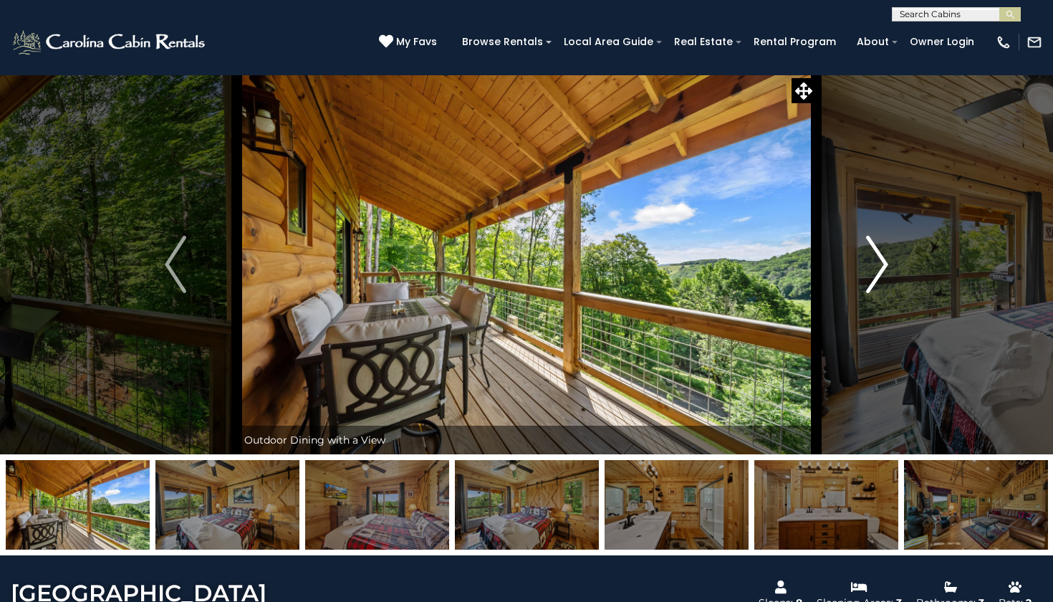
click at [882, 266] on img "Next" at bounding box center [877, 264] width 21 height 57
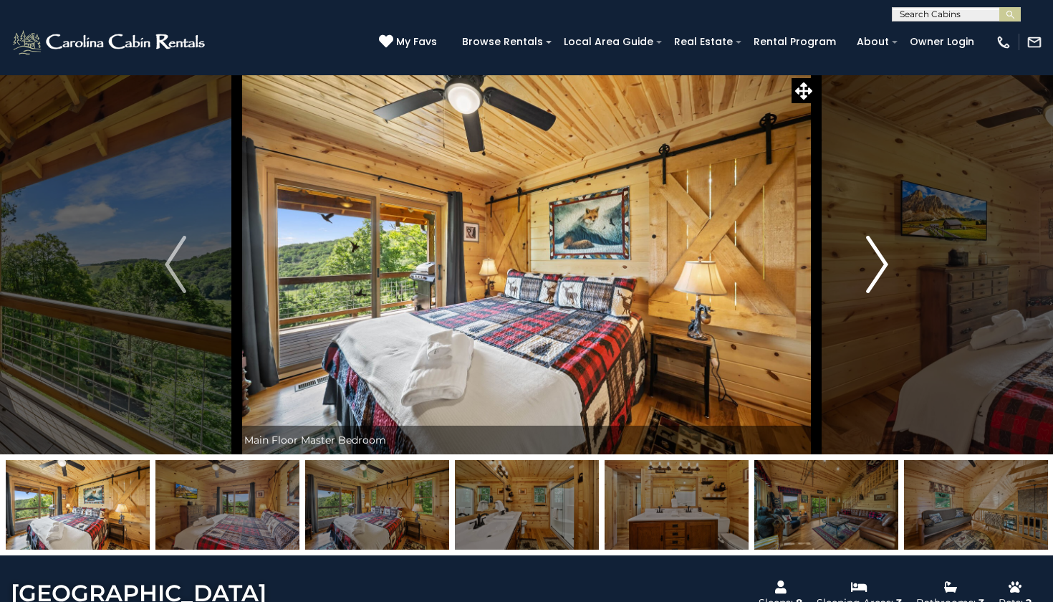
click at [882, 266] on img "Next" at bounding box center [877, 264] width 21 height 57
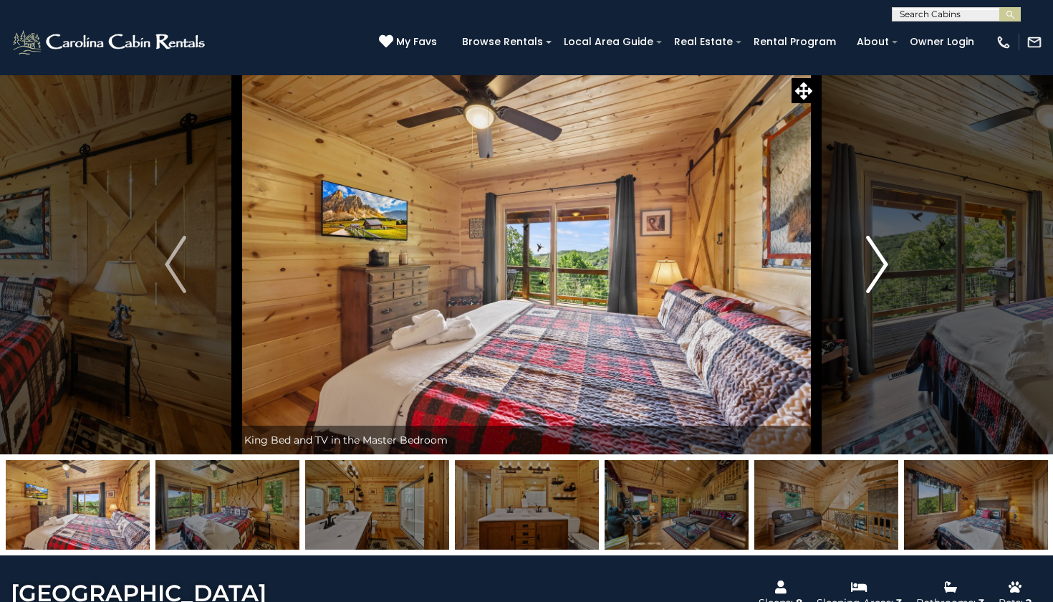
click at [884, 267] on img "Next" at bounding box center [877, 264] width 21 height 57
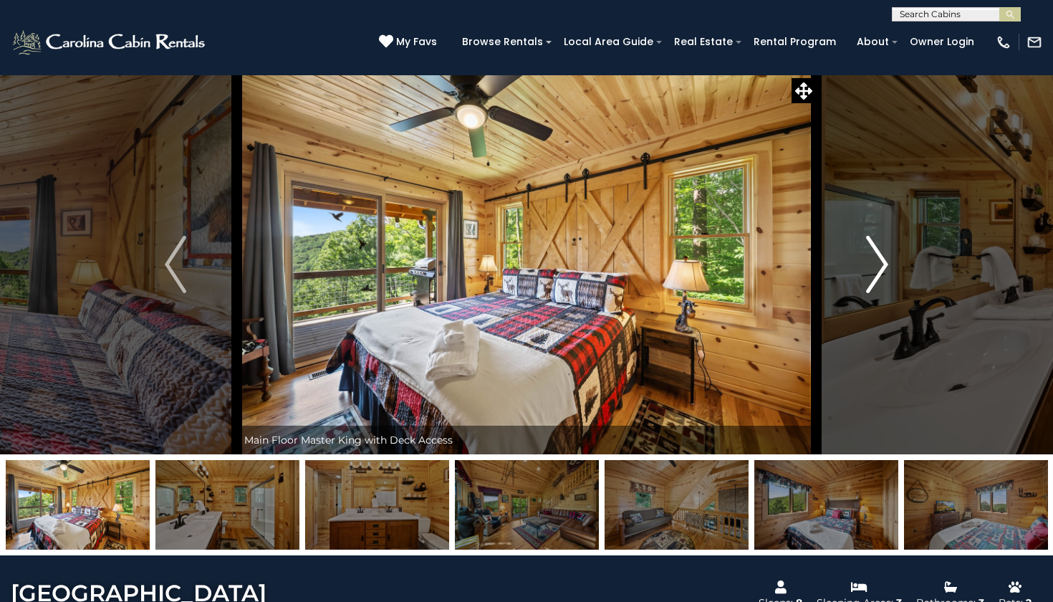
click at [885, 267] on img "Next" at bounding box center [877, 264] width 21 height 57
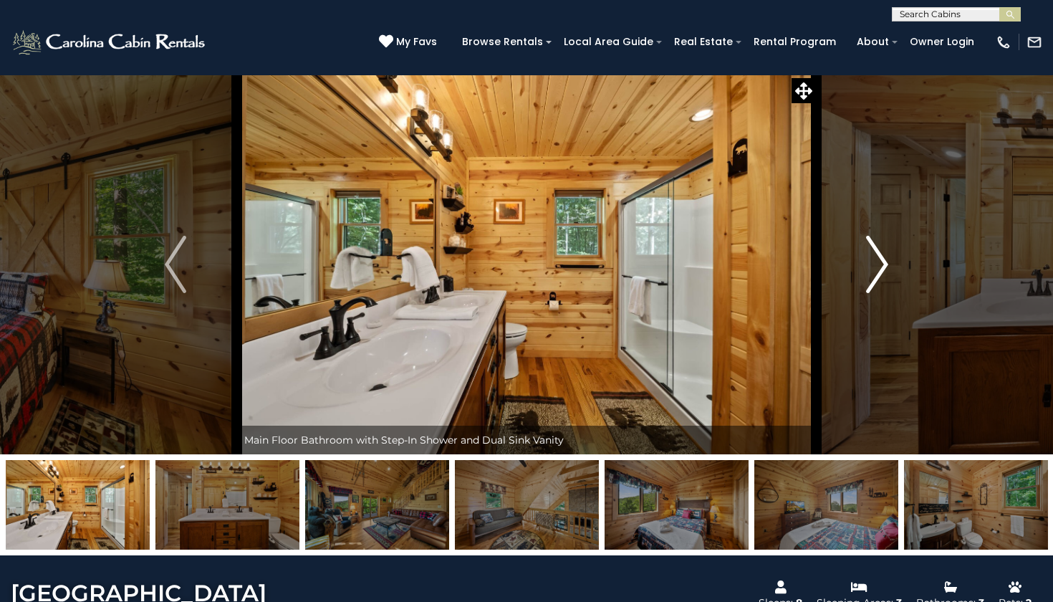
click at [885, 267] on img "Next" at bounding box center [877, 264] width 21 height 57
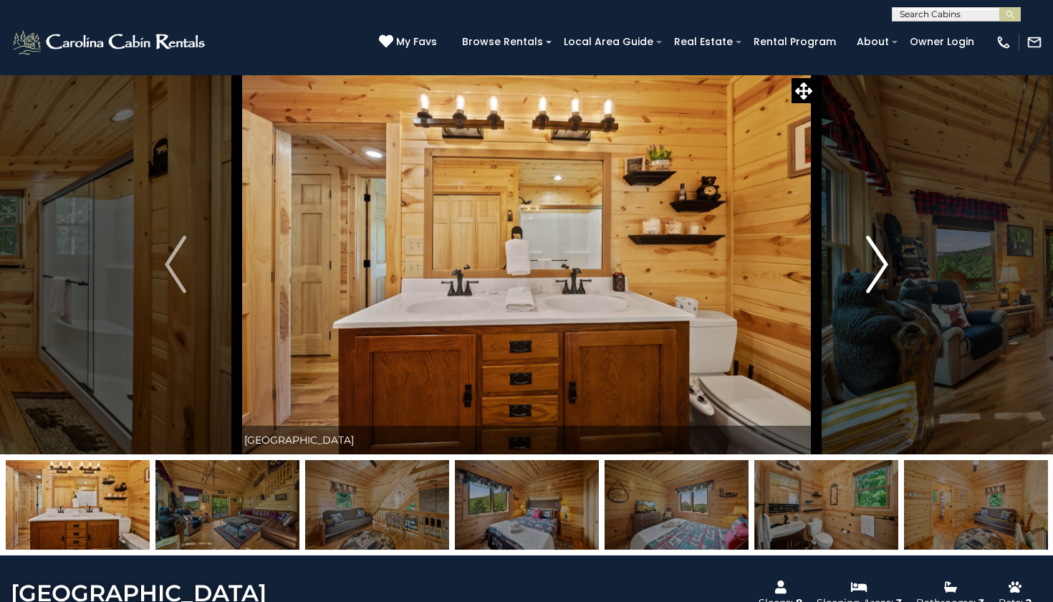
click at [885, 267] on img "Next" at bounding box center [877, 264] width 21 height 57
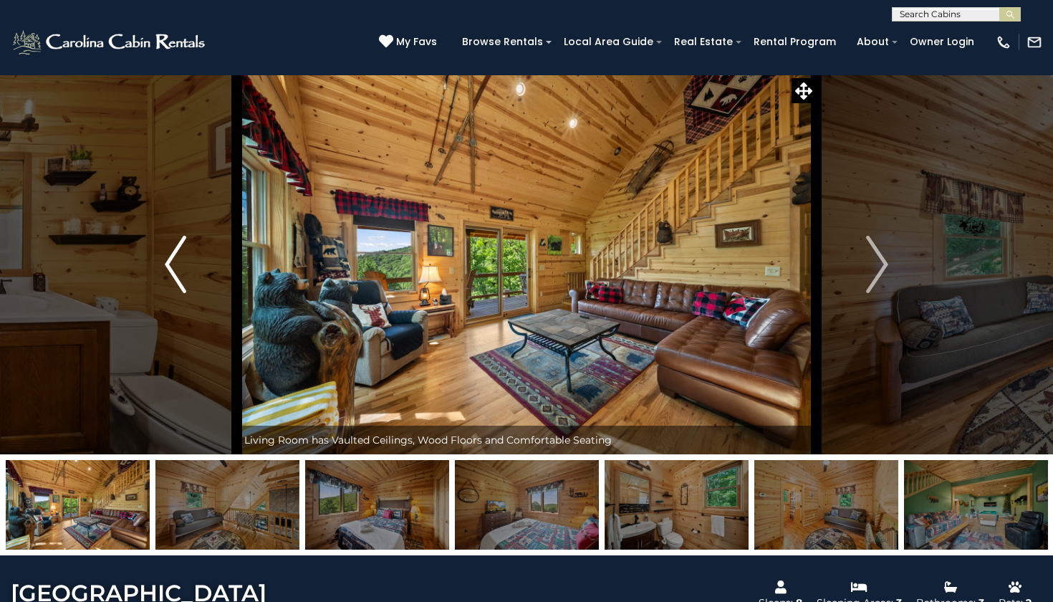
click at [206, 277] on button "Previous" at bounding box center [176, 264] width 122 height 380
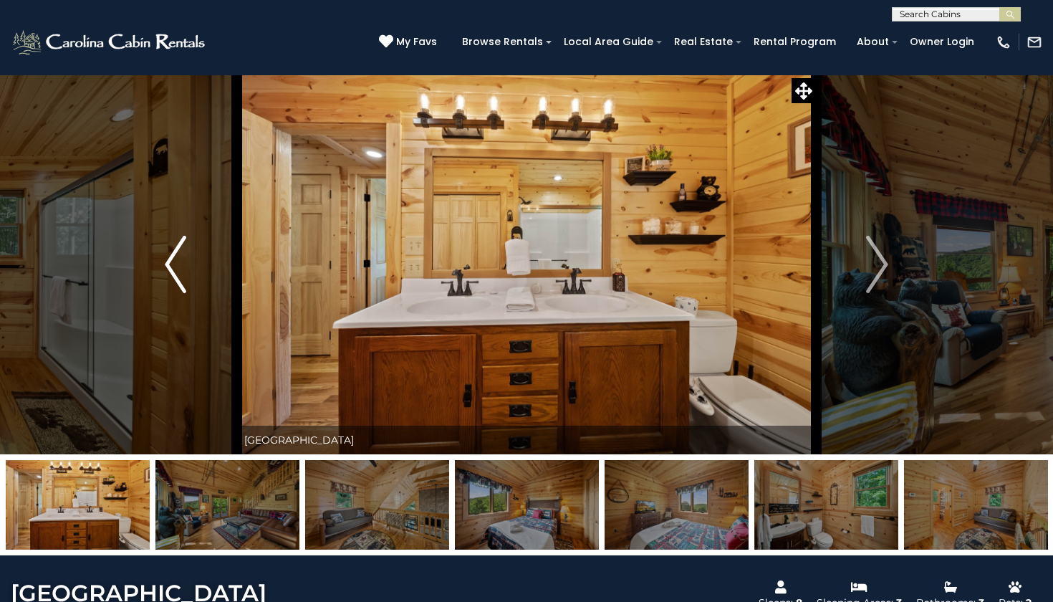
click at [191, 260] on button "Previous" at bounding box center [176, 264] width 122 height 380
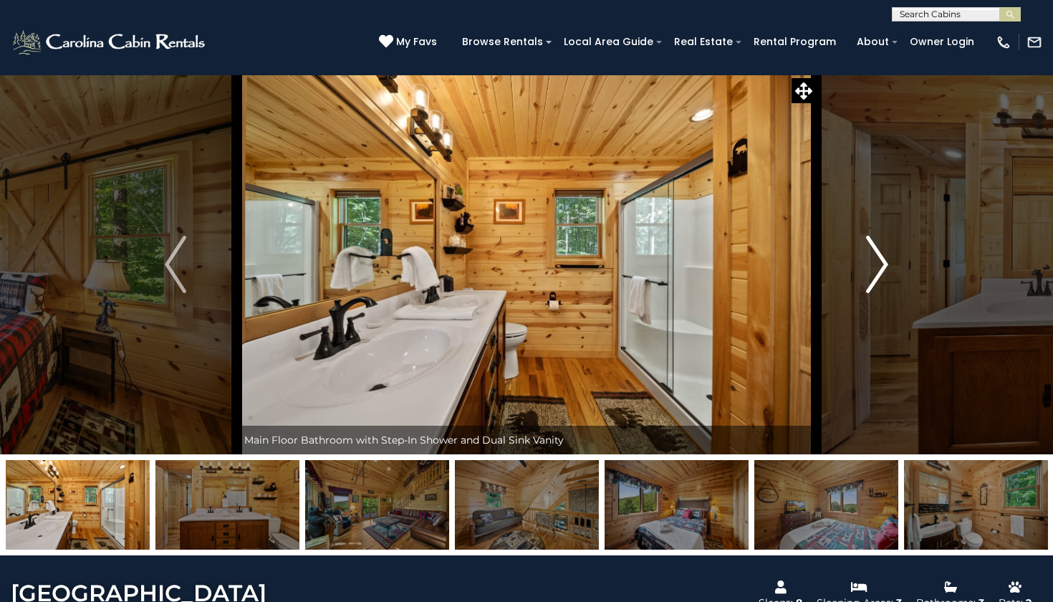
click at [887, 260] on img "Next" at bounding box center [877, 264] width 21 height 57
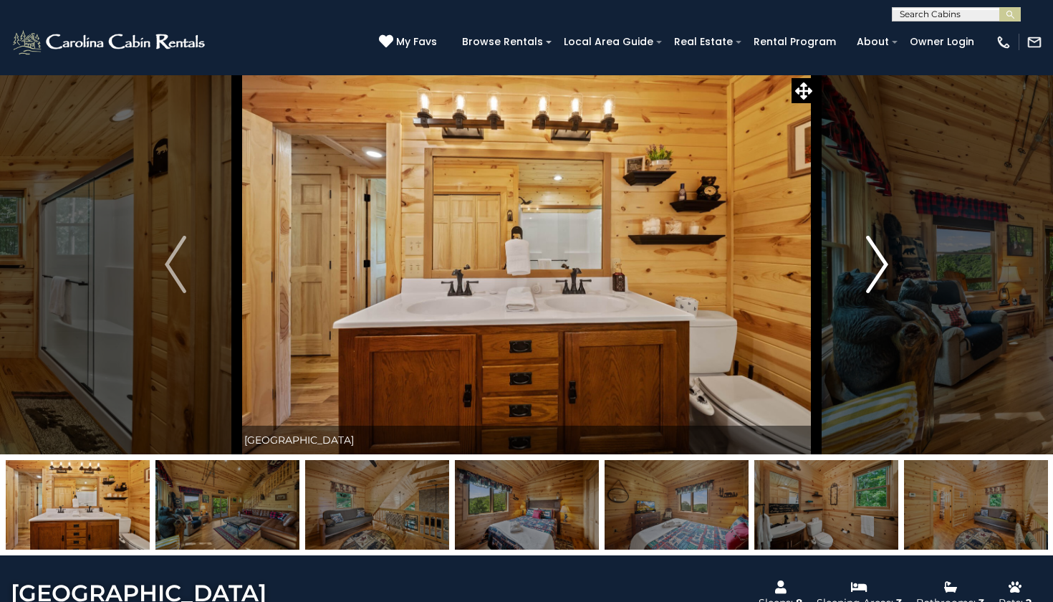
click at [886, 260] on img "Next" at bounding box center [877, 264] width 21 height 57
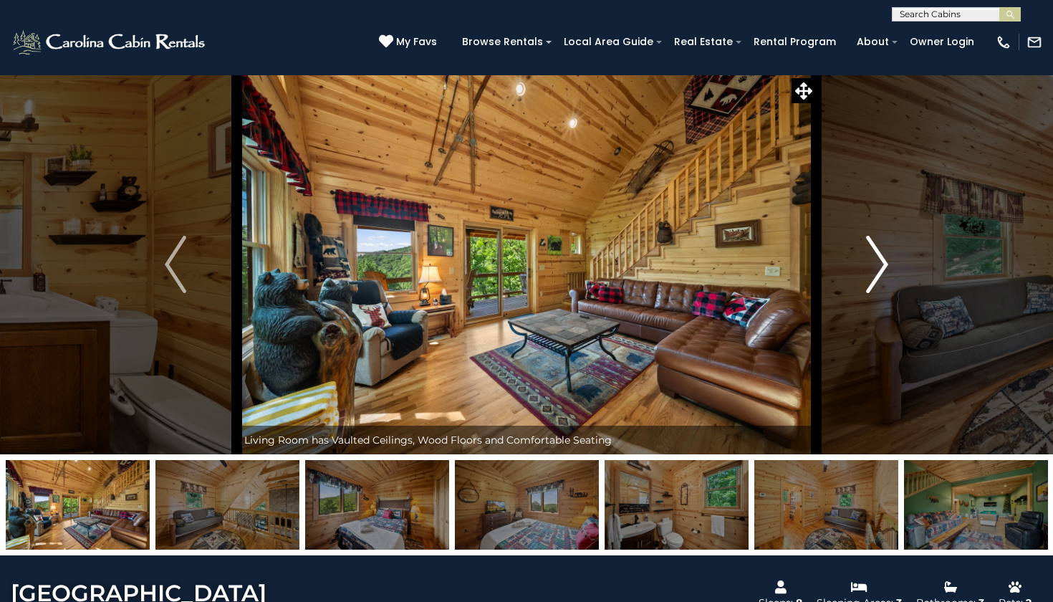
click at [886, 261] on img "Next" at bounding box center [877, 264] width 21 height 57
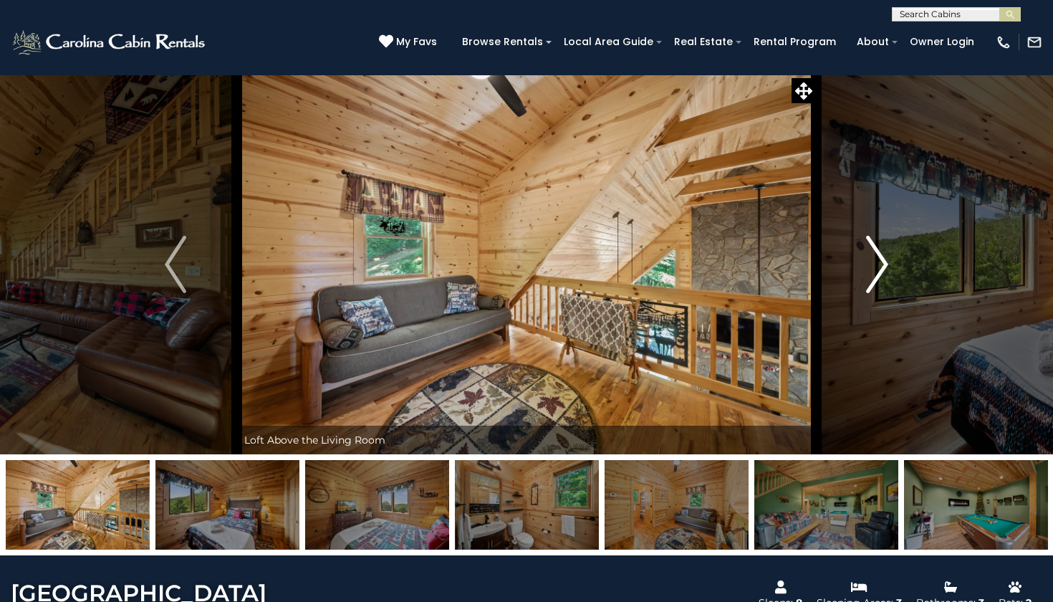
click at [887, 260] on img "Next" at bounding box center [877, 264] width 21 height 57
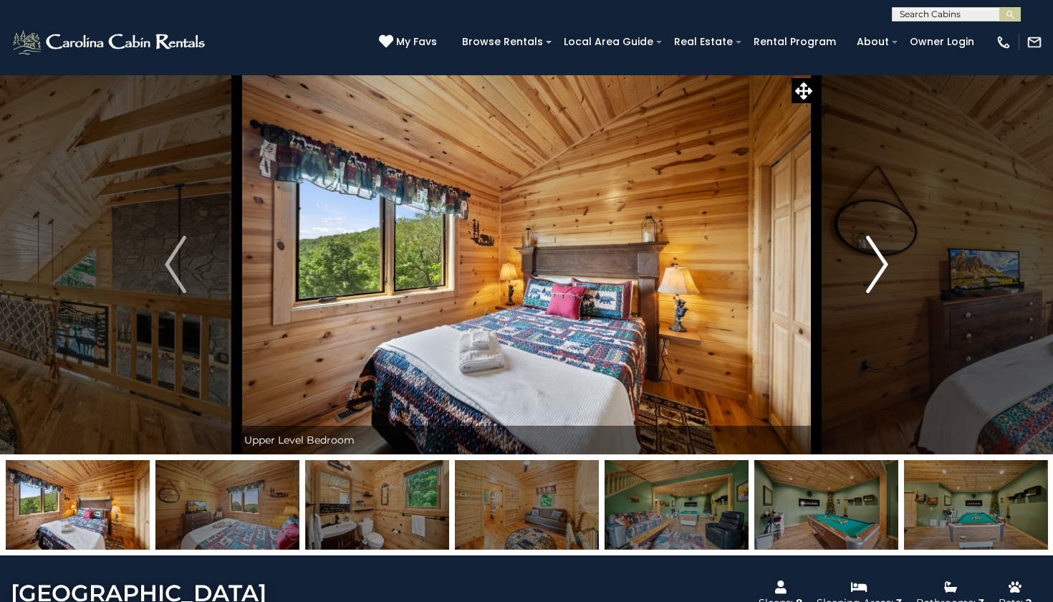
click at [887, 260] on img "Next" at bounding box center [877, 264] width 21 height 57
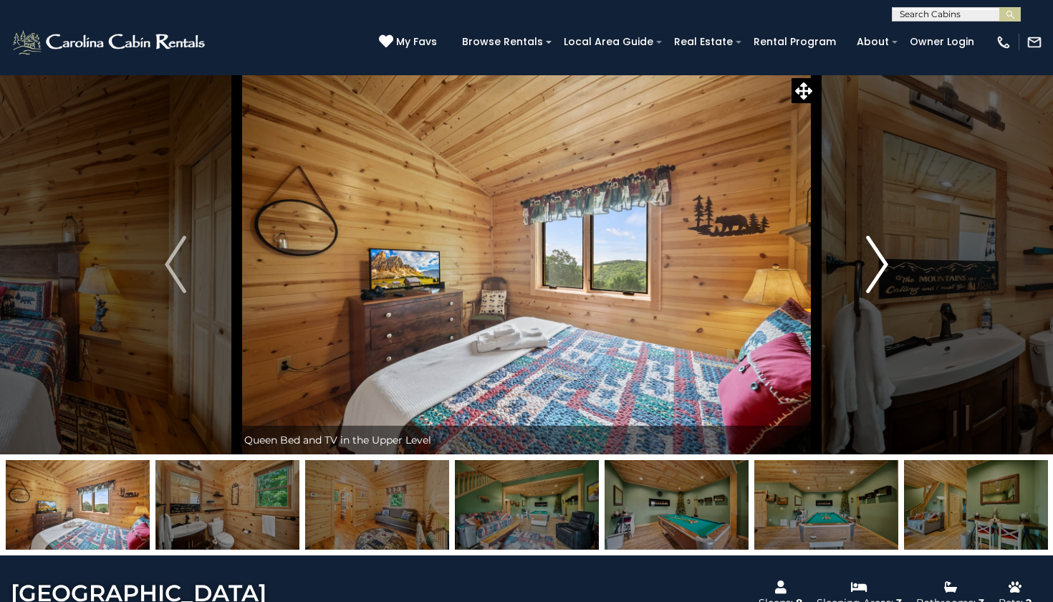
click at [887, 260] on img "Next" at bounding box center [877, 264] width 21 height 57
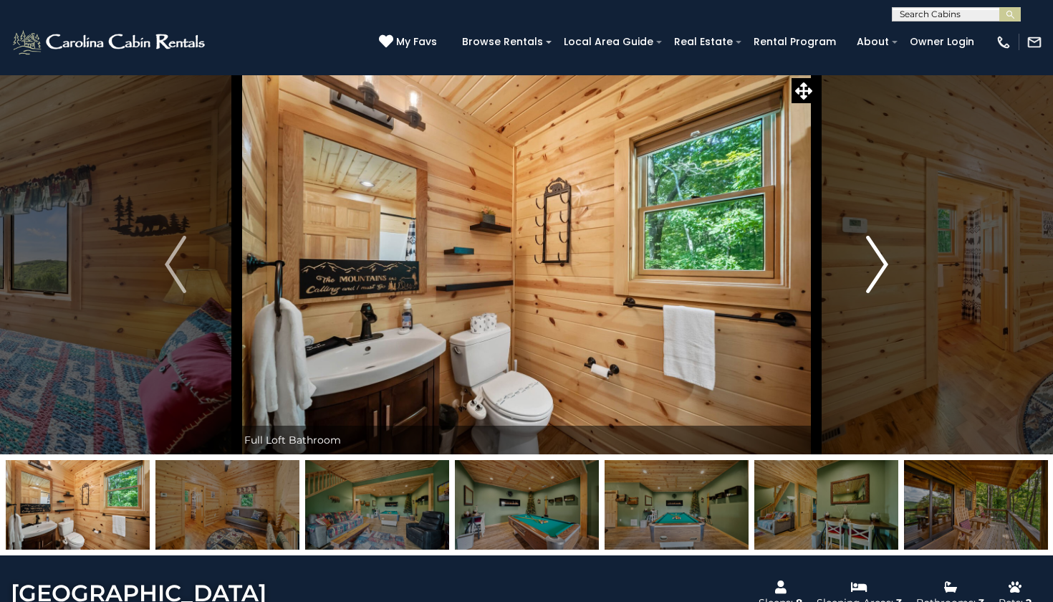
click at [887, 260] on img "Next" at bounding box center [877, 264] width 21 height 57
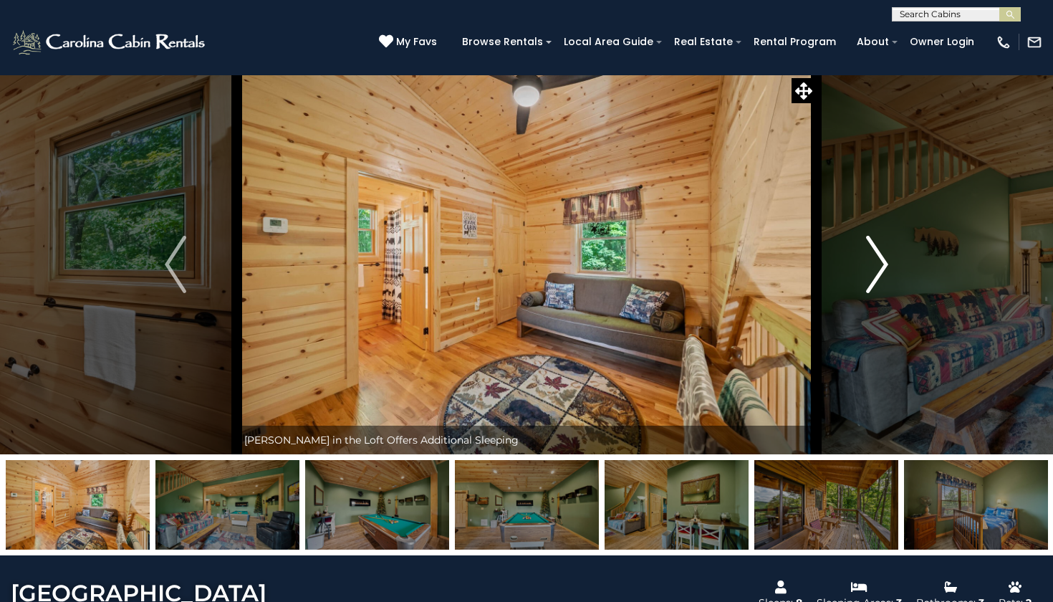
click at [887, 260] on img "Next" at bounding box center [877, 264] width 21 height 57
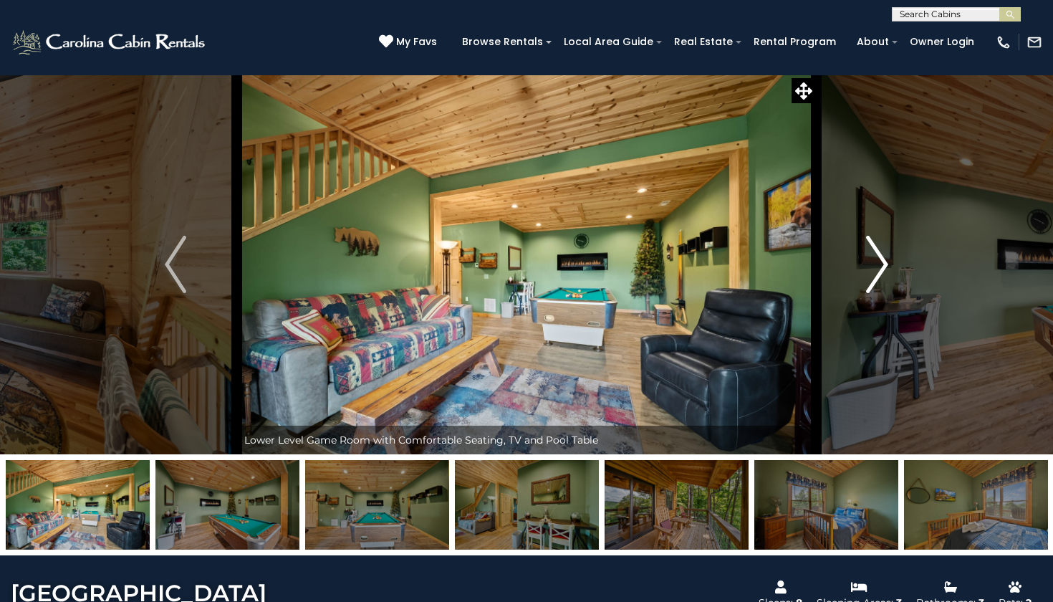
click at [887, 259] on img "Next" at bounding box center [877, 264] width 21 height 57
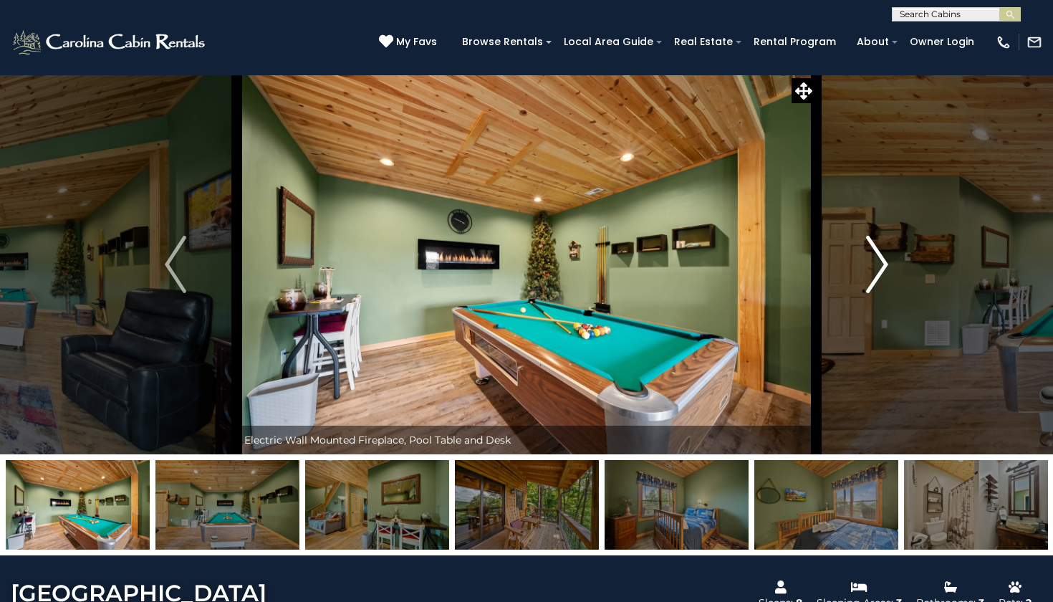
click at [887, 259] on img "Next" at bounding box center [877, 264] width 21 height 57
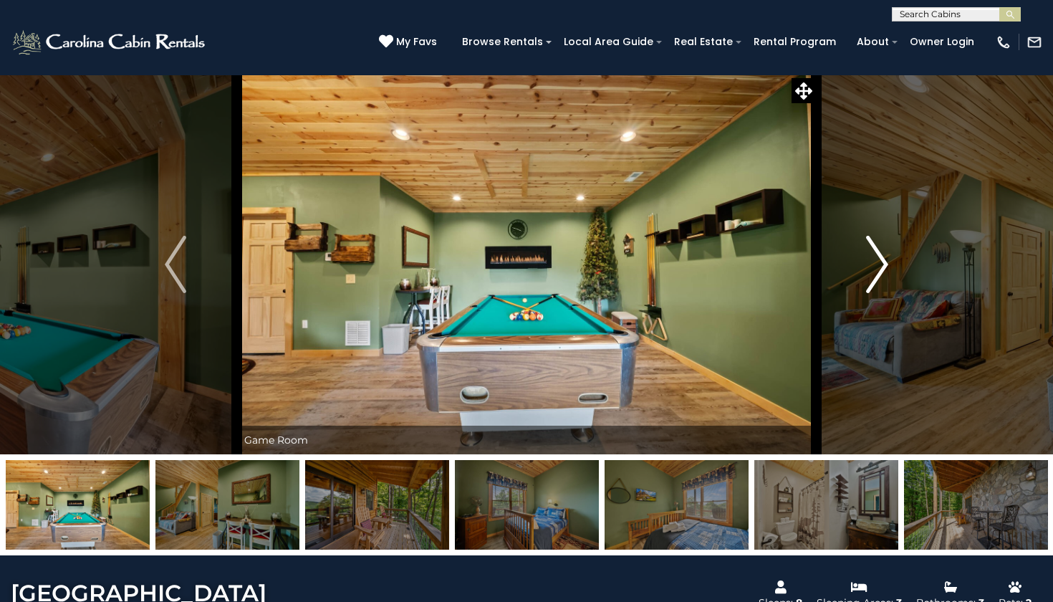
click at [887, 259] on img "Next" at bounding box center [877, 264] width 21 height 57
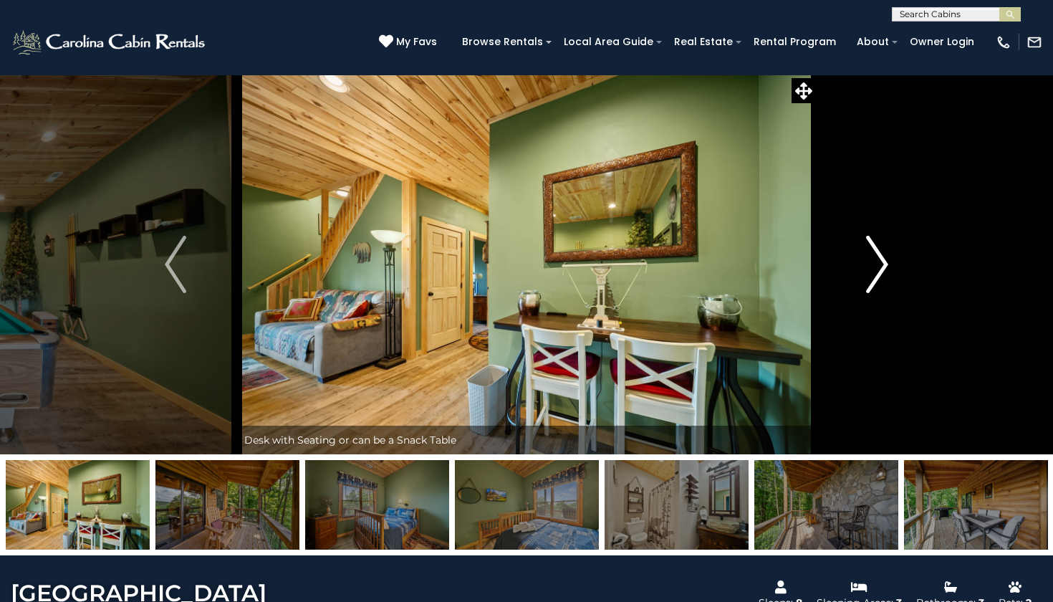
click at [887, 259] on img "Next" at bounding box center [877, 264] width 21 height 57
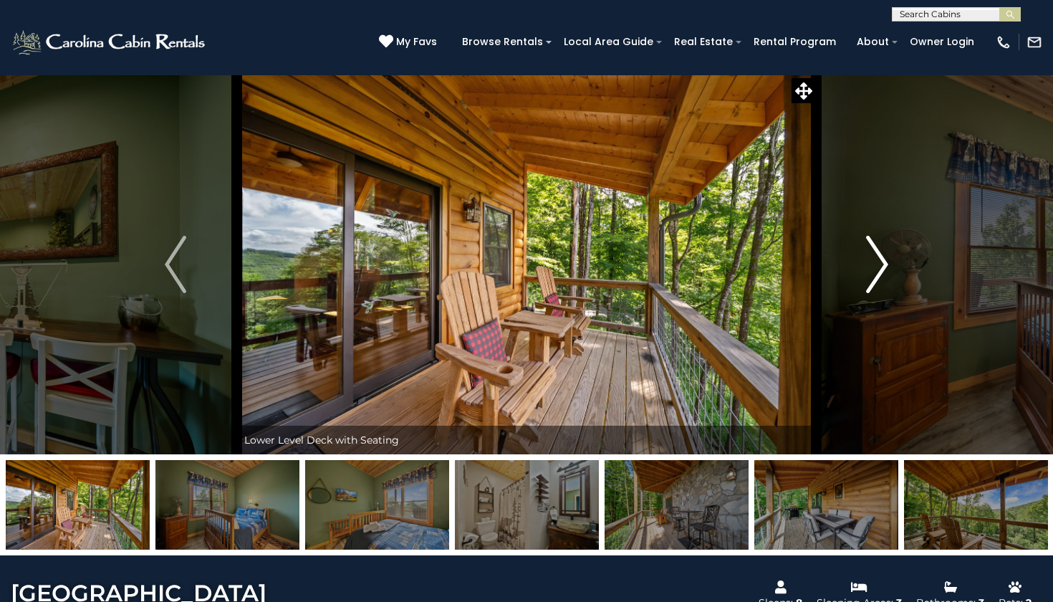
click at [887, 259] on img "Next" at bounding box center [877, 264] width 21 height 57
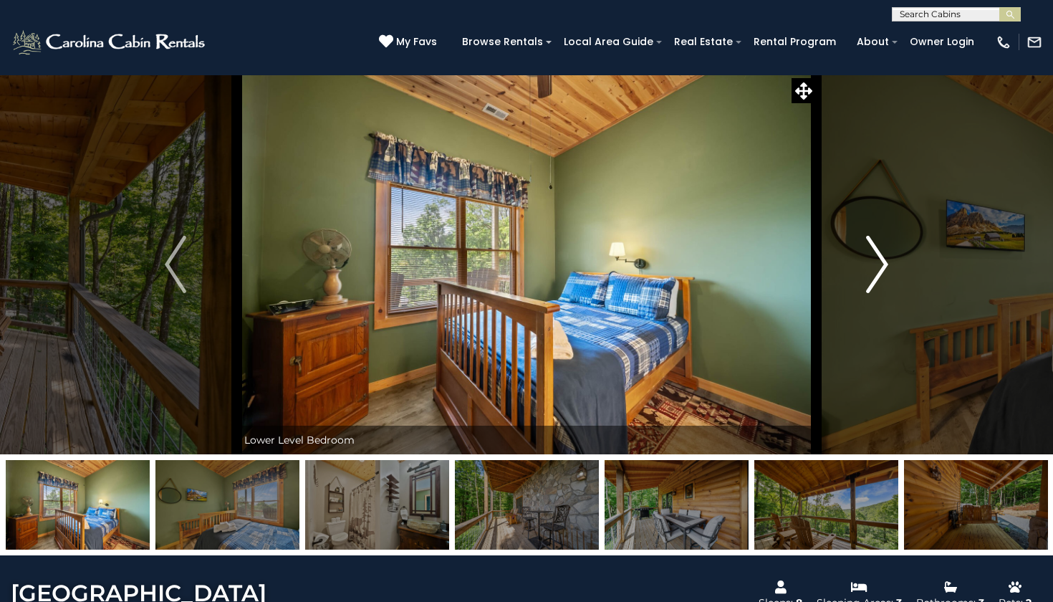
click at [887, 260] on img "Next" at bounding box center [877, 264] width 21 height 57
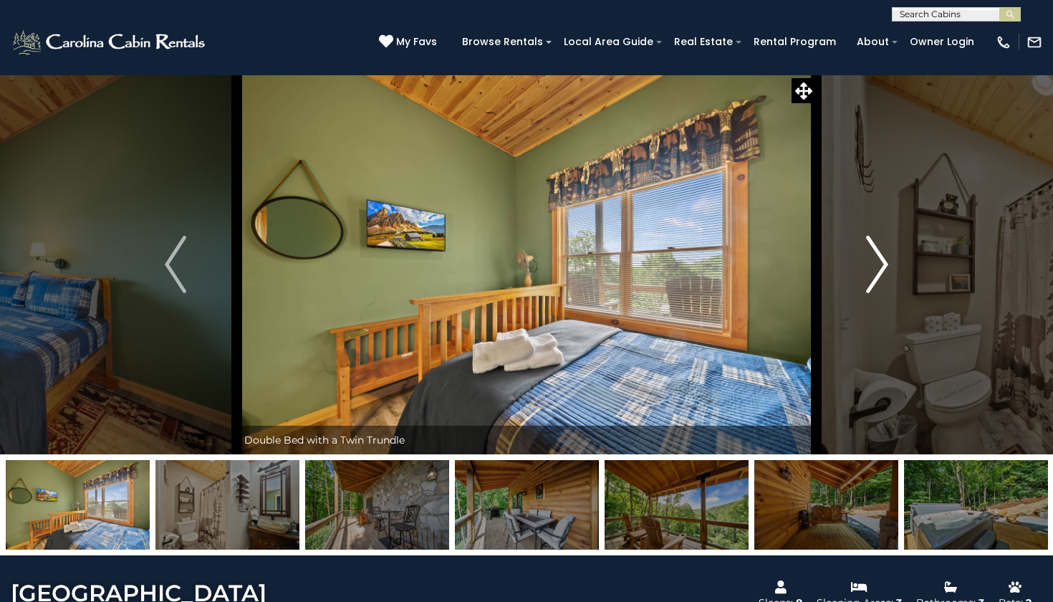
click at [887, 260] on img "Next" at bounding box center [877, 264] width 21 height 57
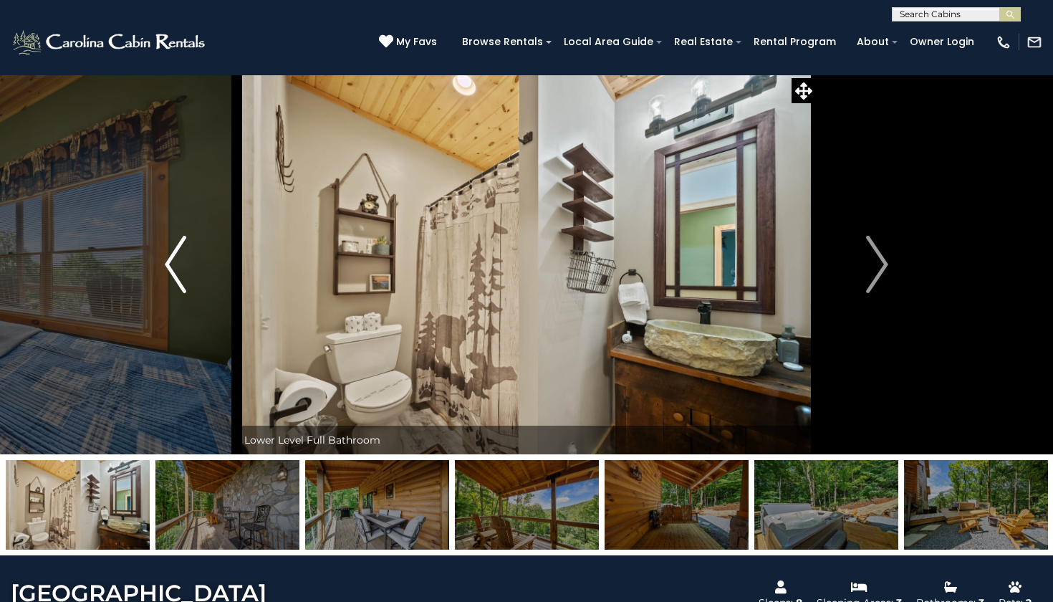
click at [169, 277] on img "Previous" at bounding box center [175, 264] width 21 height 57
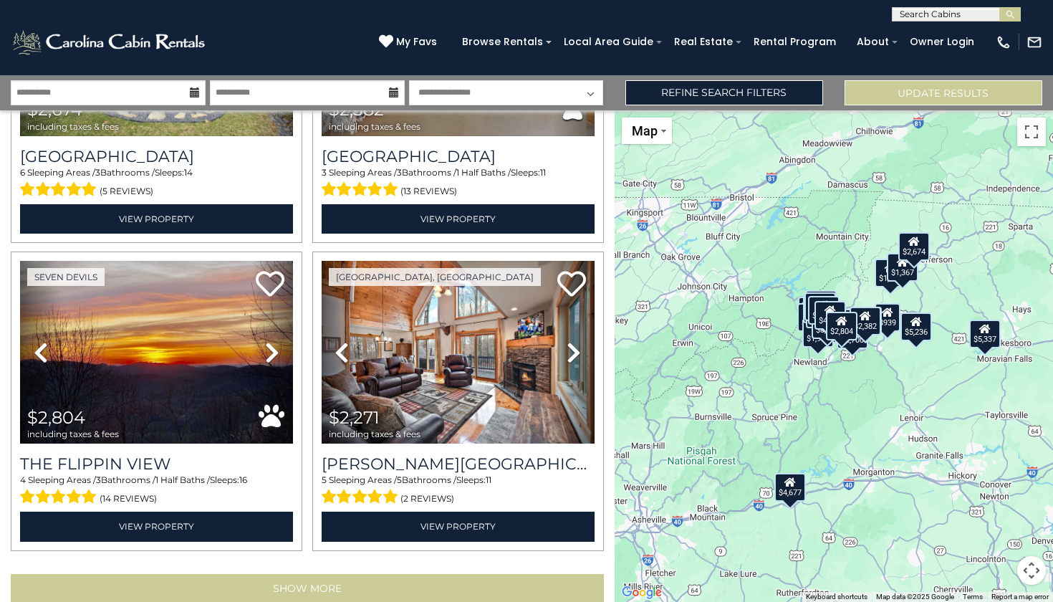
click at [287, 574] on button "Show More" at bounding box center [307, 588] width 593 height 29
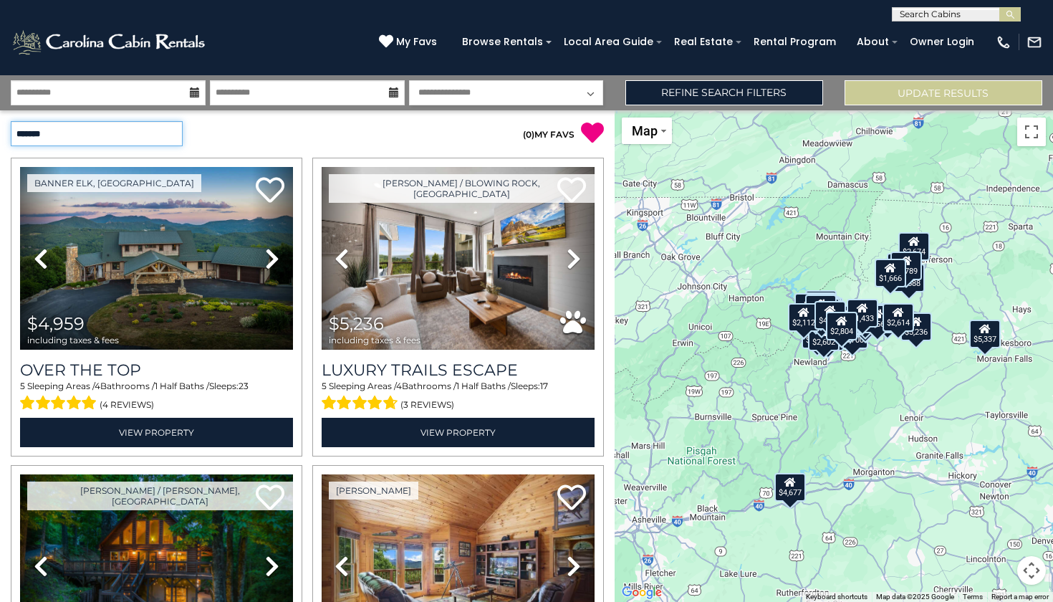
select select "*********"
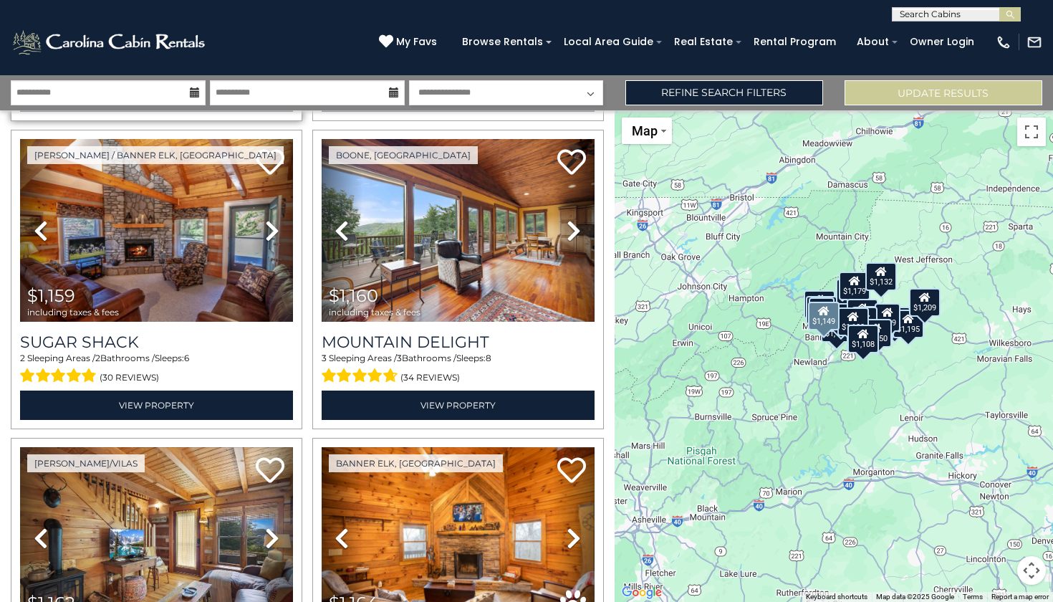
scroll to position [2802, 0]
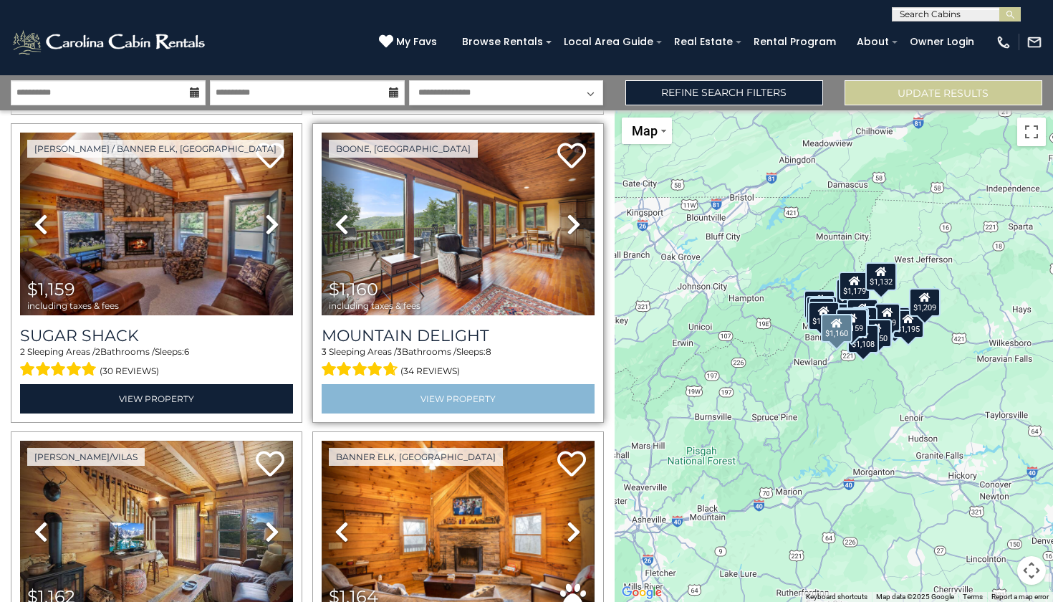
click at [440, 384] on link "View Property" at bounding box center [458, 398] width 273 height 29
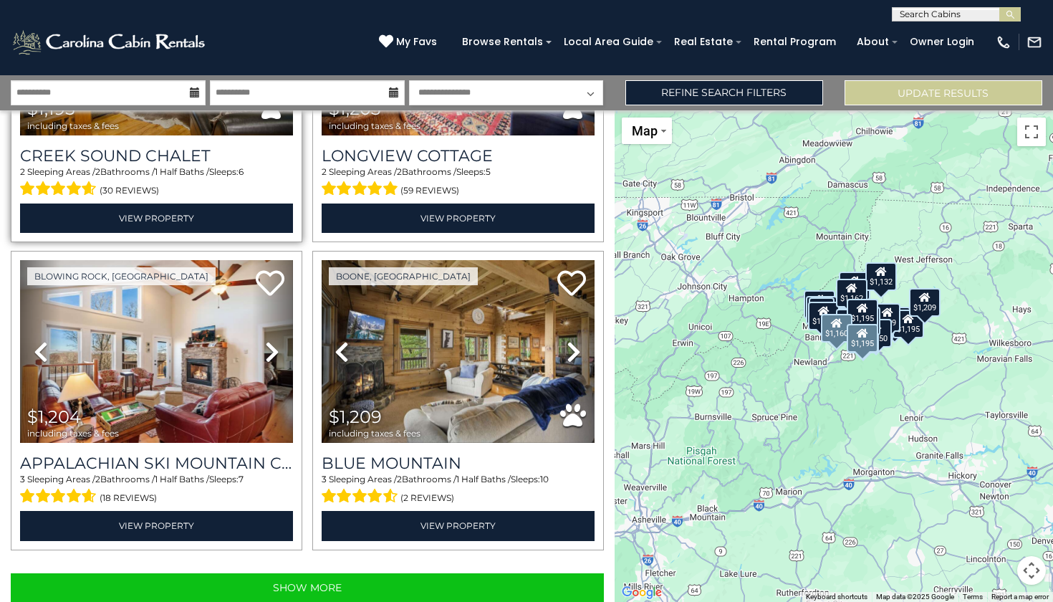
scroll to position [4211, 0]
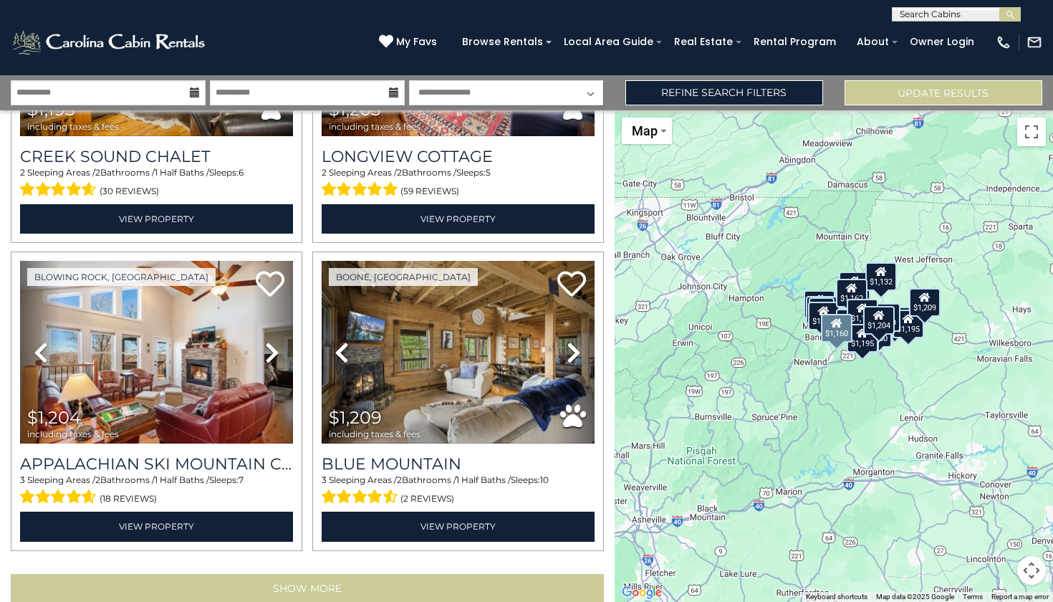
click at [312, 574] on button "Show More" at bounding box center [307, 588] width 593 height 29
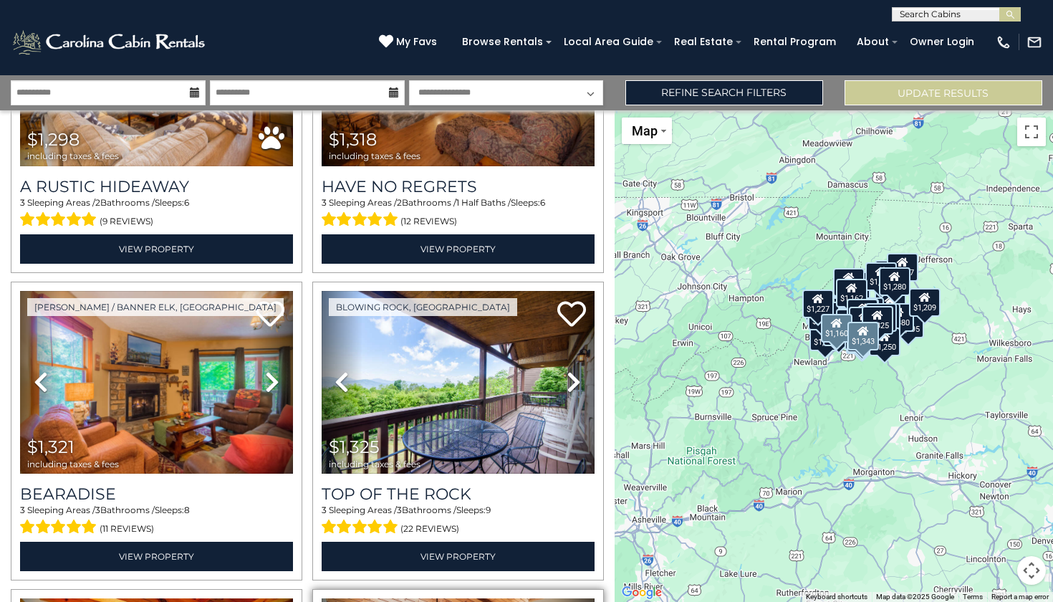
scroll to position [6339, 0]
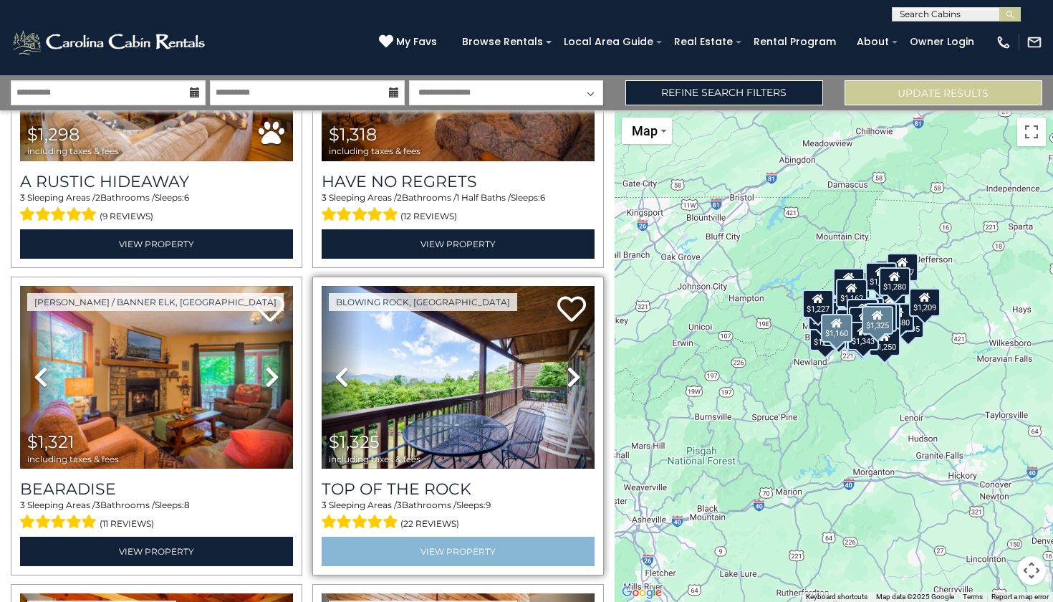
click at [426, 536] on link "View Property" at bounding box center [458, 550] width 273 height 29
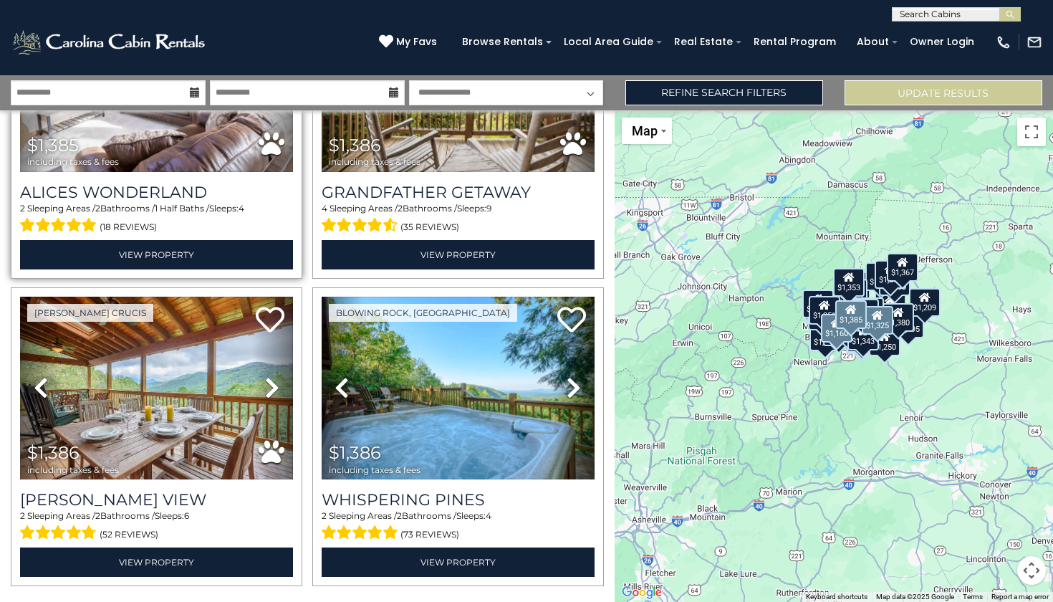
scroll to position [8788, 0]
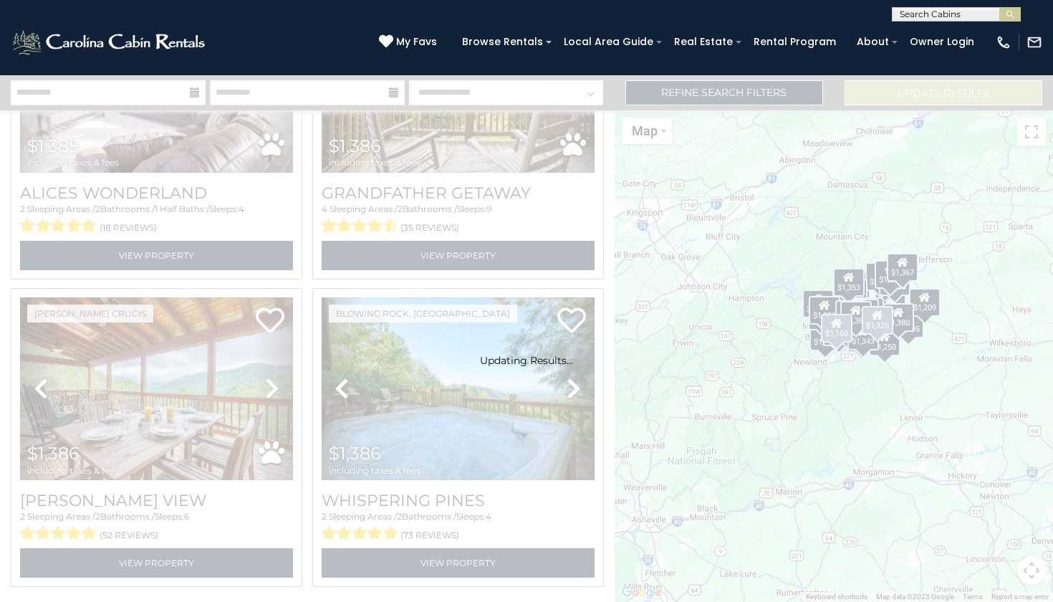
scroll to position [8767, 0]
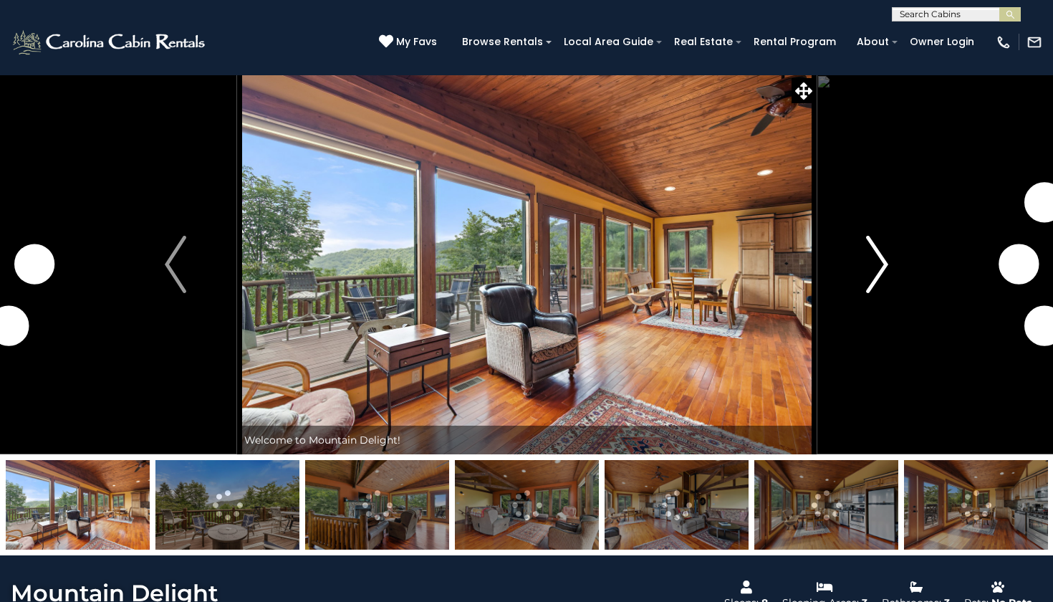
click at [897, 259] on button "Next" at bounding box center [877, 264] width 122 height 380
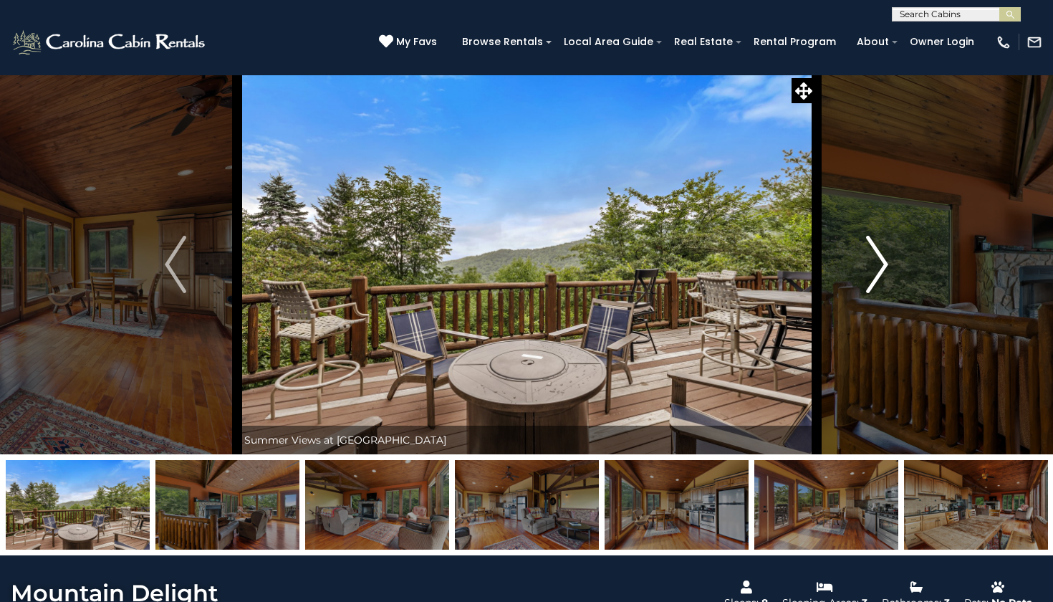
click at [897, 259] on button "Next" at bounding box center [877, 264] width 122 height 380
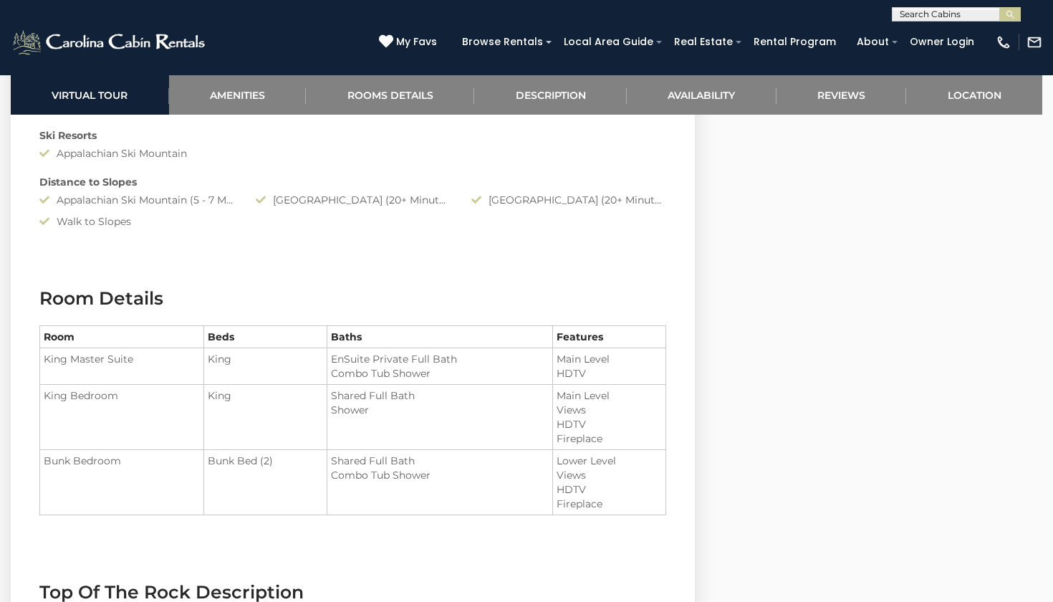
scroll to position [1536, 0]
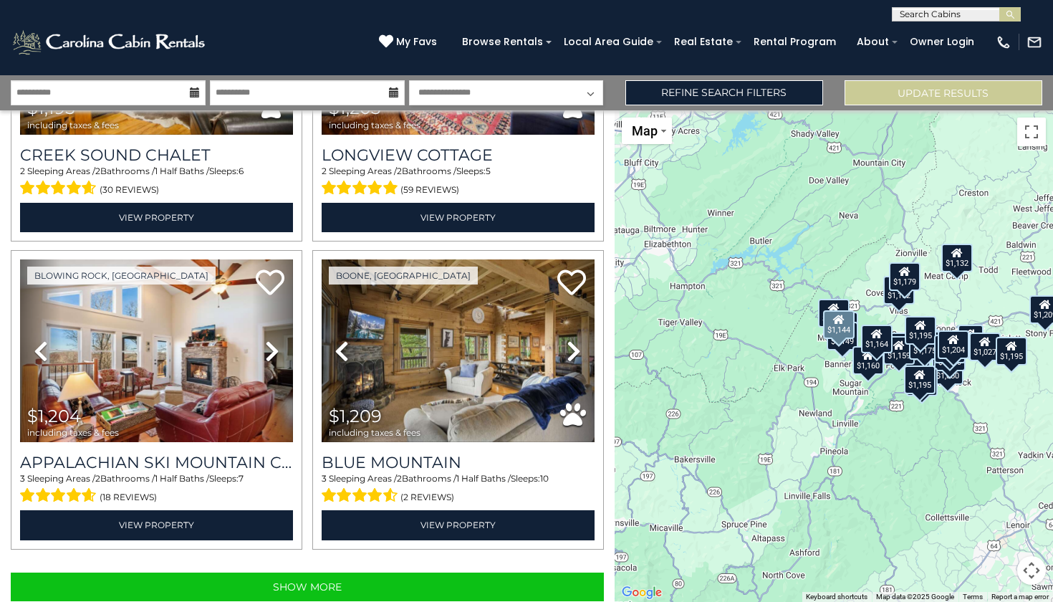
scroll to position [4211, 0]
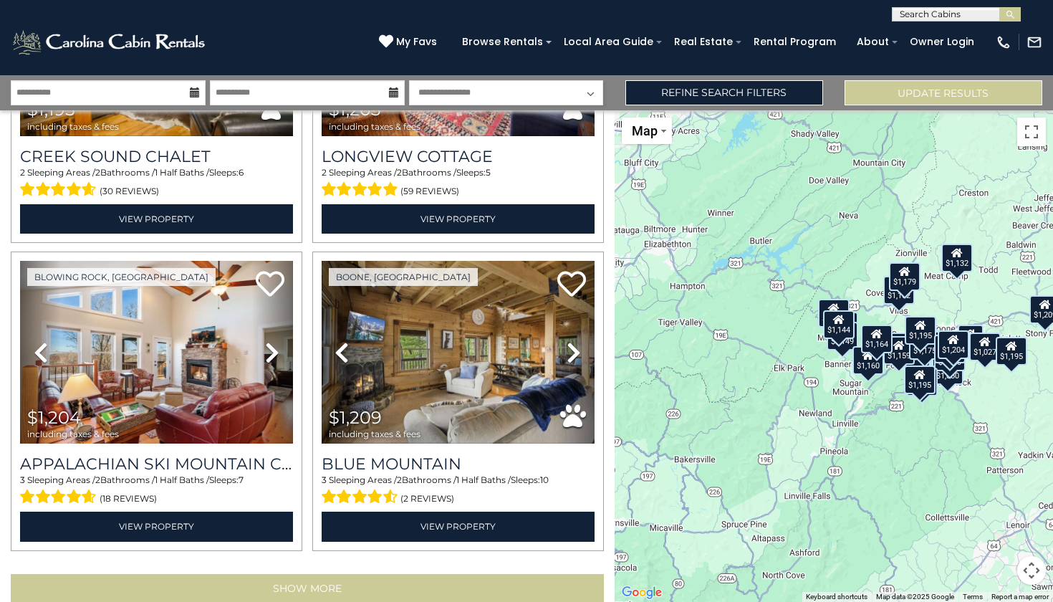
click at [274, 574] on button "Show More" at bounding box center [307, 588] width 593 height 29
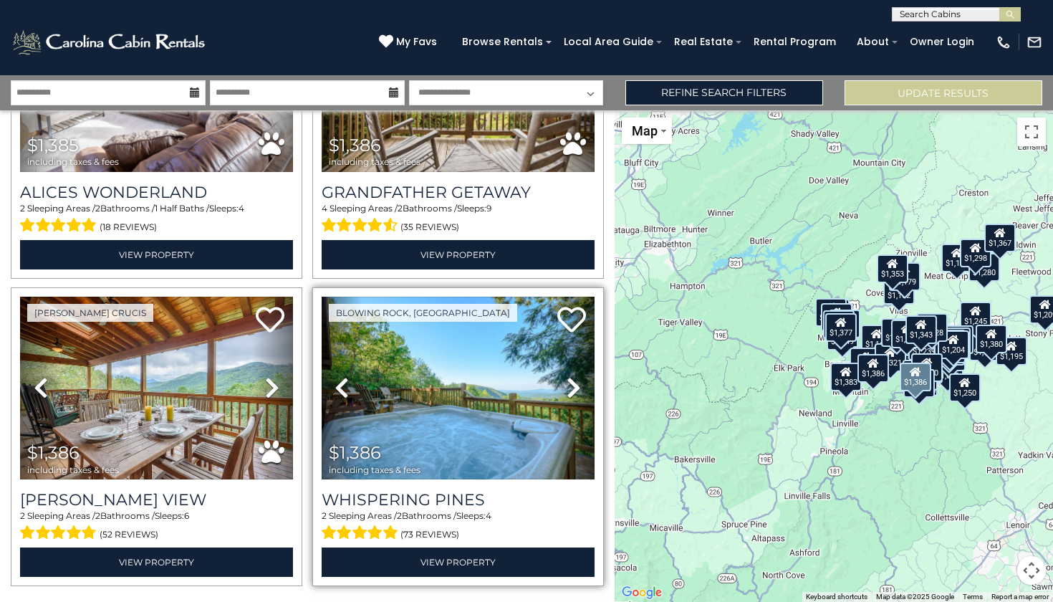
scroll to position [8788, 0]
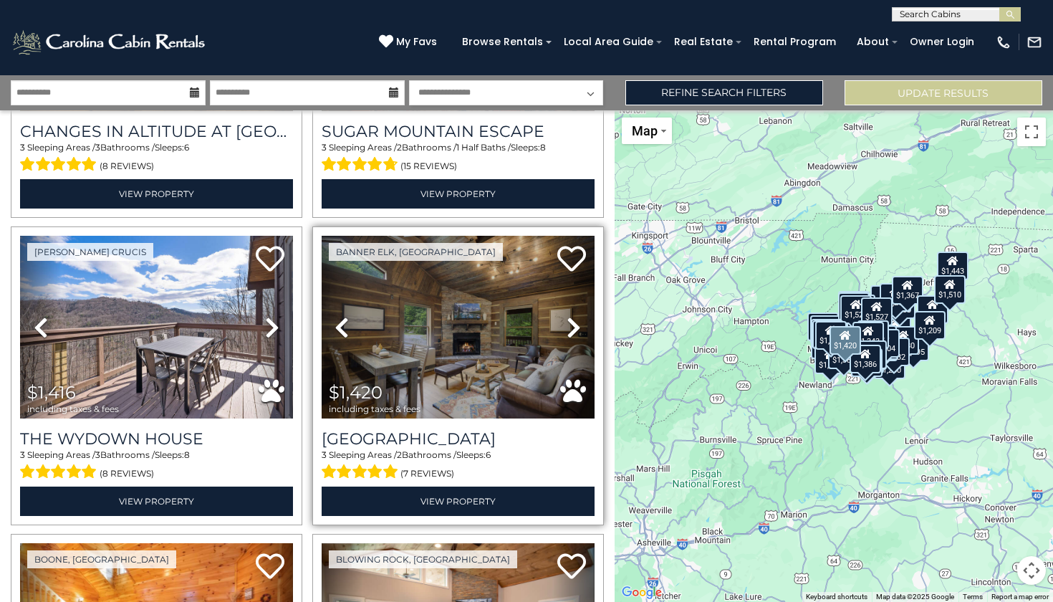
scroll to position [9777, 0]
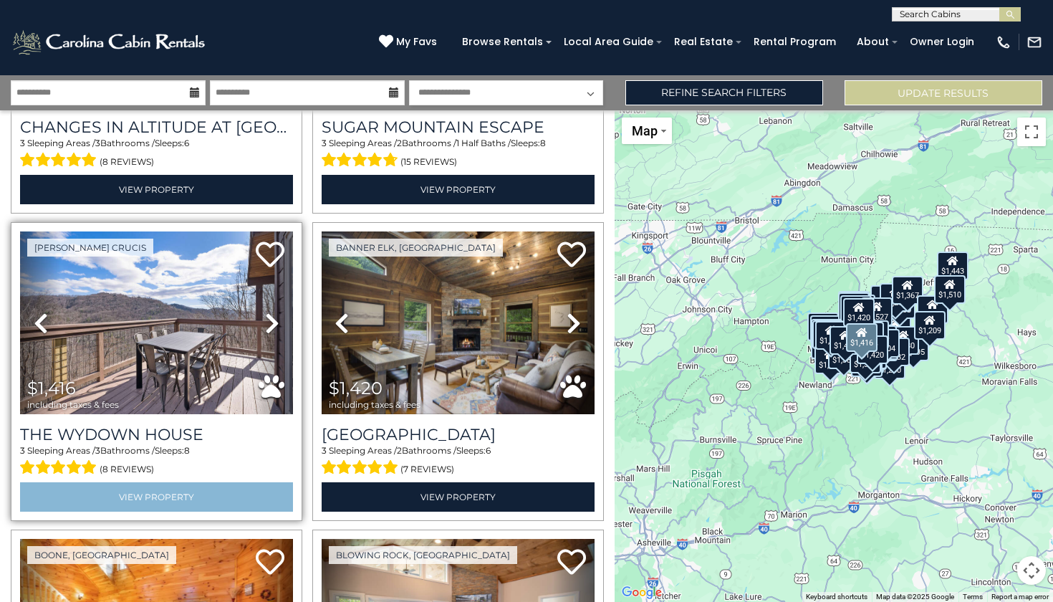
click at [175, 482] on link "View Property" at bounding box center [156, 496] width 273 height 29
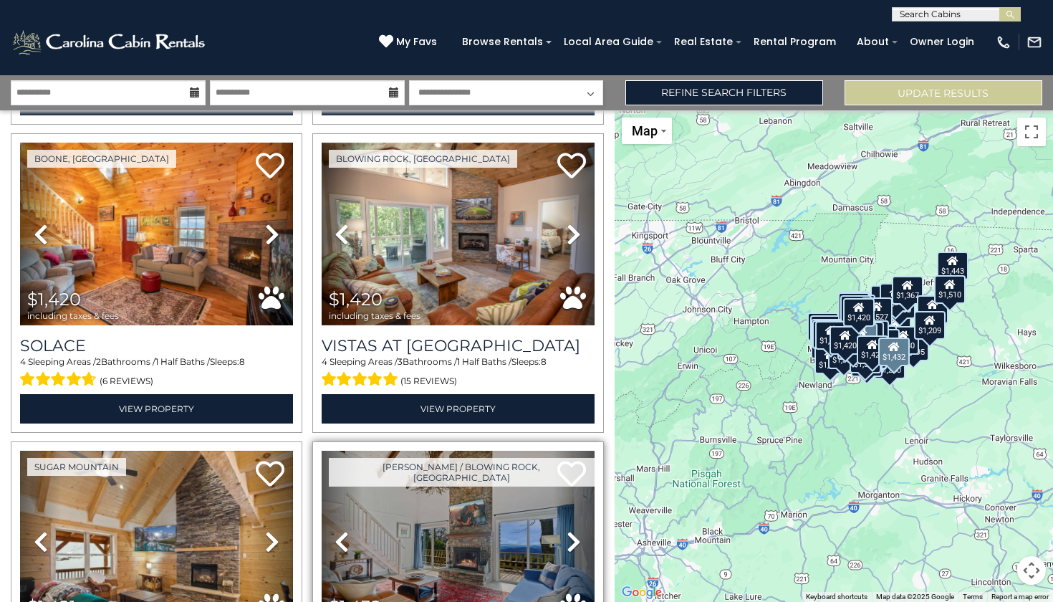
scroll to position [10174, 0]
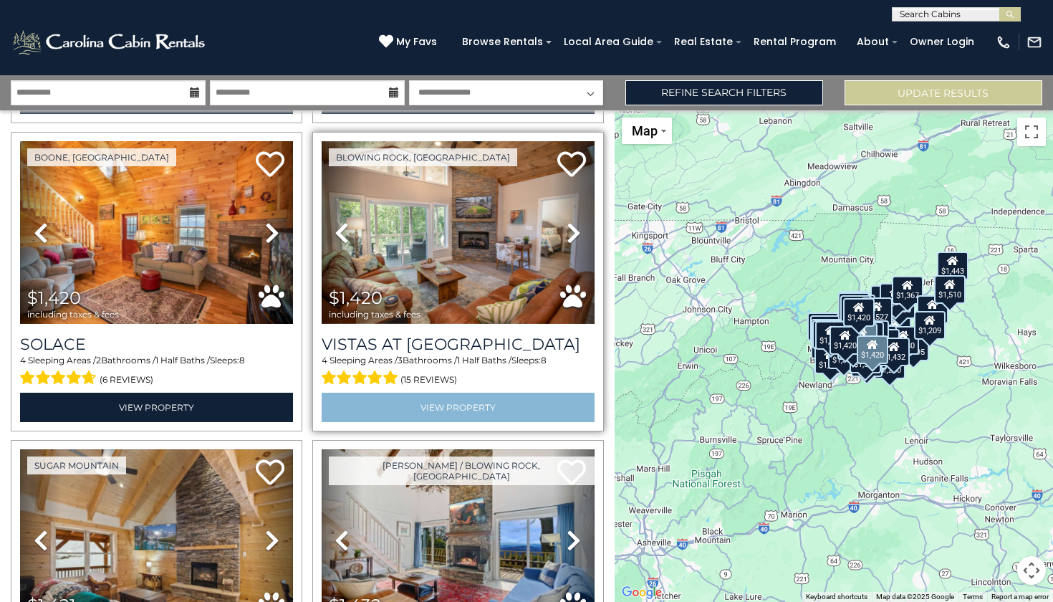
click at [424, 392] on link "View Property" at bounding box center [458, 406] width 273 height 29
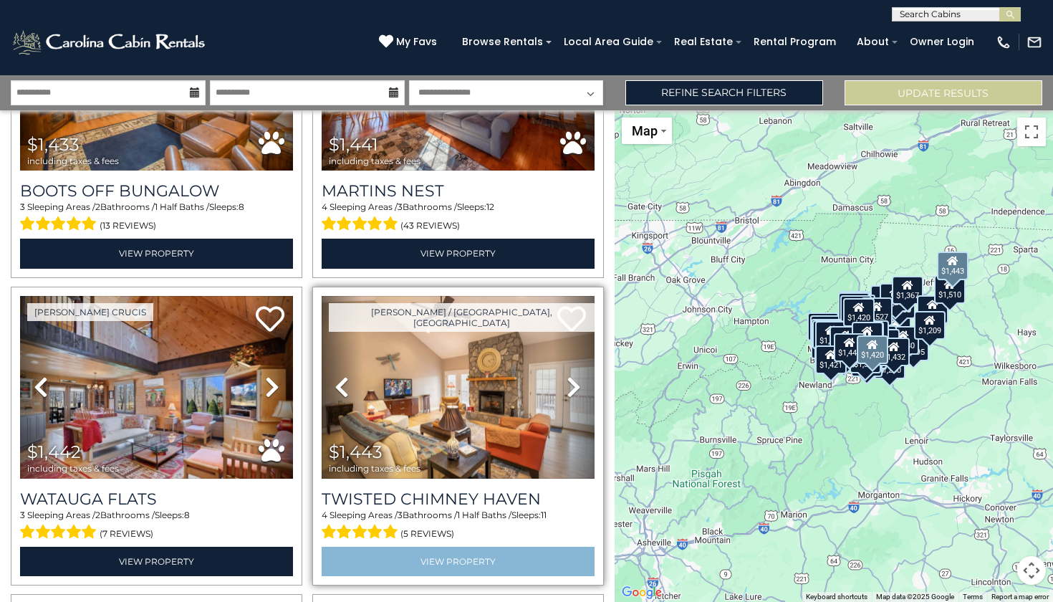
scroll to position [10943, 0]
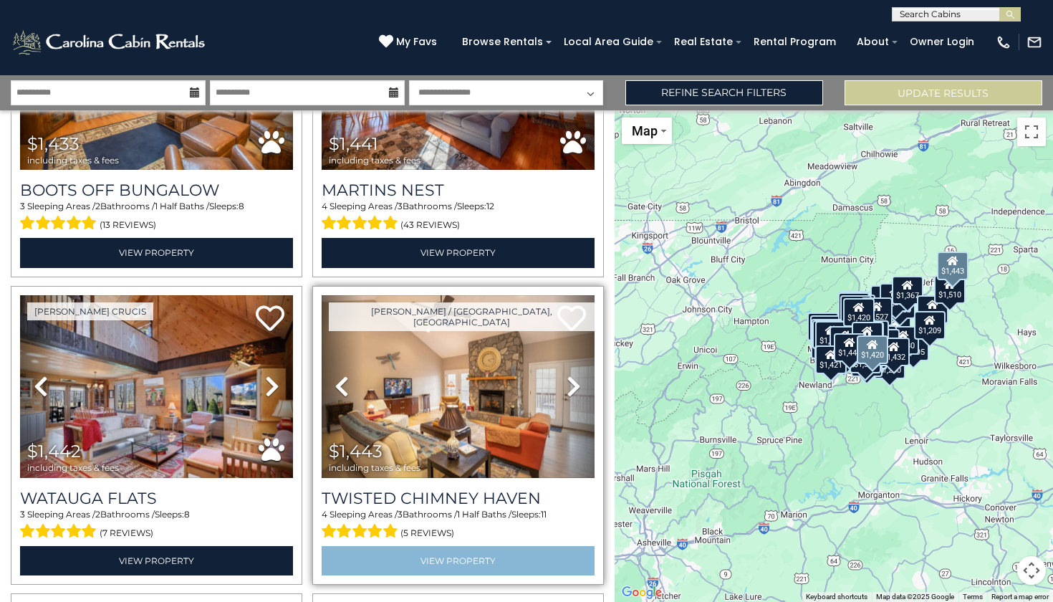
click at [420, 546] on link "View Property" at bounding box center [458, 560] width 273 height 29
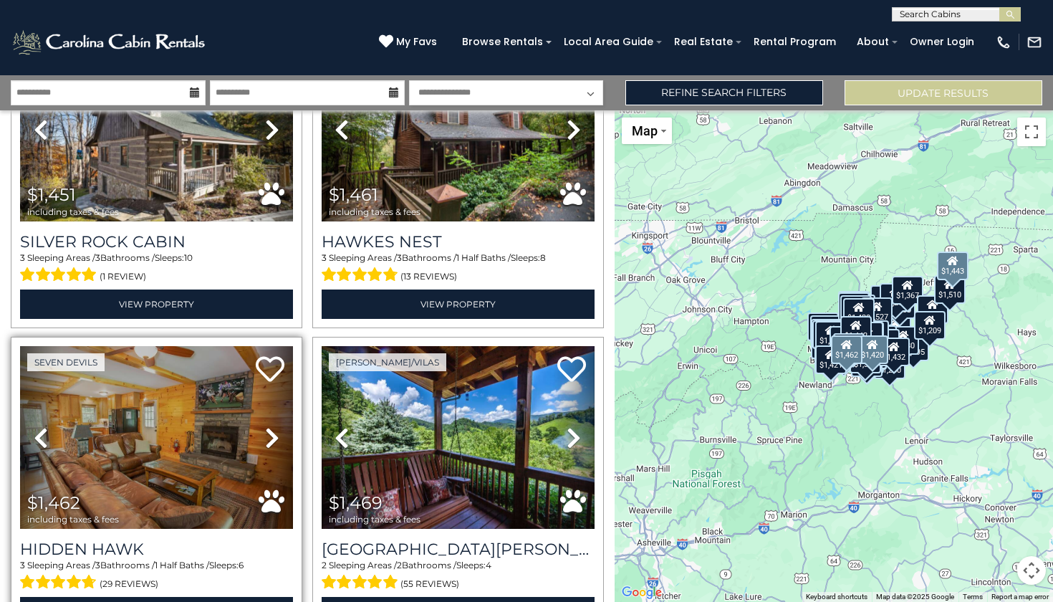
scroll to position [11509, 0]
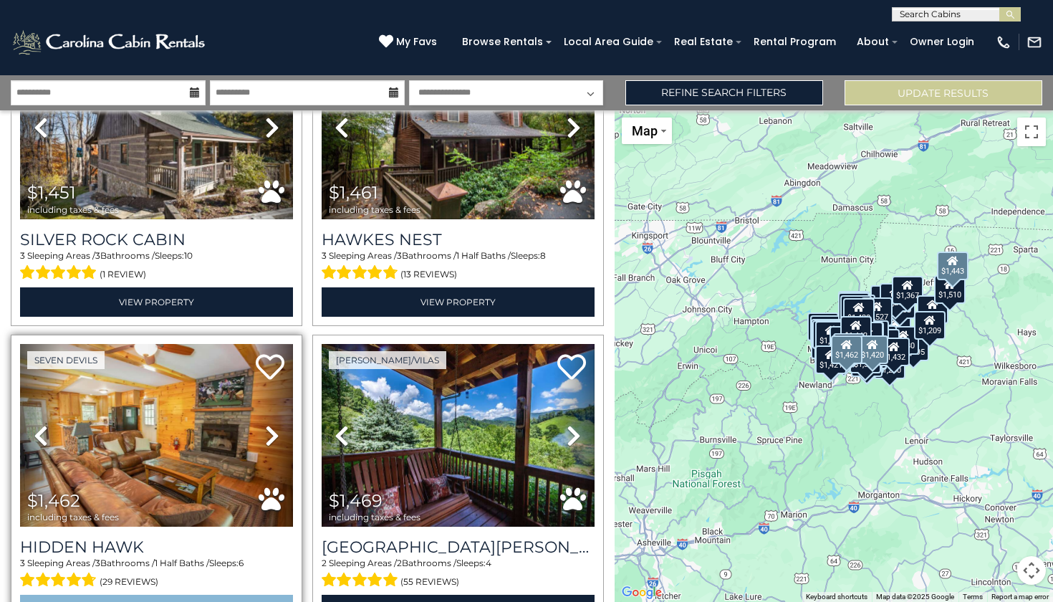
click at [163, 594] on link "View Property" at bounding box center [156, 608] width 273 height 29
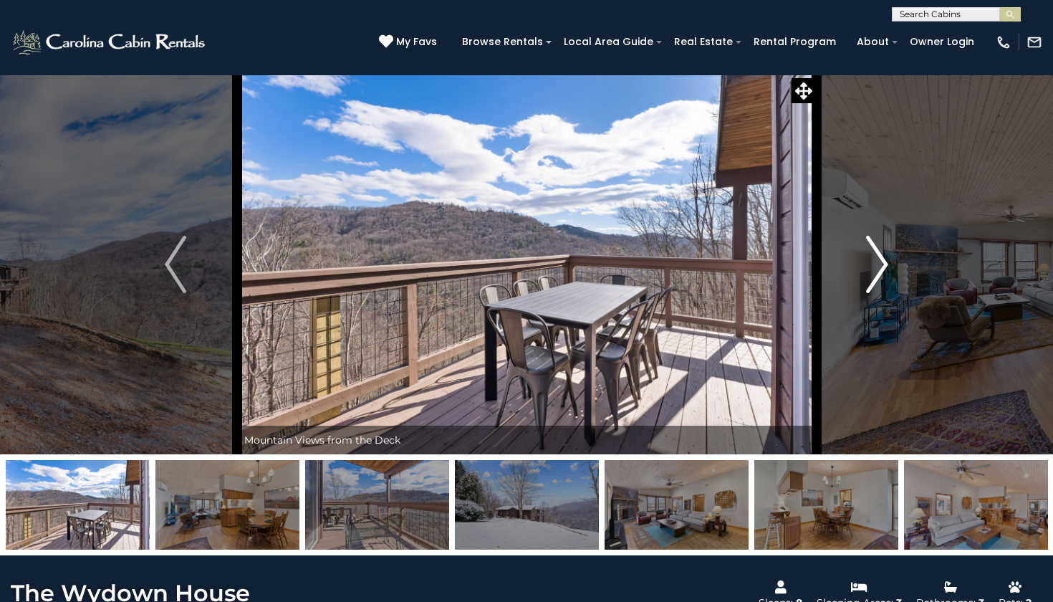
click at [886, 268] on img "Next" at bounding box center [877, 264] width 21 height 57
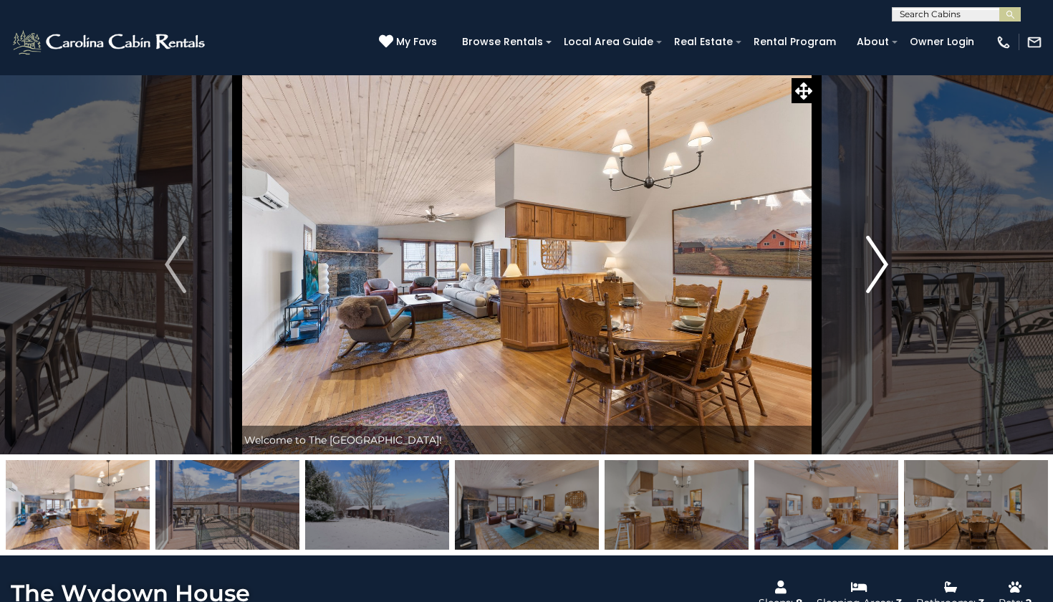
click at [886, 268] on img "Next" at bounding box center [877, 264] width 21 height 57
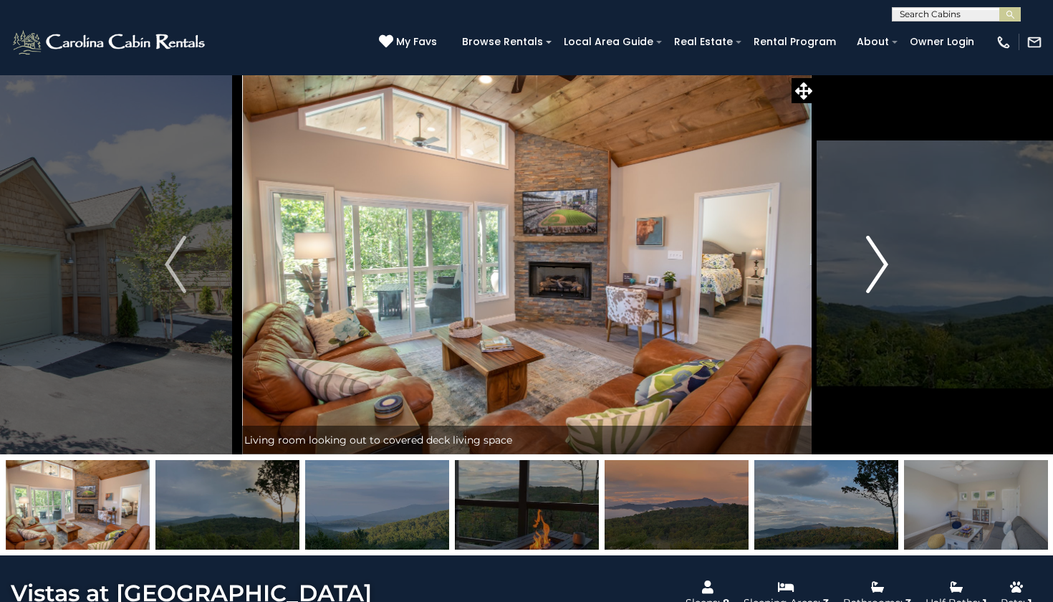
click at [882, 266] on img "Next" at bounding box center [877, 264] width 21 height 57
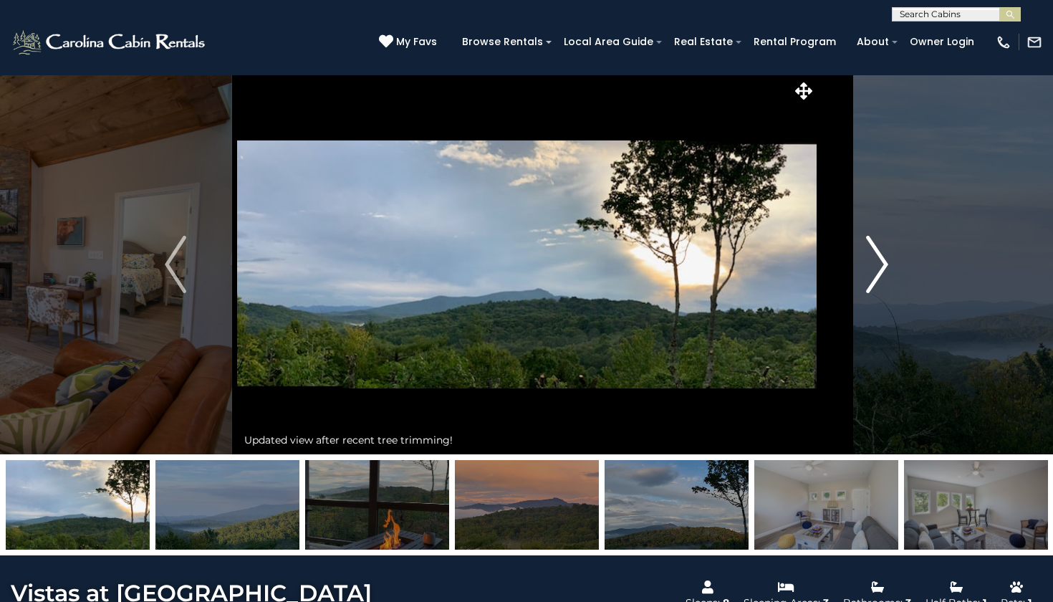
click at [882, 266] on img "Next" at bounding box center [877, 264] width 21 height 57
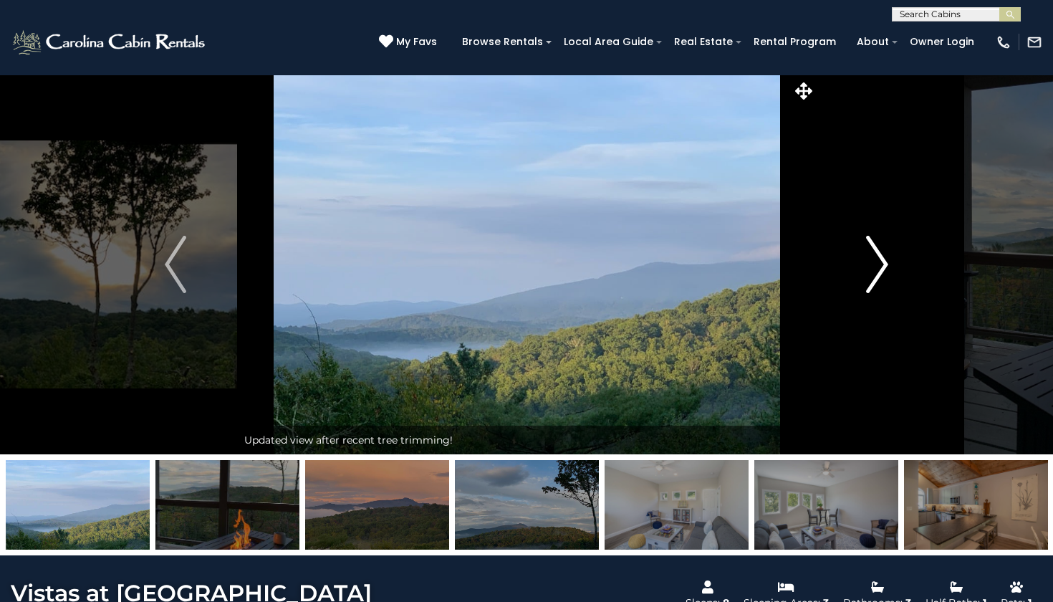
click at [882, 266] on img "Next" at bounding box center [877, 264] width 21 height 57
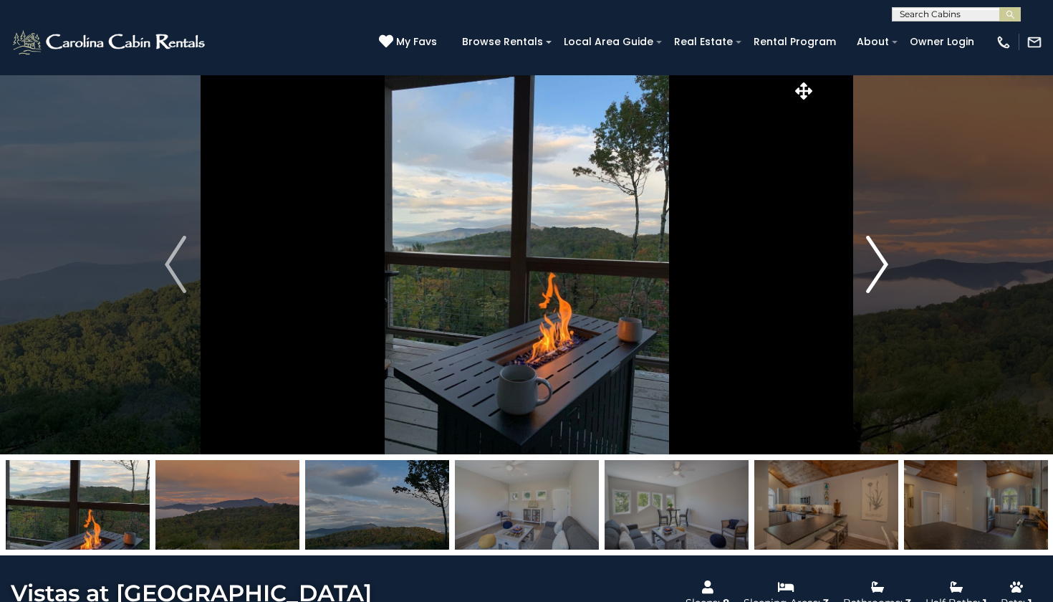
click at [882, 266] on img "Next" at bounding box center [877, 264] width 21 height 57
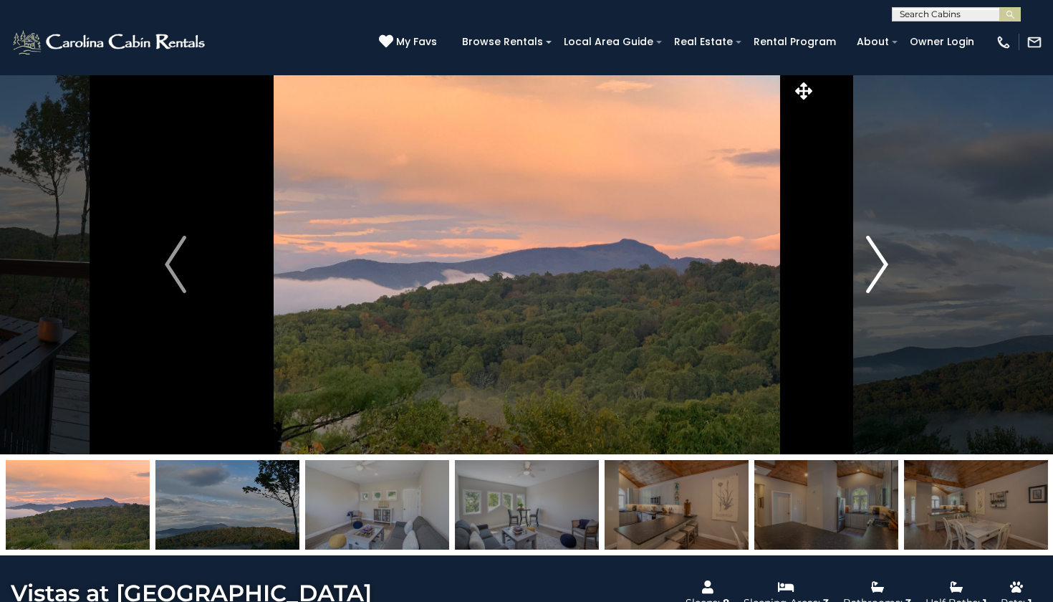
click at [883, 266] on img "Next" at bounding box center [877, 264] width 21 height 57
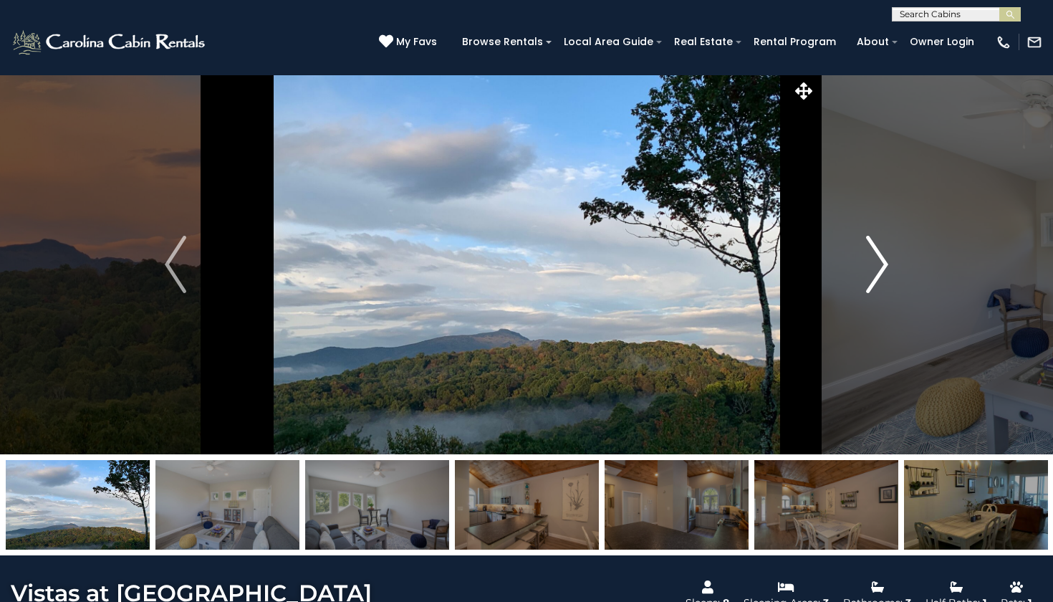
click at [883, 266] on img "Next" at bounding box center [877, 264] width 21 height 57
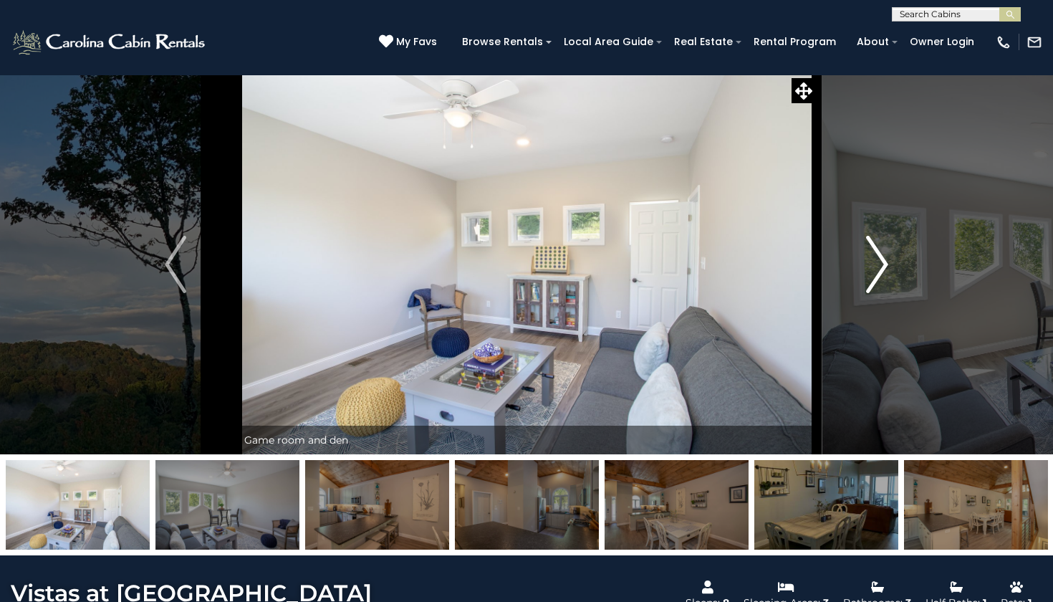
click at [884, 266] on img "Next" at bounding box center [877, 264] width 21 height 57
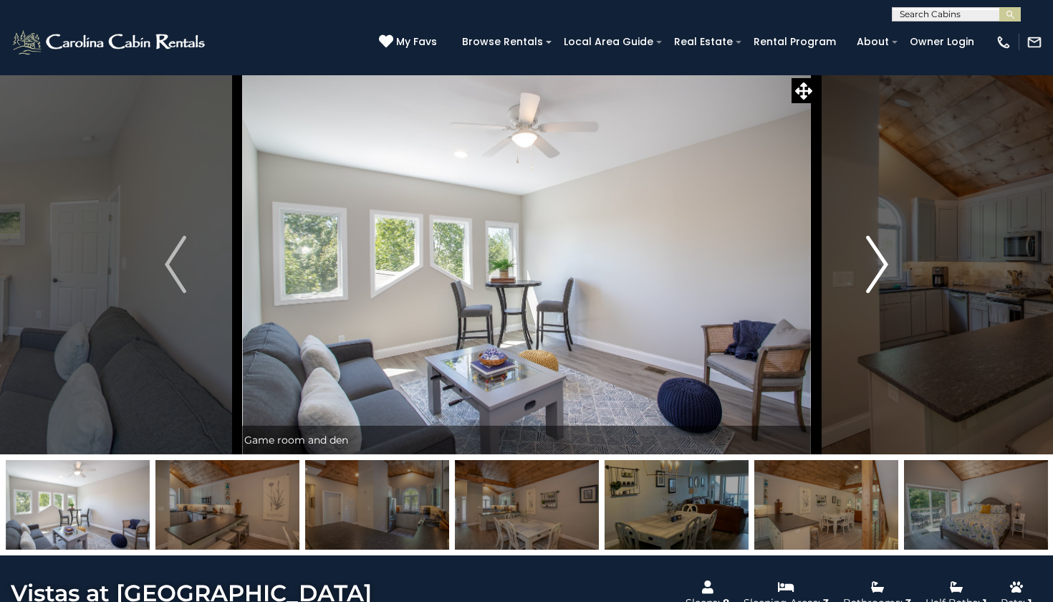
click at [884, 266] on img "Next" at bounding box center [877, 264] width 21 height 57
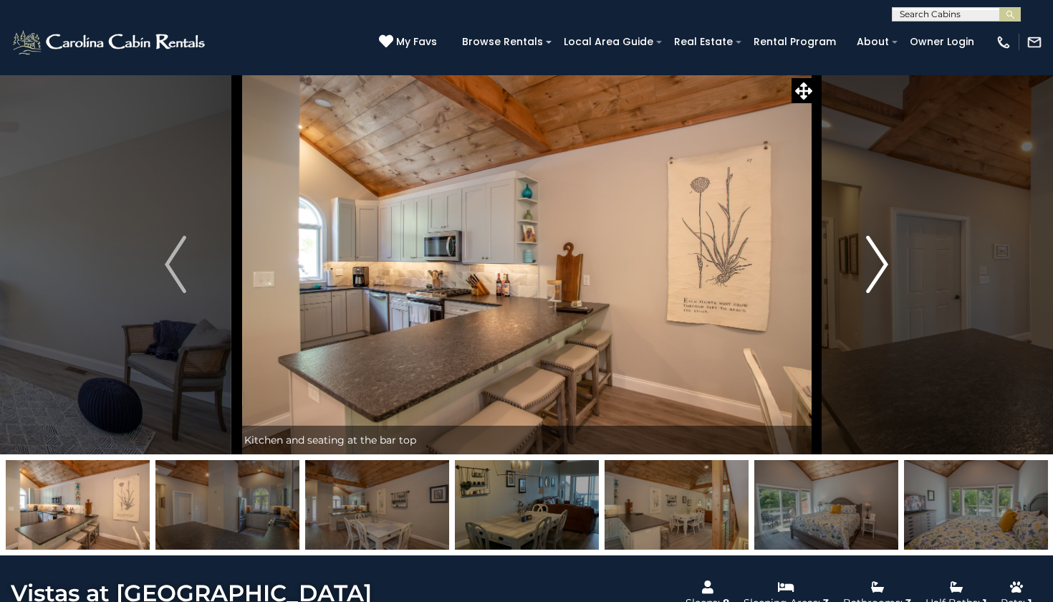
click at [885, 259] on img "Next" at bounding box center [877, 264] width 21 height 57
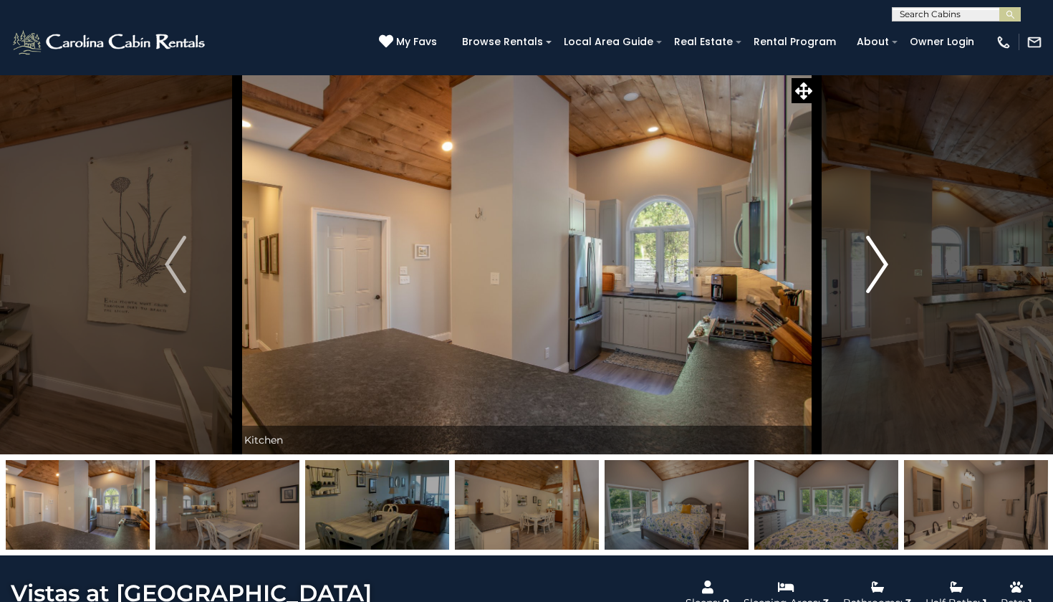
click at [885, 260] on img "Next" at bounding box center [877, 264] width 21 height 57
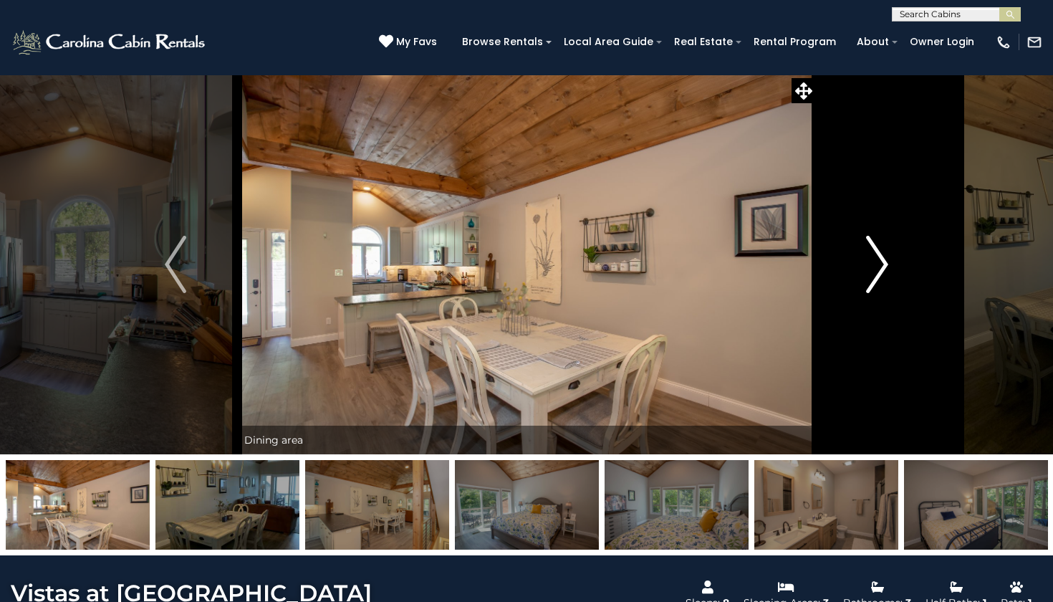
click at [885, 260] on img "Next" at bounding box center [877, 264] width 21 height 57
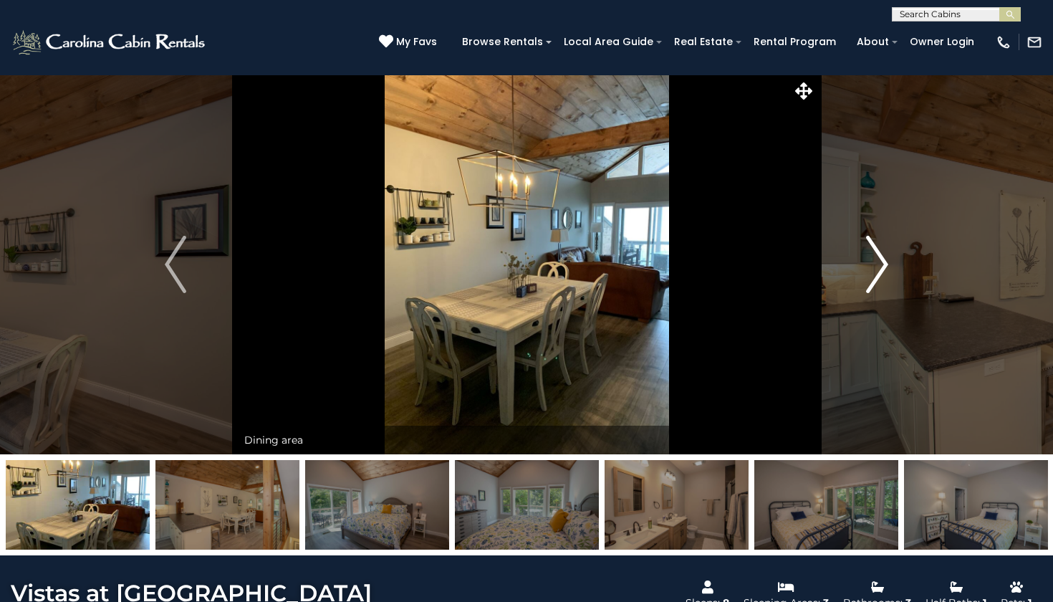
click at [885, 260] on img "Next" at bounding box center [877, 264] width 21 height 57
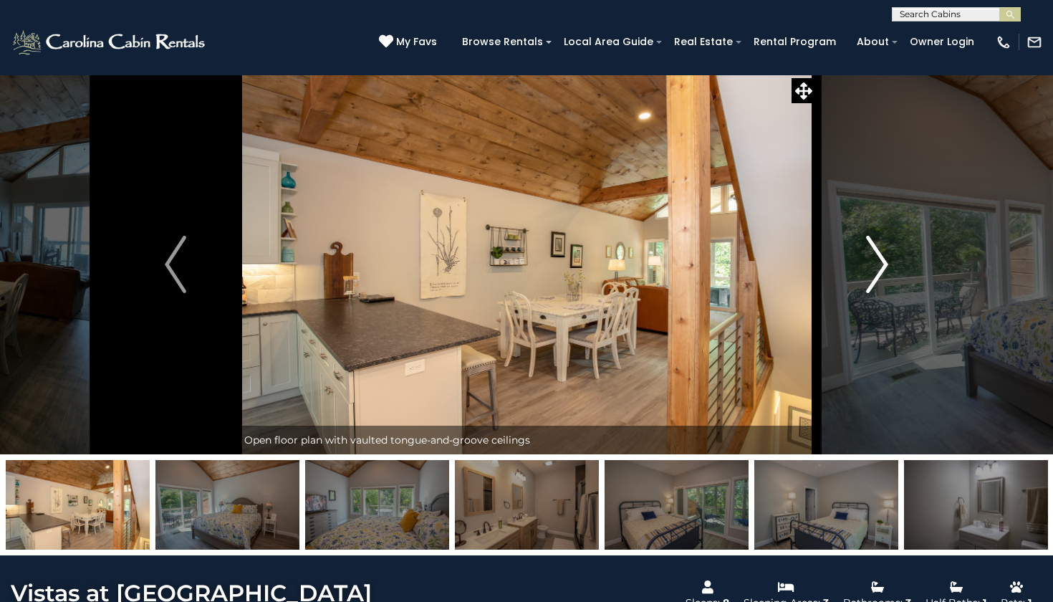
click at [885, 262] on img "Next" at bounding box center [877, 264] width 21 height 57
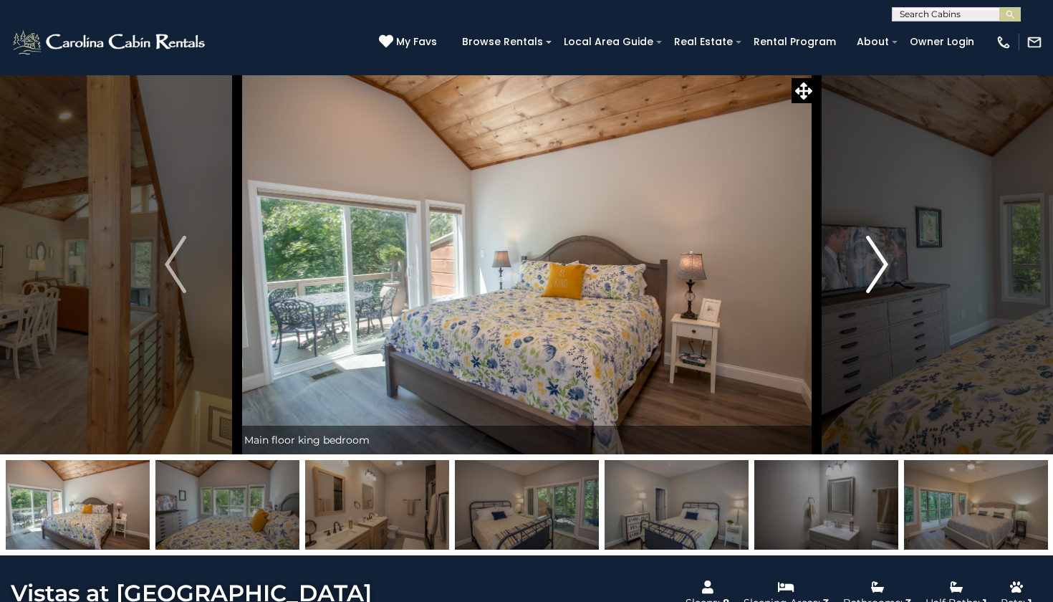
click at [885, 262] on img "Next" at bounding box center [877, 264] width 21 height 57
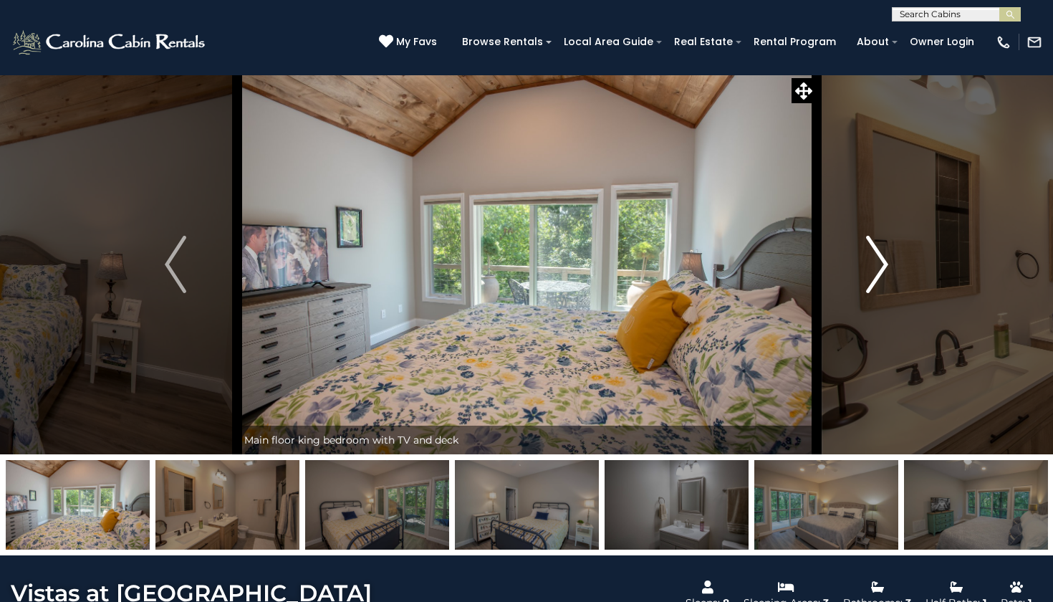
click at [885, 262] on img "Next" at bounding box center [877, 264] width 21 height 57
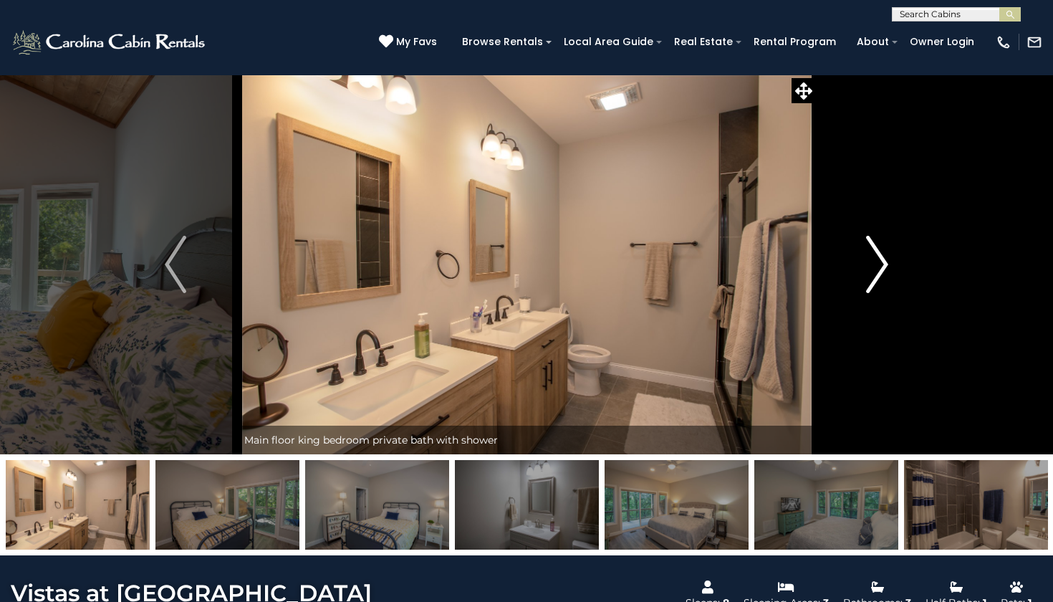
click at [885, 263] on img "Next" at bounding box center [877, 264] width 21 height 57
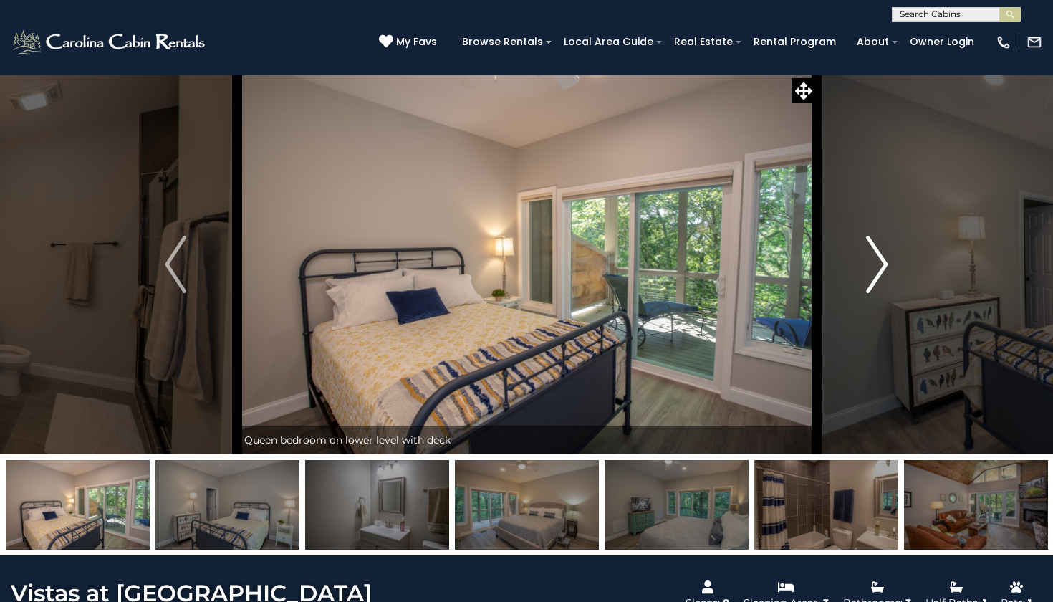
click at [885, 264] on img "Next" at bounding box center [877, 264] width 21 height 57
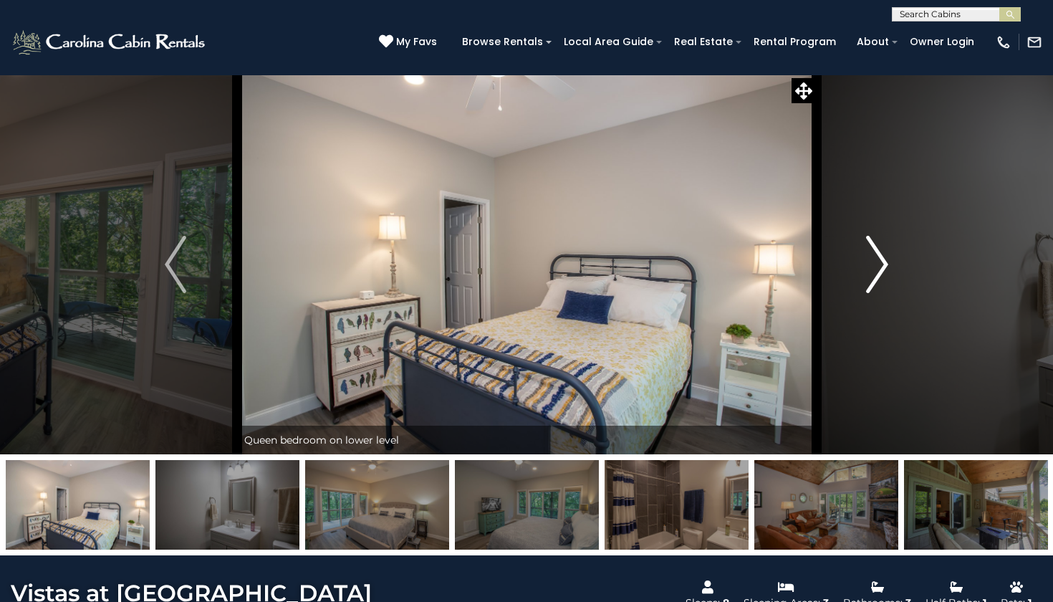
click at [885, 264] on img "Next" at bounding box center [877, 264] width 21 height 57
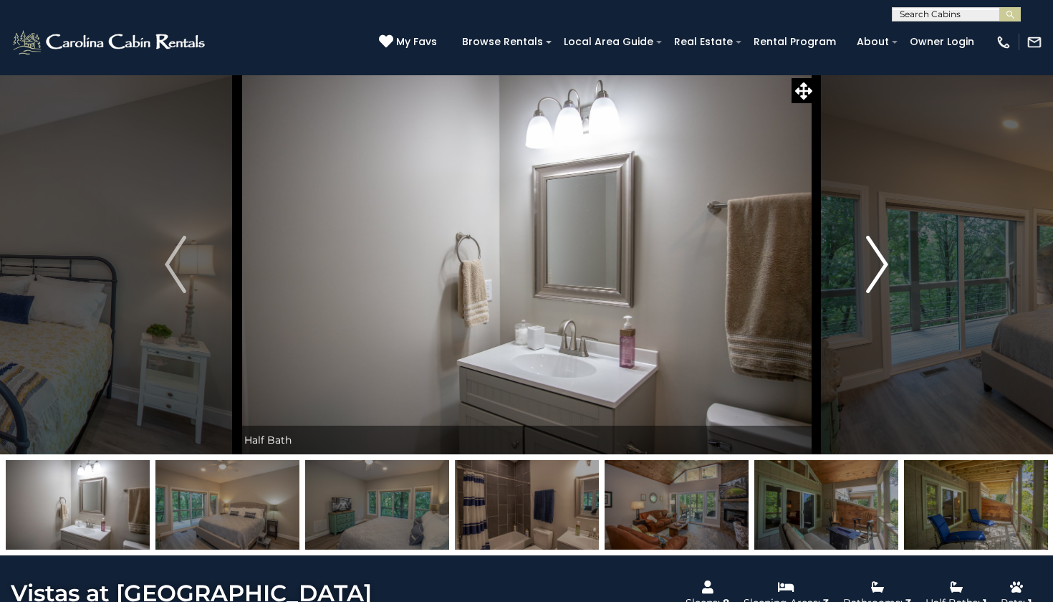
click at [885, 264] on img "Next" at bounding box center [877, 264] width 21 height 57
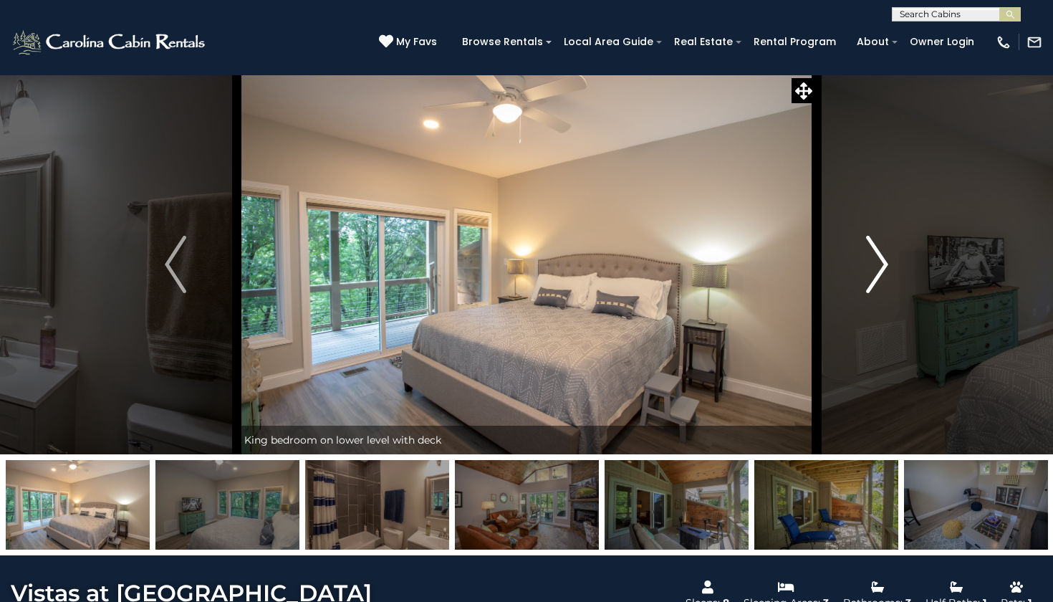
click at [880, 260] on img "Next" at bounding box center [877, 264] width 21 height 57
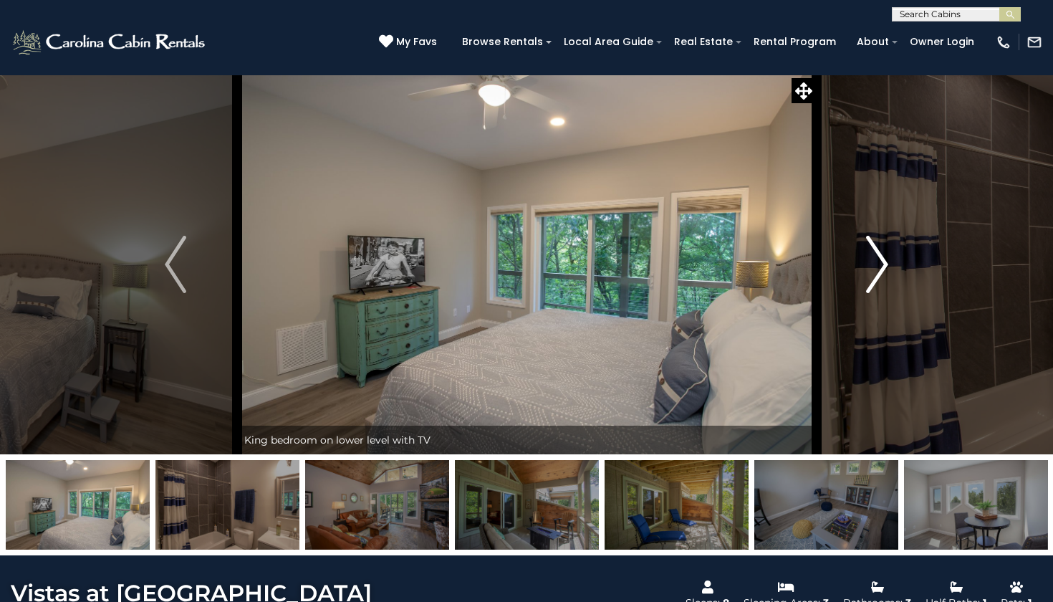
click at [881, 261] on img "Next" at bounding box center [877, 264] width 21 height 57
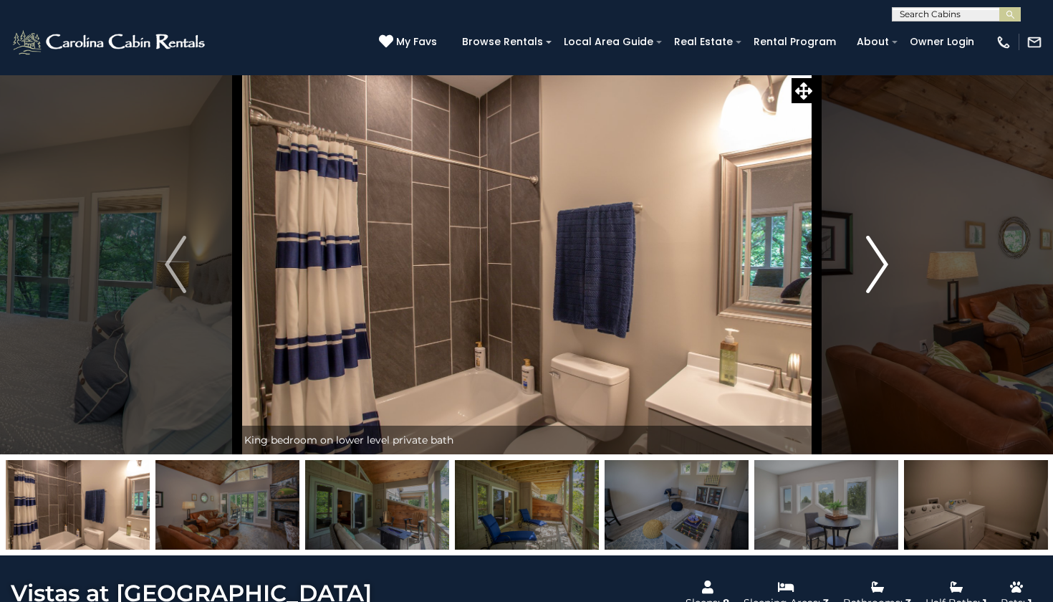
click at [881, 261] on img "Next" at bounding box center [877, 264] width 21 height 57
